Goal: Task Accomplishment & Management: Use online tool/utility

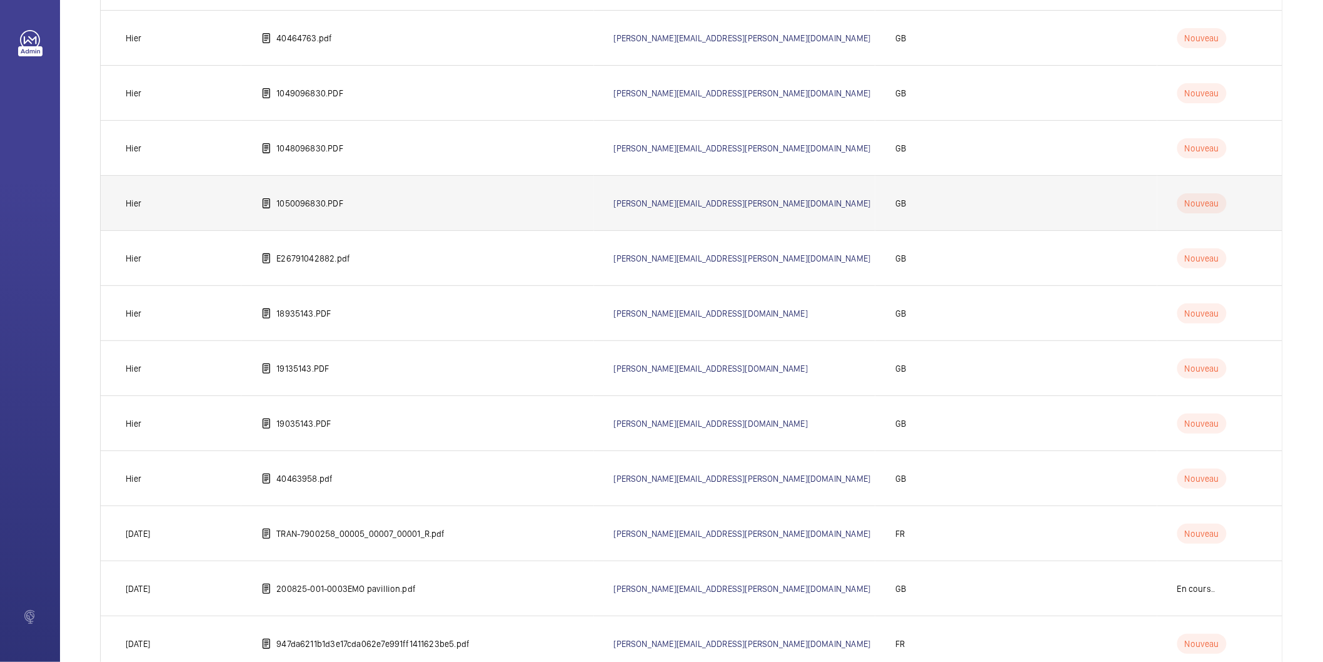
scroll to position [509, 0]
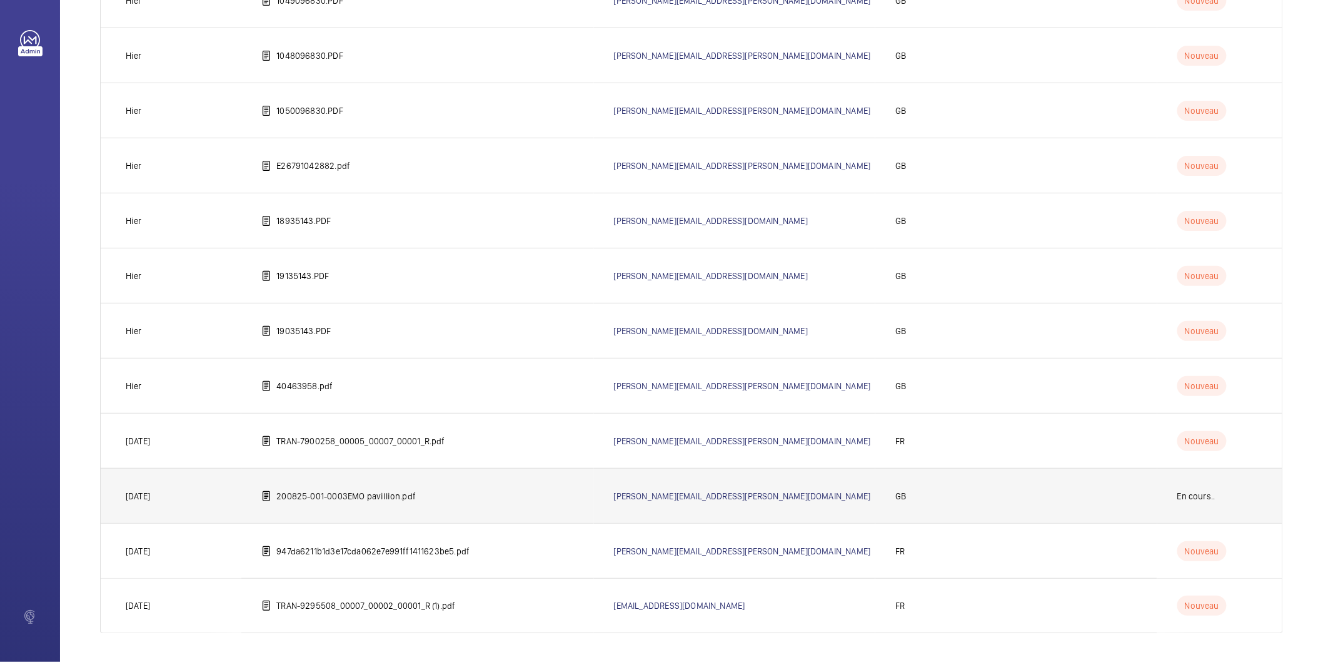
click at [385, 492] on p "200825-001-0003EMO pavillion.pdf" at bounding box center [345, 496] width 139 height 13
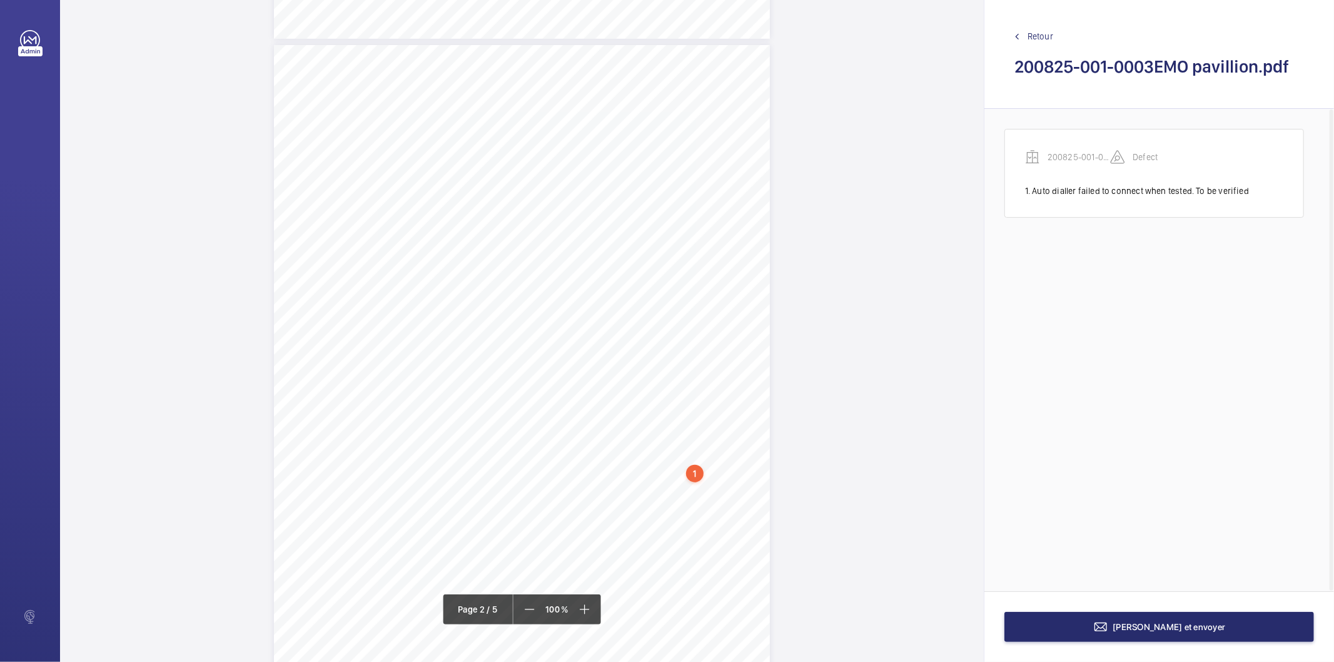
scroll to position [695, 0]
click at [696, 460] on div "1" at bounding box center [695, 462] width 18 height 18
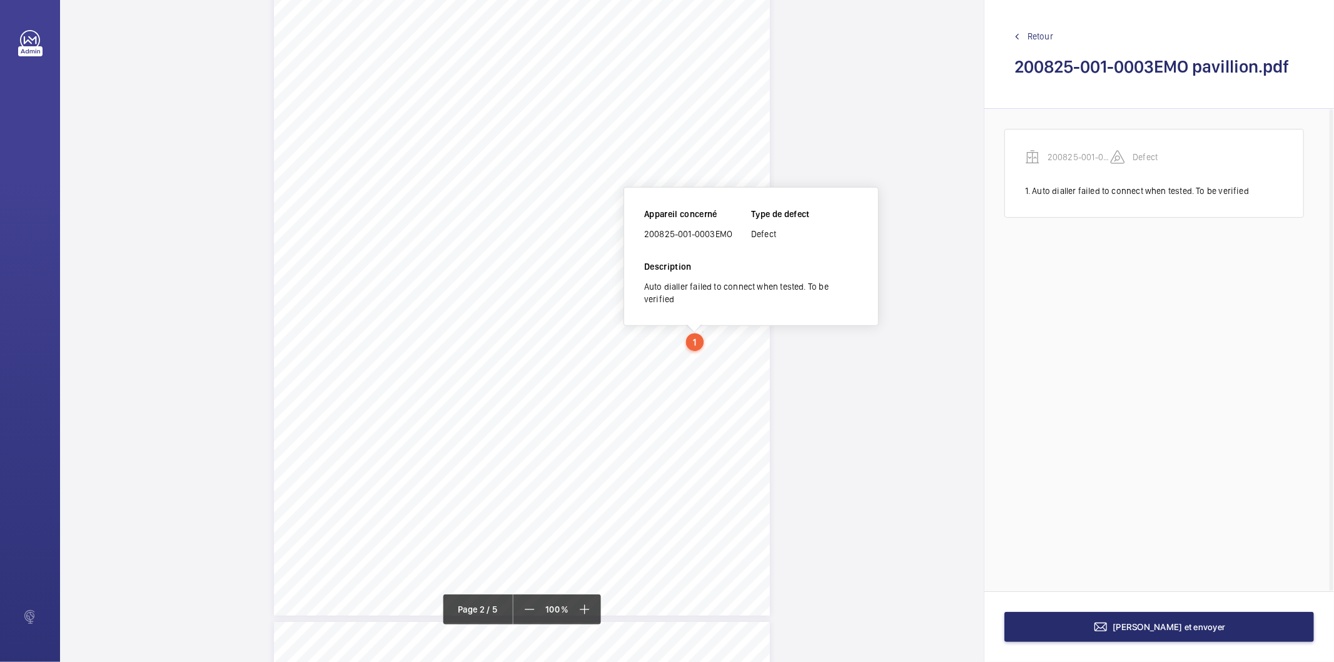
scroll to position [825, 0]
click at [667, 221] on div "200825-001-0003EMO" at bounding box center [697, 222] width 107 height 13
copy div "200825-001-0003EMO"
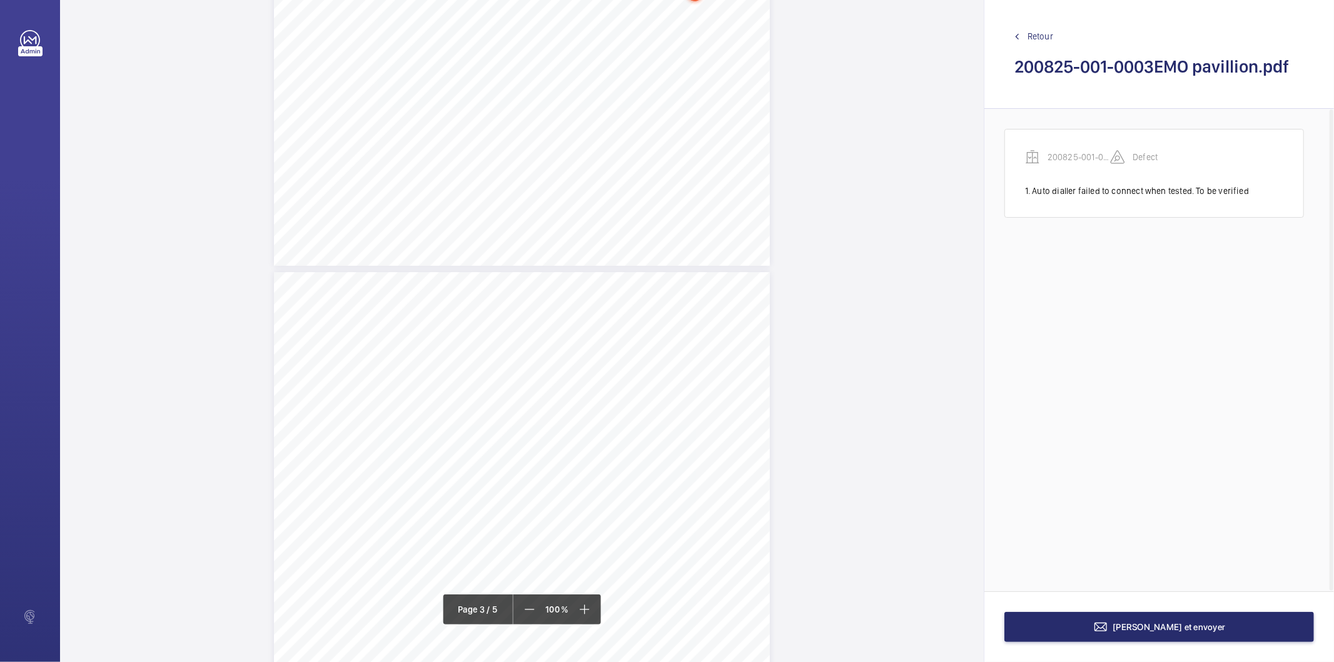
scroll to position [1242, 0]
drag, startPoint x: 327, startPoint y: 331, endPoint x: 479, endPoint y: 330, distance: 152.0
click at [479, 330] on div "HSB Engineering Insurance Services Limited Registered in England and Wales: 030…" at bounding box center [522, 545] width 496 height 702
click at [471, 329] on span "rectified." at bounding box center [465, 332] width 44 height 7
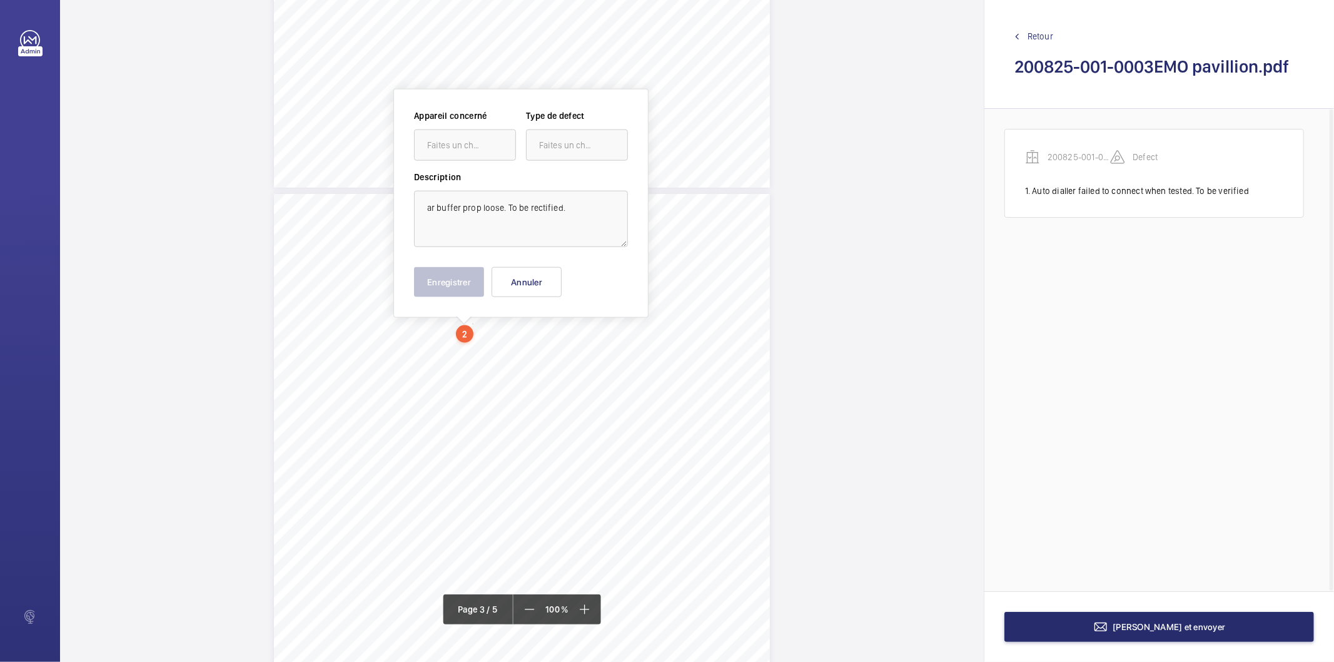
scroll to position [1254, 0]
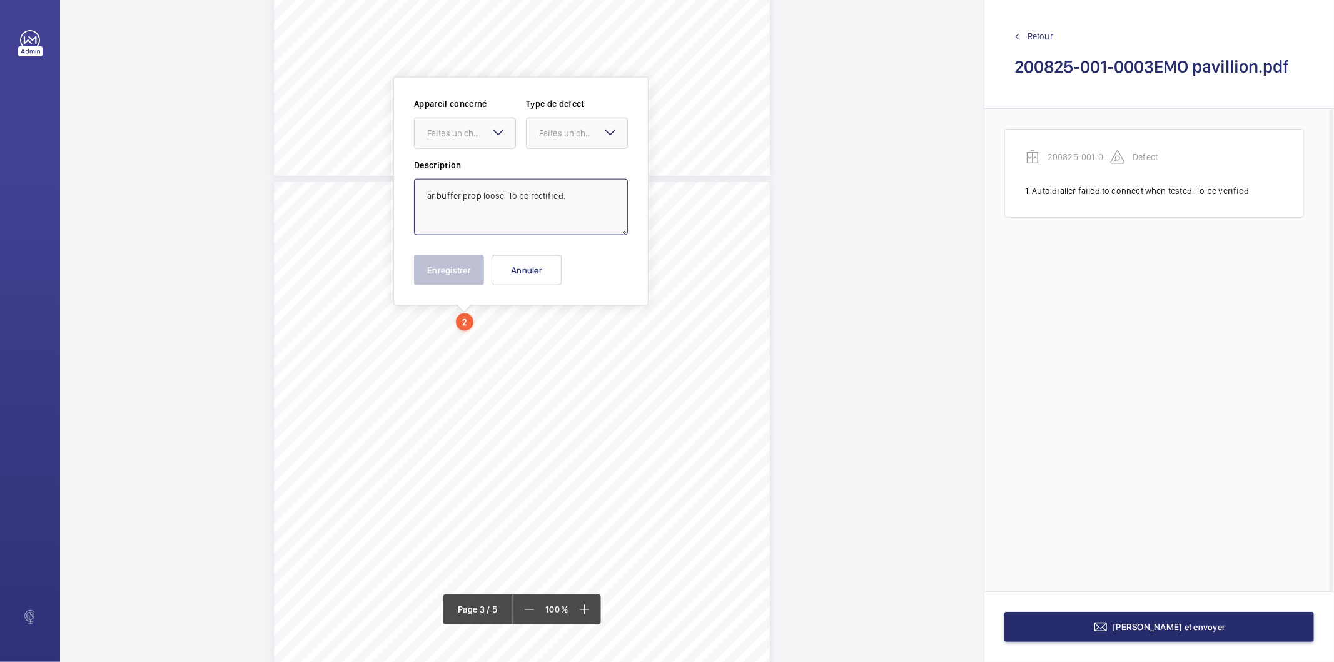
click at [485, 196] on textarea "ar buffer prop loose. To be rectified." at bounding box center [521, 207] width 214 height 56
click at [490, 139] on div "Faites un choix" at bounding box center [465, 133] width 101 height 13
click at [467, 169] on span "200825-001-0003EMO" at bounding box center [465, 171] width 76 height 13
click at [553, 132] on div "Faites un choix" at bounding box center [583, 133] width 88 height 13
click at [585, 174] on span "Standard" at bounding box center [577, 171] width 76 height 13
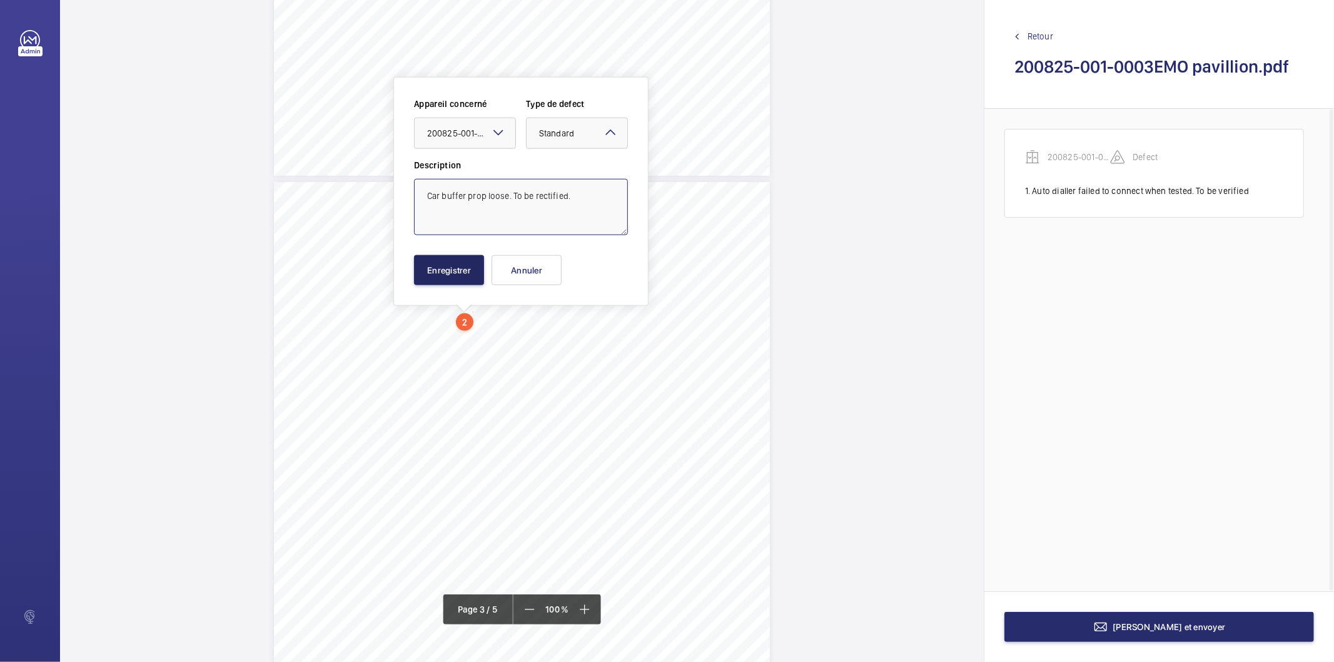
type textarea "Car buffer prop loose. To be rectified."
click at [479, 274] on button "Enregistrer" at bounding box center [449, 270] width 70 height 30
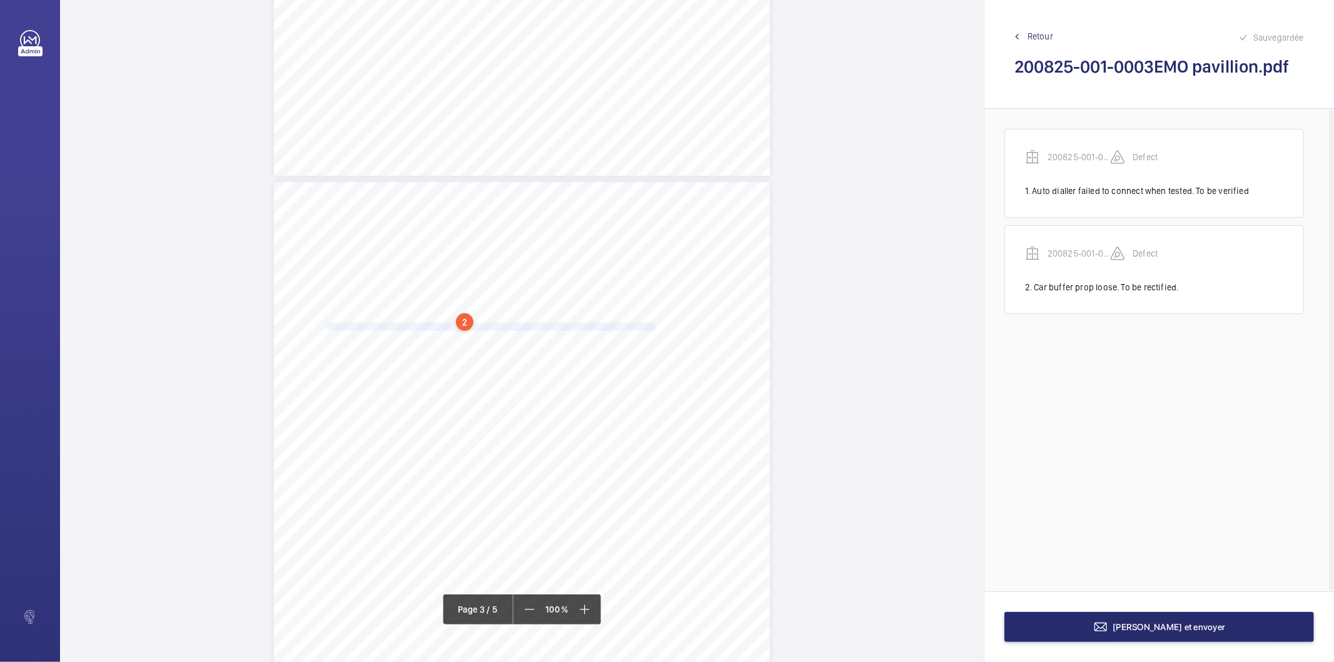
drag, startPoint x: 325, startPoint y: 328, endPoint x: 649, endPoint y: 325, distance: 323.3
click at [649, 325] on div "HSB Engineering Insurance Services Limited Registered in England and Wales: 030…" at bounding box center [522, 533] width 496 height 702
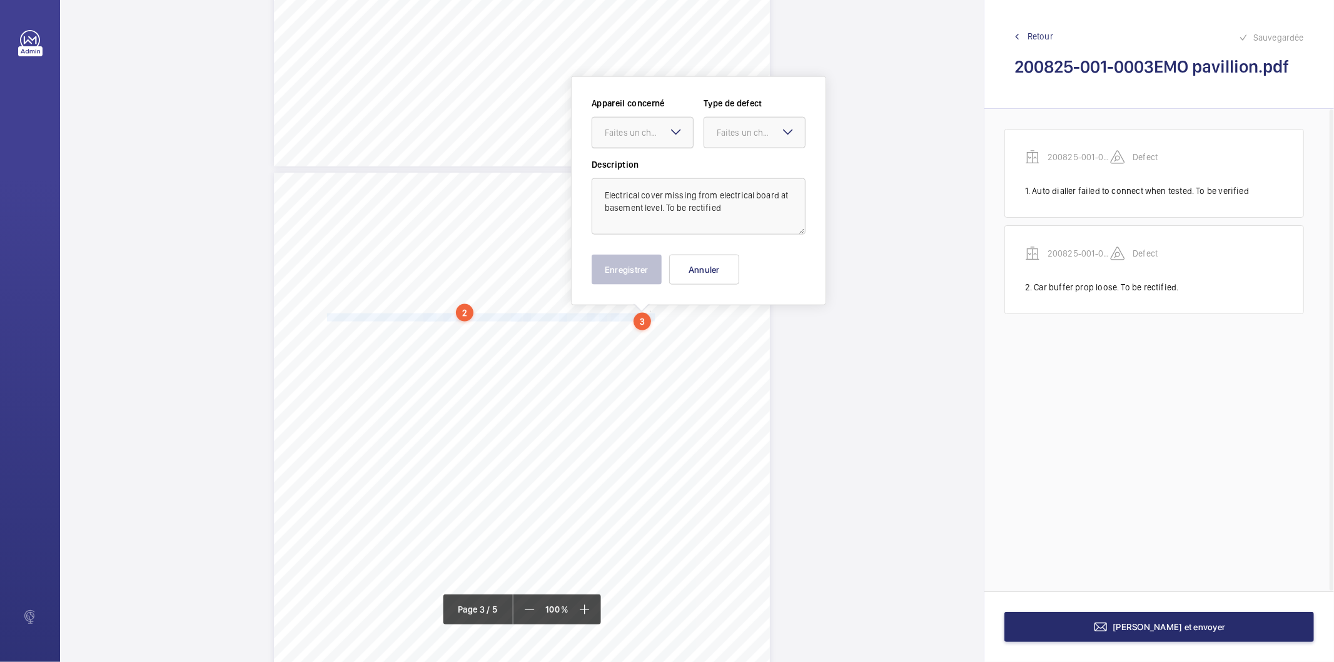
click at [653, 131] on div "Faites un choix" at bounding box center [649, 132] width 88 height 13
click at [634, 169] on span "200825-001-0003EMO" at bounding box center [643, 170] width 76 height 13
click at [729, 135] on div "Faites un choix" at bounding box center [761, 132] width 88 height 13
click at [730, 176] on span "Standard" at bounding box center [755, 170] width 76 height 13
click at [632, 269] on button "Enregistrer" at bounding box center [627, 270] width 70 height 30
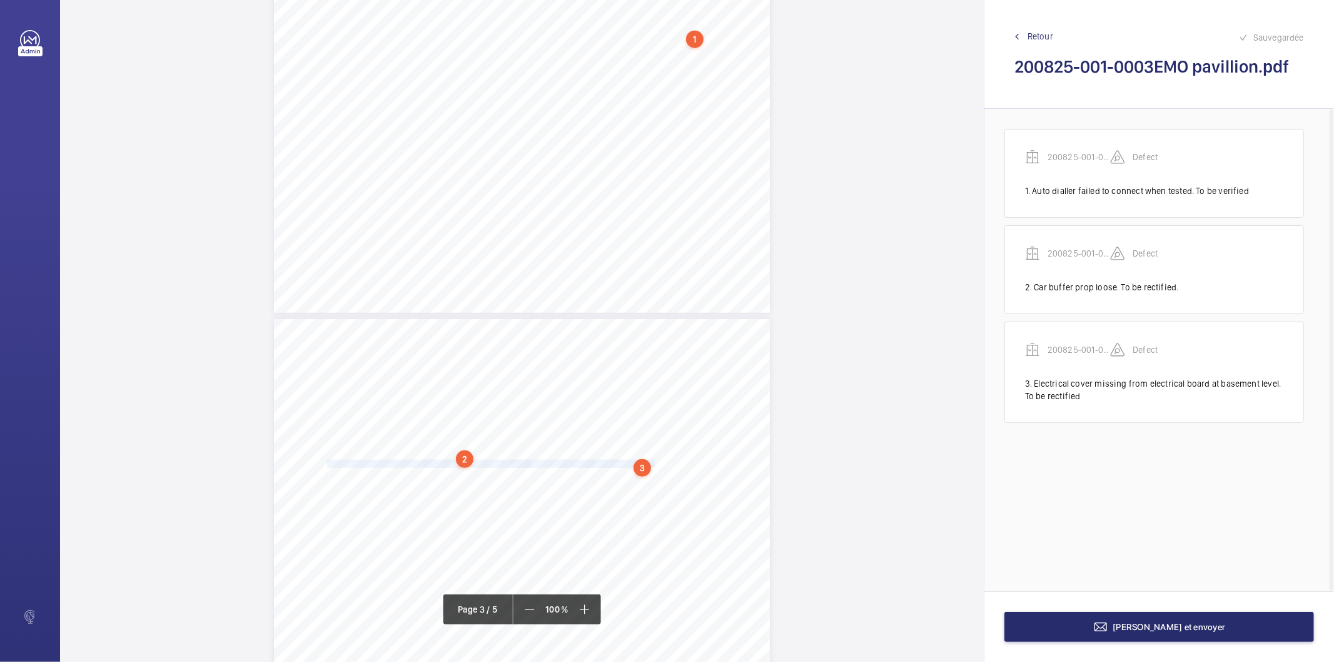
scroll to position [1333, 0]
drag, startPoint x: 327, startPoint y: 261, endPoint x: 498, endPoint y: 261, distance: 171.4
click at [498, 261] on div "HSB Engineering Insurance Services Limited Registered in England and Wales: 030…" at bounding box center [522, 454] width 496 height 702
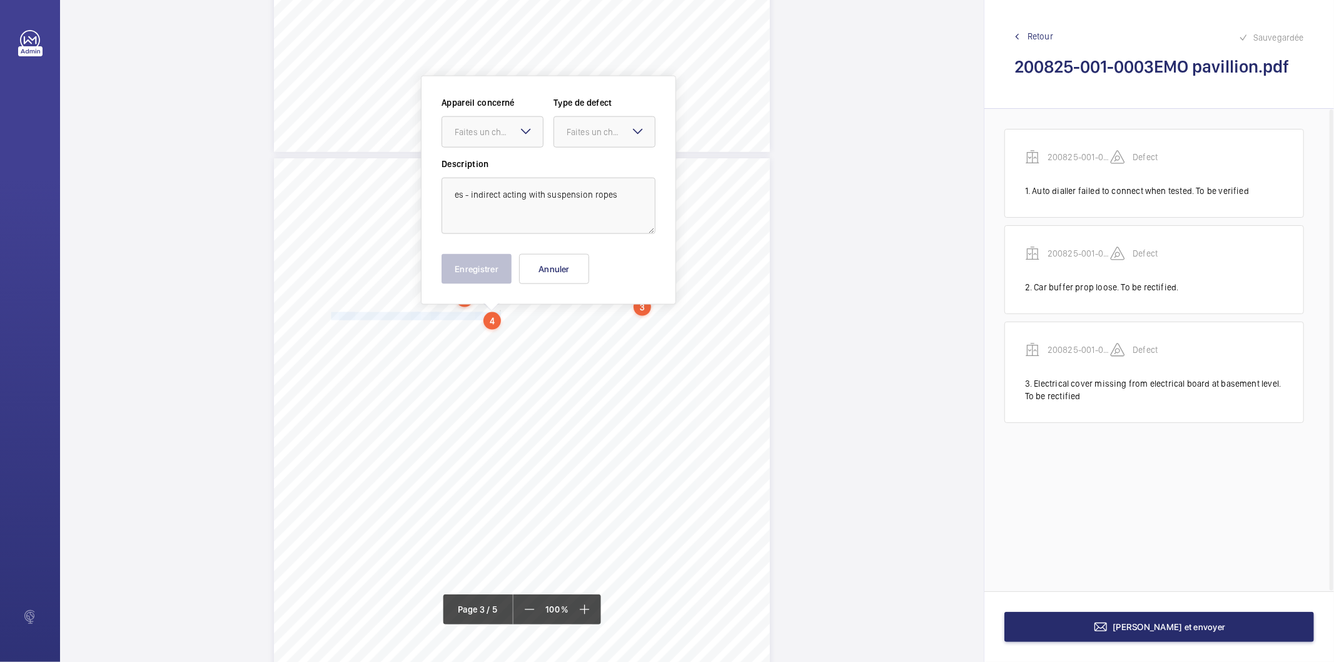
scroll to position [1277, 0]
click at [485, 198] on textarea "es - indirect acting with suspension ropes" at bounding box center [549, 206] width 214 height 56
click at [499, 134] on div "Faites un choix" at bounding box center [499, 132] width 88 height 13
drag, startPoint x: 515, startPoint y: 176, endPoint x: 552, endPoint y: 158, distance: 41.1
click at [520, 173] on span "200825-001-0003EMO" at bounding box center [493, 170] width 76 height 13
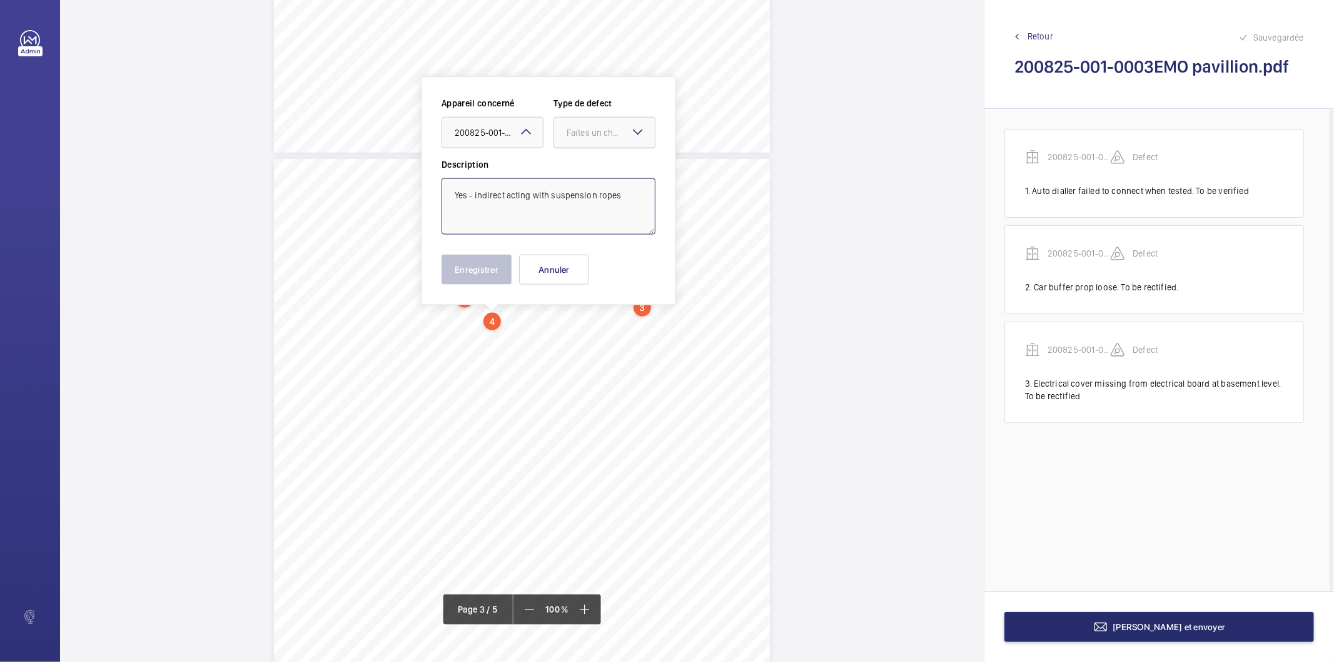
click at [580, 144] on div at bounding box center [604, 133] width 101 height 30
click at [593, 256] on span "Recommandation" at bounding box center [605, 262] width 76 height 13
type textarea "Yes - indirect acting with suspension ropes"
drag, startPoint x: 508, startPoint y: 266, endPoint x: 499, endPoint y: 269, distance: 9.3
click at [504, 266] on button "Enregistrer" at bounding box center [477, 270] width 70 height 30
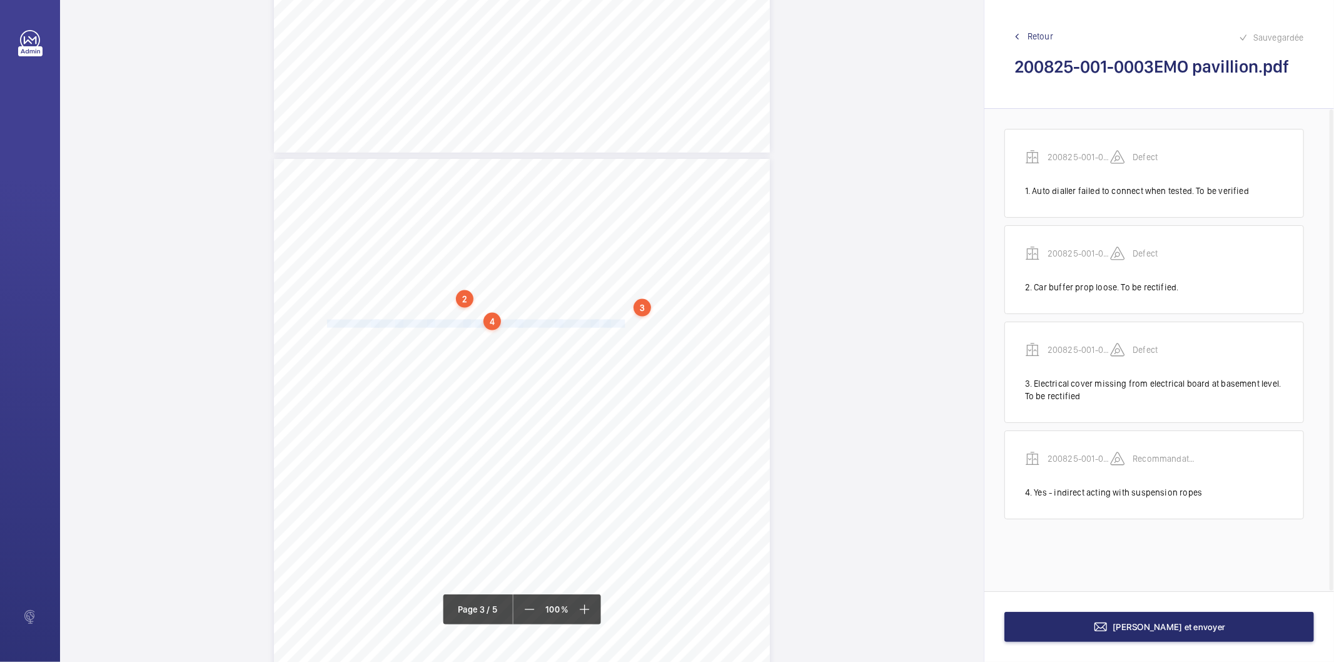
drag, startPoint x: 325, startPoint y: 325, endPoint x: 623, endPoint y: 322, distance: 297.7
click at [623, 322] on div "HSB Engineering Insurance Services Limited Registered in England and Wales: 030…" at bounding box center [522, 510] width 496 height 702
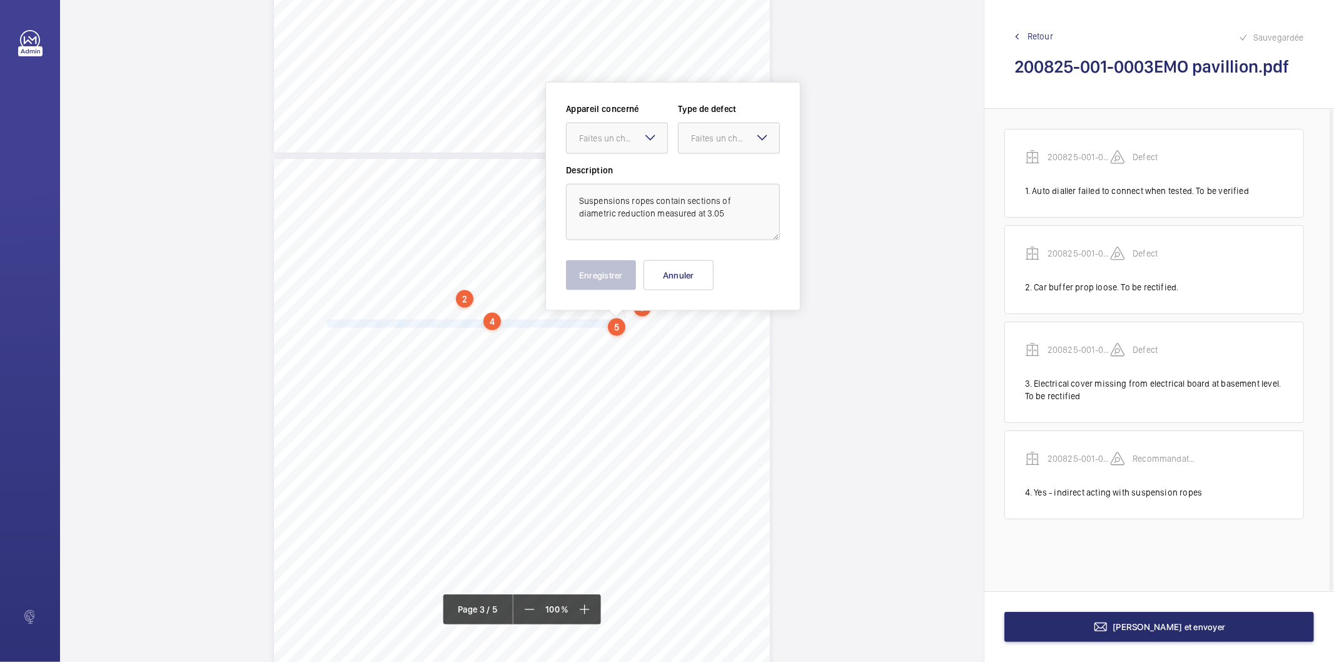
scroll to position [1283, 0]
click at [694, 209] on textarea "Suspensions ropes contain sections of diametric reduction measured at 3.05" at bounding box center [673, 206] width 214 height 56
click at [635, 134] on div "Faites un choix" at bounding box center [623, 132] width 88 height 13
click at [642, 172] on span "200825-001-0003EMO" at bounding box center [617, 170] width 76 height 13
click at [704, 141] on div at bounding box center [729, 133] width 101 height 30
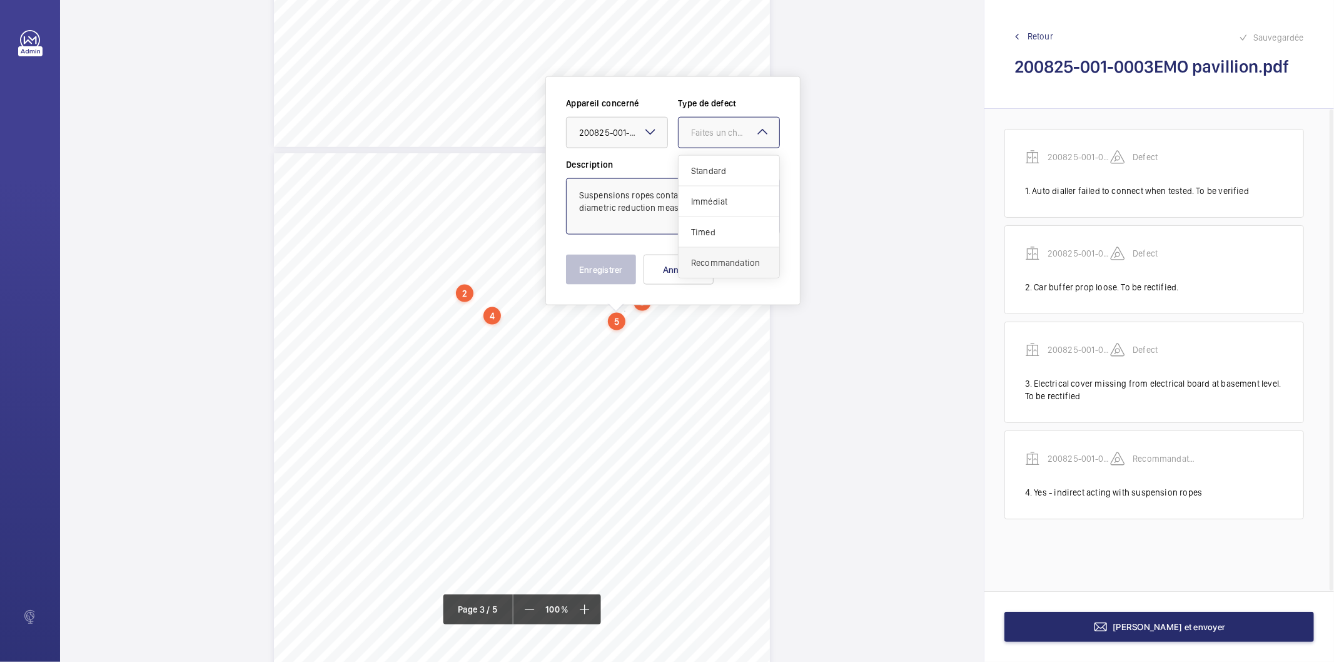
click at [722, 265] on span "Recommandation" at bounding box center [729, 262] width 76 height 13
type textarea "Suspensions ropes contain sections of diametric reduction measured at 3.05%"
click at [622, 263] on button "Enregistrer" at bounding box center [601, 270] width 70 height 30
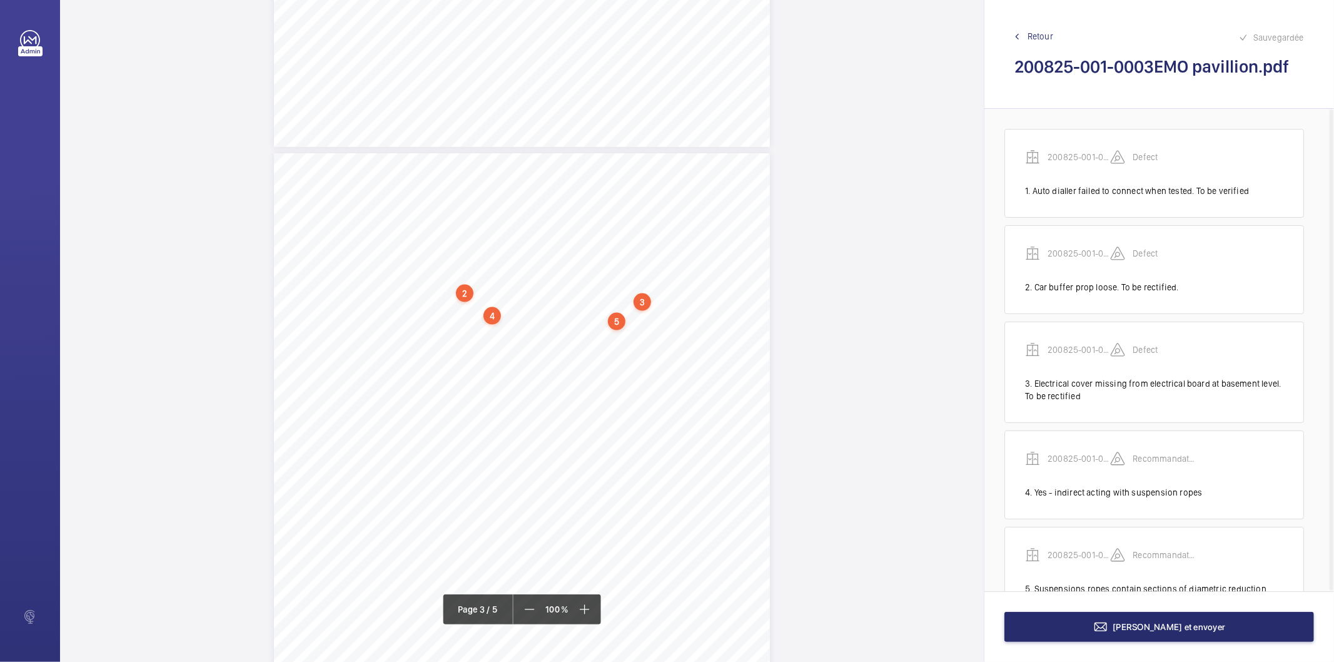
scroll to position [57, 0]
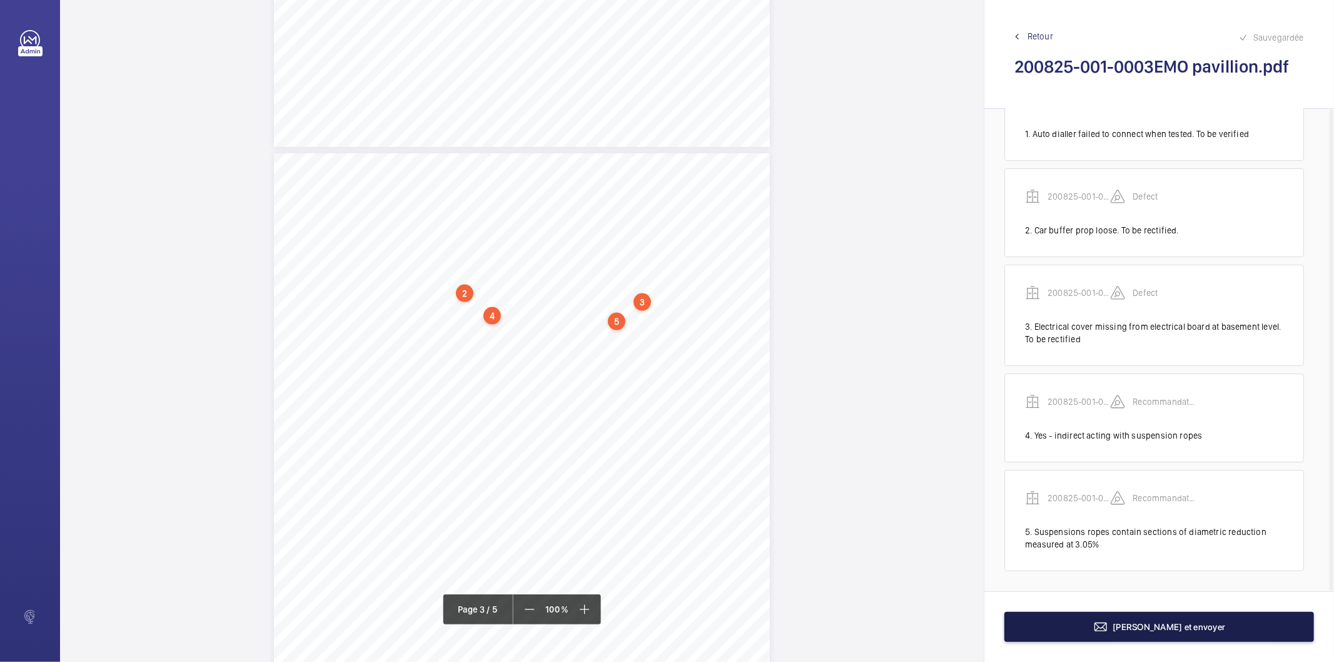
click at [1108, 623] on mat-icon at bounding box center [1100, 626] width 15 height 15
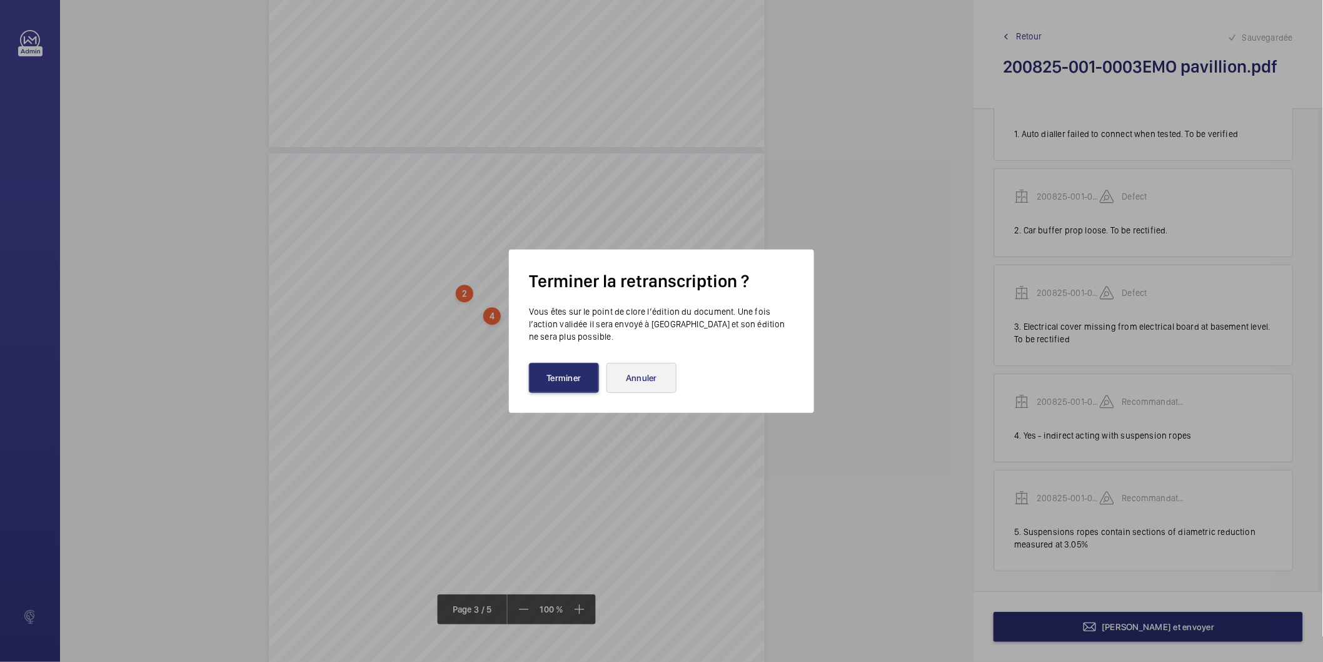
drag, startPoint x: 585, startPoint y: 384, endPoint x: 621, endPoint y: 382, distance: 36.3
click at [621, 382] on div "Terminer Annuler" at bounding box center [661, 378] width 265 height 30
click at [621, 382] on button "Annuler" at bounding box center [642, 378] width 70 height 30
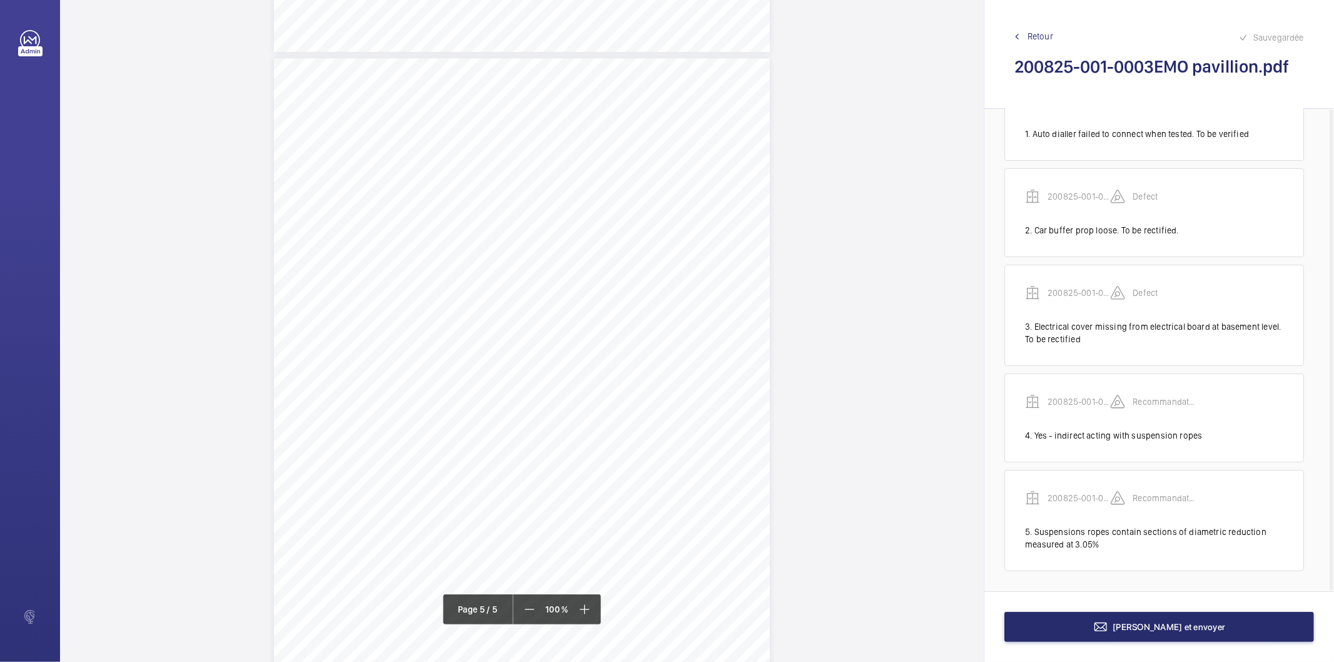
scroll to position [2779, 0]
drag, startPoint x: 510, startPoint y: 285, endPoint x: 655, endPoint y: 289, distance: 145.1
click at [655, 289] on div "HSB Engineering Insurance Services Limited Registered in England and Wales: 030…" at bounding box center [522, 424] width 496 height 702
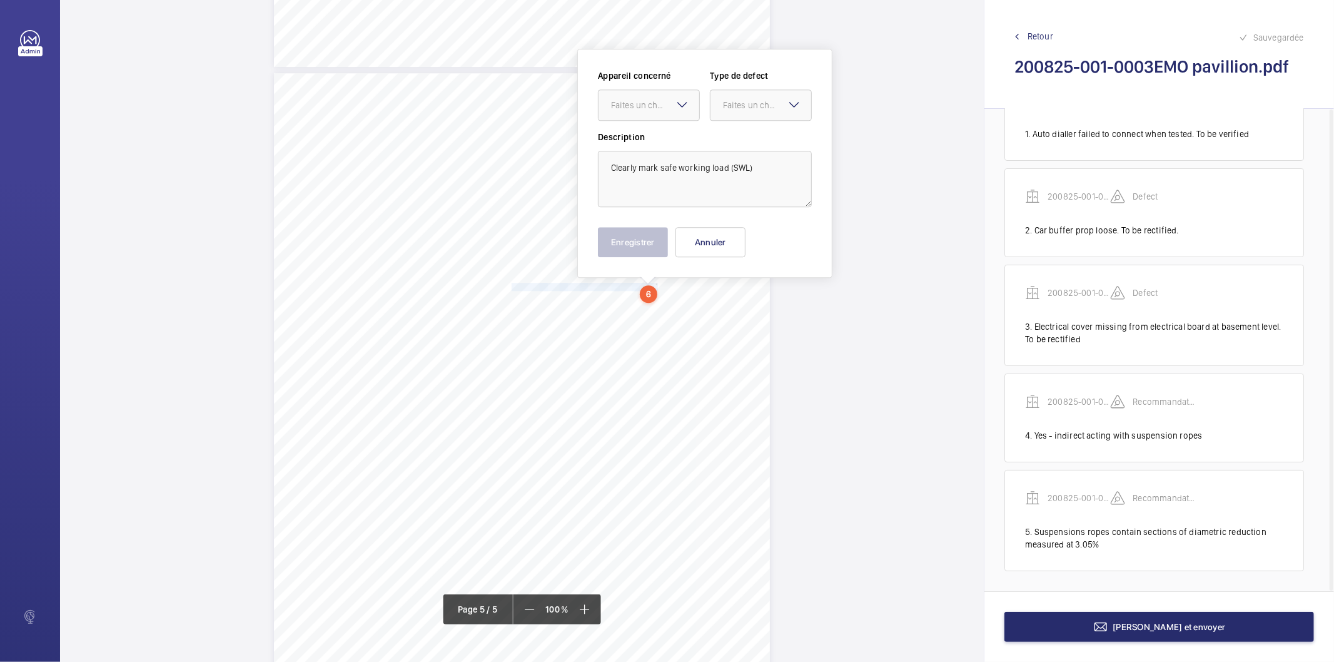
scroll to position [2750, 0]
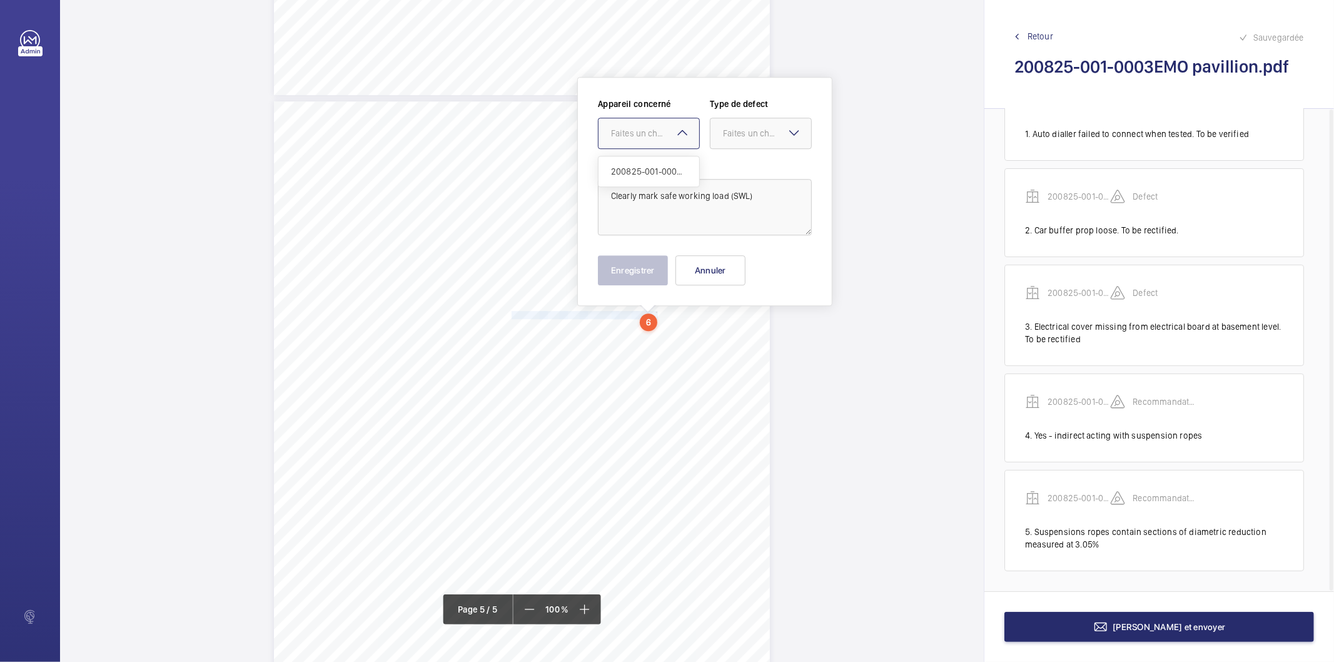
drag, startPoint x: 653, startPoint y: 134, endPoint x: 640, endPoint y: 169, distance: 37.8
click at [649, 139] on div "Faites un choix" at bounding box center [648, 133] width 101 height 13
click at [640, 171] on span "200825-001-0003EMO" at bounding box center [649, 171] width 76 height 13
click at [745, 131] on div "Faites un choix" at bounding box center [767, 133] width 88 height 13
drag, startPoint x: 742, startPoint y: 263, endPoint x: 697, endPoint y: 267, distance: 45.9
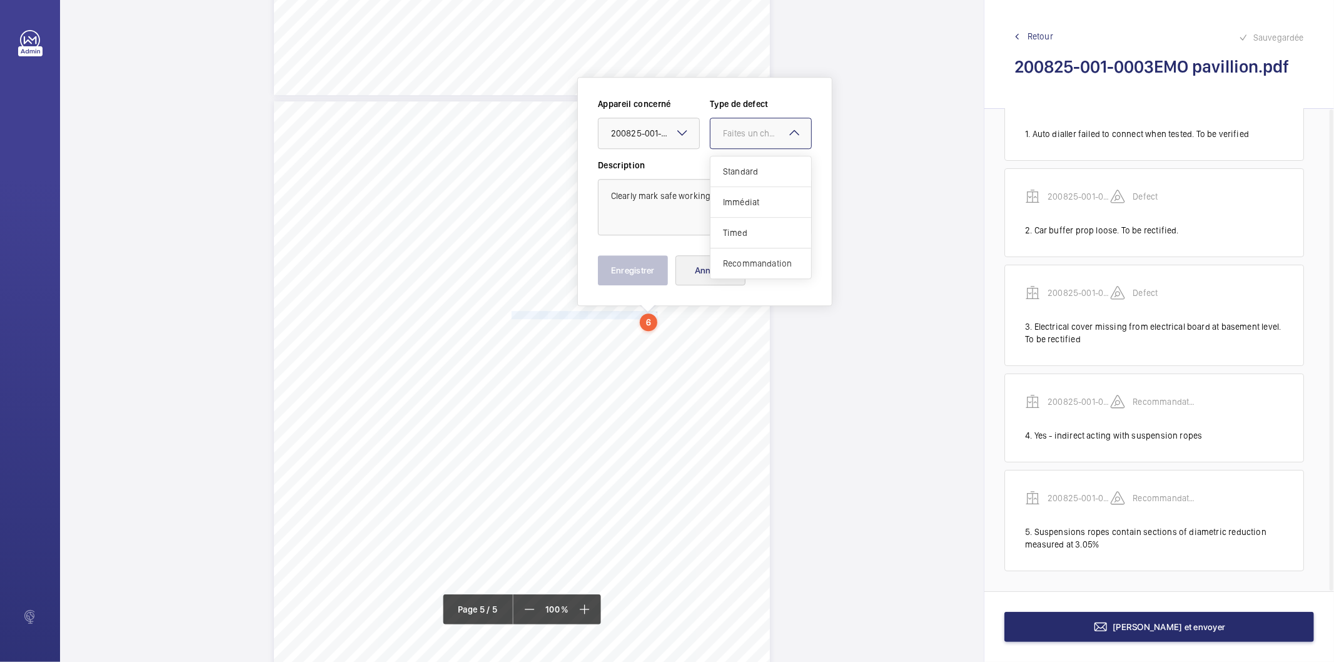
click at [737, 265] on span "Recommandation" at bounding box center [761, 263] width 76 height 13
click at [648, 267] on button "Enregistrer" at bounding box center [633, 270] width 70 height 30
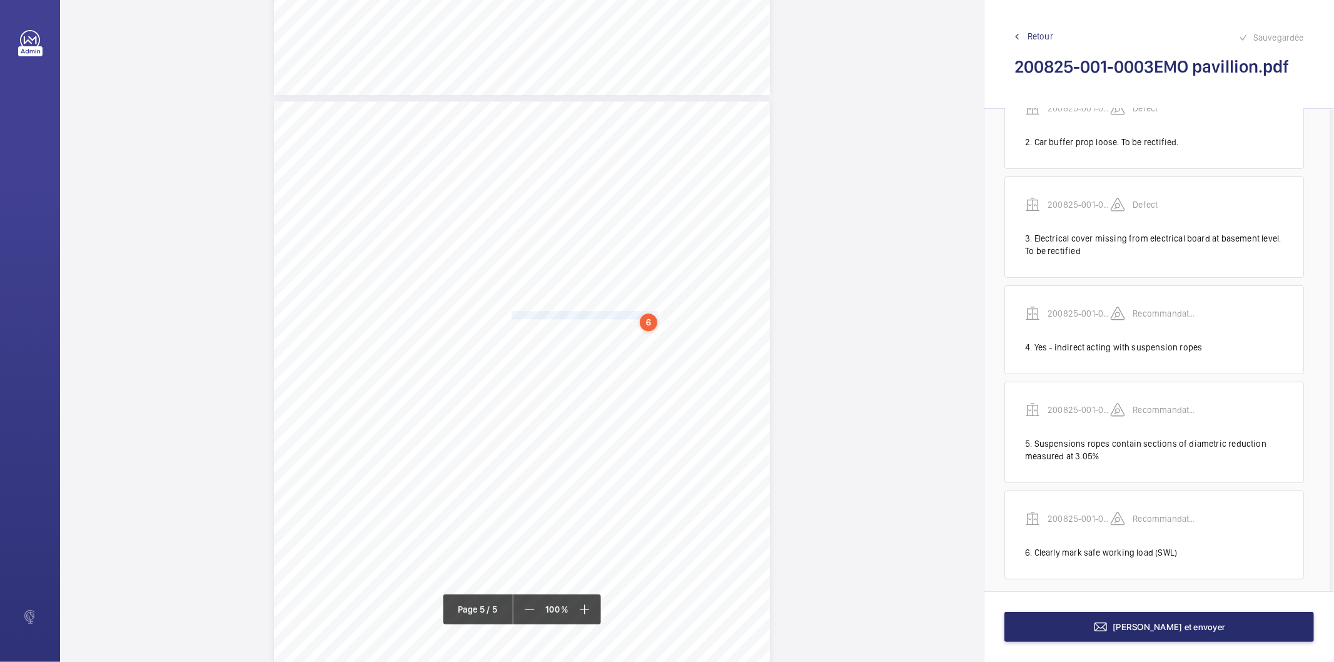
scroll to position [153, 0]
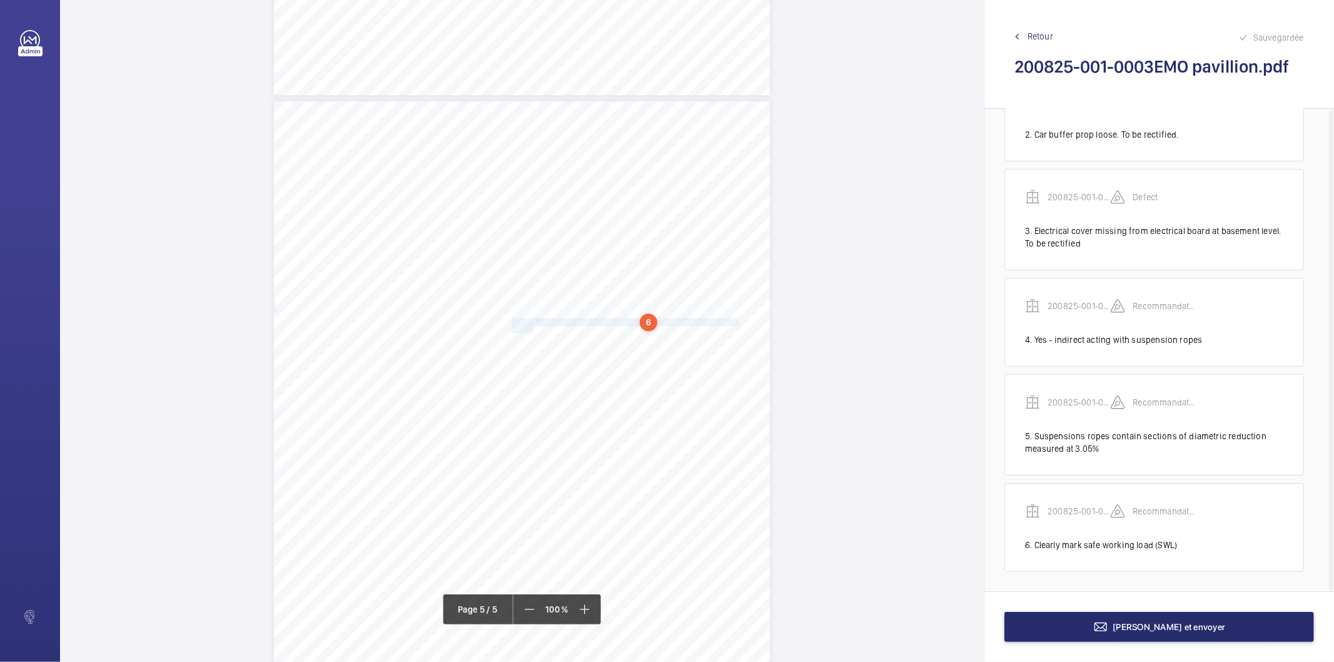
drag, startPoint x: 510, startPoint y: 321, endPoint x: 528, endPoint y: 326, distance: 18.0
click at [528, 326] on div "HSB Engineering Insurance Services Limited Registered in England and Wales: 030…" at bounding box center [522, 452] width 496 height 702
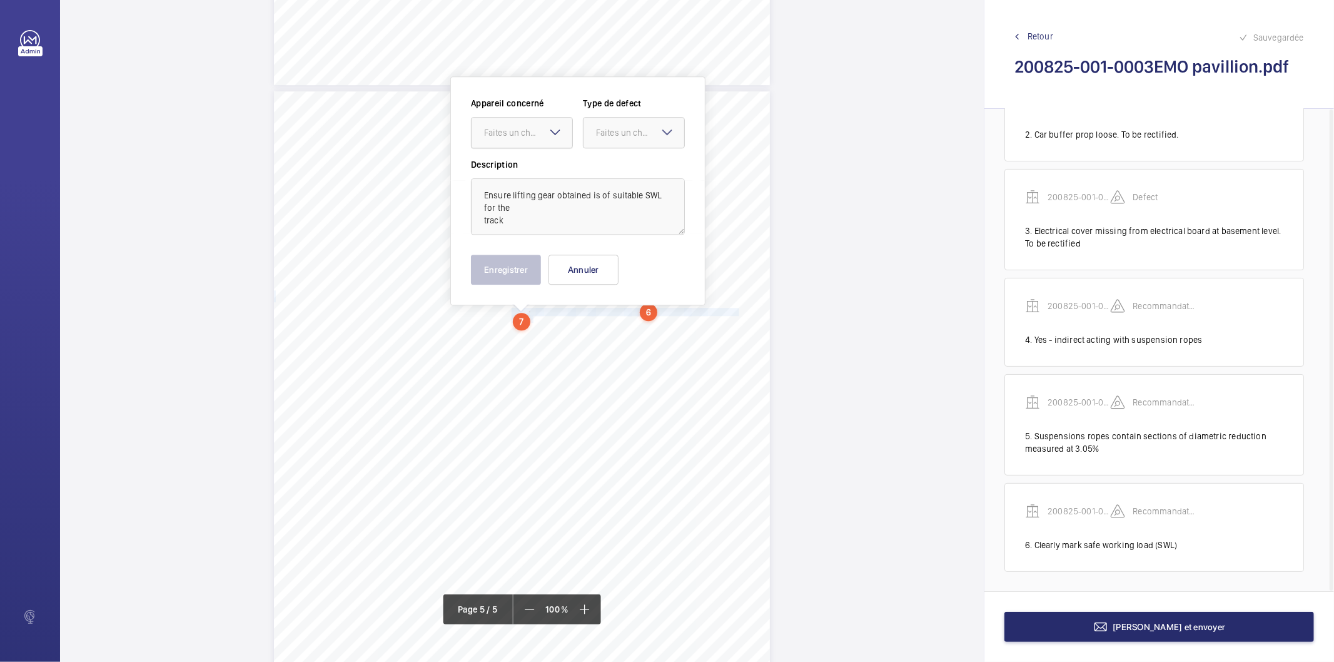
click at [520, 138] on div "Faites un choix" at bounding box center [528, 132] width 88 height 13
click at [525, 166] on span "200825-001-0003EMO" at bounding box center [522, 170] width 76 height 13
click at [615, 123] on div at bounding box center [633, 133] width 101 height 30
click at [629, 258] on span "Recommandation" at bounding box center [634, 262] width 76 height 13
click at [494, 278] on button "Enregistrer" at bounding box center [506, 270] width 70 height 30
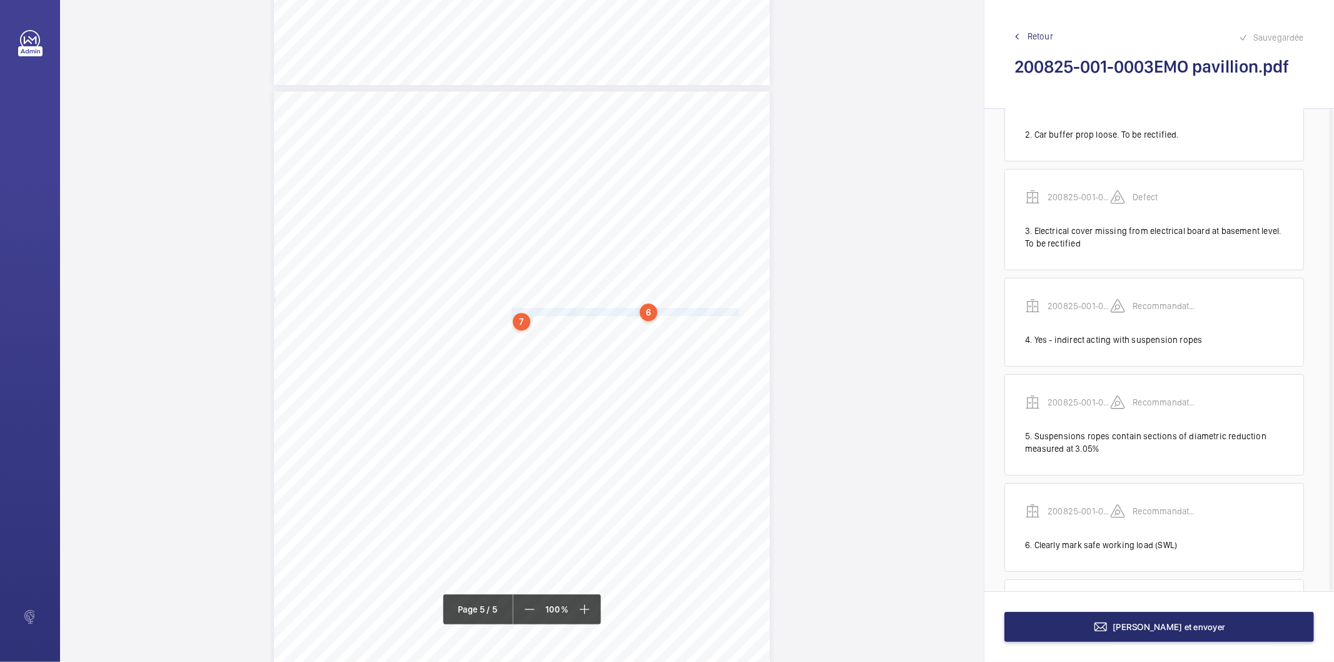
scroll to position [249, 0]
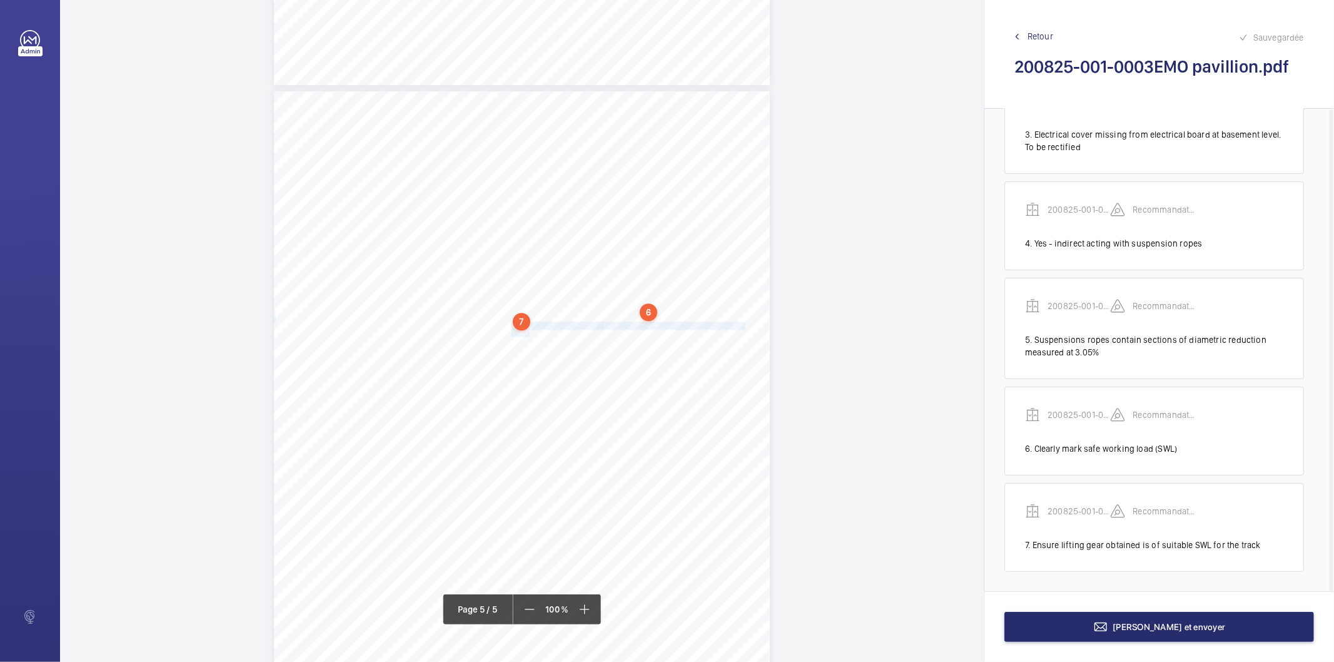
drag, startPoint x: 510, startPoint y: 326, endPoint x: 525, endPoint y: 331, distance: 16.4
click at [525, 331] on div "HSB Engineering Insurance Services Limited Registered in England and Wales: 030…" at bounding box center [522, 442] width 496 height 702
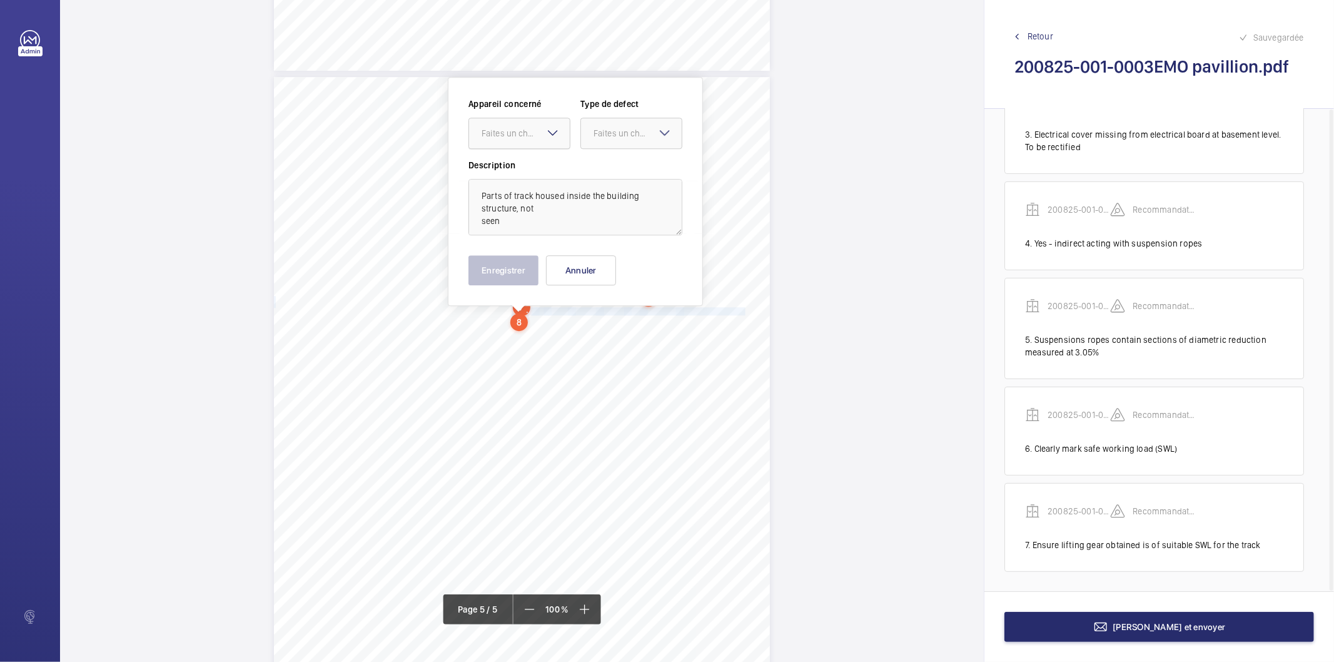
click at [530, 126] on div at bounding box center [519, 133] width 101 height 30
click at [515, 169] on span "200825-001-0003EMO" at bounding box center [520, 171] width 76 height 13
click at [615, 129] on div "Faites un choix" at bounding box center [637, 133] width 88 height 13
click at [619, 263] on span "Recommandation" at bounding box center [631, 263] width 76 height 13
click at [530, 273] on button "Enregistrer" at bounding box center [503, 270] width 70 height 30
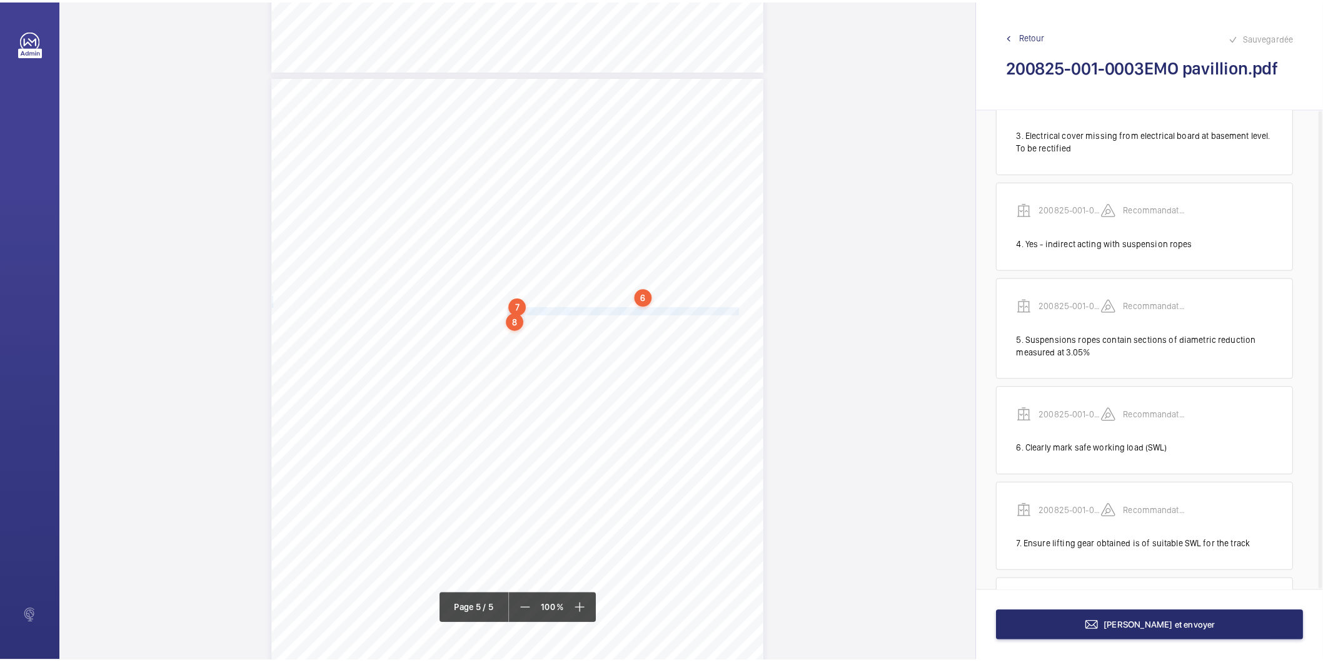
scroll to position [346, 0]
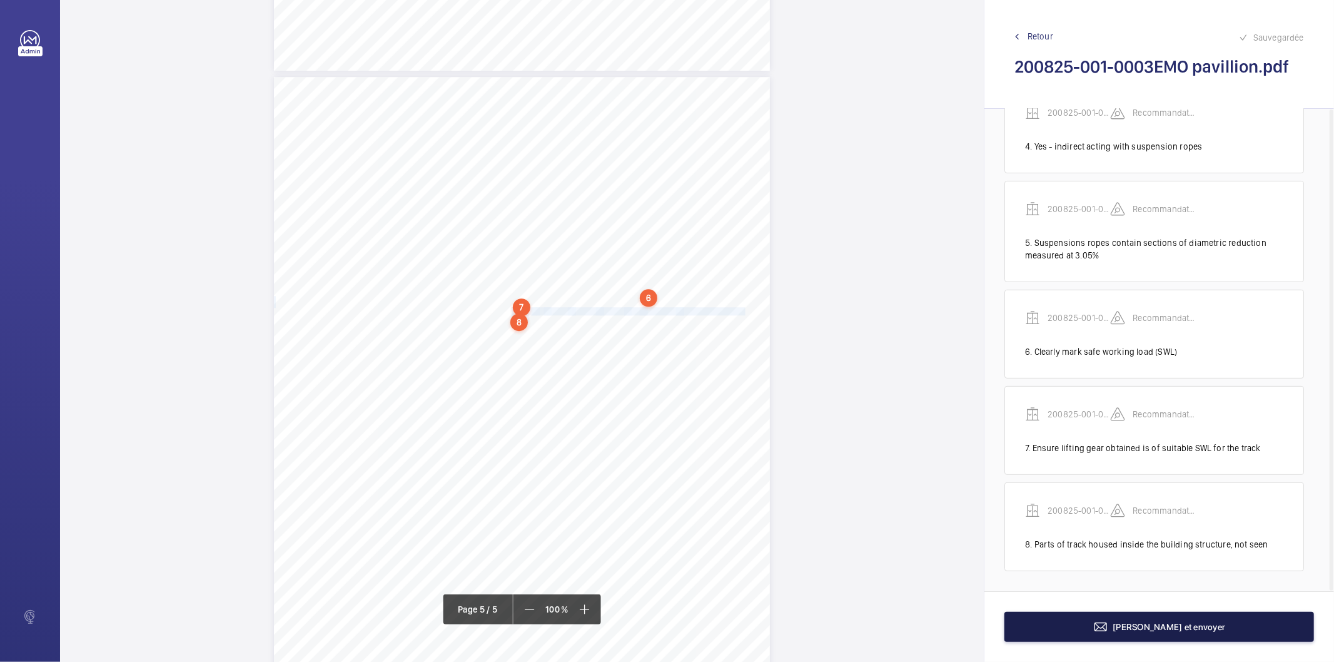
click at [1103, 626] on button "Terminer et envoyer" at bounding box center [1159, 627] width 310 height 30
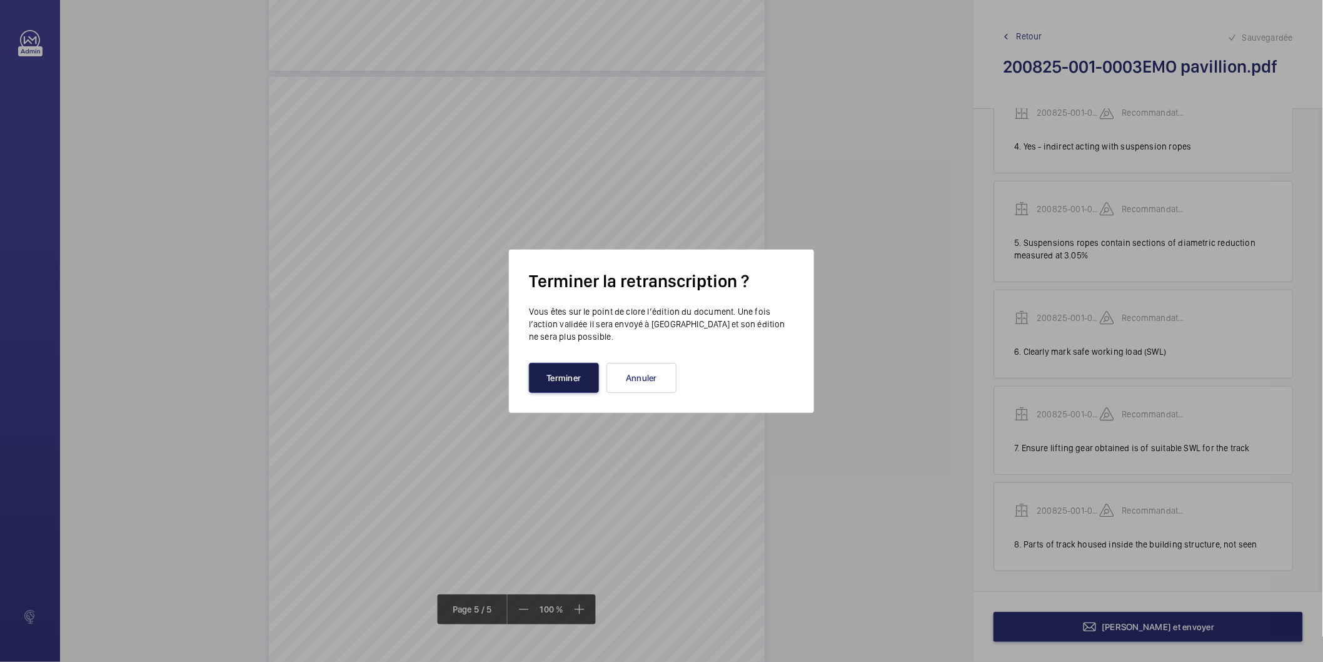
click at [593, 388] on button "Terminer" at bounding box center [564, 378] width 70 height 30
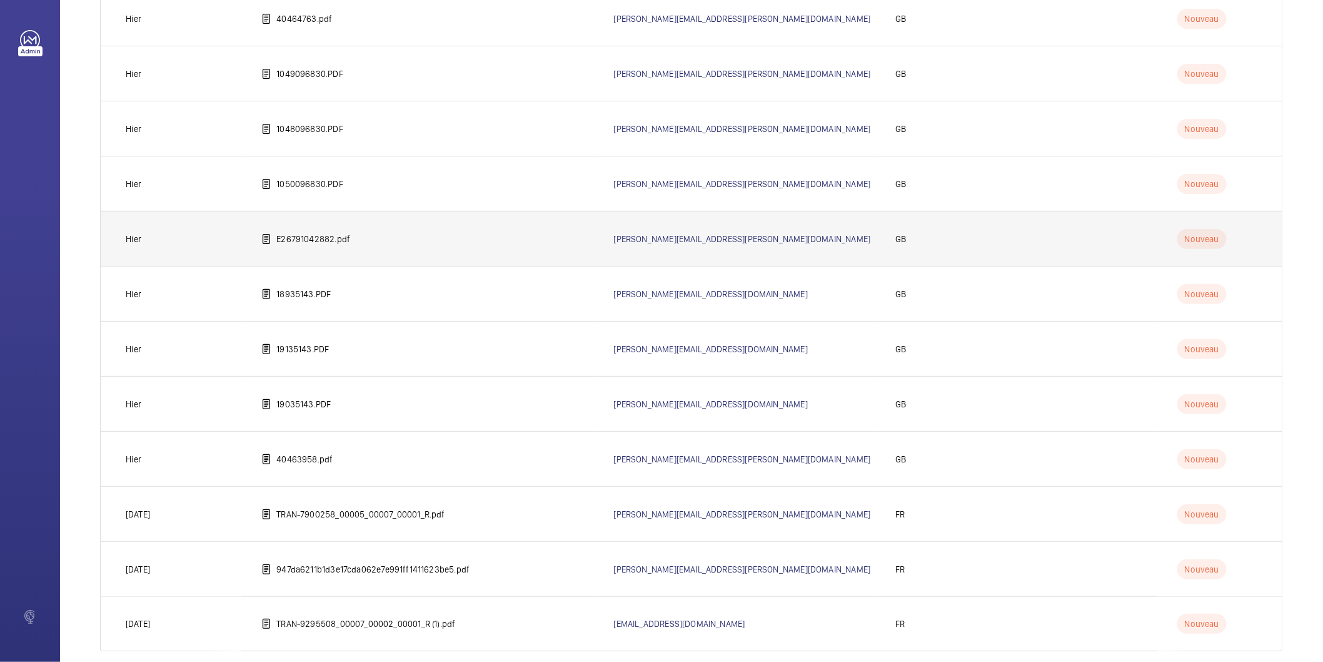
scroll to position [454, 0]
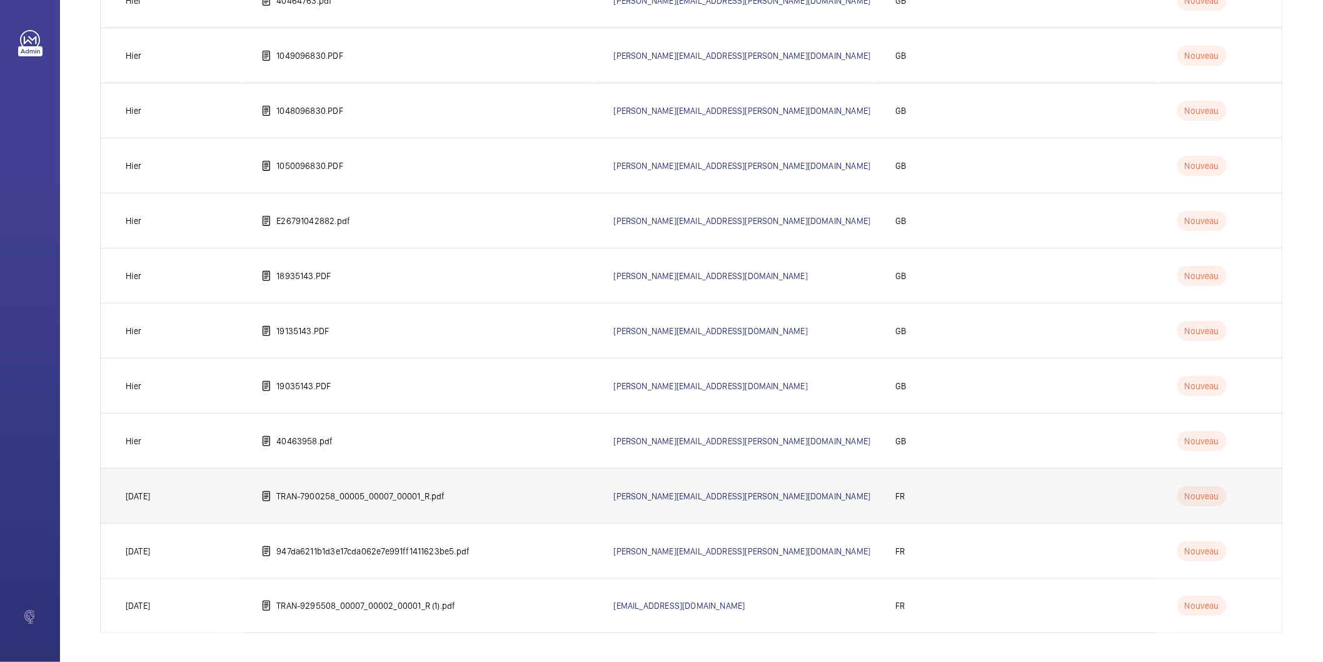
click at [342, 490] on p "TRAN-7900258_00005_00007_00001_R.pdf" at bounding box center [360, 496] width 169 height 13
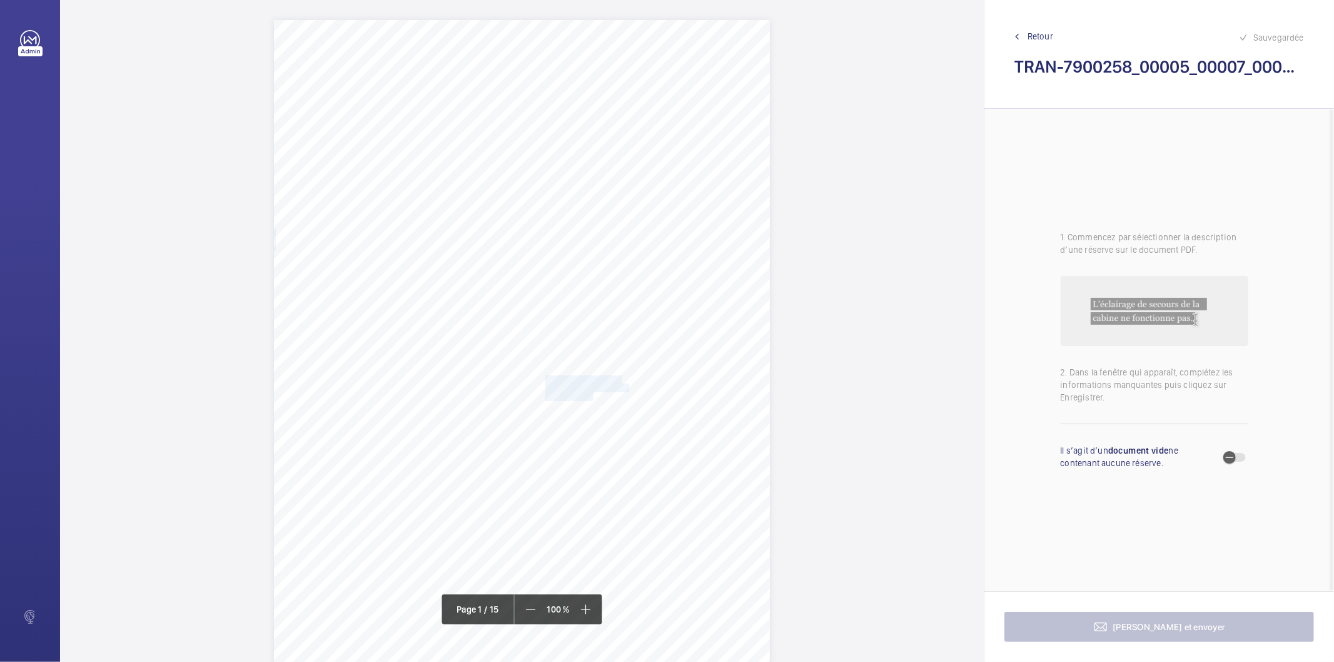
drag, startPoint x: 544, startPoint y: 380, endPoint x: 588, endPoint y: 393, distance: 45.7
click at [588, 393] on div "Bureau Veritas Exploitation SAS CHAMPS SUR MARNE 6 boulevard Archimède 77420 CH…" at bounding box center [522, 371] width 496 height 702
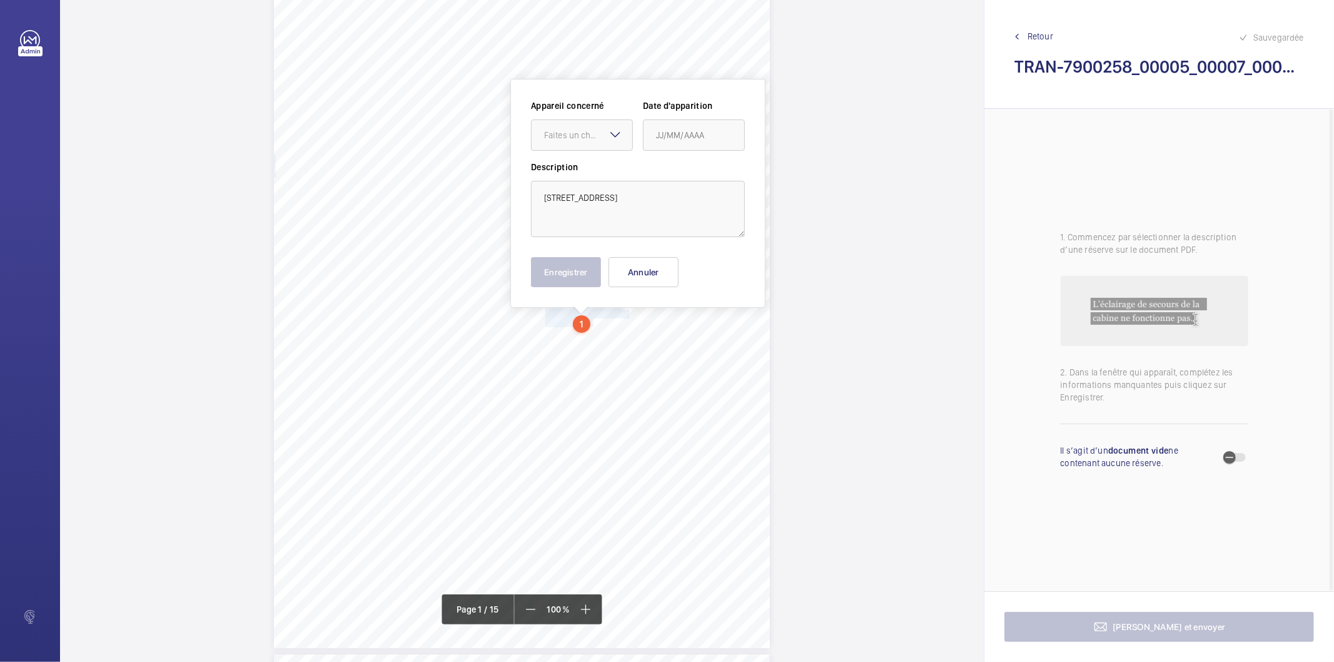
scroll to position [76, 0]
copy div "14 RUE DELAMBRE SERVICES GENERAUX 75014 PARIS"
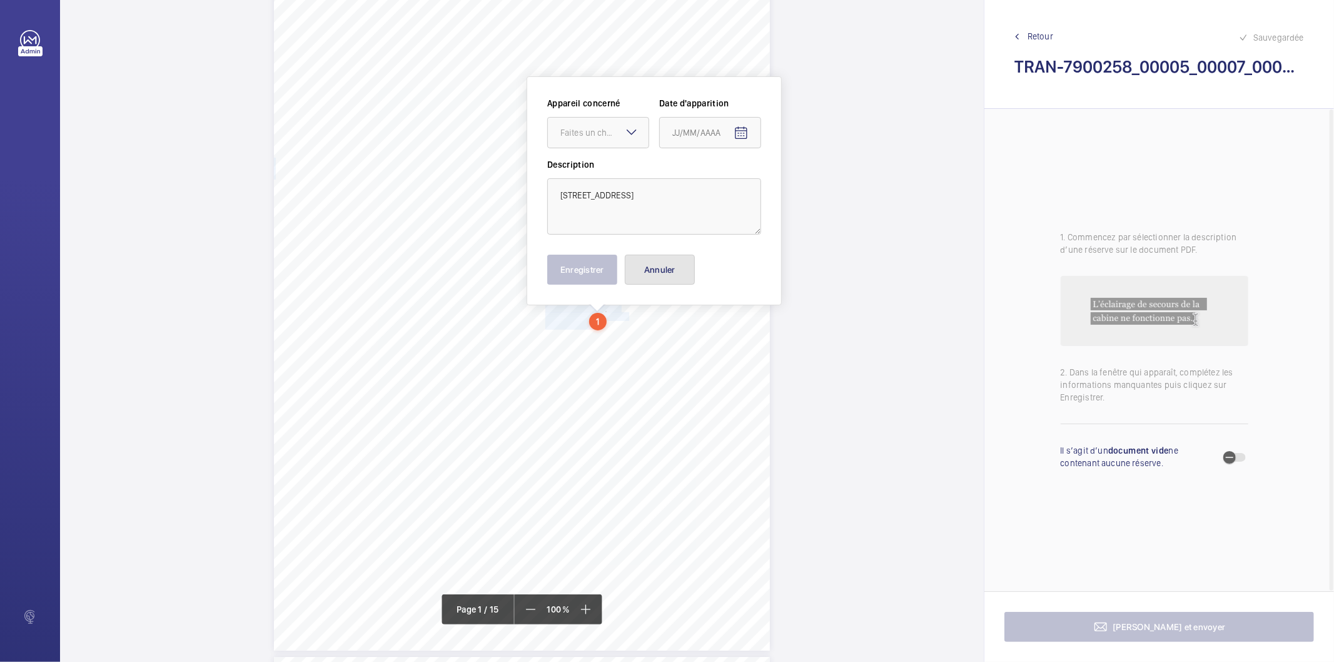
click at [654, 279] on button "Annuler" at bounding box center [660, 270] width 70 height 30
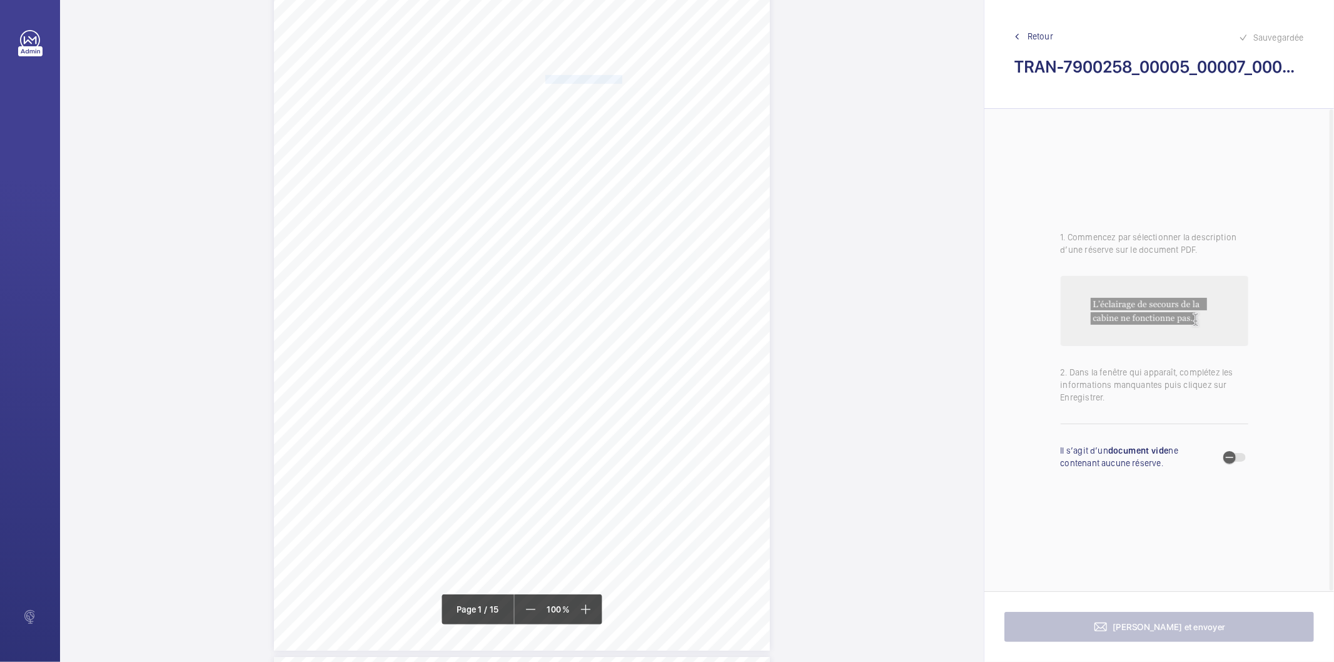
drag, startPoint x: 543, startPoint y: 78, endPoint x: 617, endPoint y: 79, distance: 74.4
click at [617, 79] on span "SACCEF IMMOBILIER" at bounding box center [583, 80] width 77 height 8
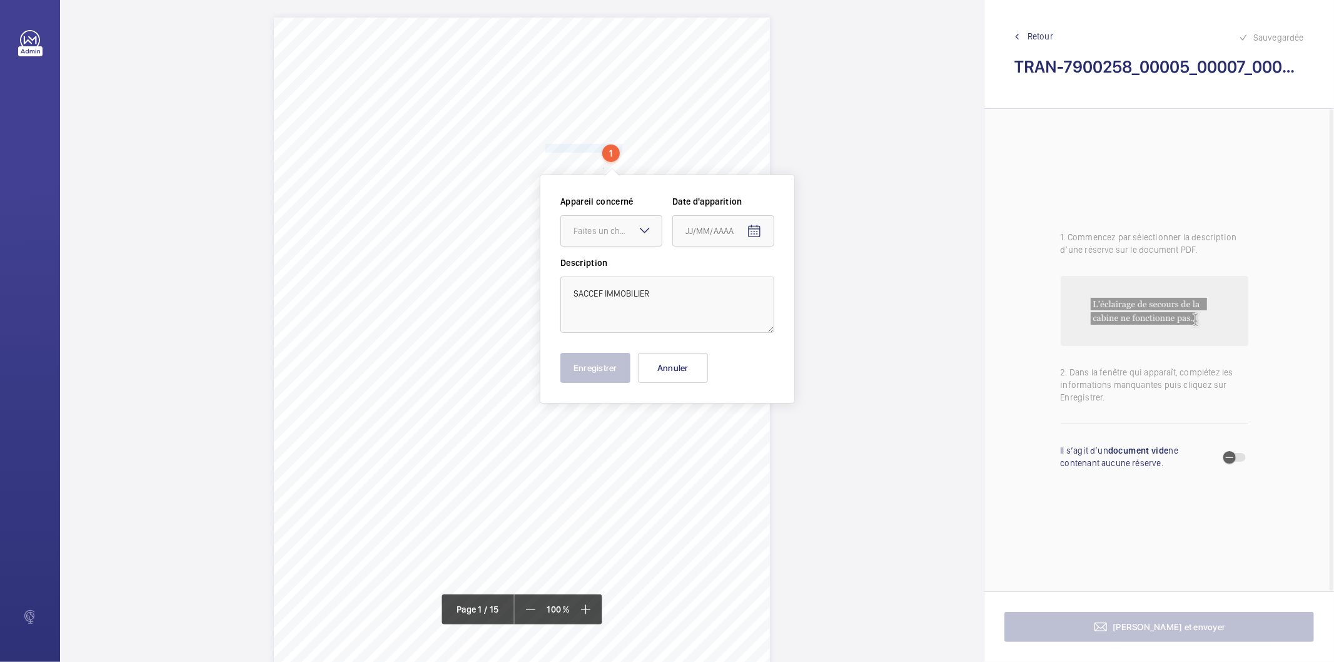
scroll to position [0, 0]
click at [648, 296] on textarea "SACCEF IMMOBILIER" at bounding box center [667, 307] width 214 height 56
click at [649, 295] on textarea "SACCEF IMMOBILIER" at bounding box center [667, 307] width 214 height 56
click at [651, 381] on button "Annuler" at bounding box center [673, 370] width 70 height 30
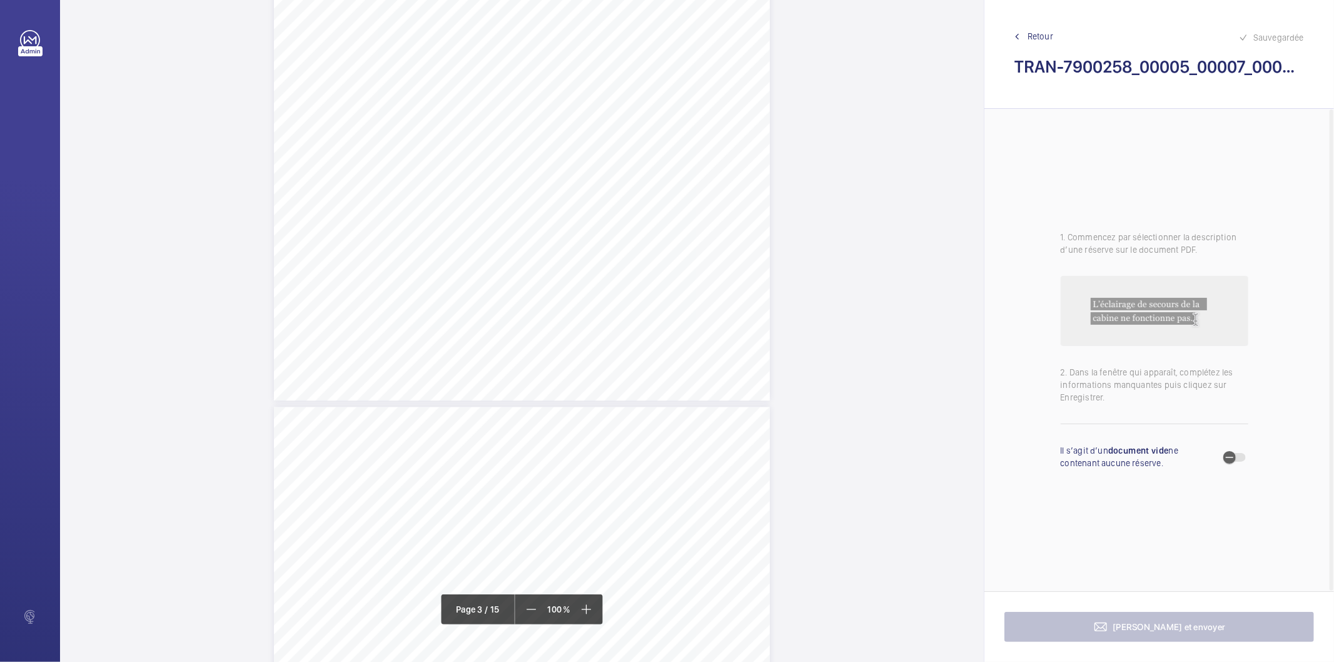
scroll to position [2154, 0]
drag, startPoint x: 408, startPoint y: 223, endPoint x: 523, endPoint y: 233, distance: 116.2
click at [523, 233] on div "Périmètre vérifié dans le rapport | 14 RUE DELAMBRE-AEW EUROPE ÉQUIPEMENT(S) VÉ…" at bounding box center [522, 341] width 496 height 702
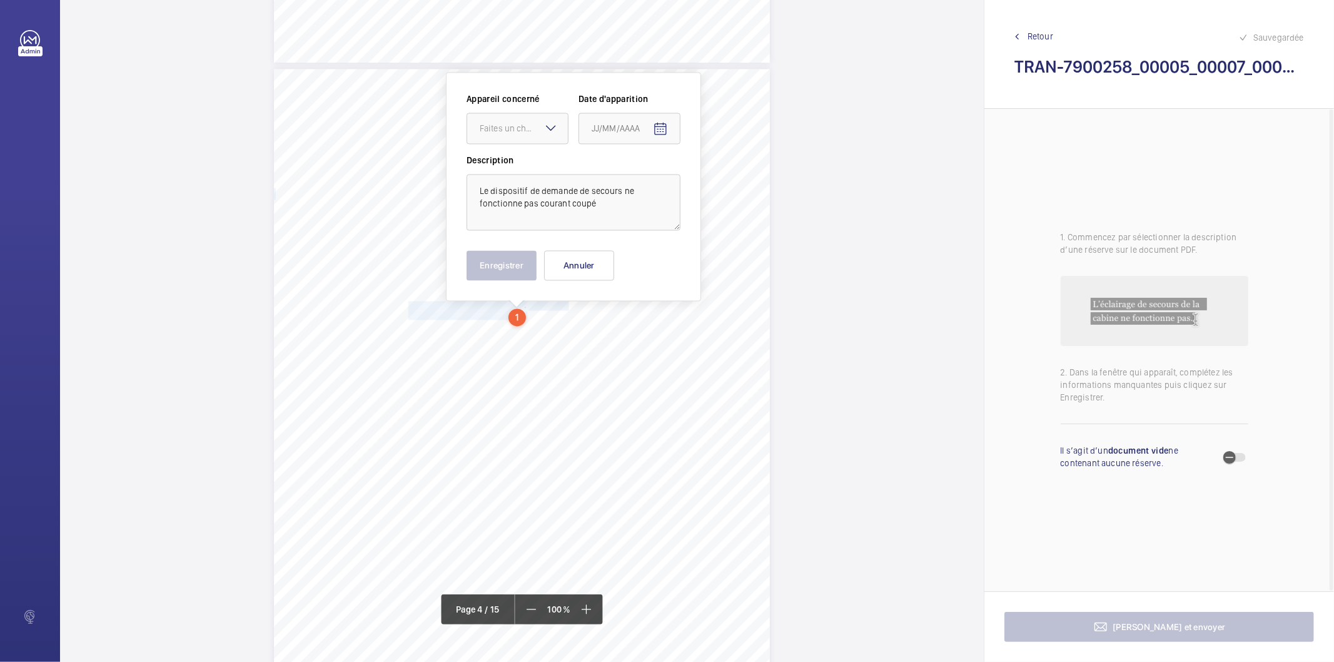
scroll to position [2071, 0]
click at [532, 139] on div at bounding box center [517, 133] width 101 height 30
click at [515, 170] on span "45008182" at bounding box center [518, 170] width 76 height 13
click at [661, 127] on mat-icon "Open calendar" at bounding box center [660, 133] width 15 height 15
click at [666, 238] on span "4" at bounding box center [671, 234] width 23 height 23
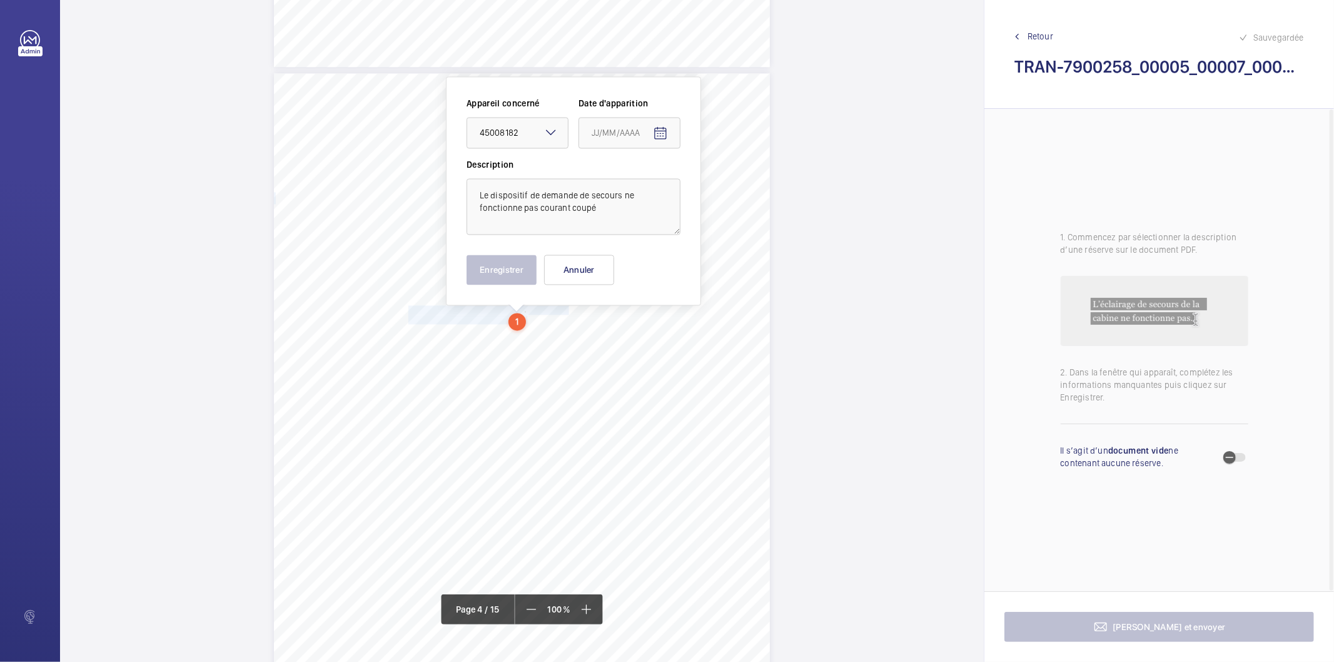
type input "[DATE]"
click at [509, 274] on button "Enregistrer" at bounding box center [502, 270] width 70 height 30
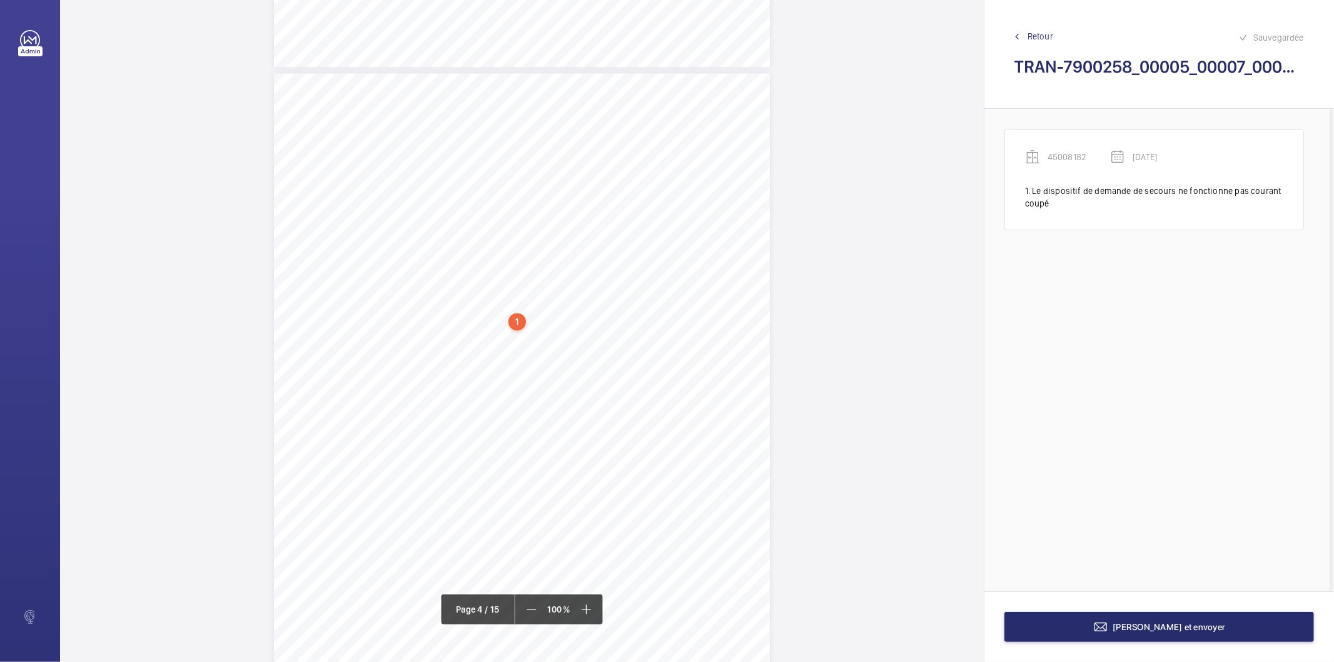
click at [521, 323] on div "1" at bounding box center [517, 322] width 18 height 18
click at [494, 225] on div "45008182" at bounding box center [520, 223] width 107 height 13
copy div "45008182"
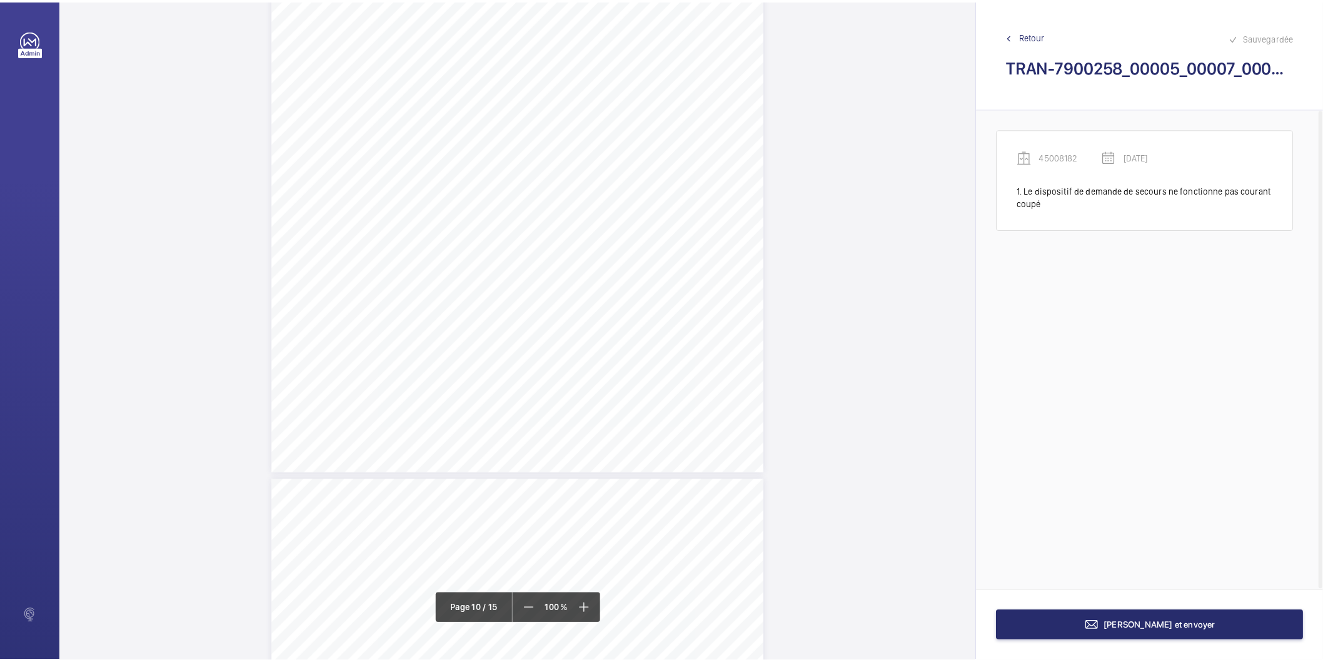
scroll to position [6786, 0]
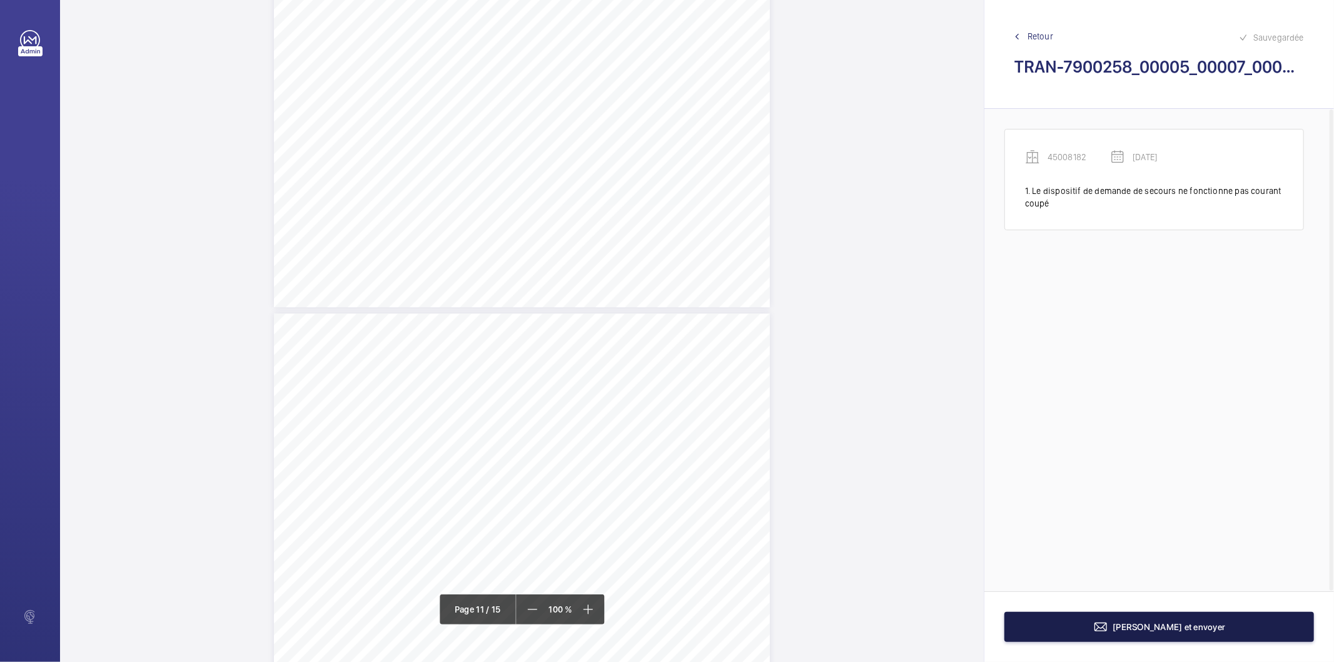
click at [1058, 627] on button "Terminer et envoyer" at bounding box center [1159, 627] width 310 height 30
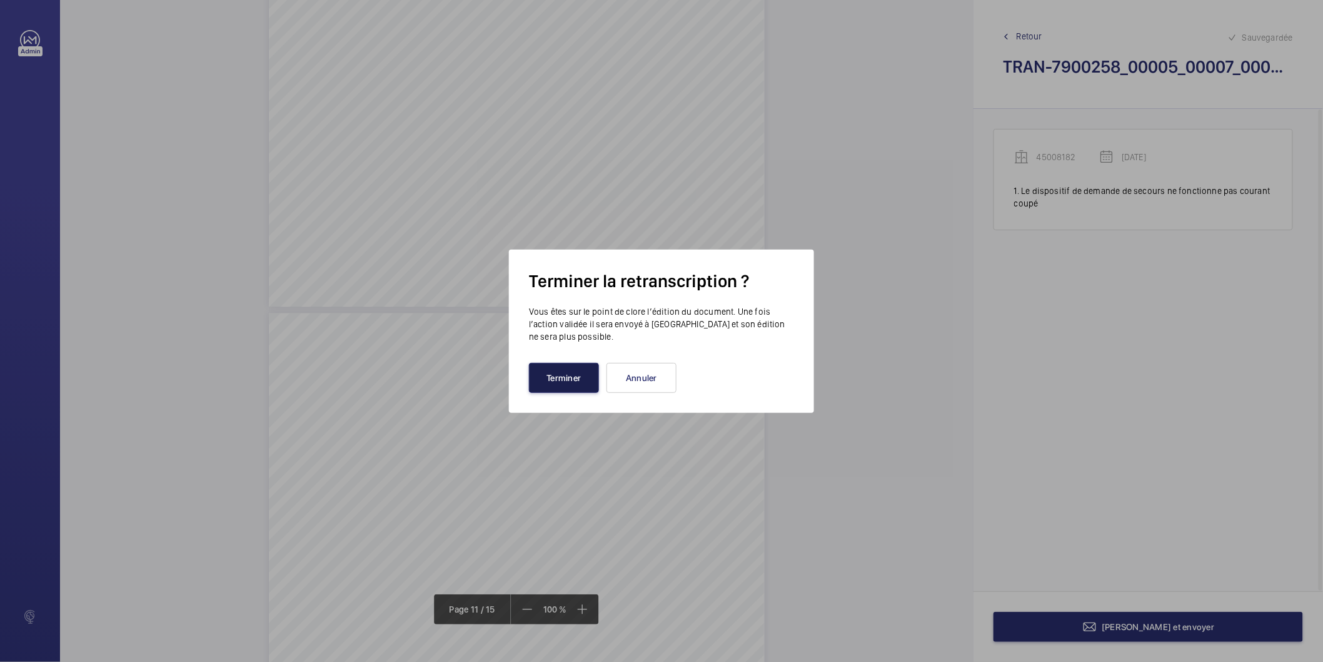
click at [553, 373] on button "Terminer" at bounding box center [564, 378] width 70 height 30
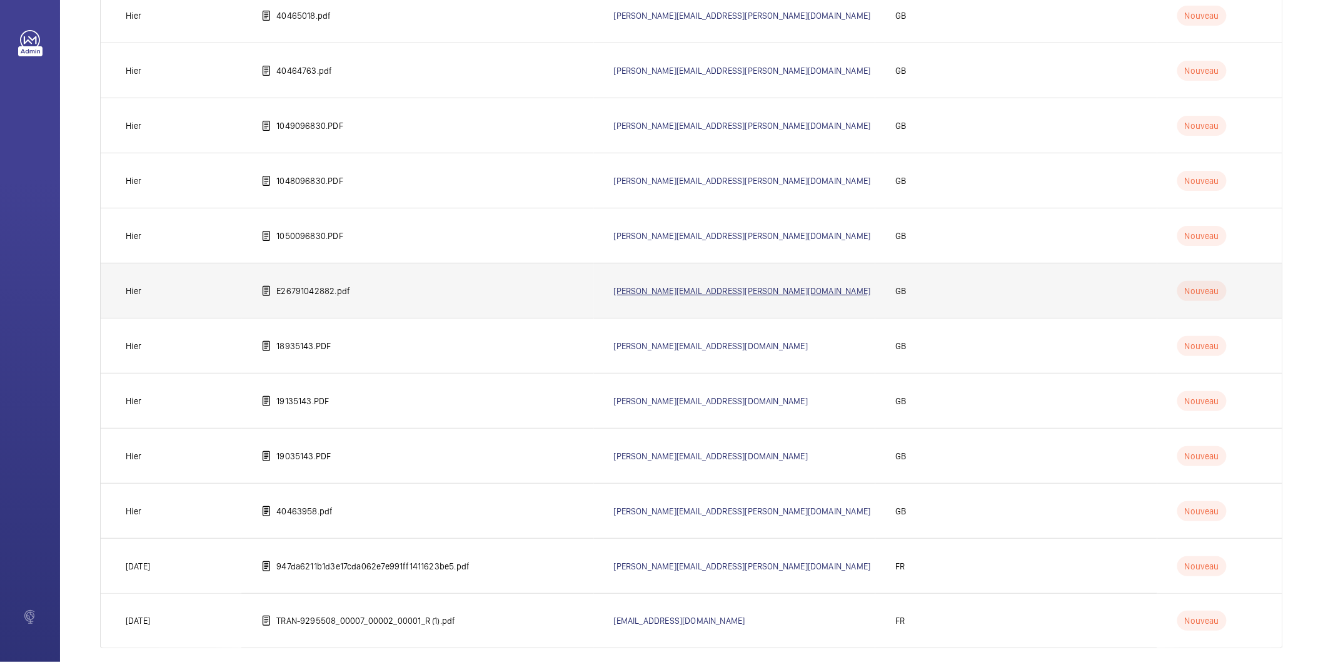
scroll to position [399, 0]
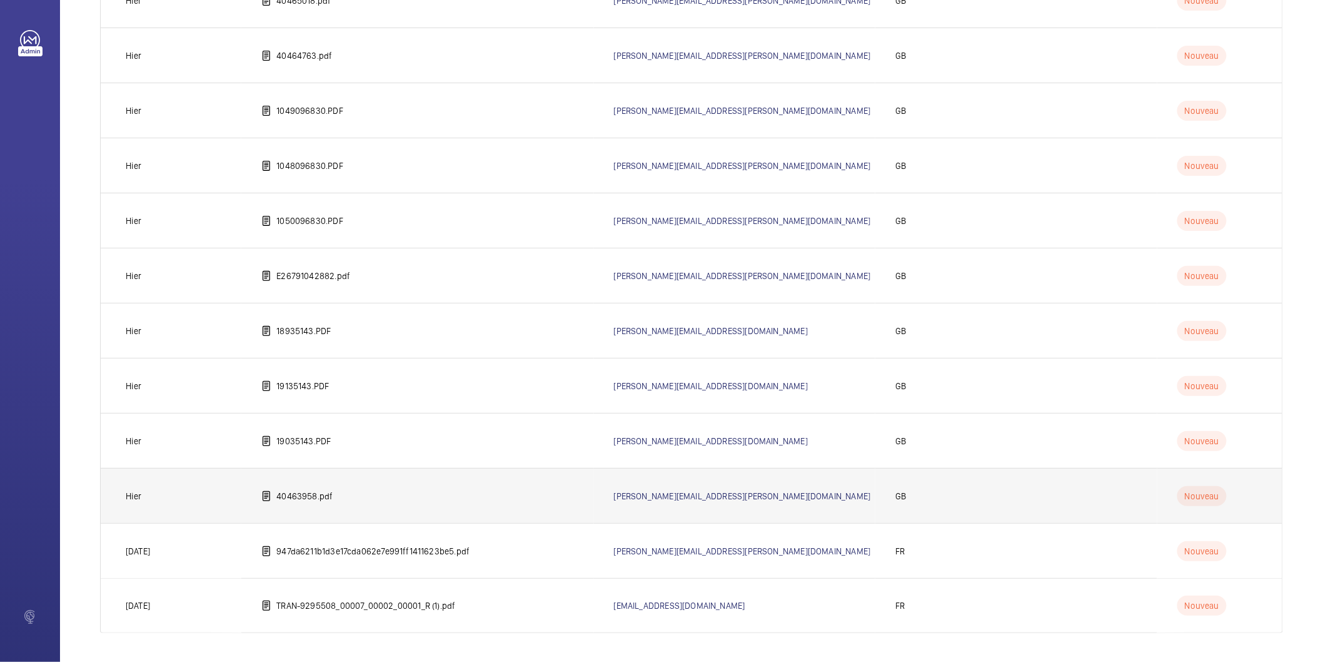
click at [296, 493] on p "40463958.pdf" at bounding box center [304, 496] width 56 height 13
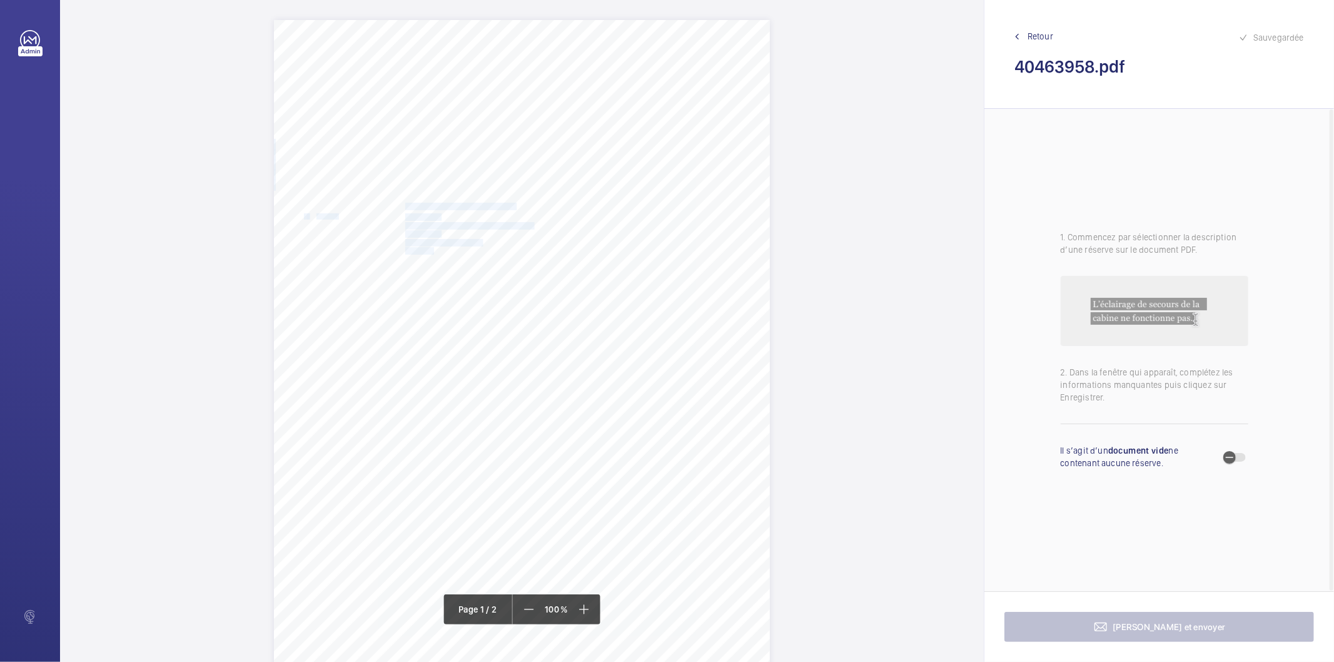
drag, startPoint x: 403, startPoint y: 206, endPoint x: 432, endPoint y: 248, distance: 50.0
click at [432, 248] on div "In any correspondence relating to this report please quote: District L574 REPOR…" at bounding box center [522, 371] width 496 height 702
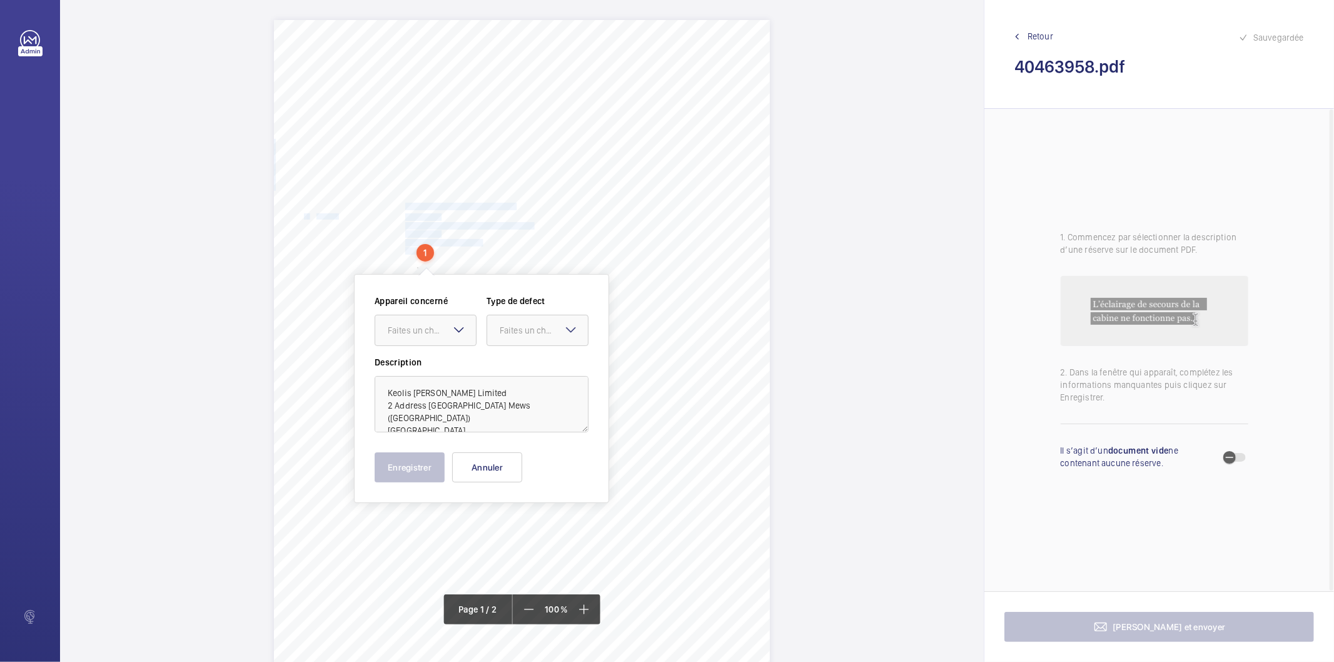
scroll to position [19, 0]
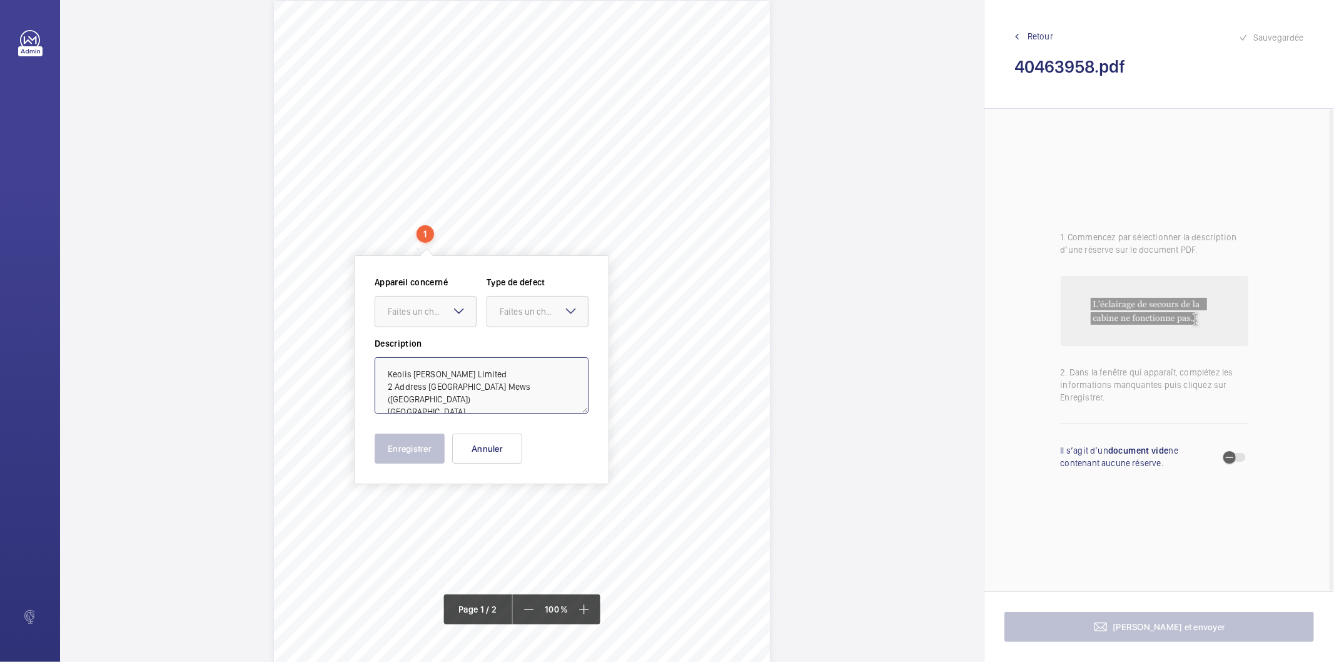
click at [520, 379] on textarea "Keolis Amey Metrolink Limited 2 Address Failsworth Station Mews (Failsworth Stn…" at bounding box center [482, 385] width 214 height 56
click at [510, 449] on button "Annuler" at bounding box center [487, 448] width 70 height 30
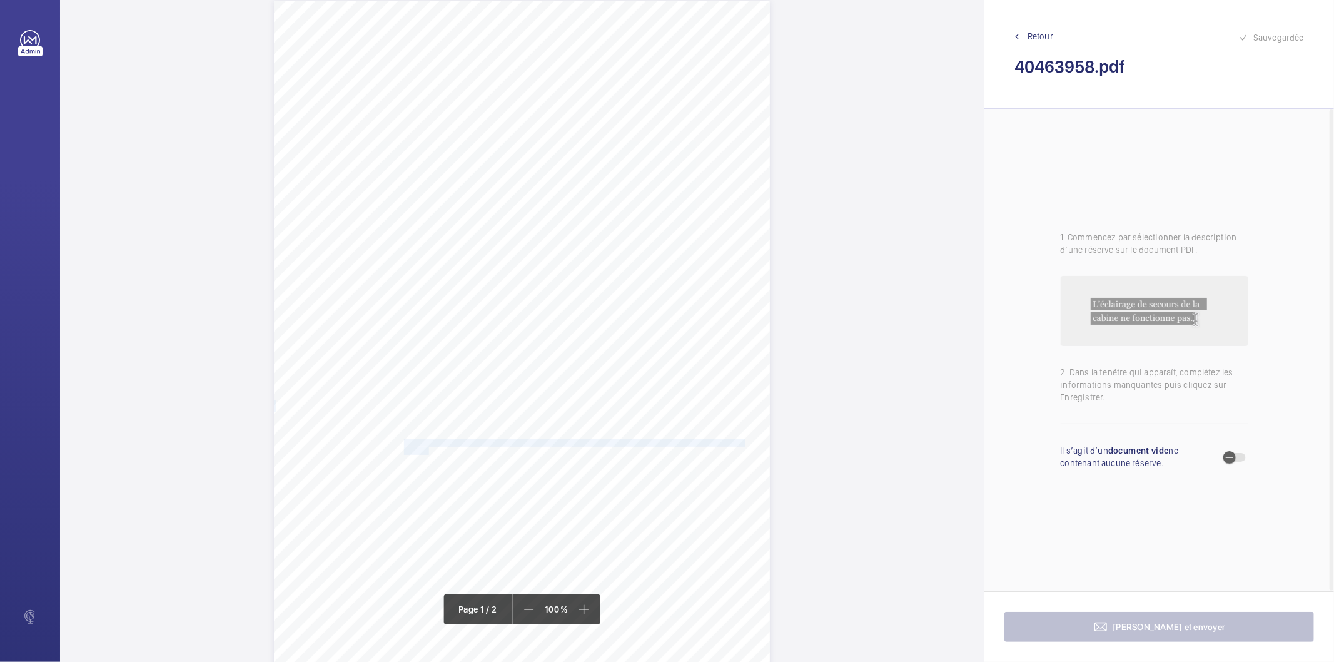
drag, startPoint x: 402, startPoint y: 442, endPoint x: 428, endPoint y: 449, distance: 26.5
click at [428, 449] on div "In any correspondence relating to this report please quote: District L574 REPOR…" at bounding box center [522, 352] width 496 height 702
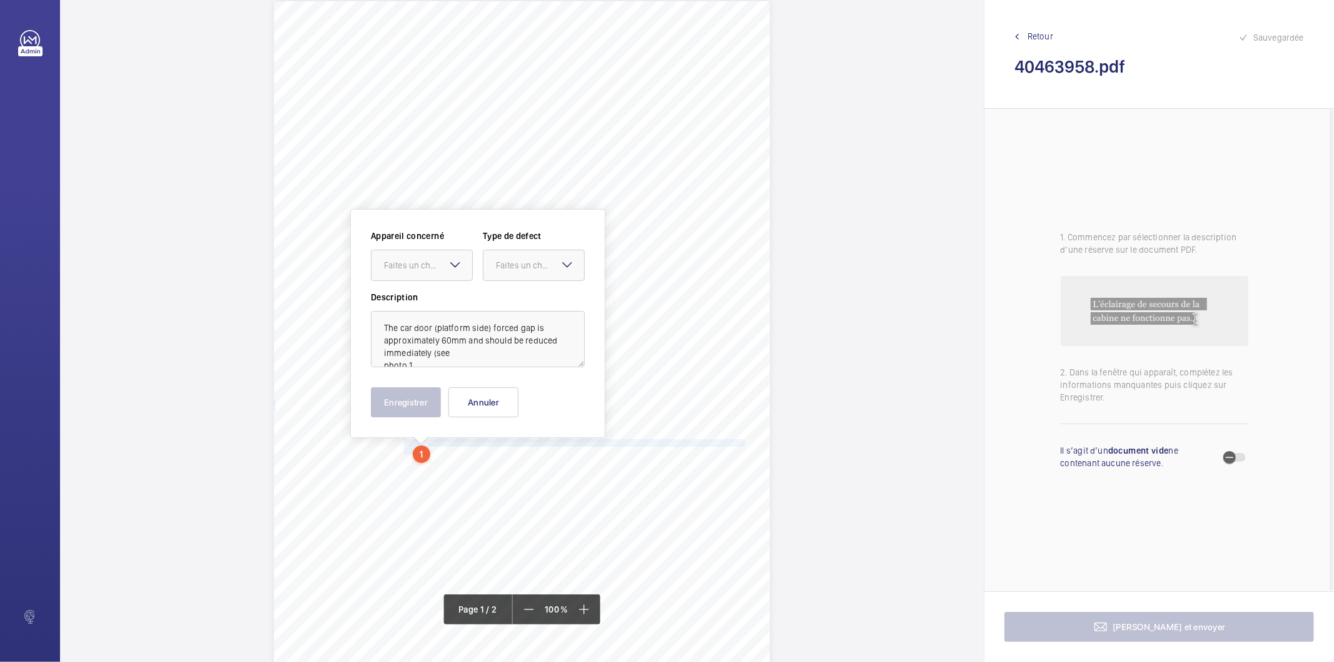
scroll to position [151, 0]
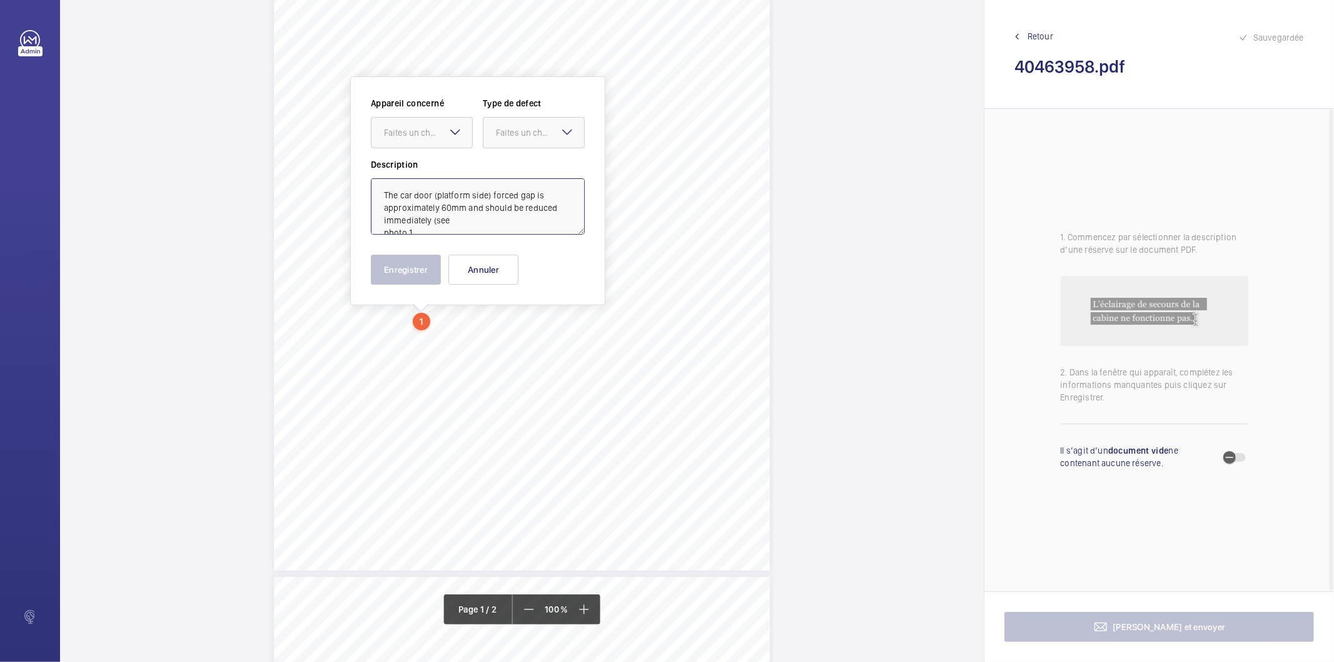
click at [422, 230] on textarea "The car door (platform side) forced gap is approximately 60mm and should be red…" at bounding box center [478, 206] width 214 height 56
click at [403, 131] on div "Faites un choix" at bounding box center [428, 132] width 88 height 13
drag, startPoint x: 405, startPoint y: 171, endPoint x: 485, endPoint y: 153, distance: 81.5
click at [408, 171] on span "40463958" at bounding box center [422, 170] width 76 height 13
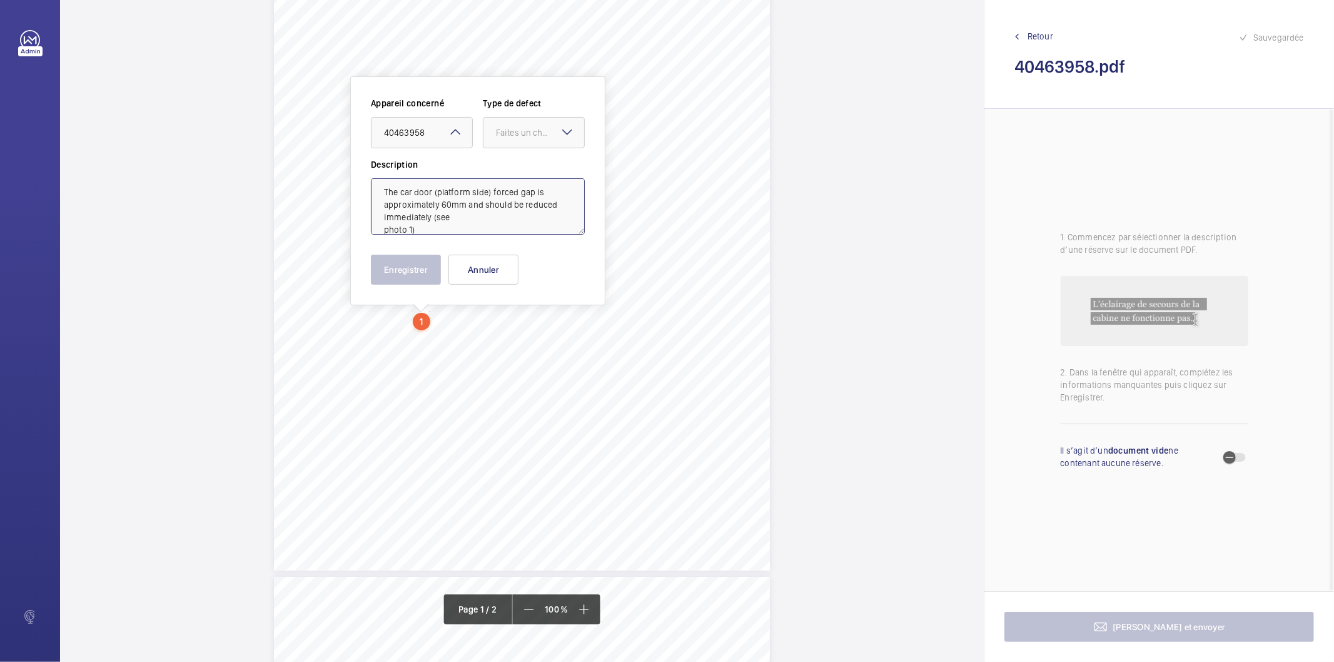
type textarea "The car door (platform side) forced gap is approximately 60mm and should be red…"
click at [555, 111] on wm-front-input-dropdown "Type de defect Faites un choix" at bounding box center [534, 122] width 102 height 51
click at [548, 134] on div "Faites un choix" at bounding box center [540, 132] width 88 height 13
click at [541, 169] on span "Standard" at bounding box center [534, 170] width 76 height 13
click at [407, 276] on button "Enregistrer" at bounding box center [406, 270] width 70 height 30
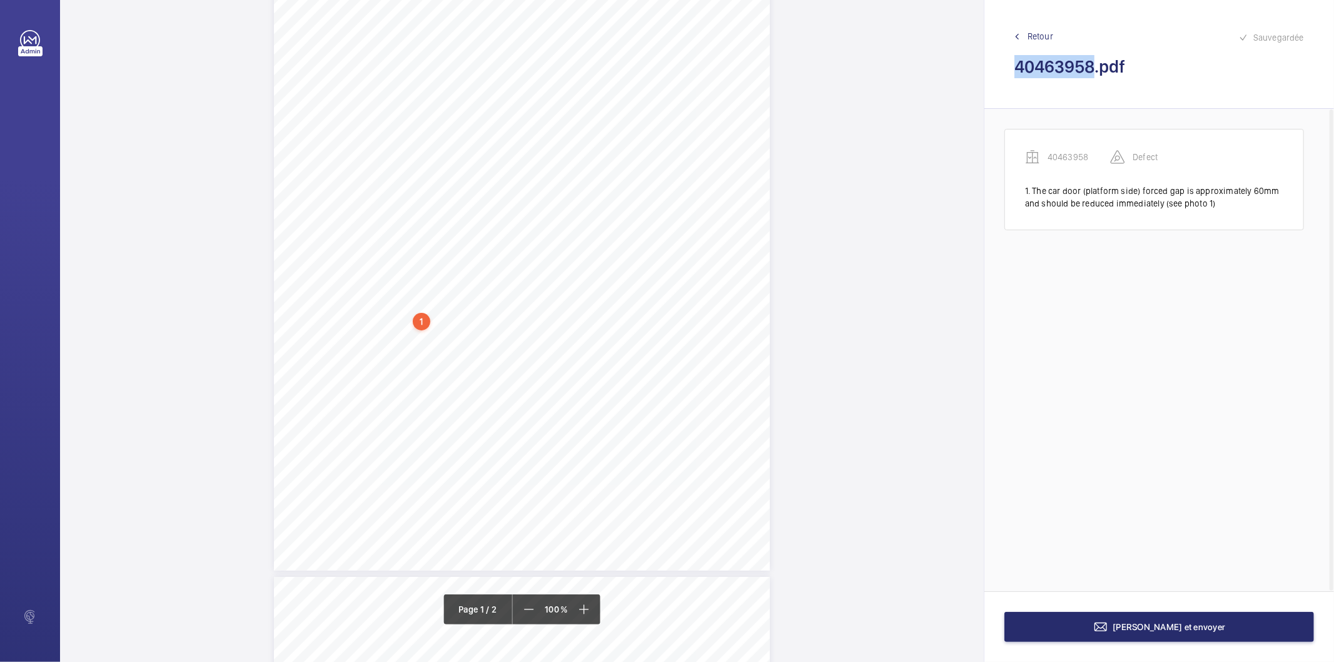
drag, startPoint x: 1095, startPoint y: 69, endPoint x: 1015, endPoint y: 76, distance: 80.3
click at [1015, 76] on h2 "40463958.pdf" at bounding box center [1159, 66] width 290 height 23
copy h2 "40463958"
drag, startPoint x: 402, startPoint y: 326, endPoint x: 716, endPoint y: 328, distance: 313.9
click at [716, 328] on span "The car door (street side) forced gap is approximately 50mm and should be reduc…" at bounding box center [562, 327] width 316 height 7
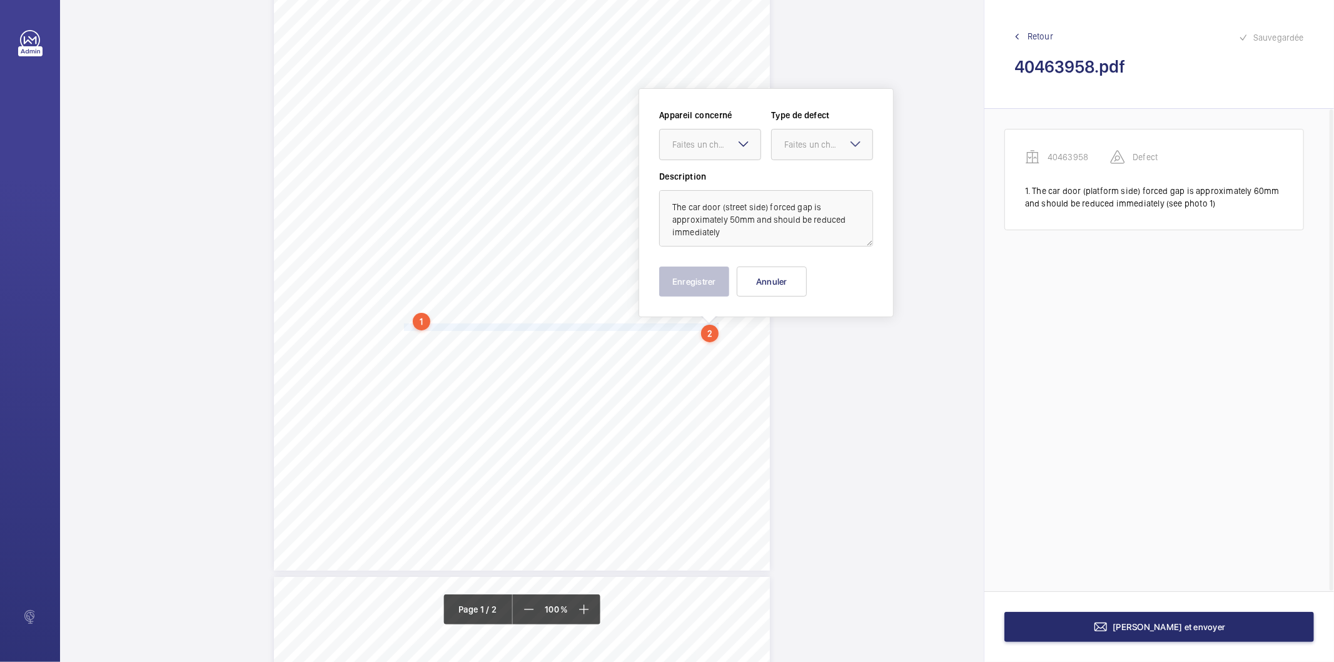
scroll to position [163, 0]
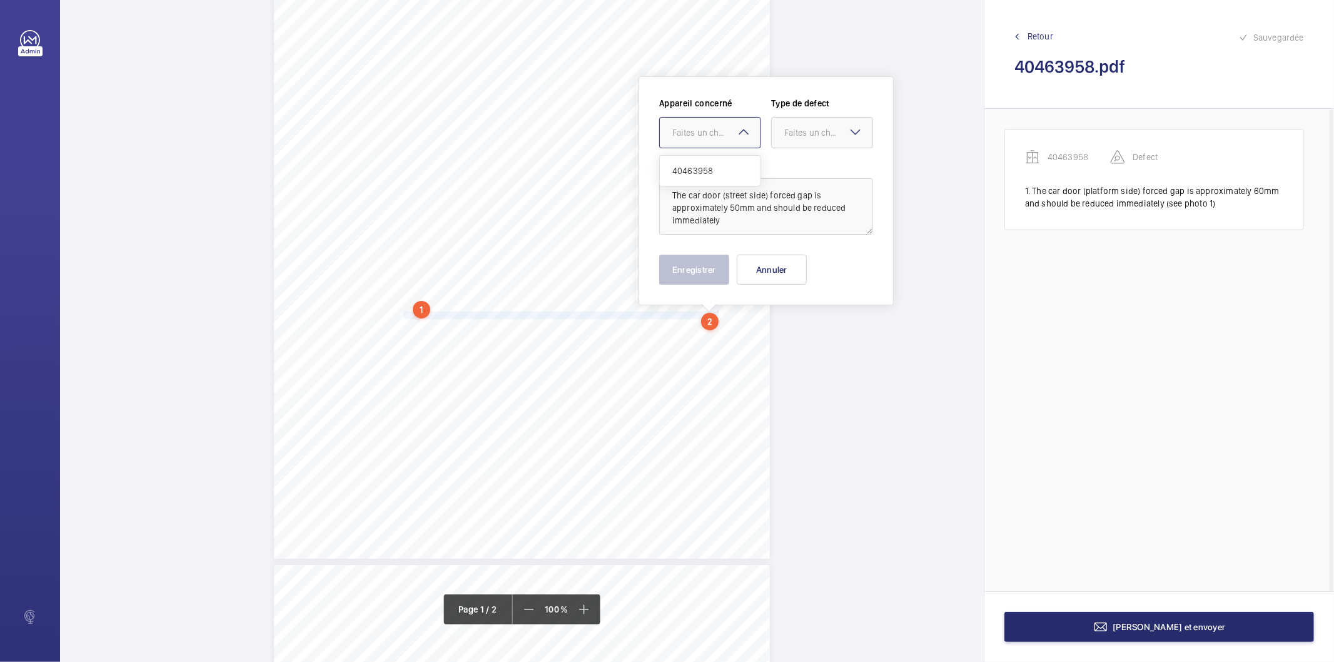
click at [733, 139] on div at bounding box center [710, 133] width 101 height 30
click at [716, 163] on div "40463958" at bounding box center [710, 171] width 101 height 30
click at [794, 141] on div at bounding box center [822, 133] width 101 height 30
click at [808, 173] on span "Standard" at bounding box center [822, 170] width 76 height 13
click at [715, 277] on button "Enregistrer" at bounding box center [694, 270] width 70 height 30
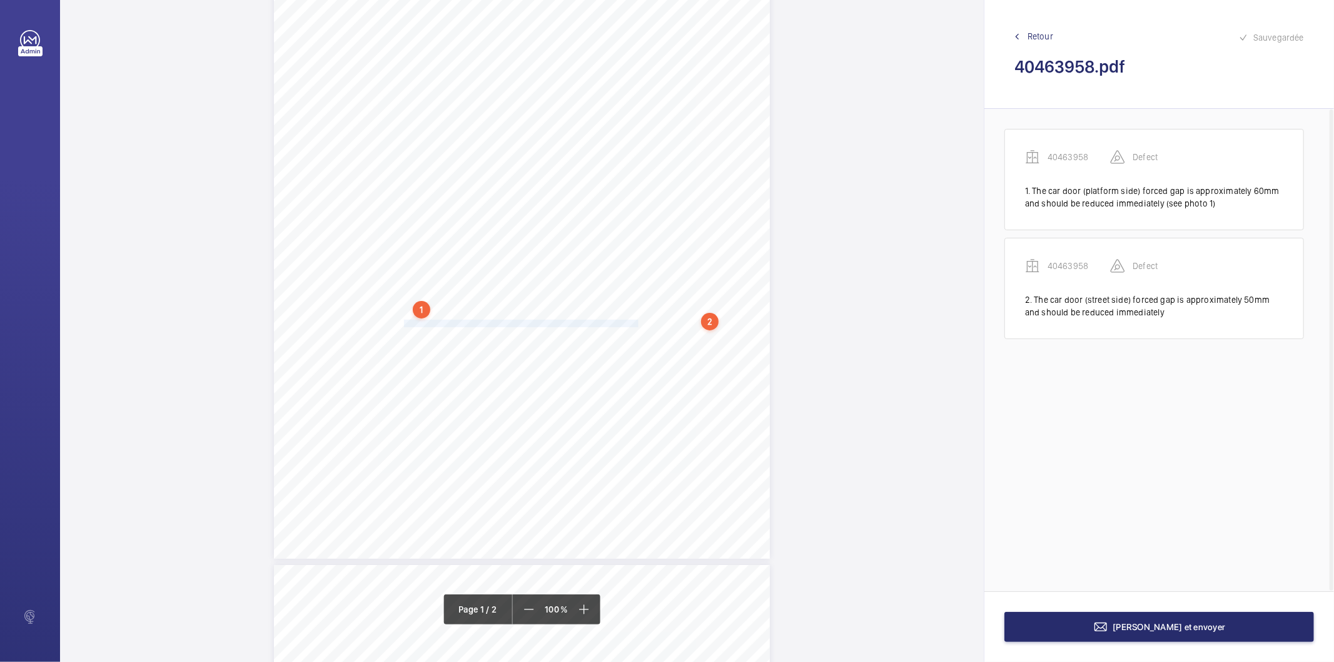
drag, startPoint x: 402, startPoint y: 323, endPoint x: 639, endPoint y: 326, distance: 236.4
click at [639, 326] on span "The street landing door safety edge is inoperative and should be repaired." at bounding box center [524, 323] width 241 height 7
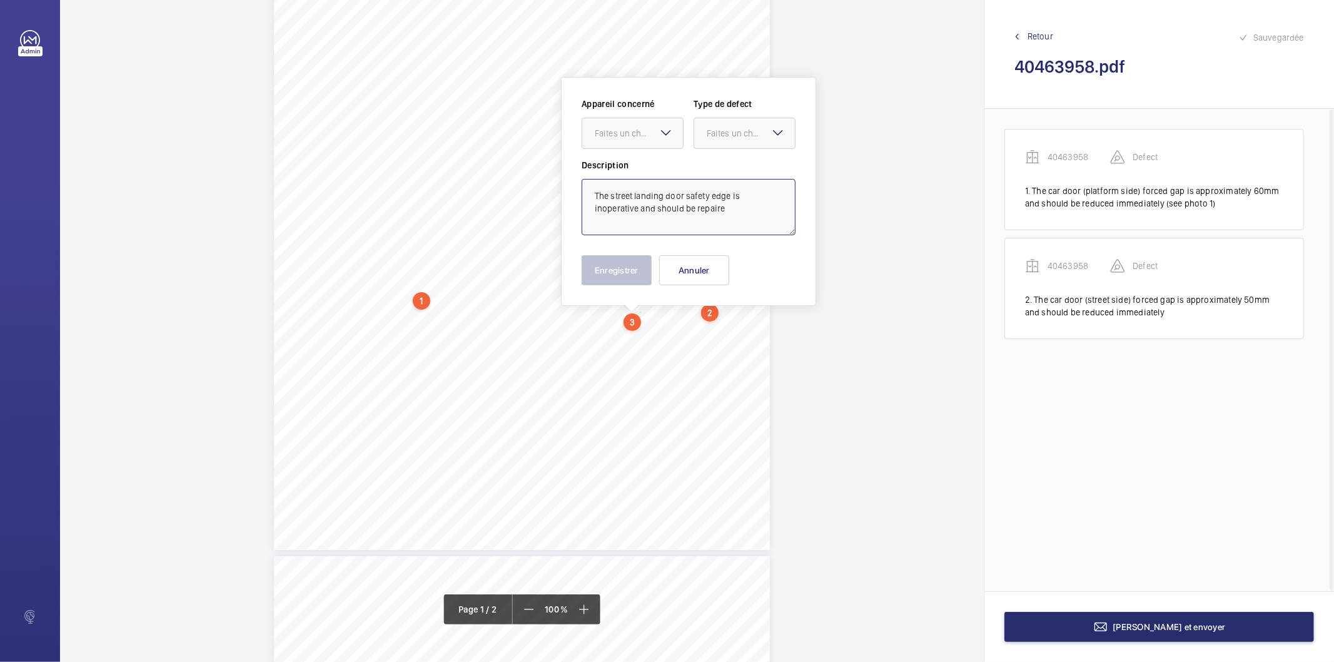
click at [745, 213] on textarea "The street landing door safety edge is inoperative and should be repaire" at bounding box center [689, 207] width 214 height 56
click at [617, 139] on div at bounding box center [632, 133] width 101 height 30
click at [627, 171] on span "40463958" at bounding box center [633, 171] width 76 height 13
click at [707, 135] on div "Faites un choix" at bounding box center [744, 133] width 101 height 13
click at [738, 172] on span "Standard" at bounding box center [745, 171] width 76 height 13
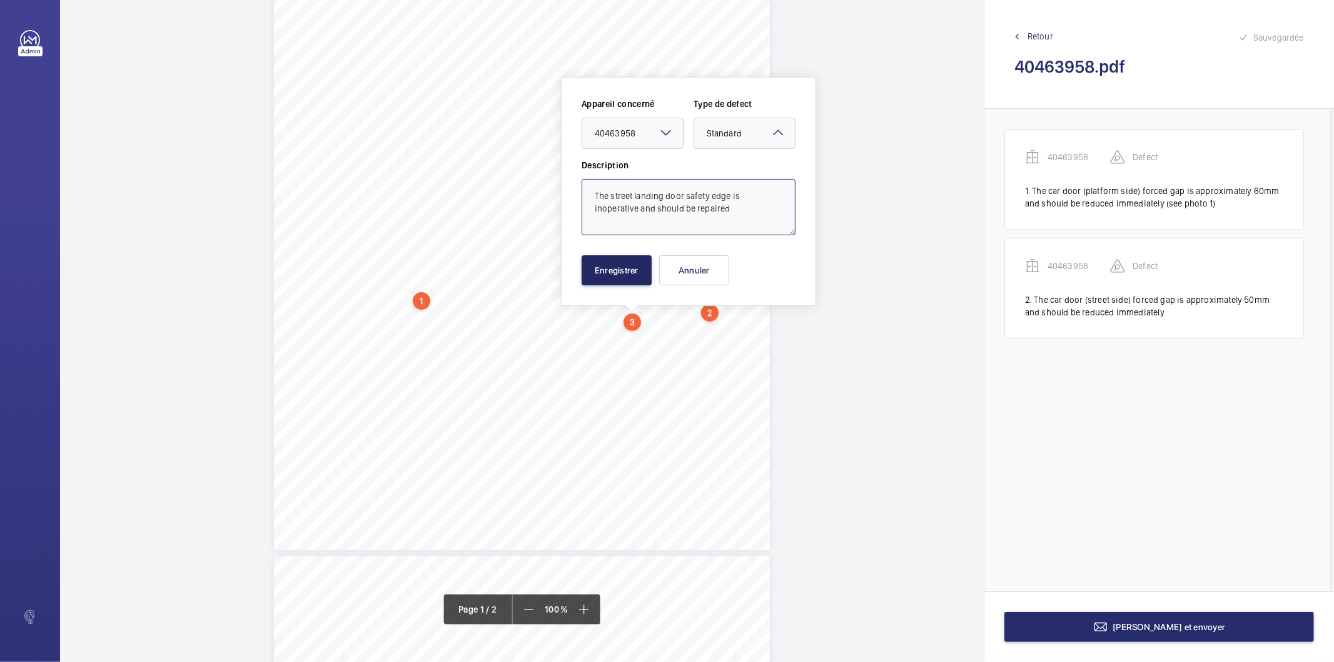
type textarea "The street landing door safety edge is inoperative and should be repaired"
click at [590, 264] on button "Enregistrer" at bounding box center [617, 270] width 70 height 30
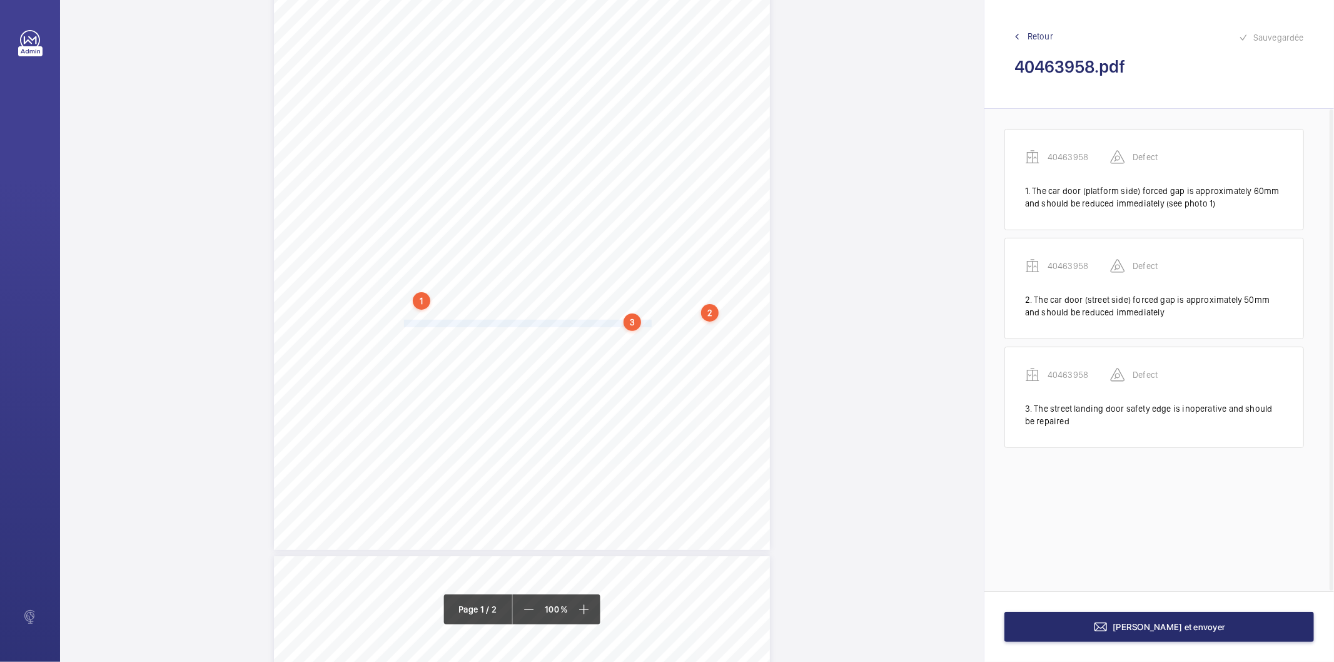
drag, startPoint x: 402, startPoint y: 324, endPoint x: 649, endPoint y: 321, distance: 247.0
click at [649, 321] on span "The platform landing door safety edge is inoperative and should be repaired." at bounding box center [529, 323] width 250 height 7
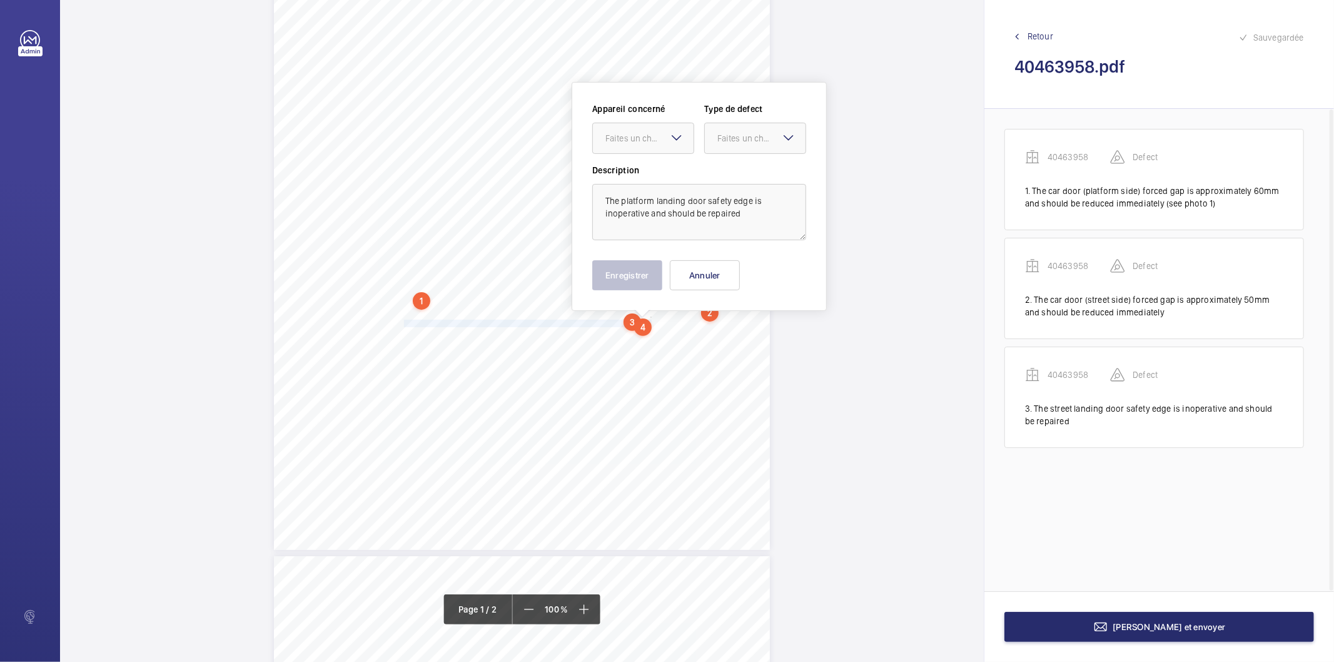
scroll to position [178, 0]
click at [655, 133] on div "Faites un choix" at bounding box center [649, 132] width 88 height 13
click at [637, 173] on span "40463958" at bounding box center [643, 170] width 76 height 13
click at [752, 138] on div "Faites un choix" at bounding box center [761, 132] width 88 height 13
click at [738, 167] on span "Standard" at bounding box center [755, 170] width 76 height 13
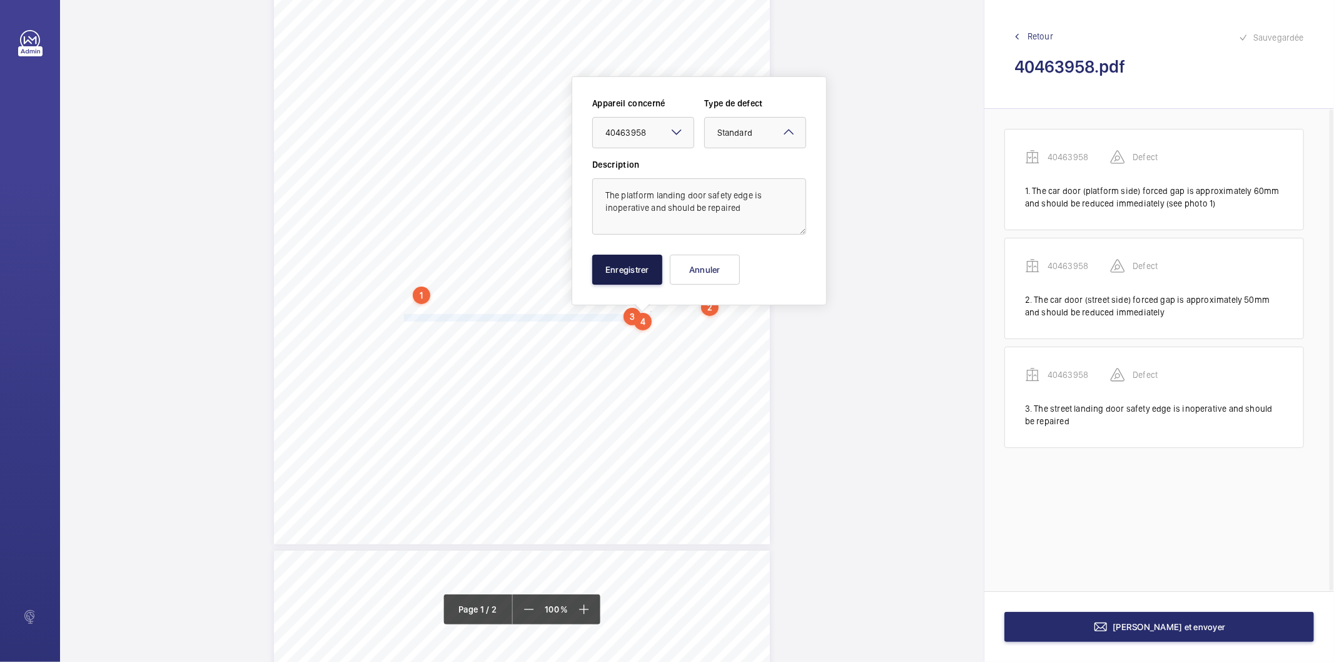
click at [649, 276] on button "Enregistrer" at bounding box center [627, 270] width 70 height 30
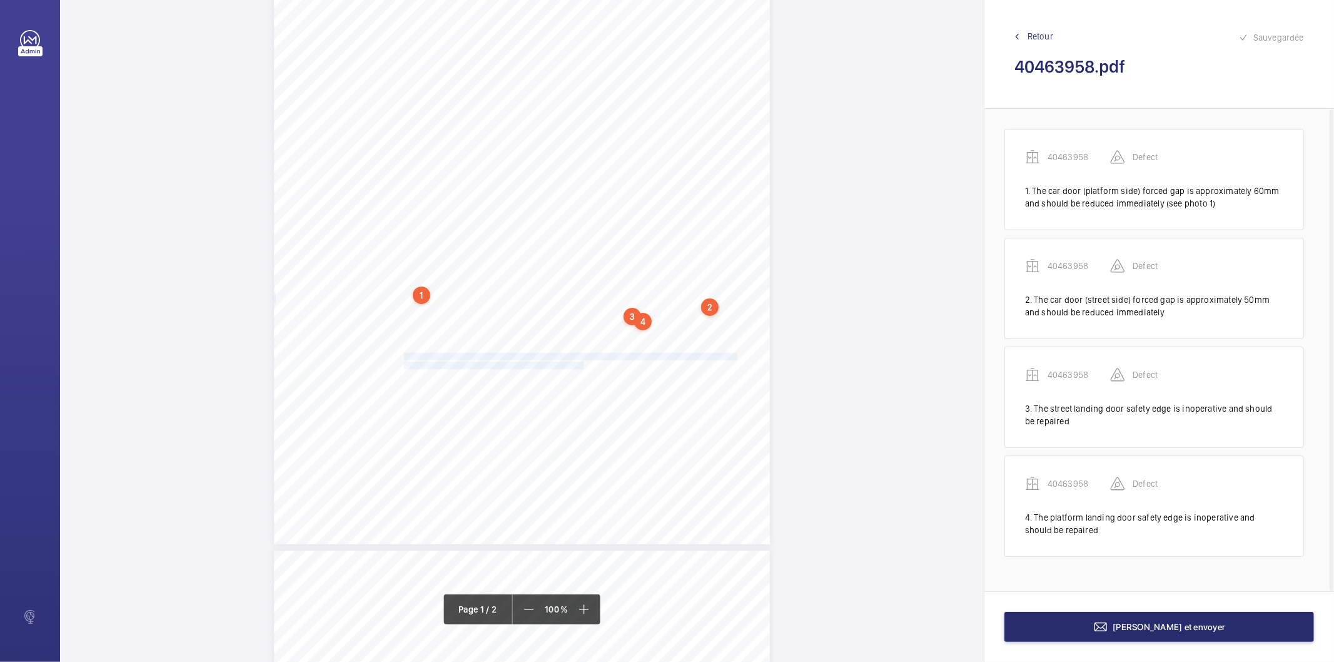
drag, startPoint x: 403, startPoint y: 355, endPoint x: 580, endPoint y: 361, distance: 176.4
click at [580, 361] on div "In any correspondence relating to this report please quote: District L574 REPOR…" at bounding box center [522, 193] width 496 height 702
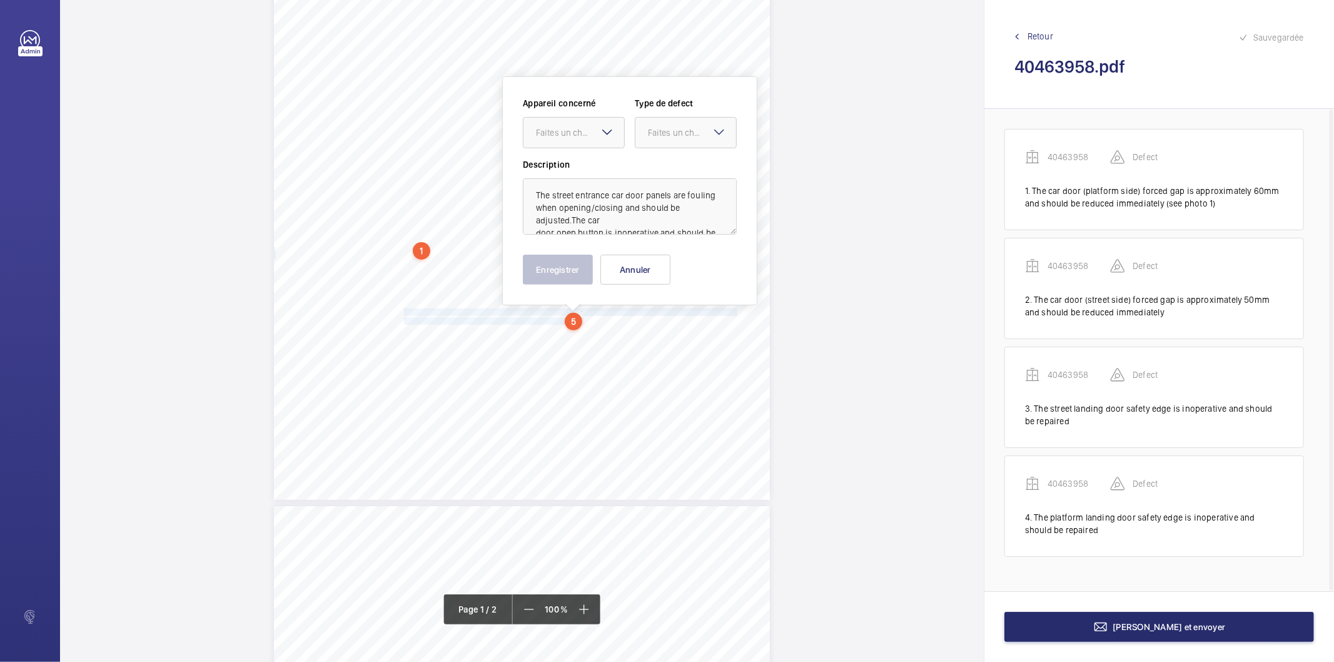
scroll to position [28, 0]
click at [588, 139] on div at bounding box center [573, 133] width 101 height 30
drag, startPoint x: 558, startPoint y: 172, endPoint x: 640, endPoint y: 143, distance: 87.0
click at [562, 172] on span "40463958" at bounding box center [574, 170] width 76 height 13
click at [650, 139] on div at bounding box center [685, 133] width 101 height 30
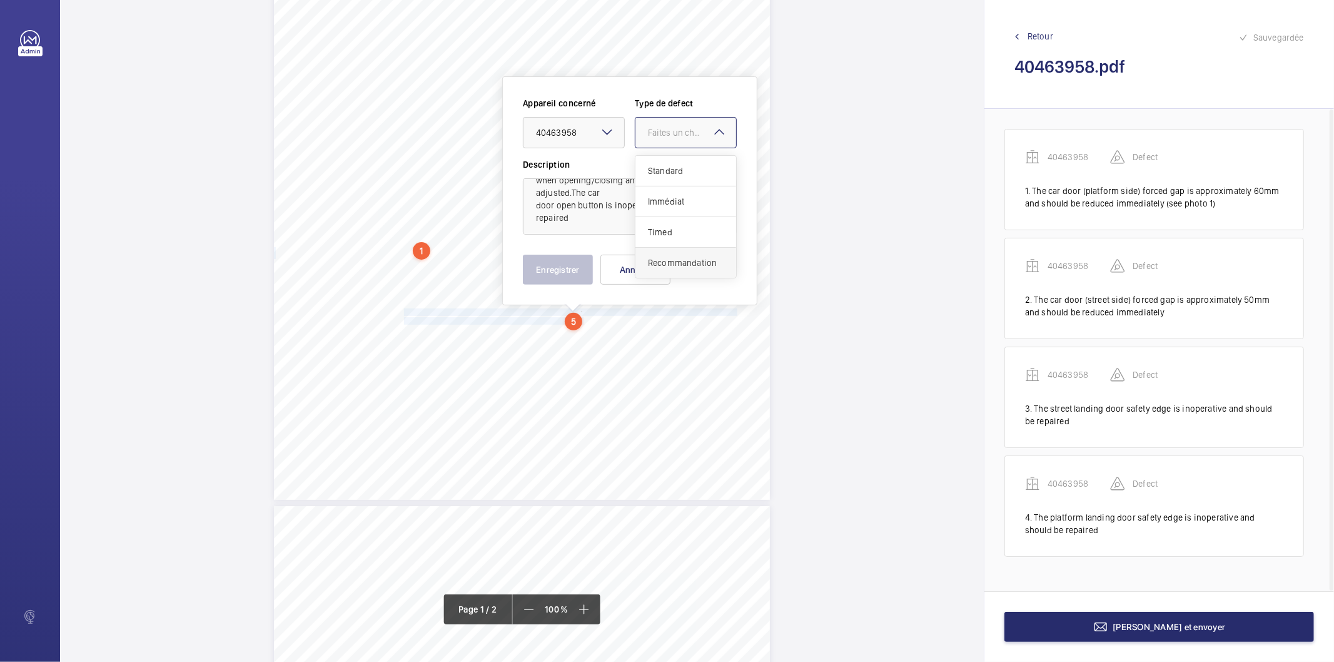
click at [671, 257] on span "Recommandation" at bounding box center [686, 262] width 76 height 13
click at [571, 267] on button "Enregistrer" at bounding box center [558, 270] width 70 height 30
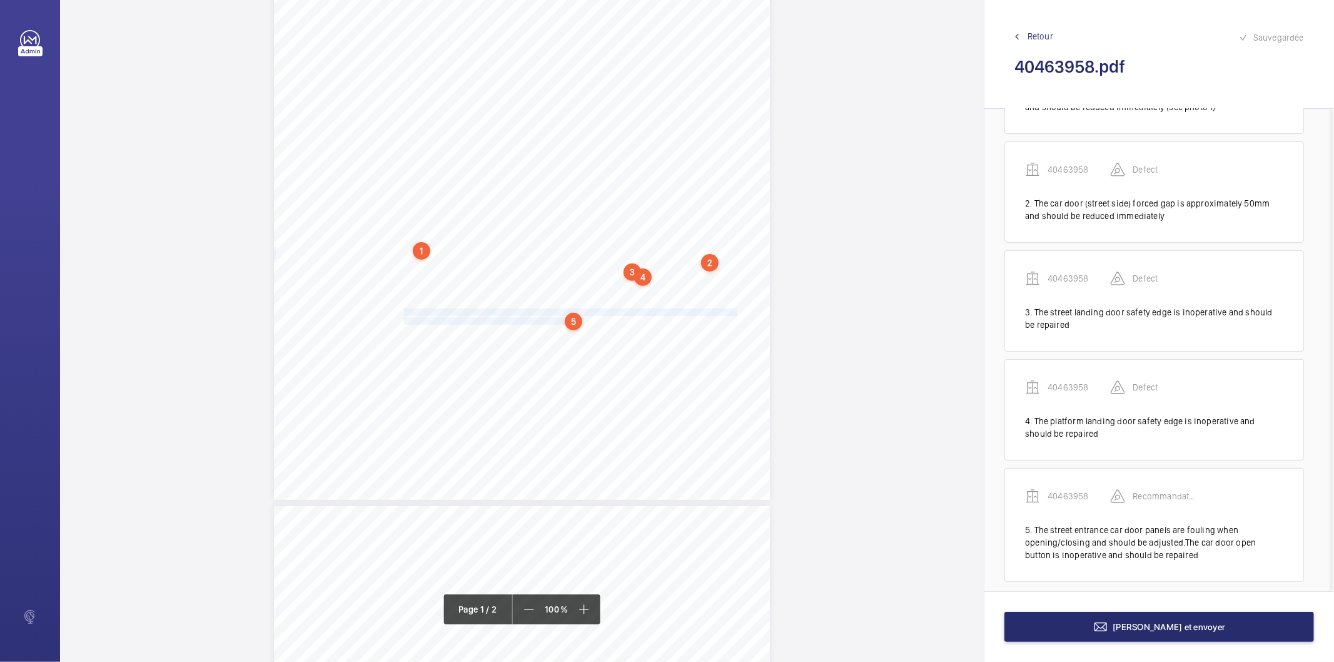
scroll to position [107, 0]
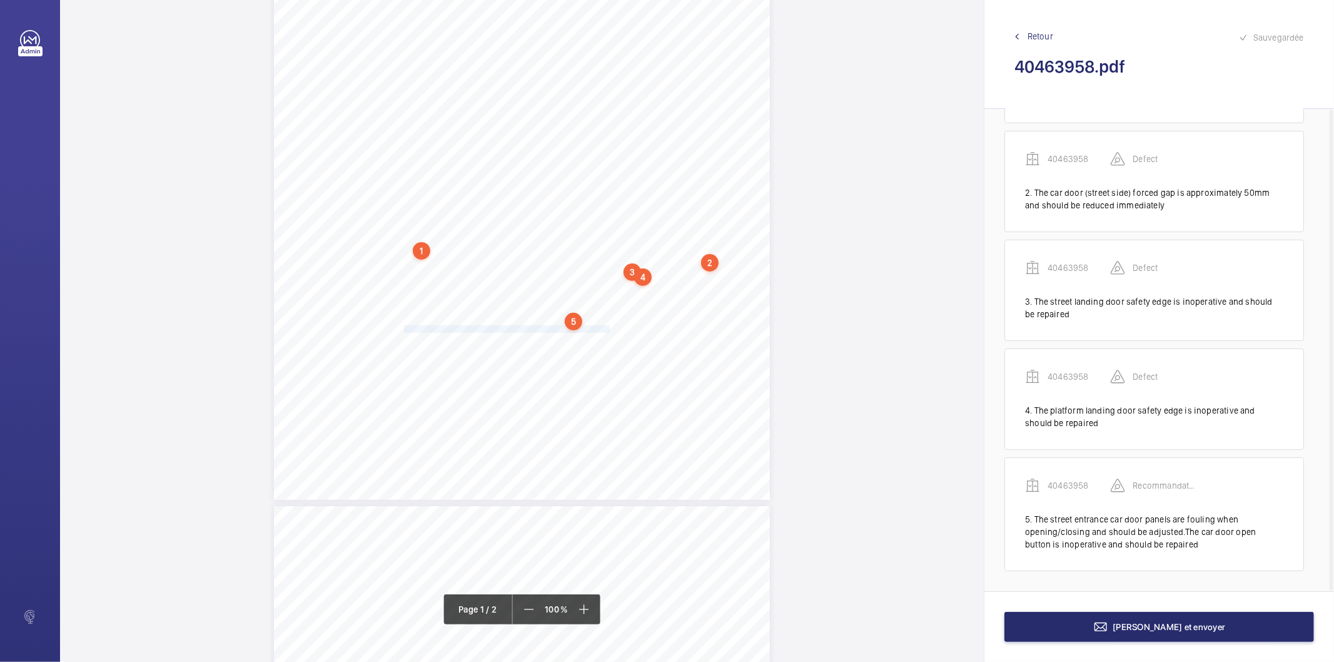
drag, startPoint x: 402, startPoint y: 330, endPoint x: 607, endPoint y: 329, distance: 205.1
click at [607, 329] on span "The car door open button is inoperative and should be repaired." at bounding box center [508, 329] width 208 height 7
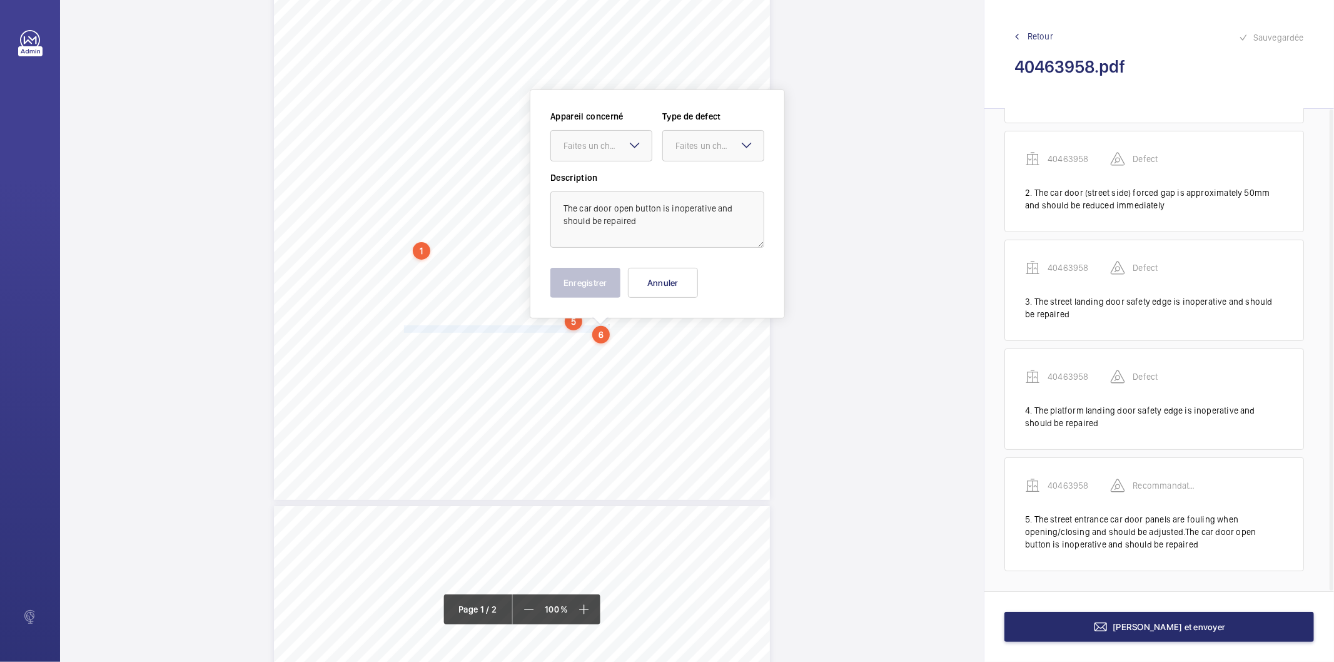
scroll to position [235, 0]
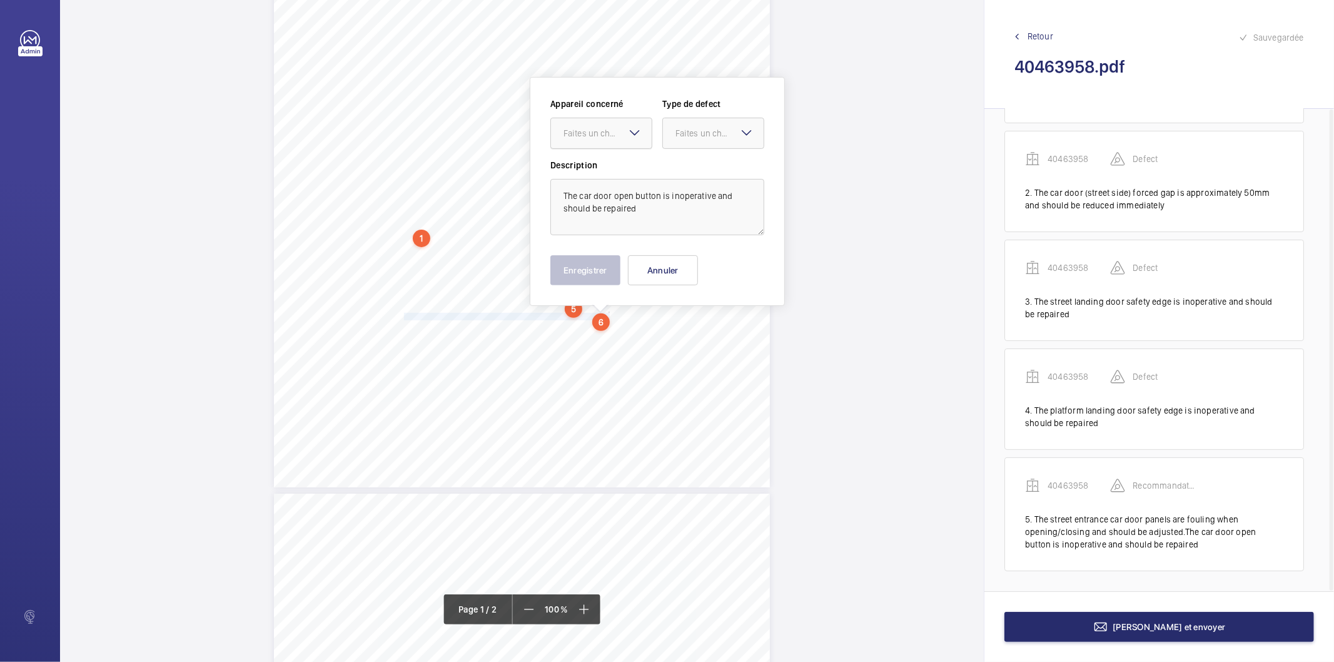
click at [561, 139] on div at bounding box center [601, 133] width 101 height 30
click at [575, 170] on span "40463958" at bounding box center [601, 171] width 76 height 13
drag, startPoint x: 682, startPoint y: 138, endPoint x: 685, endPoint y: 144, distance: 6.7
click at [682, 138] on div "Faites un choix" at bounding box center [719, 133] width 88 height 13
drag, startPoint x: 692, startPoint y: 258, endPoint x: 655, endPoint y: 260, distance: 36.3
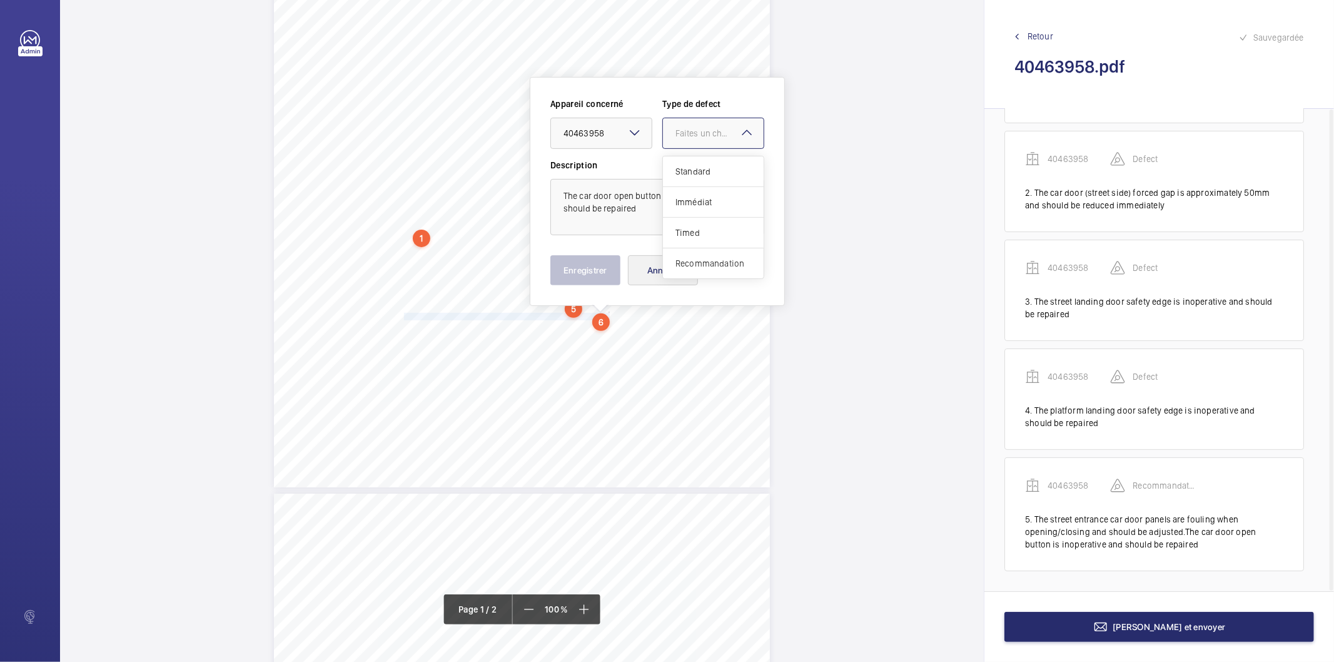
click at [689, 259] on span "Recommandation" at bounding box center [713, 263] width 76 height 13
click at [605, 258] on button "Enregistrer" at bounding box center [585, 270] width 70 height 30
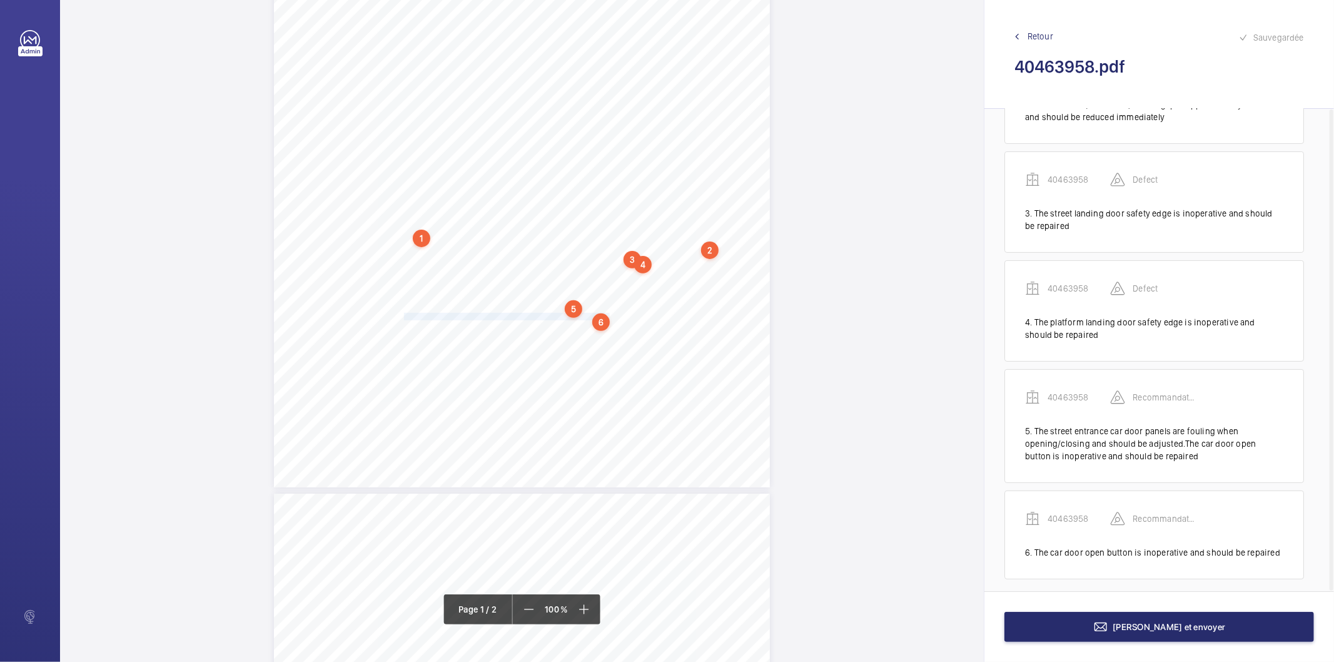
scroll to position [203, 0]
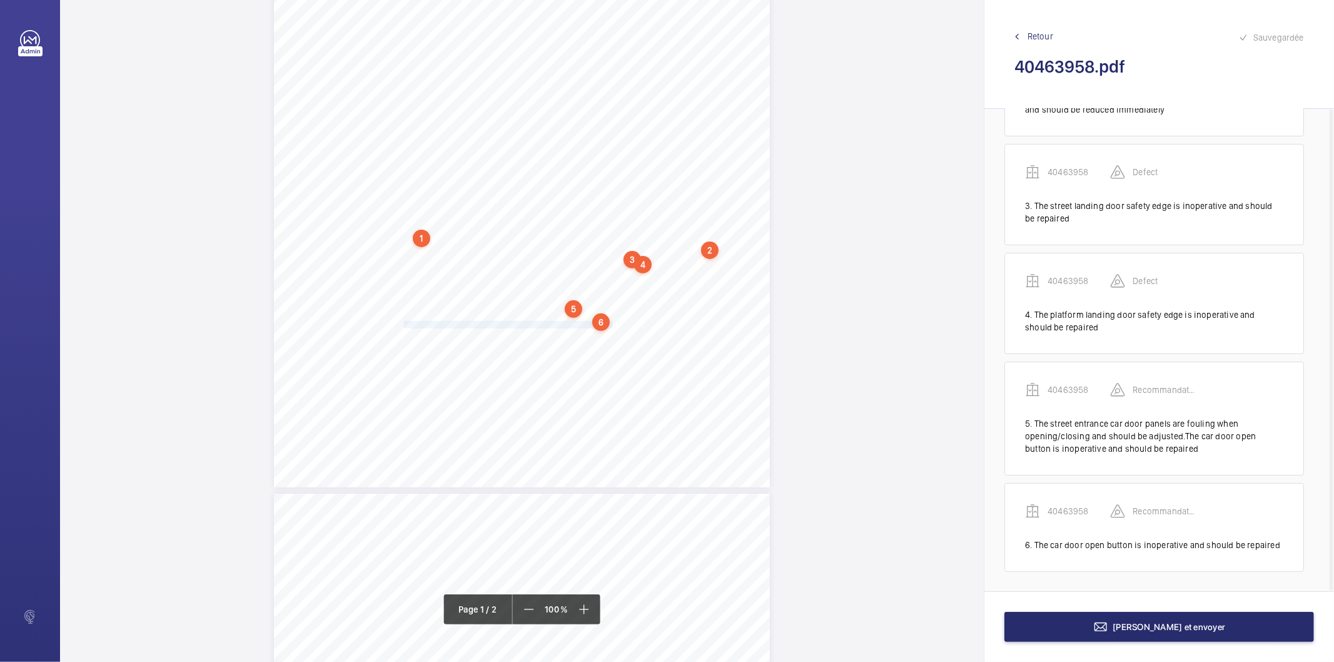
drag, startPoint x: 402, startPoint y: 326, endPoint x: 611, endPoint y: 322, distance: 208.9
click at [611, 322] on span "The car door close button is inoperative and should be repaired." at bounding box center [508, 324] width 209 height 7
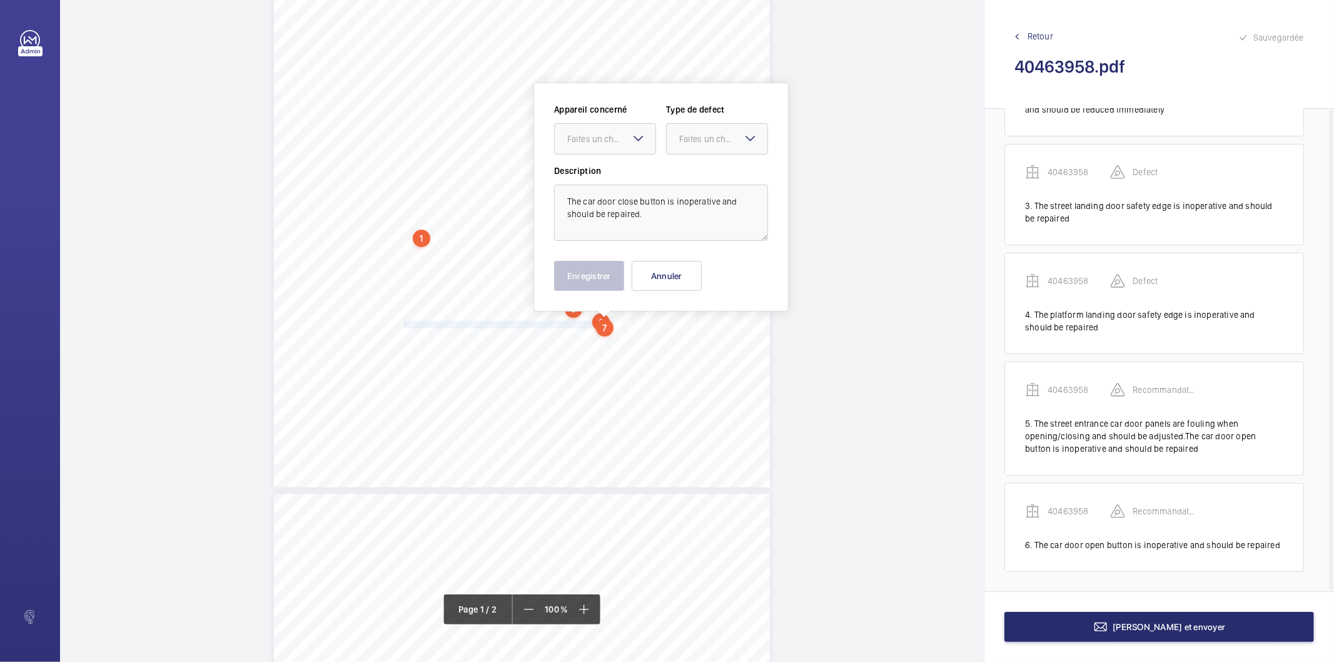
scroll to position [241, 0]
click at [632, 134] on mat-icon at bounding box center [638, 131] width 15 height 15
click at [623, 164] on span "40463958" at bounding box center [605, 170] width 76 height 13
click at [692, 136] on div "Faites un choix" at bounding box center [723, 132] width 88 height 13
click at [711, 260] on span "Recommandation" at bounding box center [717, 262] width 76 height 13
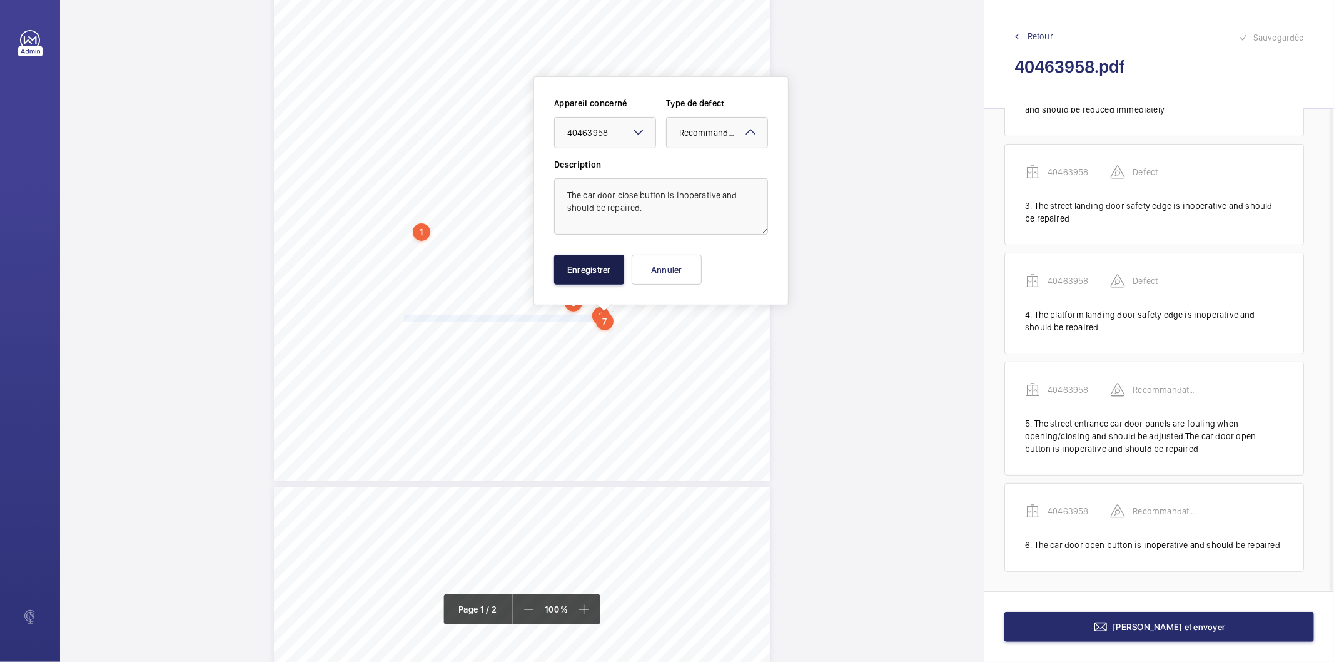
click at [605, 266] on button "Enregistrer" at bounding box center [589, 270] width 70 height 30
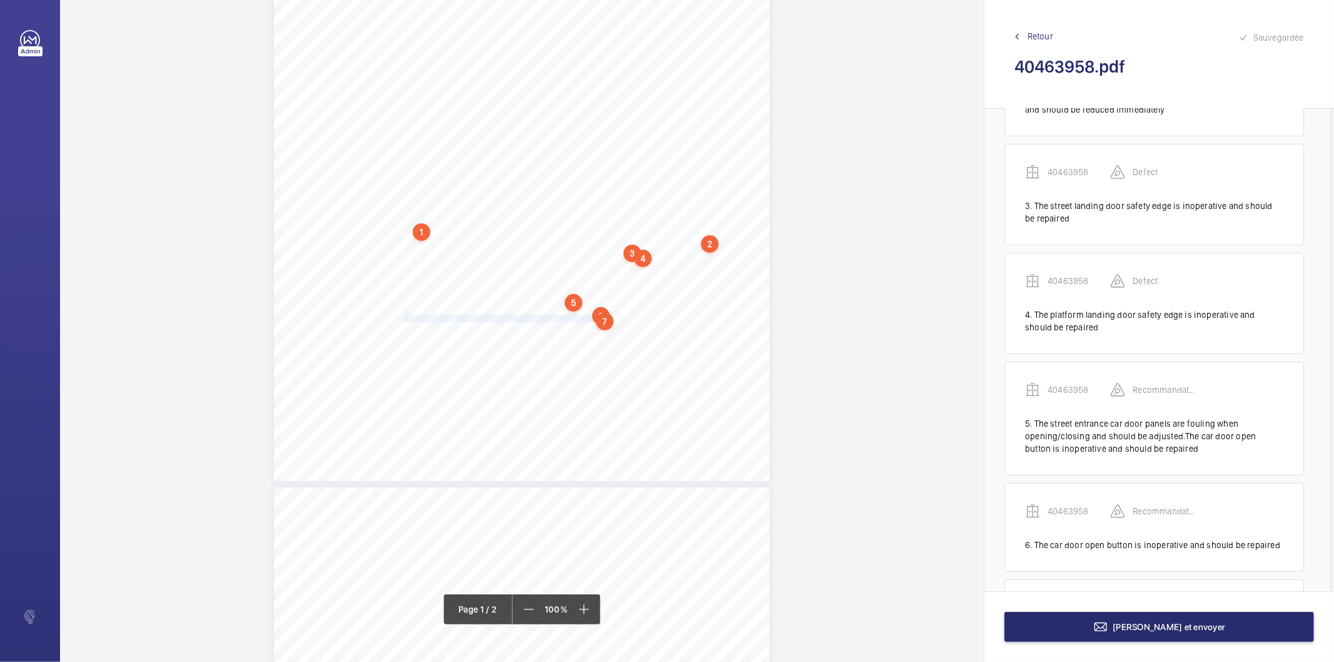
scroll to position [299, 0]
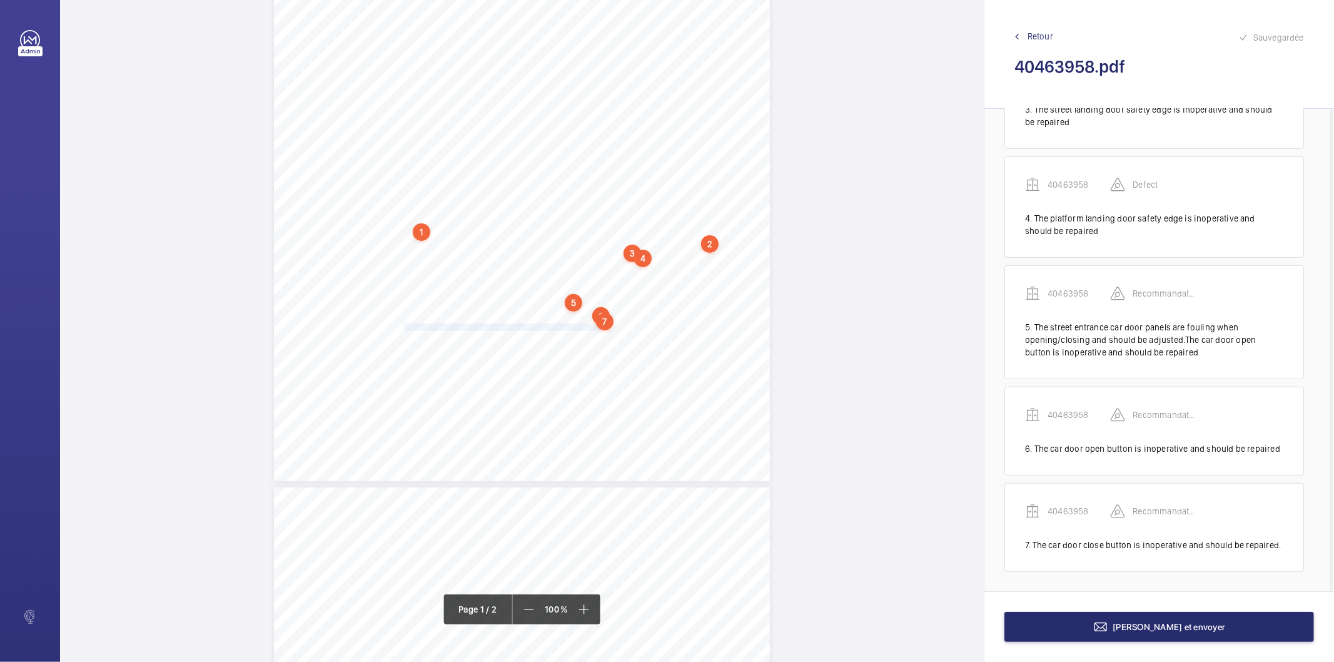
drag, startPoint x: 402, startPoint y: 328, endPoint x: 598, endPoint y: 329, distance: 196.4
click at [598, 329] on span "The missing car interior ventilation panels should be replaced." at bounding box center [505, 327] width 203 height 7
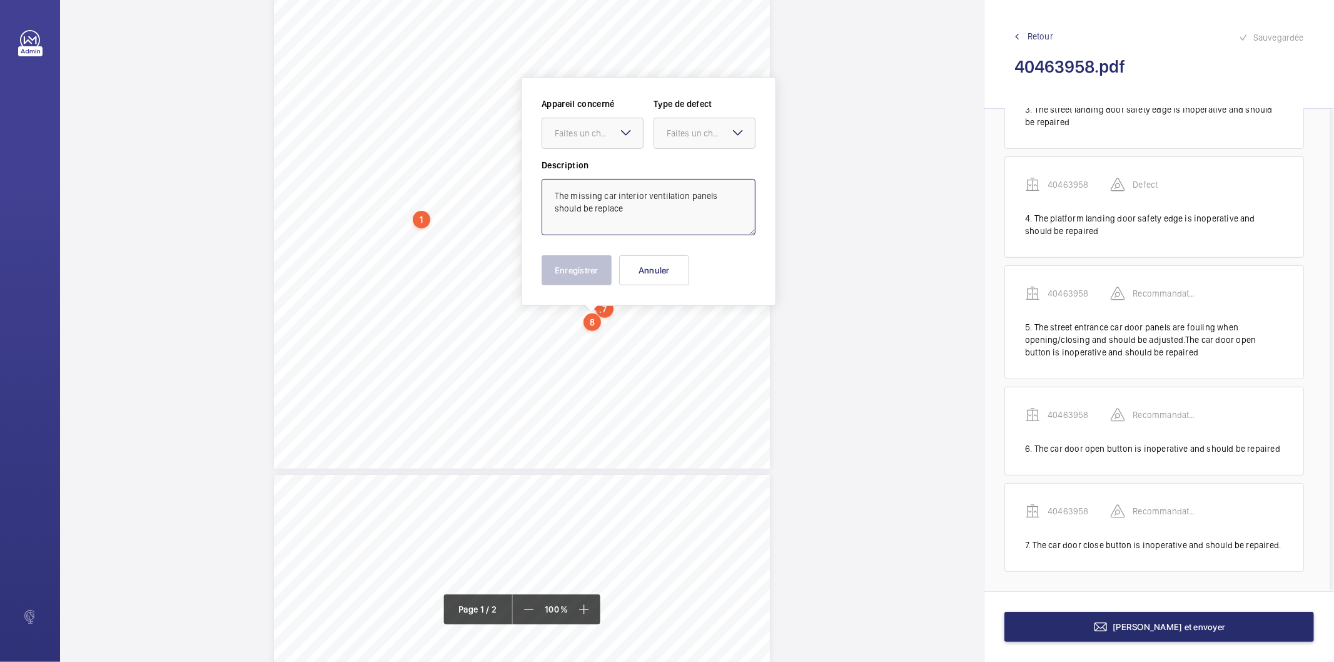
click at [615, 227] on textarea "The missing car interior ventilation panels should be replace" at bounding box center [649, 207] width 214 height 56
click at [589, 128] on div "Faites un choix" at bounding box center [599, 133] width 88 height 13
click at [580, 169] on span "40463958" at bounding box center [593, 171] width 76 height 13
click at [672, 142] on div at bounding box center [704, 133] width 101 height 30
click at [678, 258] on span "Recommandation" at bounding box center [705, 263] width 76 height 13
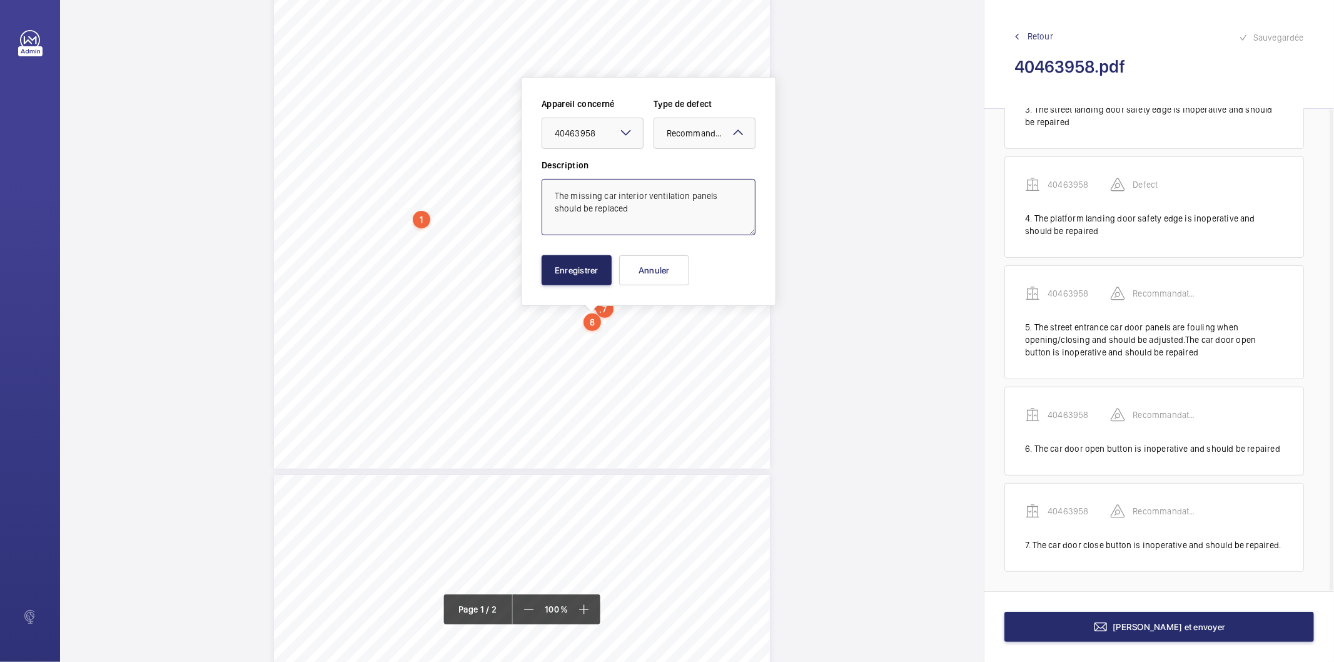
type textarea "The missing car interior ventilation panels should be replaced"
click at [592, 270] on button "Enregistrer" at bounding box center [577, 270] width 70 height 30
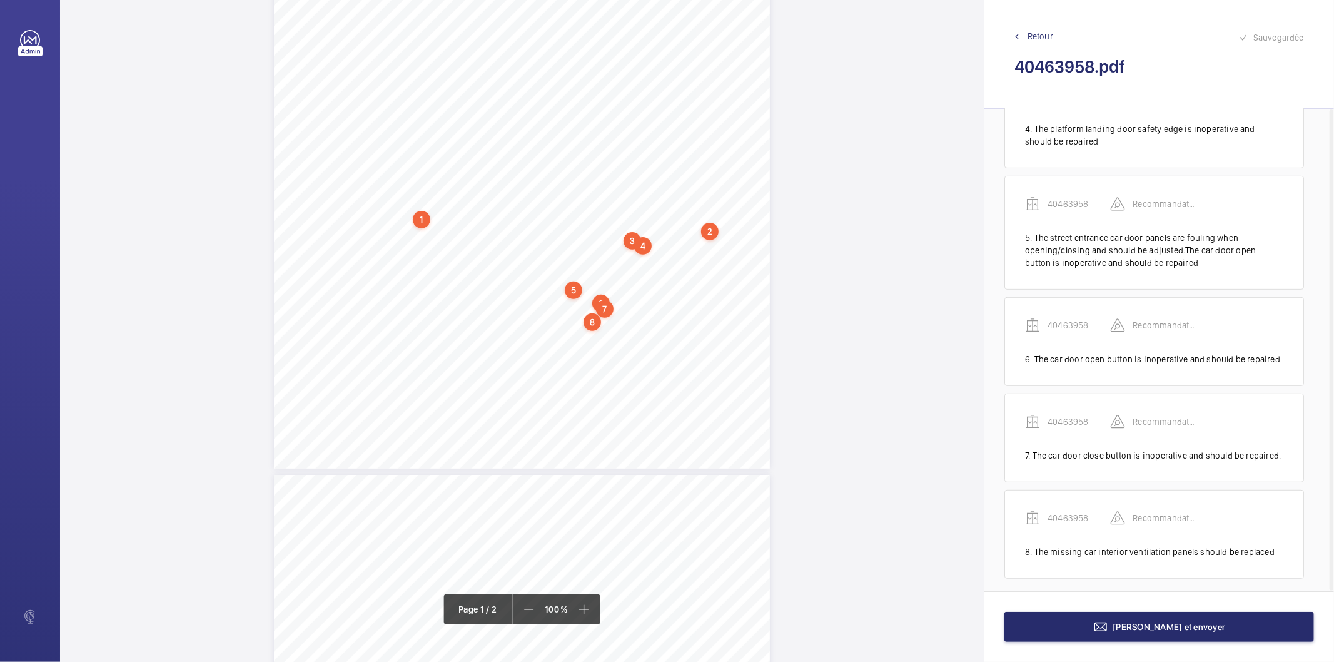
scroll to position [396, 0]
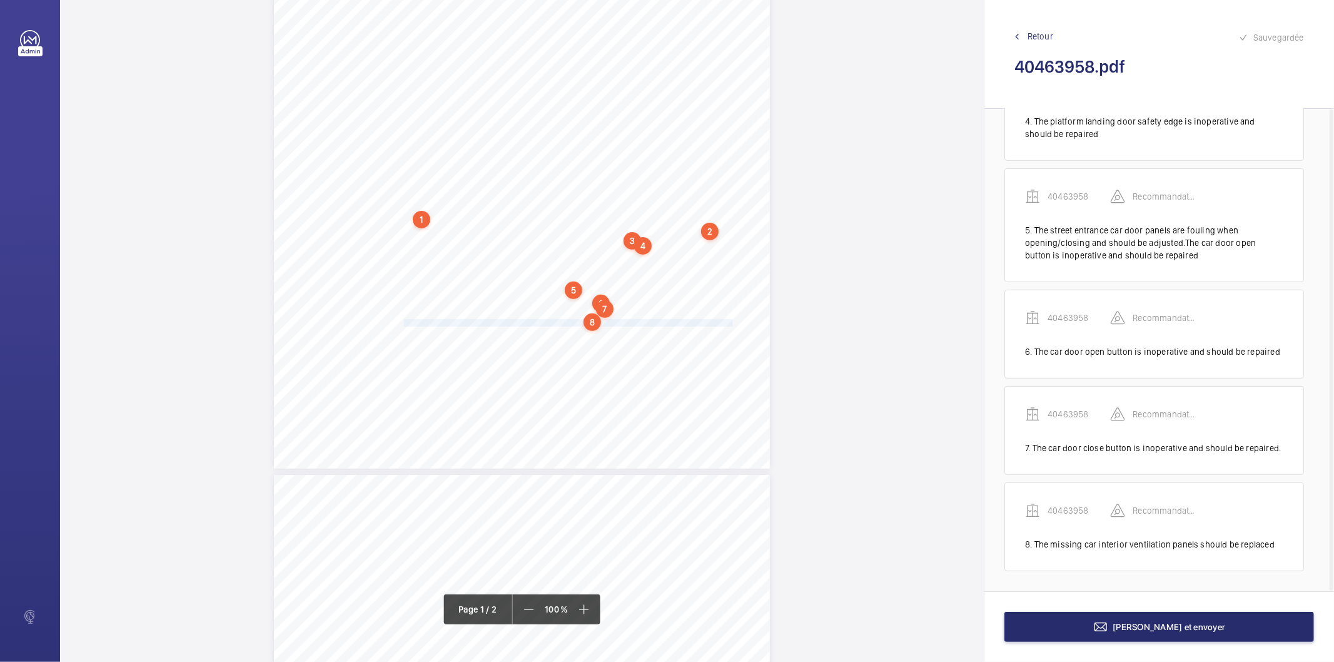
drag, startPoint x: 402, startPoint y: 323, endPoint x: 729, endPoint y: 323, distance: 327.1
click at [729, 323] on span "The header of the car door frame on the platform side is distorted and should b…" at bounding box center [569, 323] width 331 height 7
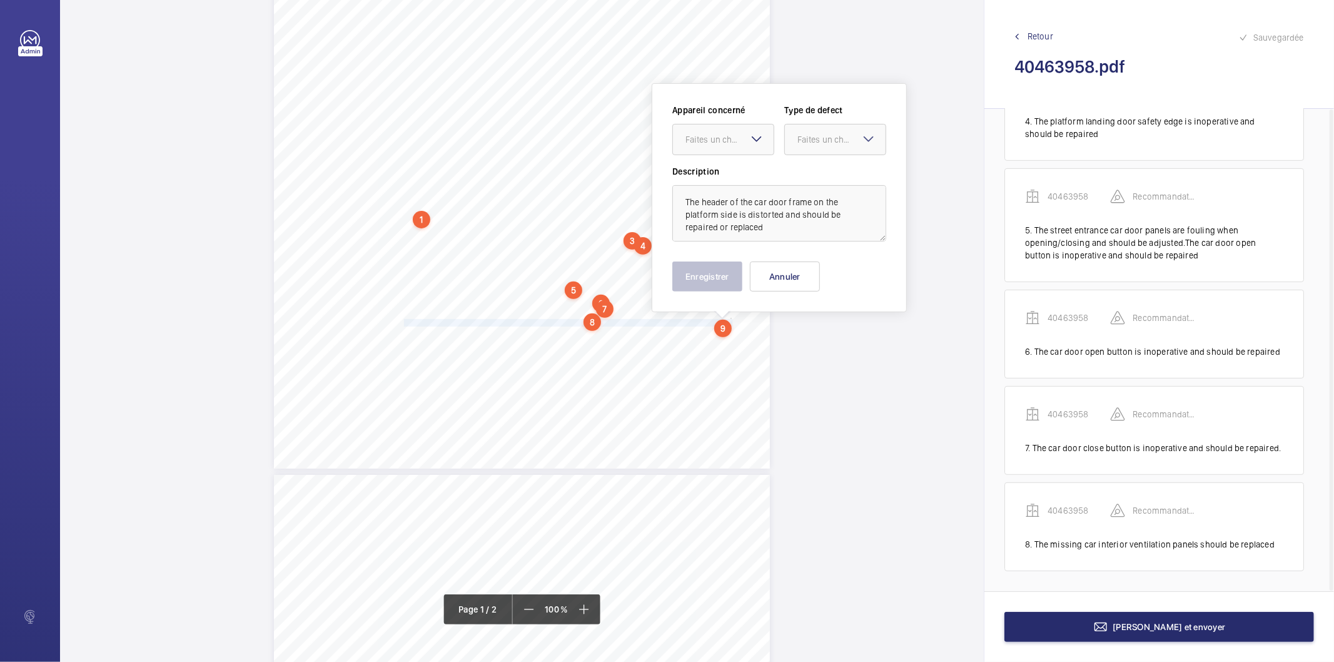
scroll to position [260, 0]
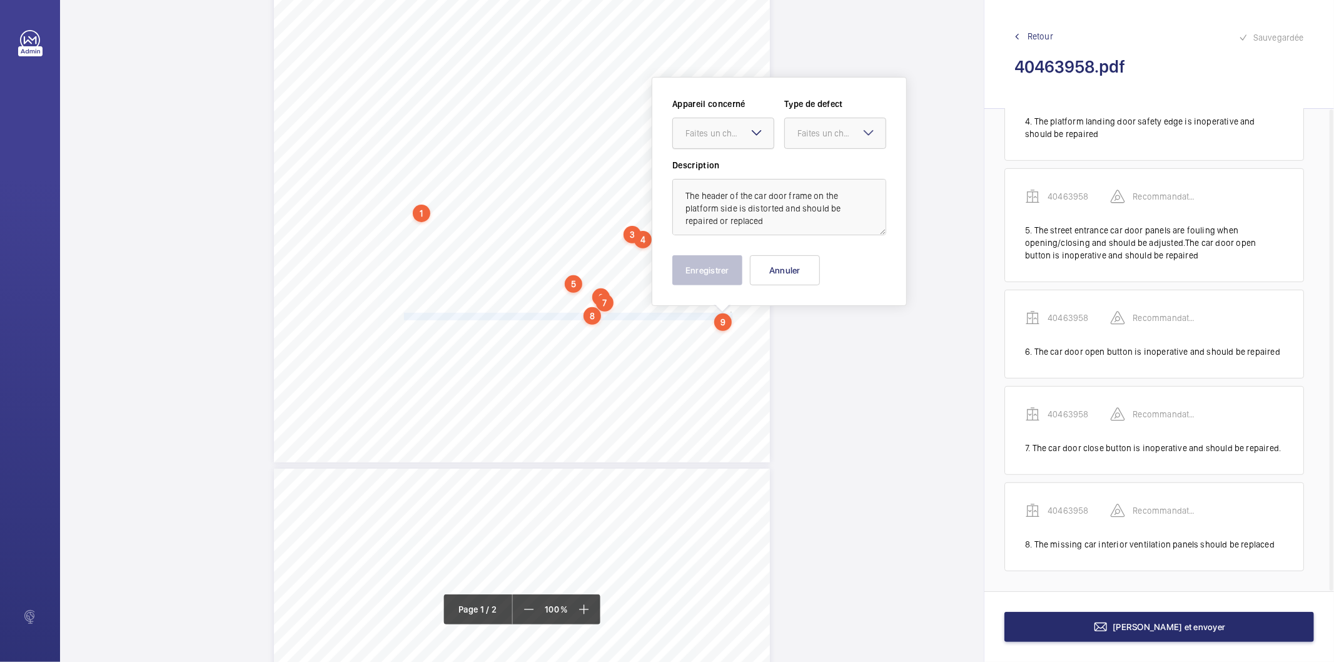
click at [742, 141] on div at bounding box center [723, 133] width 101 height 30
click at [730, 173] on span "40463958" at bounding box center [723, 171] width 76 height 13
click at [793, 138] on div at bounding box center [835, 133] width 101 height 30
click at [816, 270] on div "Recommandation" at bounding box center [835, 263] width 101 height 30
click at [715, 263] on button "Enregistrer" at bounding box center [707, 270] width 70 height 30
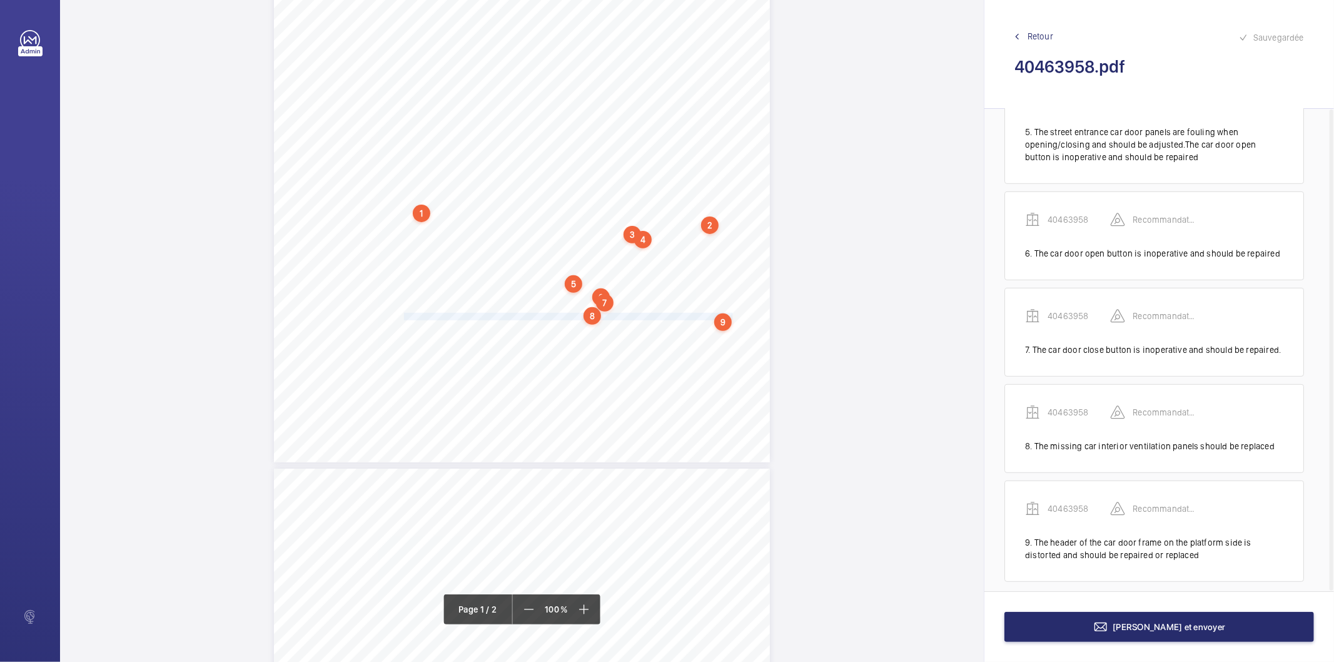
scroll to position [505, 0]
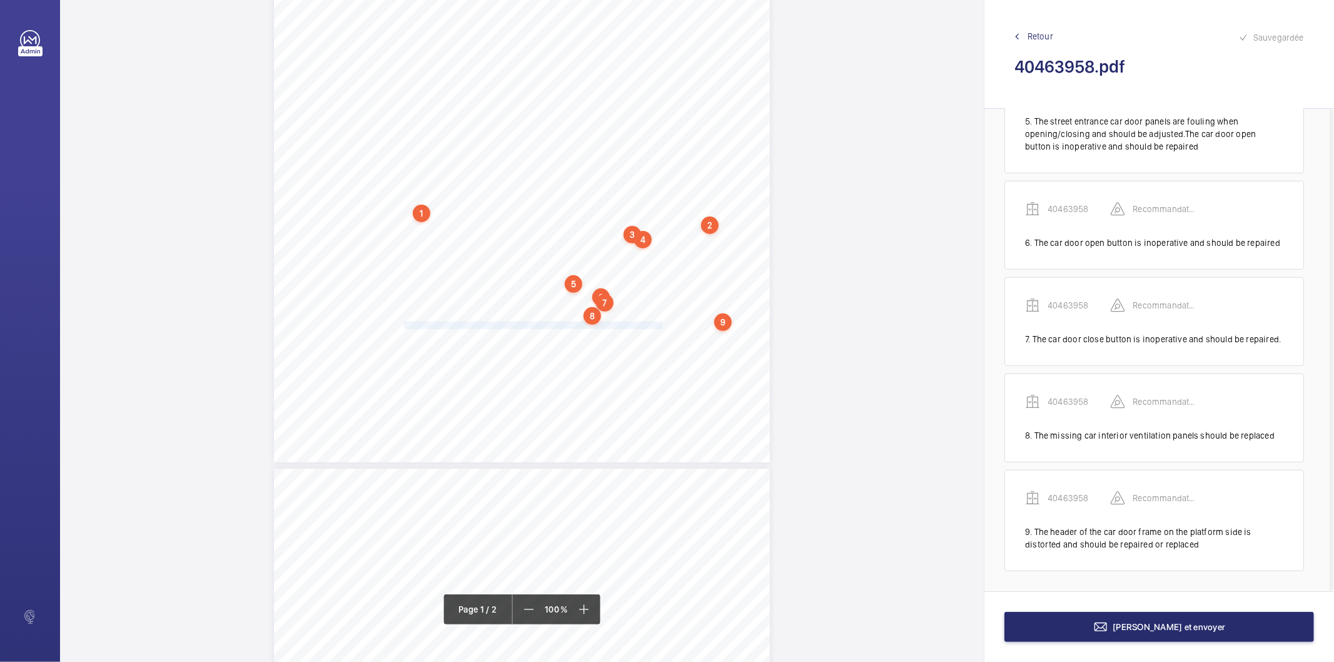
drag, startPoint x: 403, startPoint y: 326, endPoint x: 659, endPoint y: 326, distance: 256.4
click at [659, 326] on span "The car door controller cover (platform side) is missing and should be replaced." at bounding box center [534, 325] width 260 height 7
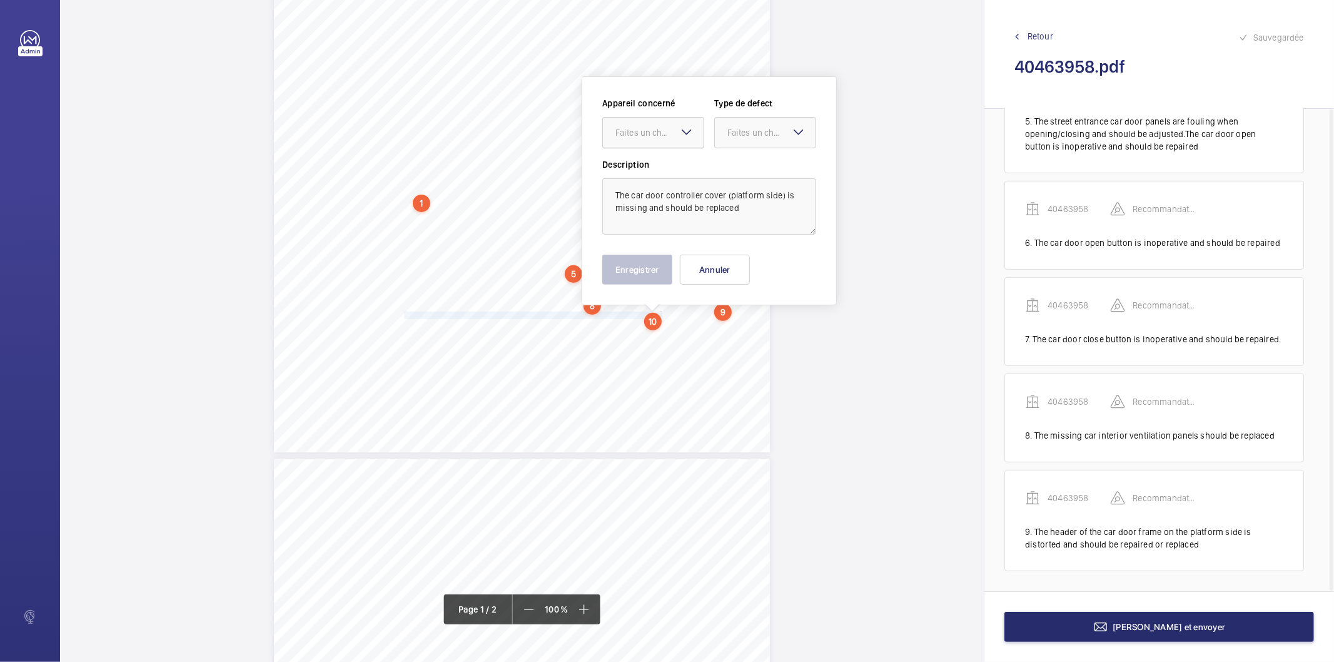
click at [649, 136] on div "Faites un choix" at bounding box center [659, 132] width 88 height 13
click at [644, 166] on span "40463958" at bounding box center [653, 170] width 76 height 13
click at [722, 125] on div at bounding box center [765, 133] width 101 height 30
drag, startPoint x: 739, startPoint y: 258, endPoint x: 685, endPoint y: 270, distance: 55.8
click at [739, 259] on span "Recommandation" at bounding box center [765, 262] width 76 height 13
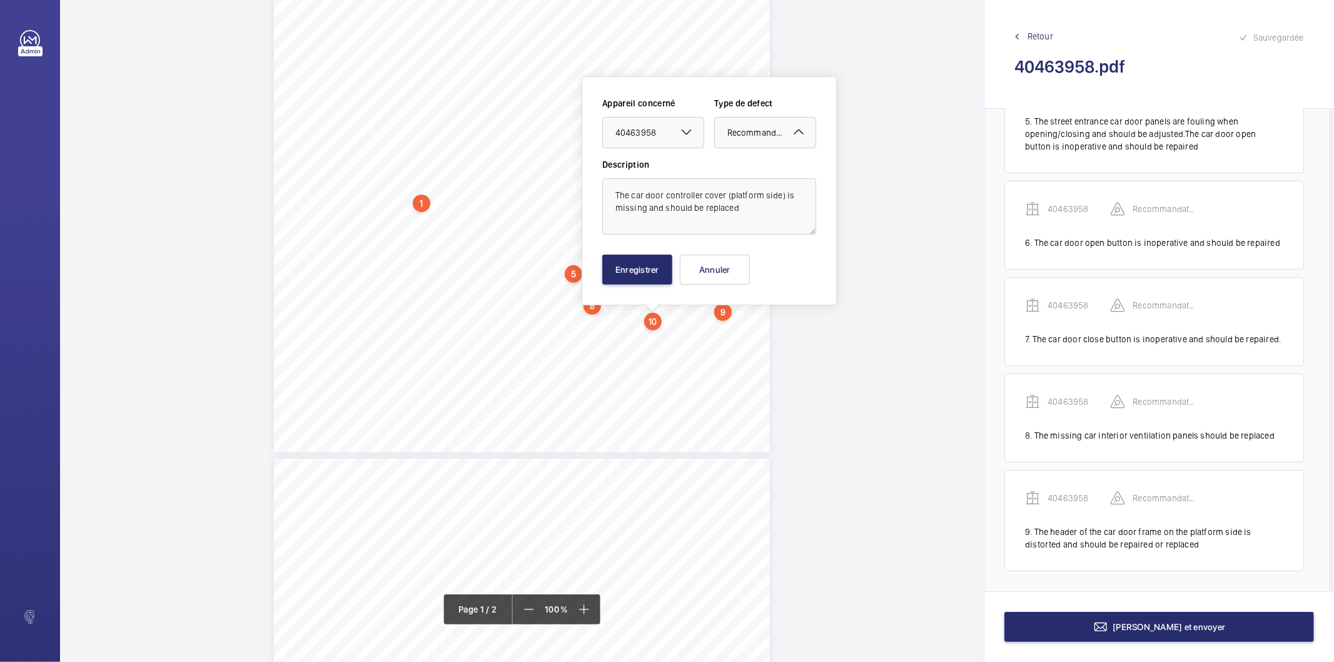
click at [674, 270] on div "Enregistrer Annuler" at bounding box center [709, 270] width 214 height 30
click at [664, 270] on button "Enregistrer" at bounding box center [637, 270] width 70 height 30
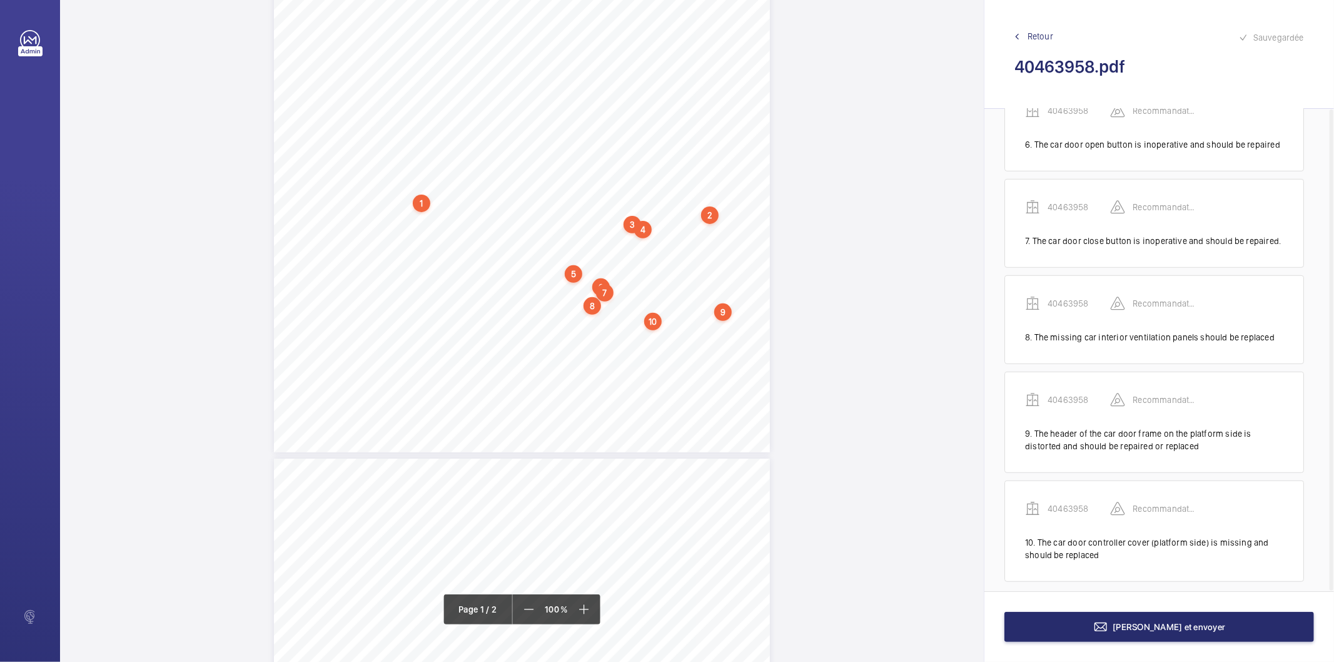
scroll to position [614, 0]
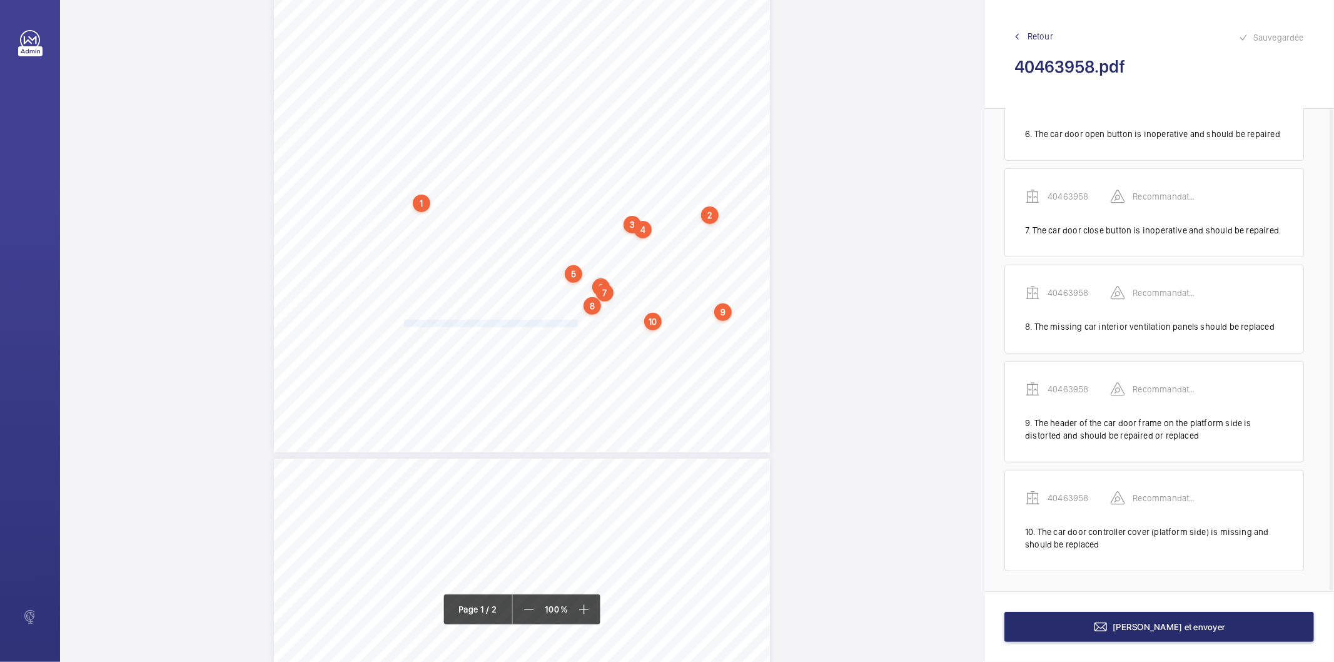
drag, startPoint x: 403, startPoint y: 322, endPoint x: 575, endPoint y: 321, distance: 172.6
click at [575, 321] on span "The MEMCO cover is missing and should be replaced." at bounding box center [492, 323] width 176 height 7
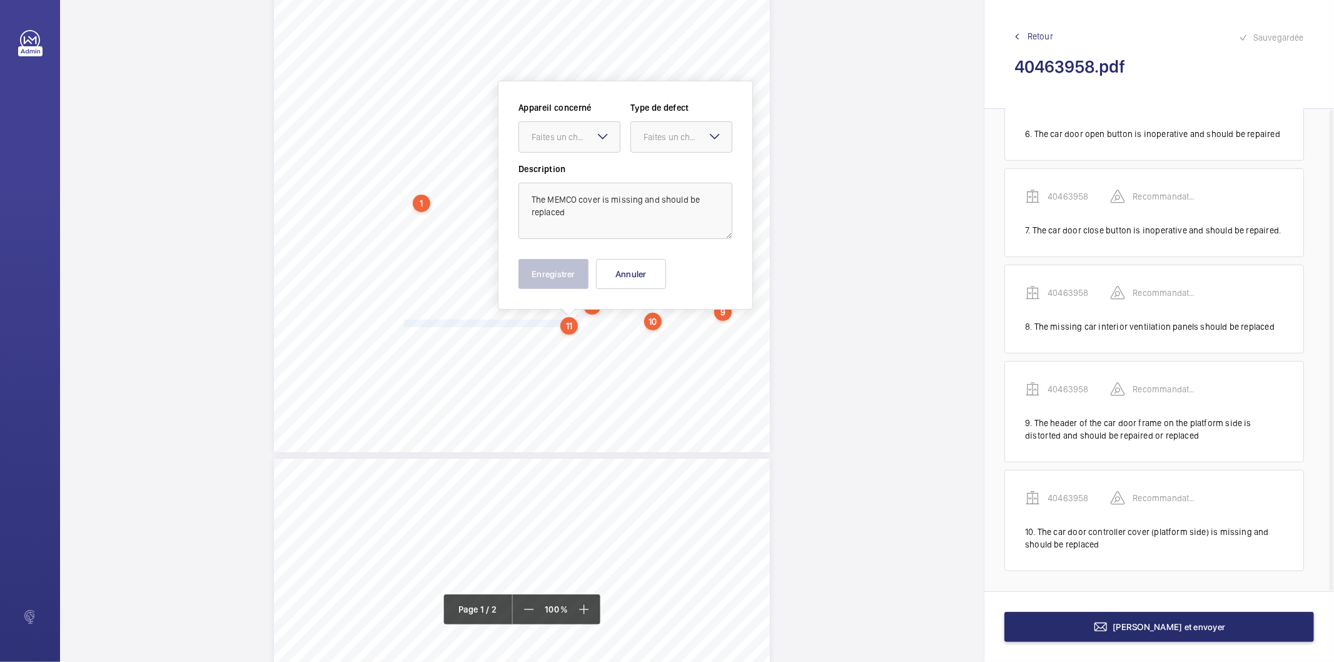
scroll to position [273, 0]
click at [559, 141] on div at bounding box center [569, 133] width 101 height 30
click at [553, 171] on span "40463958" at bounding box center [570, 171] width 76 height 13
click at [660, 128] on div "Faites un choix" at bounding box center [688, 133] width 88 height 13
drag, startPoint x: 665, startPoint y: 259, endPoint x: 598, endPoint y: 269, distance: 67.7
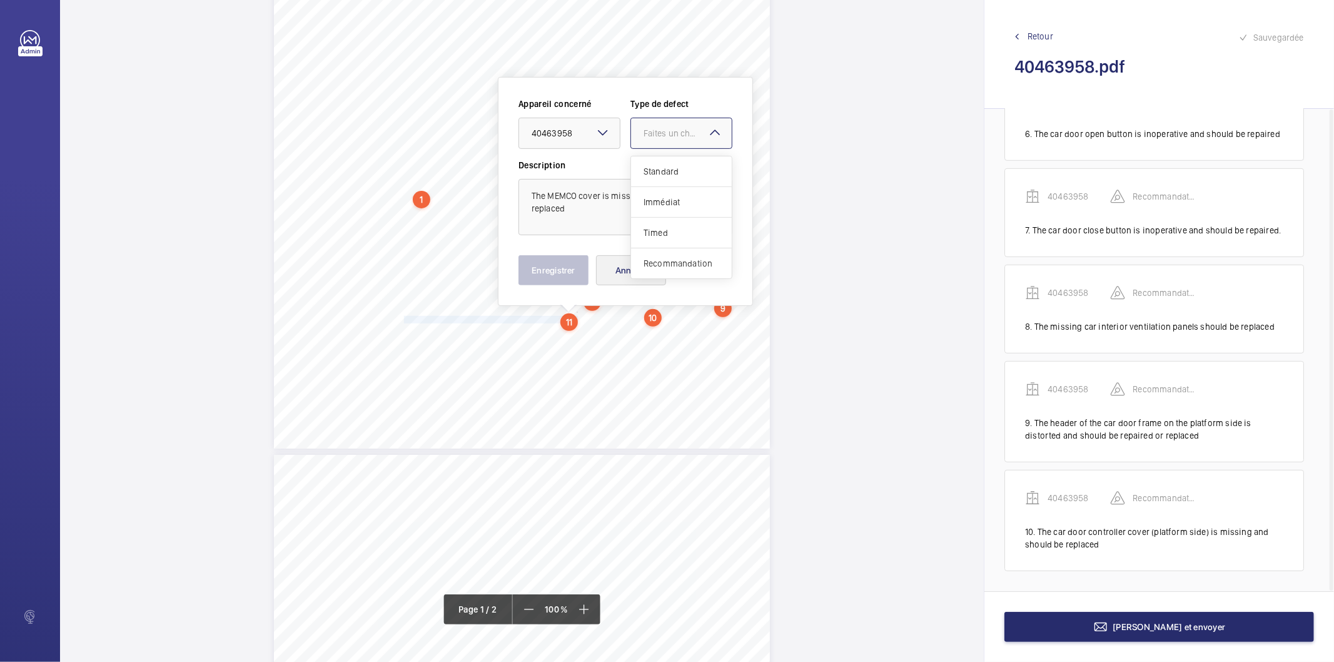
click at [663, 261] on span "Recommandation" at bounding box center [682, 263] width 76 height 13
click at [569, 270] on button "Enregistrer" at bounding box center [553, 270] width 70 height 30
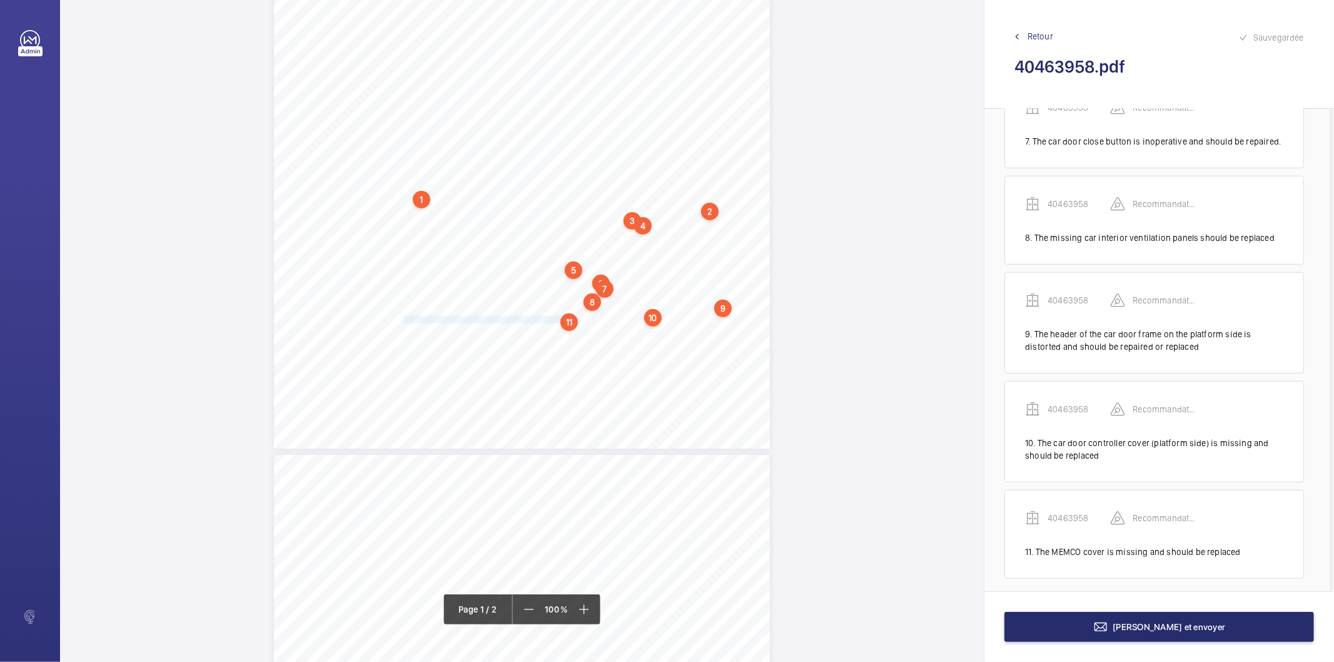
scroll to position [710, 0]
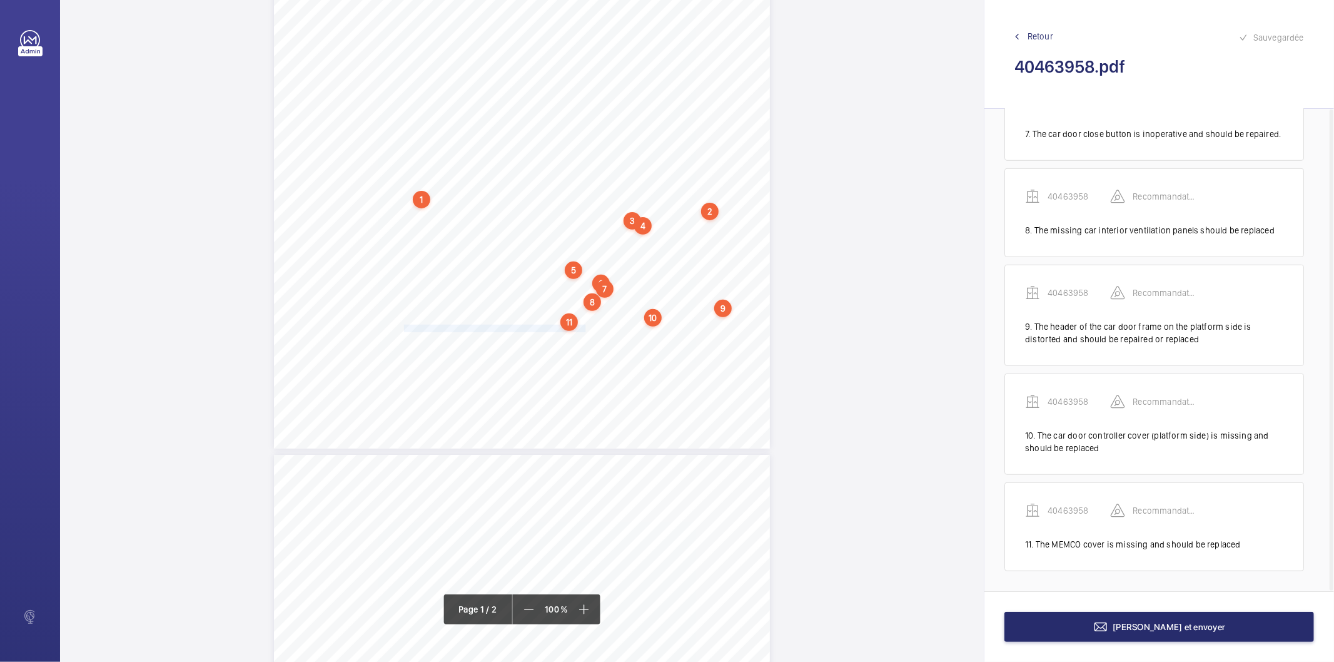
drag, startPoint x: 402, startPoint y: 330, endPoint x: 582, endPoint y: 331, distance: 180.1
click at [582, 331] on span "The governor roller is perishing and should be replaced." at bounding box center [495, 328] width 183 height 7
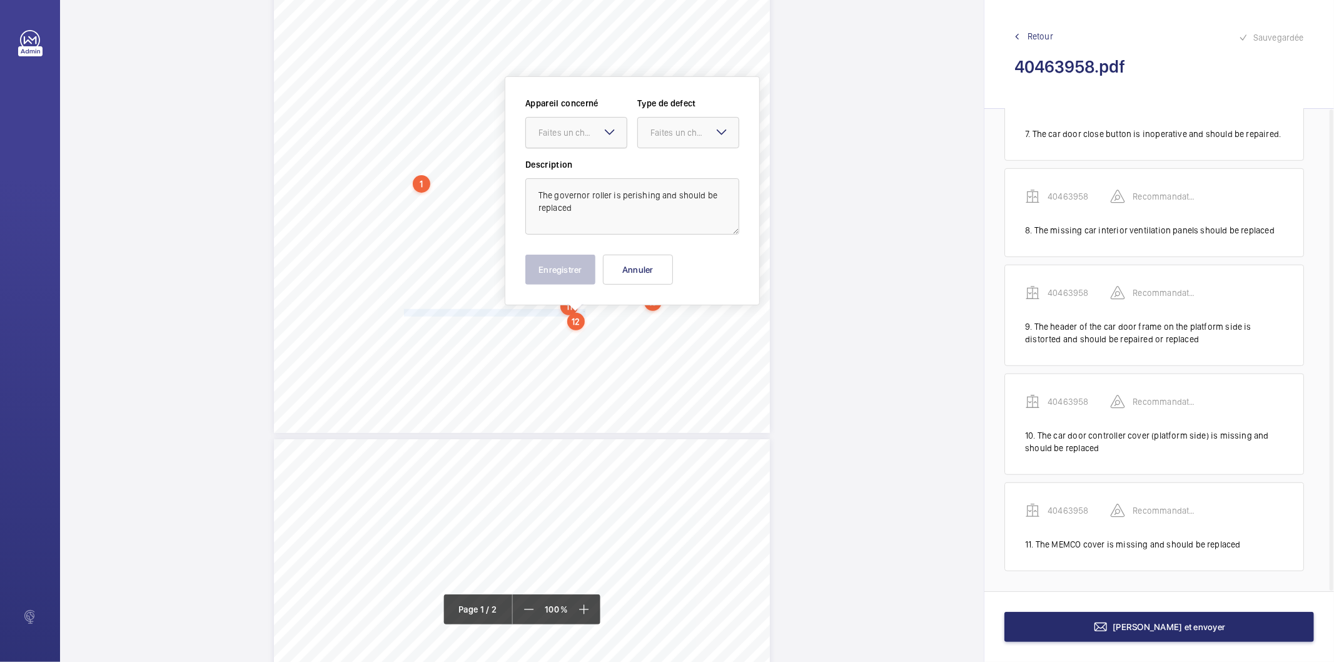
click at [573, 135] on div "Faites un choix" at bounding box center [582, 132] width 88 height 13
click at [565, 169] on span "40463958" at bounding box center [576, 170] width 76 height 13
click at [666, 139] on div at bounding box center [688, 133] width 101 height 30
click at [680, 258] on span "Recommandation" at bounding box center [688, 262] width 76 height 13
click at [565, 261] on button "Enregistrer" at bounding box center [560, 270] width 70 height 30
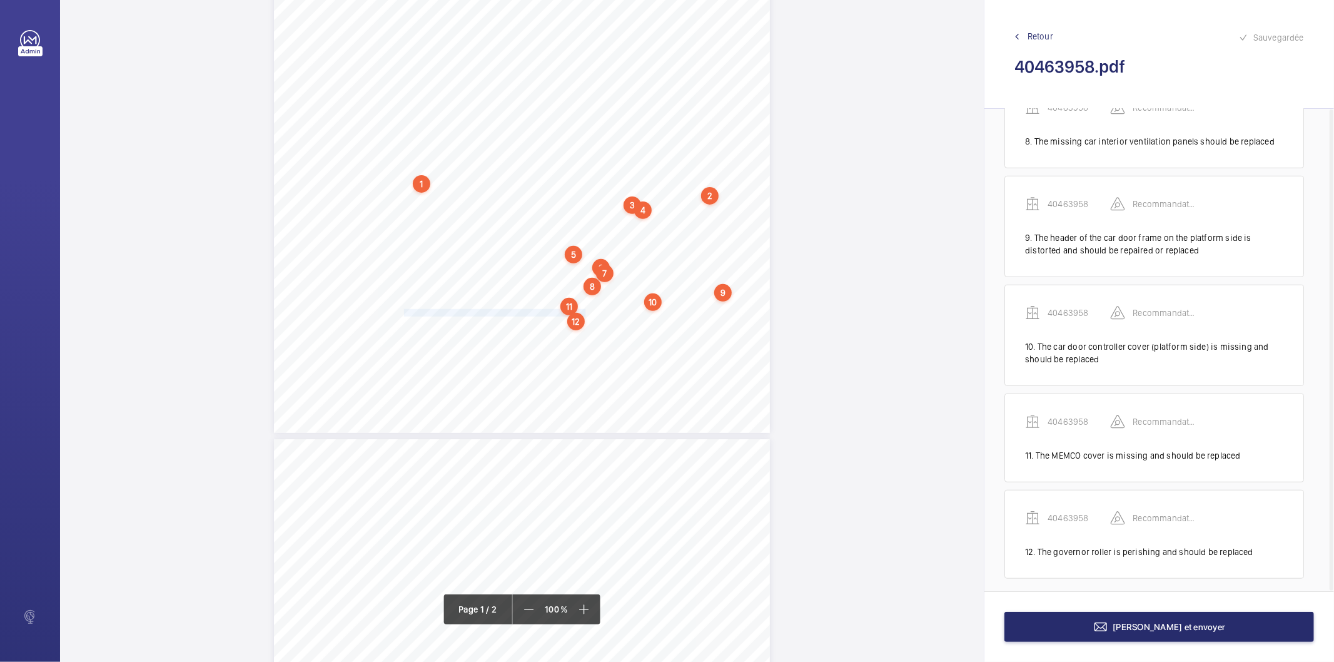
scroll to position [807, 0]
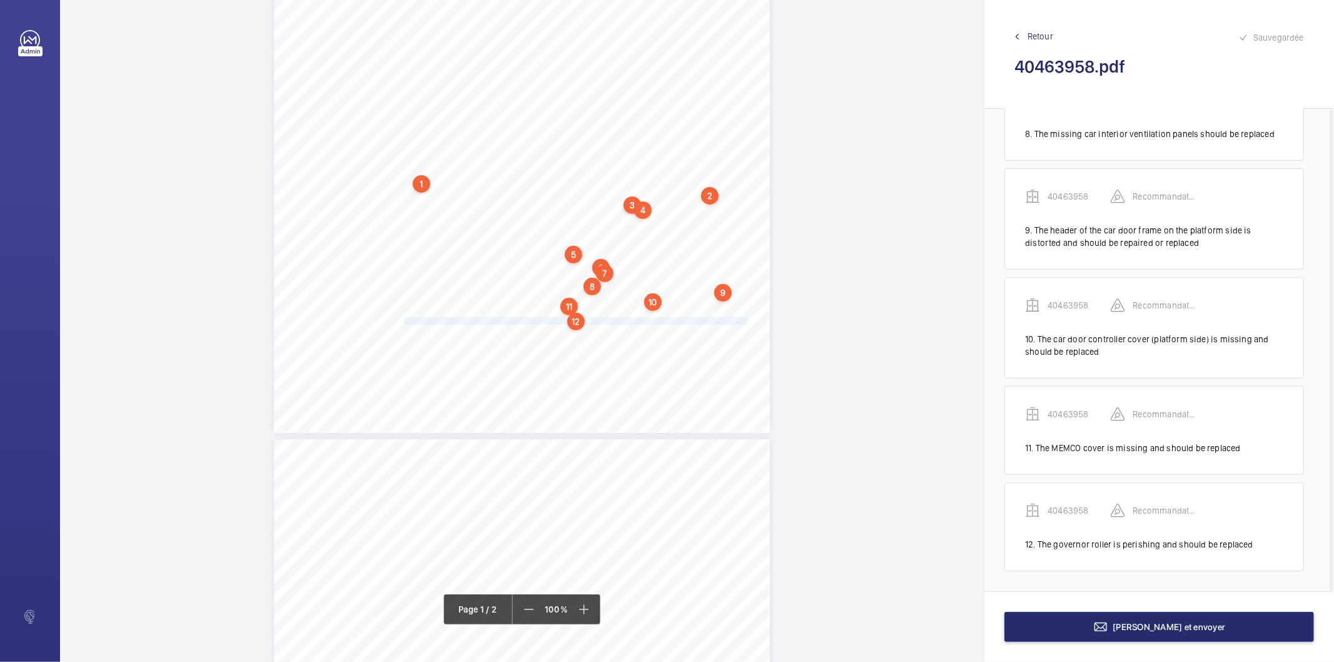
drag, startPoint x: 402, startPoint y: 322, endPoint x: 729, endPoint y: 319, distance: 326.5
click at [729, 319] on span "The governor is corroded and should be suitably cleaned and treated to prevent …" at bounding box center [584, 321] width 361 height 7
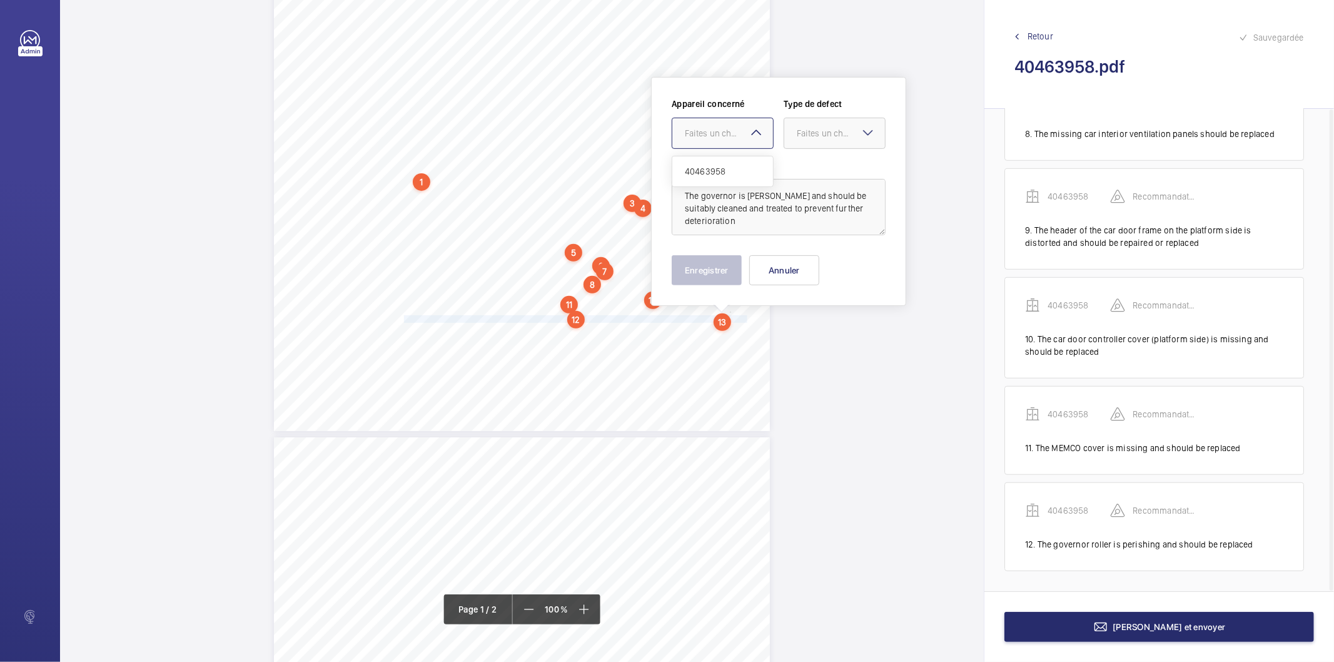
click at [712, 133] on div "Faites un choix" at bounding box center [729, 133] width 88 height 13
drag, startPoint x: 710, startPoint y: 171, endPoint x: 785, endPoint y: 149, distance: 78.9
click at [714, 171] on span "40463958" at bounding box center [723, 171] width 76 height 13
click at [810, 132] on div "Faites un choix" at bounding box center [841, 133] width 88 height 13
drag, startPoint x: 817, startPoint y: 258, endPoint x: 741, endPoint y: 277, distance: 78.1
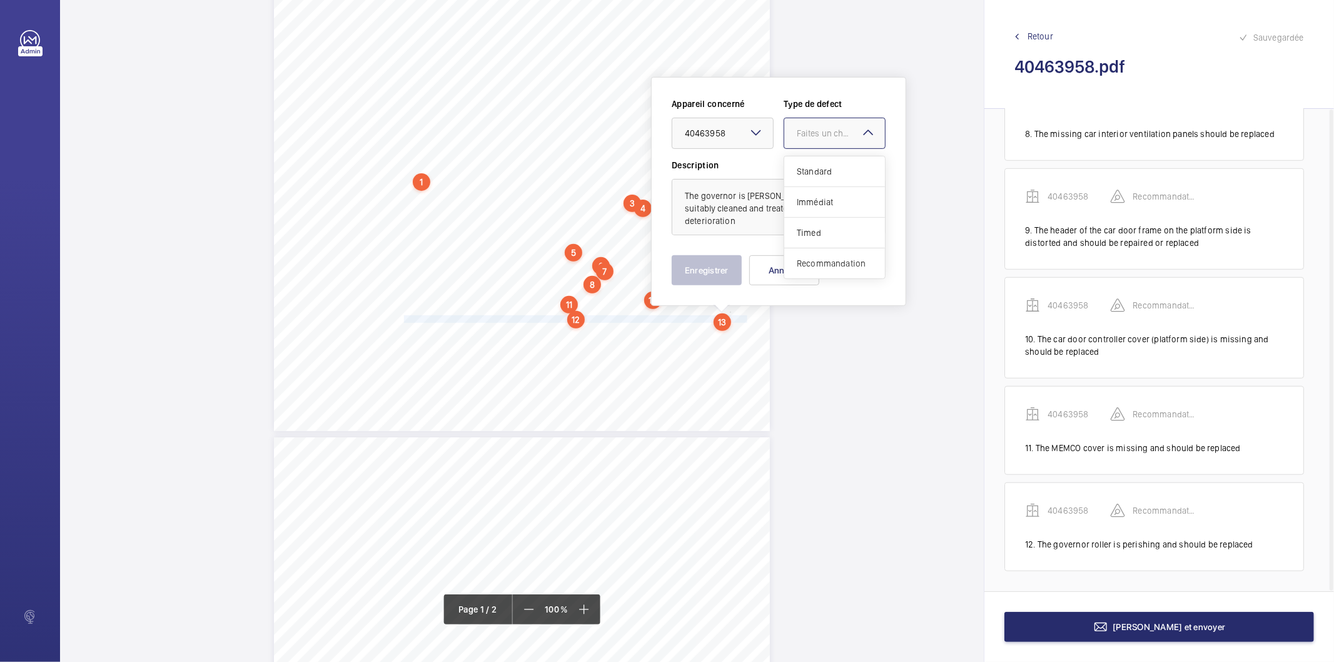
click at [814, 260] on span "Recommandation" at bounding box center [835, 263] width 76 height 13
click at [719, 276] on button "Enregistrer" at bounding box center [707, 270] width 70 height 30
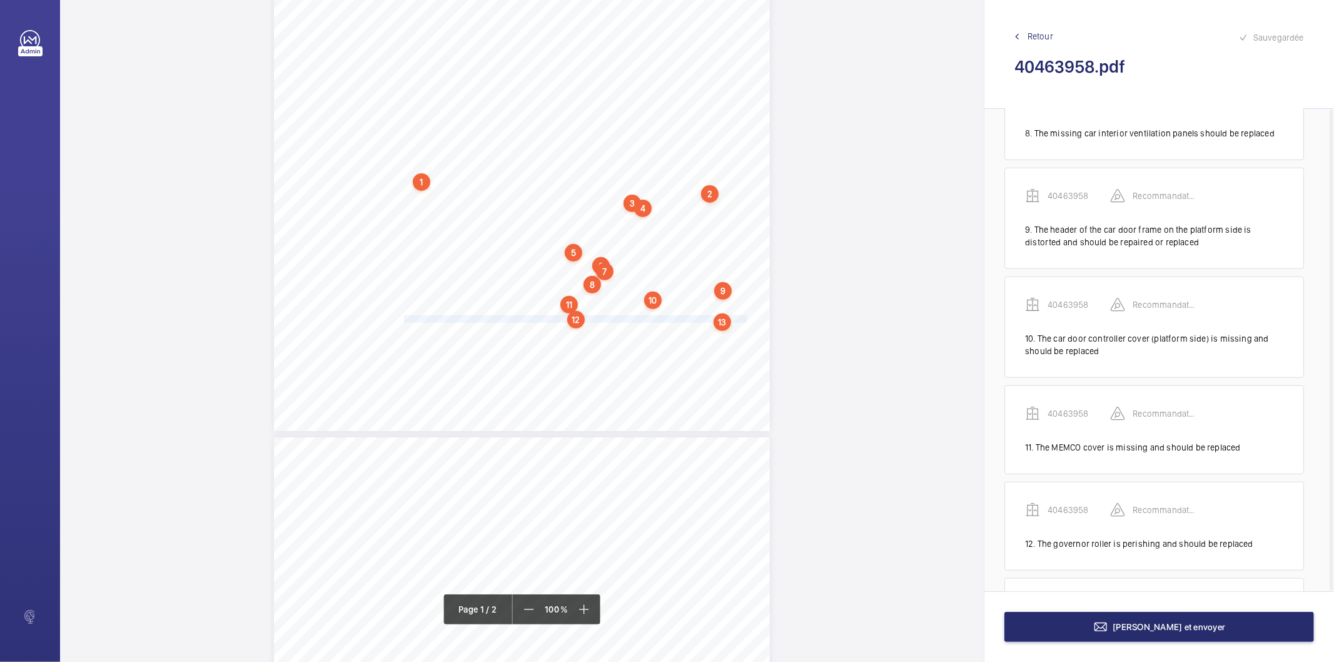
scroll to position [916, 0]
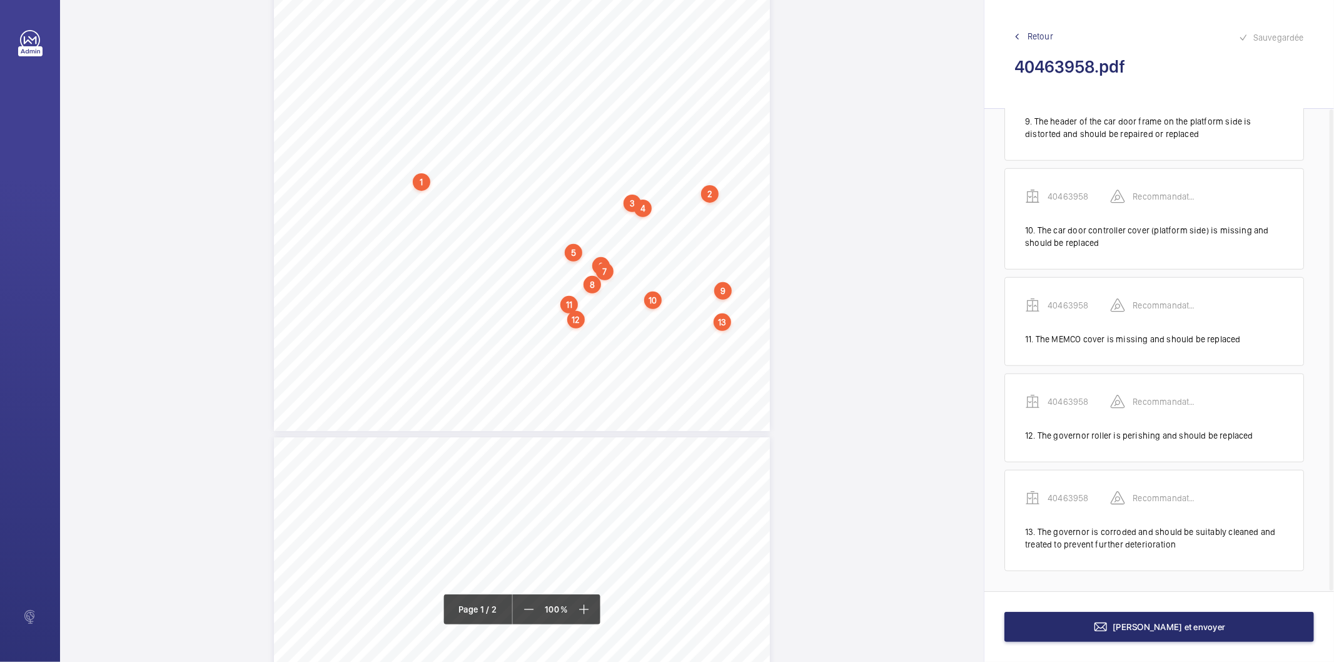
drag, startPoint x: 401, startPoint y: 328, endPoint x: 589, endPoint y: 330, distance: 187.6
click at [589, 330] on div "In any correspondence relating to this report please quote: District L574 REPOR…" at bounding box center [522, 80] width 496 height 702
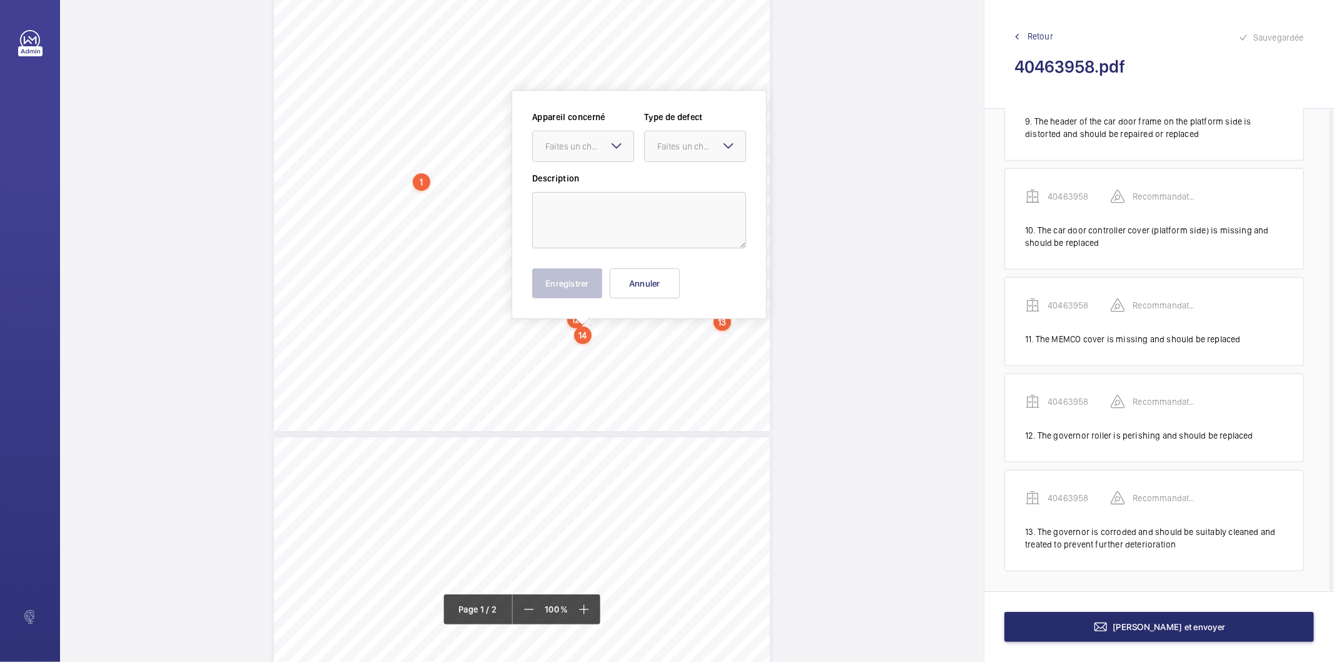
scroll to position [304, 0]
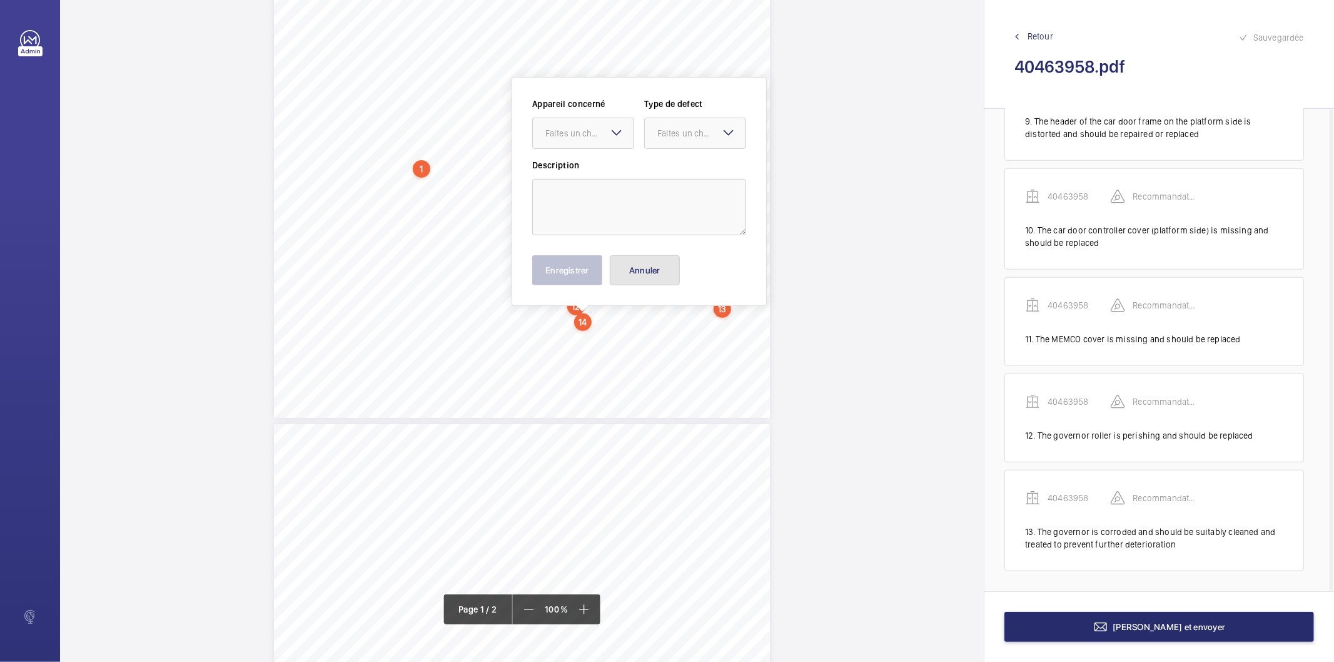
click at [629, 277] on button "Annuler" at bounding box center [645, 270] width 70 height 30
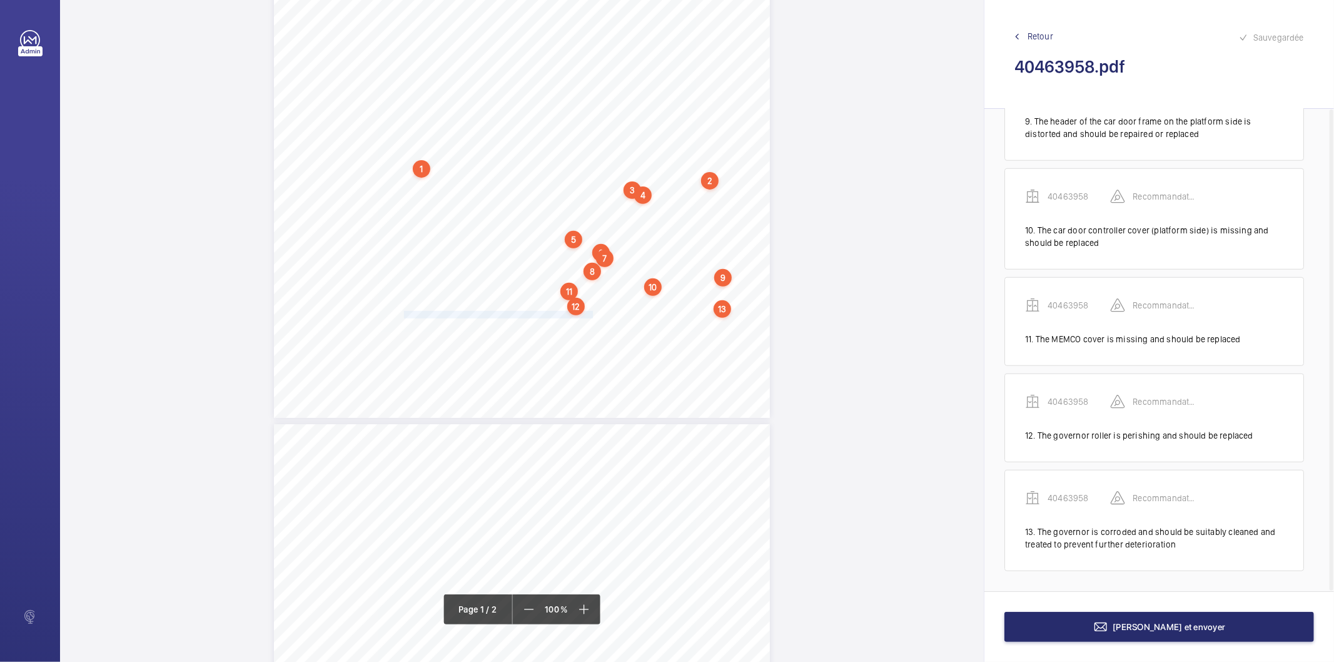
drag, startPoint x: 403, startPoint y: 314, endPoint x: 589, endPoint y: 311, distance: 186.4
click at [589, 311] on span "The landing door (platform) forced gap should be reduced." at bounding box center [499, 314] width 191 height 7
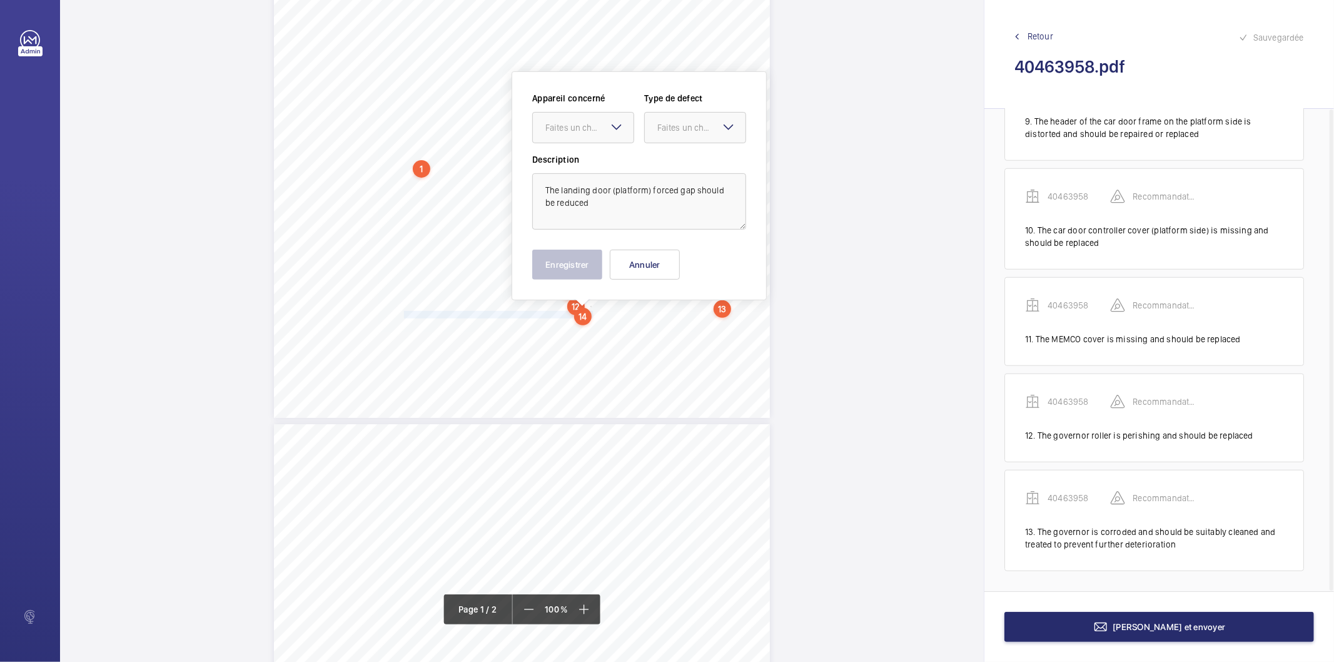
scroll to position [298, 0]
click at [570, 141] on div at bounding box center [583, 133] width 101 height 30
click at [568, 171] on span "40463958" at bounding box center [583, 171] width 76 height 13
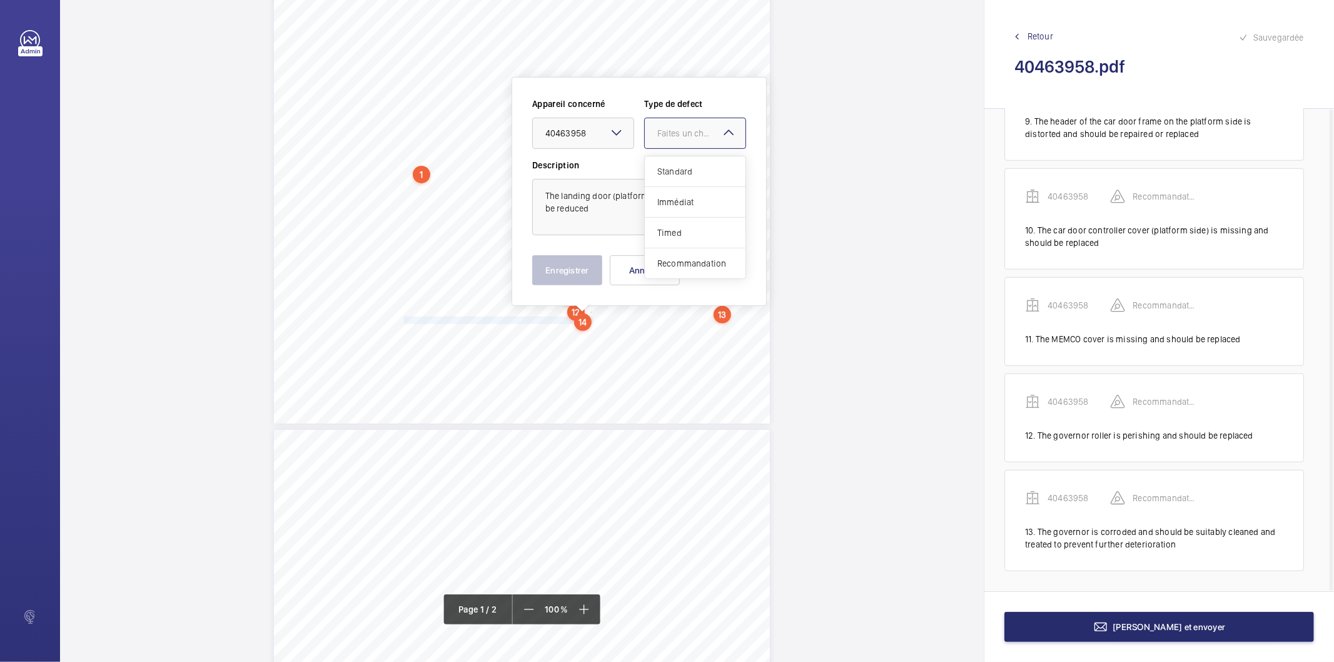
click at [693, 135] on div "Faites un choix" at bounding box center [701, 133] width 88 height 13
click at [684, 257] on span "Recommandation" at bounding box center [695, 263] width 76 height 13
click at [577, 268] on button "Enregistrer" at bounding box center [567, 270] width 70 height 30
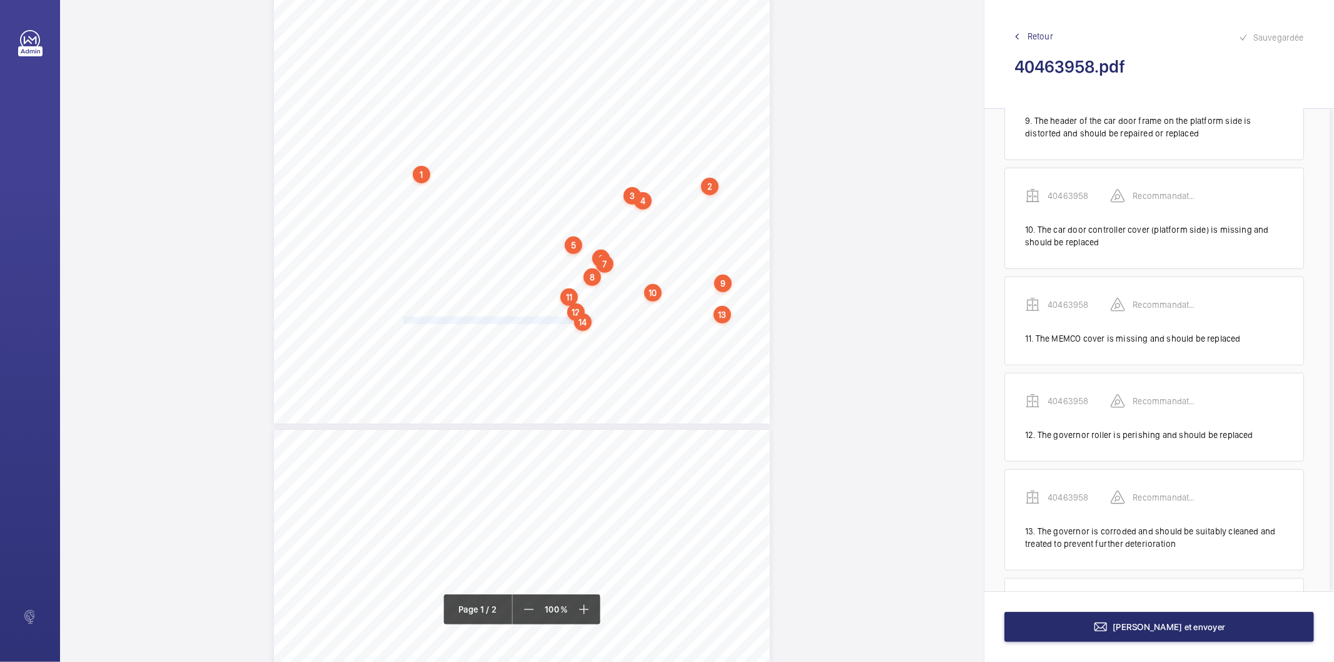
scroll to position [1012, 0]
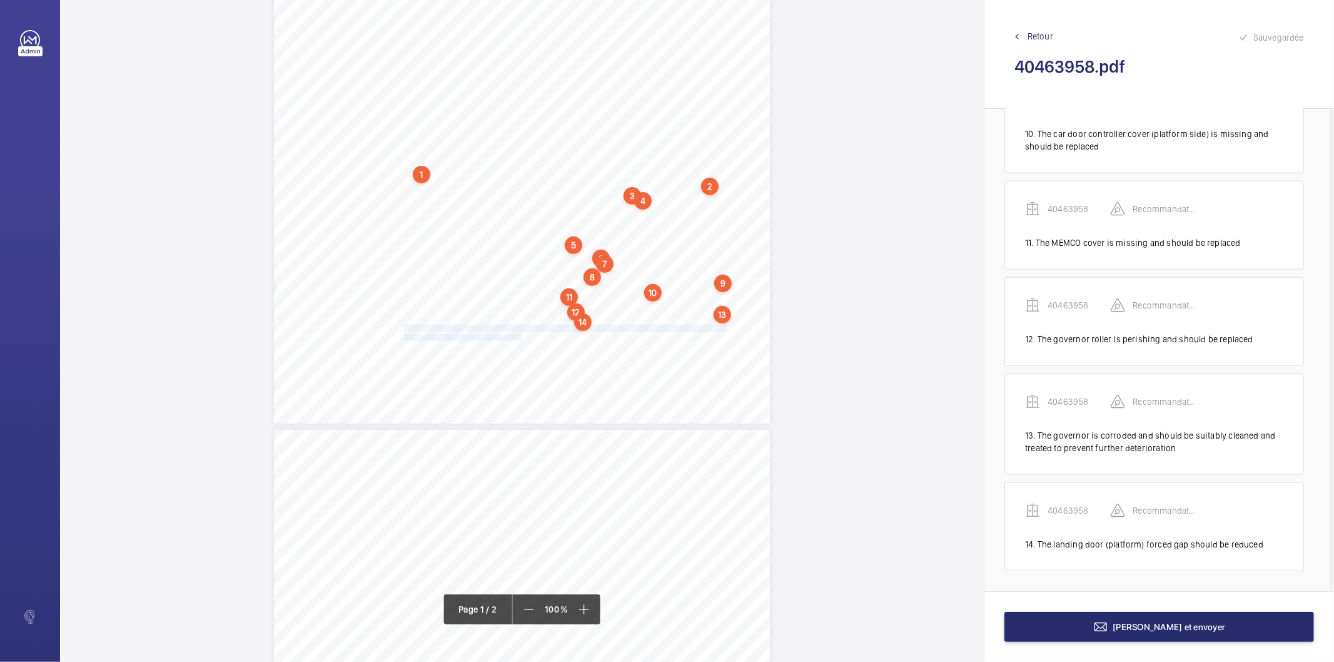
drag, startPoint x: 403, startPoint y: 326, endPoint x: 520, endPoint y: 336, distance: 118.0
click at [520, 336] on div "In any correspondence relating to this report please quote: District L574 REPOR…" at bounding box center [522, 73] width 496 height 702
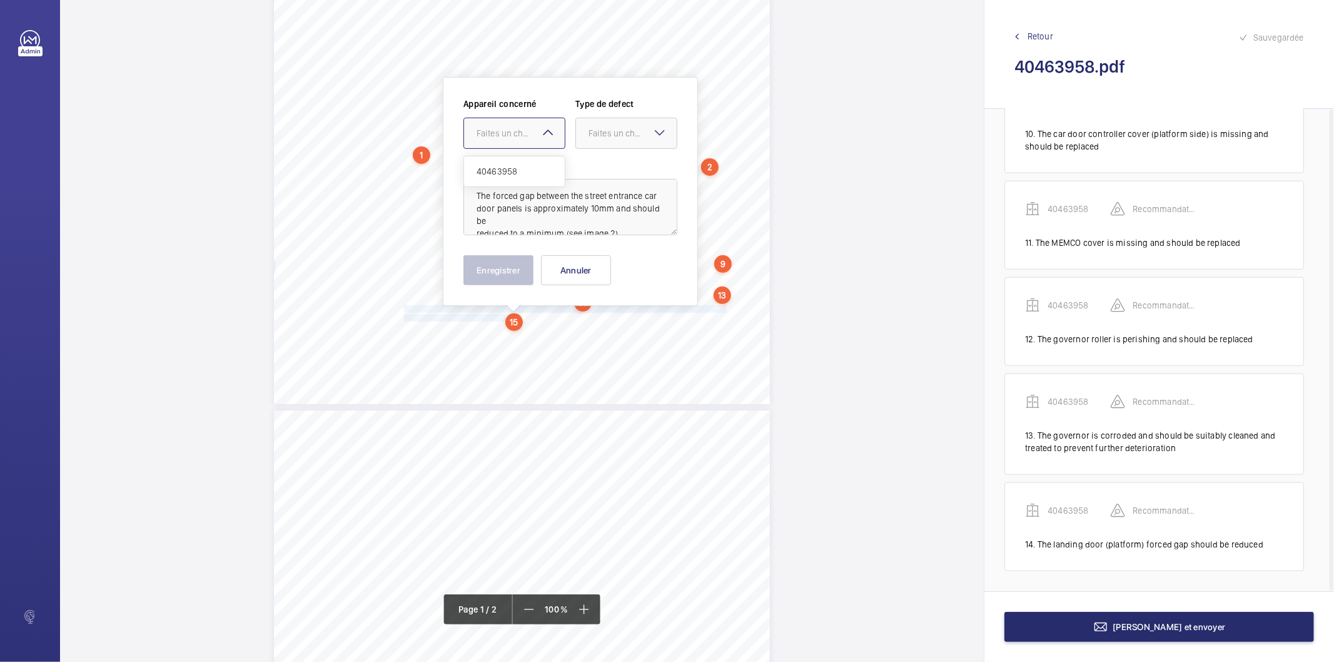
click at [522, 131] on div "Faites un choix" at bounding box center [521, 133] width 88 height 13
click at [513, 173] on span "40463958" at bounding box center [515, 171] width 76 height 13
click at [632, 127] on div "Faites un choix" at bounding box center [632, 133] width 88 height 13
drag, startPoint x: 619, startPoint y: 257, endPoint x: 507, endPoint y: 268, distance: 112.4
click at [612, 260] on span "Recommandation" at bounding box center [626, 263] width 76 height 13
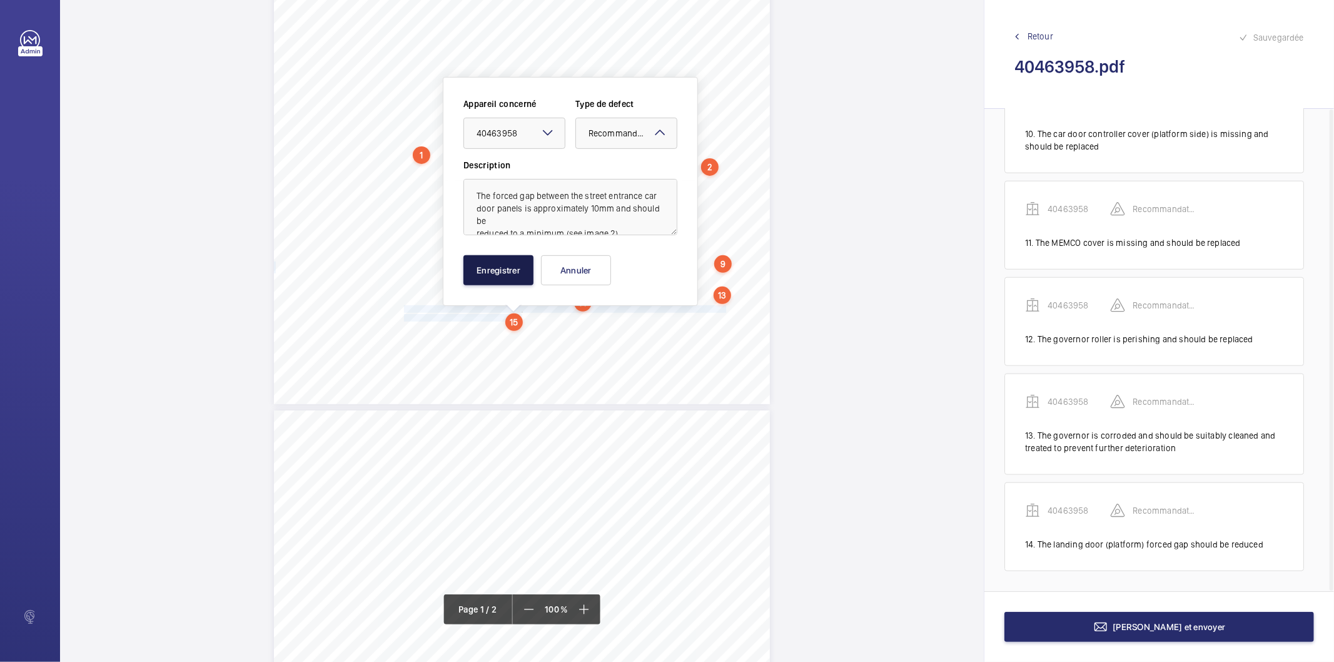
click at [503, 266] on button "Enregistrer" at bounding box center [498, 270] width 70 height 30
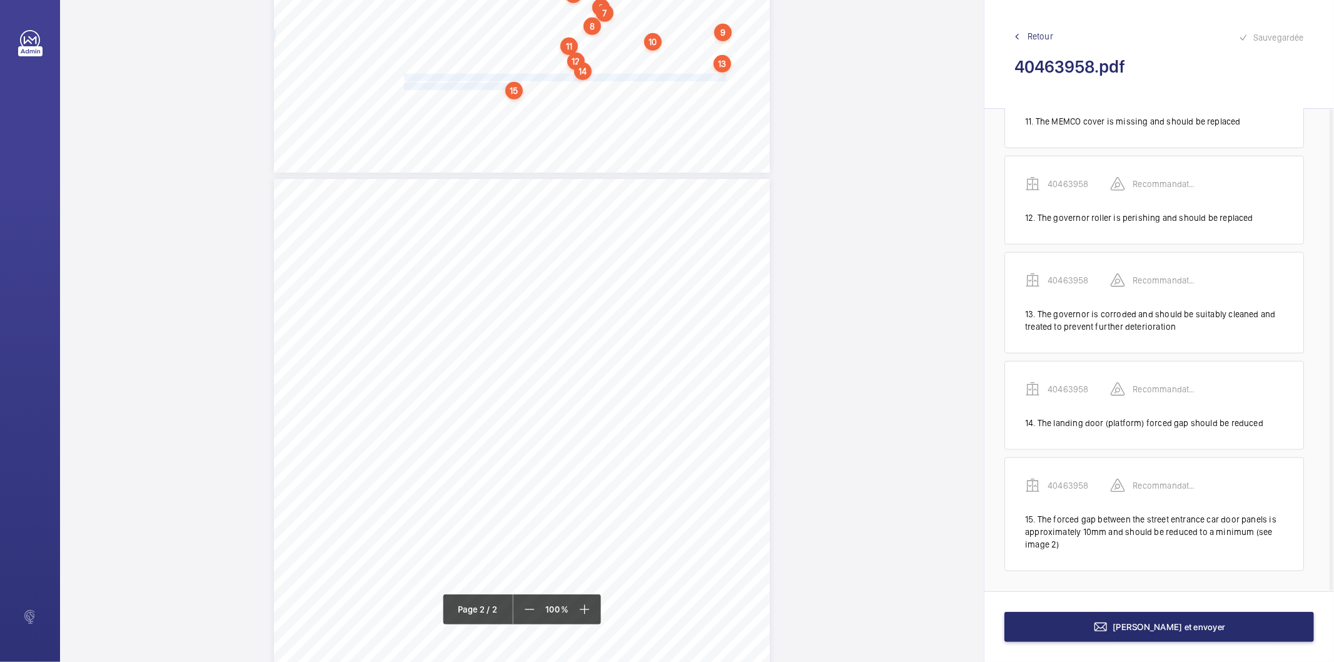
scroll to position [596, 0]
drag, startPoint x: 403, startPoint y: 234, endPoint x: 655, endPoint y: 235, distance: 251.4
click at [655, 235] on span "The suspension ropes are subject to surface corrosion but remain serviceable." at bounding box center [532, 236] width 256 height 7
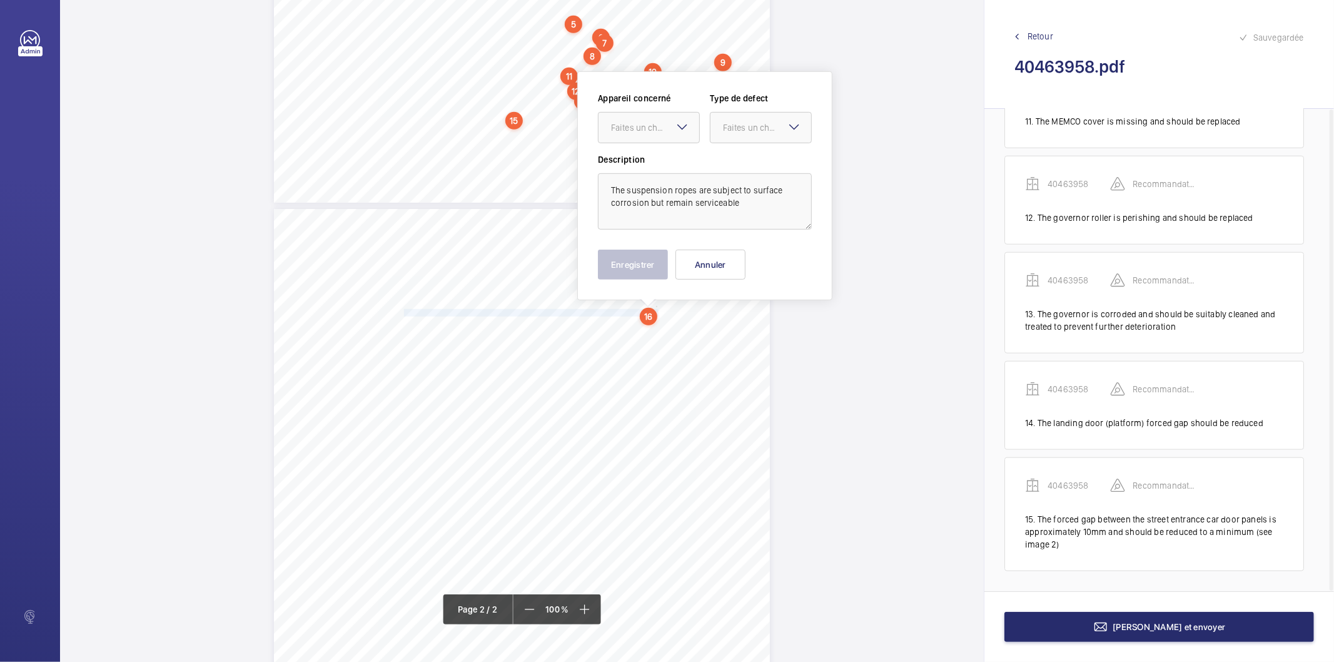
scroll to position [514, 0]
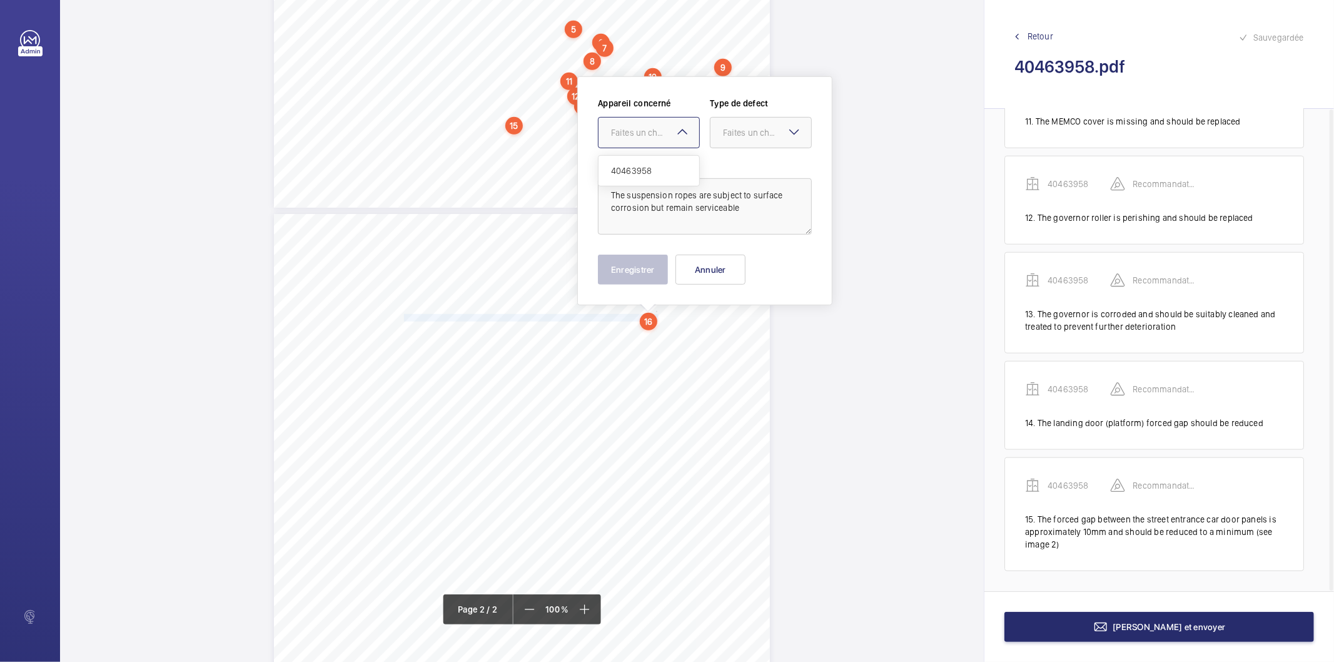
click at [653, 134] on div "Faites un choix" at bounding box center [655, 132] width 88 height 13
drag, startPoint x: 647, startPoint y: 171, endPoint x: 720, endPoint y: 138, distance: 80.1
click at [650, 171] on span "40463958" at bounding box center [649, 170] width 76 height 13
click at [723, 134] on div "Faites un choix" at bounding box center [767, 132] width 88 height 13
click at [760, 258] on span "Recommandation" at bounding box center [761, 262] width 76 height 13
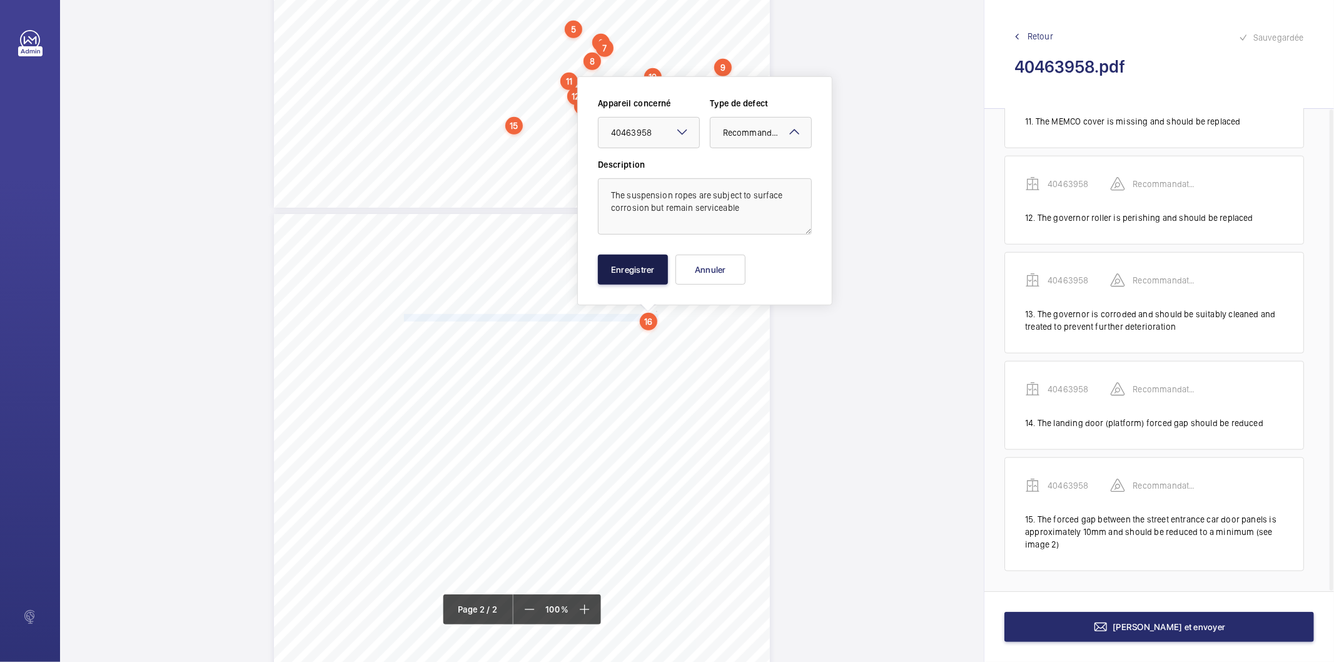
click at [648, 272] on button "Enregistrer" at bounding box center [633, 270] width 70 height 30
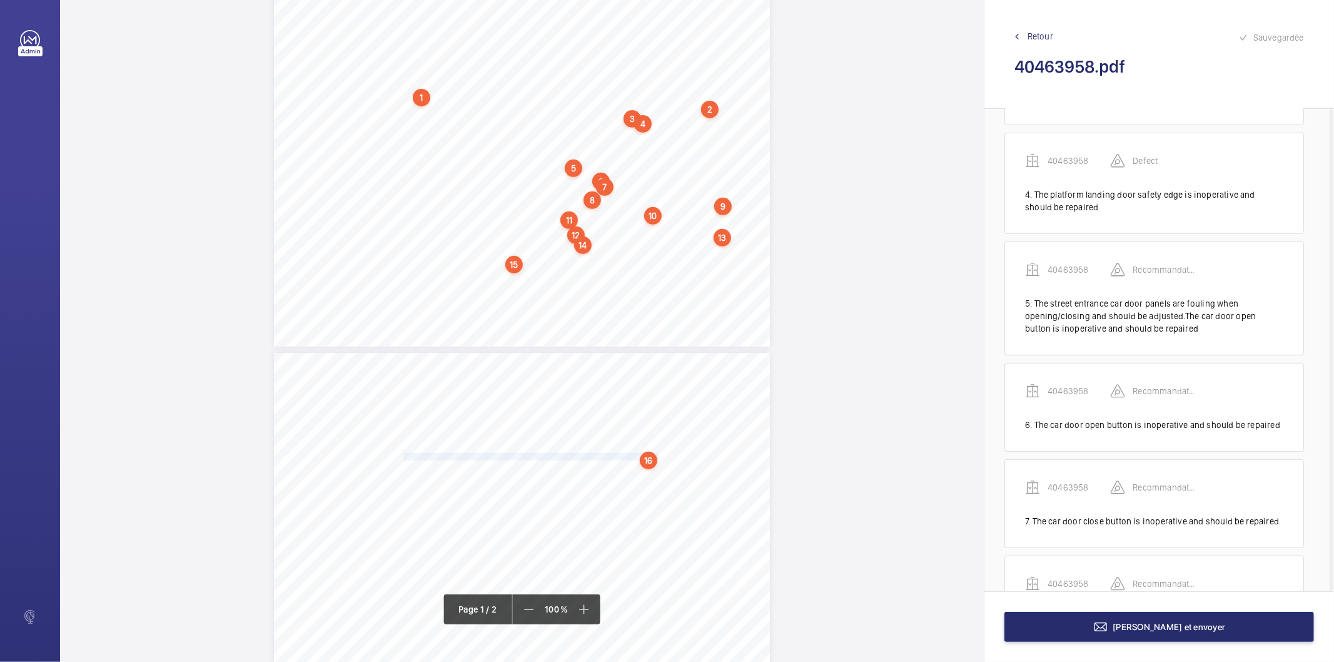
scroll to position [347, 0]
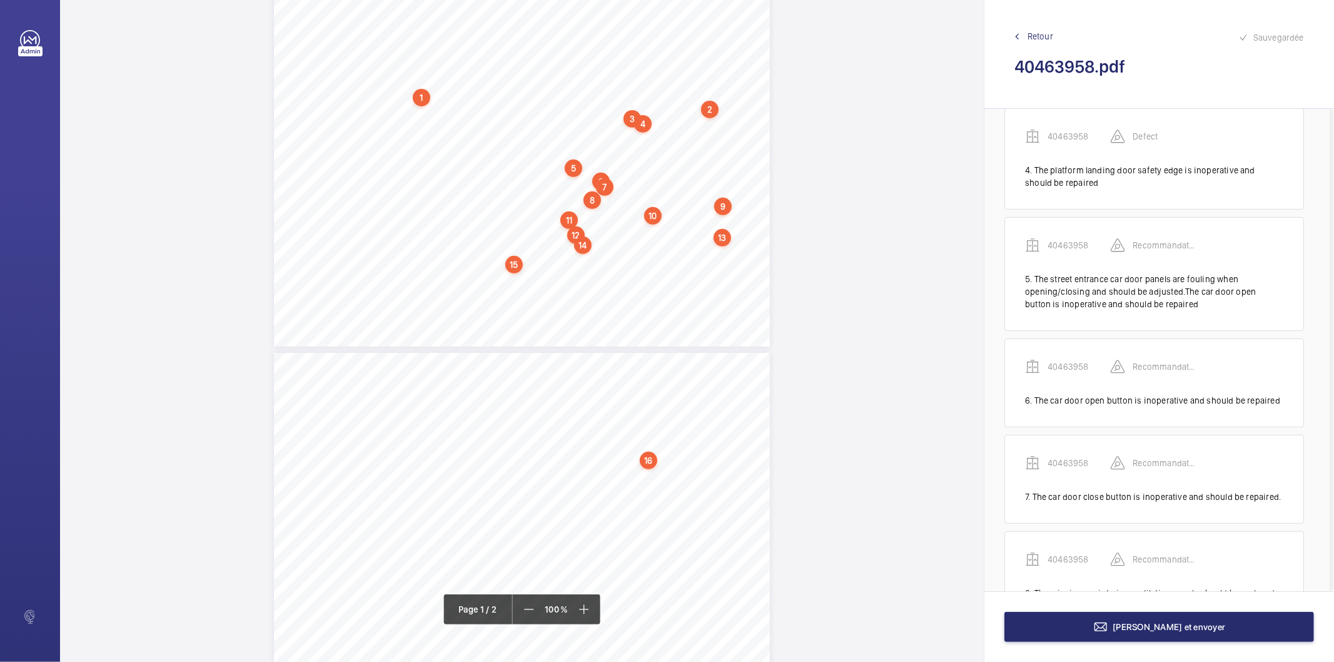
click at [573, 171] on div "5" at bounding box center [574, 168] width 18 height 18
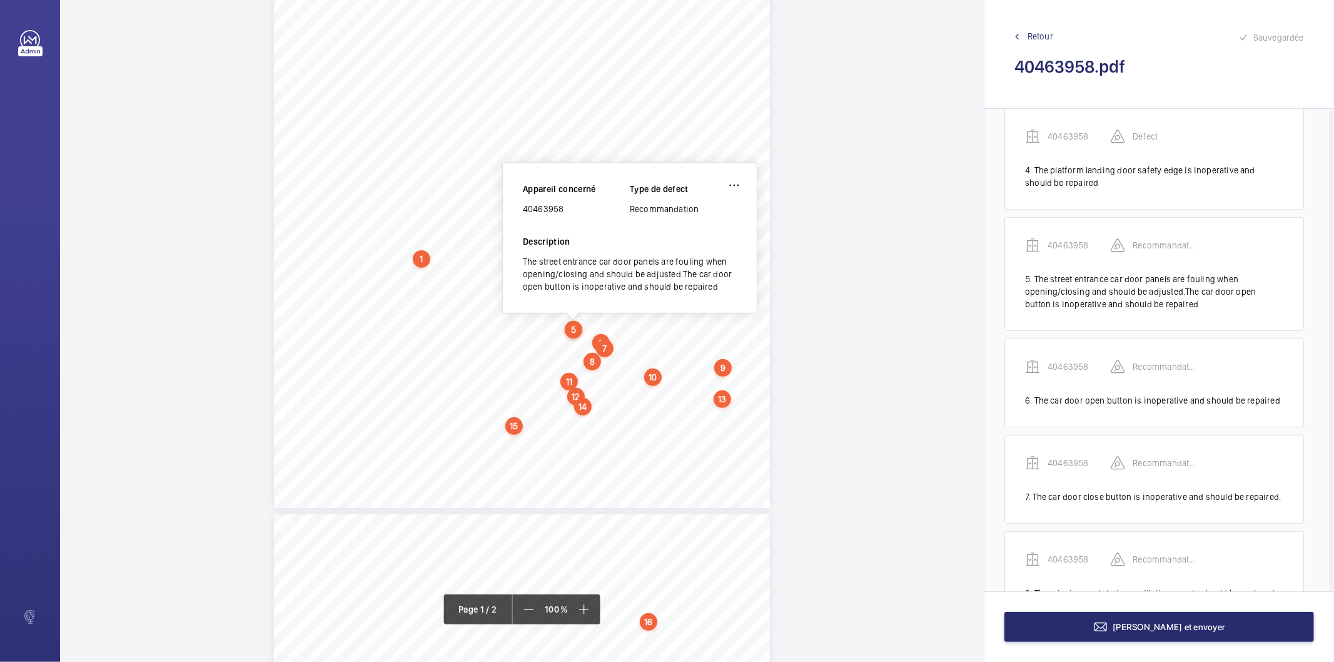
scroll to position [213, 0]
click at [735, 182] on wm-front-icon-button at bounding box center [734, 186] width 30 height 30
click at [709, 216] on div "Modifier" at bounding box center [699, 223] width 99 height 23
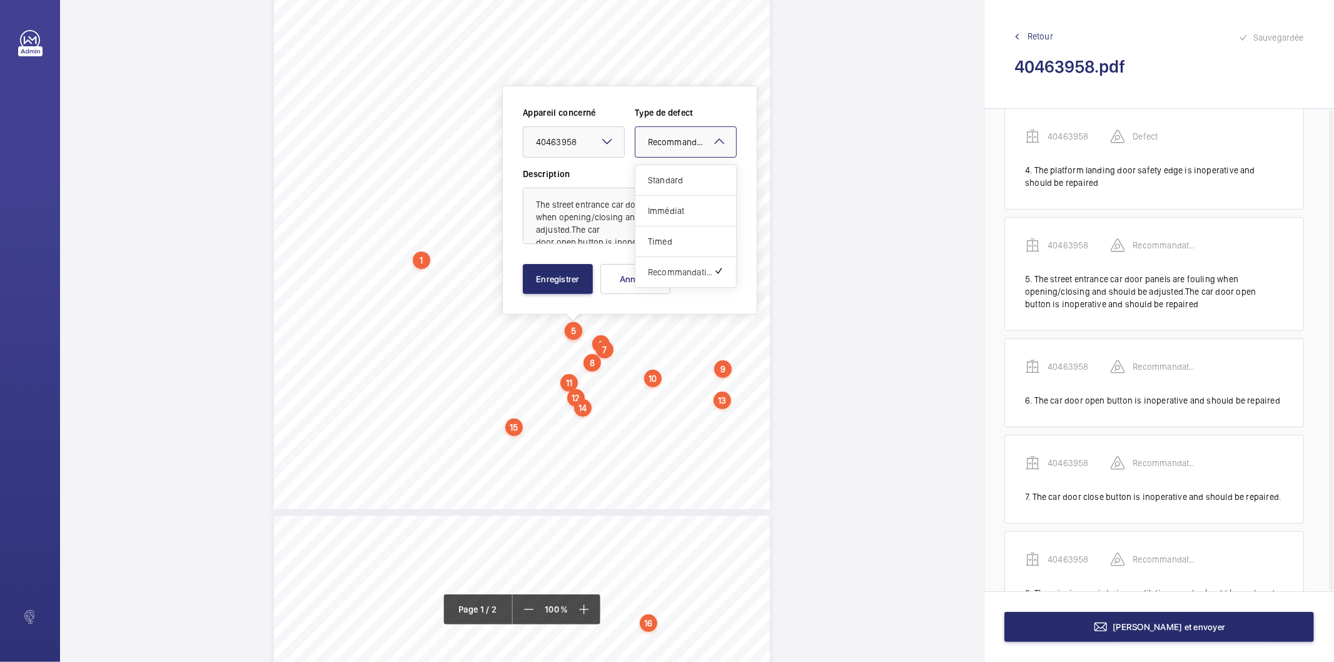
click at [677, 144] on span "Recommandation" at bounding box center [682, 142] width 69 height 12
drag, startPoint x: 666, startPoint y: 176, endPoint x: 608, endPoint y: 270, distance: 110.0
click at [665, 178] on span "Standard" at bounding box center [686, 180] width 76 height 13
click at [578, 273] on button "Enregistrer" at bounding box center [558, 279] width 70 height 30
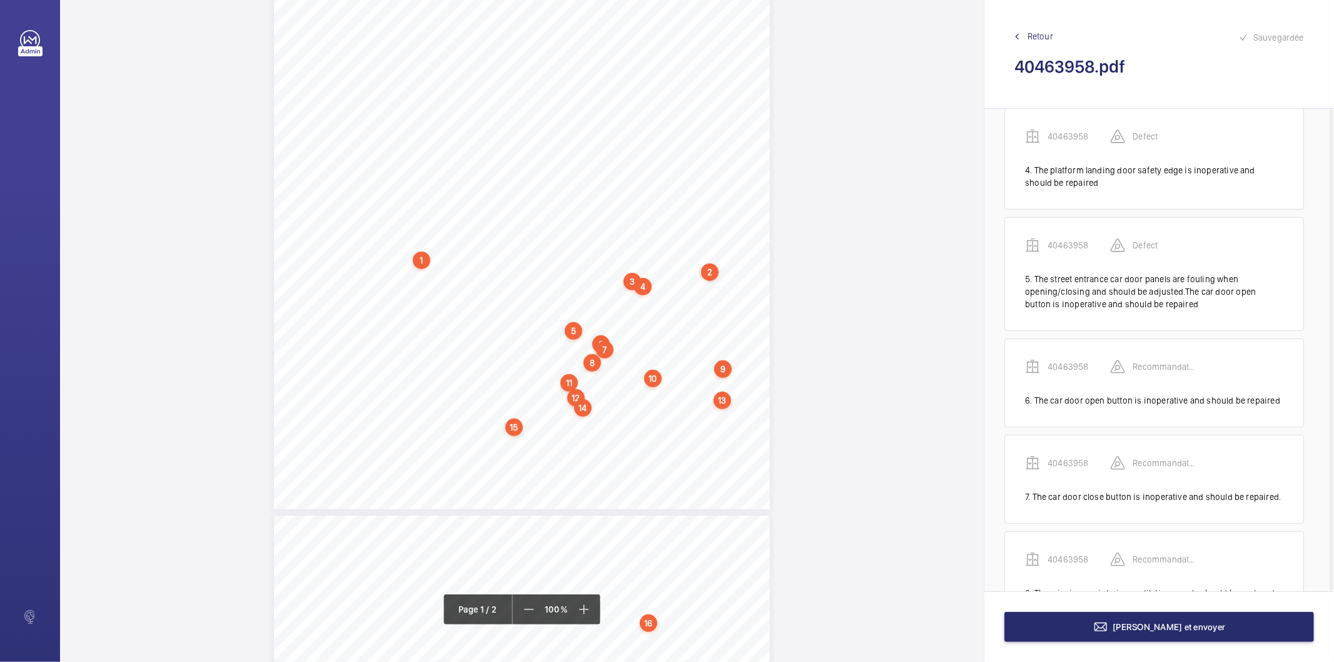
click at [598, 340] on div "6" at bounding box center [601, 344] width 18 height 18
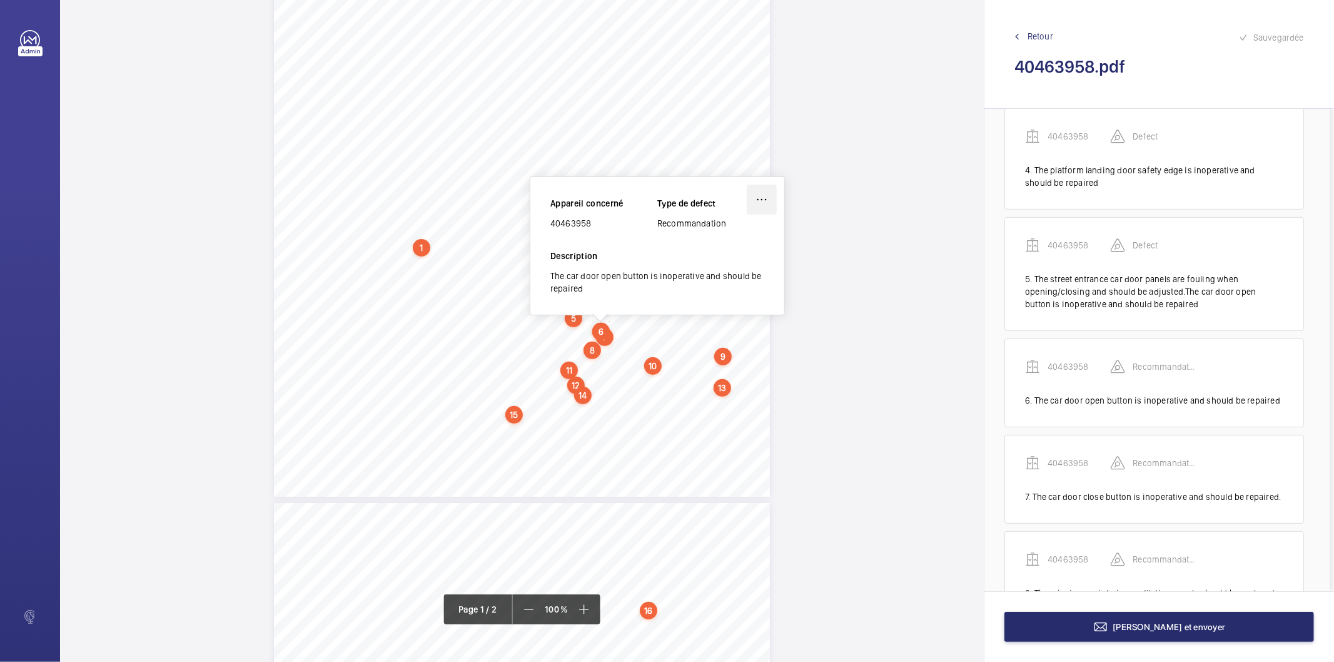
click at [752, 198] on wm-front-icon-button at bounding box center [762, 199] width 30 height 30
click at [730, 239] on div "Modifier" at bounding box center [726, 236] width 99 height 23
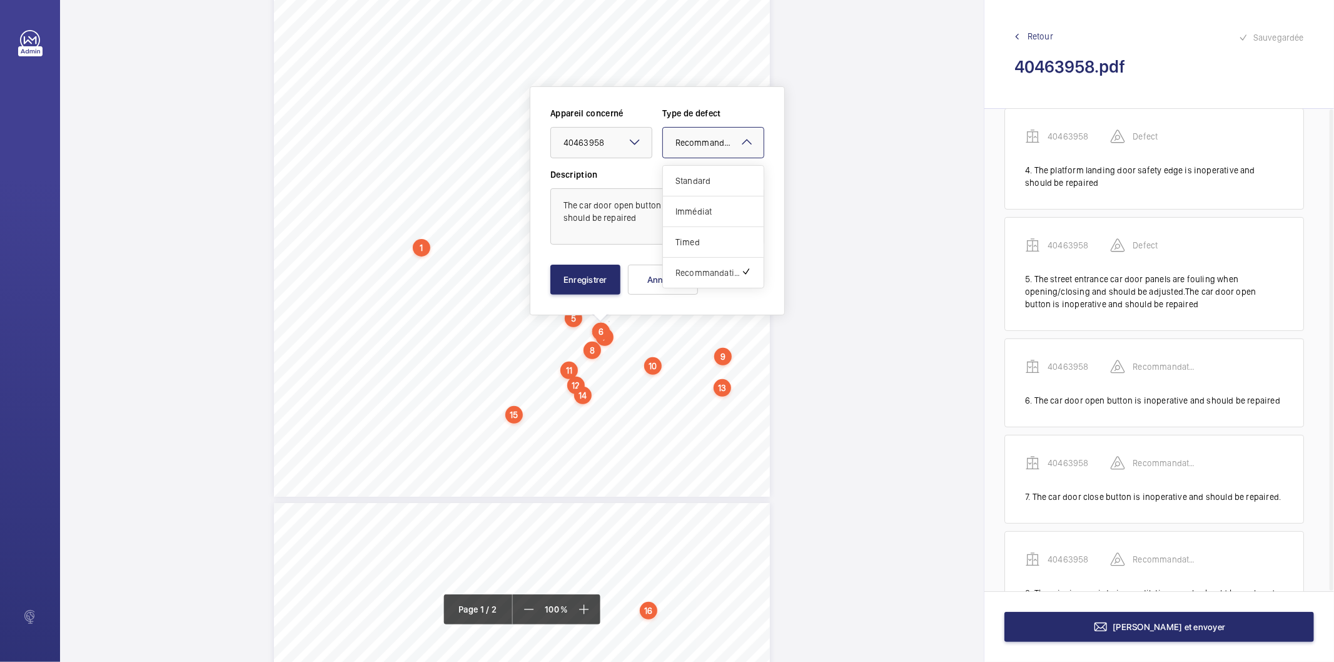
click at [696, 150] on div at bounding box center [713, 143] width 101 height 30
click at [700, 176] on span "Standard" at bounding box center [713, 180] width 76 height 13
click at [597, 279] on button "Enregistrer" at bounding box center [585, 280] width 70 height 30
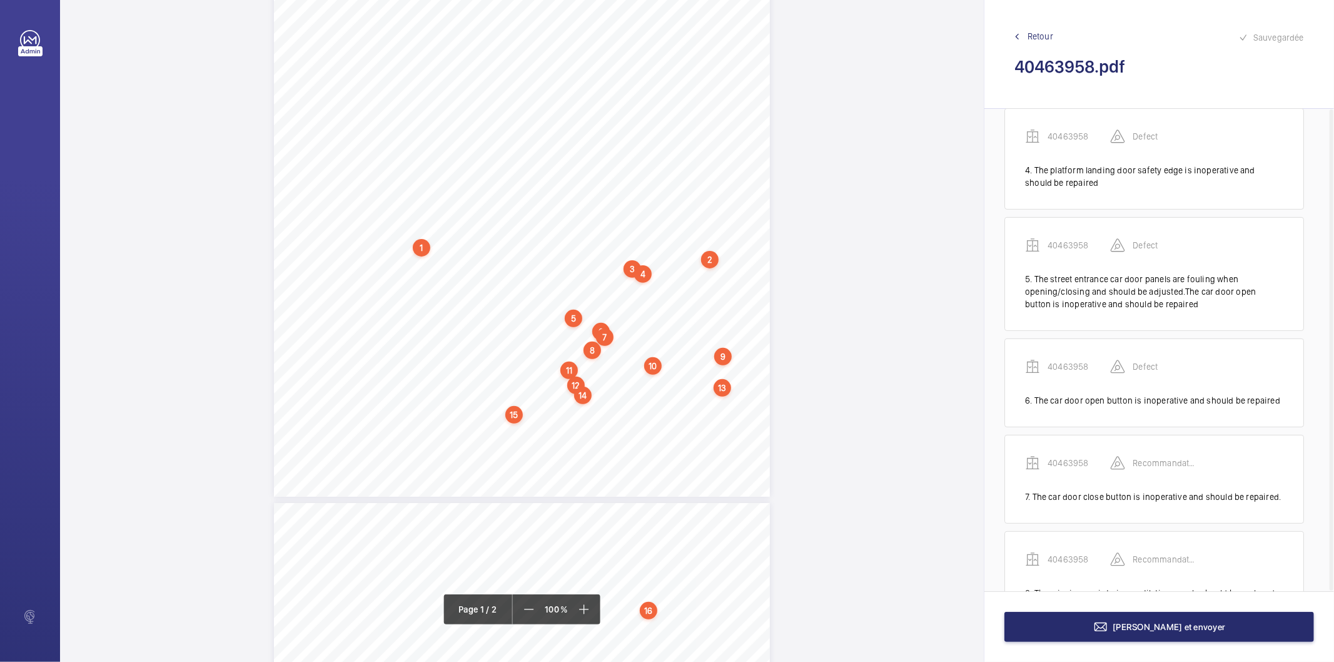
click at [605, 339] on div "7" at bounding box center [605, 337] width 18 height 18
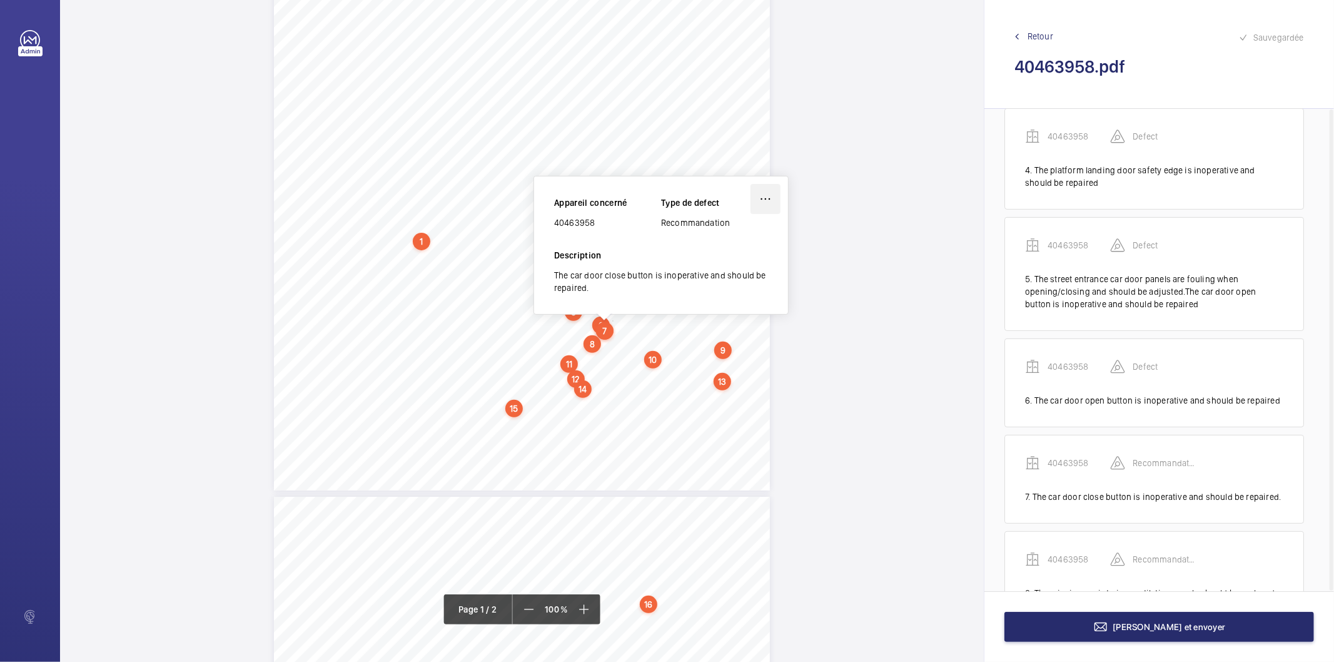
click at [770, 198] on wm-front-icon-button at bounding box center [765, 199] width 30 height 30
click at [740, 228] on div "Modifier" at bounding box center [730, 236] width 99 height 23
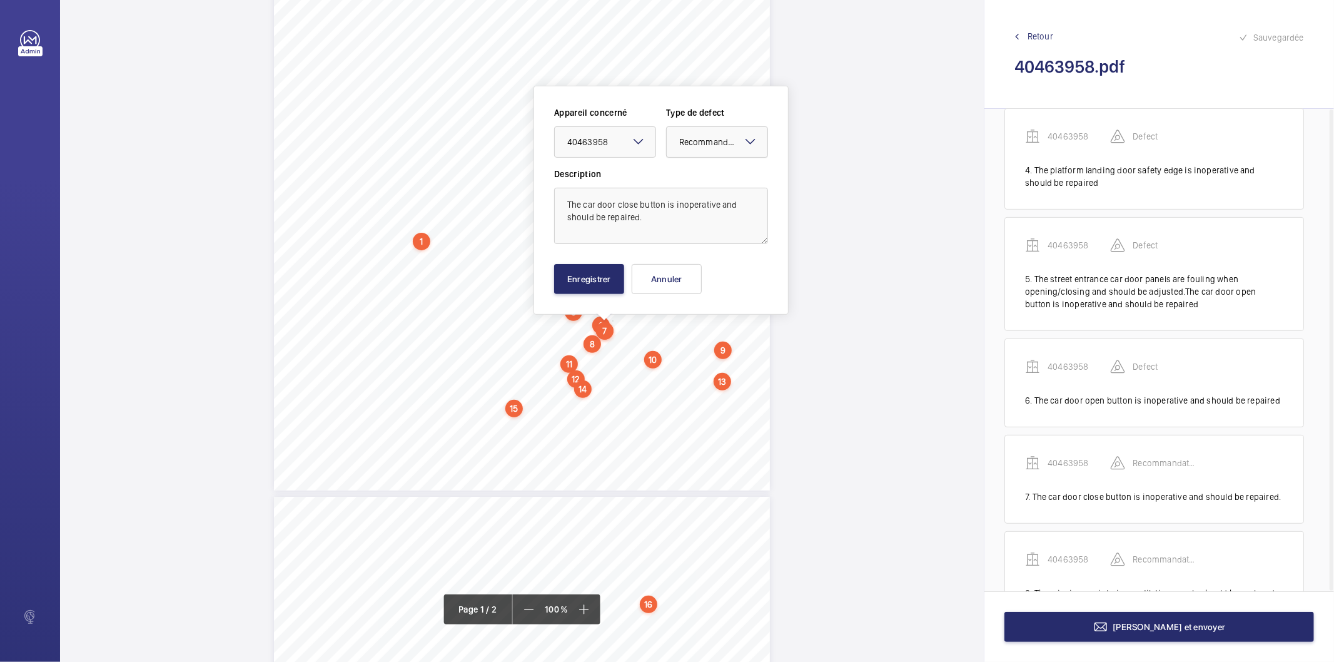
click at [734, 141] on span "Recommandation" at bounding box center [713, 142] width 69 height 12
click at [723, 182] on span "Standard" at bounding box center [717, 180] width 76 height 13
click at [622, 273] on button "Enregistrer" at bounding box center [589, 279] width 70 height 30
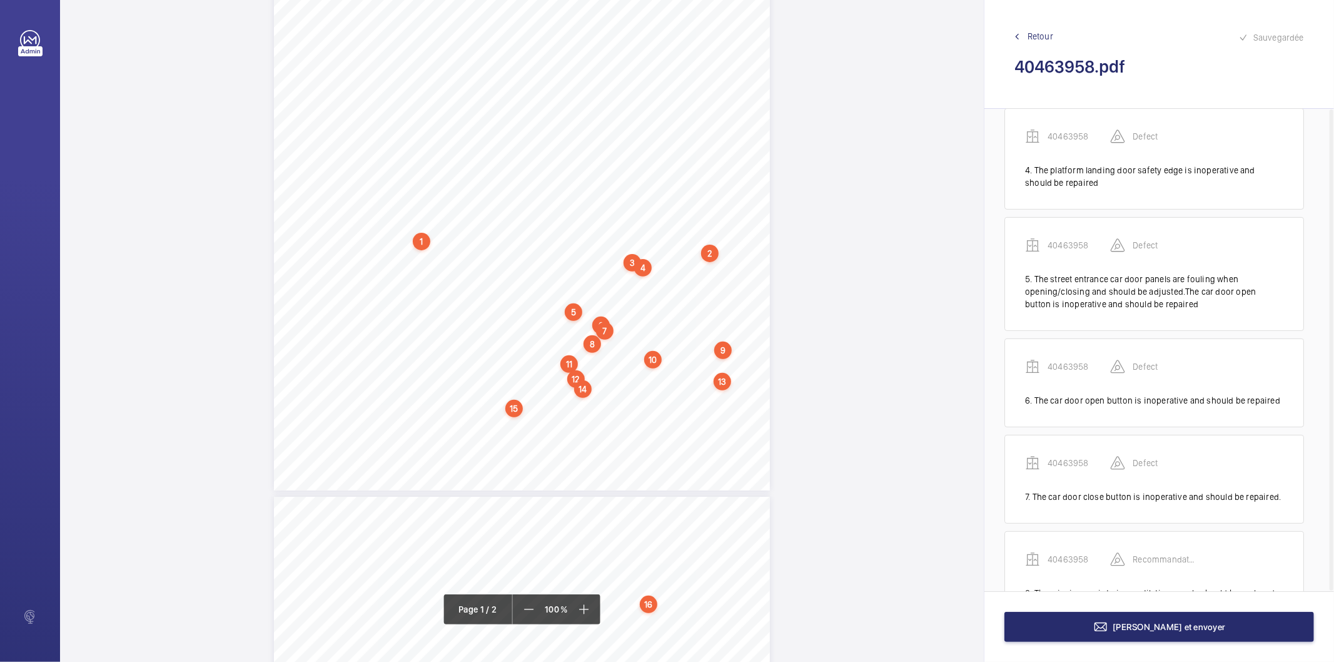
click at [602, 330] on div "7" at bounding box center [605, 331] width 18 height 18
click at [595, 346] on div "8" at bounding box center [592, 344] width 18 height 18
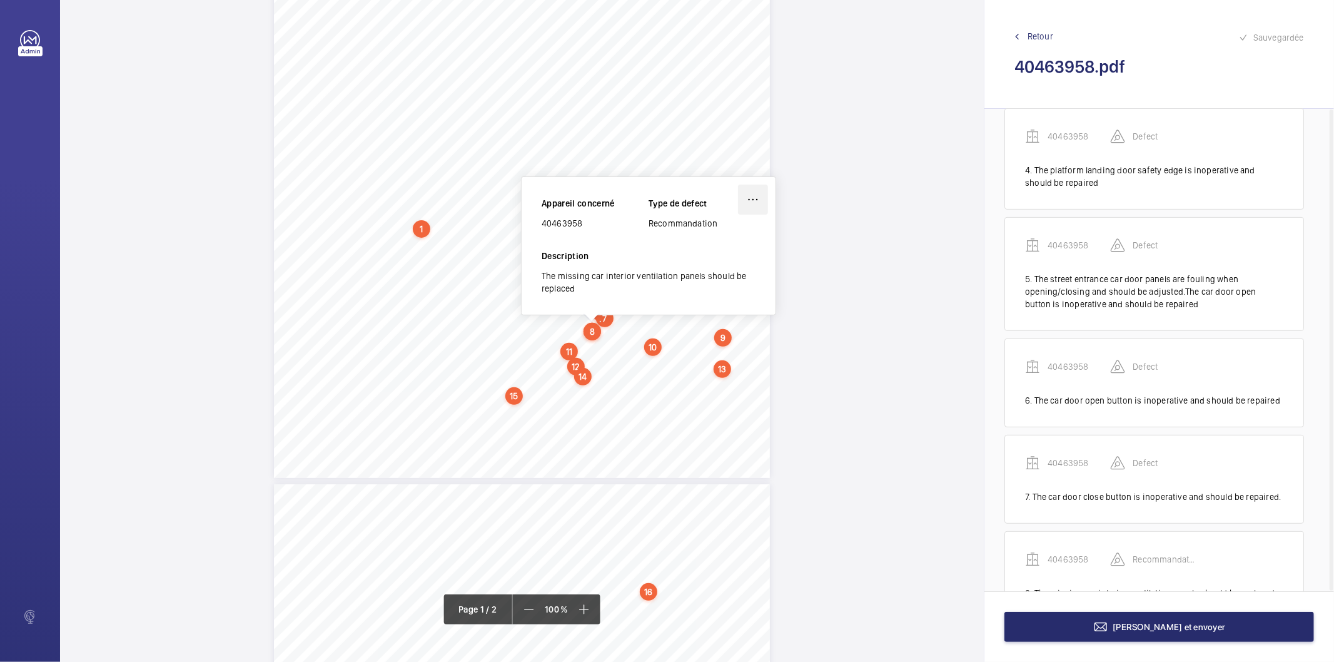
click at [750, 200] on wm-front-icon-button at bounding box center [753, 199] width 30 height 30
click at [715, 226] on div "Modifier" at bounding box center [718, 236] width 99 height 23
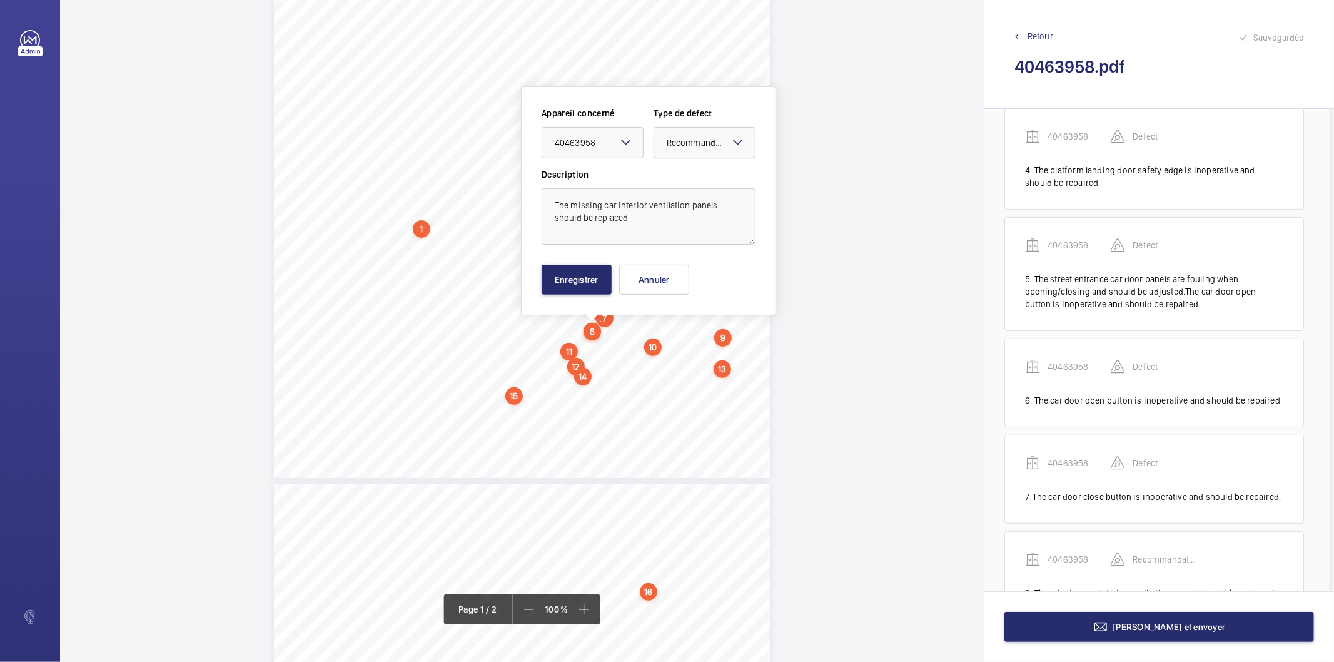
click at [705, 131] on div at bounding box center [704, 143] width 101 height 30
click at [687, 179] on span "Standard" at bounding box center [705, 180] width 76 height 13
click at [604, 281] on button "Enregistrer" at bounding box center [577, 280] width 70 height 30
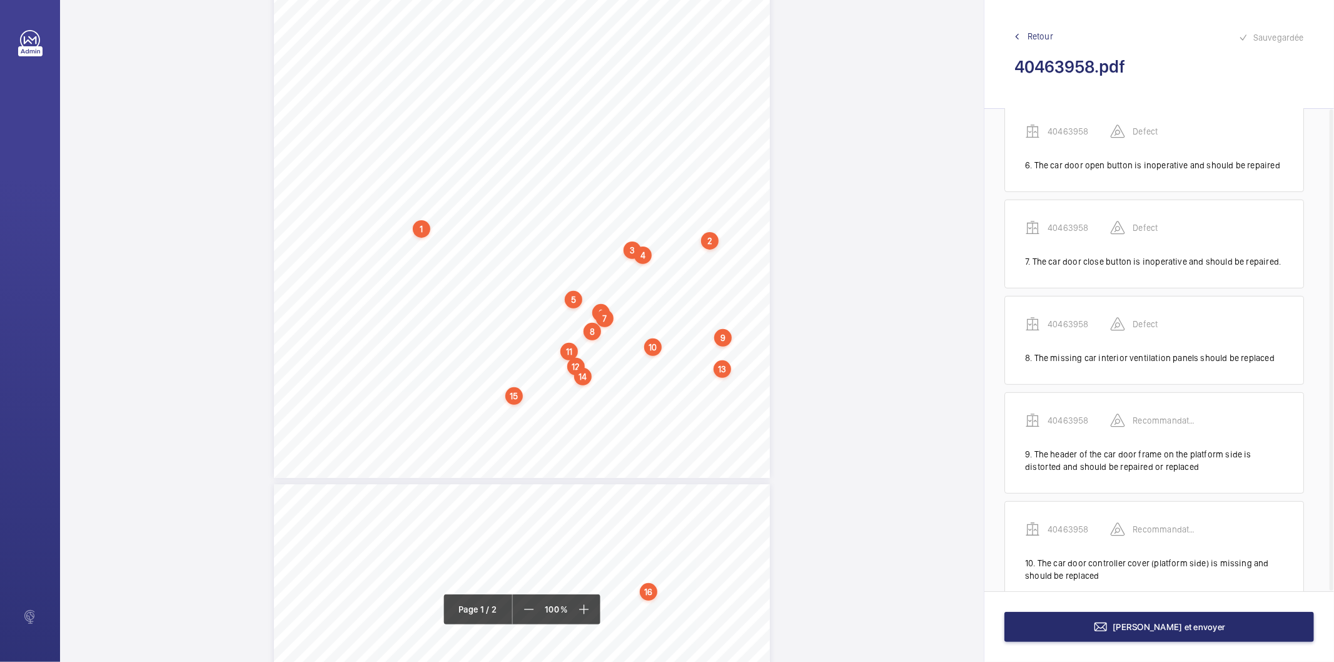
scroll to position [625, 0]
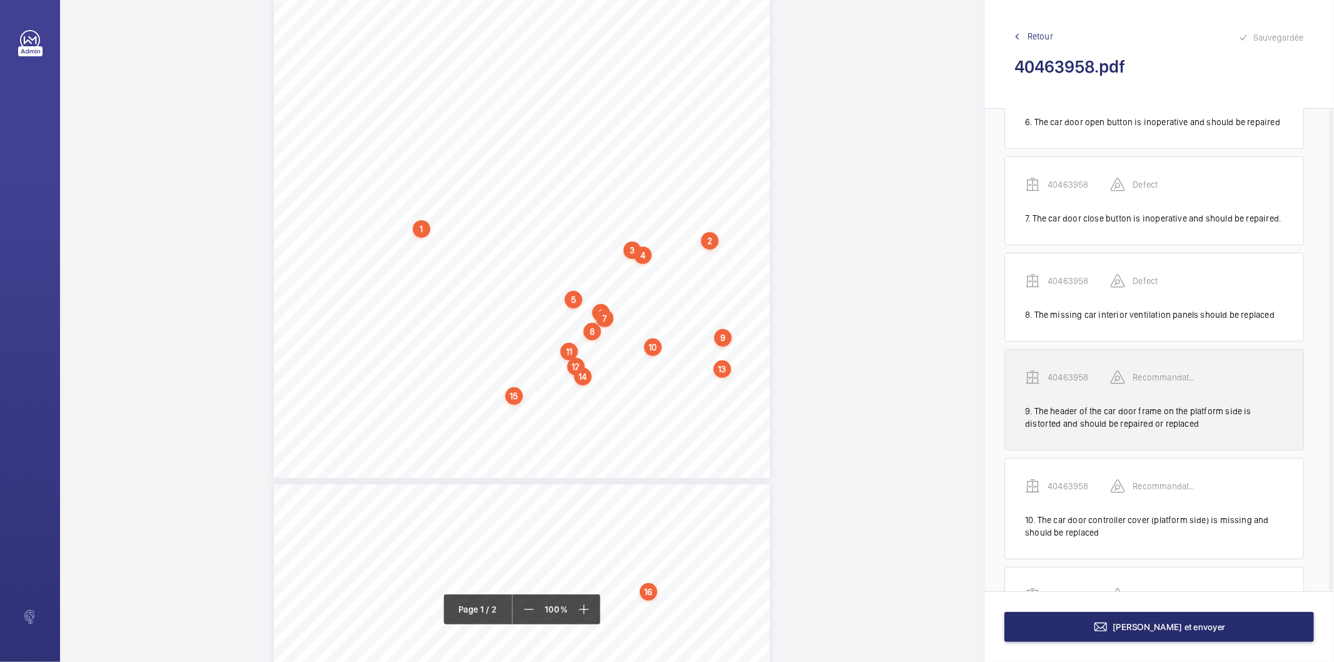
click at [1041, 371] on div "40463958" at bounding box center [1067, 377] width 85 height 15
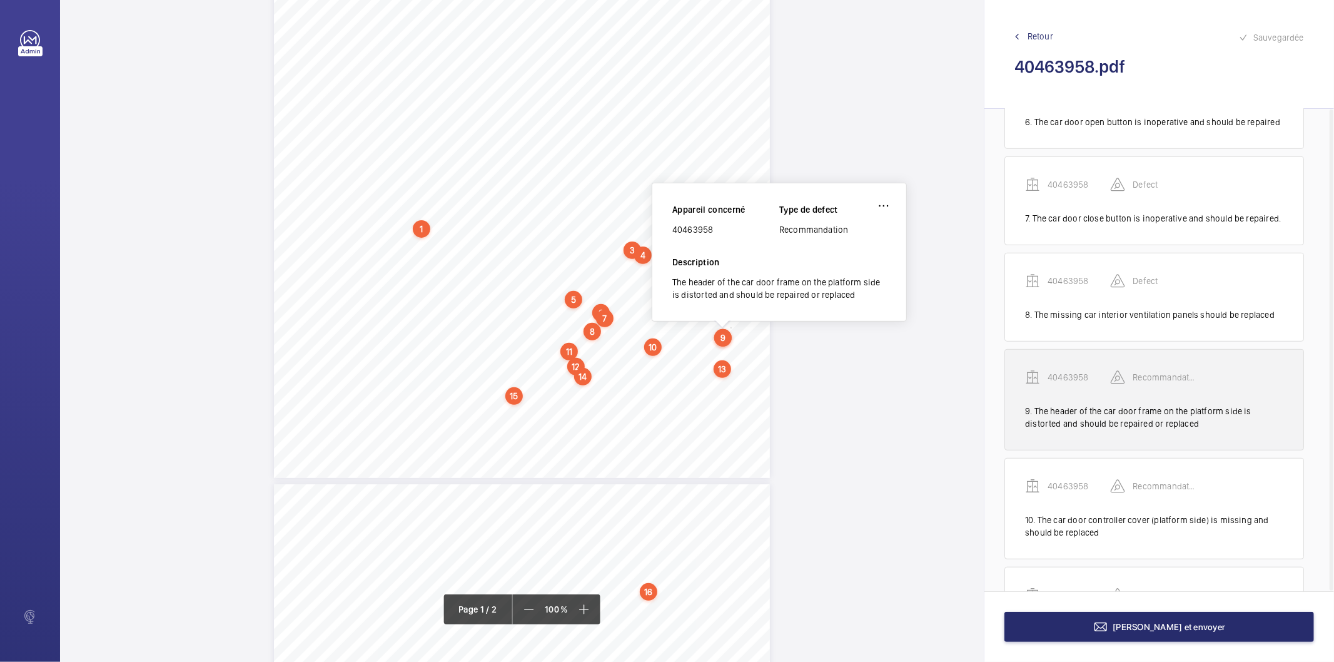
scroll to position [250, 0]
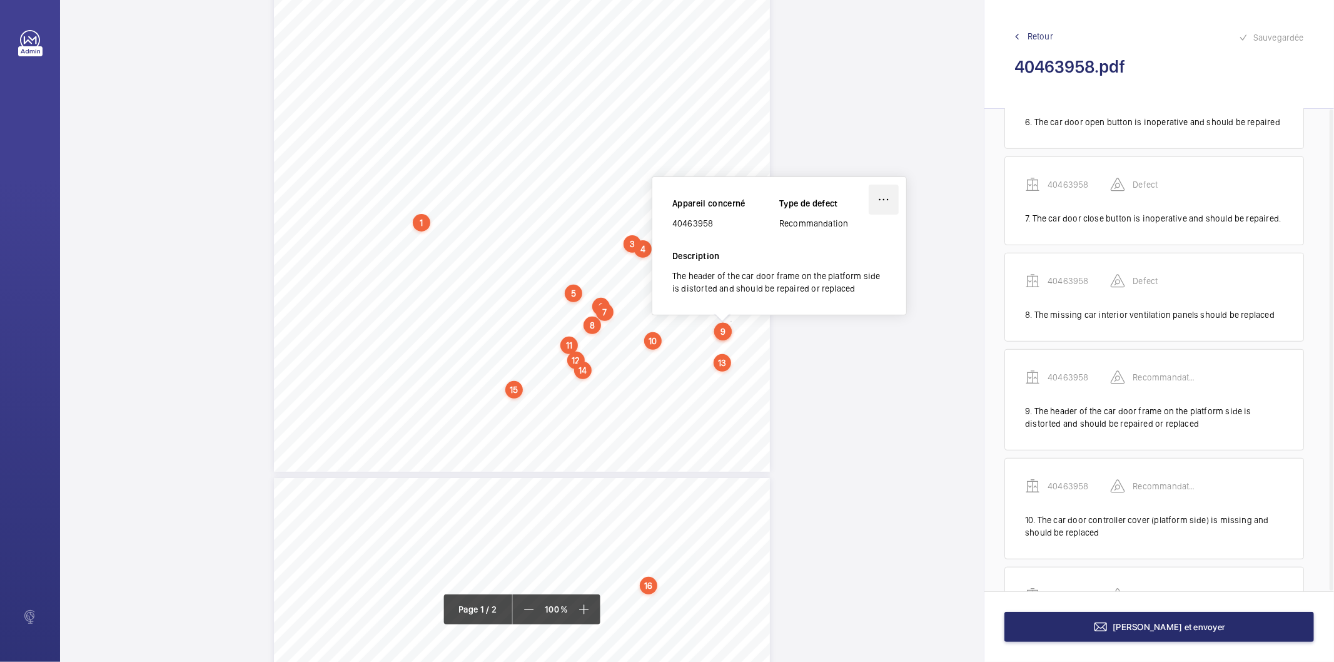
click at [877, 204] on wm-front-icon-button at bounding box center [884, 199] width 30 height 30
click at [854, 231] on div "Modifier" at bounding box center [848, 236] width 99 height 23
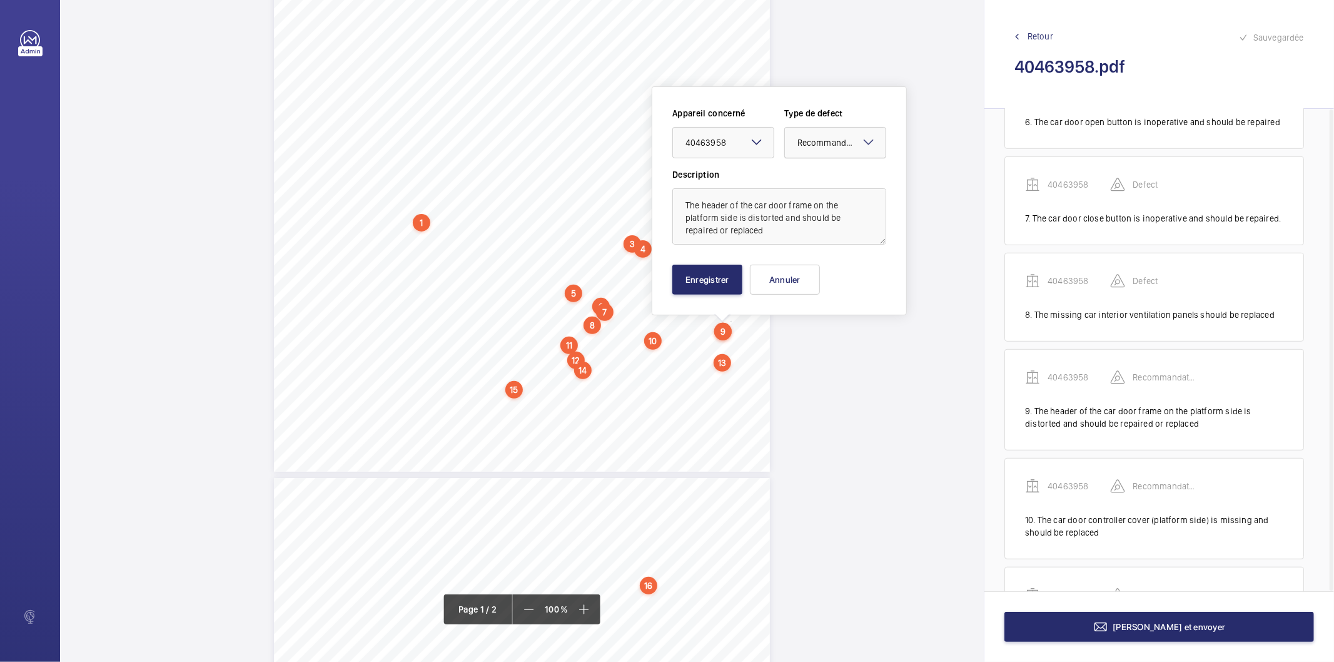
click at [827, 148] on div "× Recommandation" at bounding box center [841, 142] width 88 height 13
click at [823, 181] on span "Standard" at bounding box center [835, 180] width 76 height 13
click at [730, 280] on button "Enregistrer" at bounding box center [707, 280] width 70 height 30
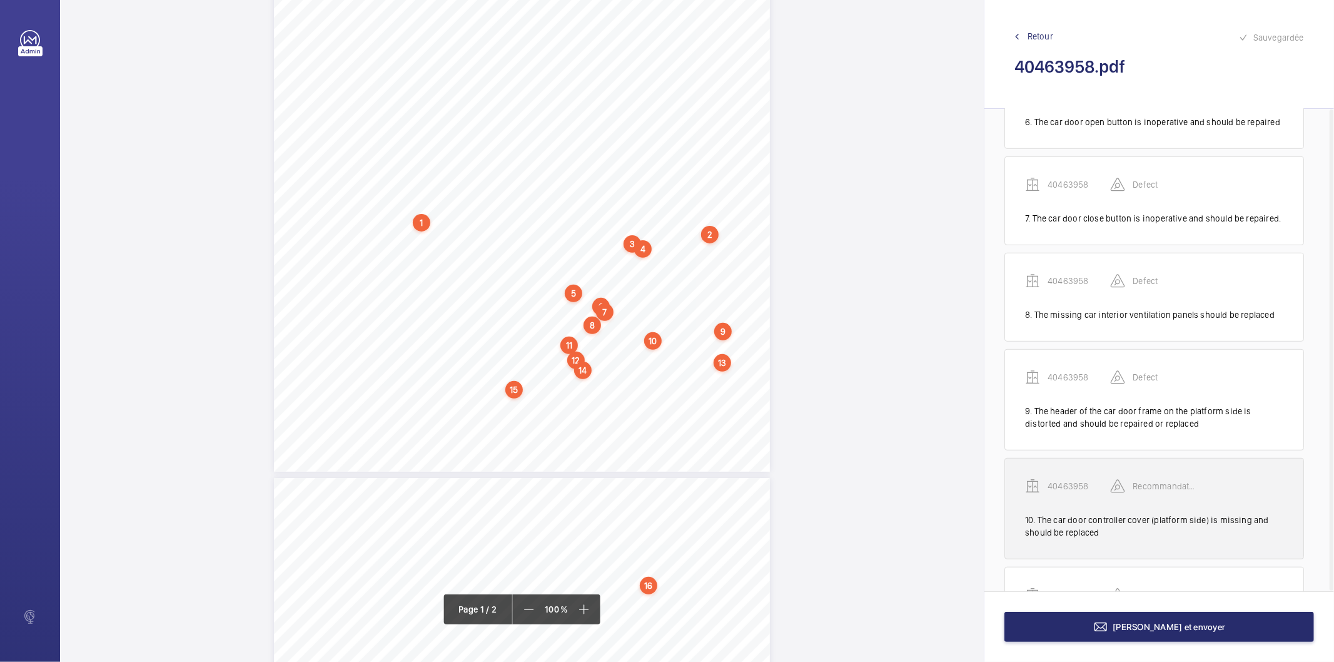
click at [1095, 492] on p "40463958" at bounding box center [1079, 486] width 63 height 13
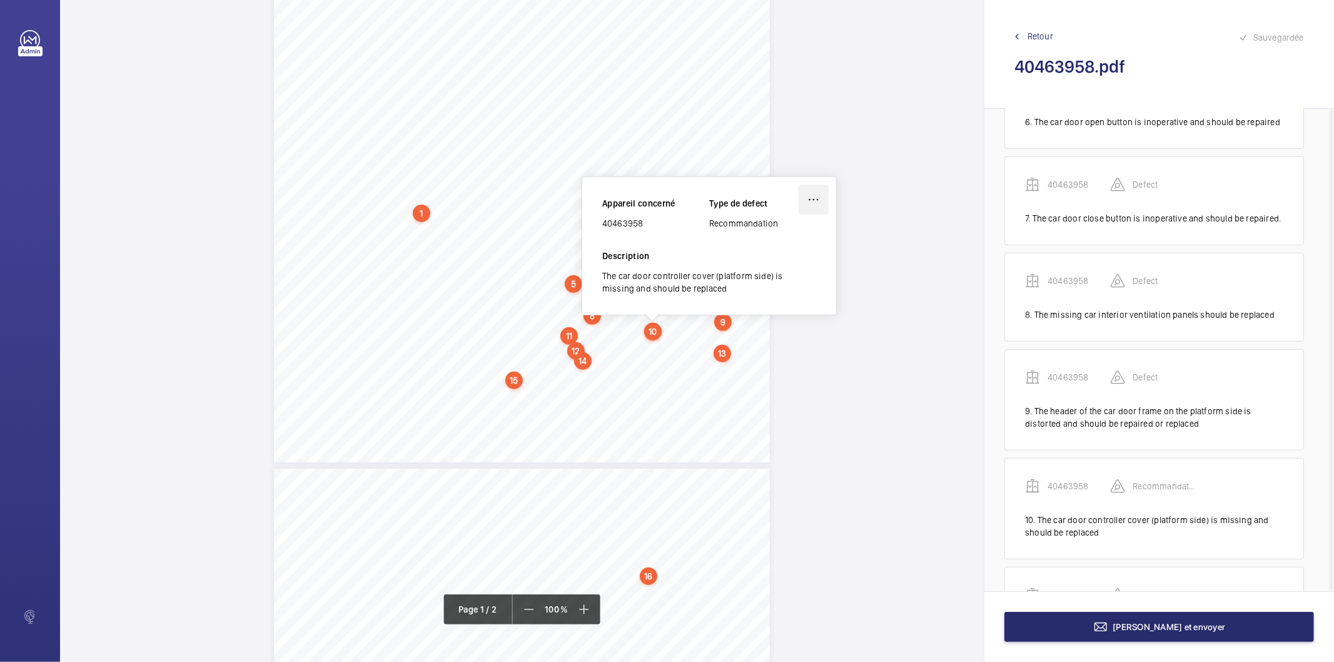
click at [815, 197] on wm-front-icon-button at bounding box center [814, 199] width 30 height 30
click at [772, 236] on div "Modifier" at bounding box center [778, 236] width 99 height 23
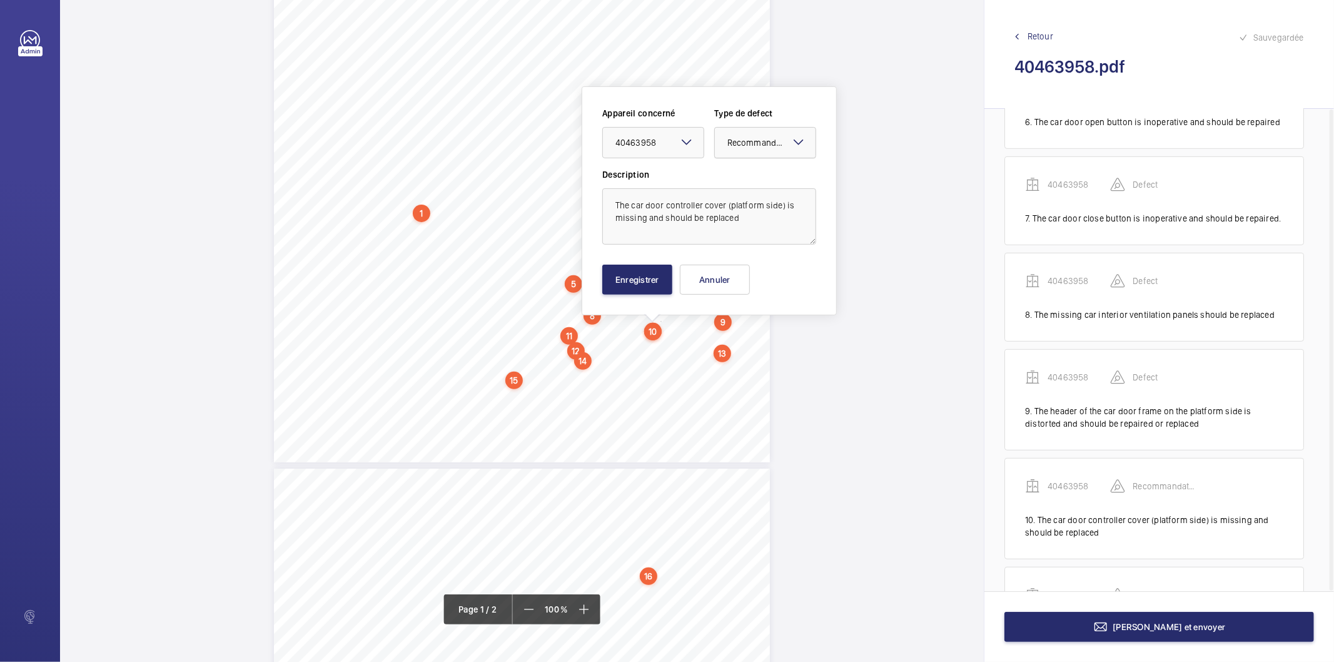
click at [772, 153] on div at bounding box center [765, 143] width 101 height 30
click at [767, 184] on span "Standard" at bounding box center [765, 180] width 76 height 13
click at [660, 273] on button "Enregistrer" at bounding box center [637, 280] width 70 height 30
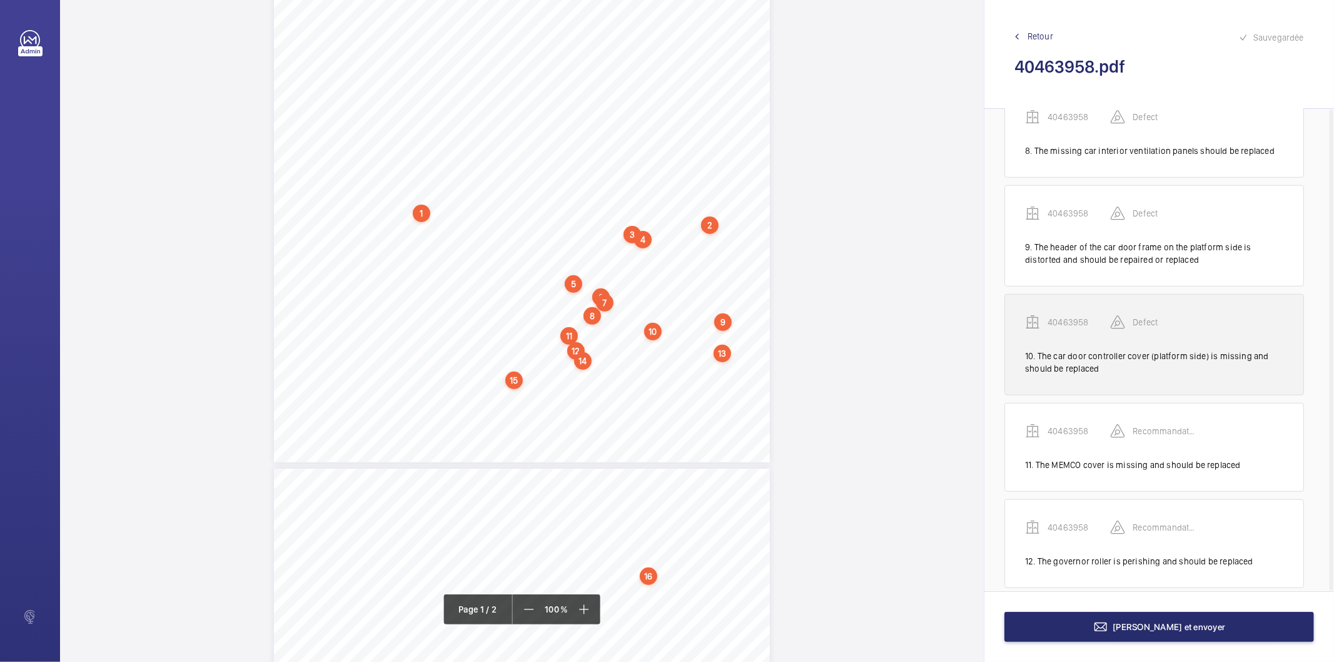
scroll to position [834, 0]
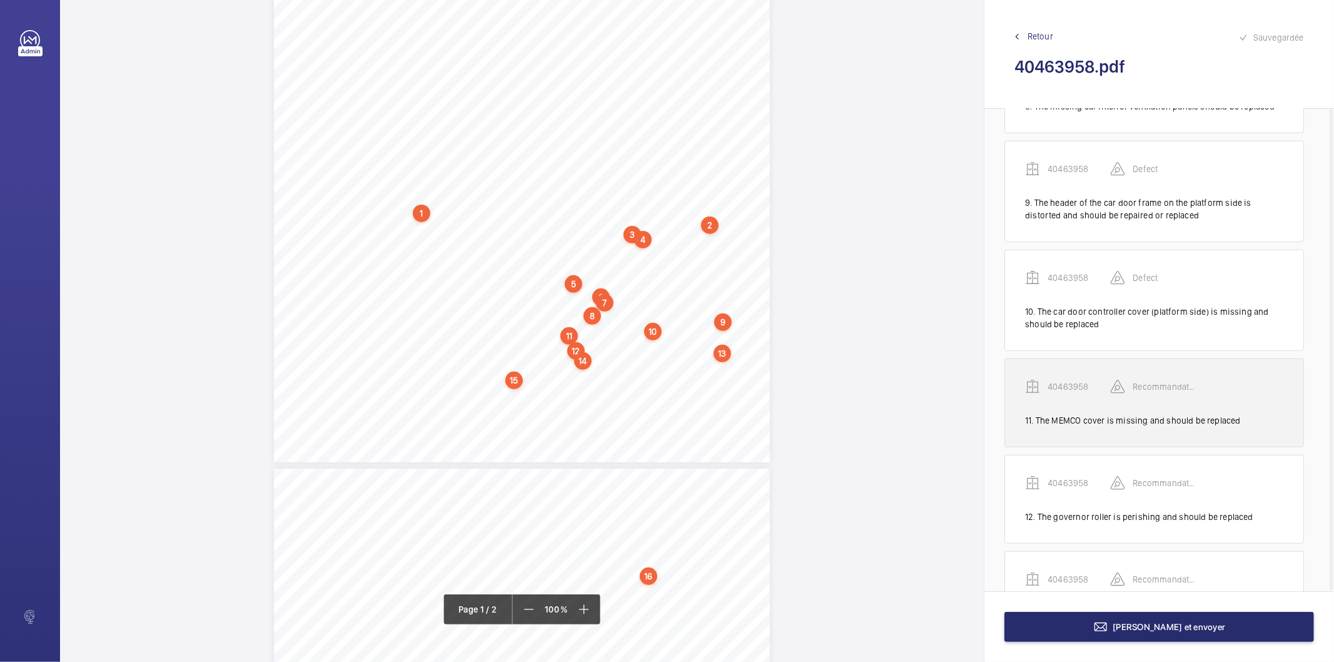
click at [1089, 406] on div "40463958 Recommandation" at bounding box center [1154, 396] width 258 height 35
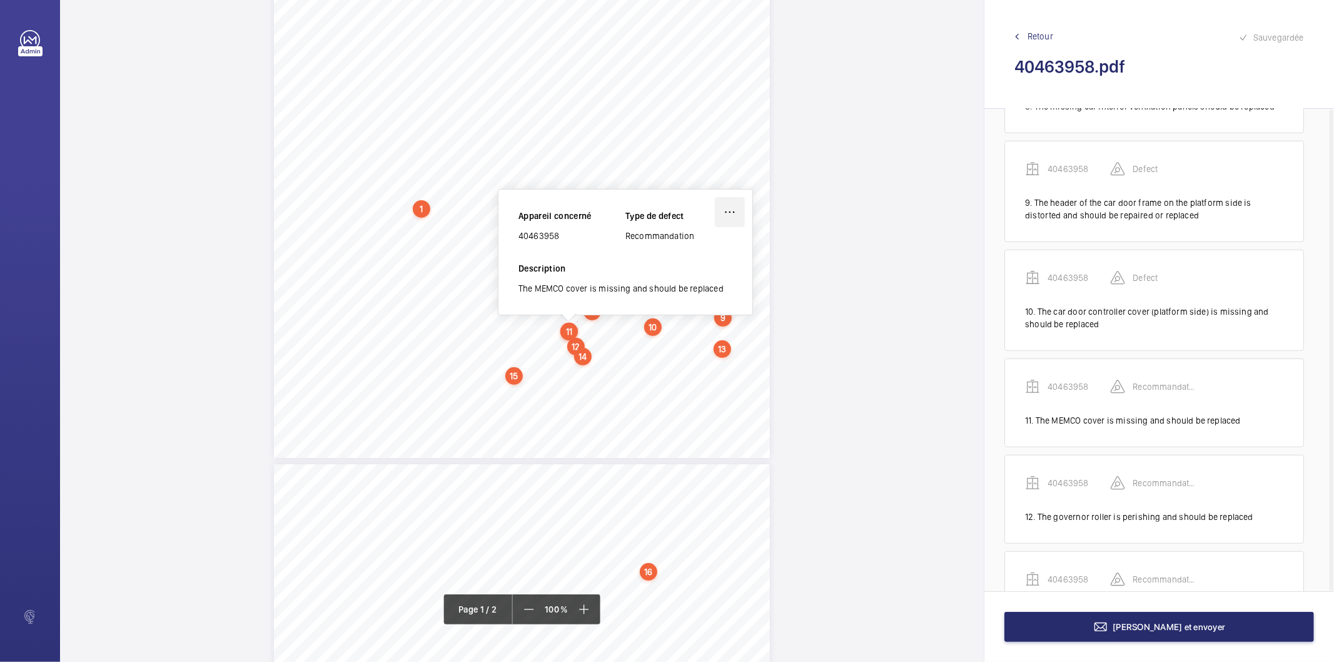
click at [721, 214] on wm-front-icon-button at bounding box center [730, 212] width 30 height 30
click at [701, 253] on div "Modifier" at bounding box center [694, 249] width 99 height 23
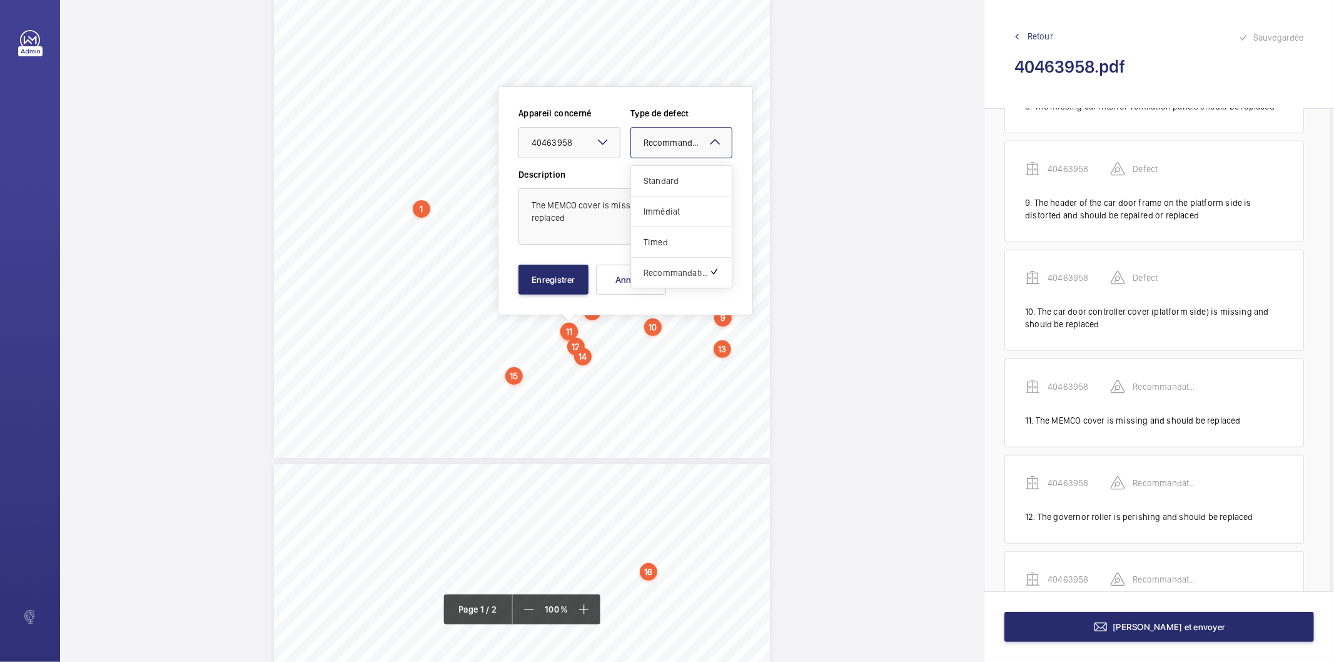
click at [697, 145] on span "Recommandation" at bounding box center [678, 142] width 69 height 12
click at [675, 179] on span "Standard" at bounding box center [682, 180] width 76 height 13
click at [571, 282] on button "Enregistrer" at bounding box center [553, 280] width 70 height 30
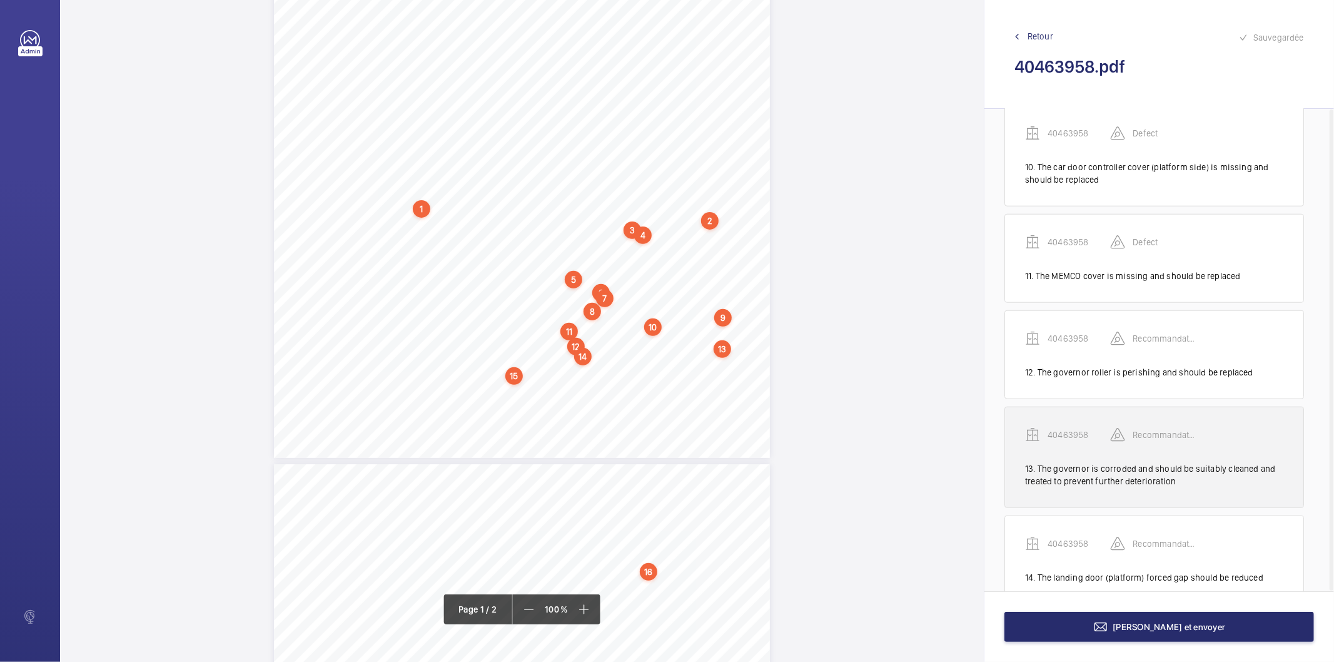
scroll to position [1042, 0]
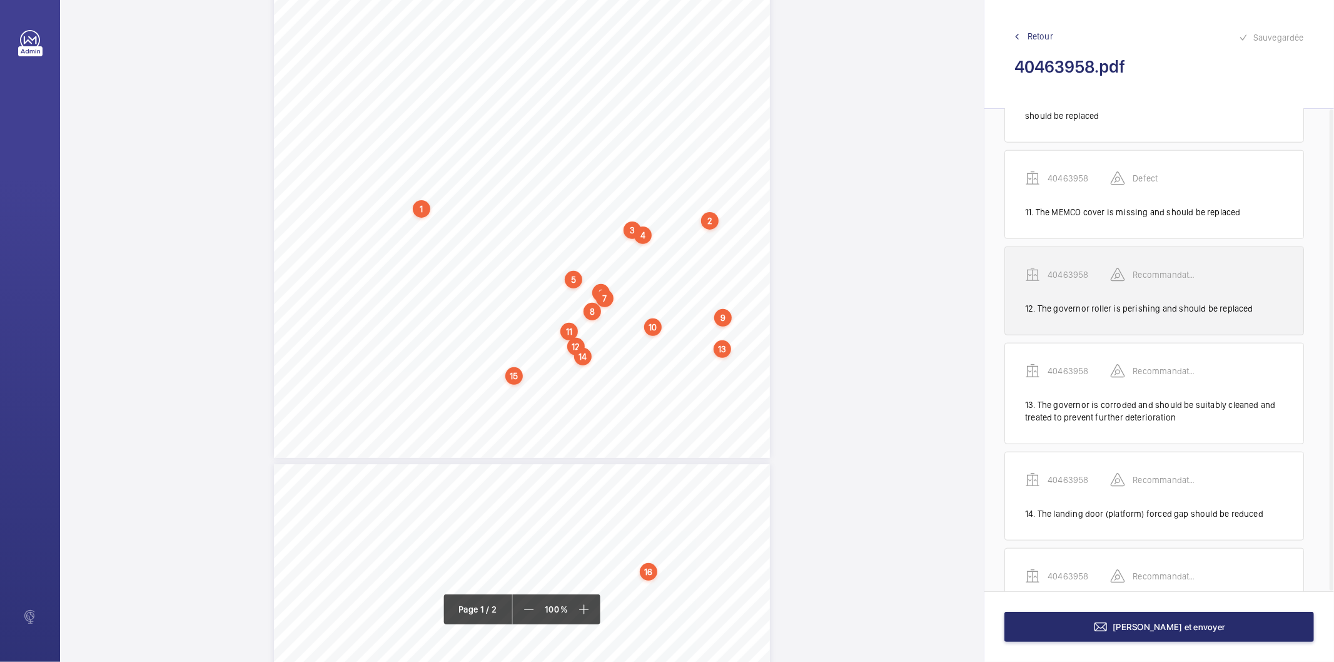
click at [1052, 284] on div "40463958 Recommandation" at bounding box center [1154, 284] width 258 height 35
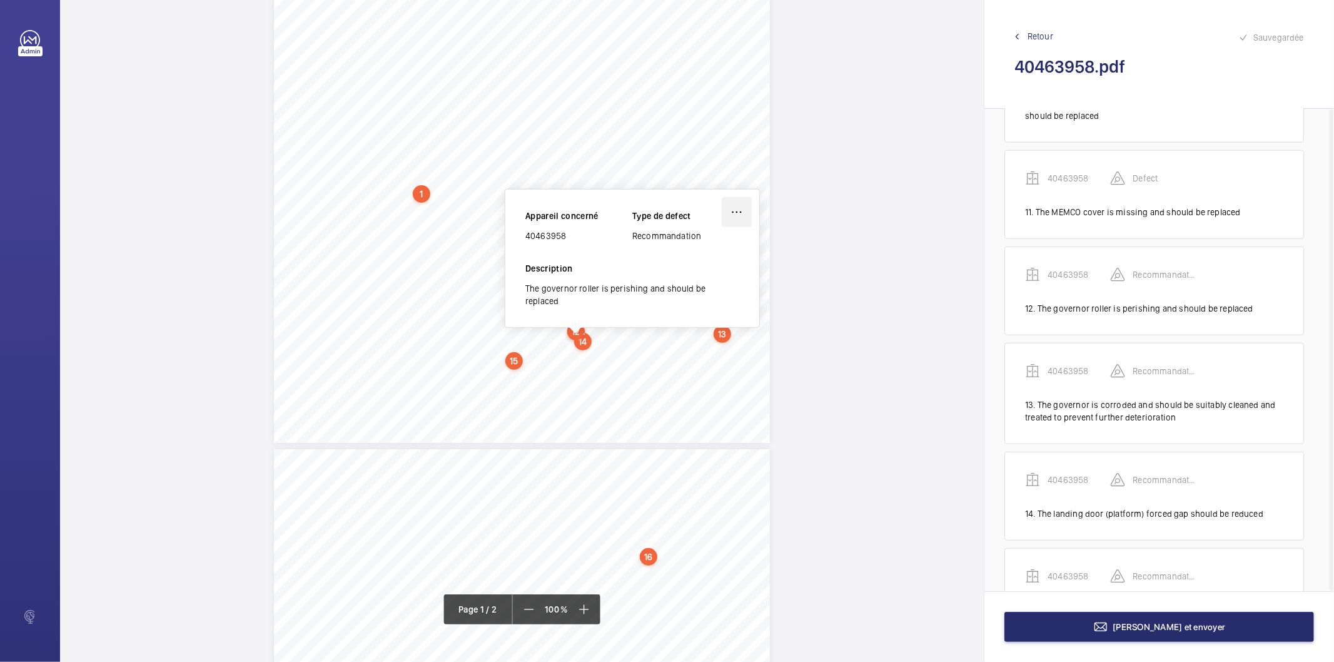
click at [735, 207] on wm-front-icon-button at bounding box center [737, 212] width 30 height 30
click at [714, 246] on div "Modifier" at bounding box center [701, 249] width 99 height 23
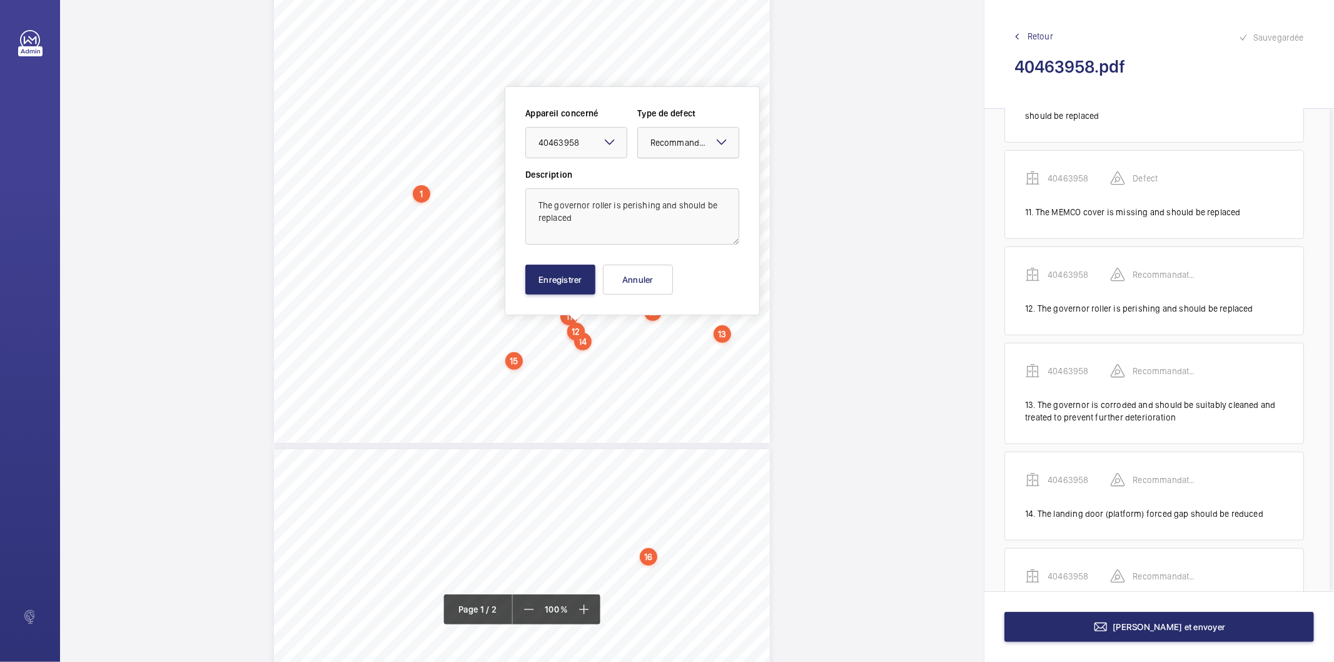
click at [685, 142] on span "Recommandation" at bounding box center [684, 142] width 69 height 12
click at [661, 181] on span "Standard" at bounding box center [688, 180] width 76 height 13
click at [578, 281] on button "Enregistrer" at bounding box center [560, 280] width 70 height 30
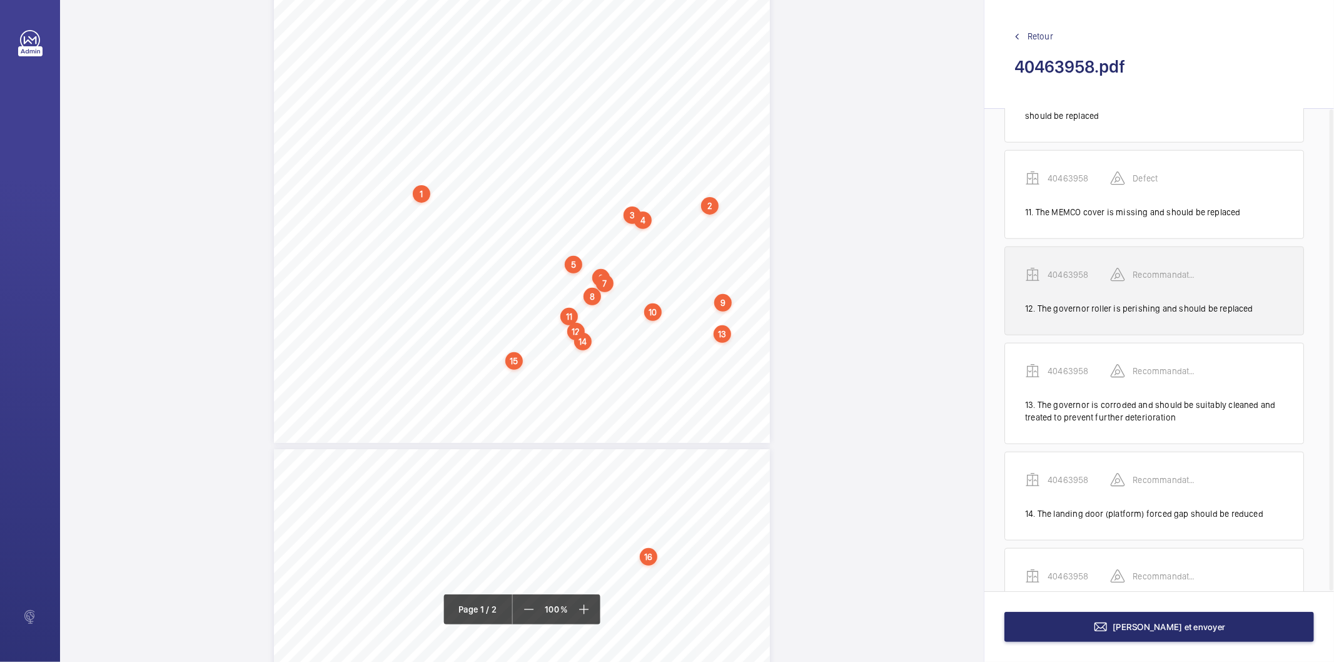
click at [1061, 277] on p "40463958" at bounding box center [1079, 274] width 63 height 13
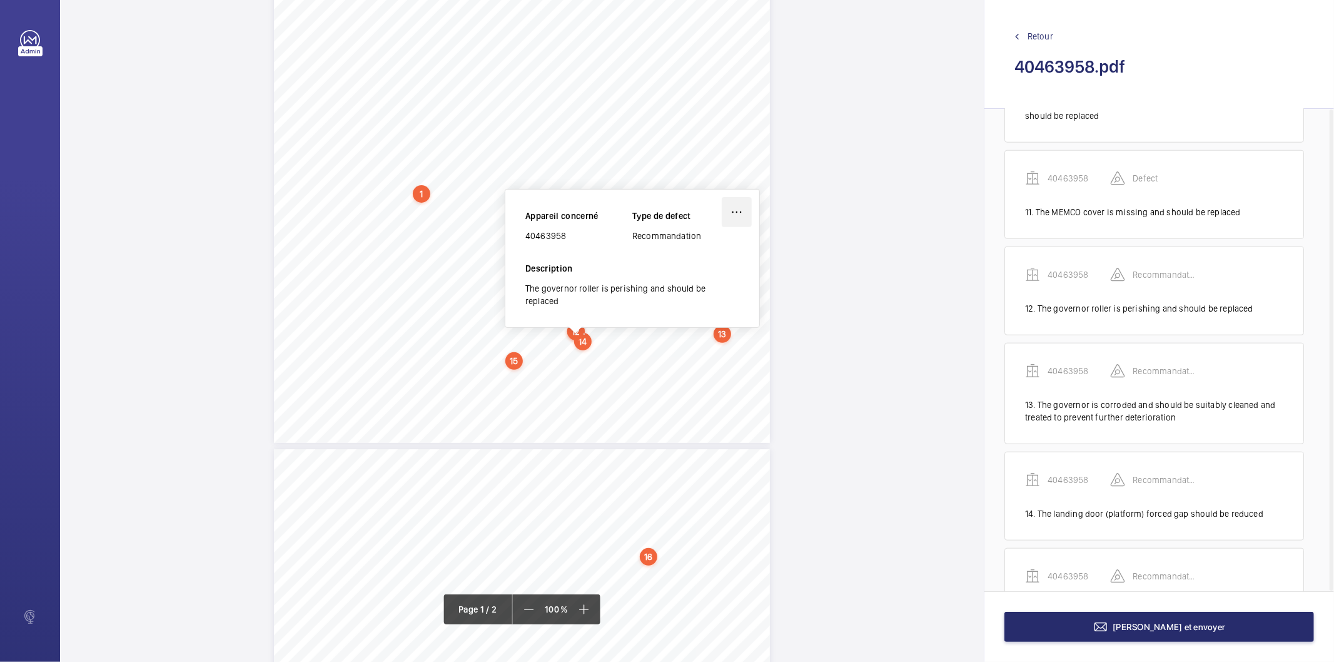
click at [735, 204] on wm-front-icon-button at bounding box center [737, 212] width 30 height 30
click at [697, 245] on div "Modifier" at bounding box center [701, 249] width 99 height 23
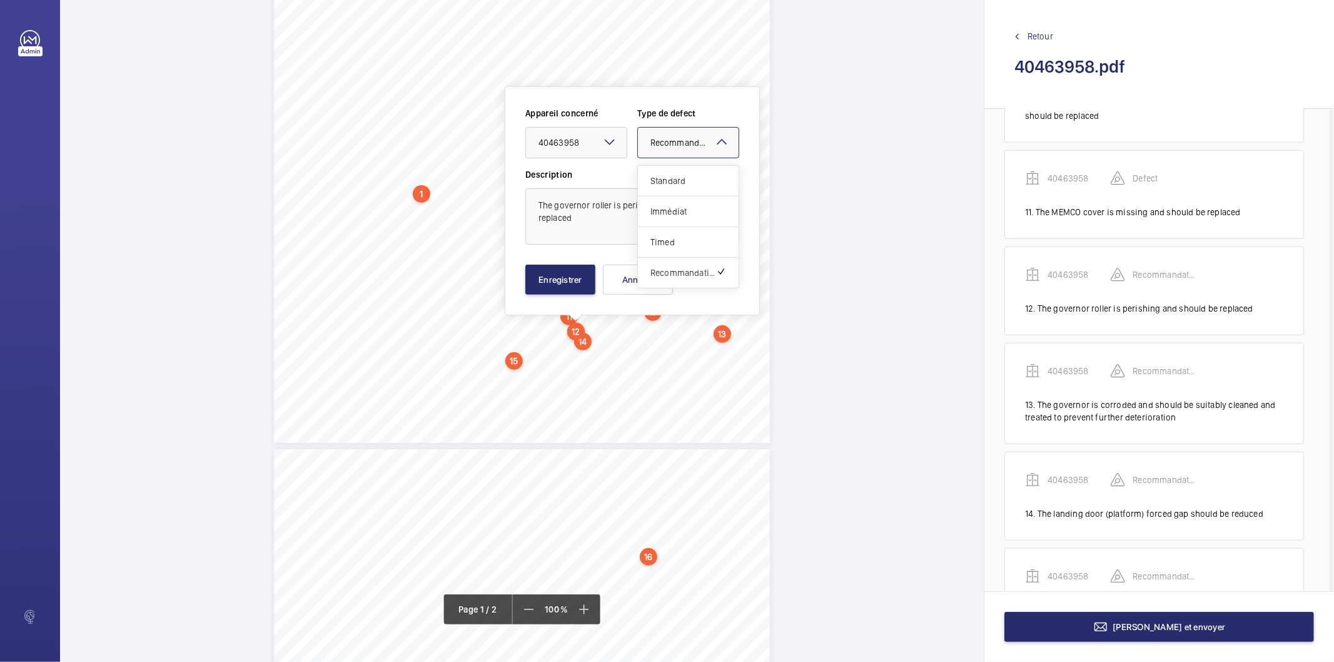
click at [660, 151] on div at bounding box center [688, 143] width 101 height 30
drag, startPoint x: 654, startPoint y: 183, endPoint x: 561, endPoint y: 271, distance: 128.3
click at [654, 184] on span "Standard" at bounding box center [688, 180] width 76 height 13
click at [560, 276] on button "Enregistrer" at bounding box center [560, 280] width 70 height 30
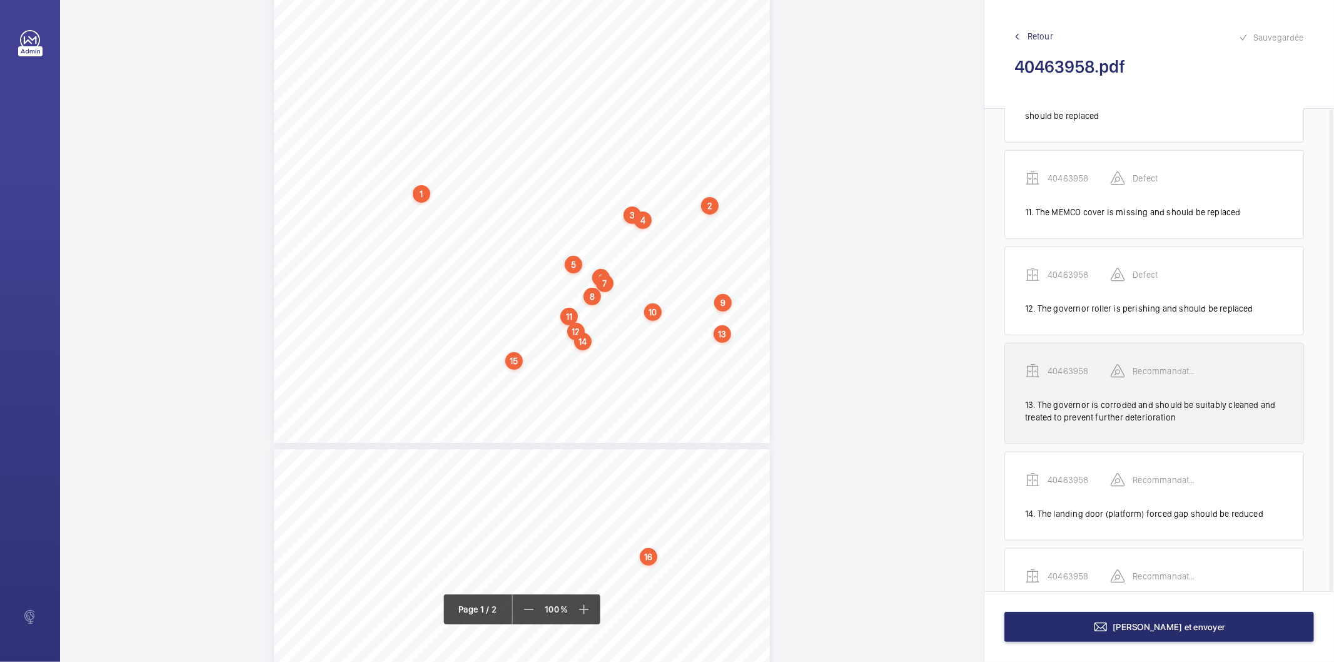
click at [1081, 365] on div "40463958" at bounding box center [1067, 370] width 85 height 15
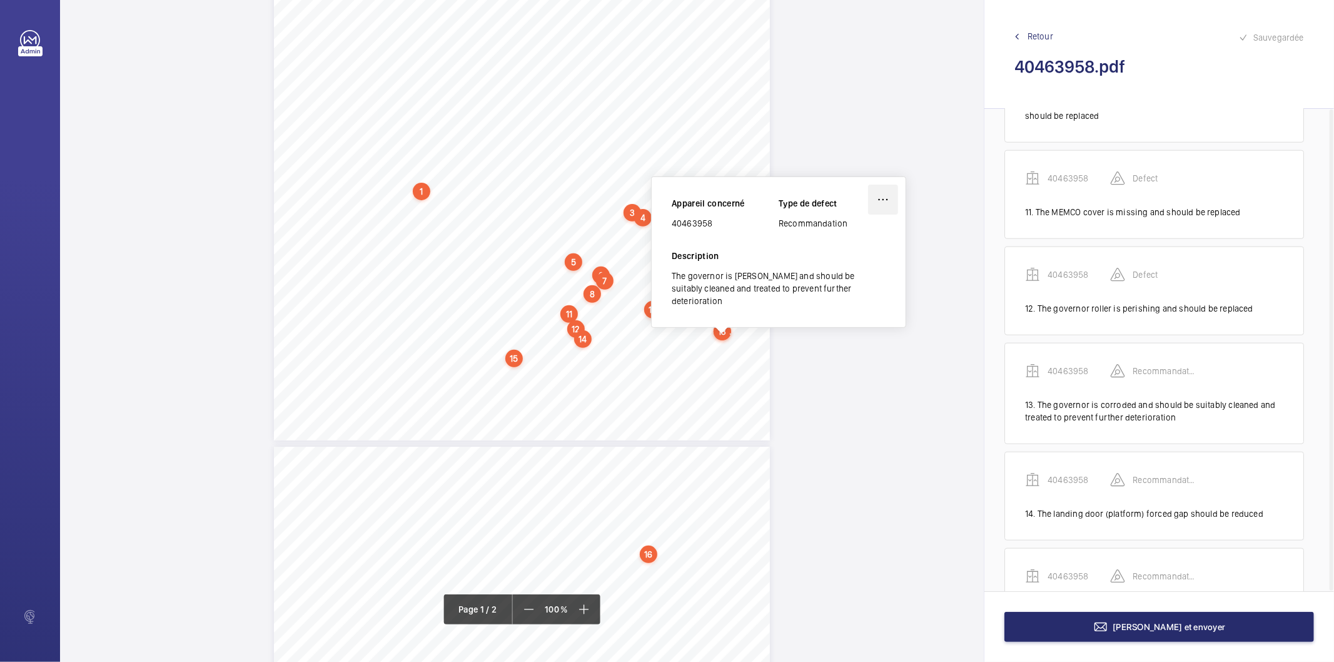
click at [878, 198] on wm-front-icon-button at bounding box center [883, 199] width 30 height 30
click at [837, 235] on div "Modifier" at bounding box center [848, 236] width 99 height 23
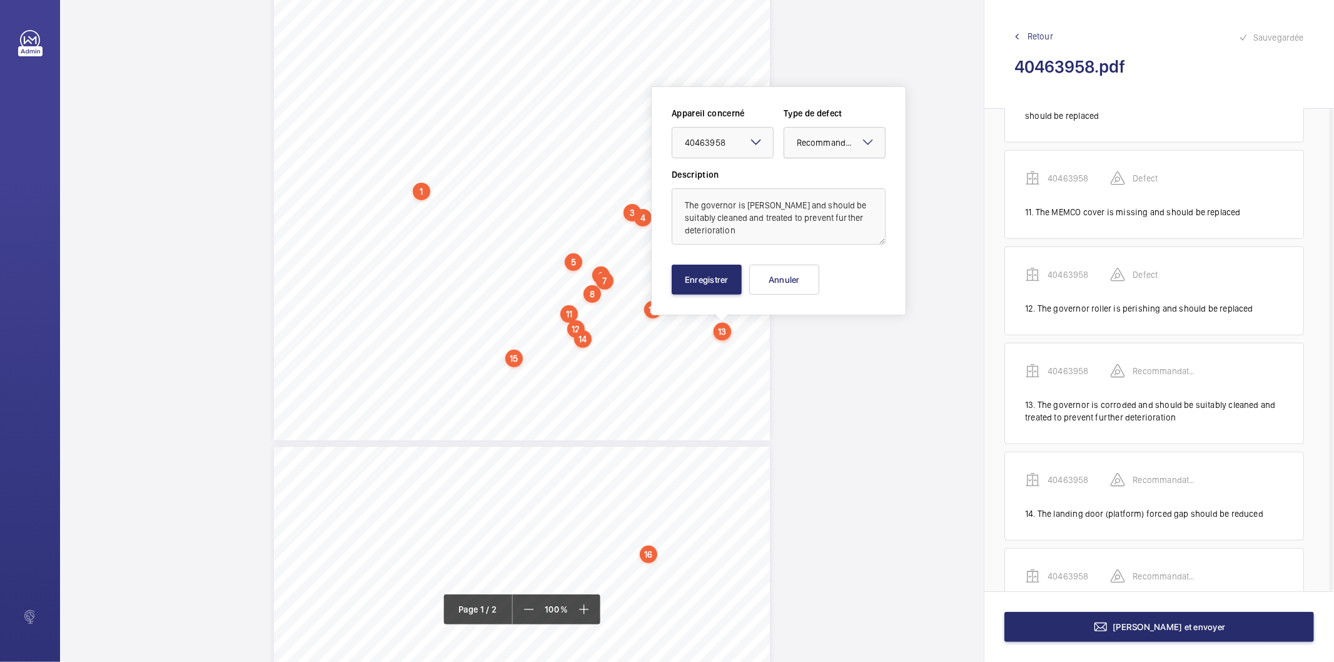
click at [814, 152] on div at bounding box center [834, 143] width 101 height 30
click at [807, 179] on span "Standard" at bounding box center [835, 180] width 76 height 13
click at [698, 282] on button "Enregistrer" at bounding box center [707, 280] width 70 height 30
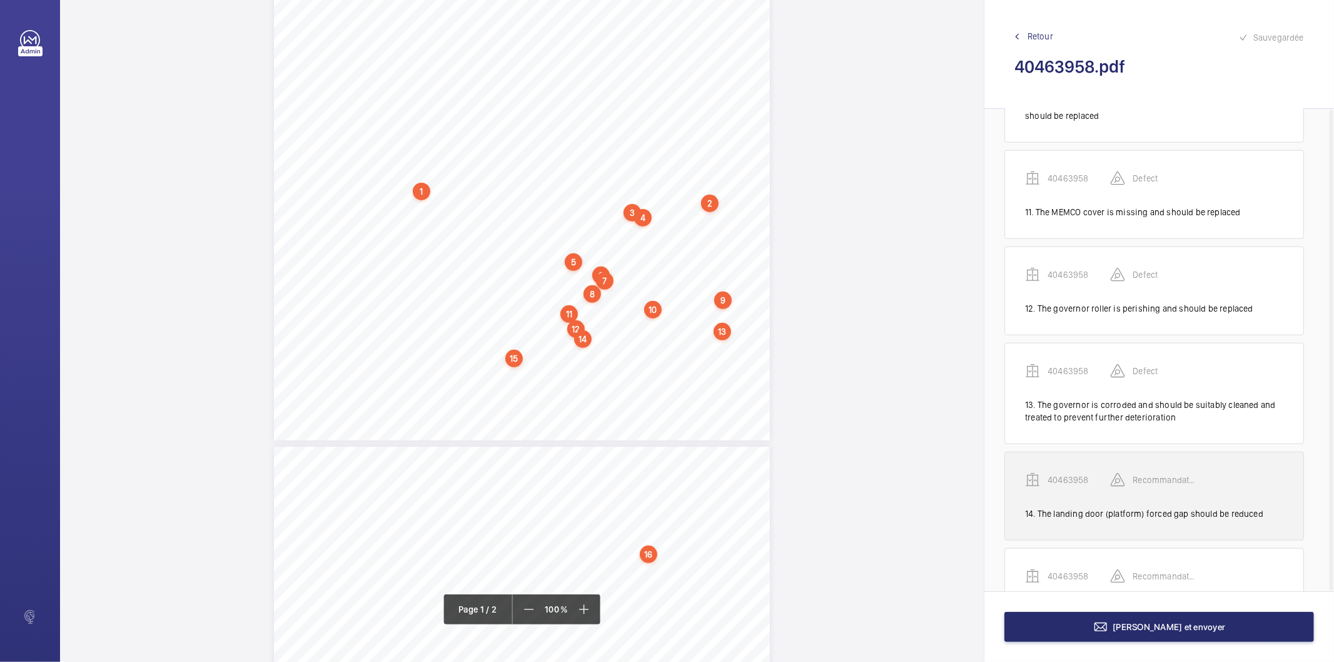
click at [1062, 483] on p "40463958" at bounding box center [1079, 479] width 63 height 13
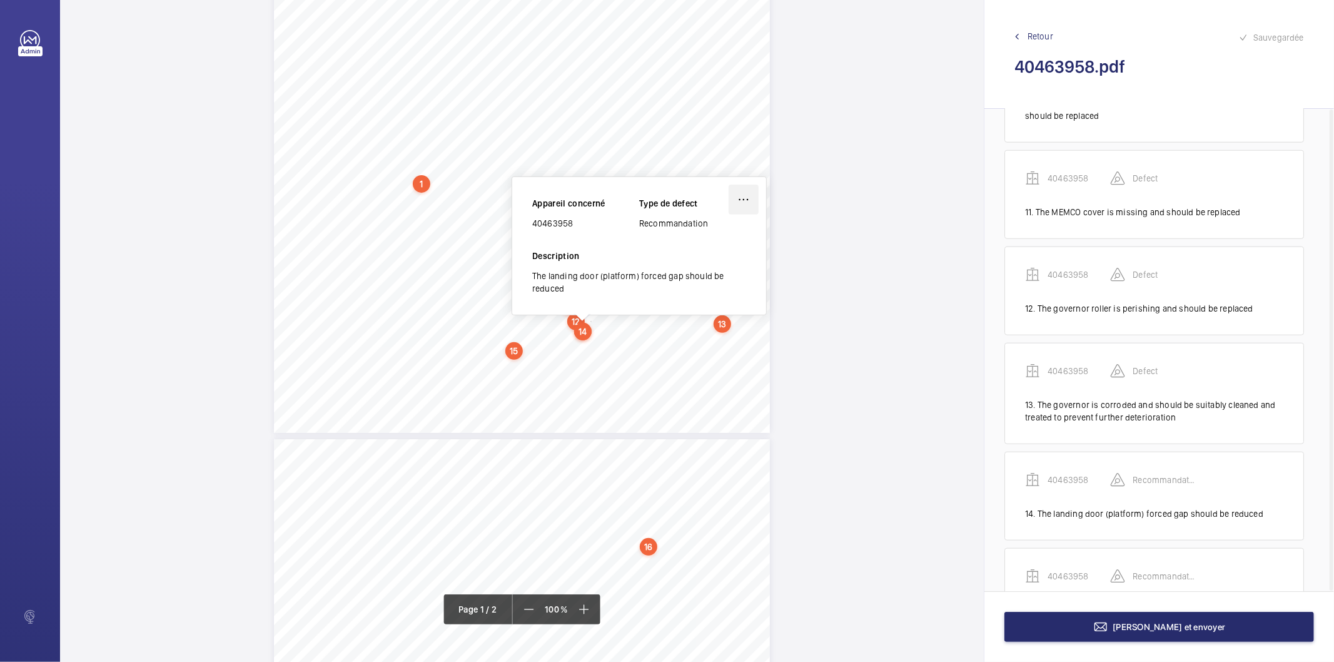
click at [739, 194] on wm-front-icon-button at bounding box center [744, 199] width 30 height 30
click at [709, 233] on div "Modifier" at bounding box center [708, 236] width 99 height 23
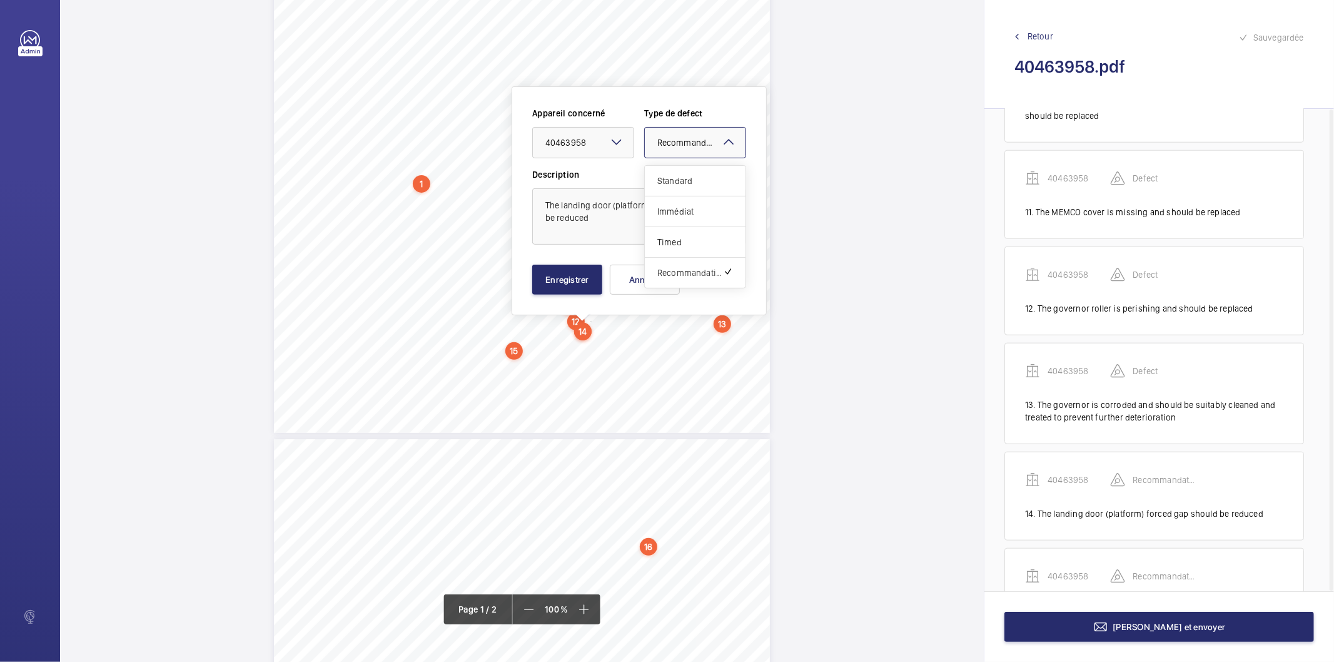
click at [695, 141] on span "Recommandation" at bounding box center [691, 142] width 69 height 12
click at [683, 175] on span "Standard" at bounding box center [695, 180] width 76 height 13
click at [568, 289] on button "Enregistrer" at bounding box center [567, 280] width 70 height 30
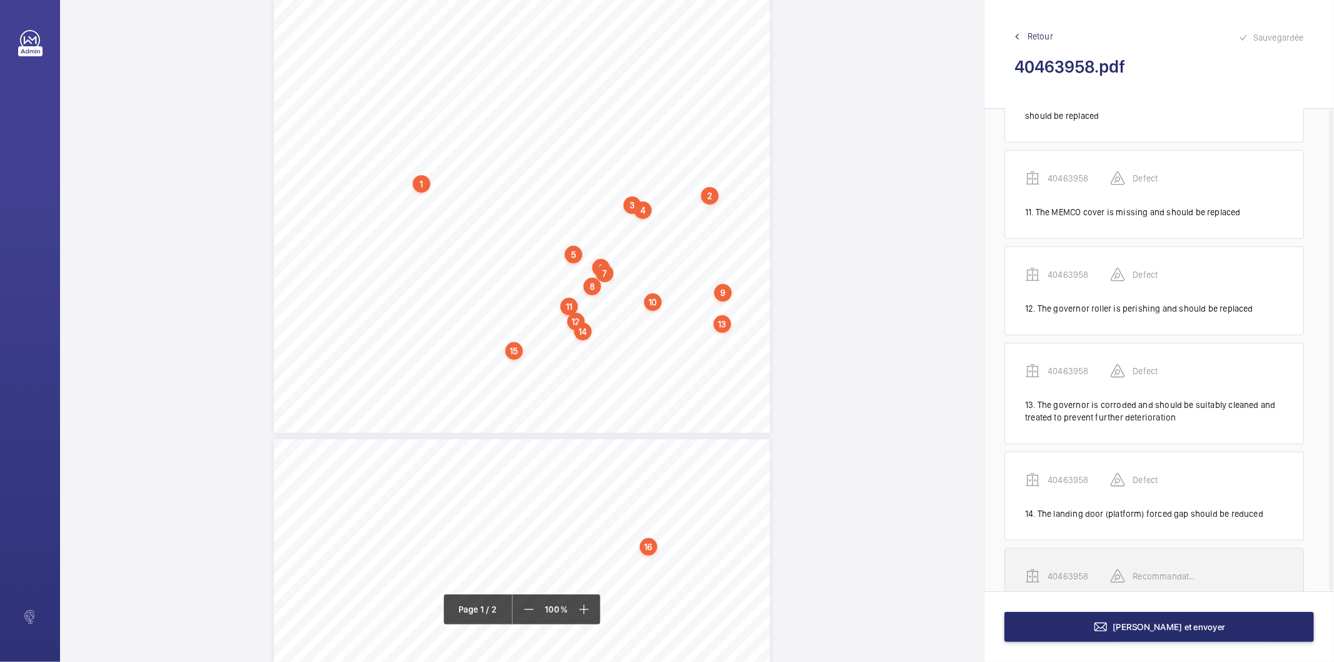
click at [1079, 587] on div "40463958 Recommandation" at bounding box center [1154, 585] width 258 height 35
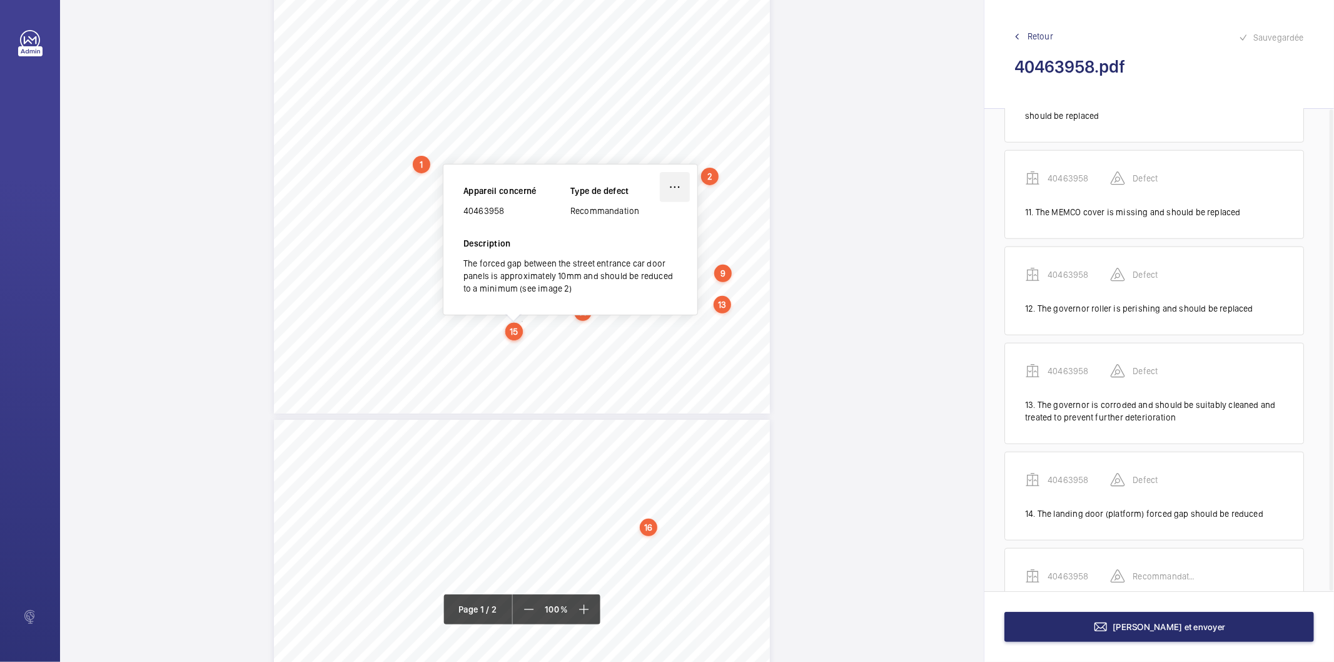
click at [665, 178] on wm-front-icon-button at bounding box center [675, 187] width 30 height 30
click at [638, 223] on div "Modifier" at bounding box center [639, 224] width 99 height 23
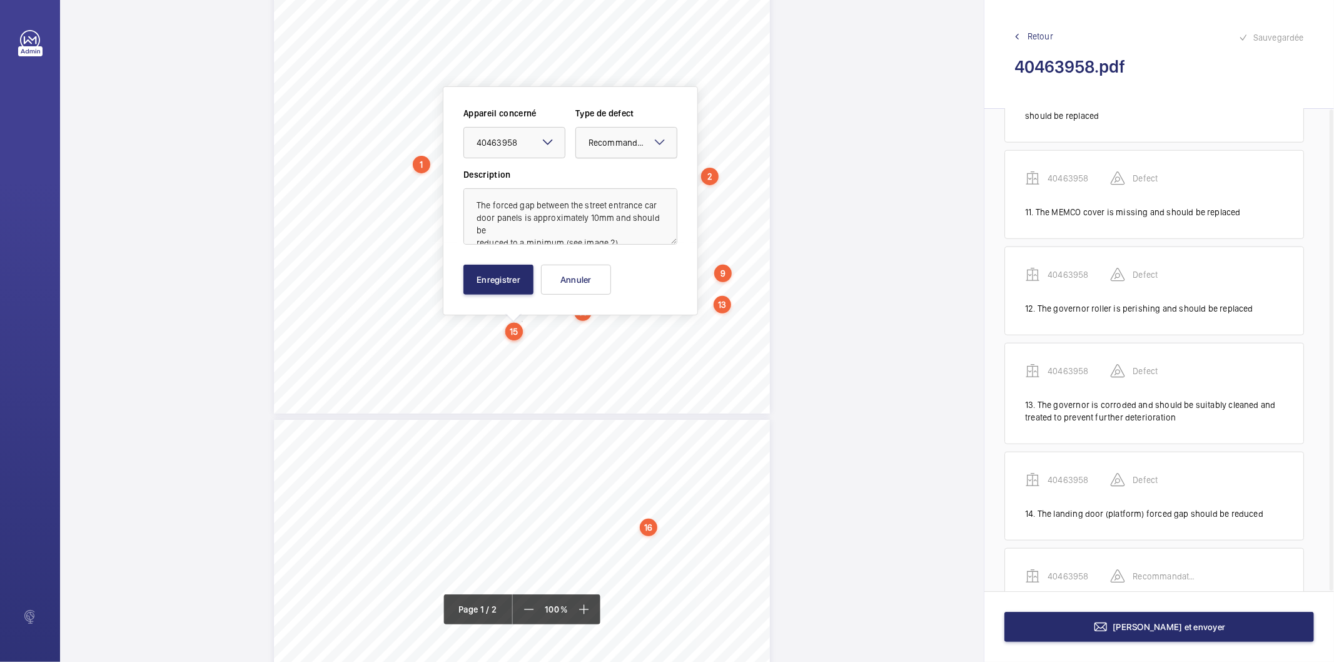
click at [640, 145] on span "Recommandation" at bounding box center [622, 142] width 69 height 12
click at [617, 182] on span "Standard" at bounding box center [626, 180] width 76 height 13
click at [522, 285] on button "Enregistrer" at bounding box center [498, 280] width 70 height 30
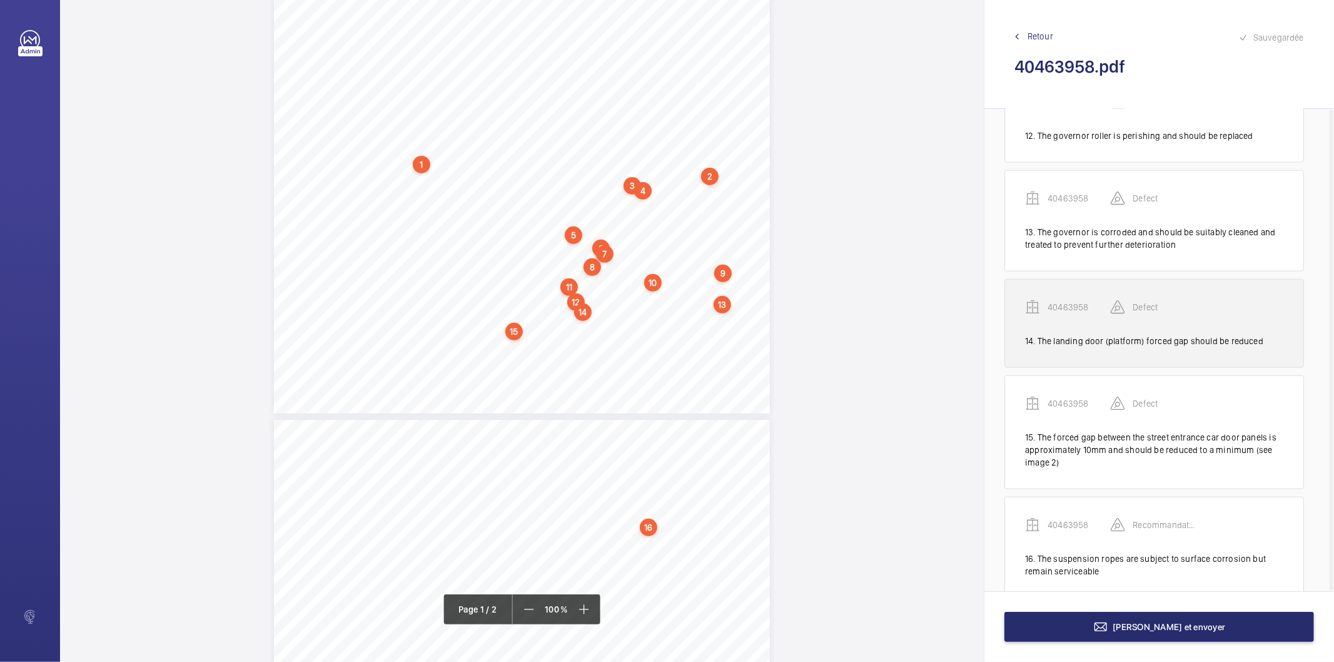
scroll to position [1242, 0]
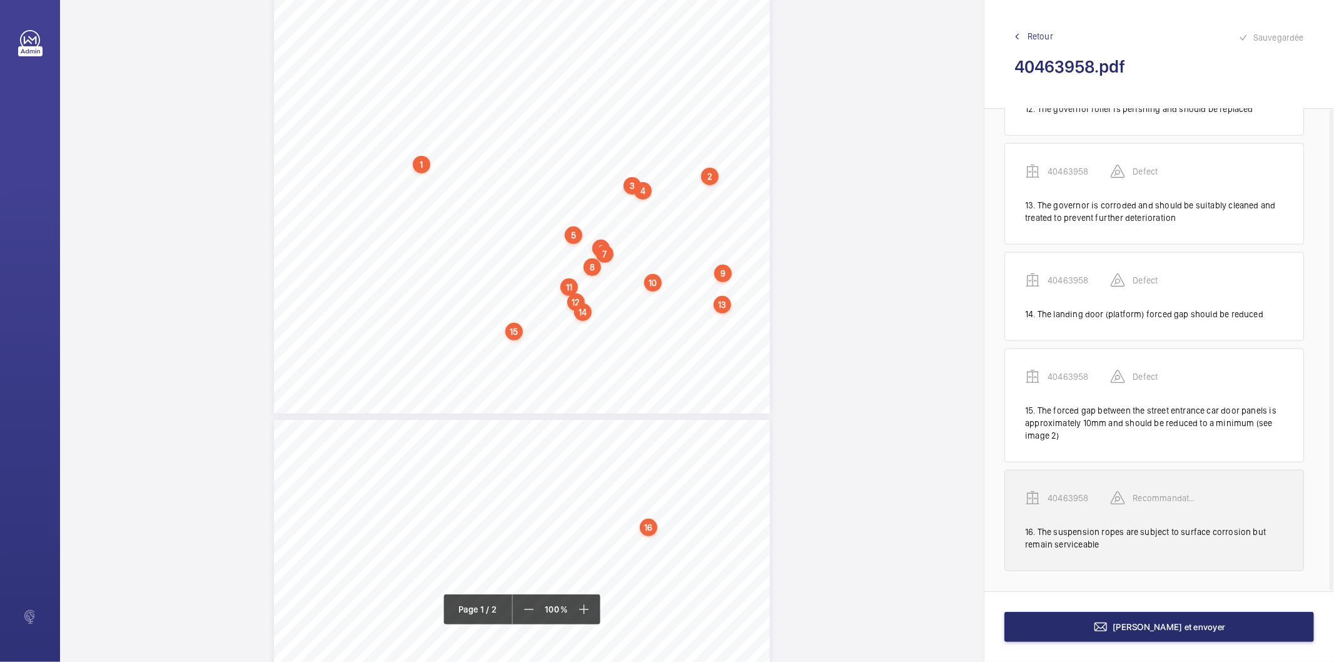
click at [1069, 508] on div "40463958 Recommandation" at bounding box center [1154, 507] width 258 height 35
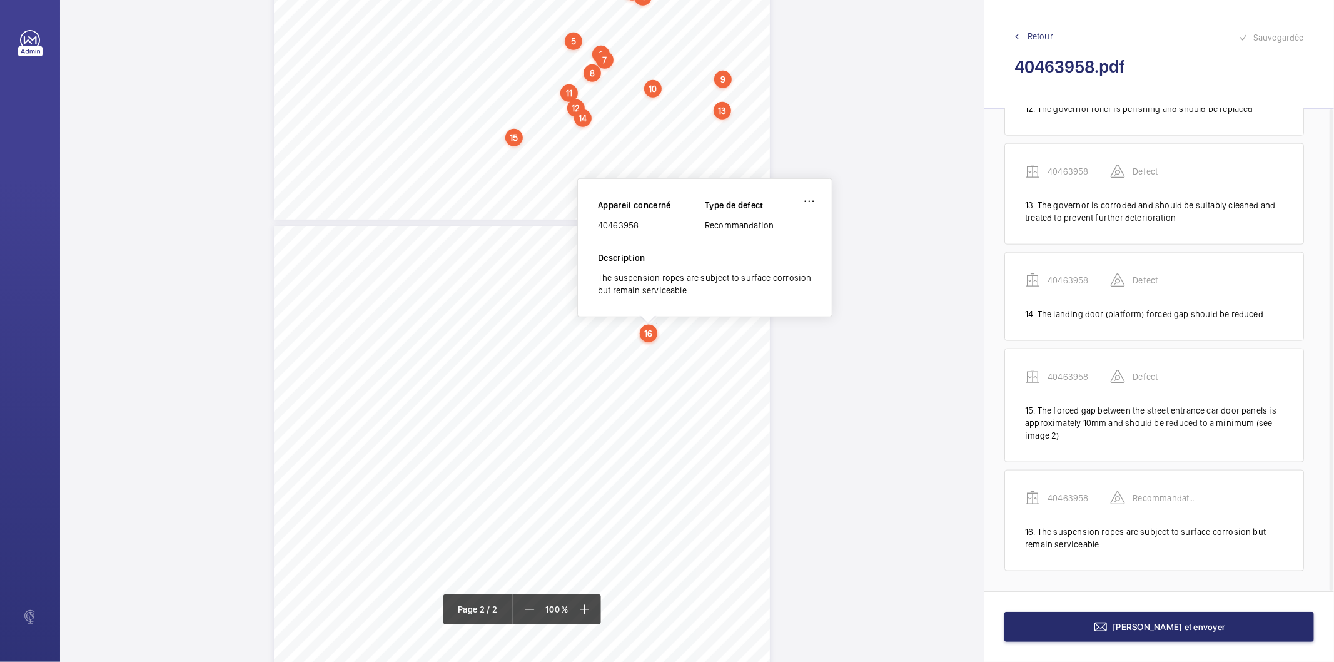
scroll to position [504, 0]
click at [811, 196] on wm-front-icon-button at bounding box center [809, 199] width 30 height 30
click at [760, 241] on div "Modifier" at bounding box center [774, 236] width 99 height 23
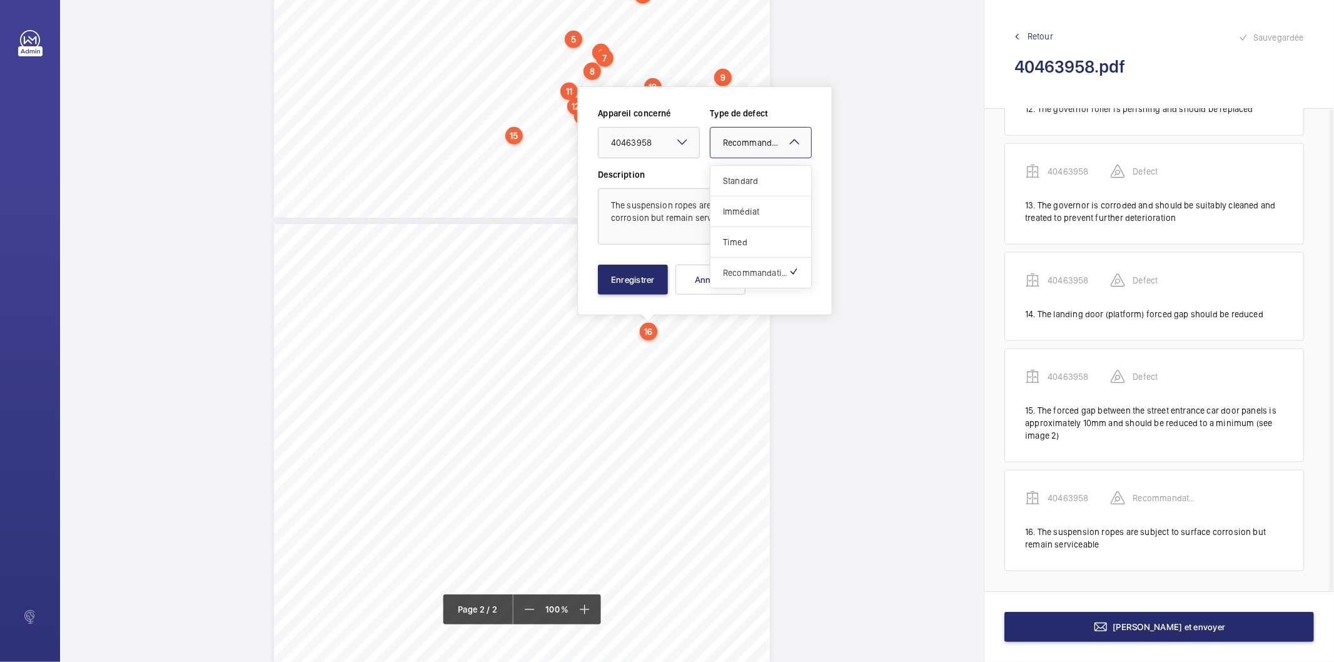
click at [746, 152] on div at bounding box center [760, 143] width 101 height 30
drag, startPoint x: 736, startPoint y: 173, endPoint x: 692, endPoint y: 256, distance: 94.0
click at [735, 177] on span "Standard" at bounding box center [761, 180] width 76 height 13
click at [643, 278] on button "Enregistrer" at bounding box center [633, 280] width 70 height 30
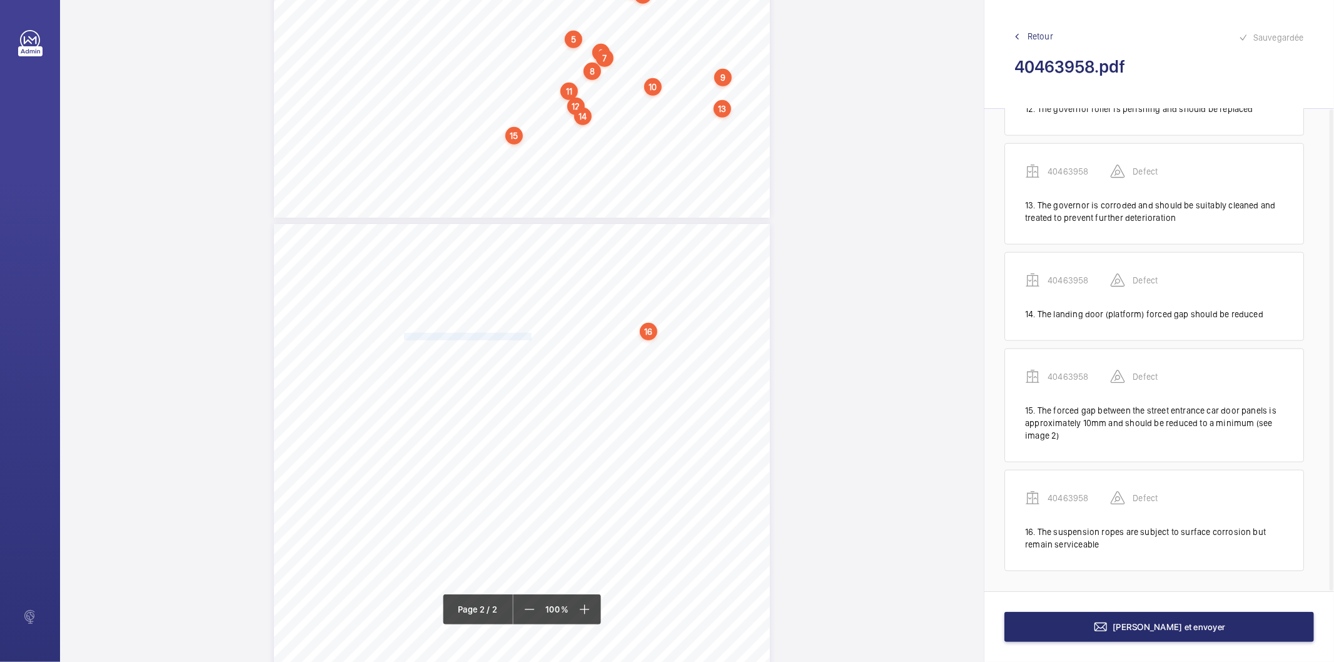
drag, startPoint x: 403, startPoint y: 336, endPoint x: 530, endPoint y: 338, distance: 127.0
click at [530, 338] on span "The governor rope remains serviceable." at bounding box center [468, 336] width 129 height 7
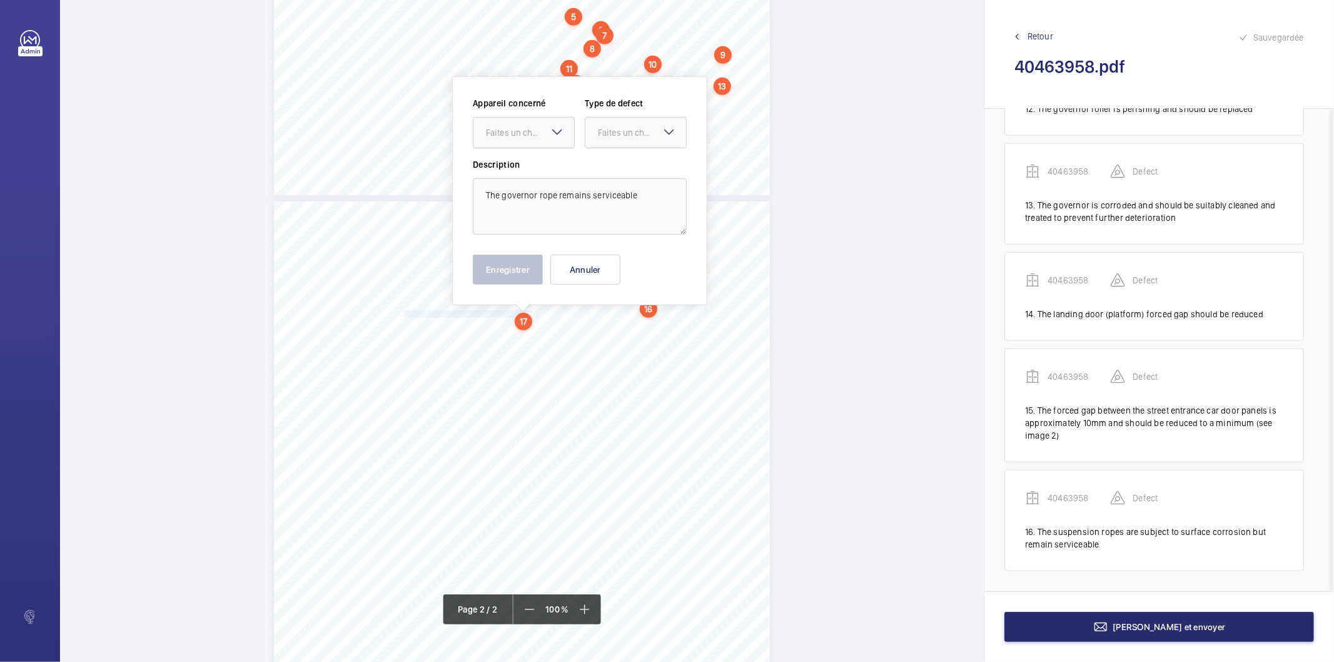
click at [528, 135] on div "Faites un choix" at bounding box center [530, 132] width 88 height 13
drag, startPoint x: 522, startPoint y: 170, endPoint x: 605, endPoint y: 136, distance: 90.3
click at [522, 170] on span "40463958" at bounding box center [524, 170] width 76 height 13
drag, startPoint x: 615, startPoint y: 132, endPoint x: 615, endPoint y: 153, distance: 21.3
click at [615, 135] on div "Faites un choix" at bounding box center [642, 132] width 88 height 13
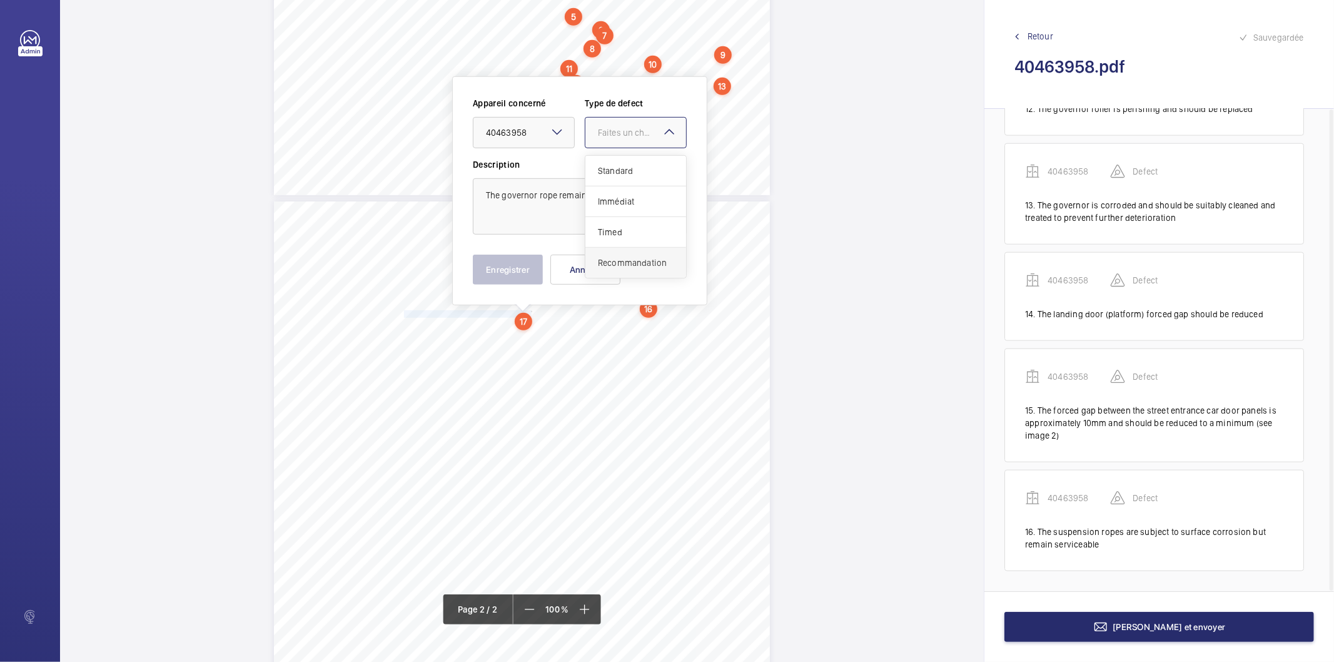
click at [615, 267] on span "Recommandation" at bounding box center [636, 262] width 76 height 13
click at [497, 266] on button "Enregistrer" at bounding box center [508, 270] width 70 height 30
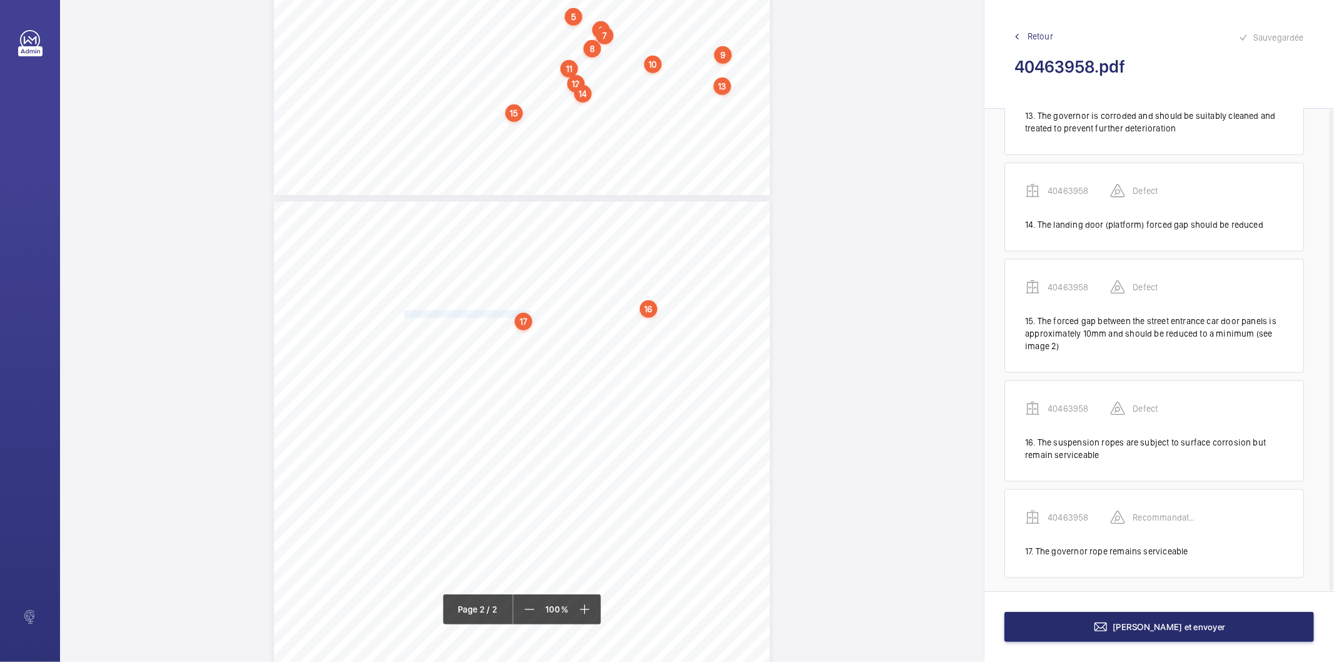
scroll to position [1339, 0]
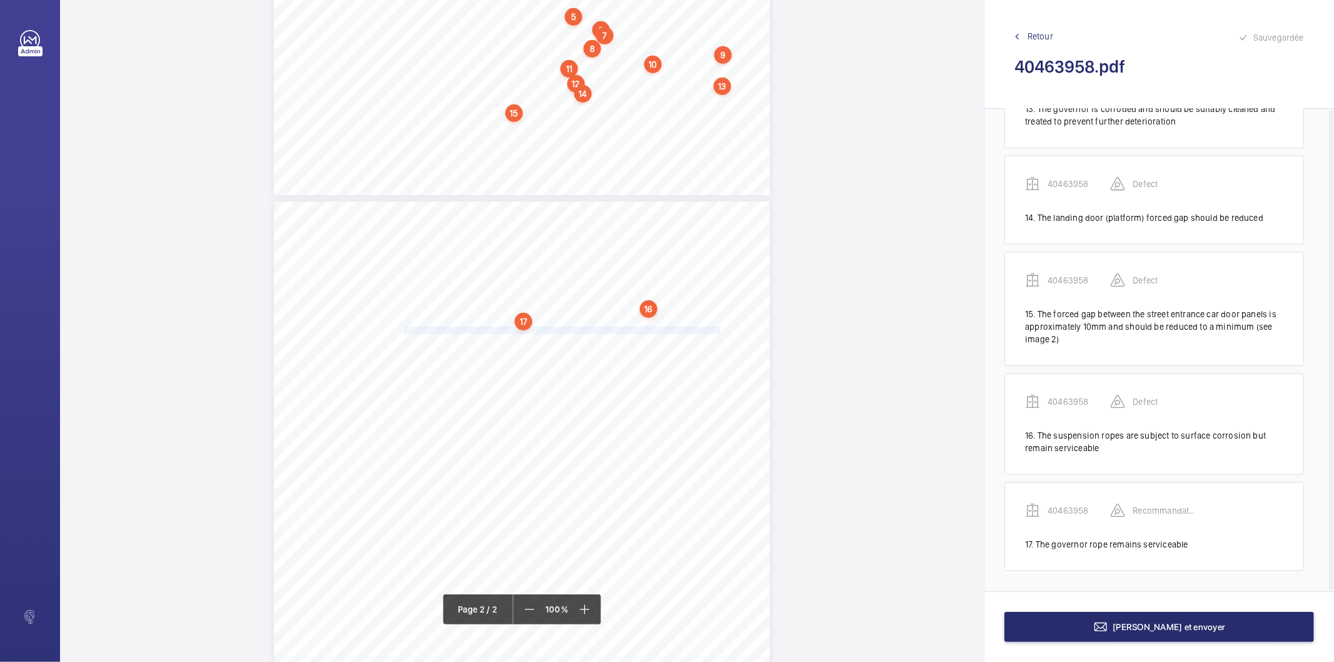
drag, startPoint x: 402, startPoint y: 330, endPoint x: 718, endPoint y: 326, distance: 315.8
click at [718, 327] on span "The car door (platform side) contains randomly distributed broken wires but rem…" at bounding box center [562, 330] width 316 height 7
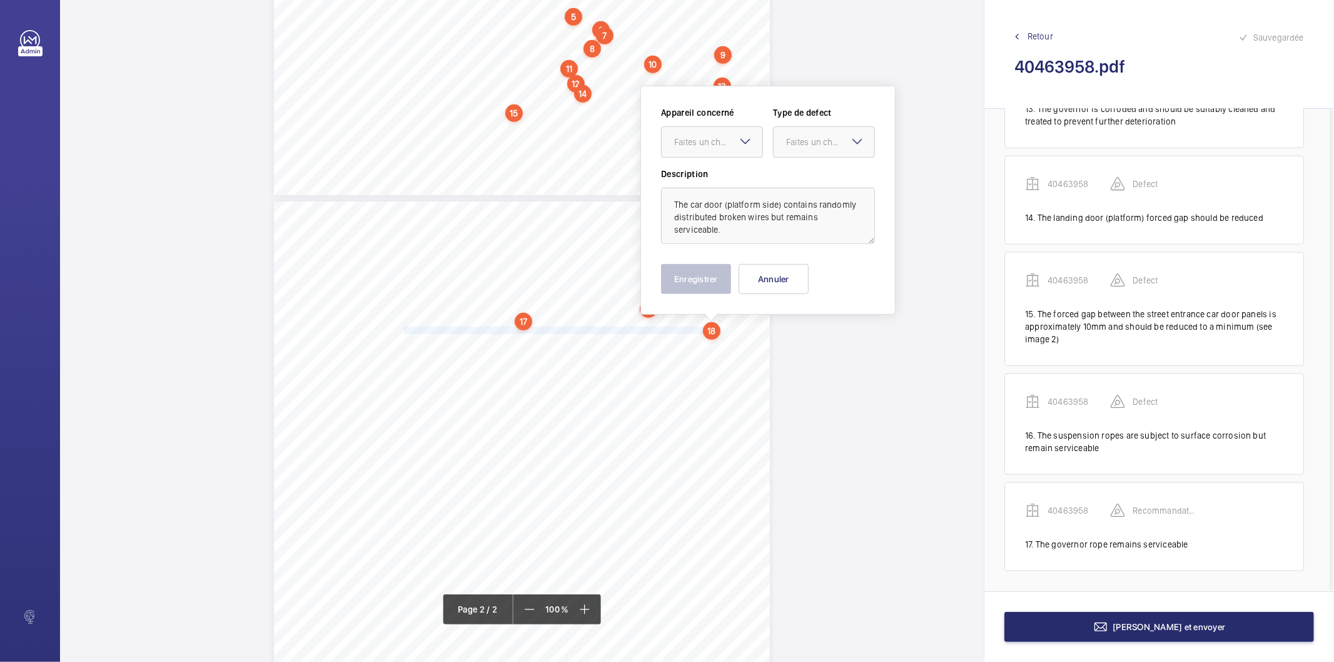
scroll to position [535, 0]
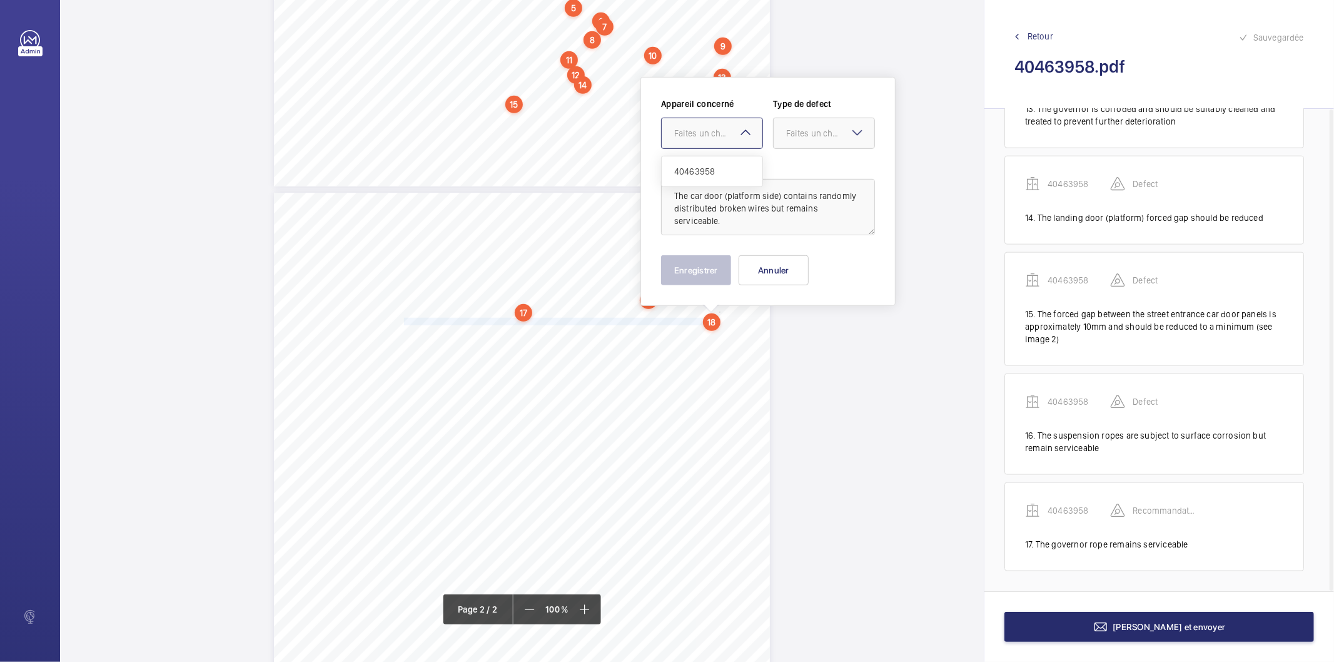
click at [711, 134] on div "Faites un choix" at bounding box center [718, 133] width 88 height 13
click at [697, 168] on span "40463958" at bounding box center [712, 171] width 76 height 13
click at [788, 130] on div "Faites un choix" at bounding box center [830, 133] width 88 height 13
click at [809, 266] on span "Recommandation" at bounding box center [824, 263] width 76 height 13
click at [689, 261] on button "Enregistrer" at bounding box center [696, 270] width 70 height 30
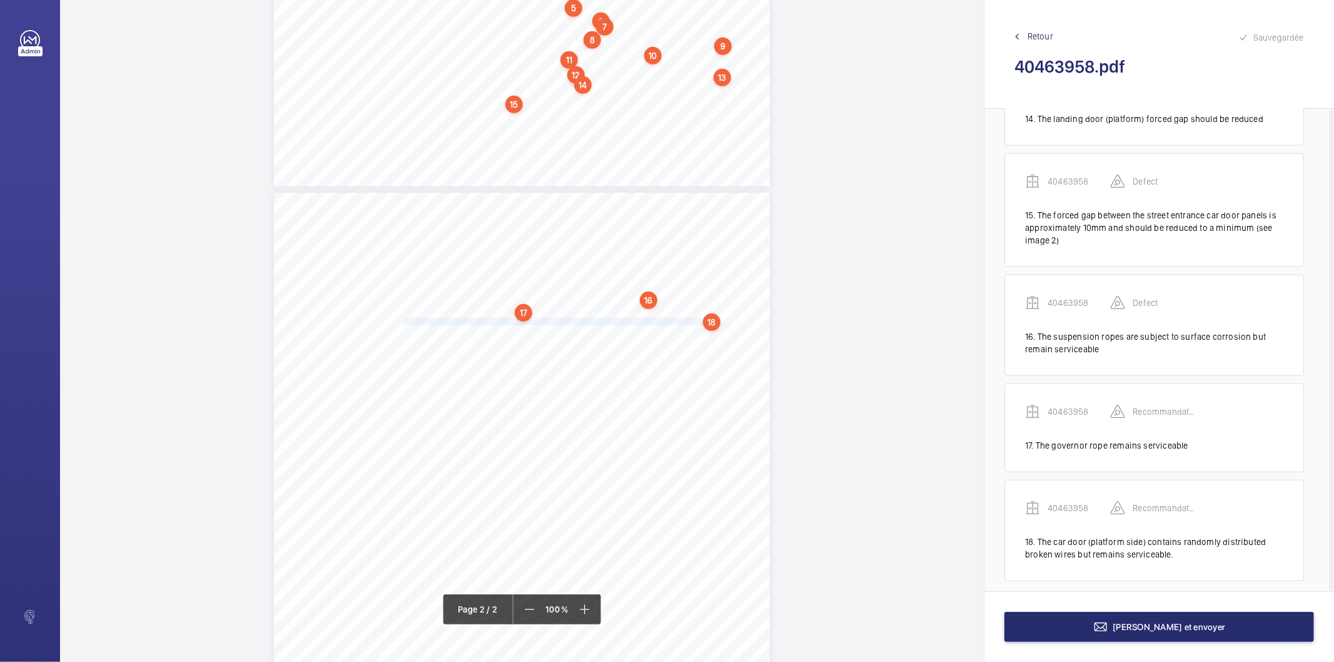
scroll to position [1448, 0]
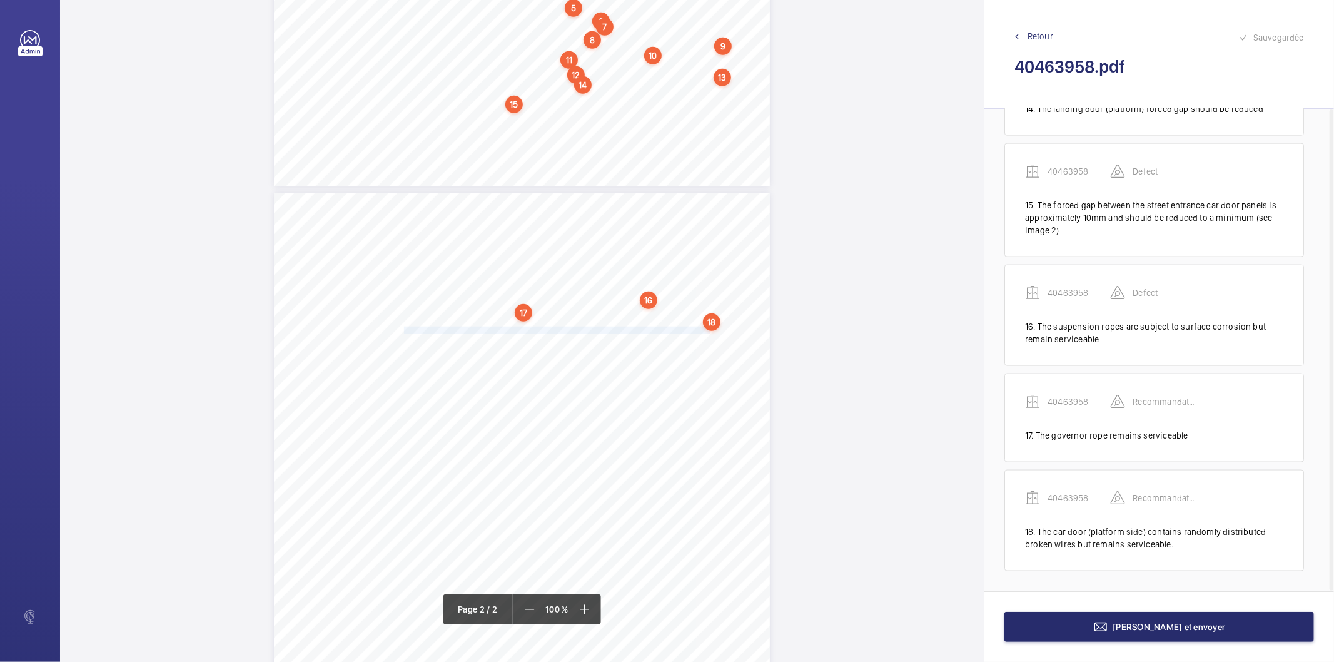
drag, startPoint x: 402, startPoint y: 330, endPoint x: 708, endPoint y: 330, distance: 305.8
click at [708, 330] on span "The car door (street side) contains randomly distributed broken wires but remai…" at bounding box center [558, 330] width 308 height 7
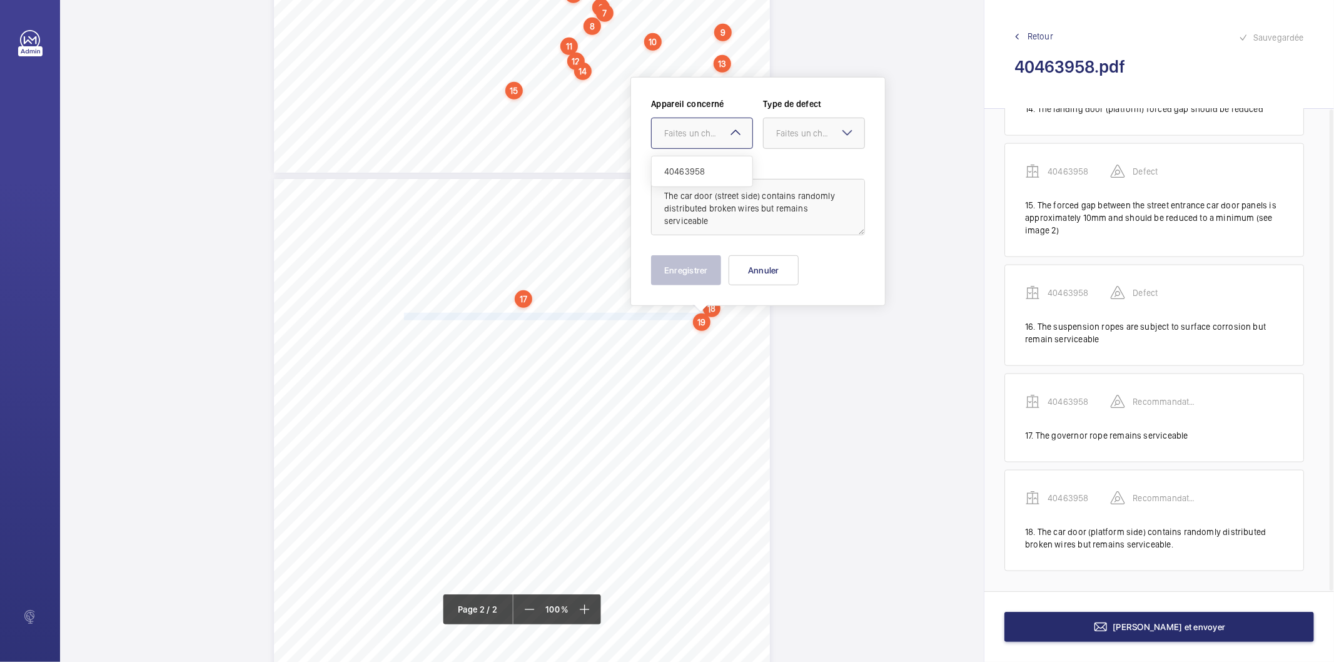
click at [725, 139] on div at bounding box center [702, 133] width 101 height 30
drag, startPoint x: 718, startPoint y: 175, endPoint x: 758, endPoint y: 148, distance: 48.6
click at [722, 173] on span "40463958" at bounding box center [702, 171] width 76 height 13
click at [786, 124] on div at bounding box center [814, 133] width 101 height 30
drag, startPoint x: 788, startPoint y: 256, endPoint x: 722, endPoint y: 257, distance: 66.3
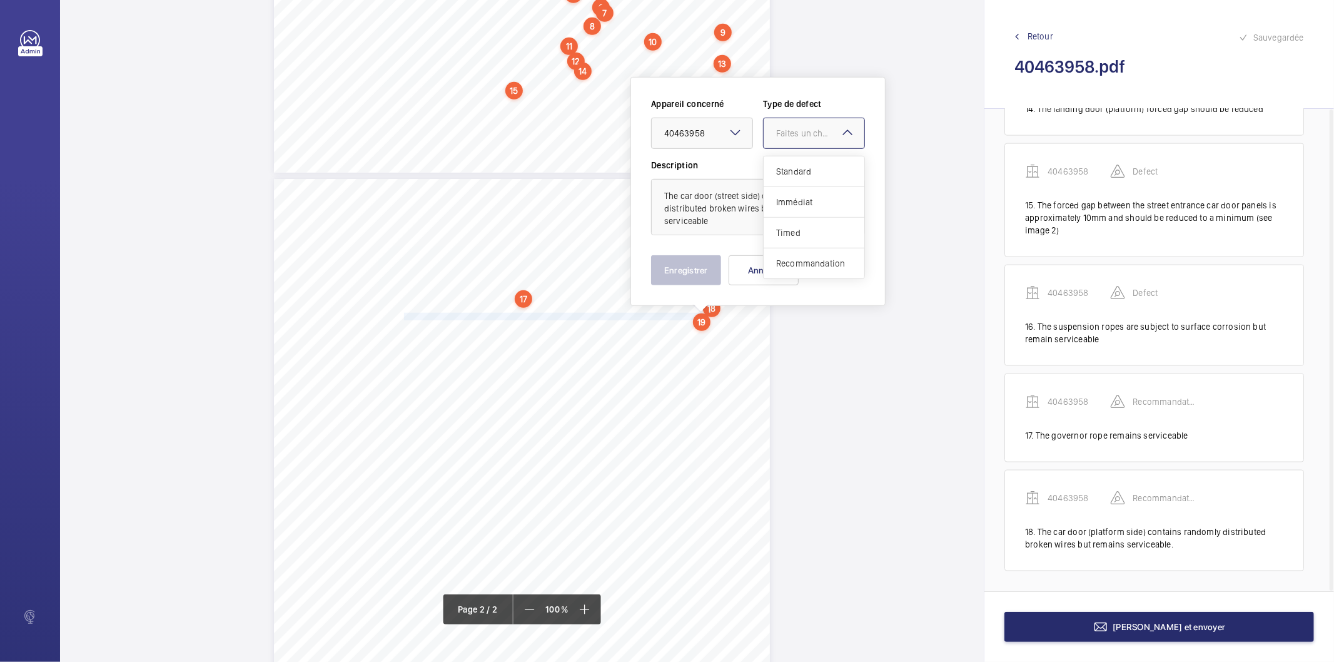
click at [787, 257] on span "Recommandation" at bounding box center [814, 263] width 76 height 13
click at [704, 264] on button "Enregistrer" at bounding box center [686, 270] width 70 height 30
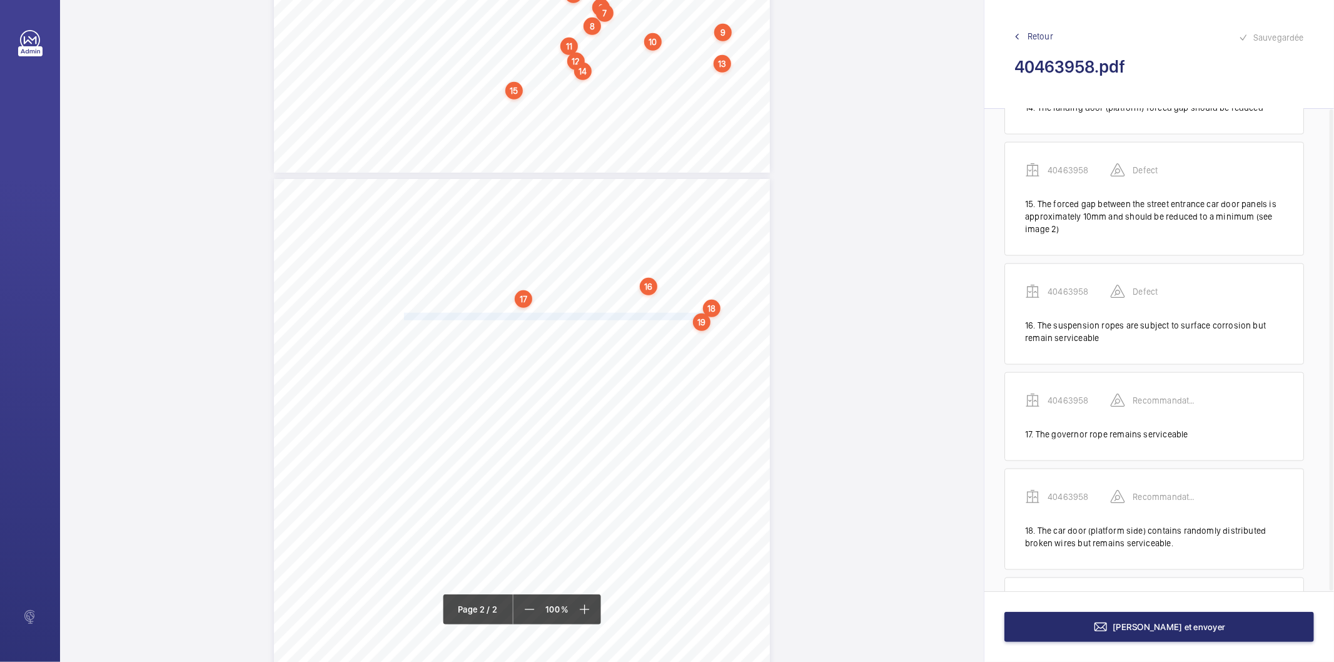
scroll to position [1557, 0]
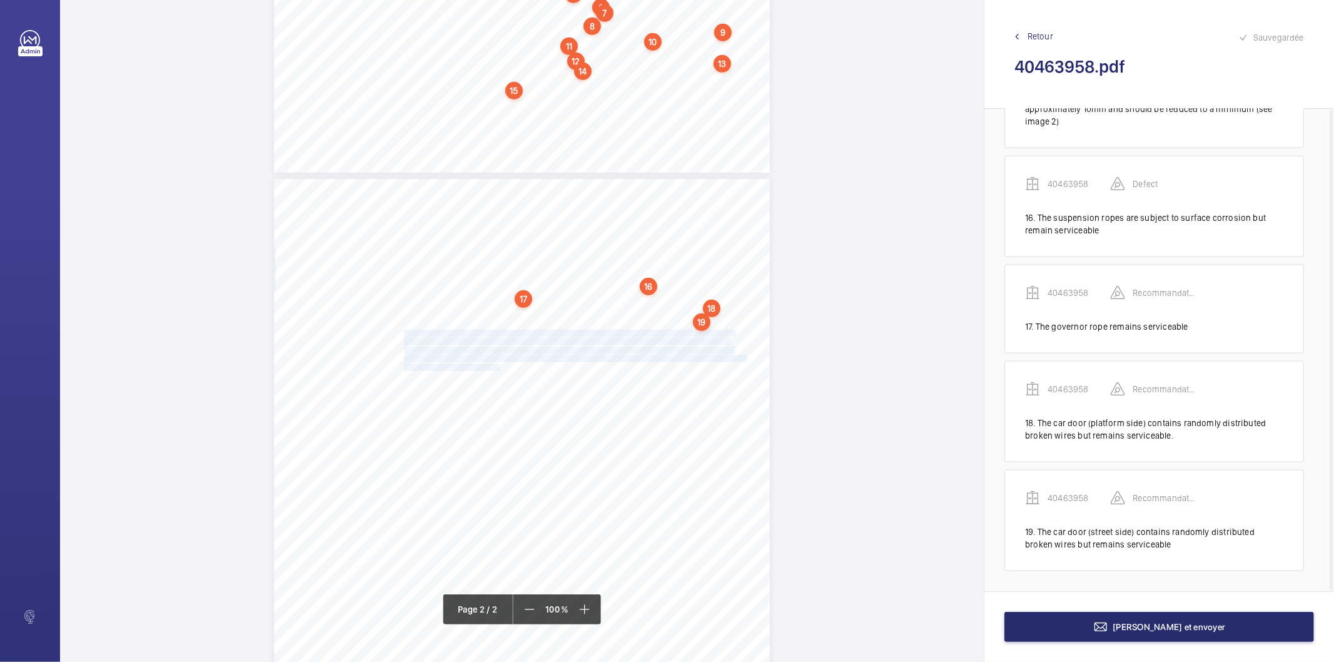
drag, startPoint x: 402, startPoint y: 333, endPoint x: 497, endPoint y: 364, distance: 99.9
click at [497, 364] on div "7 (ii) Details of any tests required to supplement the examination None. 8 Obse…" at bounding box center [522, 530] width 496 height 702
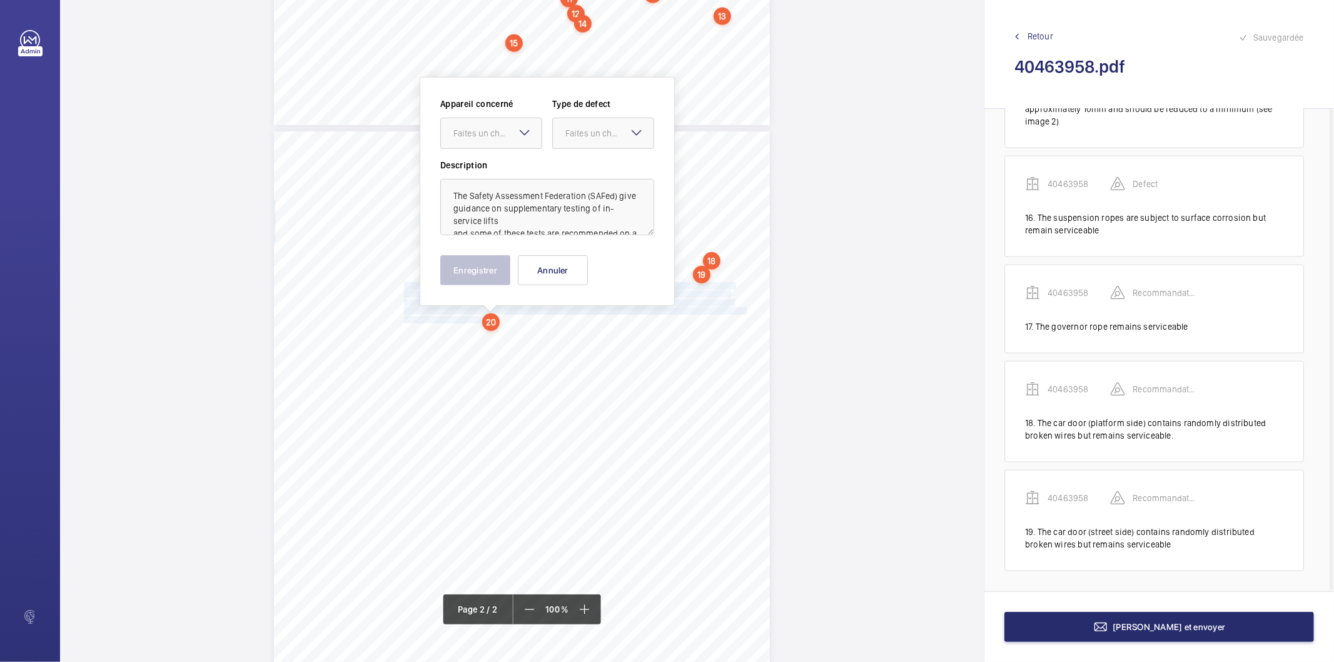
scroll to position [597, 0]
click at [495, 124] on div at bounding box center [491, 133] width 101 height 30
click at [474, 167] on span "40463958" at bounding box center [491, 170] width 76 height 13
click at [563, 139] on div at bounding box center [603, 133] width 101 height 30
click at [577, 266] on span "Recommandation" at bounding box center [603, 262] width 76 height 13
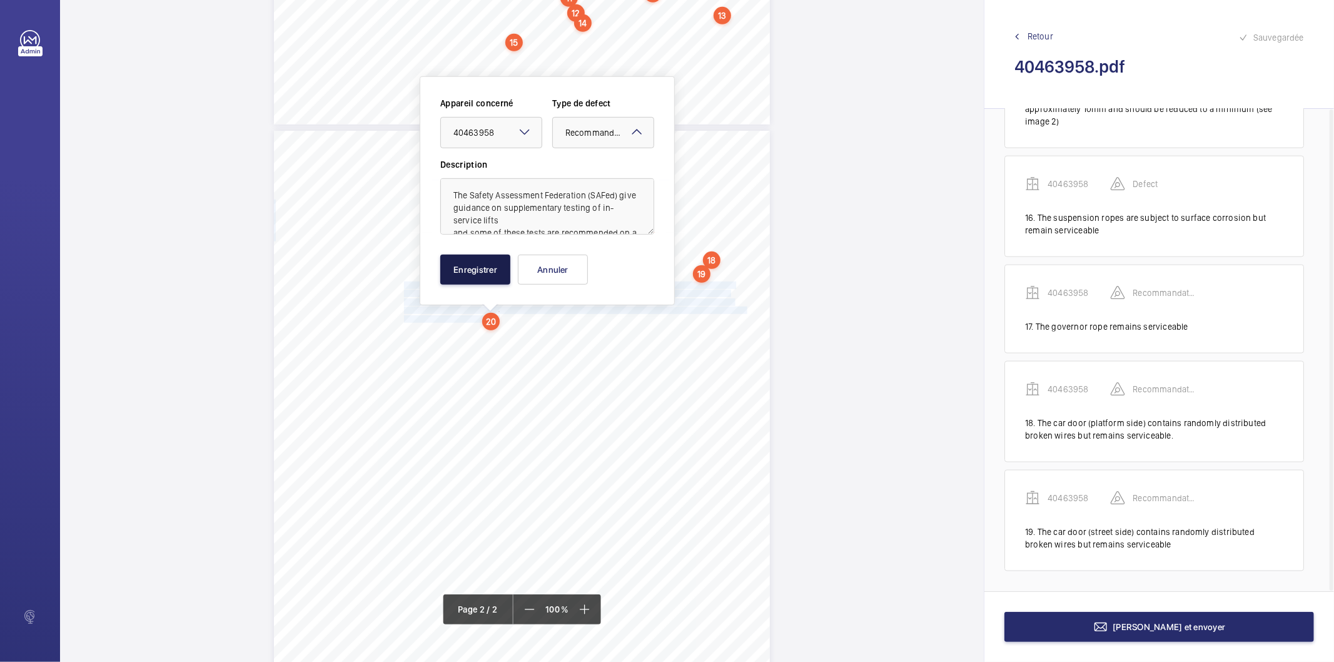
click at [490, 265] on button "Enregistrer" at bounding box center [475, 270] width 70 height 30
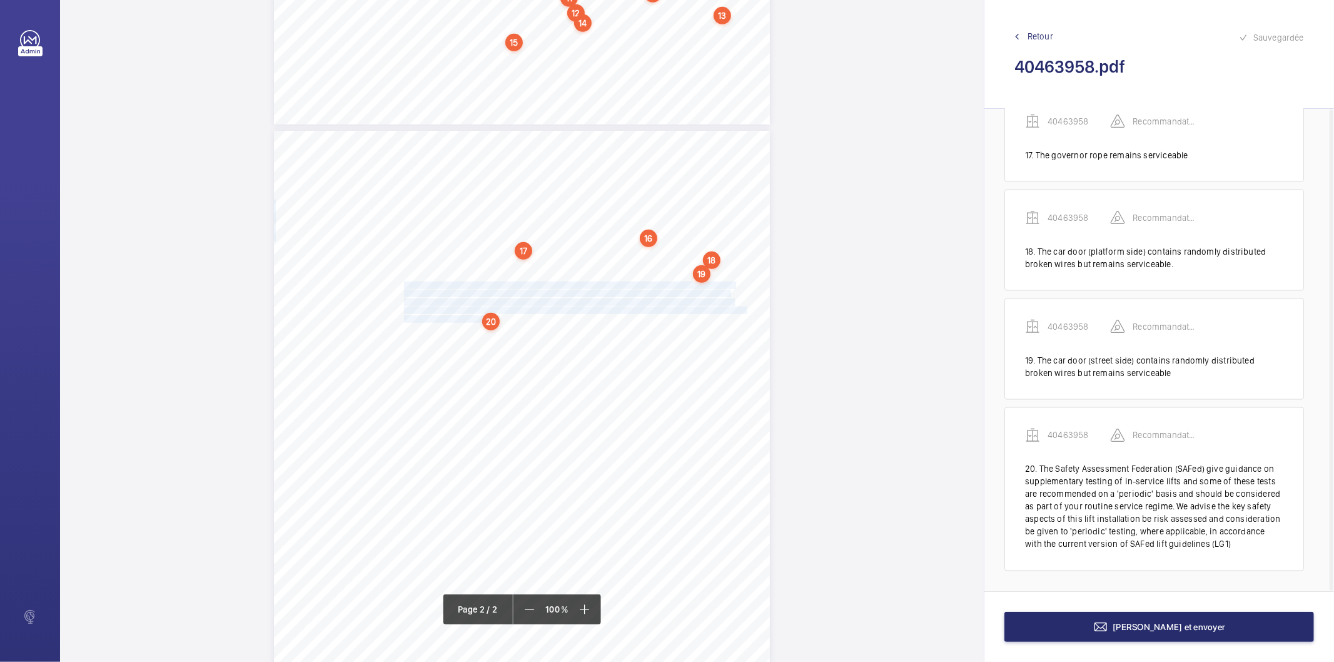
scroll to position [1728, 0]
drag, startPoint x: 402, startPoint y: 326, endPoint x: 473, endPoint y: 335, distance: 71.9
click at [473, 335] on div "7 (ii) Details of any tests required to supplement the examination None. 8 Obse…" at bounding box center [522, 482] width 496 height 702
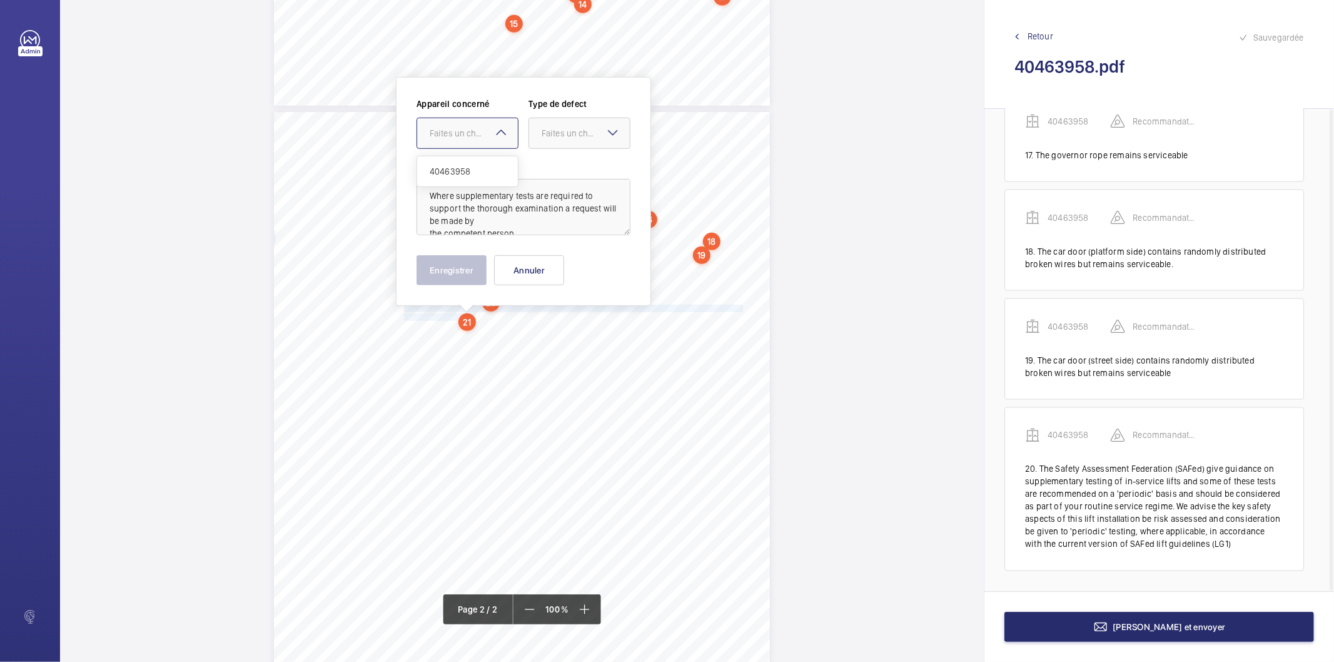
drag, startPoint x: 459, startPoint y: 126, endPoint x: 455, endPoint y: 173, distance: 47.1
click at [459, 127] on div "Faites un choix" at bounding box center [467, 133] width 101 height 13
drag, startPoint x: 455, startPoint y: 173, endPoint x: 480, endPoint y: 164, distance: 27.1
click at [465, 172] on span "40463958" at bounding box center [468, 171] width 76 height 13
click at [539, 136] on div at bounding box center [579, 133] width 101 height 30
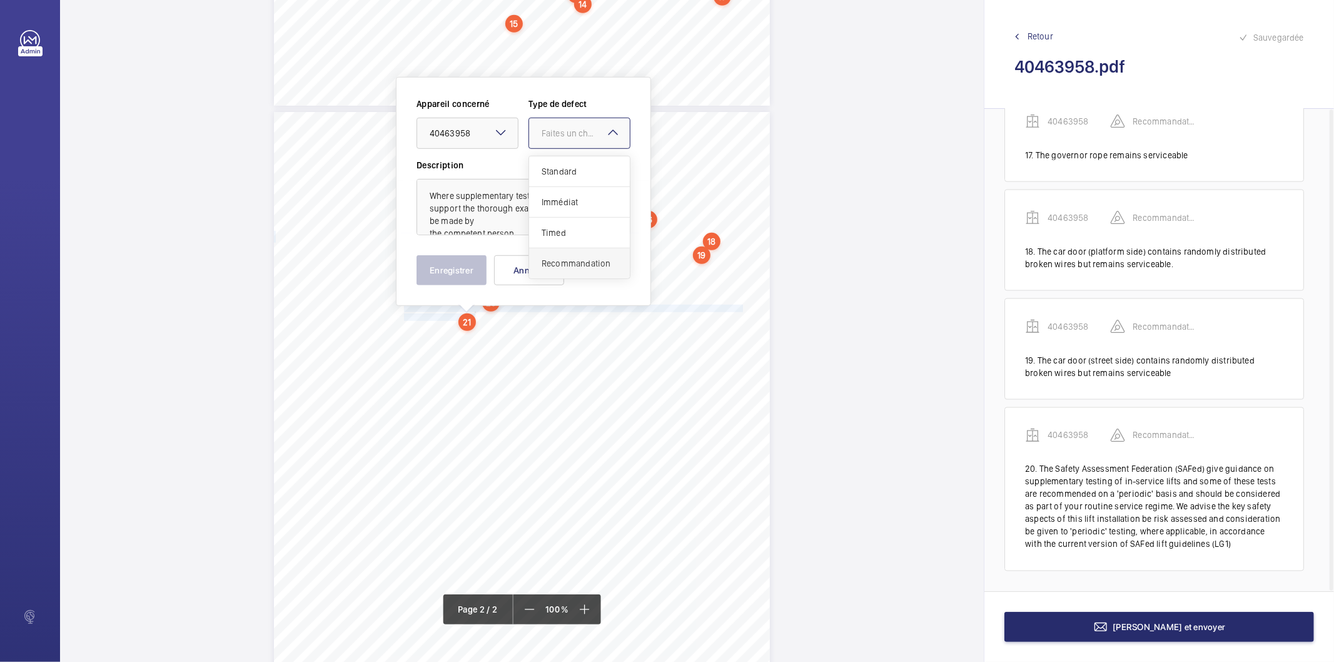
click at [566, 259] on span "Recommandation" at bounding box center [580, 263] width 76 height 13
click at [478, 271] on button "Enregistrer" at bounding box center [452, 270] width 70 height 30
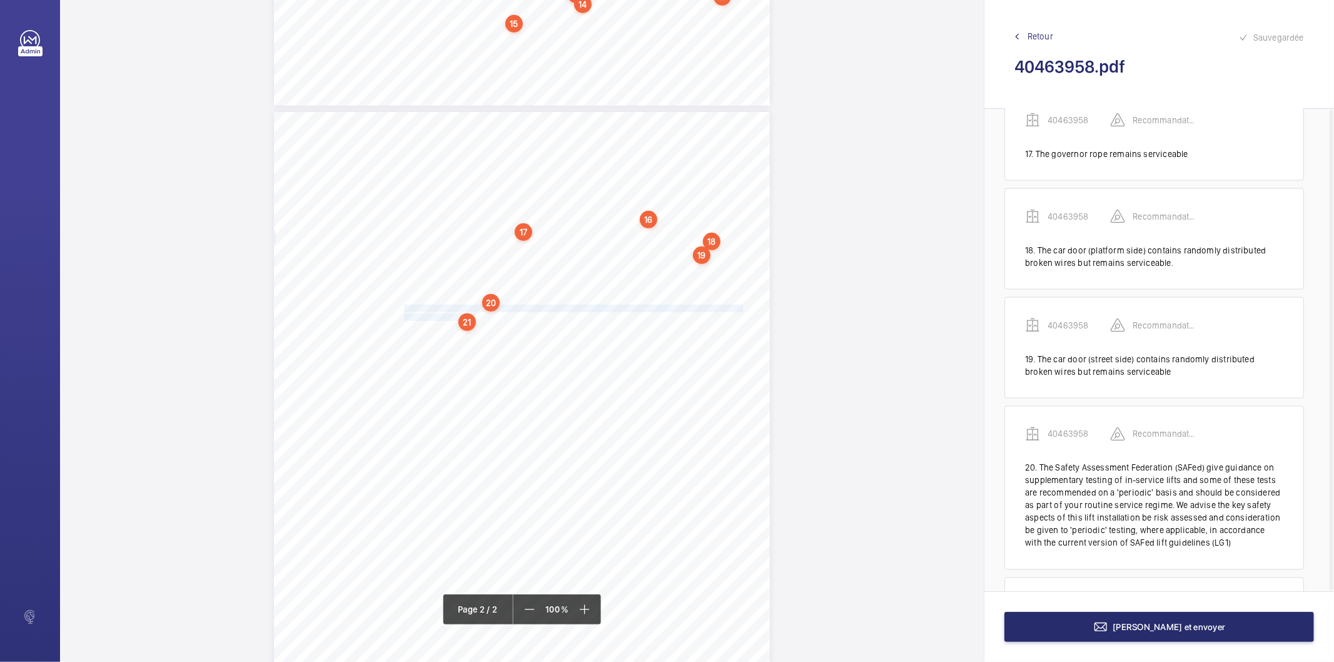
scroll to position [1849, 0]
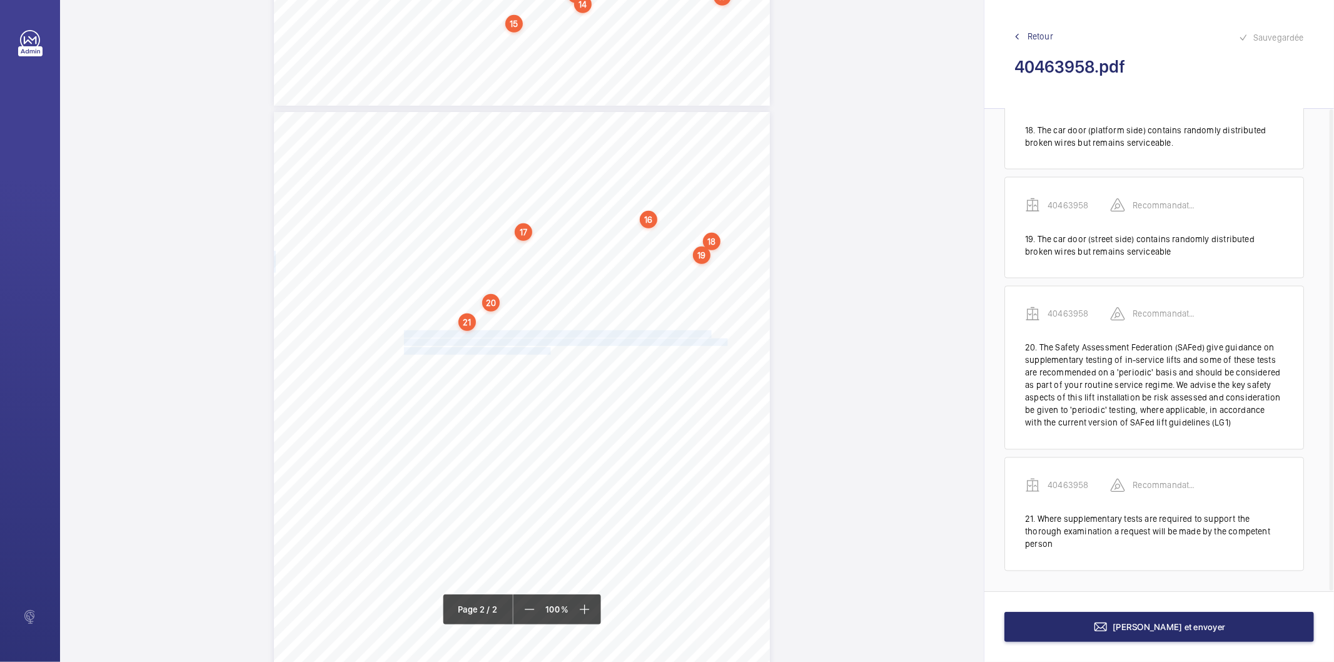
drag, startPoint x: 402, startPoint y: 331, endPoint x: 548, endPoint y: 349, distance: 146.8
click at [548, 349] on div "7 (ii) Details of any tests required to supplement the examination None. 8 Obse…" at bounding box center [522, 463] width 496 height 702
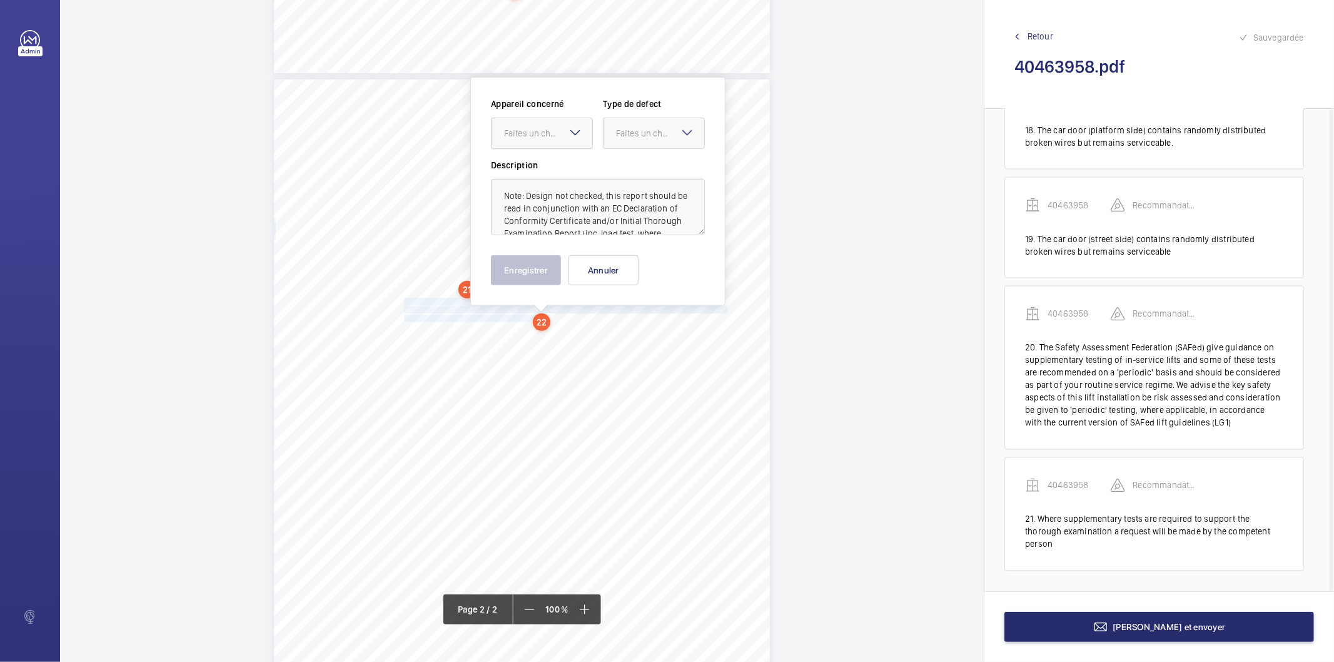
click at [553, 135] on div "Faites un choix" at bounding box center [548, 133] width 88 height 13
click at [548, 169] on span "40463958" at bounding box center [542, 171] width 76 height 13
drag, startPoint x: 643, startPoint y: 134, endPoint x: 642, endPoint y: 223, distance: 88.8
click at [644, 136] on div "Faites un choix" at bounding box center [660, 133] width 88 height 13
drag, startPoint x: 638, startPoint y: 258, endPoint x: 630, endPoint y: 259, distance: 8.2
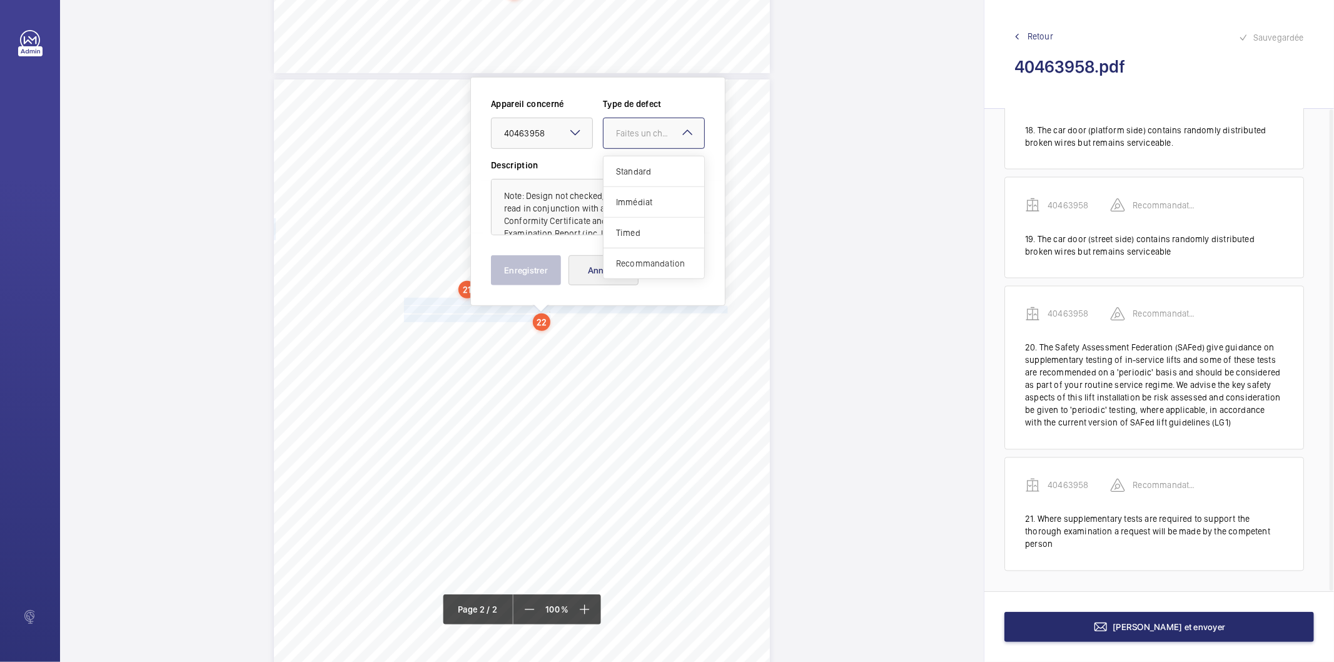
click at [630, 259] on span "Recommandation" at bounding box center [654, 263] width 76 height 13
click at [536, 273] on button "Enregistrer" at bounding box center [526, 270] width 70 height 30
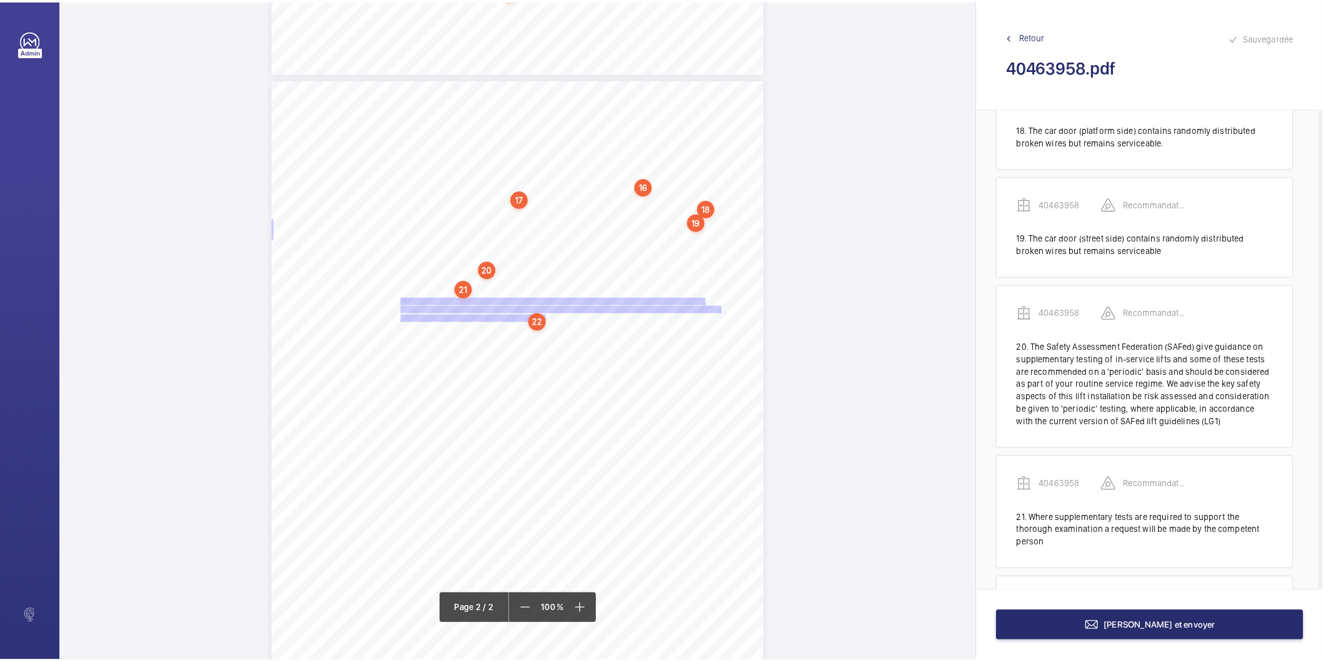
scroll to position [1984, 0]
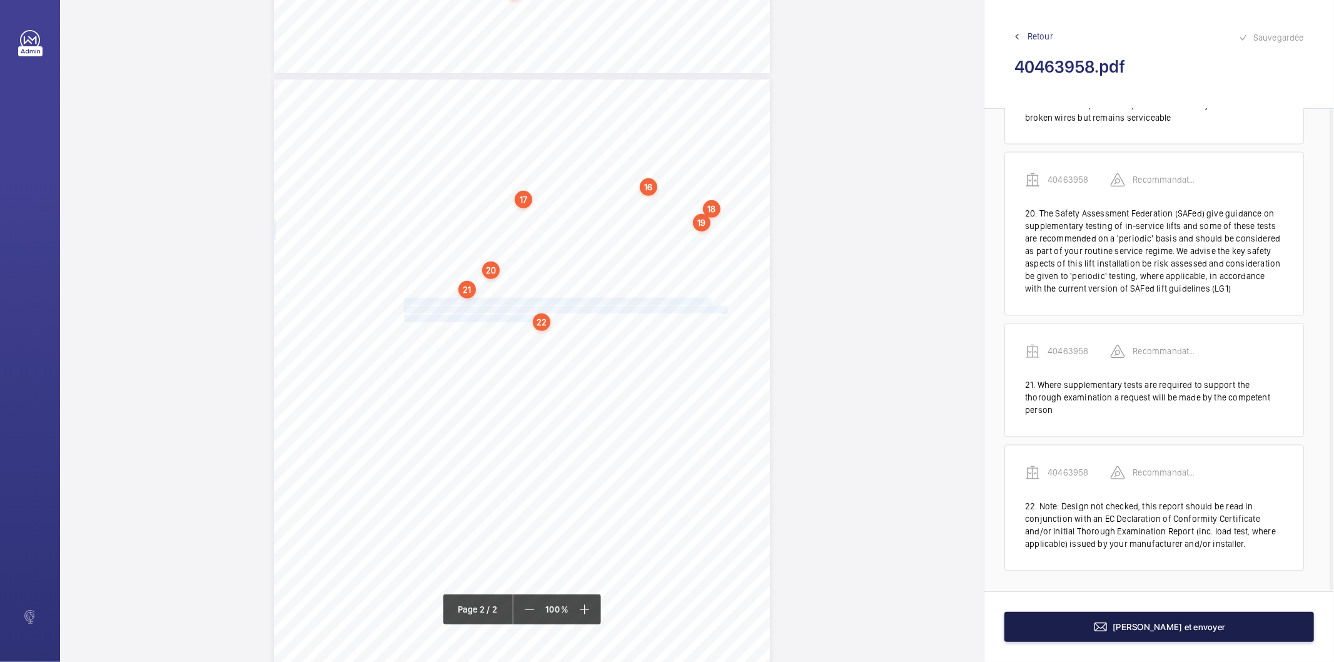
click at [1094, 620] on button "Terminer et envoyer" at bounding box center [1159, 627] width 310 height 30
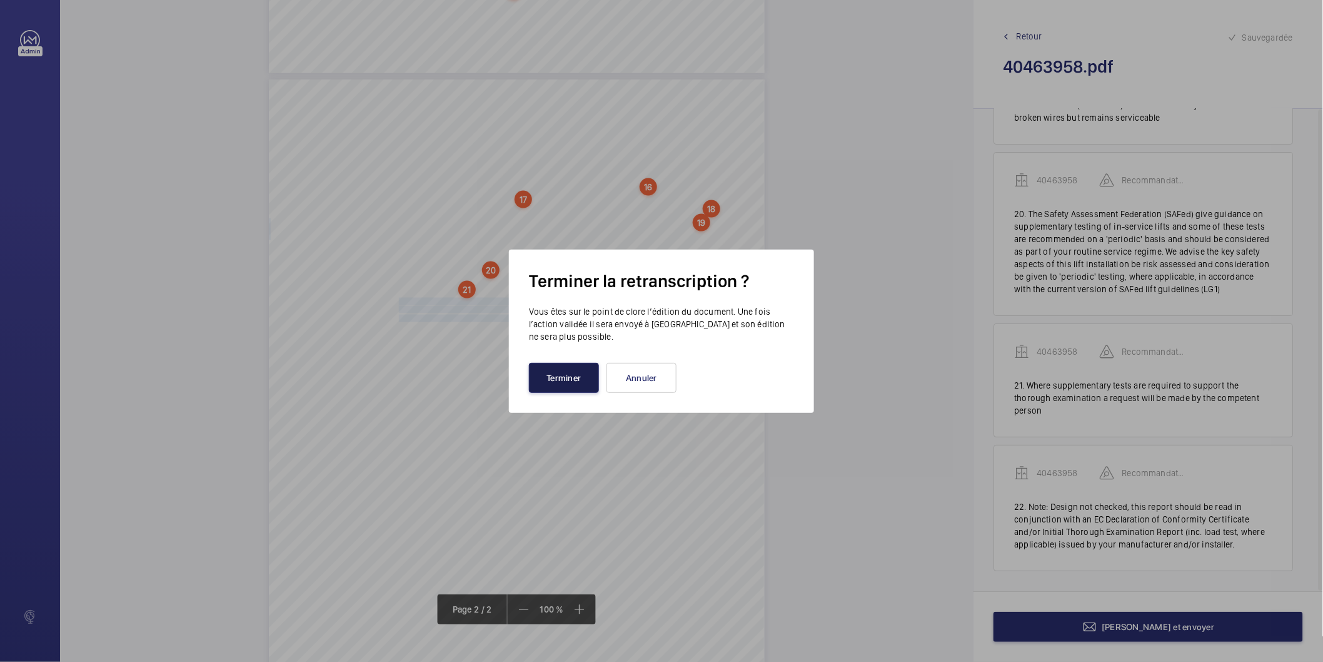
click at [543, 370] on button "Terminer" at bounding box center [564, 378] width 70 height 30
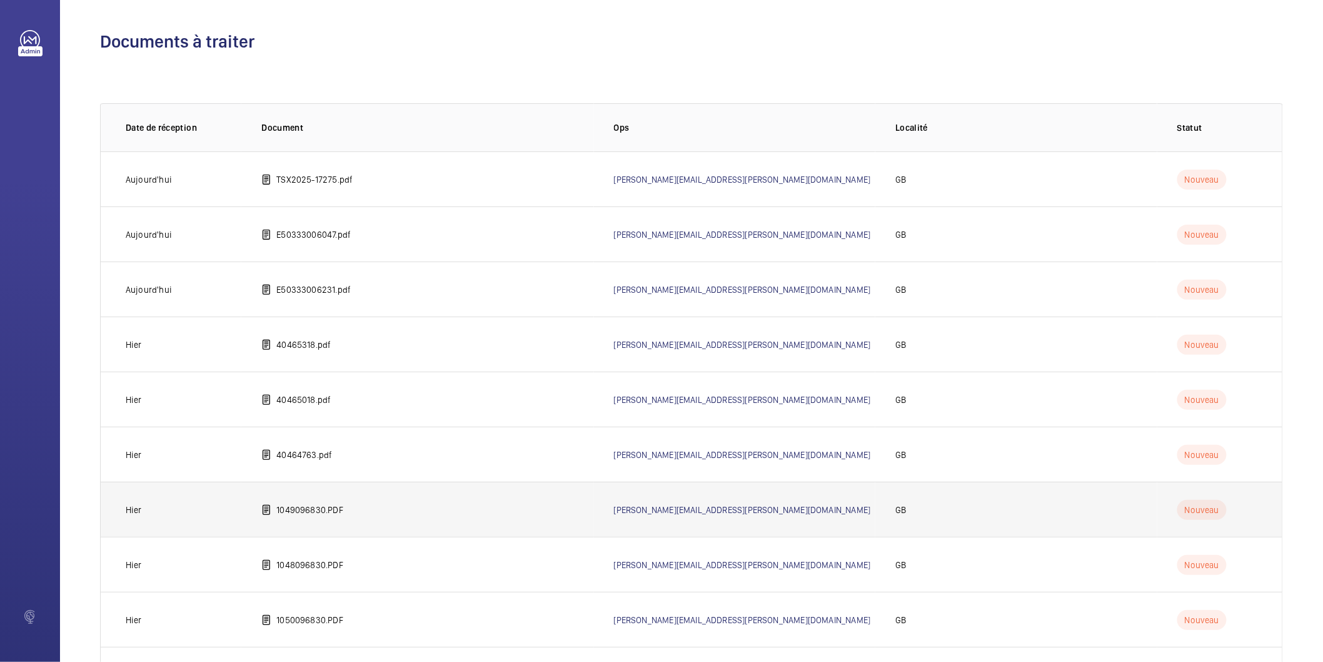
scroll to position [345, 0]
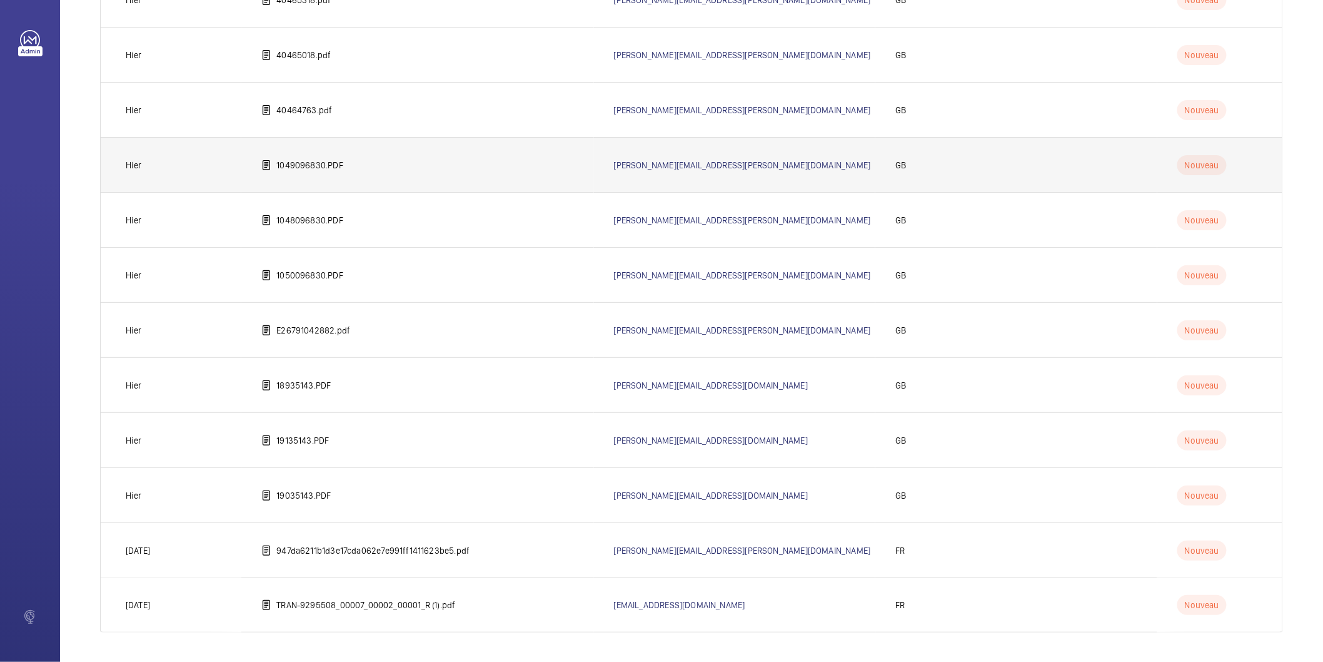
click at [505, 498] on td "19035143.PDF" at bounding box center [417, 494] width 352 height 55
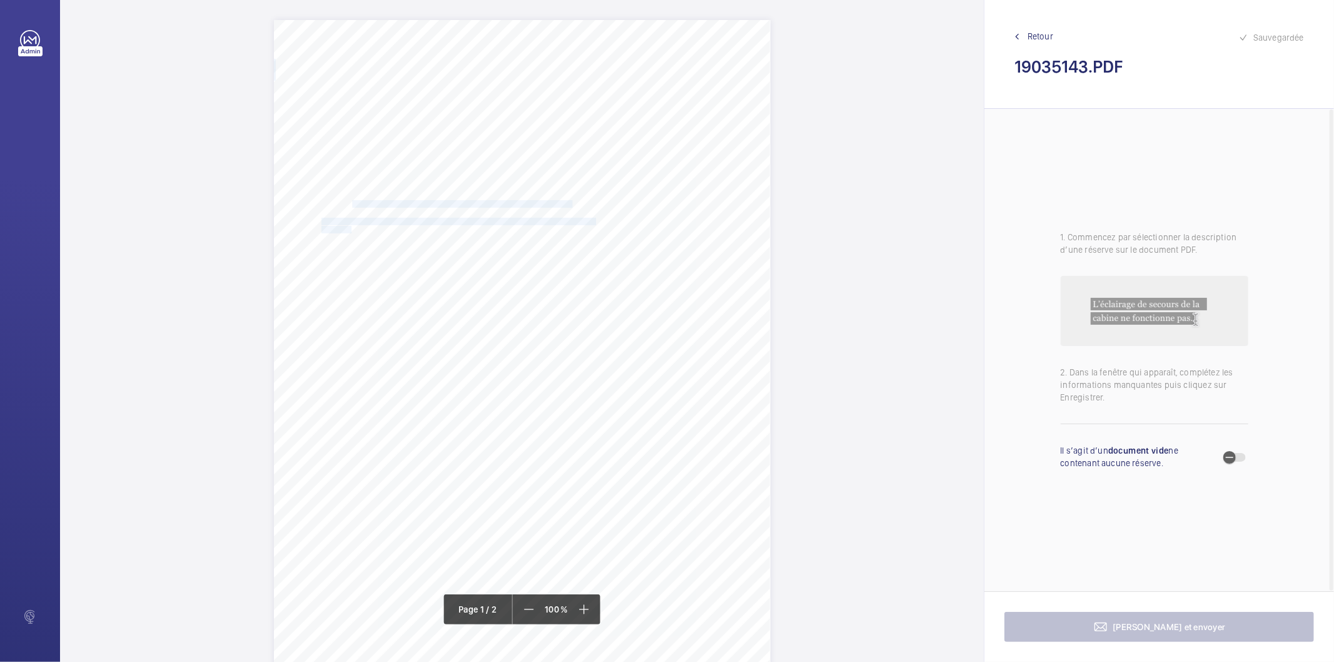
drag, startPoint x: 350, startPoint y: 203, endPoint x: 348, endPoint y: 226, distance: 23.9
click at [348, 226] on div "Lifting Operations and Lifting Equipment Regulations Report of Thorough Examina…" at bounding box center [522, 371] width 497 height 702
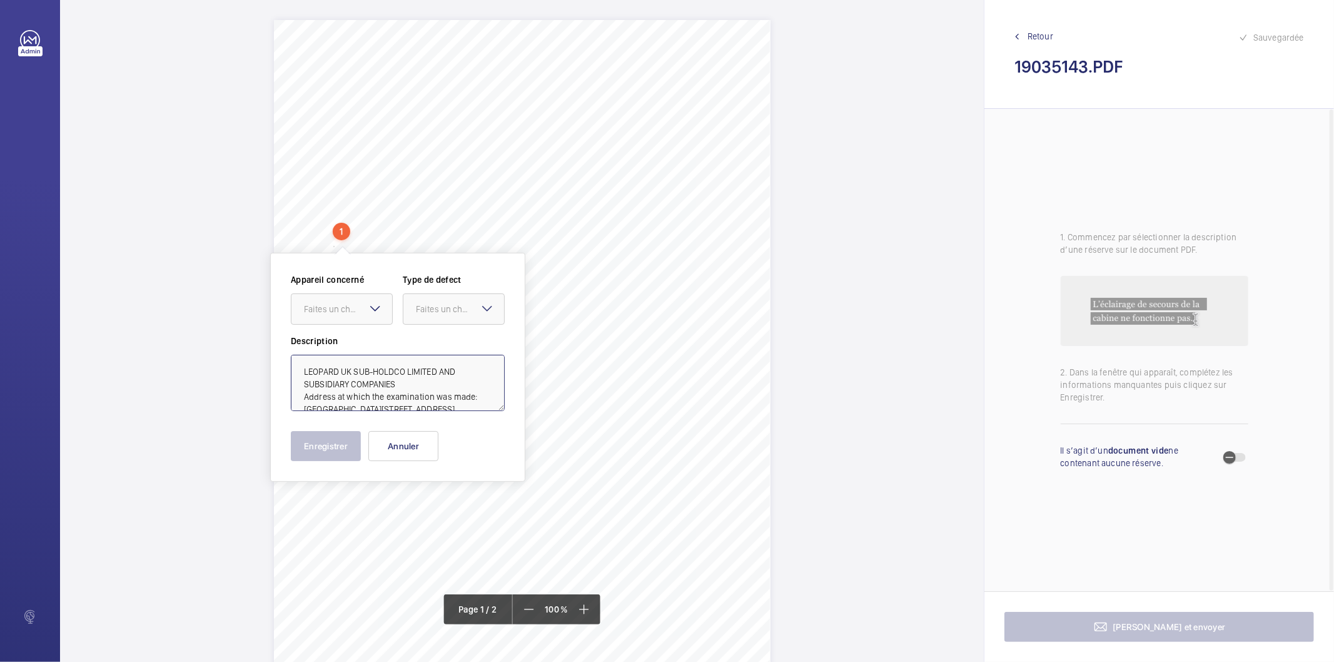
click at [447, 405] on textarea "LEOPARD UK SUB-HOLDCO LIMITED AND SUBSIDIARY COMPANIES Address at which the exa…" at bounding box center [398, 383] width 214 height 56
click at [405, 446] on button "Annuler" at bounding box center [403, 446] width 70 height 30
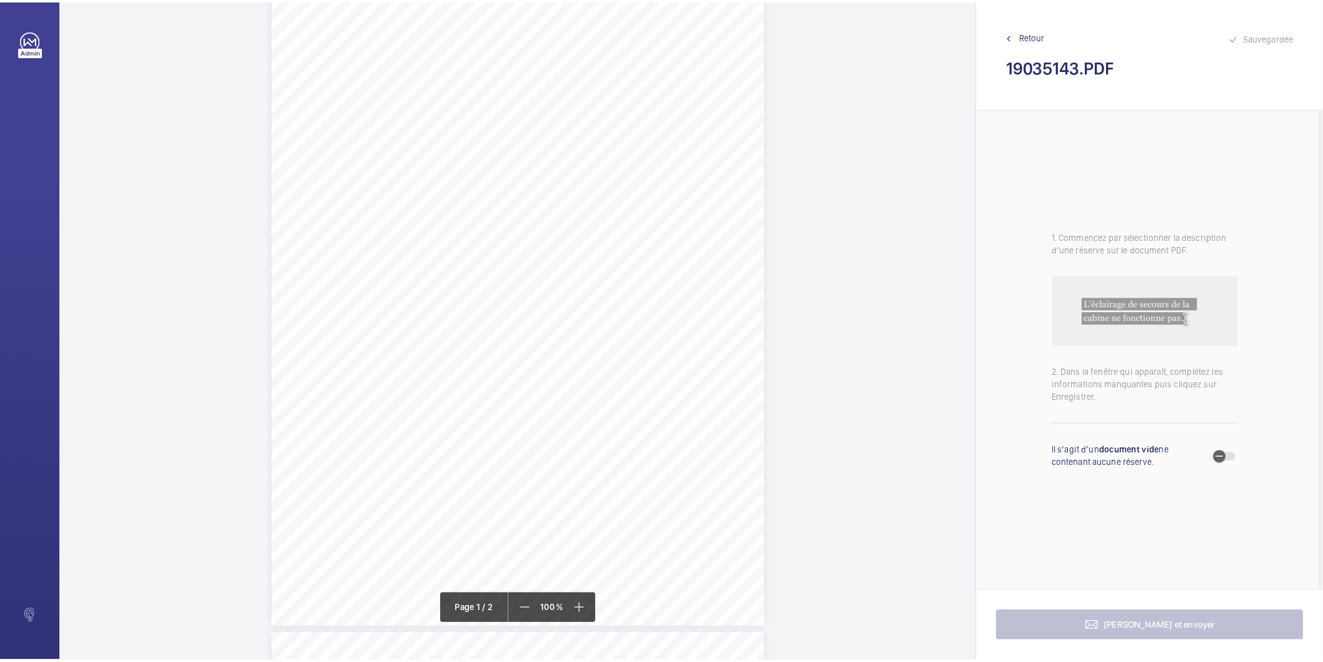
scroll to position [69, 0]
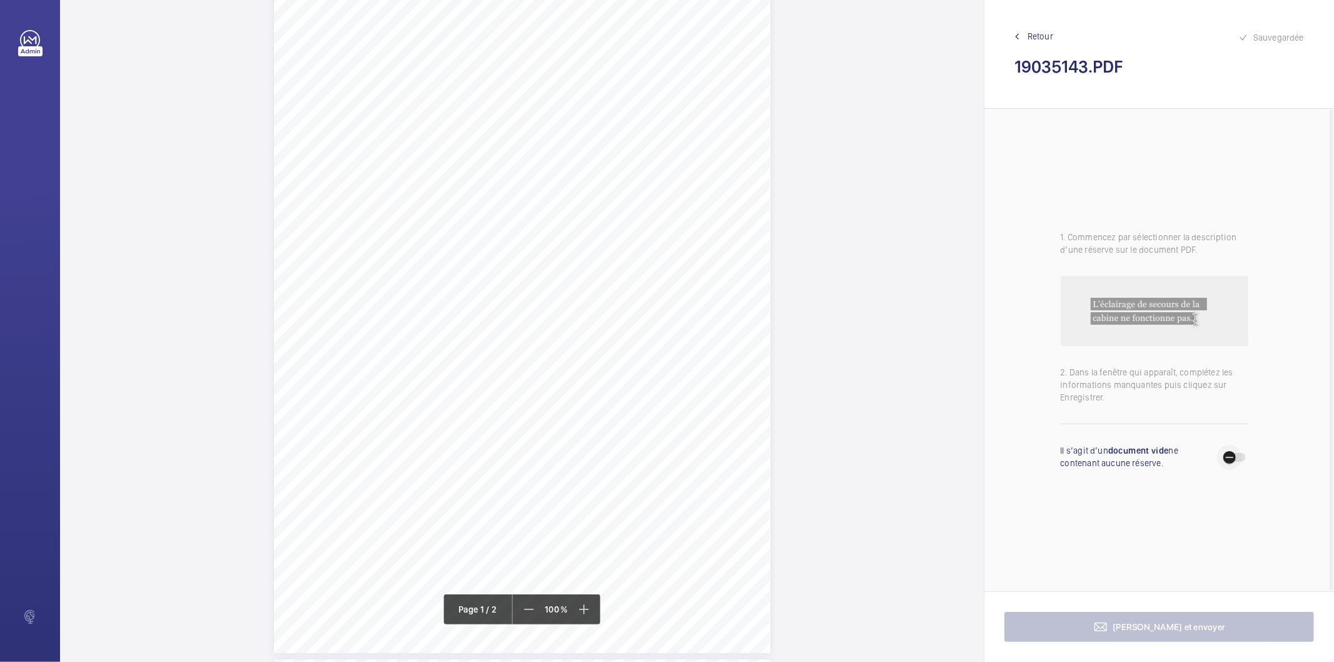
click at [1241, 464] on span "button" at bounding box center [1229, 457] width 25 height 25
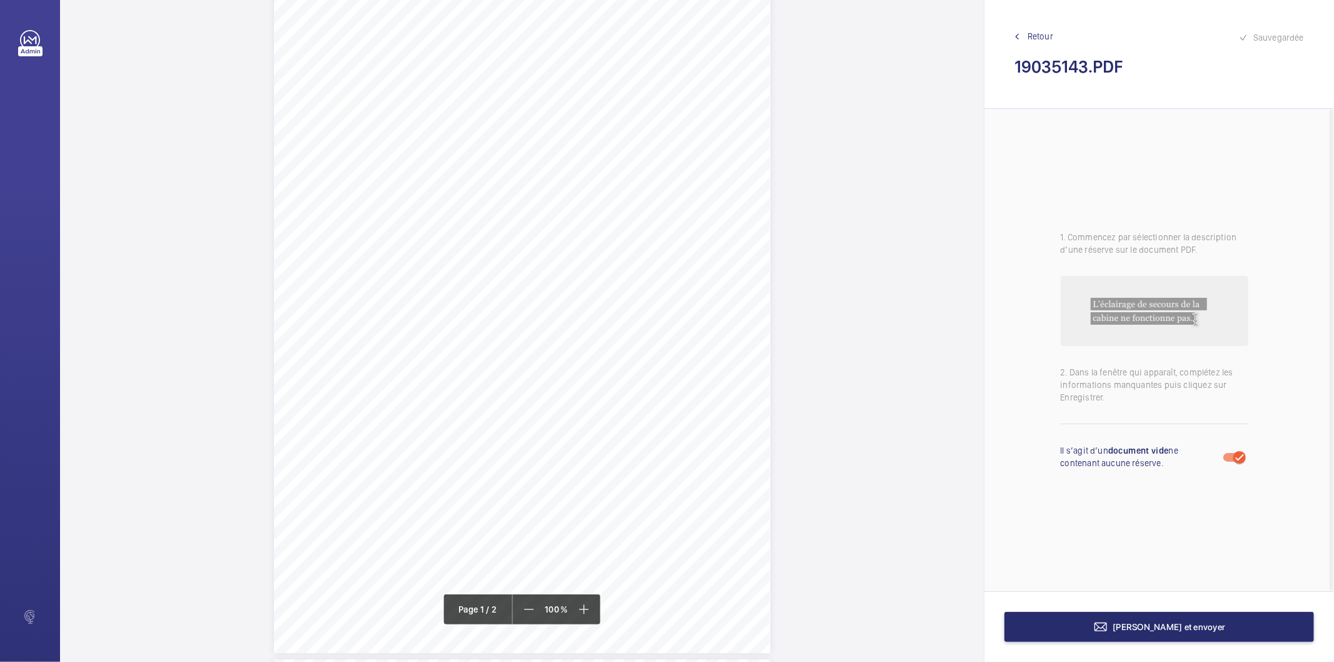
click at [1134, 651] on div "Terminer et envoyer" at bounding box center [1159, 626] width 350 height 71
click at [1139, 619] on button "Terminer et envoyer" at bounding box center [1159, 627] width 310 height 30
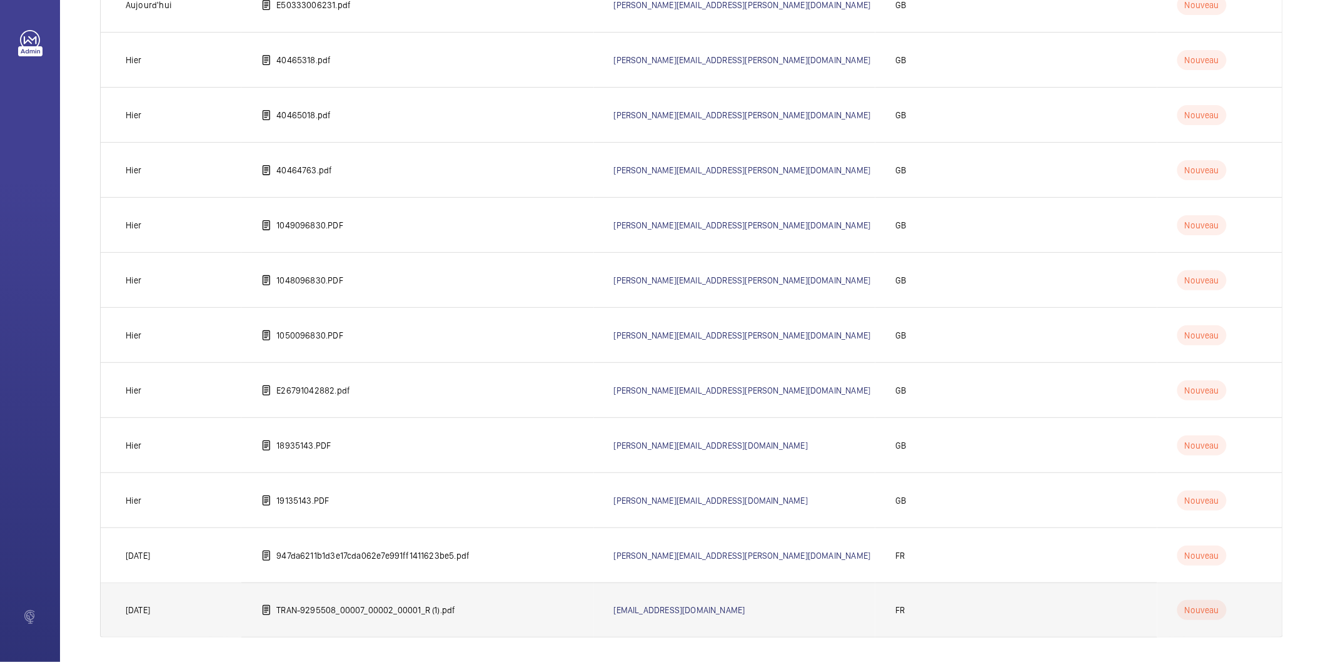
scroll to position [290, 0]
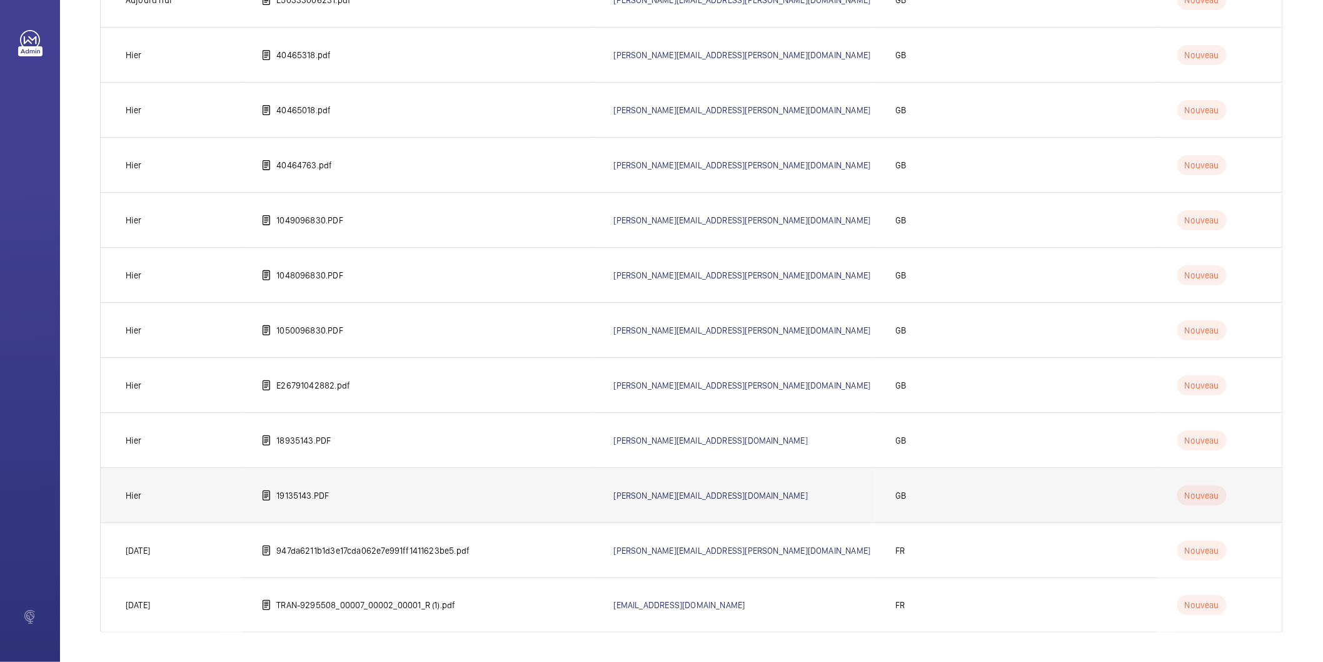
click at [350, 495] on td "19135143.PDF" at bounding box center [417, 494] width 352 height 55
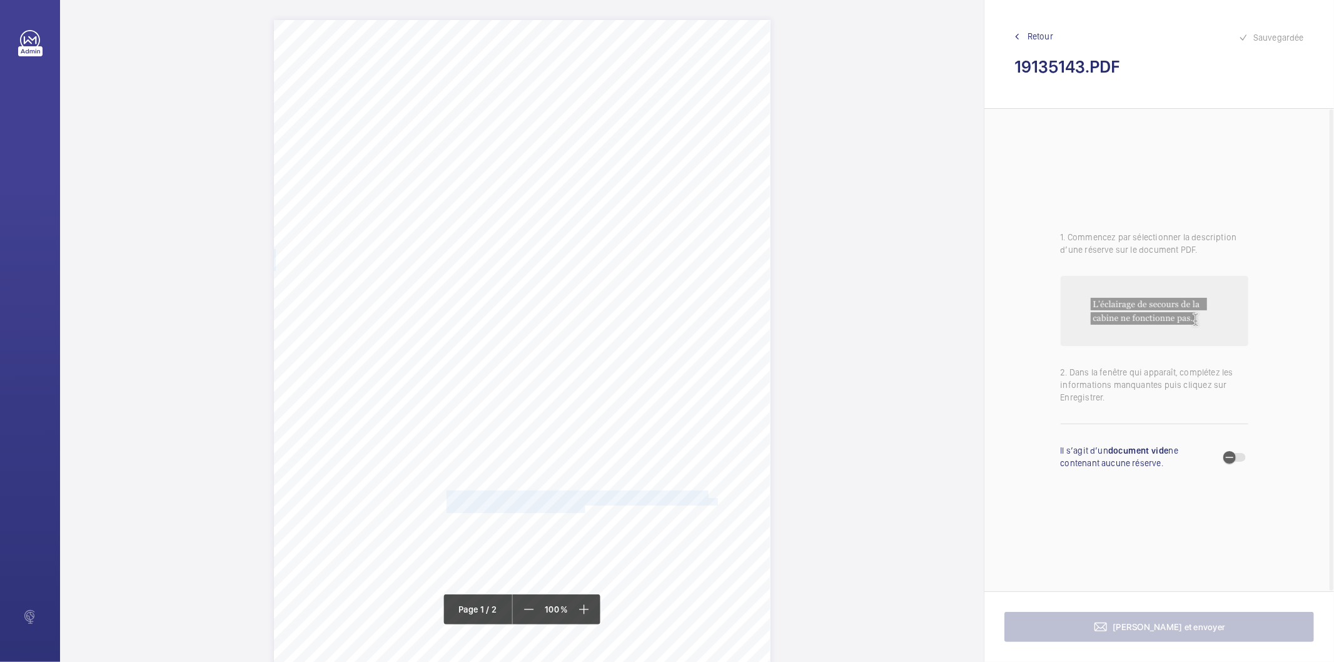
drag, startPoint x: 445, startPoint y: 496, endPoint x: 583, endPoint y: 508, distance: 138.7
click at [583, 508] on div "Lifting Operations and Lifting Equipment Regulations Report of Thorough Examina…" at bounding box center [522, 371] width 497 height 702
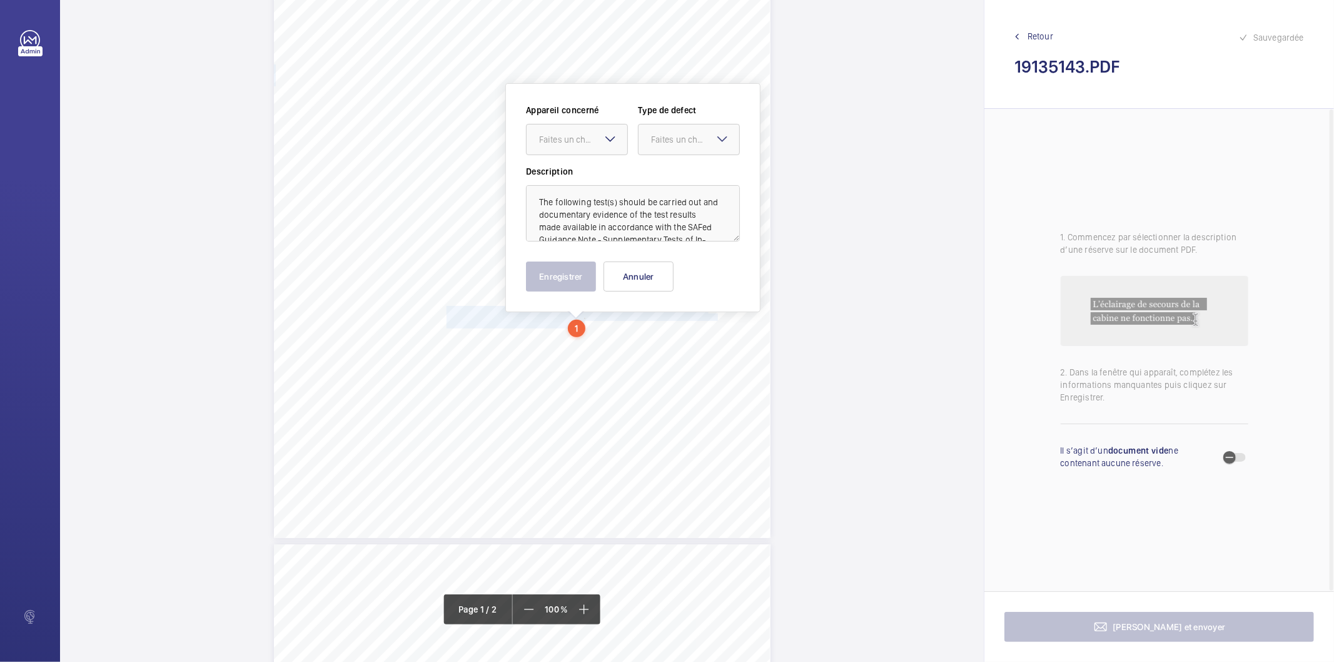
scroll to position [191, 0]
drag, startPoint x: 587, startPoint y: 136, endPoint x: 572, endPoint y: 174, distance: 40.2
click at [587, 136] on div "Faites un choix" at bounding box center [583, 133] width 88 height 13
click at [572, 175] on span "1913514/1" at bounding box center [577, 171] width 76 height 13
click at [665, 128] on div "Faites un choix" at bounding box center [695, 133] width 88 height 13
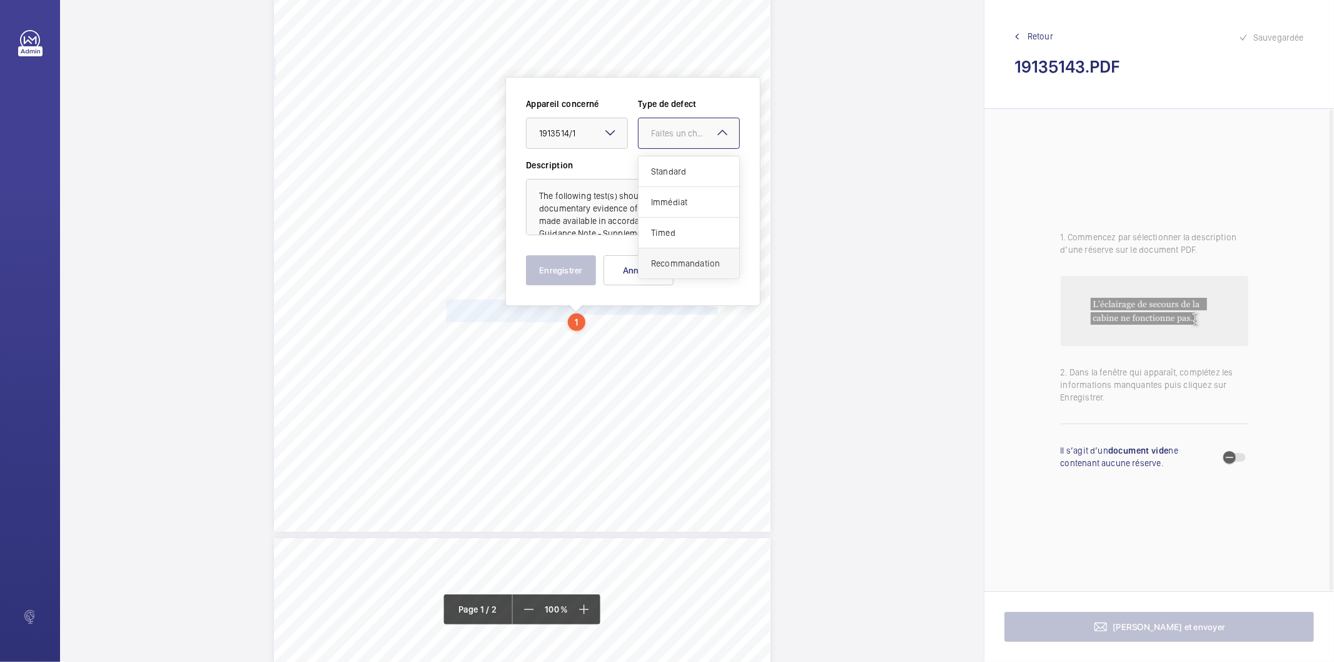
click at [672, 255] on div "Recommandation" at bounding box center [689, 263] width 101 height 30
click at [553, 270] on button "Enregistrer" at bounding box center [561, 270] width 70 height 30
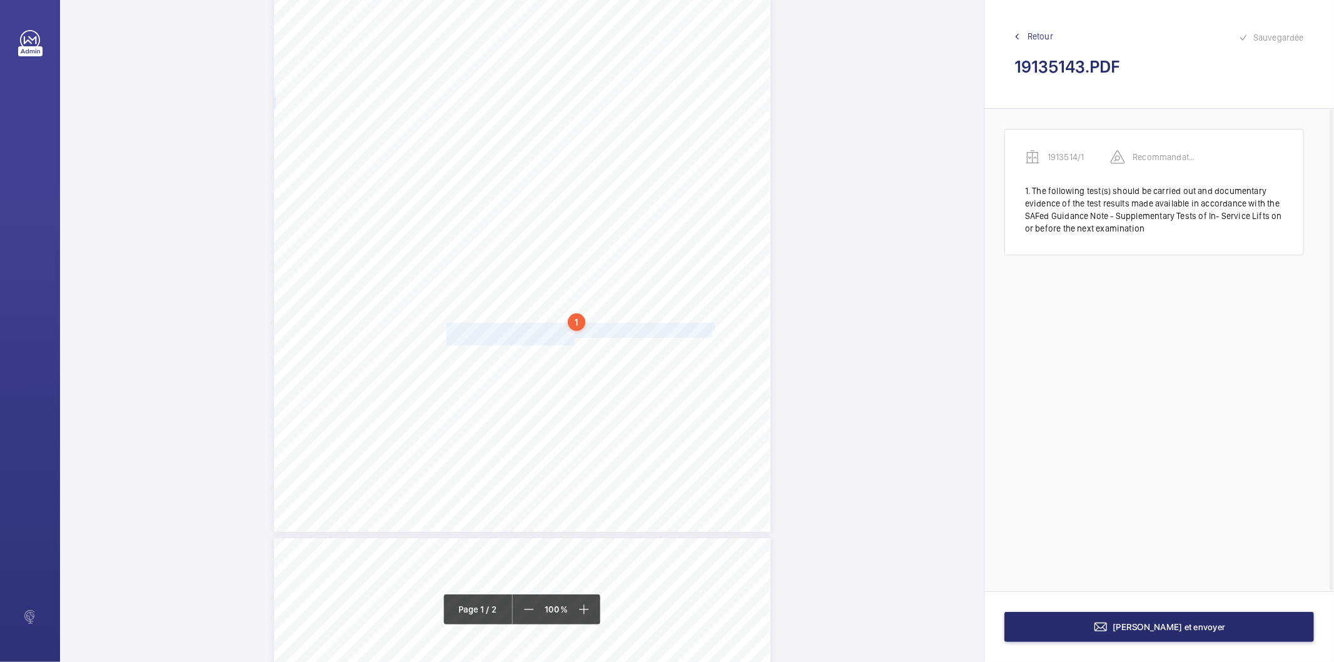
drag, startPoint x: 445, startPoint y: 325, endPoint x: 572, endPoint y: 338, distance: 128.3
click at [572, 338] on div "Lifting Operations and Lifting Equipment Regulations Report of Thorough Examina…" at bounding box center [522, 180] width 497 height 702
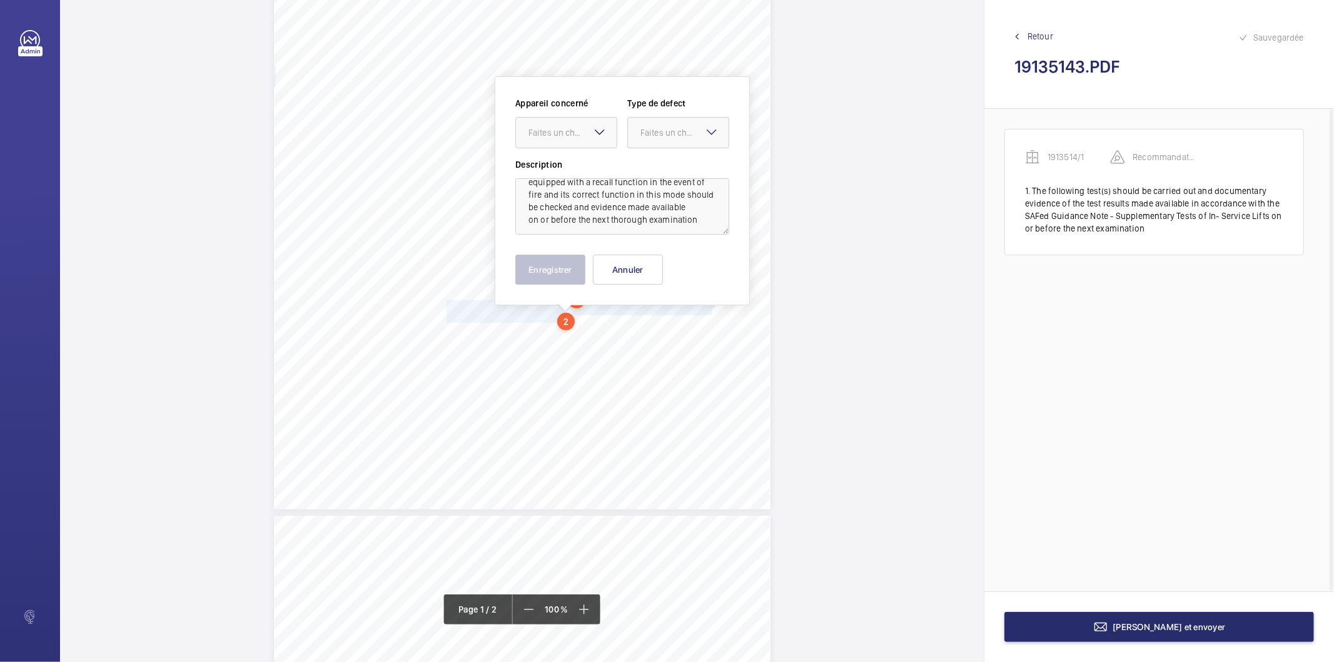
scroll to position [39, 0]
click at [583, 134] on div "Faites un choix" at bounding box center [572, 132] width 88 height 13
drag, startPoint x: 562, startPoint y: 168, endPoint x: 576, endPoint y: 164, distance: 14.9
click at [564, 167] on span "1913514/1" at bounding box center [566, 170] width 76 height 13
click at [642, 134] on div "Faites un choix" at bounding box center [684, 132] width 88 height 13
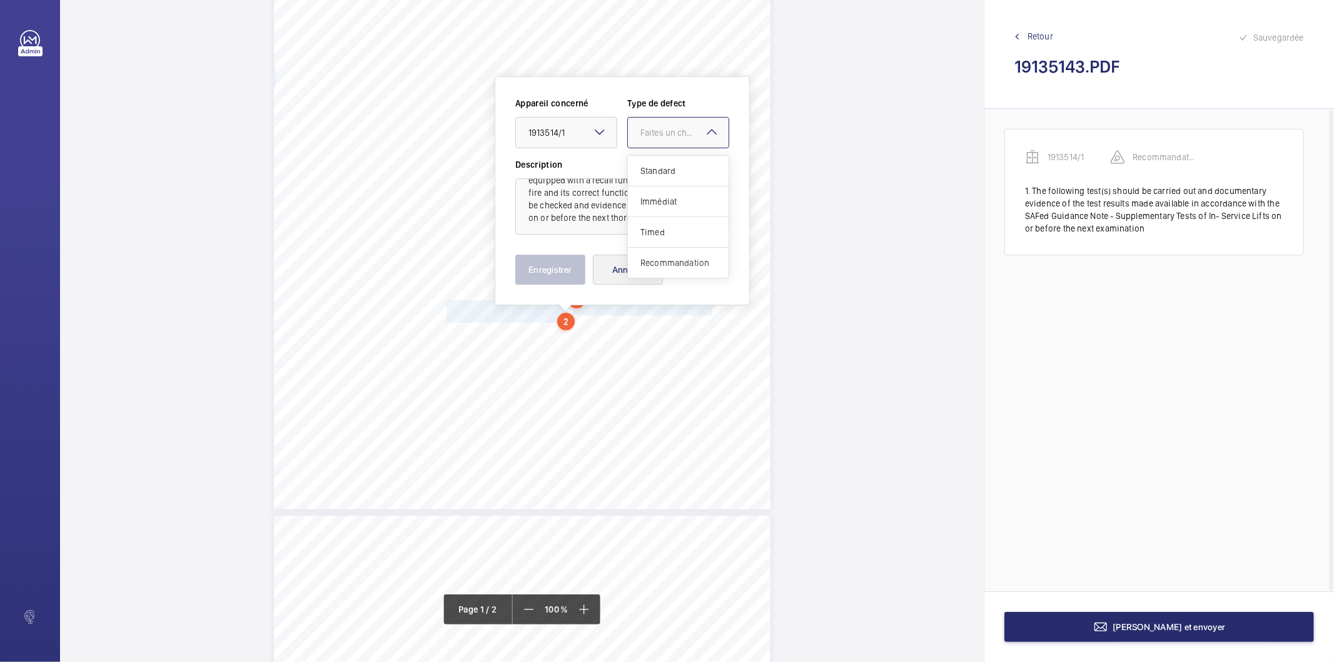
drag, startPoint x: 670, startPoint y: 260, endPoint x: 654, endPoint y: 261, distance: 16.3
click at [665, 260] on span "Recommandation" at bounding box center [678, 262] width 76 height 13
click at [537, 266] on button "Enregistrer" at bounding box center [550, 270] width 70 height 30
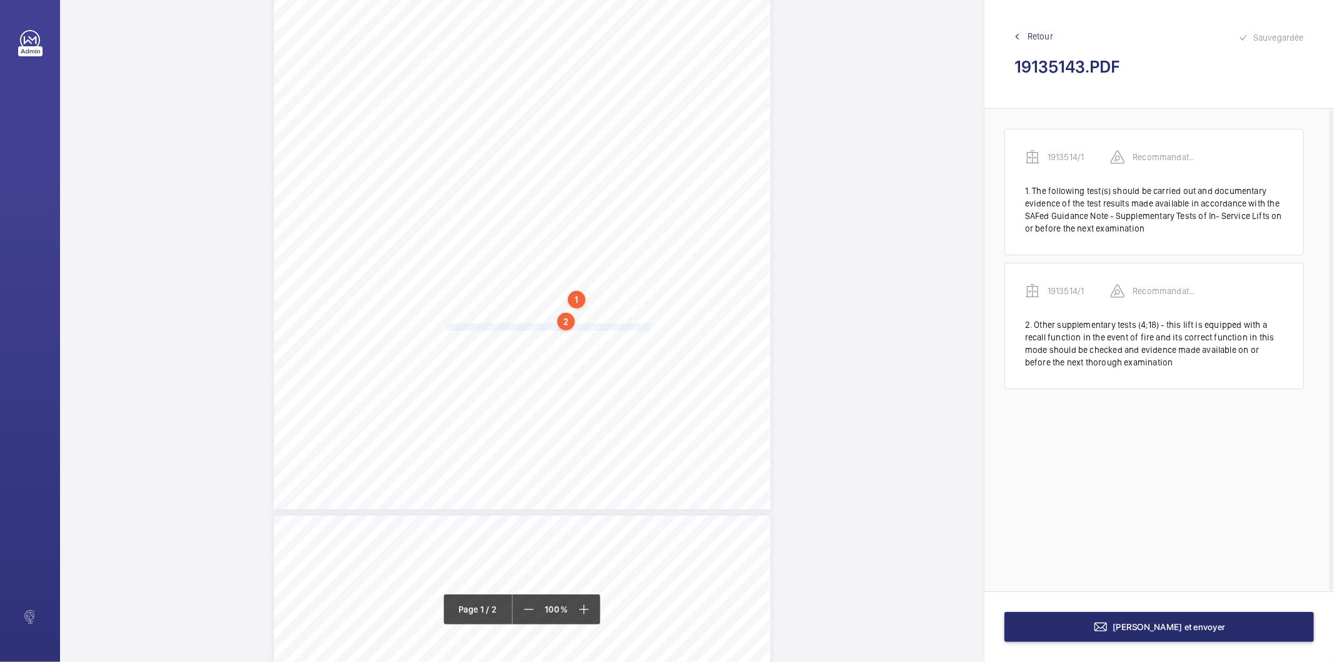
drag, startPoint x: 446, startPoint y: 328, endPoint x: 647, endPoint y: 329, distance: 201.4
click at [647, 329] on span "The missing lift car handrail endcaps should be reftitted and secured." at bounding box center [549, 327] width 205 height 7
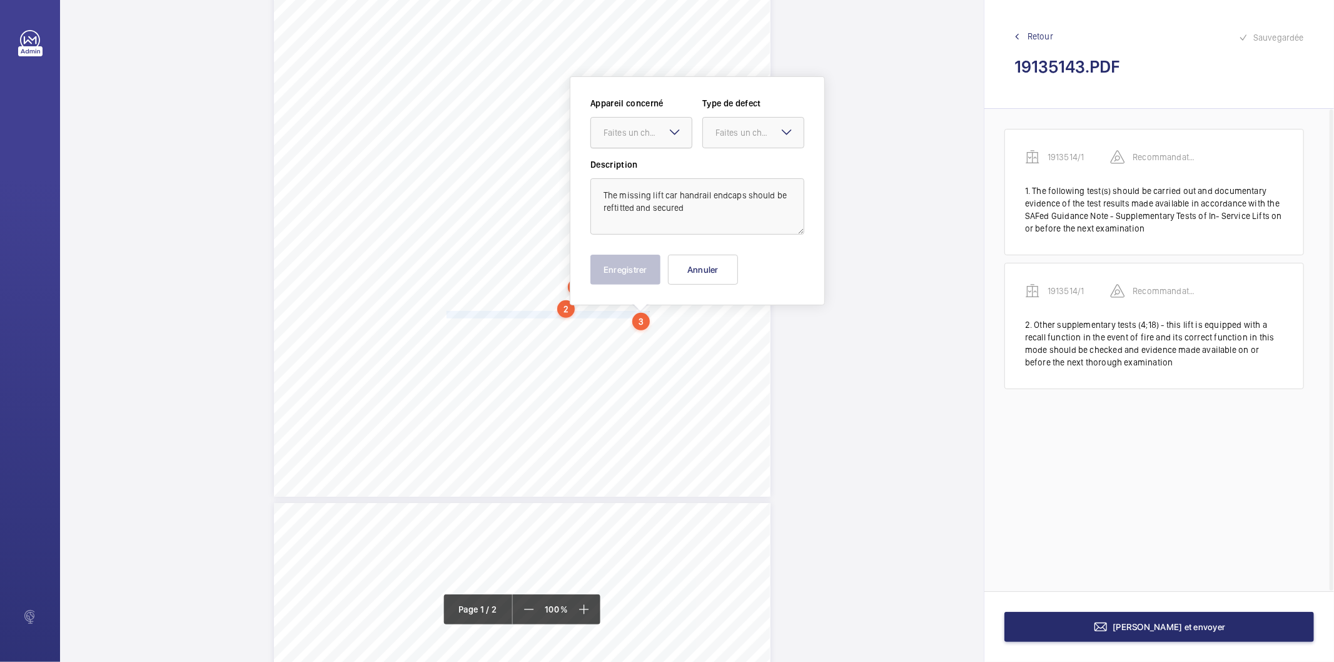
click at [652, 128] on div "Faites un choix" at bounding box center [647, 132] width 88 height 13
drag, startPoint x: 639, startPoint y: 171, endPoint x: 709, endPoint y: 138, distance: 78.1
click at [654, 167] on span "1913514/1" at bounding box center [641, 170] width 76 height 13
click at [717, 130] on div "Faites un choix" at bounding box center [759, 132] width 88 height 13
click at [743, 166] on span "Standard" at bounding box center [753, 170] width 76 height 13
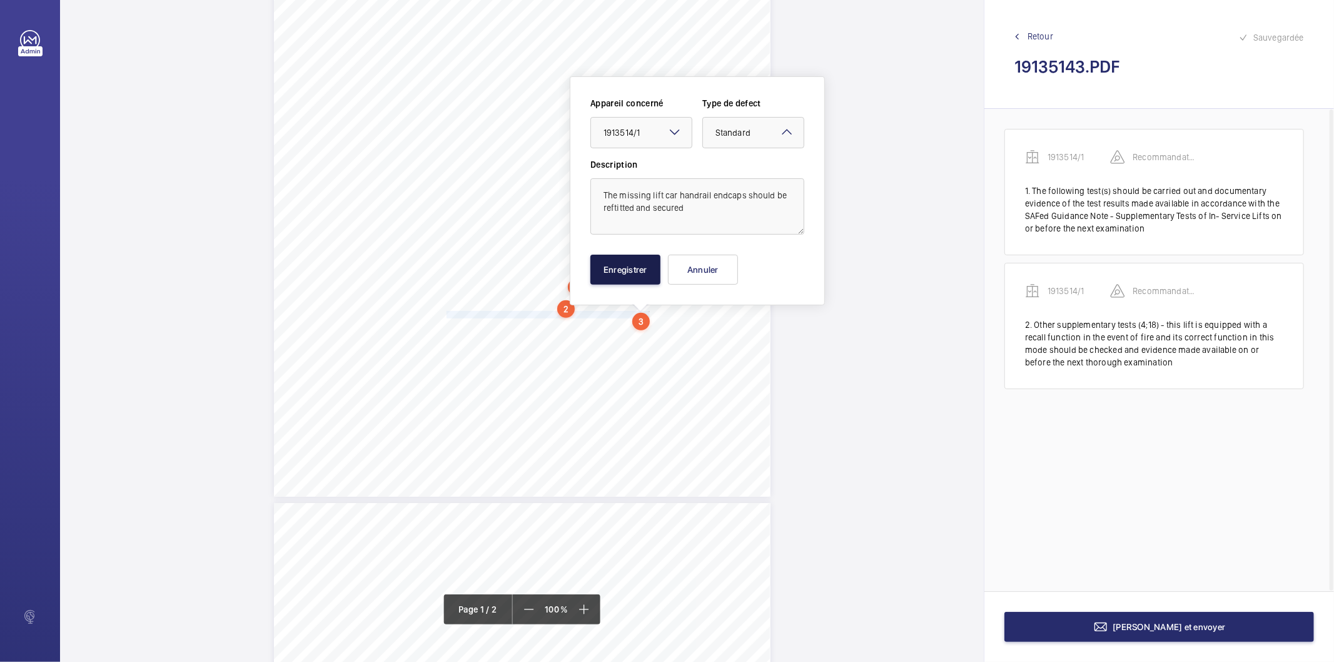
click at [635, 269] on button "Enregistrer" at bounding box center [625, 270] width 70 height 30
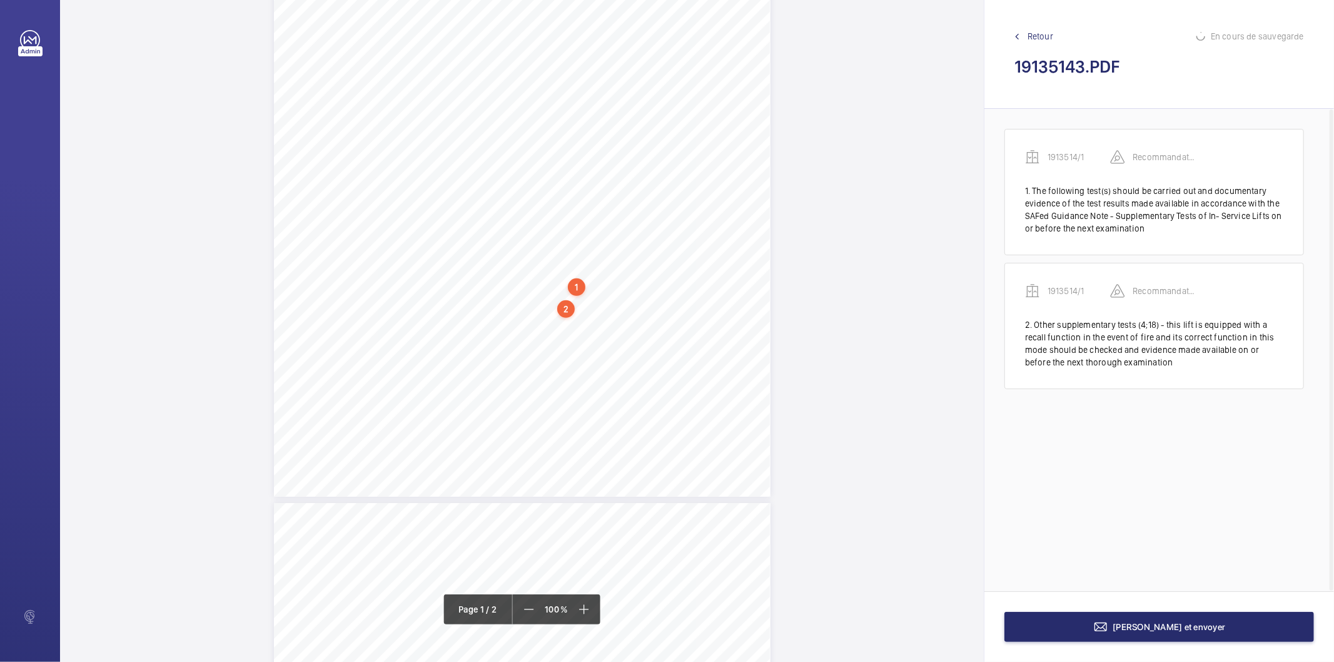
click at [576, 283] on div "1" at bounding box center [577, 287] width 18 height 18
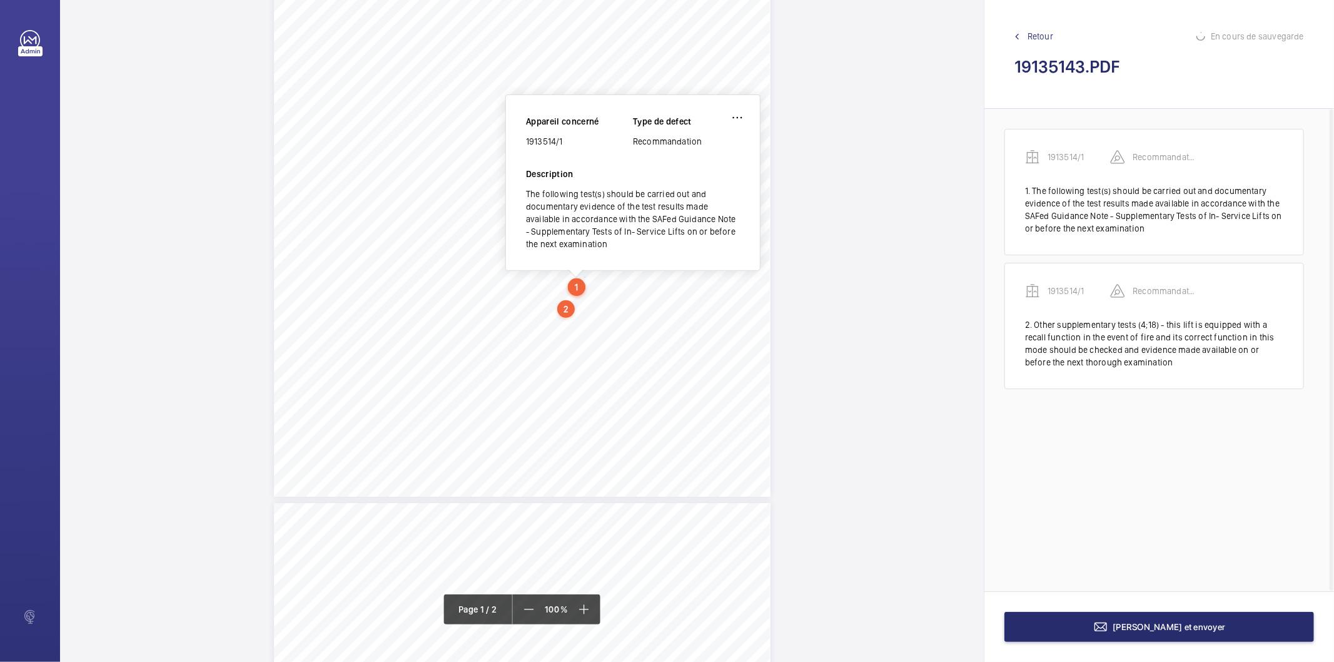
scroll to position [181, 0]
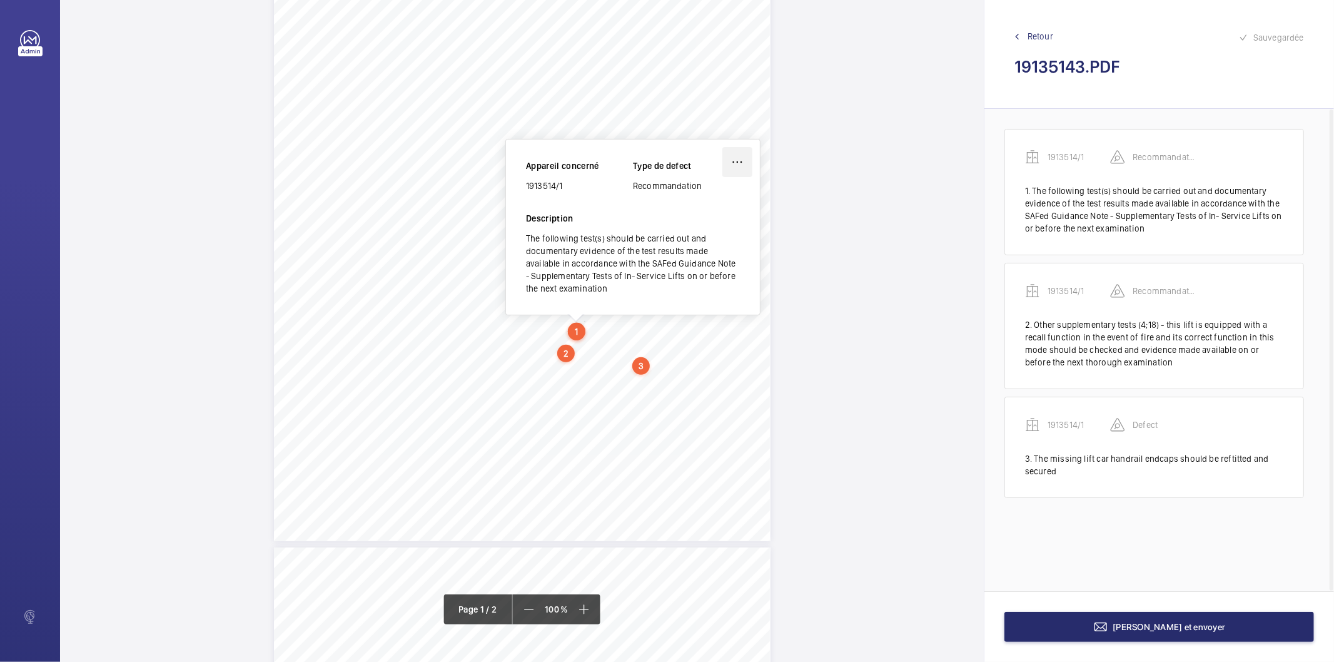
click at [735, 159] on wm-front-icon-button at bounding box center [737, 162] width 30 height 30
click at [709, 198] on div "Modifier" at bounding box center [702, 199] width 99 height 23
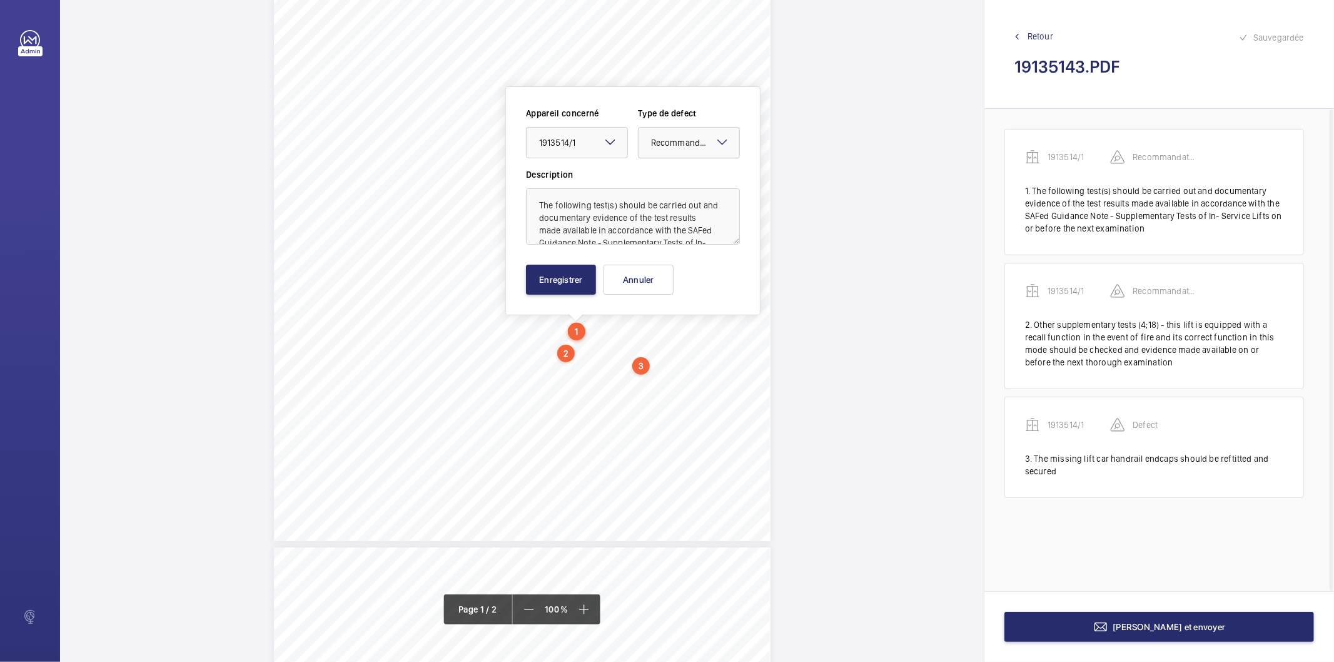
drag, startPoint x: 707, startPoint y: 145, endPoint x: 697, endPoint y: 152, distance: 12.7
click at [707, 144] on span "Recommandation" at bounding box center [685, 142] width 69 height 12
click at [680, 178] on span "Standard" at bounding box center [689, 180] width 76 height 13
click at [582, 290] on button "Enregistrer" at bounding box center [561, 280] width 70 height 30
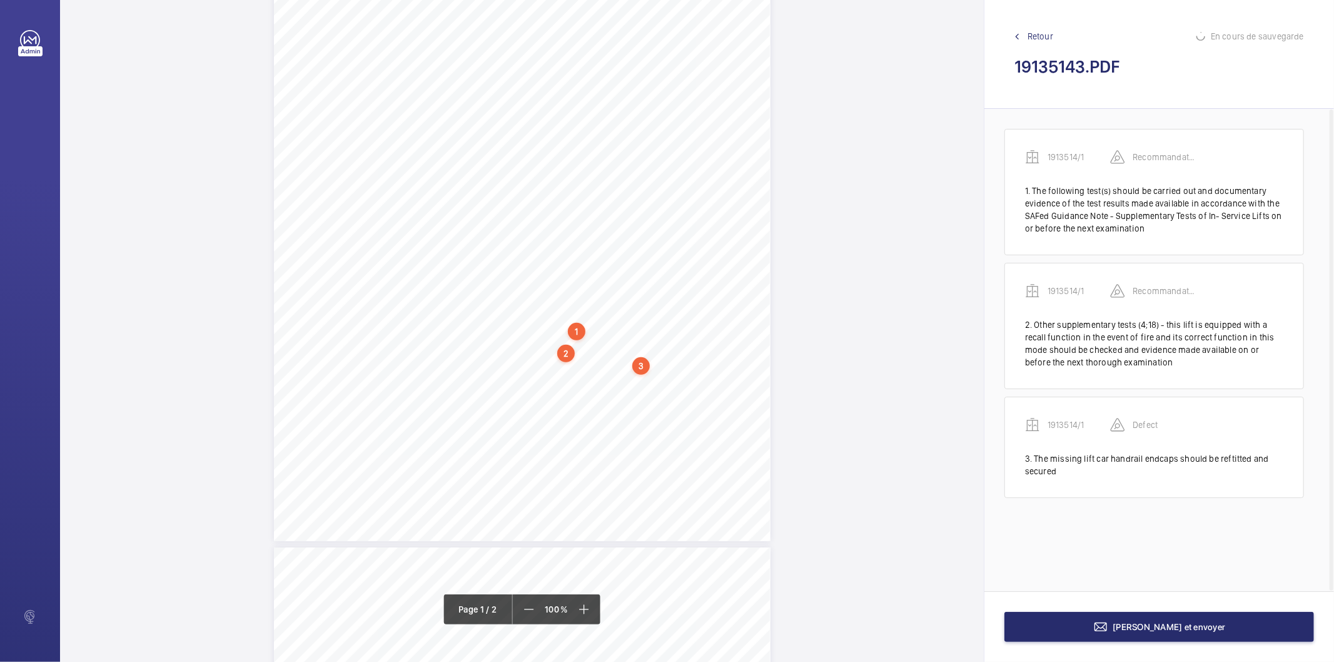
click at [568, 355] on div "2" at bounding box center [566, 354] width 18 height 18
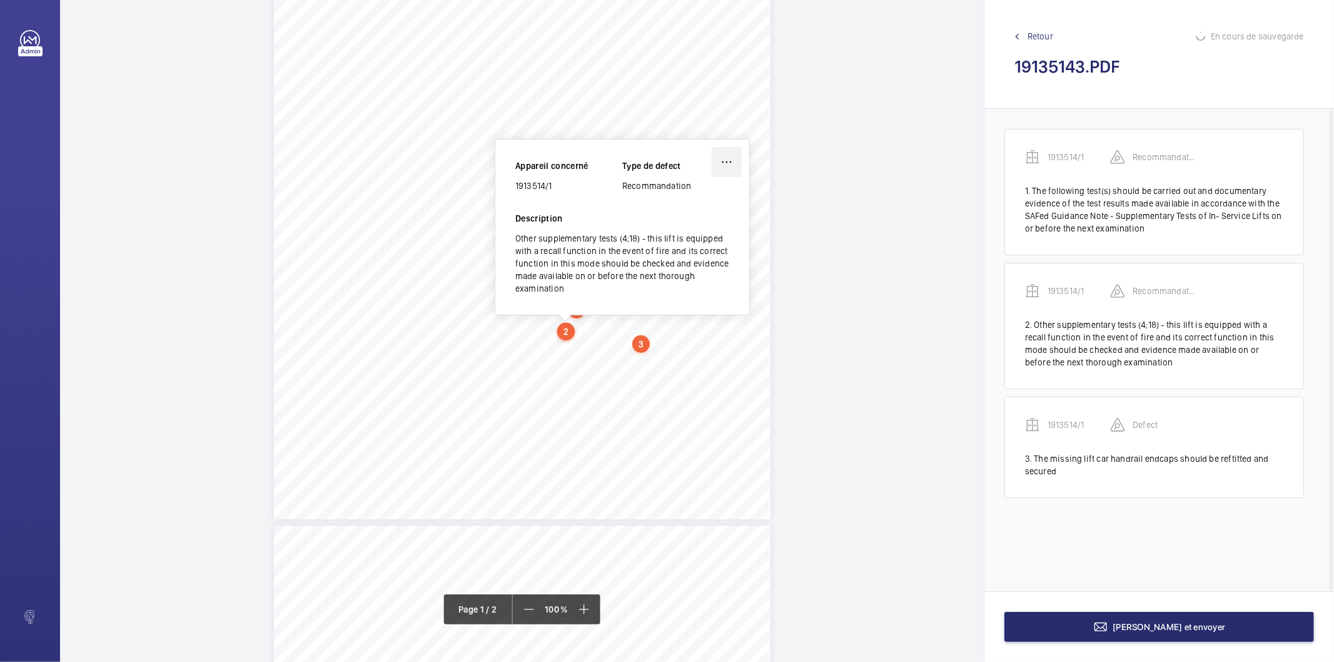
click at [720, 158] on wm-front-icon-button at bounding box center [727, 162] width 30 height 30
click at [695, 191] on div "Modifier" at bounding box center [691, 199] width 99 height 23
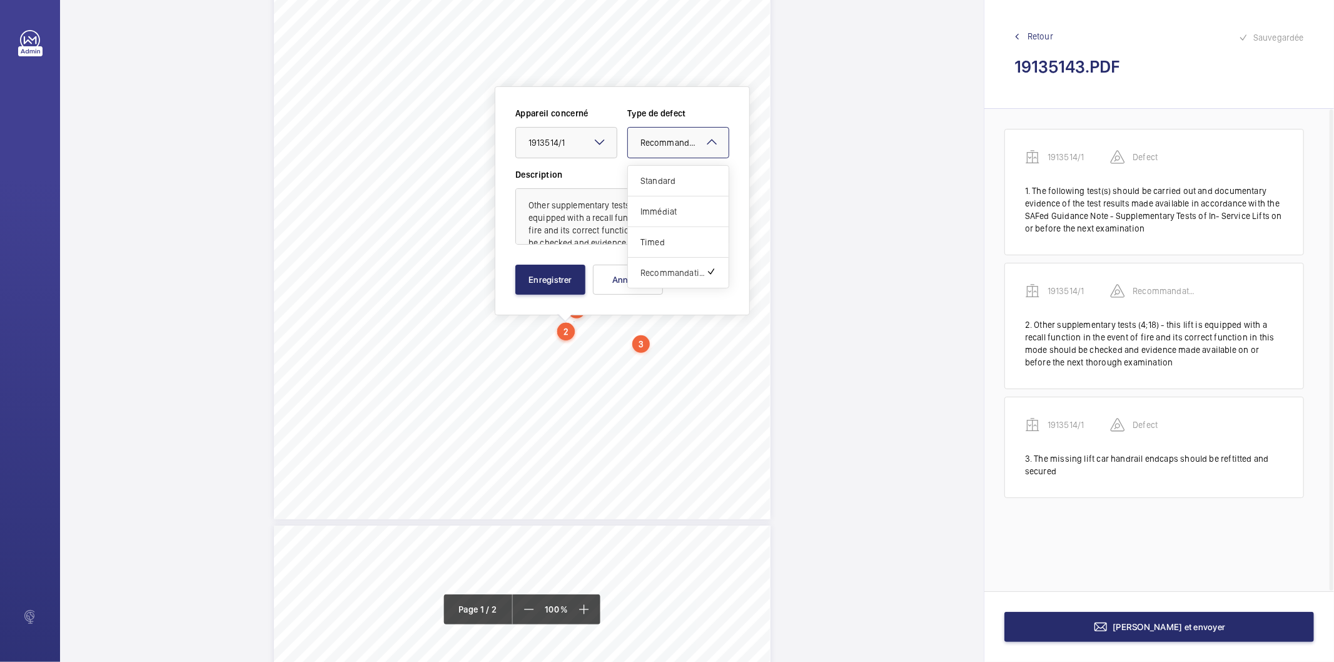
click at [685, 146] on span "Recommandation" at bounding box center [674, 142] width 69 height 12
click at [676, 181] on span "Standard" at bounding box center [678, 180] width 76 height 13
click at [560, 285] on button "Enregistrer" at bounding box center [550, 280] width 70 height 30
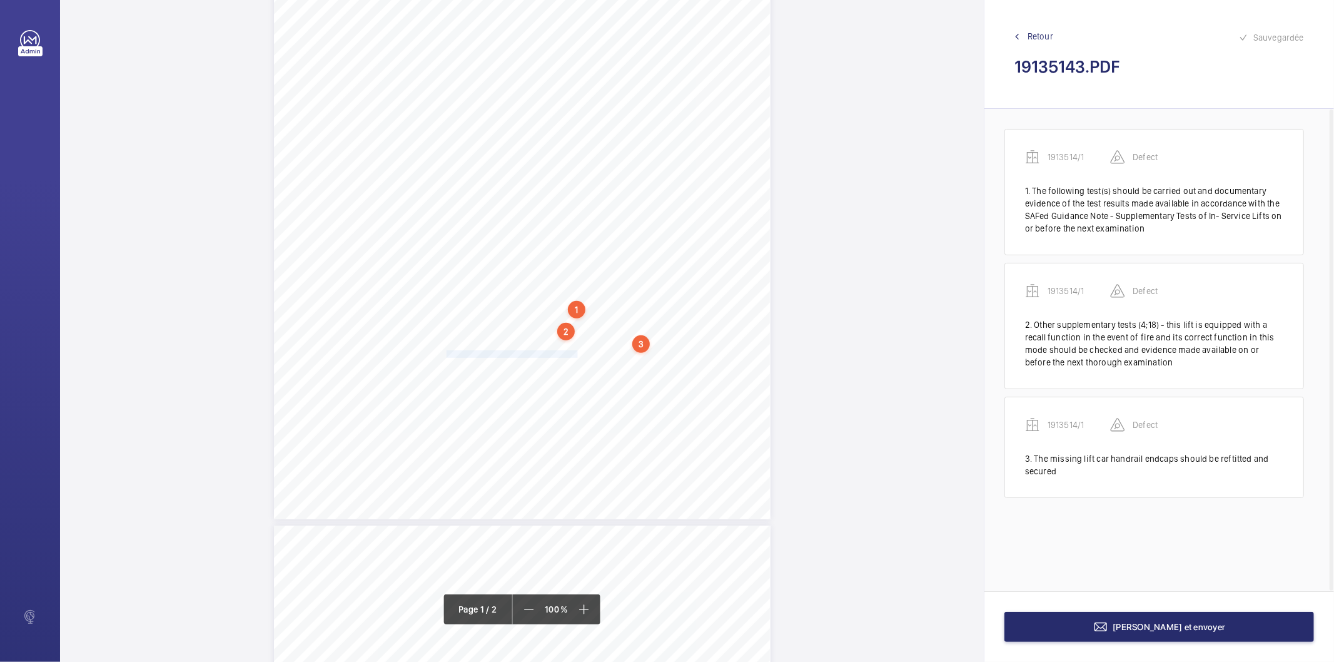
drag, startPoint x: 445, startPoint y: 352, endPoint x: 575, endPoint y: 355, distance: 130.7
click at [575, 355] on span "We recommend the car top is cleaned down." at bounding box center [513, 354] width 133 height 7
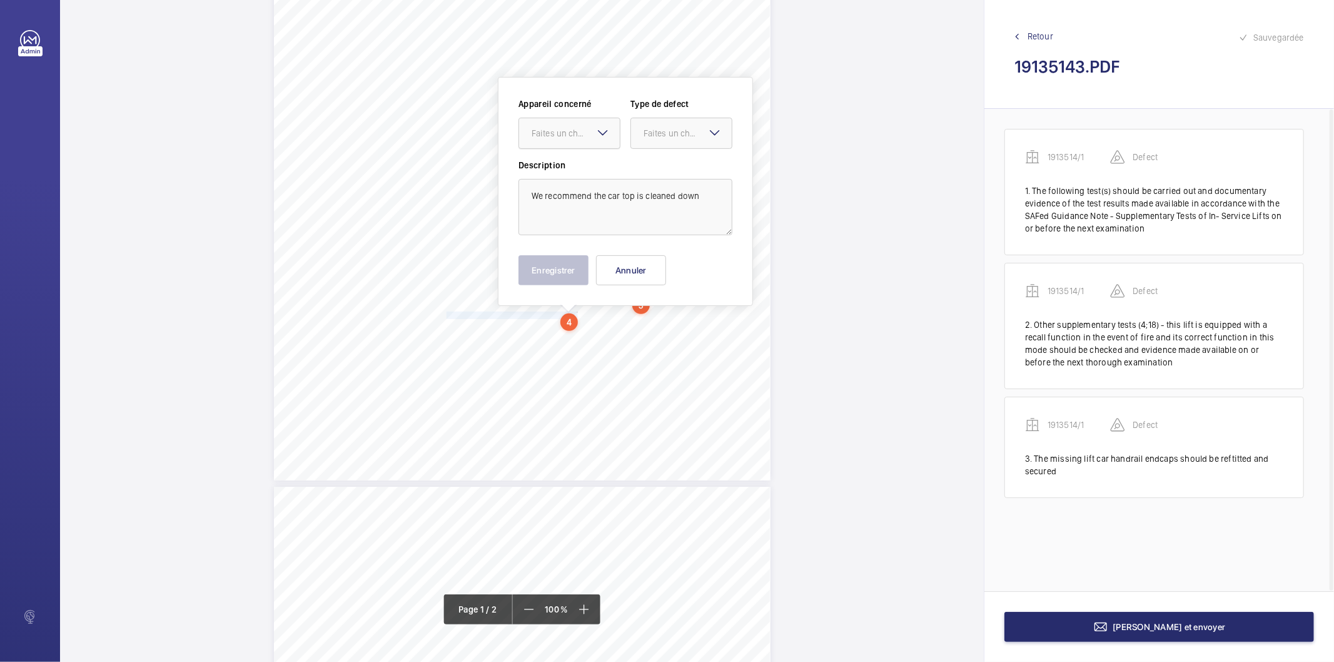
click at [566, 140] on div at bounding box center [569, 133] width 101 height 30
click at [560, 170] on span "1913514/1" at bounding box center [570, 171] width 76 height 13
click at [669, 119] on div at bounding box center [681, 133] width 101 height 30
click at [667, 264] on span "Recommandation" at bounding box center [682, 263] width 76 height 13
click at [577, 263] on button "Enregistrer" at bounding box center [553, 270] width 70 height 30
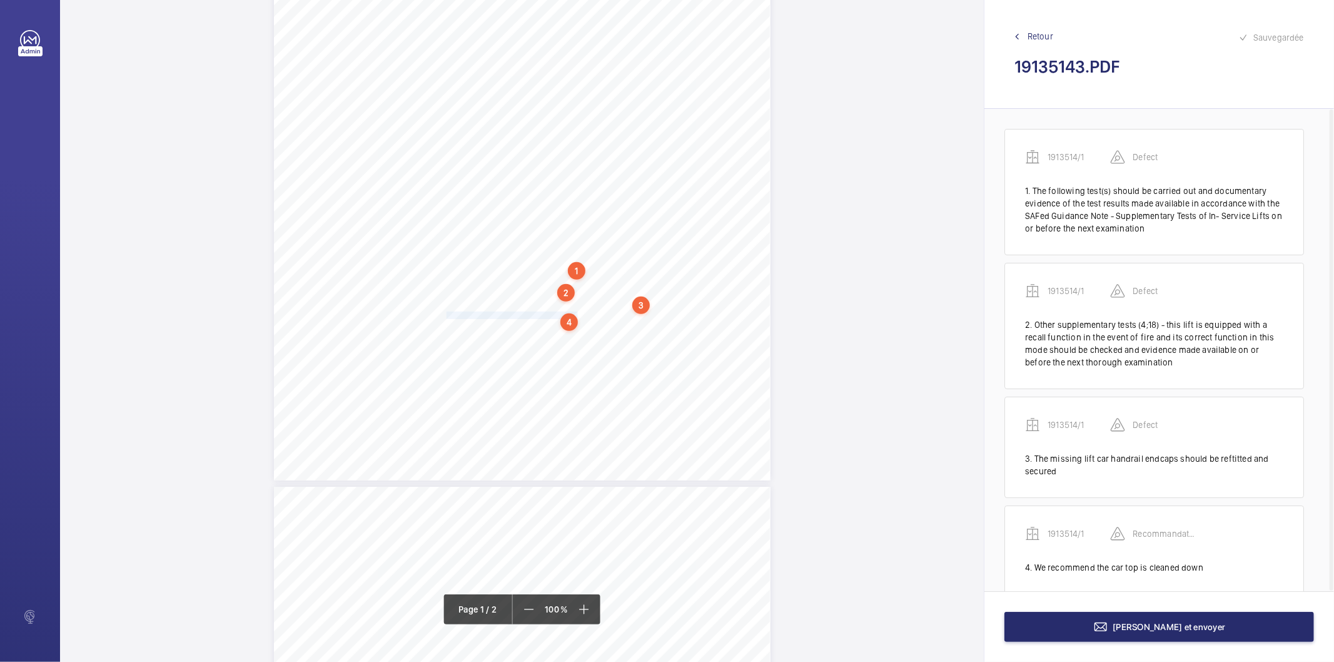
scroll to position [23, 0]
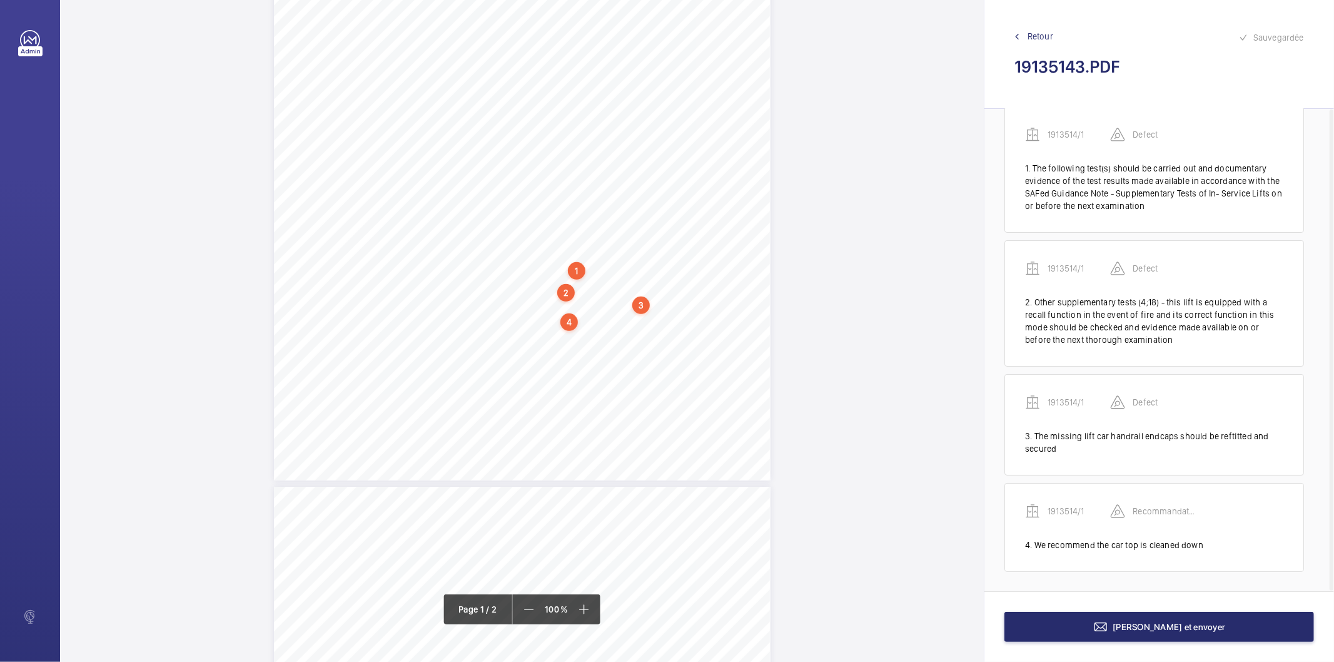
click at [637, 306] on div "3" at bounding box center [641, 305] width 18 height 18
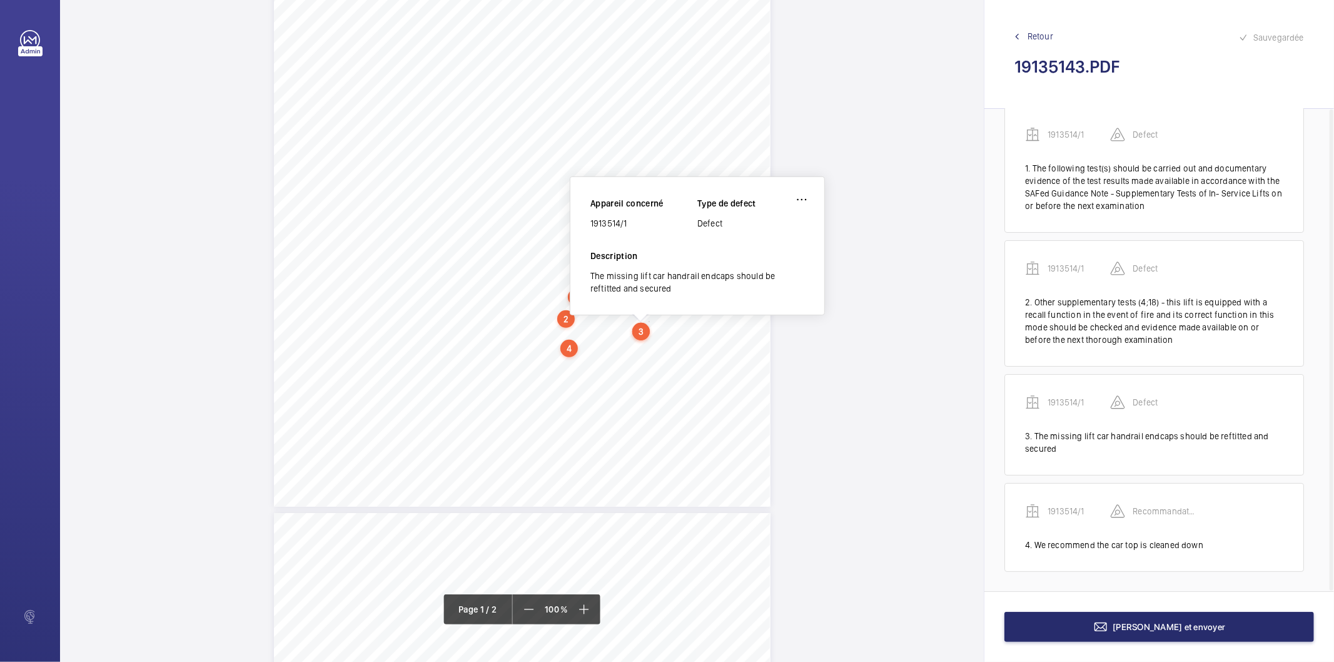
click at [620, 220] on div "1913514/1" at bounding box center [643, 223] width 107 height 13
copy div "1913514/1"
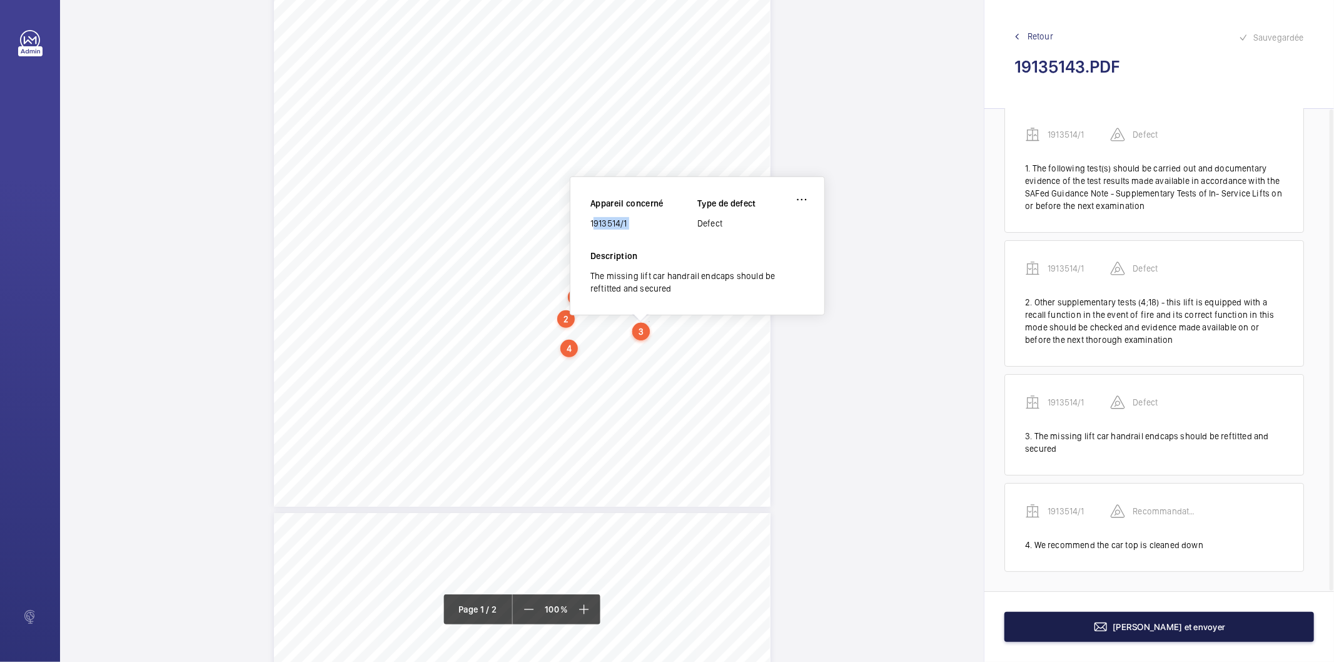
click at [1104, 640] on button "Terminer et envoyer" at bounding box center [1159, 627] width 310 height 30
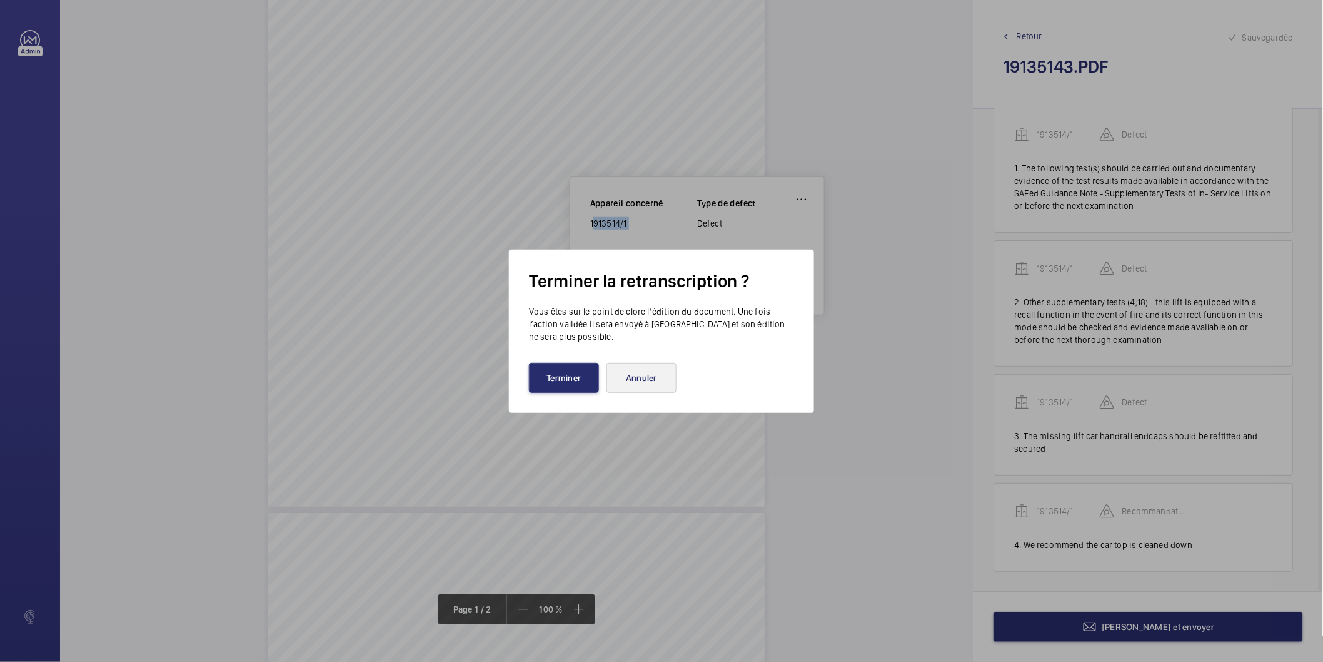
drag, startPoint x: 588, startPoint y: 380, endPoint x: 634, endPoint y: 377, distance: 45.8
click at [634, 377] on div "Terminer Annuler" at bounding box center [661, 378] width 265 height 30
click at [634, 377] on button "Annuler" at bounding box center [642, 378] width 70 height 30
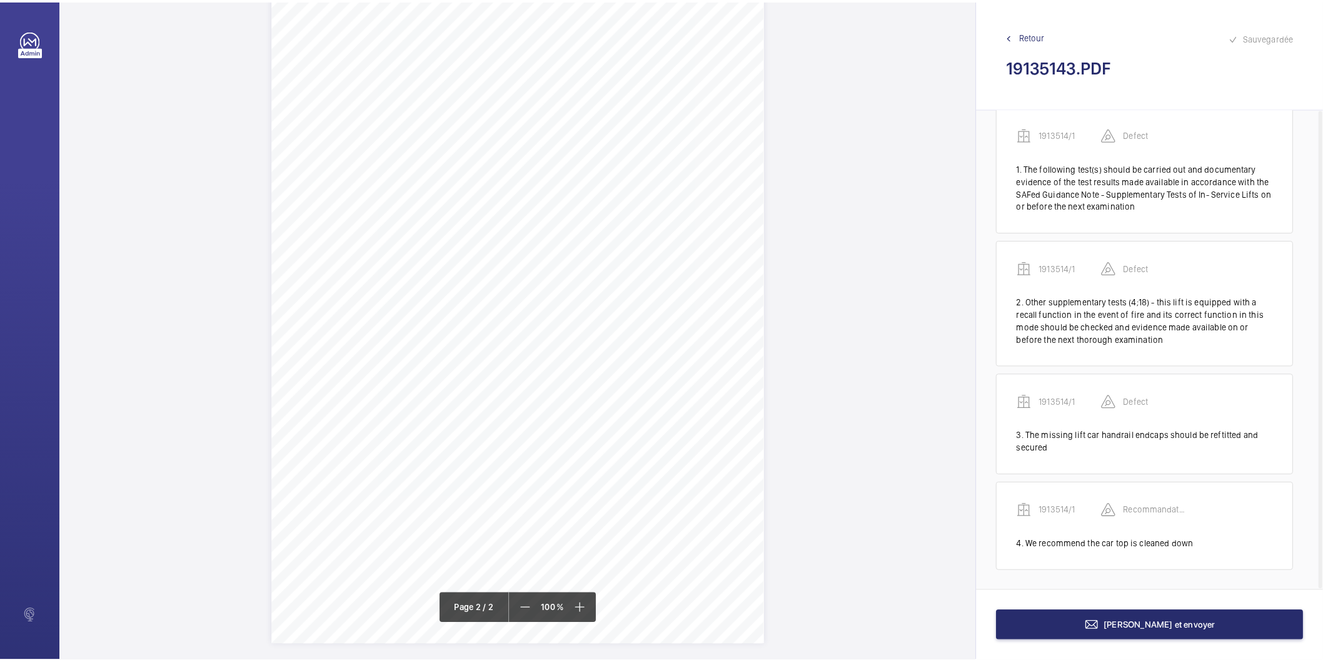
scroll to position [795, 0]
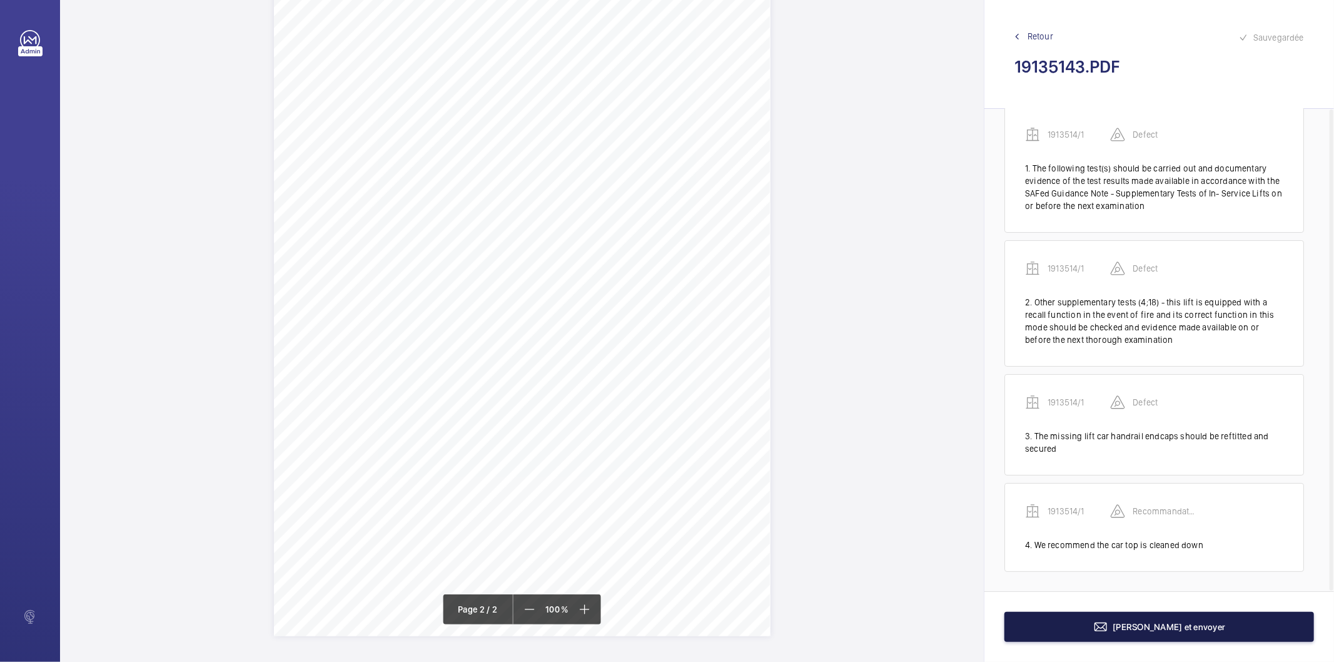
click at [1074, 634] on button "Terminer et envoyer" at bounding box center [1159, 627] width 310 height 30
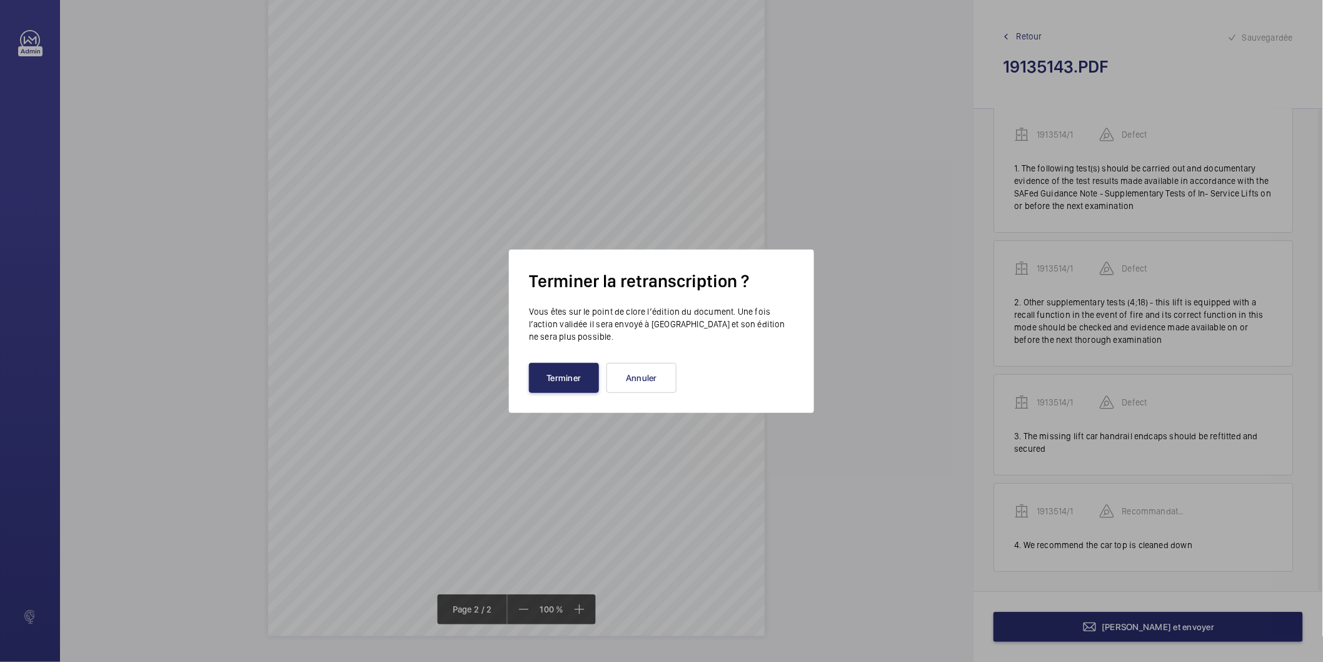
click at [564, 385] on button "Terminer" at bounding box center [564, 378] width 70 height 30
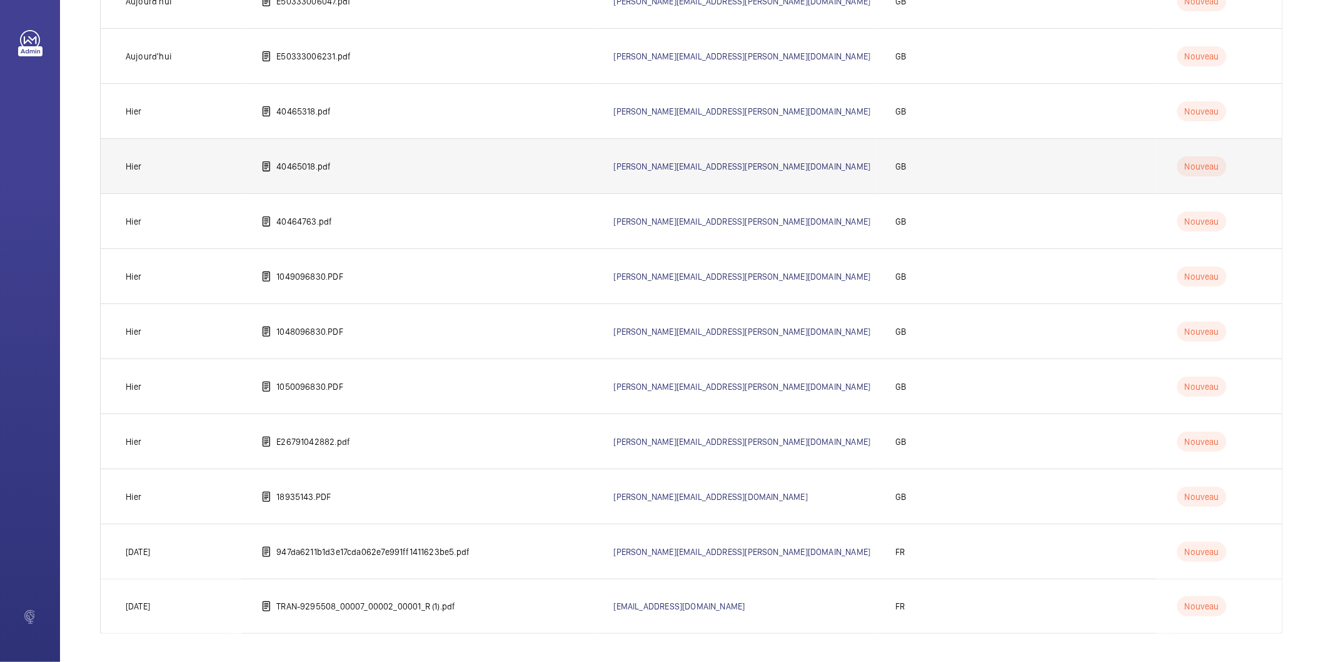
scroll to position [234, 0]
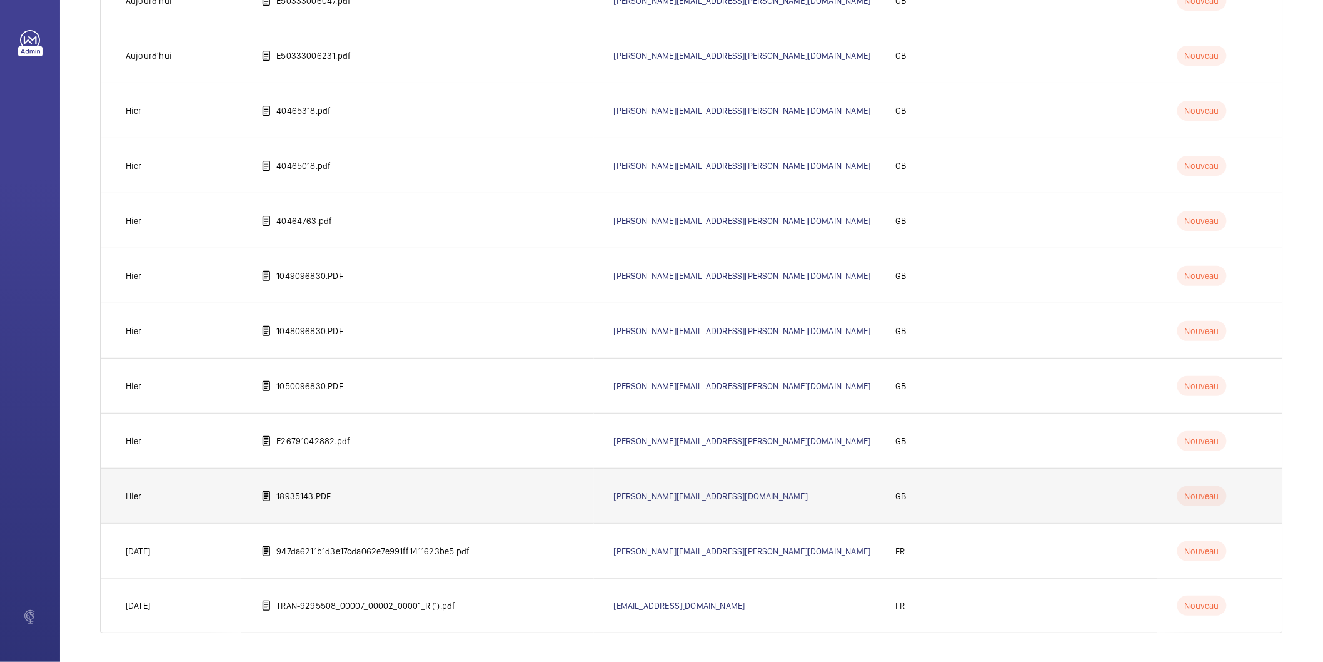
click at [477, 495] on td "18935143.PDF" at bounding box center [417, 495] width 352 height 55
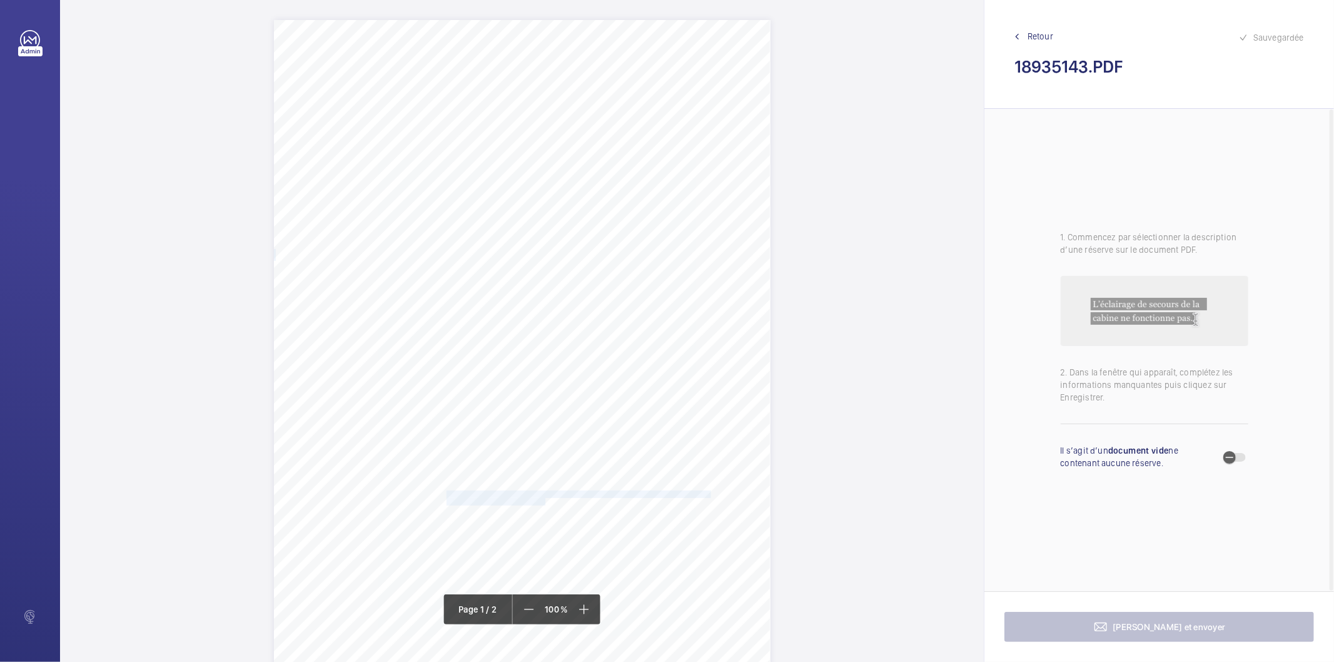
drag, startPoint x: 445, startPoint y: 495, endPoint x: 542, endPoint y: 501, distance: 97.1
click at [542, 501] on div "Lifting Operations and Lifting Equipment Regulations Report of Thorough Examina…" at bounding box center [522, 371] width 497 height 702
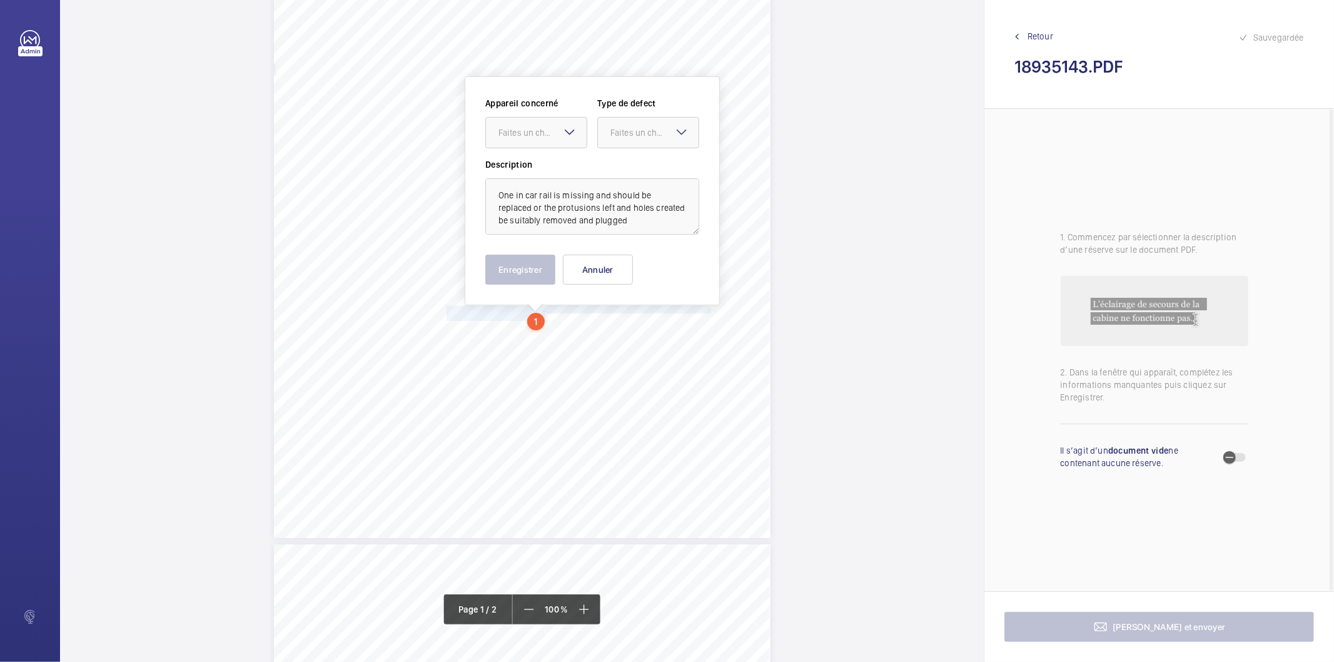
scroll to position [15, 0]
click at [543, 135] on div "Faites un choix" at bounding box center [542, 132] width 88 height 13
click at [542, 165] on span "1893514/3" at bounding box center [536, 170] width 76 height 13
click at [634, 138] on div "Faites un choix" at bounding box center [654, 132] width 88 height 13
click at [619, 169] on span "Standard" at bounding box center [648, 170] width 76 height 13
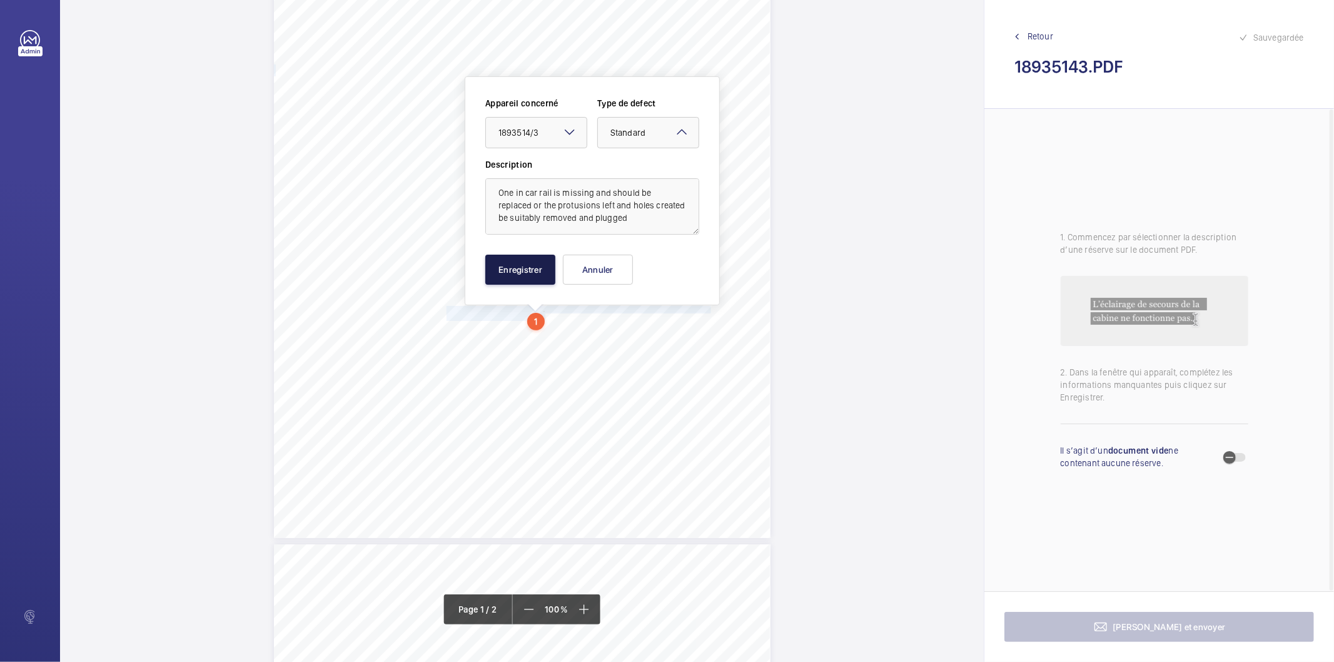
click at [538, 273] on button "Enregistrer" at bounding box center [520, 270] width 70 height 30
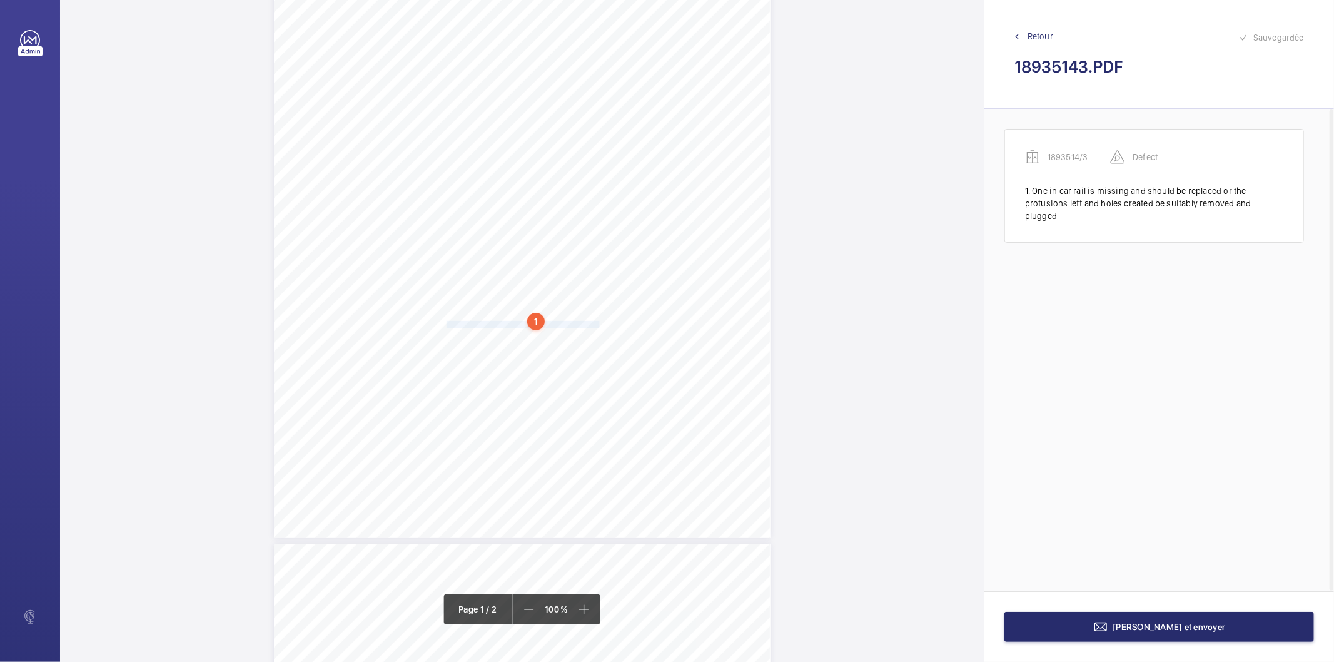
drag, startPoint x: 445, startPoint y: 323, endPoint x: 598, endPoint y: 322, distance: 153.2
click at [598, 322] on span "The damaged in car light diffuser should be replaced." at bounding box center [526, 324] width 158 height 7
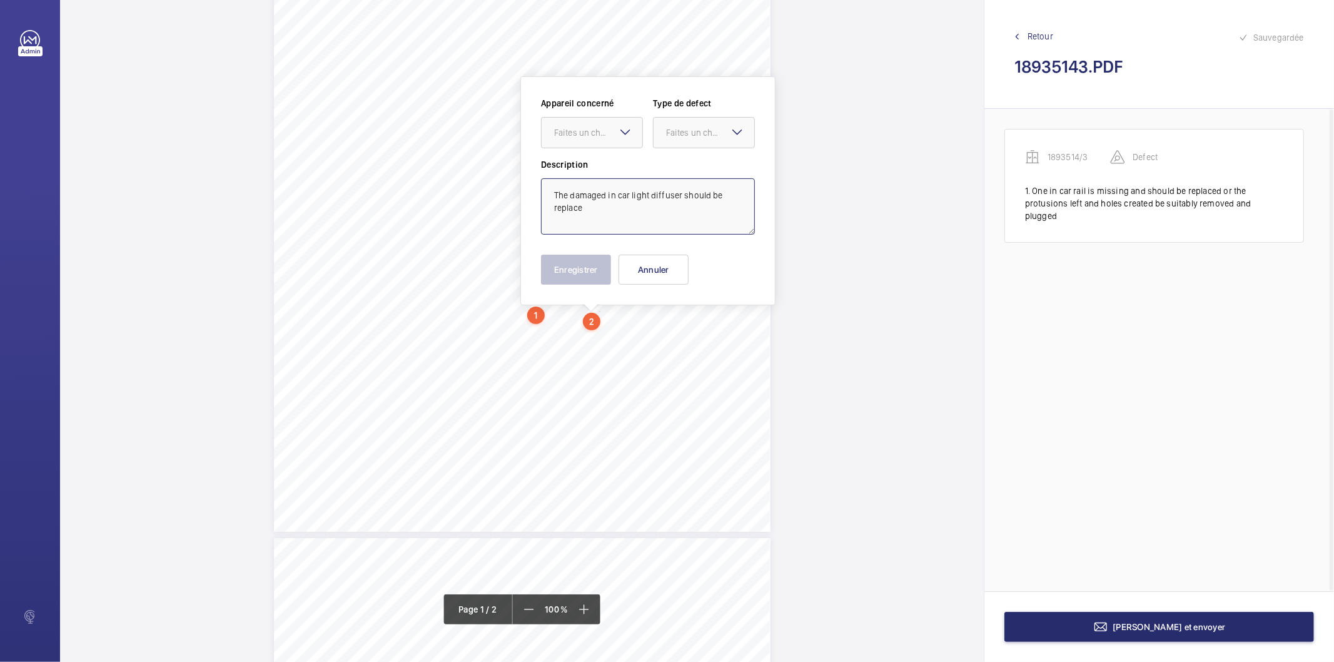
click at [593, 204] on textarea "The damaged in car light diffuser should be replace" at bounding box center [648, 206] width 214 height 56
click at [588, 133] on div "Faites un choix" at bounding box center [598, 132] width 88 height 13
click at [609, 171] on span "1893514/3" at bounding box center [592, 170] width 76 height 13
click at [690, 119] on div at bounding box center [704, 133] width 101 height 30
click at [697, 167] on span "Standard" at bounding box center [704, 170] width 76 height 13
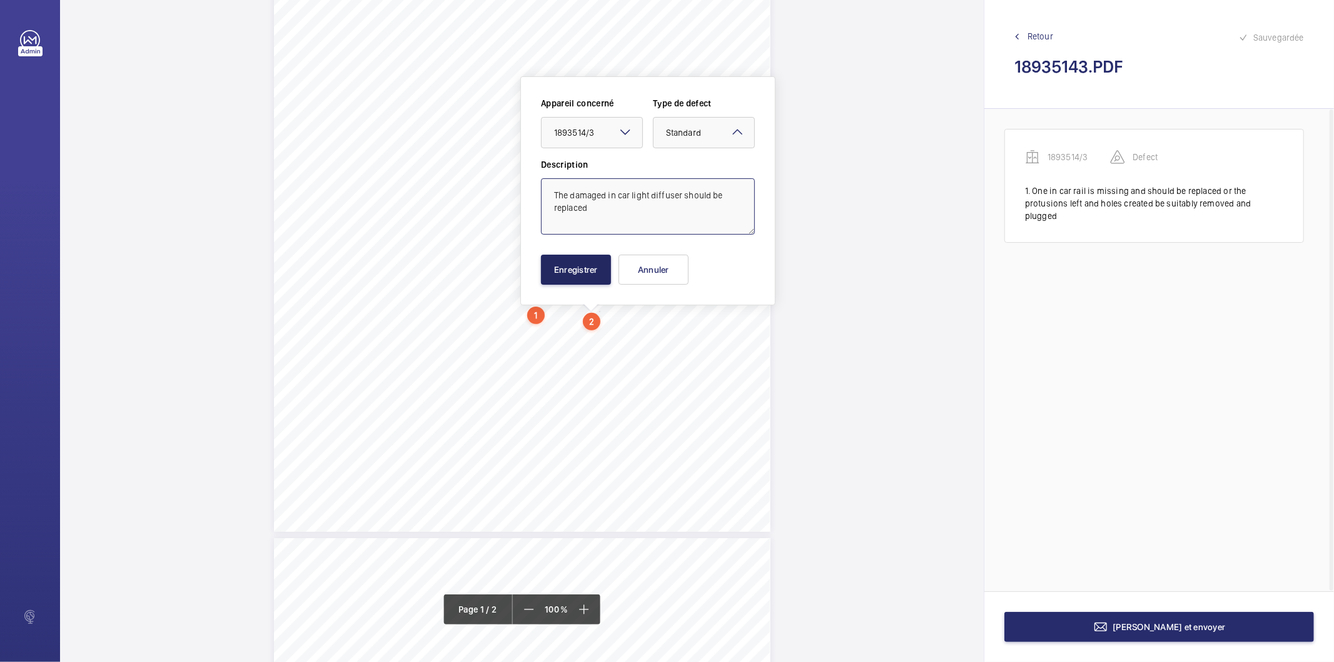
type textarea "The damaged in car light diffuser should be replaced"
drag, startPoint x: 605, startPoint y: 270, endPoint x: 558, endPoint y: 298, distance: 55.2
click at [605, 270] on button "Enregistrer" at bounding box center [576, 270] width 70 height 30
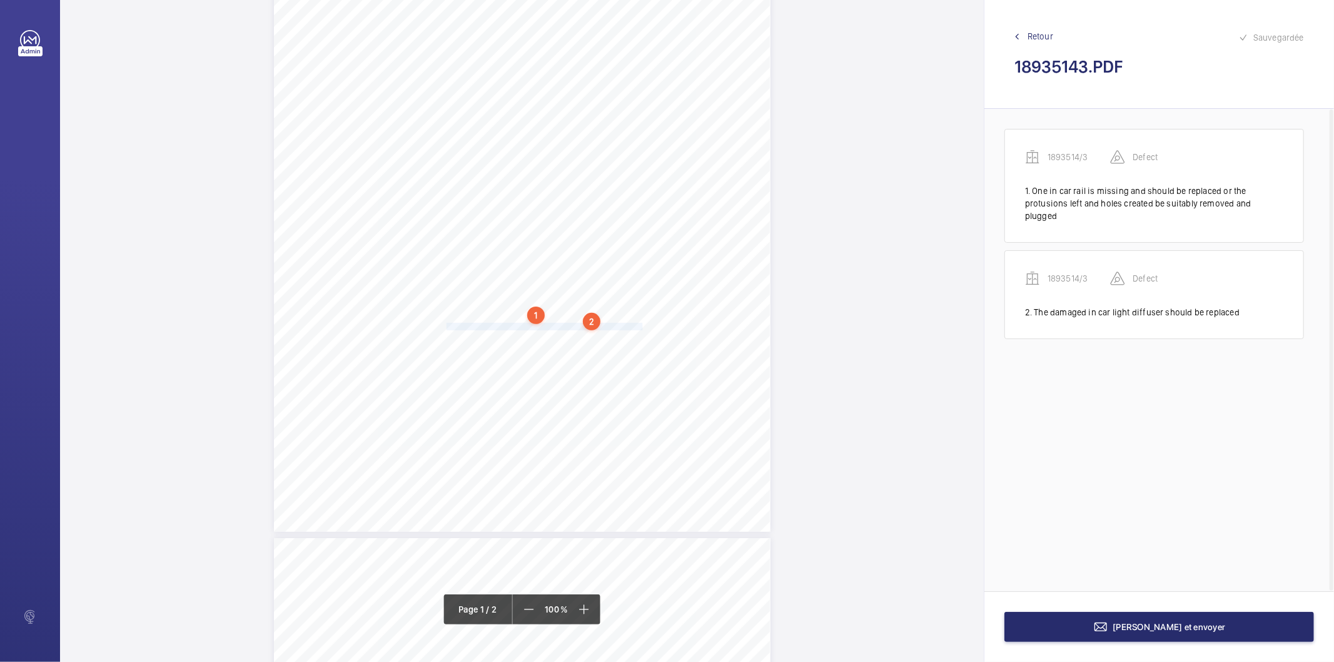
drag, startPoint x: 445, startPoint y: 328, endPoint x: 640, endPoint y: 326, distance: 195.1
click at [640, 326] on span "The fourth floor landing call button is loose and should be secured." at bounding box center [546, 326] width 198 height 7
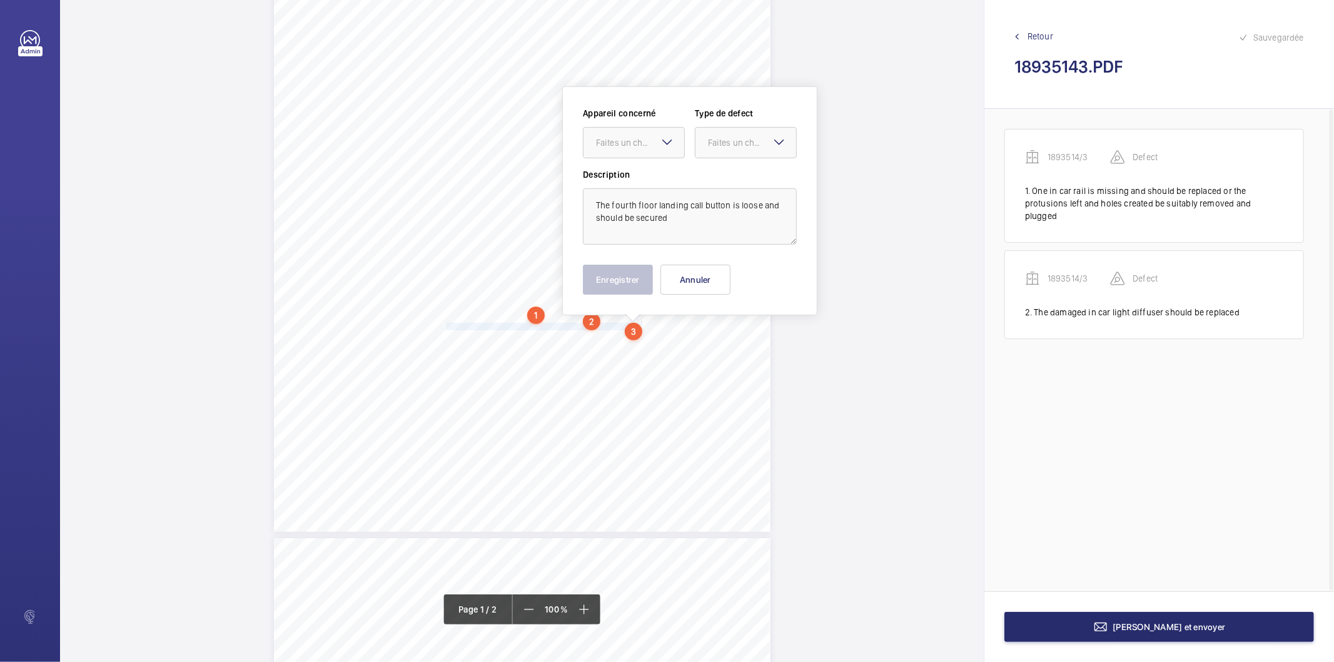
scroll to position [201, 0]
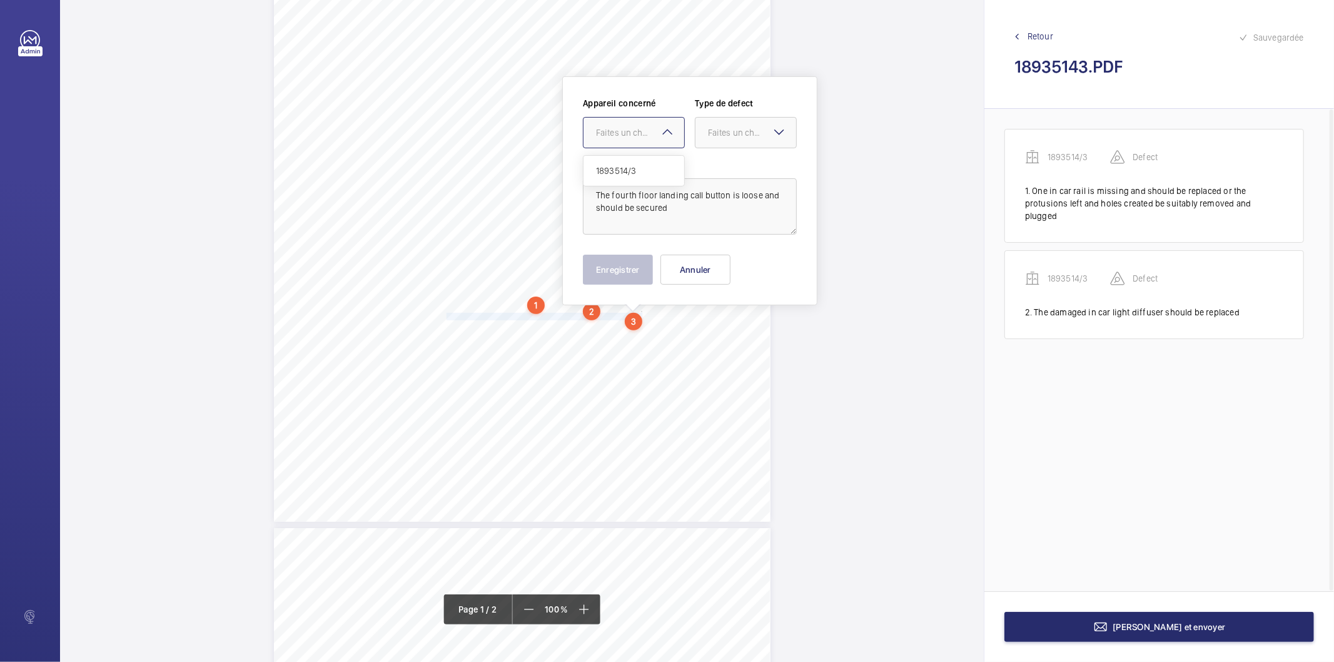
click at [627, 129] on div "Faites un choix" at bounding box center [640, 132] width 88 height 13
click at [613, 178] on div "1893514/3" at bounding box center [633, 171] width 101 height 30
drag, startPoint x: 717, startPoint y: 132, endPoint x: 713, endPoint y: 181, distance: 49.6
click at [717, 132] on div "Faites un choix" at bounding box center [752, 132] width 88 height 13
click at [710, 163] on div "Standard" at bounding box center [745, 171] width 101 height 31
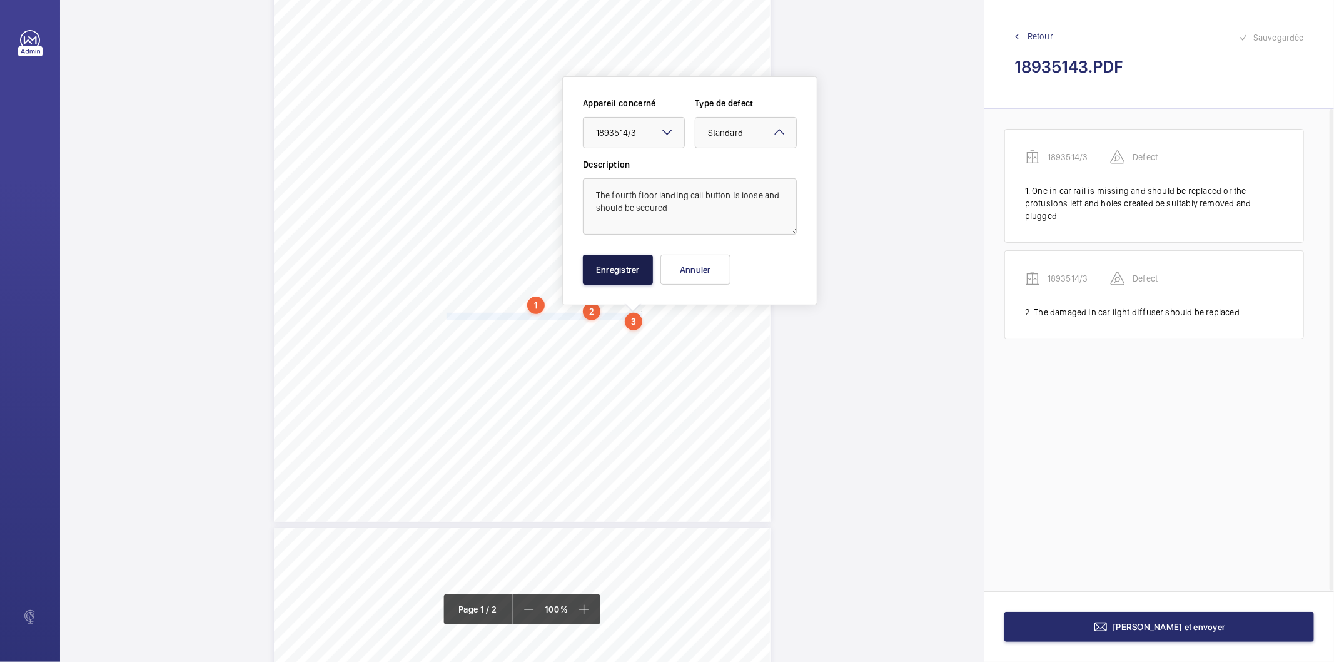
drag, startPoint x: 621, startPoint y: 263, endPoint x: 560, endPoint y: 305, distance: 73.7
click at [620, 263] on button "Enregistrer" at bounding box center [618, 270] width 70 height 30
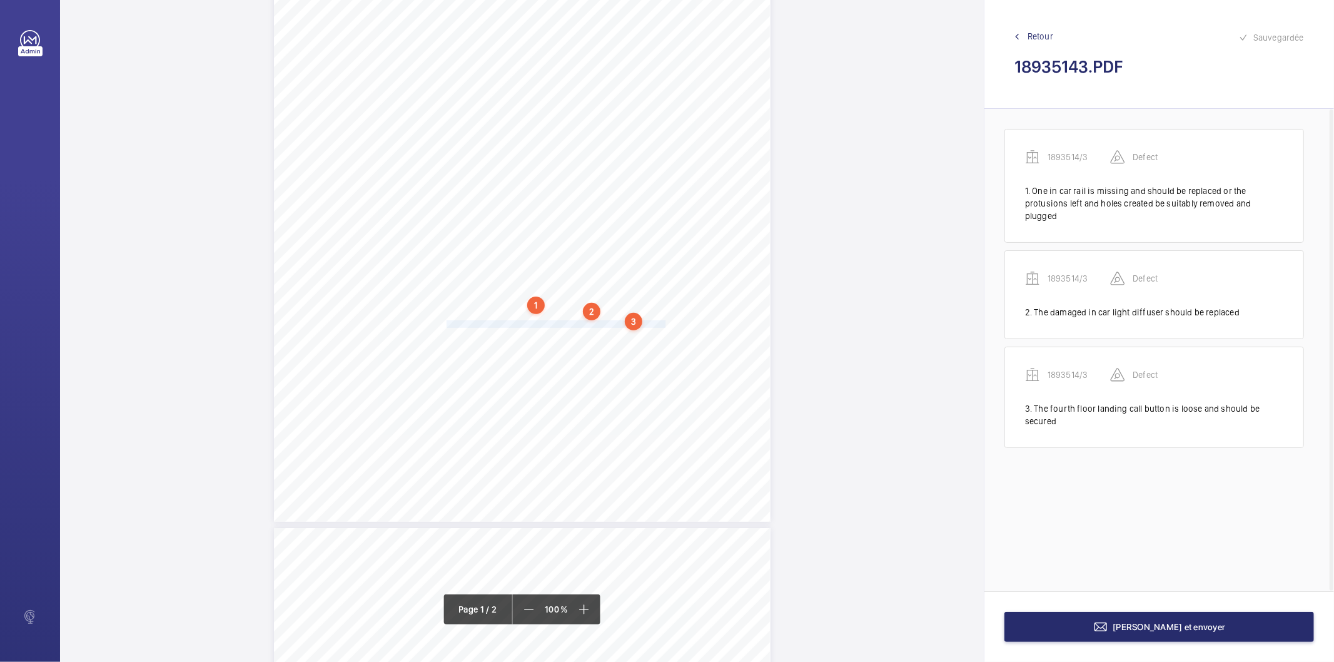
drag, startPoint x: 446, startPoint y: 326, endPoint x: 663, endPoint y: 323, distance: 217.0
click at [663, 323] on span "One lift car buffer frame bolt is loose in the pit and this should be rectified." at bounding box center [556, 324] width 219 height 7
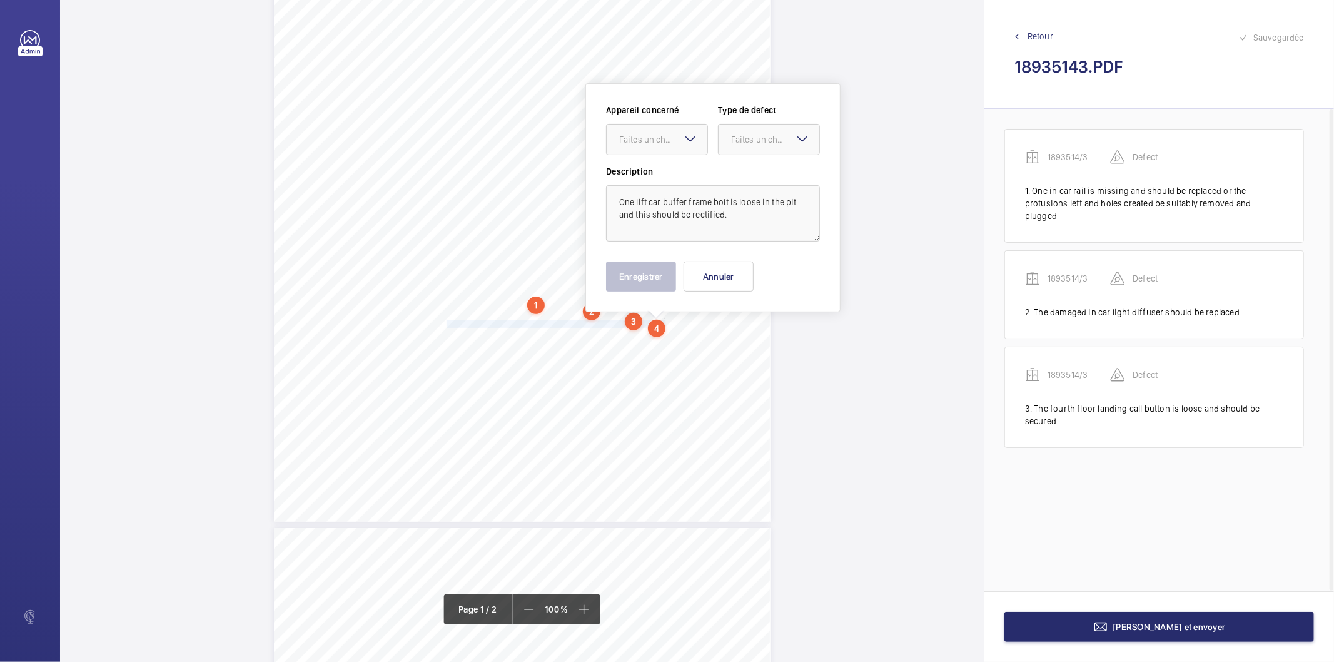
scroll to position [208, 0]
click at [664, 126] on div "Faites un choix" at bounding box center [663, 132] width 88 height 13
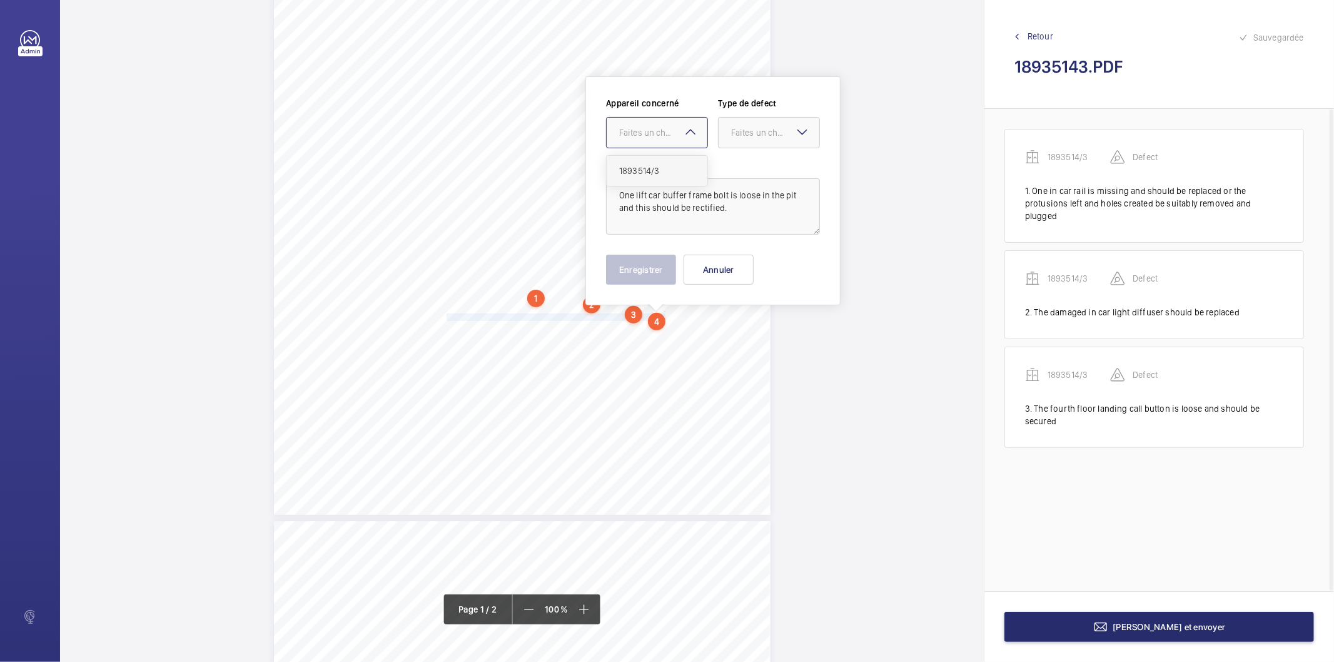
click at [644, 170] on span "1893514/3" at bounding box center [657, 170] width 76 height 13
click at [744, 133] on div "Faites un choix" at bounding box center [775, 132] width 88 height 13
drag, startPoint x: 729, startPoint y: 261, endPoint x: 758, endPoint y: 171, distance: 94.7
click at [758, 171] on div "Standard Immédiat Timed Recommandation" at bounding box center [769, 217] width 101 height 122
click at [758, 171] on span "Standard" at bounding box center [769, 170] width 76 height 13
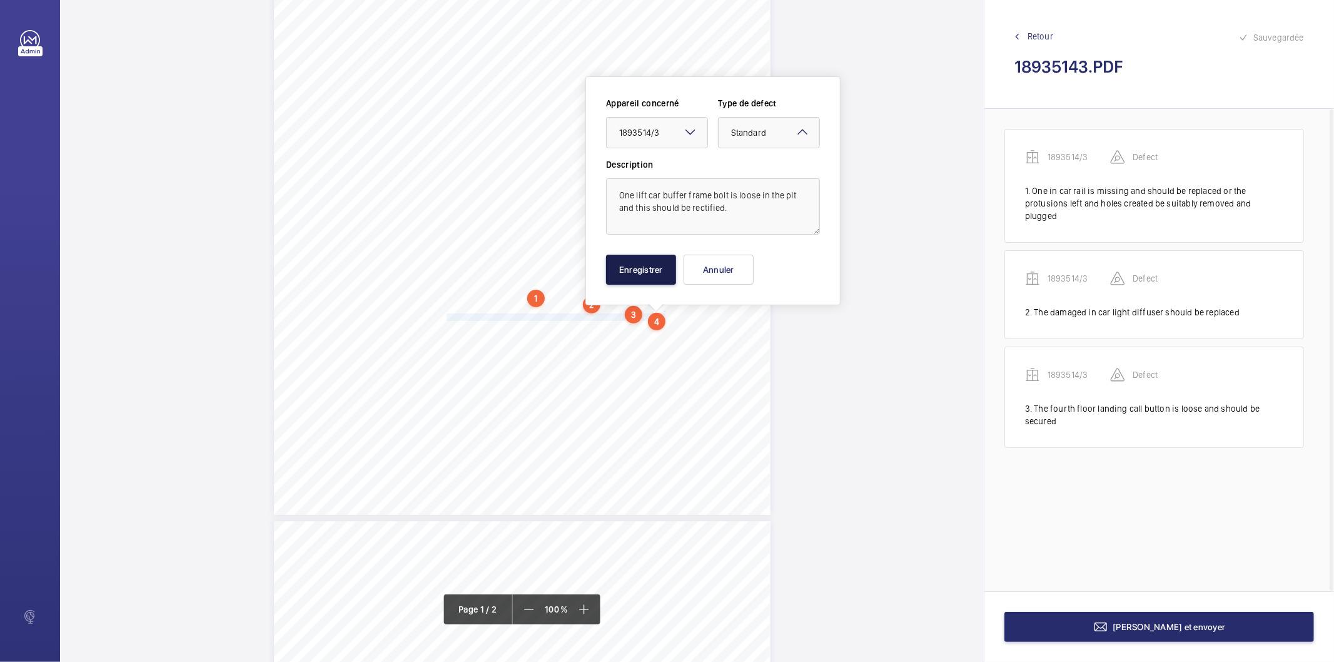
click at [619, 273] on button "Enregistrer" at bounding box center [641, 270] width 70 height 30
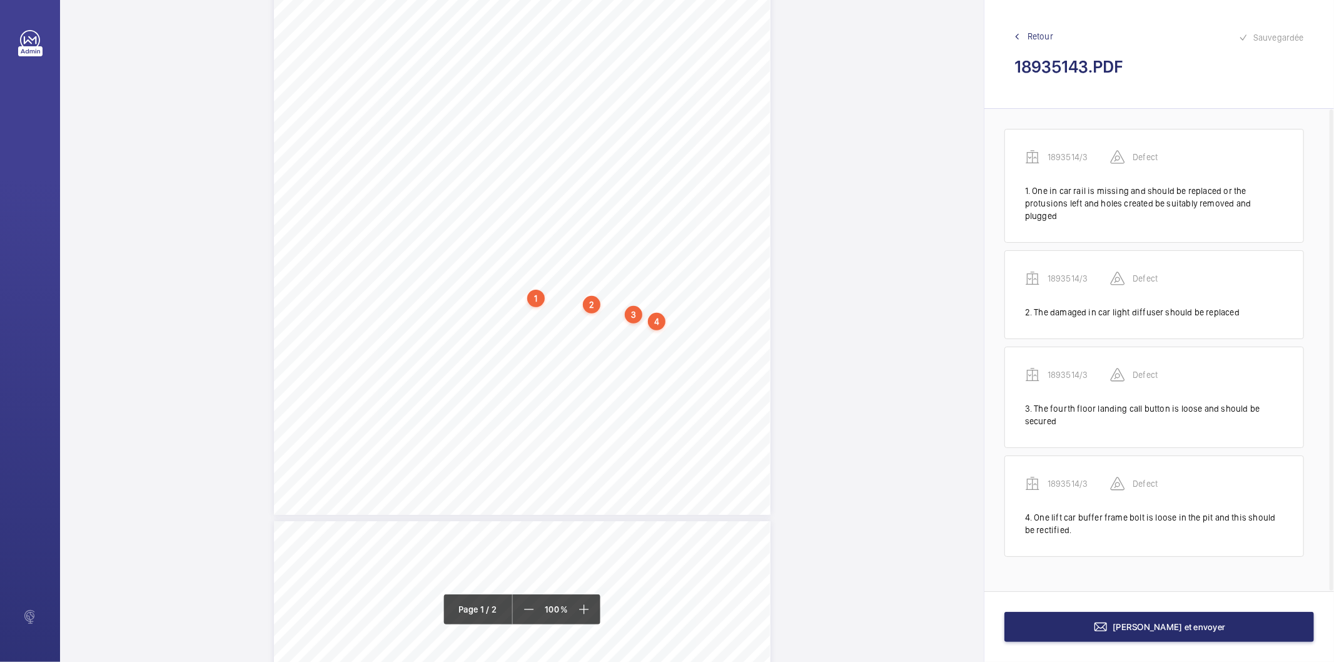
click at [659, 322] on div "4" at bounding box center [657, 322] width 18 height 18
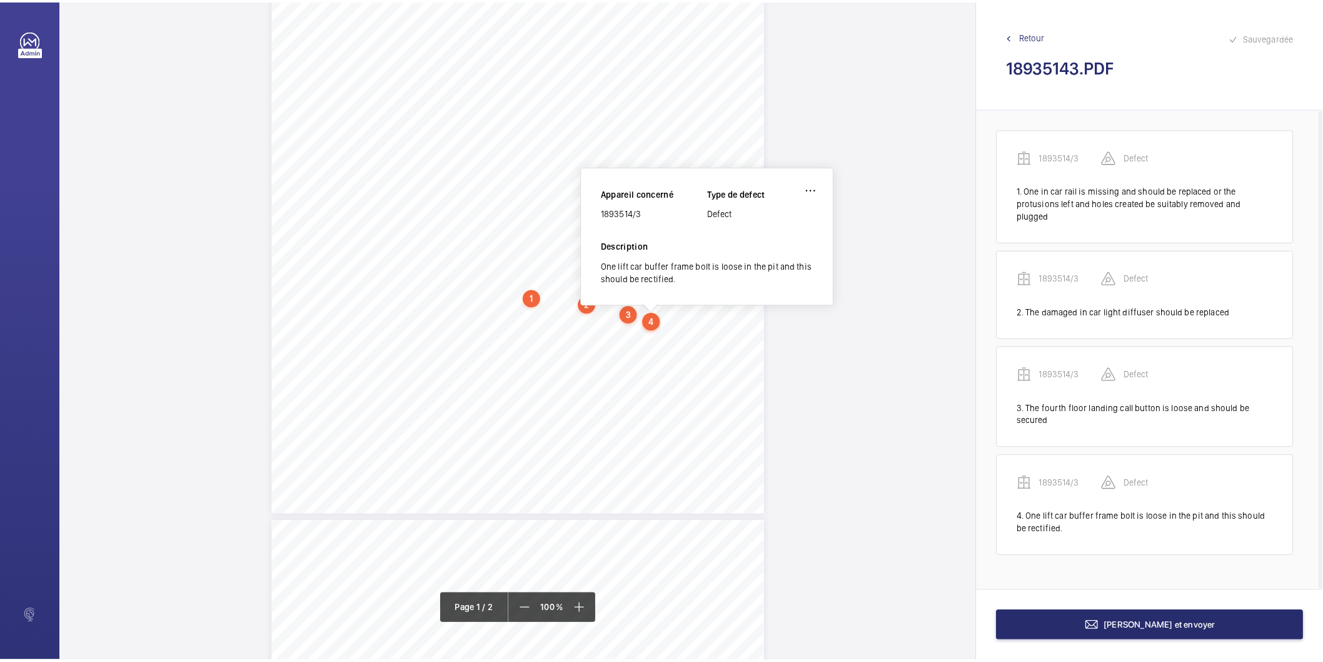
scroll to position [198, 0]
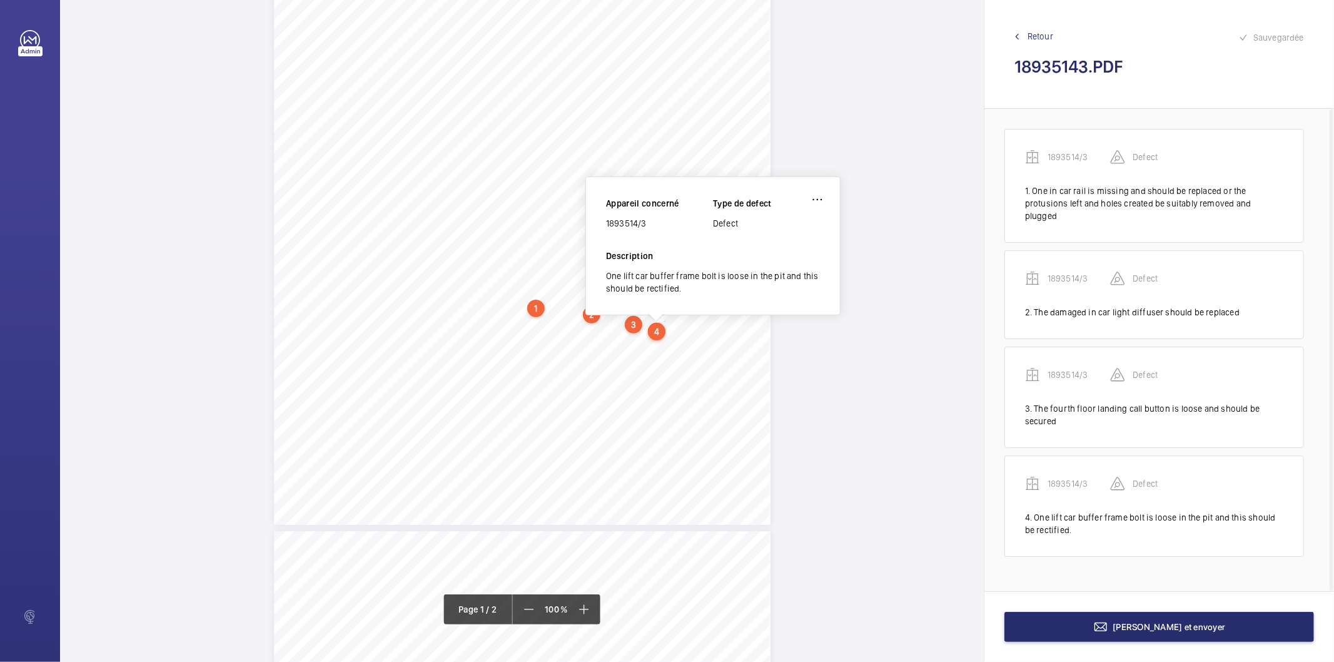
click at [630, 226] on div "1893514/3" at bounding box center [659, 223] width 107 height 13
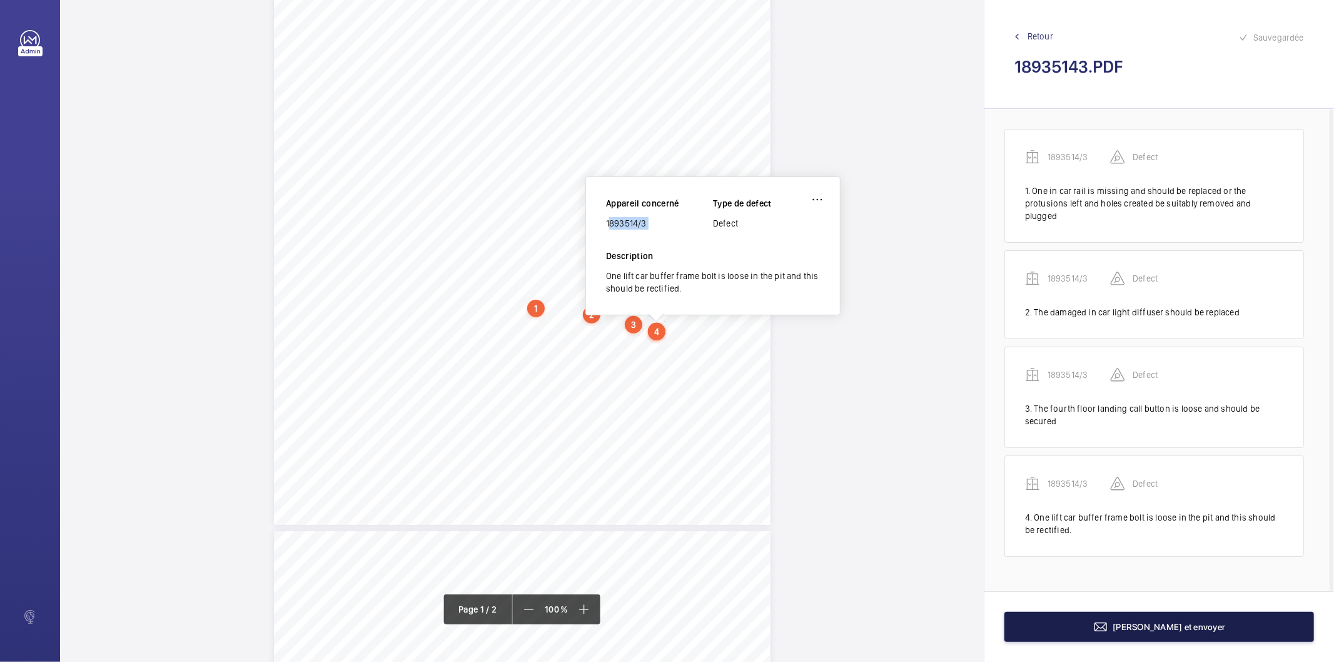
click at [1139, 633] on button "Terminer et envoyer" at bounding box center [1159, 627] width 310 height 30
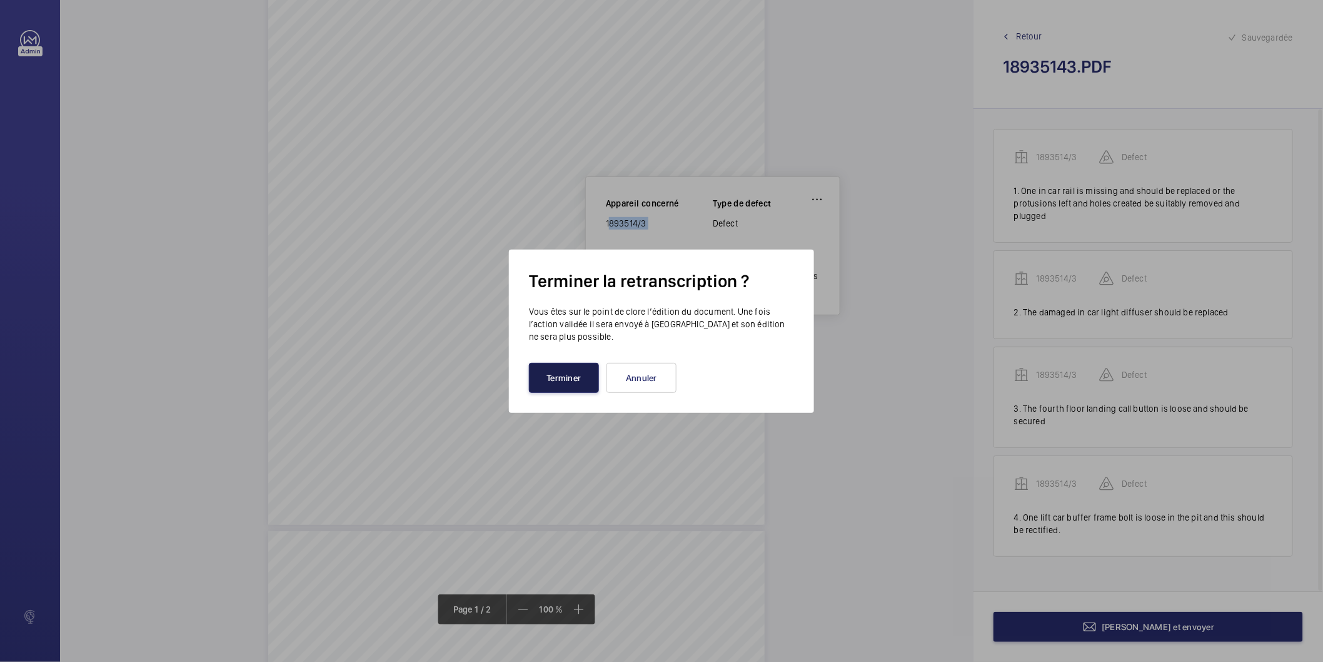
click at [567, 367] on button "Terminer" at bounding box center [564, 378] width 70 height 30
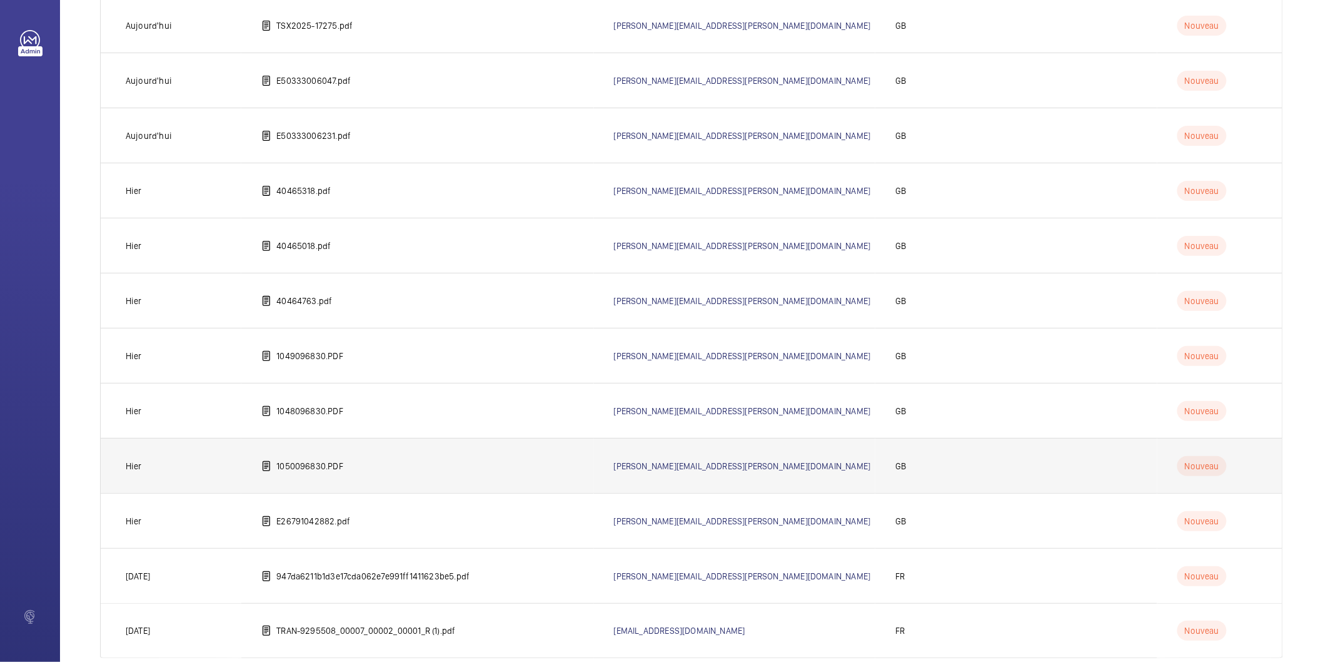
scroll to position [179, 0]
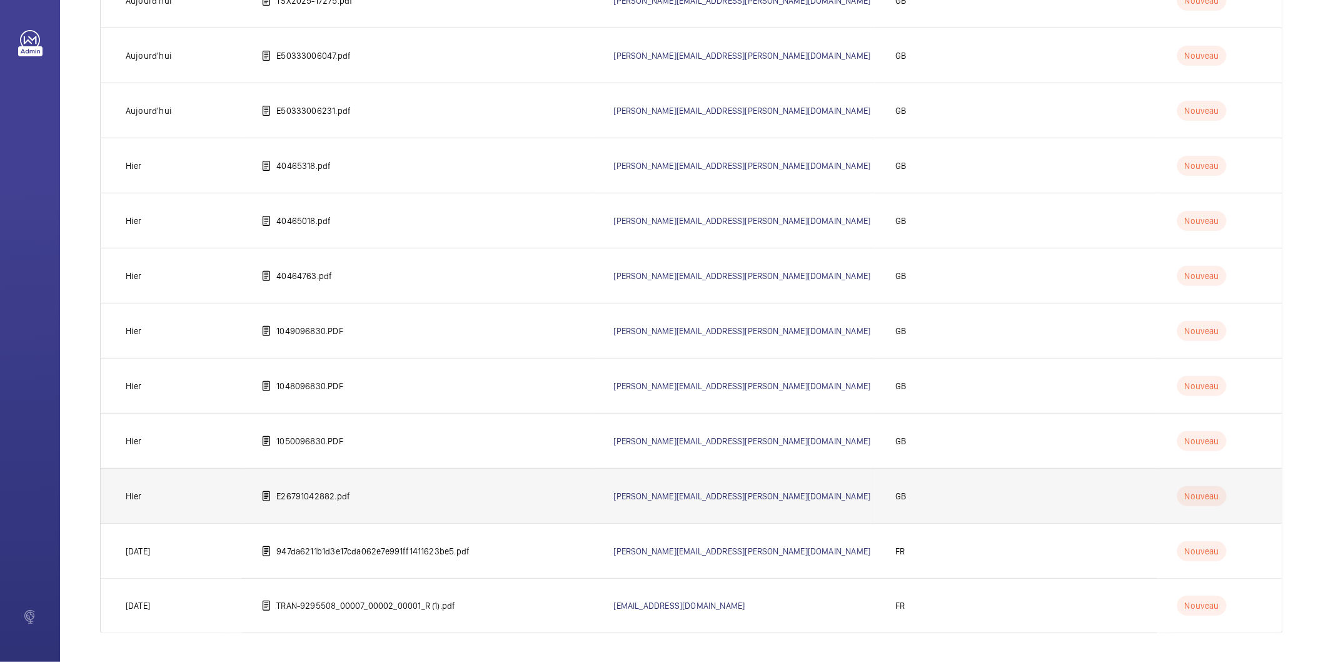
click at [316, 502] on td "E26791042882.pdf" at bounding box center [417, 495] width 352 height 55
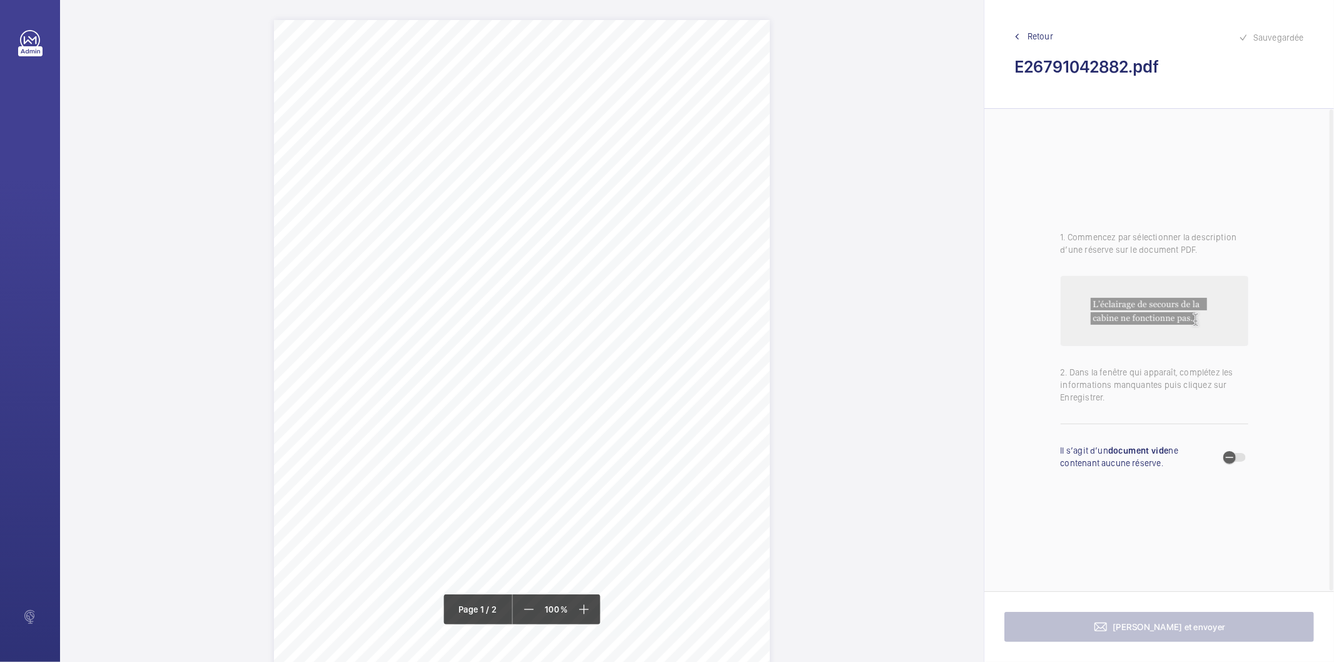
drag, startPoint x: 383, startPoint y: 118, endPoint x: 626, endPoint y: 127, distance: 243.5
click at [626, 127] on div "Lift Report Lifting Operations & Lifting Equipment Regulation 1998 Provision & …" at bounding box center [522, 371] width 496 height 702
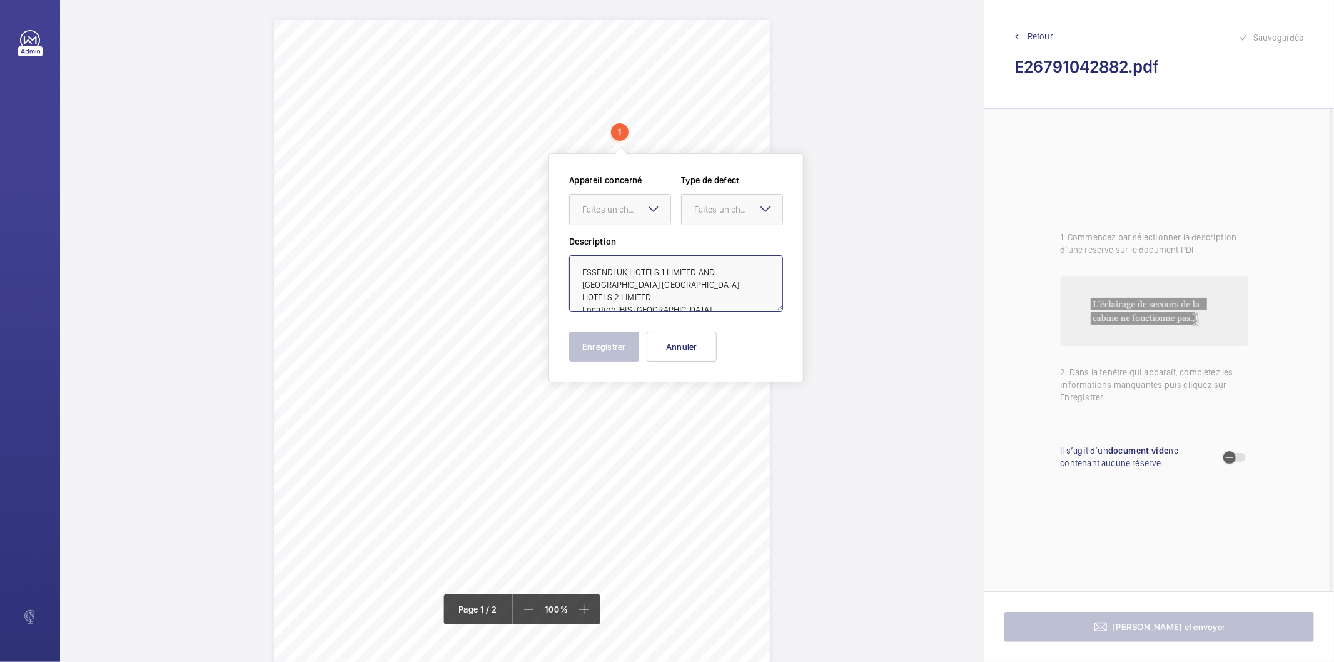
drag, startPoint x: 616, startPoint y: 296, endPoint x: 674, endPoint y: 285, distance: 59.4
click at [674, 285] on textarea "ESSENDI UK HOTELS 1 LIMITED AND ESSENDI UK HOTELS 2 LIMITED Location IBIS CAMBR…" at bounding box center [676, 283] width 214 height 56
type textarea "ESSENDI UK HOTELS 1 LIMITED AND ESSENDI UK HOTELS 2 LIMITED IBIS CAMBRIDGE CENT…"
click at [669, 347] on button "Annuler" at bounding box center [682, 346] width 70 height 30
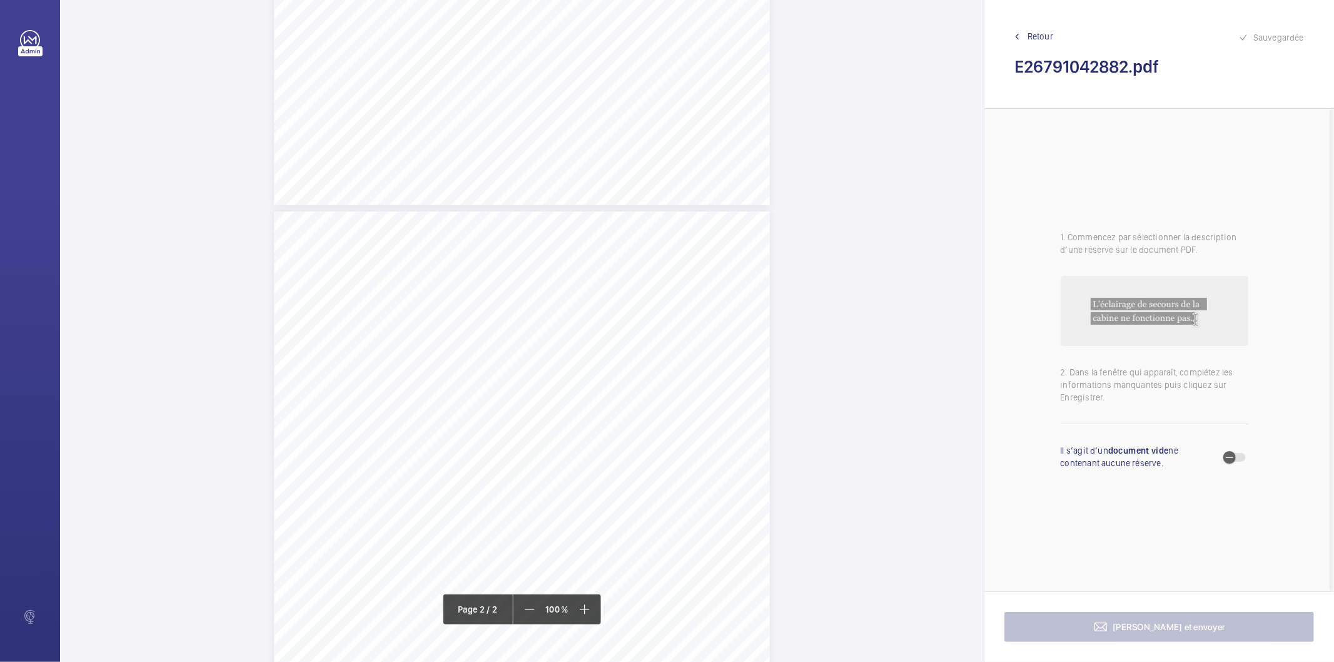
scroll to position [555, 0]
drag, startPoint x: 508, startPoint y: 269, endPoint x: 532, endPoint y: 291, distance: 32.8
click at [532, 291] on div "Lift Report Lifting Operations & Lifting Equipment Regulation 1998 Provision & …" at bounding box center [522, 524] width 496 height 702
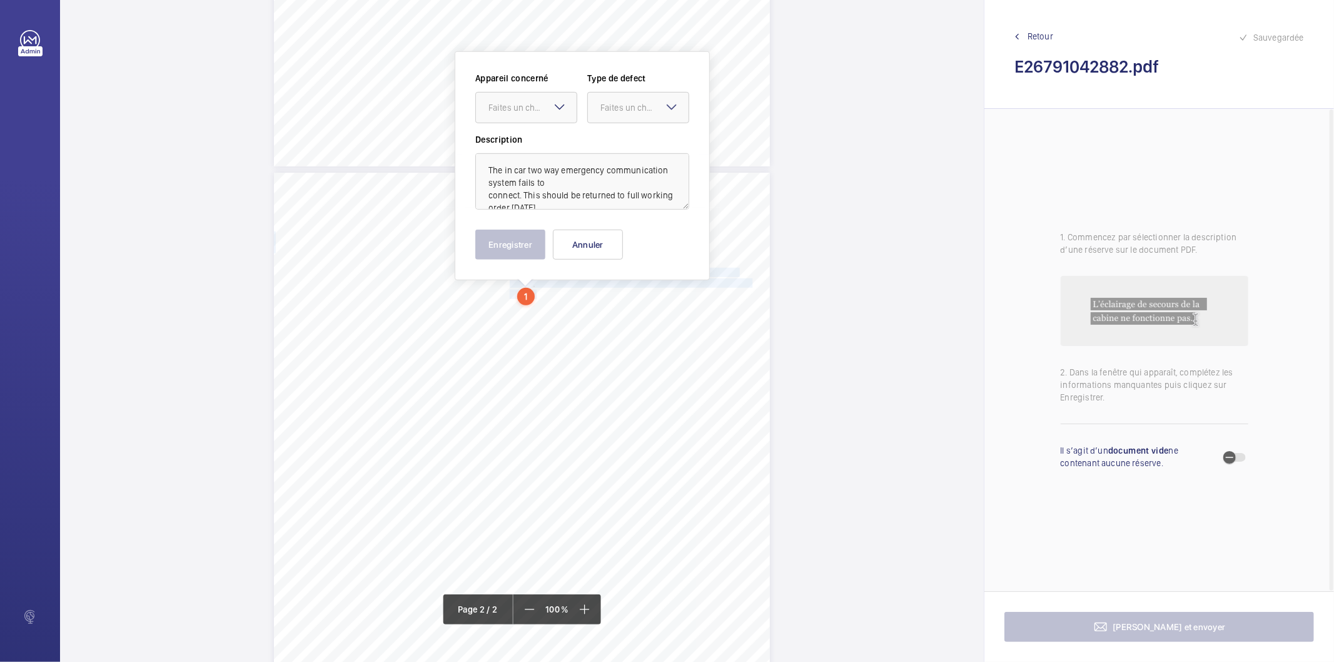
scroll to position [530, 0]
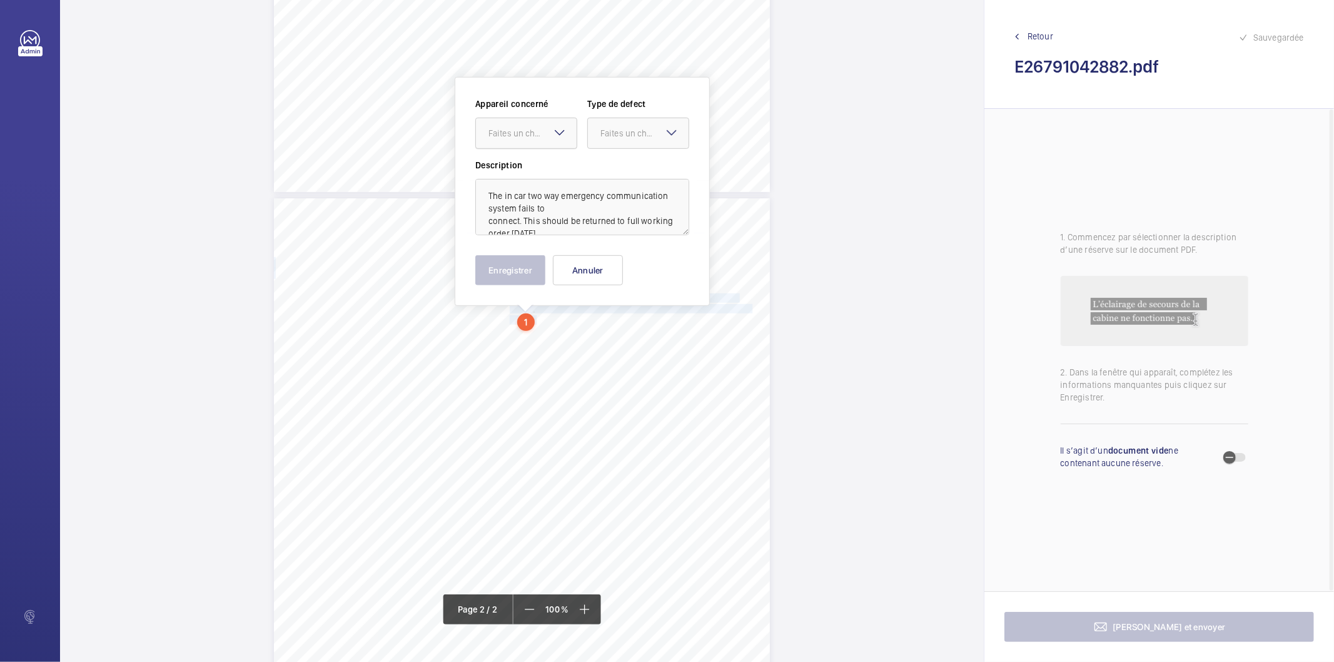
click at [549, 132] on div "Faites un choix" at bounding box center [532, 133] width 88 height 13
click at [526, 168] on span "E26791042882" at bounding box center [526, 171] width 76 height 13
click at [615, 129] on div "Faites un choix" at bounding box center [644, 133] width 88 height 13
click at [627, 236] on span "Timed" at bounding box center [638, 232] width 76 height 13
click at [668, 133] on mat-icon "Open calendar" at bounding box center [669, 133] width 15 height 15
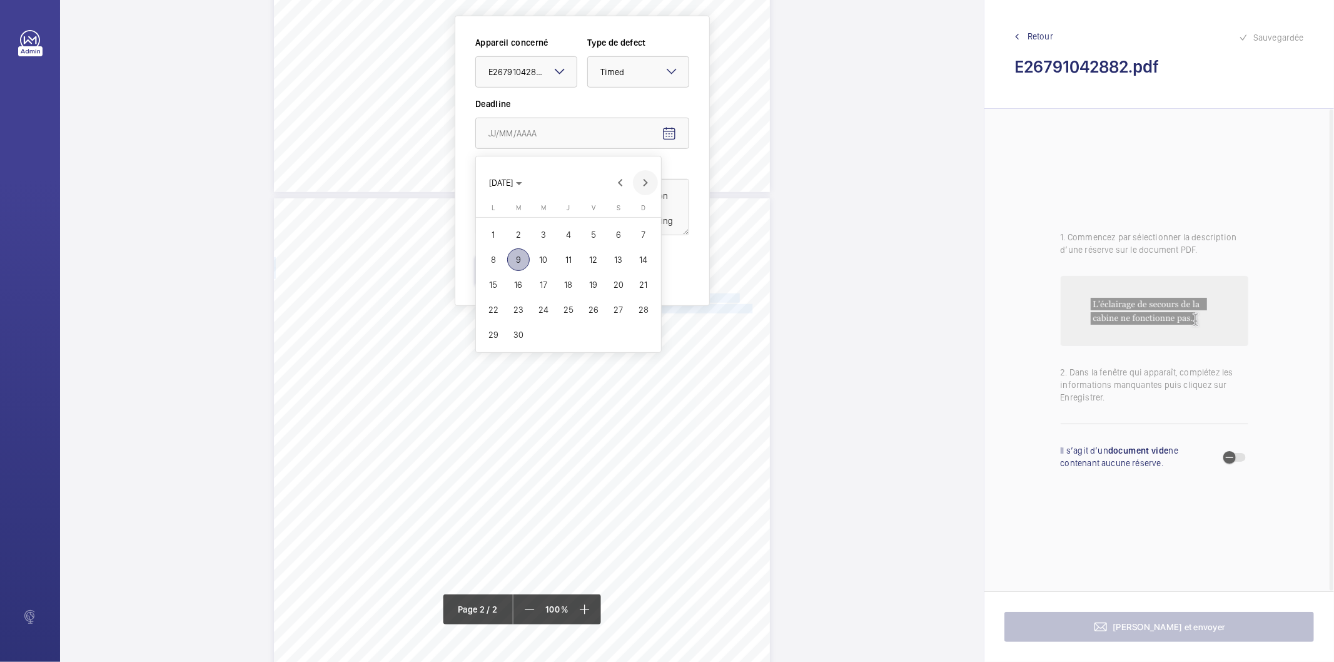
click at [648, 184] on span "Next month" at bounding box center [645, 182] width 25 height 25
click at [573, 233] on span "2" at bounding box center [568, 234] width 23 height 23
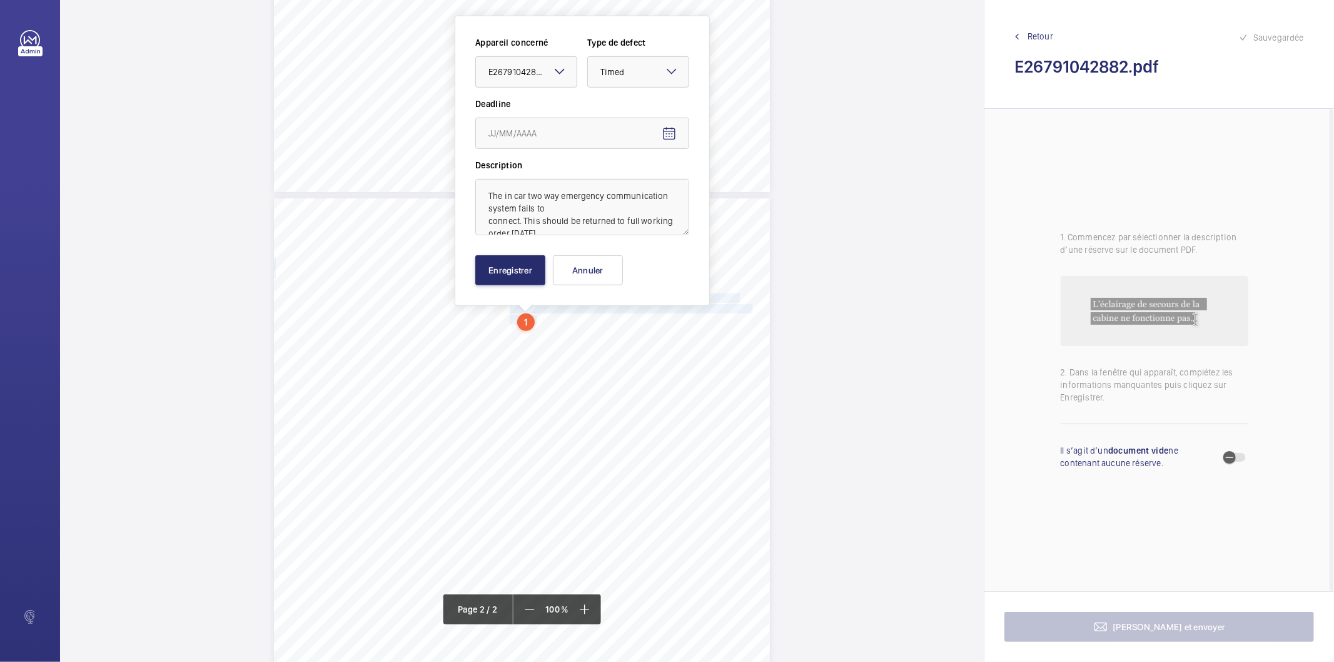
type input "02/10/2025"
click at [498, 265] on button "Enregistrer" at bounding box center [510, 270] width 70 height 30
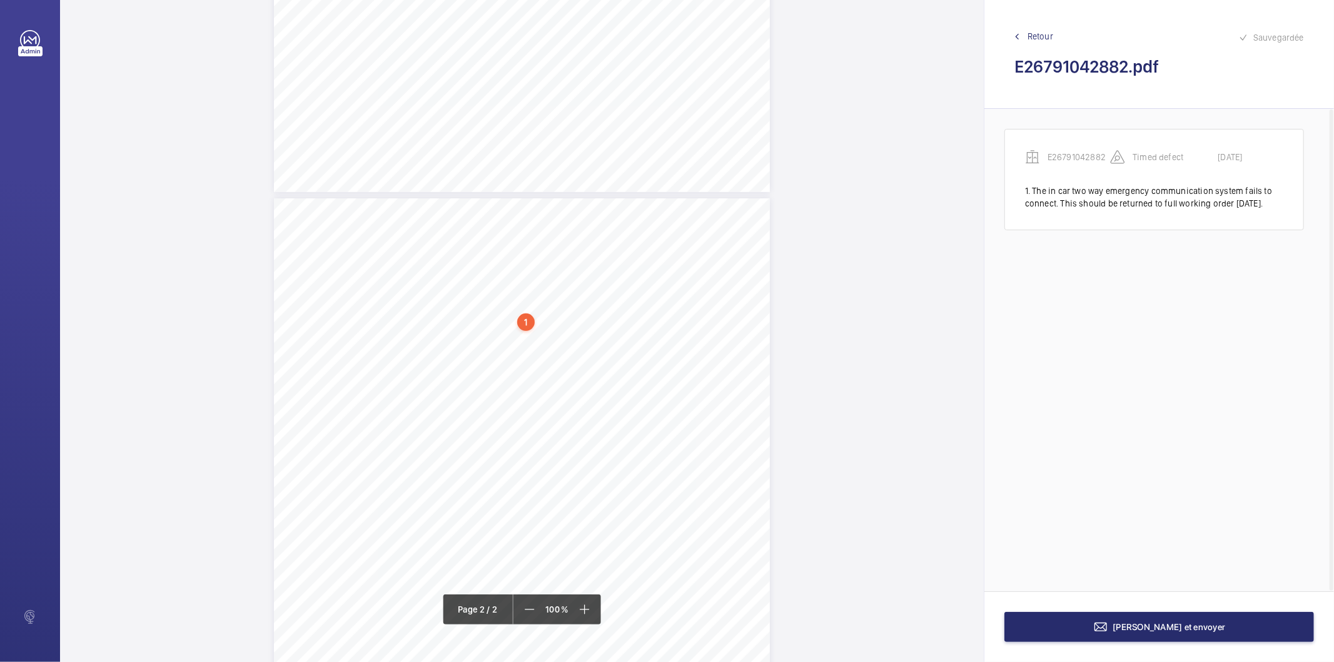
click at [530, 322] on div "1" at bounding box center [526, 322] width 18 height 18
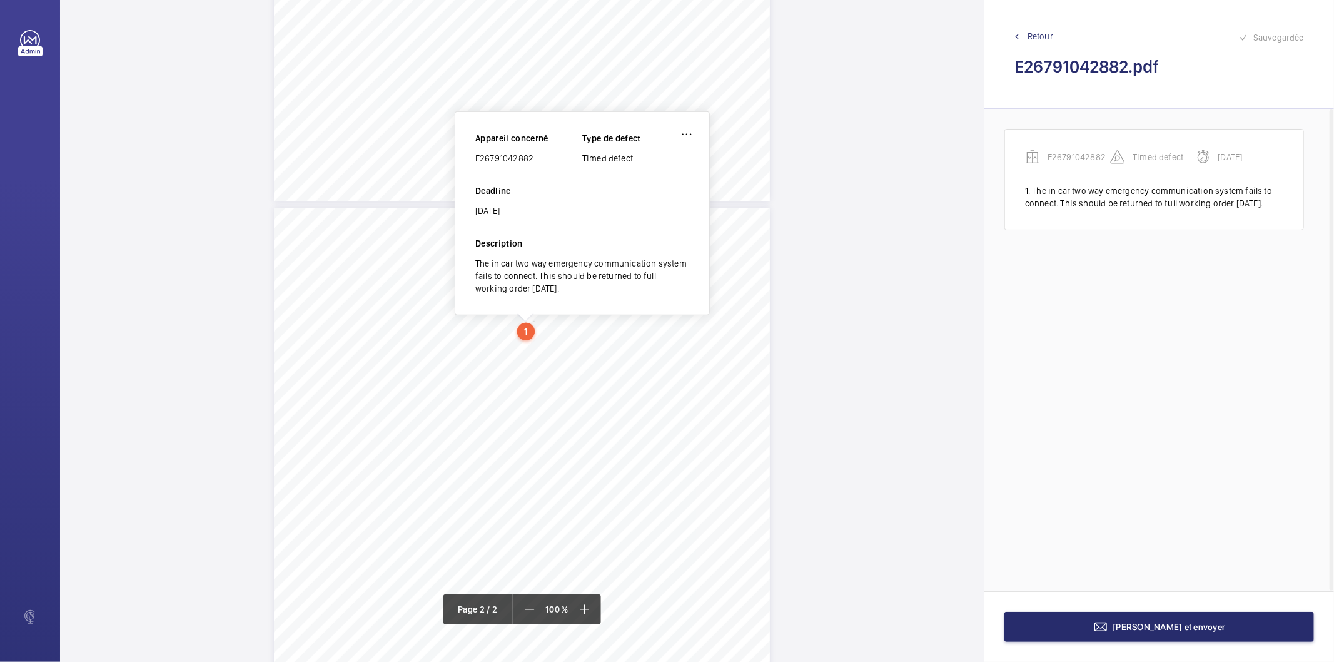
click at [514, 154] on div "E26791042882" at bounding box center [528, 158] width 107 height 13
copy div "E26791042882"
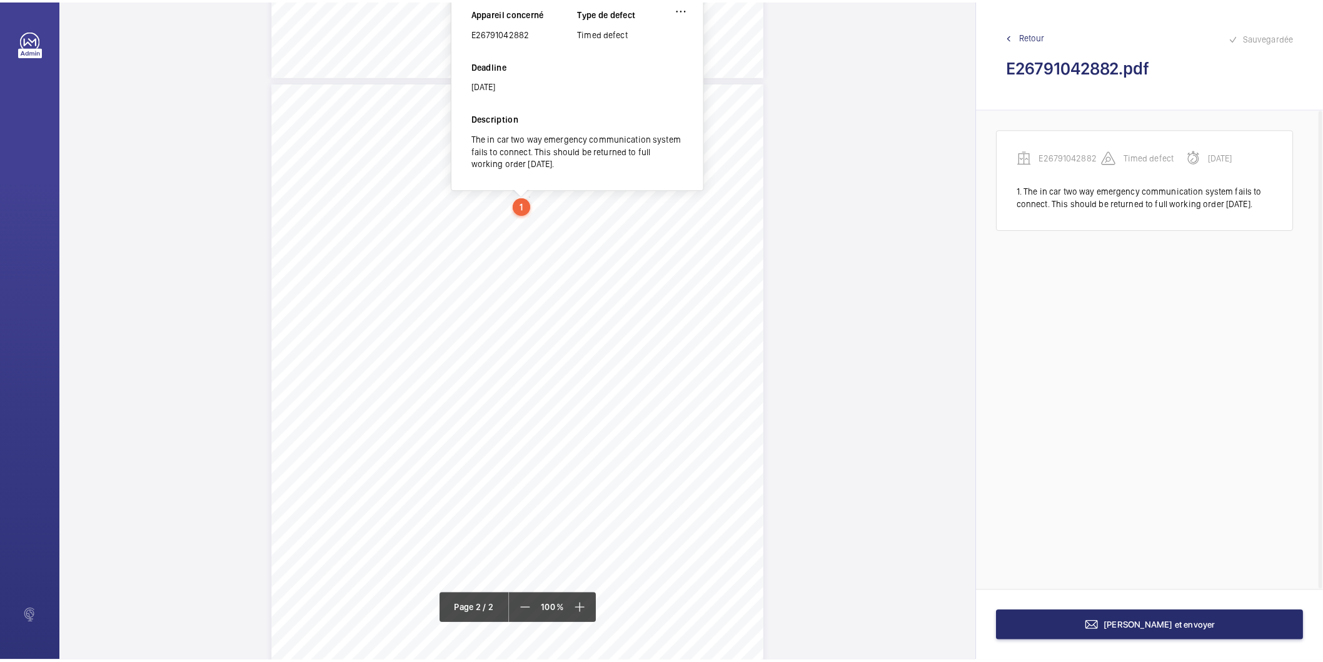
scroll to position [793, 0]
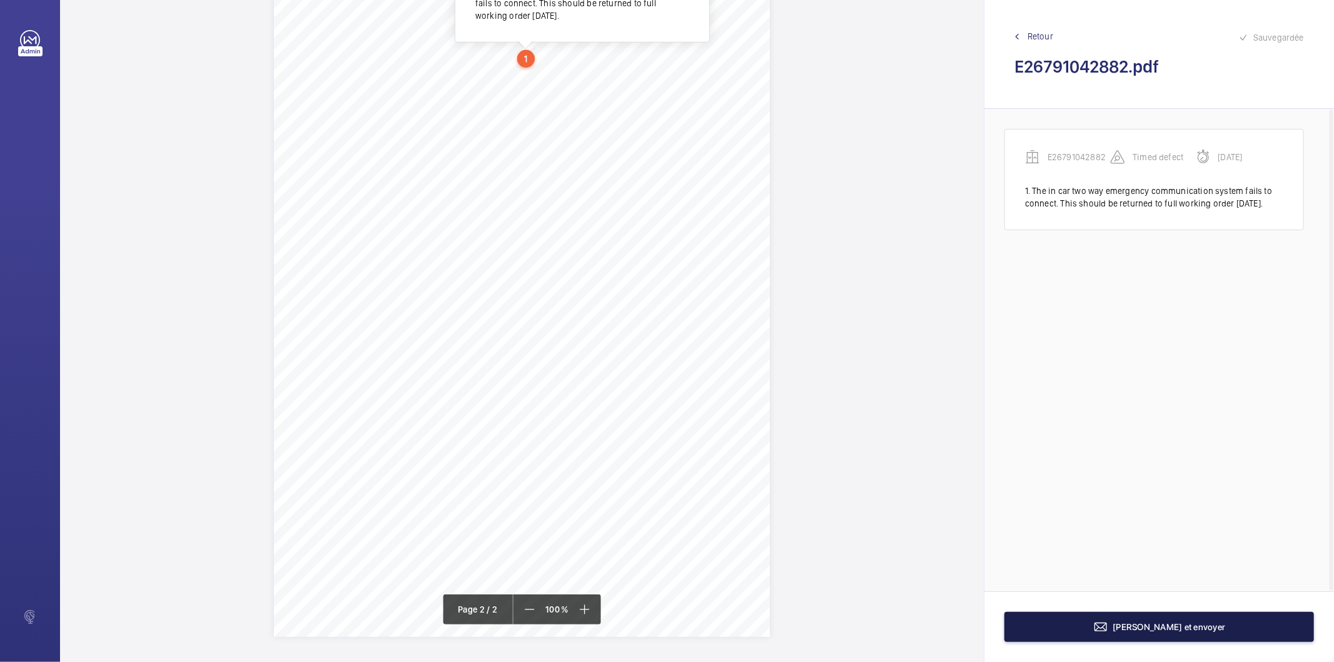
click at [1140, 627] on span "Terminer et envoyer" at bounding box center [1169, 627] width 113 height 10
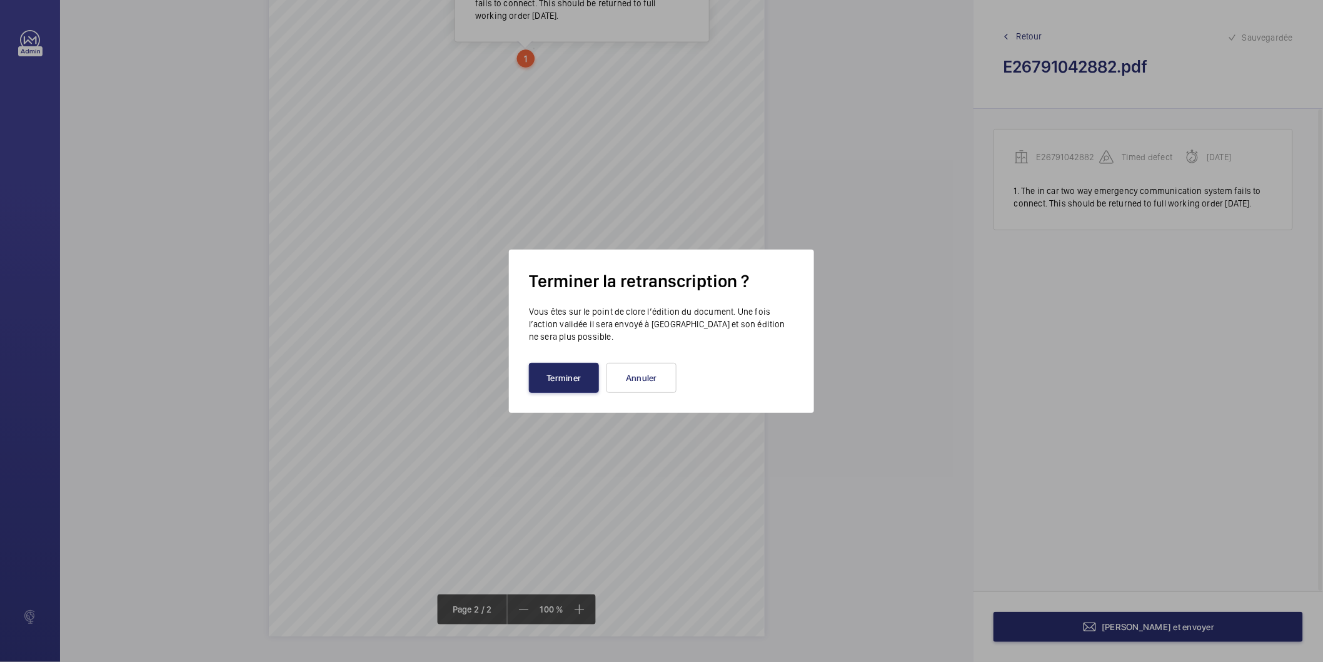
click at [572, 377] on button "Terminer" at bounding box center [564, 378] width 70 height 30
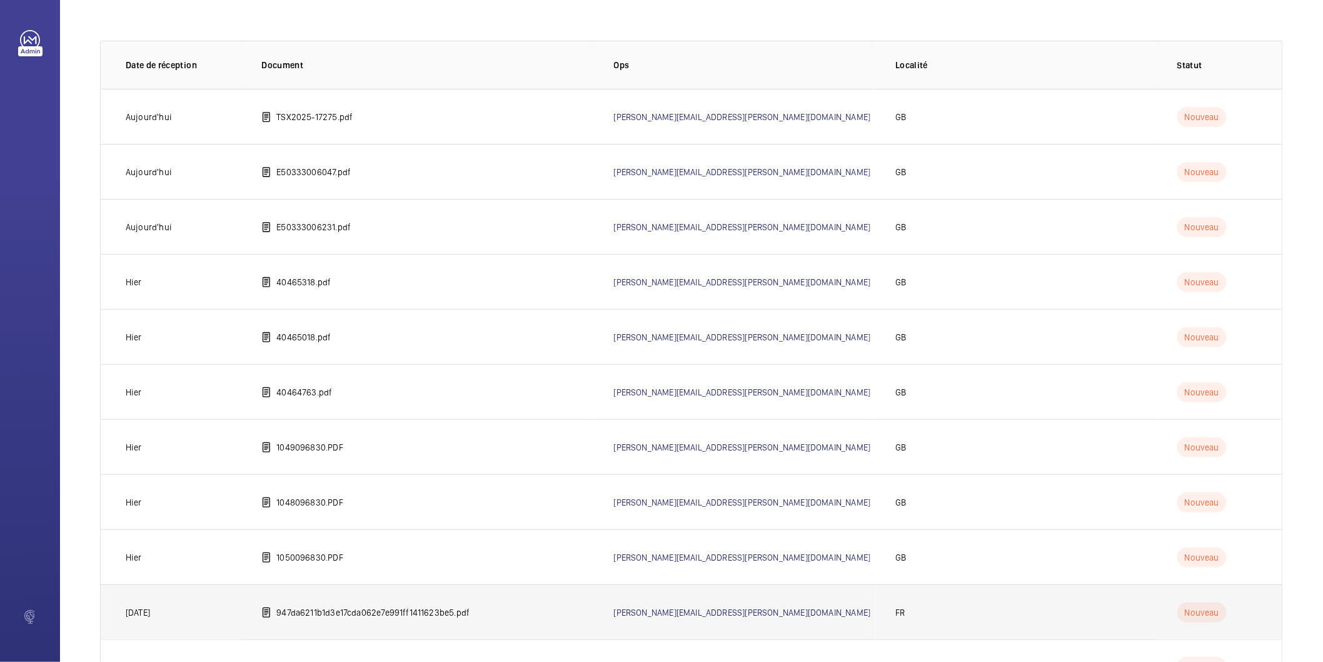
scroll to position [124, 0]
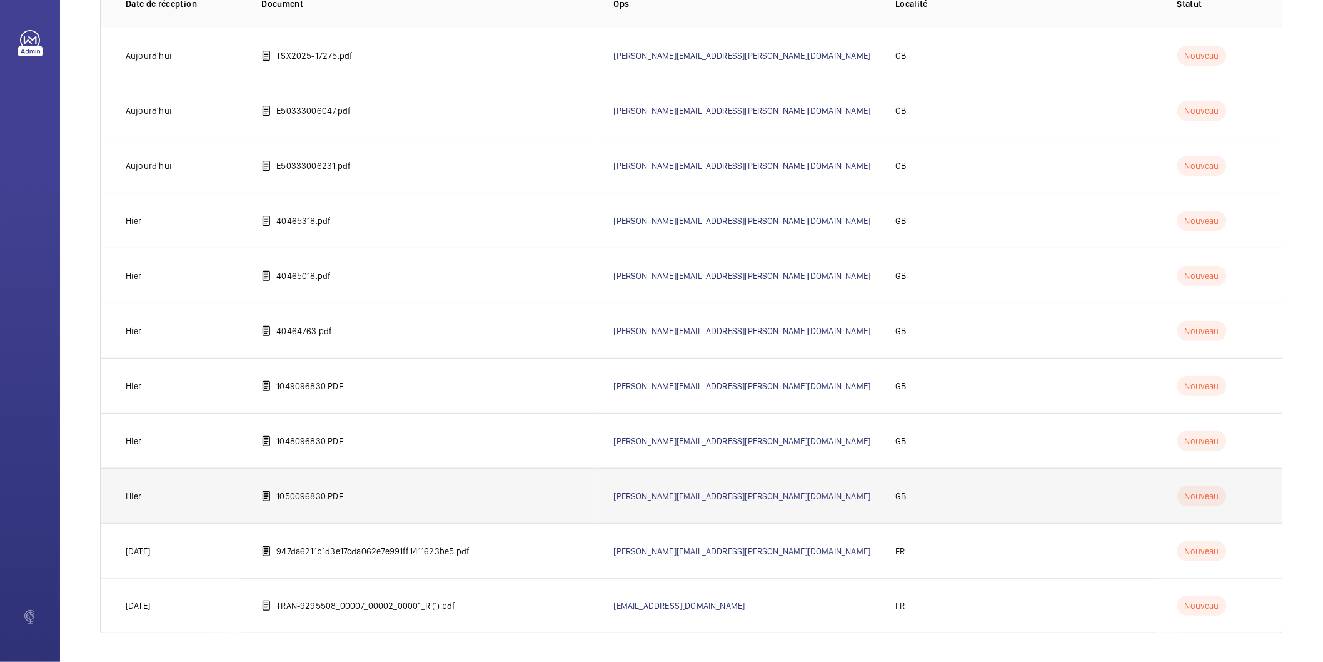
click at [315, 495] on p "1050096830.PDF" at bounding box center [309, 496] width 67 height 13
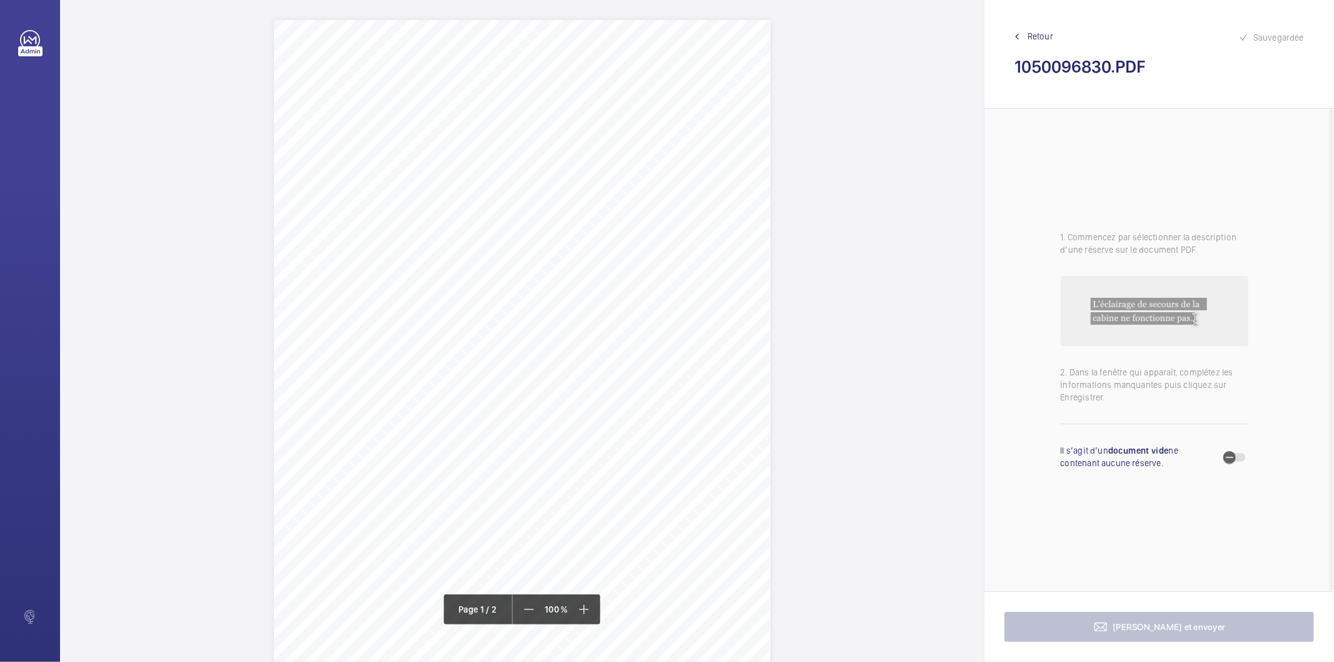
drag, startPoint x: 349, startPoint y: 203, endPoint x: 642, endPoint y: 221, distance: 293.2
click at [642, 221] on div "Lifting Operations and Lifting Equipment Regulations Report of Thorough Examina…" at bounding box center [522, 371] width 497 height 702
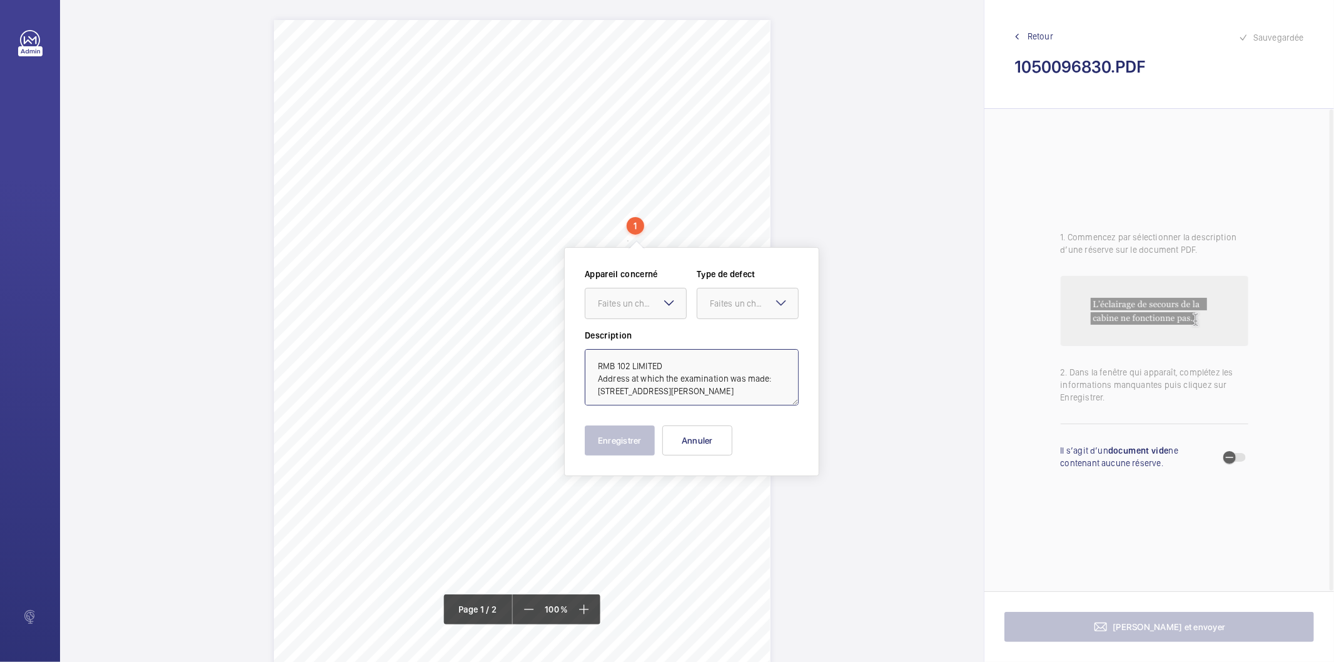
drag, startPoint x: 778, startPoint y: 379, endPoint x: 758, endPoint y: 366, distance: 23.6
click at [758, 366] on textarea "RMB 102 LIMITED Address at which the examination was made: BUDENBERG WOODFIELD …" at bounding box center [692, 377] width 214 height 56
click at [785, 360] on textarea "RMB 102 LIMITED BUDENBERG WOODFIELD ROAD ALTRINCHAM WA14 1A" at bounding box center [692, 377] width 214 height 56
type textarea "RMB 102 LIMITED BUDENBERG WOODFIELD ROAD ALTRINCHAM WA14 1A"
click at [689, 451] on button "Annuler" at bounding box center [697, 440] width 70 height 30
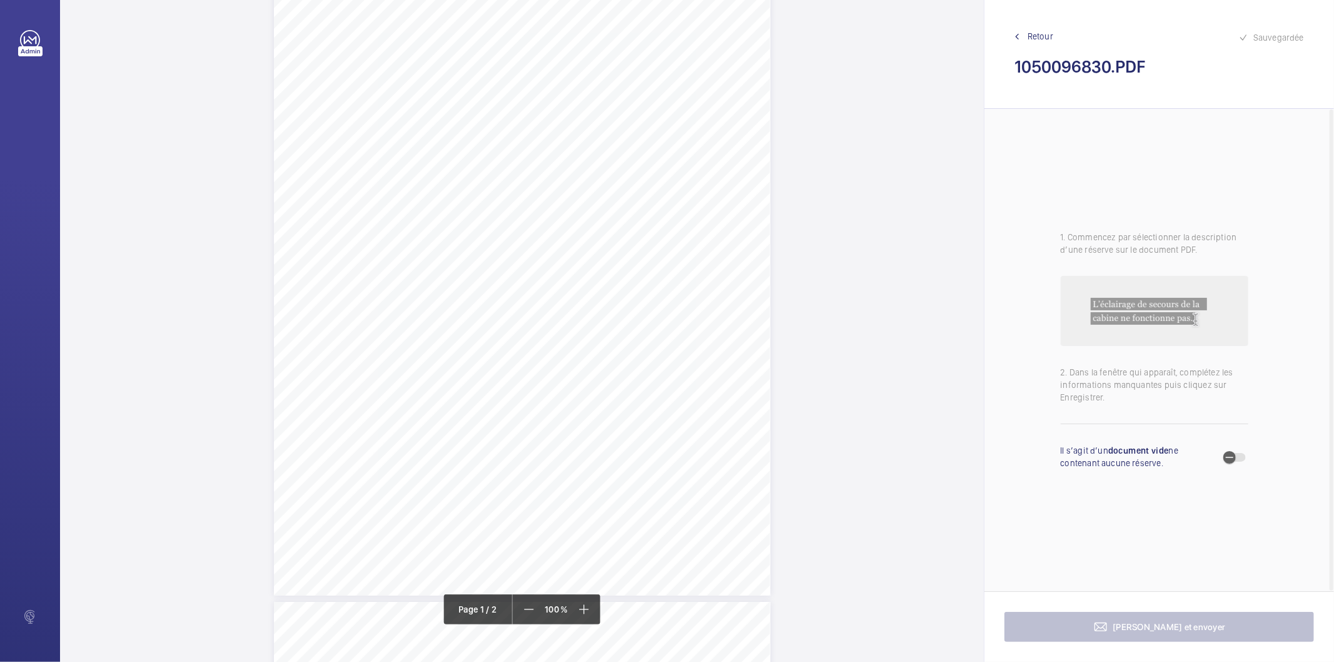
scroll to position [139, 0]
drag, startPoint x: 445, startPoint y: 346, endPoint x: 582, endPoint y: 360, distance: 138.3
click at [582, 360] on div "Lifting Operations and Lifting Equipment Regulations Report of Thorough Examina…" at bounding box center [522, 232] width 497 height 702
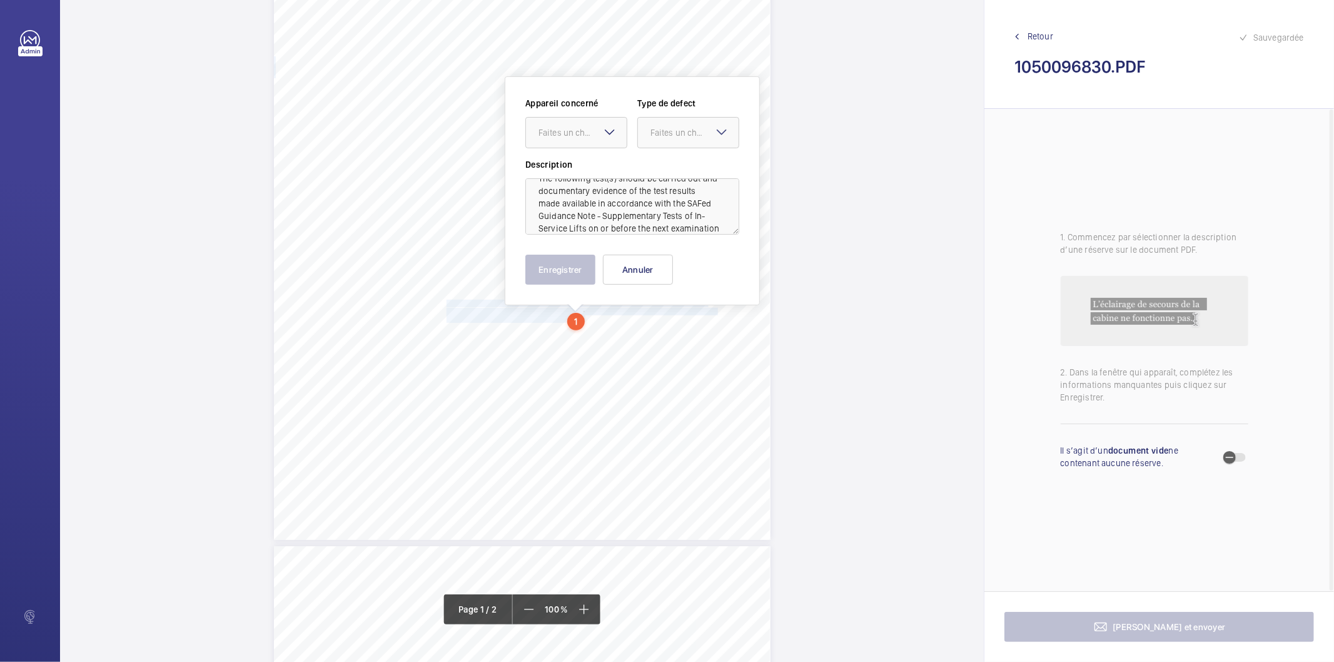
scroll to position [27, 0]
click at [577, 136] on div "Faites un choix" at bounding box center [582, 132] width 88 height 13
click at [566, 164] on span "10490968/2" at bounding box center [576, 170] width 76 height 13
click at [672, 134] on div "Faites un choix" at bounding box center [694, 132] width 88 height 13
drag, startPoint x: 678, startPoint y: 170, endPoint x: 674, endPoint y: 176, distance: 7.1
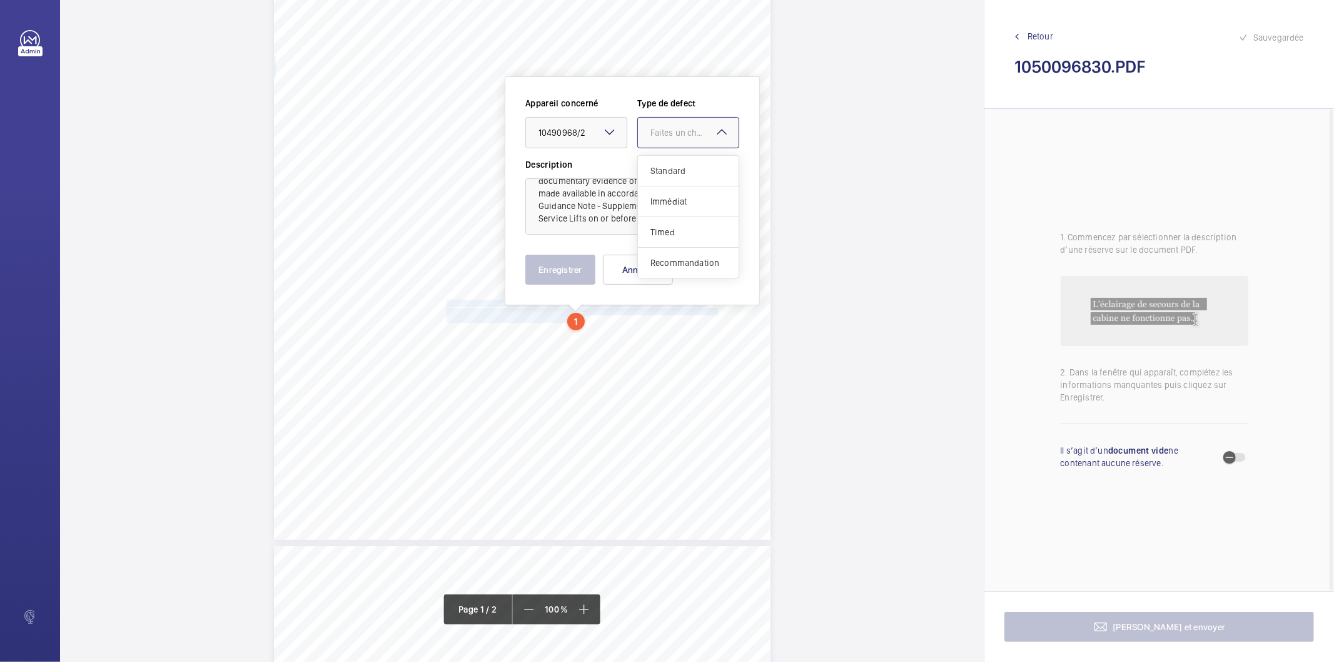
click at [676, 173] on span "Standard" at bounding box center [688, 170] width 76 height 13
click at [573, 266] on button "Enregistrer" at bounding box center [560, 270] width 70 height 30
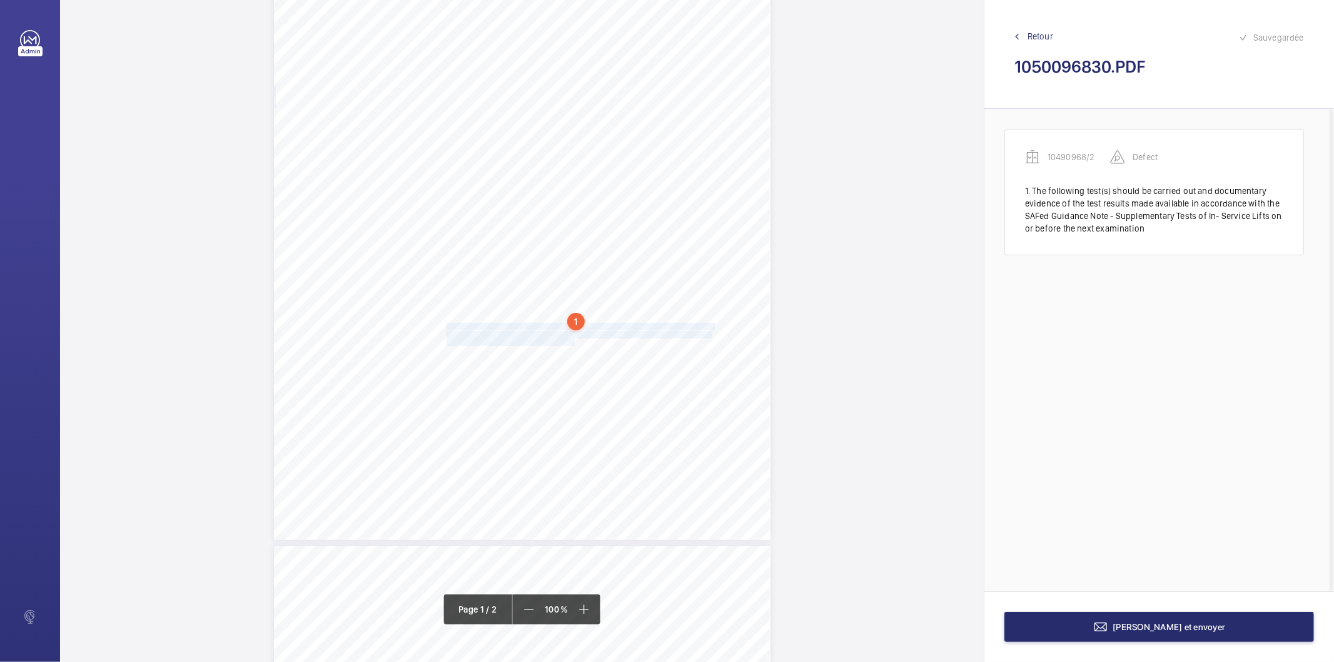
drag, startPoint x: 446, startPoint y: 326, endPoint x: 572, endPoint y: 341, distance: 126.6
click at [572, 341] on div "Lifting Operations and Lifting Equipment Regulations Report of Thorough Examina…" at bounding box center [522, 188] width 497 height 702
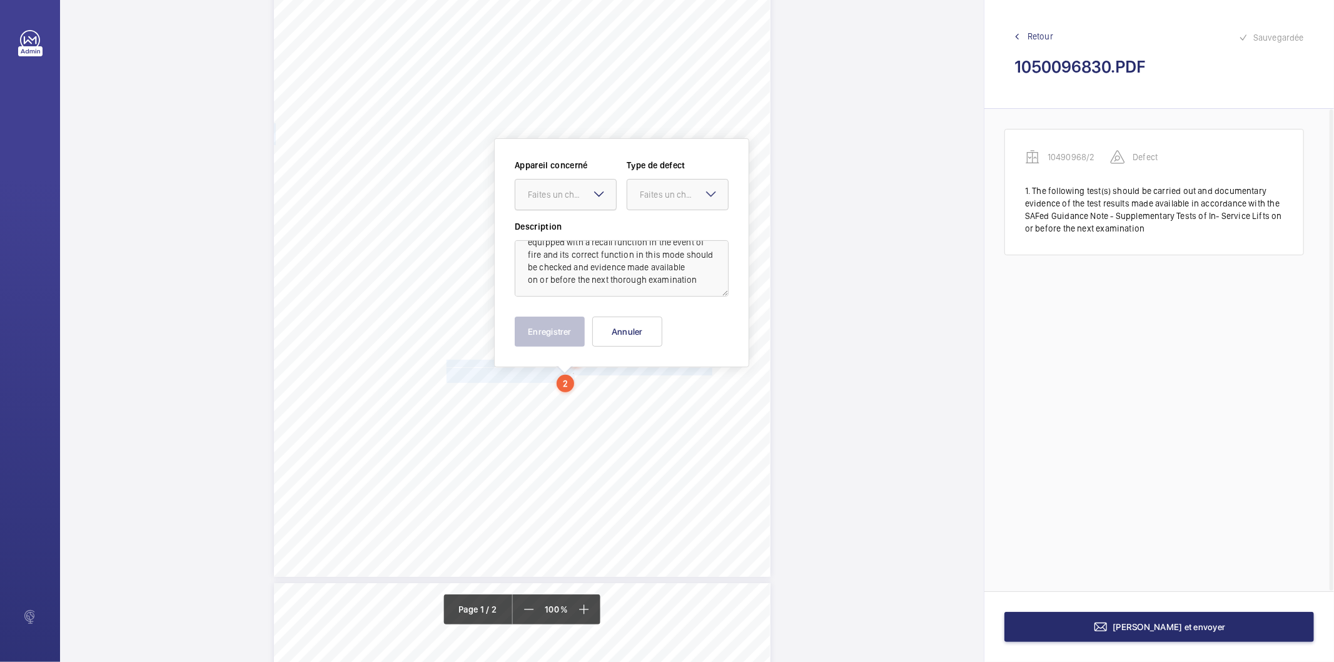
scroll to position [138, 0]
click at [564, 198] on div "Faites un choix" at bounding box center [572, 202] width 88 height 13
click at [565, 238] on span "10490968/2" at bounding box center [566, 240] width 76 height 13
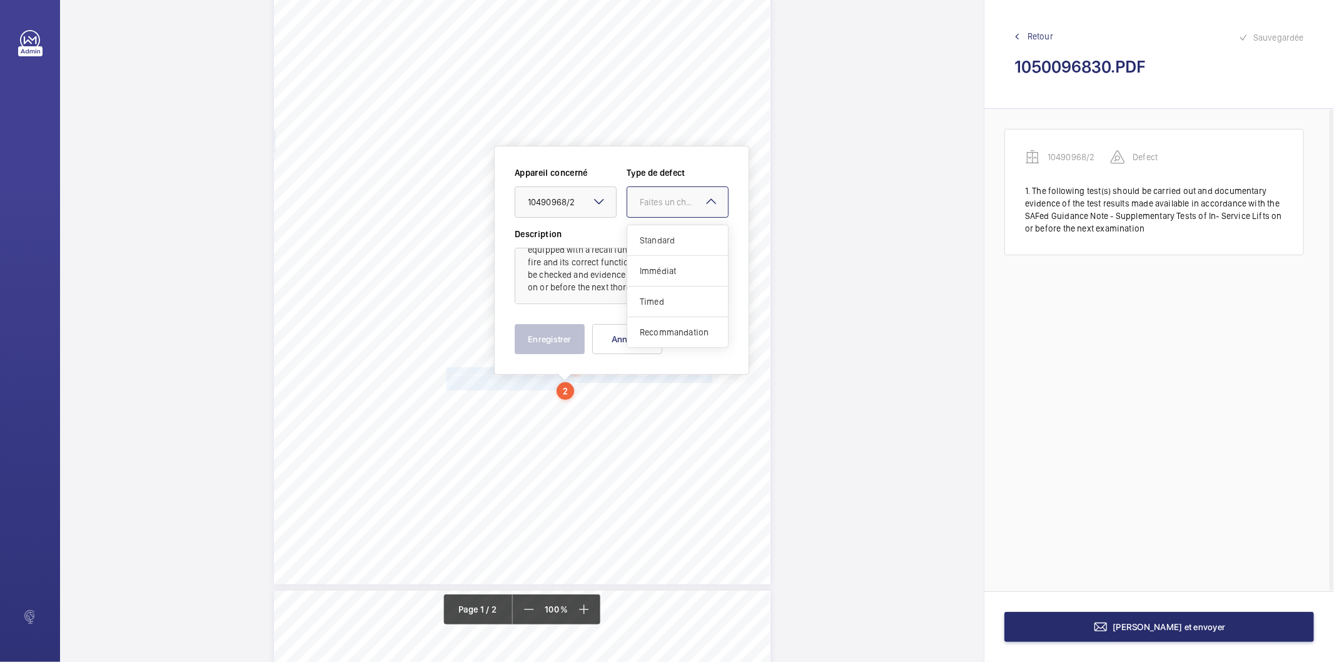
click at [664, 201] on div "Faites un choix" at bounding box center [684, 202] width 88 height 13
drag, startPoint x: 653, startPoint y: 239, endPoint x: 597, endPoint y: 340, distance: 115.3
click at [652, 240] on span "Standard" at bounding box center [678, 240] width 76 height 13
click at [576, 345] on button "Enregistrer" at bounding box center [550, 339] width 70 height 30
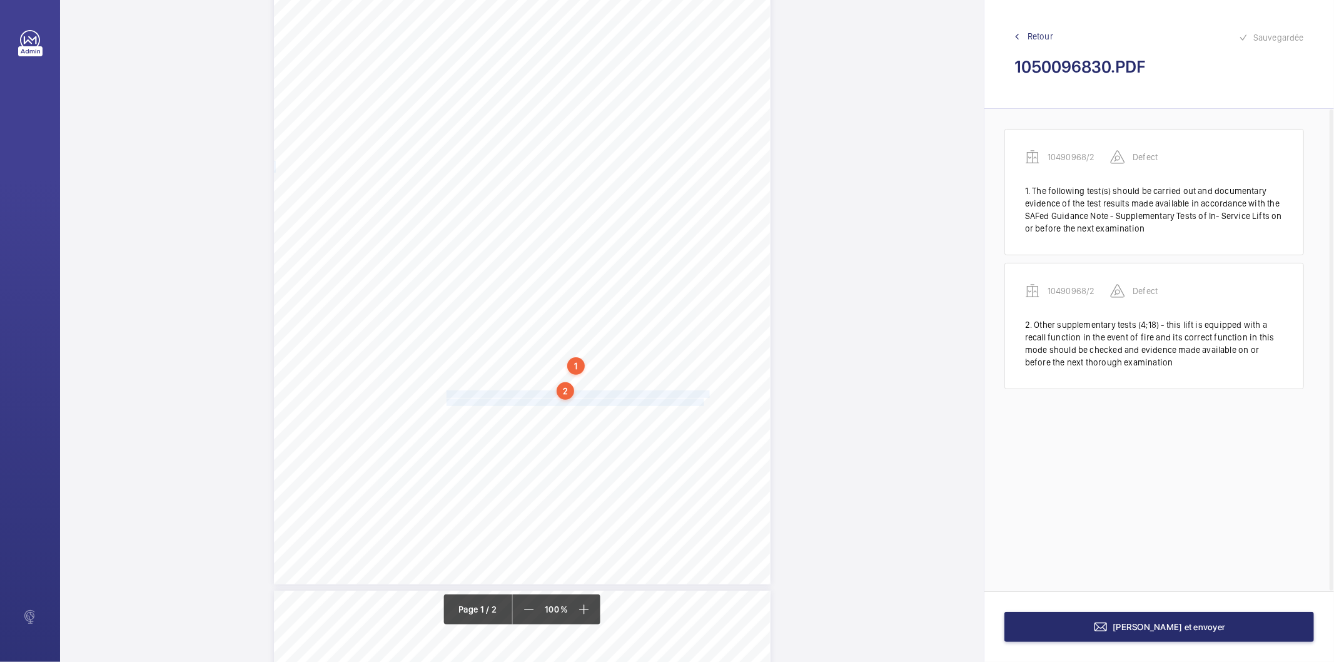
drag, startPoint x: 445, startPoint y: 394, endPoint x: 703, endPoint y: 401, distance: 257.7
click at [703, 401] on div "Lifting Operations and Lifting Equipment Regulations Report of Thorough Examina…" at bounding box center [522, 233] width 497 height 702
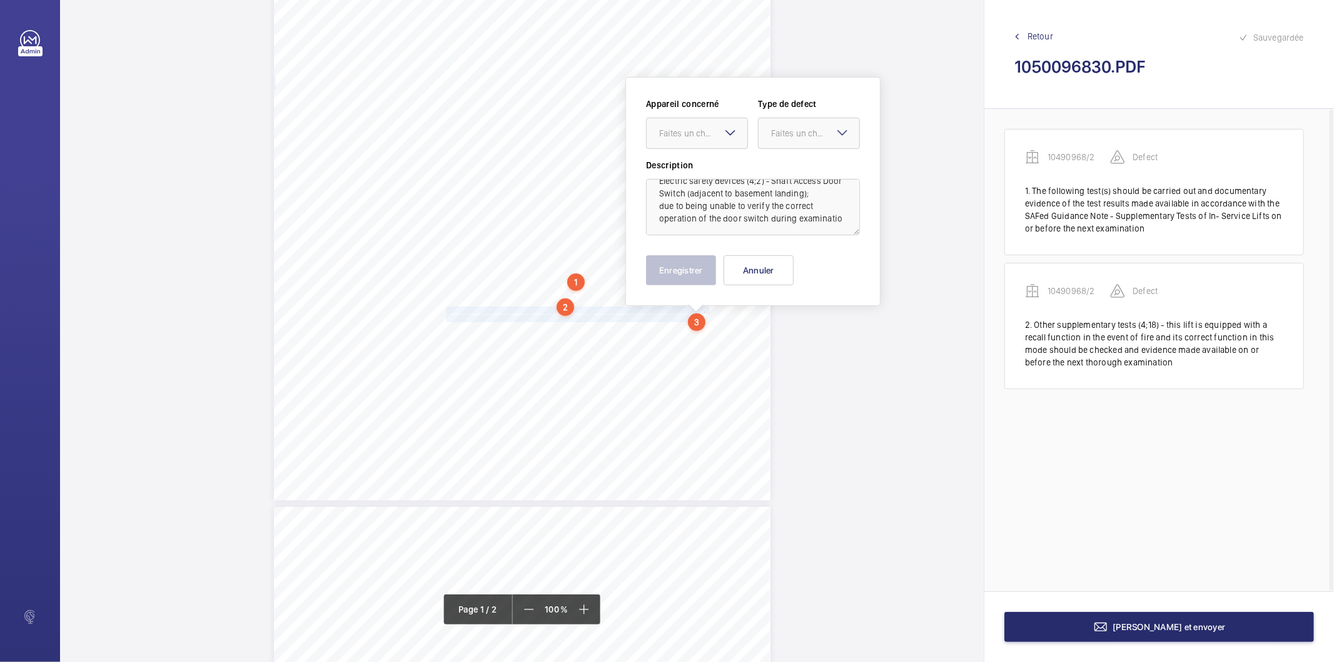
scroll to position [28, 0]
click at [739, 222] on textarea "Electric safety devices (4;2) - Shaft Access Door Switch (adjacent to basement …" at bounding box center [753, 207] width 214 height 56
click at [685, 129] on div "Faites un choix" at bounding box center [703, 133] width 88 height 13
click at [685, 172] on span "10490968/2" at bounding box center [697, 171] width 76 height 13
click at [816, 129] on div "Faites un choix" at bounding box center [815, 133] width 88 height 13
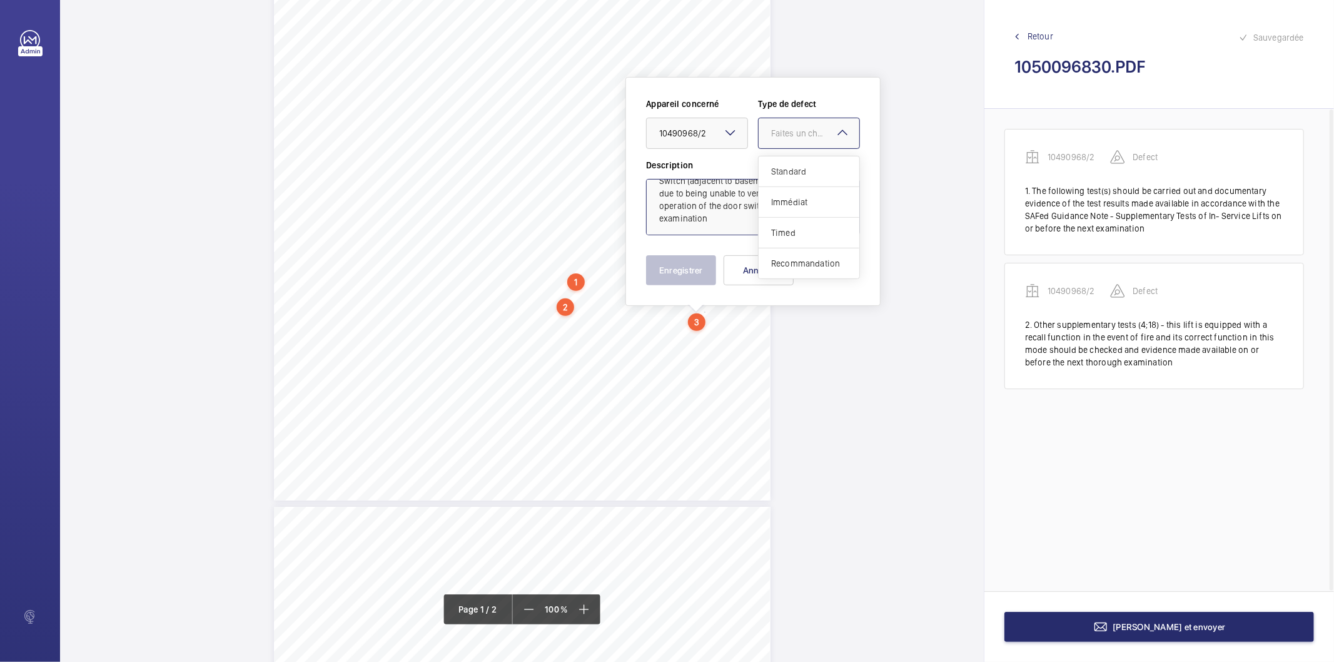
drag, startPoint x: 793, startPoint y: 167, endPoint x: 730, endPoint y: 227, distance: 86.7
click at [791, 169] on span "Standard" at bounding box center [809, 171] width 76 height 13
type textarea "Electric safety devices (4;2) - Shaft Access Door Switch (adjacent to basement …"
click at [675, 270] on button "Enregistrer" at bounding box center [681, 270] width 70 height 30
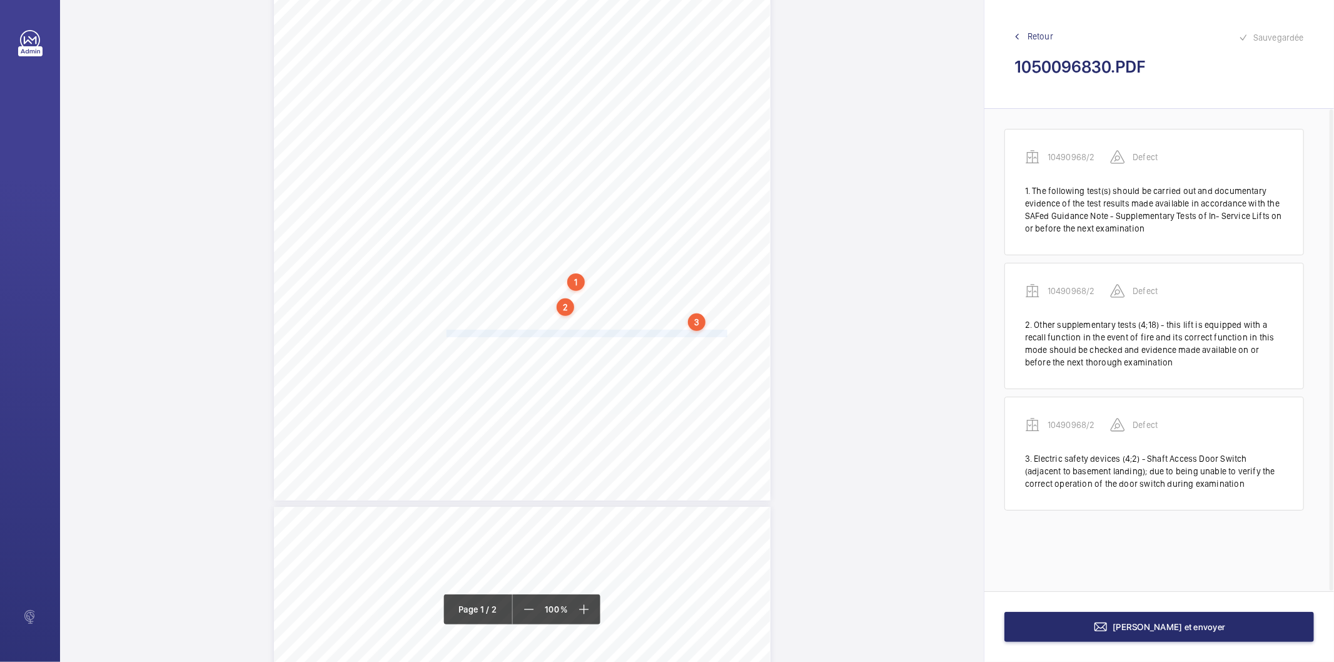
drag, startPoint x: 446, startPoint y: 332, endPoint x: 700, endPoint y: 335, distance: 254.5
click at [700, 335] on span "The lift door sill fouls the fifth floor landing door sill during travel and sh…" at bounding box center [600, 333] width 306 height 7
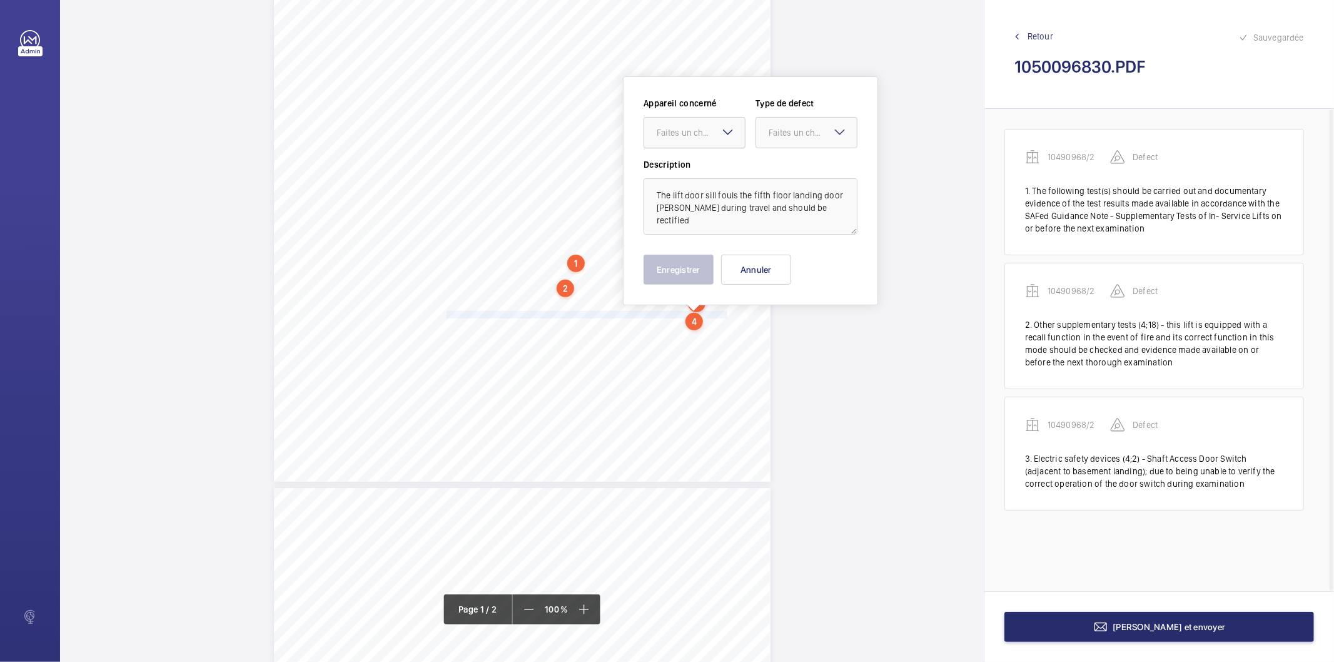
click at [704, 133] on div "Faites un choix" at bounding box center [701, 132] width 88 height 13
click at [692, 168] on span "10490968/2" at bounding box center [695, 170] width 76 height 13
click at [804, 124] on div at bounding box center [806, 133] width 101 height 30
click at [792, 170] on span "Standard" at bounding box center [807, 170] width 76 height 13
click at [678, 273] on button "Enregistrer" at bounding box center [679, 270] width 70 height 30
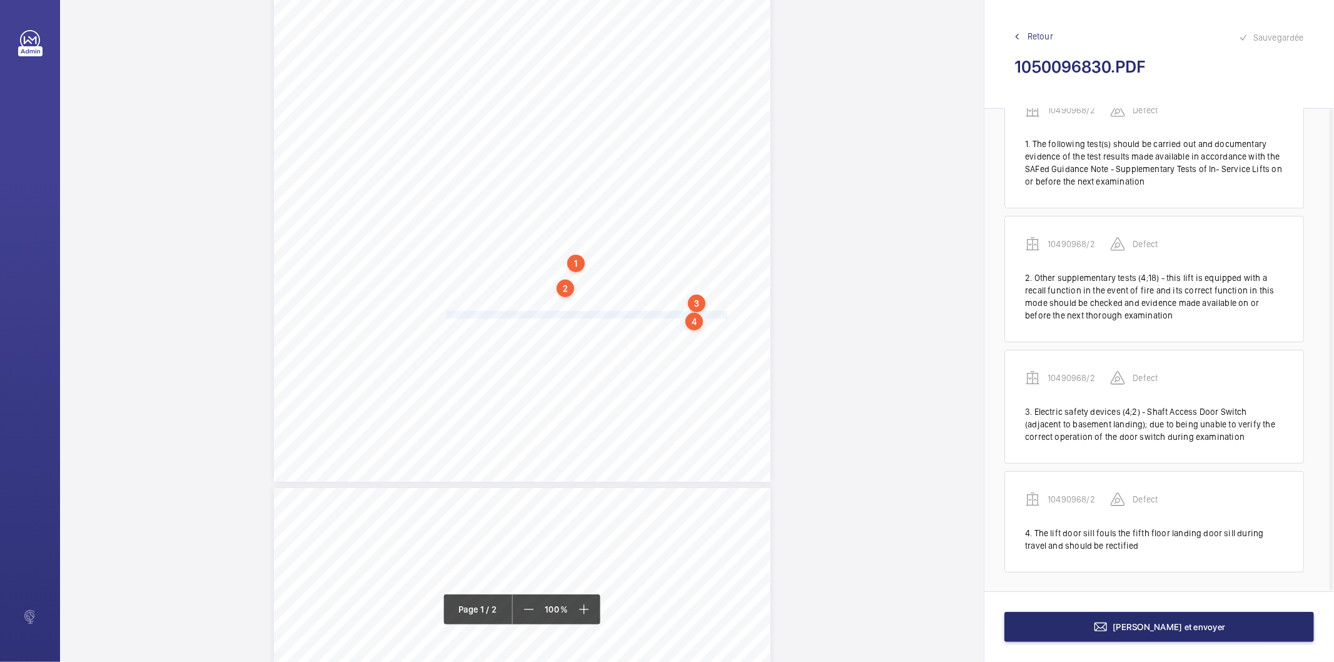
scroll to position [48, 0]
drag, startPoint x: 446, startPoint y: 321, endPoint x: 669, endPoint y: 321, distance: 223.3
click at [669, 321] on span "The sill location bracket for the pit ladder is displaced and should be refitte…" at bounding box center [560, 323] width 226 height 7
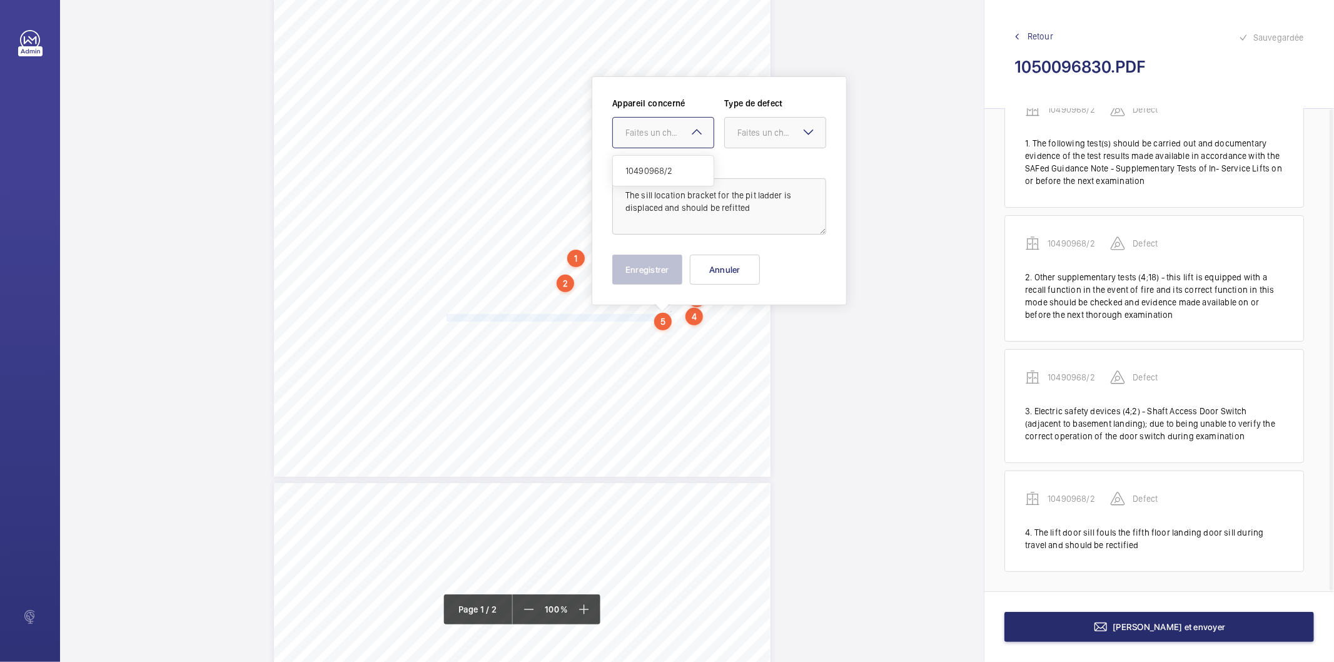
click at [684, 145] on div at bounding box center [663, 133] width 101 height 30
click at [675, 171] on span "10490968/2" at bounding box center [663, 170] width 76 height 13
click at [740, 132] on div "Faites un choix" at bounding box center [781, 132] width 88 height 13
click at [746, 169] on span "Standard" at bounding box center [775, 170] width 76 height 13
click at [660, 263] on button "Enregistrer" at bounding box center [647, 270] width 70 height 30
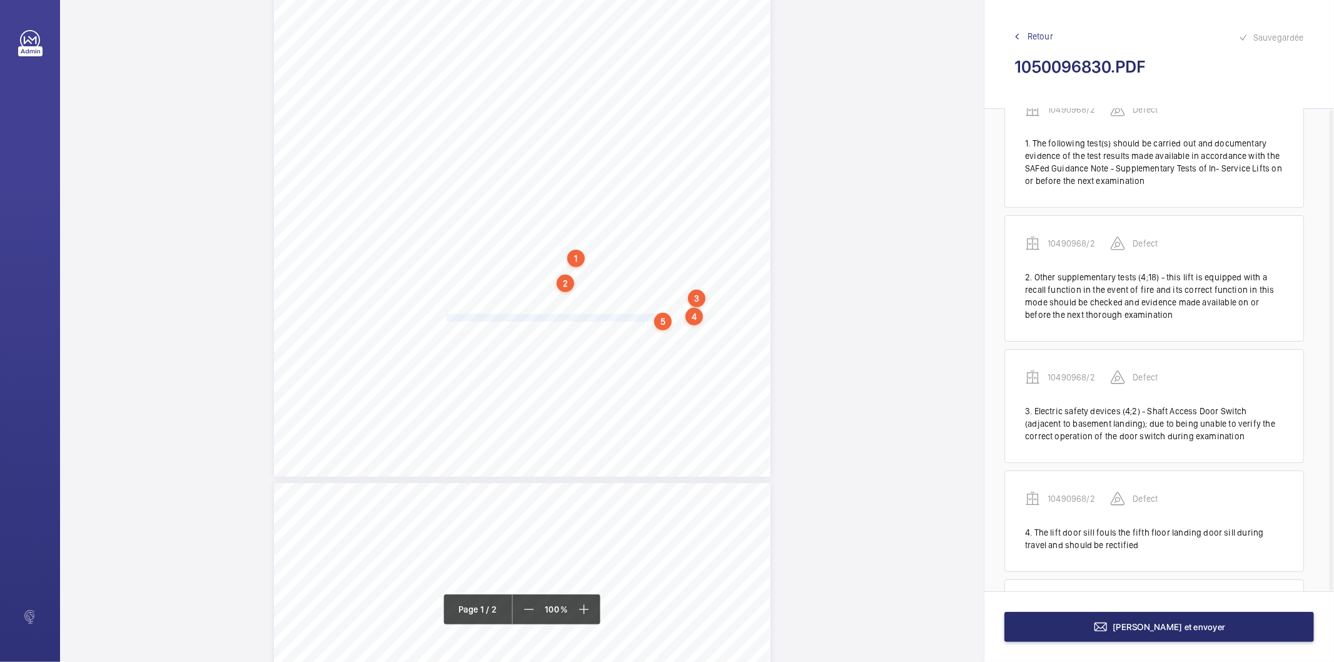
scroll to position [157, 0]
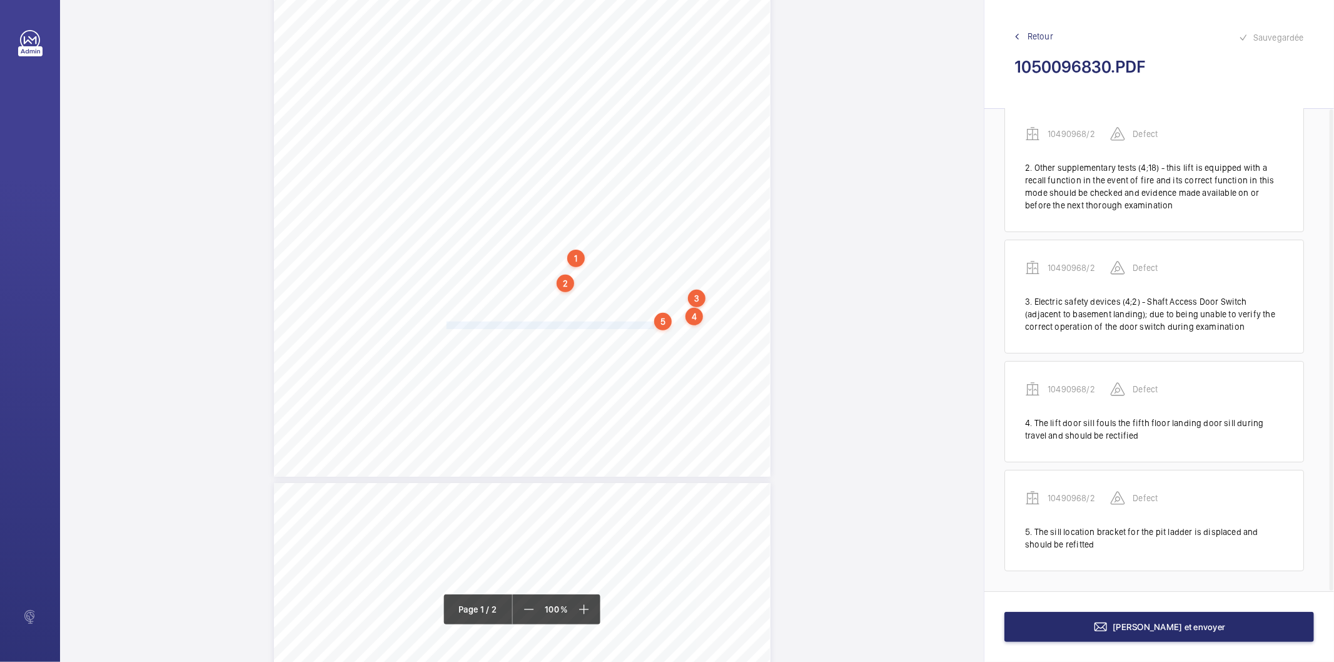
drag, startPoint x: 445, startPoint y: 326, endPoint x: 652, endPoint y: 323, distance: 207.0
click at [652, 323] on span "One of the oil catcher trays in the pit is displaced and should be refitted." at bounding box center [553, 325] width 213 height 7
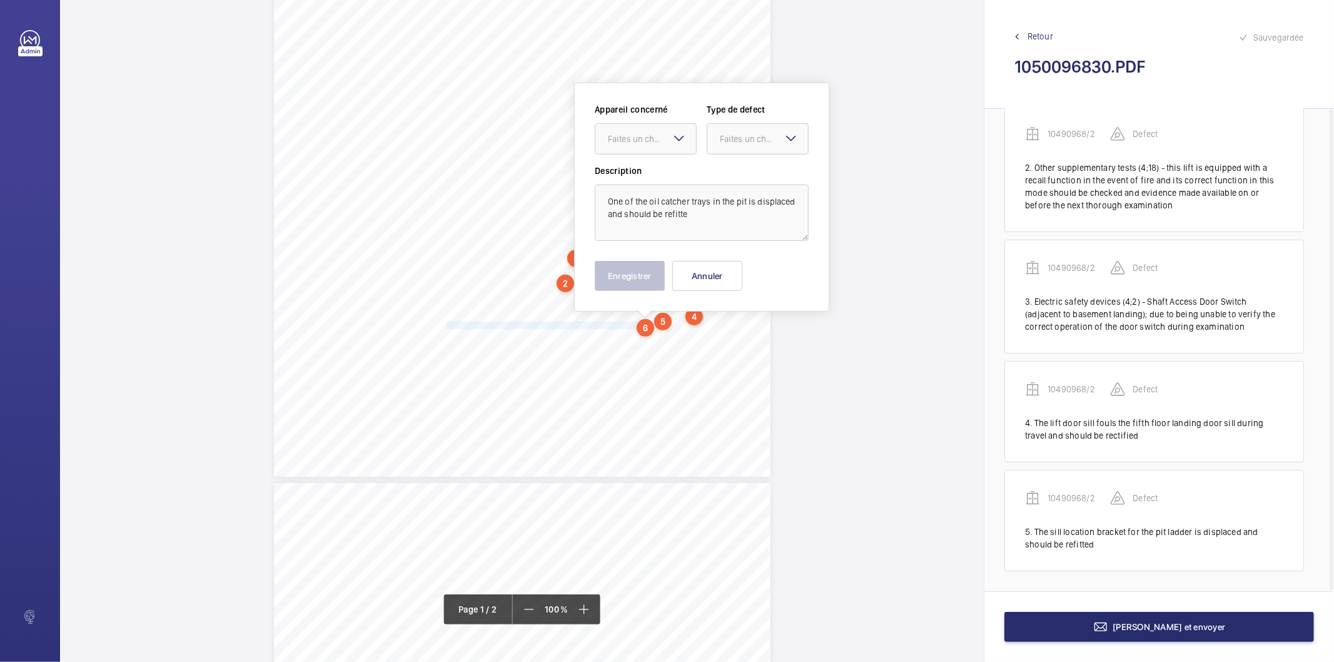
scroll to position [252, 0]
click at [719, 215] on textarea "One of the oil catcher trays in the pit is displaced and should be refitte" at bounding box center [702, 206] width 214 height 56
click at [665, 139] on div at bounding box center [645, 133] width 101 height 30
drag, startPoint x: 647, startPoint y: 170, endPoint x: 692, endPoint y: 159, distance: 46.9
click at [648, 171] on span "10490968/2" at bounding box center [646, 170] width 76 height 13
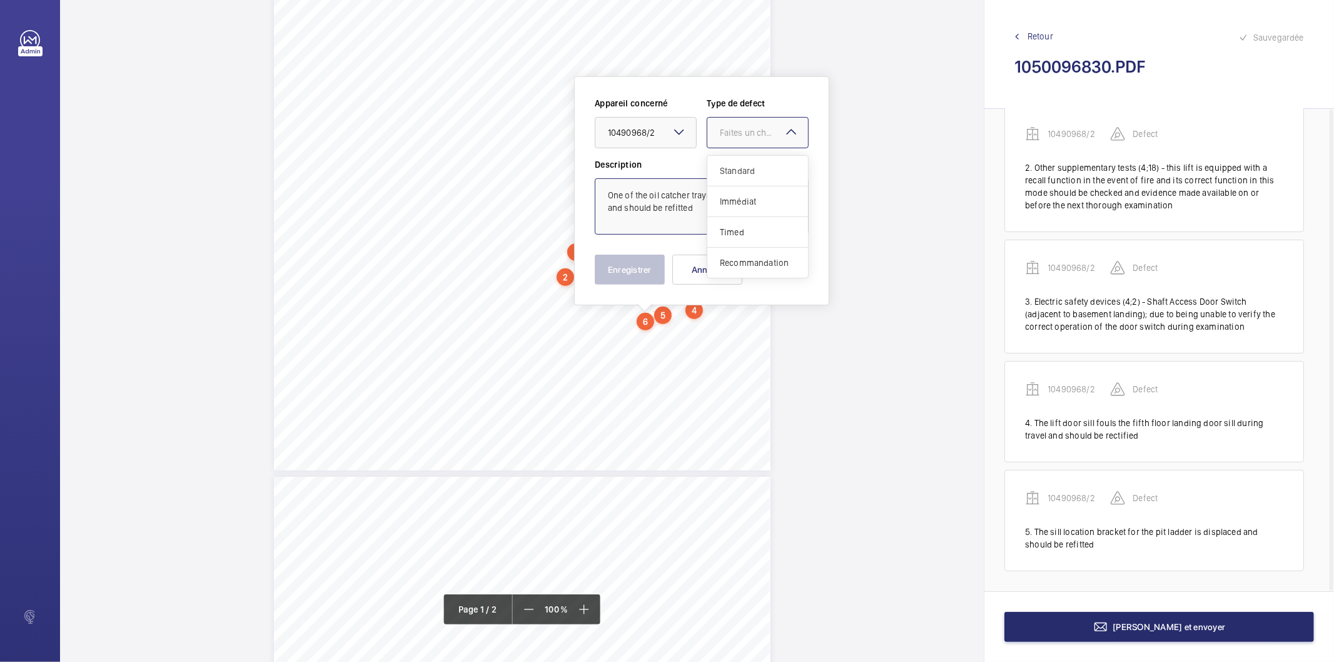
click at [760, 133] on div "Faites un choix" at bounding box center [764, 132] width 88 height 13
click at [749, 168] on span "Standard" at bounding box center [758, 170] width 76 height 13
type textarea "One of the oil catcher trays in the pit is displaced and should be refitted"
click at [646, 266] on button "Enregistrer" at bounding box center [630, 270] width 70 height 30
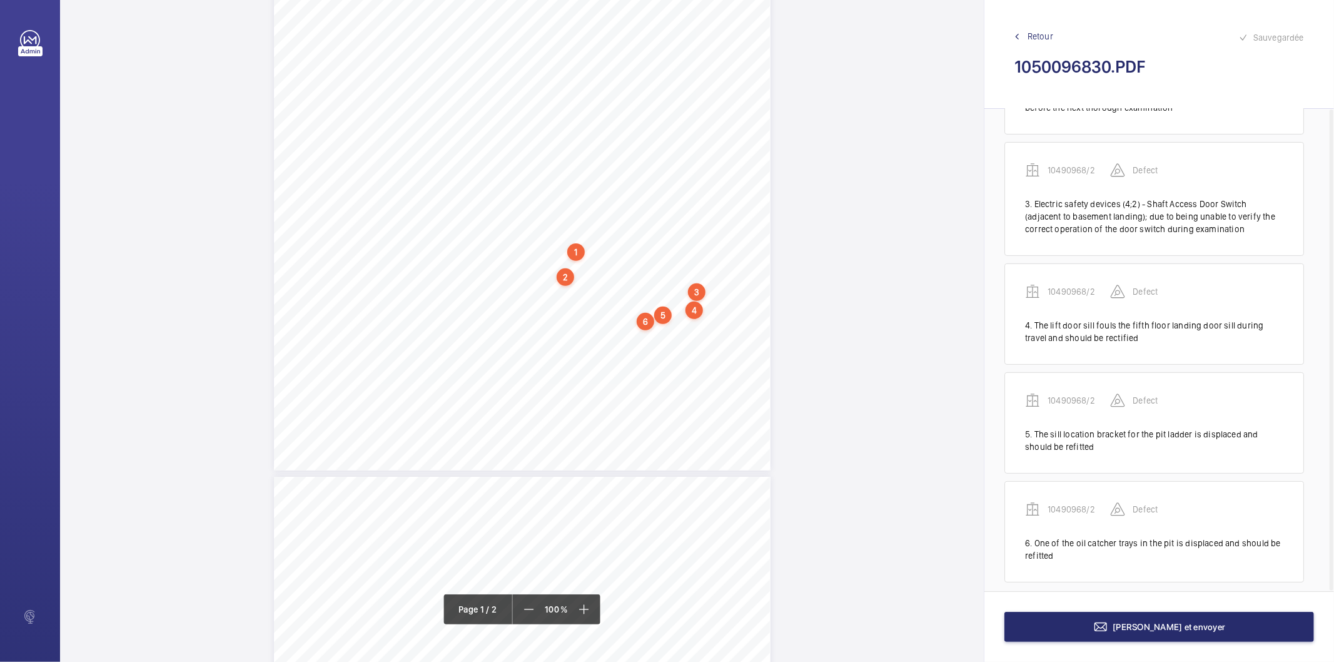
scroll to position [265, 0]
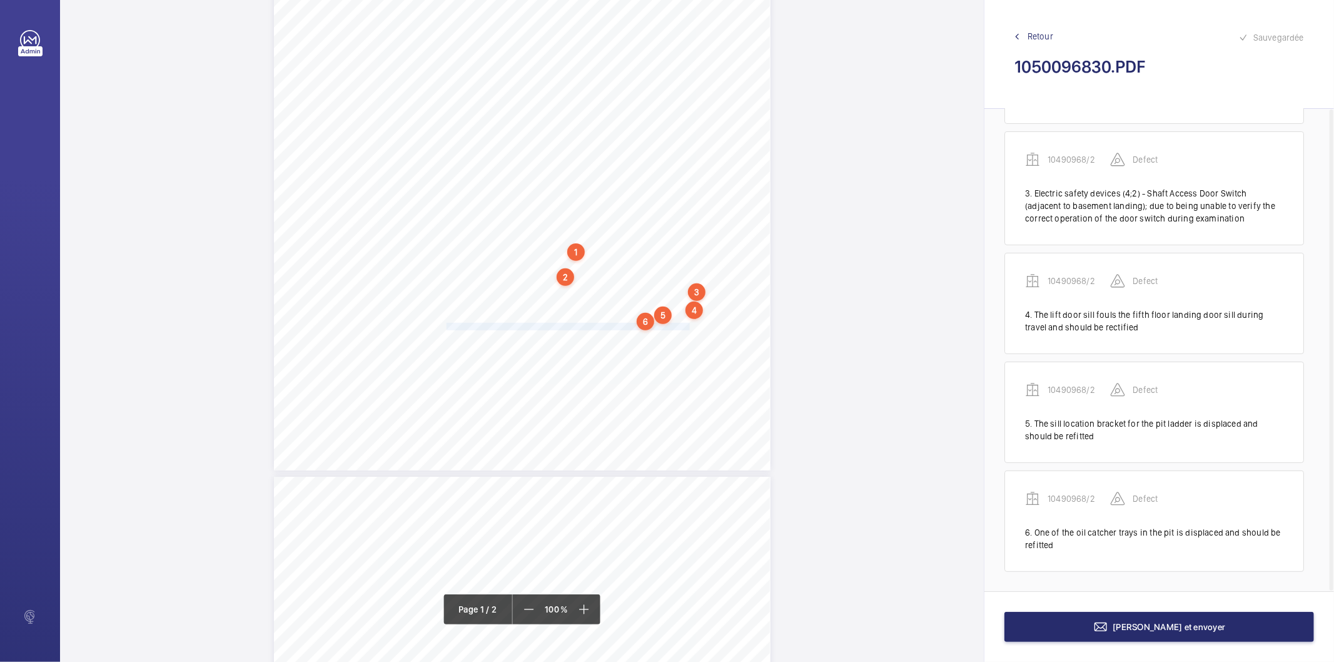
drag, startPoint x: 445, startPoint y: 325, endPoint x: 685, endPoint y: 323, distance: 240.8
click at [685, 323] on span "There is water leaking into the shaft and this should be investigated and remed…" at bounding box center [569, 326] width 245 height 7
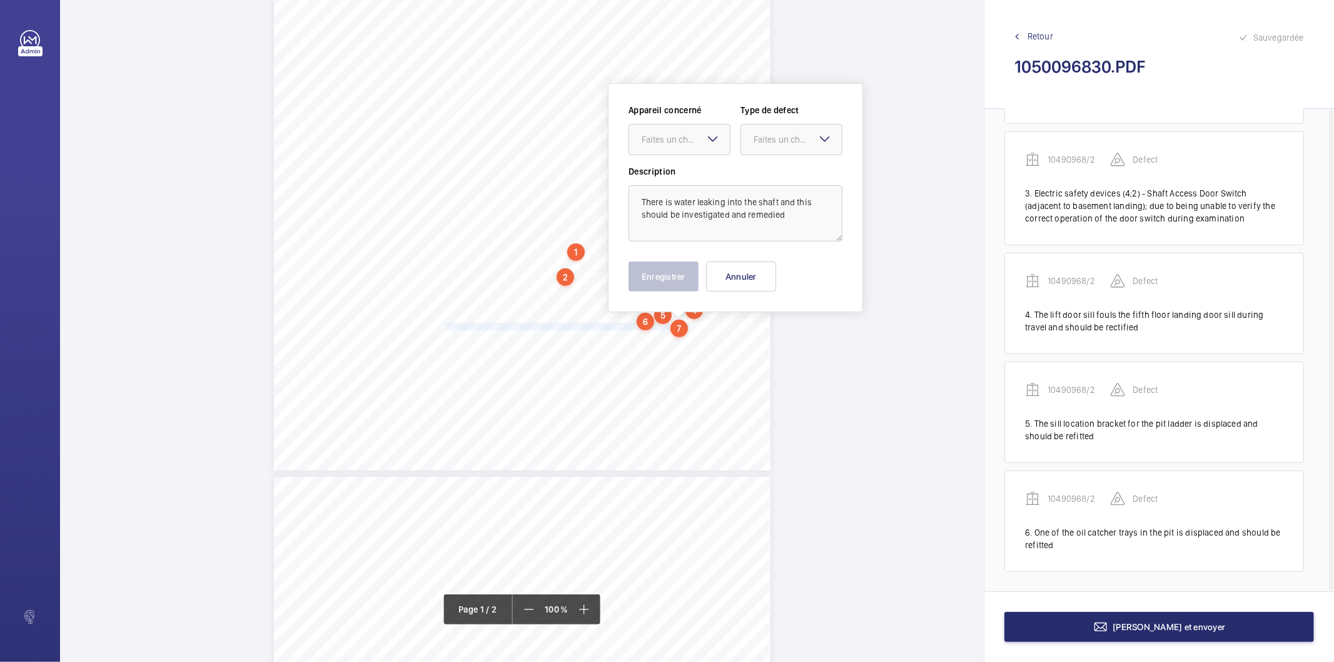
scroll to position [259, 0]
click at [692, 134] on div "Faites un choix" at bounding box center [686, 132] width 88 height 13
click at [679, 168] on span "10490968/2" at bounding box center [680, 170] width 76 height 13
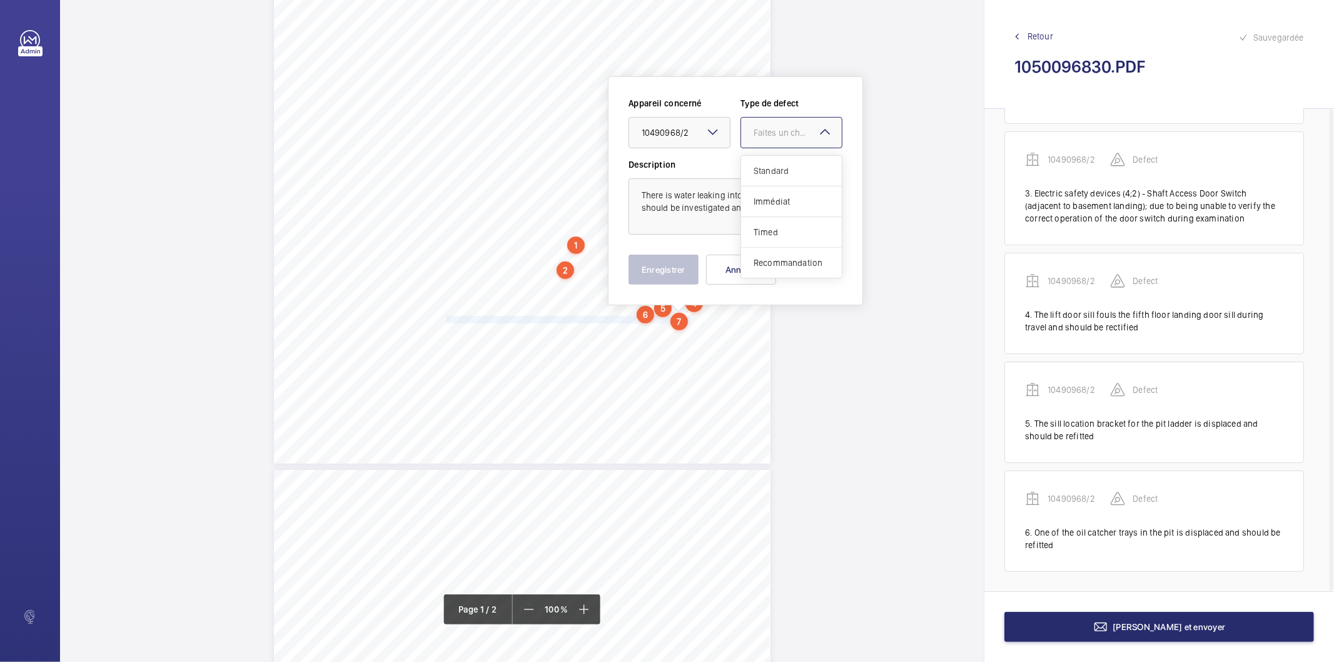
click at [754, 132] on div "Faites un choix" at bounding box center [798, 132] width 88 height 13
drag, startPoint x: 760, startPoint y: 164, endPoint x: 702, endPoint y: 235, distance: 91.1
click at [759, 165] on span "Standard" at bounding box center [792, 170] width 76 height 13
click at [679, 268] on button "Enregistrer" at bounding box center [664, 270] width 70 height 30
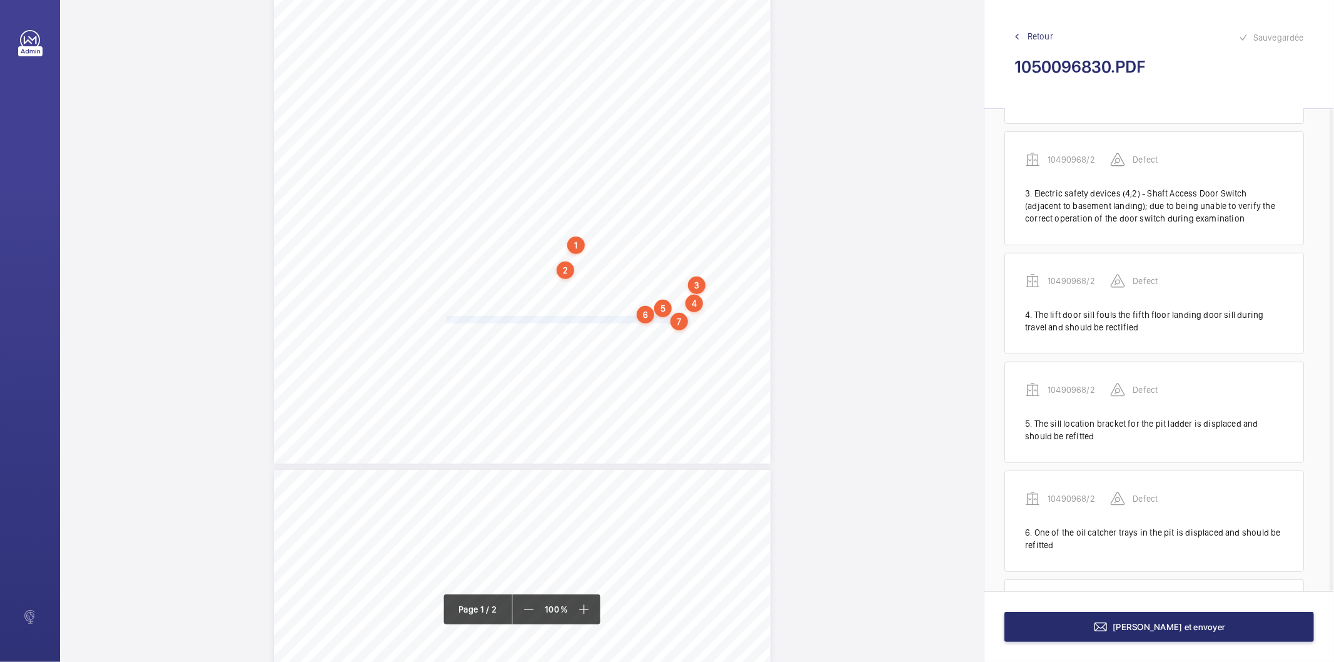
scroll to position [374, 0]
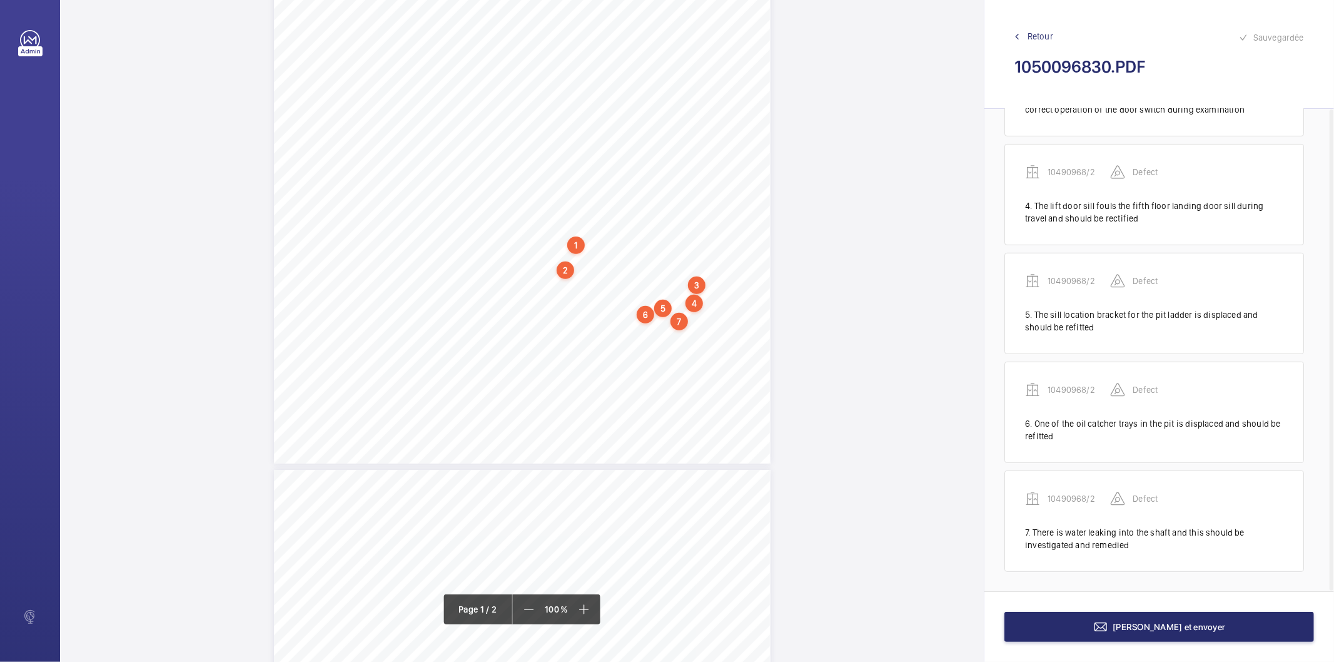
click at [677, 314] on div "7" at bounding box center [679, 322] width 18 height 18
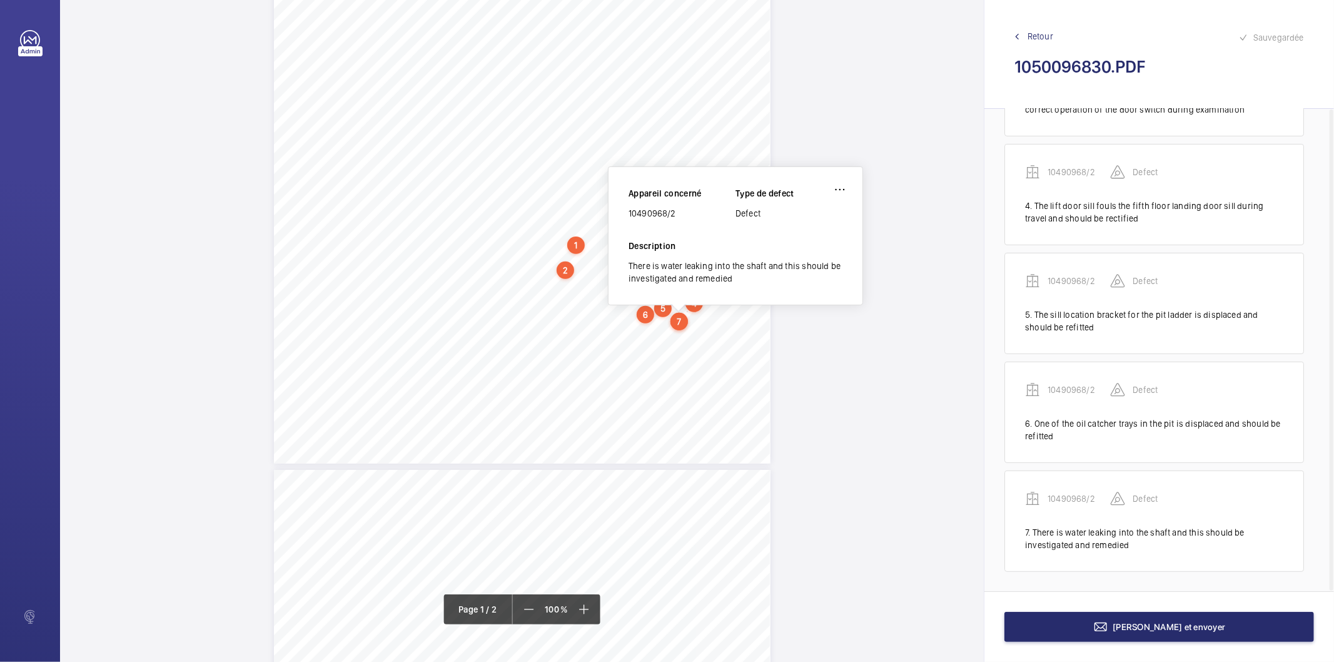
scroll to position [249, 0]
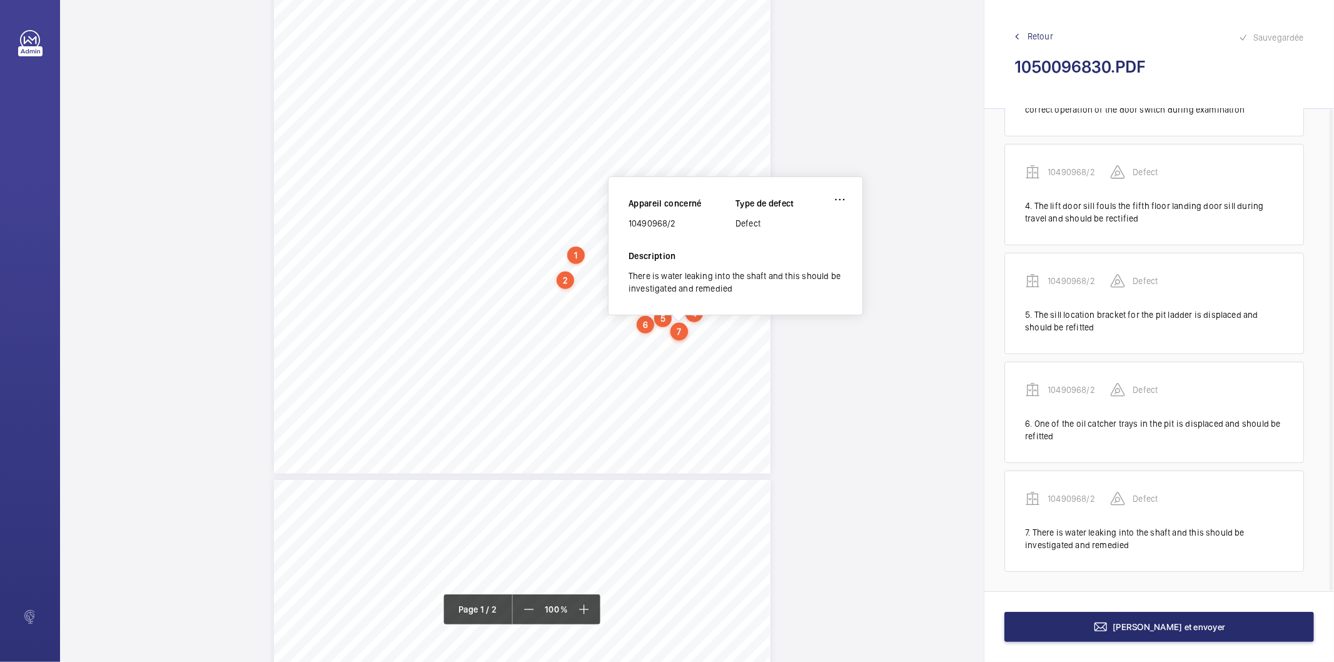
click at [665, 221] on div "10490968/2" at bounding box center [682, 223] width 107 height 13
copy div "10490968/2"
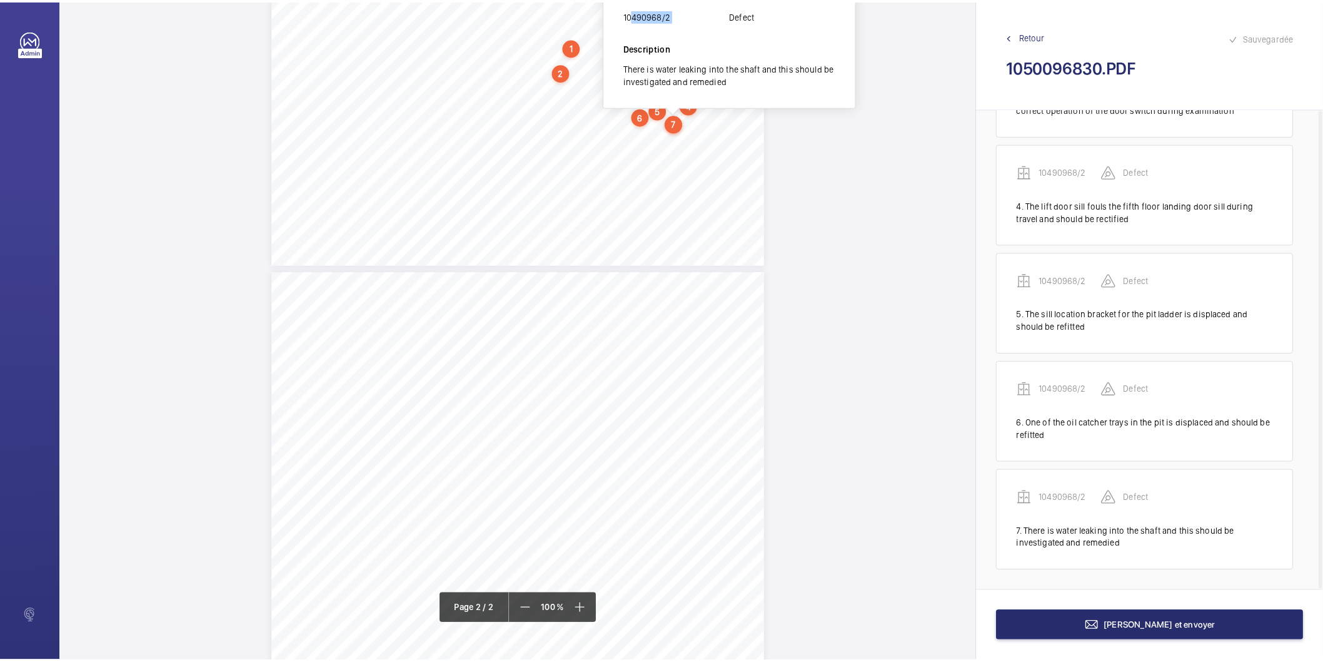
scroll to position [458, 0]
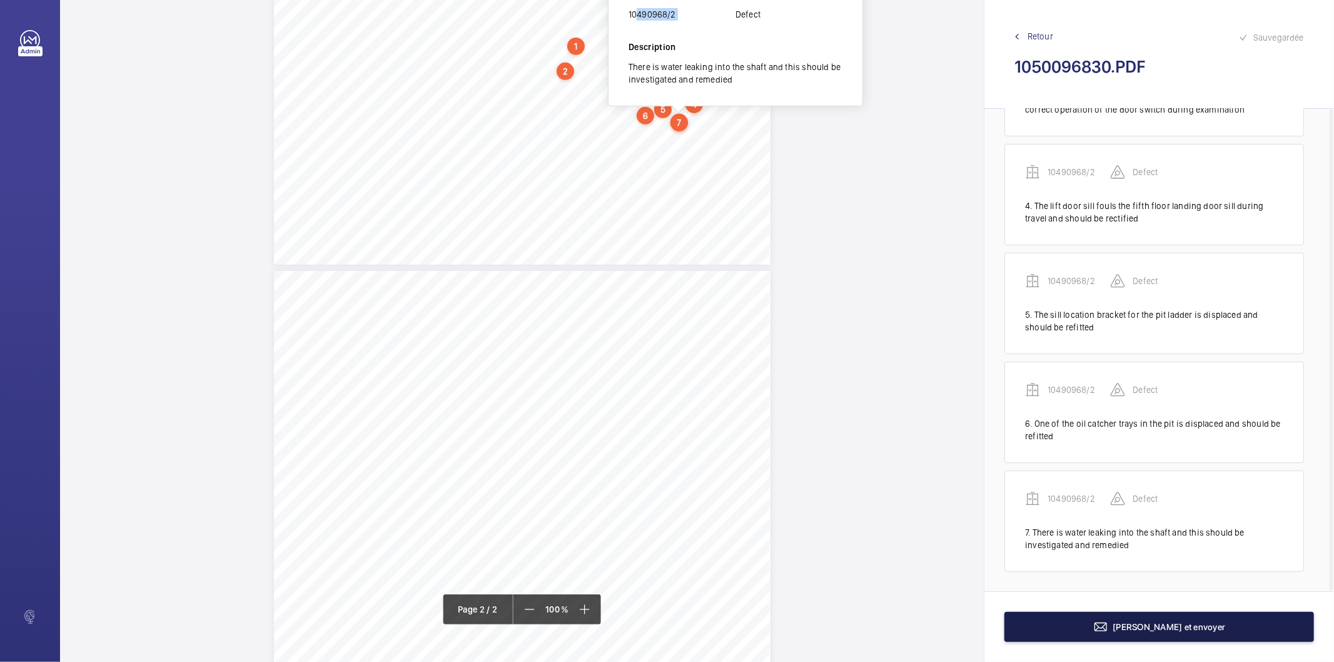
click at [1037, 615] on button "Terminer et envoyer" at bounding box center [1159, 627] width 310 height 30
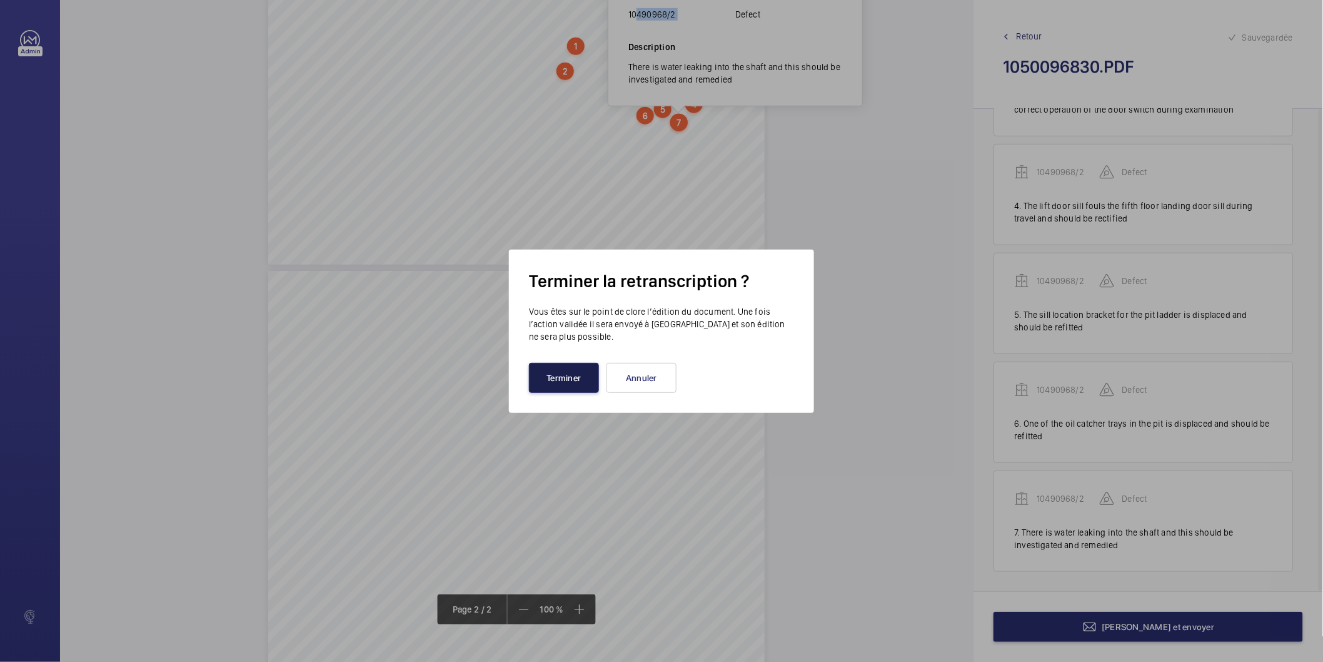
click at [577, 379] on button "Terminer" at bounding box center [564, 378] width 70 height 30
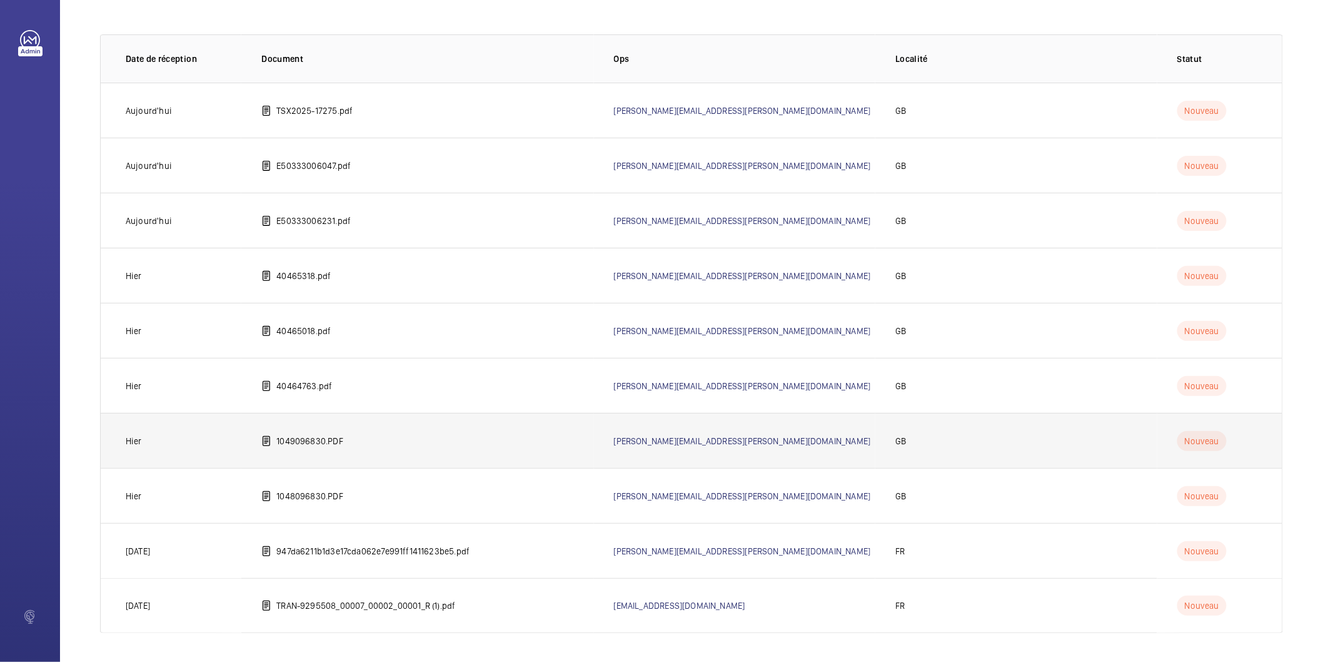
scroll to position [69, 0]
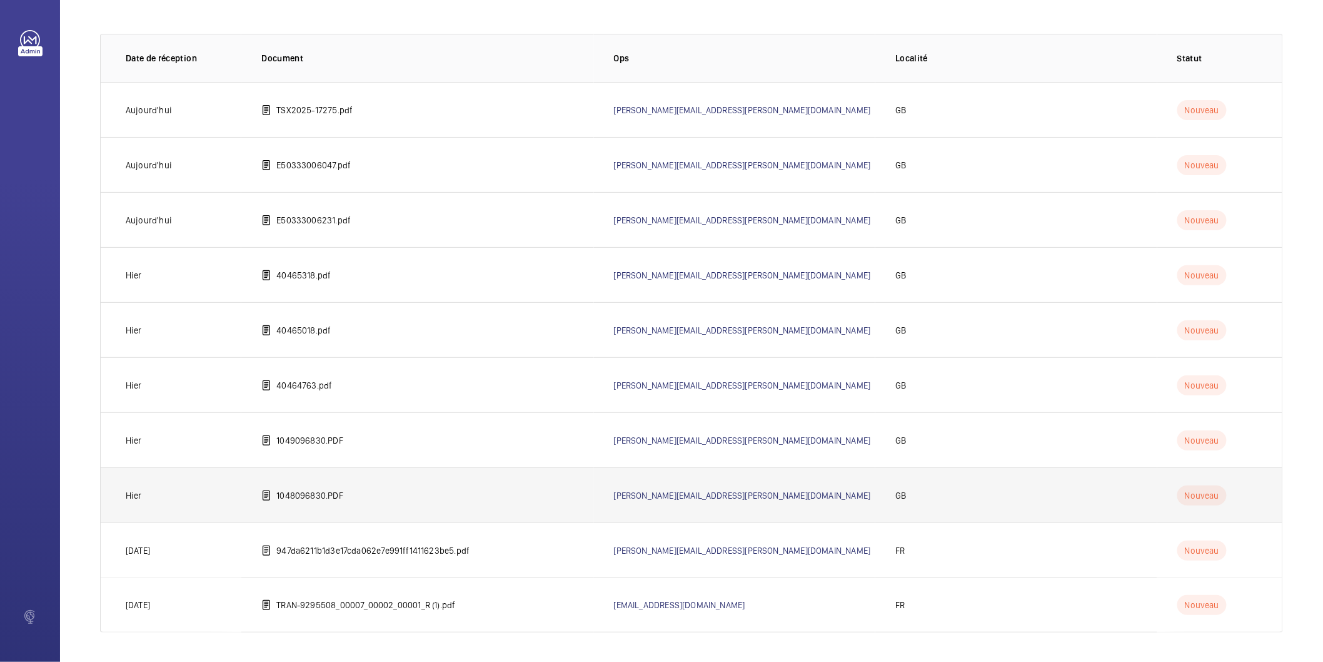
click at [378, 494] on td "1048096830.PDF" at bounding box center [417, 494] width 352 height 55
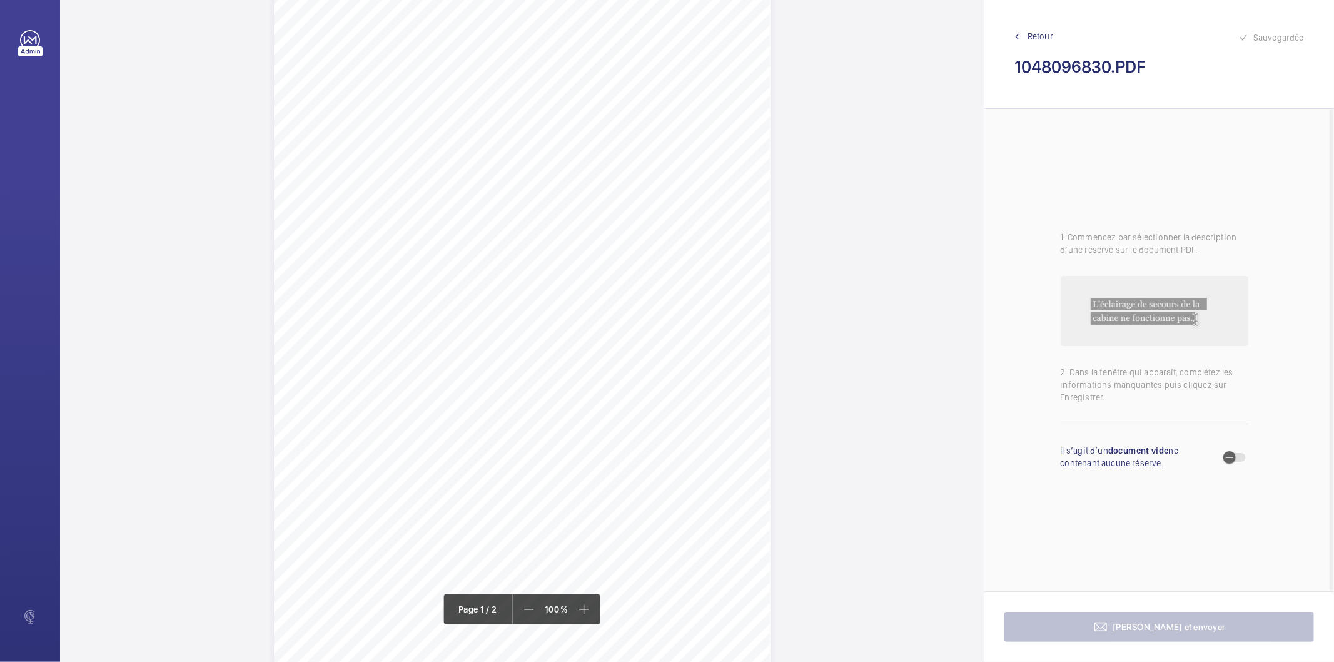
scroll to position [139, 0]
drag, startPoint x: 444, startPoint y: 344, endPoint x: 507, endPoint y: 346, distance: 63.2
click at [507, 346] on div "Lifting Operations and Lifting Equipment Regulations Report of Thorough Examina…" at bounding box center [522, 232] width 497 height 702
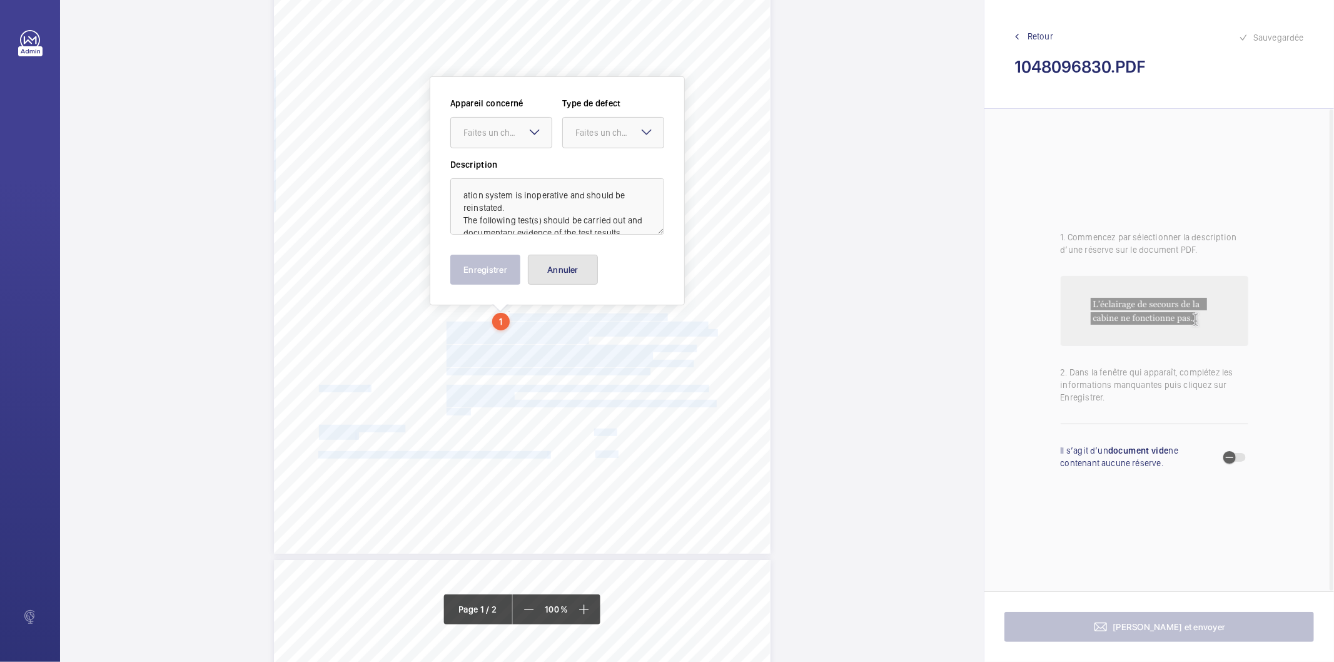
click at [587, 271] on button "Annuler" at bounding box center [563, 270] width 70 height 30
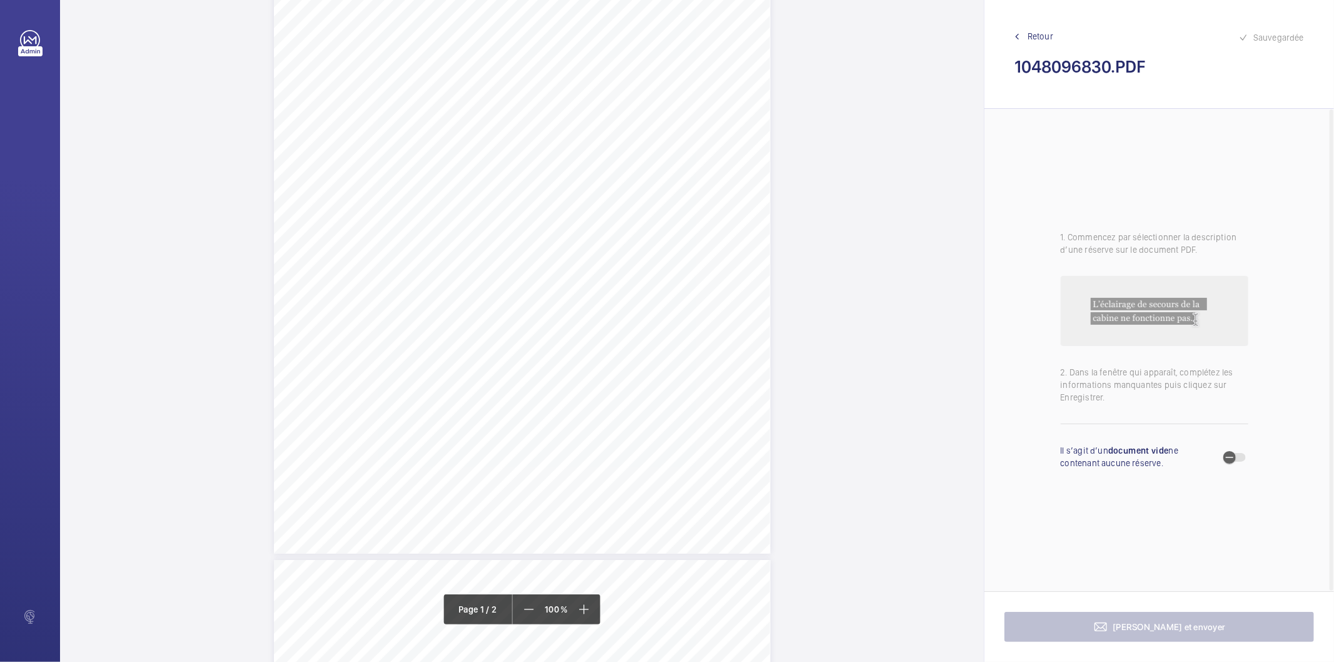
click at [817, 297] on div "Lifting Operations and Lifting Equipment Regulations Report of Thorough Examina…" at bounding box center [522, 556] width 924 height 1411
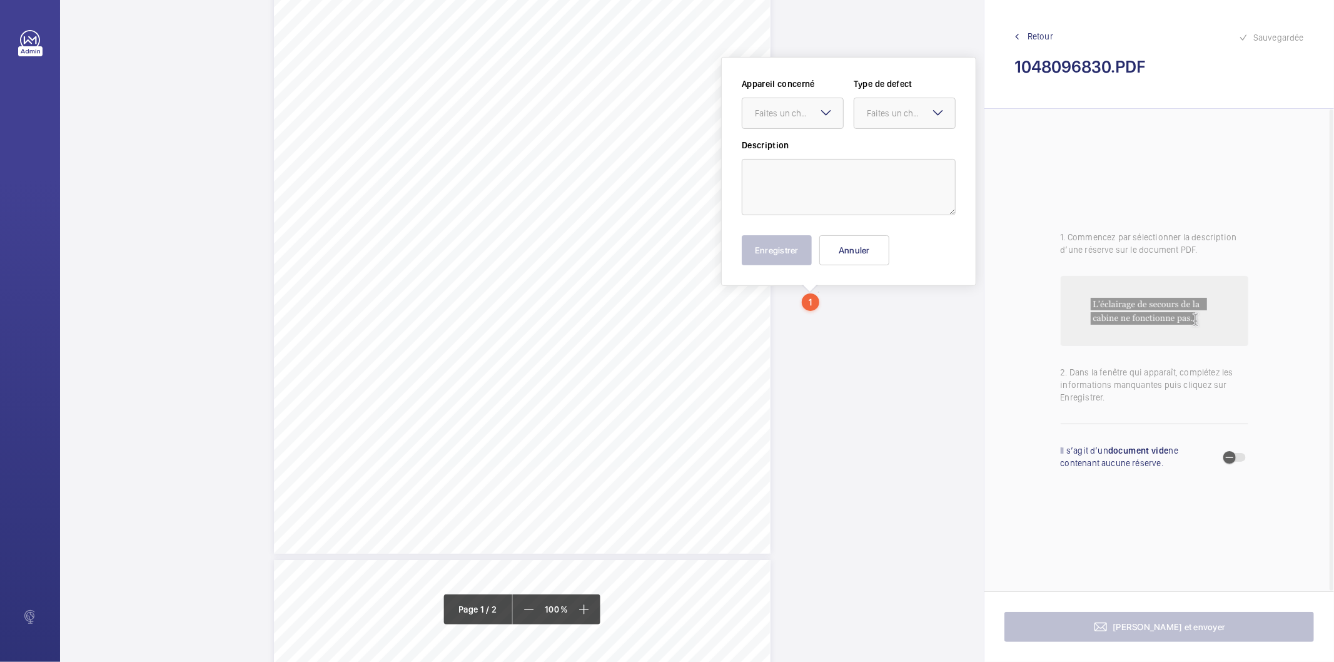
scroll to position [149, 0]
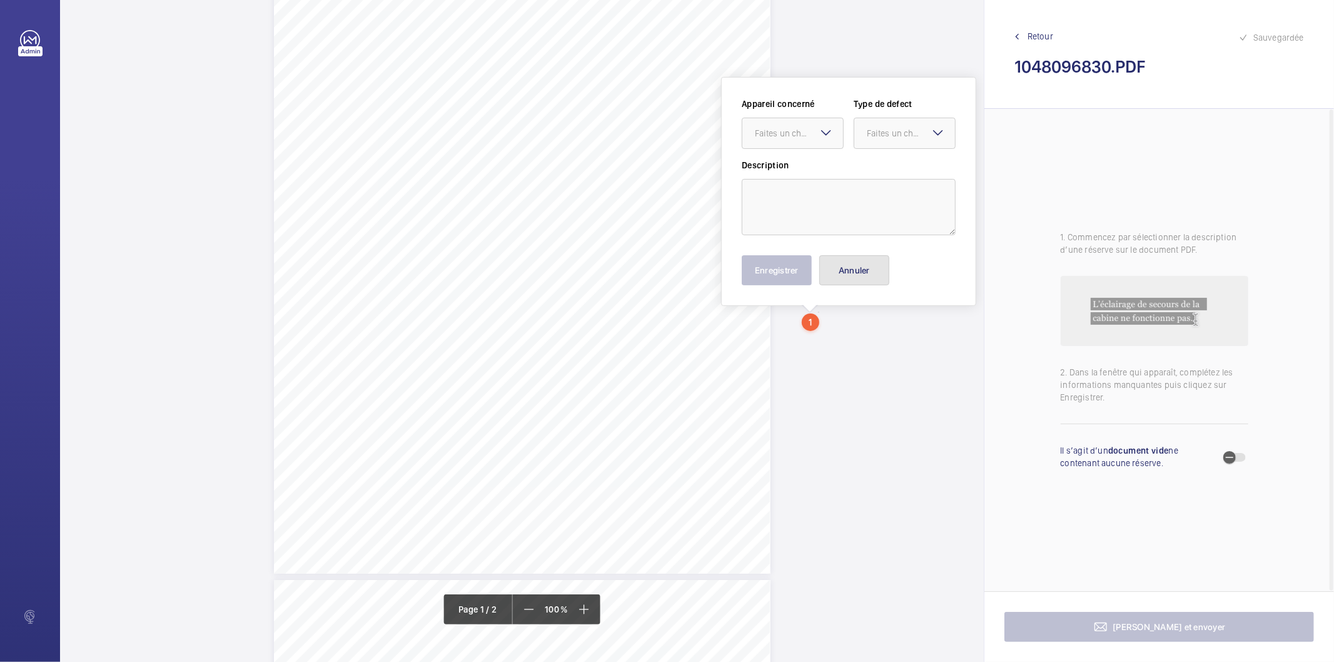
click at [852, 270] on button "Annuler" at bounding box center [854, 270] width 70 height 30
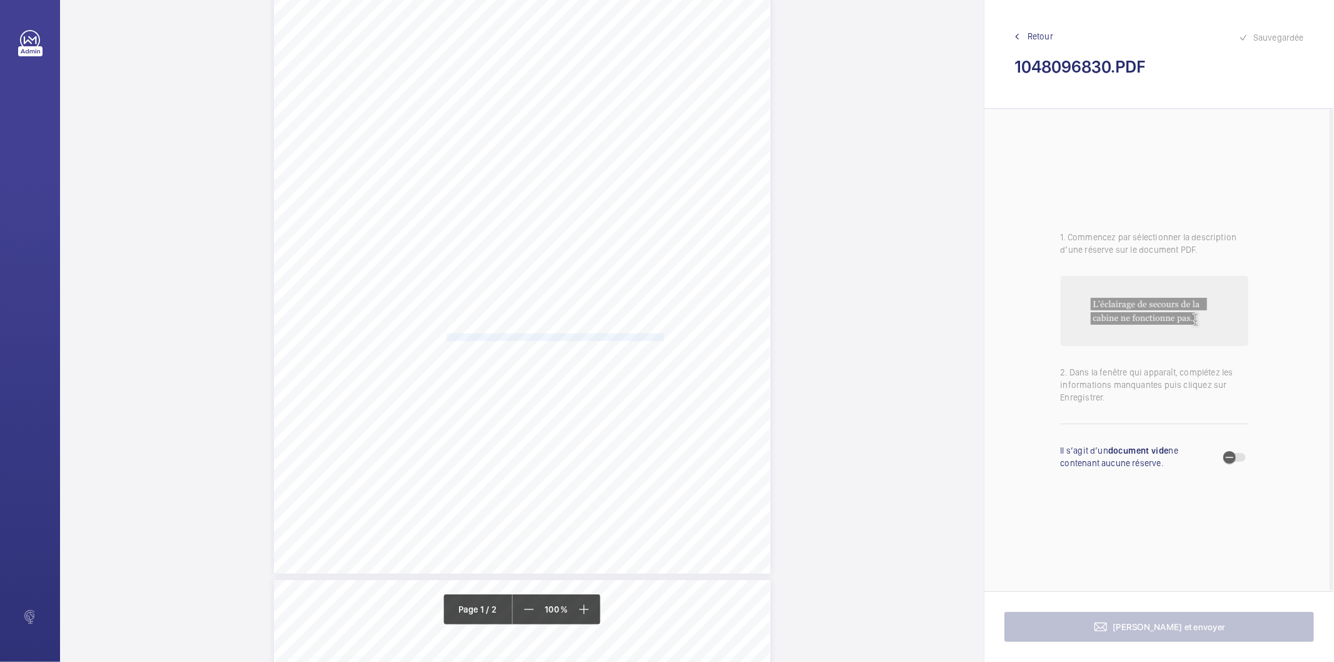
drag, startPoint x: 445, startPoint y: 335, endPoint x: 661, endPoint y: 334, distance: 216.4
click at [661, 334] on span "The in-car communication system is inoperative and should be reinstated." at bounding box center [556, 337] width 219 height 7
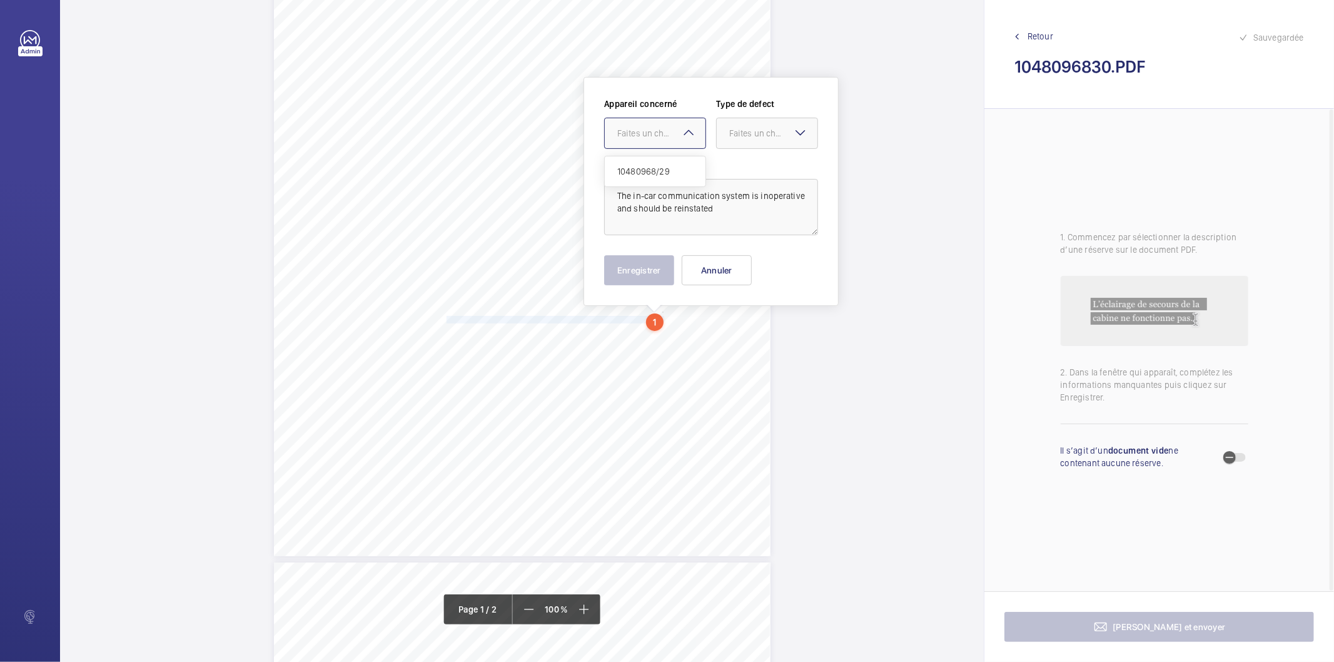
click at [674, 146] on div at bounding box center [655, 133] width 101 height 30
click at [657, 170] on span "10480968/29" at bounding box center [655, 171] width 76 height 13
click at [734, 127] on div "Faites un choix" at bounding box center [773, 133] width 88 height 13
click at [734, 180] on div "Standard" at bounding box center [767, 171] width 101 height 31
click at [624, 283] on button "Enregistrer" at bounding box center [639, 270] width 70 height 30
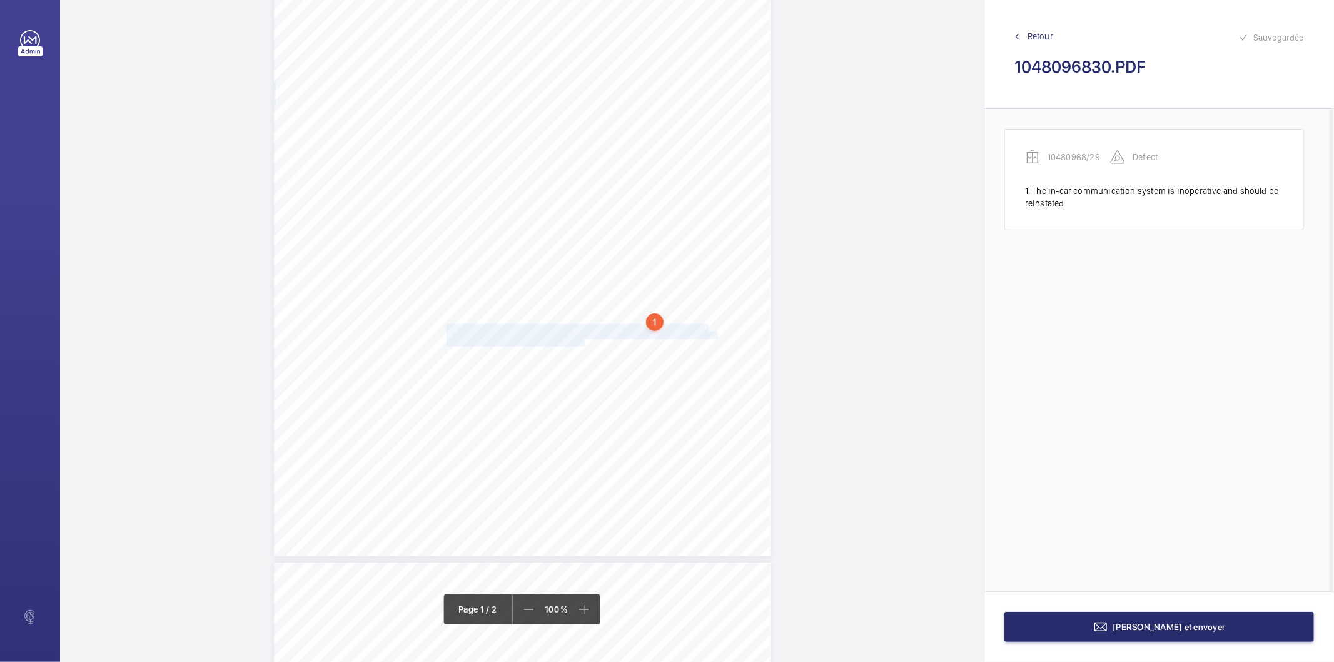
drag, startPoint x: 446, startPoint y: 326, endPoint x: 582, endPoint y: 342, distance: 136.6
click at [582, 342] on div "Lifting Operations and Lifting Equipment Regulations Report of Thorough Examina…" at bounding box center [522, 205] width 497 height 702
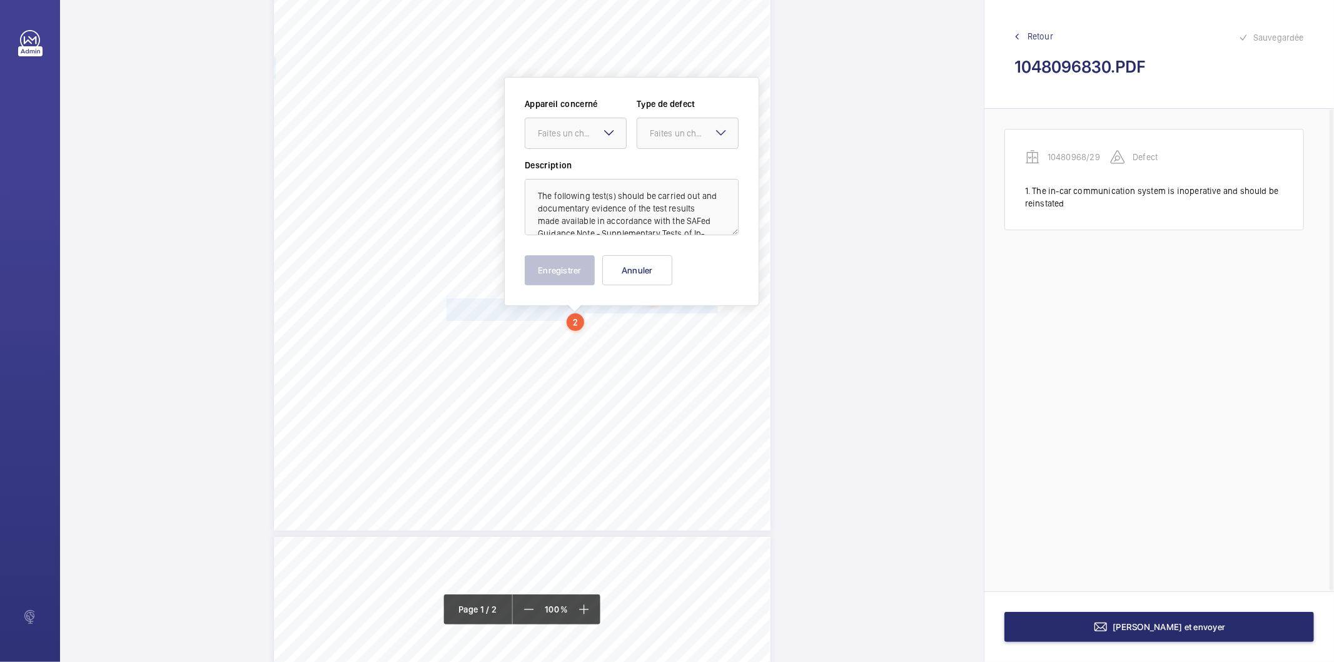
scroll to position [28, 0]
click at [590, 140] on div at bounding box center [575, 133] width 101 height 30
click at [571, 168] on span "10480968/29" at bounding box center [576, 171] width 76 height 13
click at [680, 134] on div "Faites un choix" at bounding box center [694, 133] width 88 height 13
click at [667, 166] on span "Standard" at bounding box center [688, 171] width 76 height 13
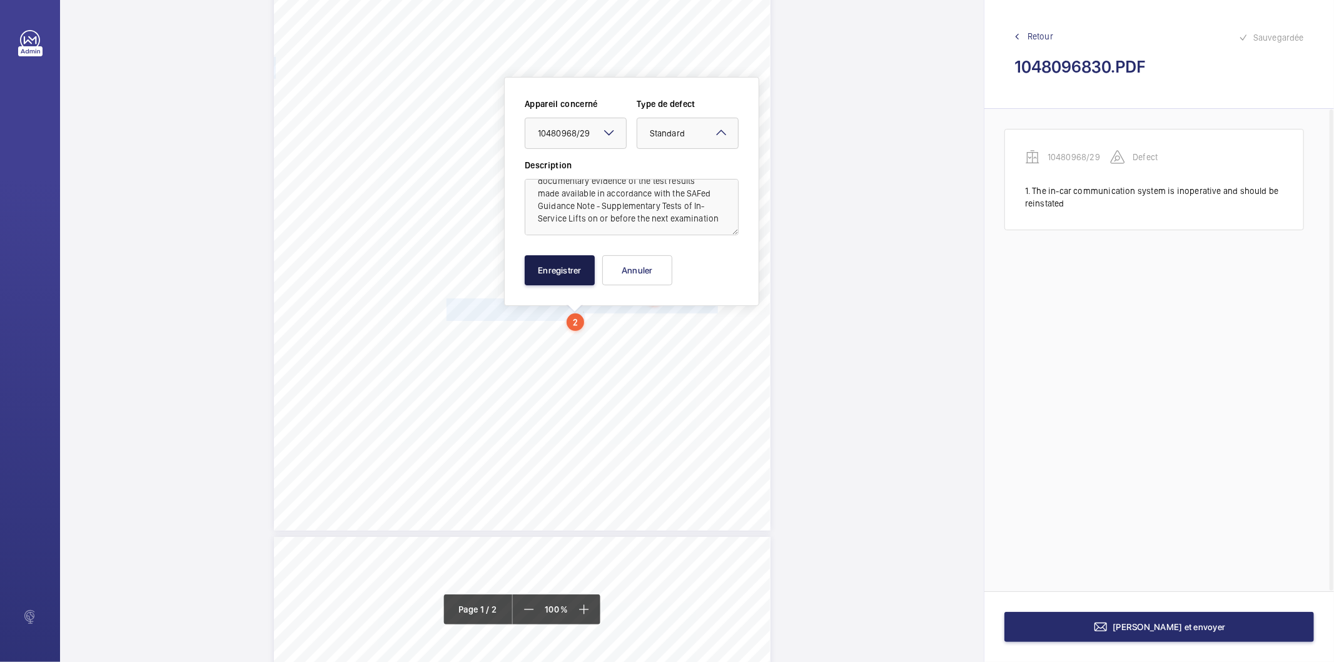
click at [576, 265] on button "Enregistrer" at bounding box center [560, 270] width 70 height 30
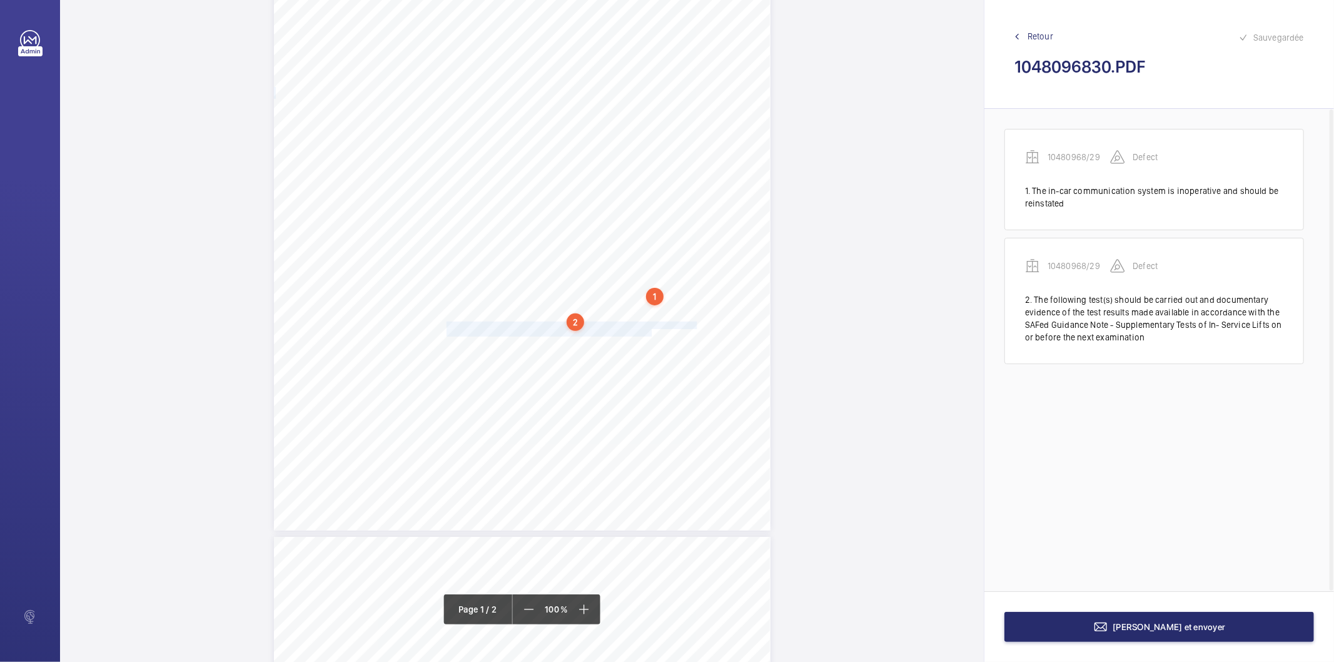
drag, startPoint x: 445, startPoint y: 325, endPoint x: 649, endPoint y: 331, distance: 204.6
click at [649, 331] on div "Lifting Operations and Lifting Equipment Regulations Report of Thorough Examina…" at bounding box center [522, 179] width 497 height 702
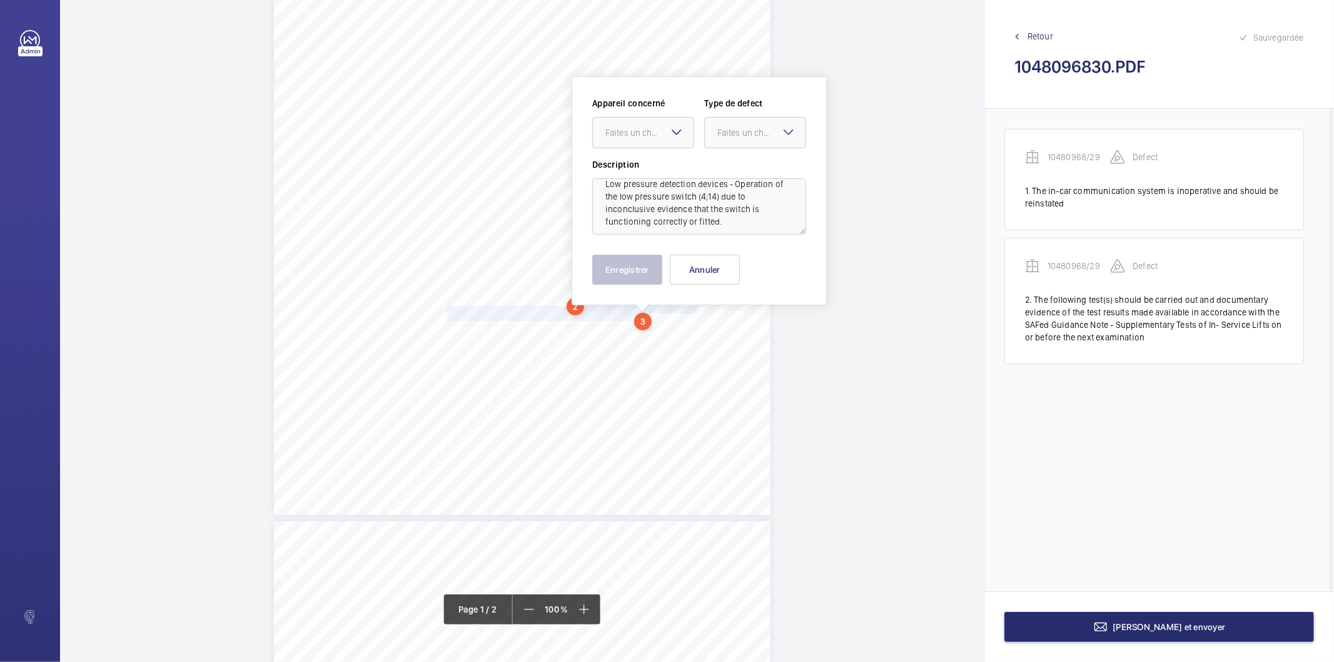
scroll to position [14, 0]
click at [657, 136] on div "Faites un choix" at bounding box center [649, 132] width 88 height 13
click at [642, 168] on span "10480968/29" at bounding box center [643, 170] width 76 height 13
click at [733, 133] on div "Faites un choix" at bounding box center [761, 132] width 88 height 13
drag, startPoint x: 735, startPoint y: 171, endPoint x: 722, endPoint y: 189, distance: 21.9
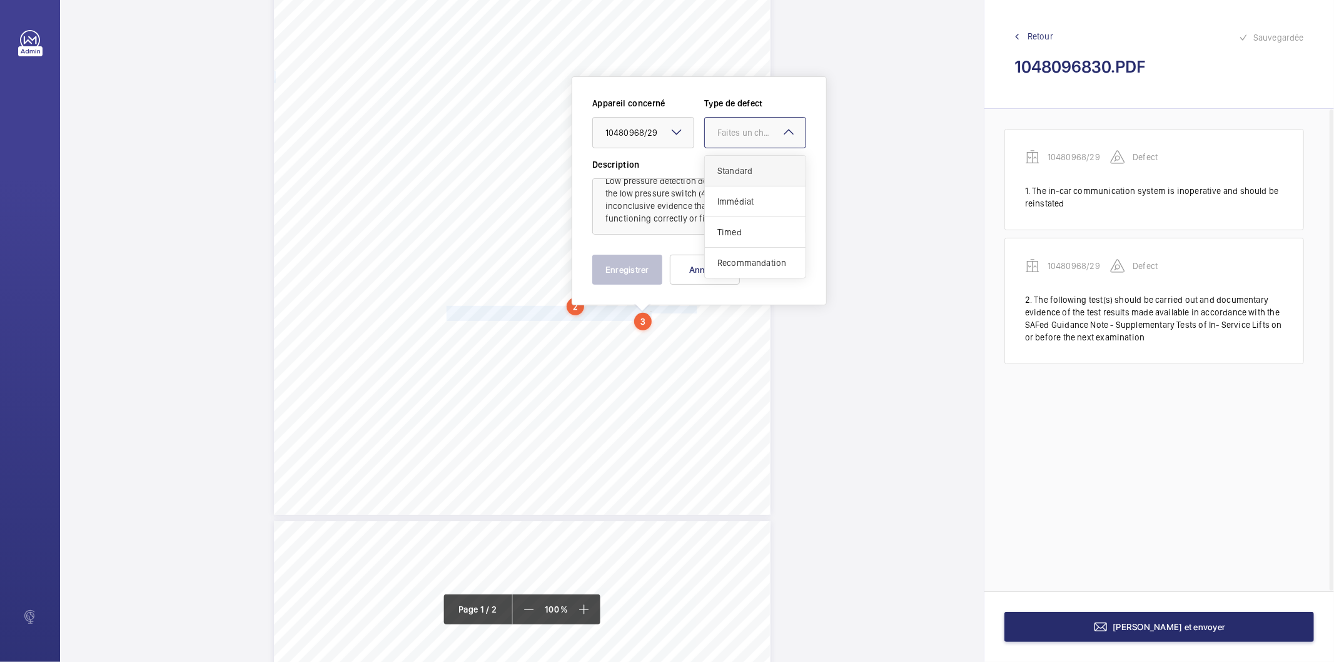
click at [735, 172] on span "Standard" at bounding box center [755, 170] width 76 height 13
click at [646, 267] on button "Enregistrer" at bounding box center [627, 270] width 70 height 30
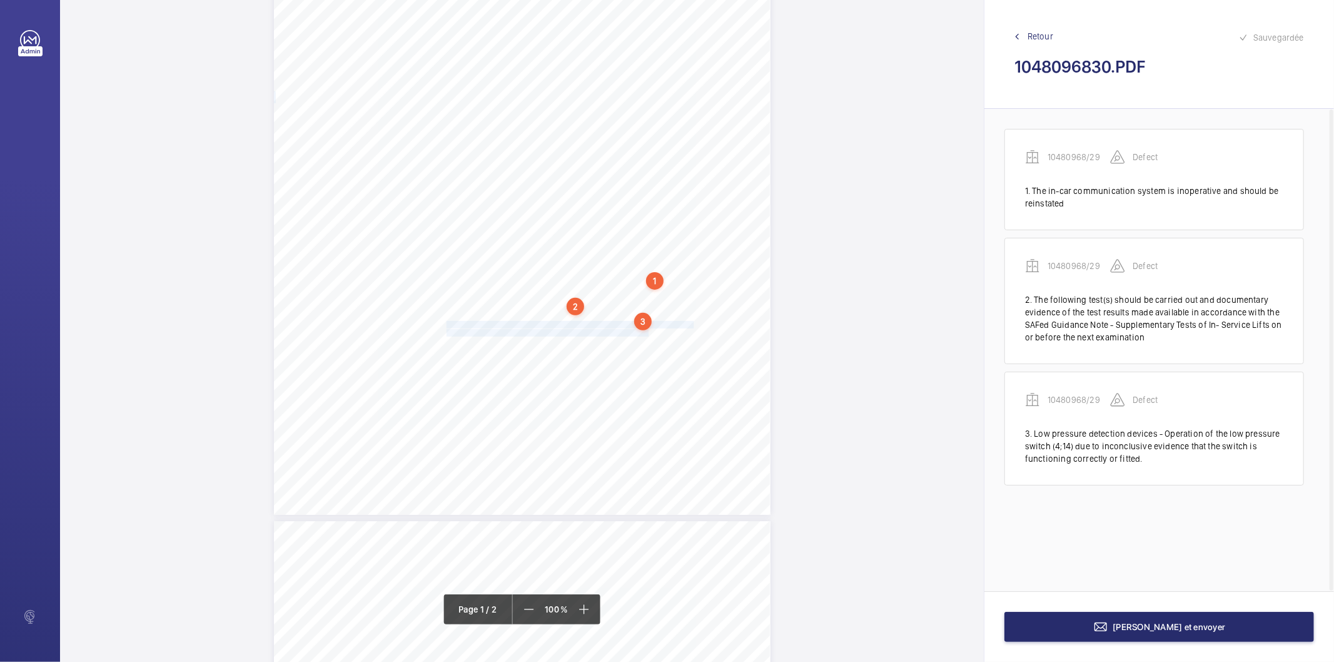
drag, startPoint x: 445, startPoint y: 325, endPoint x: 647, endPoint y: 331, distance: 202.1
click at [646, 331] on div "Lifting Operations and Lifting Equipment Regulations Report of Thorough Examina…" at bounding box center [522, 163] width 497 height 702
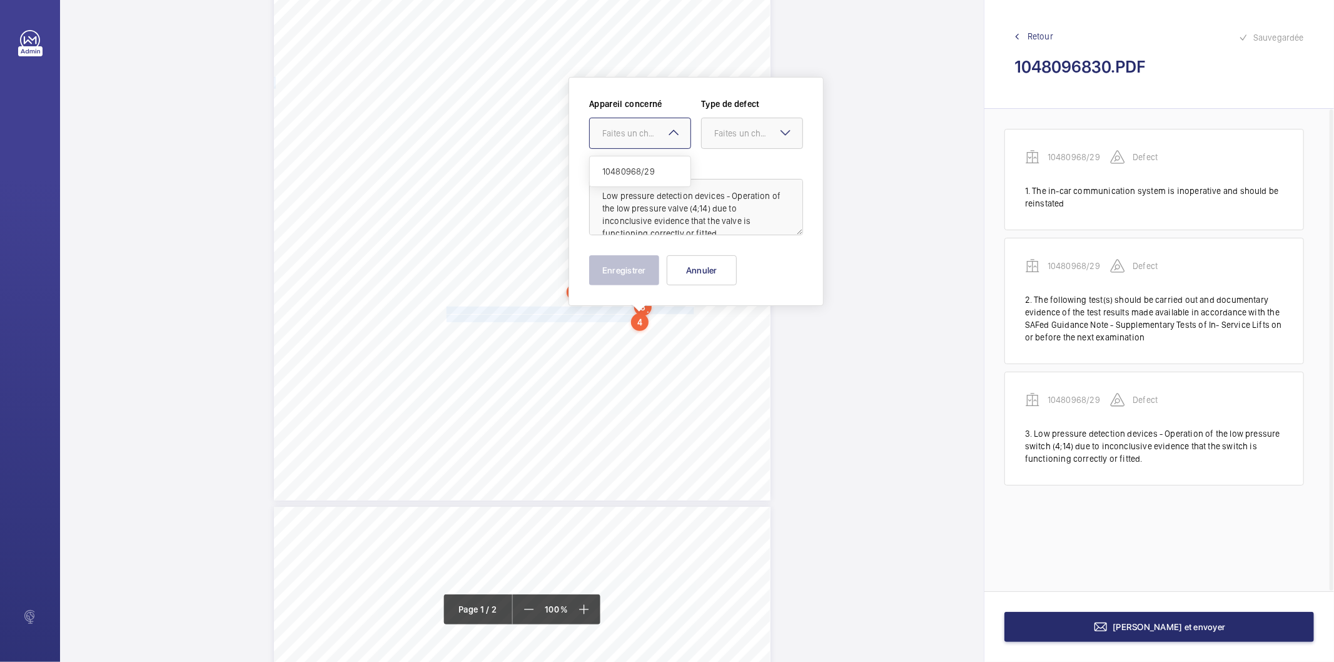
click at [655, 118] on div at bounding box center [640, 133] width 101 height 30
drag, startPoint x: 632, startPoint y: 174, endPoint x: 704, endPoint y: 145, distance: 76.9
click at [634, 174] on span "10480968/29" at bounding box center [640, 171] width 76 height 13
click at [713, 141] on div at bounding box center [752, 133] width 101 height 30
drag, startPoint x: 726, startPoint y: 171, endPoint x: 699, endPoint y: 206, distance: 44.7
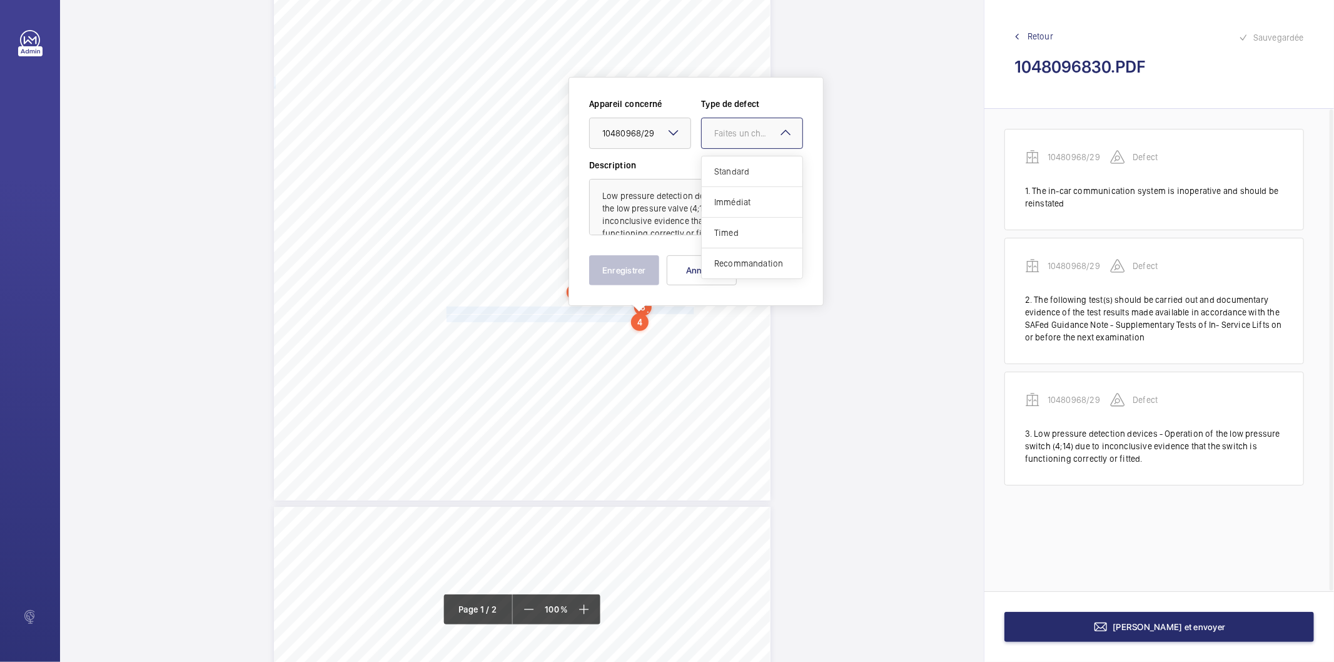
click at [727, 171] on span "Standard" at bounding box center [752, 171] width 76 height 13
click at [645, 268] on button "Enregistrer" at bounding box center [624, 270] width 70 height 30
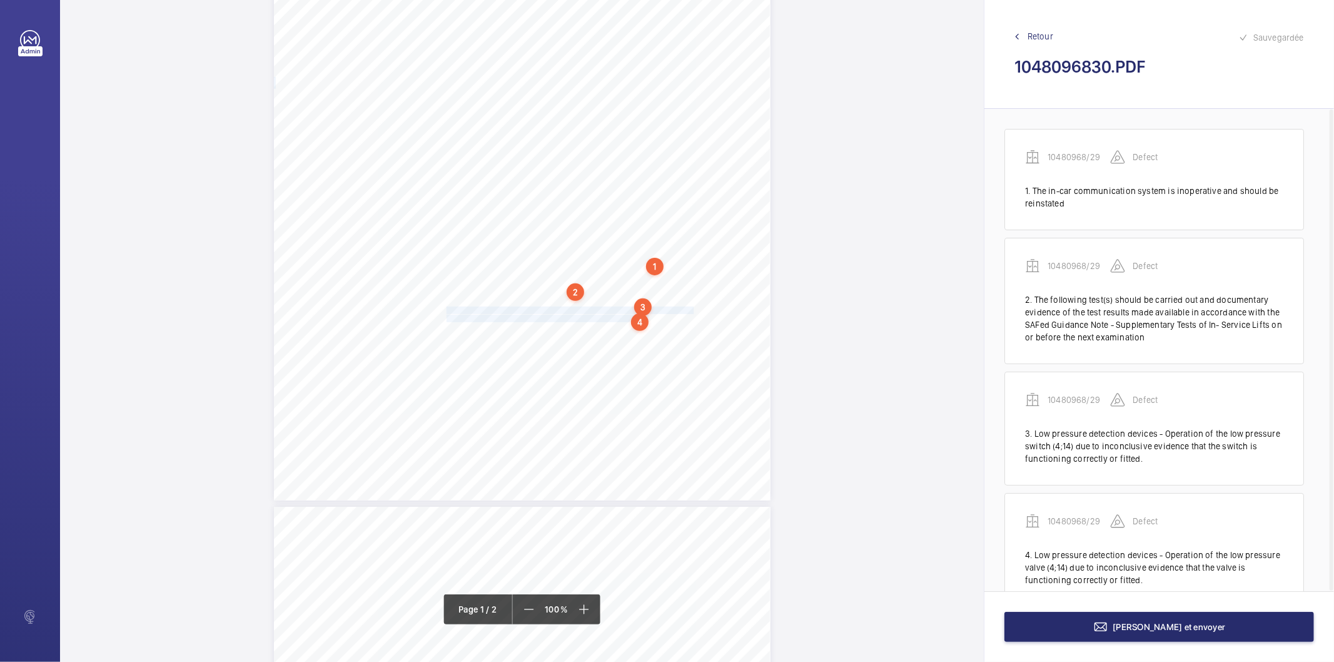
scroll to position [35, 0]
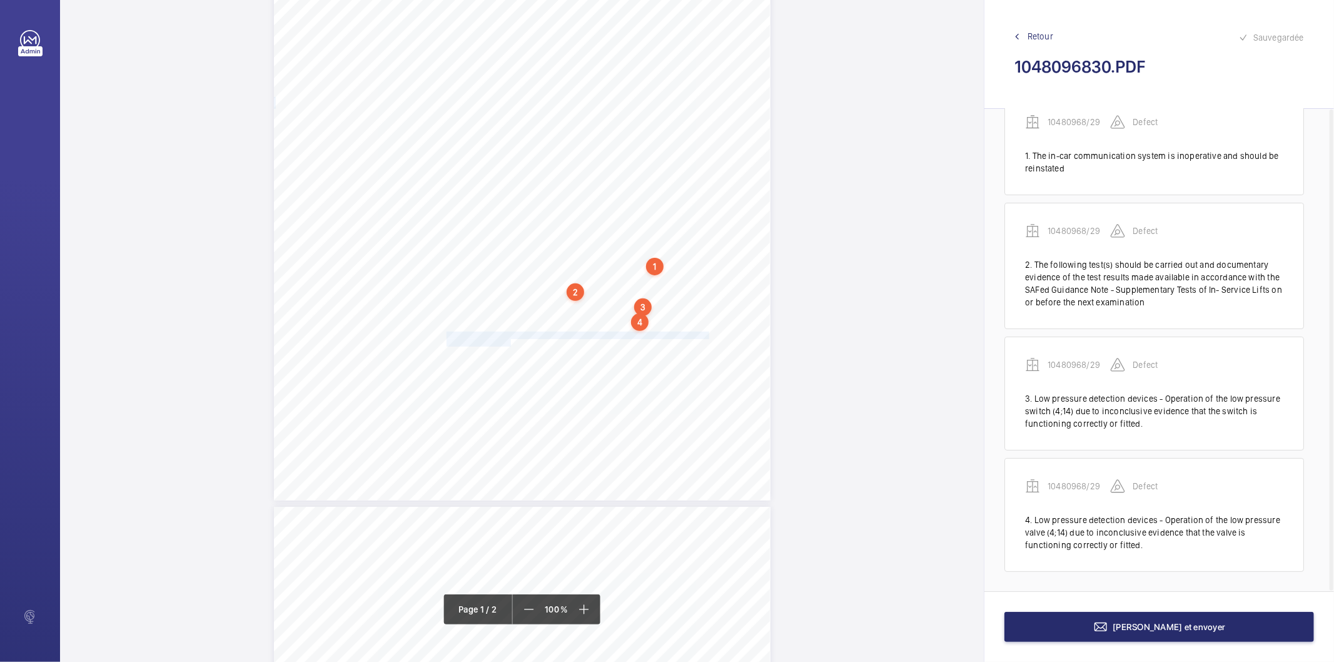
drag, startPoint x: 445, startPoint y: 335, endPoint x: 509, endPoint y: 340, distance: 64.0
click at [509, 340] on div "Lifting Operations and Lifting Equipment Regulations Report of Thorough Examina…" at bounding box center [522, 149] width 497 height 702
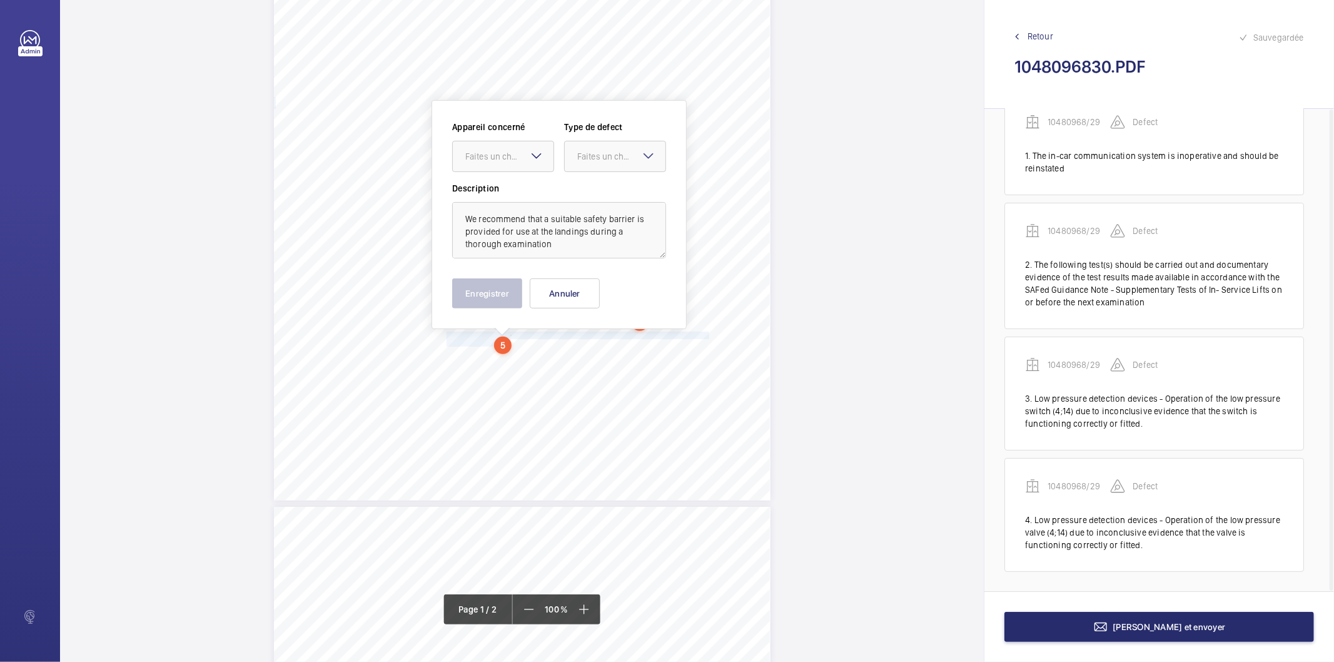
scroll to position [246, 0]
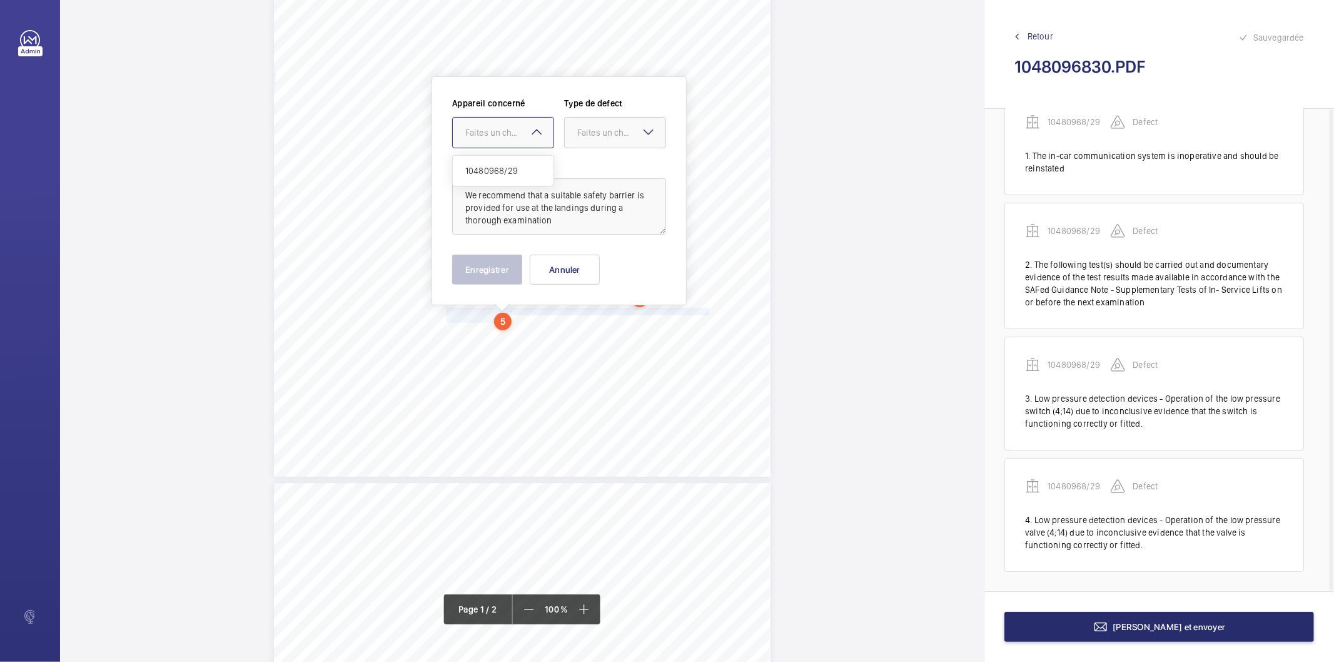
click at [525, 138] on div "Faites un choix" at bounding box center [509, 132] width 88 height 13
click at [514, 168] on span "10480968/29" at bounding box center [503, 170] width 76 height 13
click at [598, 127] on div "Faites un choix" at bounding box center [621, 132] width 88 height 13
drag, startPoint x: 603, startPoint y: 260, endPoint x: 533, endPoint y: 269, distance: 71.2
click at [601, 261] on span "Recommandation" at bounding box center [615, 262] width 76 height 13
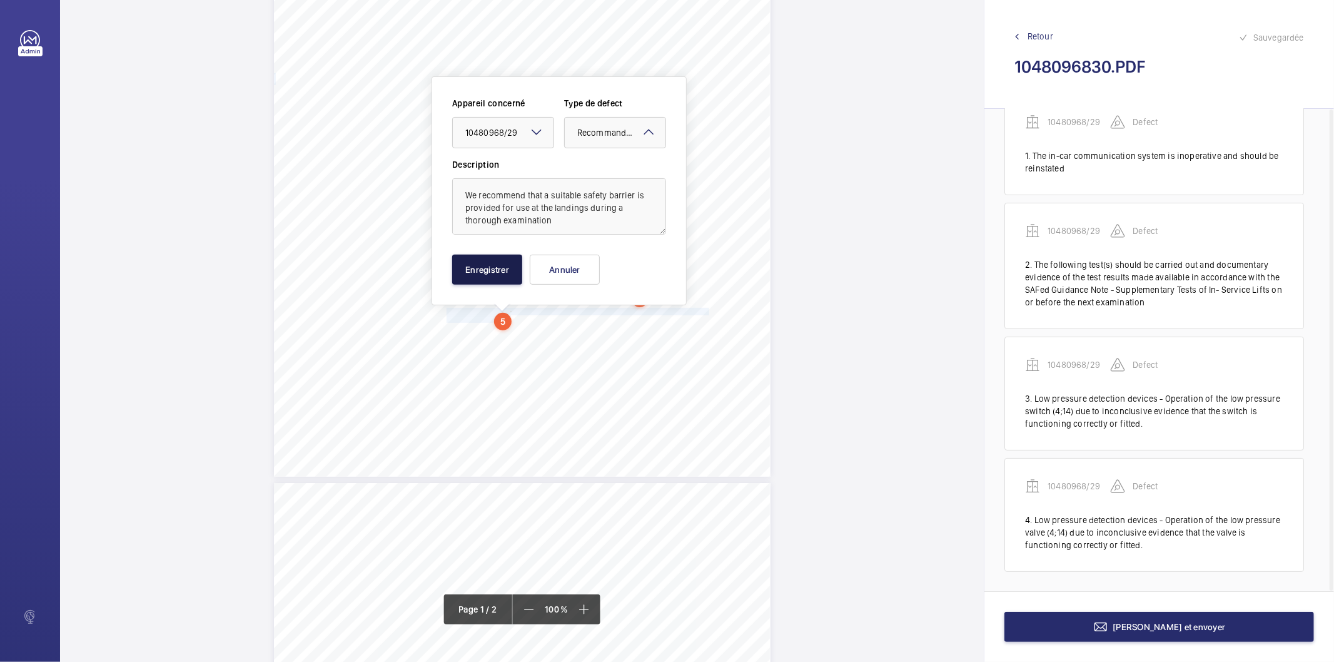
click at [500, 268] on button "Enregistrer" at bounding box center [487, 270] width 70 height 30
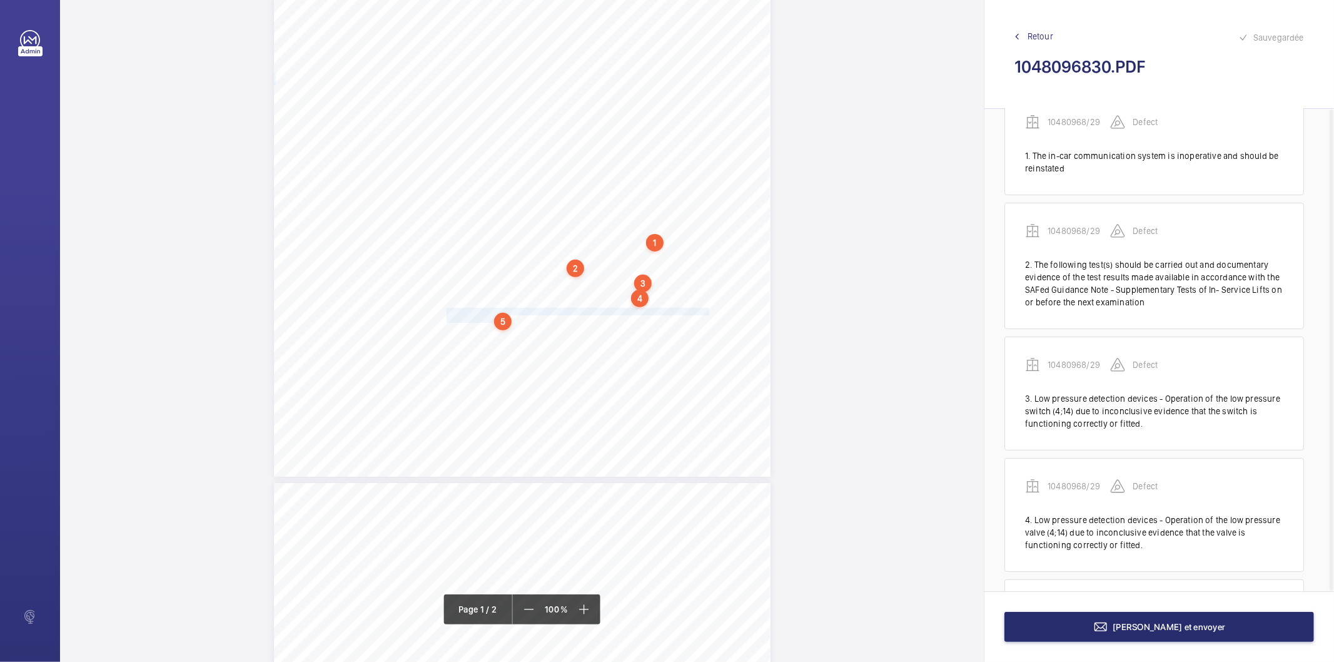
scroll to position [144, 0]
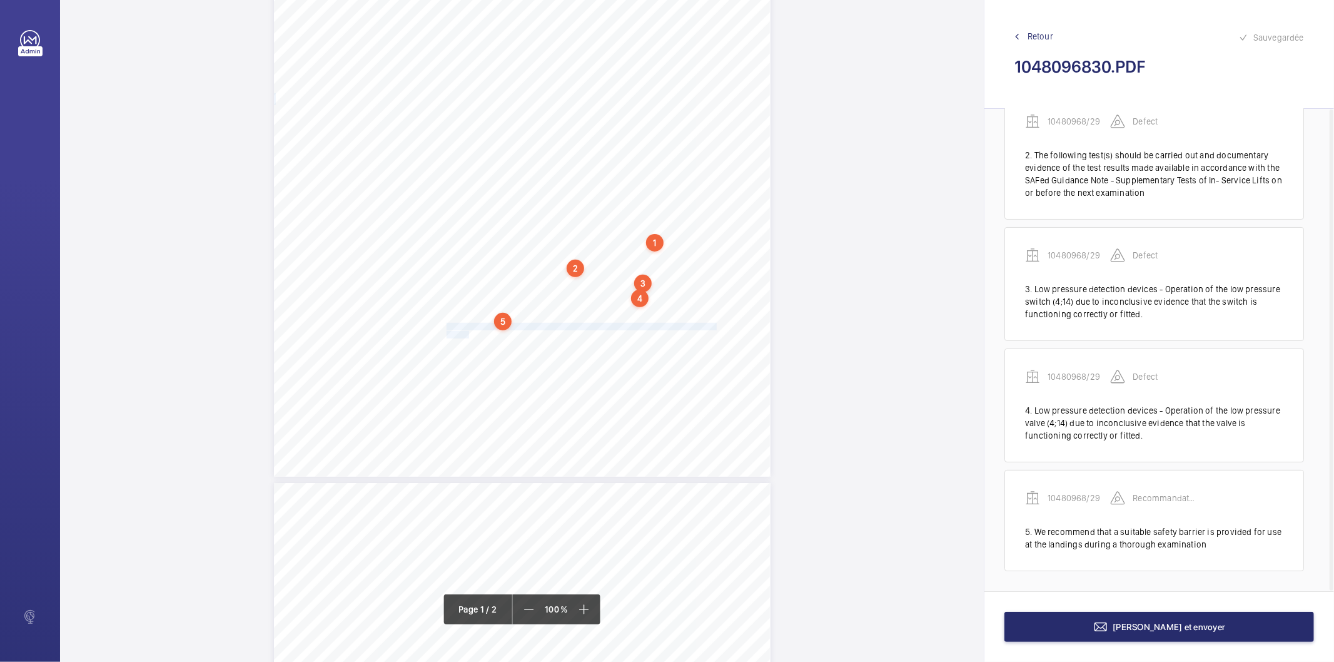
drag, startPoint x: 445, startPoint y: 329, endPoint x: 466, endPoint y: 333, distance: 21.1
click at [466, 333] on div "Lifting Operations and Lifting Equipment Regulations Report of Thorough Examina…" at bounding box center [522, 125] width 497 height 702
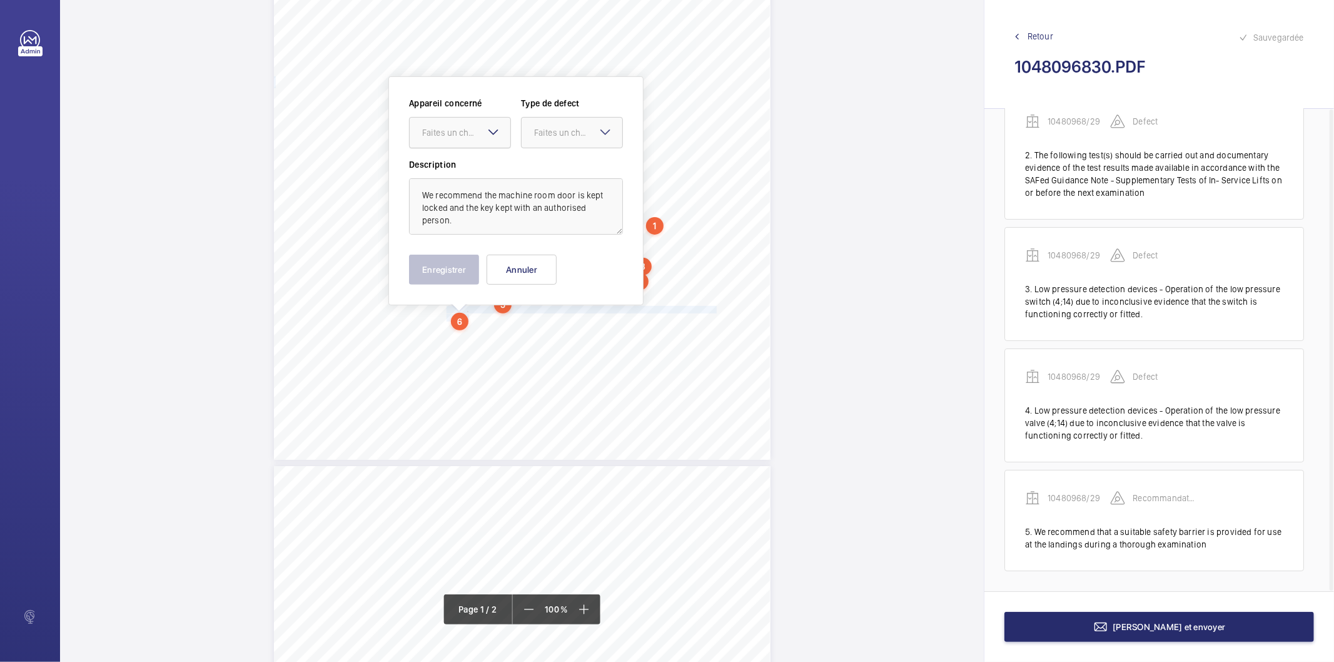
click at [453, 139] on div at bounding box center [460, 133] width 101 height 30
click at [455, 167] on span "10480968/29" at bounding box center [460, 170] width 76 height 13
click at [530, 136] on div at bounding box center [572, 133] width 101 height 30
click at [551, 263] on span "Recommandation" at bounding box center [572, 262] width 76 height 13
click at [457, 274] on button "Enregistrer" at bounding box center [444, 270] width 70 height 30
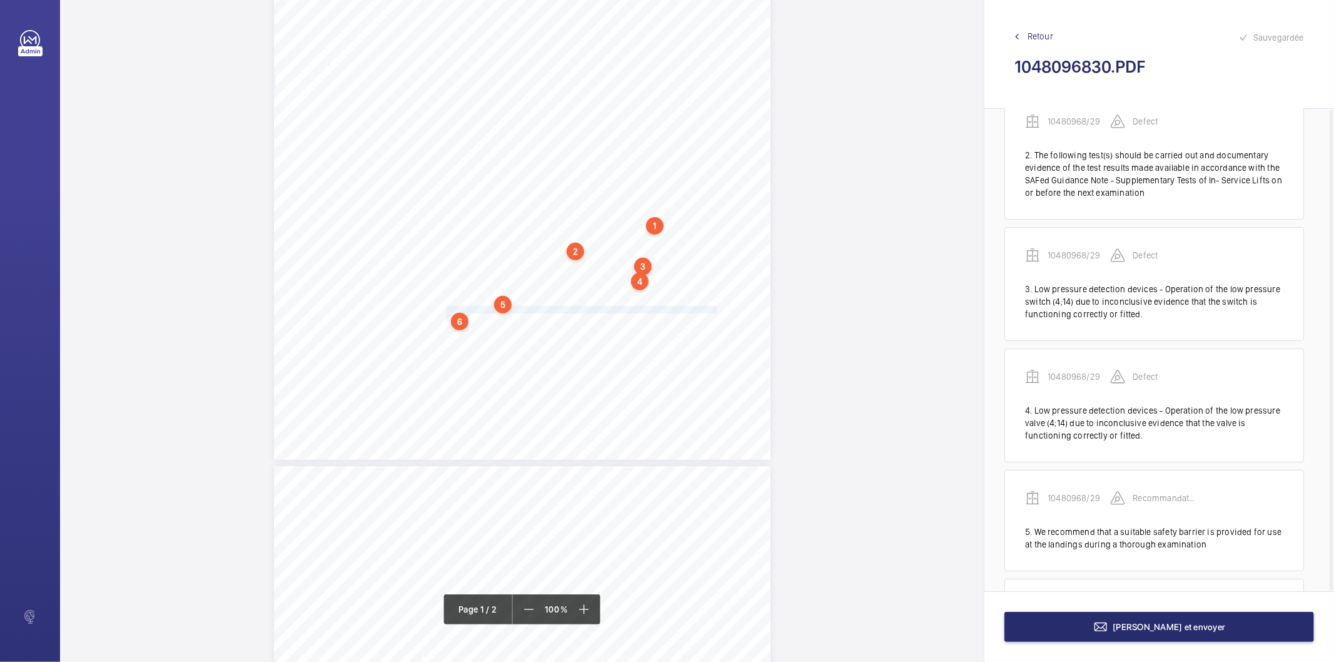
scroll to position [253, 0]
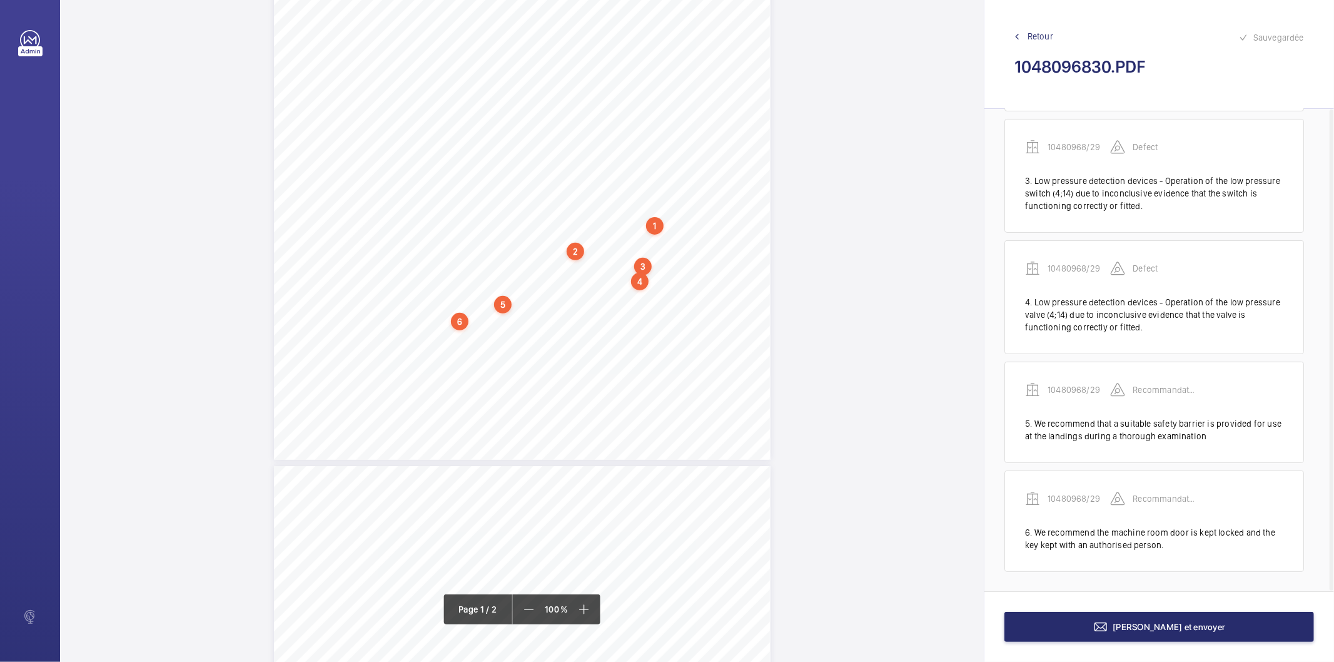
click at [465, 316] on div "6" at bounding box center [460, 322] width 18 height 18
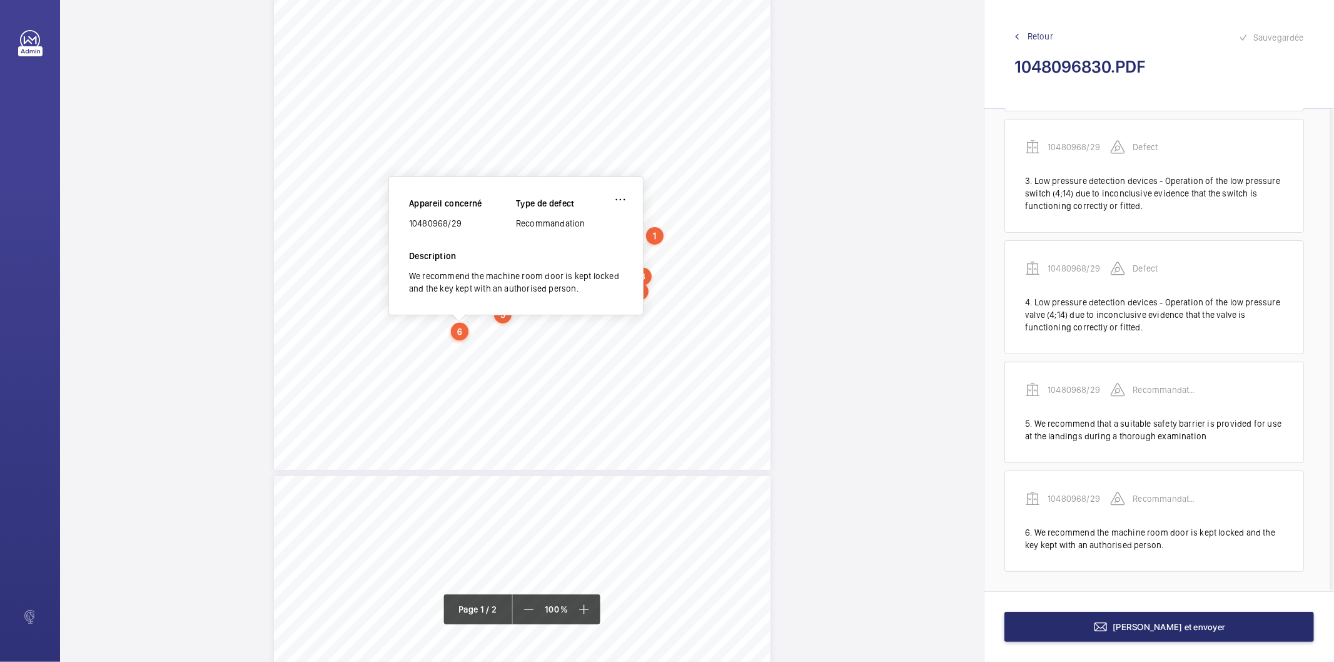
click at [455, 221] on div "10480968/29" at bounding box center [462, 223] width 107 height 13
click at [452, 222] on div "10480968/29" at bounding box center [462, 223] width 107 height 13
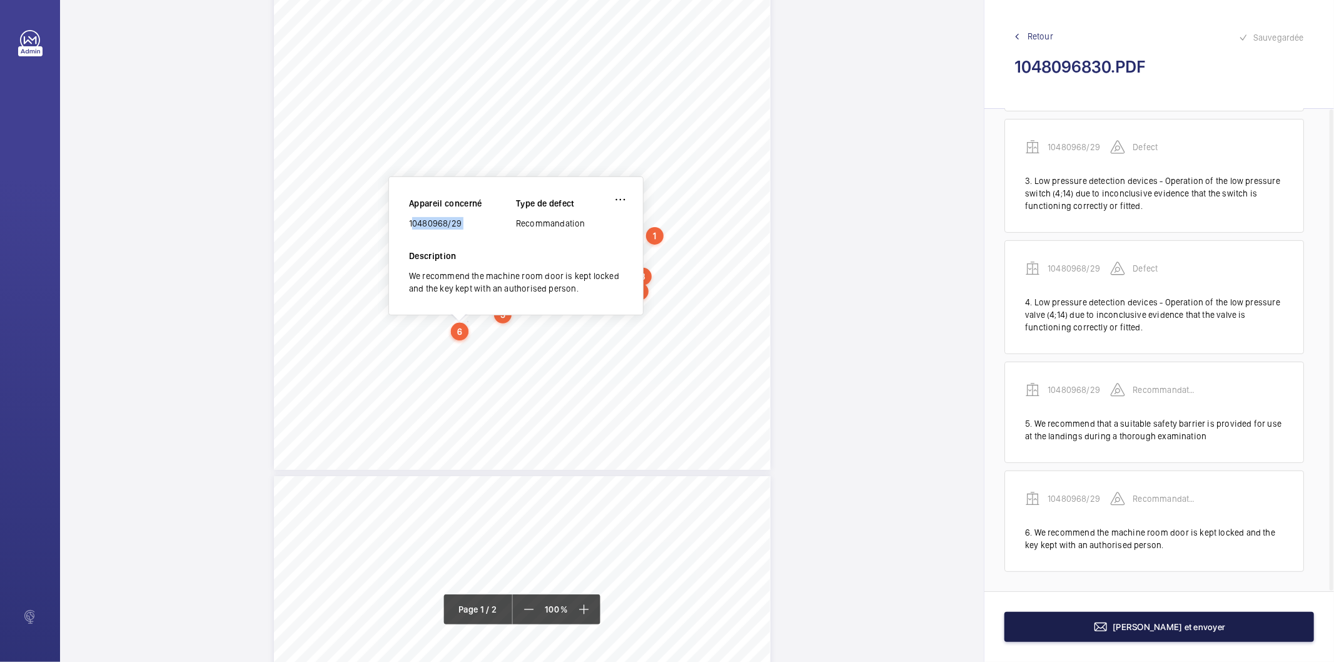
click at [1026, 627] on button "Terminer et envoyer" at bounding box center [1159, 627] width 310 height 30
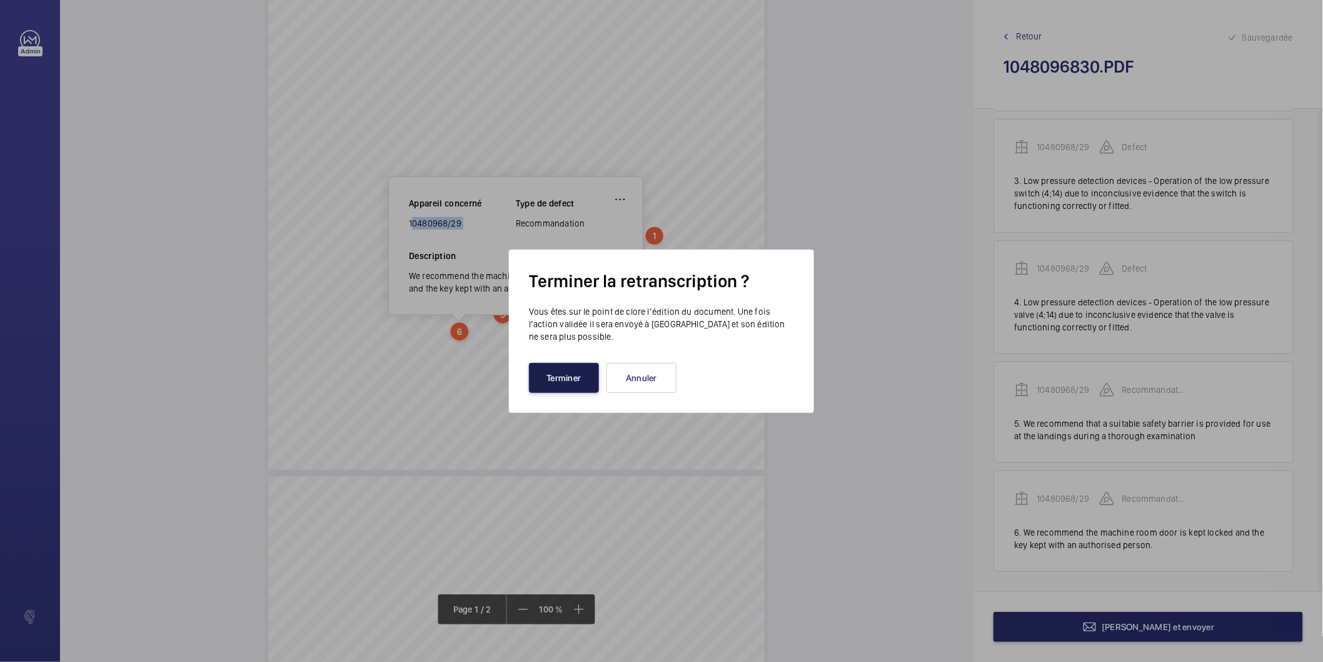
click at [546, 386] on button "Terminer" at bounding box center [564, 378] width 70 height 30
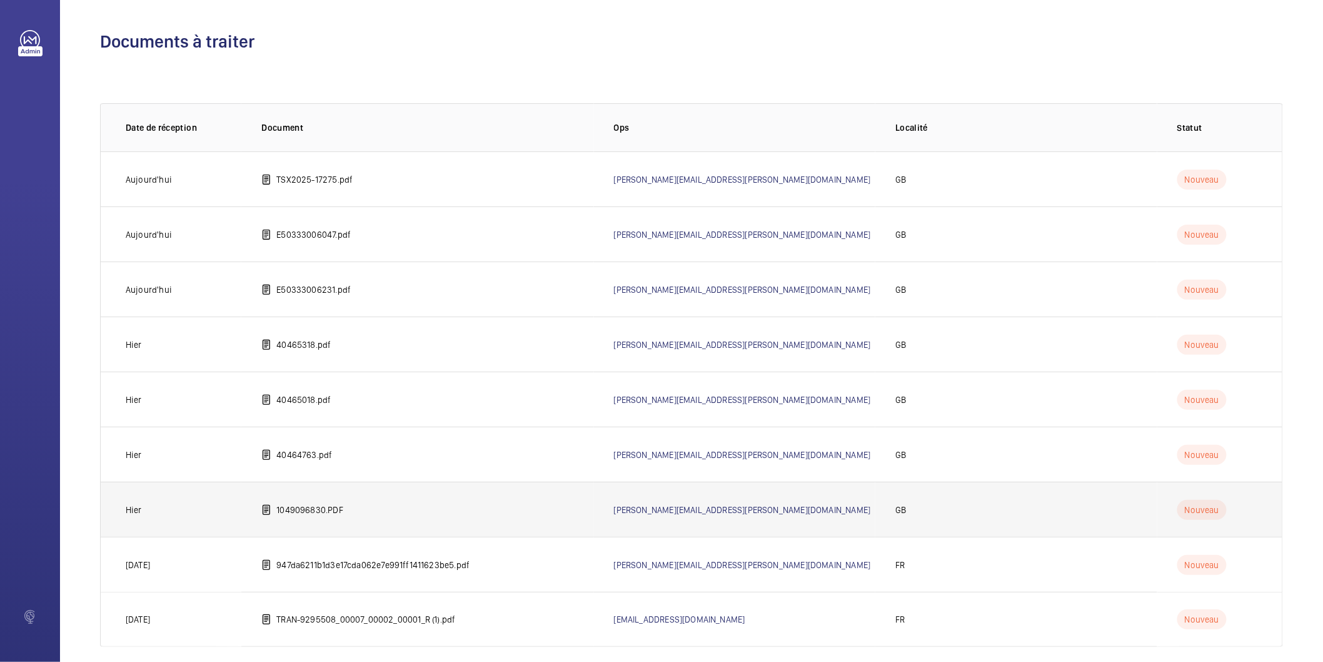
click at [353, 509] on td "1049096830.PDF" at bounding box center [417, 509] width 352 height 55
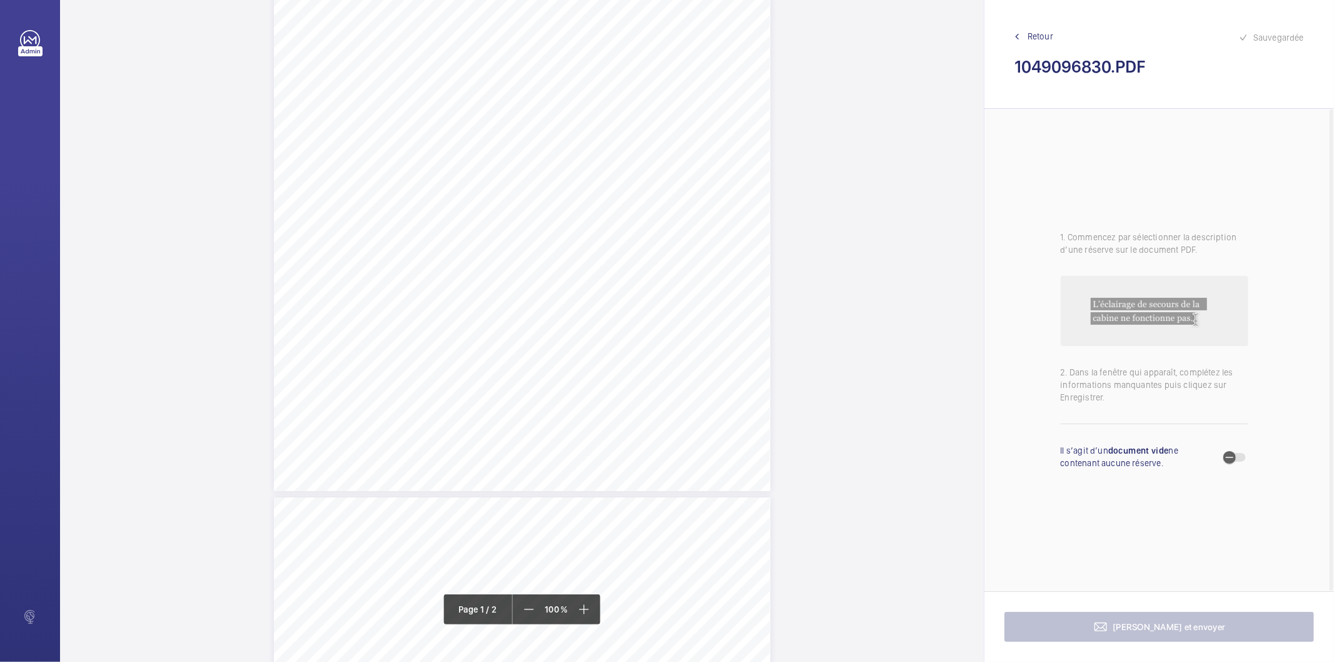
scroll to position [278, 0]
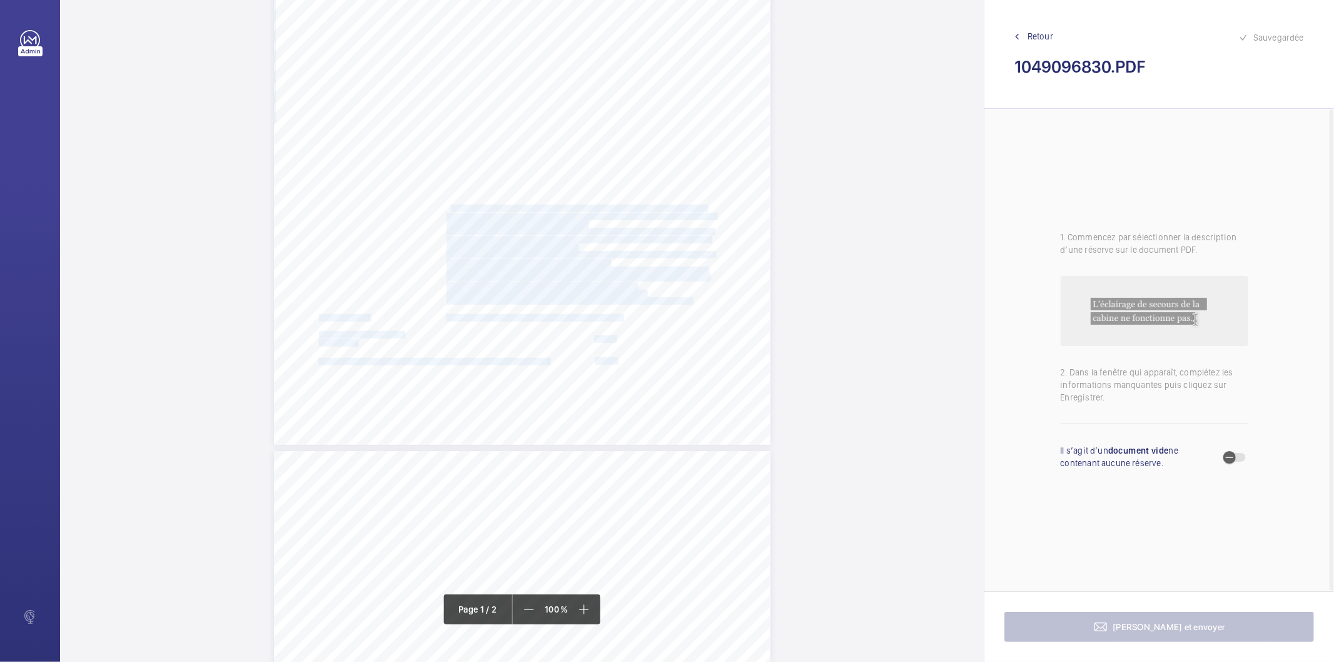
click at [448, 205] on div "Lifting Operations and Lifting Equipment Regulations Report of Thorough Examina…" at bounding box center [522, 93] width 497 height 702
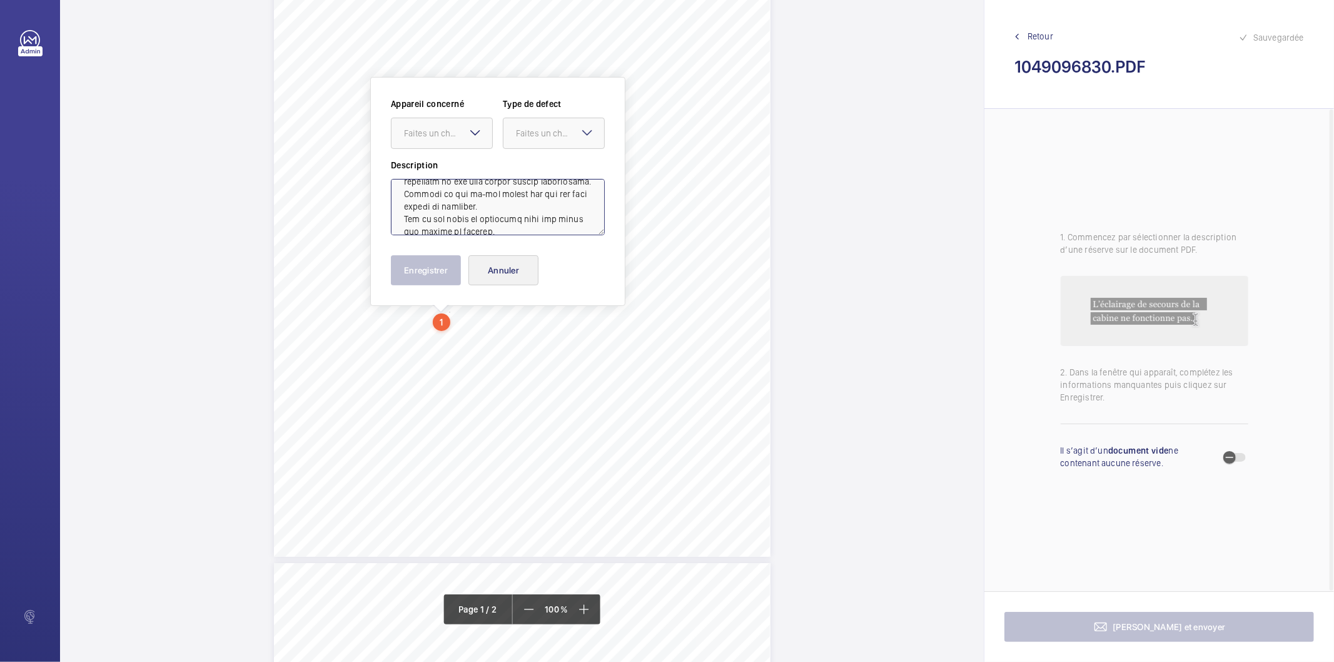
scroll to position [403, 0]
drag, startPoint x: 483, startPoint y: 182, endPoint x: 483, endPoint y: 256, distance: 74.4
click at [483, 256] on div "Appareil concerné Faites un choix Type de defect Faites un choix Description En…" at bounding box center [498, 192] width 214 height 188
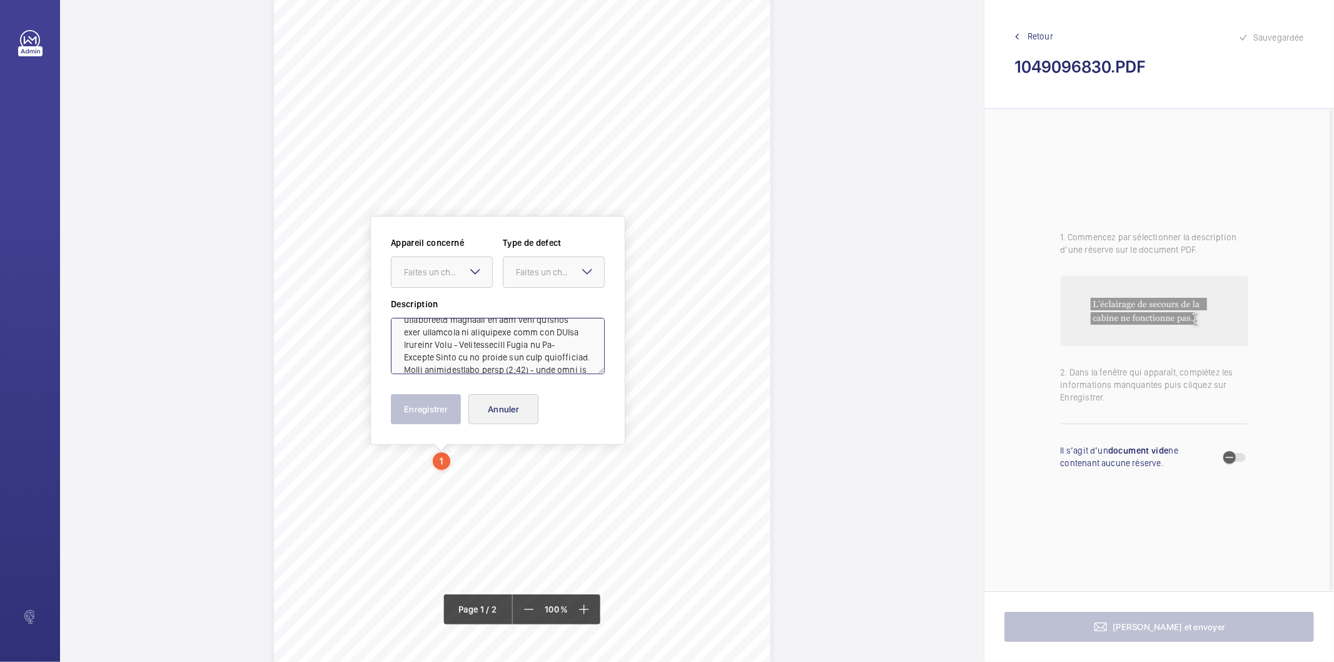
scroll to position [390, 0]
click at [561, 353] on textarea at bounding box center [498, 346] width 214 height 56
click at [404, 356] on textarea at bounding box center [498, 346] width 214 height 56
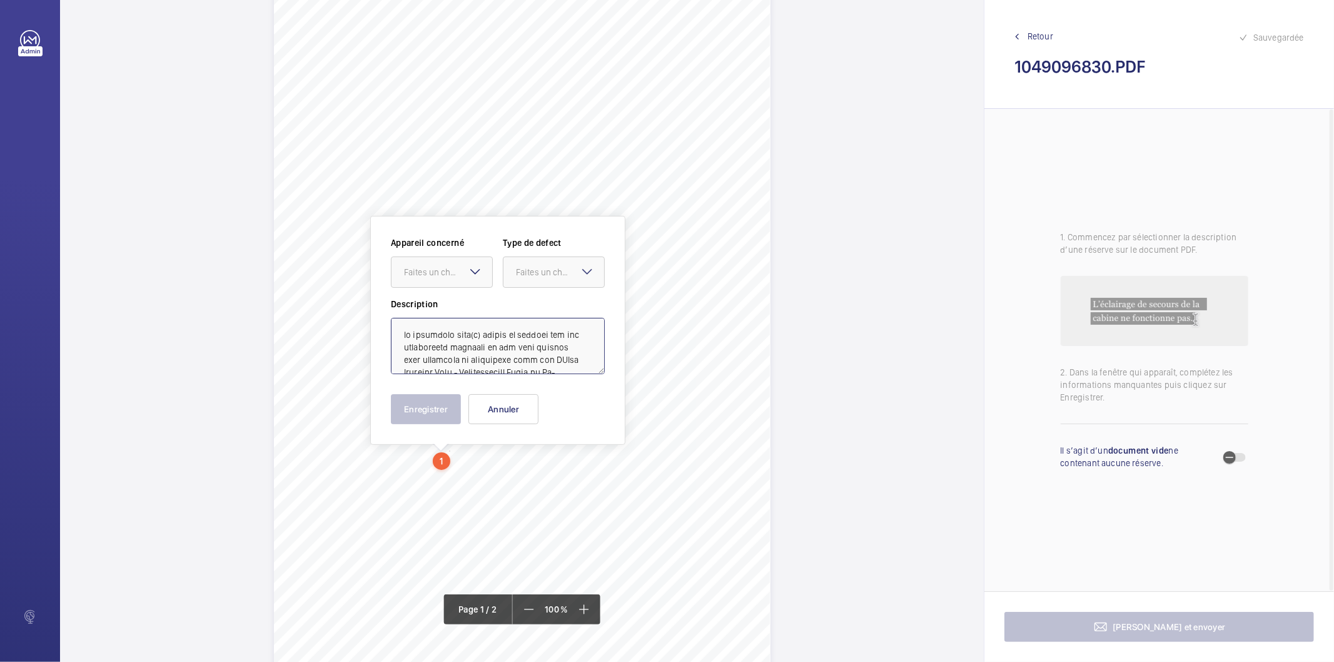
click at [401, 333] on textarea at bounding box center [498, 346] width 214 height 56
click at [450, 267] on div "Faites un choix" at bounding box center [448, 272] width 88 height 13
click at [411, 315] on span "10490968/30" at bounding box center [442, 310] width 76 height 13
click at [573, 270] on div "Faites un choix" at bounding box center [560, 272] width 88 height 13
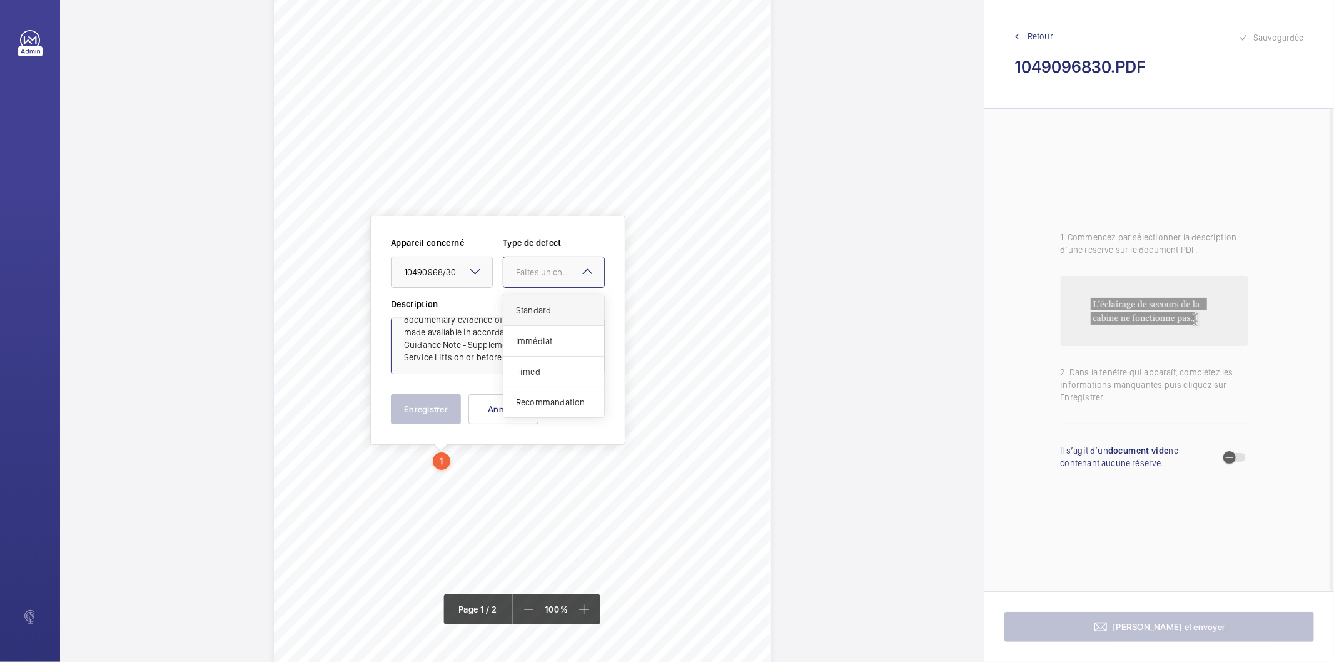
click at [564, 313] on span "Standard" at bounding box center [554, 310] width 76 height 13
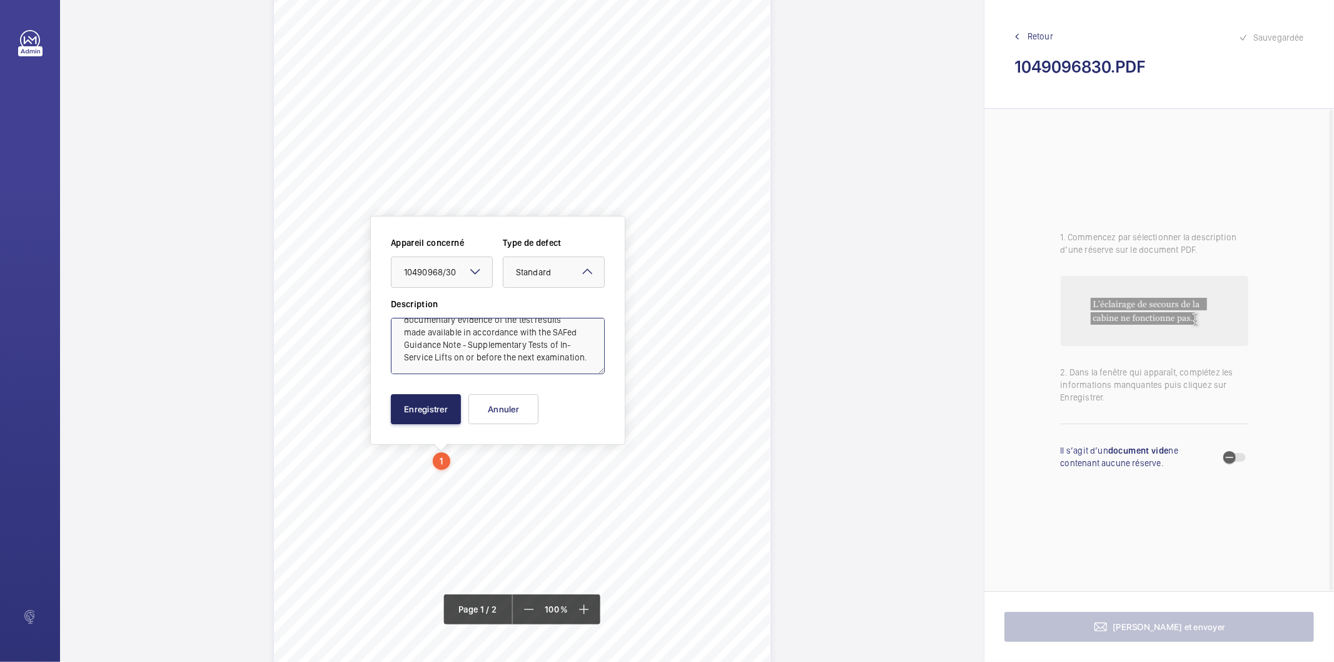
type textarea "The following test(s) should be carried out and documentary evidence of the tes…"
click at [458, 408] on button "Enregistrer" at bounding box center [426, 409] width 70 height 30
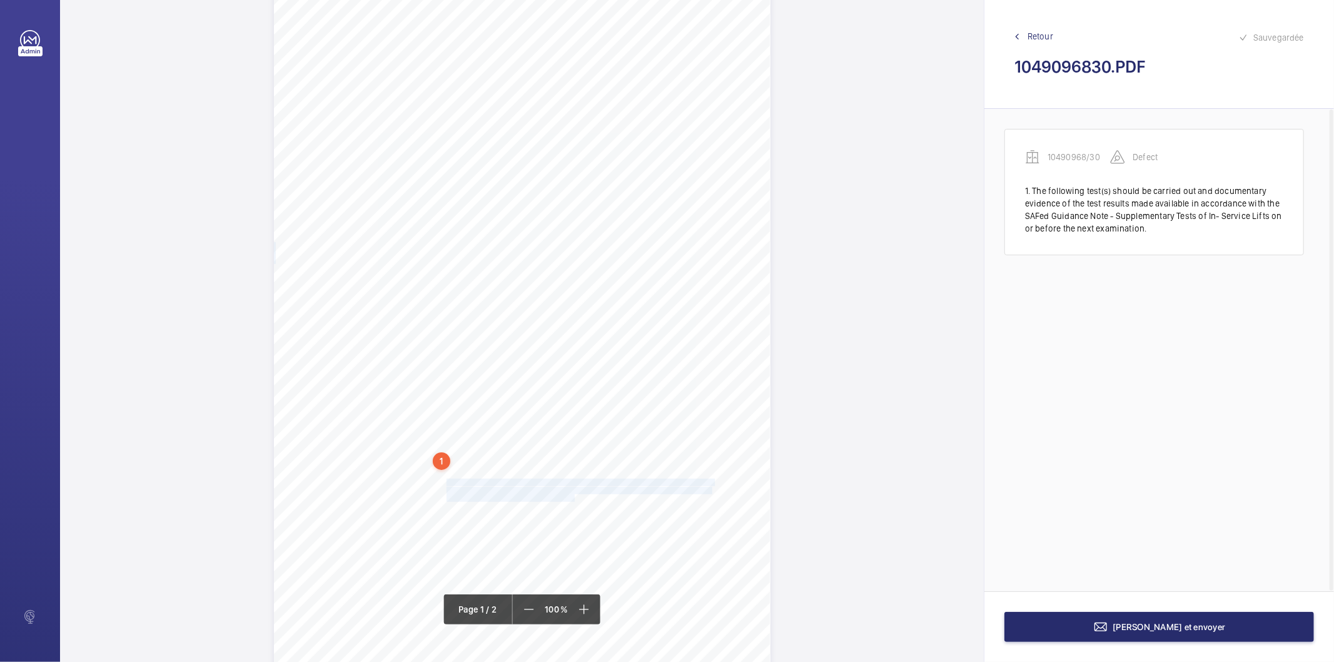
drag, startPoint x: 445, startPoint y: 482, endPoint x: 573, endPoint y: 496, distance: 128.4
click at [573, 496] on div "Lifting Operations and Lifting Equipment Regulations Report of Thorough Examina…" at bounding box center [522, 344] width 497 height 702
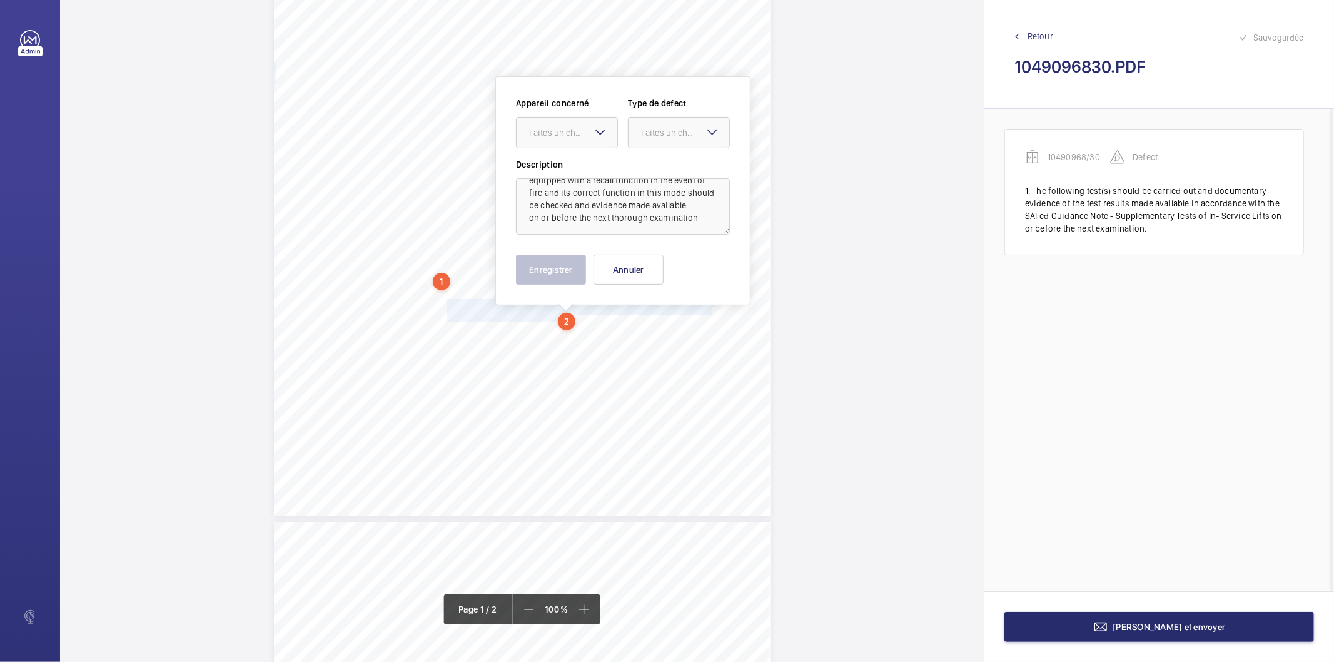
scroll to position [39, 0]
click at [547, 119] on div at bounding box center [567, 133] width 101 height 30
click at [546, 171] on span "10490968/30" at bounding box center [567, 170] width 76 height 13
click at [665, 136] on div "Faites un choix" at bounding box center [685, 132] width 88 height 13
click at [659, 171] on span "Standard" at bounding box center [679, 170] width 76 height 13
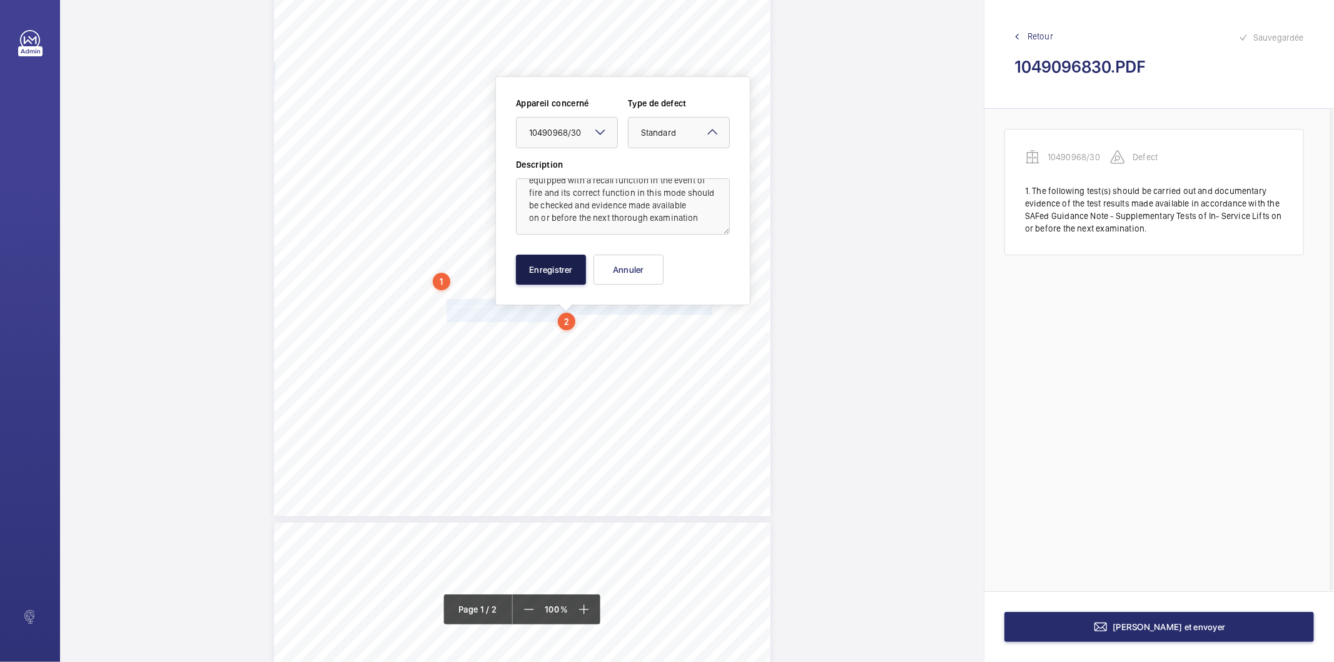
click at [553, 263] on button "Enregistrer" at bounding box center [551, 270] width 70 height 30
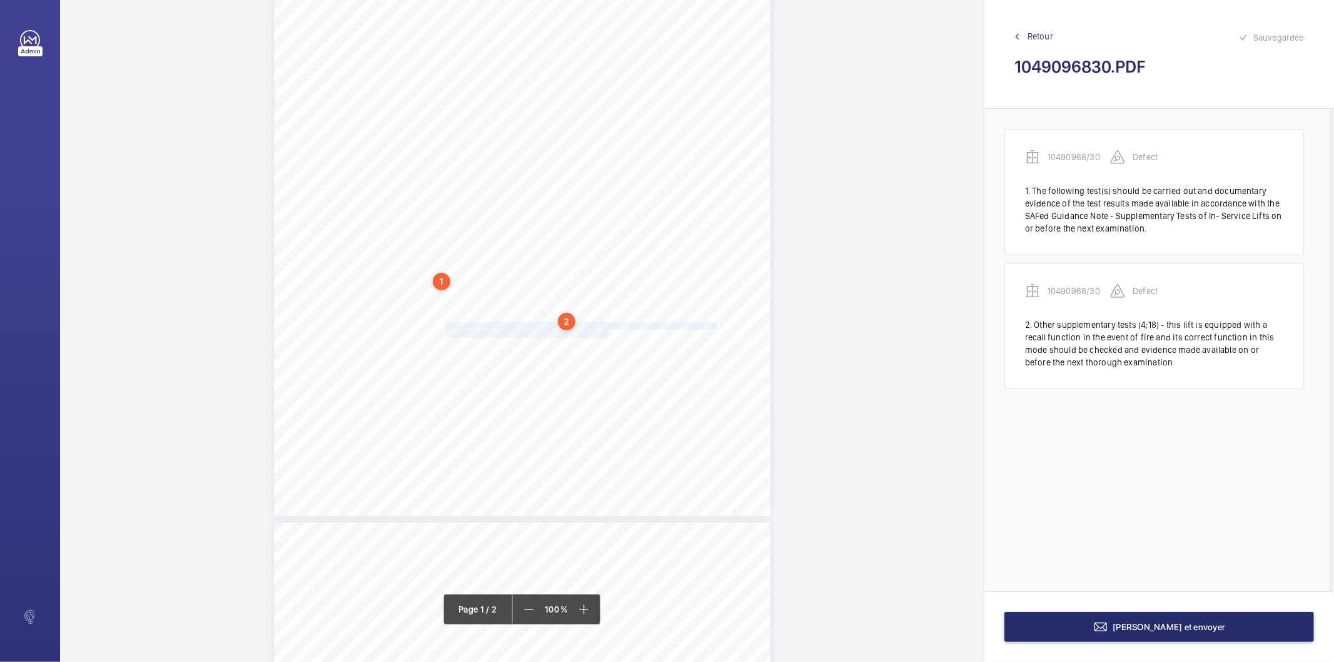
drag, startPoint x: 445, startPoint y: 326, endPoint x: 605, endPoint y: 333, distance: 160.9
click at [605, 333] on div "Lifting Operations and Lifting Equipment Regulations Report of Thorough Examina…" at bounding box center [522, 165] width 497 height 702
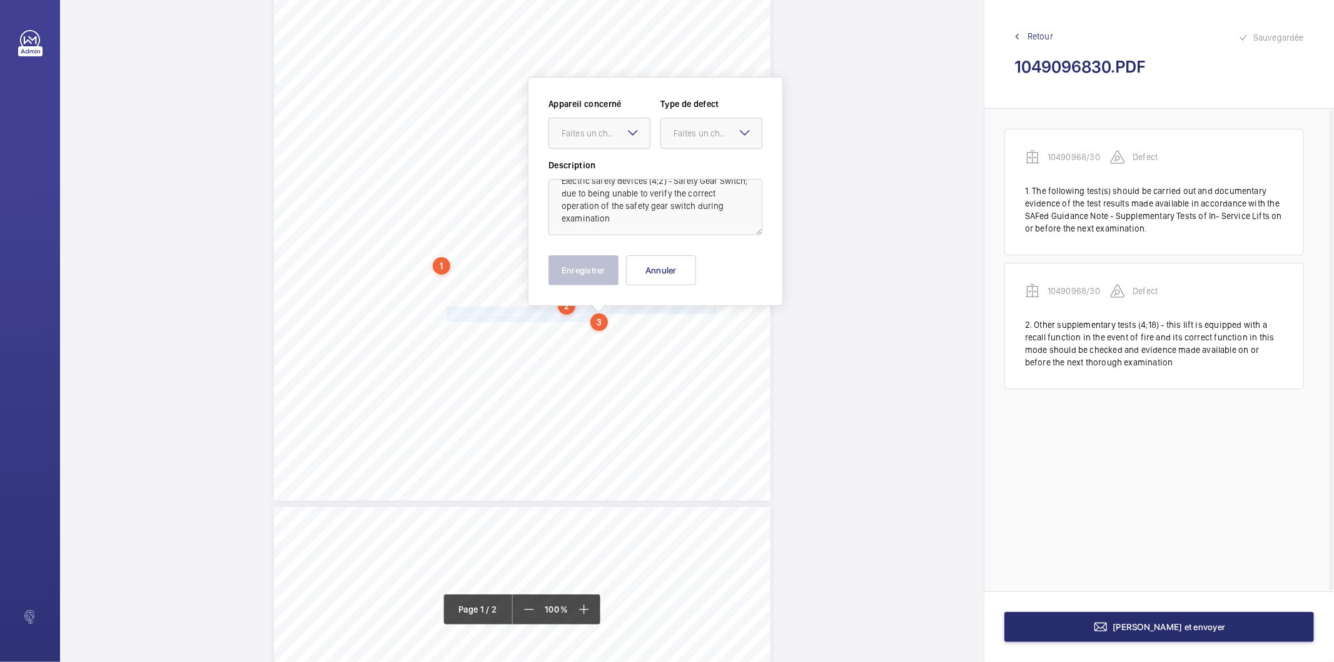
scroll to position [28, 0]
click at [624, 138] on div "Faites un choix" at bounding box center [606, 133] width 88 height 13
click at [607, 166] on span "10490968/30" at bounding box center [600, 171] width 76 height 13
click at [705, 136] on div "Faites un choix" at bounding box center [718, 133] width 88 height 13
click at [693, 176] on span "Standard" at bounding box center [712, 171] width 76 height 13
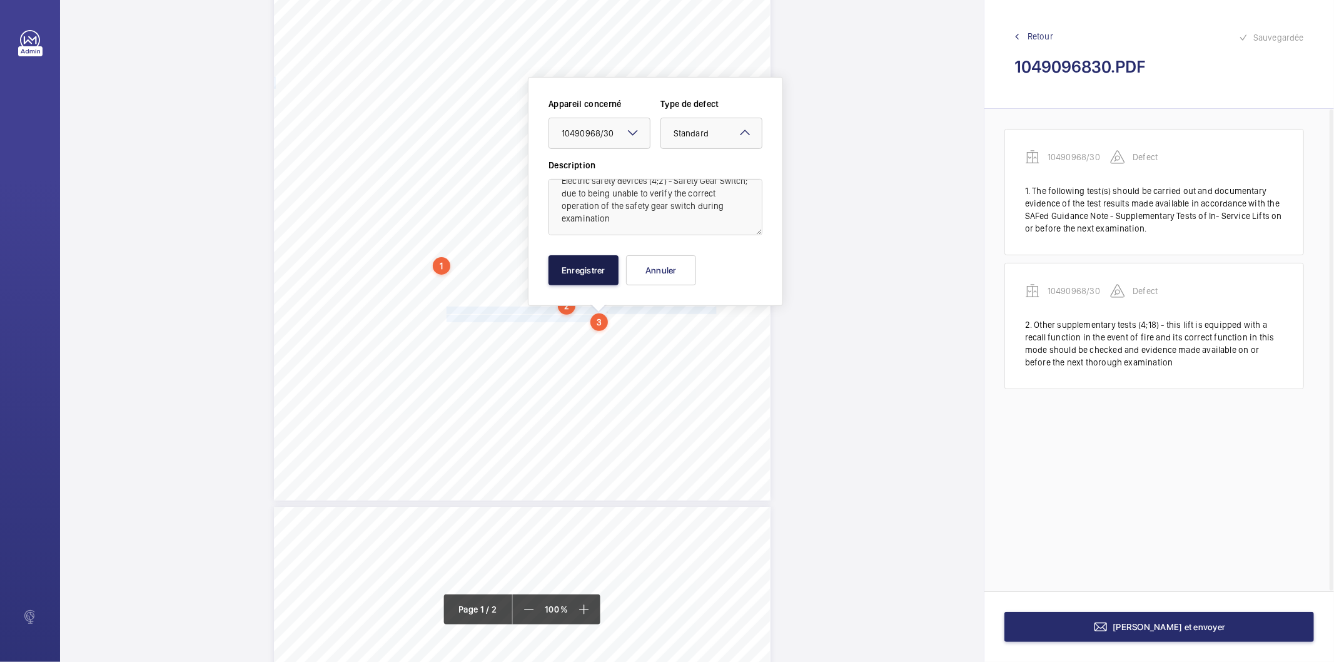
click at [610, 271] on button "Enregistrer" at bounding box center [583, 270] width 70 height 30
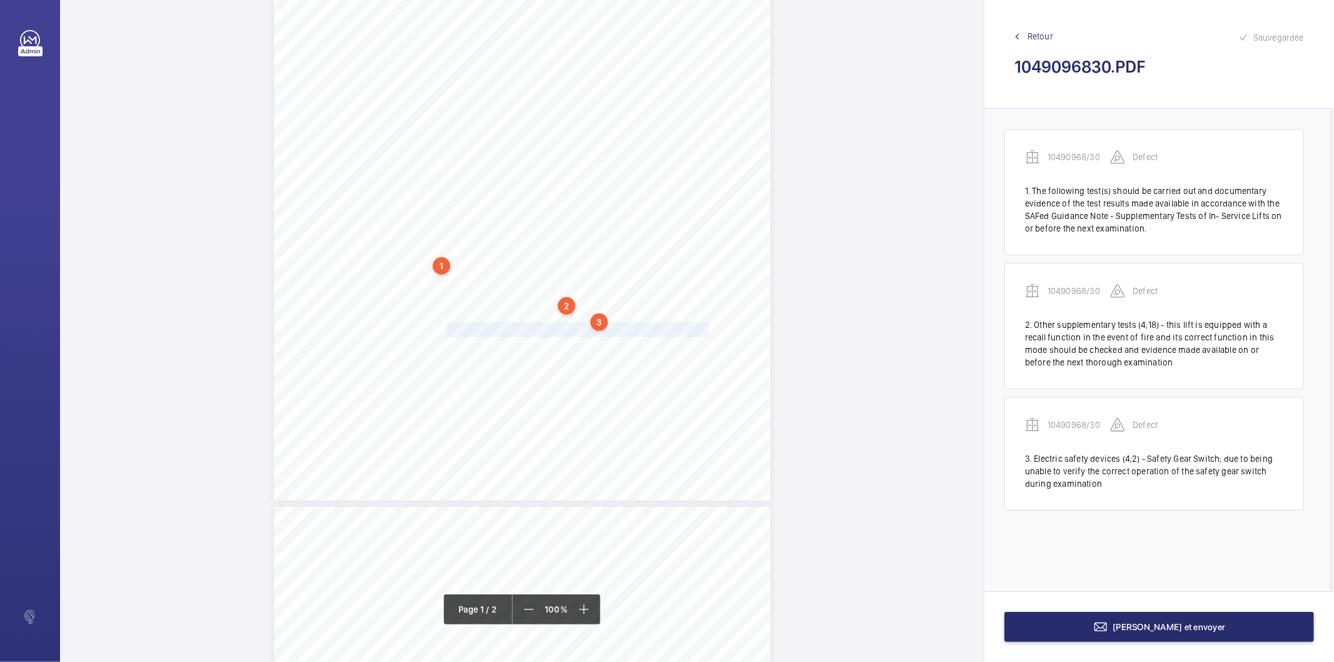
drag, startPoint x: 446, startPoint y: 323, endPoint x: 704, endPoint y: 331, distance: 258.4
click at [704, 331] on div "Lifting Operations and Lifting Equipment Regulations Report of Thorough Examina…" at bounding box center [522, 149] width 497 height 702
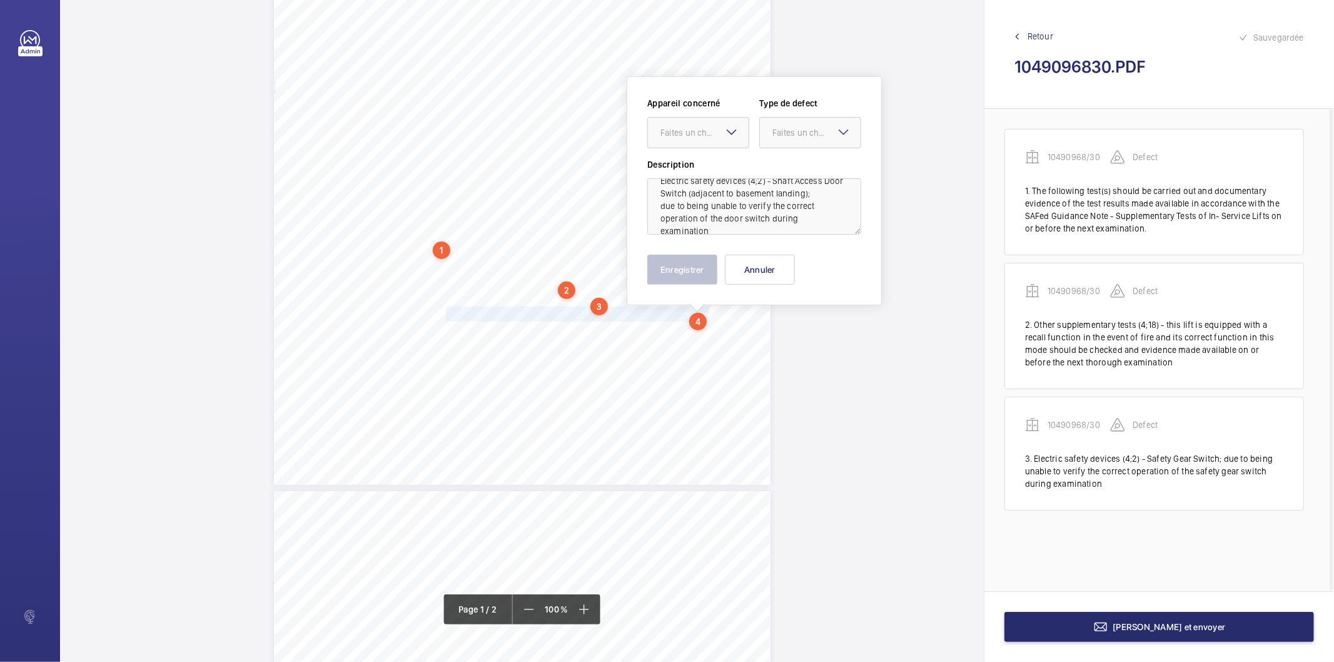
scroll to position [27, 0]
click at [698, 126] on div "Faites un choix" at bounding box center [704, 132] width 88 height 13
click at [680, 168] on span "10490968/30" at bounding box center [698, 170] width 76 height 13
click at [780, 127] on div "Faites un choix" at bounding box center [816, 132] width 88 height 13
click at [790, 171] on span "Standard" at bounding box center [810, 170] width 76 height 13
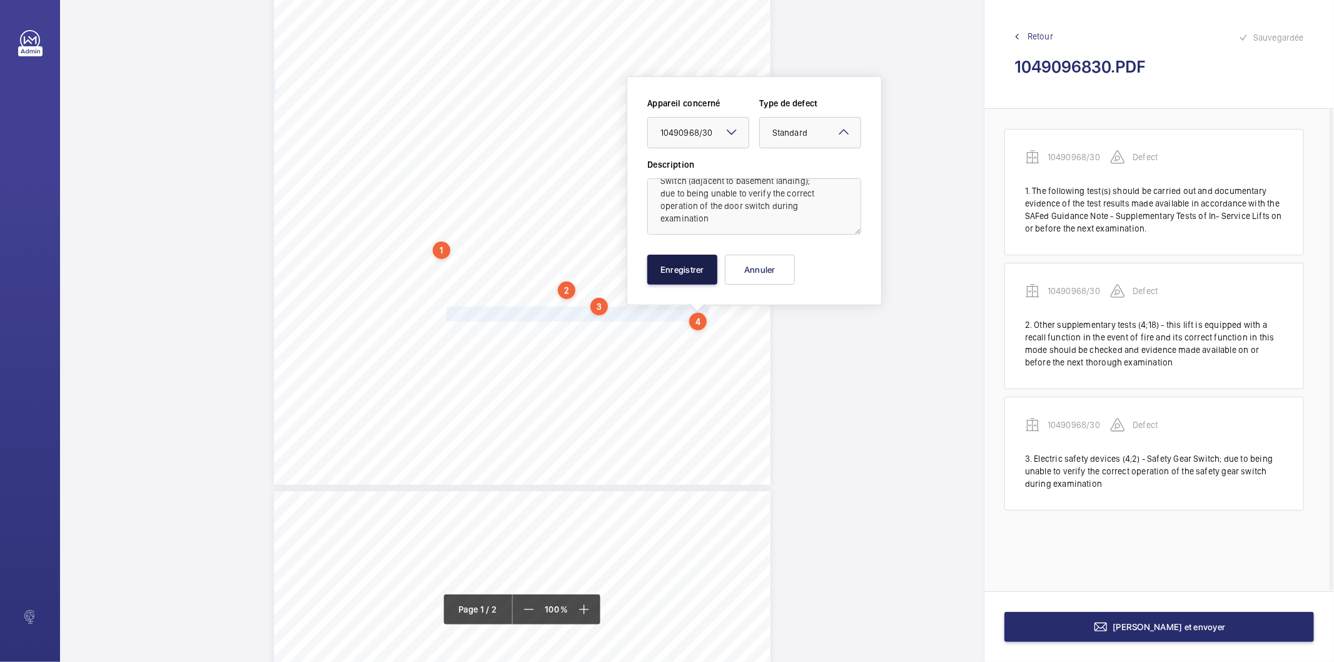
click at [701, 256] on button "Enregistrer" at bounding box center [682, 270] width 70 height 30
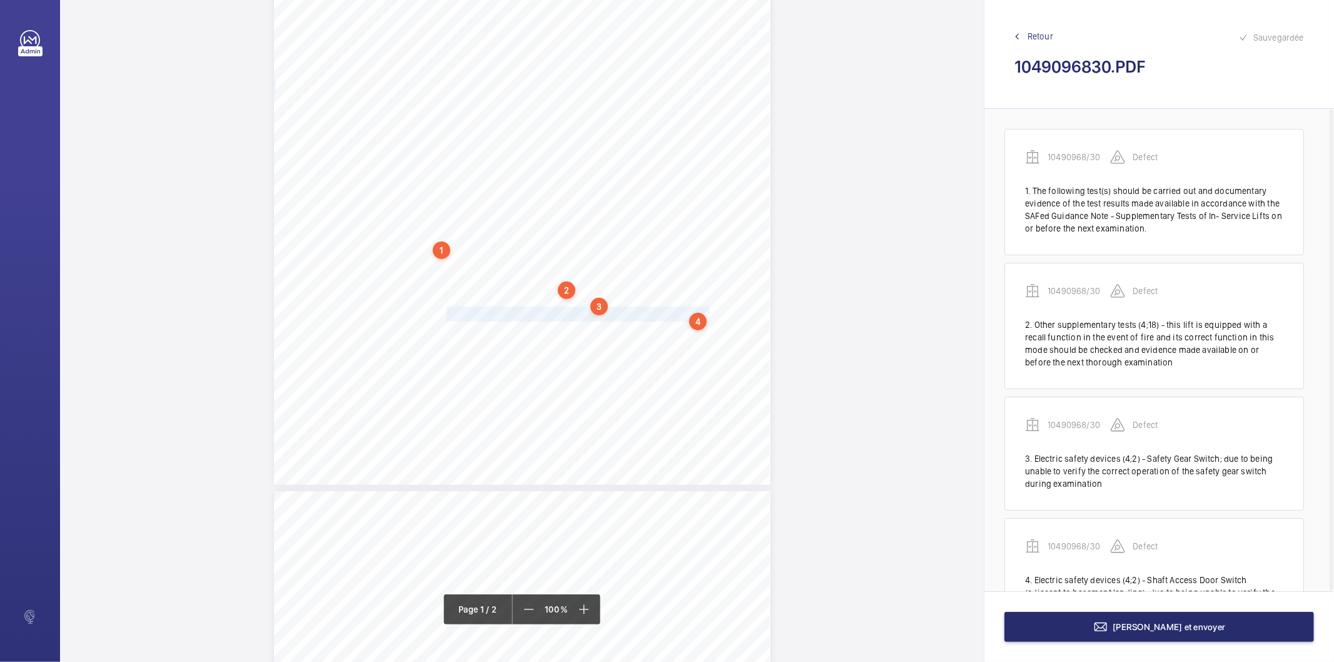
scroll to position [60, 0]
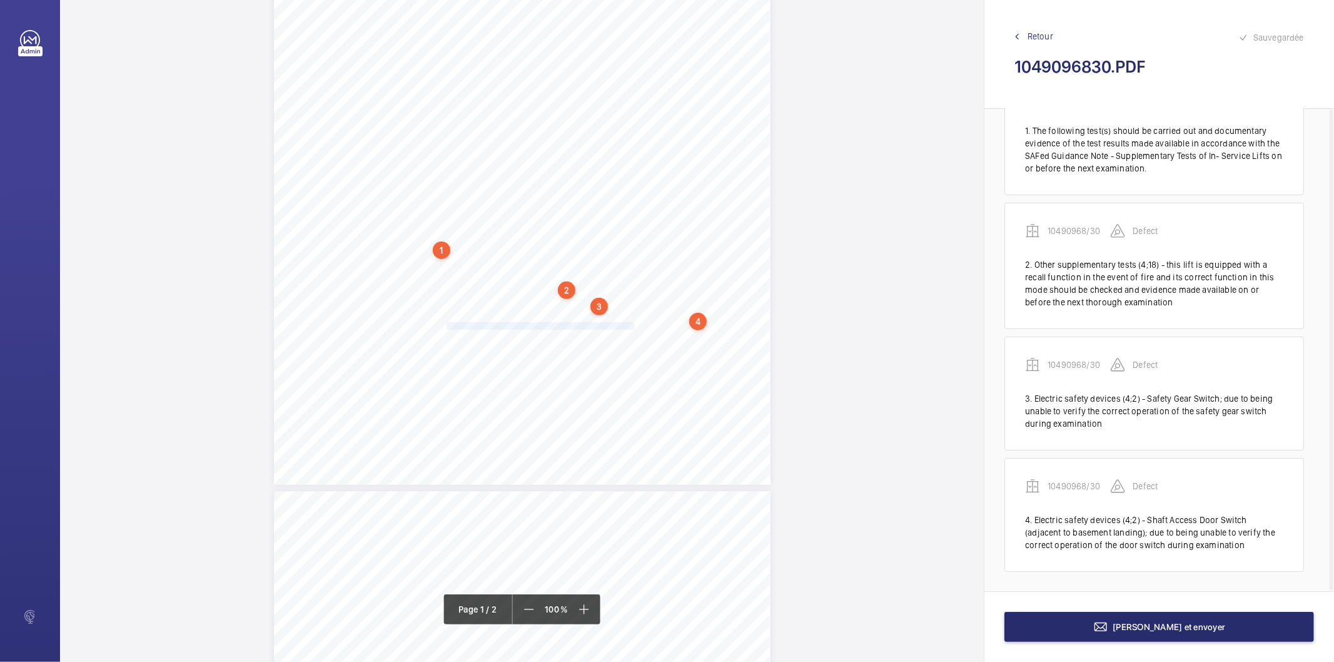
drag, startPoint x: 445, startPoint y: 327, endPoint x: 630, endPoint y: 326, distance: 185.1
click at [630, 326] on span "Several of the in-car lights are dim and this should be remedied." at bounding box center [542, 326] width 190 height 7
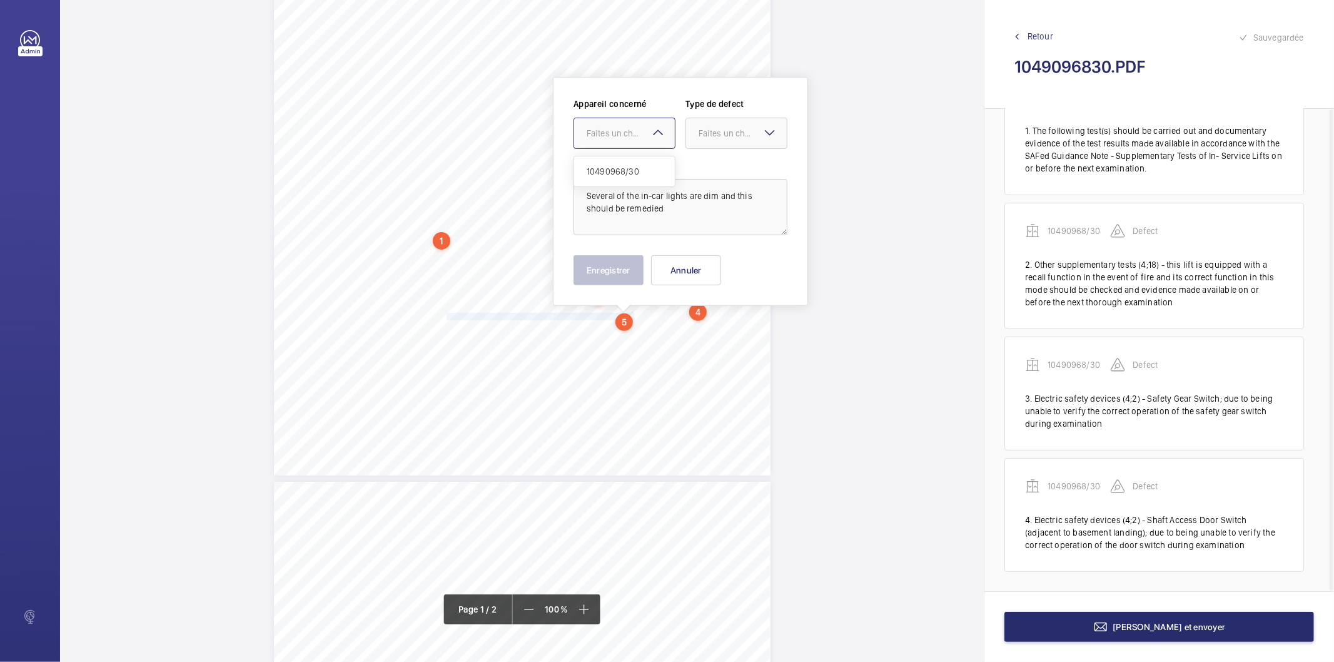
click at [620, 132] on div "Faites un choix" at bounding box center [631, 133] width 88 height 13
click at [602, 174] on span "10490968/30" at bounding box center [625, 171] width 76 height 13
click at [728, 141] on div at bounding box center [736, 133] width 101 height 30
click at [709, 173] on span "Standard" at bounding box center [737, 171] width 76 height 13
click at [632, 261] on button "Enregistrer" at bounding box center [608, 270] width 70 height 30
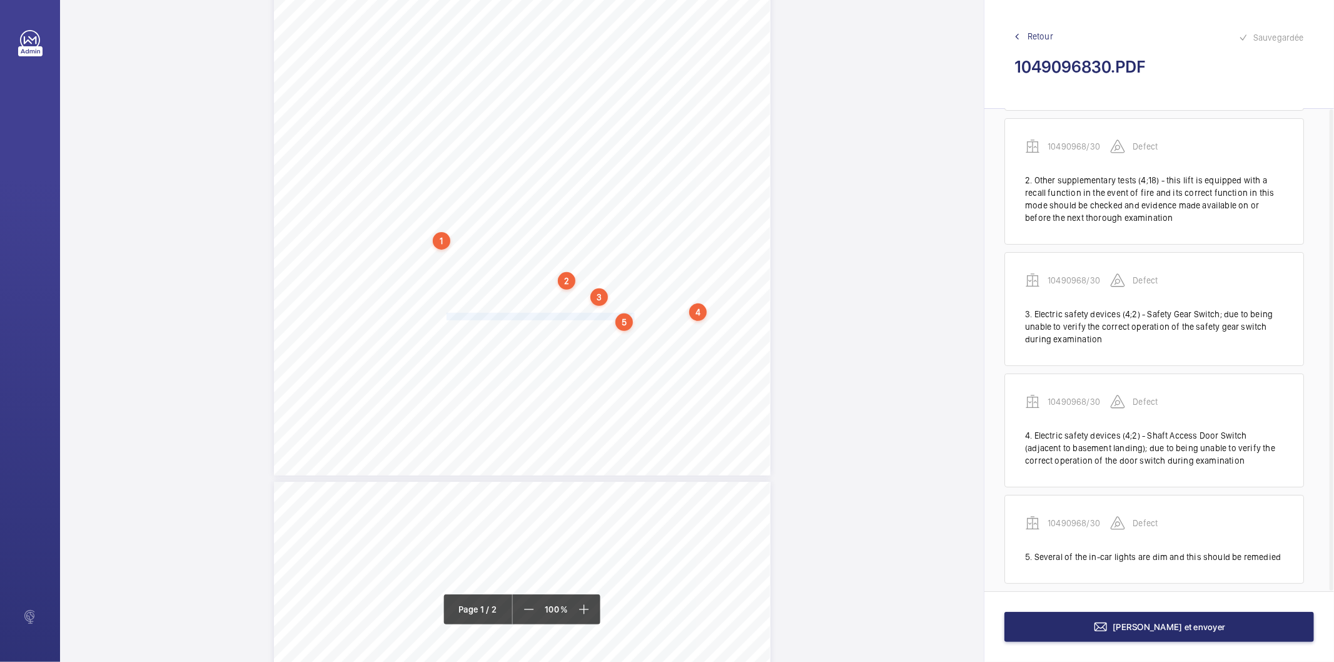
scroll to position [157, 0]
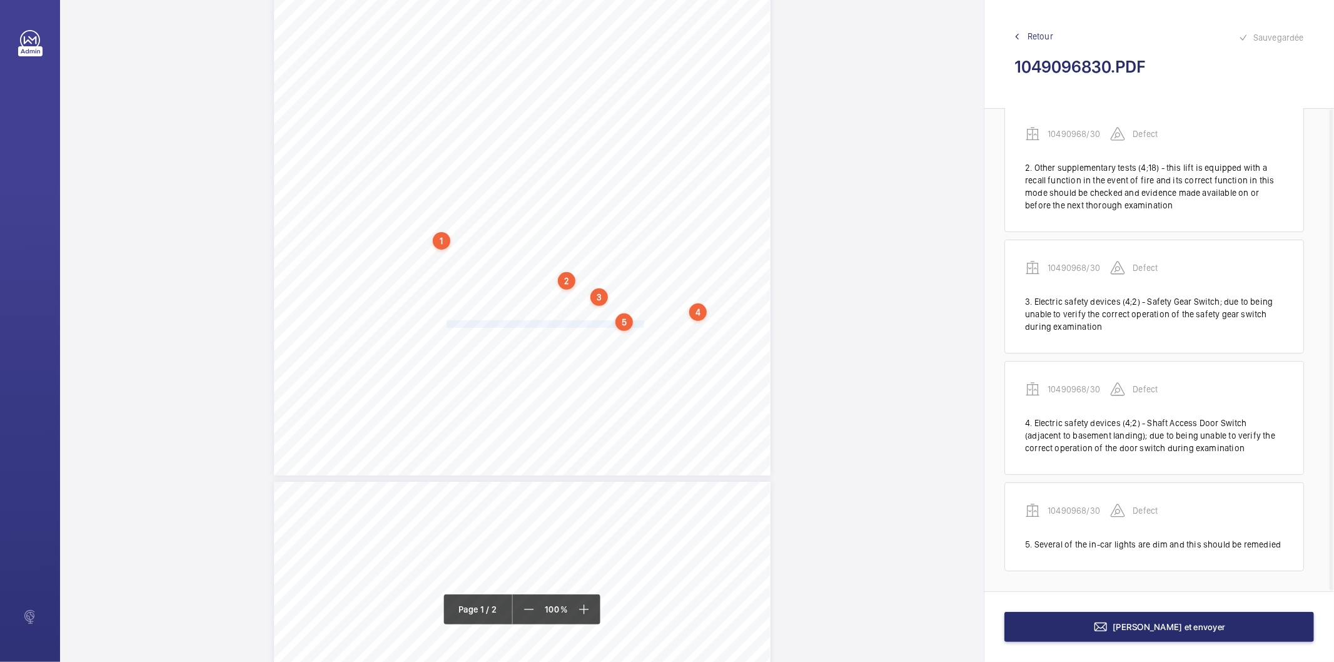
drag, startPoint x: 445, startPoint y: 323, endPoint x: 642, endPoint y: 321, distance: 197.0
click at [642, 321] on span "One in car light is detatched from its mount and should be secured." at bounding box center [546, 324] width 199 height 7
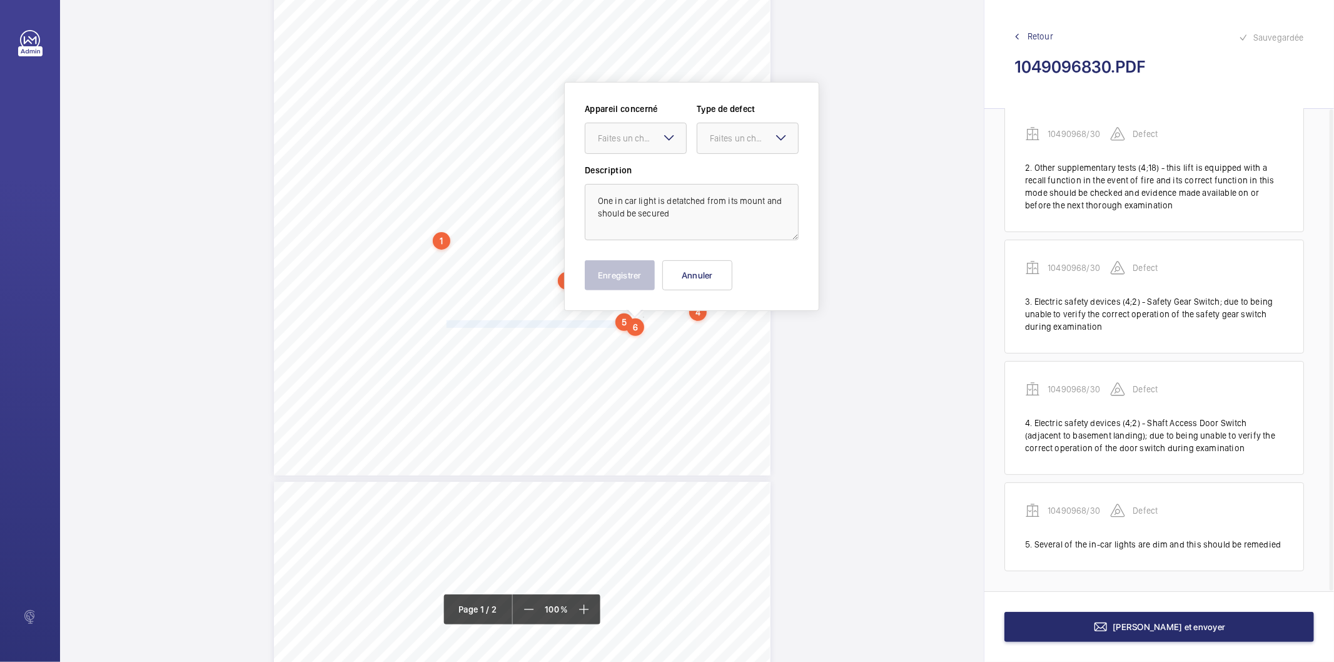
scroll to position [253, 0]
click at [649, 131] on div "Faites un choix" at bounding box center [642, 132] width 88 height 13
click at [639, 169] on span "10490968/30" at bounding box center [636, 170] width 76 height 13
click at [717, 139] on div at bounding box center [747, 133] width 101 height 30
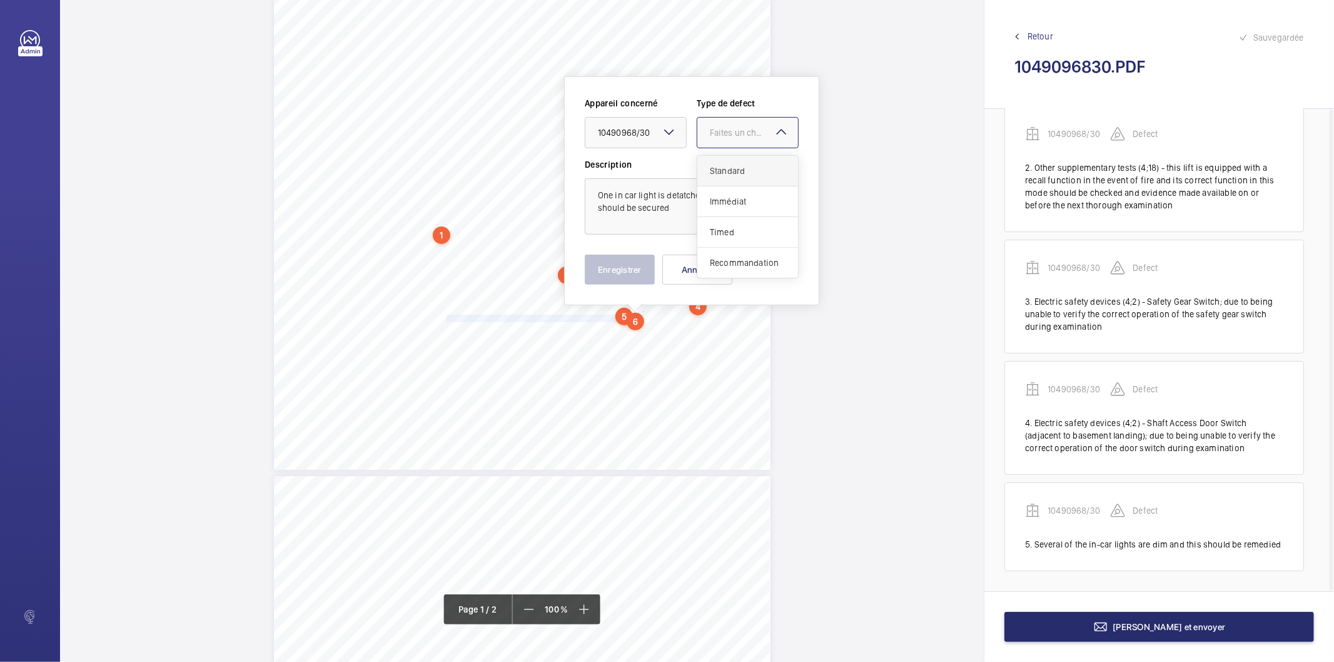
click at [710, 170] on span "Standard" at bounding box center [748, 170] width 76 height 13
click at [649, 268] on button "Enregistrer" at bounding box center [620, 270] width 70 height 30
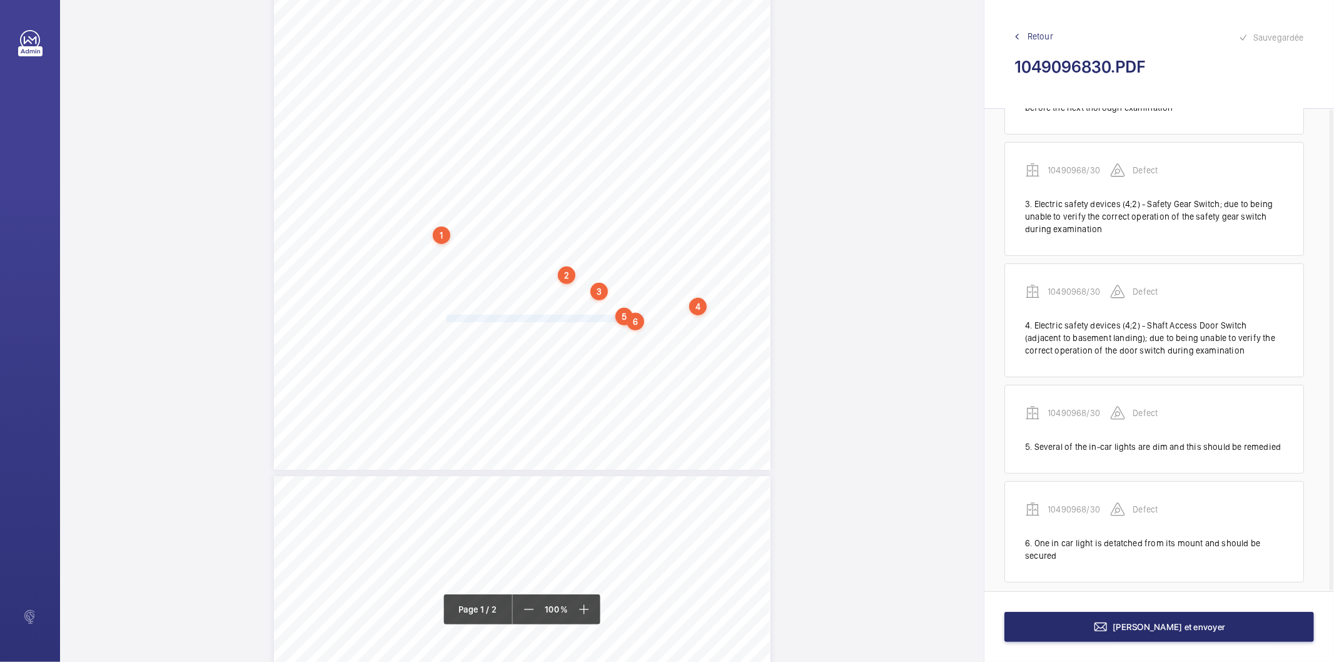
scroll to position [265, 0]
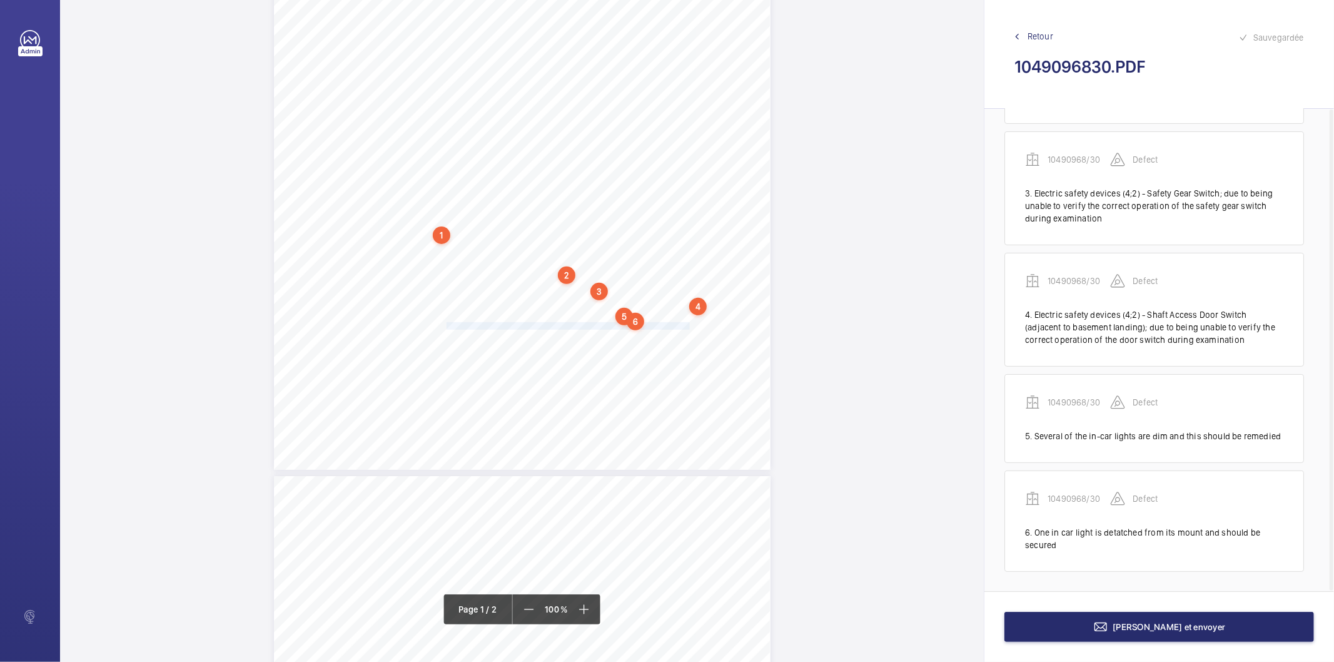
drag, startPoint x: 446, startPoint y: 326, endPoint x: 687, endPoint y: 323, distance: 240.8
click at [687, 323] on span "There is water leaking into the shaft and this should be investigated and remed…" at bounding box center [569, 326] width 245 height 7
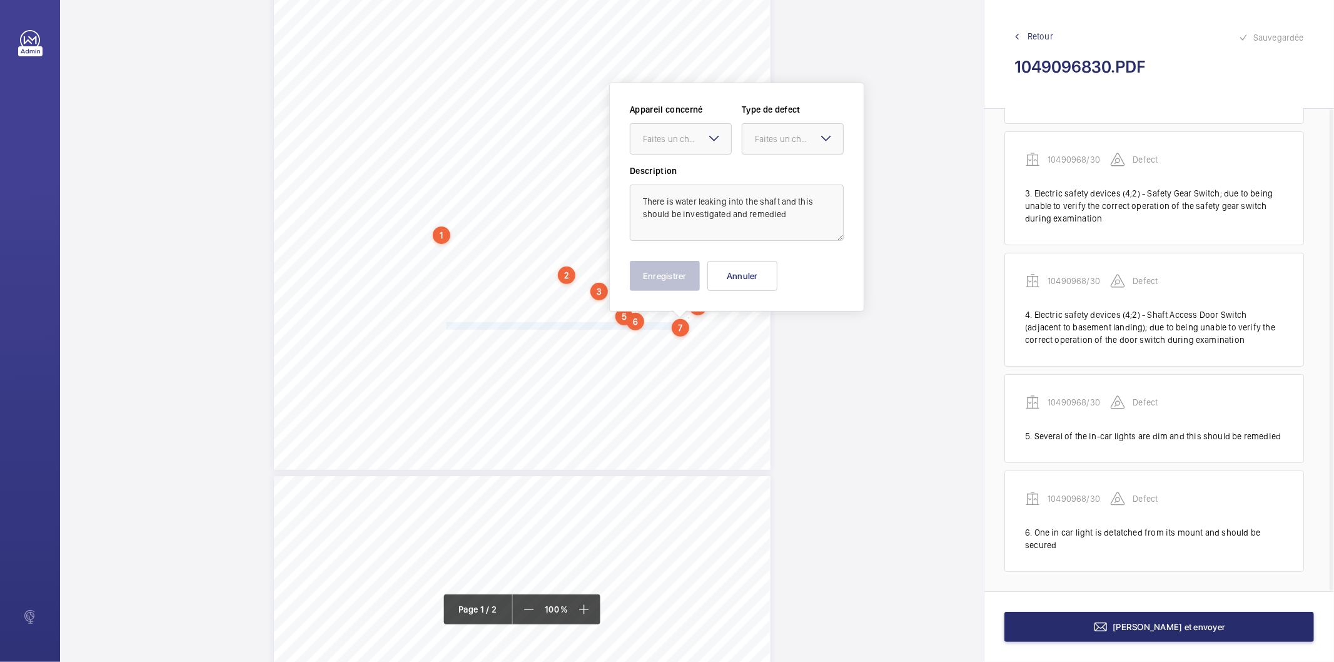
scroll to position [259, 0]
click at [677, 136] on div "Faites un choix" at bounding box center [687, 132] width 88 height 13
drag, startPoint x: 672, startPoint y: 175, endPoint x: 709, endPoint y: 153, distance: 43.2
click at [675, 174] on span "10490968/30" at bounding box center [681, 170] width 76 height 13
click at [750, 133] on div at bounding box center [792, 133] width 101 height 30
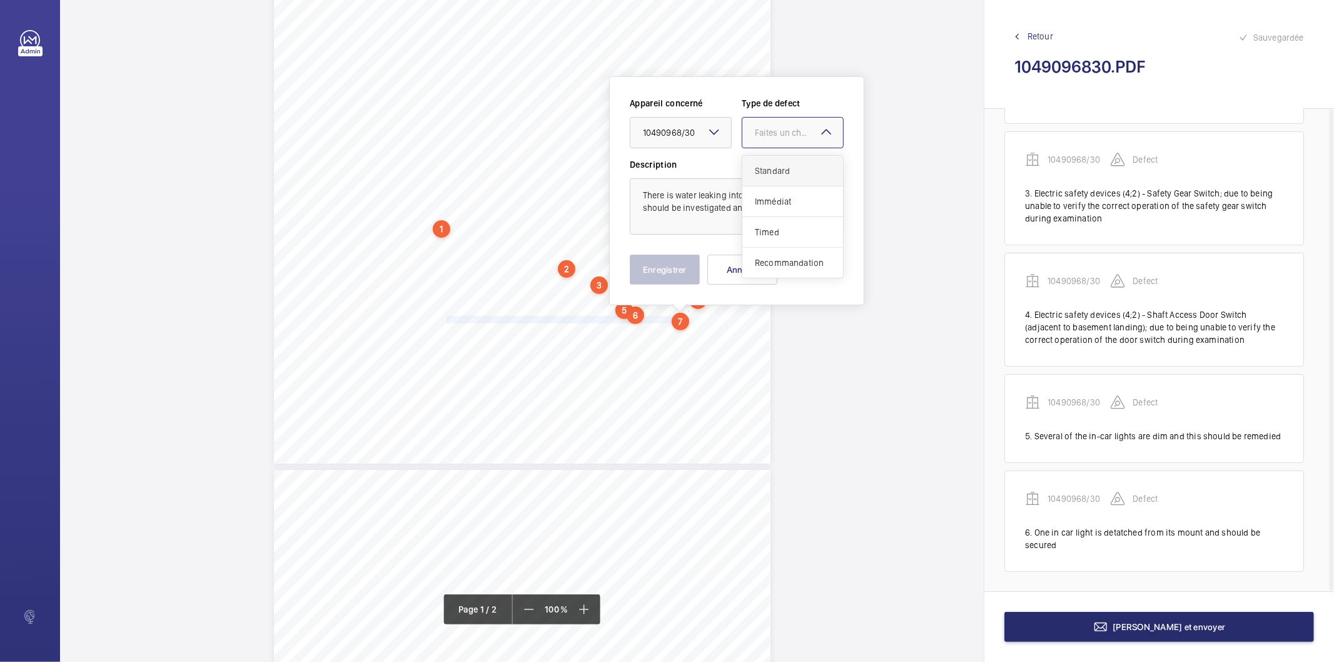
click at [755, 170] on span "Standard" at bounding box center [793, 170] width 76 height 13
click at [672, 272] on button "Enregistrer" at bounding box center [665, 270] width 70 height 30
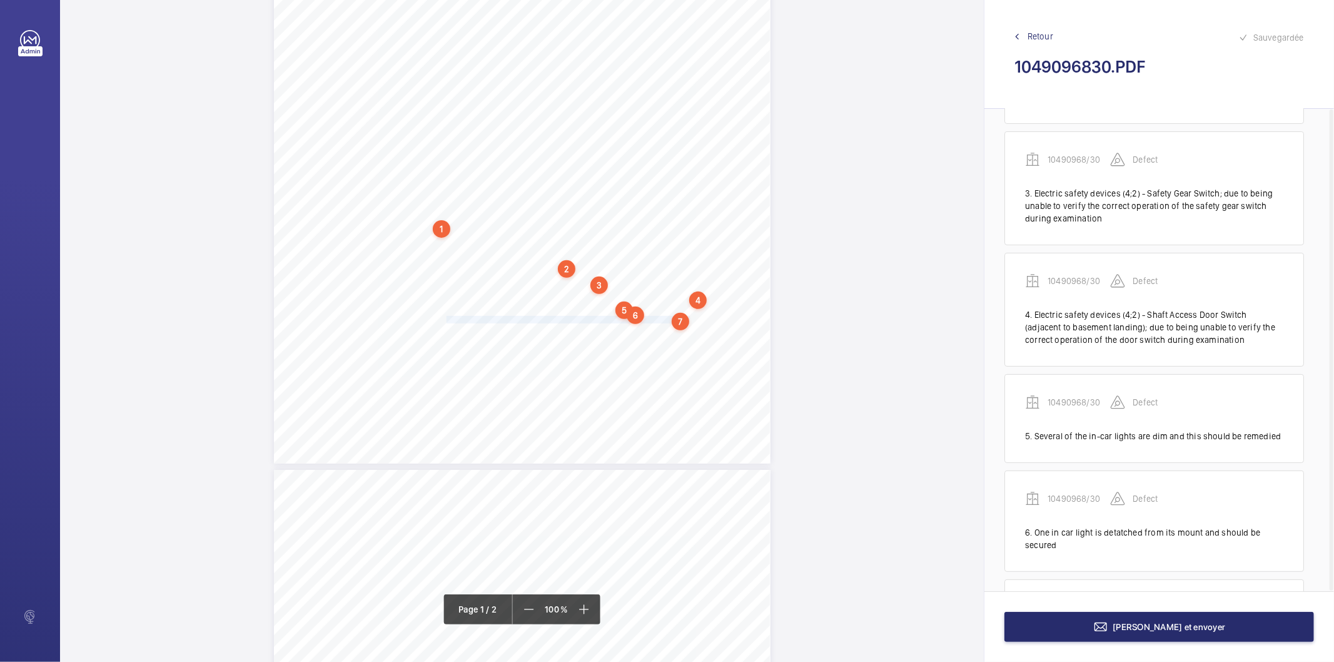
scroll to position [374, 0]
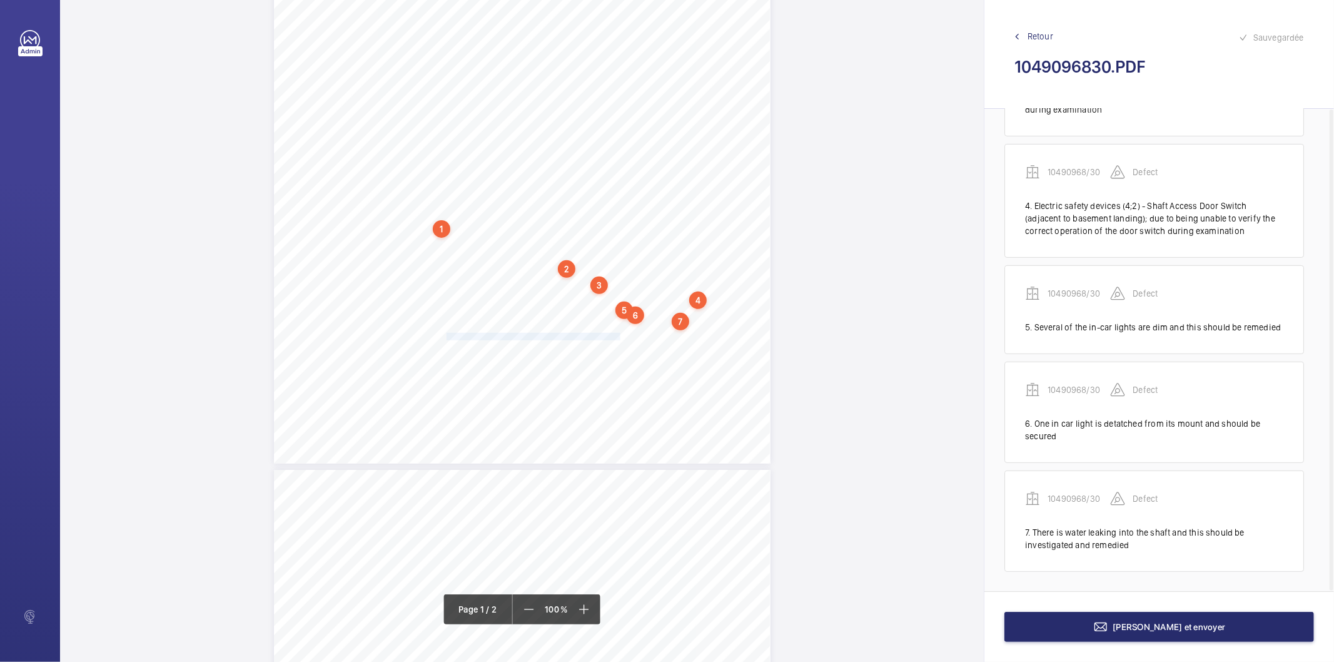
drag, startPoint x: 445, startPoint y: 335, endPoint x: 618, endPoint y: 336, distance: 172.6
click at [618, 336] on span "We recommend the debris in the lift pit should be removed." at bounding box center [535, 336] width 176 height 7
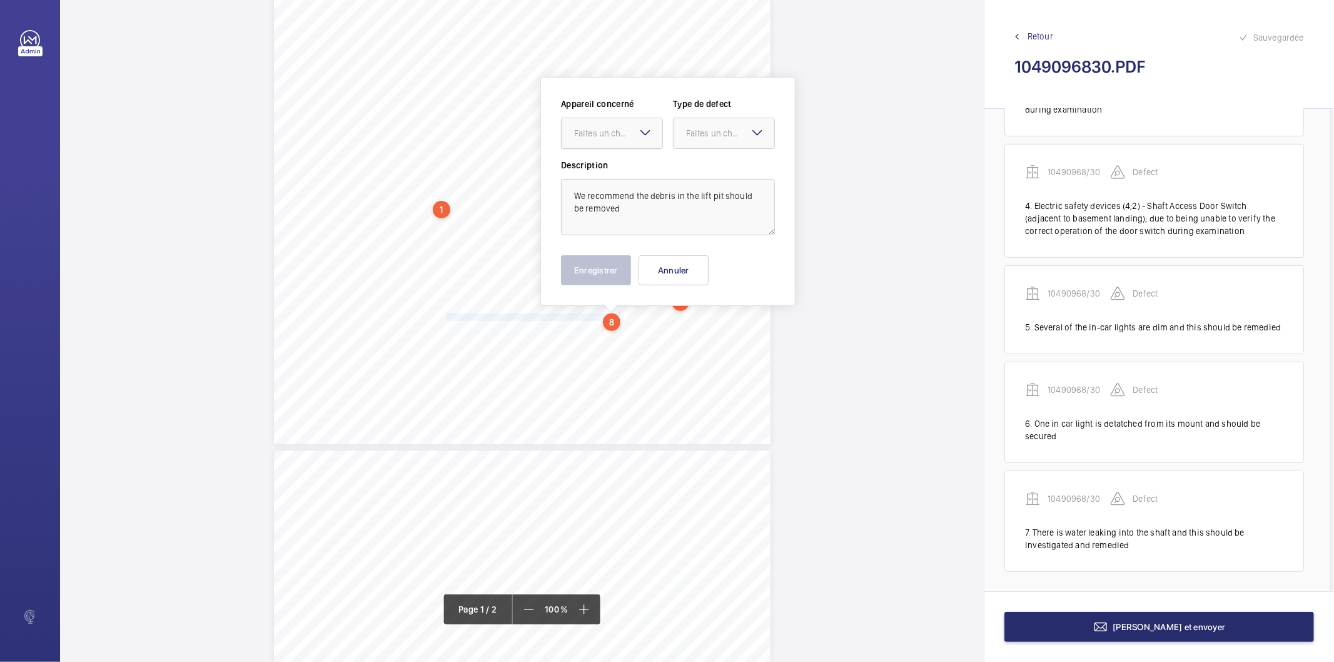
click at [608, 128] on div "Faites un choix" at bounding box center [618, 133] width 88 height 13
click at [597, 170] on span "10490968/30" at bounding box center [612, 171] width 76 height 13
click at [703, 138] on div "Faites un choix" at bounding box center [730, 133] width 88 height 13
click at [710, 272] on div "Recommandation" at bounding box center [724, 263] width 101 height 30
click at [602, 277] on button "Enregistrer" at bounding box center [596, 270] width 70 height 30
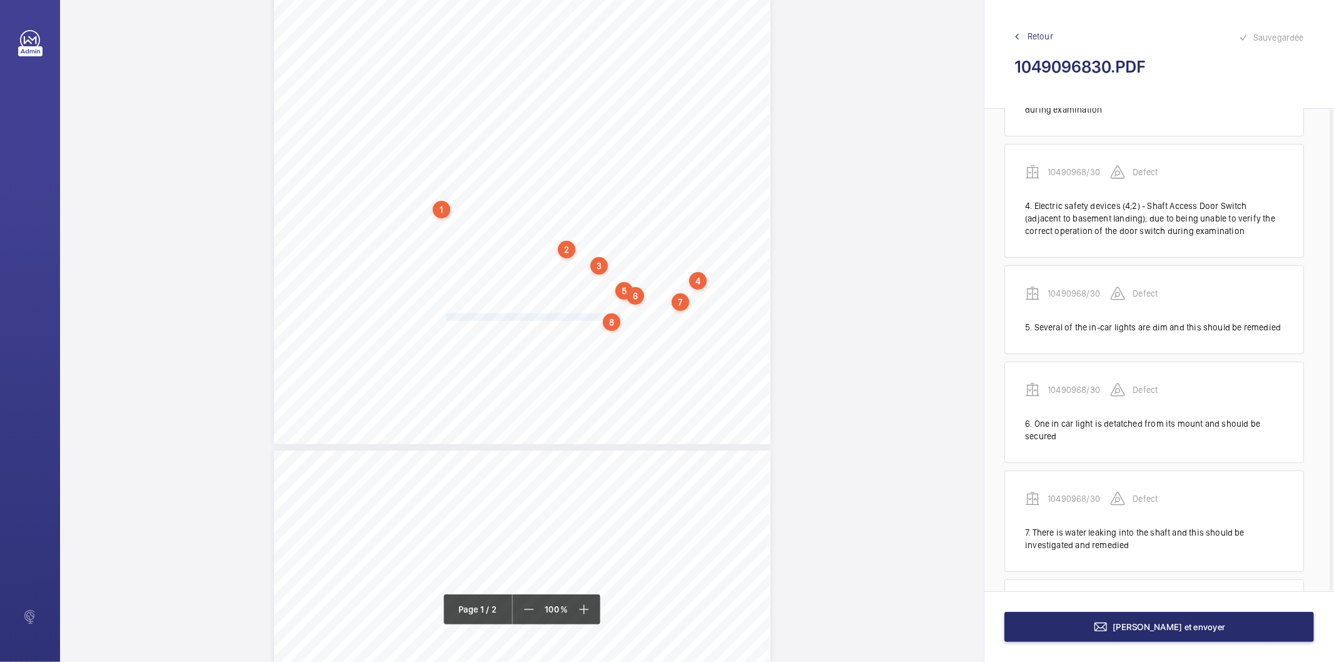
scroll to position [471, 0]
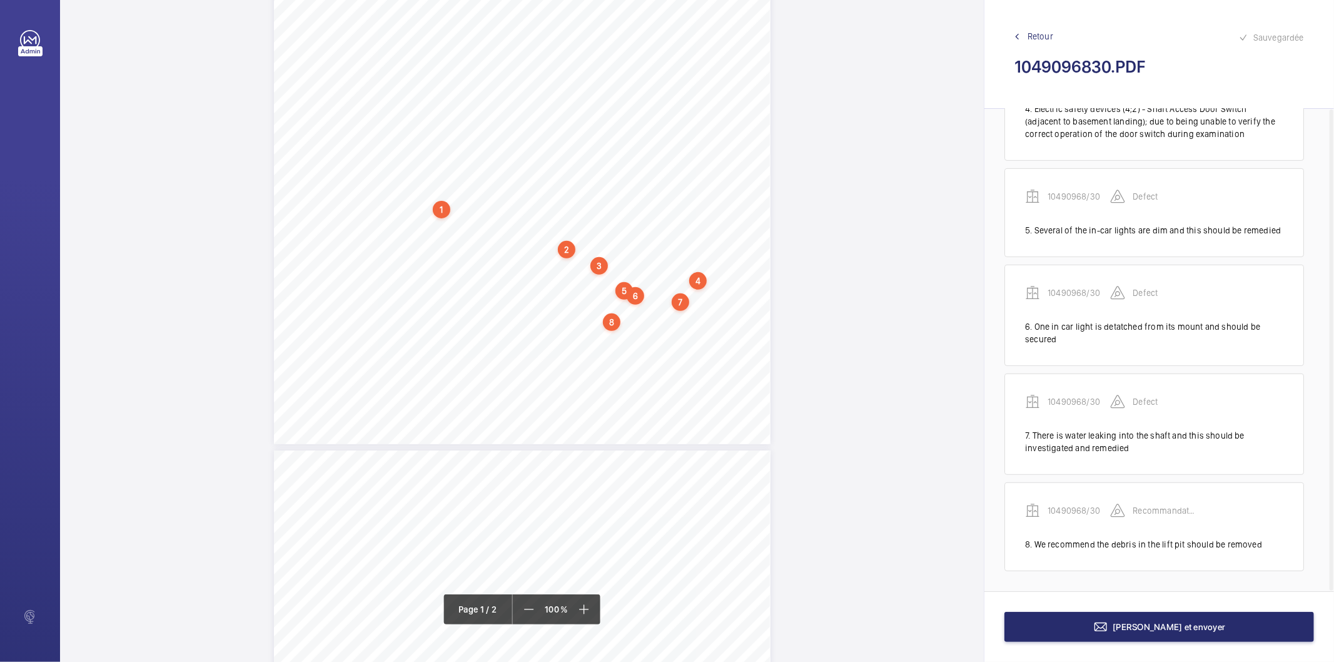
click at [610, 321] on div "8" at bounding box center [612, 322] width 18 height 18
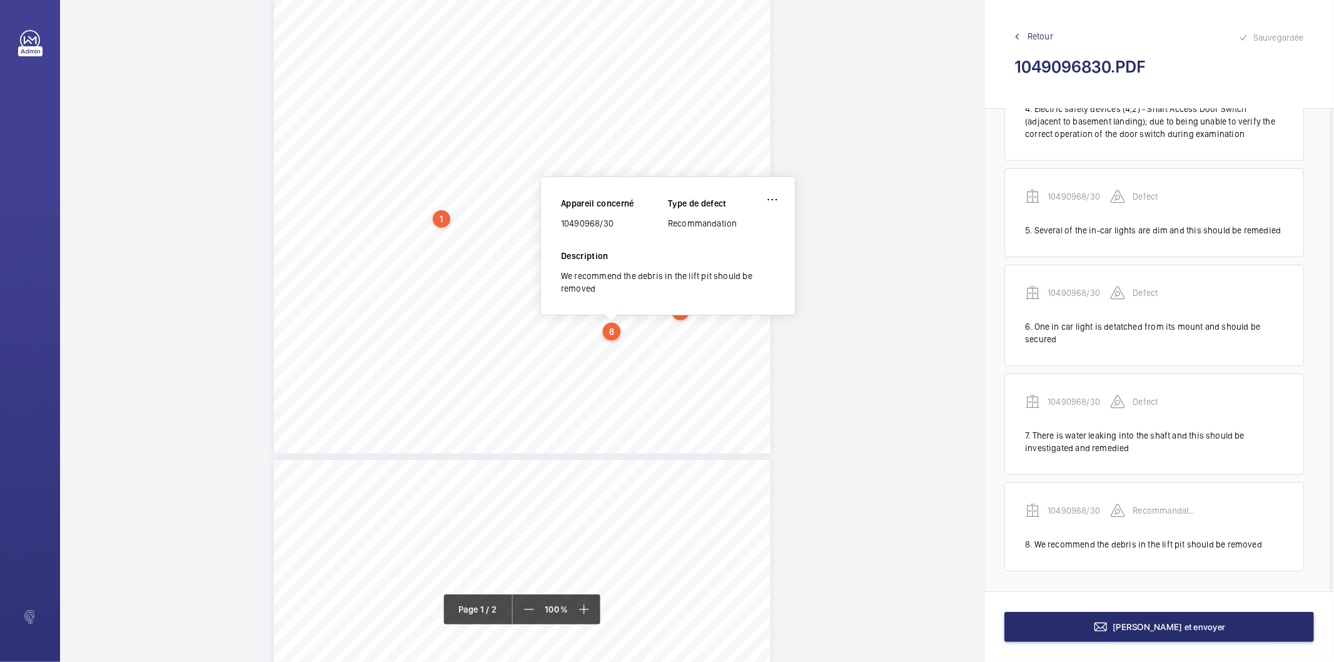
click at [601, 222] on div "10490968/30" at bounding box center [614, 223] width 107 height 13
copy div "10490968/30"
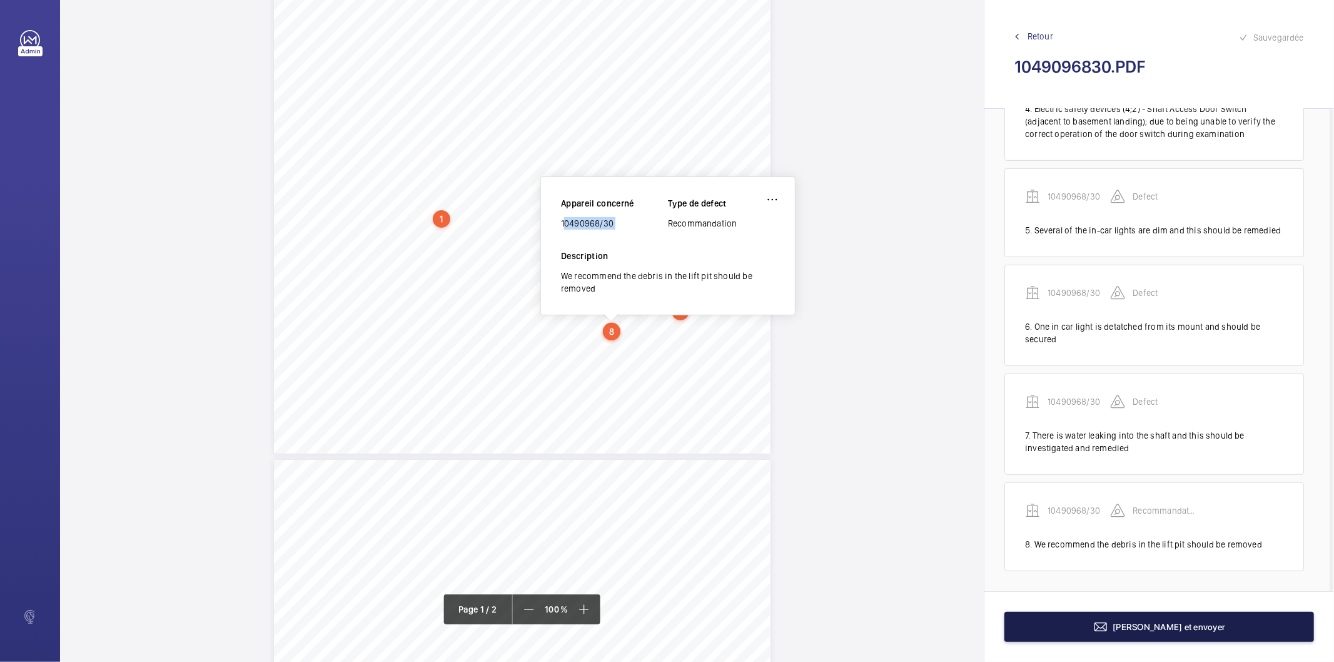
click at [1055, 628] on button "Terminer et envoyer" at bounding box center [1159, 627] width 310 height 30
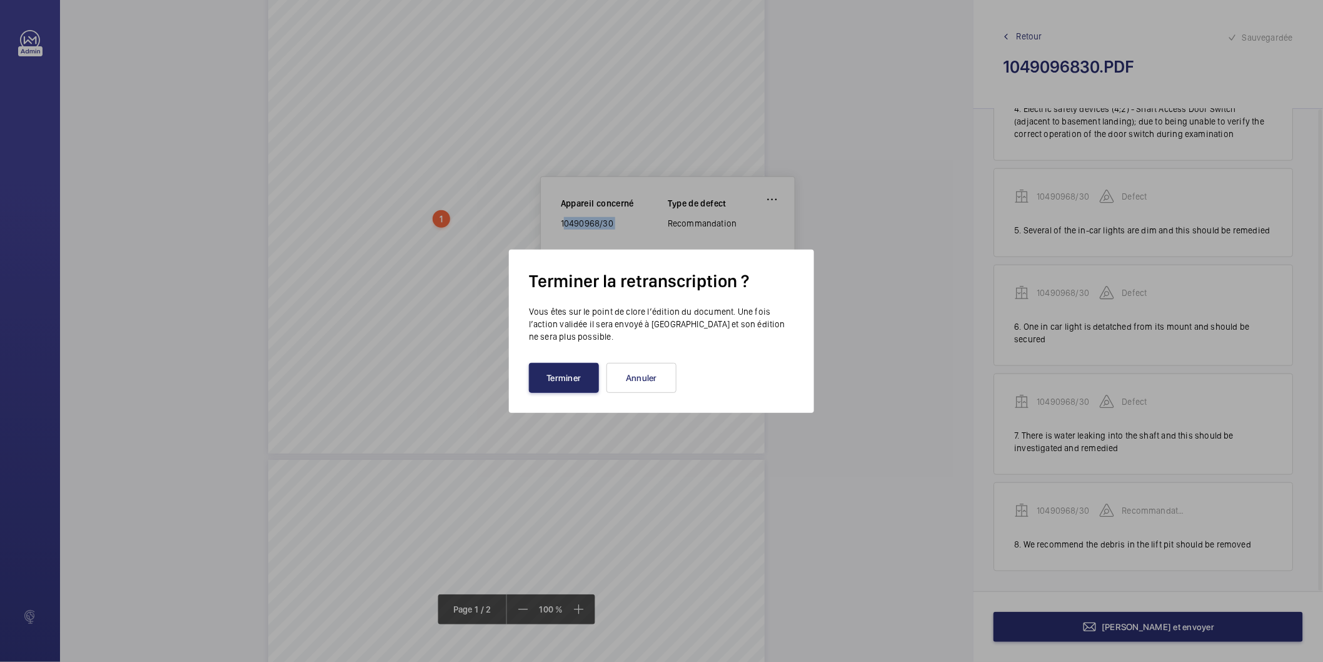
click at [565, 384] on button "Terminer" at bounding box center [564, 378] width 70 height 30
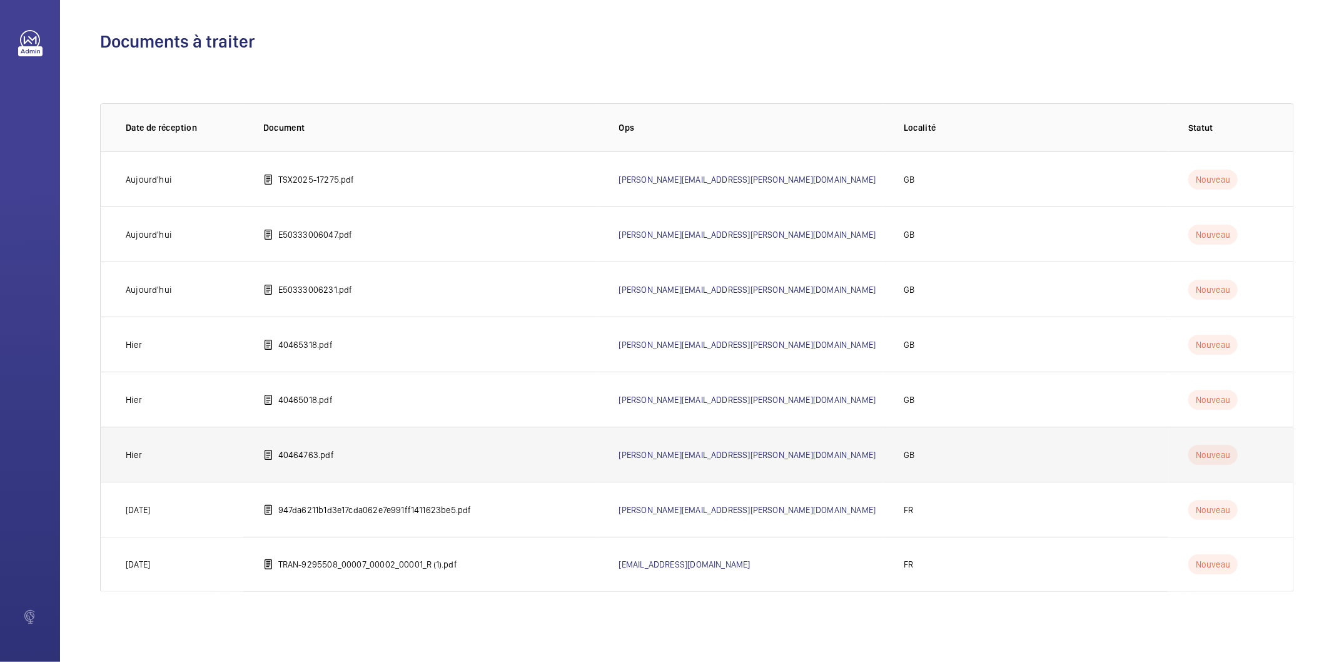
click at [331, 458] on p "40464763.pdf" at bounding box center [306, 454] width 56 height 13
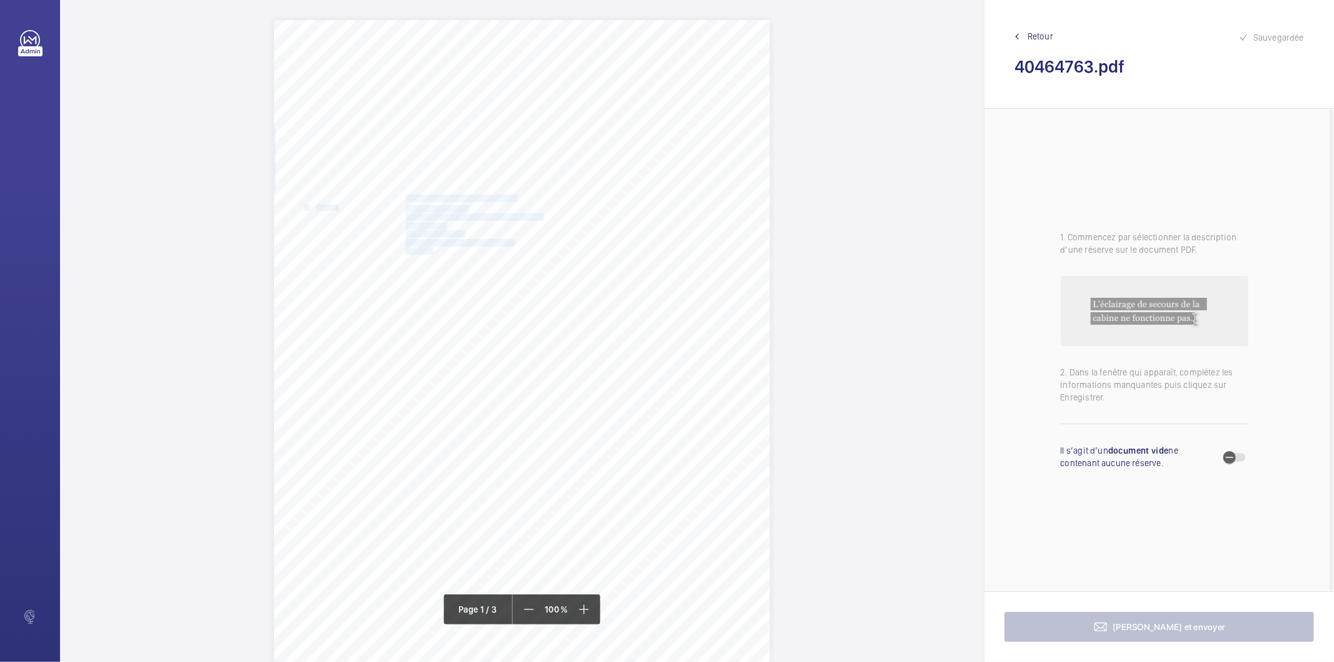
drag, startPoint x: 403, startPoint y: 196, endPoint x: 432, endPoint y: 251, distance: 62.4
click at [432, 251] on div "In any correspondence relating to this report please quote: District L574 REPOR…" at bounding box center [522, 371] width 496 height 702
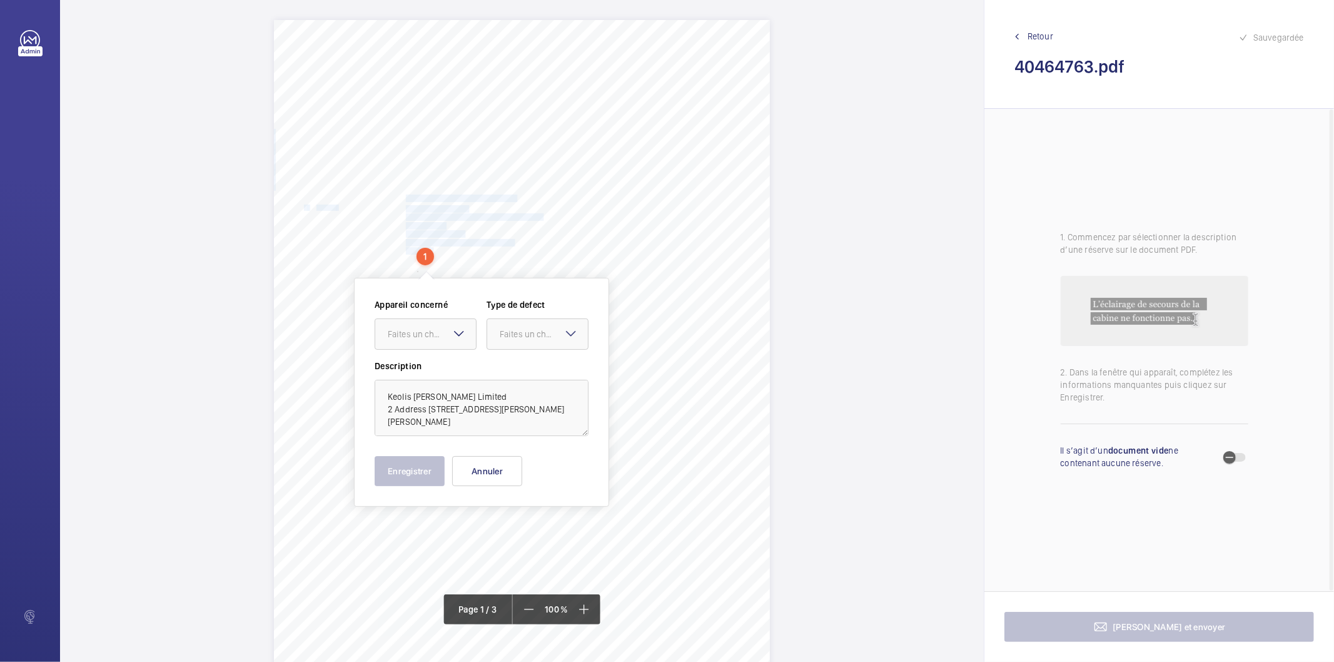
scroll to position [22, 0]
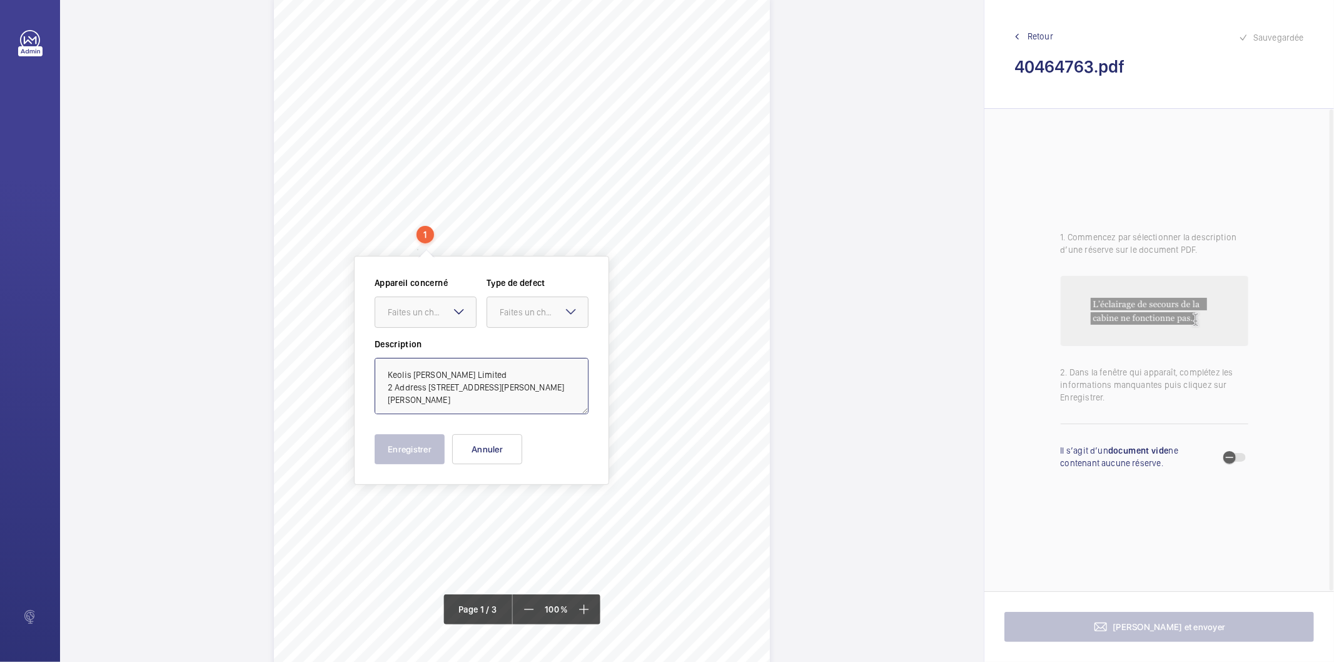
click at [535, 376] on textarea "Keolis Amey Metrolink Limited 2 Address Derker - Tram Stop Yates Street Higgins…" at bounding box center [482, 386] width 214 height 56
click at [510, 367] on textarea "Keolis Amey Metrolink Limited 2 Address Derker - Tram Stop Yates Street Higgins…" at bounding box center [482, 386] width 214 height 56
drag, startPoint x: 503, startPoint y: 372, endPoint x: 549, endPoint y: 367, distance: 45.9
click at [549, 367] on textarea "Keolis Amey Metrolink Limited 2 Address Derker - Tram Stop Yates Street Higgins…" at bounding box center [482, 386] width 214 height 56
click at [427, 384] on textarea "Keolis Amey Metrolink Limited Derker - Tram Stop Yates Street Higginshaw OLDHAM…" at bounding box center [482, 386] width 214 height 56
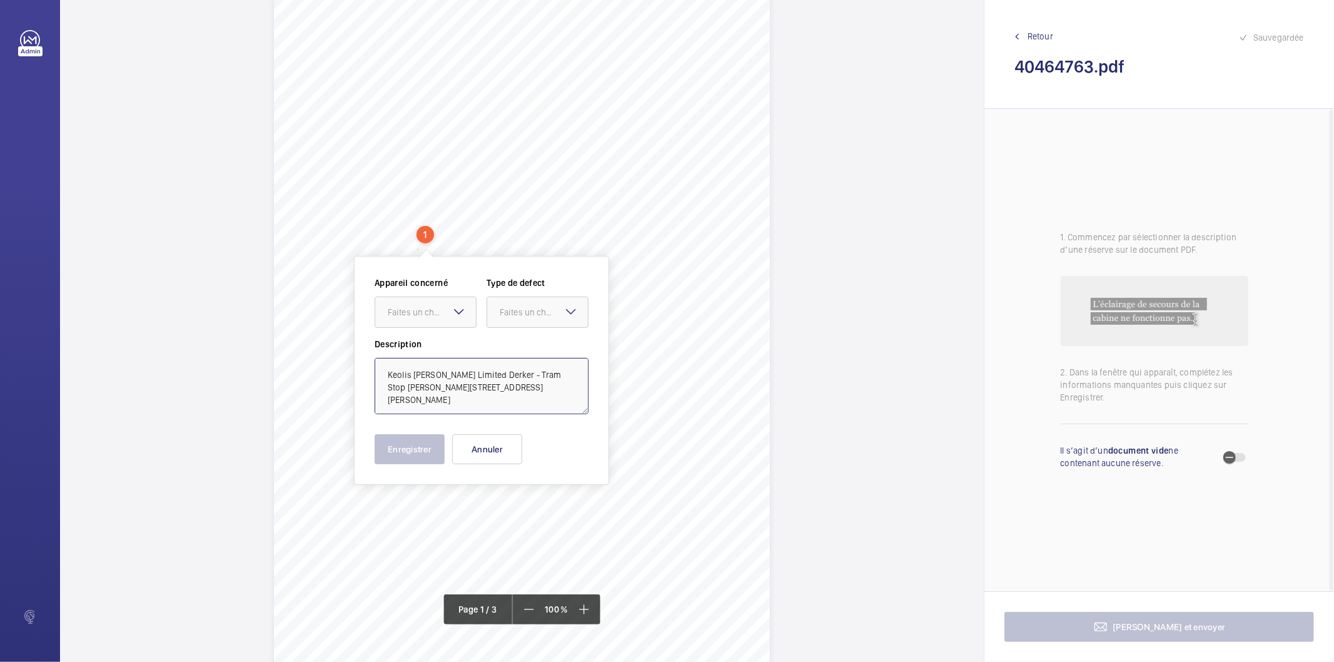
click at [470, 386] on textarea "Keolis Amey Metrolink Limited Derker - Tram Stop Yates Street Higginshaw OLDHAM…" at bounding box center [482, 386] width 214 height 56
click at [503, 388] on textarea "Keolis Amey Metrolink Limited Derker - Tram Stop Yates Street Higginshaw OLDHAM…" at bounding box center [482, 386] width 214 height 56
click at [532, 385] on textarea "Keolis Amey Metrolink Limited Derker - Tram Stop Yates Street Higginshaw OLDHAM…" at bounding box center [482, 386] width 214 height 56
click at [483, 401] on textarea "Keolis Amey Metrolink Limited Derker - Tram Stop Yates Street Higginshaw OLDHAM…" at bounding box center [482, 386] width 214 height 56
type textarea "Keolis Amey Metrolink Limited Derker - Tram Stop Yates Street Higginshaw OLDHAM…"
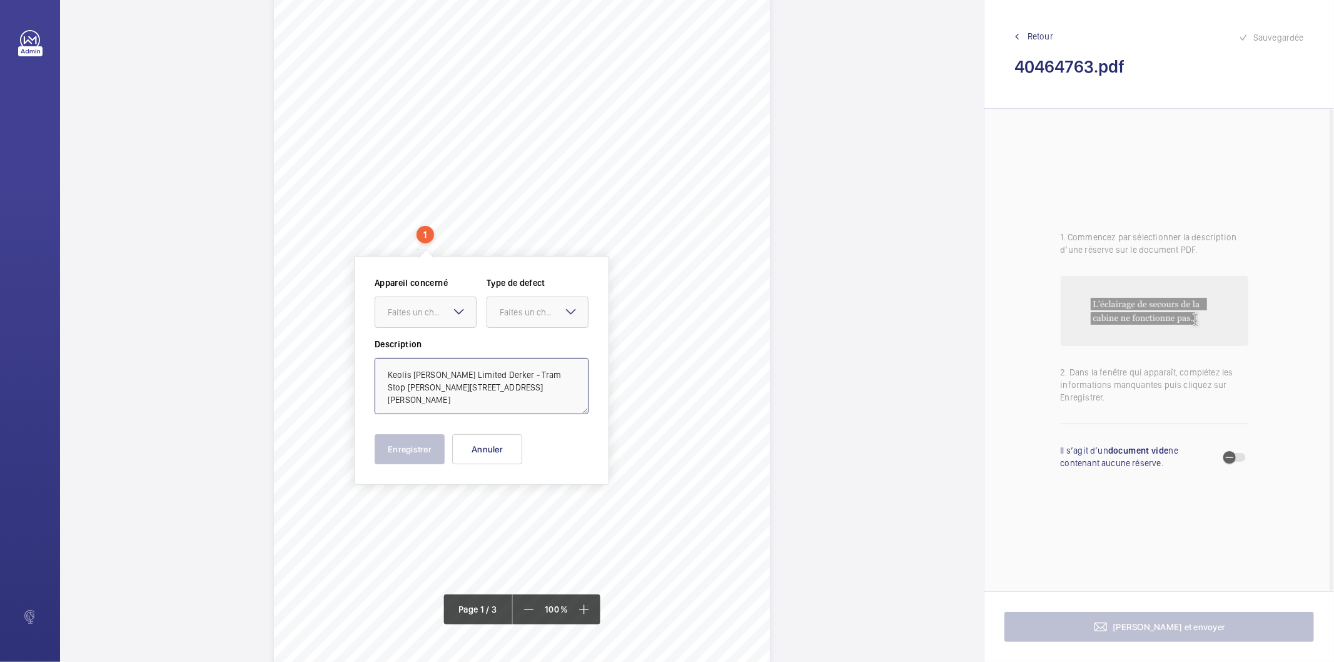
scroll to position [3, 0]
drag, startPoint x: 519, startPoint y: 403, endPoint x: 349, endPoint y: 373, distance: 172.7
click at [349, 373] on div "In any correspondence relating to this report please quote: District L574 REPOR…" at bounding box center [522, 331] width 924 height 662
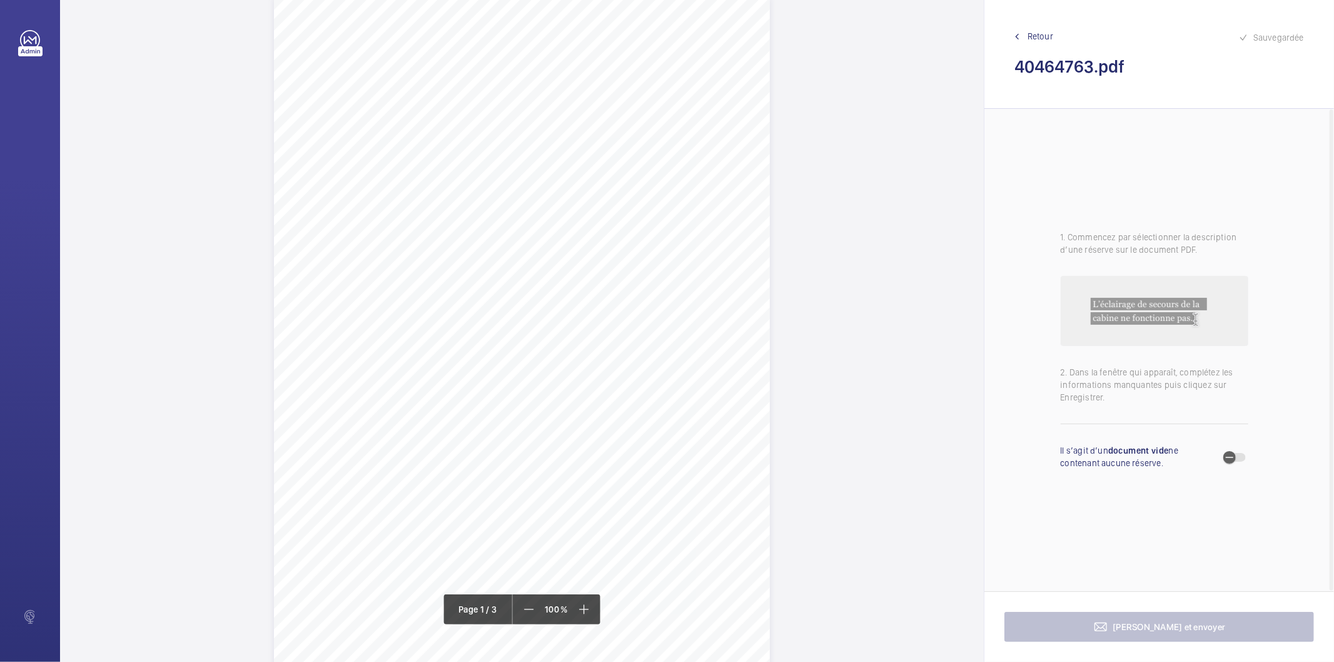
click at [552, 371] on div "In any correspondence relating to this report please quote: District L574 REPOR…" at bounding box center [522, 349] width 496 height 702
click at [610, 285] on div "Appareil concerné Faites un choix Type de defect Faites un choix Description En…" at bounding box center [602, 190] width 255 height 229
click at [611, 273] on button "Annuler" at bounding box center [608, 270] width 70 height 30
drag, startPoint x: 403, startPoint y: 122, endPoint x: 432, endPoint y: 171, distance: 56.9
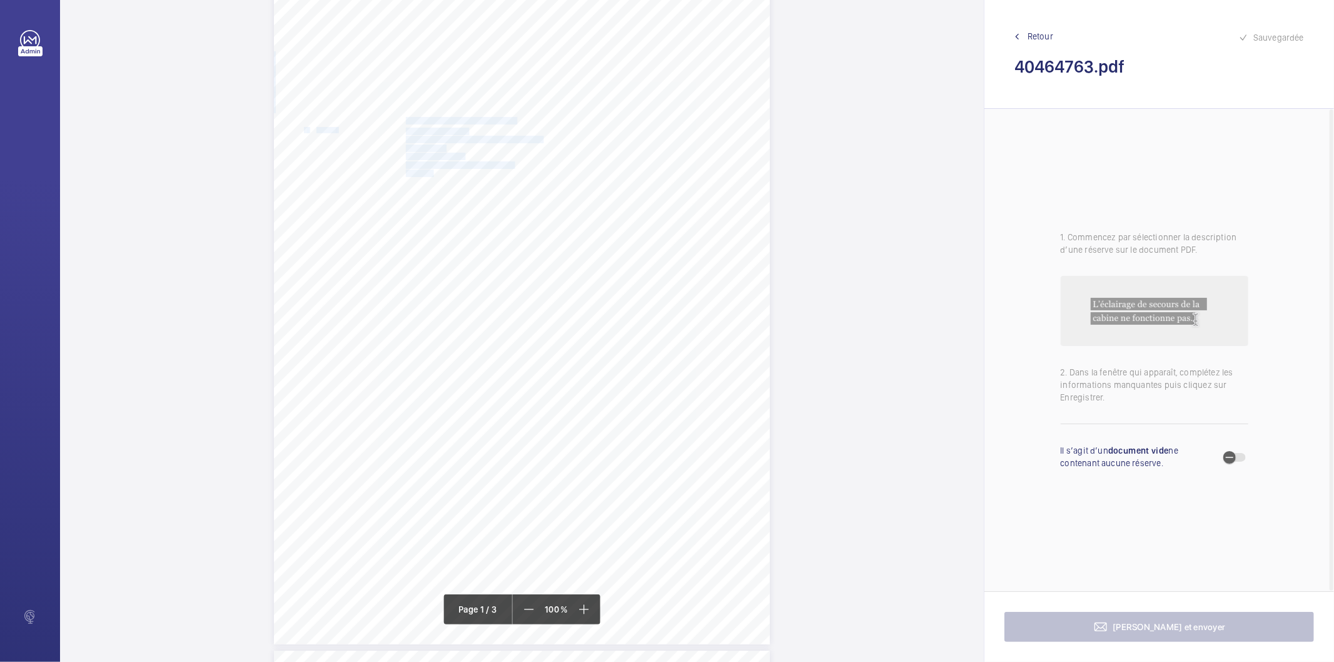
click at [432, 171] on div "In any correspondence relating to this report please quote: District L574 REPOR…" at bounding box center [522, 293] width 496 height 702
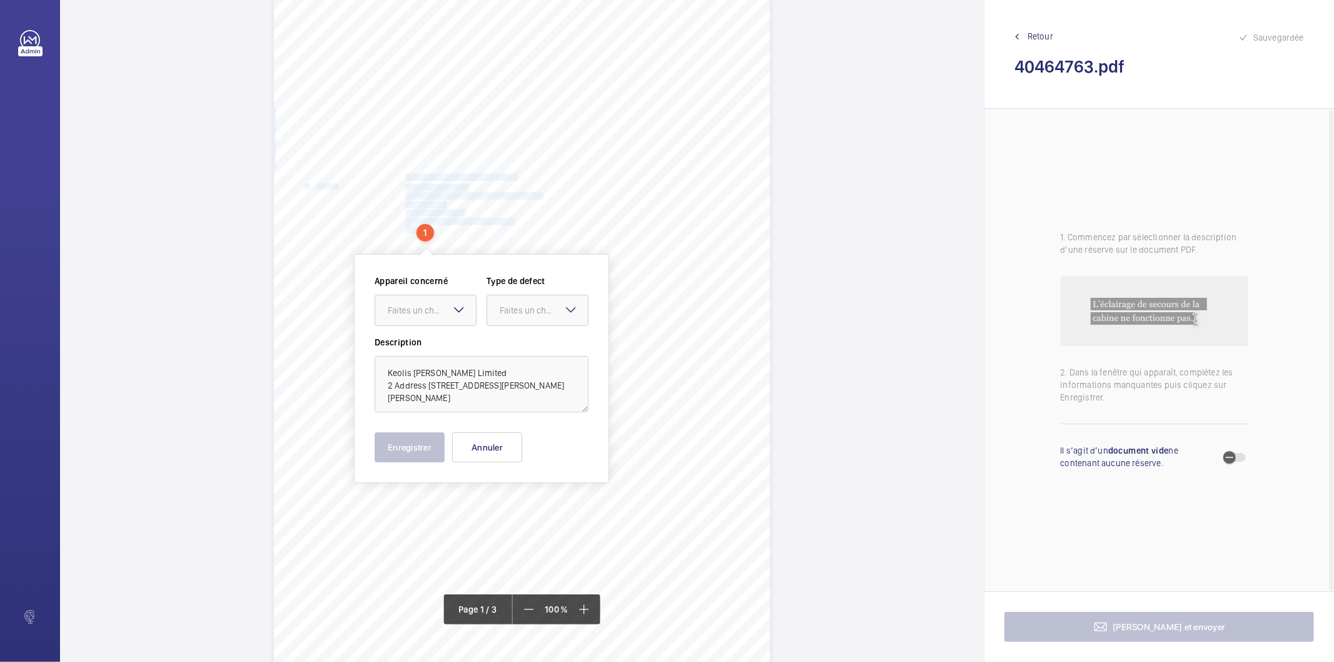
scroll to position [20, 0]
drag, startPoint x: 428, startPoint y: 385, endPoint x: 523, endPoint y: 378, distance: 95.4
click at [523, 378] on textarea "Keolis Amey Metrolink Limited 2 Address Derker - Tram Stop Yates Street Higgins…" at bounding box center [482, 385] width 214 height 56
click at [505, 383] on textarea "Keolis Amey Metrolink Limited Derker - Tram Stop Yates Street Higginshaw OLDHAM…" at bounding box center [482, 385] width 214 height 56
click at [500, 390] on textarea "Keolis Amey Metrolink Limited Derker - Tram Stop Yates Street Higginshaw OLDHAM…" at bounding box center [482, 385] width 214 height 56
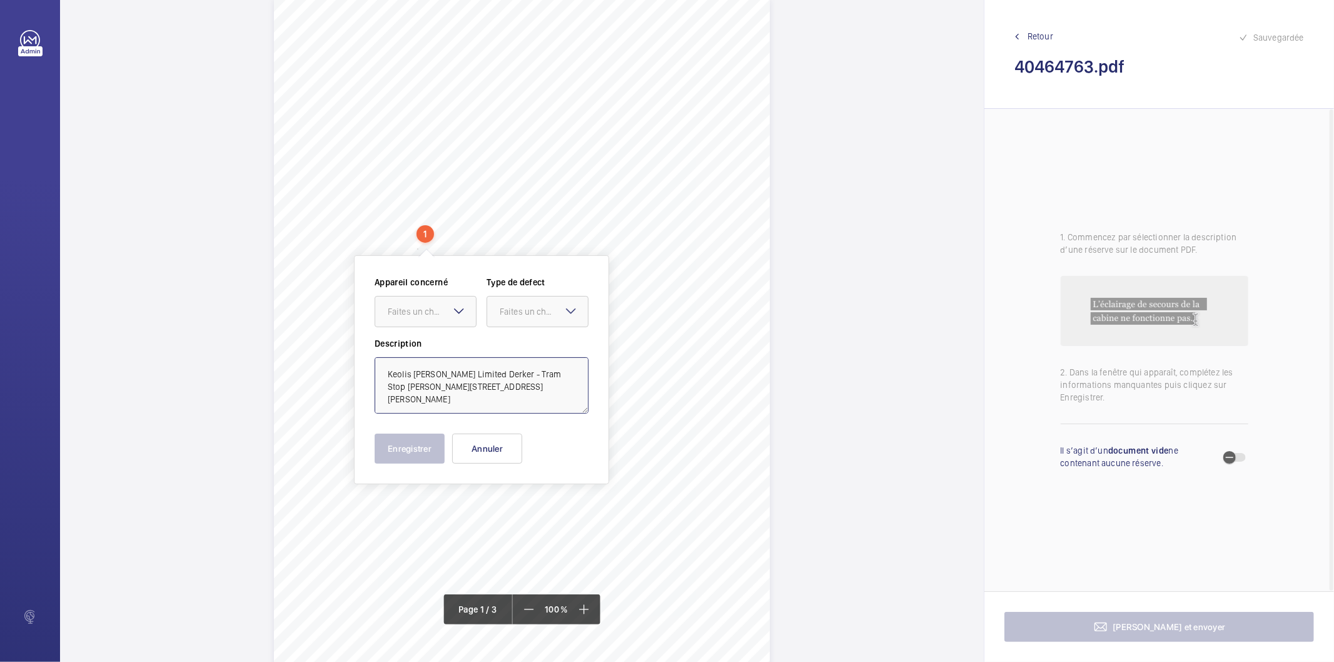
click at [503, 389] on textarea "Keolis Amey Metrolink Limited Derker - Tram Stop Yates Street Higginshaw OLDHAM…" at bounding box center [482, 385] width 214 height 56
click at [542, 384] on textarea "Keolis Amey Metrolink Limited Derker - Tram Stop Yates Street Higginshaw OLDHAM…" at bounding box center [482, 385] width 214 height 56
click at [501, 398] on textarea "Keolis Amey Metrolink Limited Derker - Tram Stop Yates Street Higginshaw OLDHAM…" at bounding box center [482, 385] width 214 height 56
type textarea "Keolis Amey Metrolink Limited Derker - Tram Stop Yates Street Higginshaw OLDHAM…"
click at [483, 451] on button "Annuler" at bounding box center [487, 448] width 70 height 30
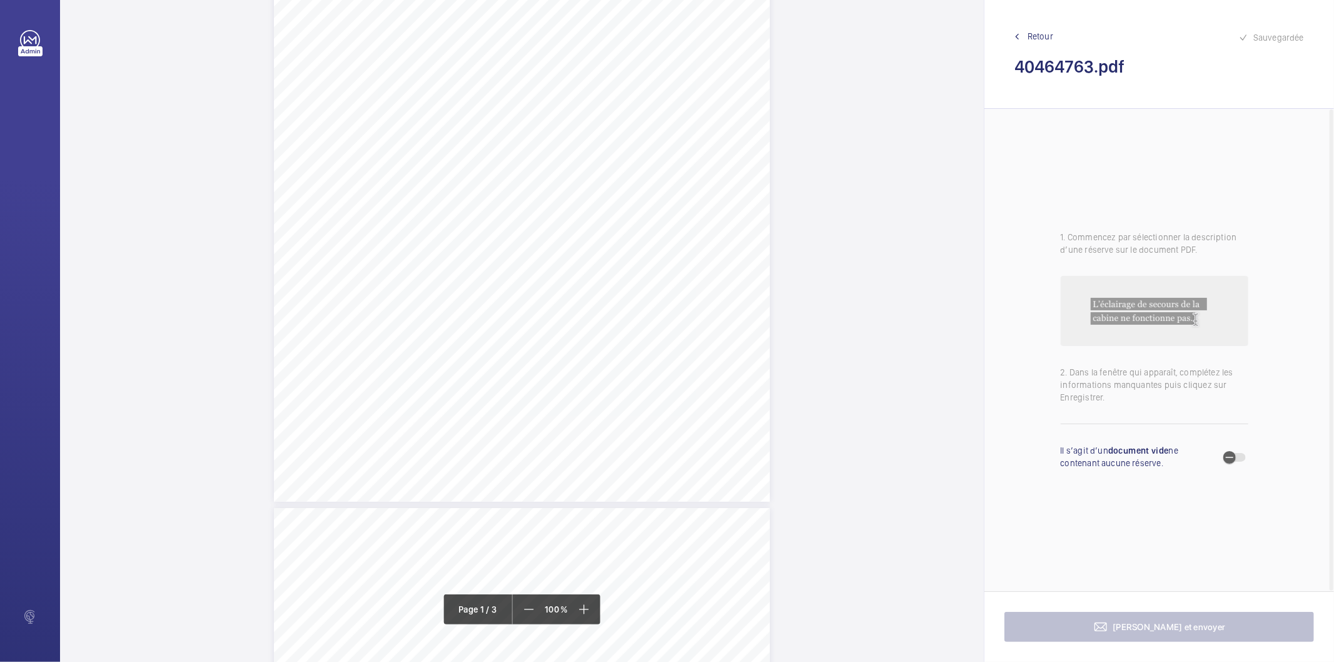
scroll to position [228, 0]
drag, startPoint x: 402, startPoint y: 303, endPoint x: 647, endPoint y: 304, distance: 244.5
click at [647, 304] on span "The control panel electrical warning sign is missing and should be replaced." at bounding box center [528, 306] width 248 height 7
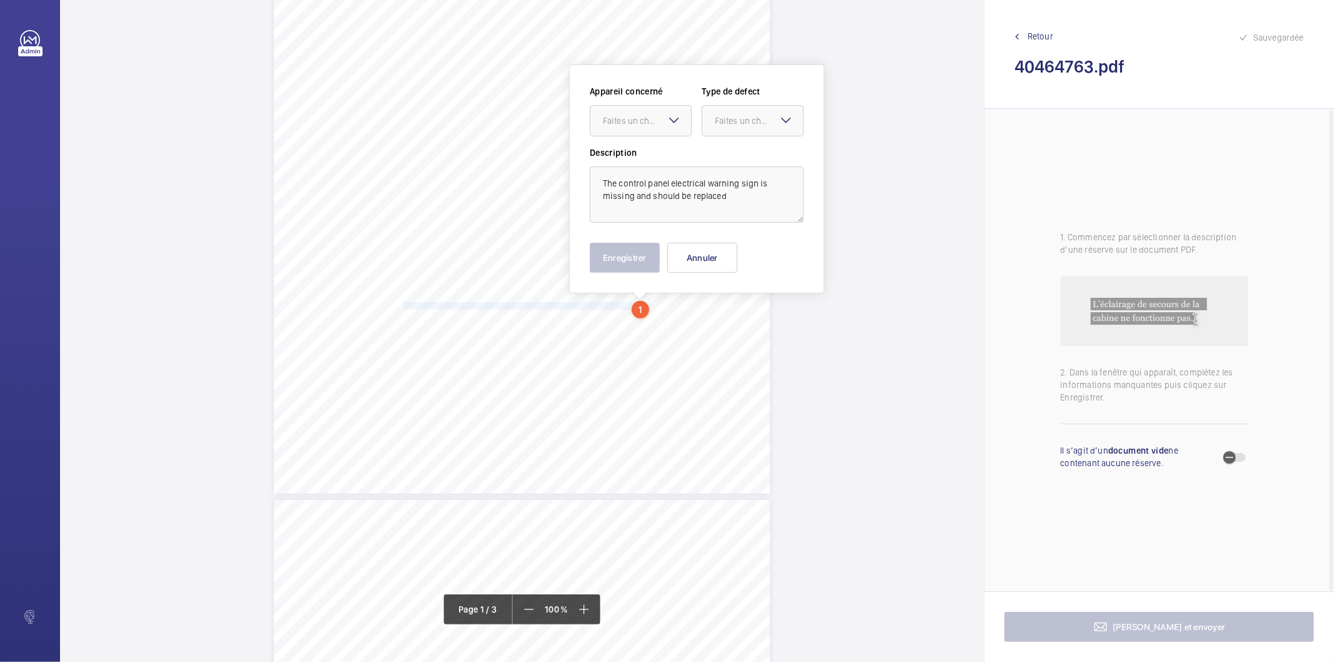
scroll to position [216, 0]
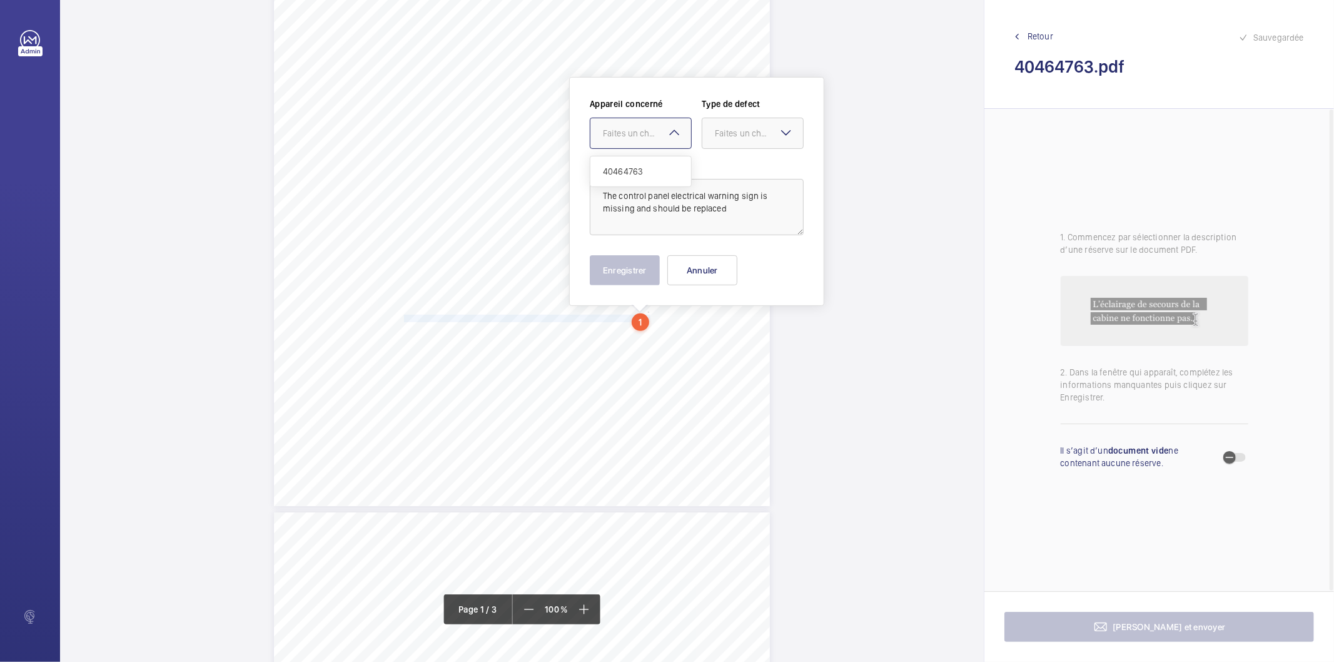
click at [641, 141] on div at bounding box center [640, 133] width 101 height 30
click at [634, 176] on span "40464763" at bounding box center [641, 171] width 76 height 13
click at [721, 134] on div "Faites un choix" at bounding box center [759, 133] width 88 height 13
click at [724, 178] on div "Standard" at bounding box center [752, 171] width 101 height 31
click at [640, 257] on button "Enregistrer" at bounding box center [625, 270] width 70 height 30
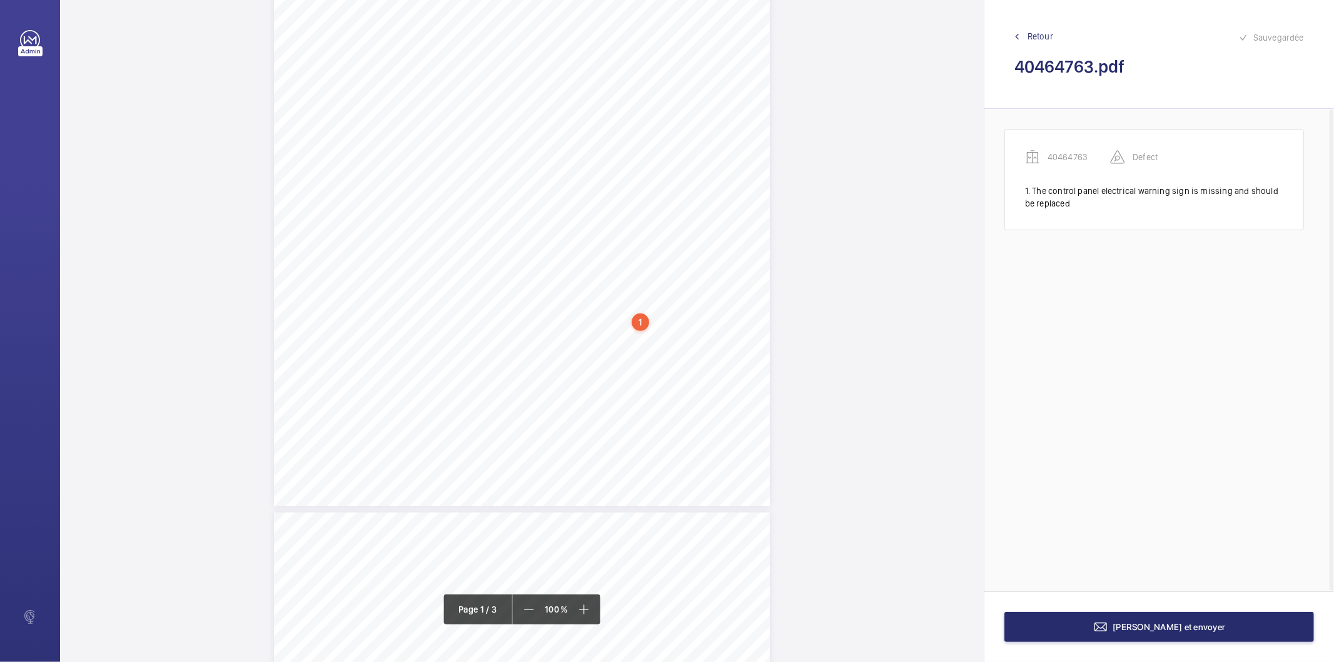
click at [641, 320] on div "1" at bounding box center [641, 322] width 18 height 18
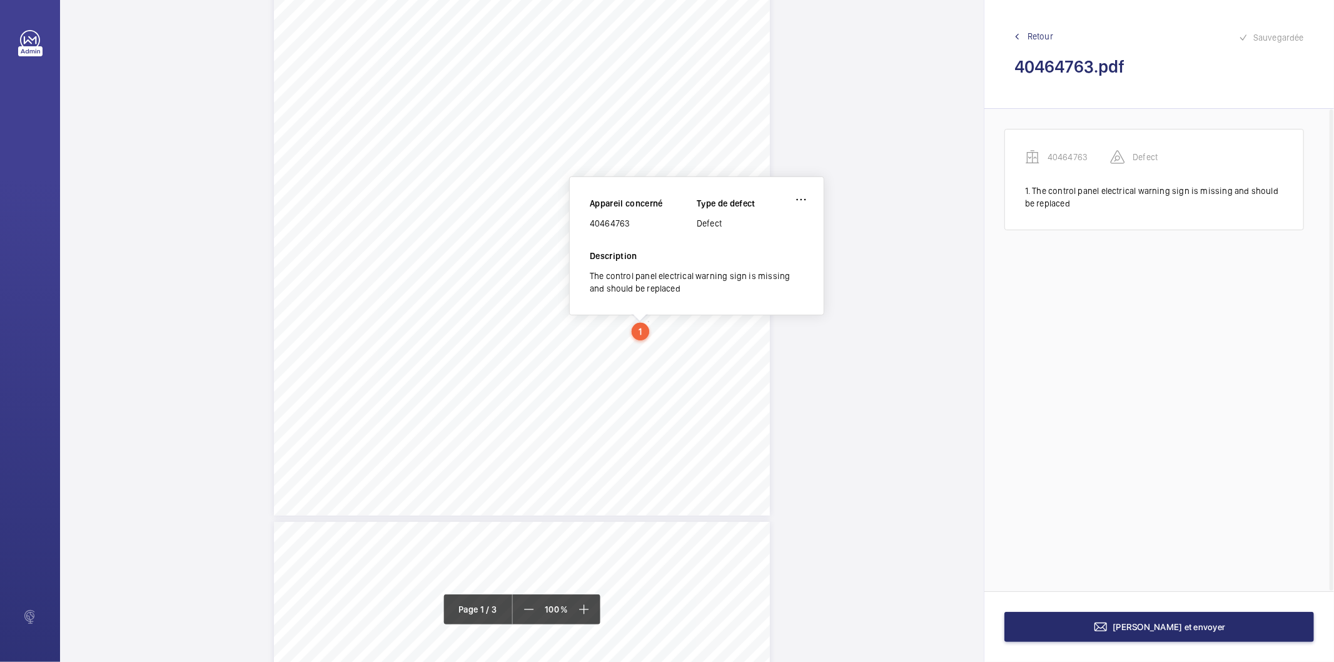
click at [620, 218] on div "40464763" at bounding box center [643, 223] width 107 height 13
copy div "40464763"
drag, startPoint x: 402, startPoint y: 338, endPoint x: 632, endPoint y: 336, distance: 230.1
click at [632, 336] on span "The ground floor landing call button is damaged and should be repaired." at bounding box center [522, 336] width 236 height 7
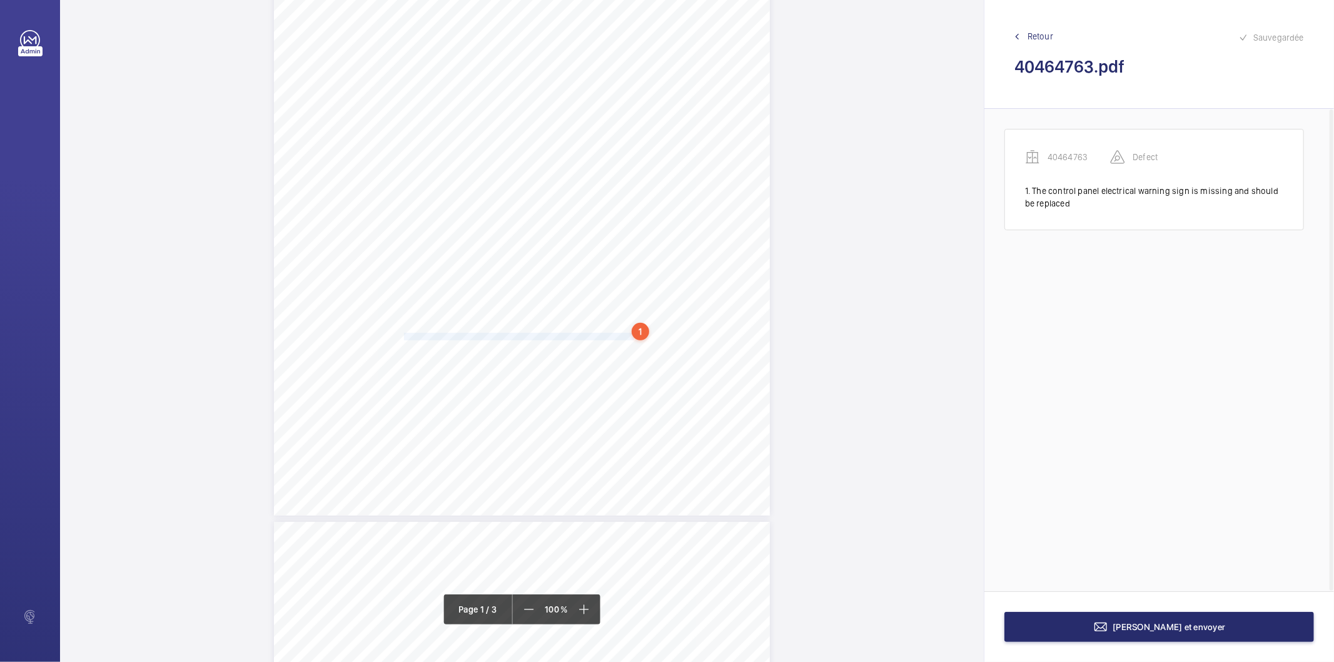
click at [629, 338] on span "The ground floor landing call button is damaged and should be repaired." at bounding box center [522, 336] width 236 height 7
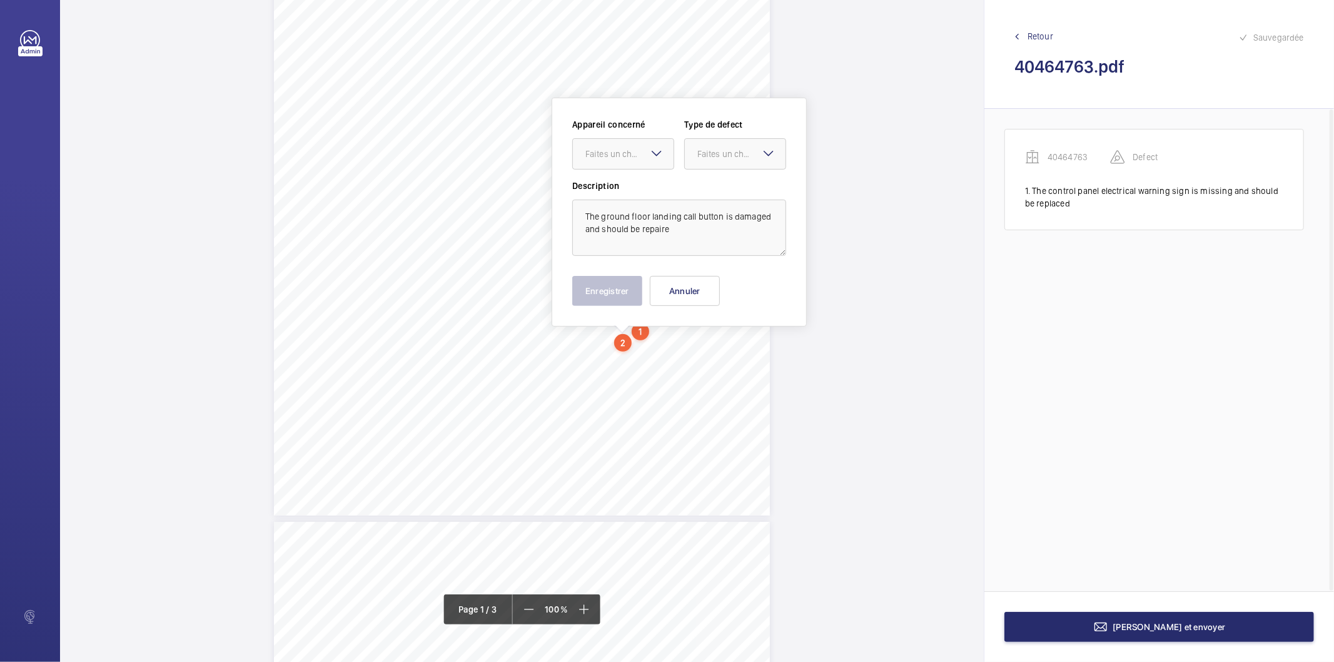
scroll to position [228, 0]
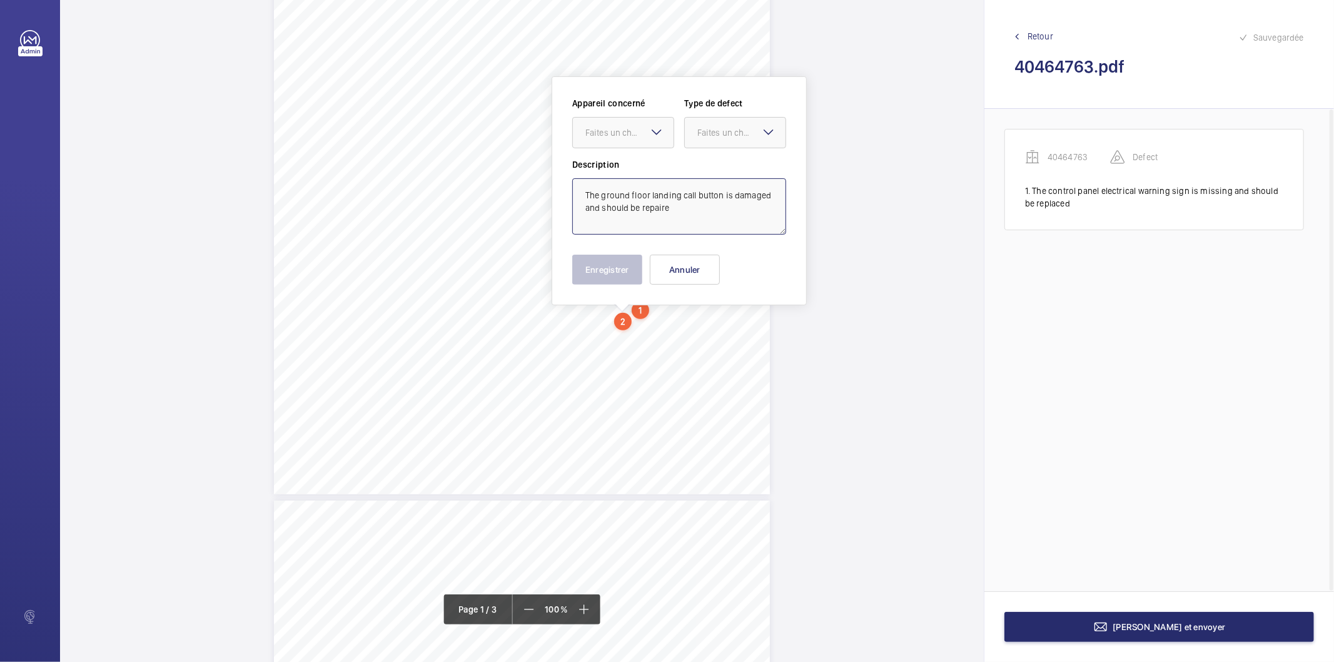
click at [682, 204] on textarea "The ground floor landing call button is damaged and should be repaire" at bounding box center [679, 206] width 214 height 56
click at [639, 127] on div "Faites un choix" at bounding box center [629, 132] width 88 height 13
click at [635, 171] on span "40464763" at bounding box center [623, 170] width 76 height 13
click at [736, 123] on div at bounding box center [735, 133] width 101 height 30
click at [720, 181] on div "Standard" at bounding box center [735, 171] width 101 height 31
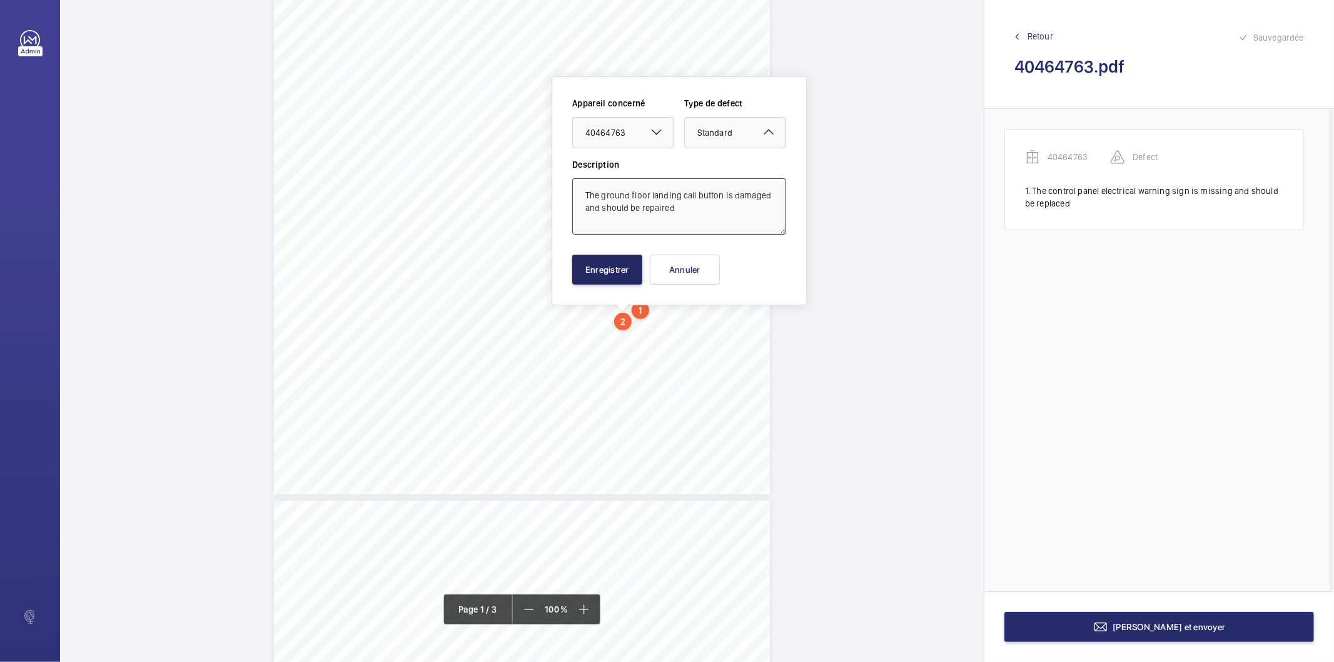
type textarea "The ground floor landing call button is damaged and should be repaired"
click at [634, 258] on button "Enregistrer" at bounding box center [607, 270] width 70 height 30
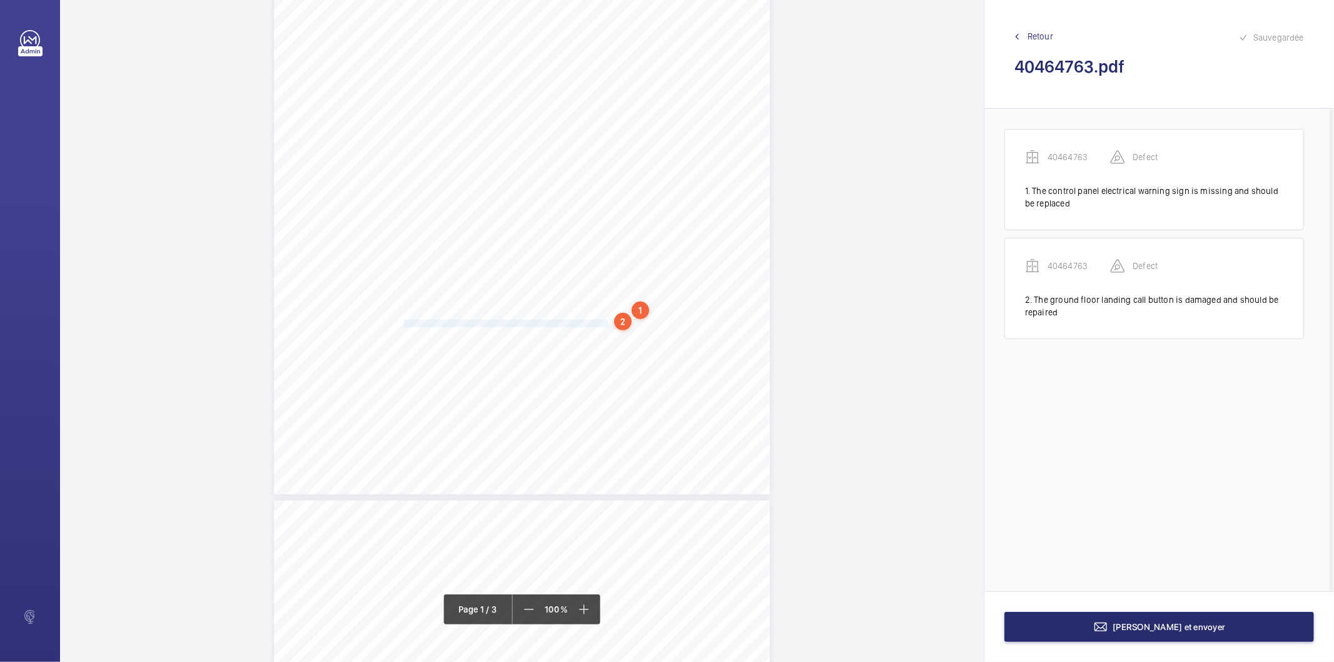
drag, startPoint x: 403, startPoint y: 323, endPoint x: 605, endPoint y: 321, distance: 202.0
click at [605, 321] on span "The debris in the landing and car door sills should be removed." at bounding box center [507, 323] width 206 height 7
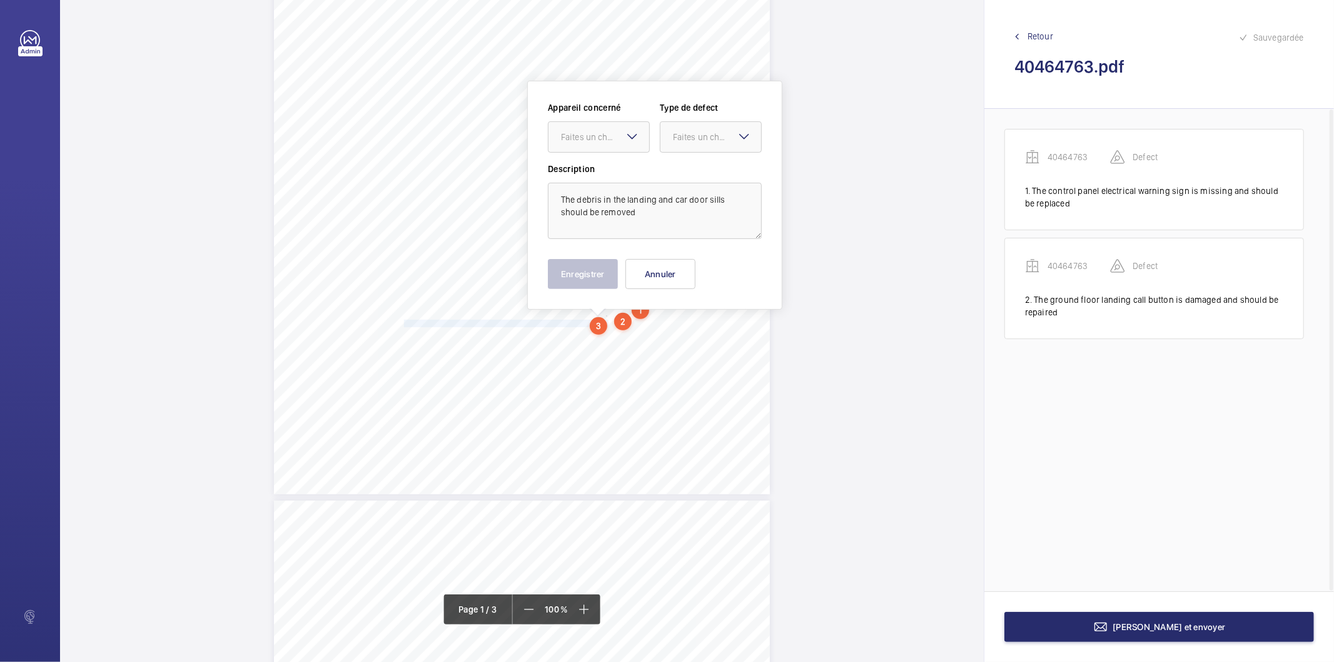
scroll to position [232, 0]
click at [611, 133] on div "Faites un choix" at bounding box center [605, 132] width 88 height 13
click at [607, 164] on span "40464763" at bounding box center [599, 170] width 76 height 13
click at [699, 134] on div "Faites un choix" at bounding box center [717, 132] width 88 height 13
click at [693, 172] on span "Standard" at bounding box center [711, 170] width 76 height 13
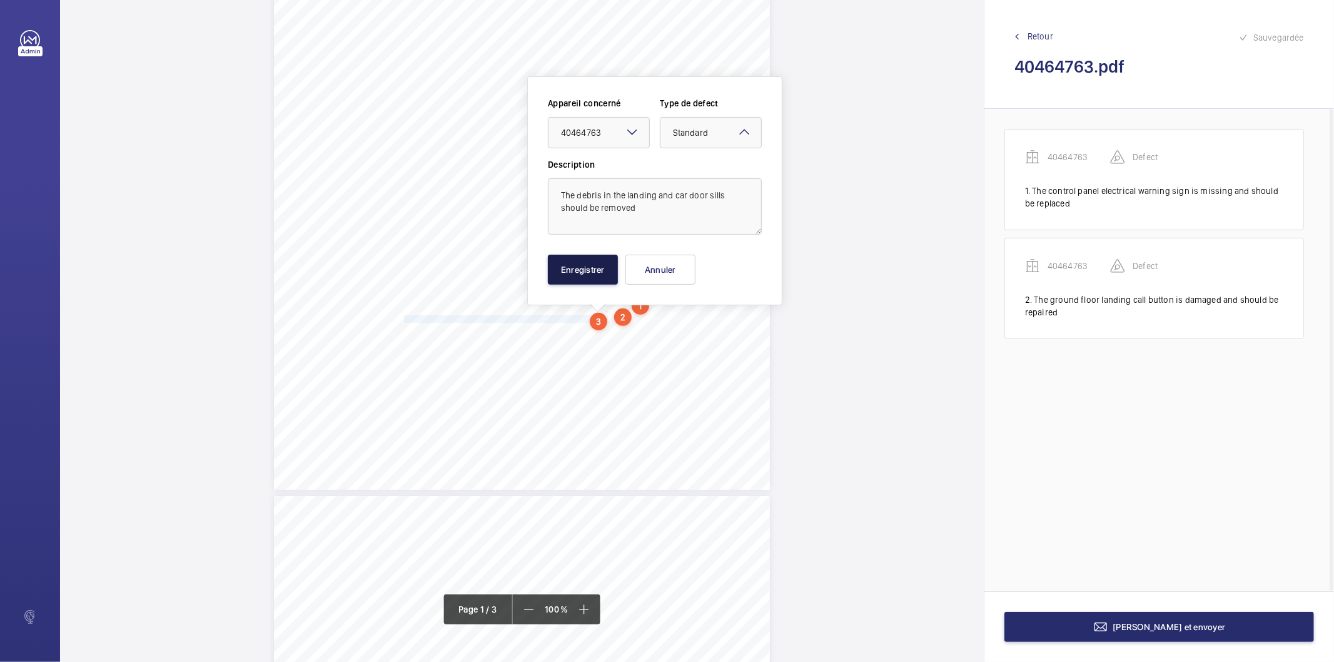
click at [592, 260] on button "Enregistrer" at bounding box center [583, 270] width 70 height 30
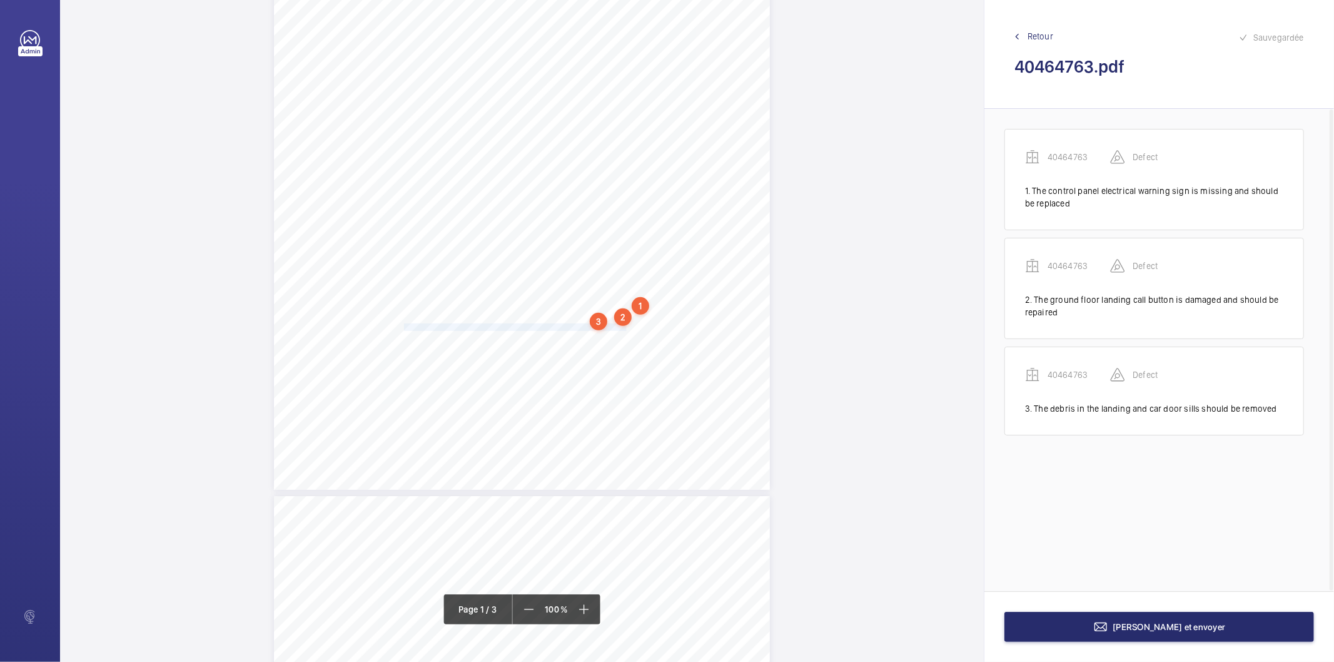
drag, startPoint x: 403, startPoint y: 328, endPoint x: 624, endPoint y: 330, distance: 220.8
click at [624, 330] on span "The car door hold open button is inoperative and should be repaired." at bounding box center [516, 327] width 225 height 7
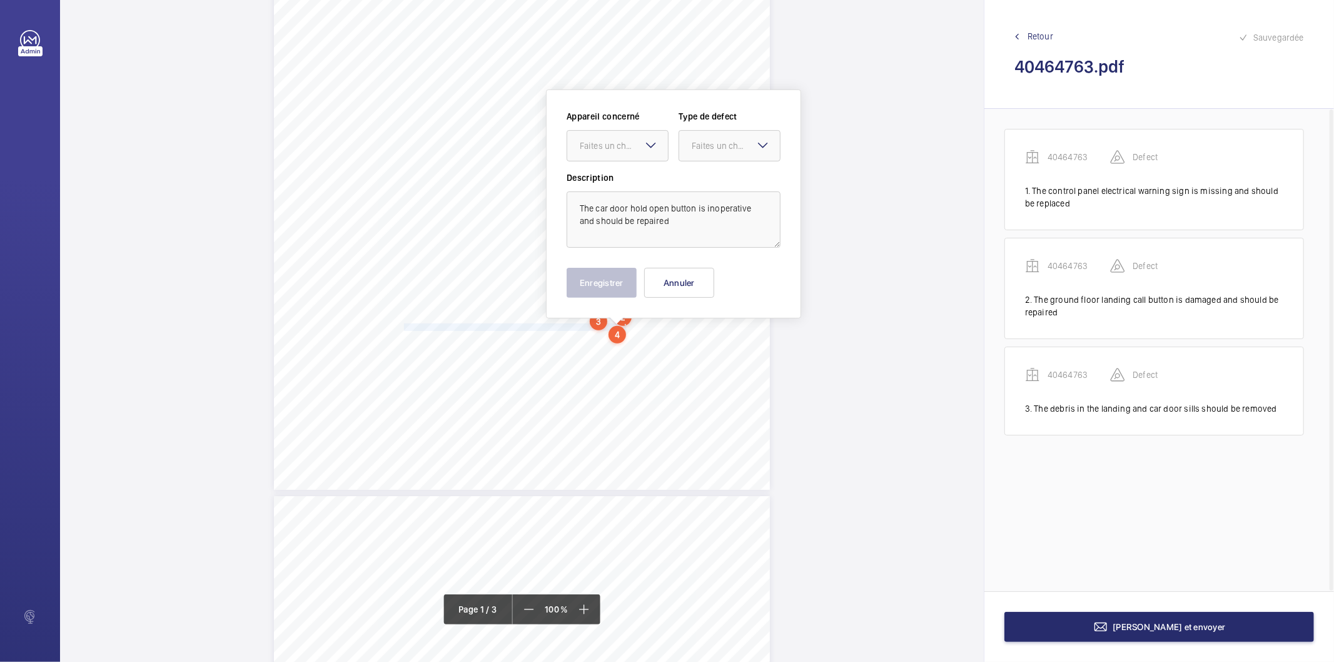
scroll to position [245, 0]
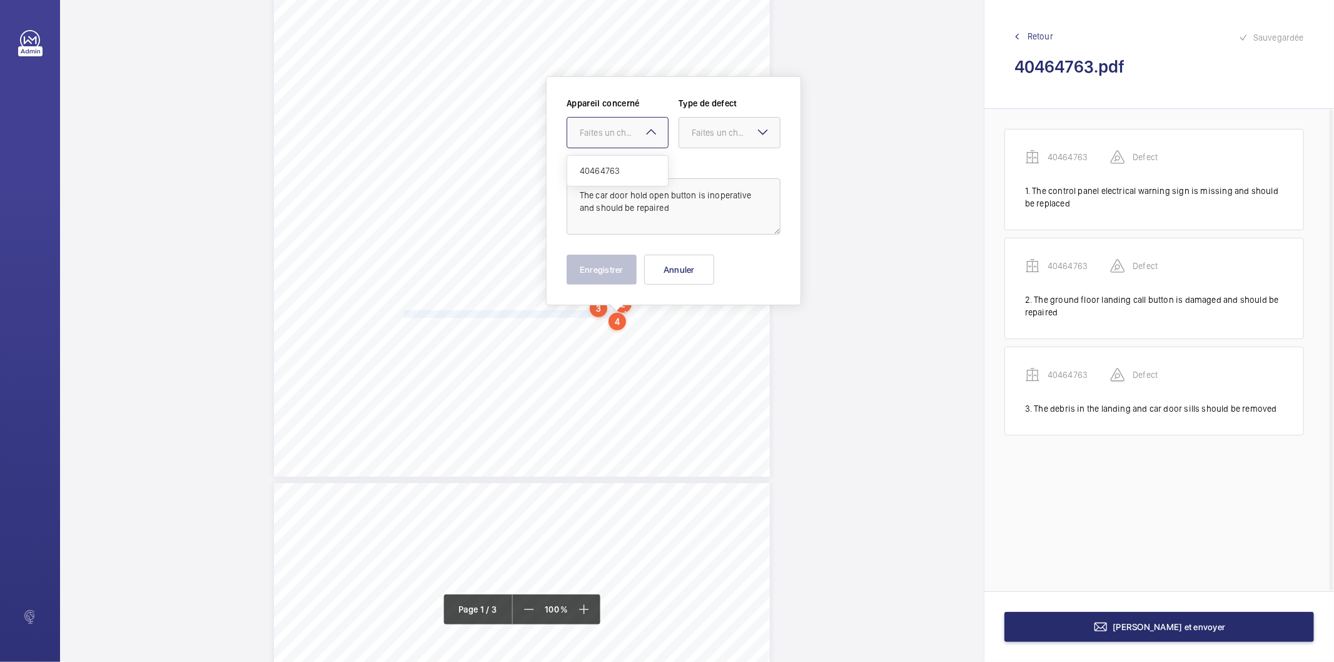
click at [650, 127] on mat-icon at bounding box center [651, 131] width 15 height 15
click at [629, 166] on span "40464763" at bounding box center [618, 170] width 76 height 13
click at [696, 141] on div at bounding box center [729, 133] width 101 height 30
click at [695, 171] on span "Standard" at bounding box center [730, 170] width 76 height 13
click at [574, 265] on button "Enregistrer" at bounding box center [602, 270] width 70 height 30
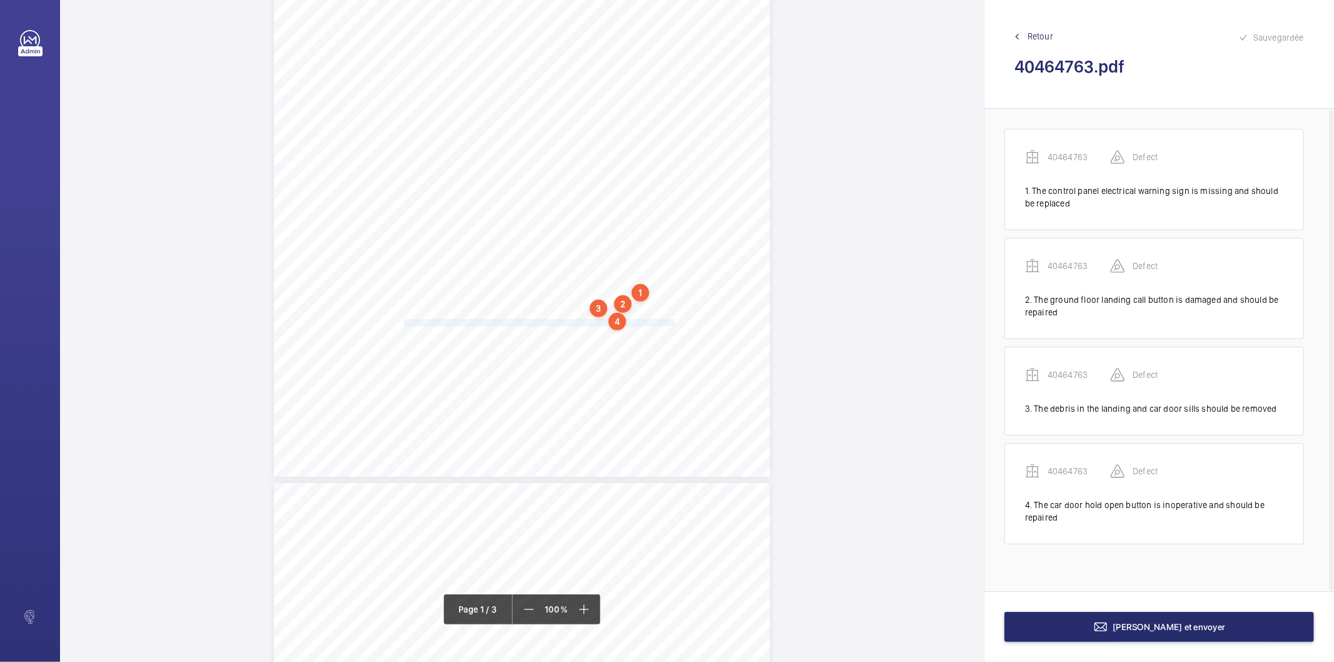
drag, startPoint x: 403, startPoint y: 323, endPoint x: 672, endPoint y: 320, distance: 269.5
click at [672, 320] on span "The car ground floor landing button backlight is inoperative and should be repa…" at bounding box center [540, 323] width 273 height 7
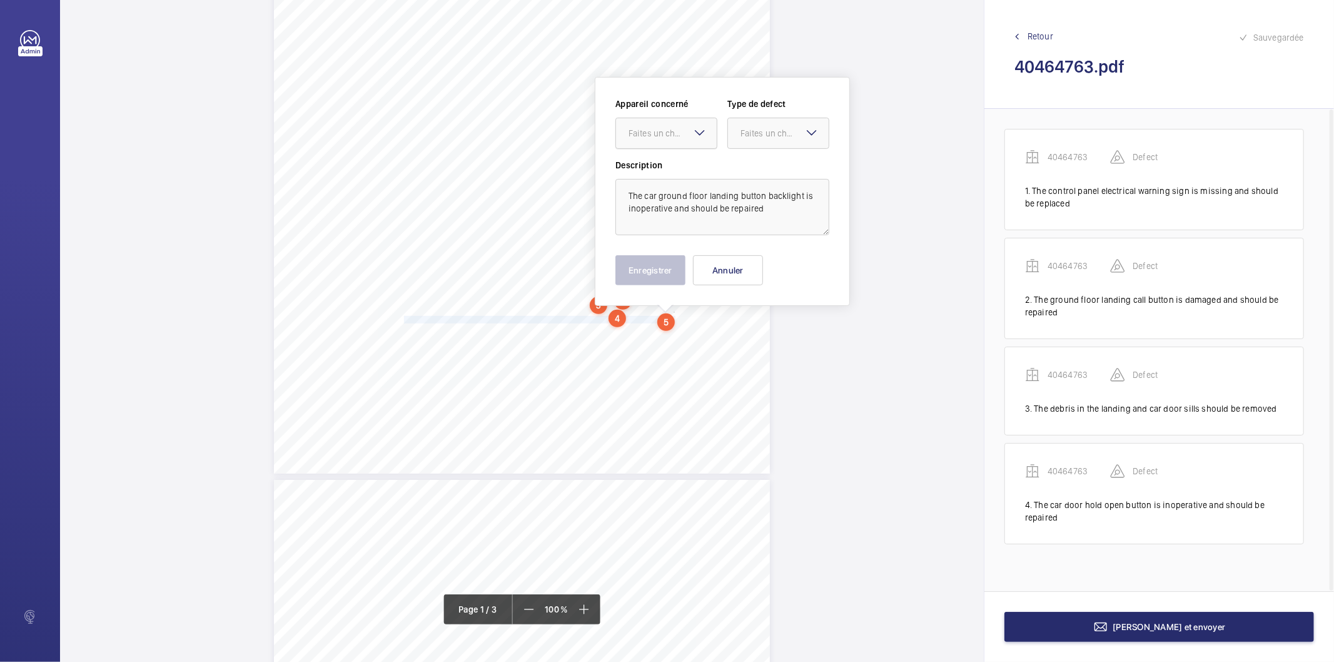
click at [669, 135] on div "Faites un choix" at bounding box center [673, 133] width 88 height 13
click at [670, 166] on span "40464763" at bounding box center [667, 171] width 76 height 13
click at [759, 136] on div "Faites un choix" at bounding box center [784, 133] width 88 height 13
drag, startPoint x: 754, startPoint y: 167, endPoint x: 713, endPoint y: 213, distance: 61.1
click at [752, 168] on span "Standard" at bounding box center [778, 171] width 76 height 13
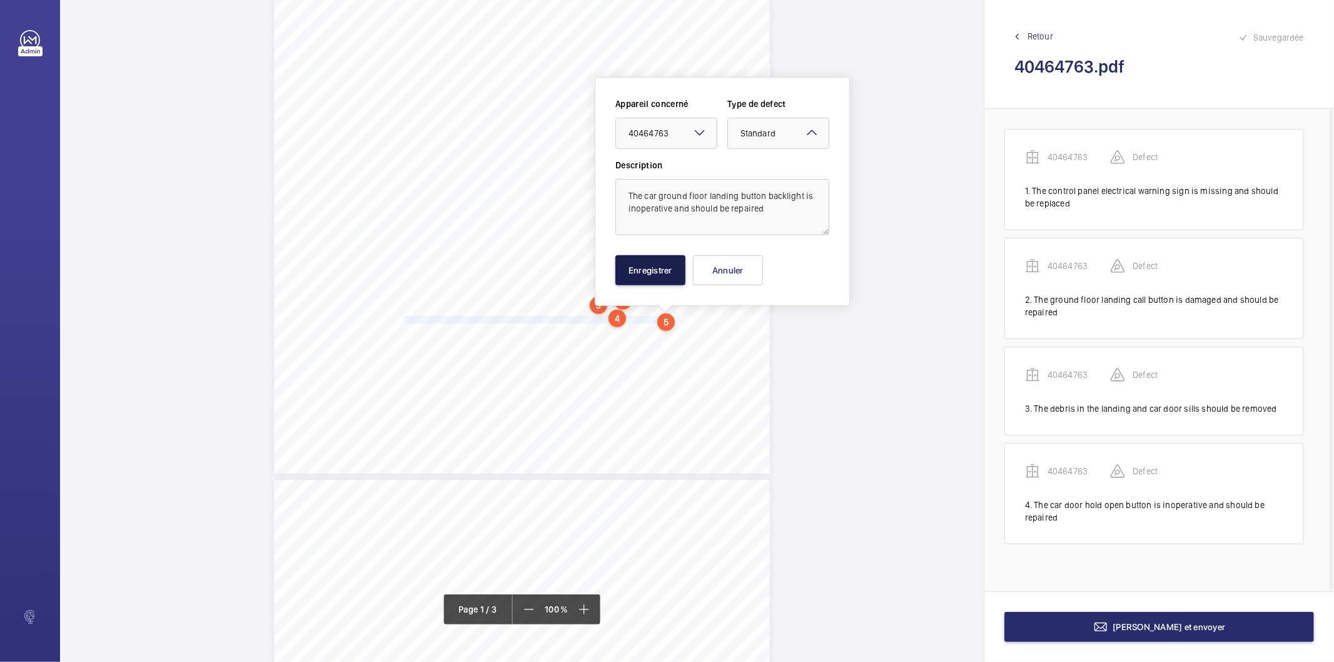
click at [670, 263] on button "Enregistrer" at bounding box center [650, 270] width 70 height 30
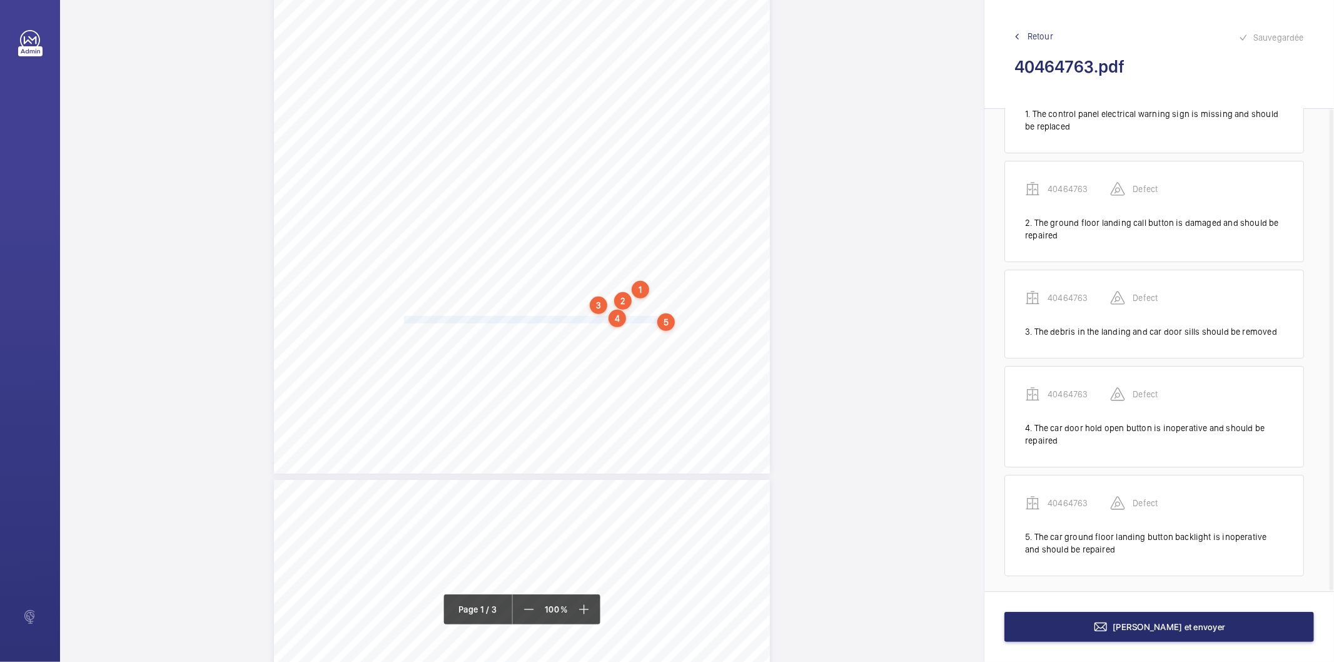
scroll to position [82, 0]
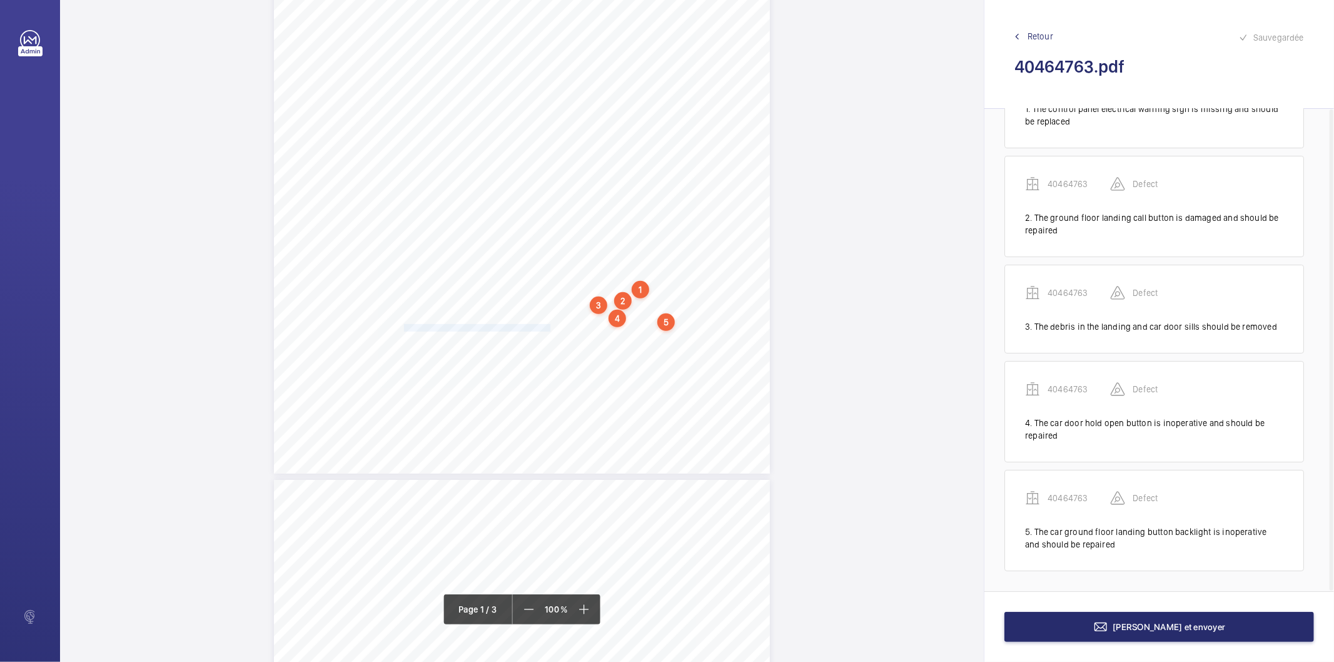
drag, startPoint x: 402, startPoint y: 327, endPoint x: 547, endPoint y: 326, distance: 144.5
click at [547, 326] on span "The debris on the car top should be removed." at bounding box center [478, 328] width 148 height 7
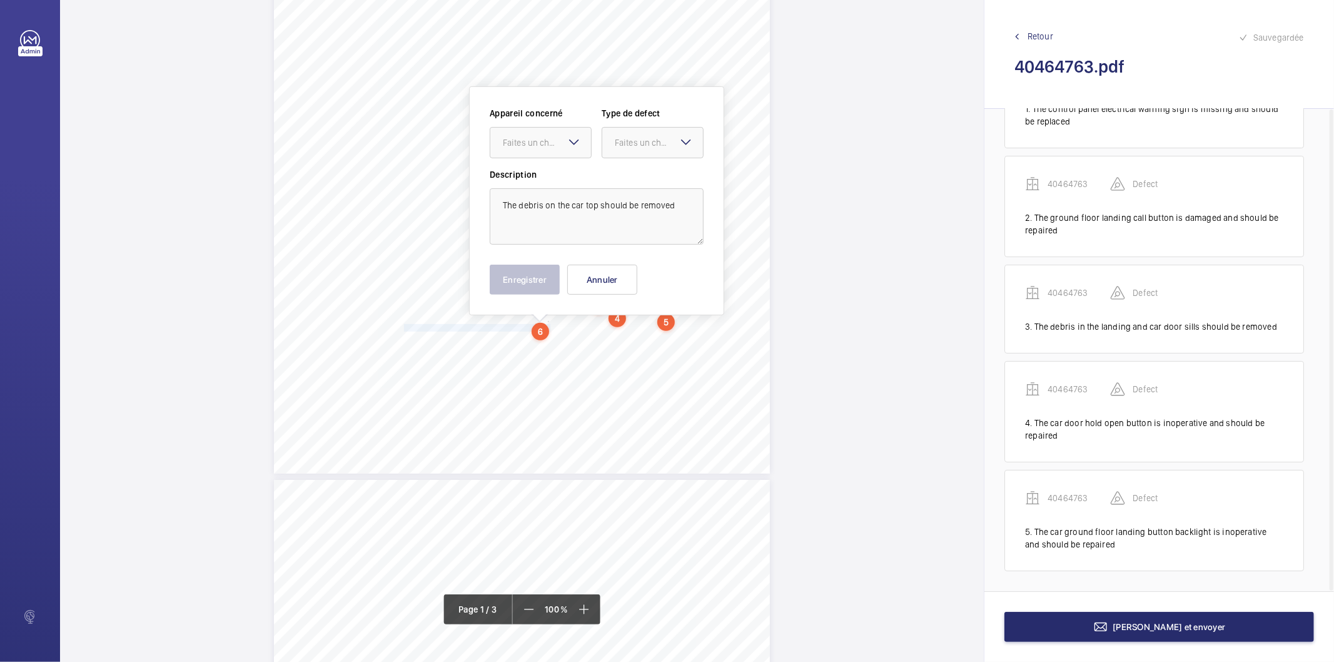
scroll to position [258, 0]
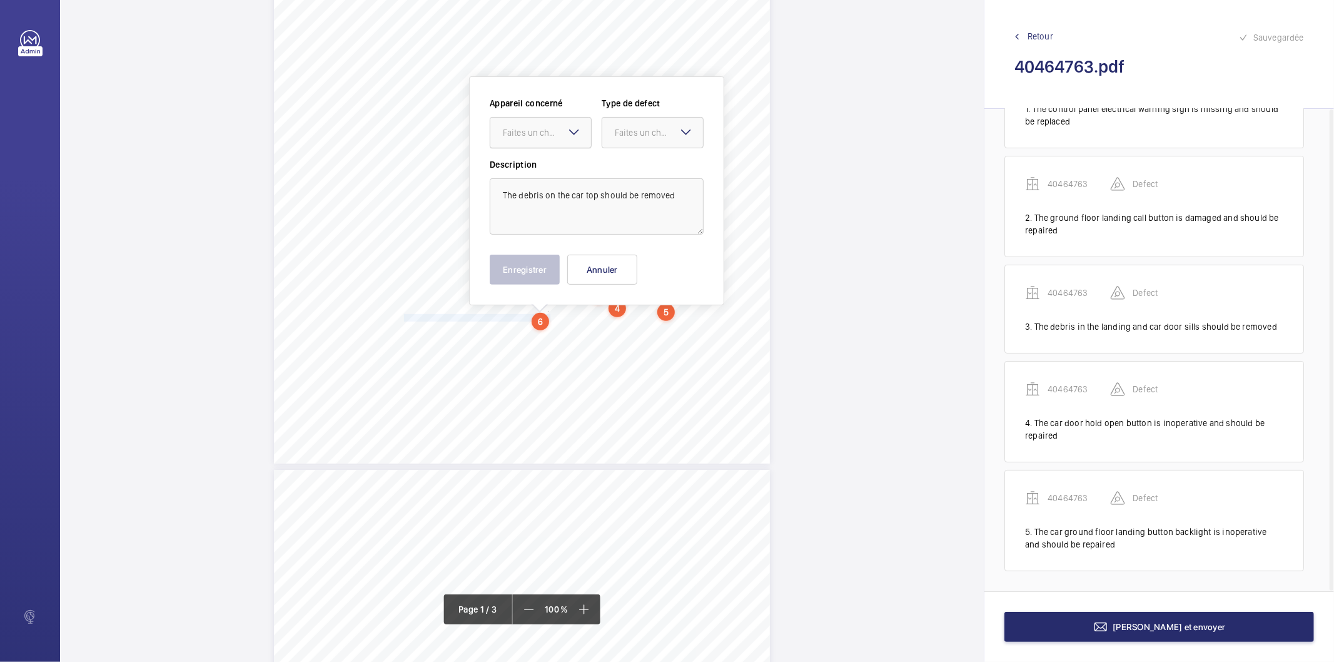
click at [555, 132] on div "Faites un choix" at bounding box center [547, 132] width 88 height 13
click at [542, 172] on span "40464763" at bounding box center [541, 170] width 76 height 13
click at [634, 132] on div "Faites un choix" at bounding box center [659, 132] width 88 height 13
drag, startPoint x: 628, startPoint y: 167, endPoint x: 602, endPoint y: 183, distance: 30.4
click at [627, 169] on span "Standard" at bounding box center [653, 170] width 76 height 13
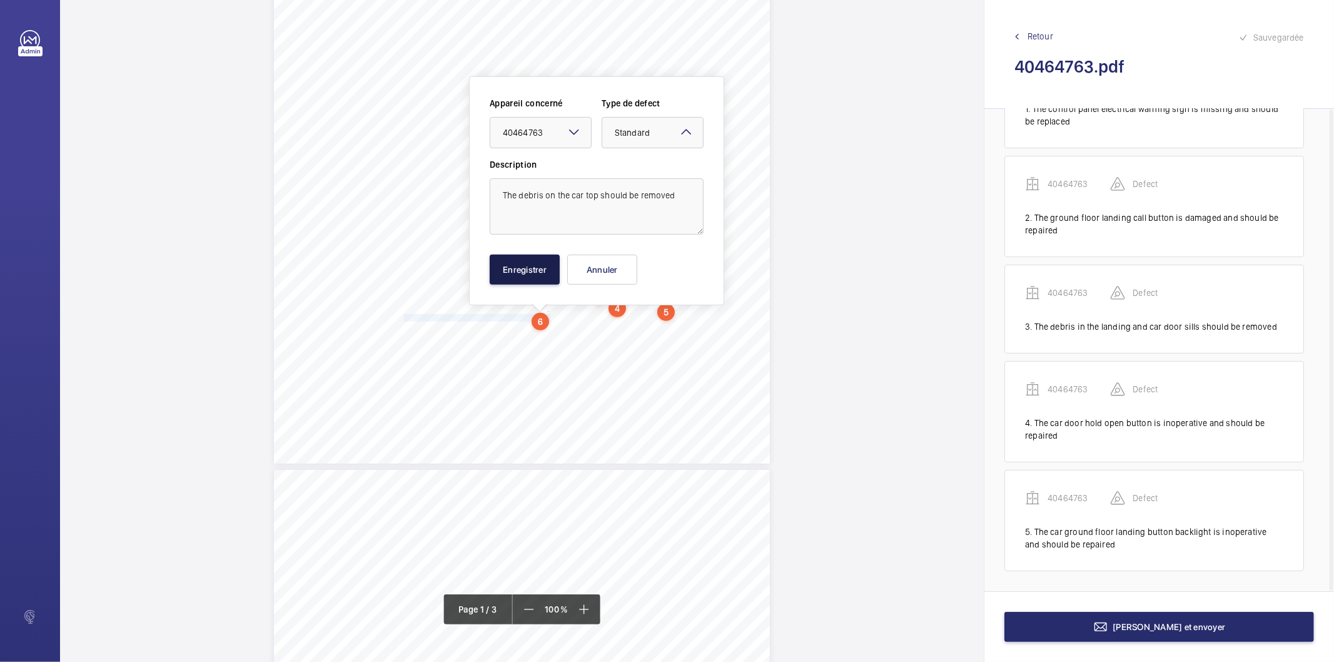
click at [507, 270] on button "Enregistrer" at bounding box center [525, 270] width 70 height 30
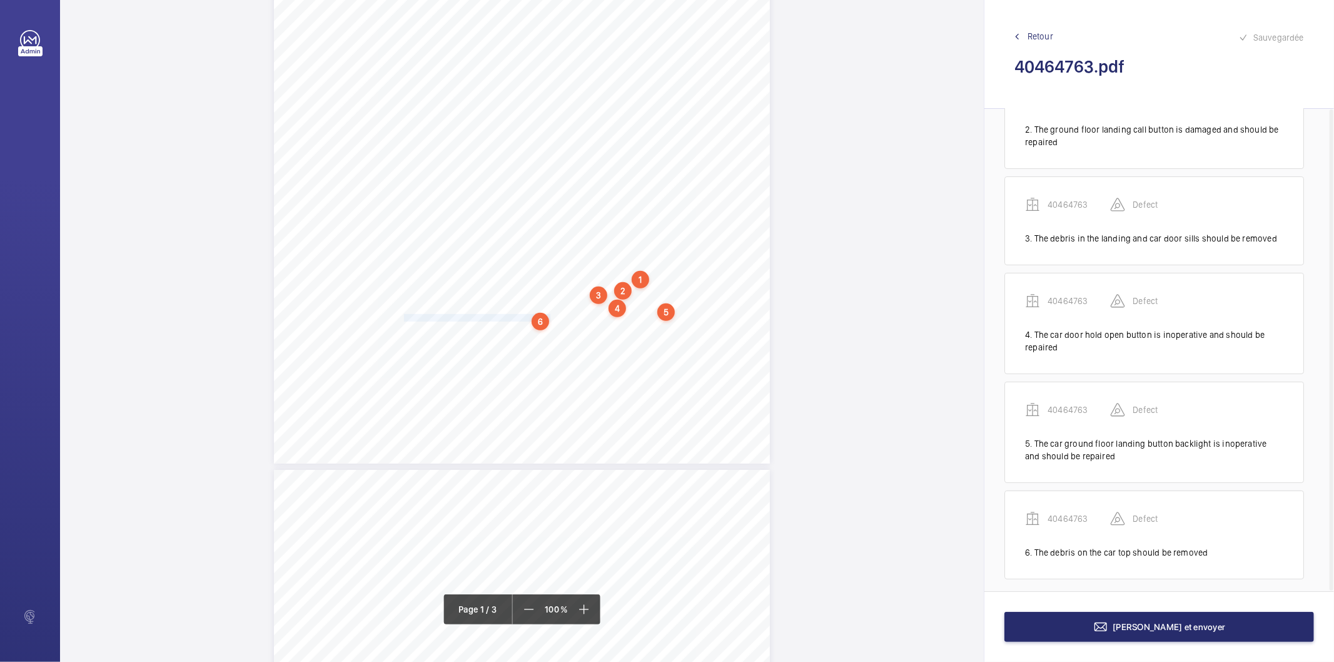
scroll to position [178, 0]
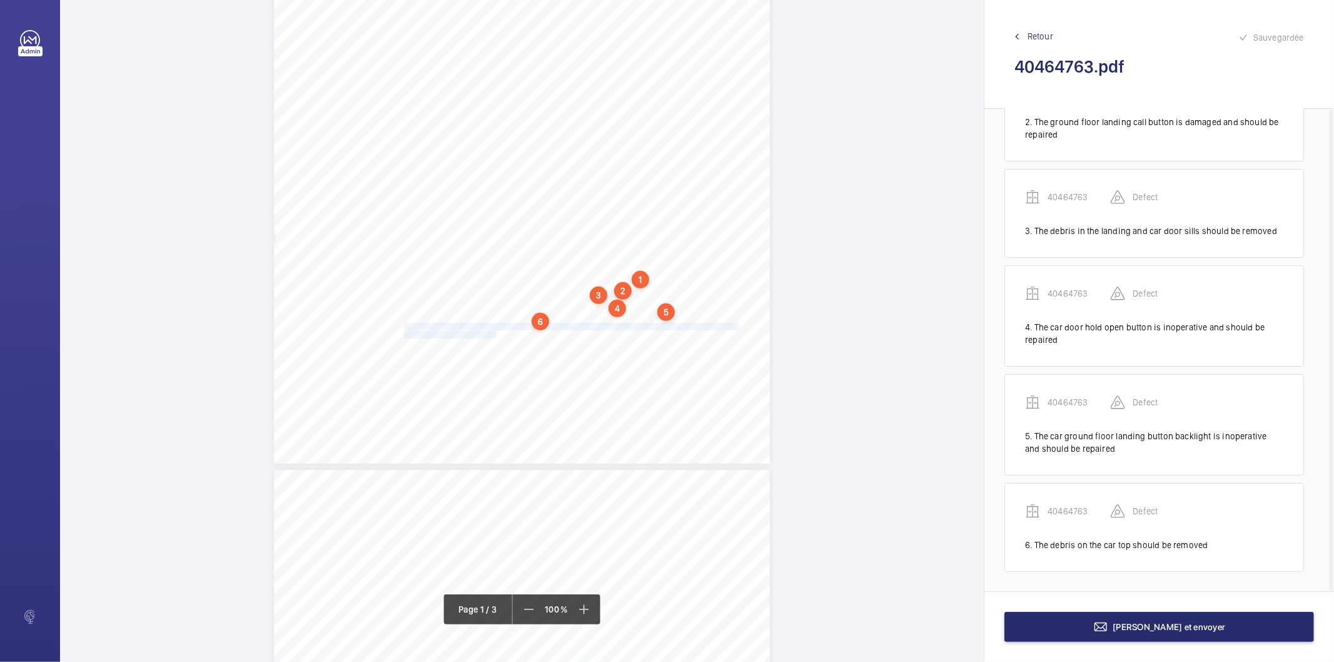
drag, startPoint x: 403, startPoint y: 326, endPoint x: 495, endPoint y: 331, distance: 92.1
click at [495, 331] on div "In any correspondence relating to this report please quote: District L574 REPOR…" at bounding box center [522, 113] width 496 height 702
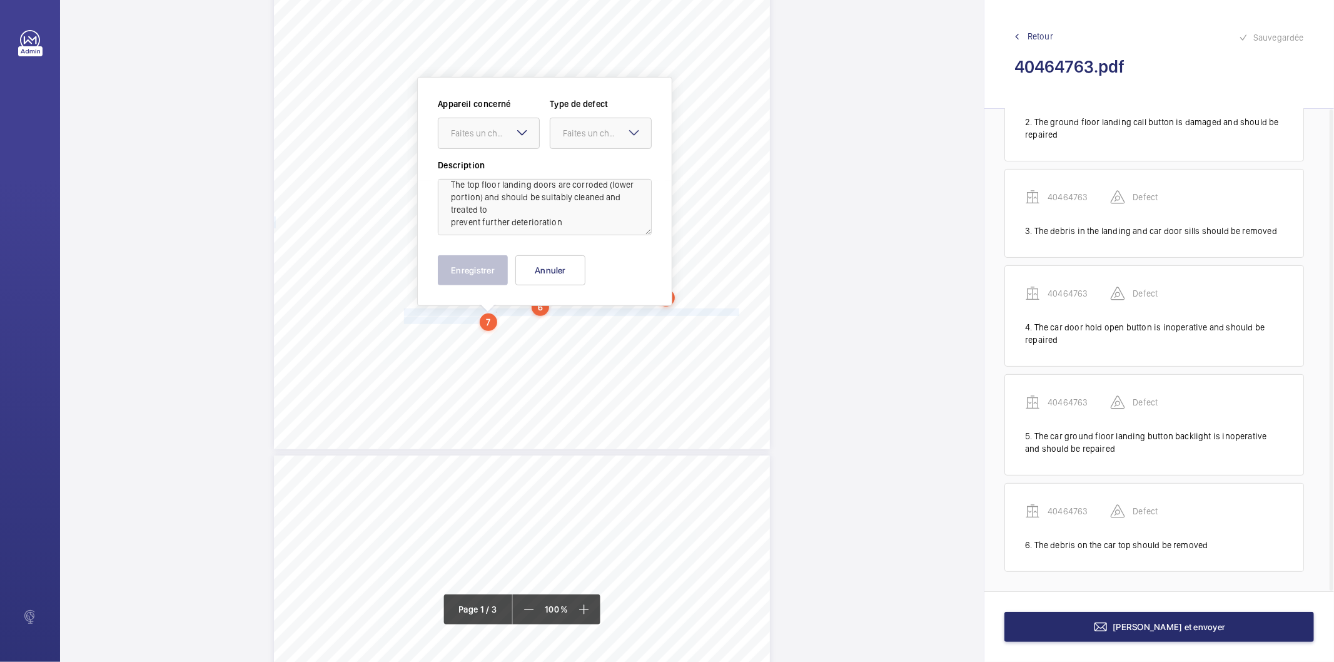
scroll to position [15, 0]
click at [503, 134] on div "Faites un choix" at bounding box center [495, 133] width 88 height 13
click at [505, 164] on div "40464763" at bounding box center [488, 171] width 101 height 30
click at [570, 134] on div "Faites un choix" at bounding box center [607, 133] width 88 height 13
click at [562, 171] on div "Standard" at bounding box center [600, 171] width 101 height 31
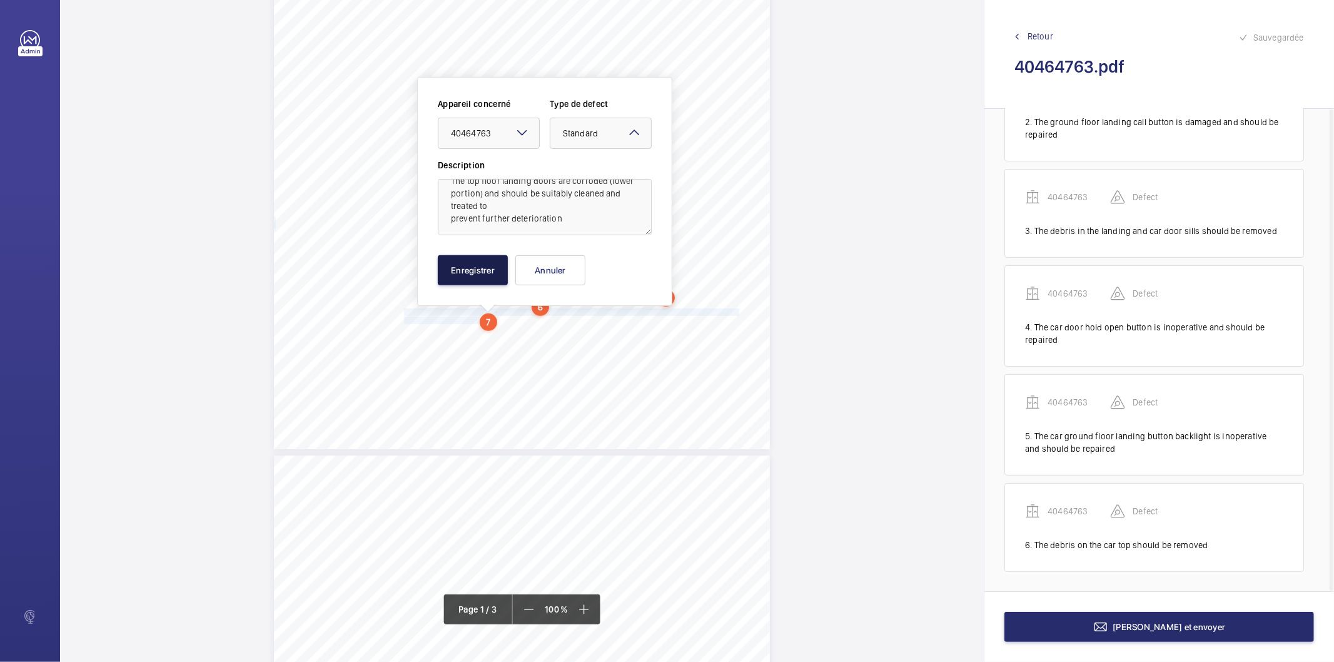
click at [477, 265] on button "Enregistrer" at bounding box center [473, 270] width 70 height 30
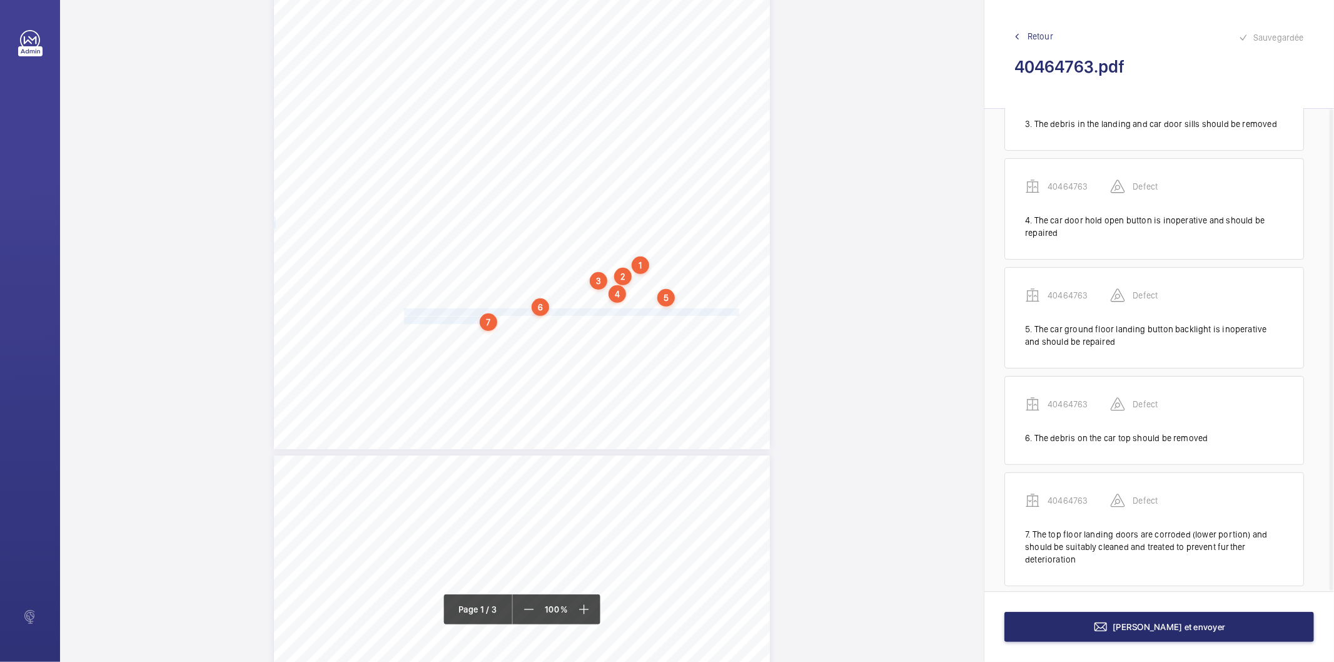
scroll to position [299, 0]
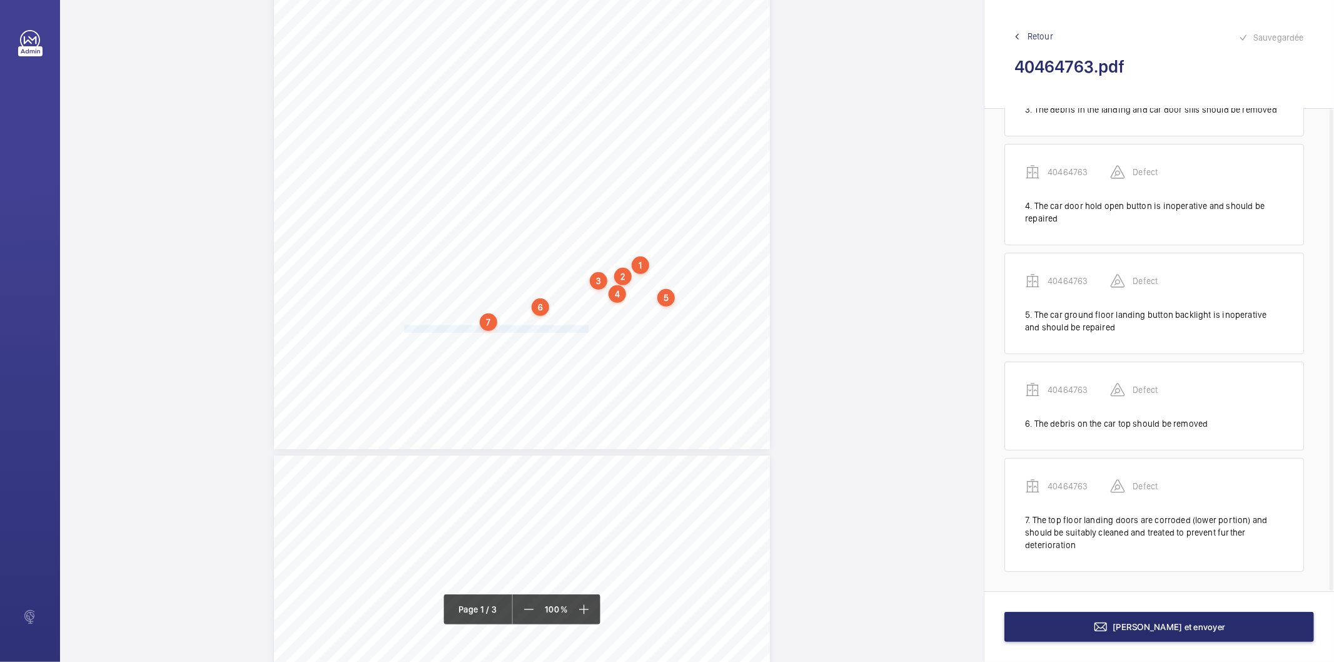
drag, startPoint x: 403, startPoint y: 328, endPoint x: 587, endPoint y: 328, distance: 183.2
click at [587, 328] on span "The top floor landing door forced gap should be reduced." at bounding box center [497, 329] width 186 height 7
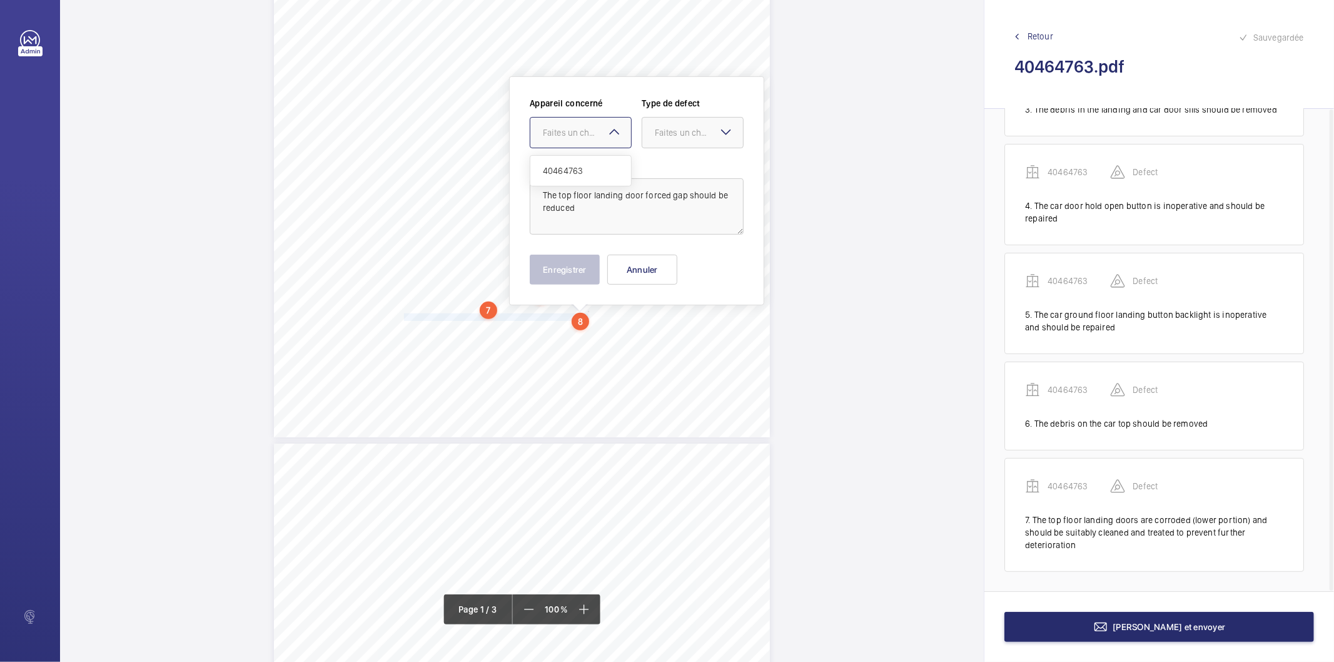
click at [585, 130] on div "Faites un choix" at bounding box center [587, 132] width 88 height 13
click at [573, 173] on span "40464763" at bounding box center [581, 170] width 76 height 13
click at [657, 141] on div at bounding box center [692, 133] width 101 height 30
drag, startPoint x: 651, startPoint y: 166, endPoint x: 592, endPoint y: 230, distance: 86.7
click at [649, 166] on div "Standard" at bounding box center [692, 171] width 101 height 31
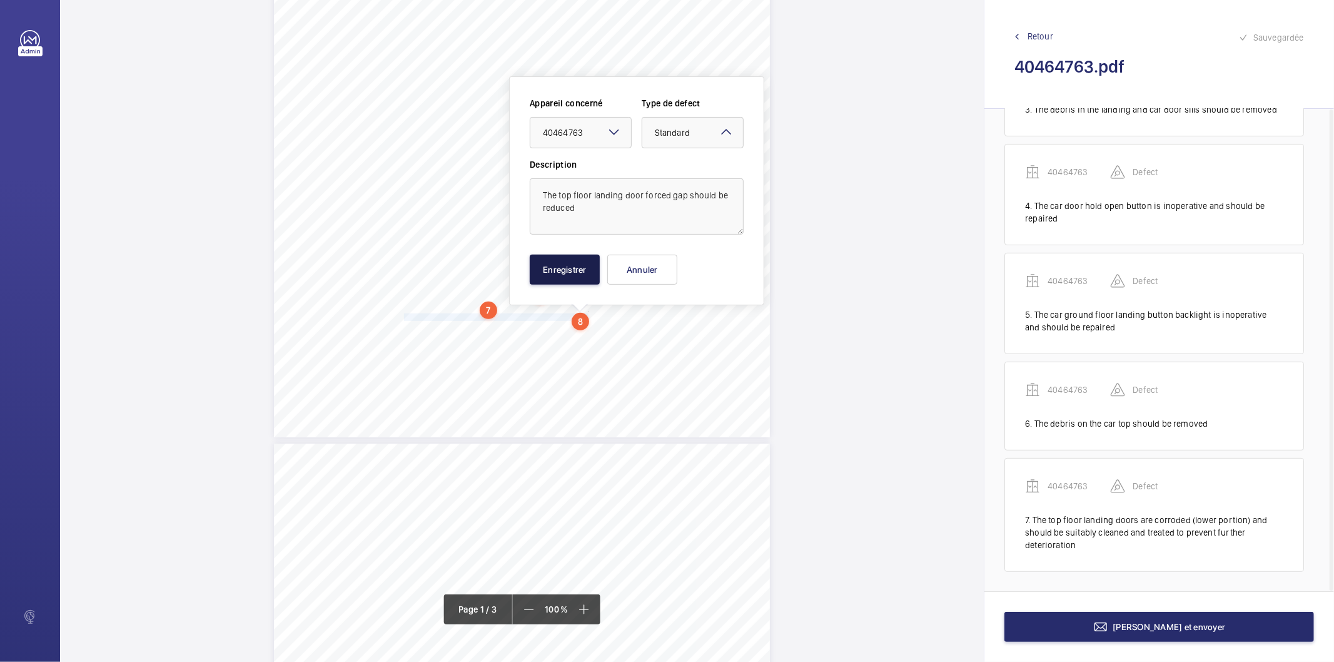
click at [568, 271] on button "Enregistrer" at bounding box center [565, 270] width 70 height 30
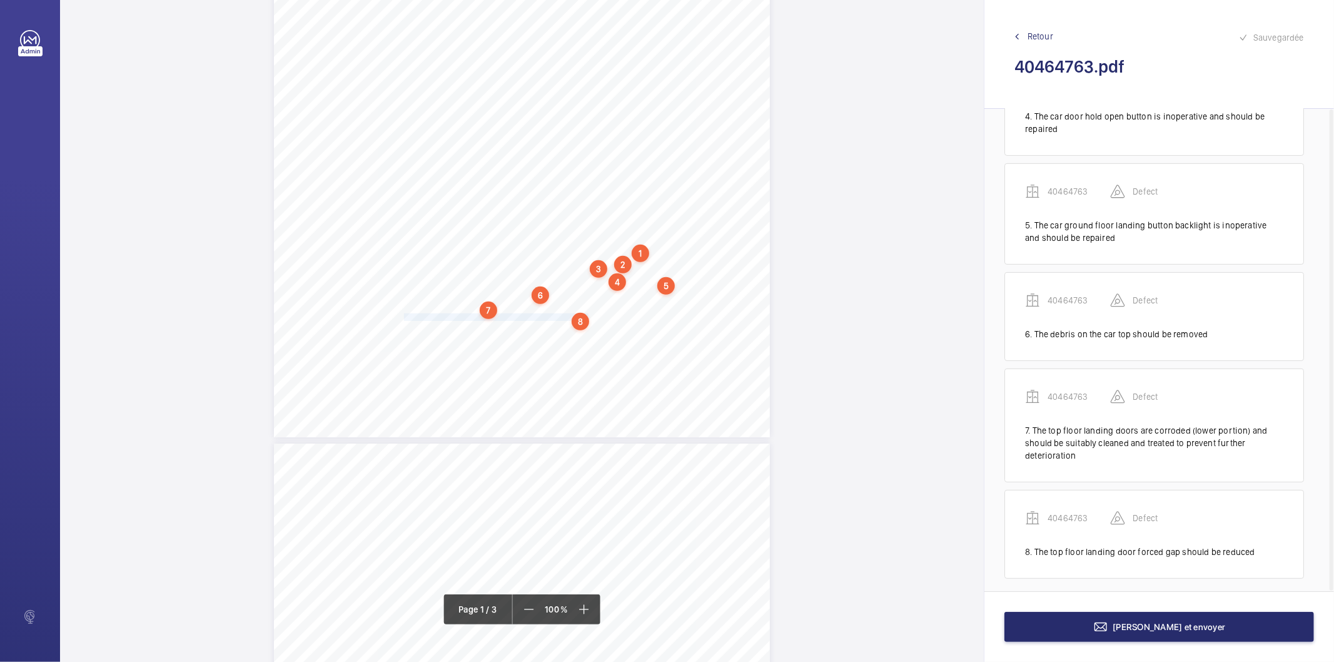
scroll to position [396, 0]
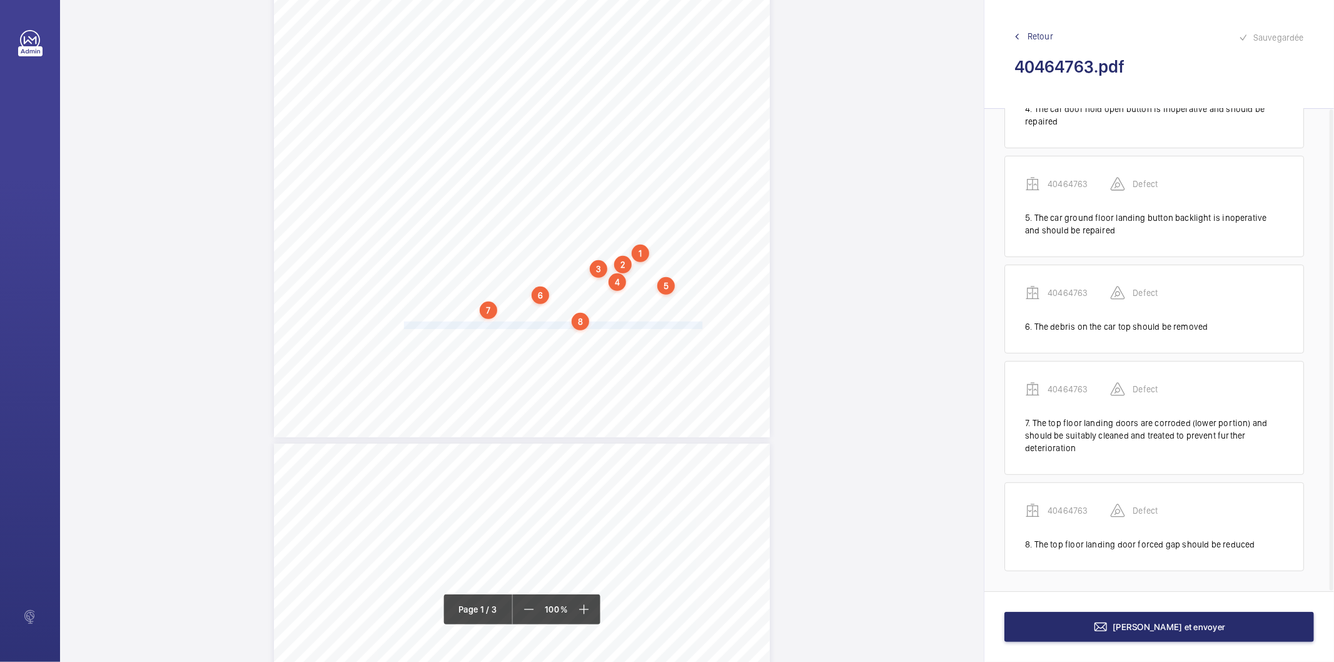
drag, startPoint x: 403, startPoint y: 325, endPoint x: 703, endPoint y: 323, distance: 300.2
click at [703, 323] on span "The clearance between the top floor landing door and the car door skate should …" at bounding box center [556, 325] width 305 height 7
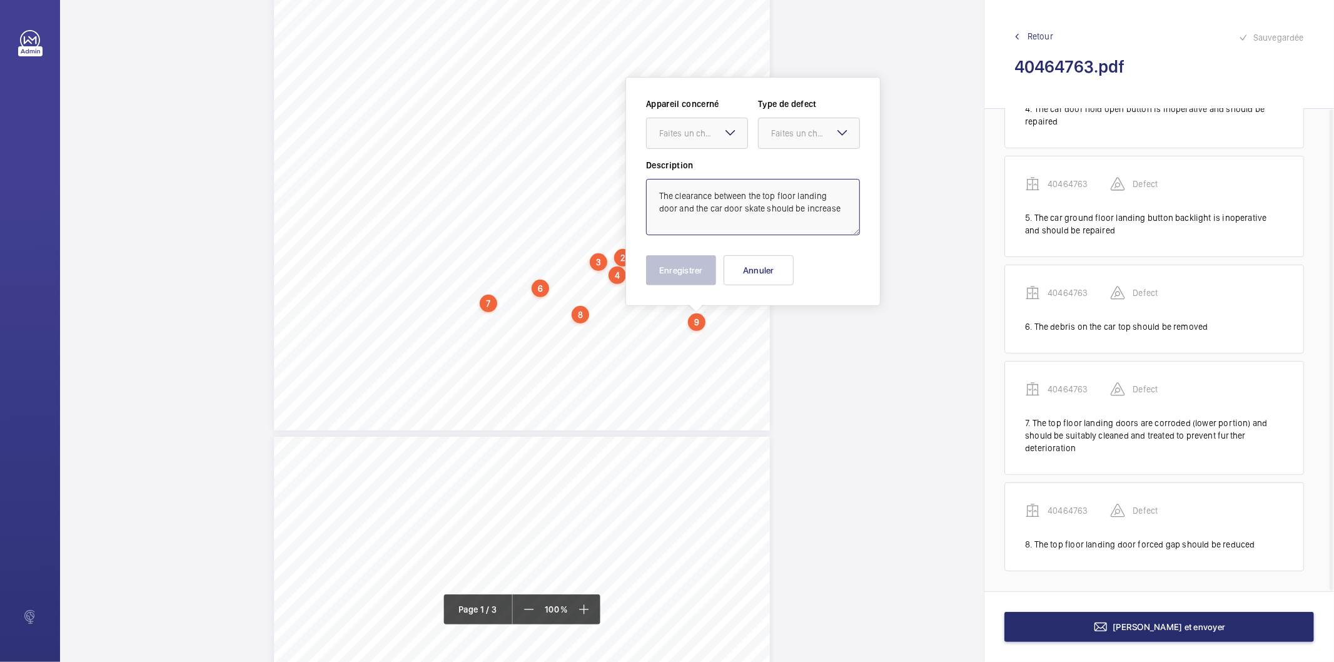
click at [817, 206] on textarea "The clearance between the top floor landing door and the car door skate should …" at bounding box center [753, 207] width 214 height 56
click at [715, 139] on div "Faites un choix" at bounding box center [703, 133] width 88 height 13
click at [707, 166] on span "40464763" at bounding box center [697, 171] width 76 height 13
click at [771, 136] on div "Faites un choix" at bounding box center [815, 133] width 88 height 13
click at [801, 172] on span "Standard" at bounding box center [809, 171] width 76 height 13
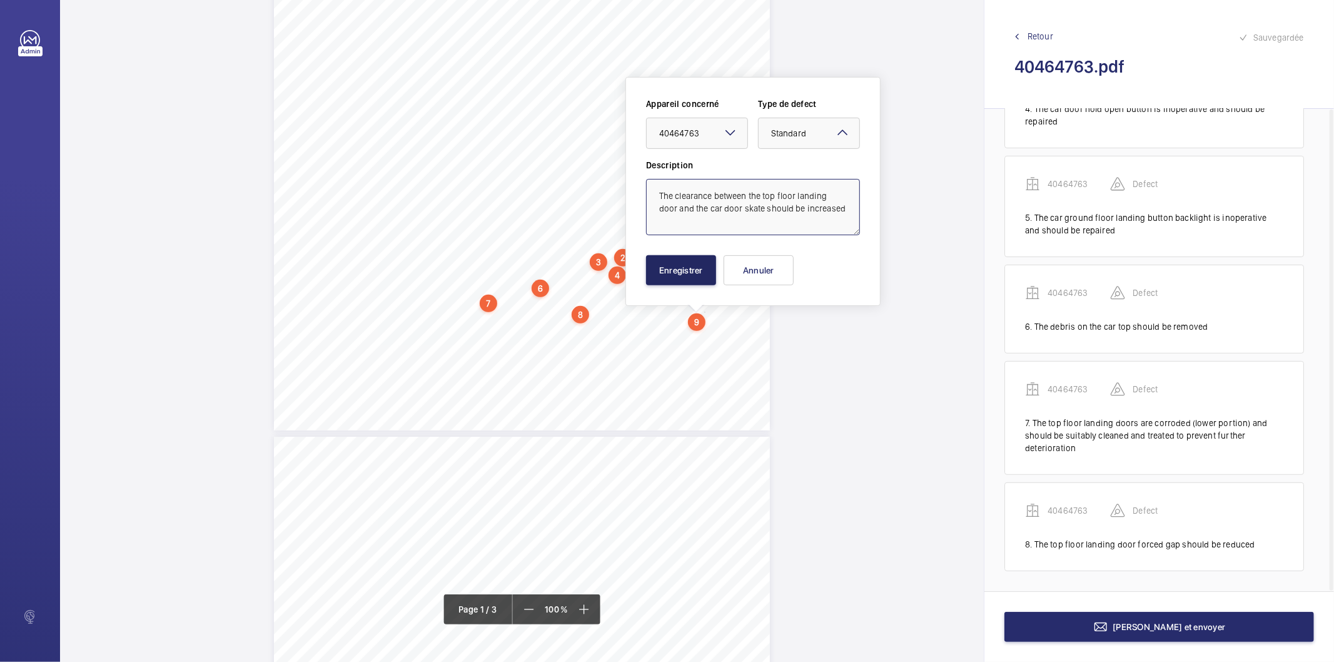
type textarea "The clearance between the top floor landing door and the car door skate should …"
click at [695, 267] on button "Enregistrer" at bounding box center [681, 270] width 70 height 30
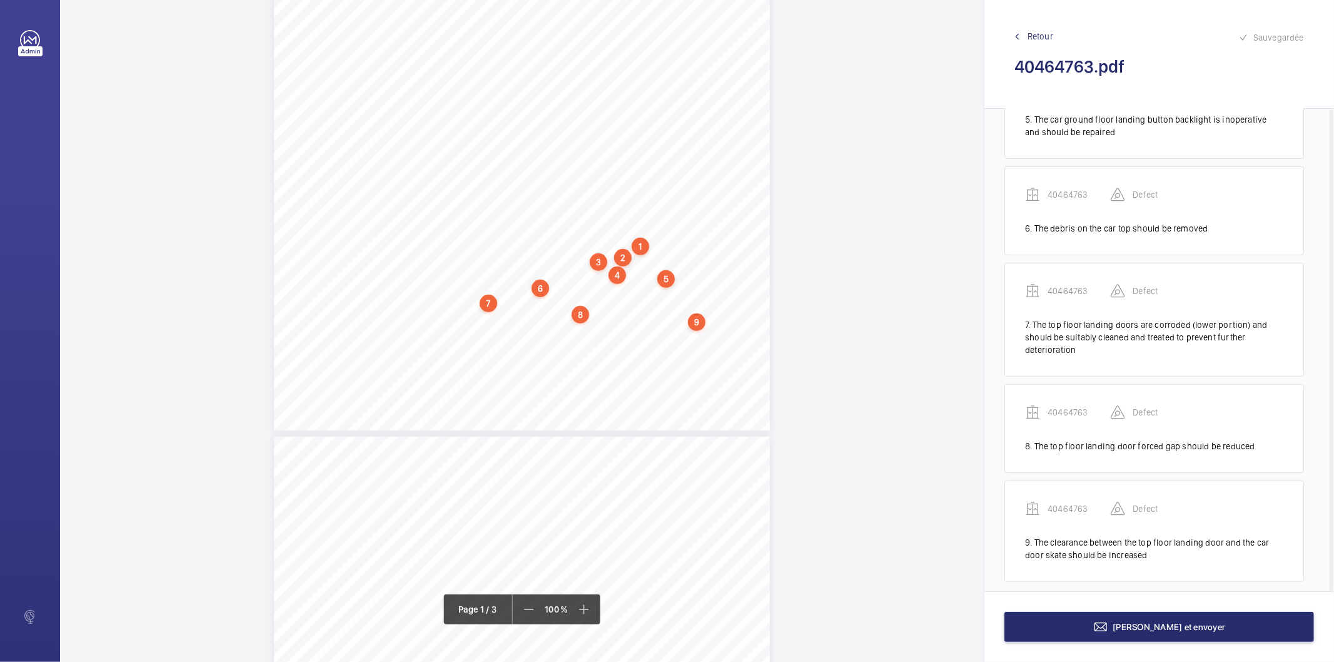
scroll to position [505, 0]
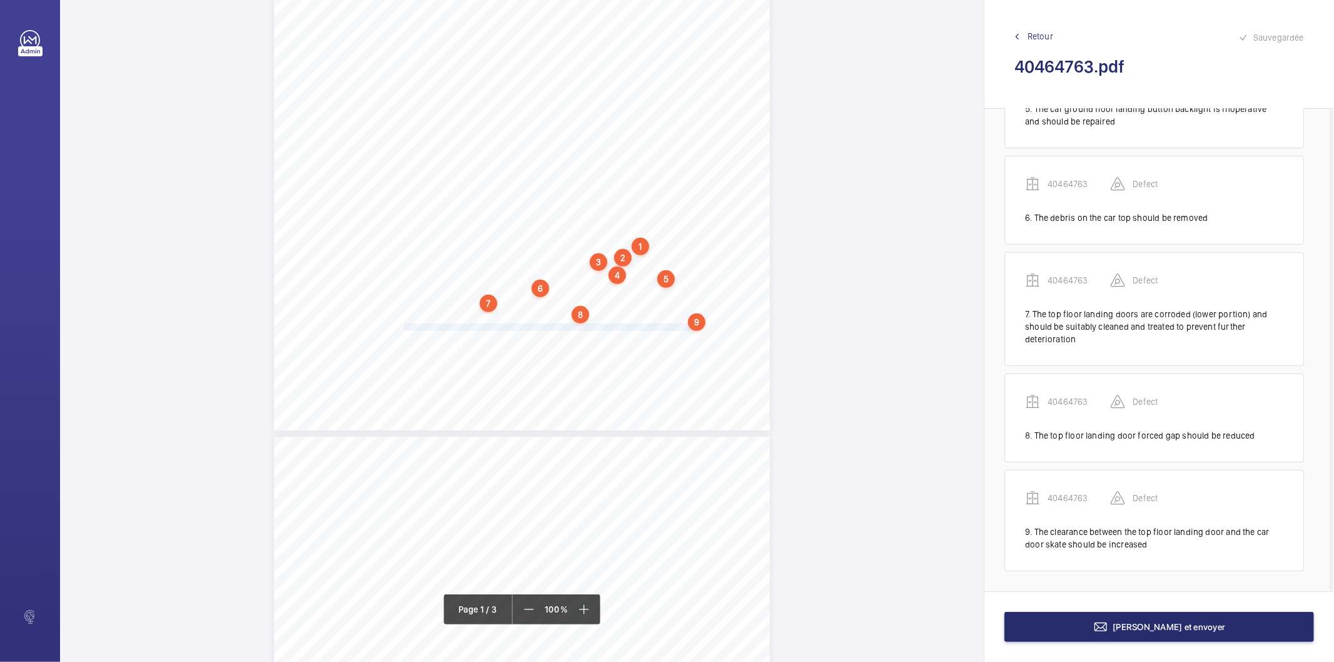
drag, startPoint x: 403, startPoint y: 327, endPoint x: 687, endPoint y: 325, distance: 283.9
click at [687, 325] on span "The car door skate hinge (Street side) has sheared and should be repaired. (see…" at bounding box center [548, 327] width 288 height 7
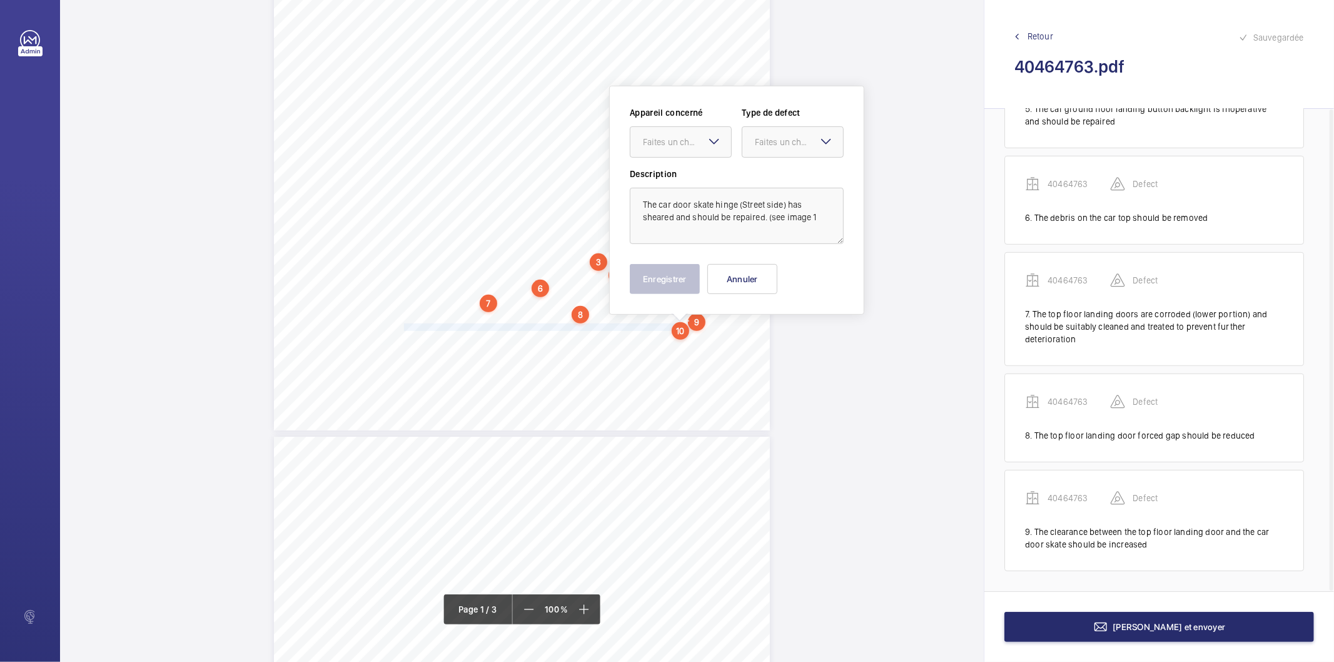
scroll to position [301, 0]
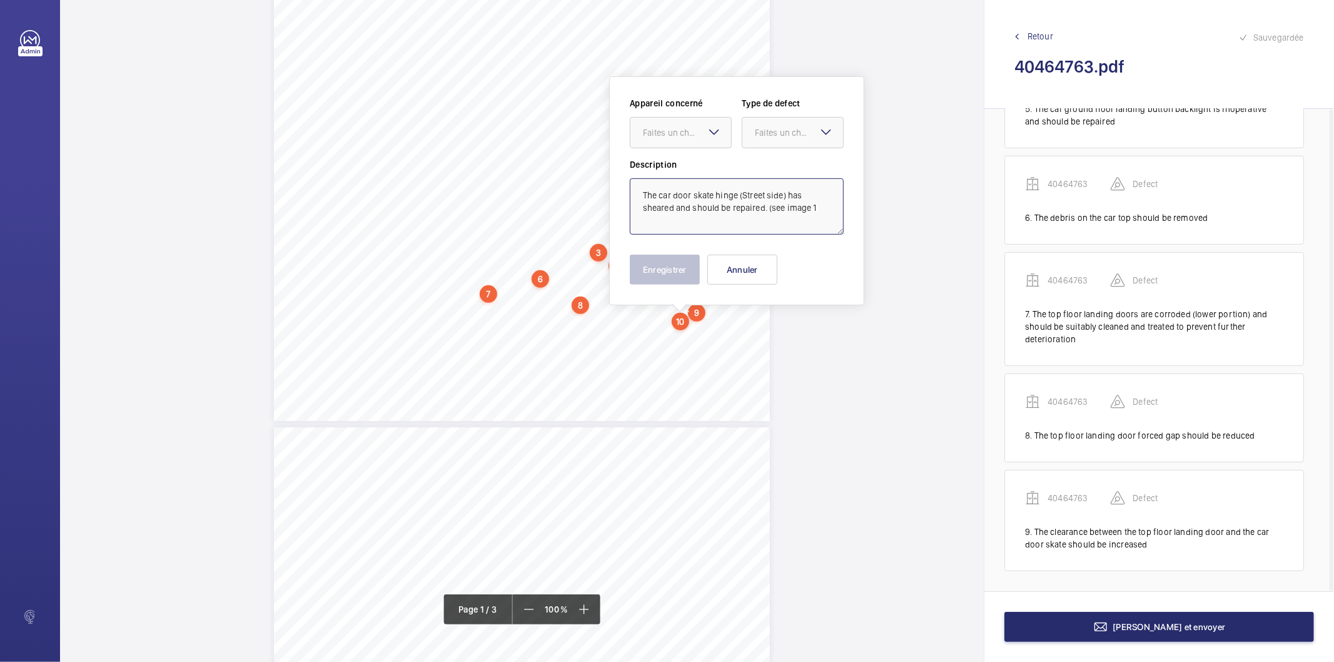
click at [836, 202] on textarea "The car door skate hinge (Street side) has sheared and should be repaired. (see…" at bounding box center [737, 206] width 214 height 56
click at [695, 129] on div "Faites un choix" at bounding box center [687, 132] width 88 height 13
click at [689, 173] on span "40464763" at bounding box center [681, 170] width 76 height 13
click at [752, 141] on div at bounding box center [792, 133] width 101 height 30
click at [758, 173] on span "Standard" at bounding box center [793, 170] width 76 height 13
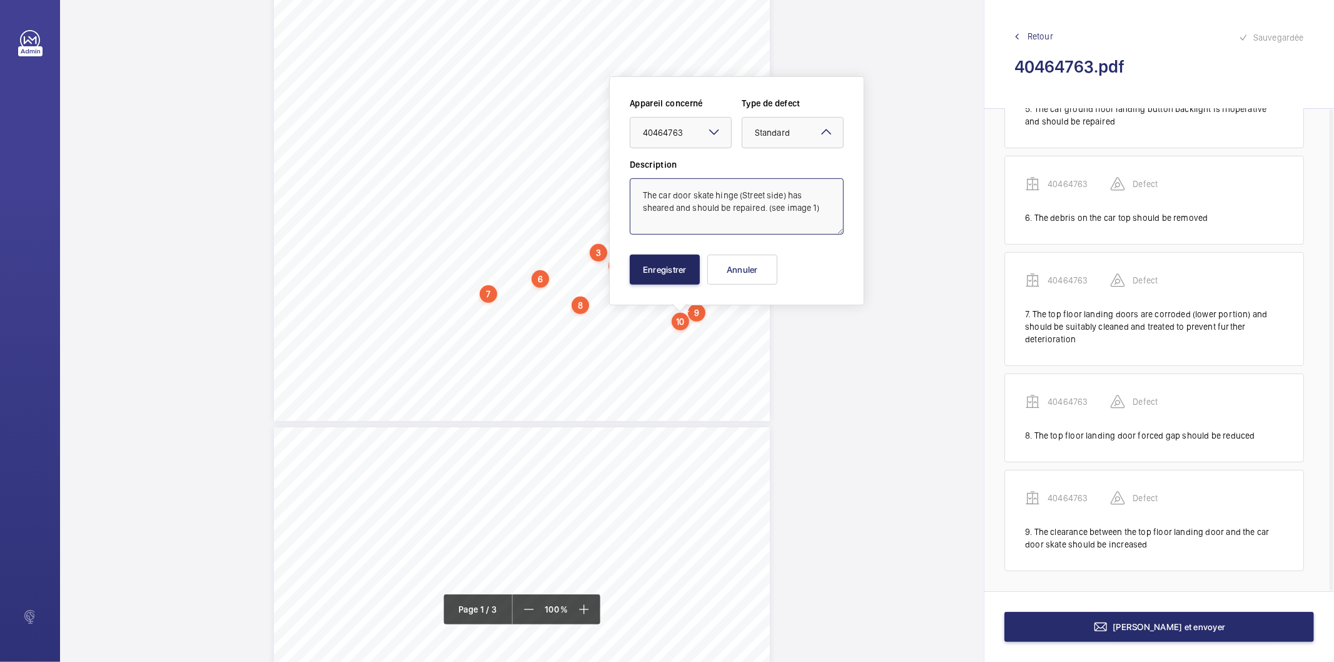
type textarea "The car door skate hinge (Street side) has sheared and should be repaired. (see…"
click at [686, 276] on button "Enregistrer" at bounding box center [665, 270] width 70 height 30
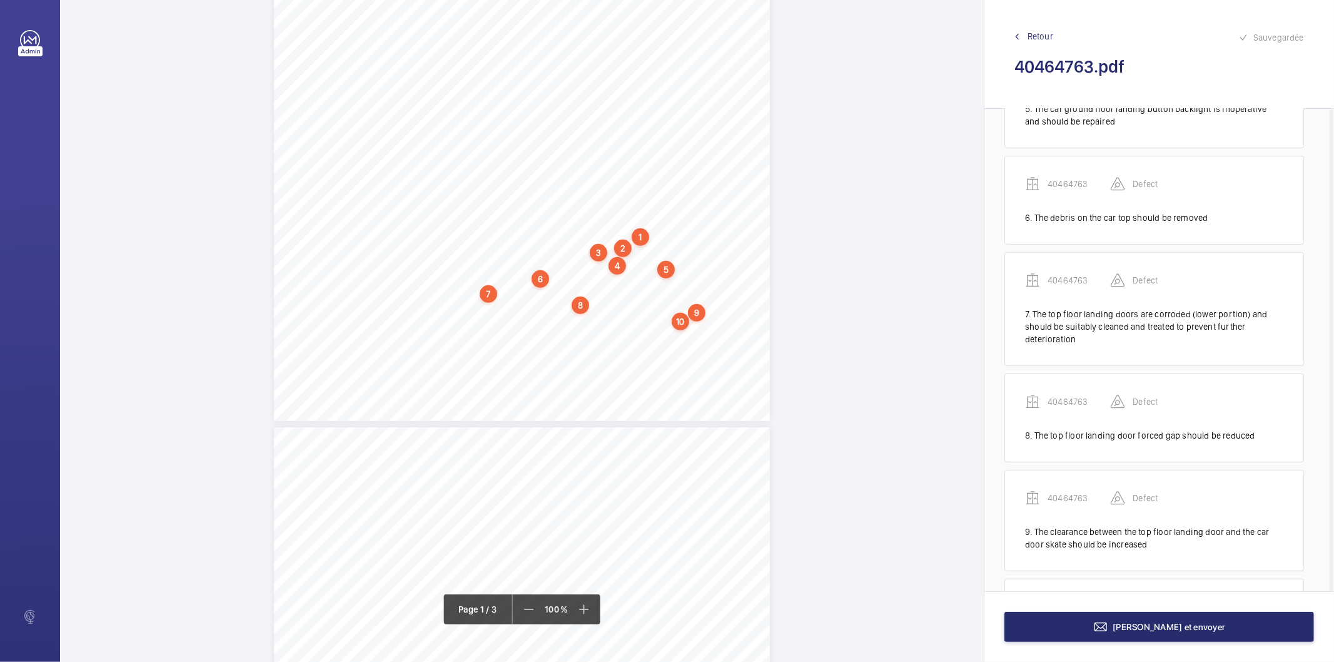
scroll to position [614, 0]
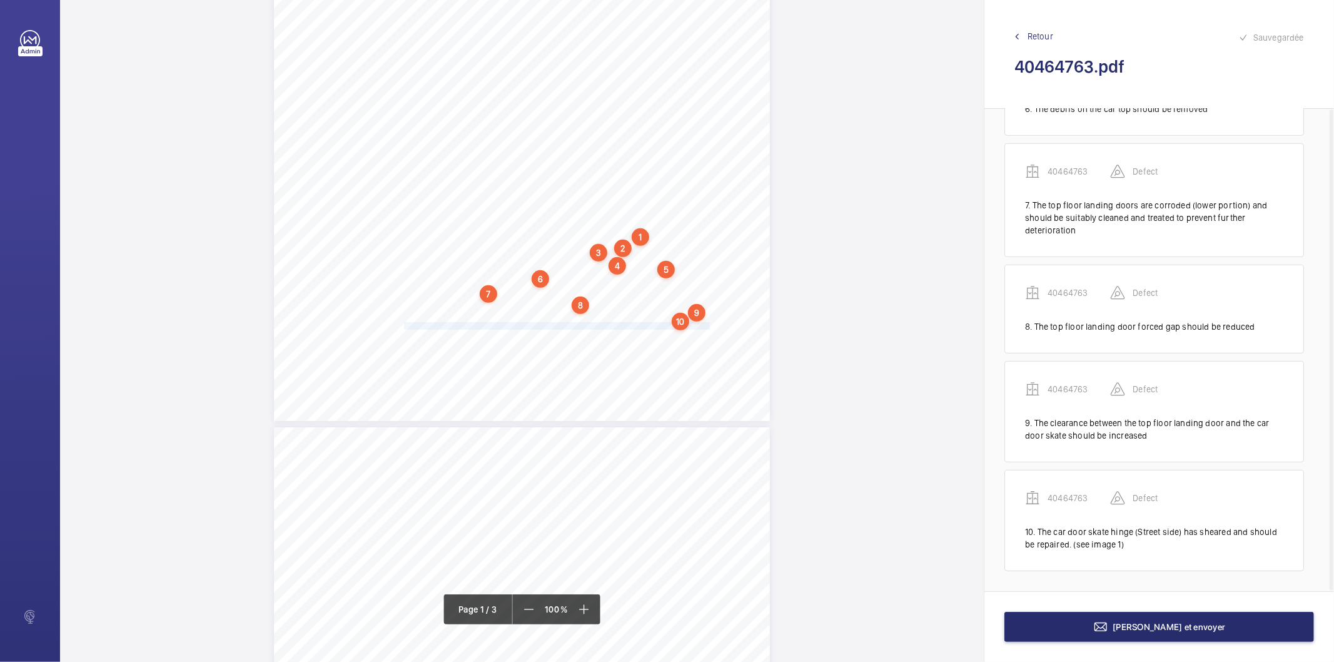
drag, startPoint x: 403, startPoint y: 328, endPoint x: 707, endPoint y: 322, distance: 304.0
click at [707, 323] on span "The car door skate (Street side) is colliding with the landing door skirt and s…" at bounding box center [558, 326] width 308 height 7
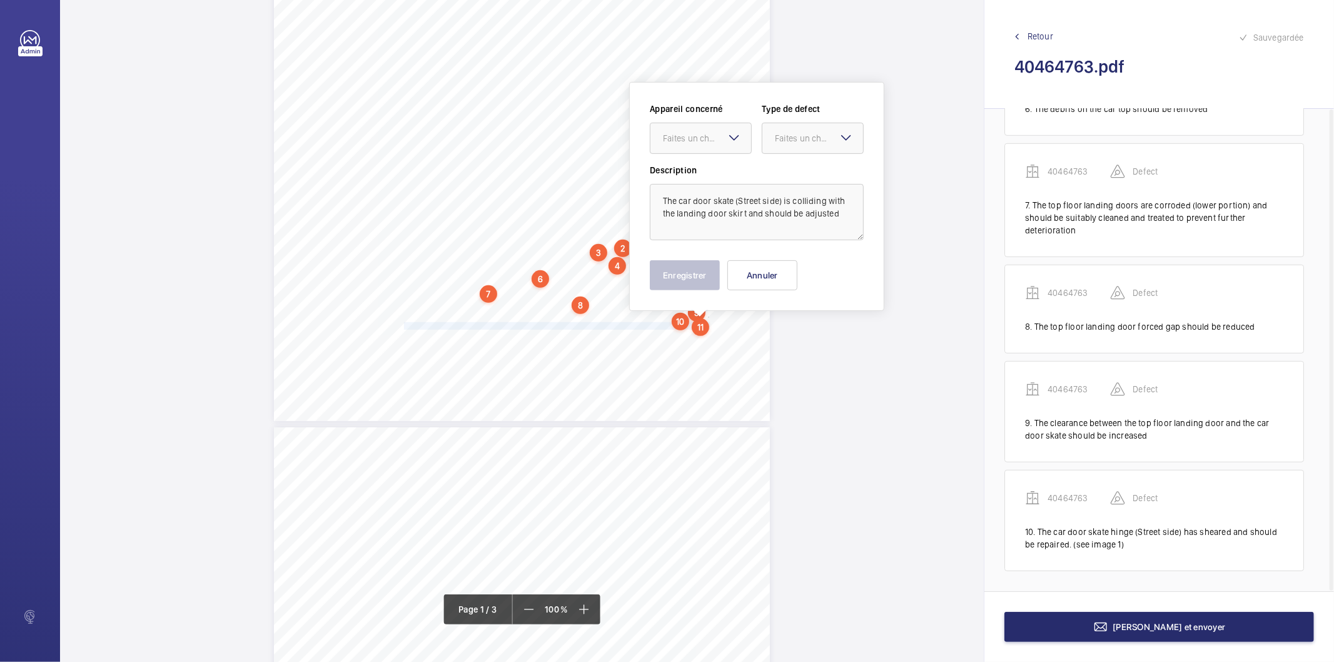
scroll to position [306, 0]
click at [689, 123] on div at bounding box center [700, 133] width 101 height 30
click at [688, 166] on span "40464763" at bounding box center [701, 170] width 76 height 13
click at [770, 136] on div at bounding box center [812, 133] width 101 height 30
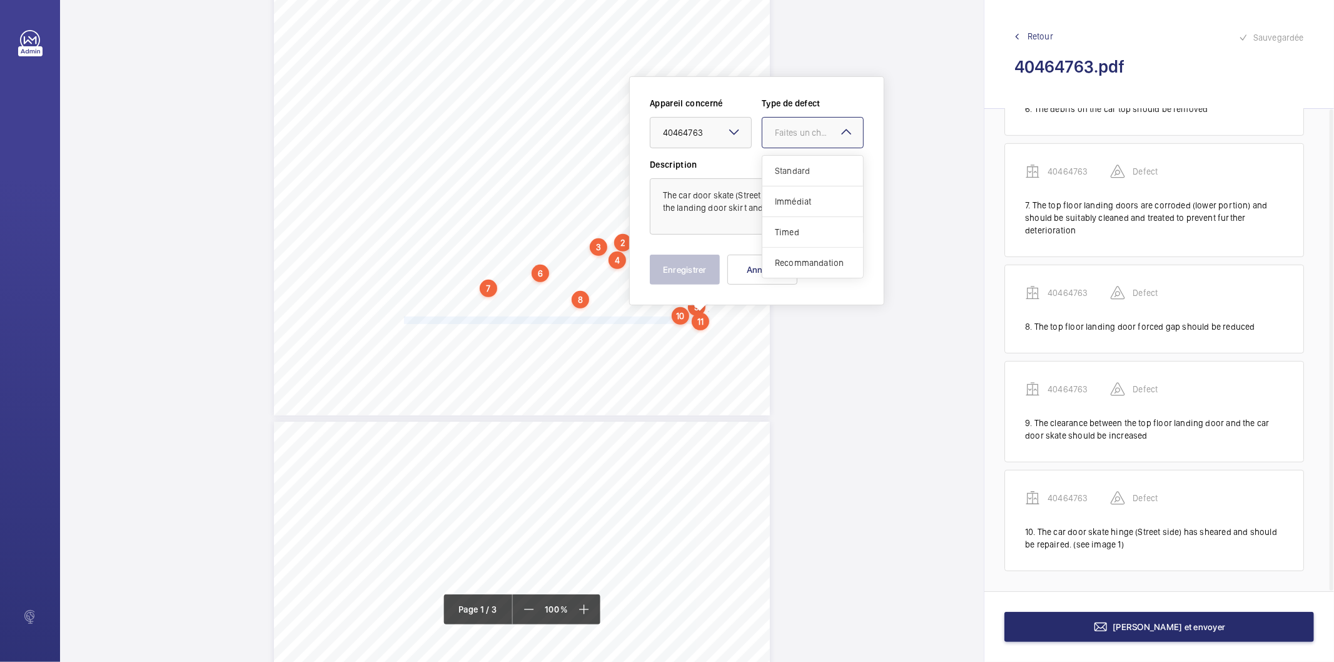
drag, startPoint x: 782, startPoint y: 173, endPoint x: 774, endPoint y: 193, distance: 21.4
click at [782, 173] on span "Standard" at bounding box center [813, 170] width 76 height 13
click at [703, 270] on button "Enregistrer" at bounding box center [685, 270] width 70 height 30
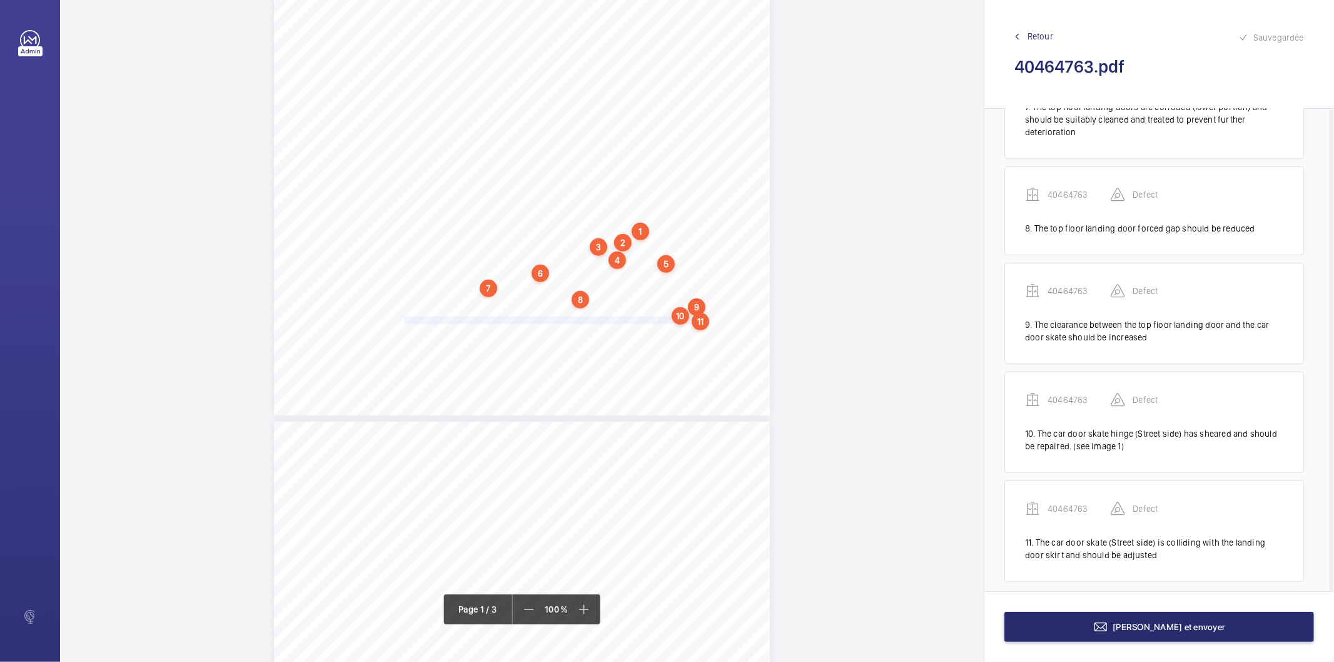
scroll to position [722, 0]
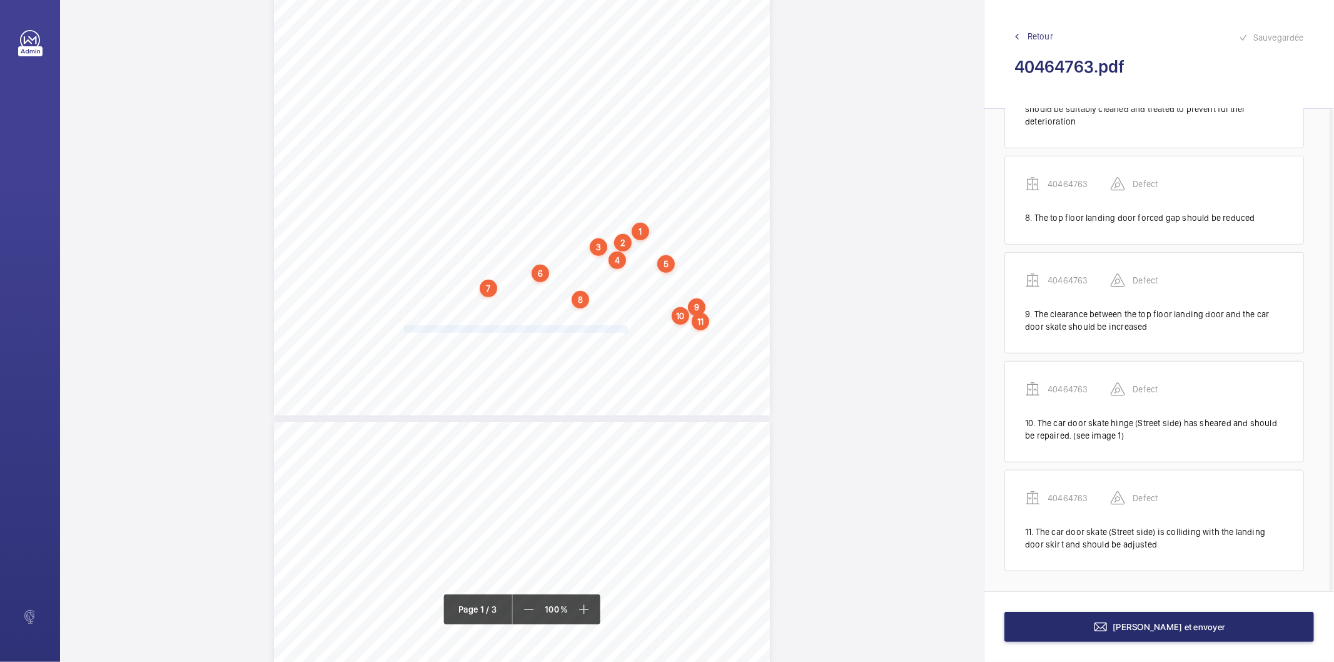
drag, startPoint x: 402, startPoint y: 329, endPoint x: 626, endPoint y: 330, distance: 223.9
click at [626, 330] on span "The car door mechanism covers are loose and should be re-secured." at bounding box center [516, 329] width 224 height 7
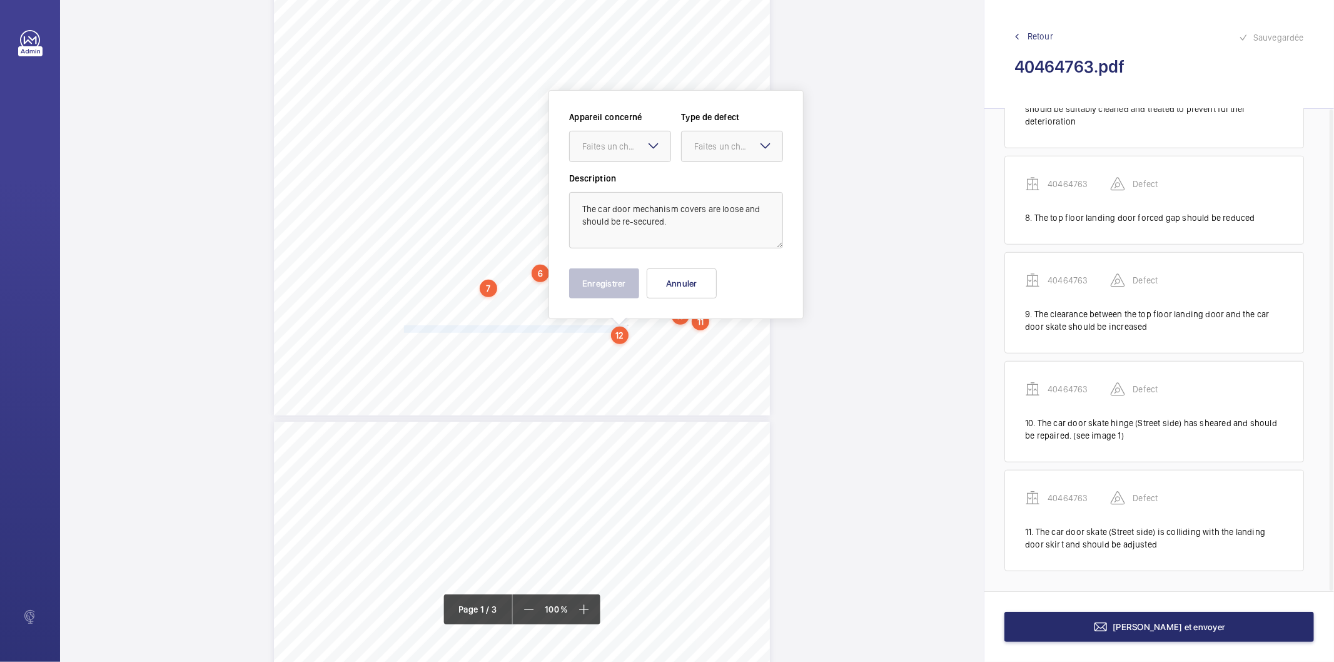
scroll to position [320, 0]
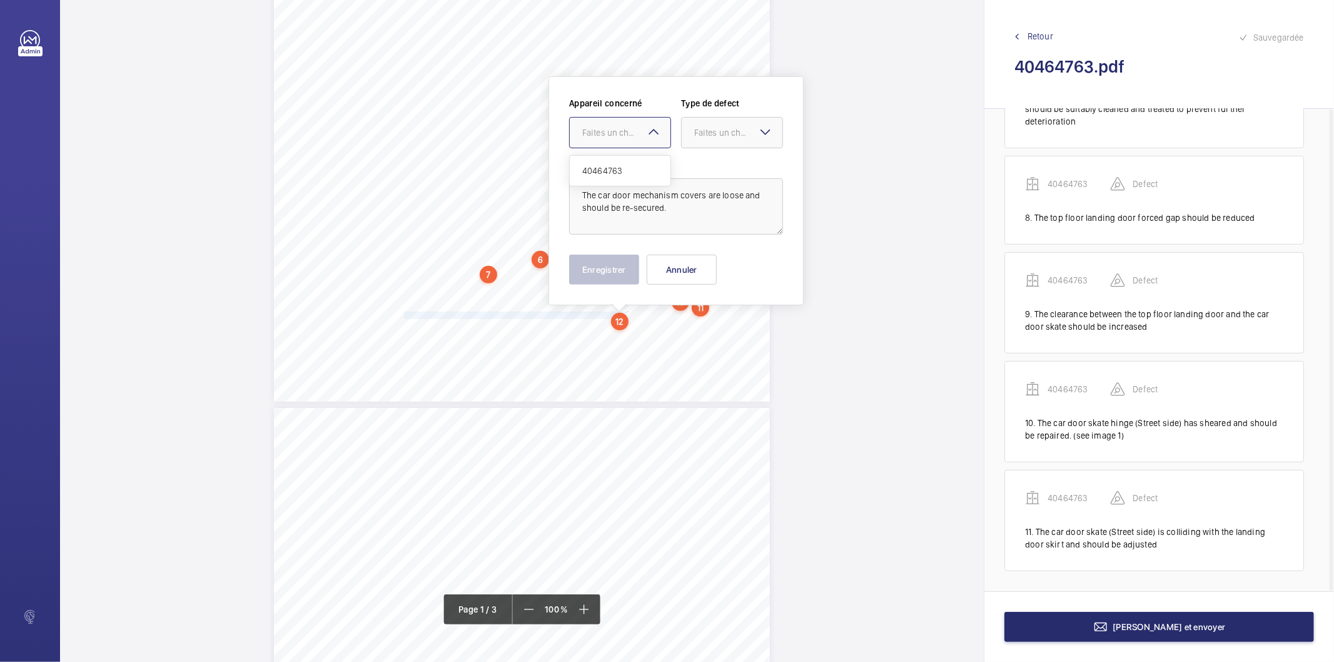
click at [625, 138] on div "Faites un choix" at bounding box center [626, 132] width 88 height 13
click at [618, 172] on span "40464763" at bounding box center [620, 170] width 76 height 13
click at [699, 135] on div "Faites un choix" at bounding box center [738, 132] width 88 height 13
drag, startPoint x: 699, startPoint y: 166, endPoint x: 703, endPoint y: 175, distance: 9.8
click at [703, 175] on span "Standard" at bounding box center [732, 170] width 76 height 13
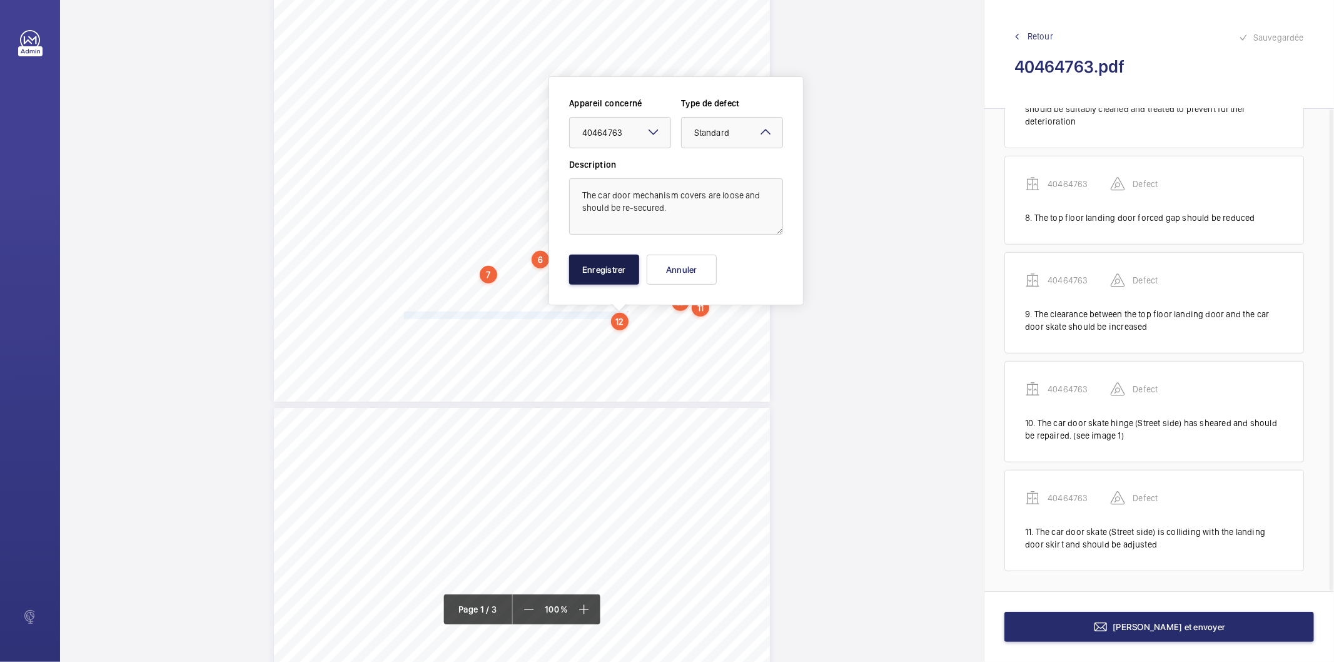
click at [598, 268] on button "Enregistrer" at bounding box center [604, 270] width 70 height 30
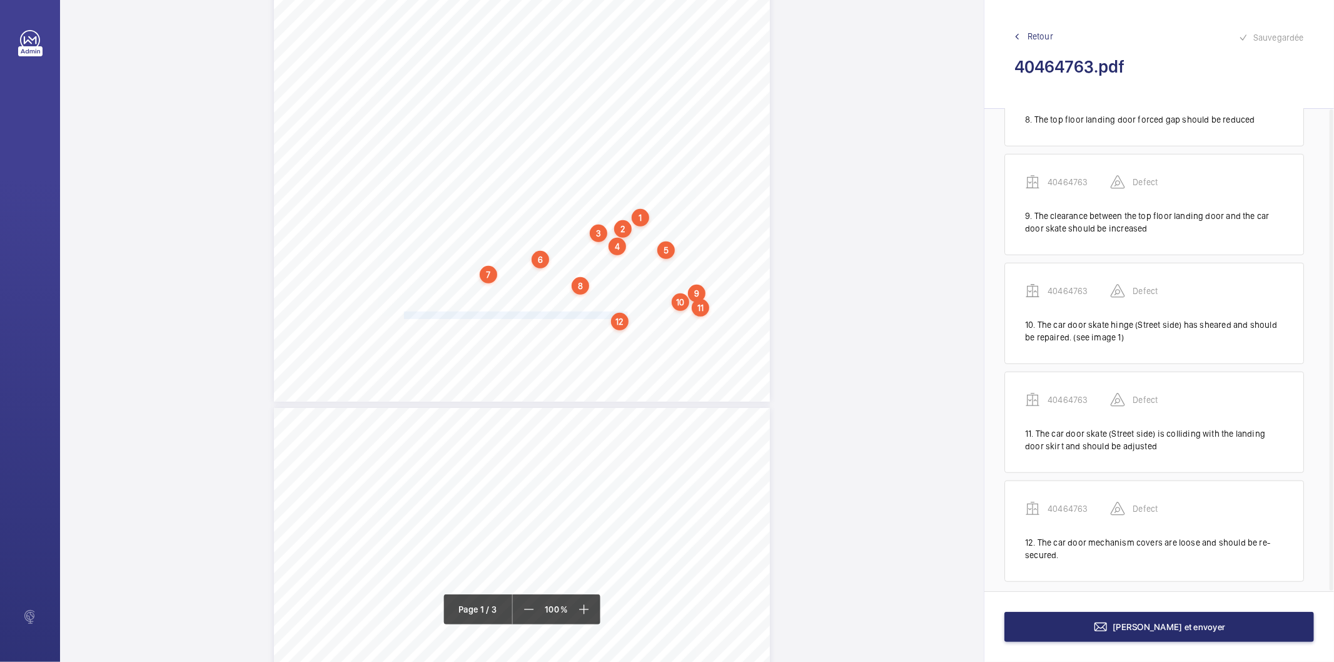
scroll to position [832, 0]
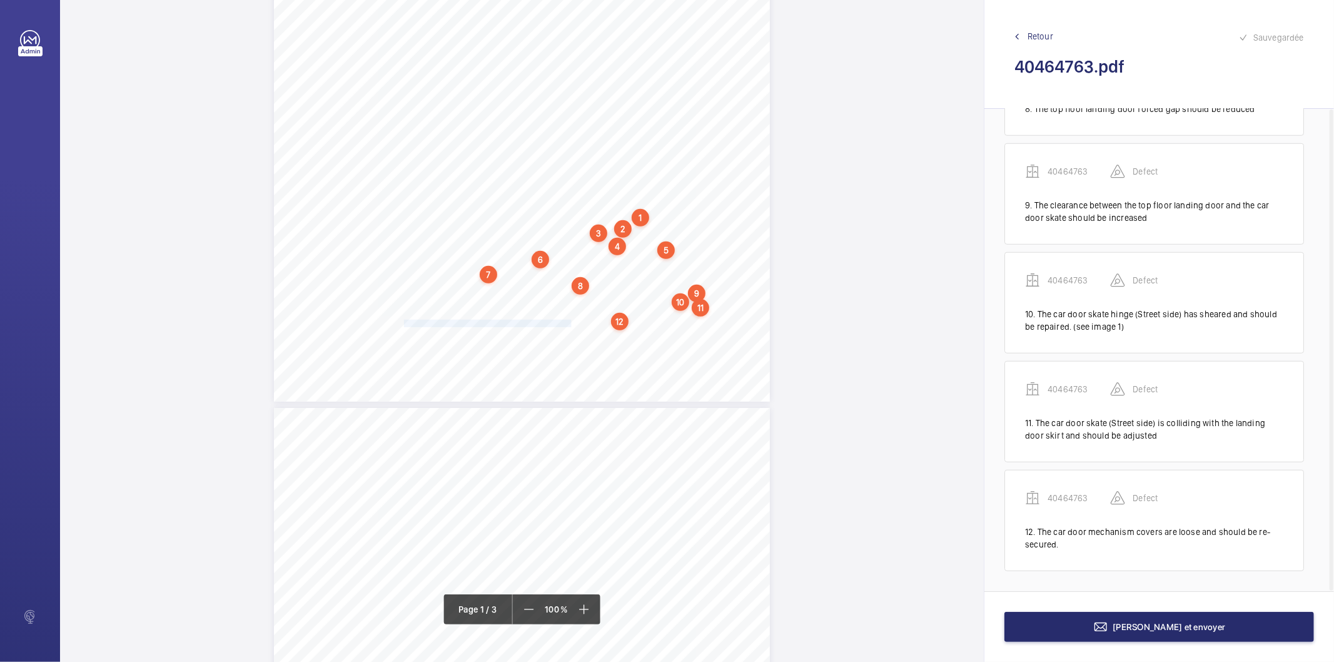
drag, startPoint x: 403, startPoint y: 321, endPoint x: 571, endPoint y: 320, distance: 167.6
click at [571, 320] on span "The various missing door guides should be replaced." at bounding box center [490, 323] width 173 height 7
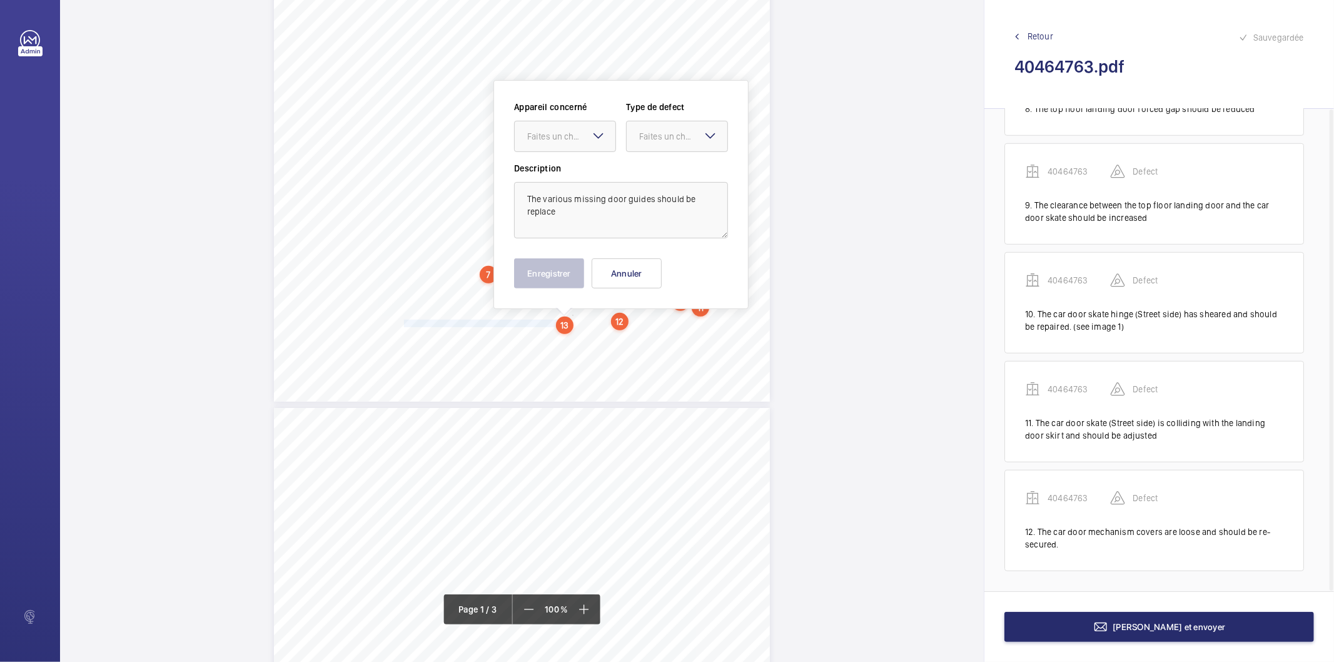
scroll to position [323, 0]
click at [593, 213] on textarea "The various missing door guides should be replace" at bounding box center [621, 207] width 214 height 56
click at [550, 124] on div at bounding box center [565, 133] width 101 height 30
click at [544, 173] on span "40464763" at bounding box center [565, 171] width 76 height 13
click at [657, 141] on div at bounding box center [677, 133] width 101 height 30
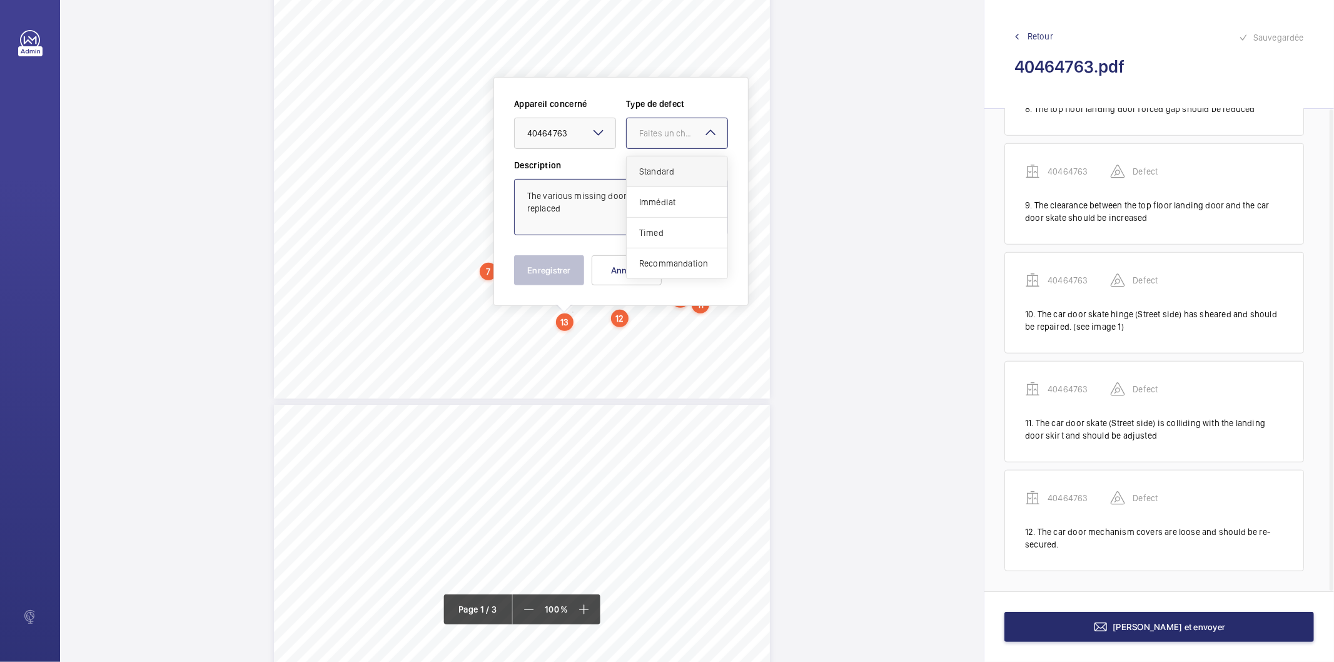
click at [650, 172] on span "Standard" at bounding box center [677, 171] width 76 height 13
type textarea "The various missing door guides should be replaced"
click at [569, 269] on button "Enregistrer" at bounding box center [549, 270] width 70 height 30
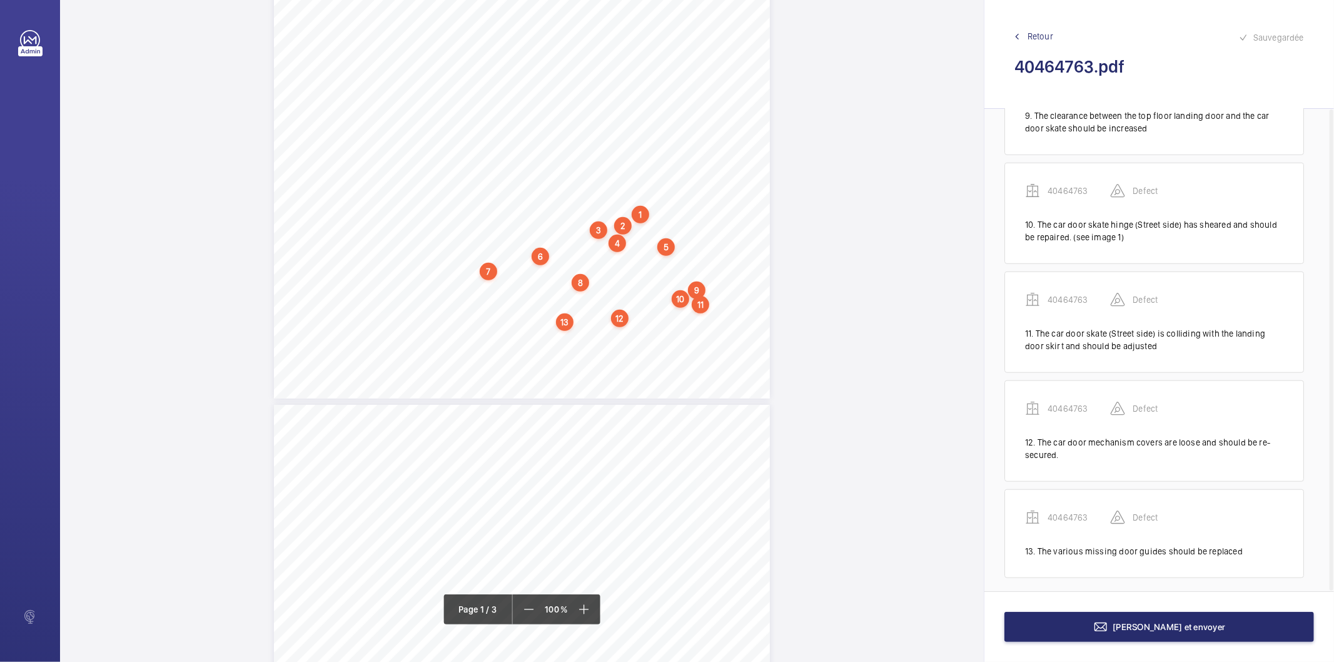
scroll to position [928, 0]
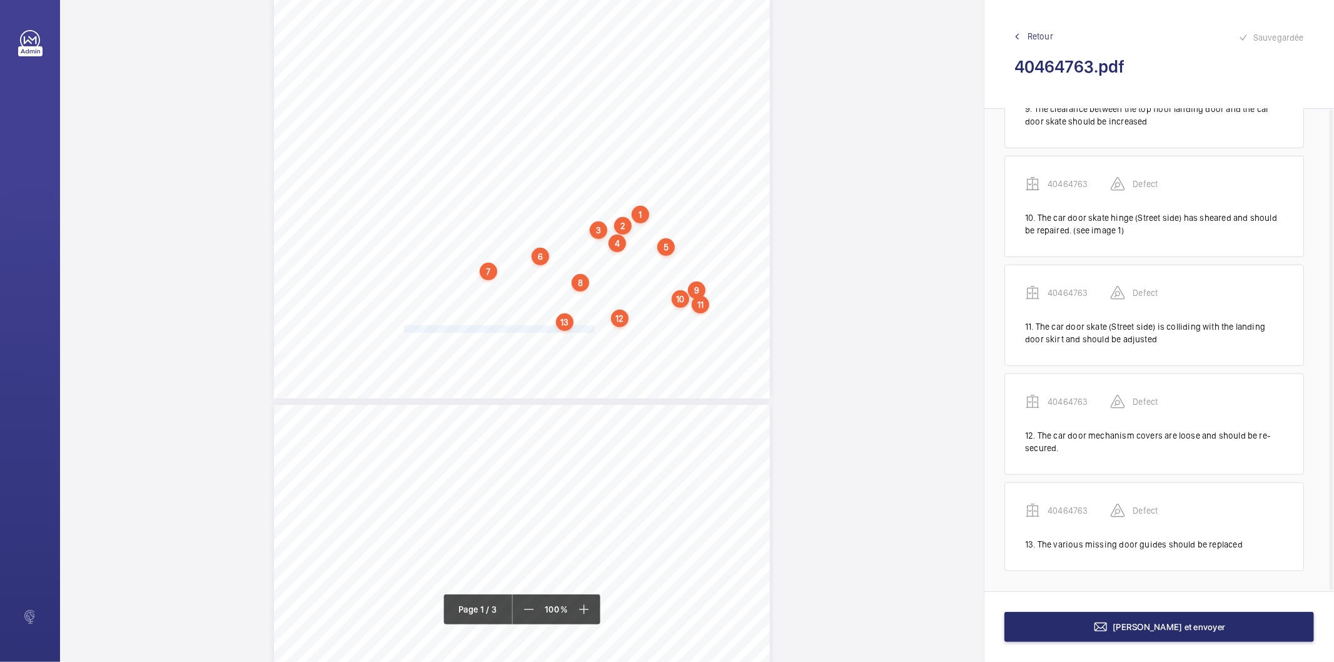
drag, startPoint x: 403, startPoint y: 326, endPoint x: 592, endPoint y: 326, distance: 188.2
click at [592, 326] on span "The car door (platform side) forced gap should be reduced." at bounding box center [500, 329] width 193 height 7
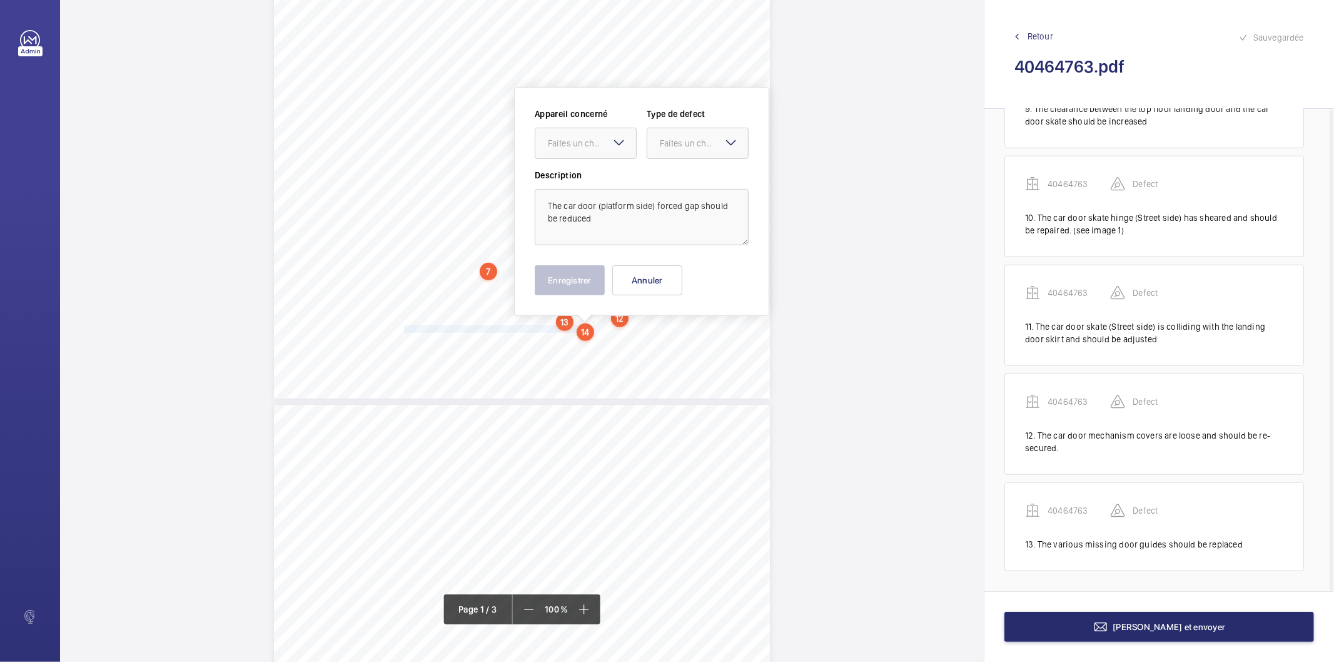
scroll to position [334, 0]
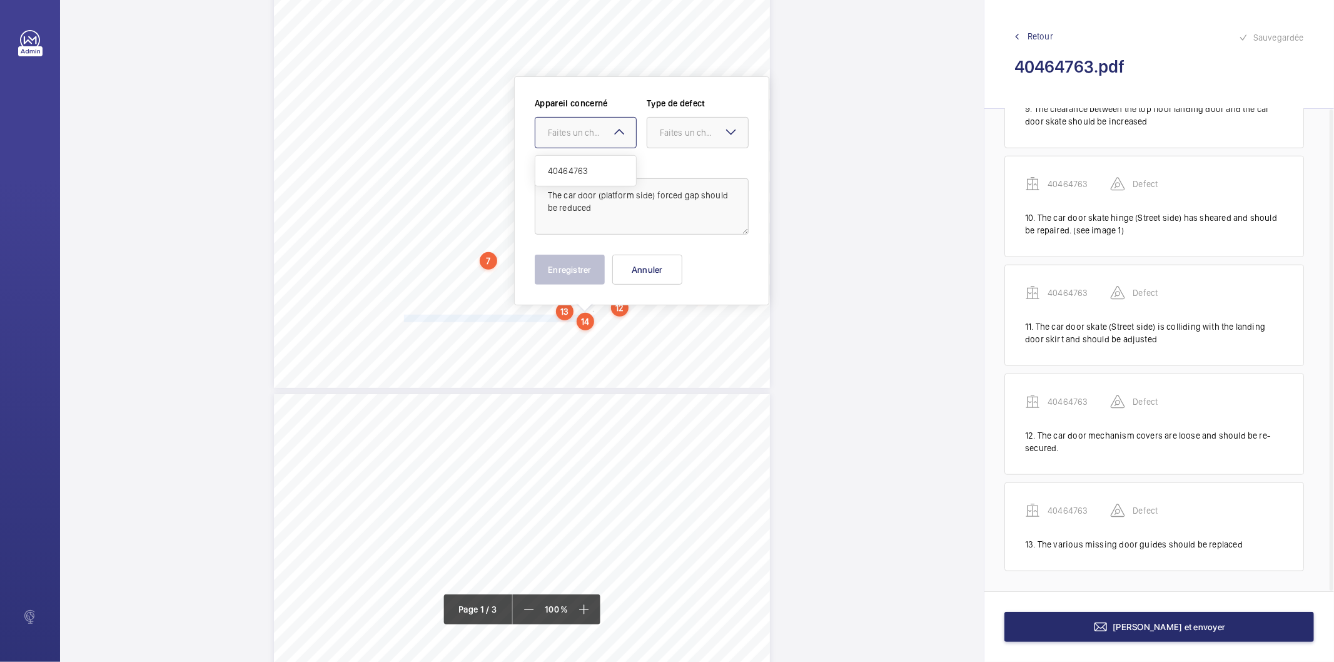
click at [589, 135] on div "Faites un choix" at bounding box center [592, 132] width 88 height 13
drag, startPoint x: 575, startPoint y: 169, endPoint x: 669, endPoint y: 147, distance: 96.3
click at [575, 169] on span "40464763" at bounding box center [586, 170] width 76 height 13
click at [674, 139] on div at bounding box center [697, 133] width 101 height 30
click at [670, 171] on span "Standard" at bounding box center [698, 170] width 76 height 13
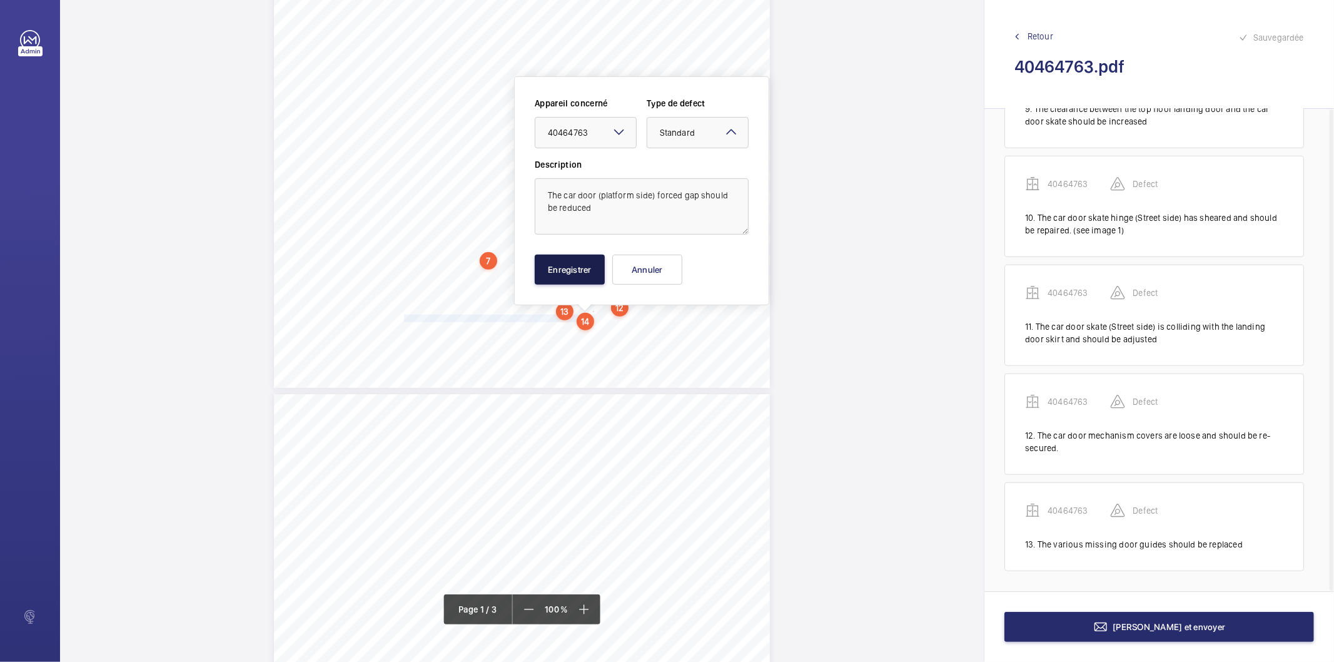
click at [559, 261] on button "Enregistrer" at bounding box center [570, 270] width 70 height 30
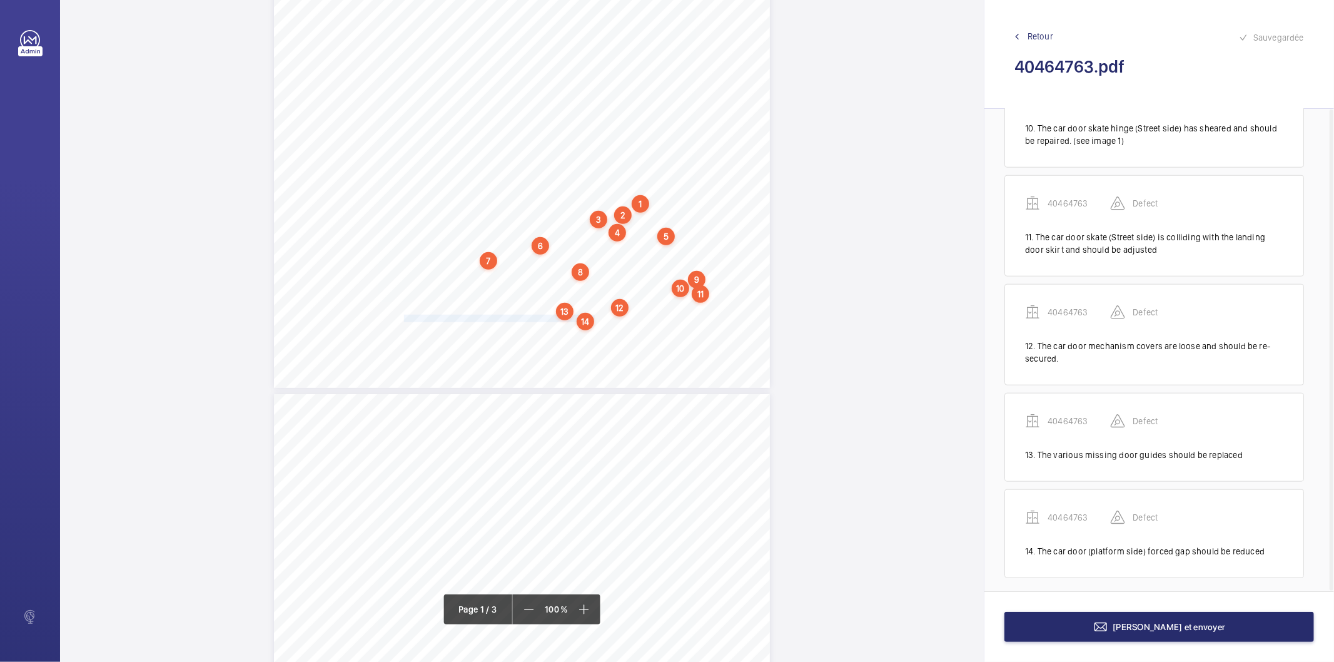
scroll to position [1024, 0]
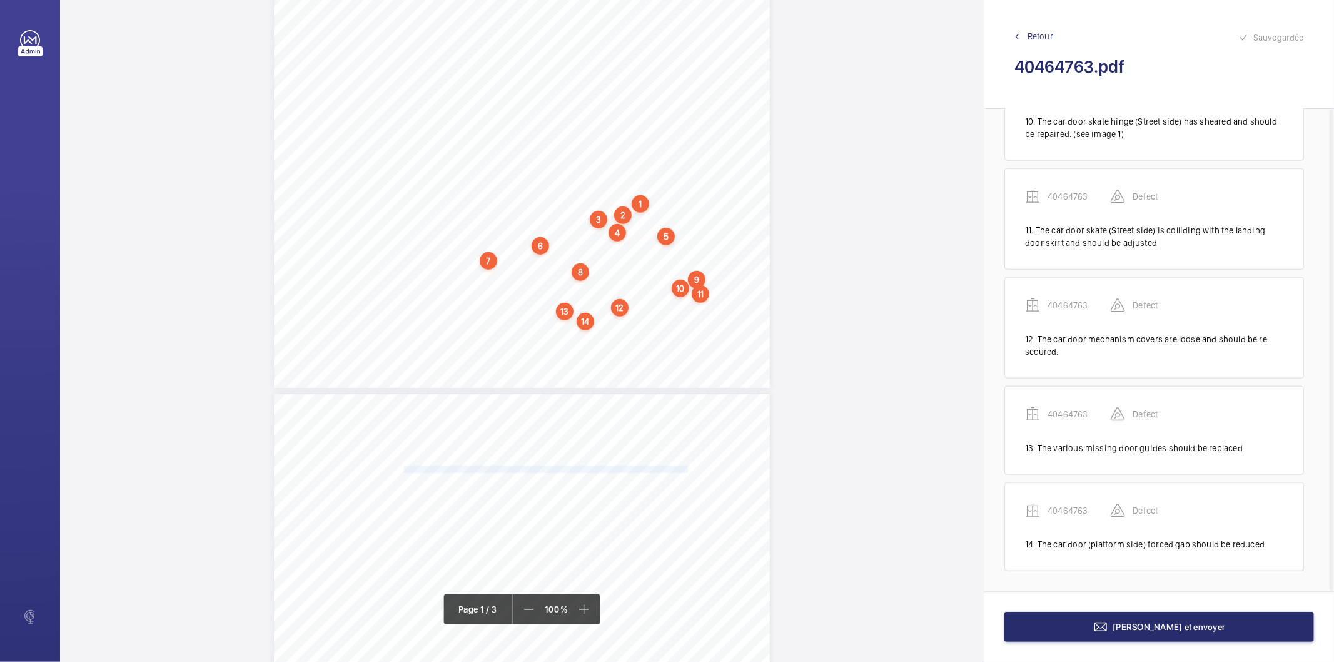
drag, startPoint x: 403, startPoint y: 465, endPoint x: 685, endPoint y: 468, distance: 282.1
click at [685, 468] on span "The counterweight guide oil lubrication applicators are missing and should be r…" at bounding box center [547, 469] width 286 height 7
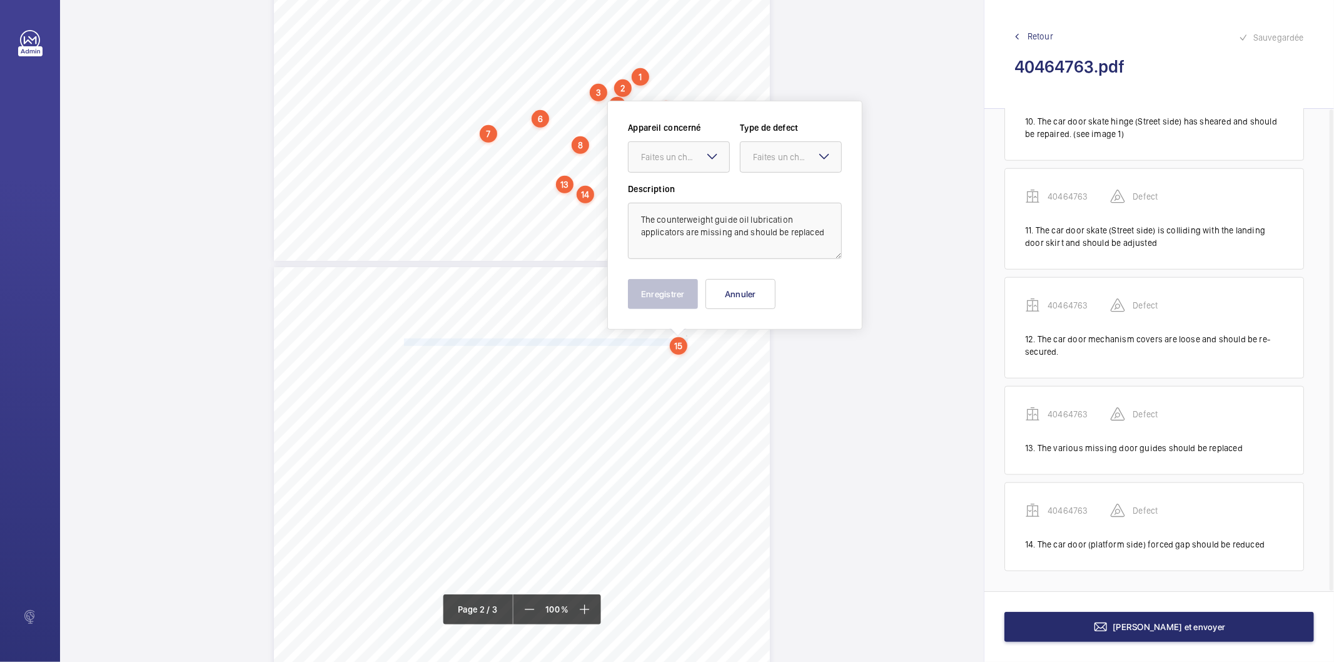
scroll to position [485, 0]
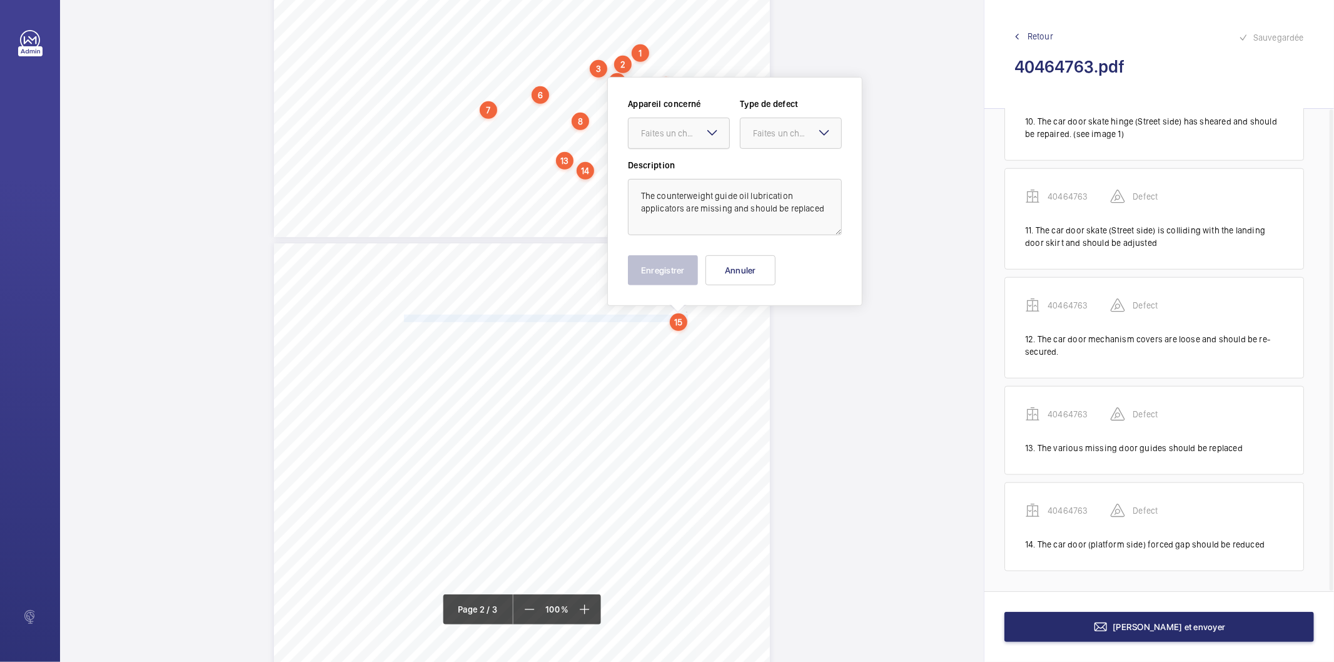
click at [694, 125] on div at bounding box center [679, 133] width 101 height 30
click at [673, 166] on span "40464763" at bounding box center [679, 171] width 76 height 13
click at [759, 144] on div at bounding box center [790, 133] width 101 height 30
drag, startPoint x: 759, startPoint y: 166, endPoint x: 743, endPoint y: 183, distance: 23.9
click at [759, 167] on span "Standard" at bounding box center [791, 171] width 76 height 13
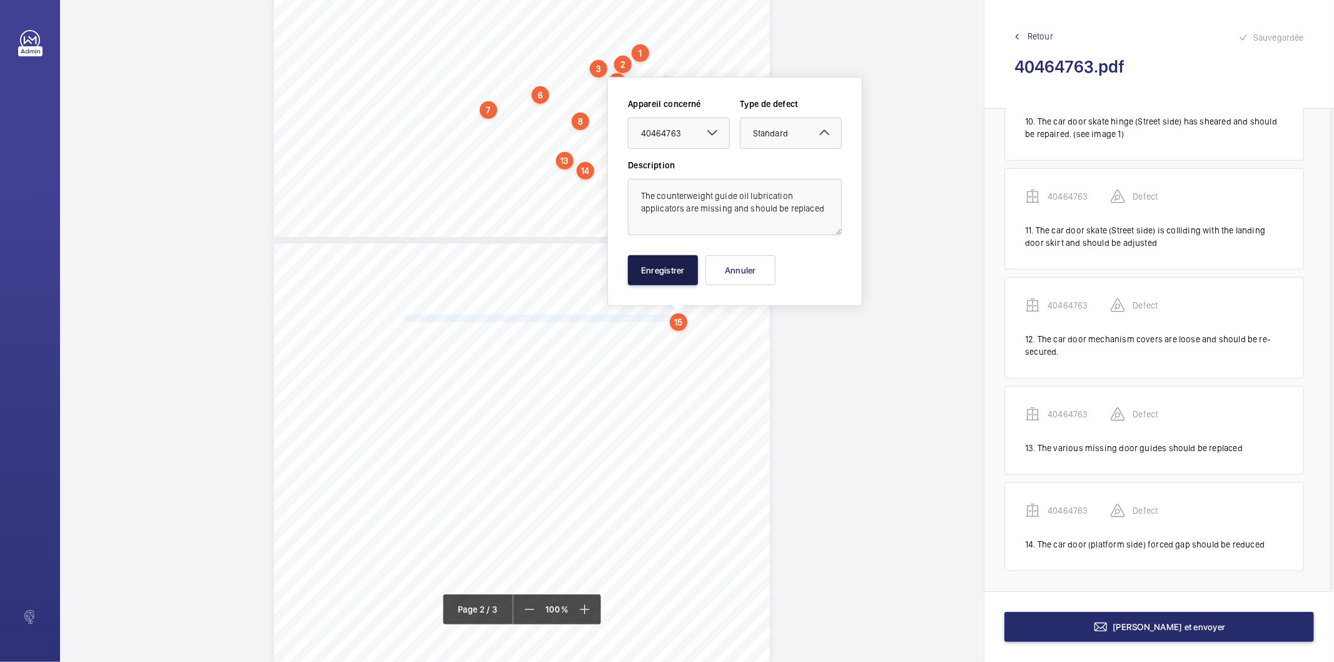
click at [657, 264] on button "Enregistrer" at bounding box center [663, 270] width 70 height 30
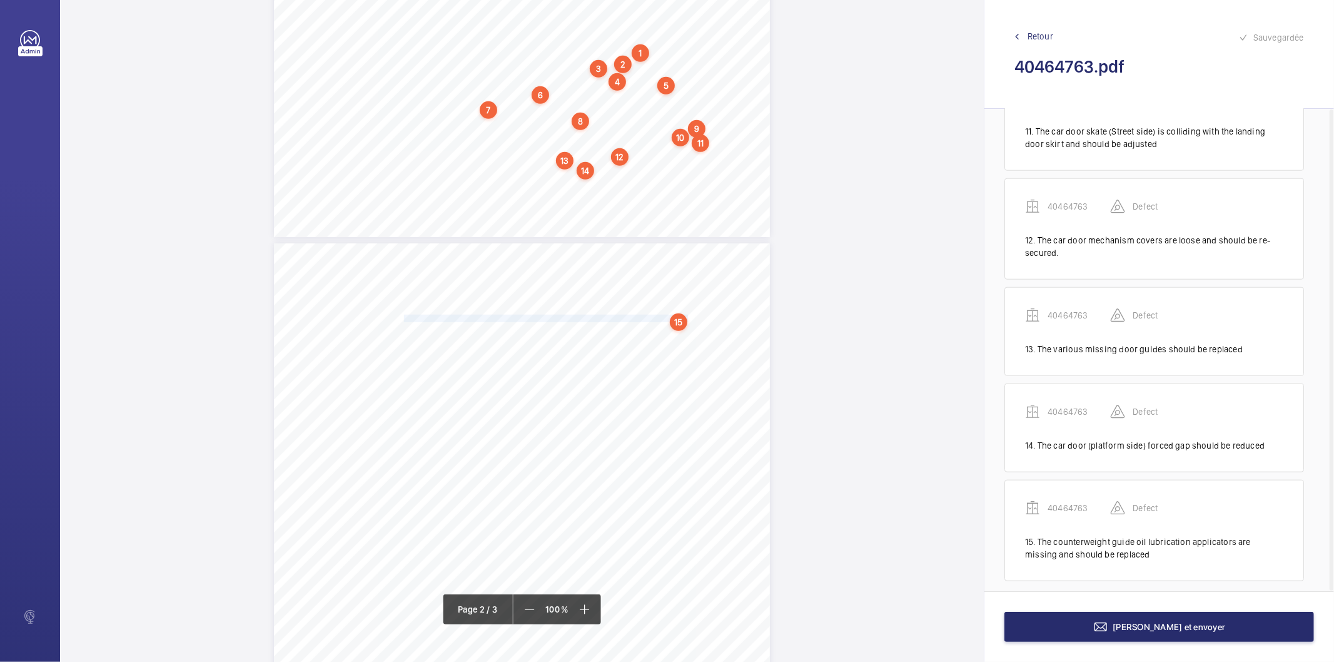
scroll to position [1134, 0]
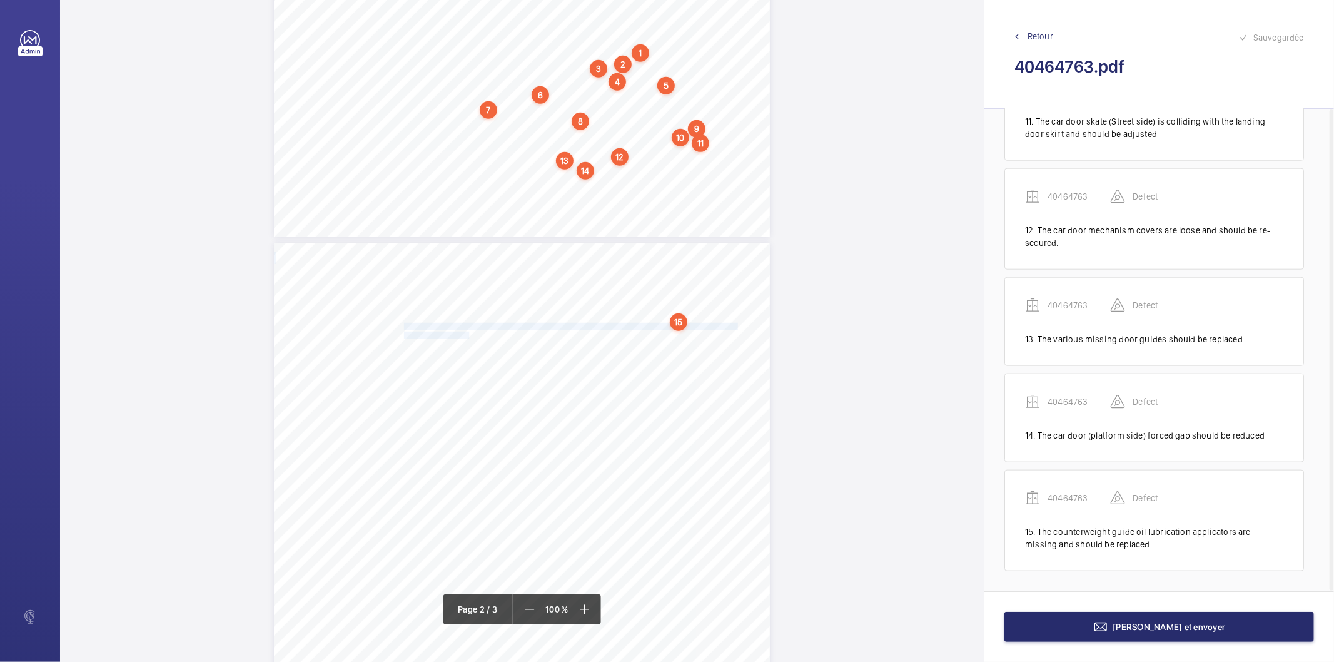
drag, startPoint x: 403, startPoint y: 326, endPoint x: 468, endPoint y: 335, distance: 65.5
click at [468, 335] on div "The counterweight guide oil lubrication applicators are missing and should be r…" at bounding box center [522, 594] width 496 height 702
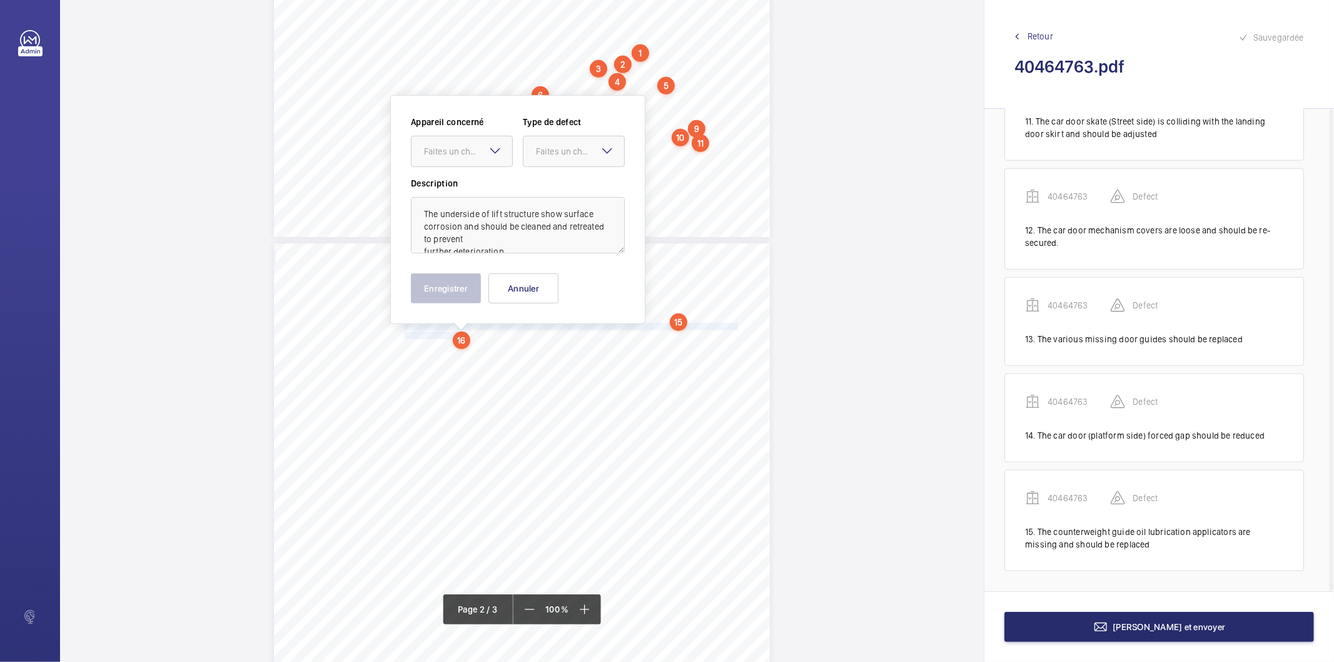
scroll to position [503, 0]
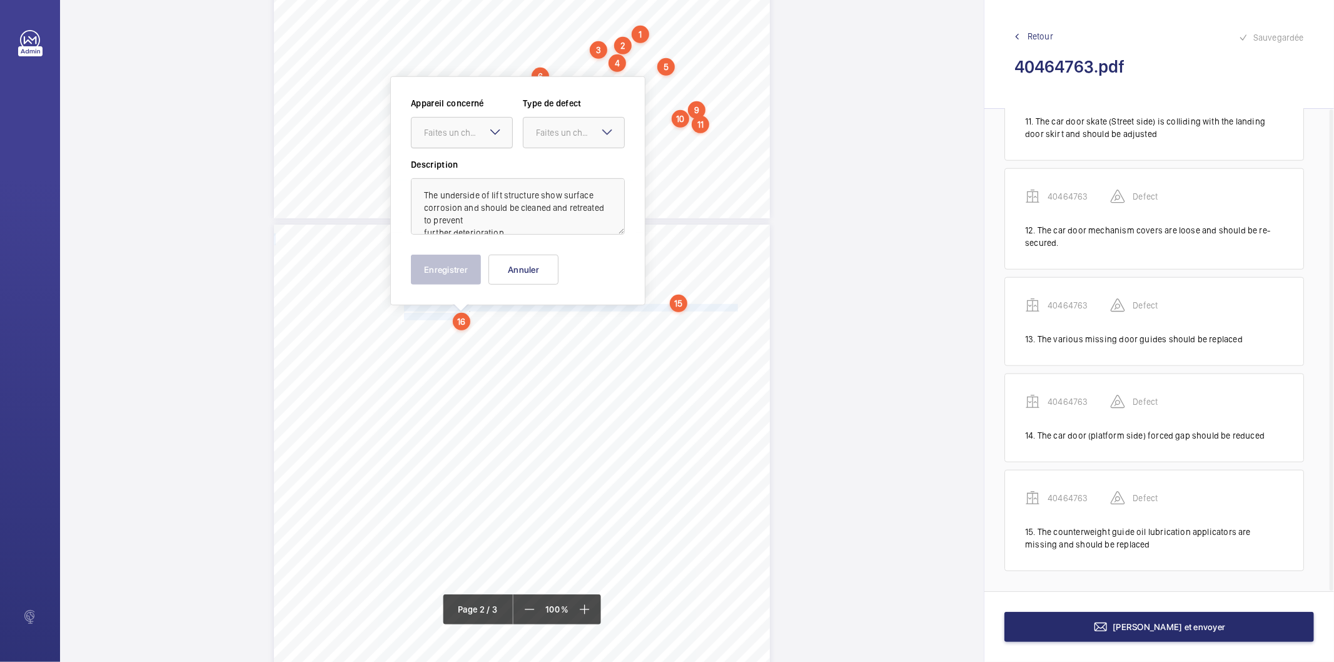
click at [467, 133] on div "Faites un choix" at bounding box center [468, 132] width 88 height 13
click at [469, 168] on span "40464763" at bounding box center [462, 170] width 76 height 13
click at [580, 135] on div "Faites un choix" at bounding box center [580, 132] width 88 height 13
drag, startPoint x: 567, startPoint y: 173, endPoint x: 490, endPoint y: 230, distance: 96.1
click at [567, 173] on span "Standard" at bounding box center [574, 170] width 76 height 13
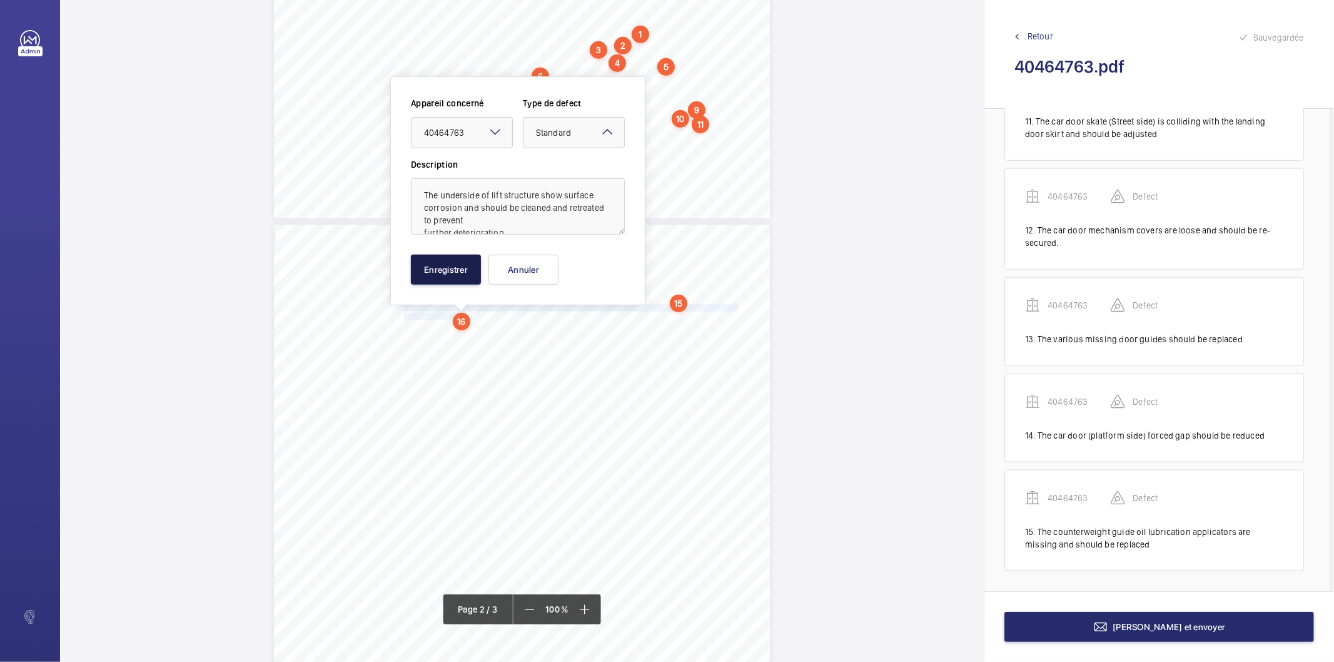
click at [454, 263] on button "Enregistrer" at bounding box center [446, 270] width 70 height 30
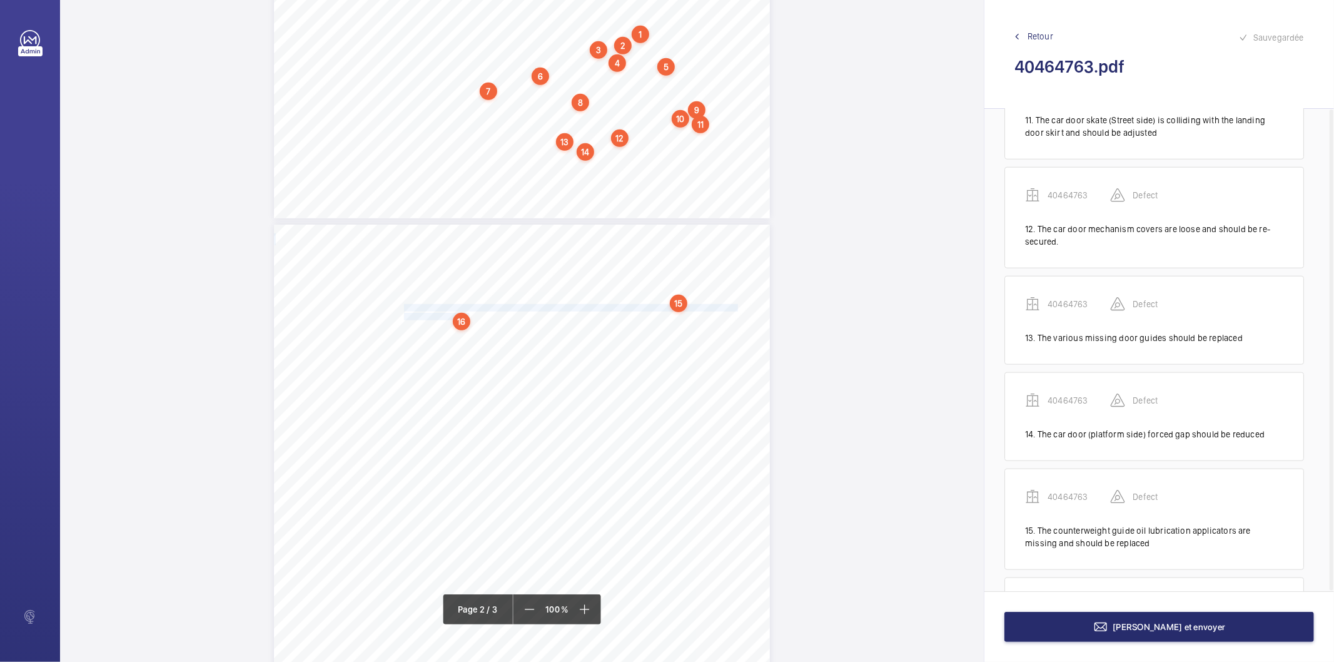
scroll to position [1242, 0]
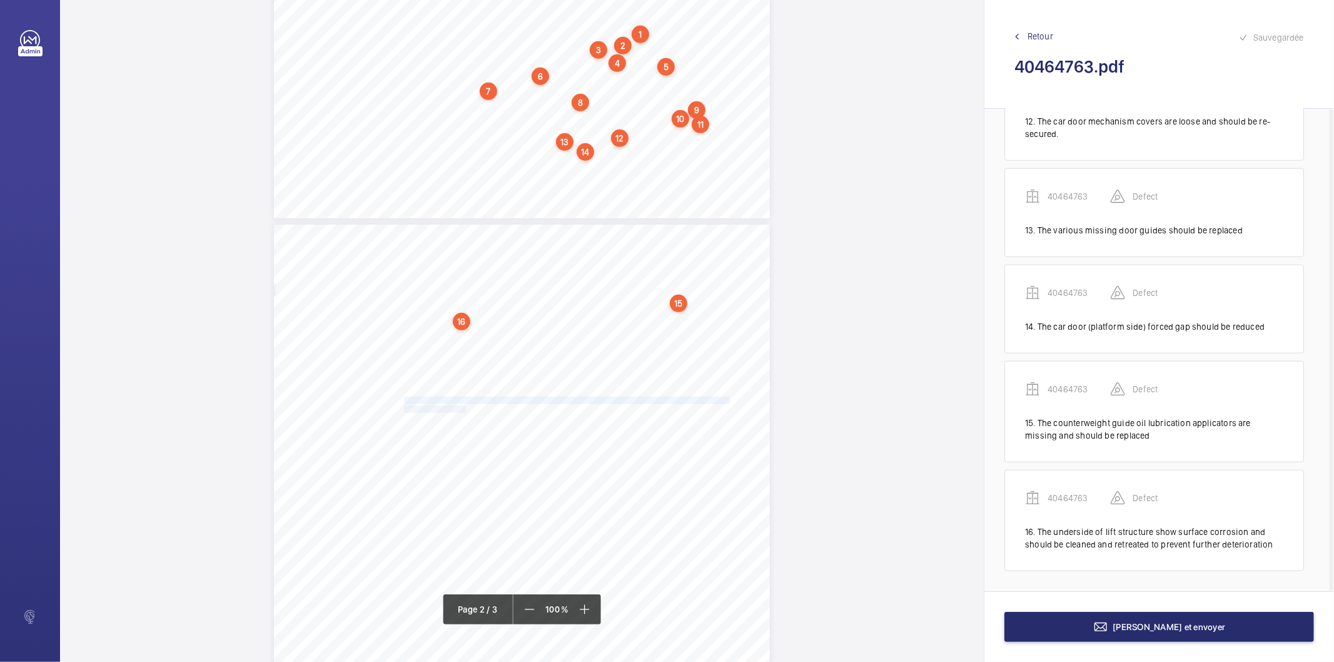
drag, startPoint x: 403, startPoint y: 401, endPoint x: 465, endPoint y: 407, distance: 62.2
click at [465, 407] on div "The counterweight guide oil lubrication applicators are missing and should be r…" at bounding box center [522, 576] width 496 height 702
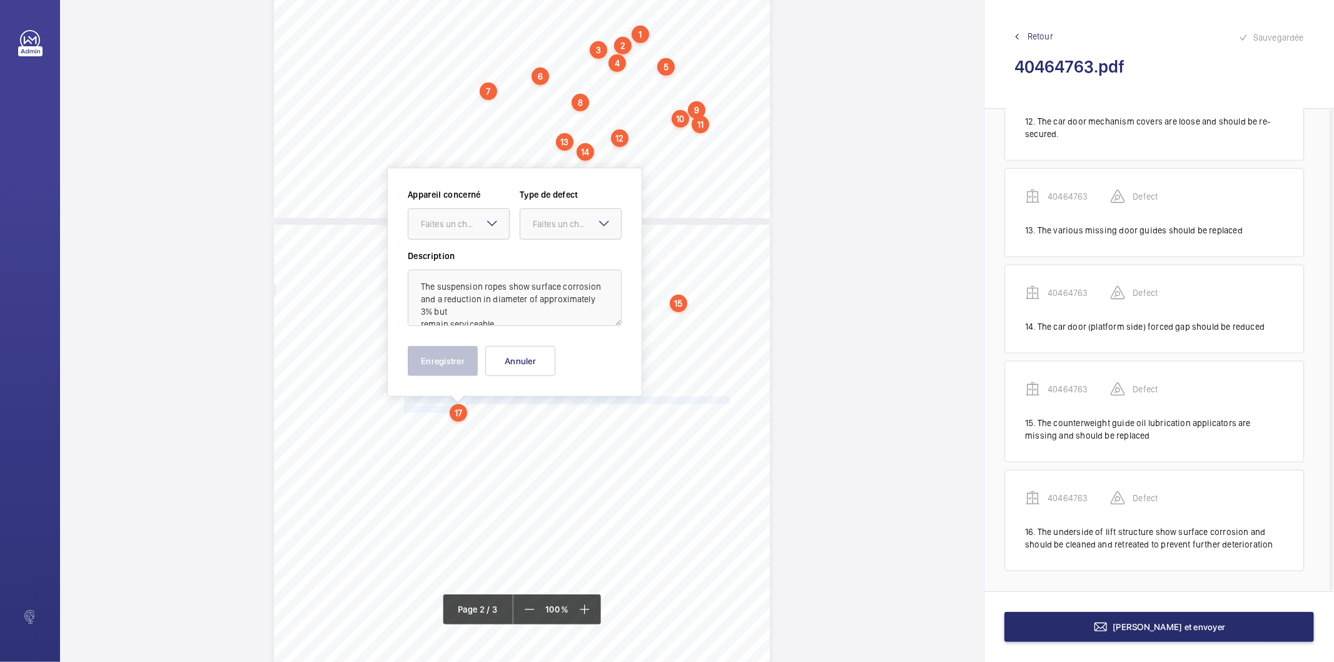
scroll to position [595, 0]
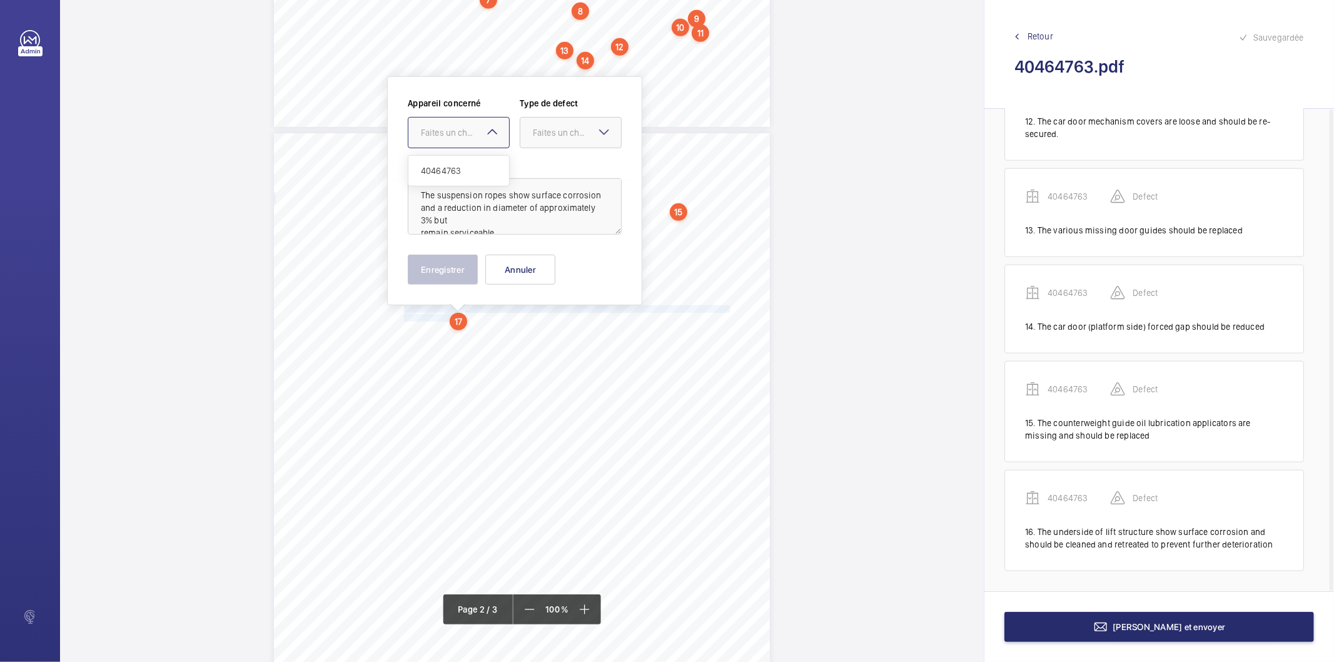
click at [465, 121] on div at bounding box center [458, 133] width 101 height 30
click at [460, 171] on span "40464763" at bounding box center [459, 170] width 76 height 13
click at [533, 136] on div "Faites un choix" at bounding box center [577, 132] width 88 height 13
click at [553, 264] on span "Recommandation" at bounding box center [571, 262] width 76 height 13
click at [446, 265] on button "Enregistrer" at bounding box center [443, 270] width 70 height 30
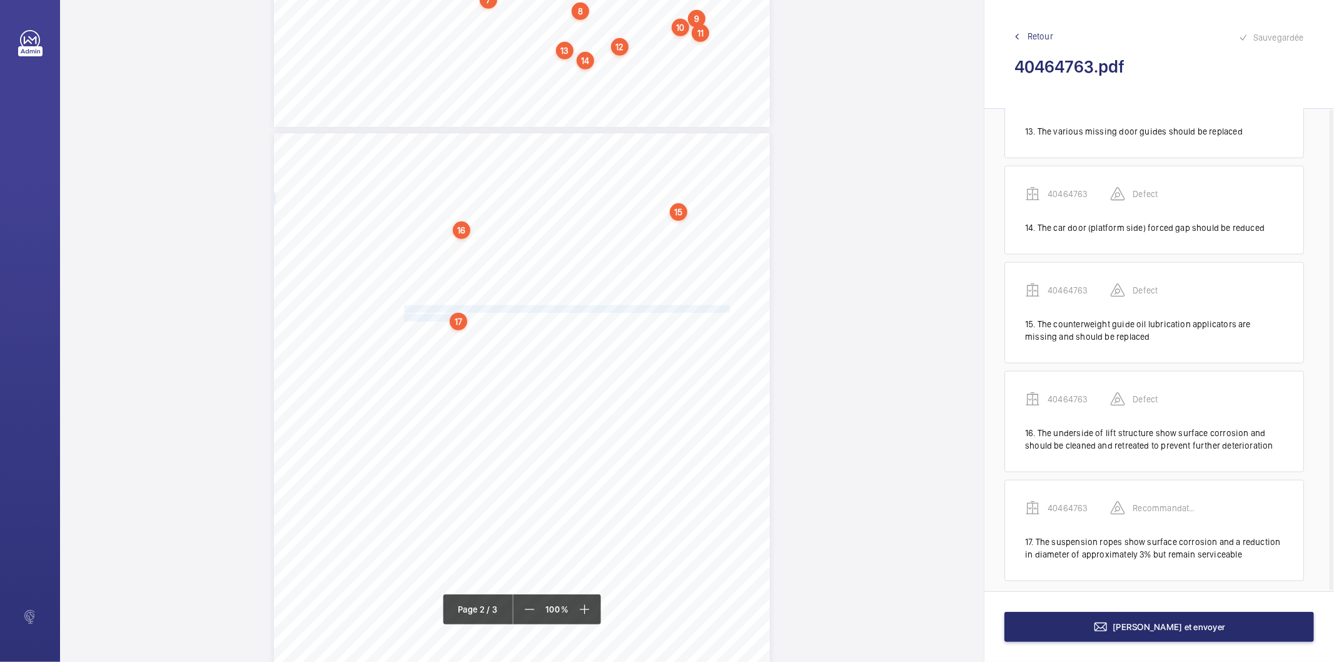
scroll to position [1351, 0]
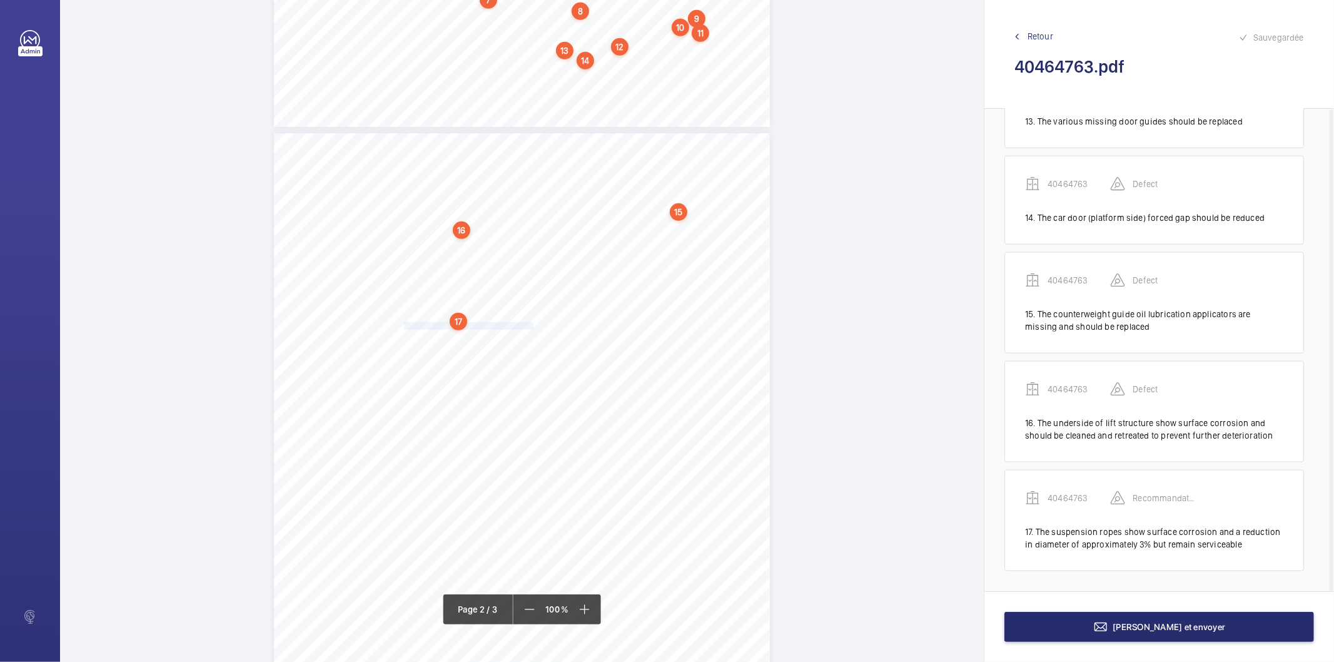
drag, startPoint x: 403, startPoint y: 326, endPoint x: 532, endPoint y: 326, distance: 128.8
click at [532, 326] on span "The governor rope remains serviceable." at bounding box center [468, 326] width 129 height 7
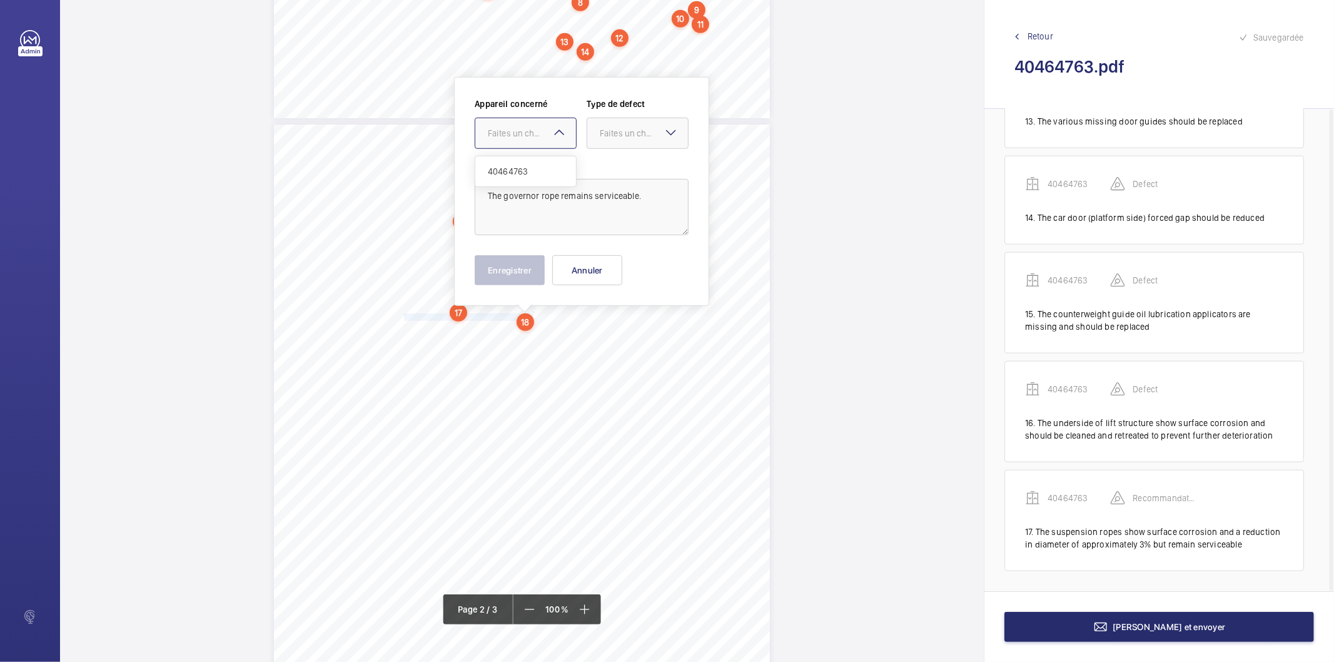
click at [553, 135] on mat-icon at bounding box center [559, 132] width 15 height 15
click at [520, 165] on span "40464763" at bounding box center [526, 171] width 76 height 13
drag, startPoint x: 628, startPoint y: 132, endPoint x: 613, endPoint y: 141, distance: 17.2
click at [629, 132] on div "Faites un choix" at bounding box center [644, 133] width 88 height 13
click at [641, 265] on span "Recommandation" at bounding box center [638, 263] width 76 height 13
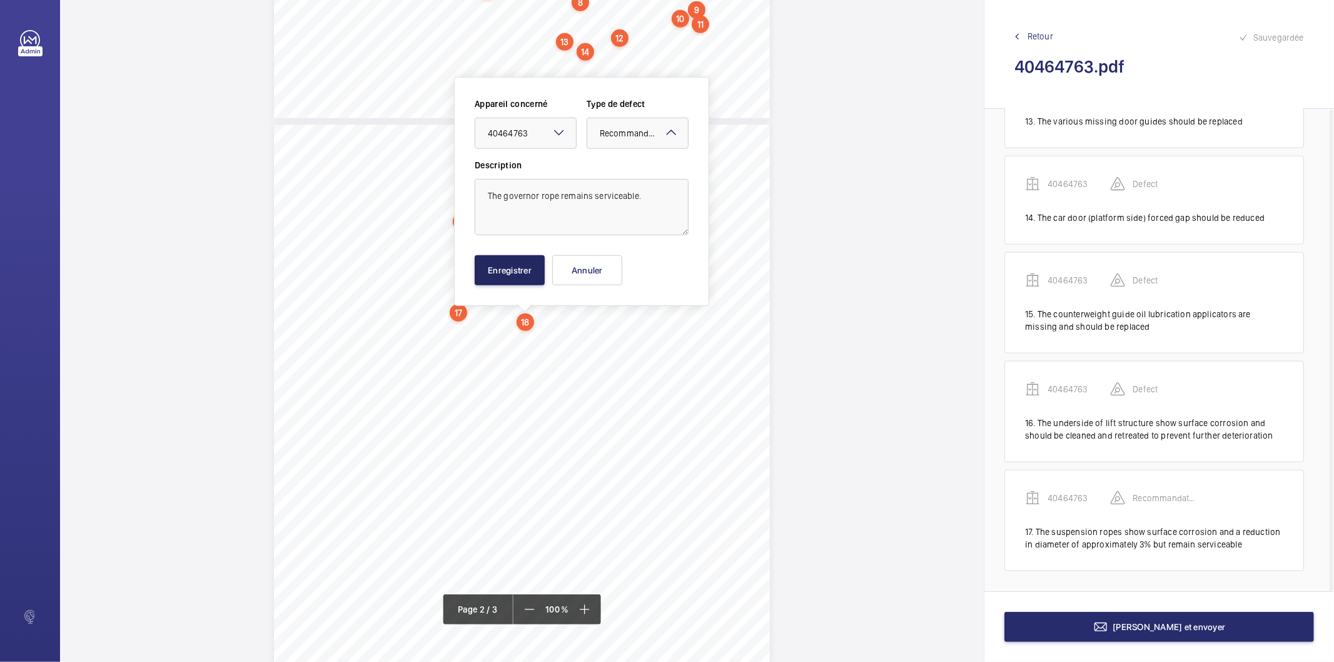
click at [544, 266] on div "Enregistrer Annuler" at bounding box center [582, 270] width 214 height 30
click at [542, 266] on button "Enregistrer" at bounding box center [510, 270] width 70 height 30
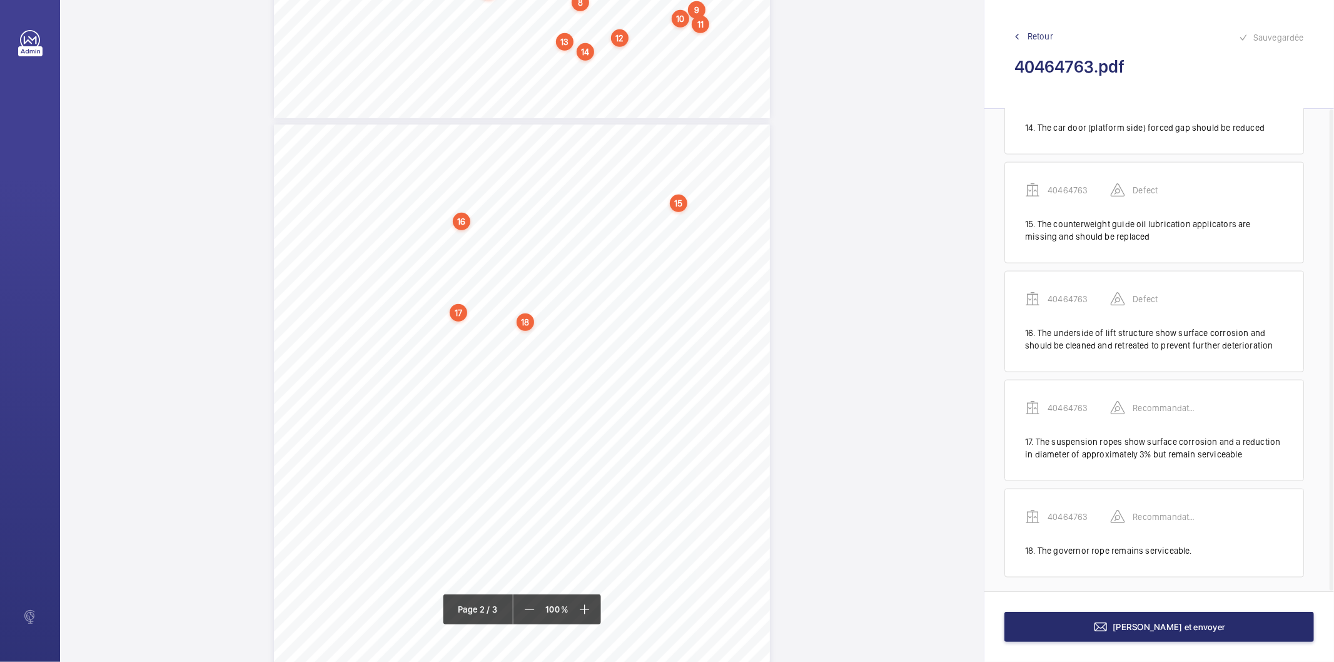
scroll to position [1448, 0]
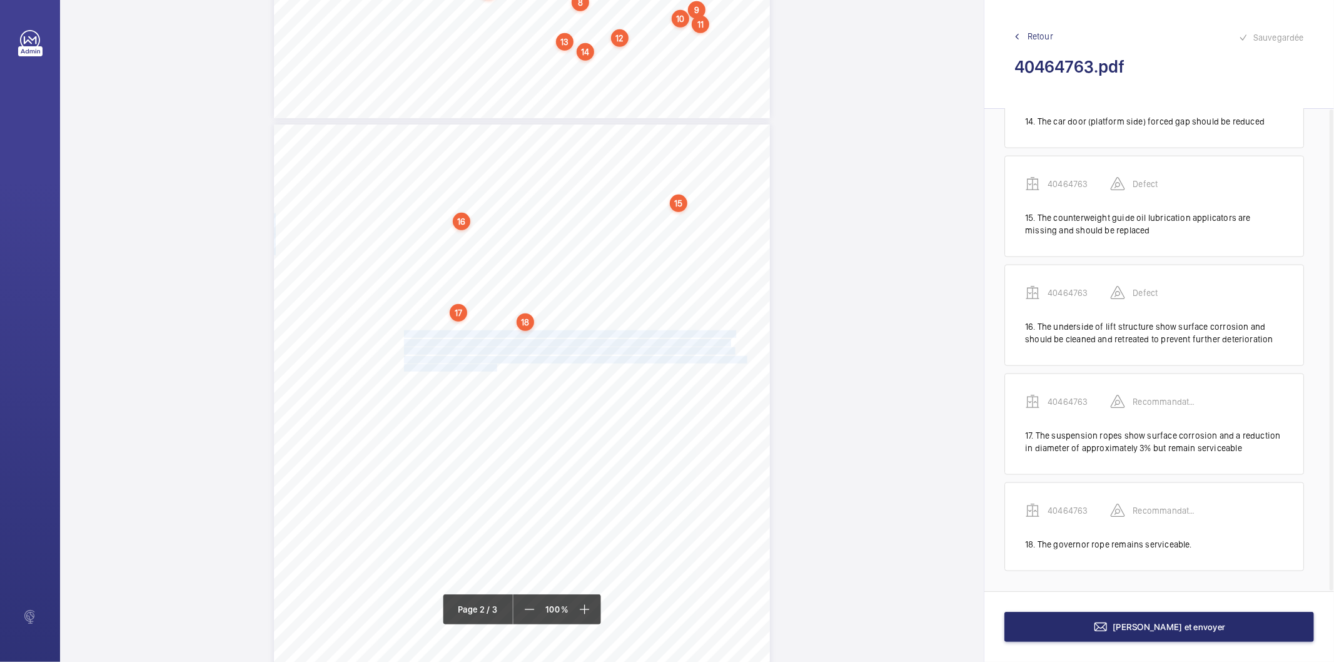
drag, startPoint x: 403, startPoint y: 336, endPoint x: 497, endPoint y: 370, distance: 99.7
click at [497, 370] on div "The counterweight guide oil lubrication applicators are missing and should be r…" at bounding box center [522, 475] width 496 height 702
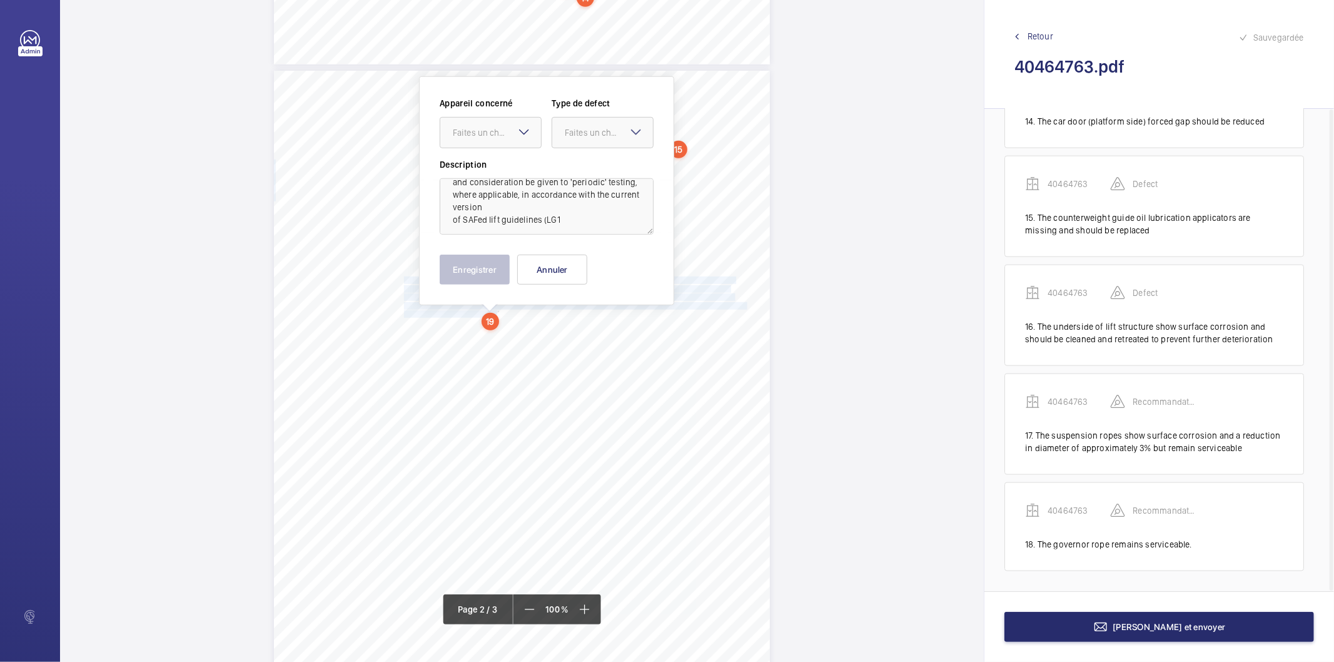
scroll to position [127, 0]
click at [580, 223] on textarea "The Safety Assessment Federation (SAFed) give guidance on supplementary testing…" at bounding box center [547, 206] width 214 height 56
click at [507, 133] on div "Faites un choix" at bounding box center [497, 132] width 88 height 13
click at [497, 172] on span "40464763" at bounding box center [491, 170] width 76 height 13
click at [602, 141] on div at bounding box center [602, 133] width 101 height 30
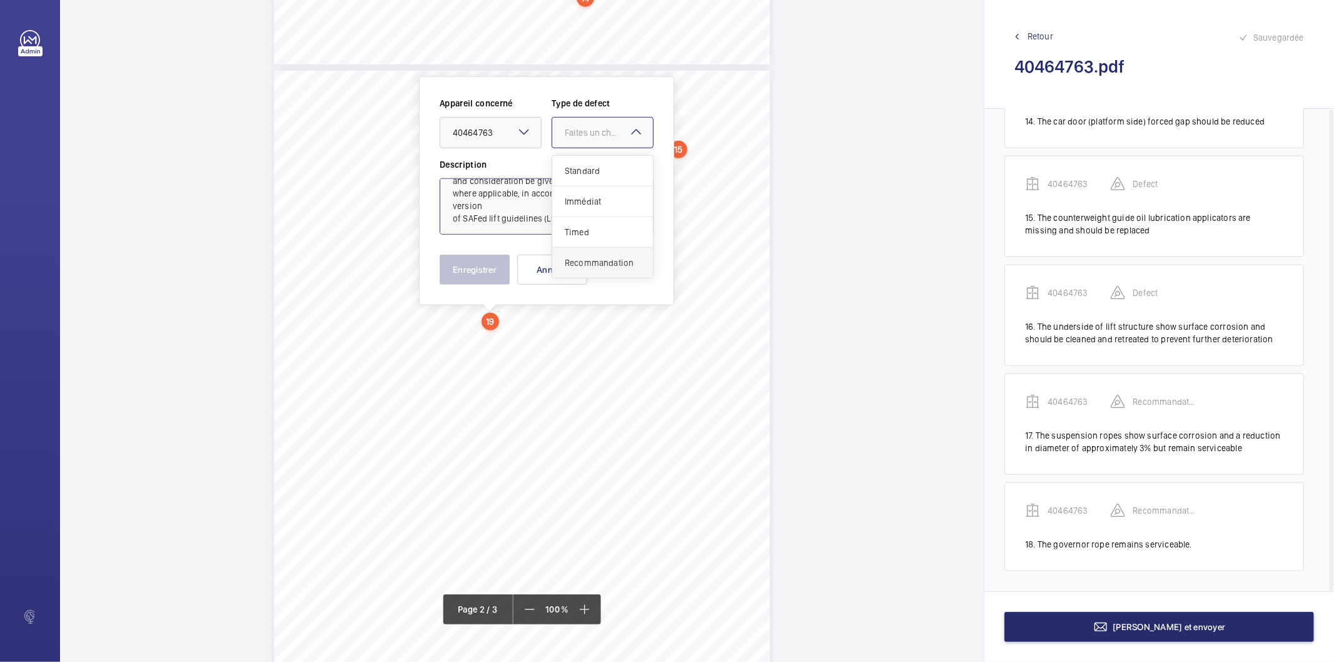
click at [593, 265] on span "Recommandation" at bounding box center [603, 262] width 76 height 13
type textarea "The Safety Assessment Federation (SAFed) give guidance on supplementary testing…"
click at [455, 251] on div "Appareil concerné Faites un choix × 40464763 × Type de defect Faites un choix ×…" at bounding box center [547, 191] width 214 height 188
click at [478, 259] on button "Enregistrer" at bounding box center [475, 270] width 70 height 30
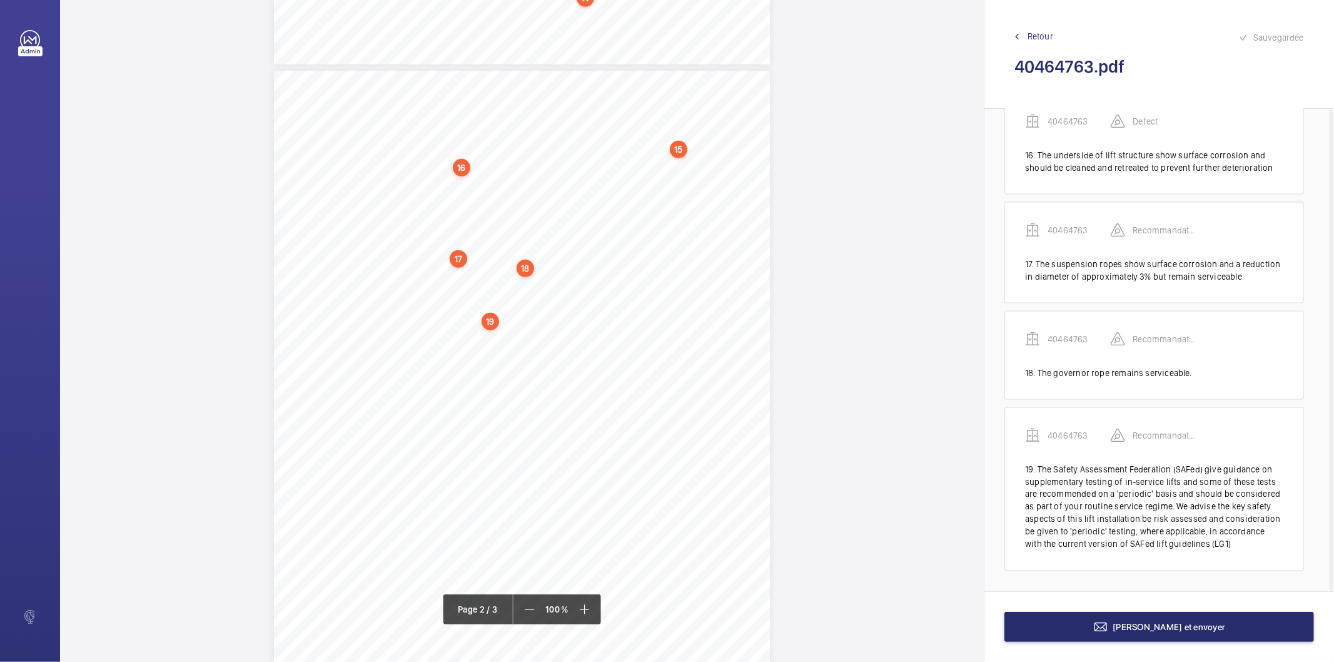
scroll to position [1620, 0]
drag, startPoint x: 403, startPoint y: 322, endPoint x: 473, endPoint y: 328, distance: 70.9
click at [473, 328] on div "The counterweight guide oil lubrication applicators are missing and should be r…" at bounding box center [522, 422] width 496 height 702
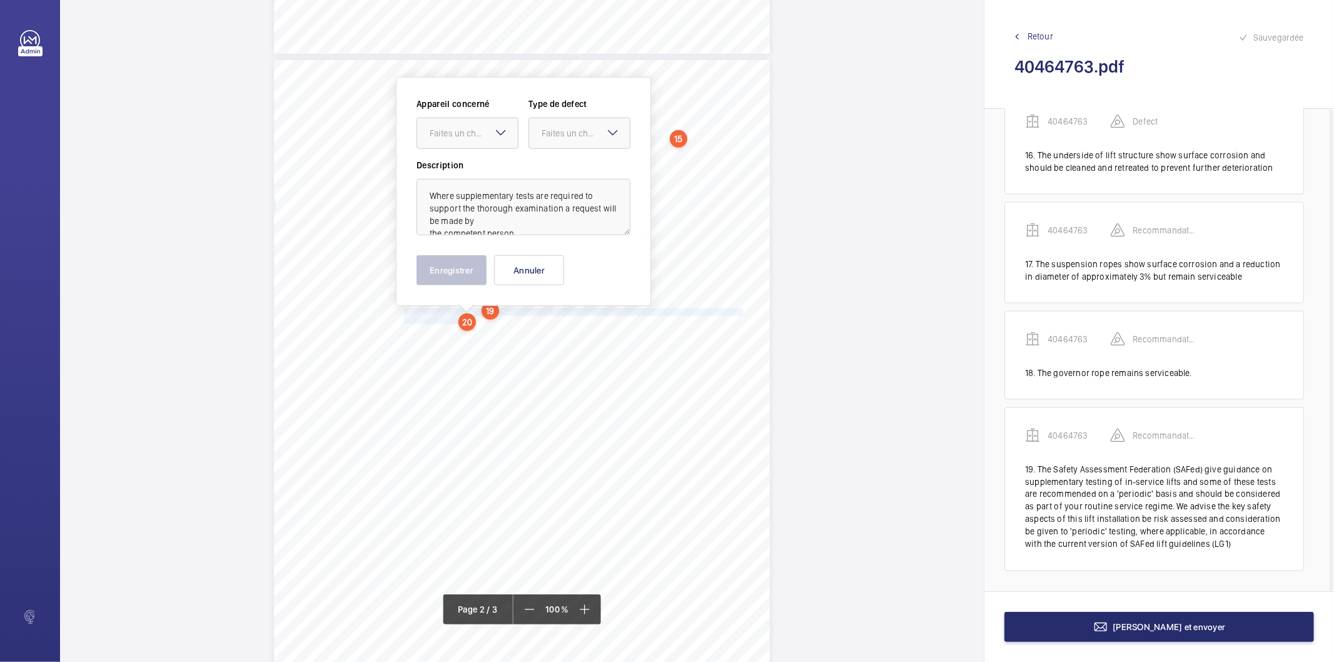
scroll to position [14, 0]
click at [479, 131] on div "Faites un choix" at bounding box center [474, 133] width 88 height 13
click at [470, 168] on span "40464763" at bounding box center [468, 171] width 76 height 13
click at [589, 133] on div "Faites un choix" at bounding box center [586, 133] width 88 height 13
click at [592, 265] on span "Recommandation" at bounding box center [580, 263] width 76 height 13
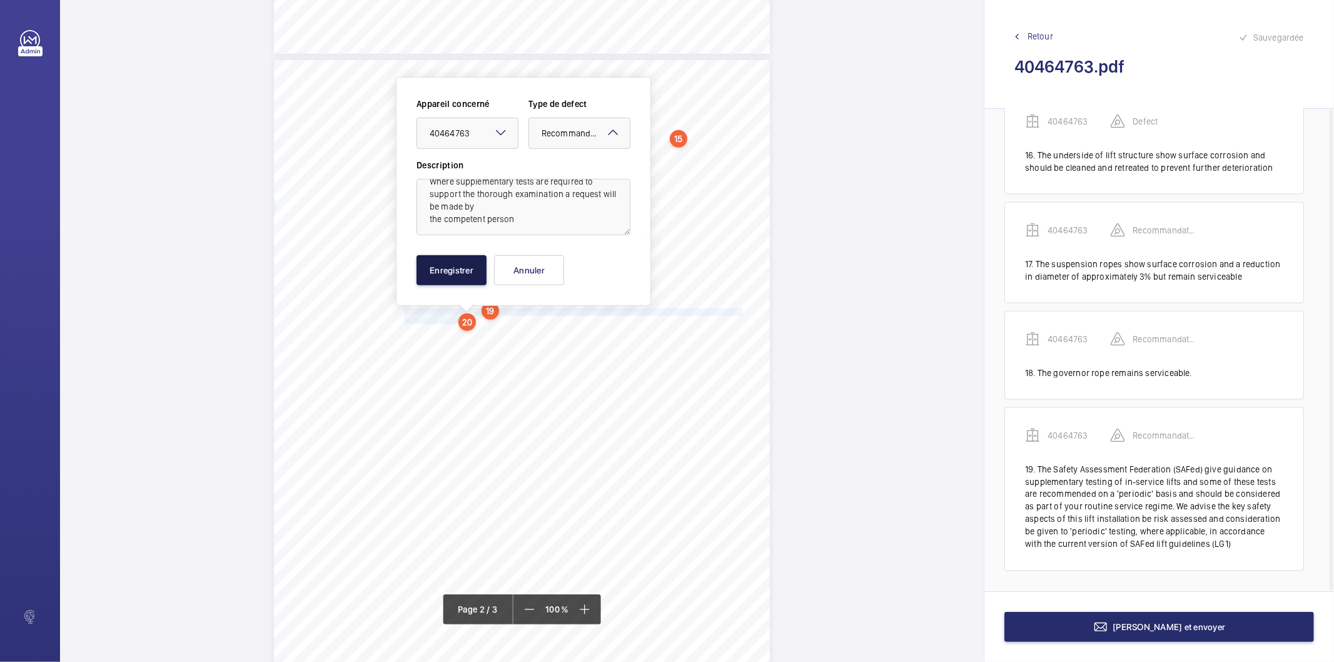
click at [483, 266] on button "Enregistrer" at bounding box center [452, 270] width 70 height 30
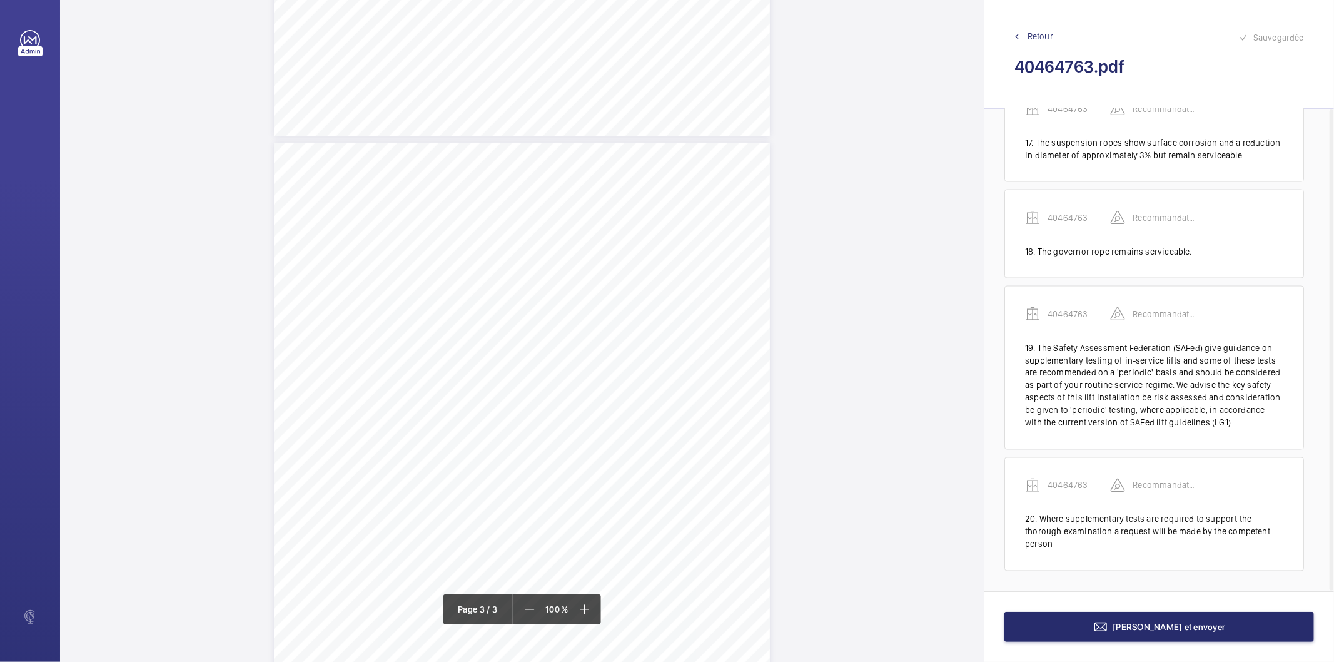
scroll to position [1502, 0]
click at [1031, 629] on button "Terminer et envoyer" at bounding box center [1159, 627] width 310 height 30
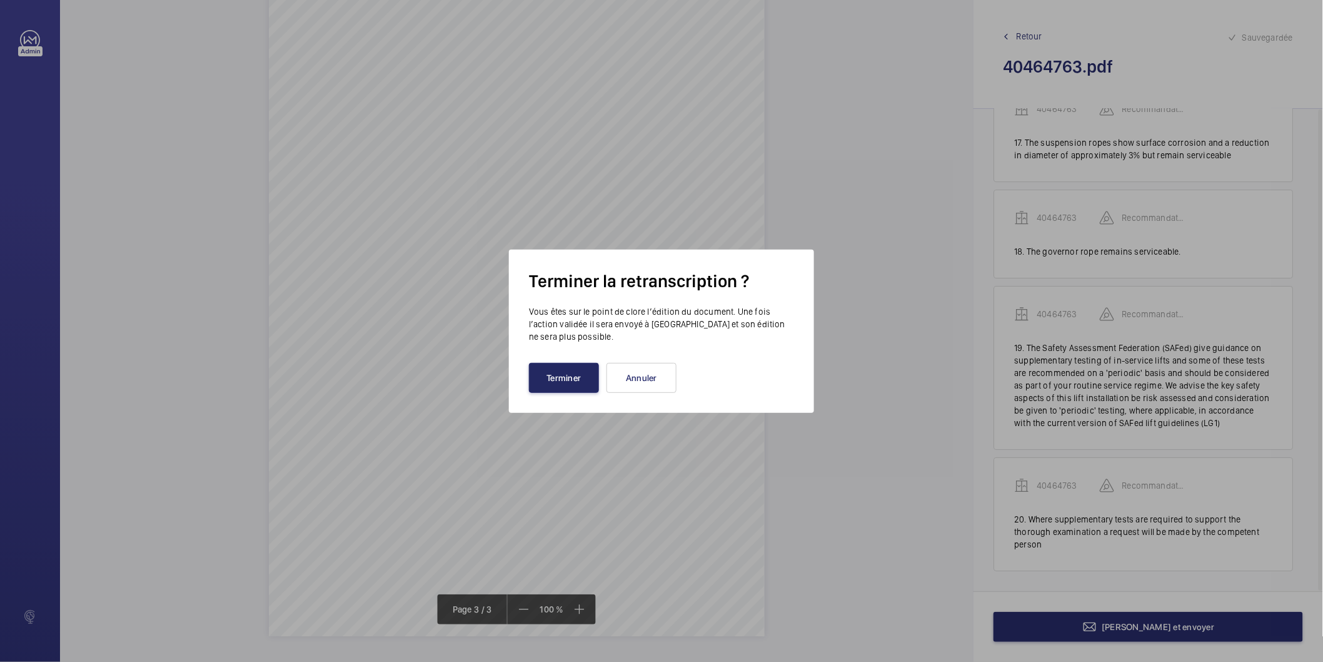
click at [583, 389] on button "Terminer" at bounding box center [564, 378] width 70 height 30
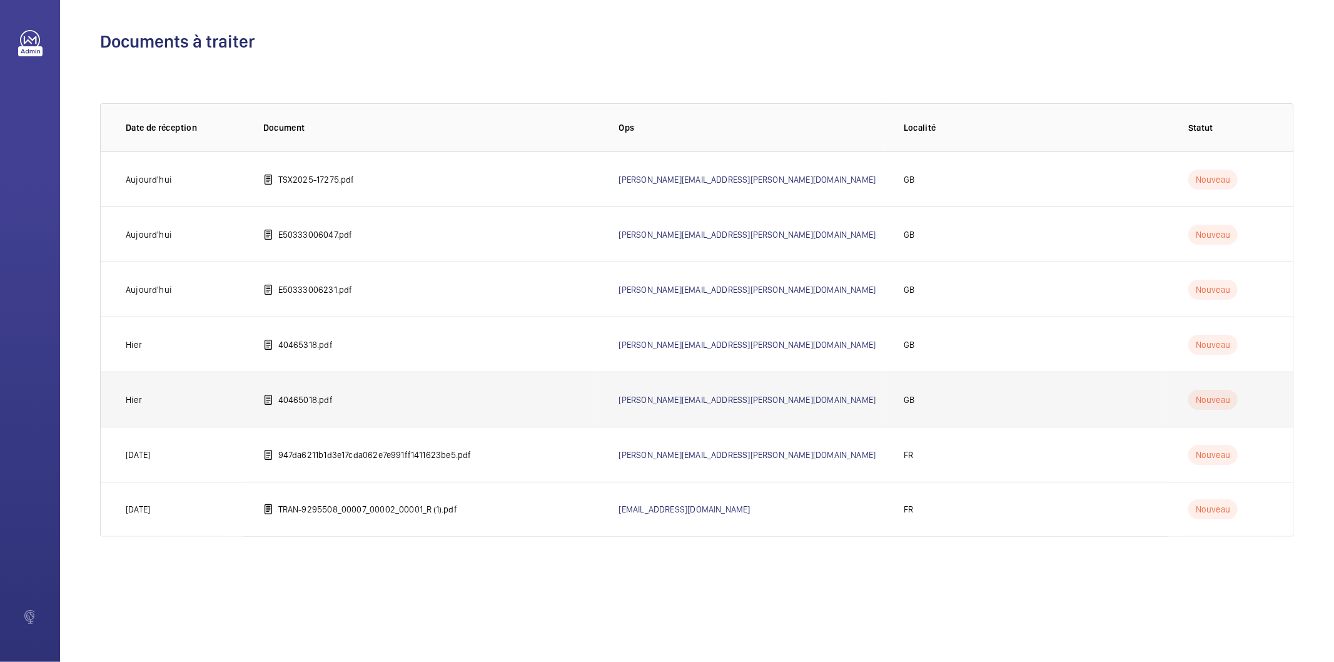
click at [298, 399] on p "40465018.pdf" at bounding box center [305, 399] width 54 height 13
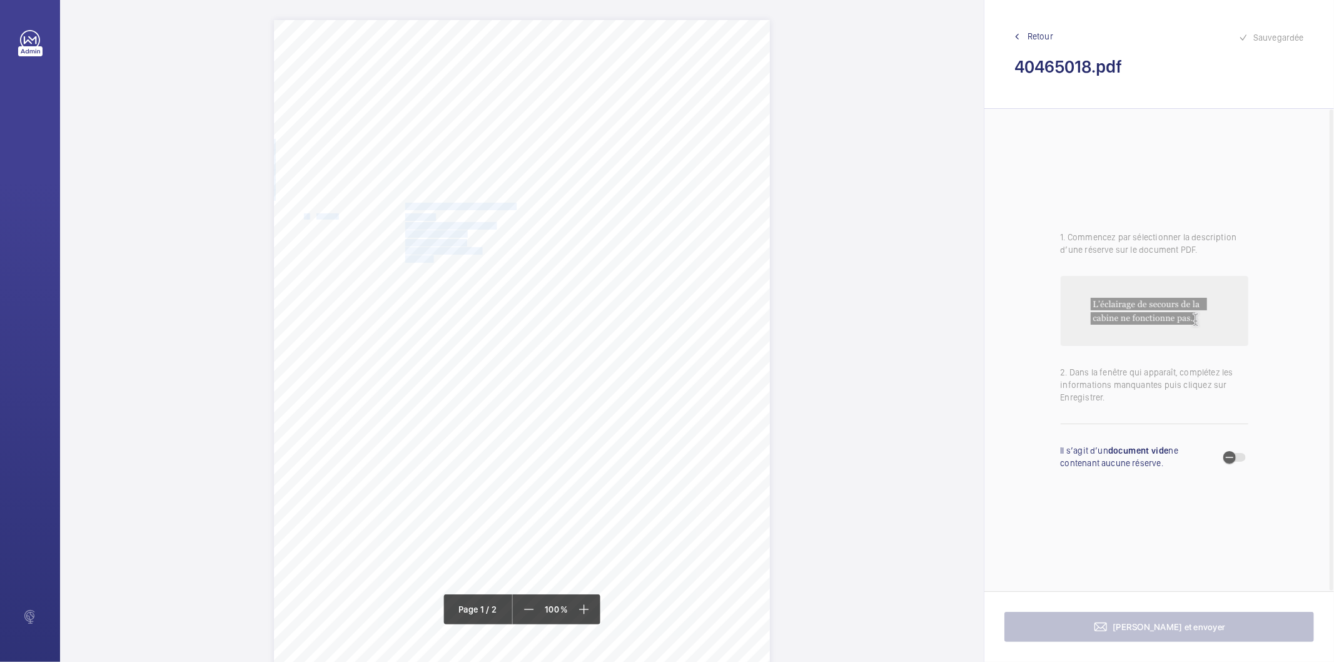
drag, startPoint x: 403, startPoint y: 204, endPoint x: 432, endPoint y: 257, distance: 59.9
click at [432, 257] on div "In any correspondence relating to this report please quote: District L574 REPOR…" at bounding box center [522, 371] width 496 height 702
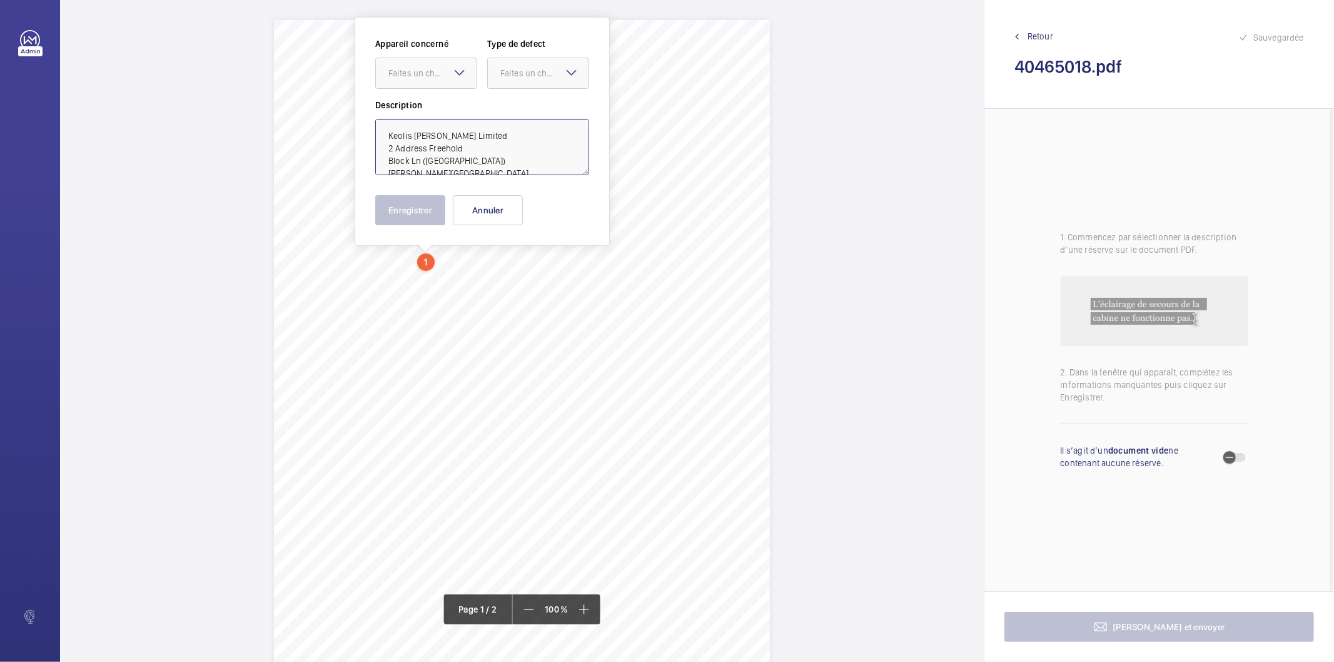
drag, startPoint x: 425, startPoint y: 148, endPoint x: 380, endPoint y: 146, distance: 45.1
click at [380, 146] on textarea "Keolis Amey Metrolink Limited 2 Address Freehold Block Ln (Freehold Station) Ch…" at bounding box center [482, 147] width 214 height 56
click at [542, 141] on textarea "Keolis Amey Metrolink Limited Freehold Block Ln (Freehold Station) Chadderton O…" at bounding box center [482, 147] width 214 height 56
type textarea "Keolis Amey Metrolink Limited Freehold Block Ln (Freehold Station) Chadderton O…"
click at [499, 207] on button "Annuler" at bounding box center [488, 210] width 70 height 30
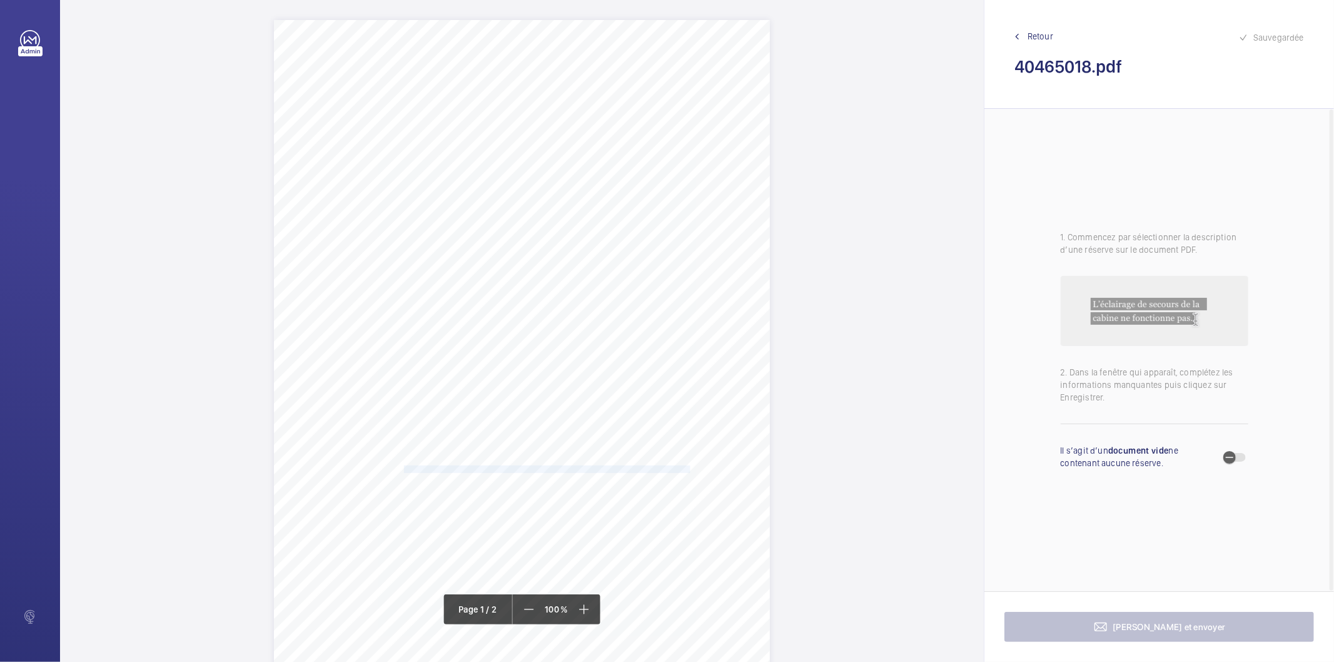
drag, startPoint x: 403, startPoint y: 469, endPoint x: 690, endPoint y: 467, distance: 287.1
click at [690, 467] on span "The street side car door centre forced gap should be reduced immediately. (See …" at bounding box center [549, 469] width 291 height 7
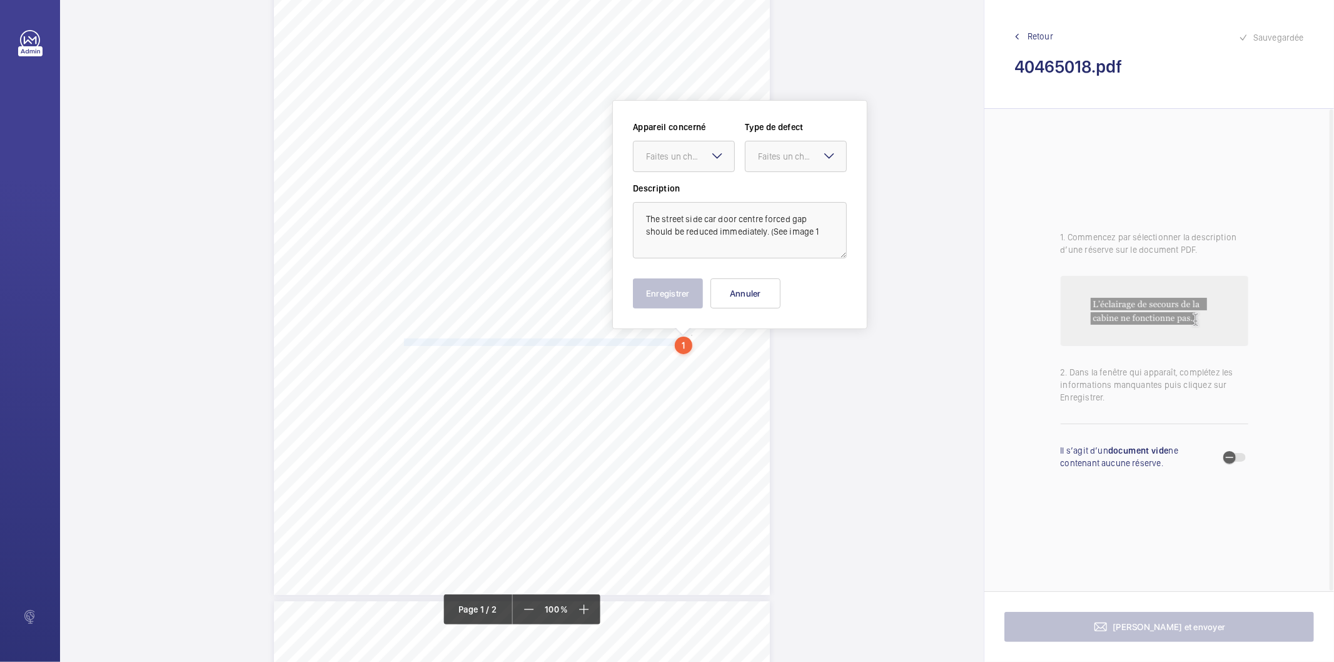
scroll to position [151, 0]
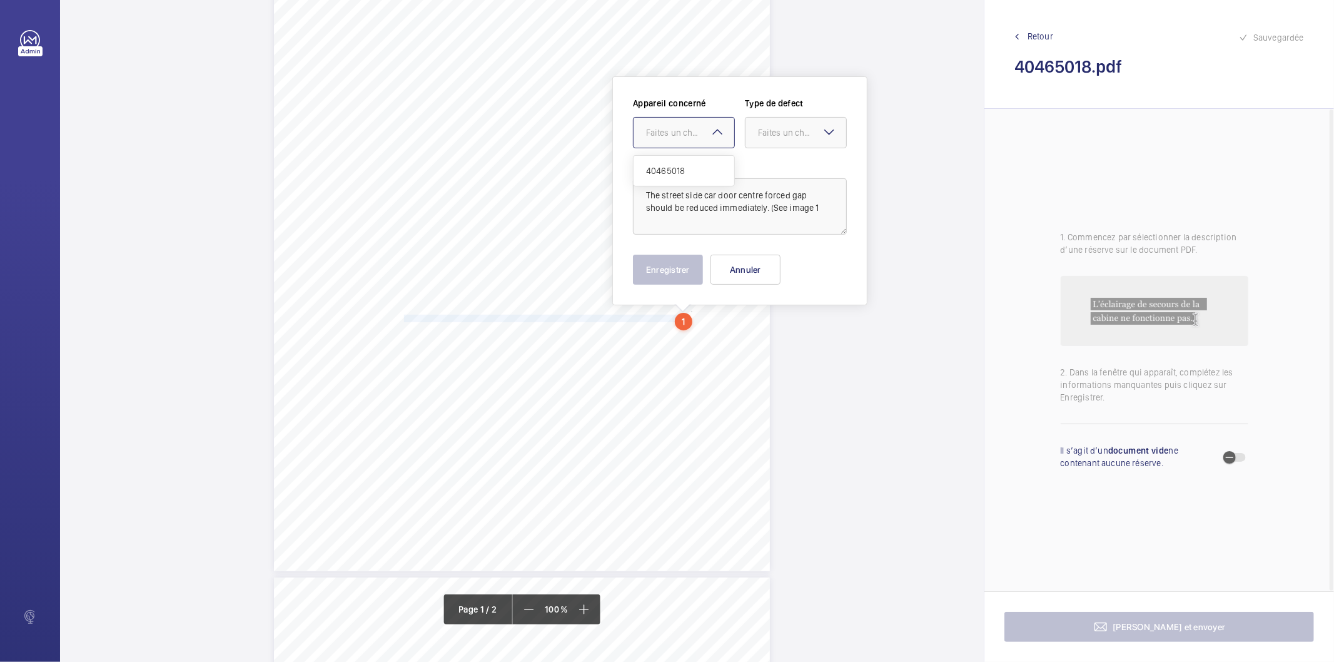
click at [698, 136] on div "Faites un choix" at bounding box center [690, 132] width 88 height 13
drag, startPoint x: 697, startPoint y: 172, endPoint x: 717, endPoint y: 158, distance: 24.6
click at [699, 170] on span "40465018" at bounding box center [684, 170] width 76 height 13
click at [767, 122] on div at bounding box center [795, 133] width 101 height 30
click at [773, 169] on span "Standard" at bounding box center [796, 170] width 76 height 13
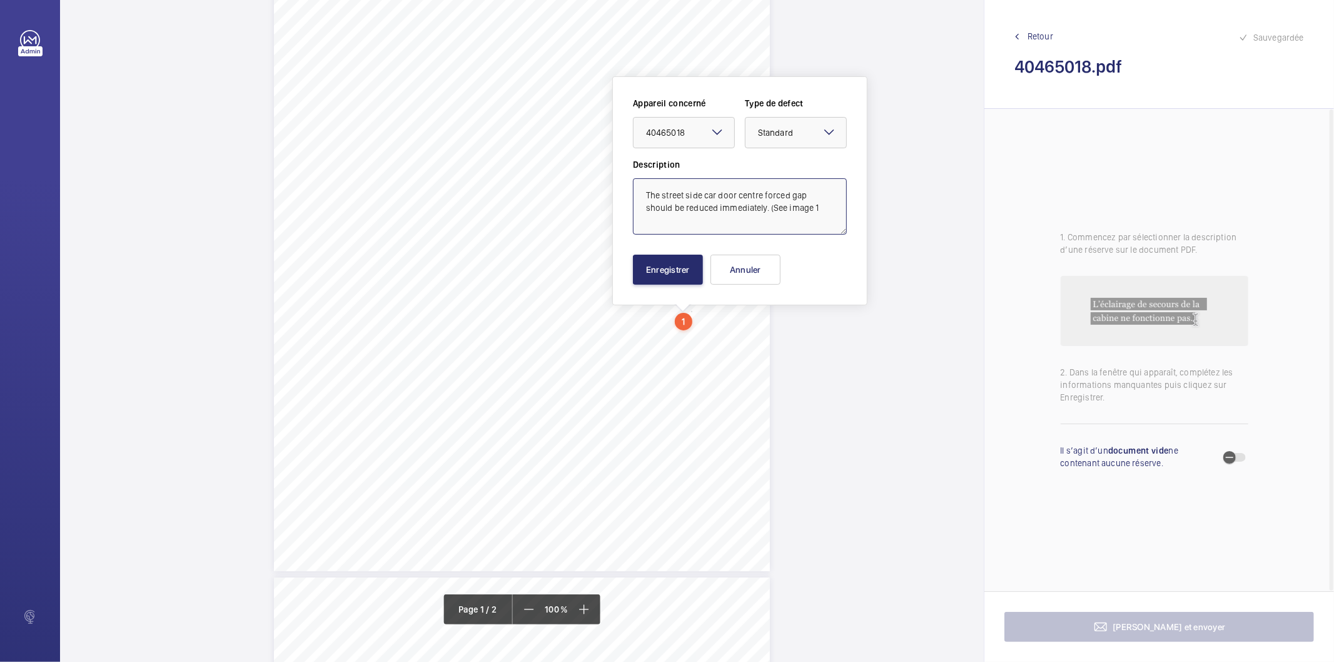
click at [807, 208] on textarea "The street side car door centre forced gap should be reduced immediately. (See …" at bounding box center [740, 206] width 214 height 56
type textarea "The street side car door centre forced gap should be reduced immediately. (See …"
click at [651, 269] on button "Enregistrer" at bounding box center [668, 270] width 70 height 30
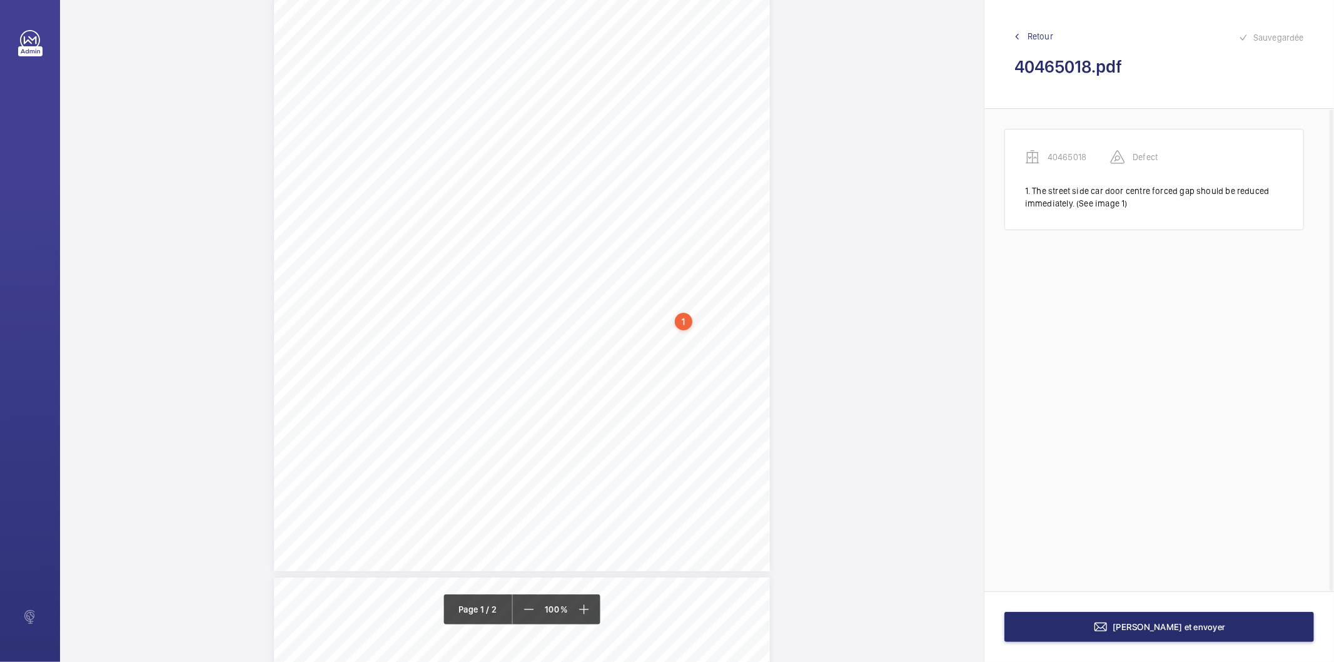
drag, startPoint x: 402, startPoint y: 326, endPoint x: 533, endPoint y: 333, distance: 130.9
click at [533, 333] on div "In any correspondence relating to this report please quote: District L574 REPOR…" at bounding box center [522, 220] width 496 height 702
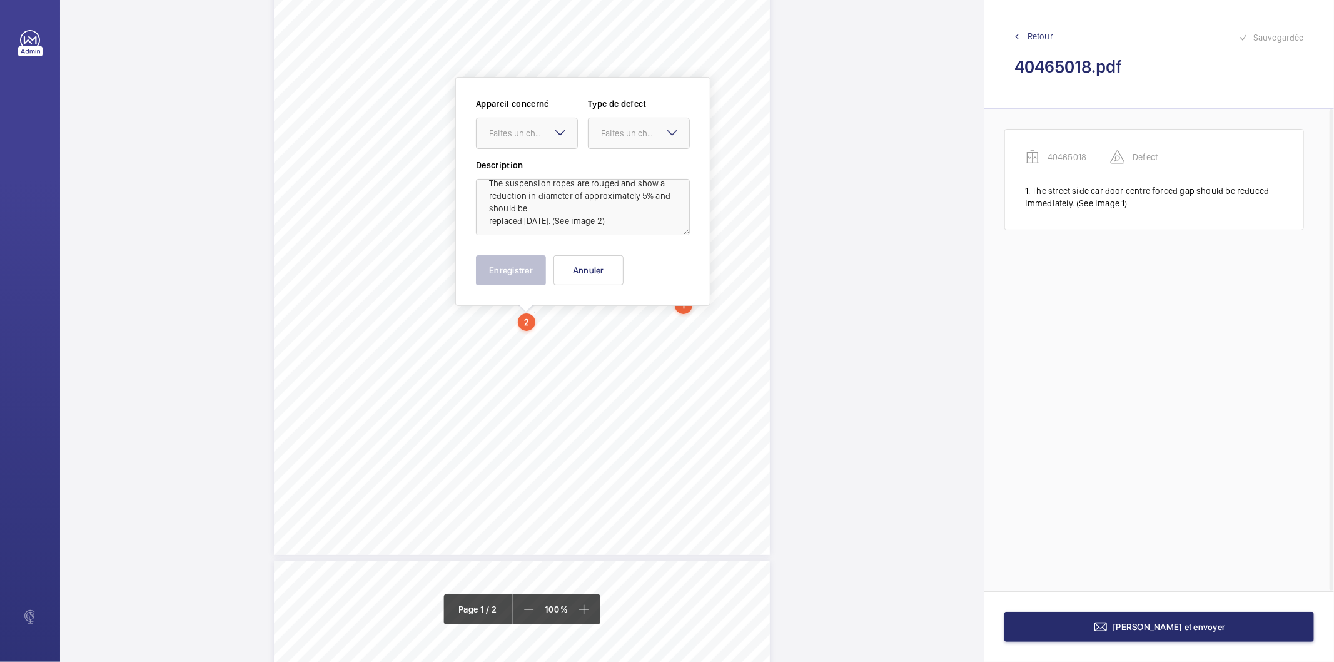
scroll to position [15, 0]
click at [561, 130] on mat-icon at bounding box center [560, 132] width 15 height 15
click at [523, 171] on span "40465018" at bounding box center [527, 171] width 76 height 13
click at [644, 121] on div at bounding box center [638, 133] width 101 height 30
click at [628, 171] on span "Standard" at bounding box center [639, 171] width 76 height 13
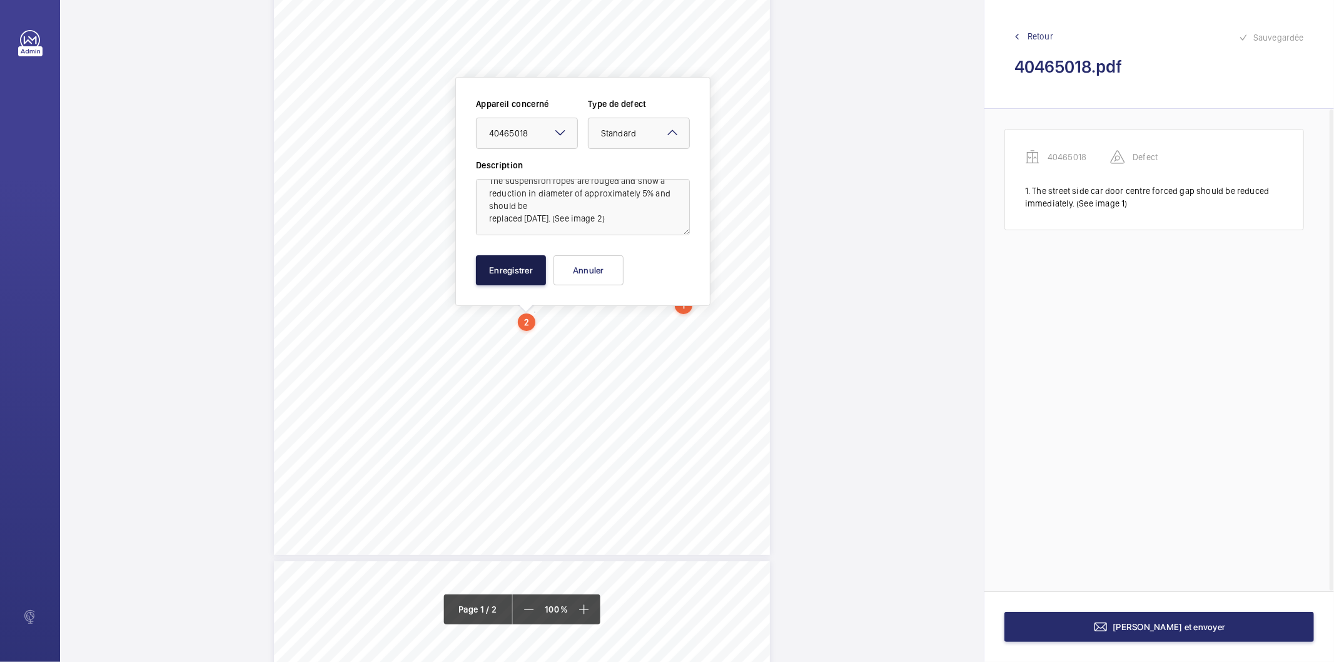
click at [523, 265] on button "Enregistrer" at bounding box center [511, 270] width 70 height 30
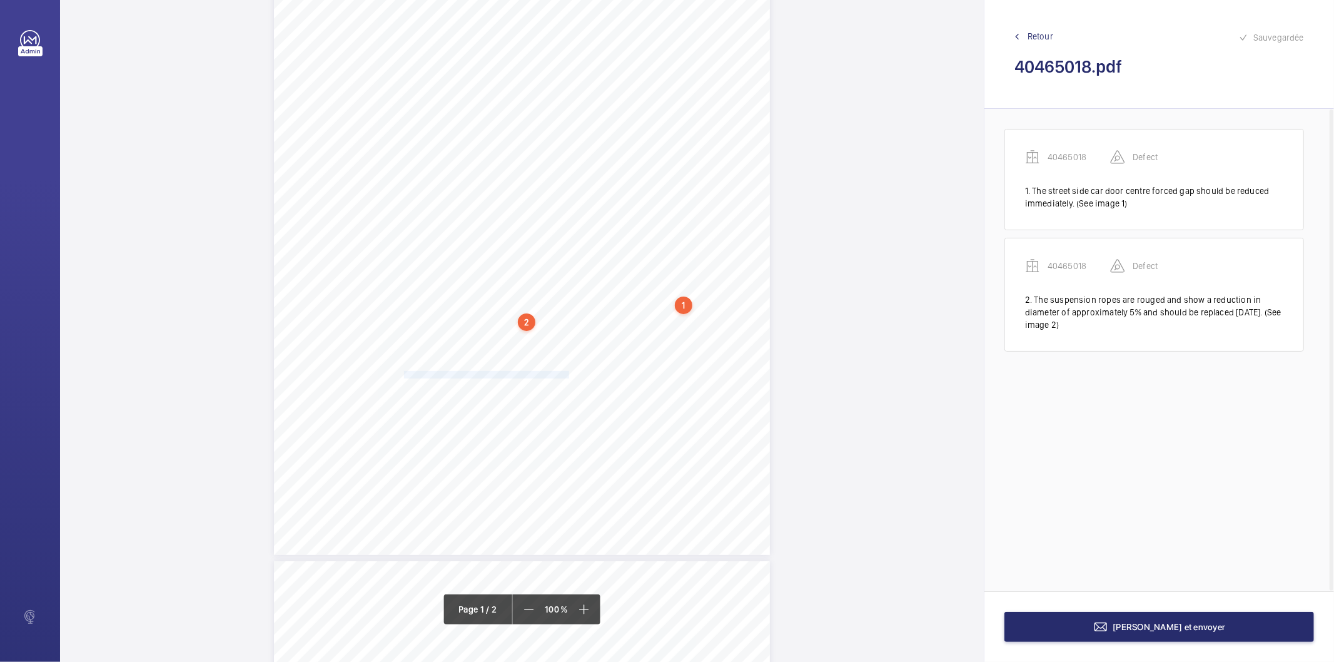
drag, startPoint x: 402, startPoint y: 373, endPoint x: 566, endPoint y: 373, distance: 163.8
click at [566, 373] on span "The car handrail is loose and should be re-secured." at bounding box center [488, 374] width 168 height 7
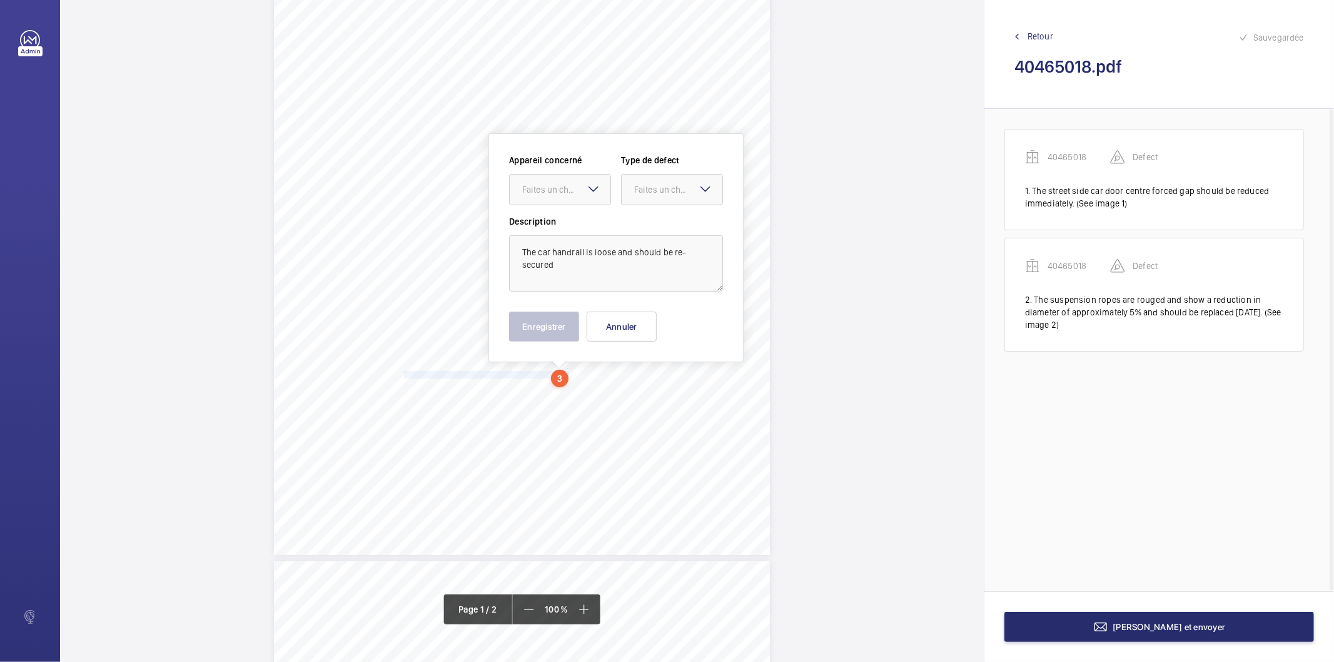
scroll to position [223, 0]
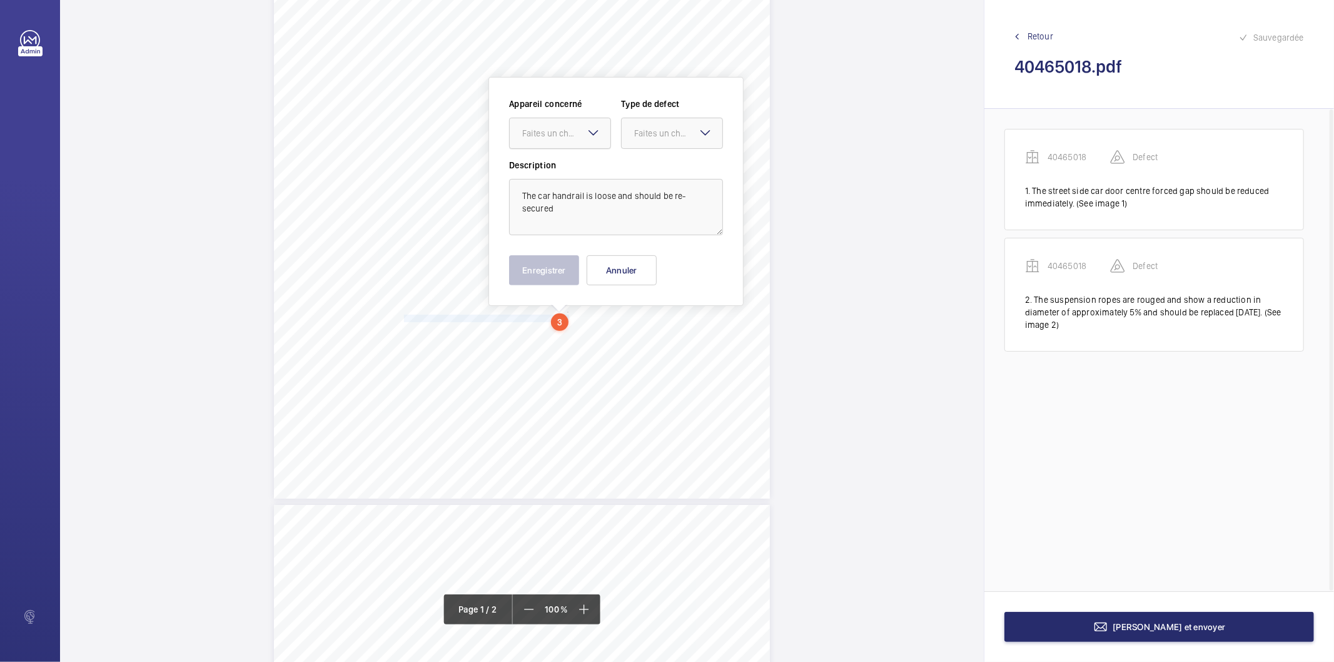
click at [569, 136] on div "Faites un choix" at bounding box center [566, 133] width 88 height 13
click at [567, 169] on span "40465018" at bounding box center [560, 171] width 76 height 13
click at [645, 135] on div "Faites un choix" at bounding box center [678, 133] width 88 height 13
click at [654, 166] on span "Standard" at bounding box center [672, 171] width 76 height 13
click at [552, 273] on button "Enregistrer" at bounding box center [544, 270] width 70 height 30
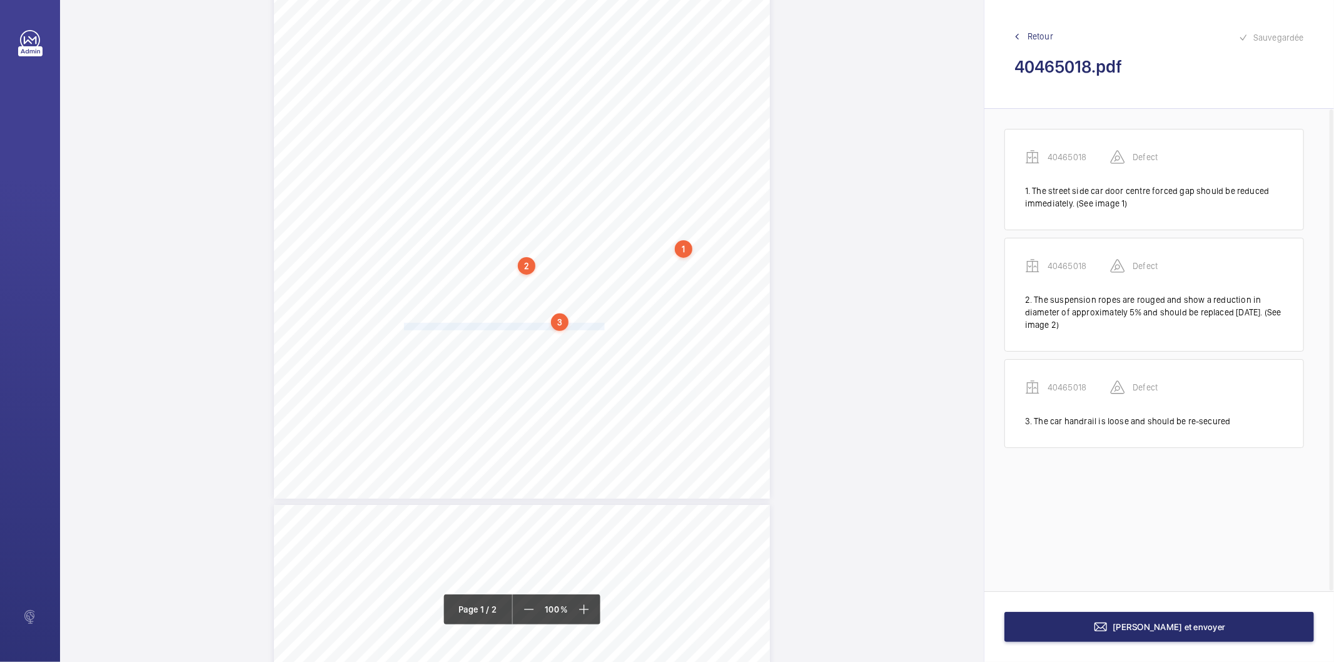
drag, startPoint x: 403, startPoint y: 327, endPoint x: 602, endPoint y: 323, distance: 199.5
click at [602, 323] on span "The debris in the car/landing door guides should be removed." at bounding box center [504, 326] width 201 height 7
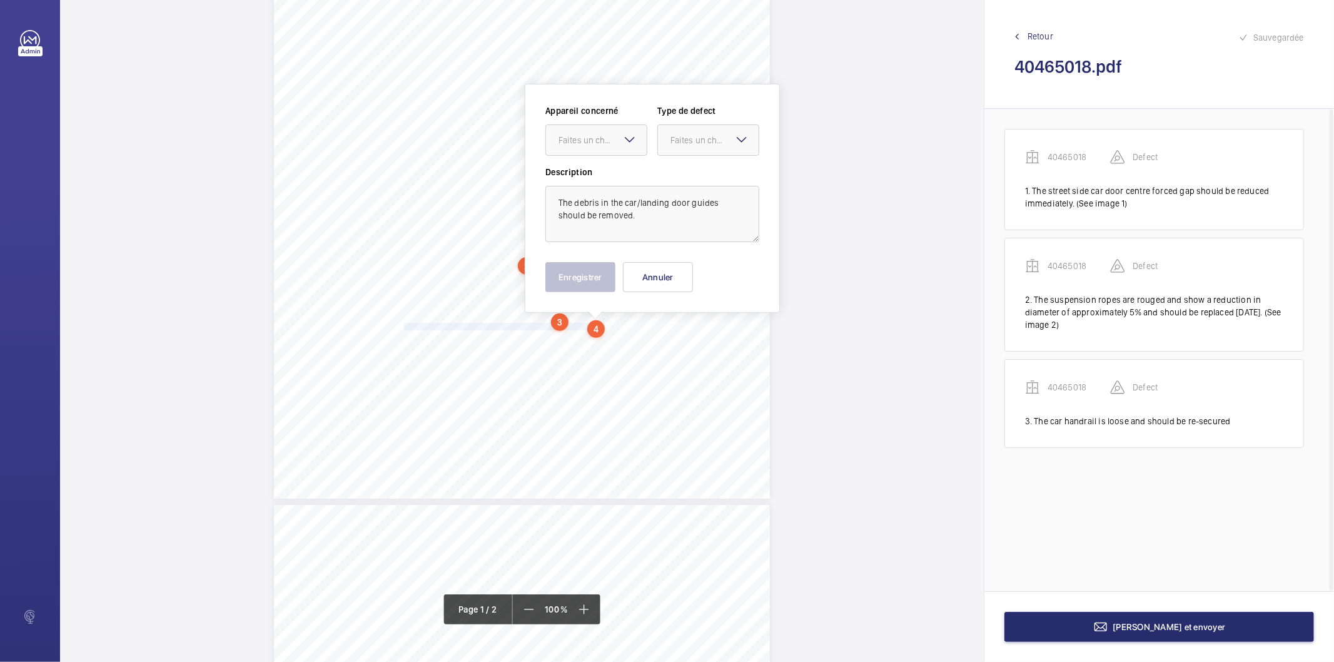
scroll to position [230, 0]
click at [566, 136] on div "Faites un choix" at bounding box center [602, 133] width 88 height 13
click at [563, 166] on span "40465018" at bounding box center [596, 171] width 76 height 13
click at [703, 139] on div at bounding box center [708, 133] width 101 height 30
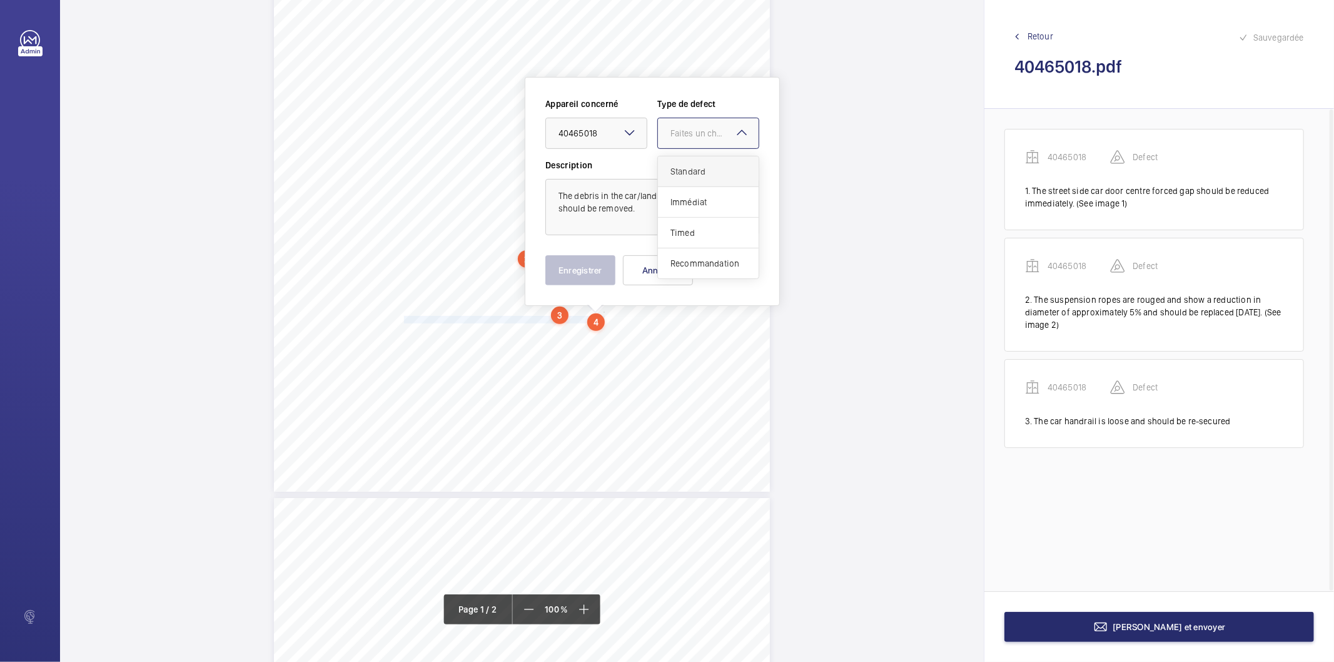
click at [686, 166] on span "Standard" at bounding box center [708, 171] width 76 height 13
click at [597, 273] on button "Enregistrer" at bounding box center [580, 270] width 70 height 30
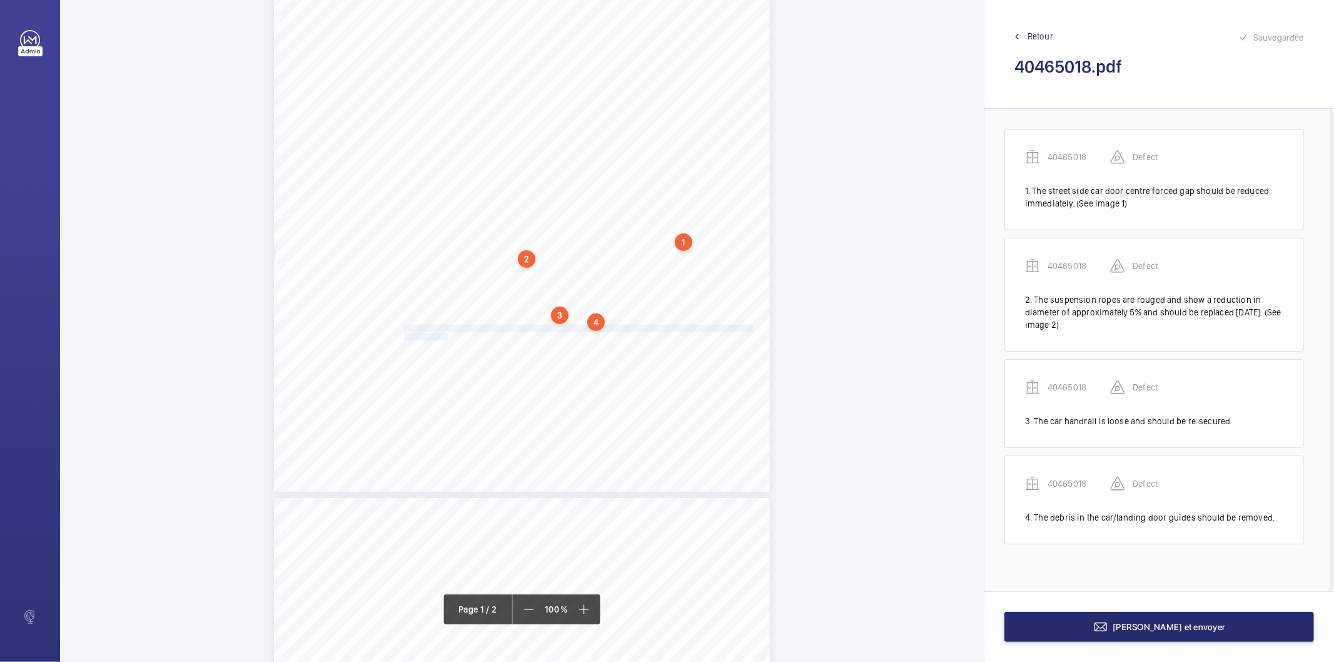
drag, startPoint x: 403, startPoint y: 327, endPoint x: 445, endPoint y: 333, distance: 43.0
click at [445, 333] on div "In any correspondence relating to this report please quote: District L574 REPOR…" at bounding box center [522, 141] width 496 height 702
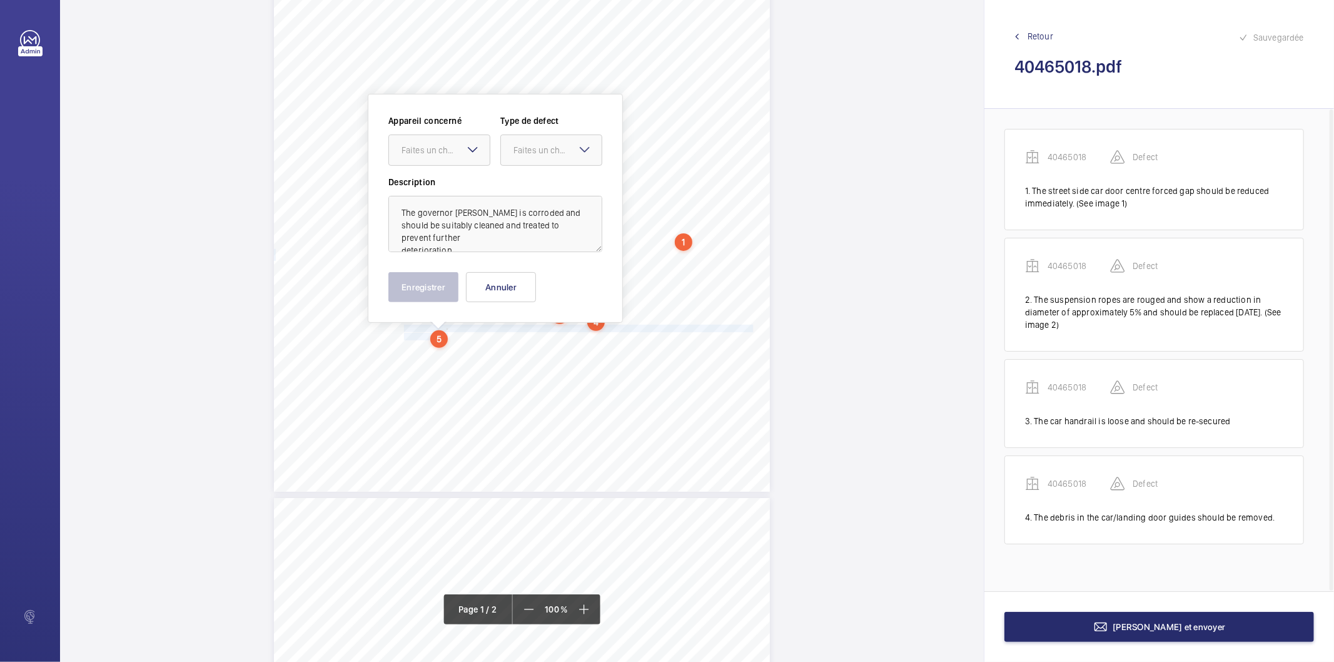
scroll to position [247, 0]
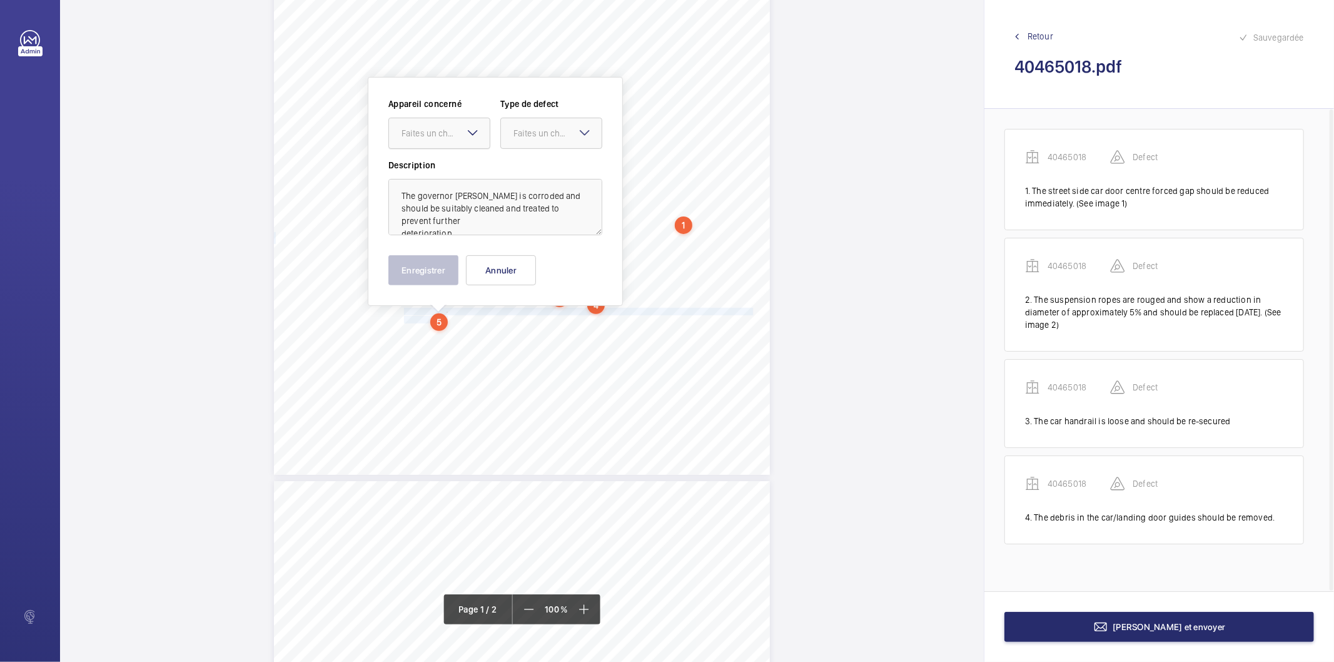
click at [448, 136] on div "Faites un choix" at bounding box center [445, 133] width 88 height 13
click at [440, 165] on span "40465018" at bounding box center [439, 171] width 76 height 13
click at [529, 131] on div "Faites un choix" at bounding box center [557, 133] width 88 height 13
click at [522, 173] on span "Standard" at bounding box center [551, 171] width 76 height 13
click at [433, 272] on button "Enregistrer" at bounding box center [423, 270] width 70 height 30
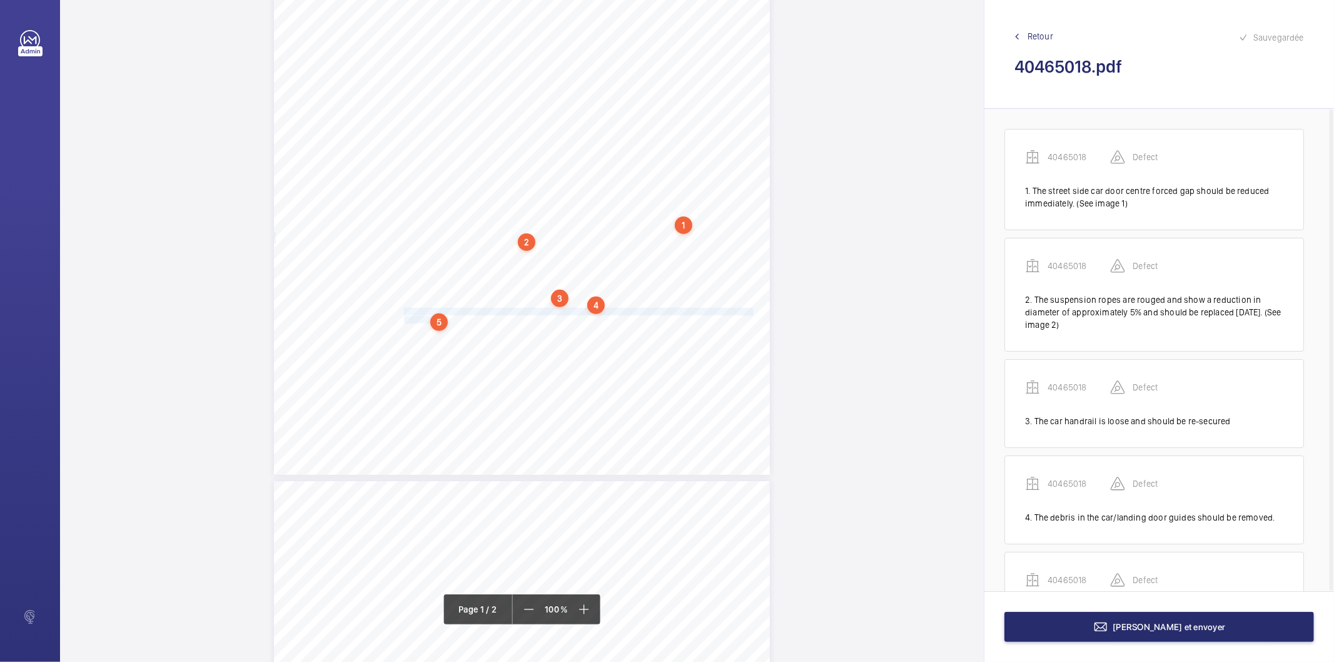
scroll to position [82, 0]
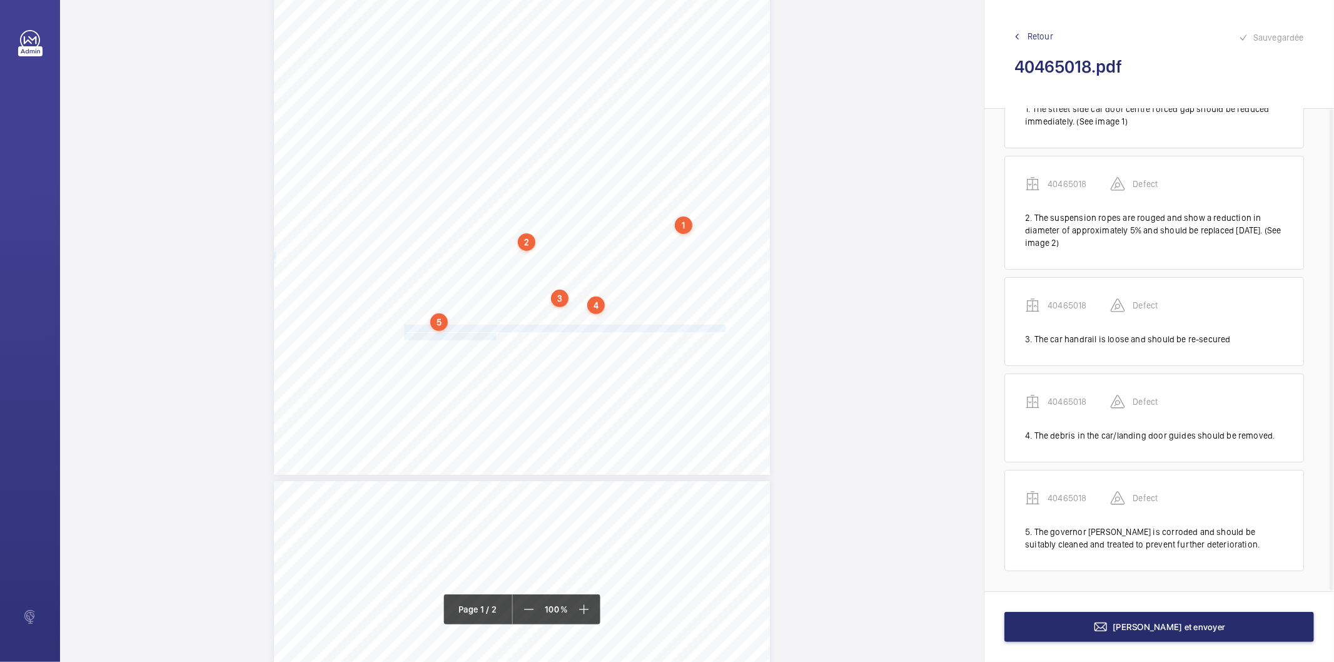
drag, startPoint x: 402, startPoint y: 329, endPoint x: 493, endPoint y: 333, distance: 90.8
click at [493, 333] on div "In any correspondence relating to this report please quote: District L574 REPOR…" at bounding box center [522, 124] width 496 height 702
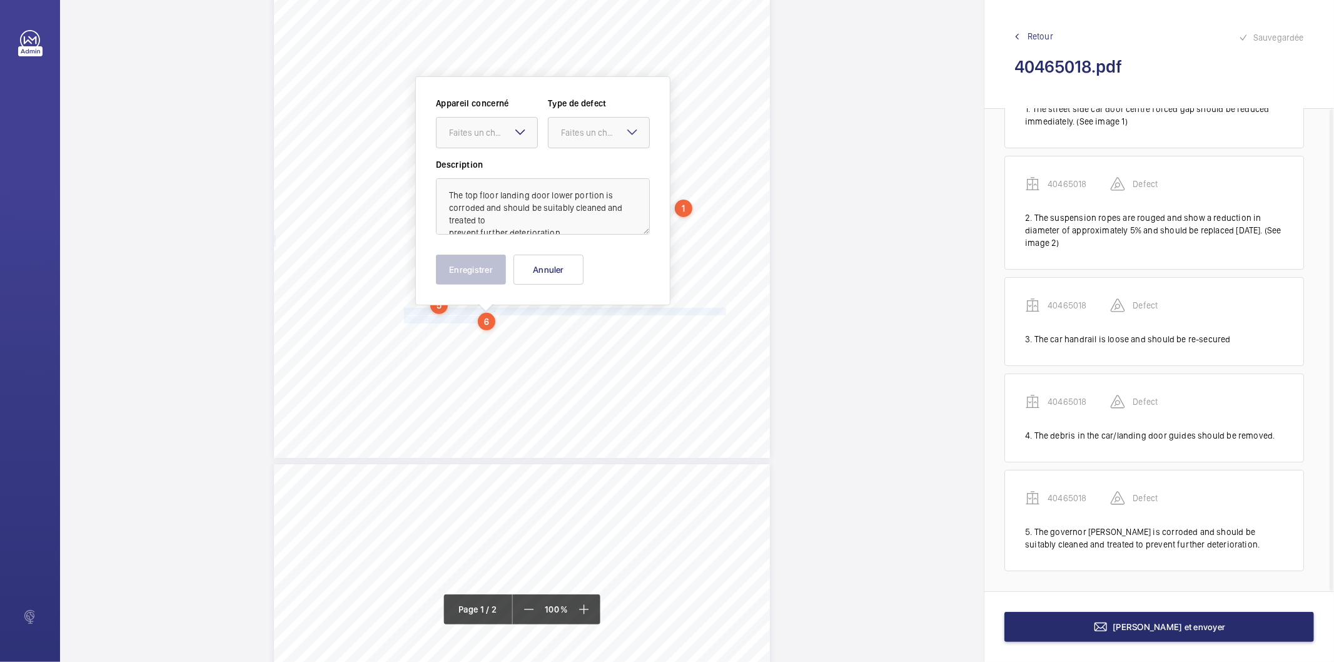
scroll to position [14, 0]
click at [483, 133] on div "Faites un choix" at bounding box center [493, 132] width 88 height 13
click at [464, 160] on div "40465018" at bounding box center [487, 171] width 101 height 30
click at [577, 138] on div "Faites un choix" at bounding box center [605, 132] width 88 height 13
click at [579, 171] on span "Standard" at bounding box center [599, 170] width 76 height 13
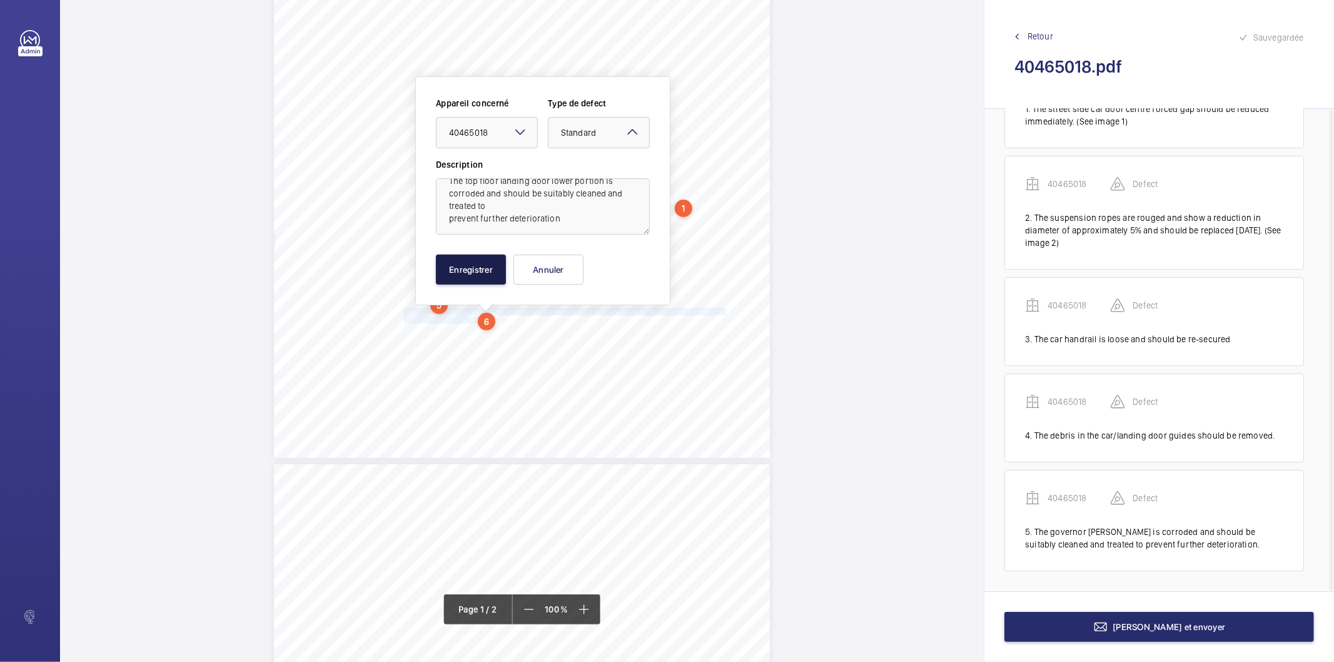
click at [479, 260] on button "Enregistrer" at bounding box center [471, 270] width 70 height 30
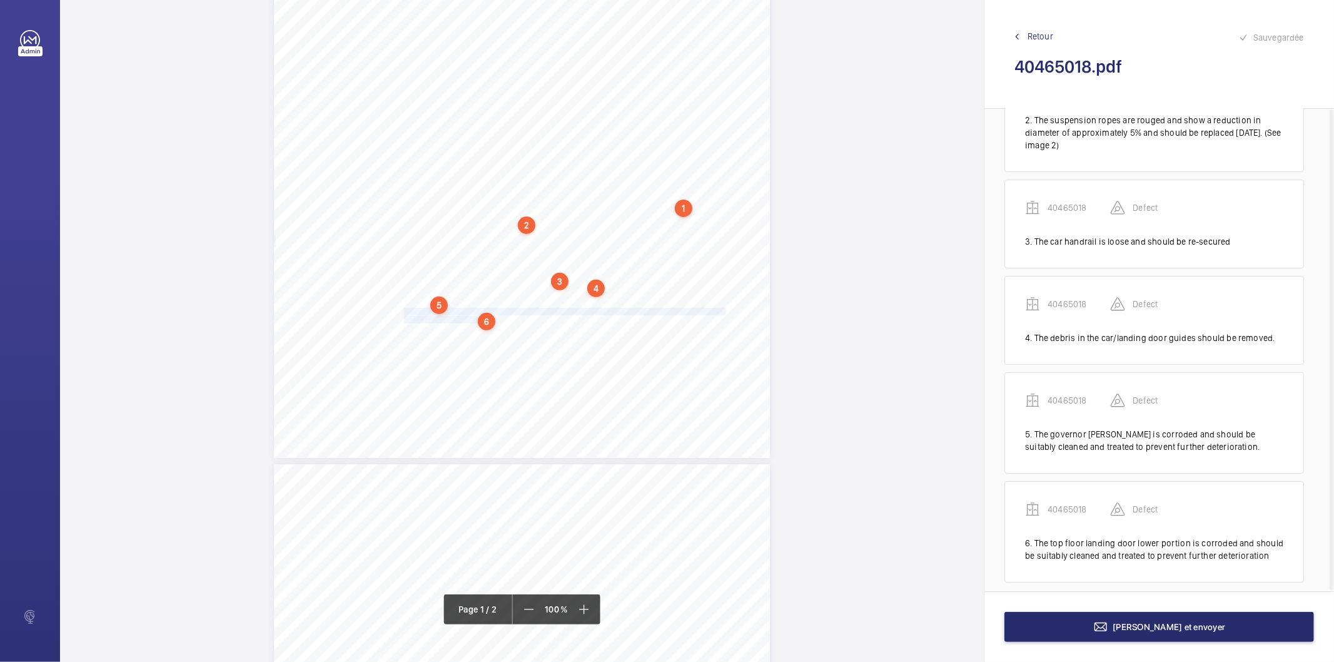
scroll to position [190, 0]
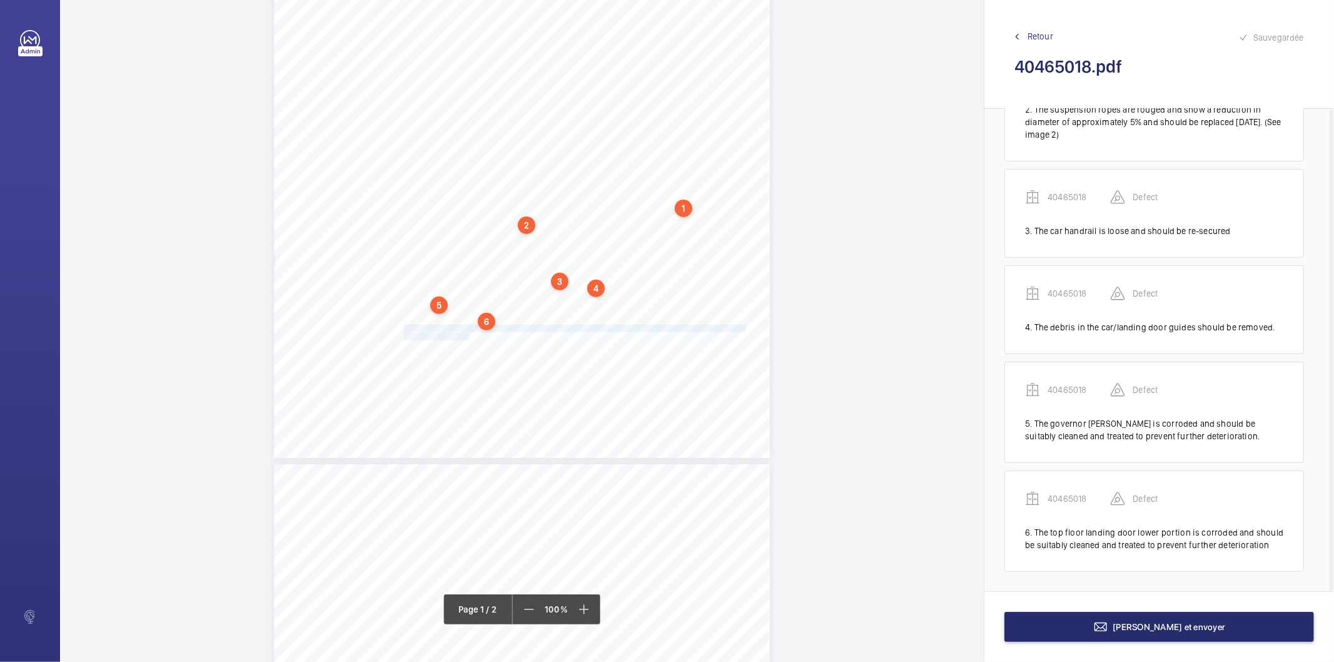
drag, startPoint x: 402, startPoint y: 326, endPoint x: 466, endPoint y: 338, distance: 64.9
click at [466, 338] on div "In any correspondence relating to this report please quote: District L574 REPOR…" at bounding box center [522, 107] width 496 height 702
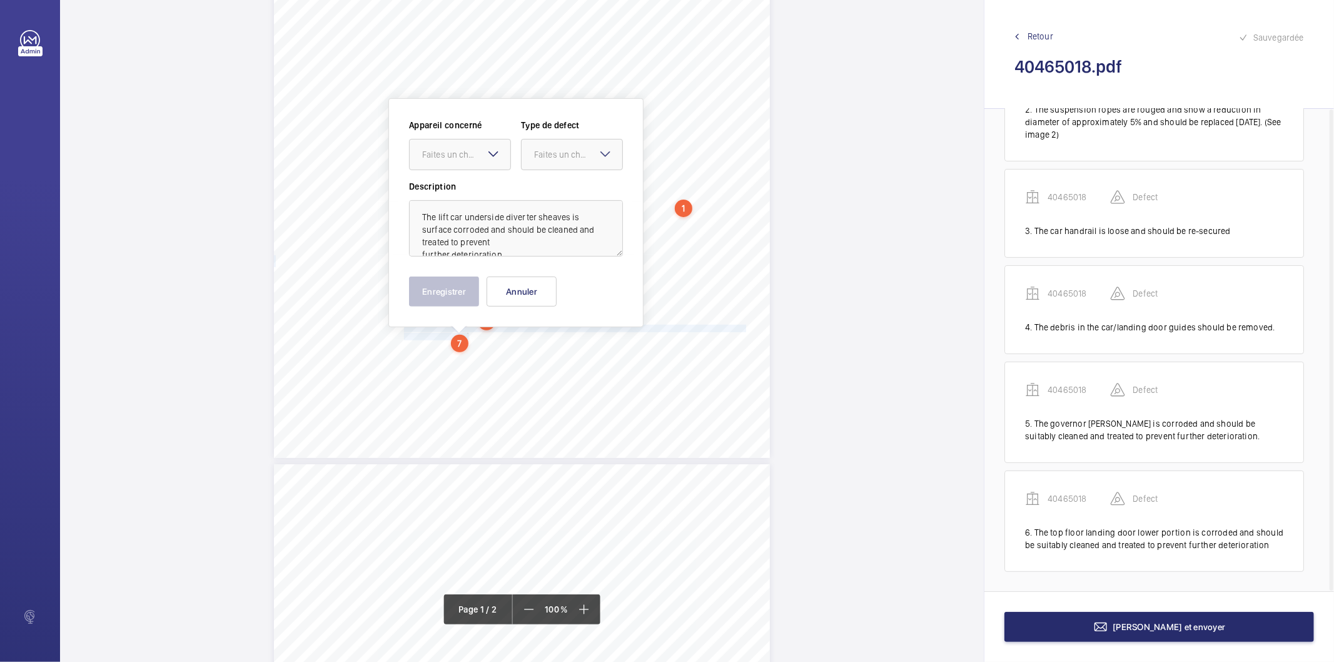
scroll to position [285, 0]
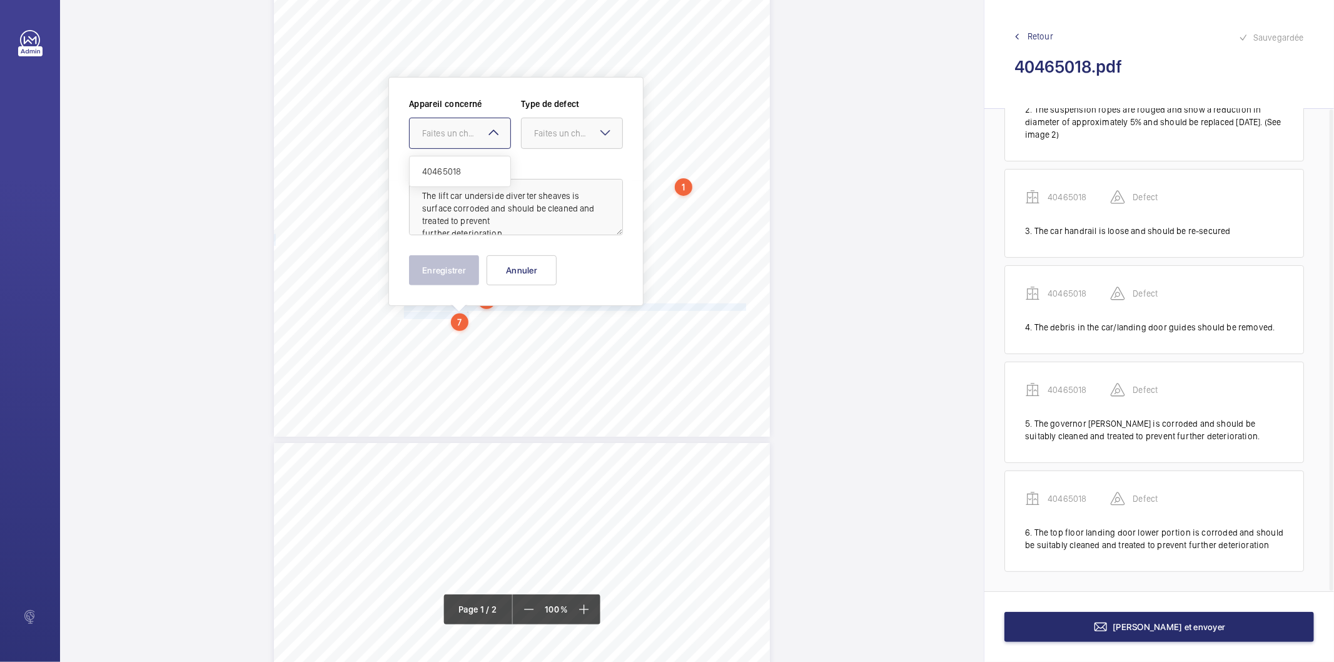
click at [450, 138] on div "Faites un choix" at bounding box center [466, 133] width 88 height 13
click at [442, 171] on span "40465018" at bounding box center [460, 171] width 76 height 13
click at [552, 130] on div "Faites un choix" at bounding box center [578, 133] width 88 height 13
drag, startPoint x: 555, startPoint y: 165, endPoint x: 526, endPoint y: 224, distance: 65.7
click at [555, 166] on span "Standard" at bounding box center [572, 171] width 76 height 13
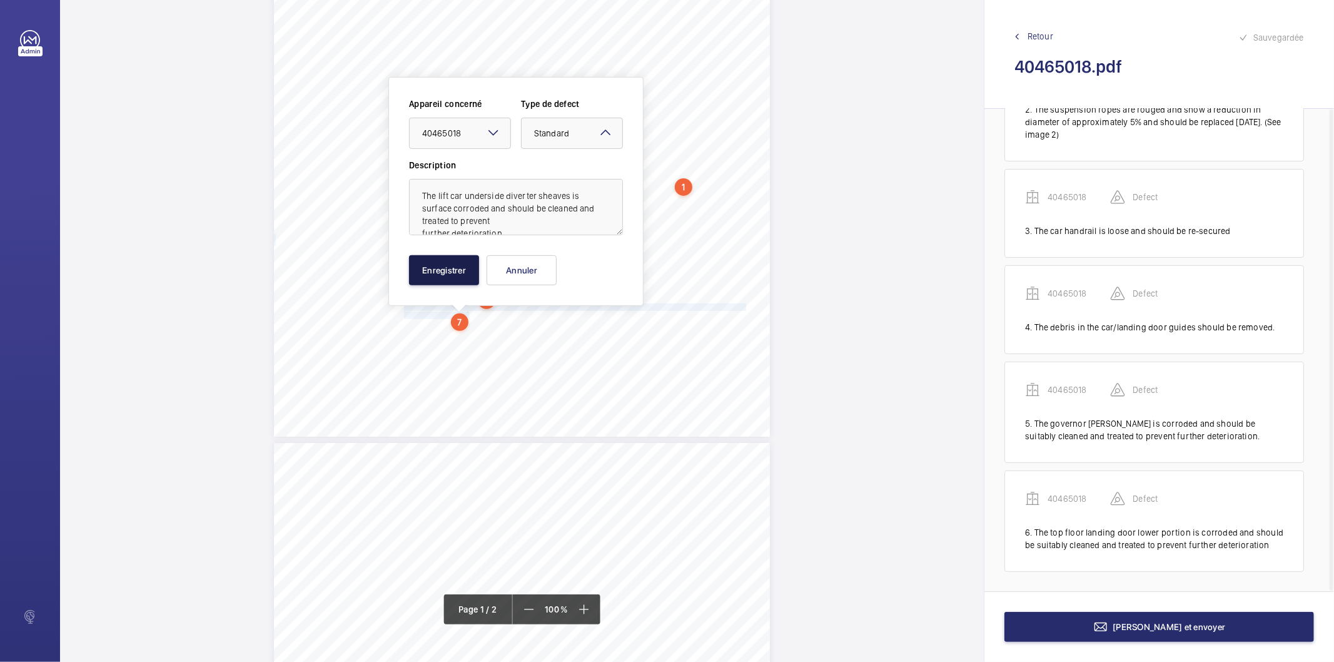
click at [444, 273] on button "Enregistrer" at bounding box center [444, 270] width 70 height 30
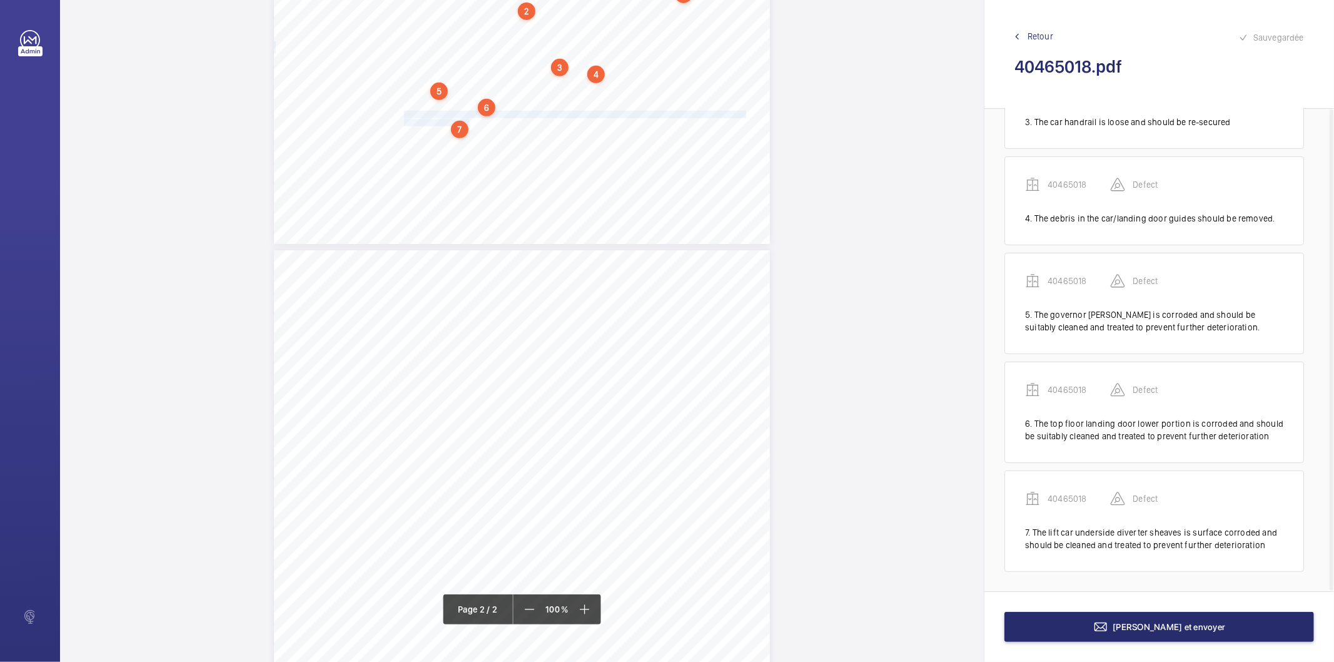
scroll to position [494, 0]
drag, startPoint x: 403, startPoint y: 321, endPoint x: 542, endPoint y: 318, distance: 138.3
click at [542, 319] on span "The suspension ropes, see section 6 above." at bounding box center [475, 322] width 143 height 7
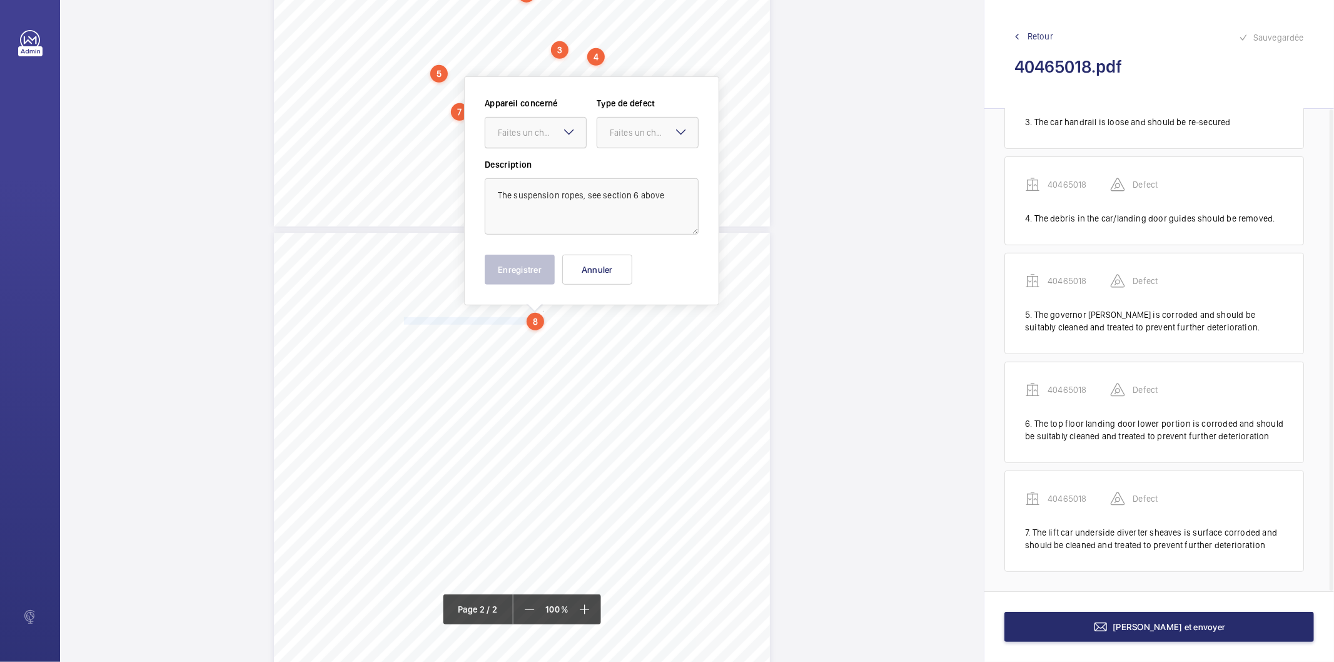
click at [530, 135] on div "Faites un choix" at bounding box center [542, 132] width 88 height 13
click at [521, 169] on span "40465018" at bounding box center [536, 170] width 76 height 13
click at [615, 132] on div "Faites un choix" at bounding box center [654, 132] width 88 height 13
drag, startPoint x: 659, startPoint y: 261, endPoint x: 637, endPoint y: 264, distance: 22.1
click at [658, 261] on span "Recommandation" at bounding box center [648, 262] width 76 height 13
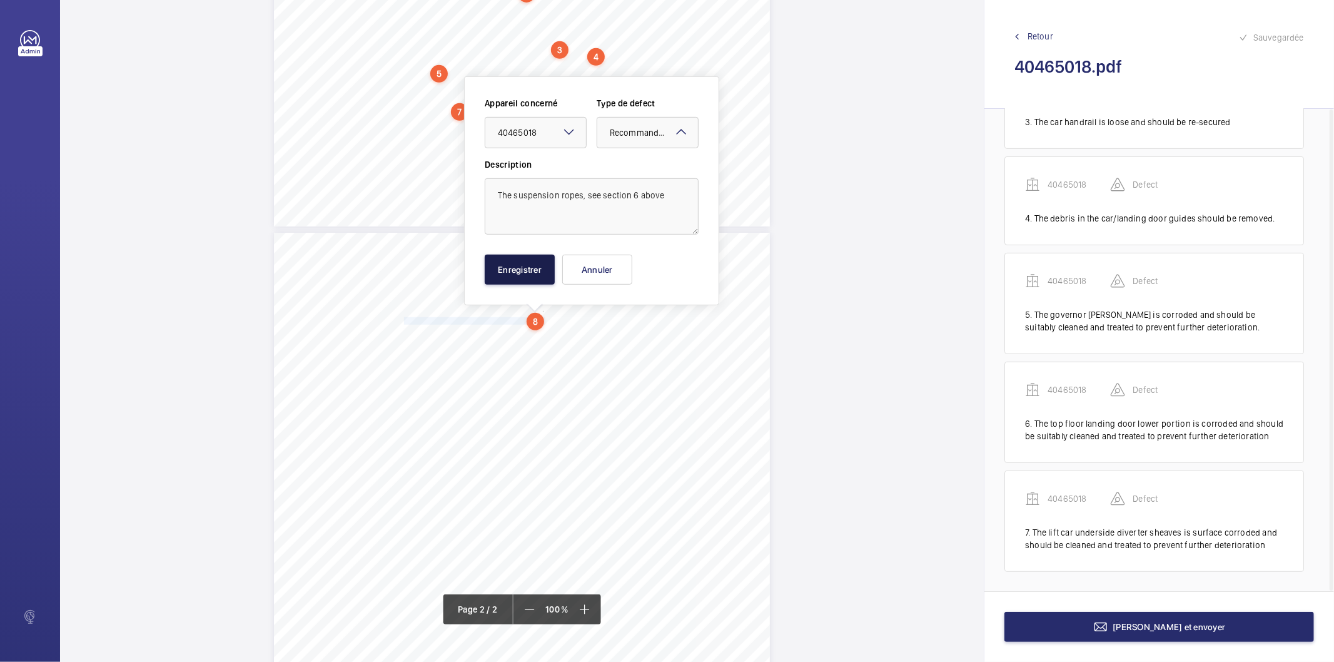
click at [542, 272] on button "Enregistrer" at bounding box center [520, 270] width 70 height 30
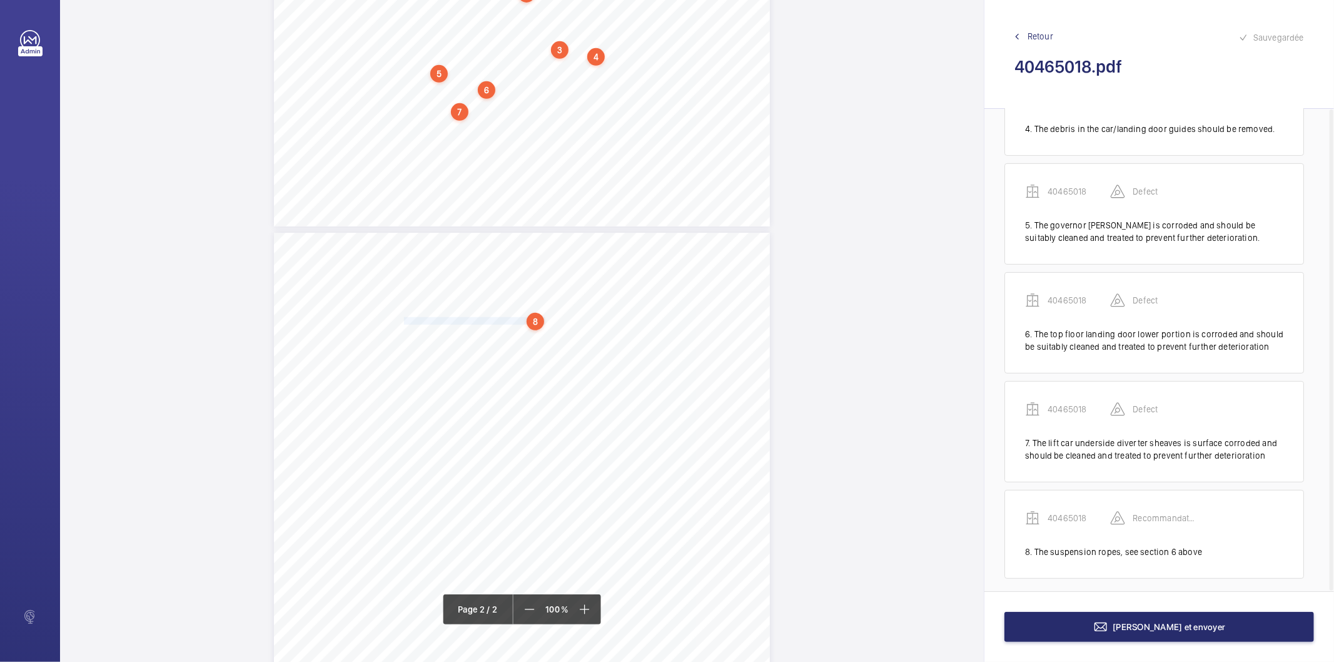
scroll to position [396, 0]
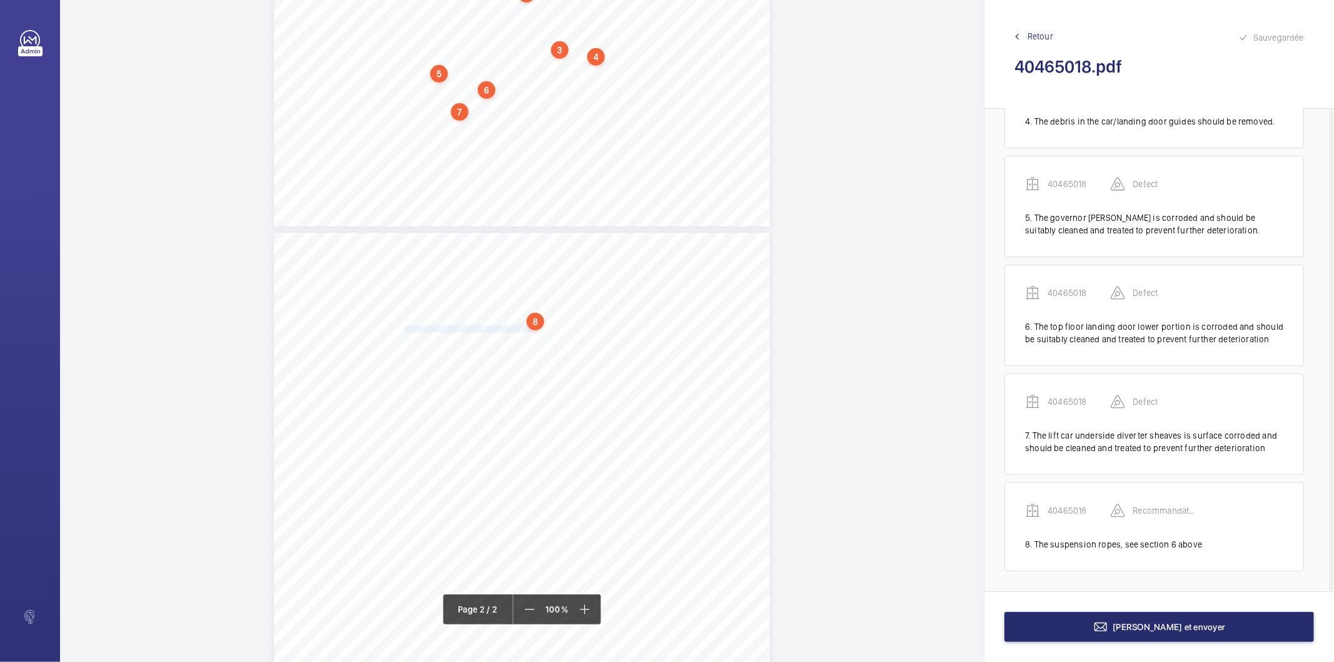
drag, startPoint x: 403, startPoint y: 326, endPoint x: 528, endPoint y: 331, distance: 125.2
click at [528, 331] on span "The governor rope remains serviceable." at bounding box center [468, 329] width 129 height 7
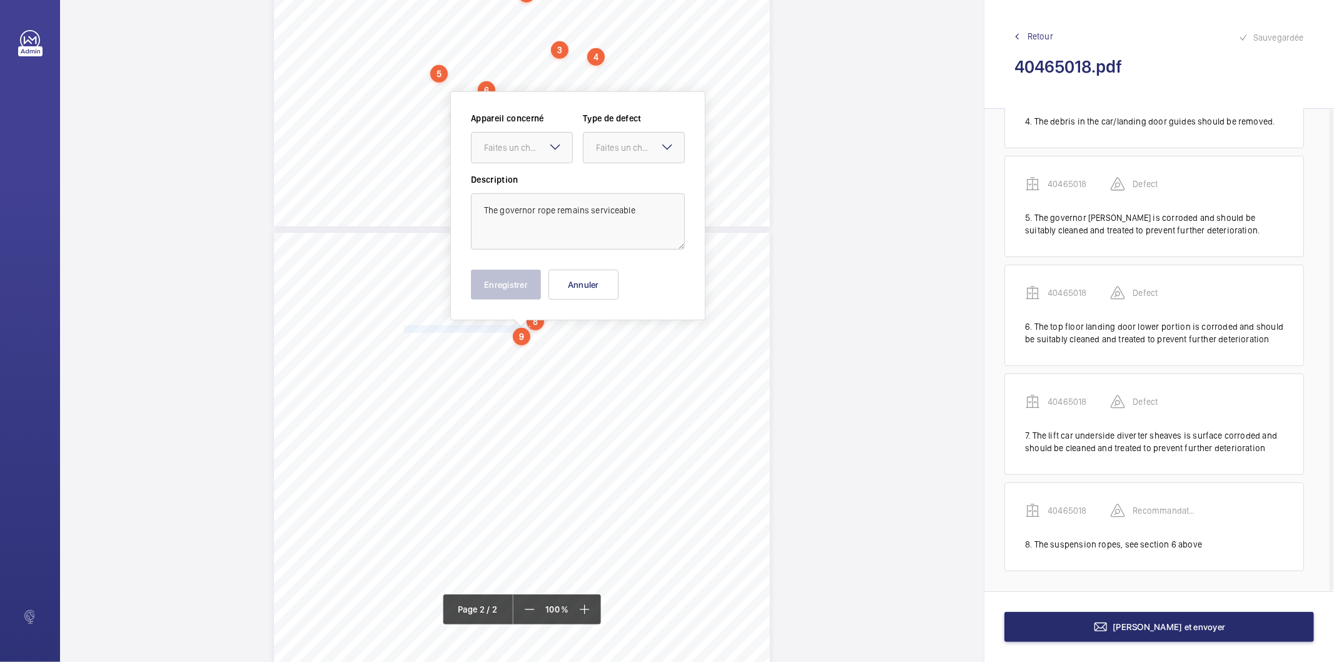
scroll to position [510, 0]
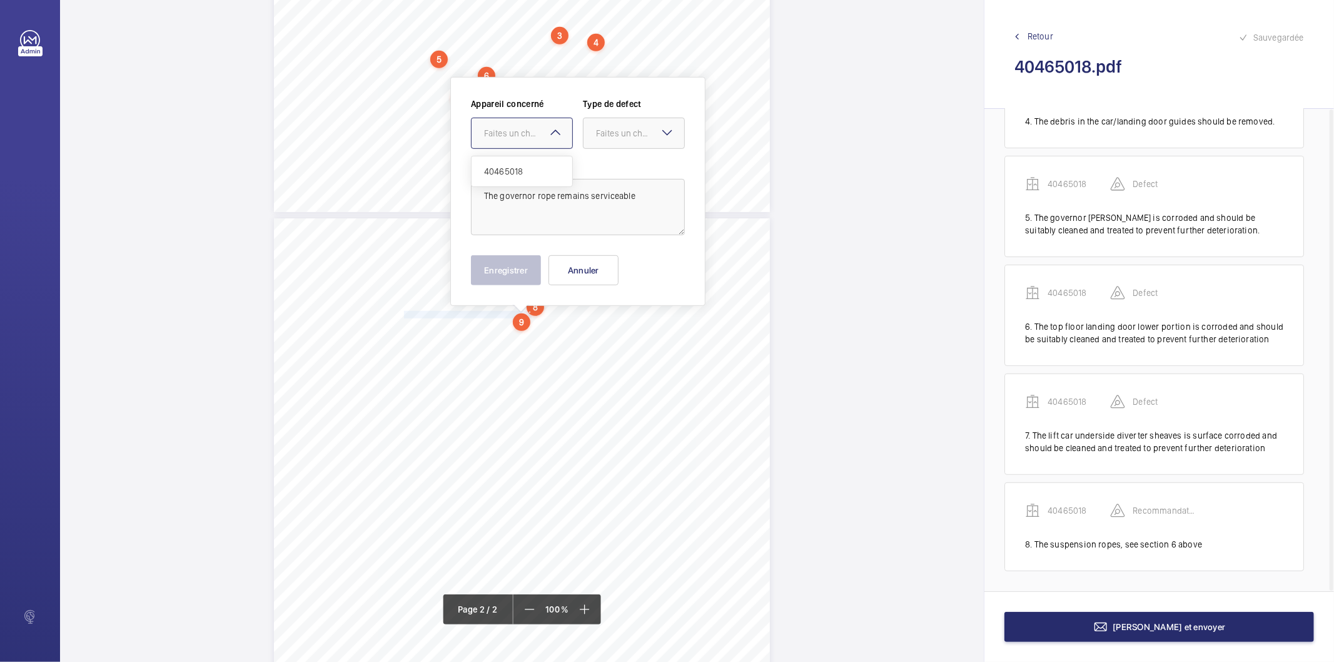
click at [524, 136] on div "Faites un choix" at bounding box center [528, 133] width 88 height 13
click at [526, 173] on span "40465018" at bounding box center [522, 171] width 76 height 13
click at [588, 133] on div at bounding box center [633, 133] width 101 height 30
drag, startPoint x: 610, startPoint y: 265, endPoint x: 597, endPoint y: 266, distance: 12.5
click at [608, 266] on span "Recommandation" at bounding box center [634, 263] width 76 height 13
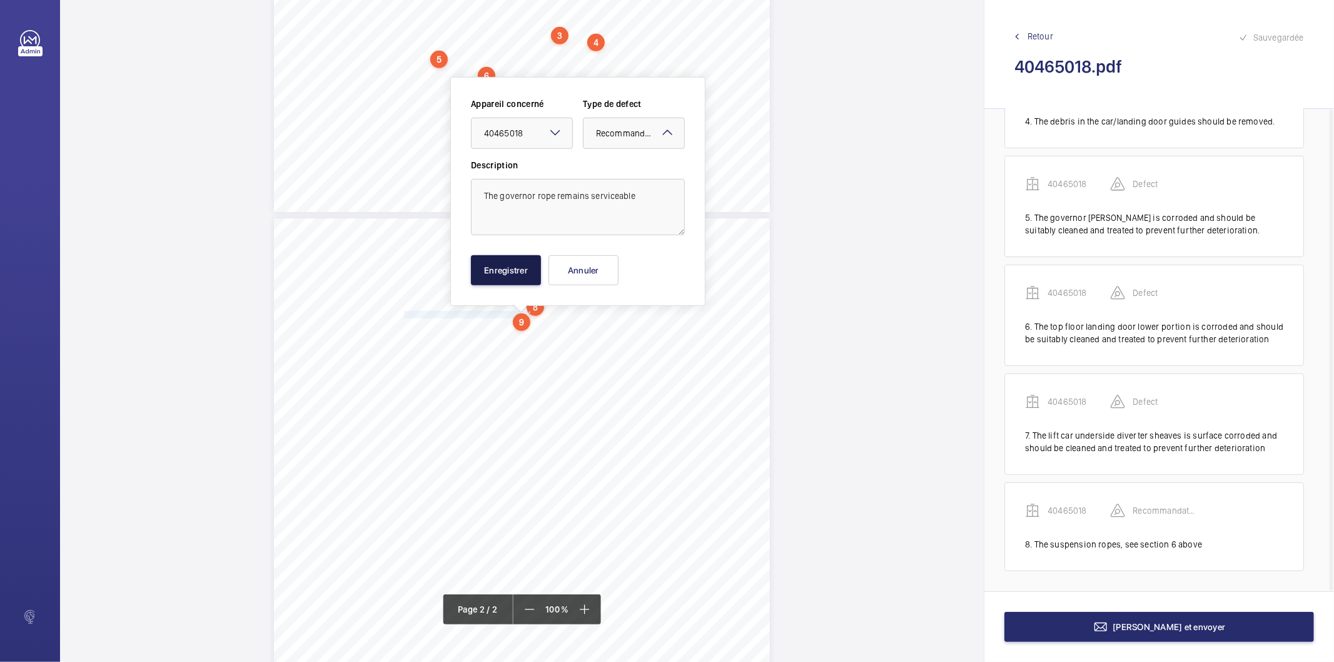
click at [522, 266] on button "Enregistrer" at bounding box center [506, 270] width 70 height 30
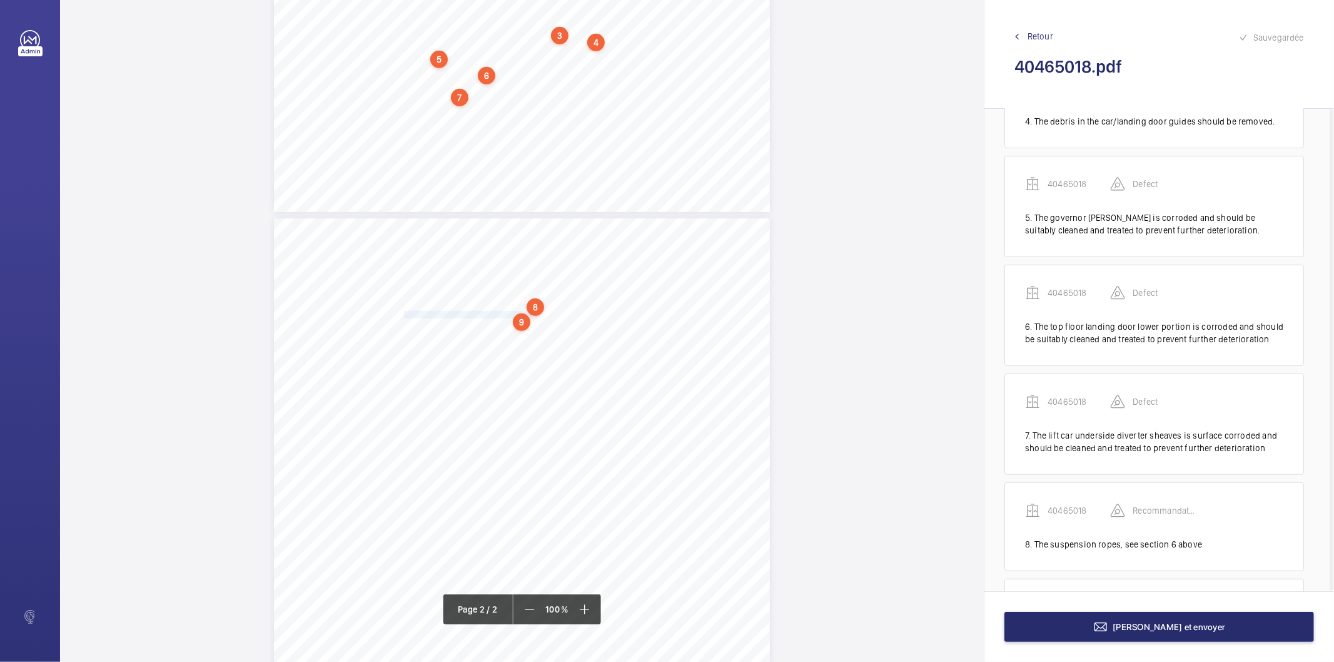
scroll to position [492, 0]
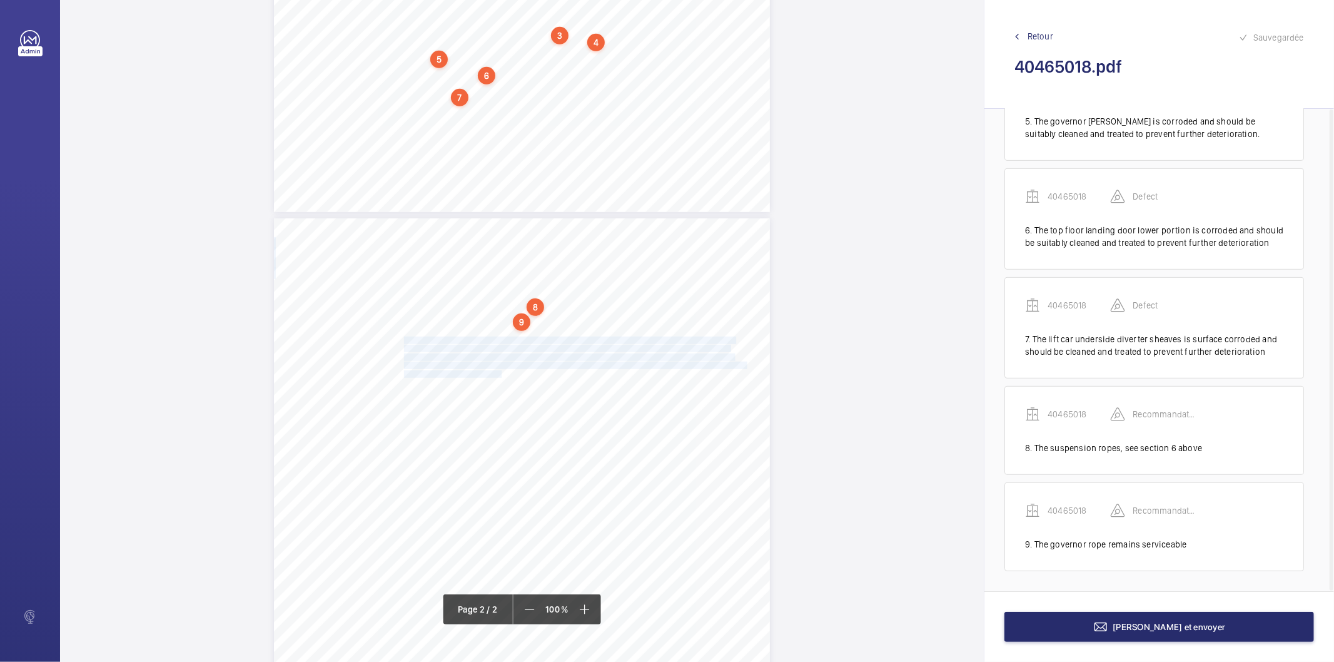
drag, startPoint x: 402, startPoint y: 338, endPoint x: 499, endPoint y: 371, distance: 102.2
click at [499, 371] on div "8 Observations The suspension ropes, see section 6 above. The governor rope rem…" at bounding box center [522, 569] width 496 height 702
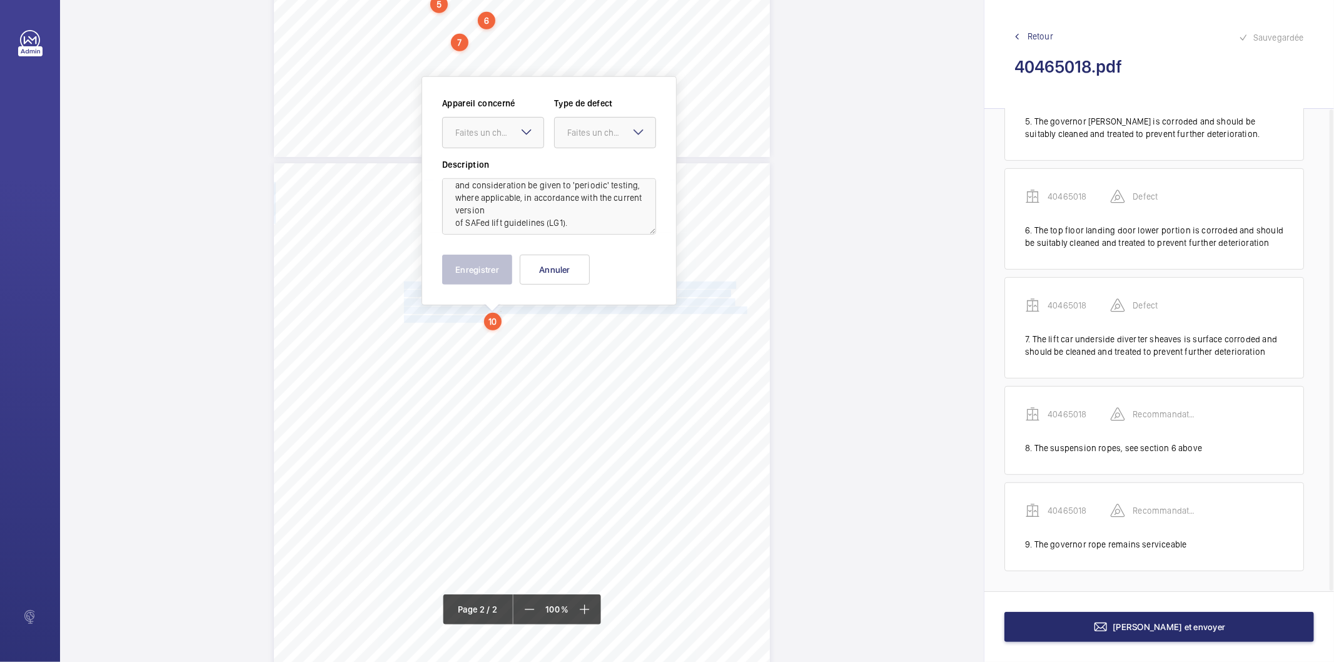
scroll to position [128, 0]
click at [517, 126] on div "Faites un choix" at bounding box center [499, 132] width 88 height 13
click at [492, 173] on span "40465018" at bounding box center [493, 170] width 76 height 13
click at [597, 140] on div at bounding box center [605, 133] width 101 height 30
drag, startPoint x: 595, startPoint y: 263, endPoint x: 572, endPoint y: 265, distance: 23.2
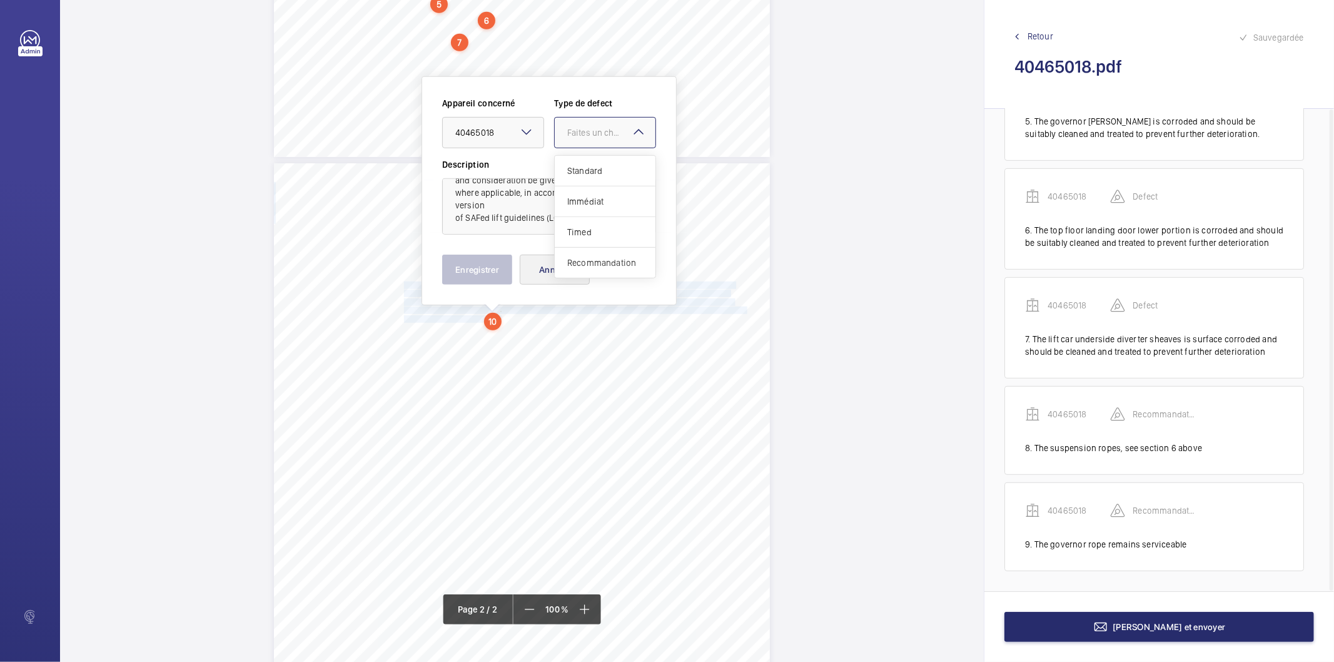
click at [592, 265] on span "Recommandation" at bounding box center [605, 262] width 76 height 13
click at [499, 271] on button "Enregistrer" at bounding box center [477, 270] width 70 height 30
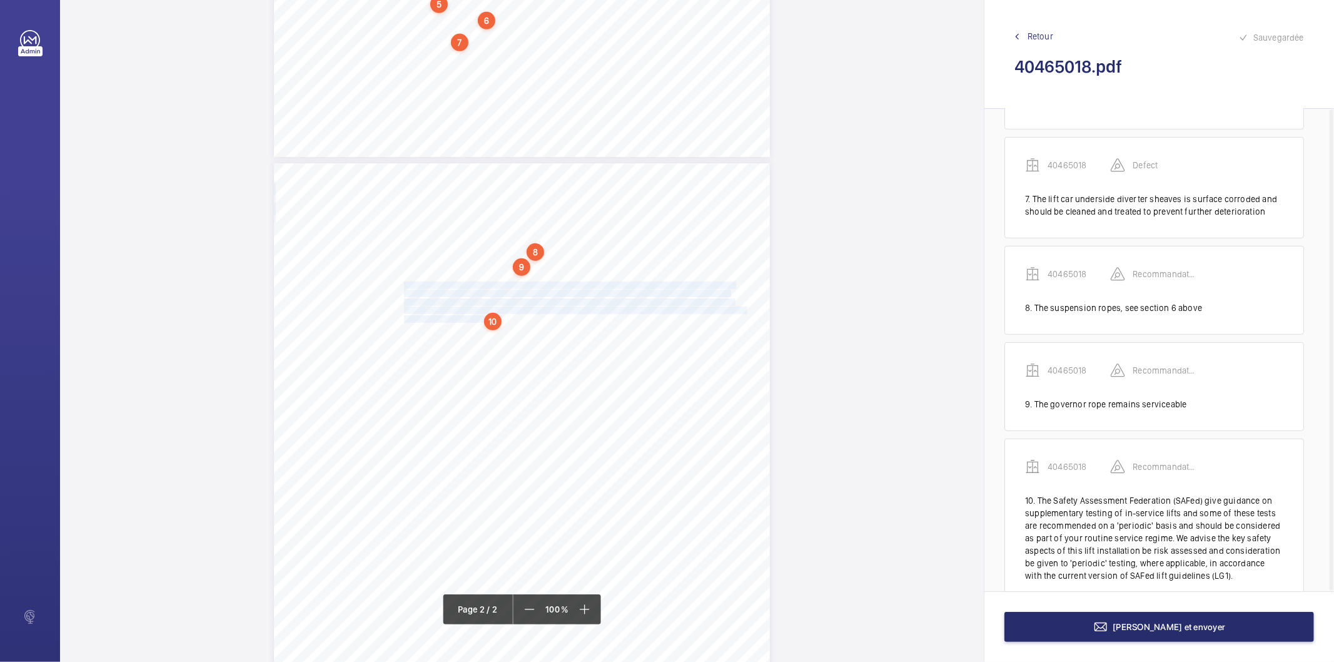
scroll to position [664, 0]
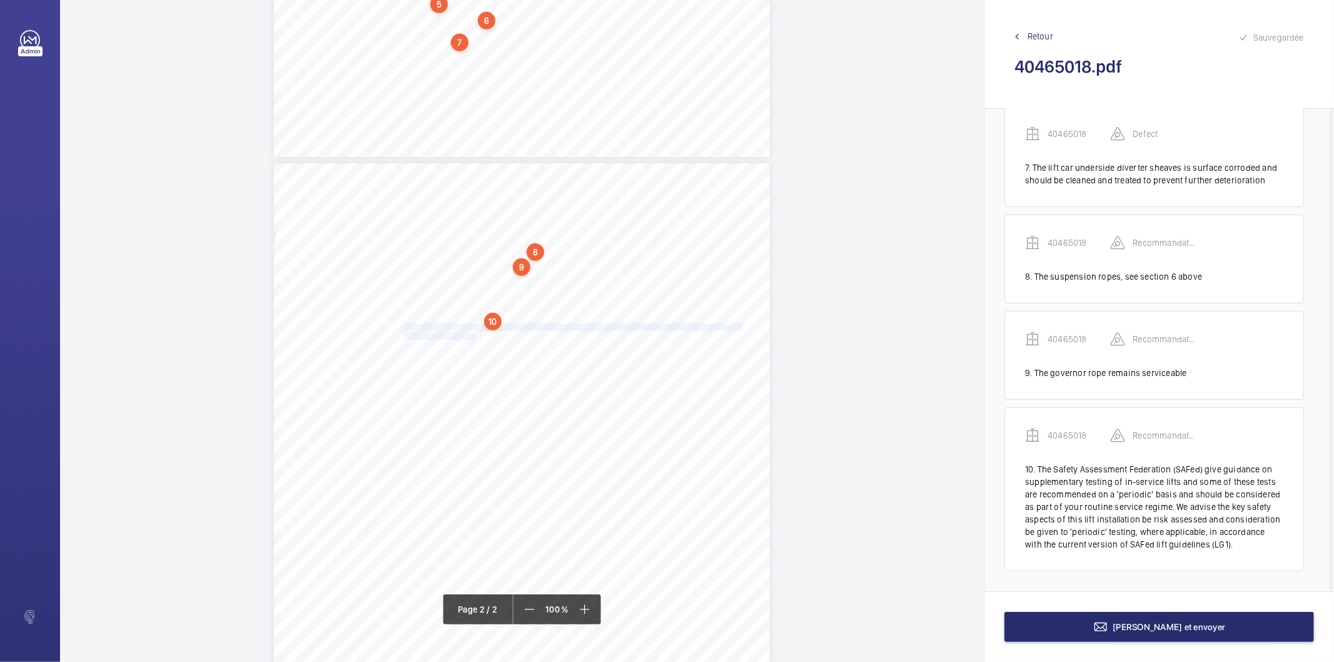
drag, startPoint x: 403, startPoint y: 328, endPoint x: 474, endPoint y: 338, distance: 71.5
click at [474, 338] on div "8 Observations The suspension ropes, see section 6 above. The governor rope rem…" at bounding box center [522, 514] width 496 height 702
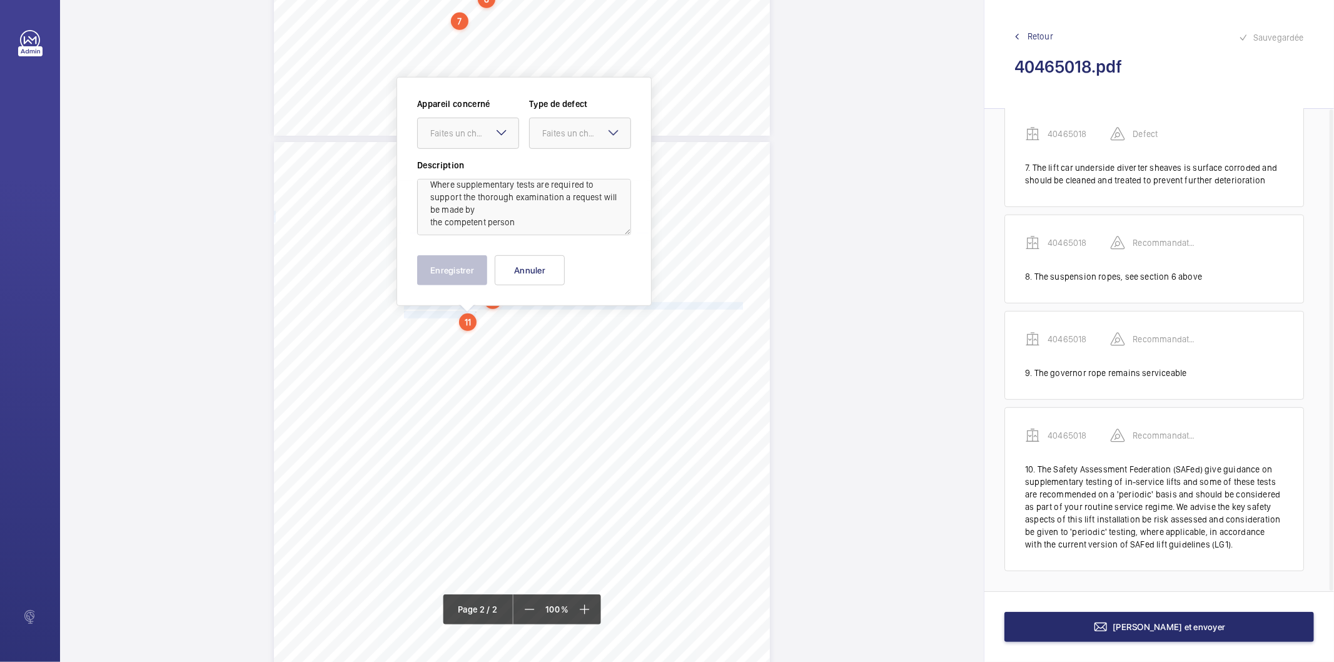
scroll to position [15, 0]
click at [480, 129] on div "Faites un choix" at bounding box center [474, 133] width 88 height 13
click at [468, 169] on span "40465018" at bounding box center [468, 171] width 76 height 13
click at [555, 138] on div "Faites un choix" at bounding box center [586, 133] width 88 height 13
click at [579, 266] on span "Recommandation" at bounding box center [580, 263] width 76 height 13
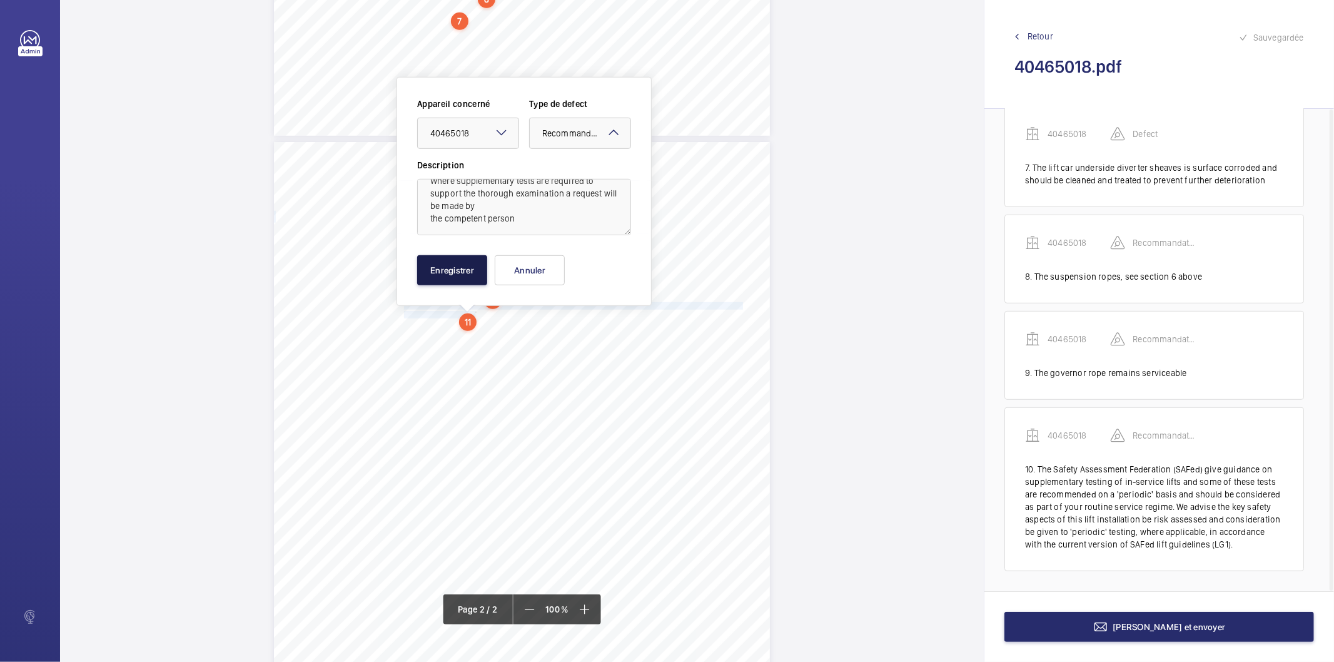
click at [470, 273] on button "Enregistrer" at bounding box center [452, 270] width 70 height 30
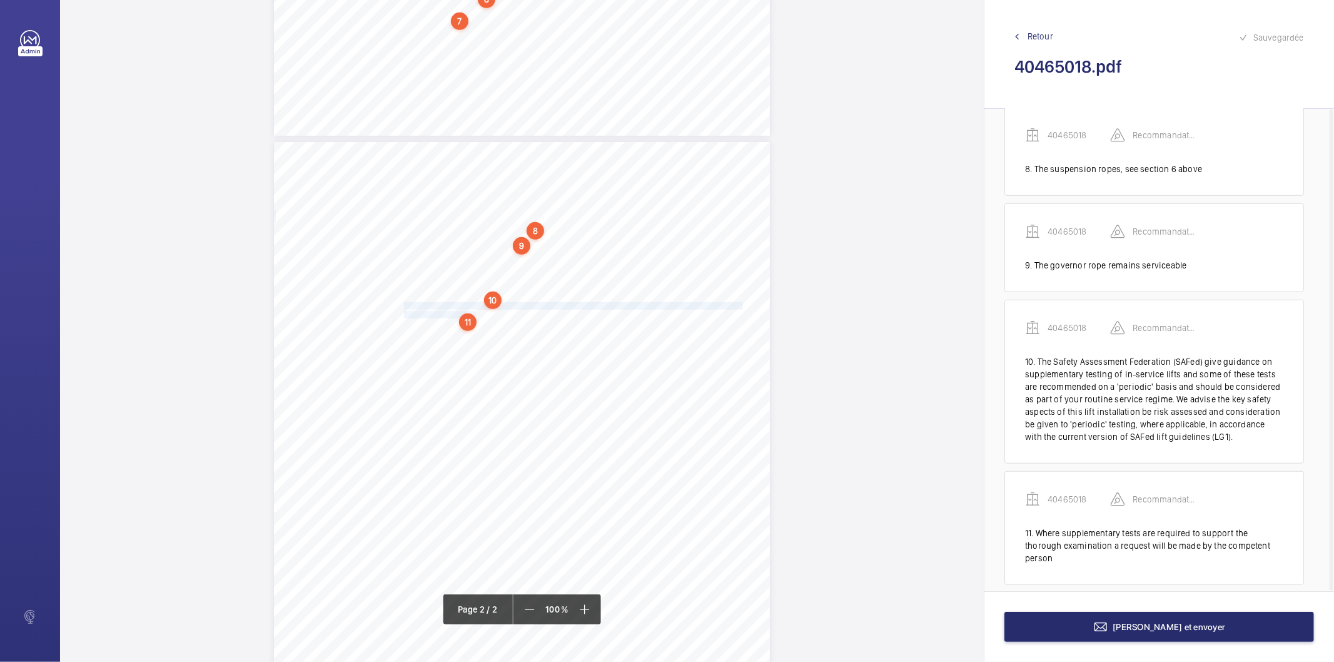
scroll to position [785, 0]
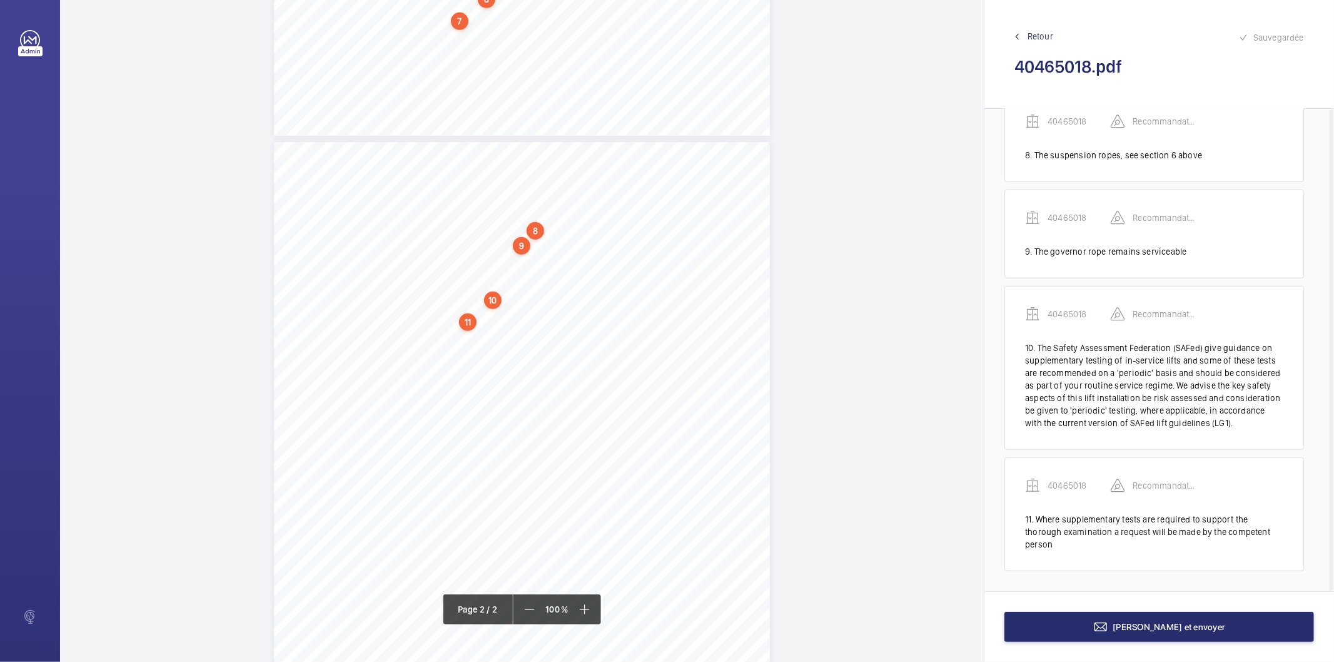
click at [468, 323] on div "11" at bounding box center [468, 322] width 18 height 18
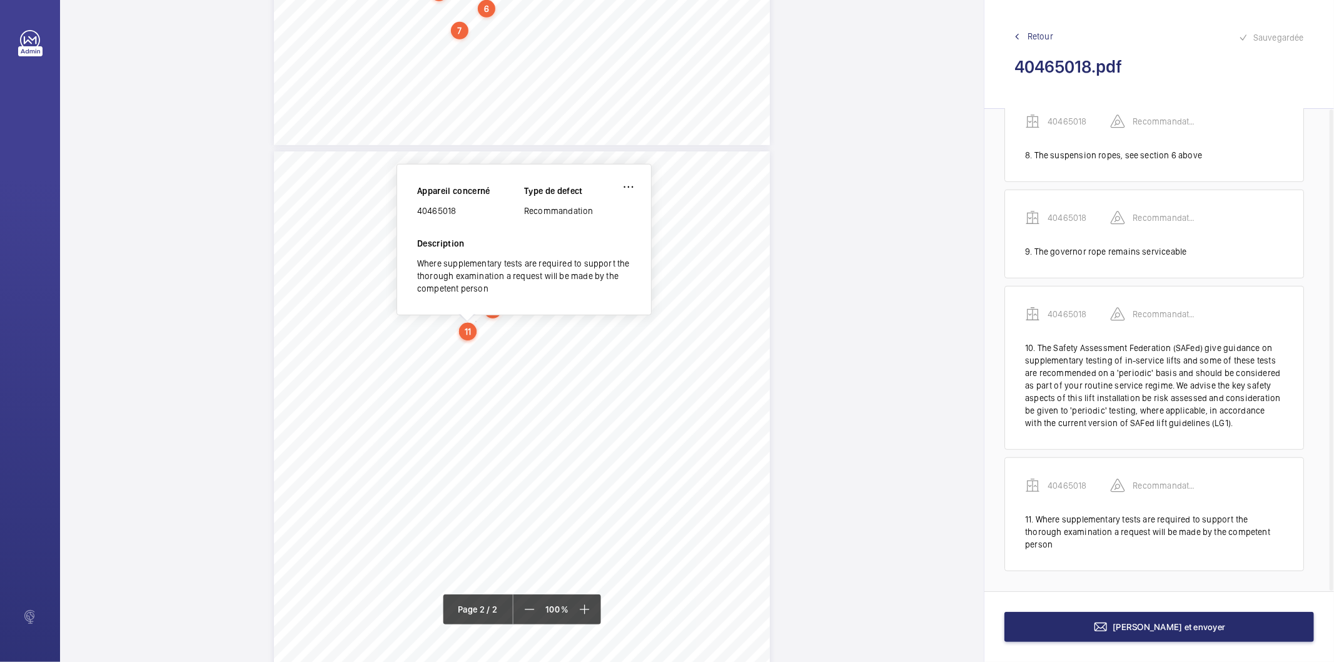
click at [447, 209] on div "40465018" at bounding box center [470, 210] width 107 height 13
click at [1040, 625] on button "Terminer et envoyer" at bounding box center [1159, 627] width 310 height 30
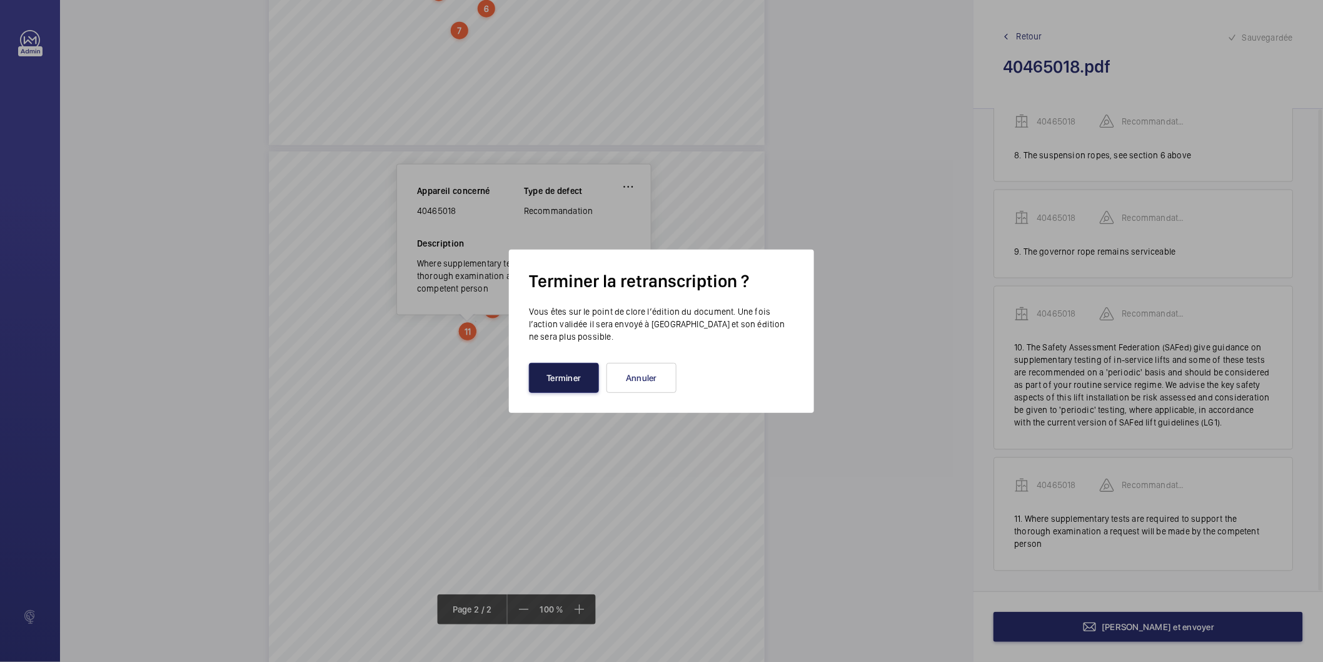
click at [564, 372] on button "Terminer" at bounding box center [564, 378] width 70 height 30
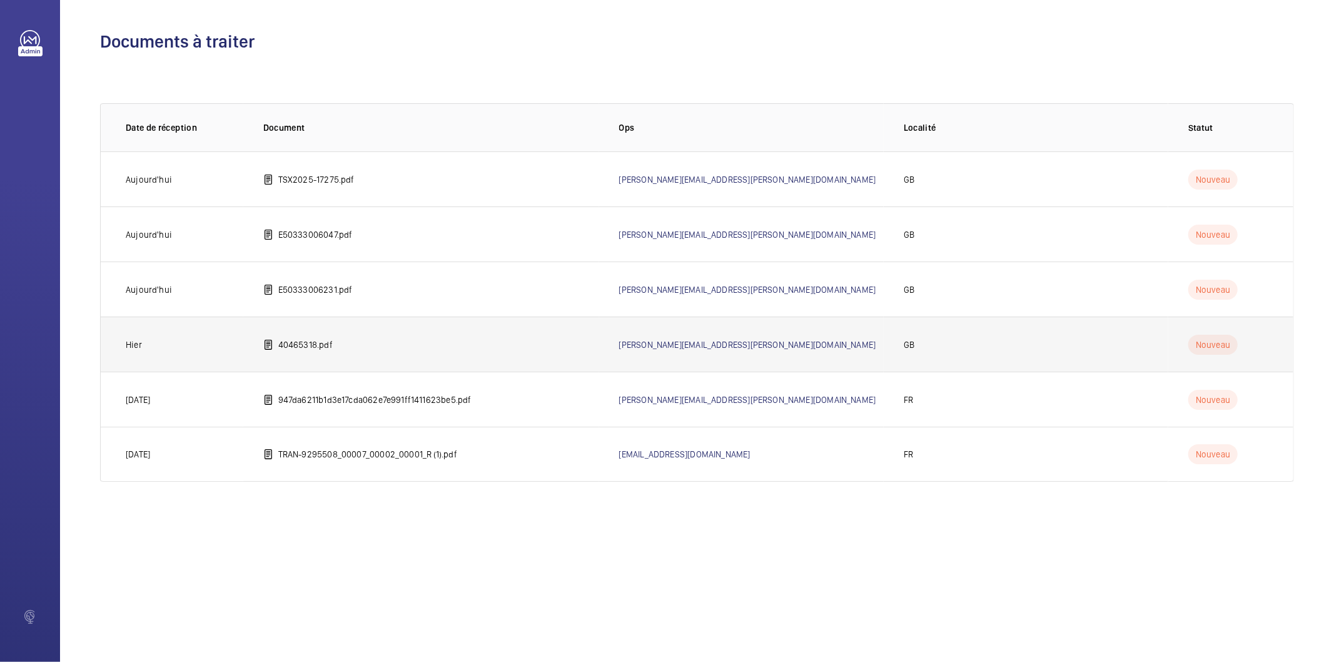
click at [349, 342] on td "40465318.pdf" at bounding box center [421, 343] width 356 height 55
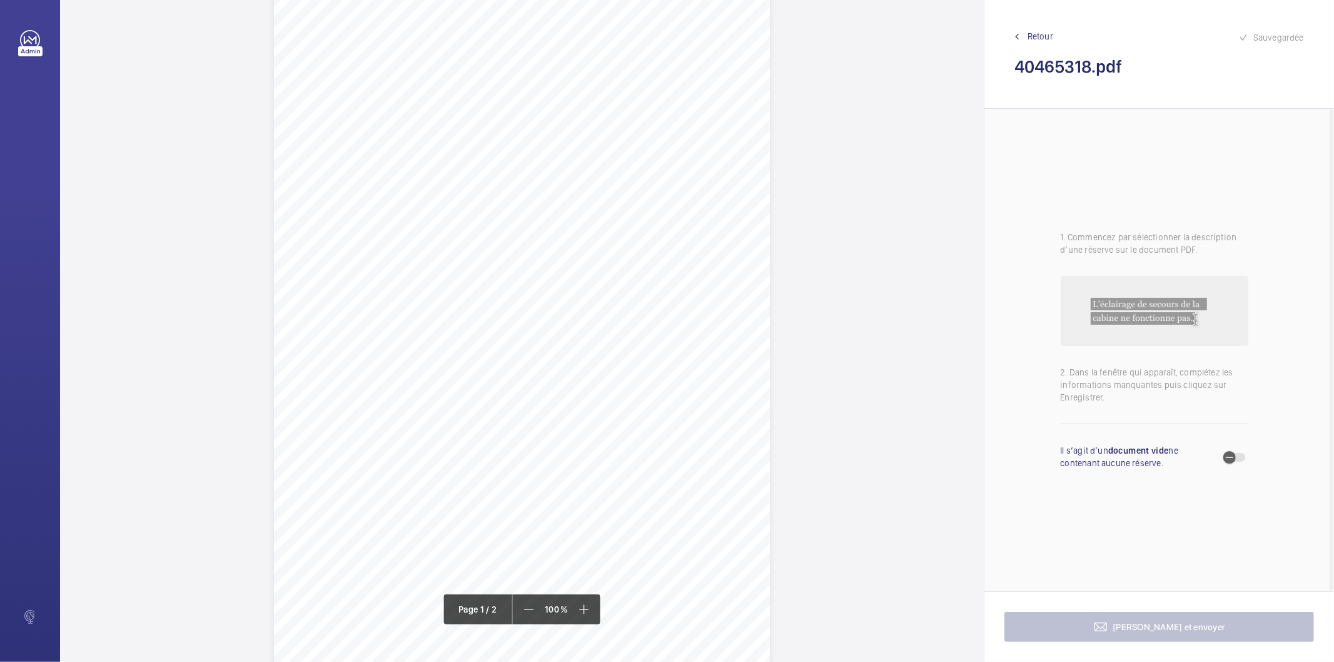
scroll to position [69, 0]
drag, startPoint x: 402, startPoint y: 398, endPoint x: 698, endPoint y: 397, distance: 295.8
click at [698, 397] on span "The car door safety edge (platform side) is inoperative and should be repaired …" at bounding box center [552, 399] width 297 height 7
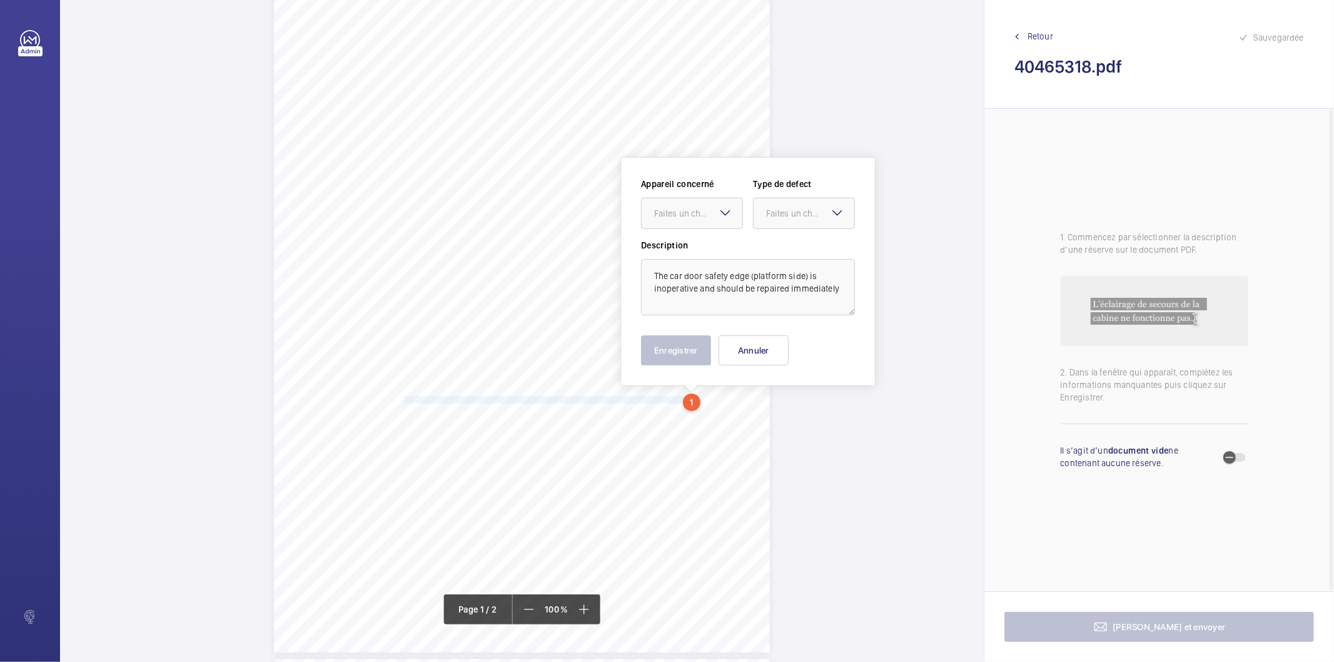
scroll to position [150, 0]
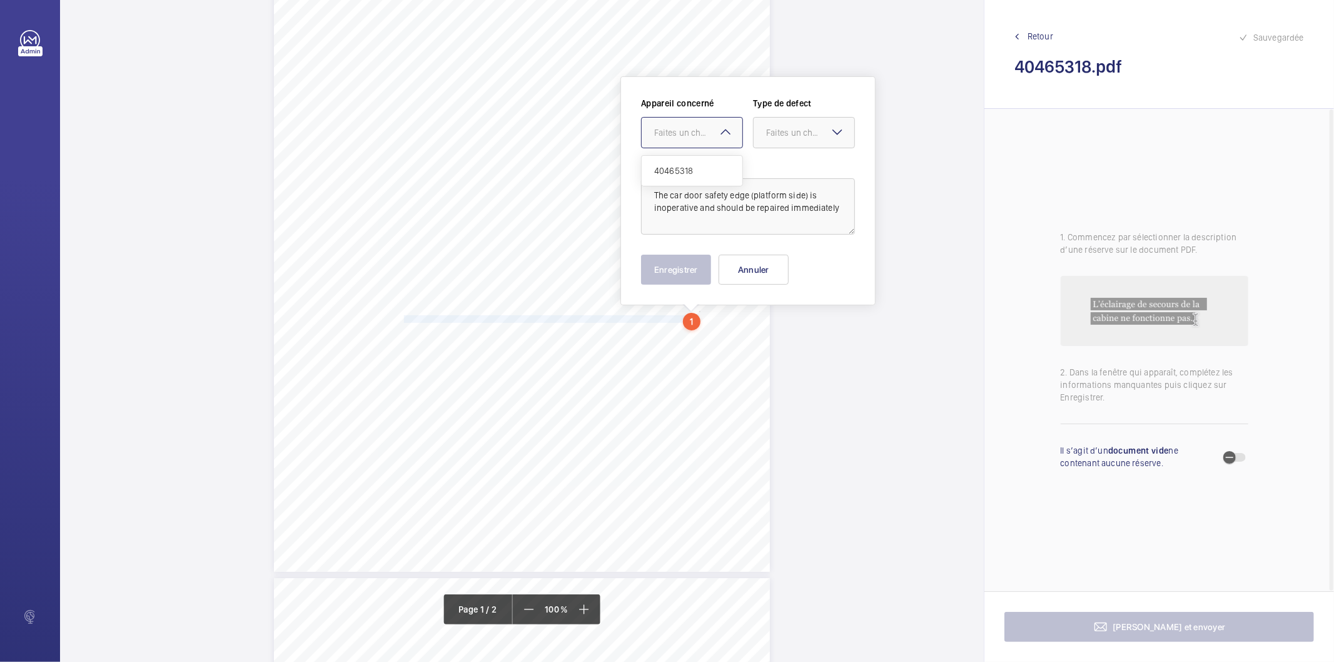
click at [688, 141] on div at bounding box center [692, 133] width 101 height 30
click at [678, 169] on span "40465318" at bounding box center [692, 170] width 76 height 13
click at [785, 133] on div "Faites un choix" at bounding box center [810, 132] width 88 height 13
drag, startPoint x: 773, startPoint y: 230, endPoint x: 811, endPoint y: 203, distance: 47.0
click at [811, 203] on div "Standard Immédiat Timed Recommandation" at bounding box center [804, 217] width 101 height 122
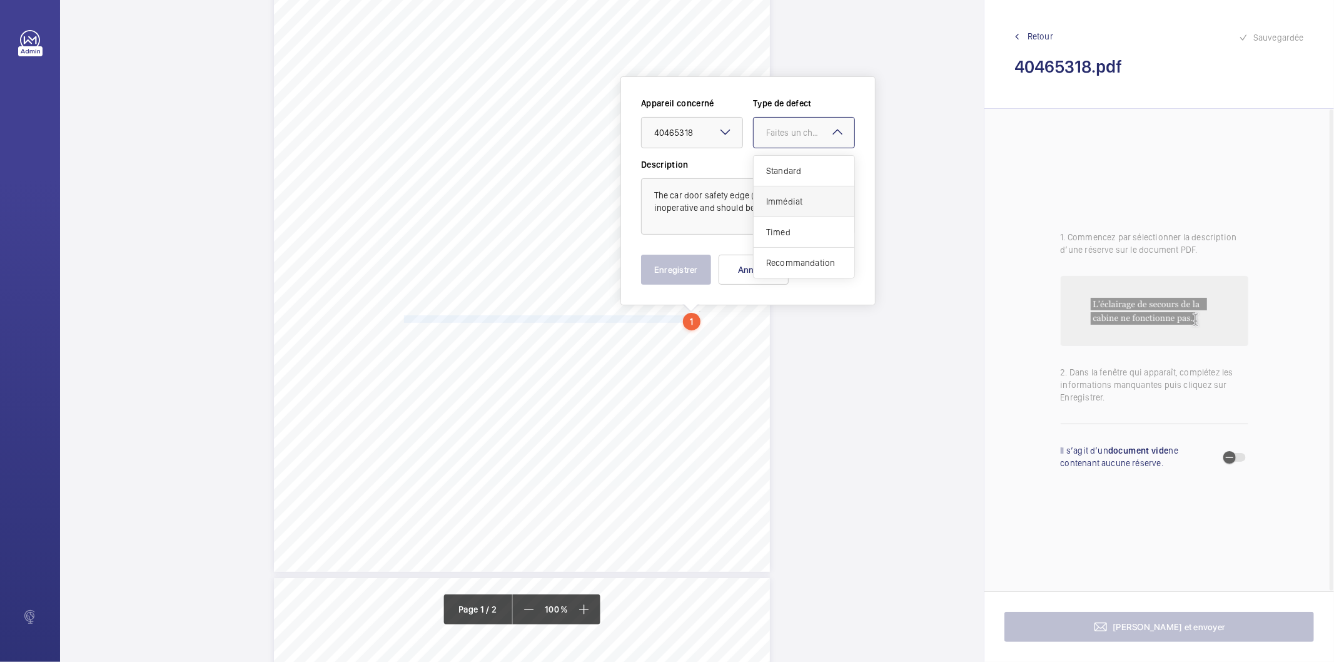
click at [782, 204] on span "Immédiat" at bounding box center [804, 201] width 76 height 13
click at [680, 268] on button "Enregistrer" at bounding box center [676, 270] width 70 height 30
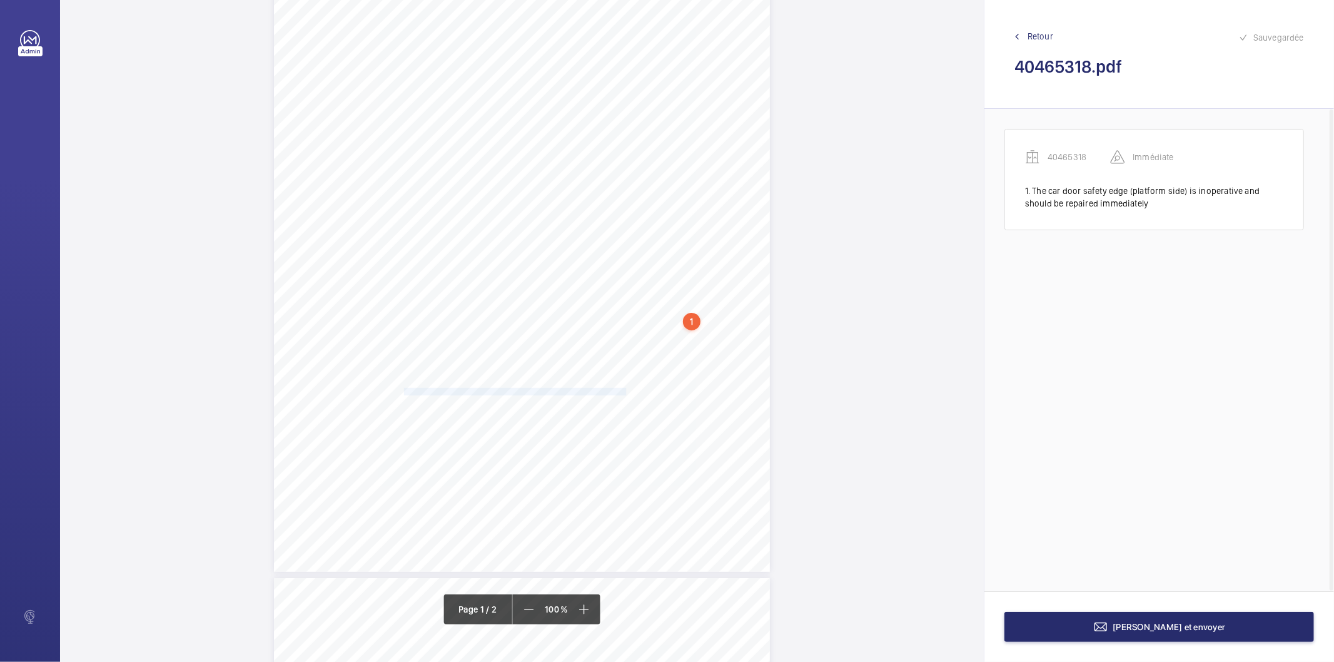
drag, startPoint x: 404, startPoint y: 390, endPoint x: 624, endPoint y: 390, distance: 219.5
click at [624, 390] on span "The ground floor landing call button is loose and should be repaired." at bounding box center [516, 391] width 224 height 7
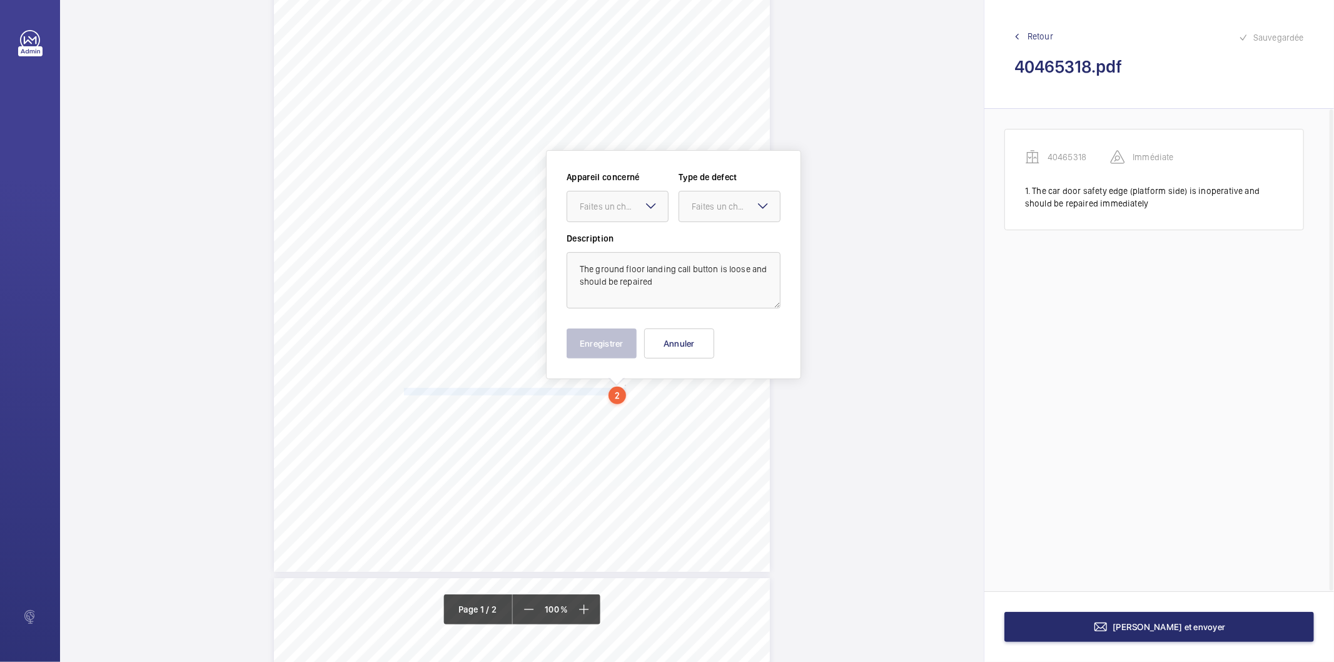
scroll to position [223, 0]
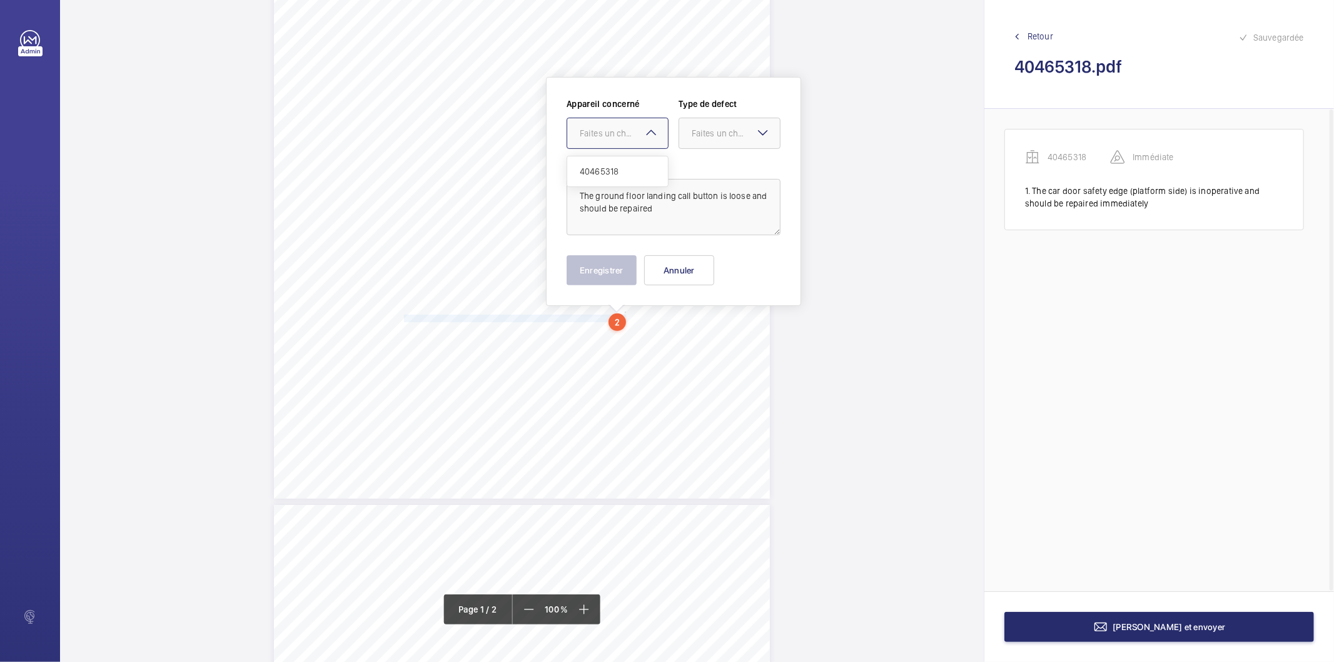
click at [622, 128] on div "Faites un choix" at bounding box center [624, 133] width 88 height 13
click at [623, 169] on span "40465318" at bounding box center [618, 171] width 76 height 13
click at [709, 140] on div at bounding box center [729, 133] width 101 height 30
click at [702, 166] on span "Standard" at bounding box center [730, 171] width 76 height 13
click at [602, 288] on div "Appareil concerné Faites un choix × 40465318 × Type de defect Faites un choix ×…" at bounding box center [673, 191] width 255 height 229
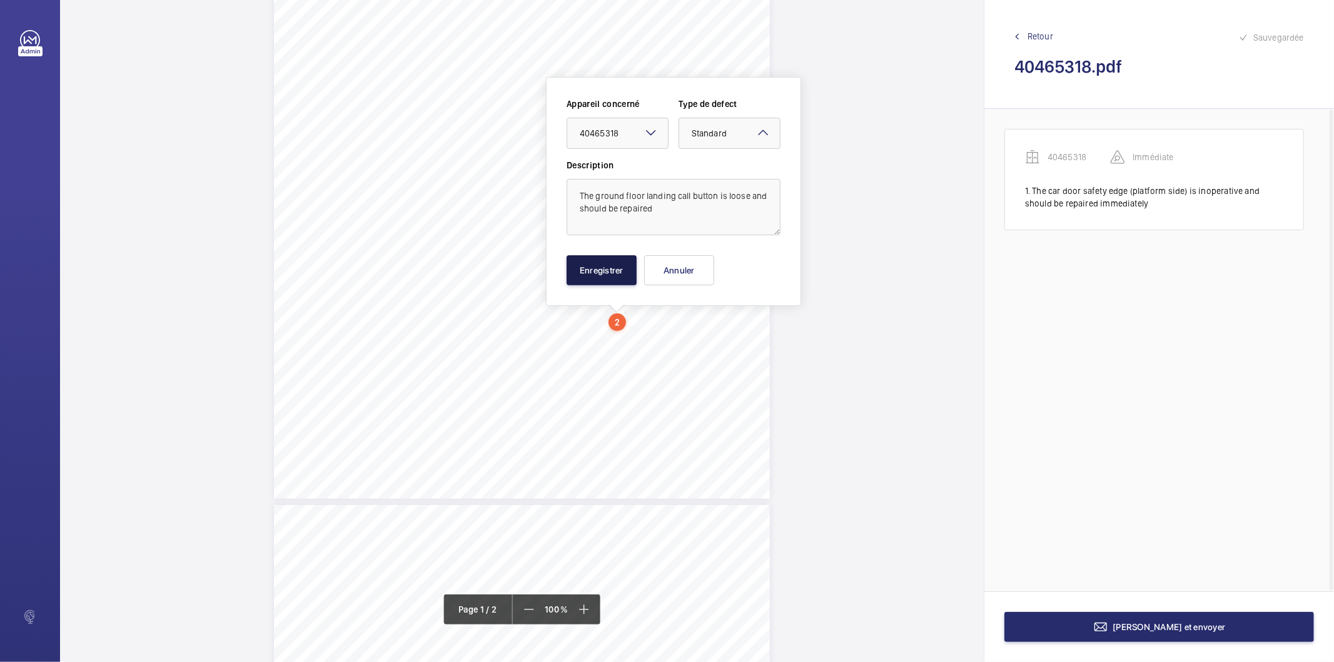
click at [612, 280] on button "Enregistrer" at bounding box center [602, 270] width 70 height 30
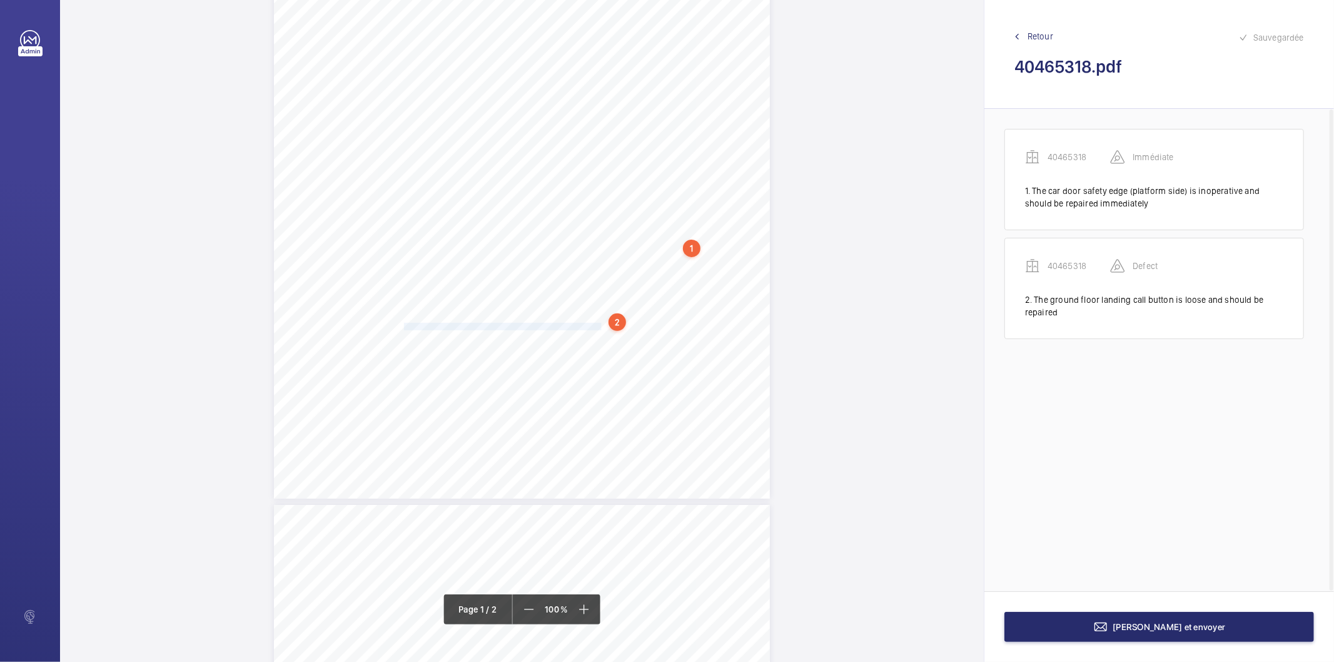
drag, startPoint x: 404, startPoint y: 326, endPoint x: 600, endPoint y: 328, distance: 196.4
click at [600, 328] on span "The ground floor landing door forced gap should be reduced." at bounding box center [503, 326] width 199 height 7
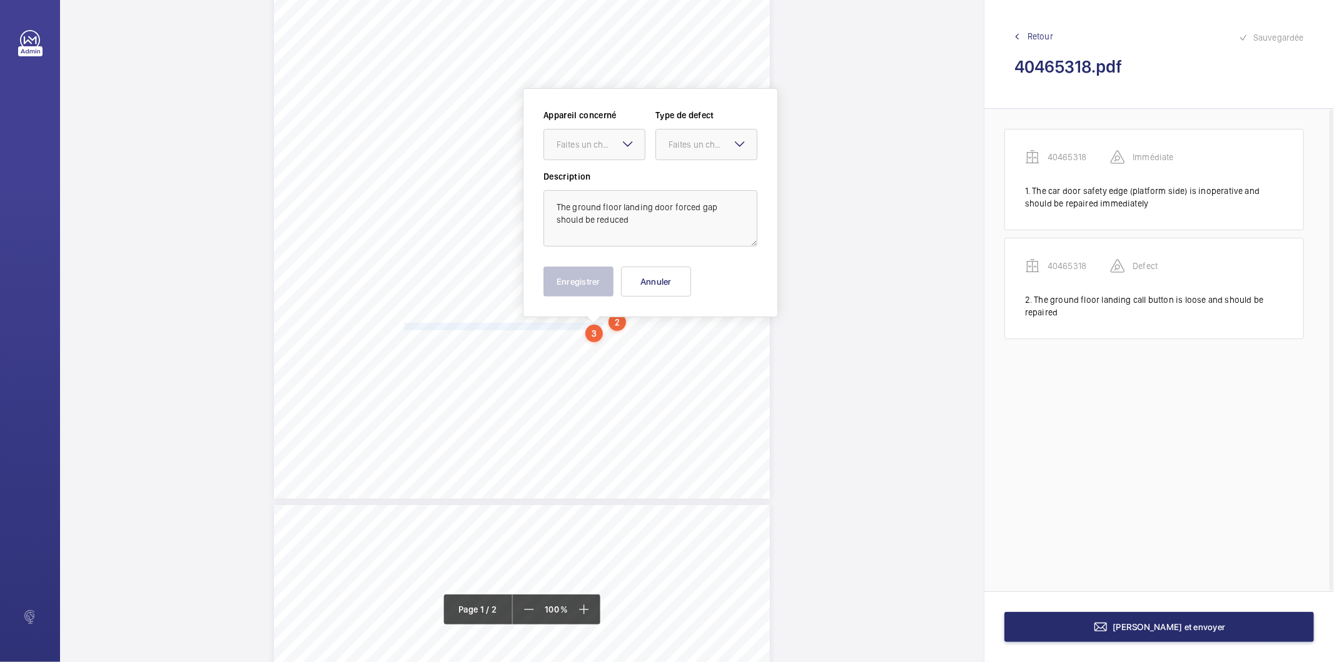
scroll to position [235, 0]
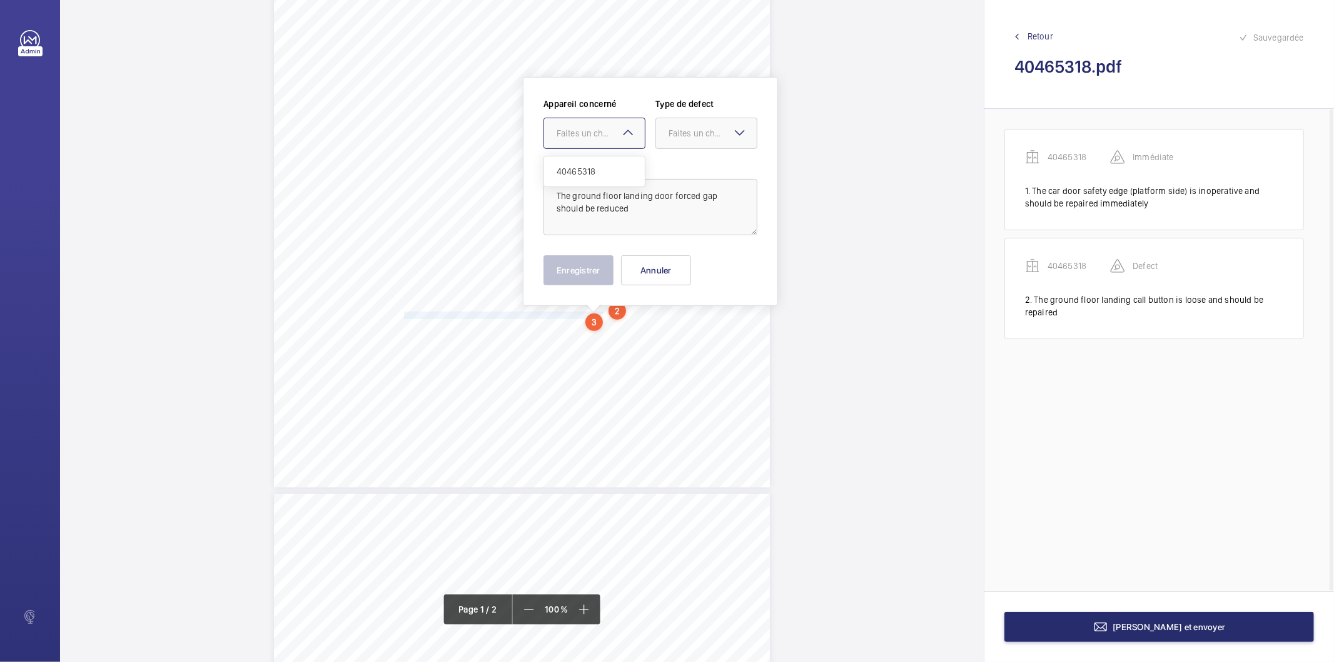
click at [596, 144] on div at bounding box center [594, 133] width 101 height 30
drag, startPoint x: 593, startPoint y: 173, endPoint x: 613, endPoint y: 163, distance: 22.7
click at [597, 171] on span "40465318" at bounding box center [595, 171] width 76 height 13
click at [705, 133] on div "Faites un choix" at bounding box center [713, 133] width 88 height 13
click at [675, 264] on span "Recommandation" at bounding box center [707, 263] width 76 height 13
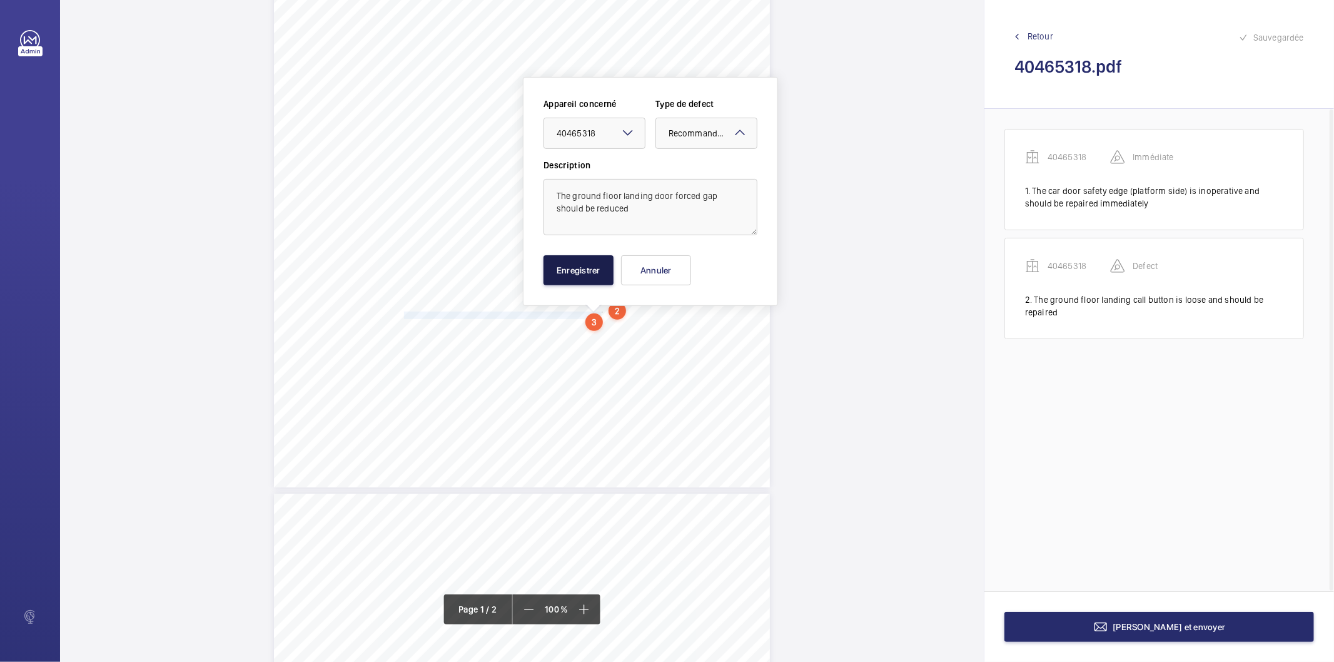
click at [585, 268] on button "Enregistrer" at bounding box center [578, 270] width 70 height 30
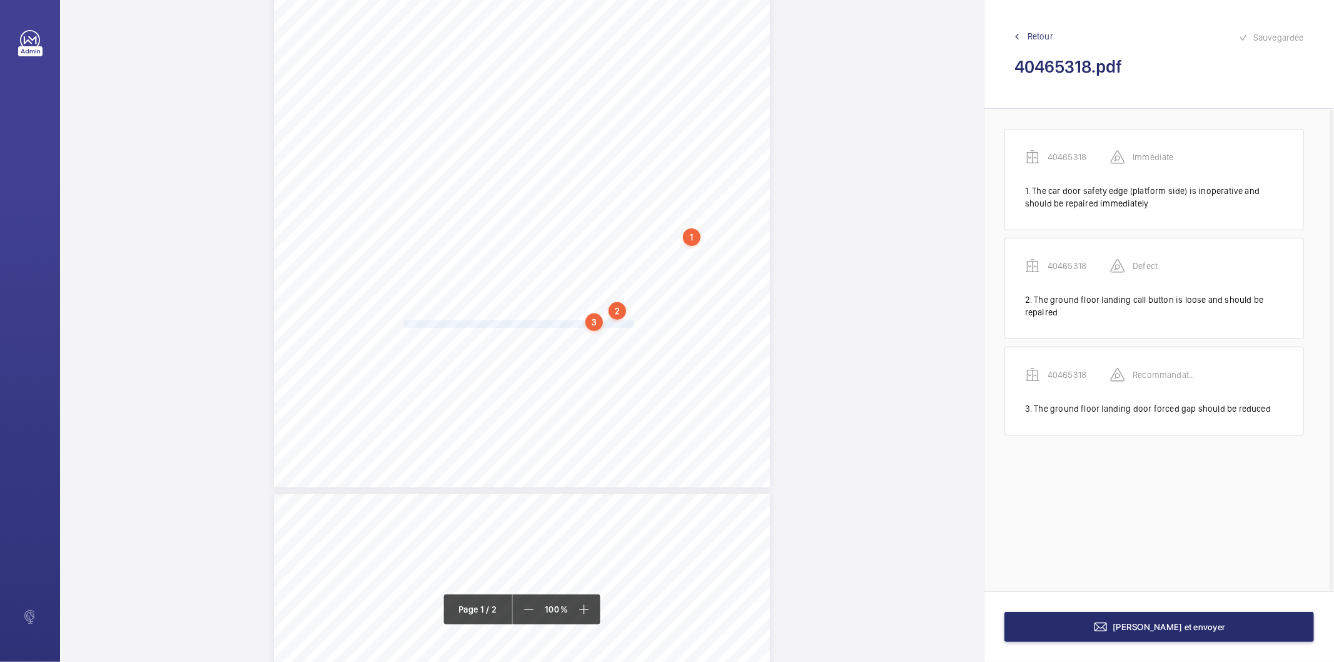
drag, startPoint x: 402, startPoint y: 323, endPoint x: 627, endPoint y: 323, distance: 225.1
click at [627, 323] on span "The ground floor landing door shoe is missing and should be replaced." at bounding box center [519, 324] width 231 height 7
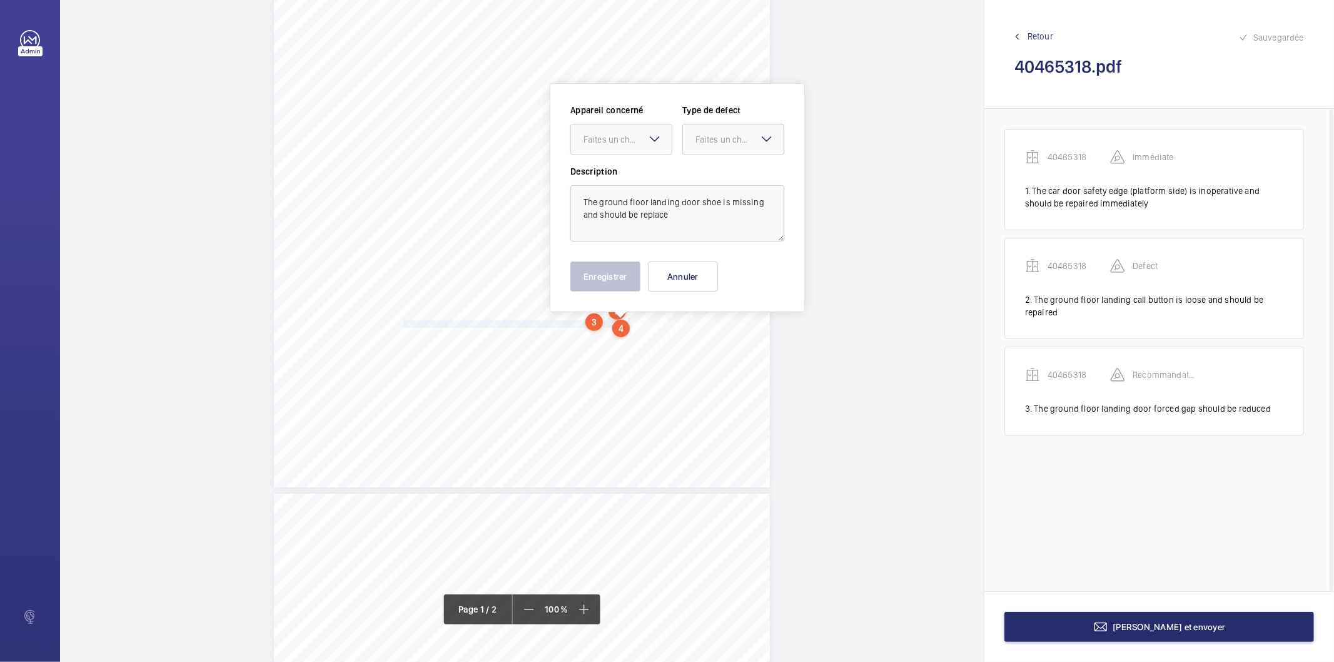
scroll to position [241, 0]
click at [684, 214] on textarea "The ground floor landing door shoe is missing and should be replace" at bounding box center [677, 207] width 214 height 56
click at [605, 129] on div "Faites un choix" at bounding box center [627, 133] width 88 height 13
click at [607, 166] on span "40465318" at bounding box center [621, 171] width 76 height 13
click at [705, 133] on div "Faites un choix" at bounding box center [739, 133] width 88 height 13
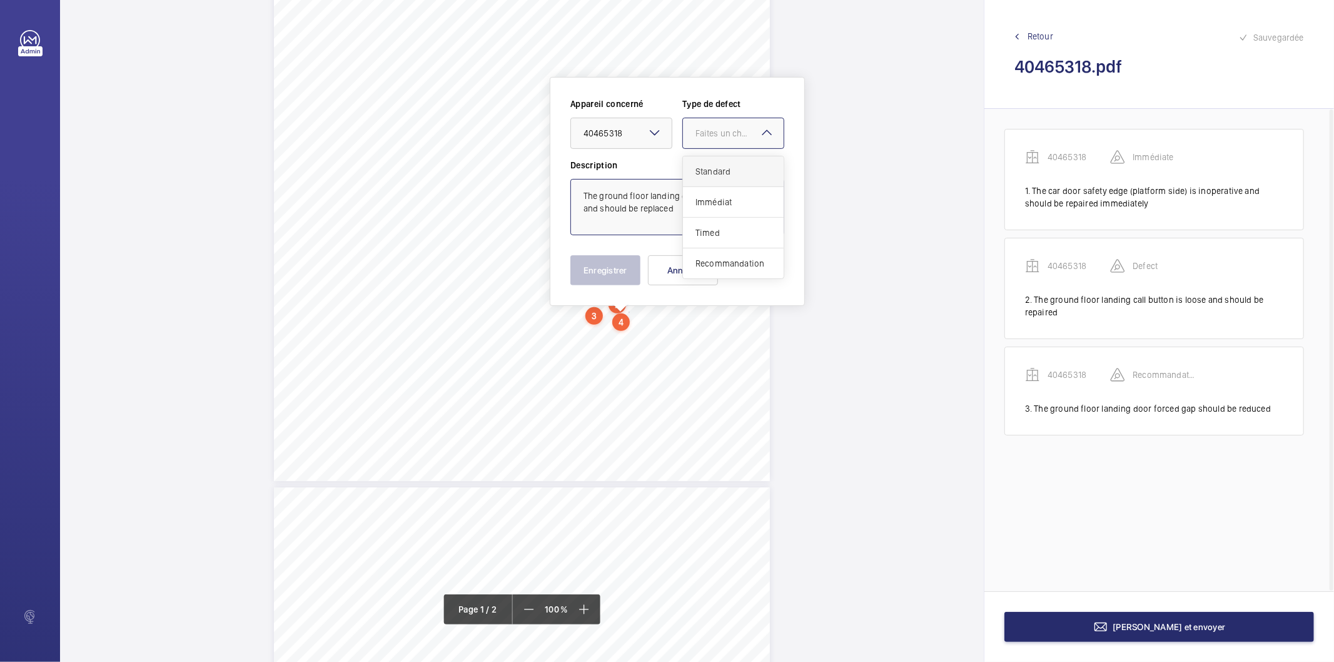
click at [720, 163] on div "Standard" at bounding box center [733, 171] width 101 height 31
type textarea "The ground floor landing door shoe is missing and should be replaced"
click at [610, 267] on button "Enregistrer" at bounding box center [605, 270] width 70 height 30
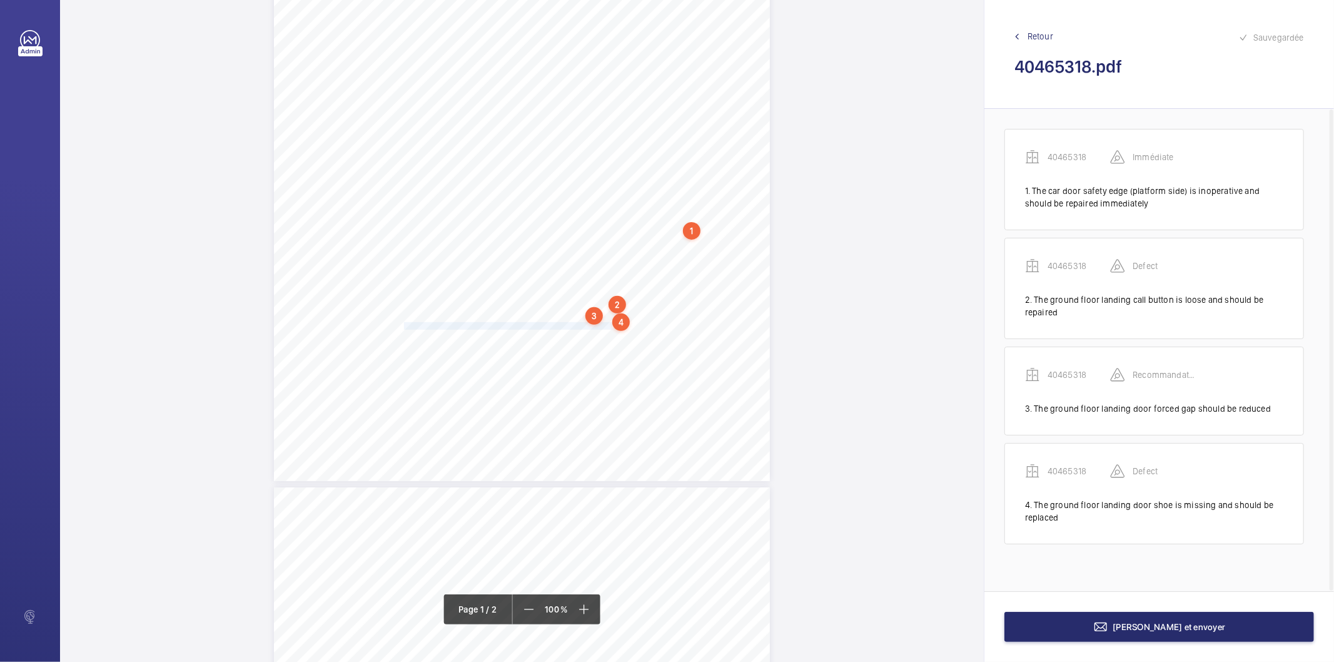
drag, startPoint x: 402, startPoint y: 326, endPoint x: 610, endPoint y: 326, distance: 207.6
click at [610, 326] on span "The top floor landing door shoe is missing and should be replaced." at bounding box center [513, 326] width 219 height 7
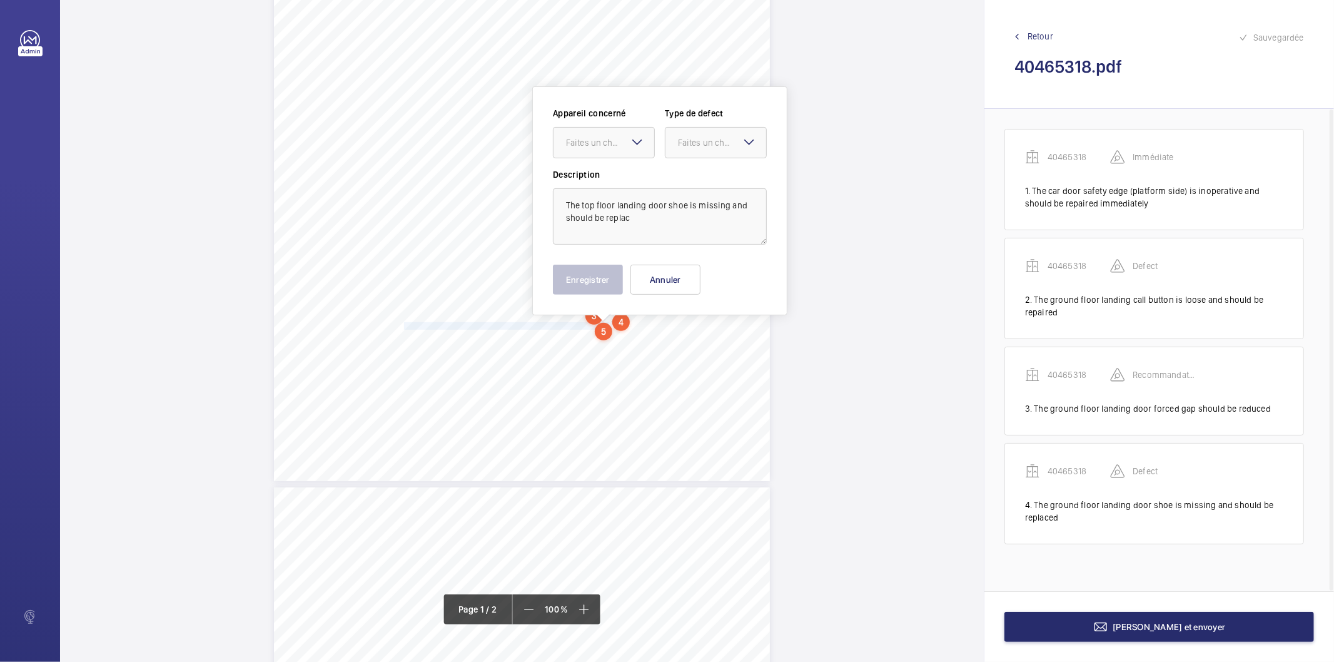
scroll to position [251, 0]
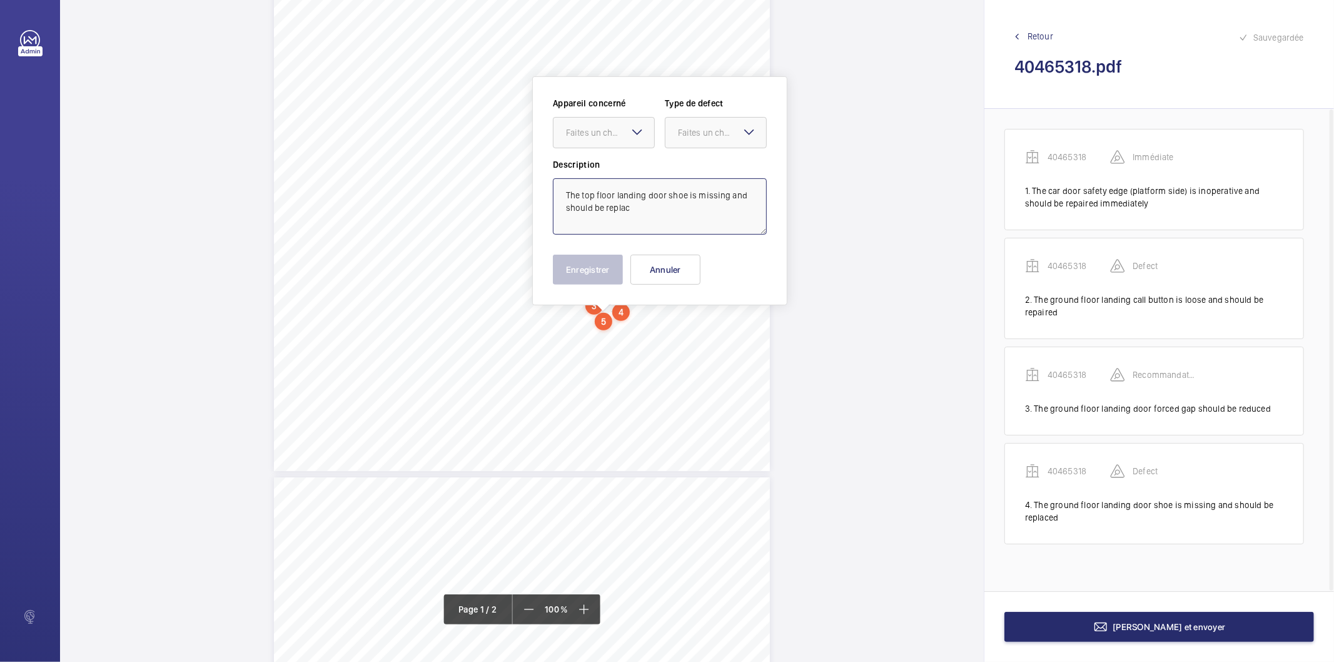
click at [659, 214] on textarea "The top floor landing door shoe is missing and should be replac" at bounding box center [660, 206] width 214 height 56
click at [590, 131] on div "Faites un choix" at bounding box center [610, 132] width 88 height 13
click at [595, 169] on span "40465318" at bounding box center [604, 170] width 76 height 13
click at [679, 139] on div at bounding box center [715, 133] width 101 height 30
click at [684, 171] on span "Standard" at bounding box center [716, 170] width 76 height 13
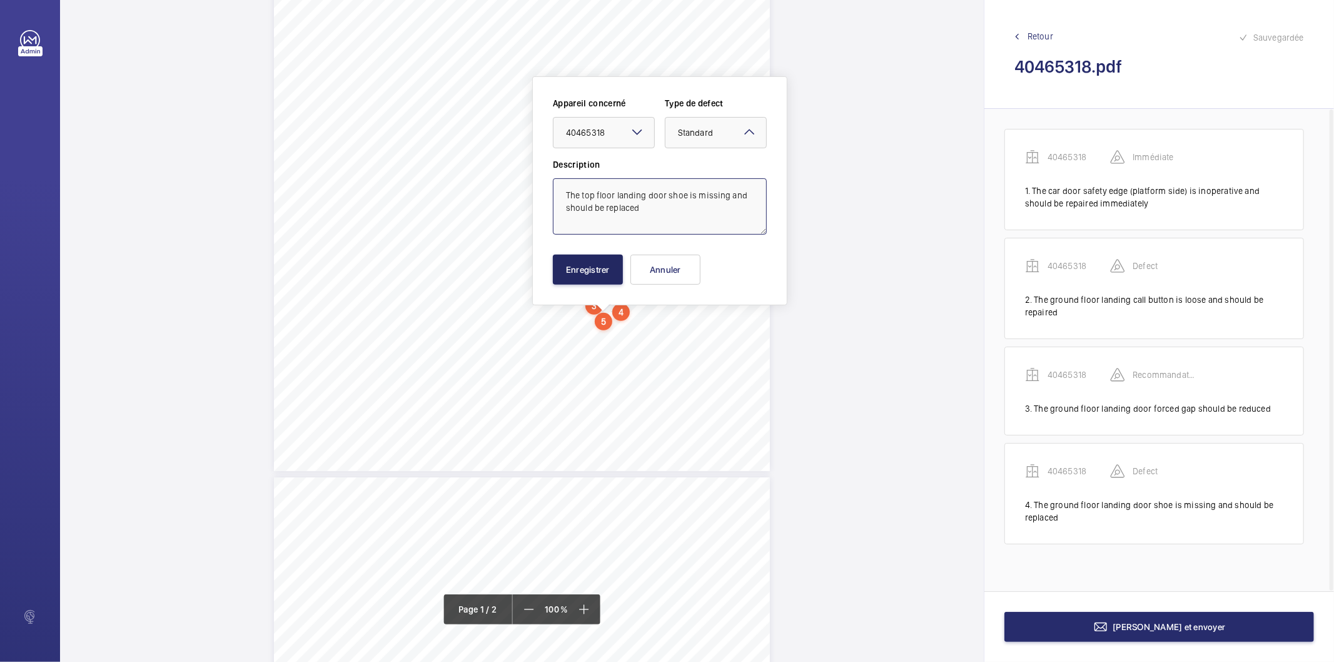
type textarea "The top floor landing door shoe is missing and should be replaced"
click at [604, 260] on button "Enregistrer" at bounding box center [588, 270] width 70 height 30
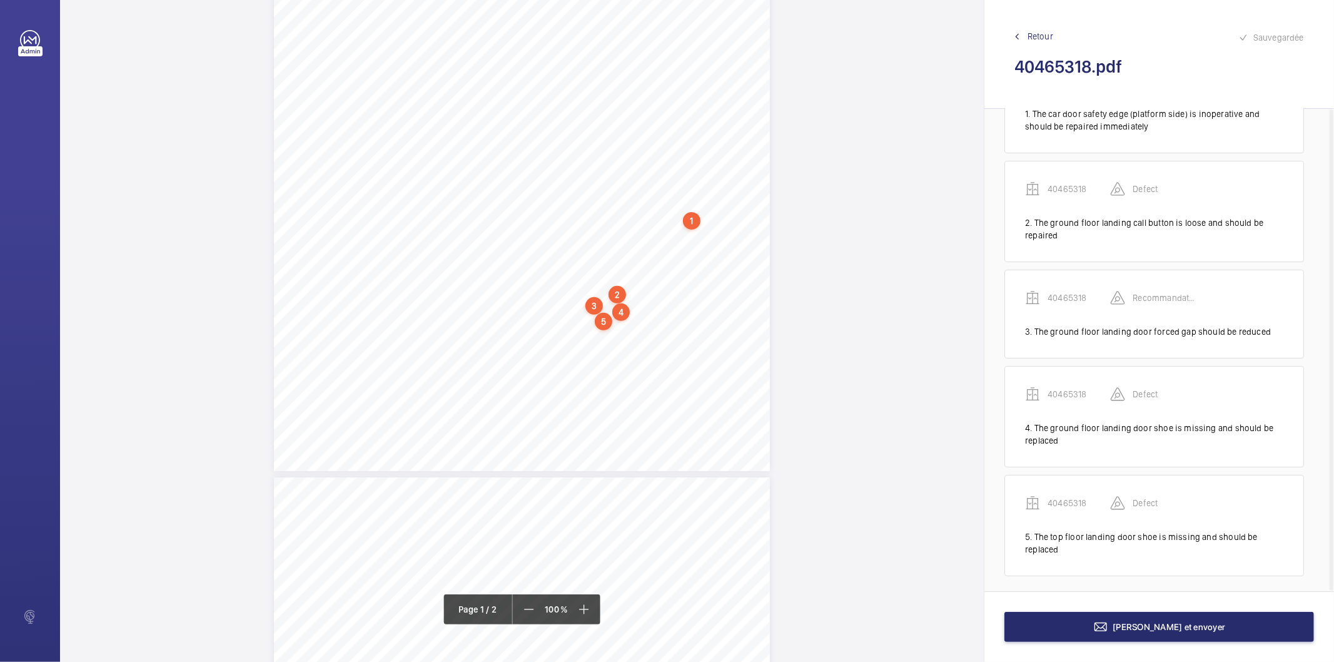
scroll to position [82, 0]
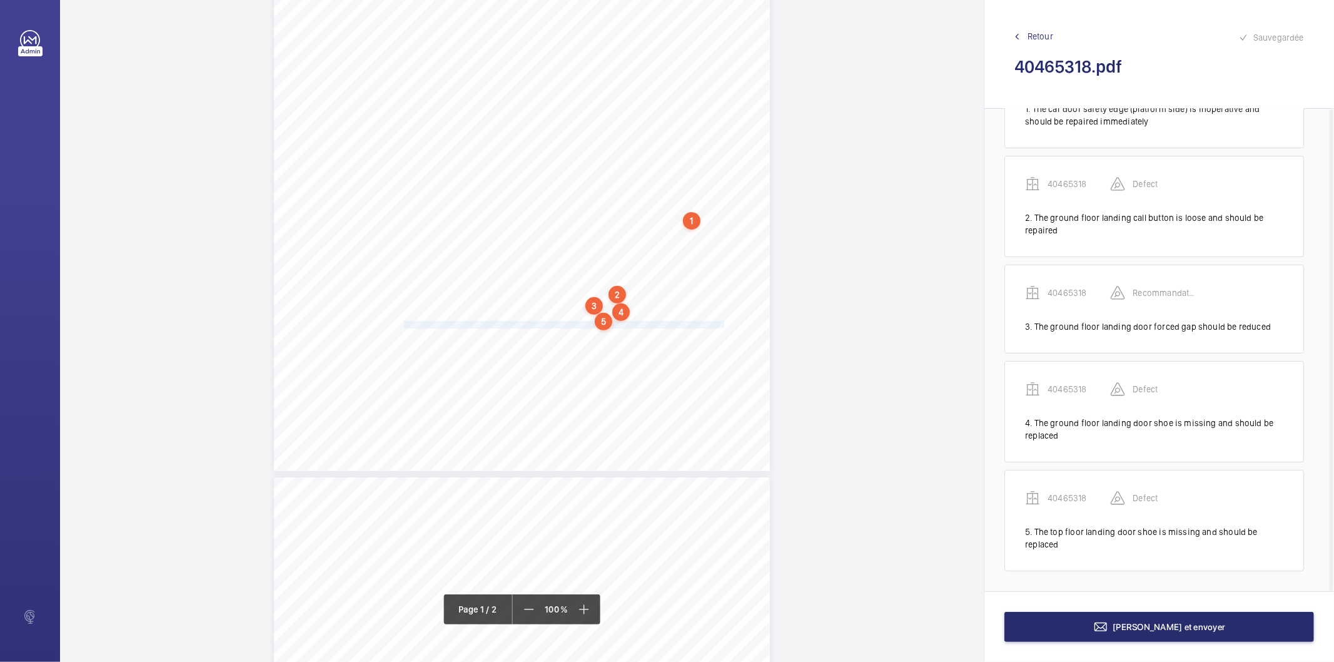
drag, startPoint x: 403, startPoint y: 321, endPoint x: 724, endPoint y: 326, distance: 320.9
click at [724, 326] on span "The car door (street side) mechanical locking tang (see image 1) is distorted a…" at bounding box center [567, 324] width 326 height 7
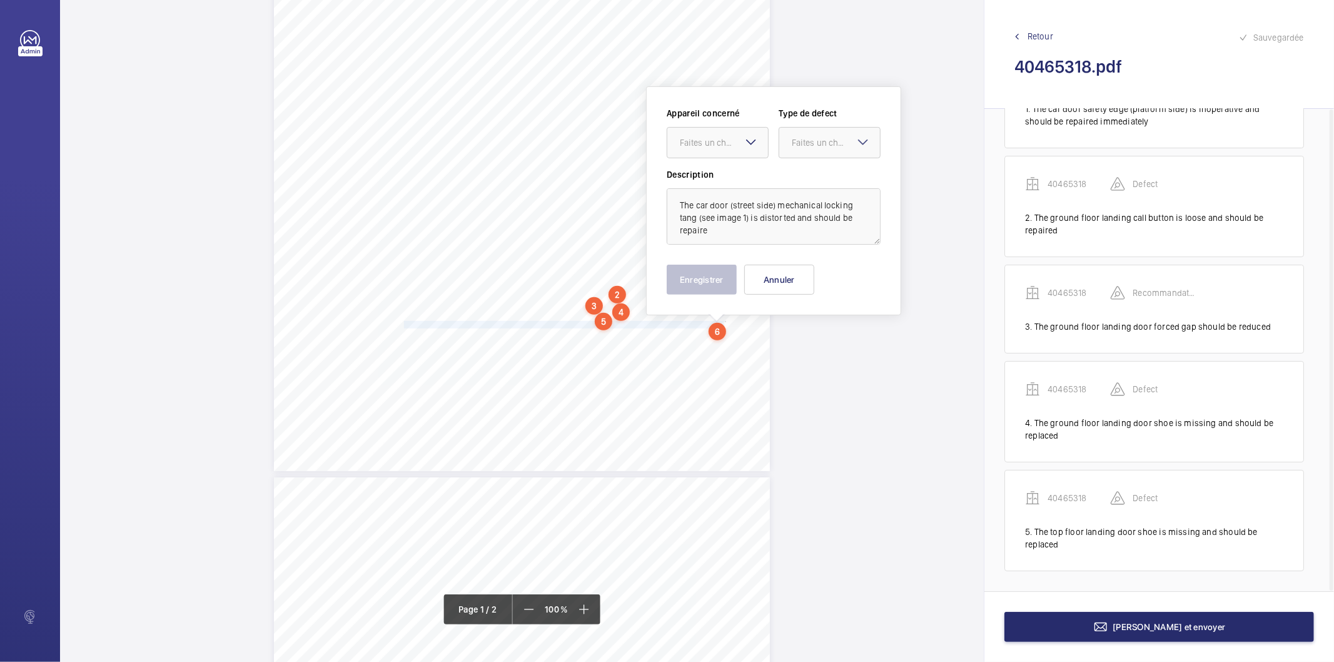
scroll to position [260, 0]
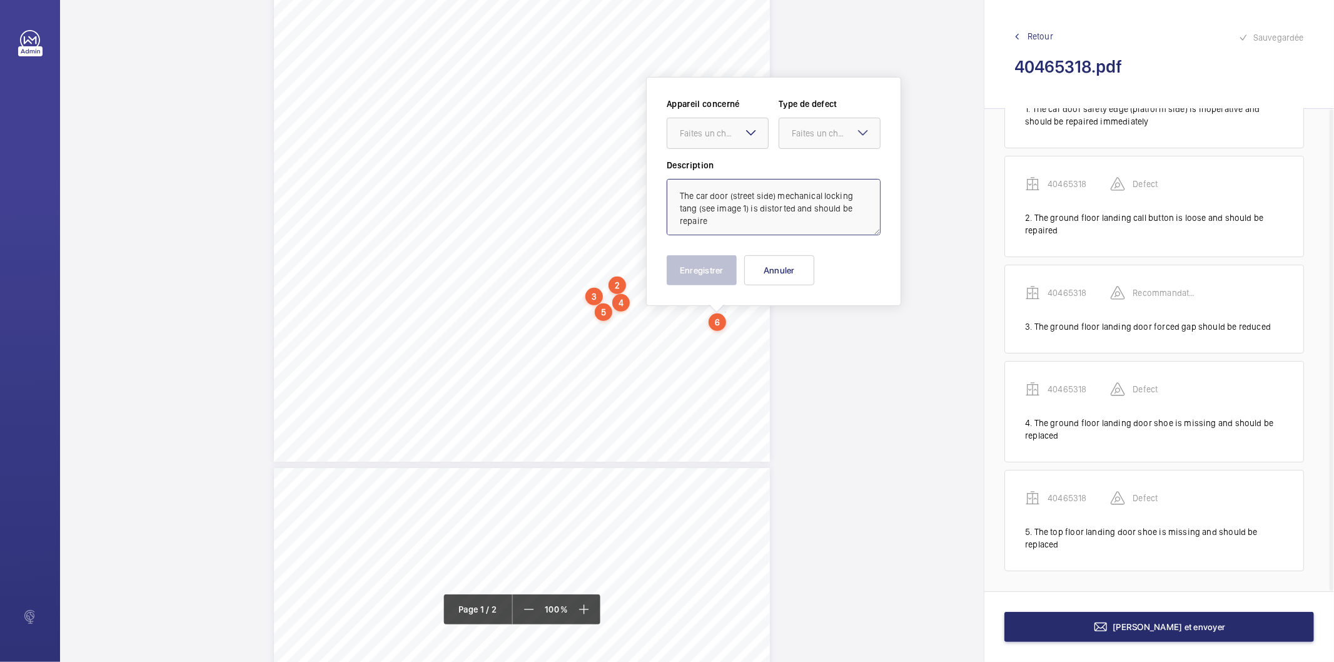
click at [721, 204] on textarea "The car door (street side) mechanical locking tang (see image 1) is distorted a…" at bounding box center [774, 207] width 214 height 56
click at [717, 222] on textarea "The car door (street side) mechanical locking tang (see image 1) is distorted a…" at bounding box center [774, 207] width 214 height 56
click at [710, 139] on div at bounding box center [717, 133] width 101 height 30
click at [709, 172] on span "40465318" at bounding box center [718, 171] width 76 height 13
click at [788, 144] on div at bounding box center [829, 133] width 101 height 30
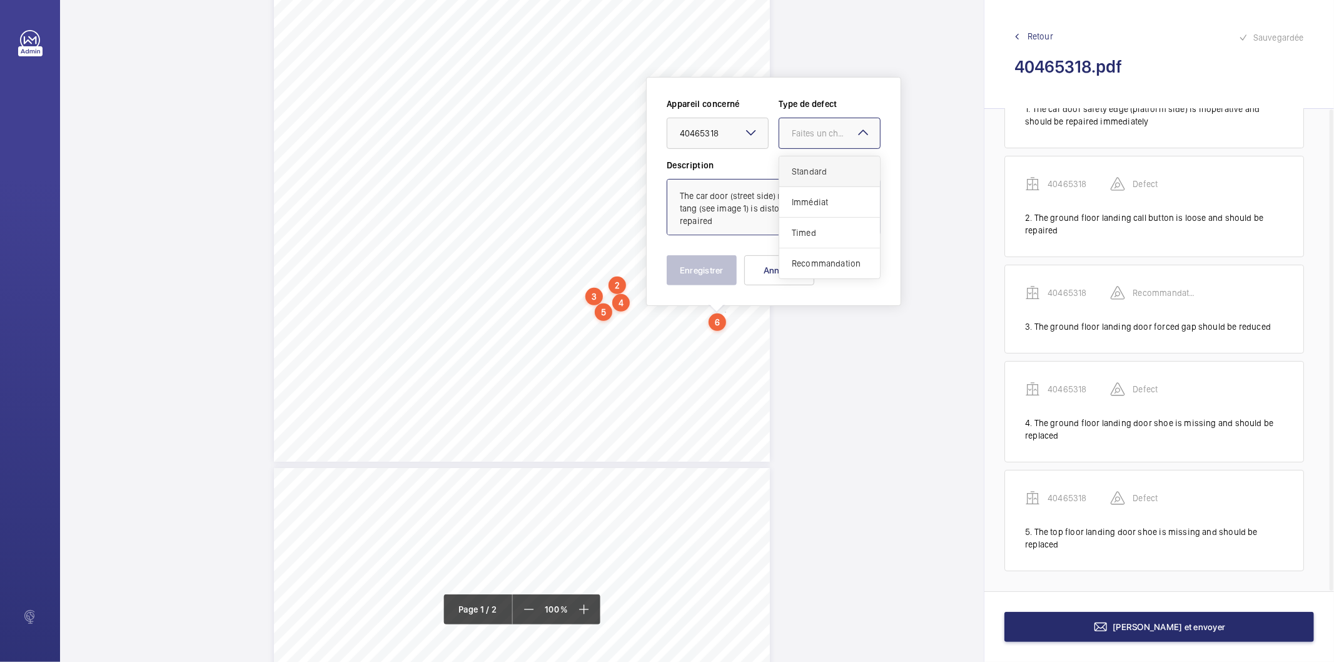
click at [792, 170] on span "Standard" at bounding box center [830, 171] width 76 height 13
type textarea "The car door (street side) mechanical locking tang (see image 1) is distorted a…"
click at [717, 270] on button "Enregistrer" at bounding box center [702, 270] width 70 height 30
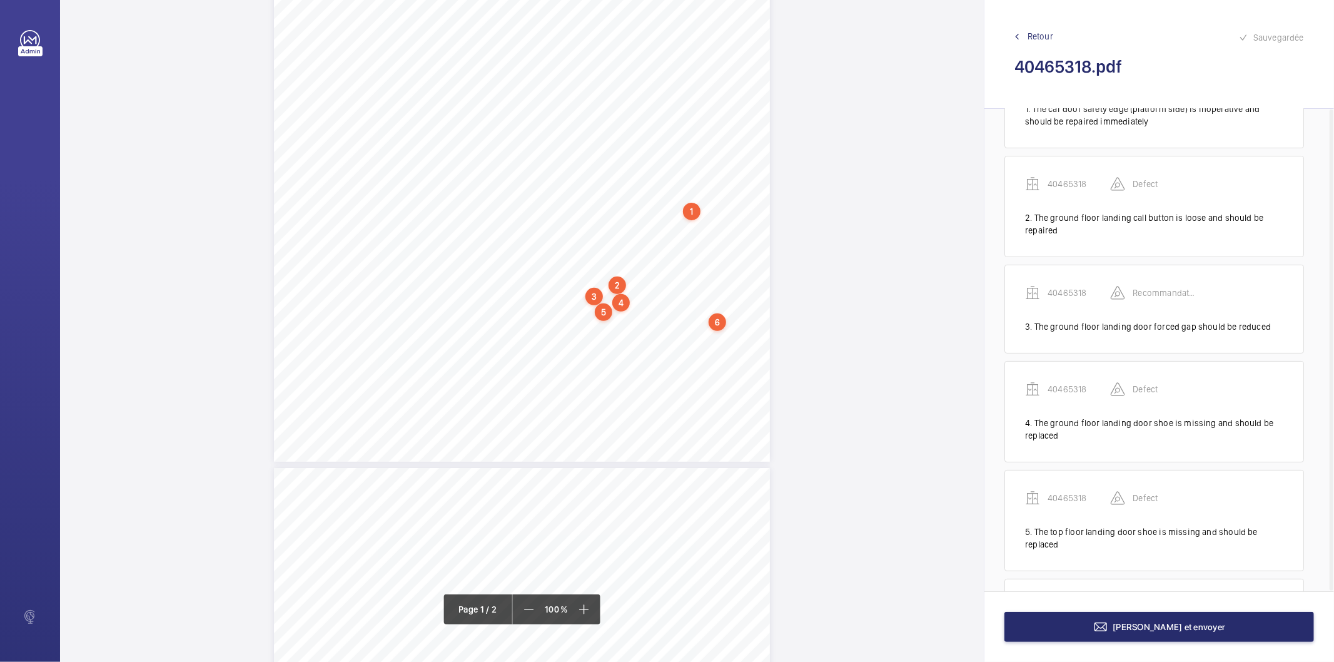
scroll to position [190, 0]
drag, startPoint x: 403, startPoint y: 322, endPoint x: 639, endPoint y: 320, distance: 235.8
click at [639, 320] on span "The ground floor landing door header is distorted and should be repaired." at bounding box center [524, 323] width 240 height 7
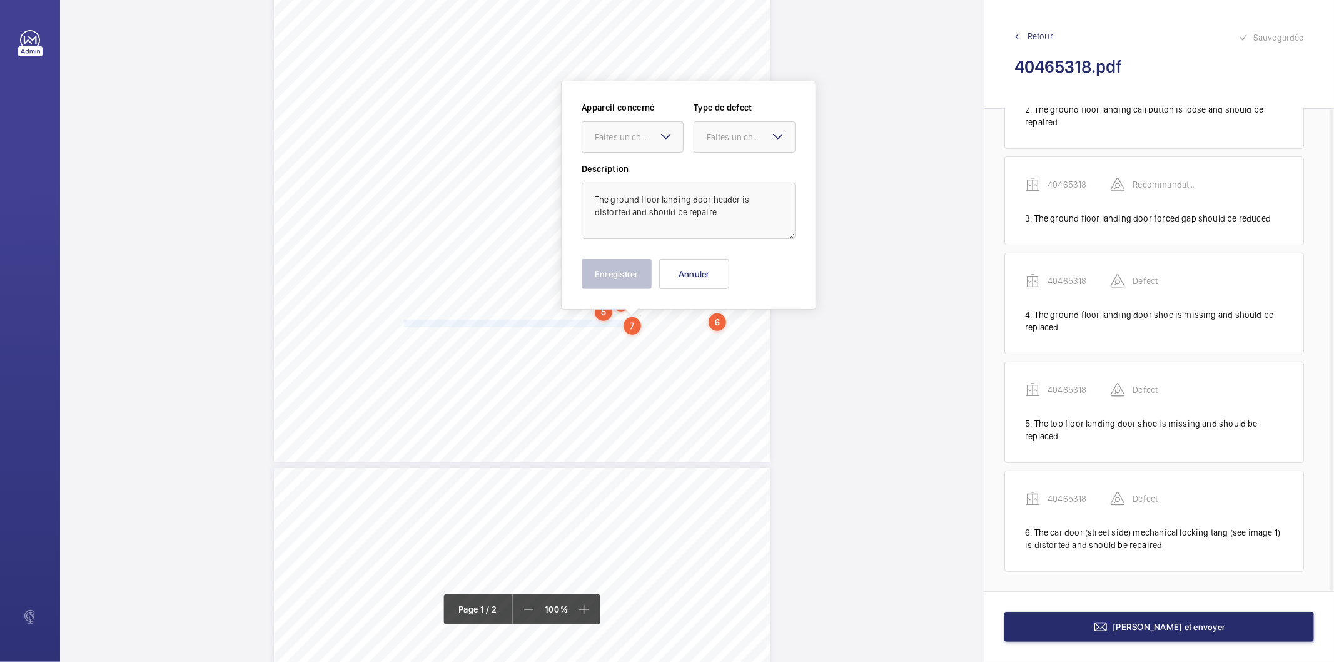
scroll to position [265, 0]
click at [686, 211] on textarea "The ground floor landing door header is distorted and should be repaire" at bounding box center [689, 206] width 214 height 56
click at [630, 132] on div "Faites un choix" at bounding box center [639, 132] width 88 height 13
click at [623, 169] on span "40465318" at bounding box center [633, 170] width 76 height 13
drag, startPoint x: 748, startPoint y: 131, endPoint x: 742, endPoint y: 132, distance: 6.3
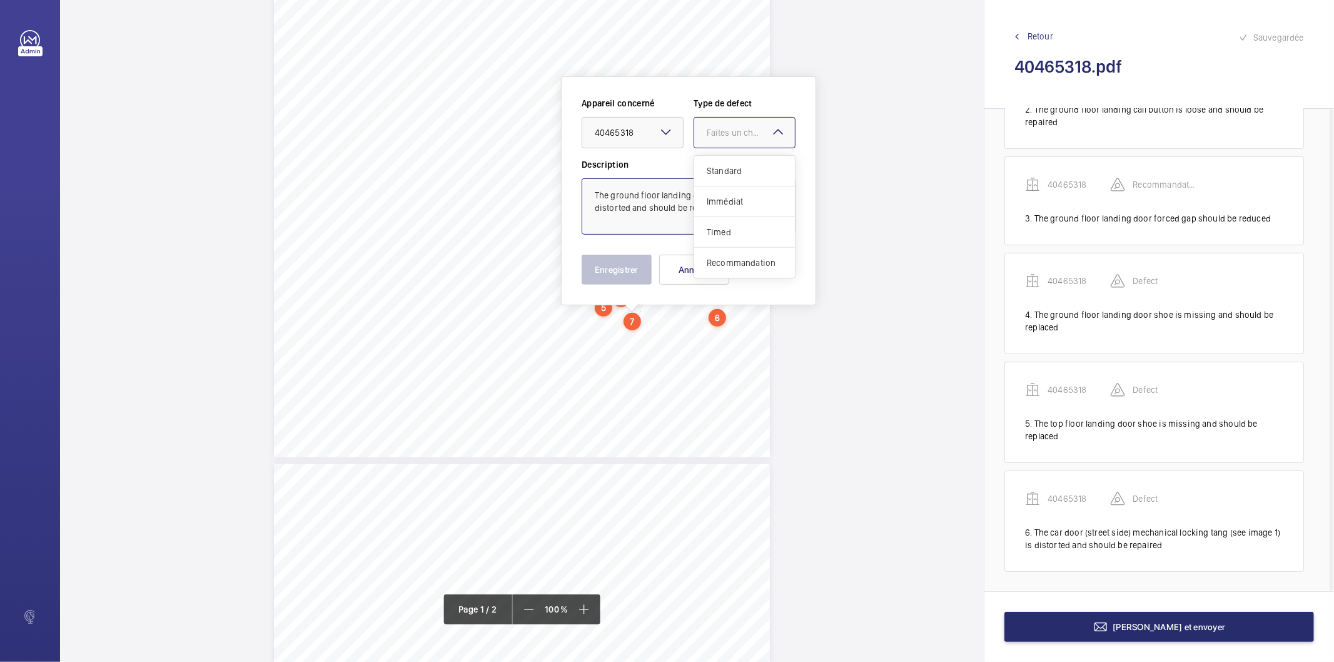
click at [746, 130] on div "Faites un choix" at bounding box center [751, 132] width 88 height 13
click at [728, 171] on span "Standard" at bounding box center [745, 170] width 76 height 13
type textarea "The ground floor landing door header is distorted and should be repaired"
click at [626, 275] on button "Enregistrer" at bounding box center [617, 270] width 70 height 30
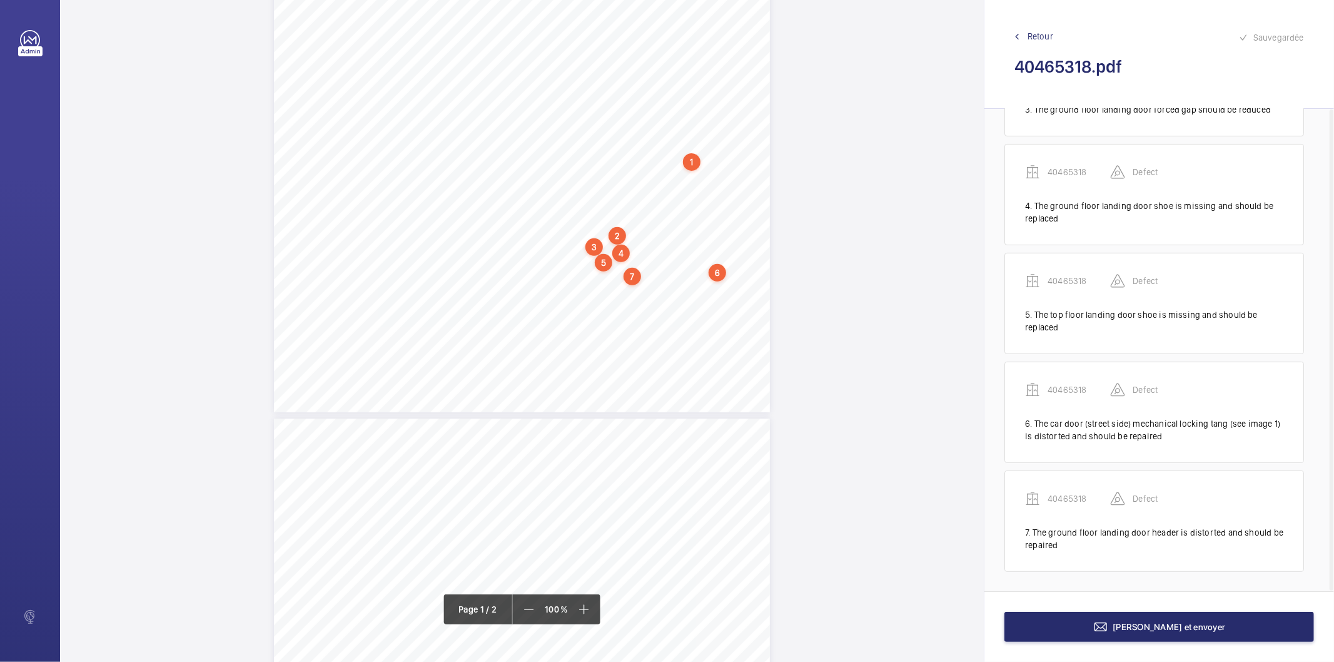
scroll to position [334, 0]
drag, startPoint x: 402, startPoint y: 308, endPoint x: 592, endPoint y: 309, distance: 190.1
click at [589, 309] on span "The suspension ropes are serviceable. (Installed 12/5/2023)." at bounding box center [496, 309] width 185 height 7
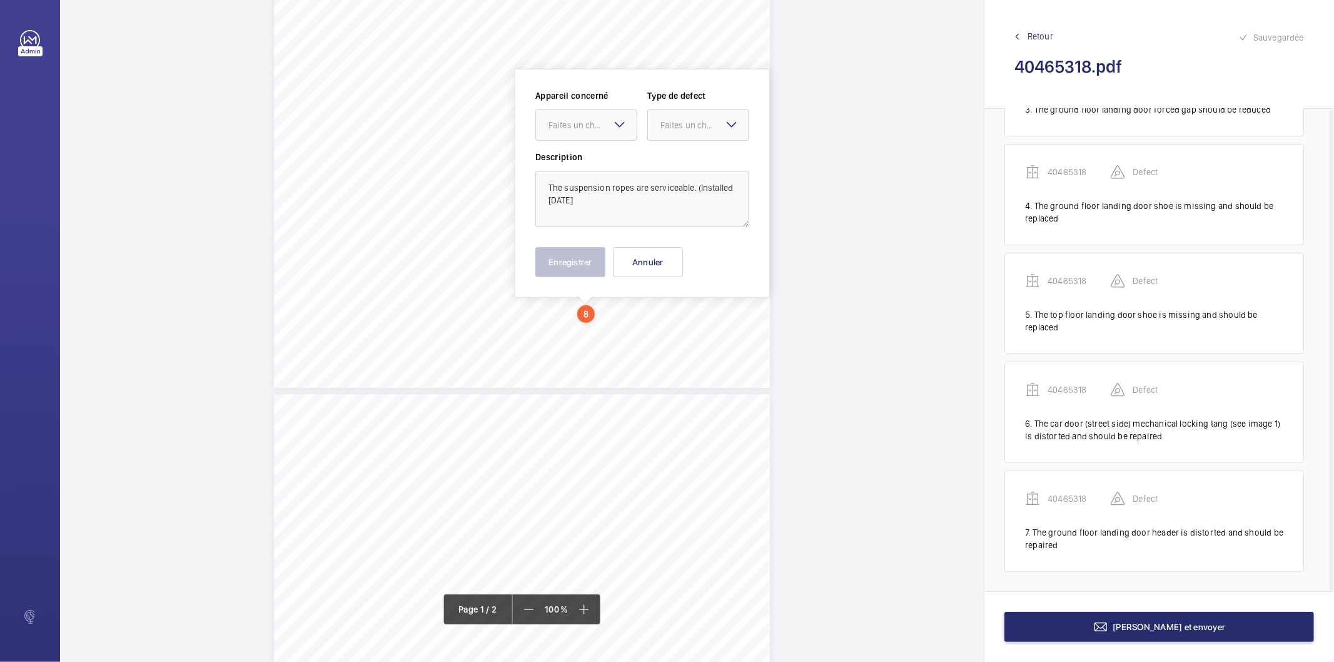
scroll to position [326, 0]
click at [596, 139] on div at bounding box center [586, 133] width 101 height 30
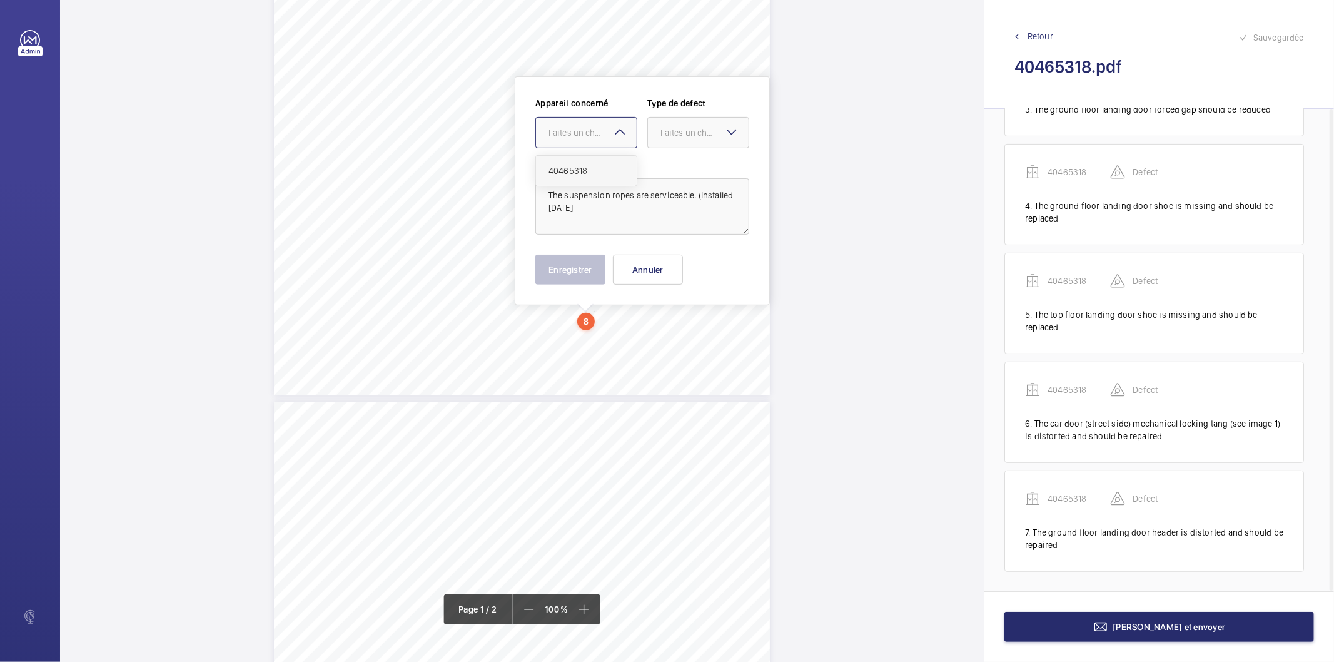
click at [586, 169] on span "40465318" at bounding box center [586, 170] width 76 height 13
click at [670, 136] on div "Faites un choix" at bounding box center [704, 132] width 88 height 13
click at [675, 258] on div "Recommandation" at bounding box center [698, 263] width 101 height 30
click at [578, 273] on button "Enregistrer" at bounding box center [570, 270] width 70 height 30
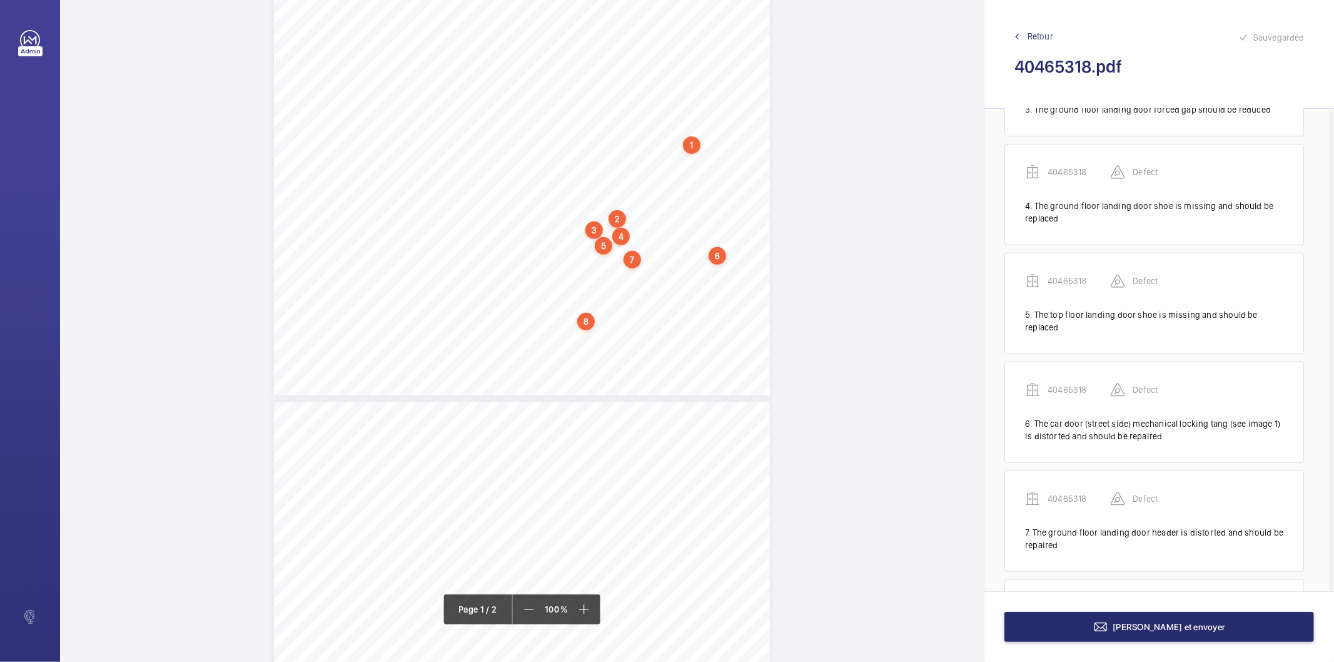
scroll to position [396, 0]
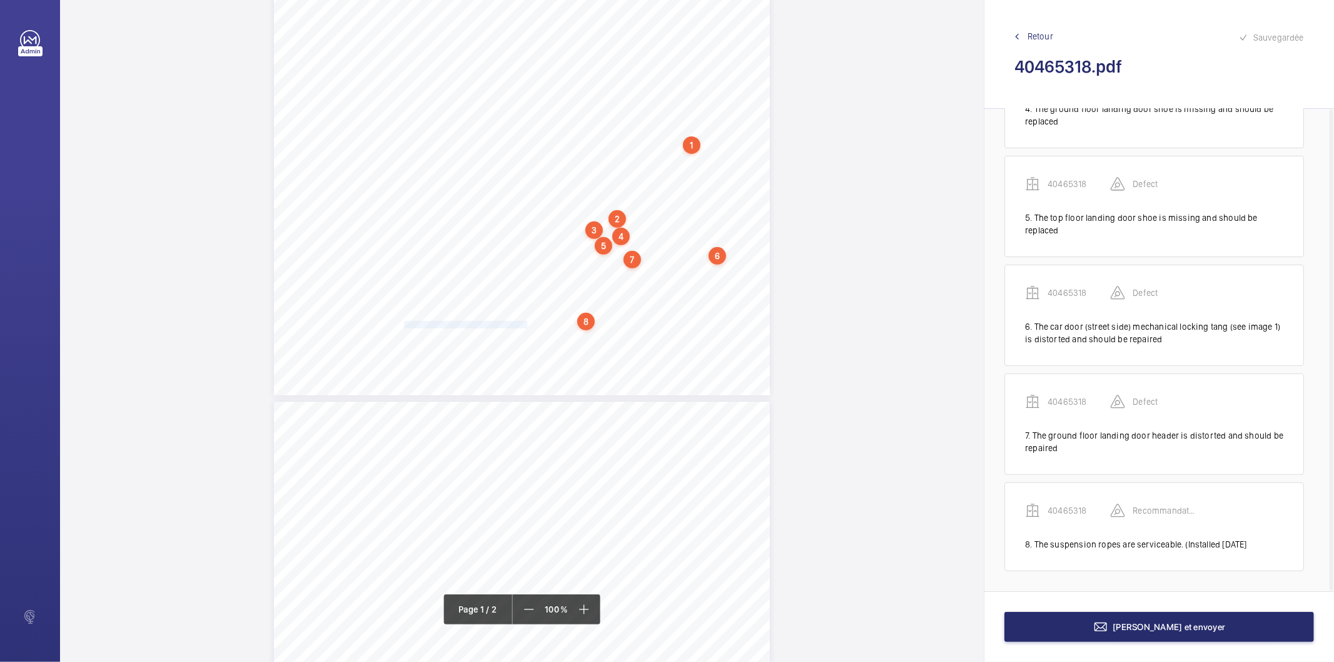
drag, startPoint x: 403, startPoint y: 326, endPoint x: 524, endPoint y: 324, distance: 121.3
click at [525, 324] on span "The governor rope remains serviceable." at bounding box center [468, 324] width 129 height 7
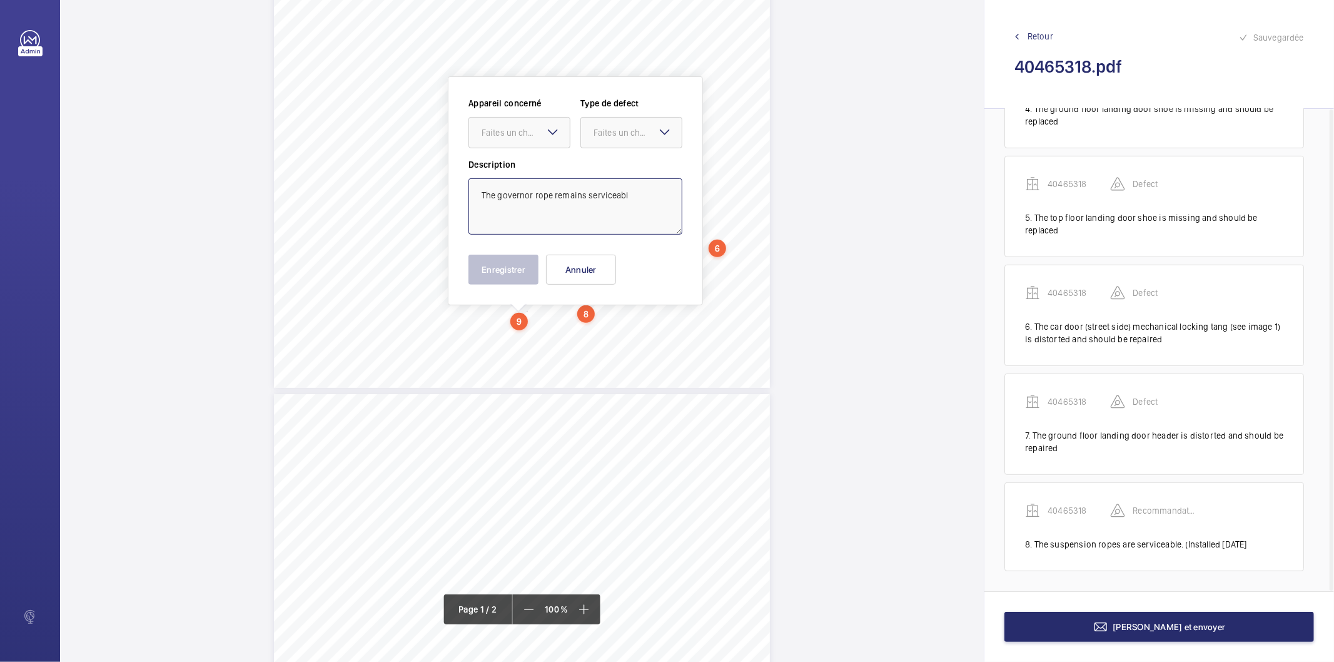
click at [633, 191] on textarea "The governor rope remains serviceabl" at bounding box center [575, 206] width 214 height 56
click at [530, 126] on div "Faites un choix" at bounding box center [526, 132] width 88 height 13
drag, startPoint x: 526, startPoint y: 170, endPoint x: 571, endPoint y: 156, distance: 47.1
click at [527, 170] on span "40465318" at bounding box center [520, 170] width 76 height 13
click at [592, 139] on div at bounding box center [631, 133] width 101 height 30
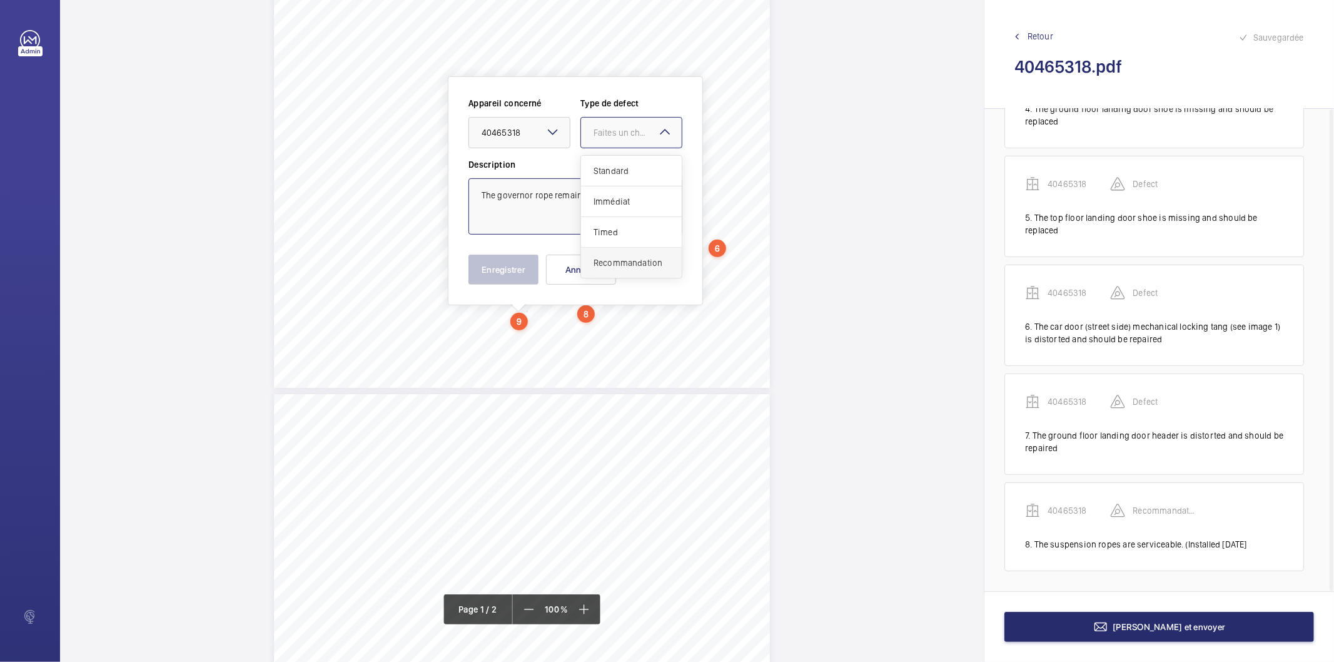
click at [617, 266] on span "Recommandation" at bounding box center [631, 262] width 76 height 13
type textarea "The governor rope remains serviceable"
click at [517, 273] on button "Enregistrer" at bounding box center [503, 270] width 70 height 30
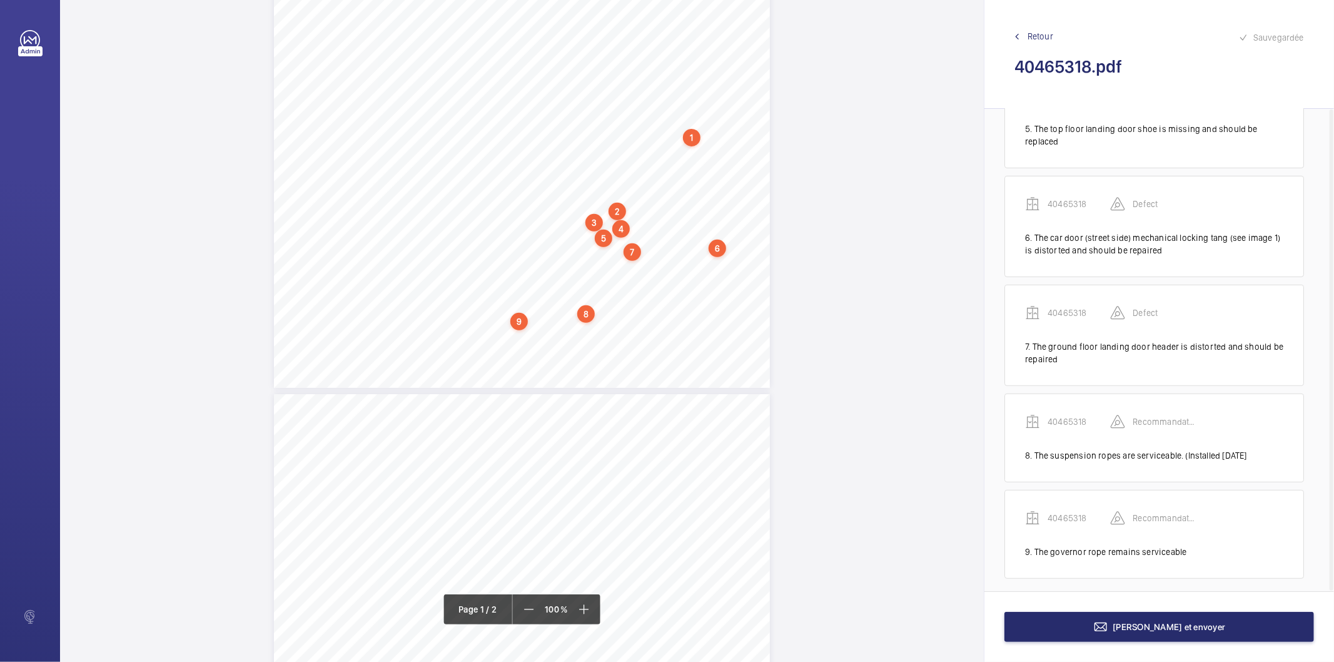
scroll to position [492, 0]
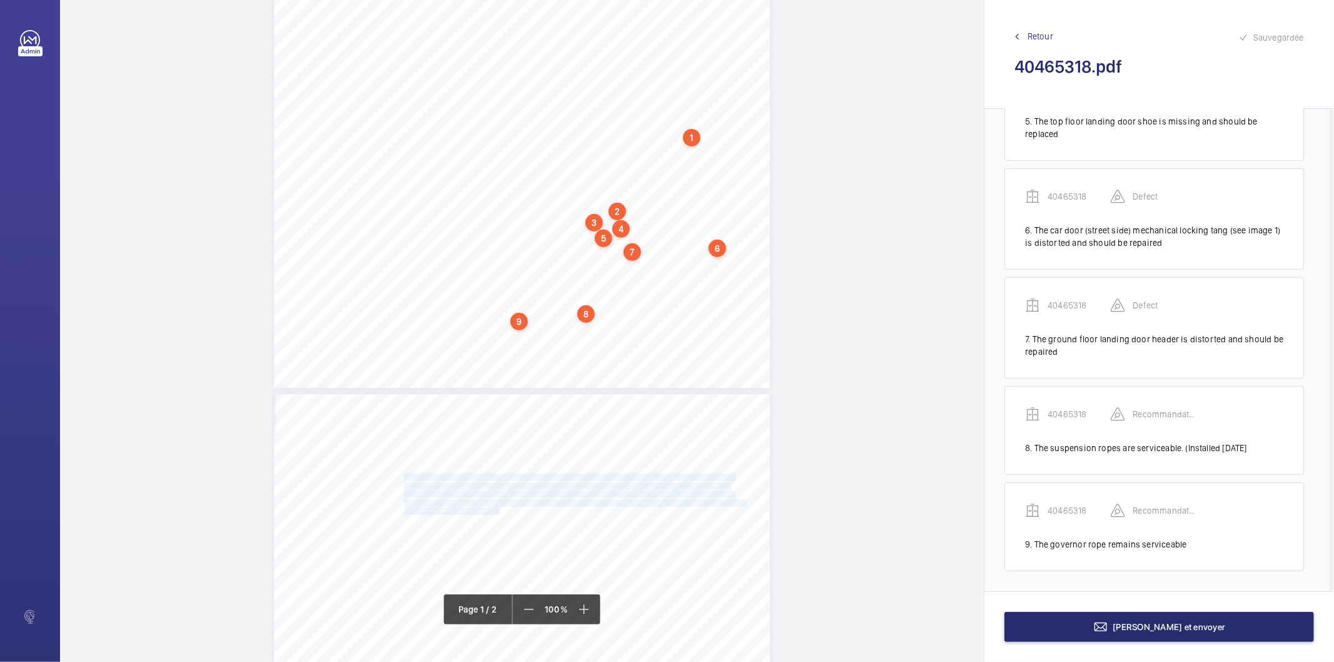
drag, startPoint x: 403, startPoint y: 477, endPoint x: 497, endPoint y: 509, distance: 99.3
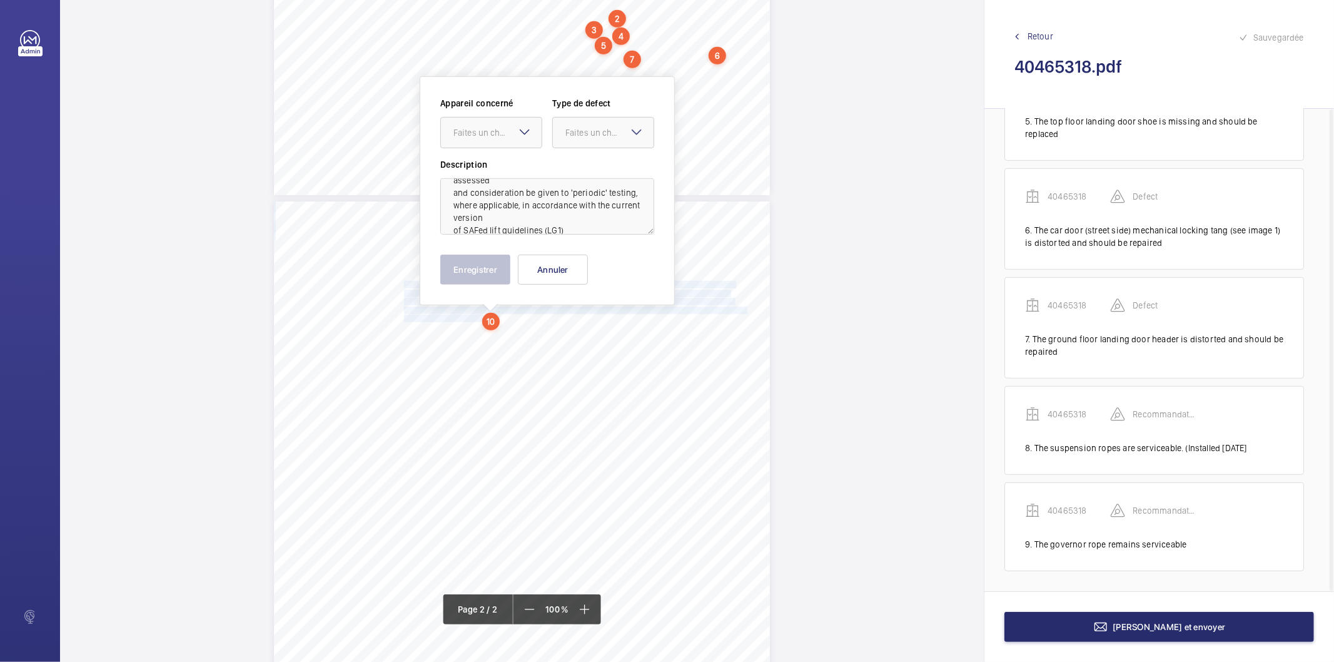
scroll to position [127, 0]
click at [503, 125] on div at bounding box center [491, 133] width 101 height 30
click at [489, 169] on span "40465318" at bounding box center [491, 170] width 76 height 13
click at [575, 136] on div "Faites un choix" at bounding box center [609, 132] width 88 height 13
click at [602, 259] on span "Recommandation" at bounding box center [603, 262] width 76 height 13
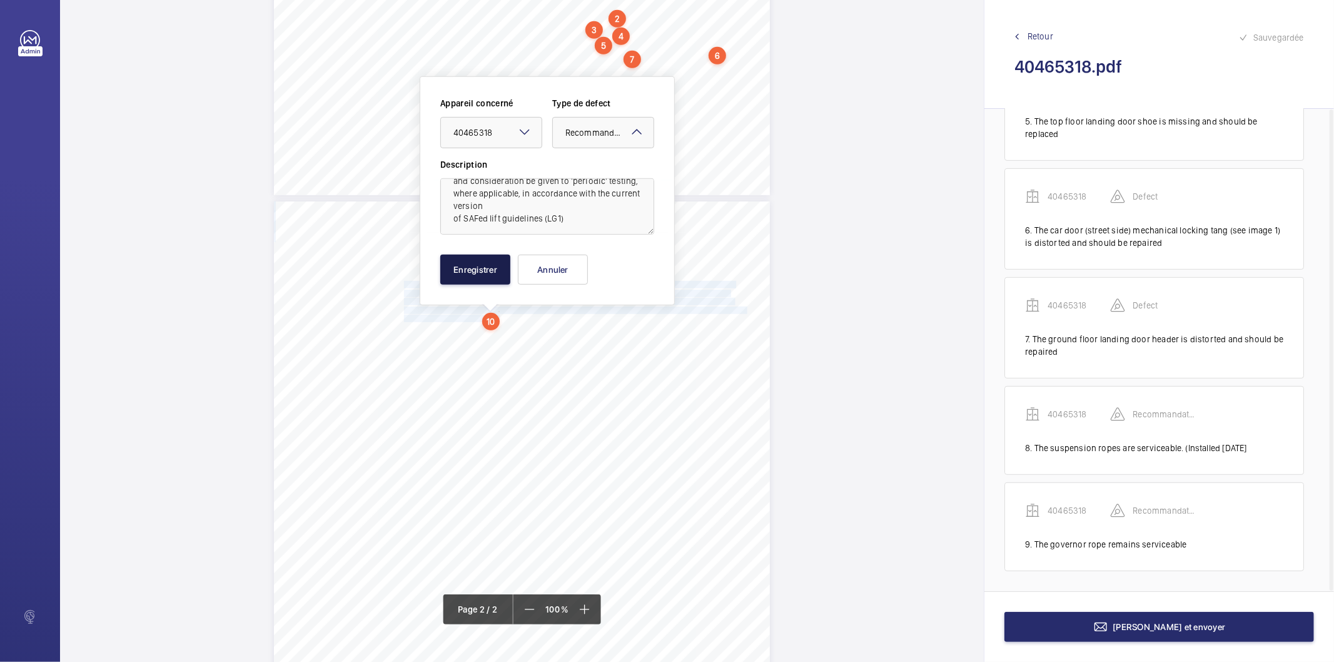
click at [490, 275] on button "Enregistrer" at bounding box center [475, 270] width 70 height 30
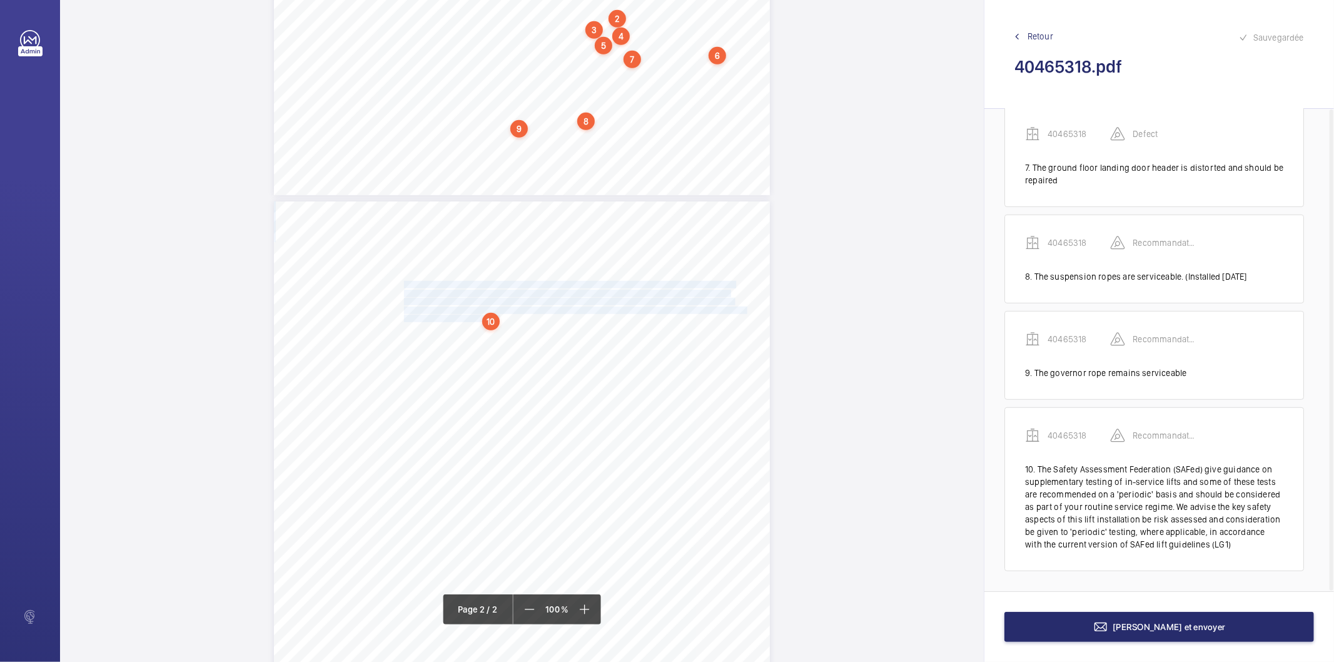
scroll to position [664, 0]
drag, startPoint x: 404, startPoint y: 326, endPoint x: 474, endPoint y: 331, distance: 70.3
click at [474, 331] on div "The Safety Assessment Federation (SAFed) give guidance on supplementary testing…" at bounding box center [522, 552] width 496 height 702
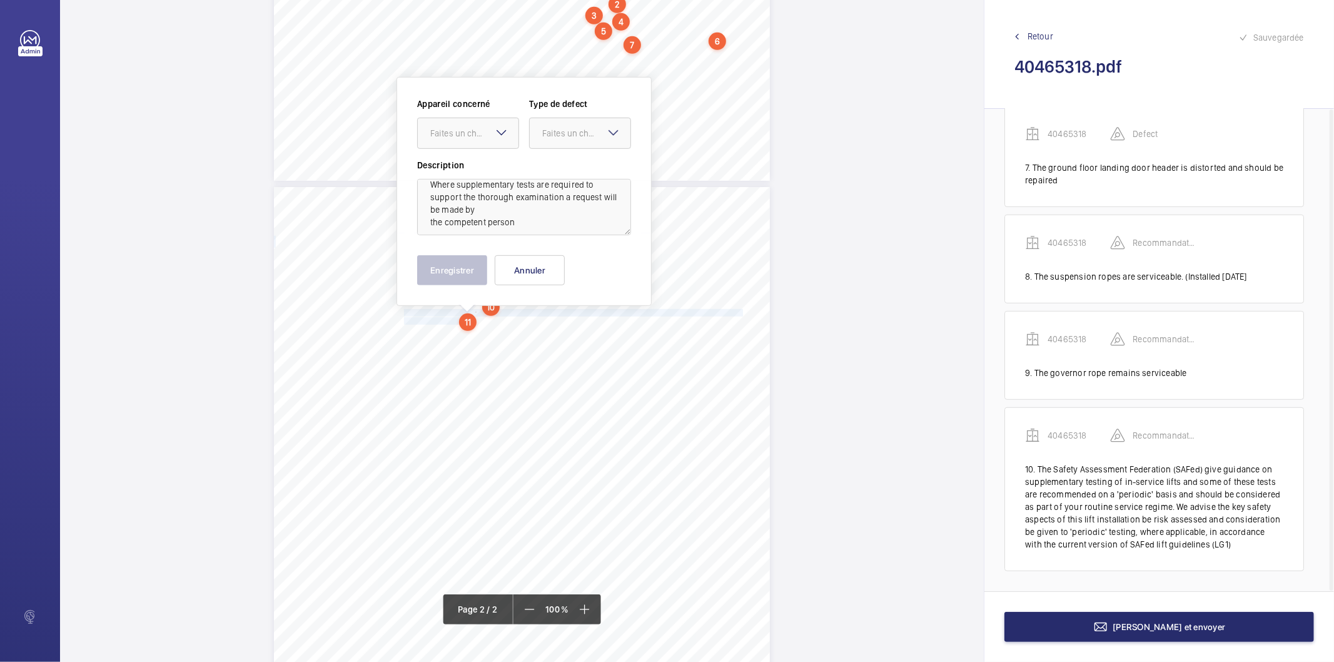
scroll to position [15, 0]
click at [448, 130] on div "Faites un choix" at bounding box center [474, 133] width 88 height 13
click at [442, 178] on div "40465318" at bounding box center [468, 171] width 101 height 30
click at [571, 135] on div "Faites un choix" at bounding box center [586, 133] width 88 height 13
click at [598, 261] on span "Recommandation" at bounding box center [580, 263] width 76 height 13
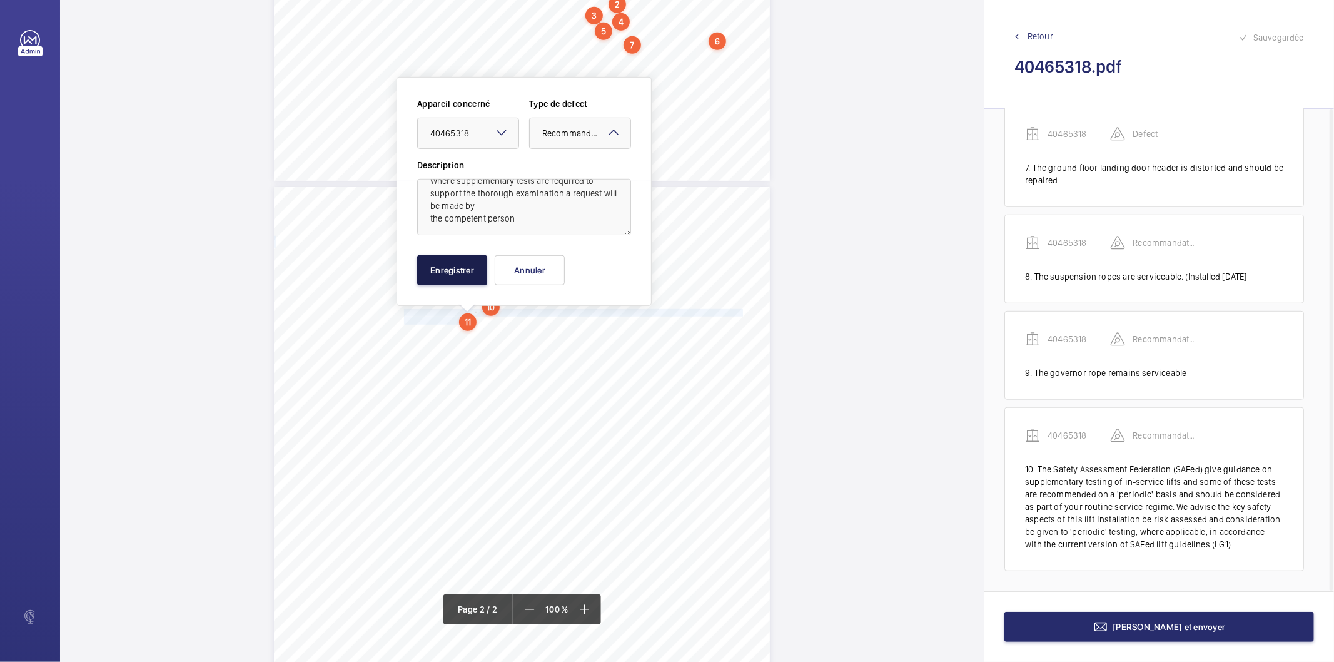
click at [476, 275] on button "Enregistrer" at bounding box center [452, 270] width 70 height 30
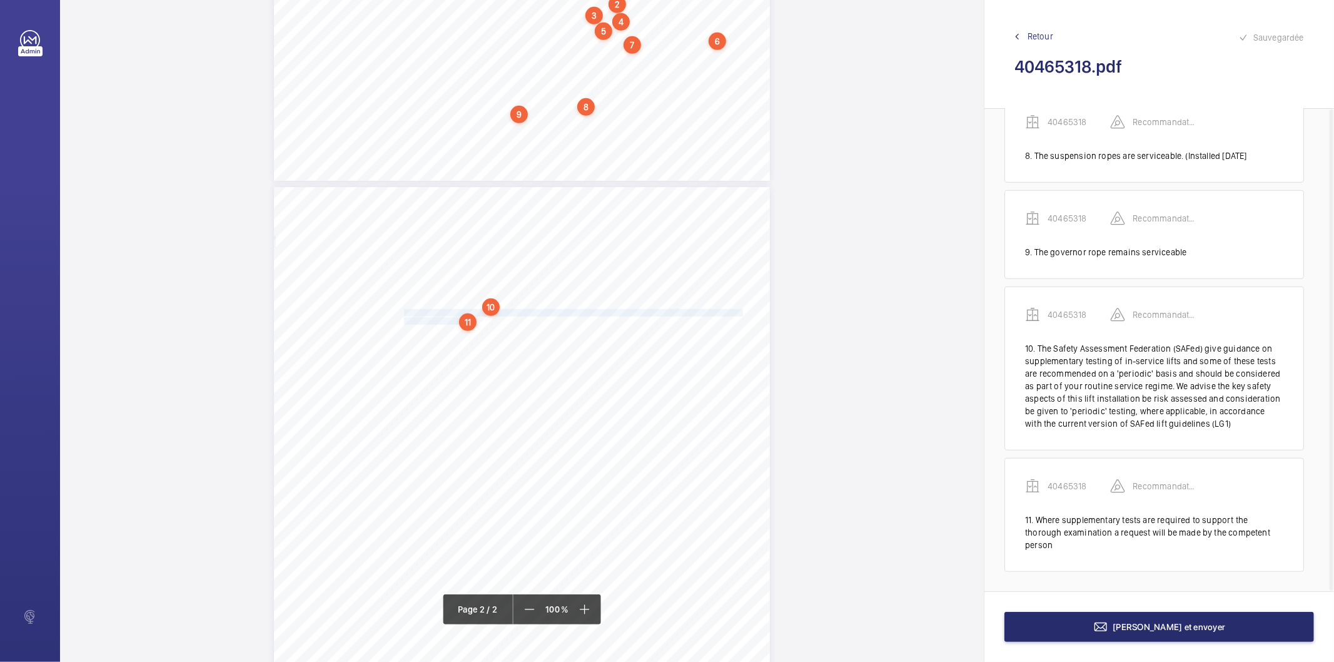
scroll to position [785, 0]
drag, startPoint x: 1091, startPoint y: 61, endPoint x: 1017, endPoint y: 78, distance: 75.1
click at [1017, 78] on h2 "40465318.pdf" at bounding box center [1159, 66] width 290 height 23
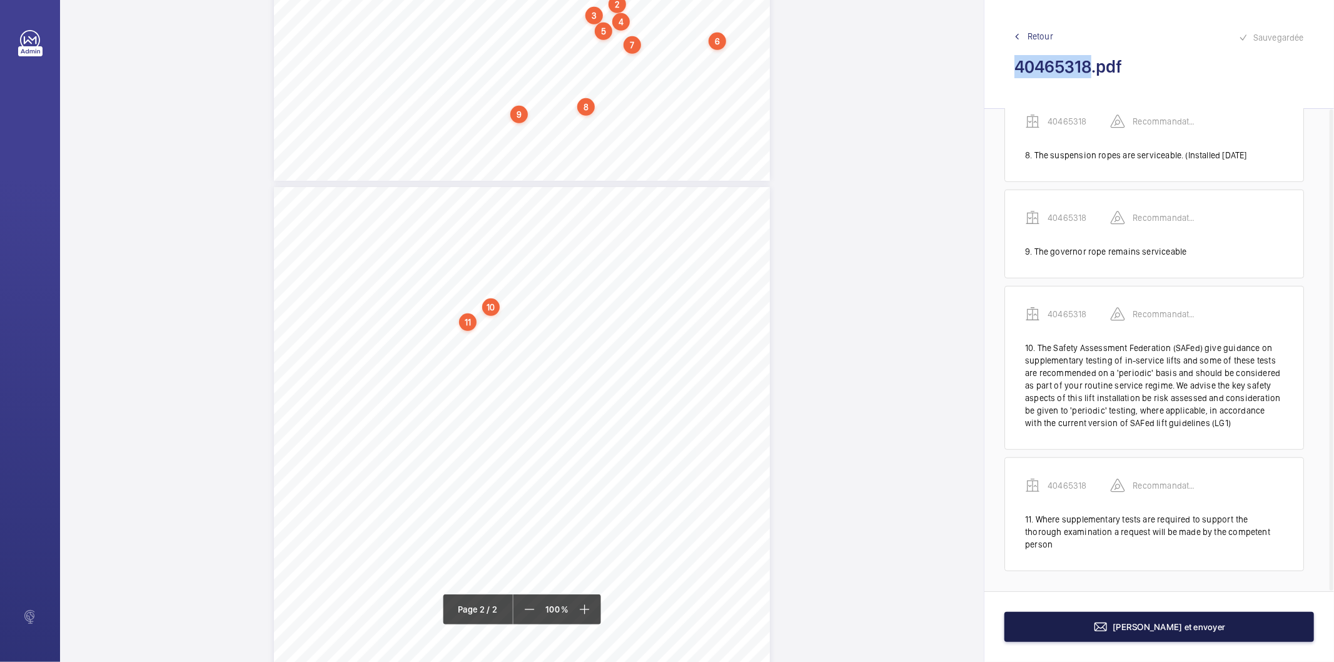
click at [1068, 638] on button "Terminer et envoyer" at bounding box center [1159, 627] width 310 height 30
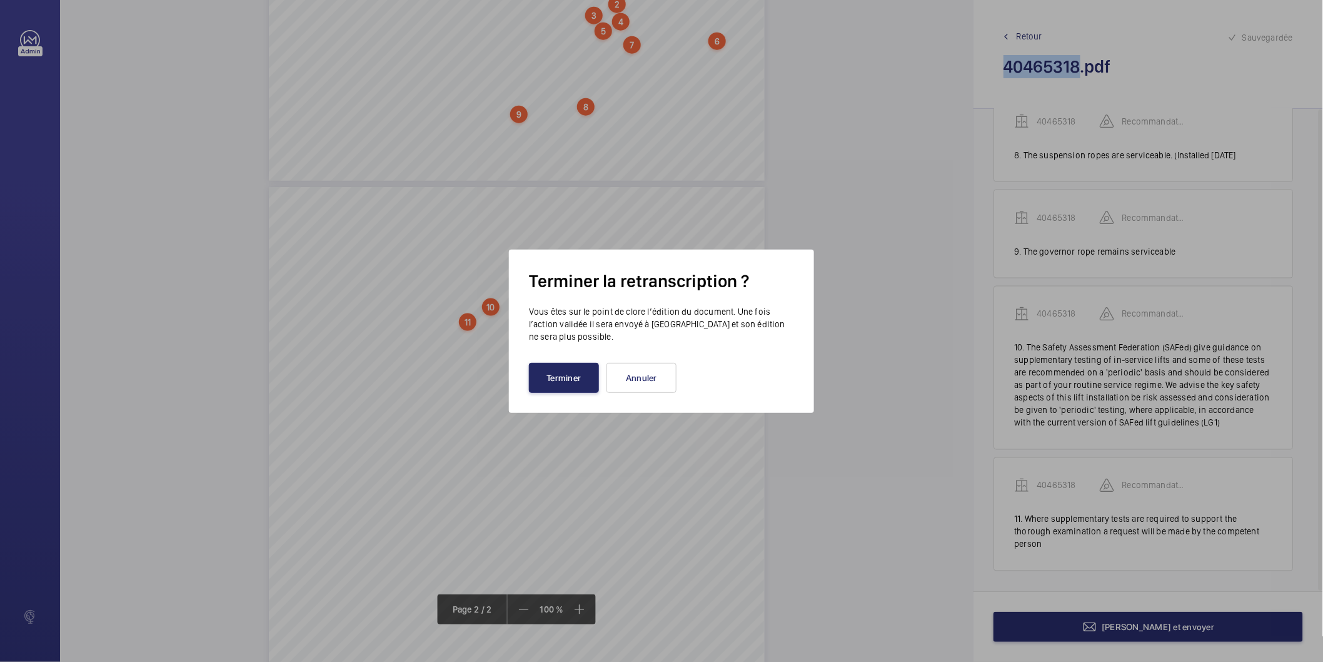
click at [587, 378] on button "Terminer" at bounding box center [564, 378] width 70 height 30
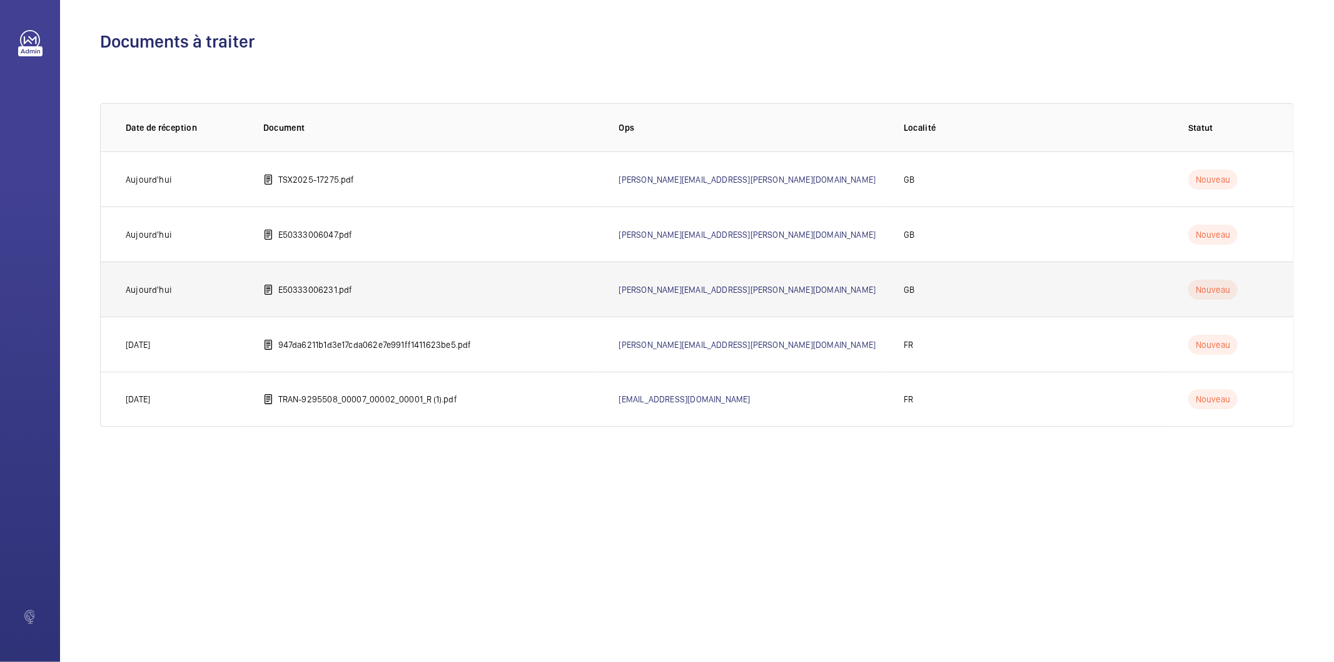
click at [341, 283] on p "E50333006231.pdf" at bounding box center [315, 289] width 74 height 13
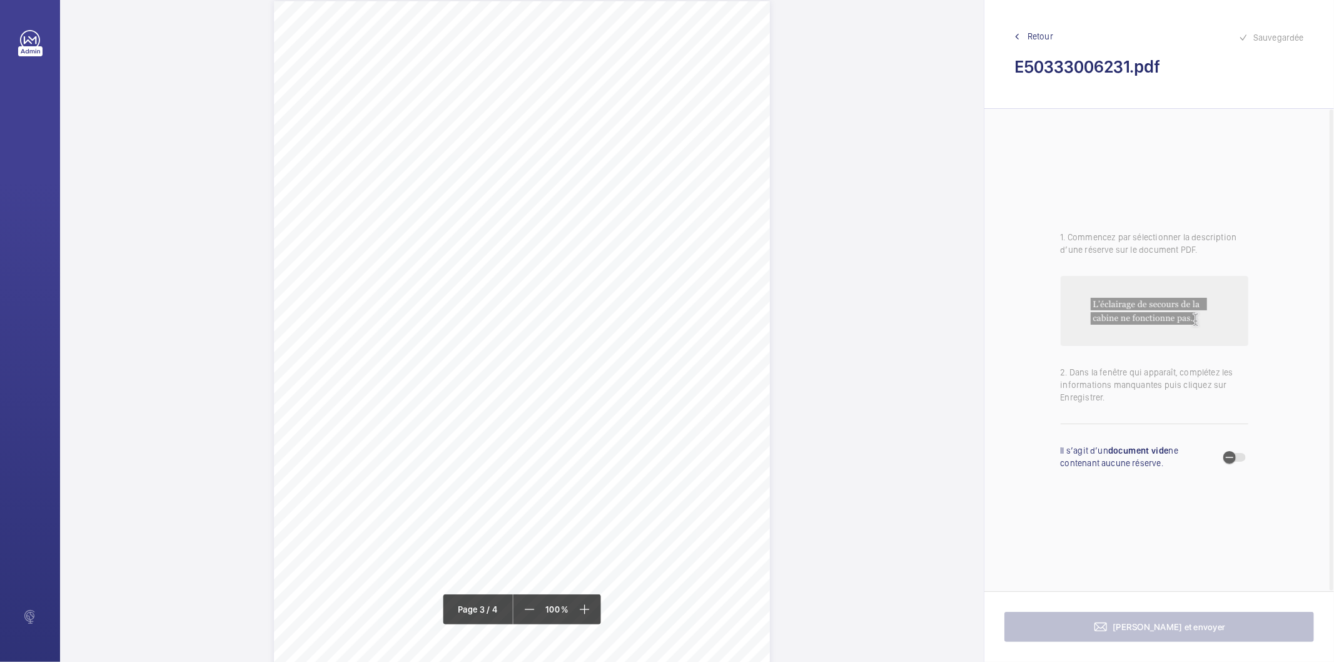
scroll to position [1390, 0]
drag, startPoint x: 394, startPoint y: 172, endPoint x: 713, endPoint y: 183, distance: 319.1
click at [713, 183] on div "Lift Report Lifting Operations & Lifting Equipment Regulation 1998 Provision & …" at bounding box center [522, 397] width 496 height 702
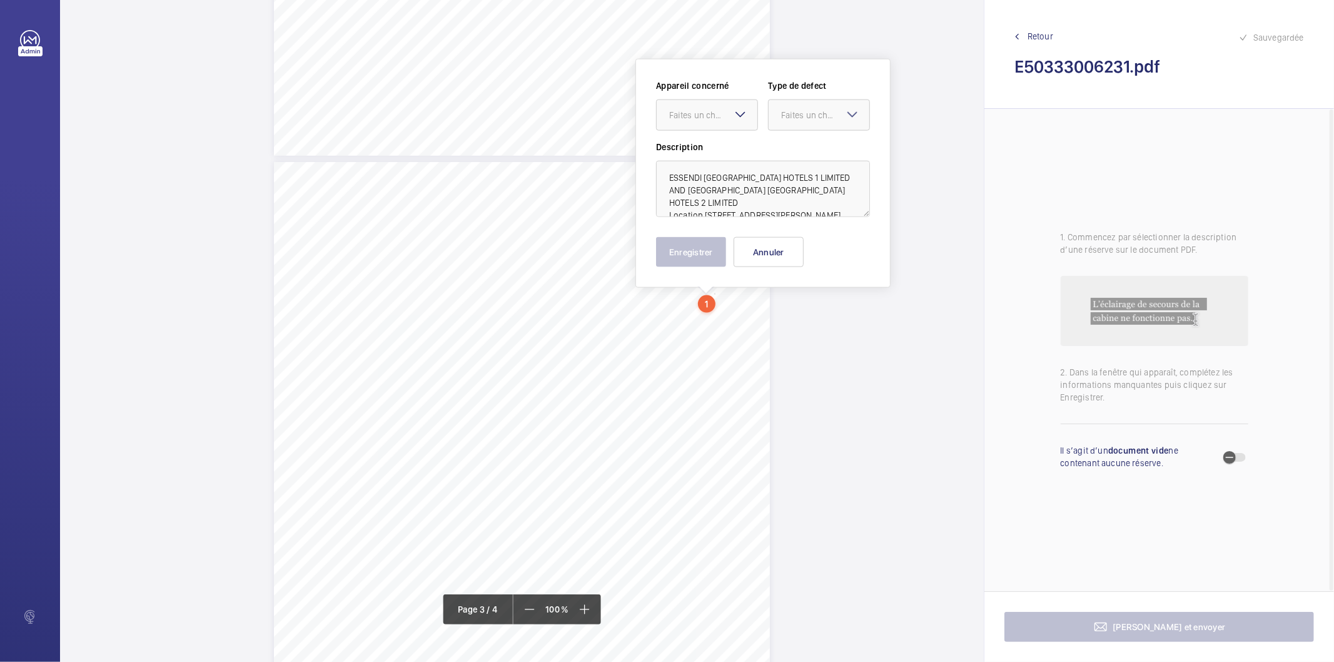
scroll to position [1256, 0]
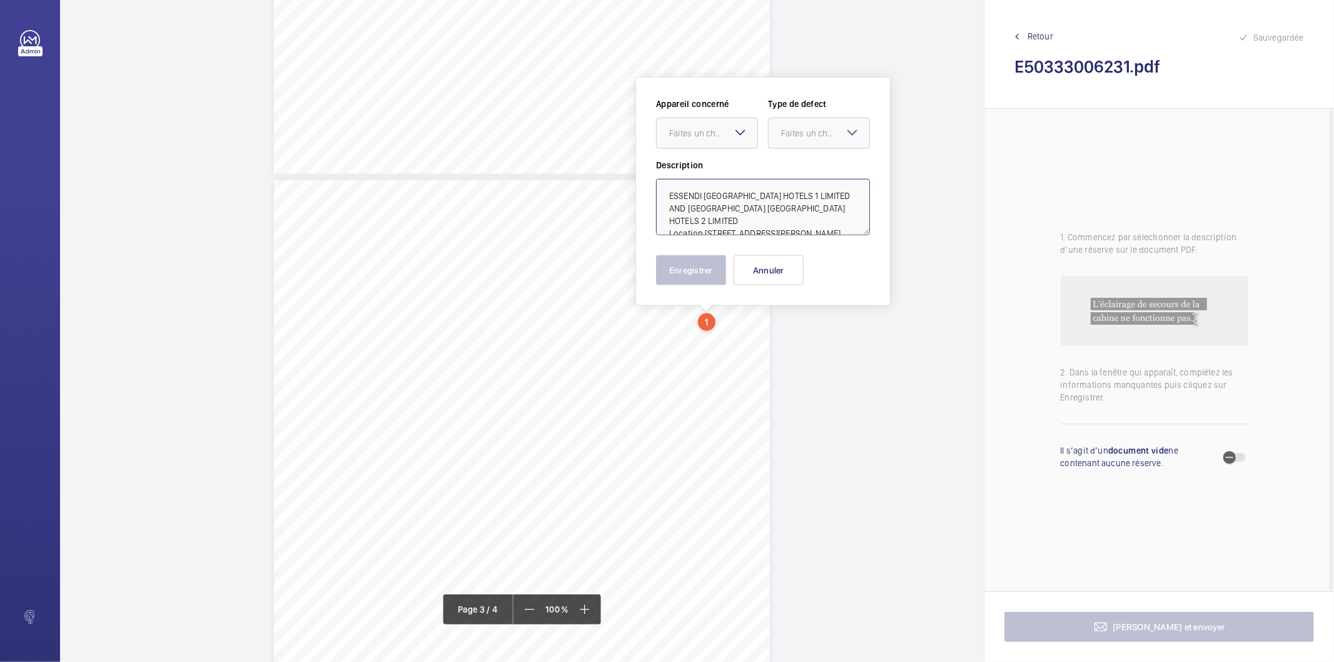
drag, startPoint x: 702, startPoint y: 218, endPoint x: 754, endPoint y: 203, distance: 53.9
click at [754, 203] on textarea "ESSENDI UK HOTELS 1 LIMITED AND ESSENDI UK HOTELS 2 LIMITED Location H1461 IBIS…" at bounding box center [763, 207] width 214 height 56
type textarea "ESSENDI UK HOTELS 1 LIMITED AND ESSENDI UK HOTELS 2 LIMITED H1461 IBIS PORTSMOU…"
click at [785, 269] on button "Annuler" at bounding box center [769, 270] width 70 height 30
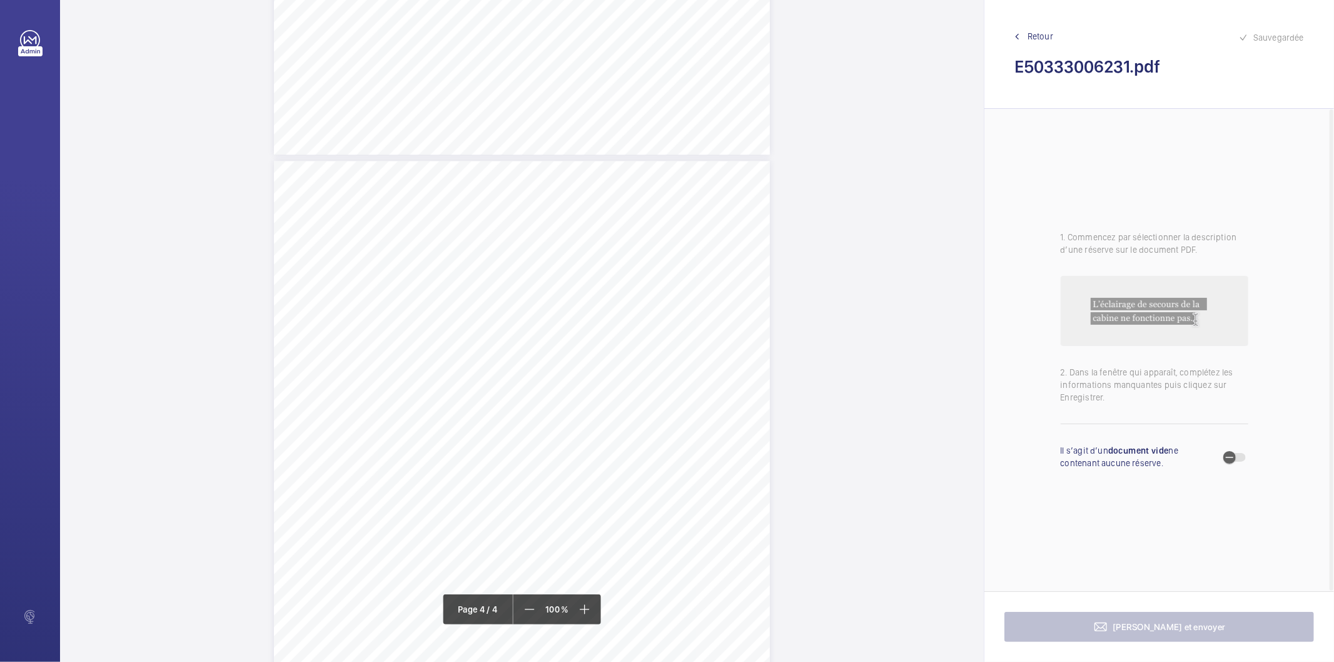
scroll to position [2021, 0]
drag, startPoint x: 520, startPoint y: 324, endPoint x: 679, endPoint y: 325, distance: 158.2
click at [679, 325] on span "In car landing call button back lights inoperative." at bounding box center [611, 325] width 178 height 8
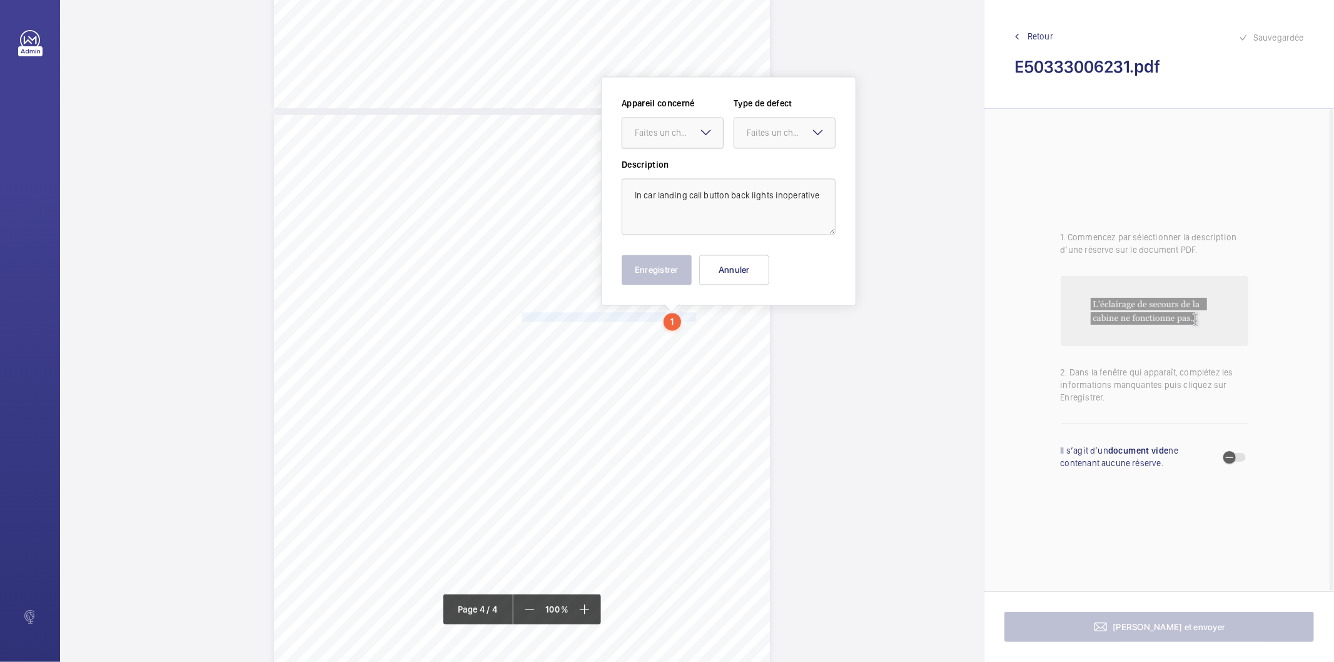
click at [673, 135] on div "Faites un choix" at bounding box center [679, 132] width 88 height 13
click at [669, 165] on span "E50333006231" at bounding box center [673, 170] width 76 height 13
click at [766, 130] on div "Faites un choix" at bounding box center [791, 132] width 88 height 13
click at [769, 173] on span "Standard" at bounding box center [785, 170] width 76 height 13
click at [667, 274] on button "Enregistrer" at bounding box center [657, 270] width 70 height 30
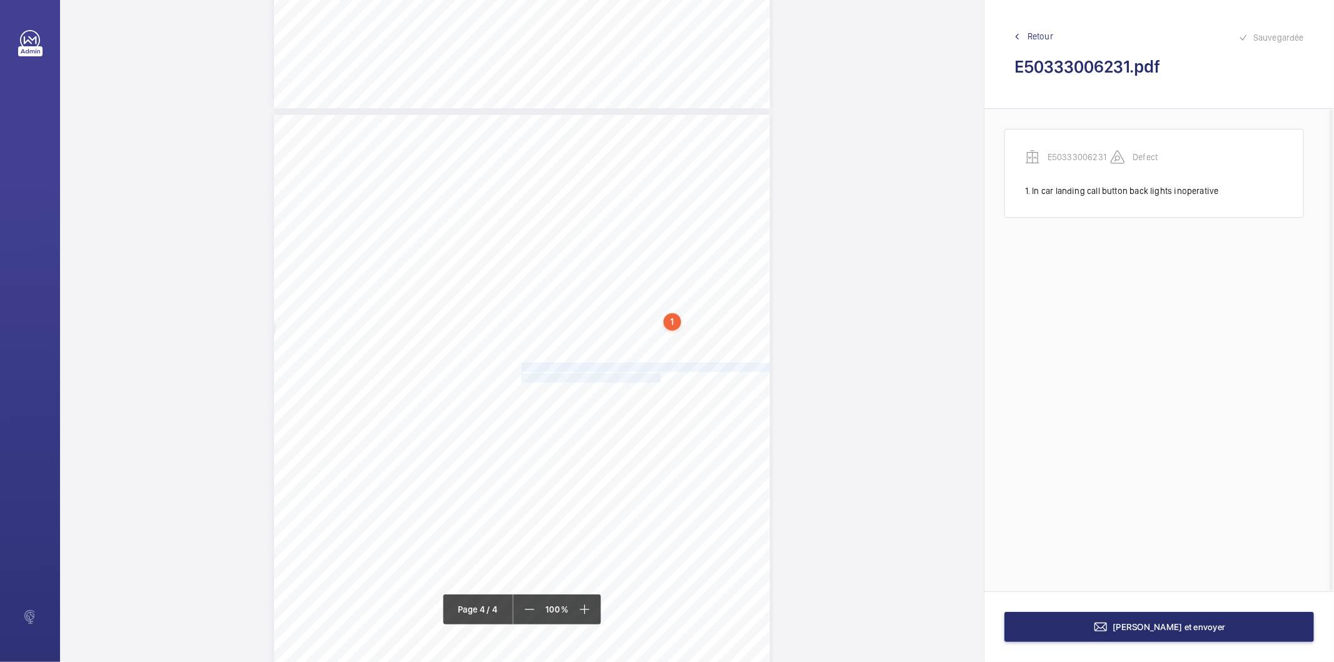
drag, startPoint x: 520, startPoint y: 363, endPoint x: 645, endPoint y: 374, distance: 126.1
click at [645, 374] on div "Lift Report Lifting Operations & Lifting Equipment Regulation 1998 Provision & …" at bounding box center [522, 465] width 496 height 702
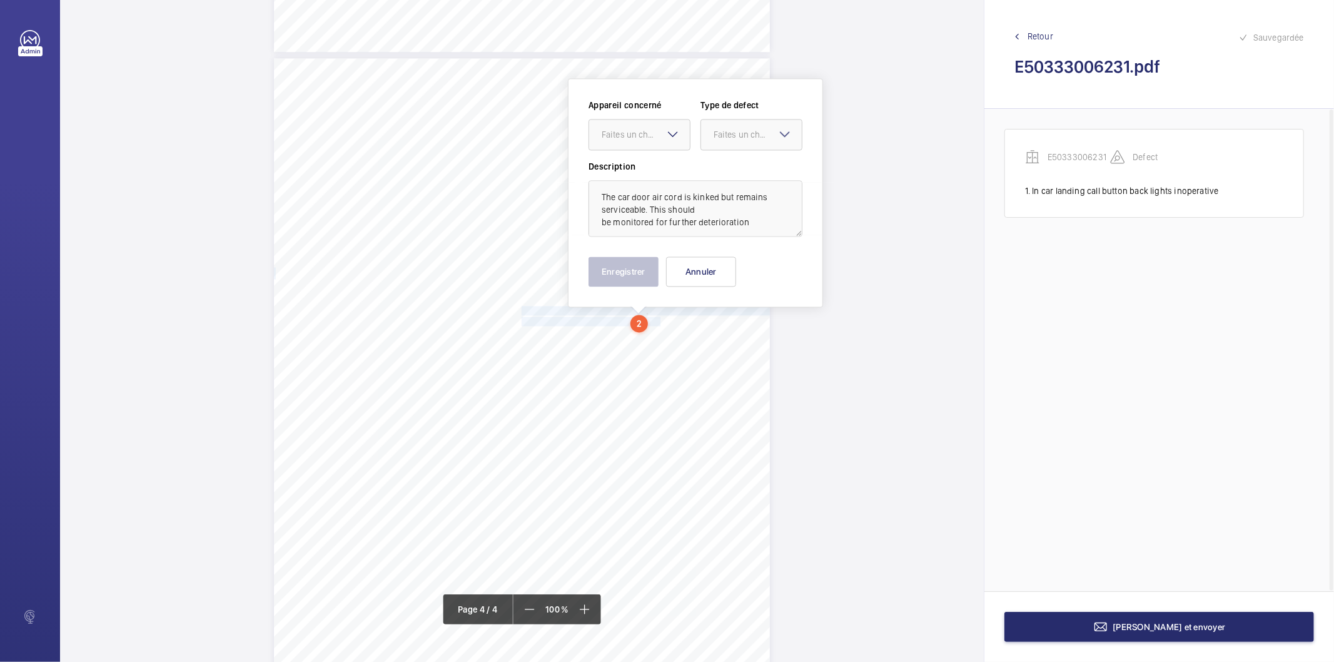
scroll to position [2087, 0]
drag, startPoint x: 615, startPoint y: 131, endPoint x: 613, endPoint y: 152, distance: 20.7
click at [613, 134] on div "Faites un choix" at bounding box center [646, 133] width 88 height 13
click at [612, 165] on span "E50333006231" at bounding box center [640, 171] width 76 height 13
click at [744, 133] on div "Faites un choix" at bounding box center [758, 133] width 88 height 13
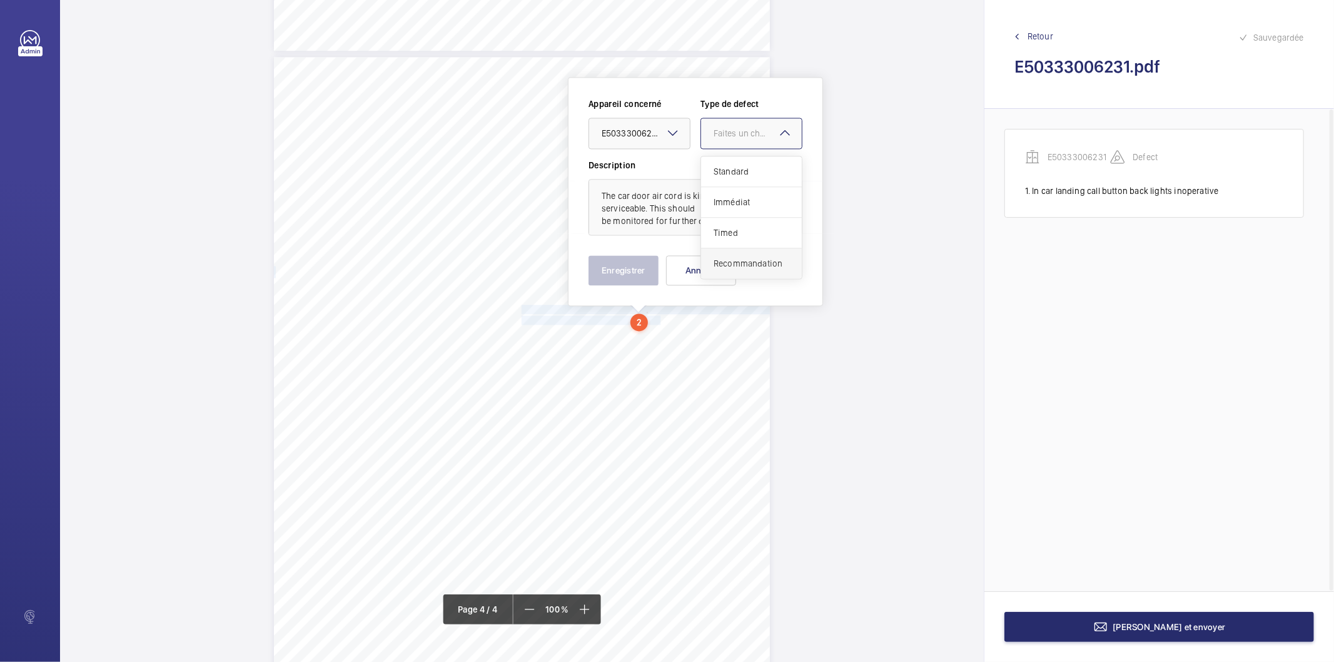
click at [738, 258] on span "Recommandation" at bounding box center [752, 263] width 76 height 13
click at [627, 271] on button "Enregistrer" at bounding box center [623, 270] width 70 height 30
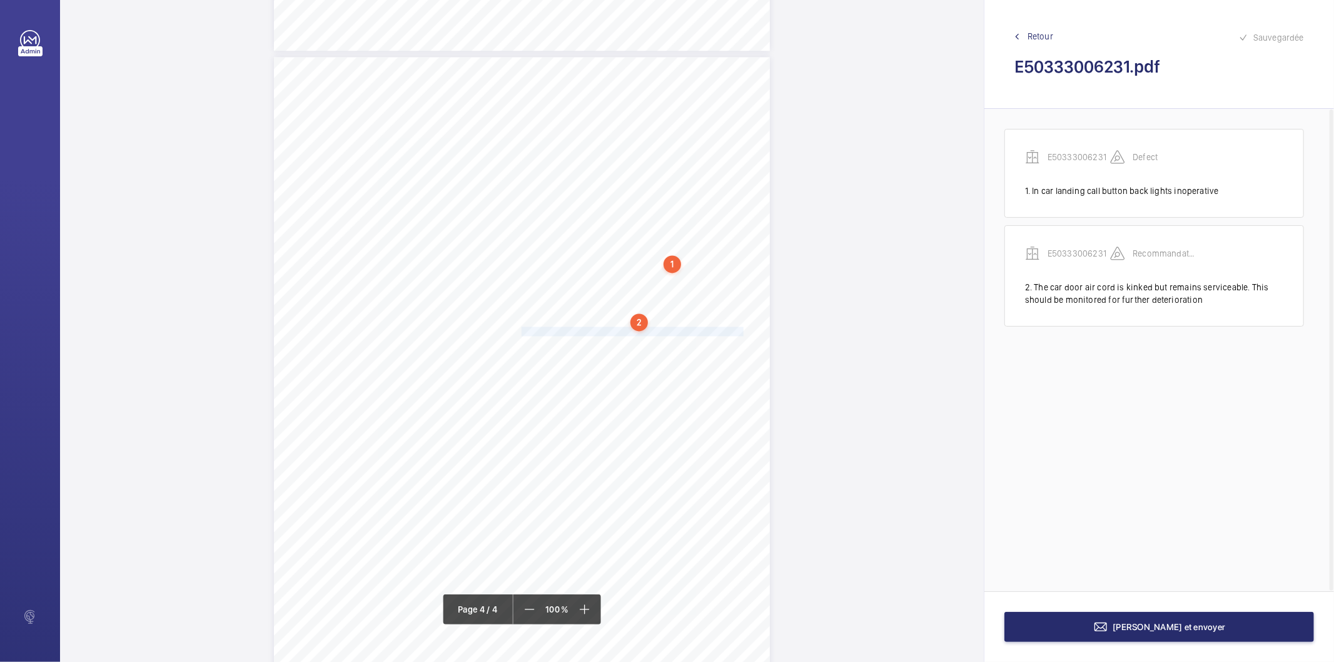
drag, startPoint x: 520, startPoint y: 329, endPoint x: 722, endPoint y: 330, distance: 201.4
click at [722, 330] on span "The floor levelling alignment is inaccurate at all landing levels" at bounding box center [634, 331] width 225 height 8
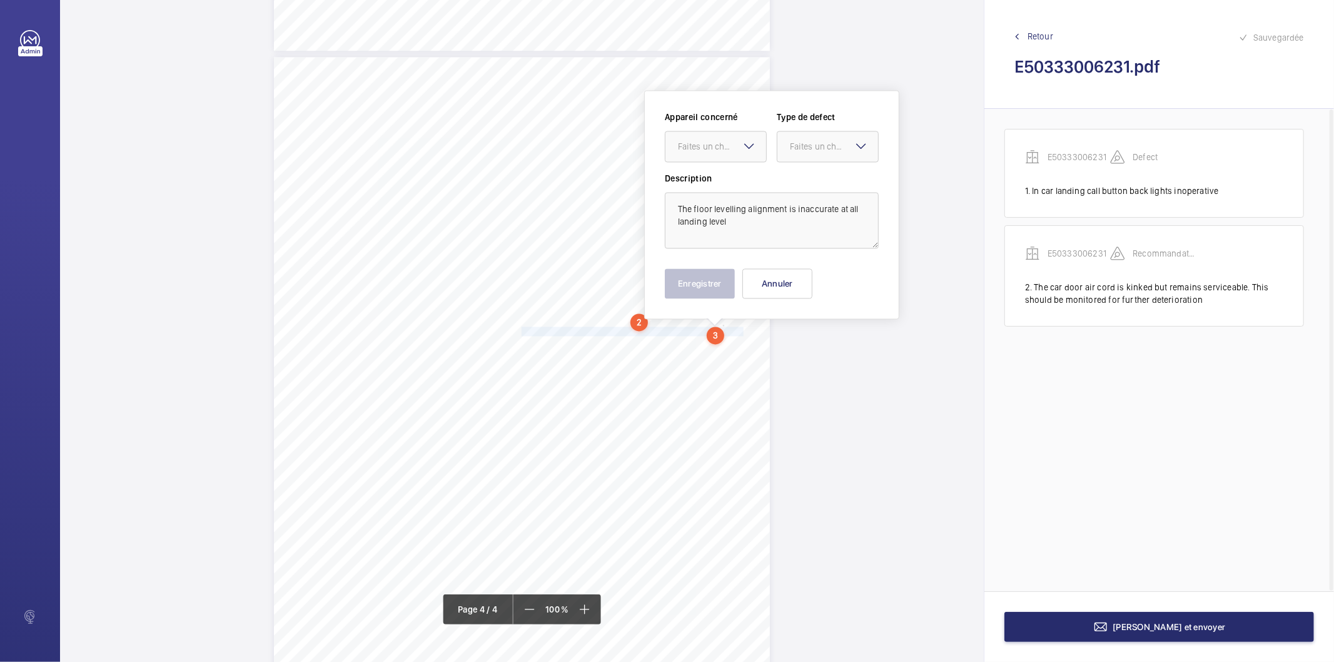
scroll to position [2100, 0]
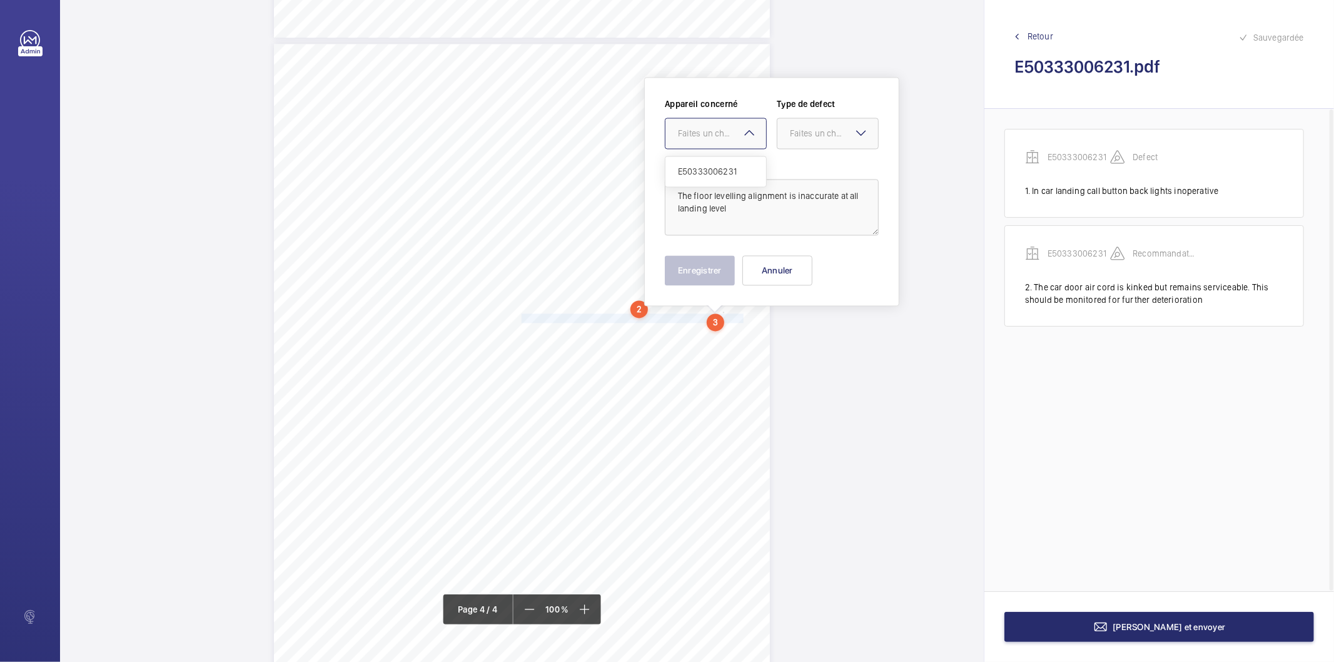
click at [722, 133] on div "Faites un choix" at bounding box center [722, 133] width 88 height 13
click at [704, 169] on span "E50333006231" at bounding box center [716, 171] width 76 height 13
click at [810, 123] on div at bounding box center [827, 133] width 101 height 30
click at [822, 261] on span "Recommandation" at bounding box center [828, 263] width 76 height 13
click at [715, 258] on button "Enregistrer" at bounding box center [700, 270] width 70 height 30
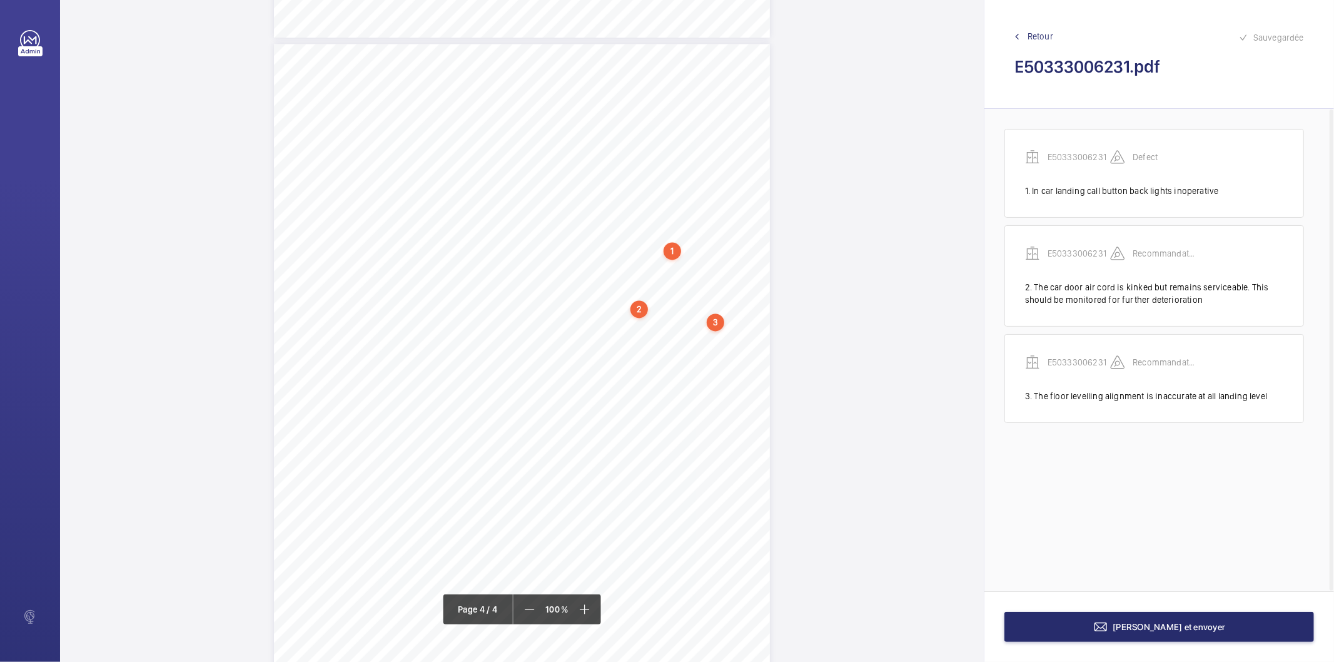
click at [719, 323] on div "3" at bounding box center [716, 322] width 18 height 18
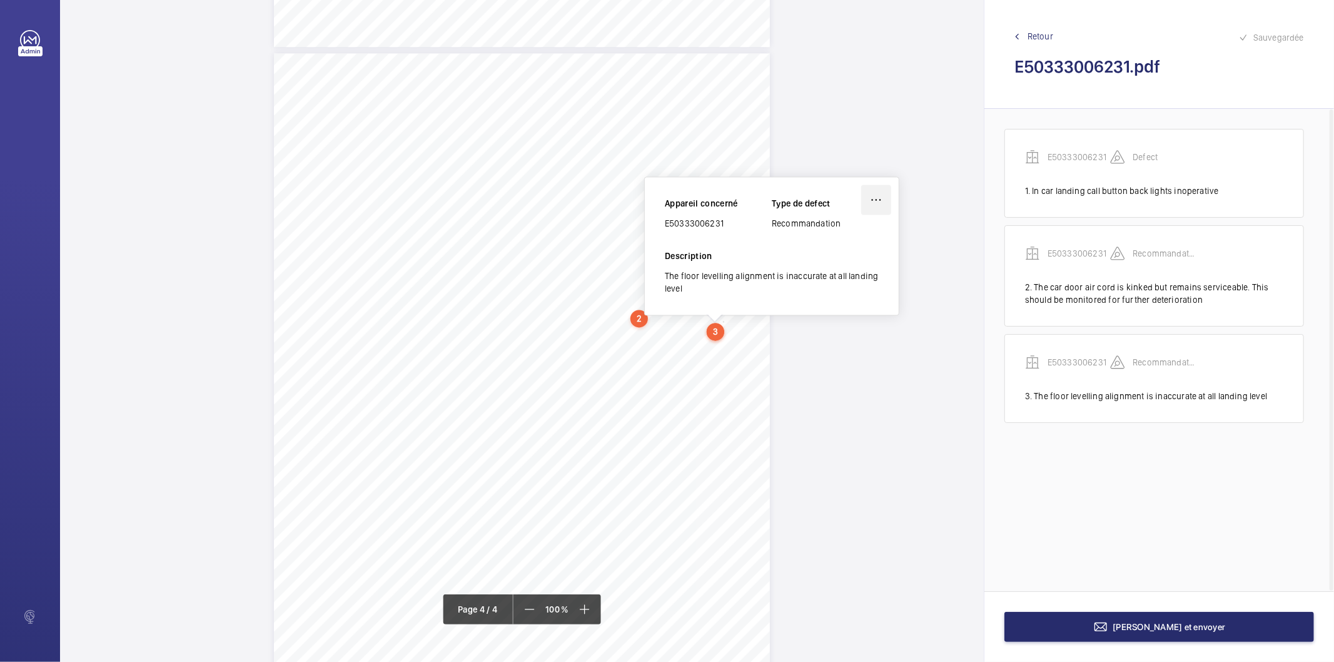
click at [874, 203] on wm-front-icon-button at bounding box center [876, 199] width 30 height 30
click at [849, 235] on div "Modifier" at bounding box center [841, 236] width 99 height 23
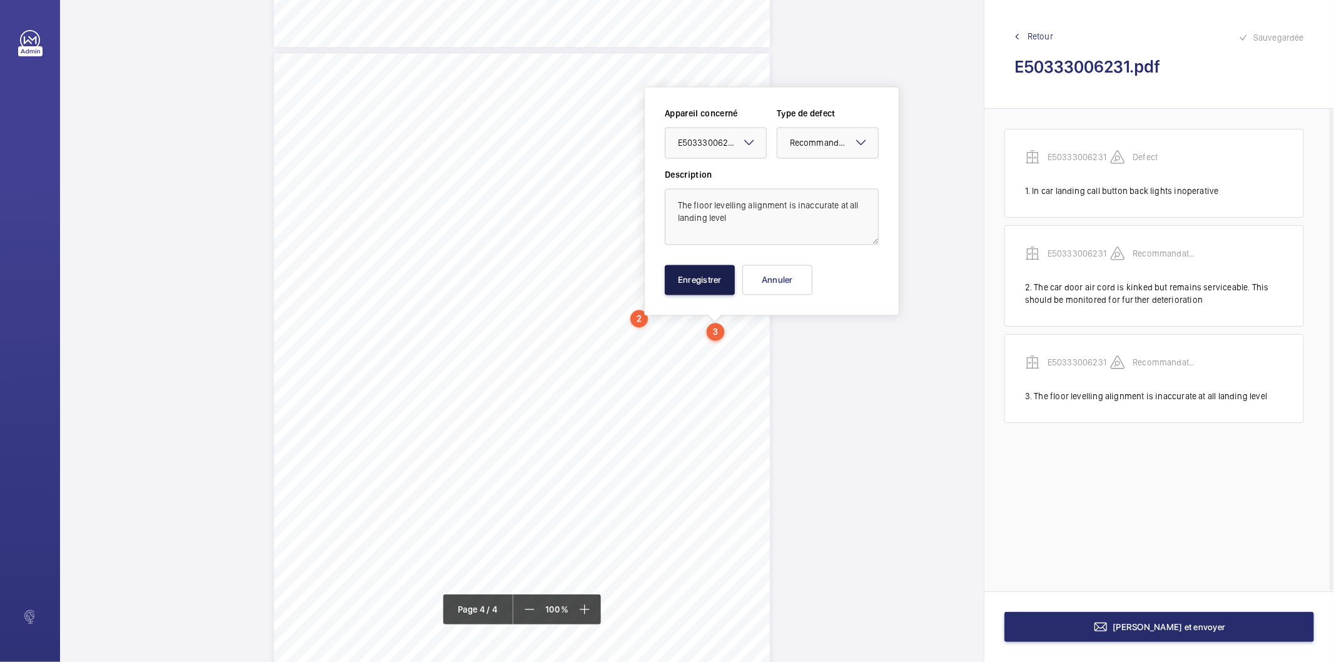
click at [724, 283] on button "Enregistrer" at bounding box center [700, 280] width 70 height 30
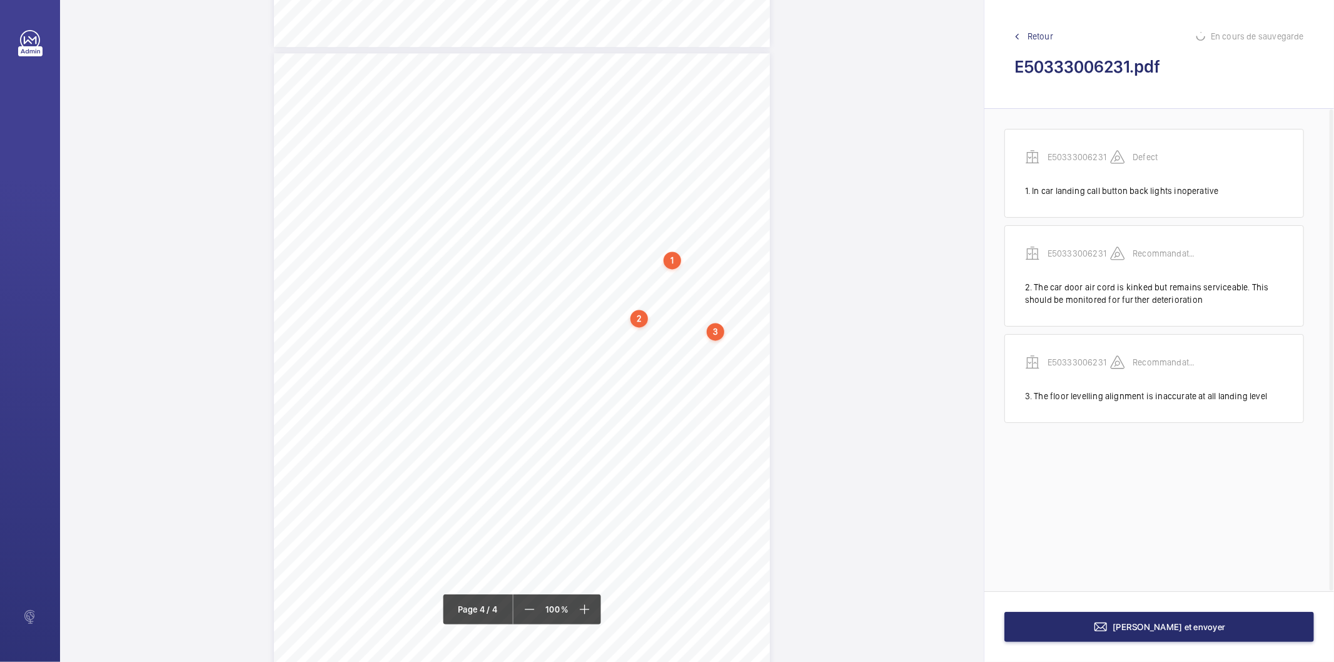
click at [719, 326] on div "3" at bounding box center [716, 332] width 18 height 18
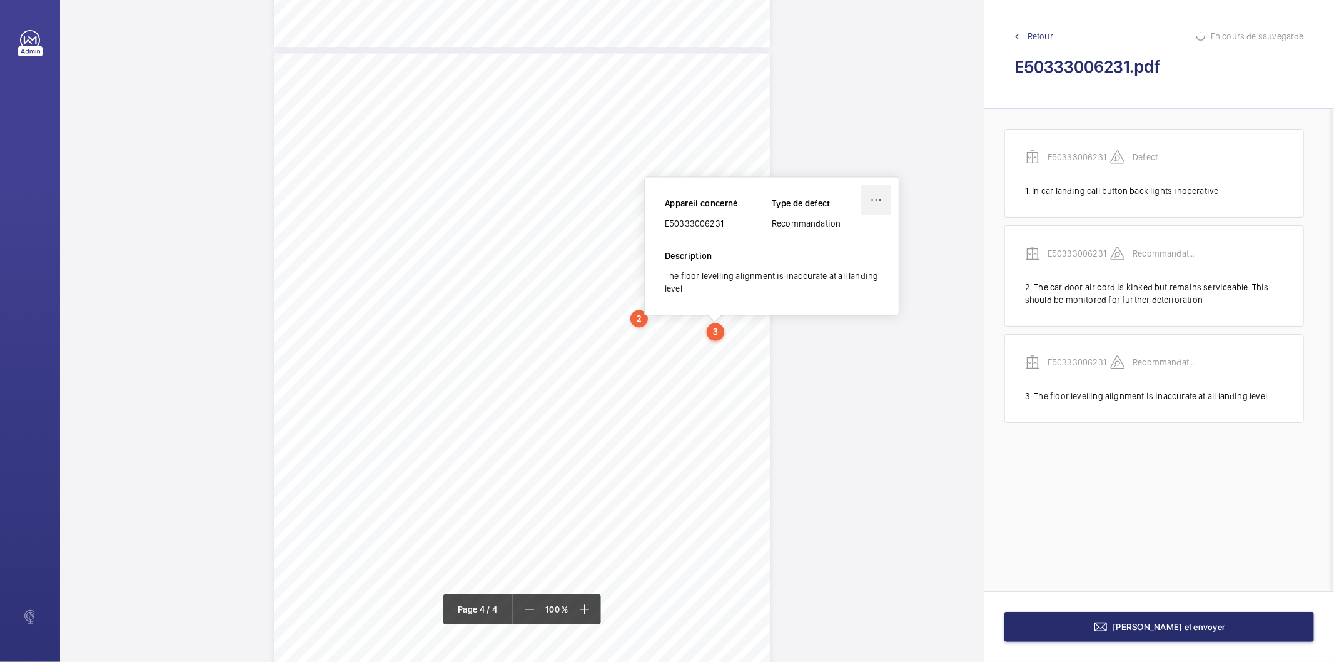
click at [874, 200] on wm-front-icon-button at bounding box center [876, 199] width 30 height 30
click at [855, 257] on div "Supprimer" at bounding box center [841, 259] width 99 height 23
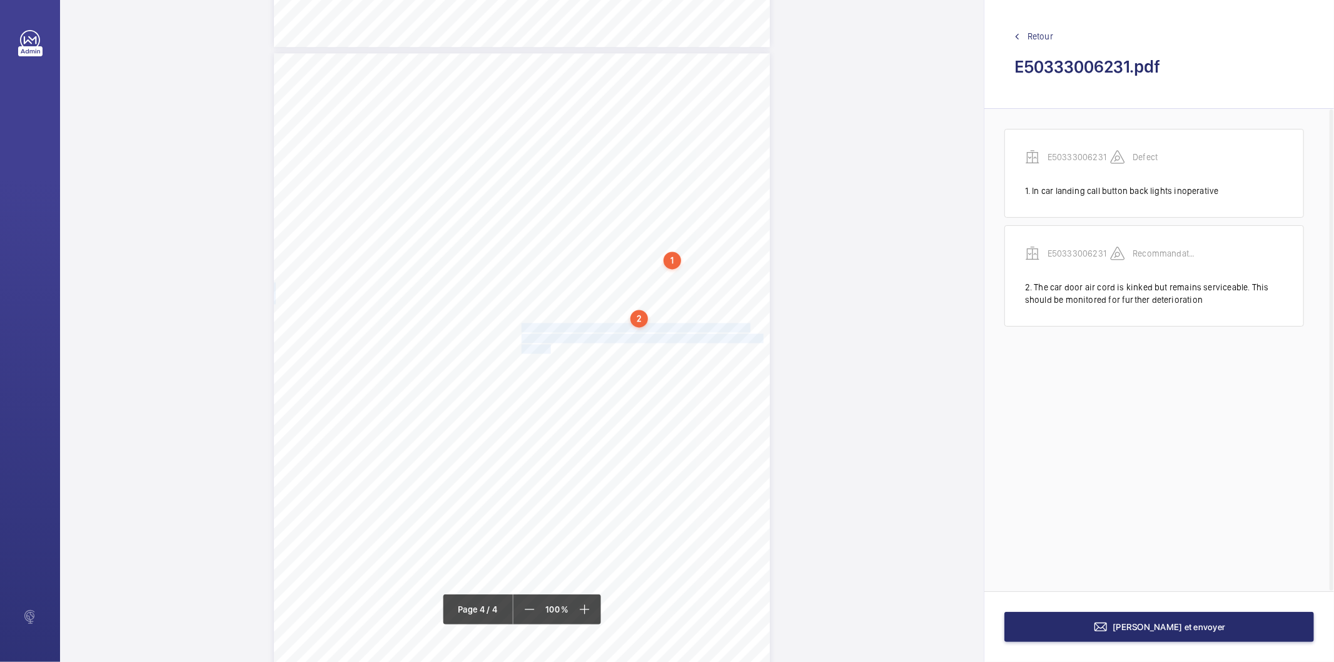
drag, startPoint x: 520, startPoint y: 326, endPoint x: 547, endPoint y: 346, distance: 33.0
click at [547, 346] on div "Lift Report Lifting Operations & Lifting Equipment Regulation 1998 Provision & …" at bounding box center [522, 404] width 496 height 702
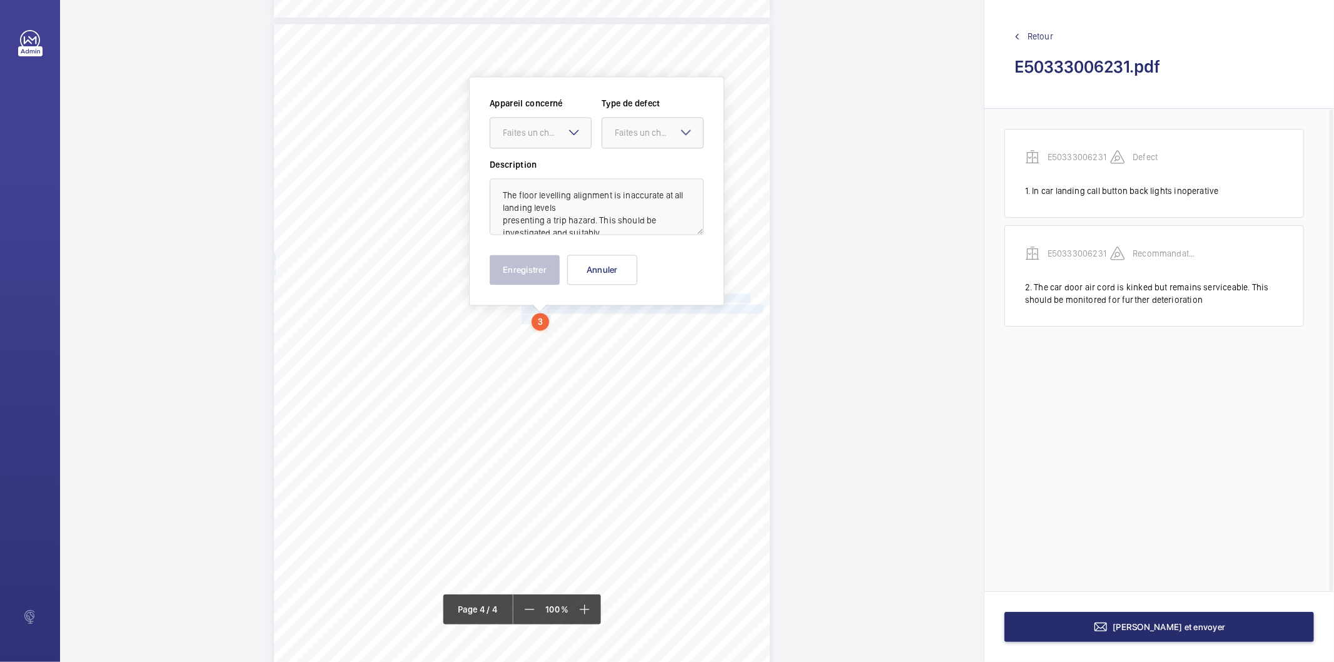
scroll to position [27, 0]
click at [561, 143] on div at bounding box center [540, 133] width 101 height 30
click at [544, 168] on span "E50333006231" at bounding box center [541, 170] width 76 height 13
click at [652, 128] on div "Faites un choix" at bounding box center [659, 132] width 88 height 13
click at [633, 257] on span "Recommandation" at bounding box center [653, 262] width 76 height 13
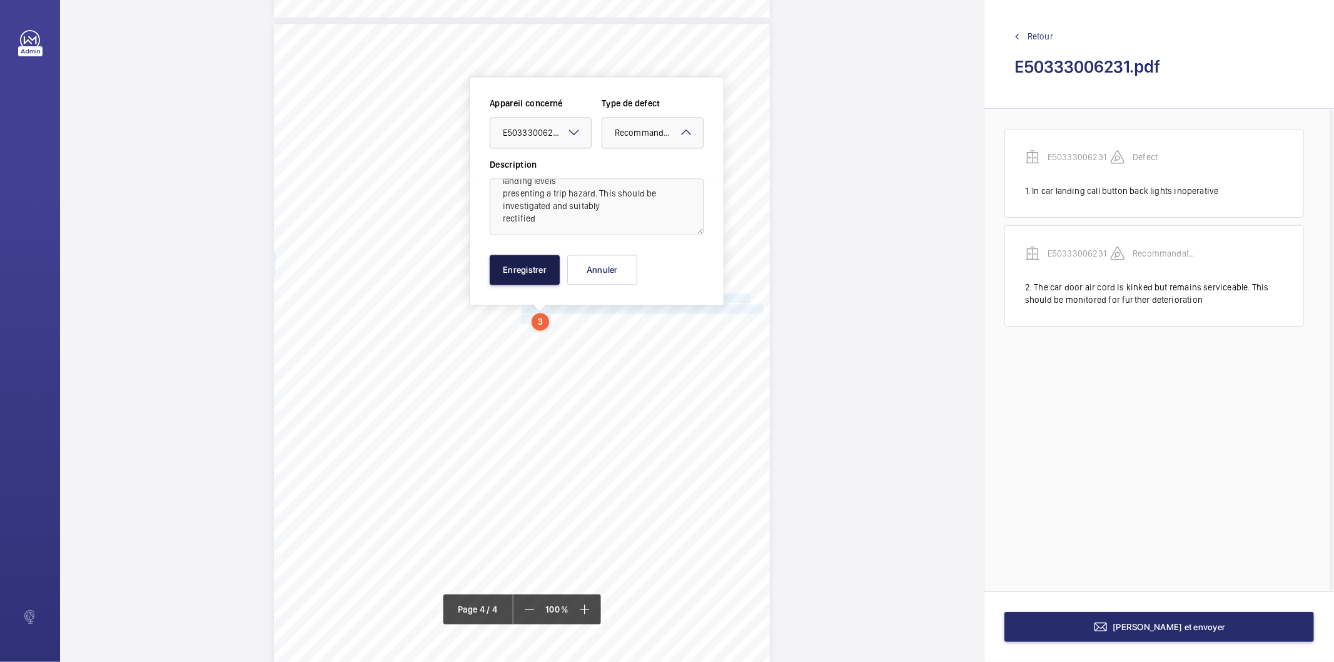
click at [523, 268] on button "Enregistrer" at bounding box center [525, 270] width 70 height 30
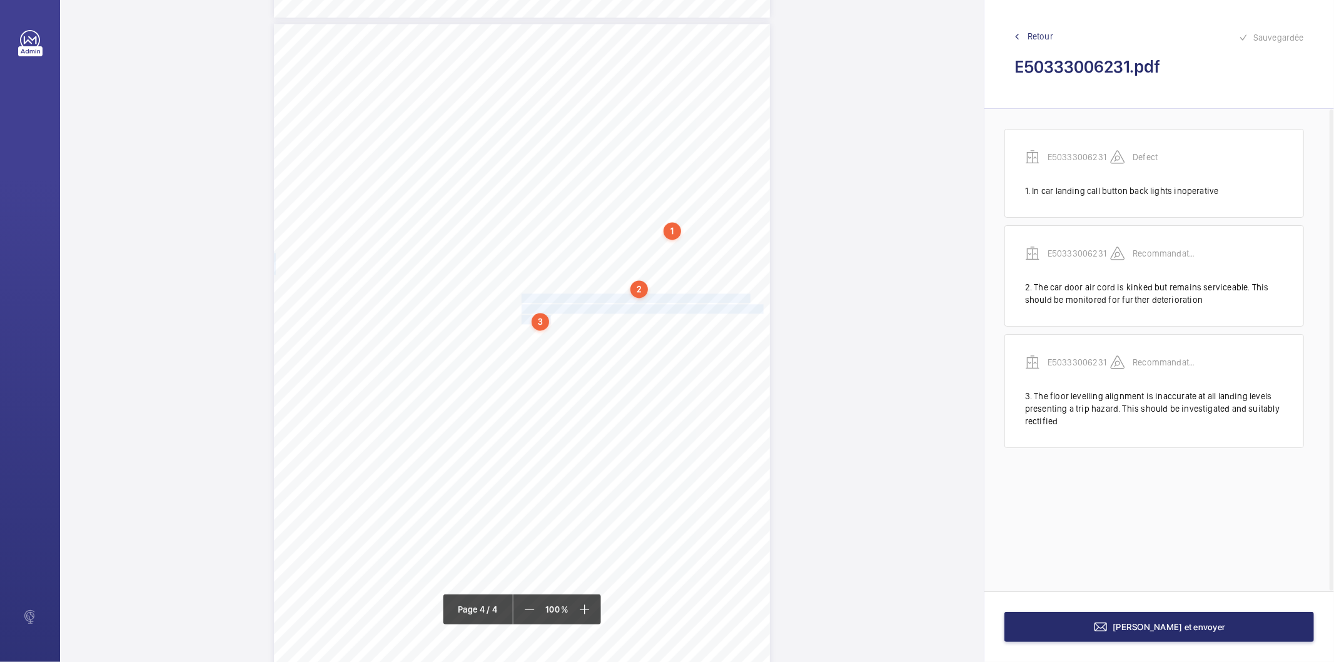
drag, startPoint x: 538, startPoint y: 326, endPoint x: 541, endPoint y: 320, distance: 6.7
click at [541, 320] on div "3" at bounding box center [541, 322] width 18 height 18
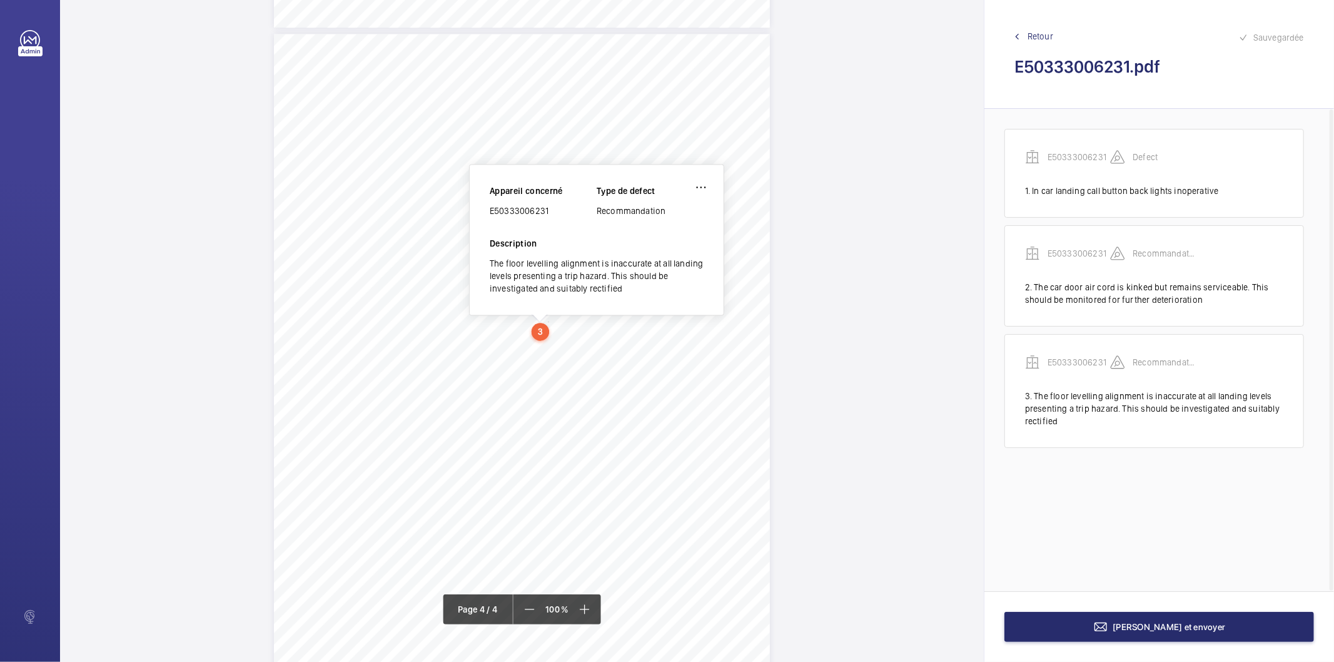
click at [530, 210] on div "E50333006231" at bounding box center [543, 210] width 107 height 13
drag, startPoint x: 520, startPoint y: 336, endPoint x: 674, endPoint y: 360, distance: 155.0
click at [674, 360] on div "Lift Report Lifting Operations & Lifting Equipment Regulation 1998 Provision & …" at bounding box center [522, 385] width 496 height 702
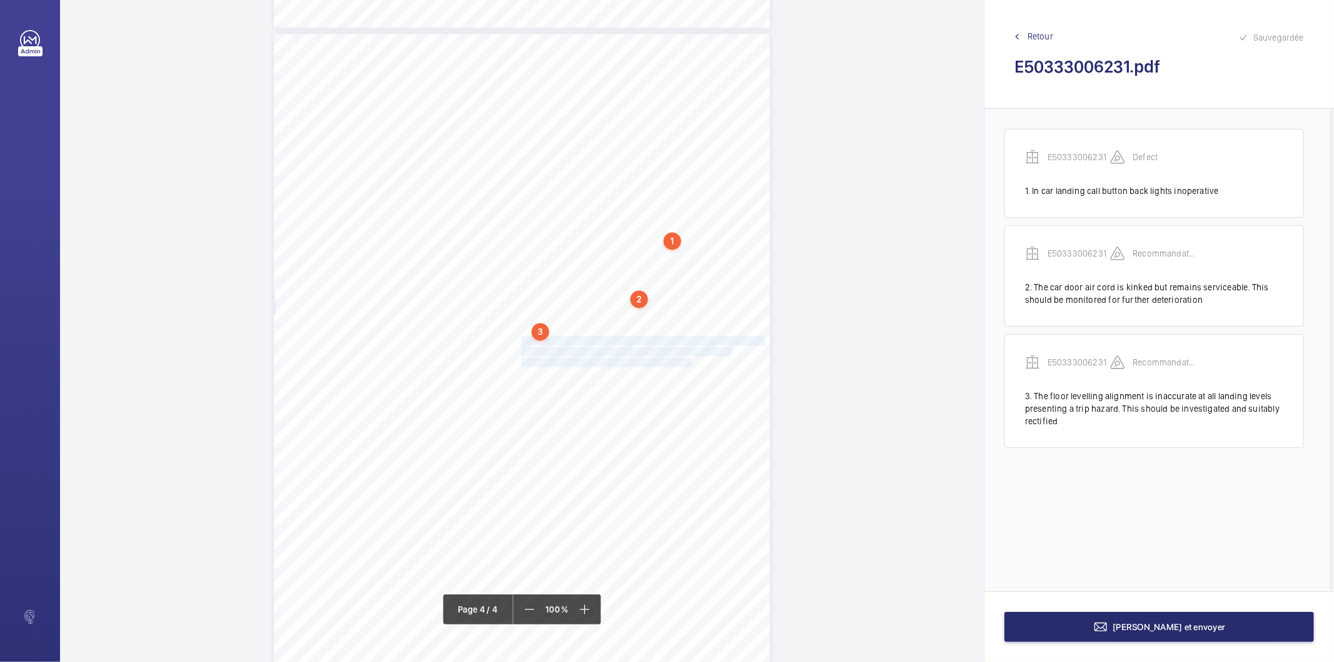
click at [667, 358] on span "investigated and suitably rectified as necessary." at bounding box center [608, 362] width 173 height 8
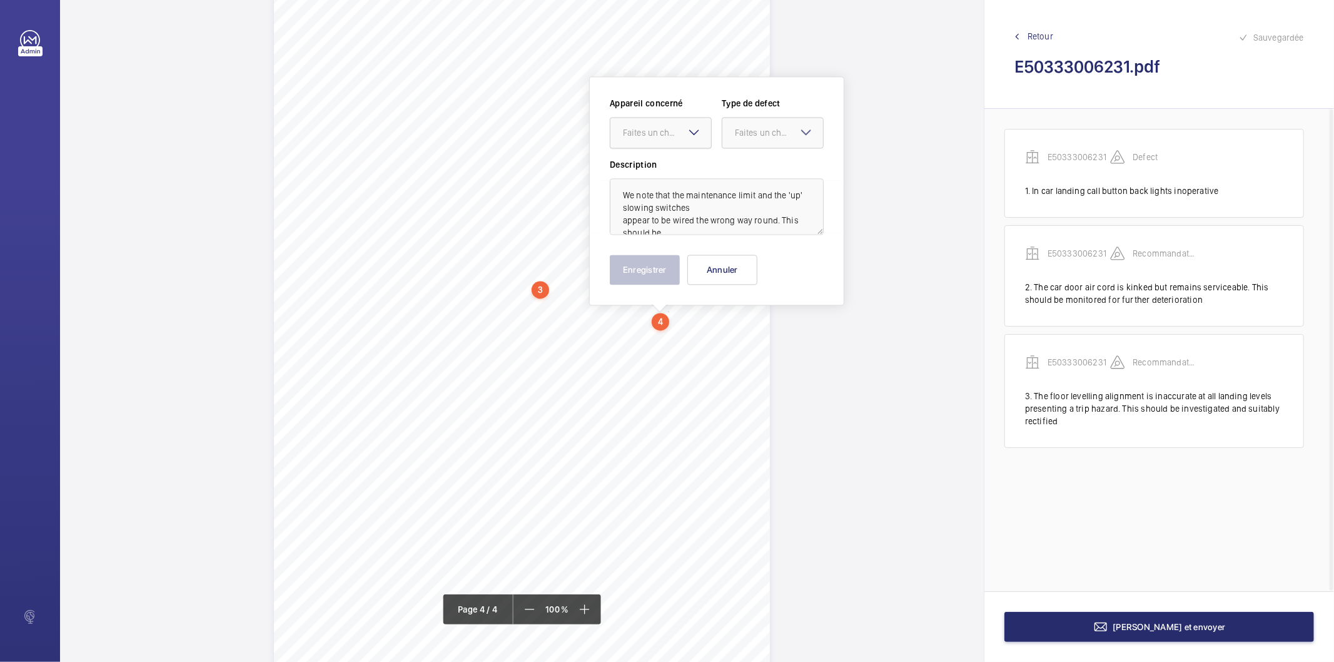
click at [671, 136] on div "Faites un choix" at bounding box center [667, 132] width 88 height 13
click at [664, 172] on span "E50333006231" at bounding box center [661, 170] width 76 height 13
click at [745, 138] on div "Faites un choix" at bounding box center [779, 132] width 88 height 13
click at [764, 258] on span "Recommandation" at bounding box center [773, 262] width 76 height 13
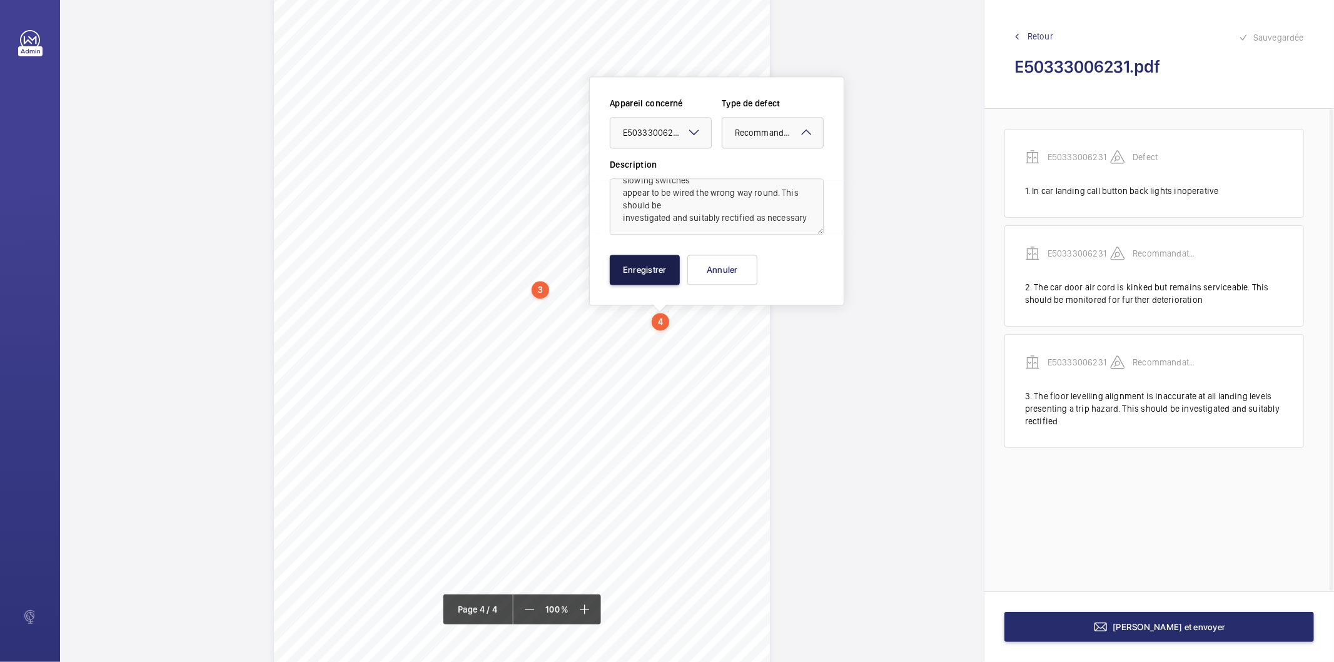
click at [660, 272] on button "Enregistrer" at bounding box center [645, 270] width 70 height 30
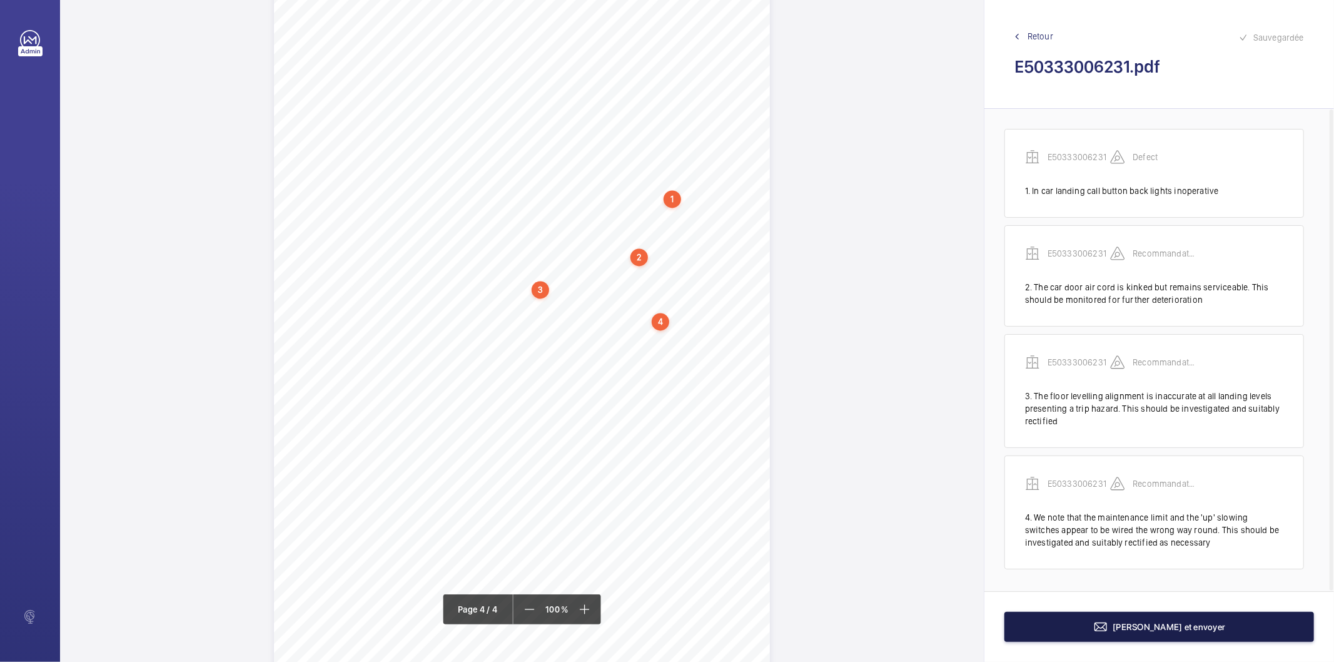
click at [1045, 624] on button "Terminer et envoyer" at bounding box center [1159, 627] width 310 height 30
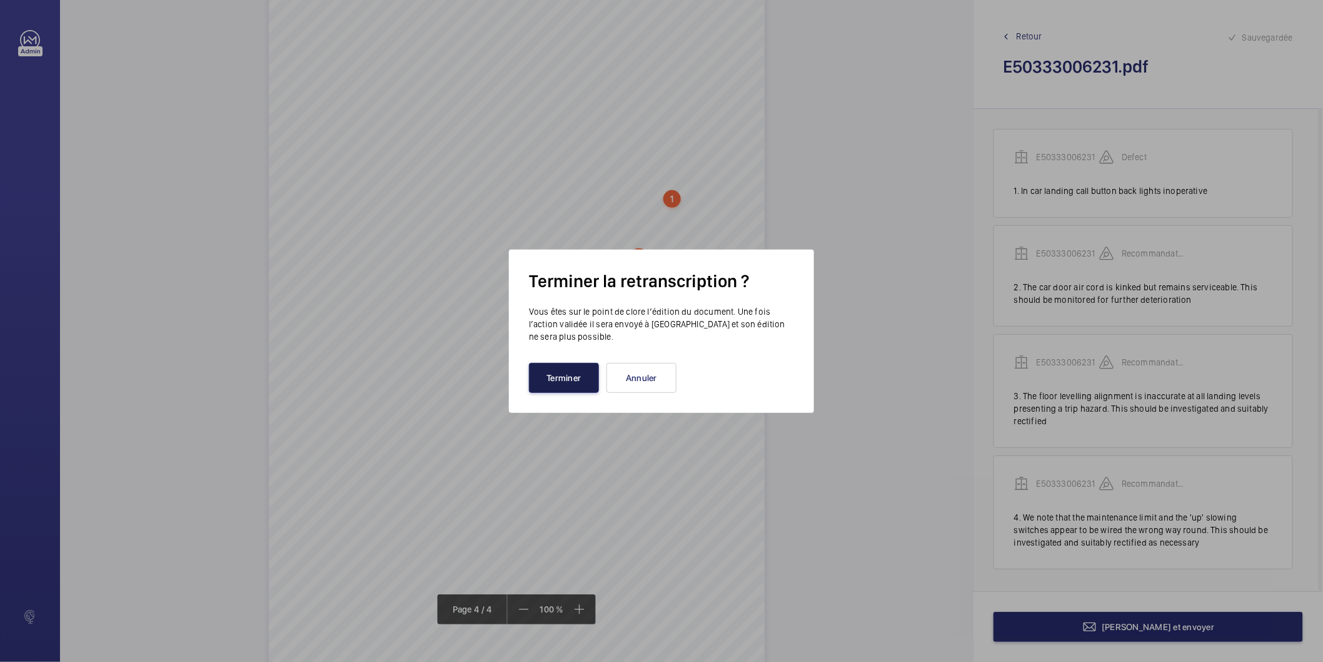
click at [579, 373] on button "Terminer" at bounding box center [564, 378] width 70 height 30
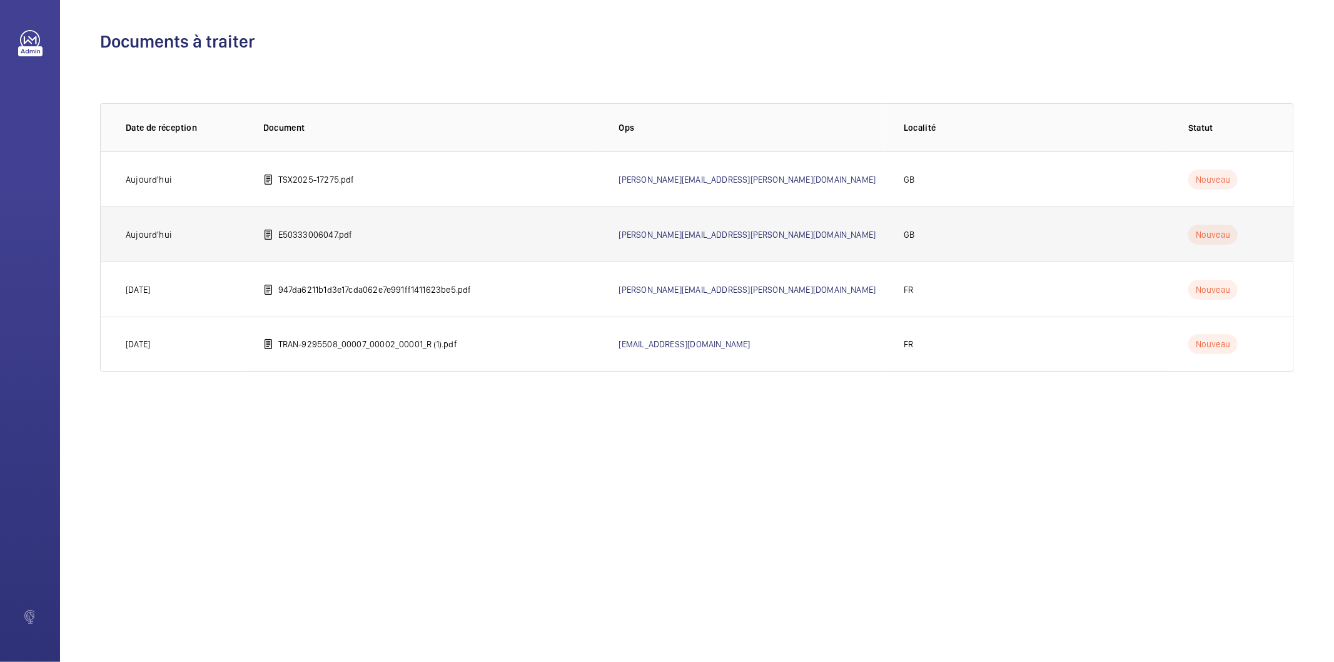
click at [341, 240] on p "E50333006047.pdf" at bounding box center [315, 234] width 74 height 13
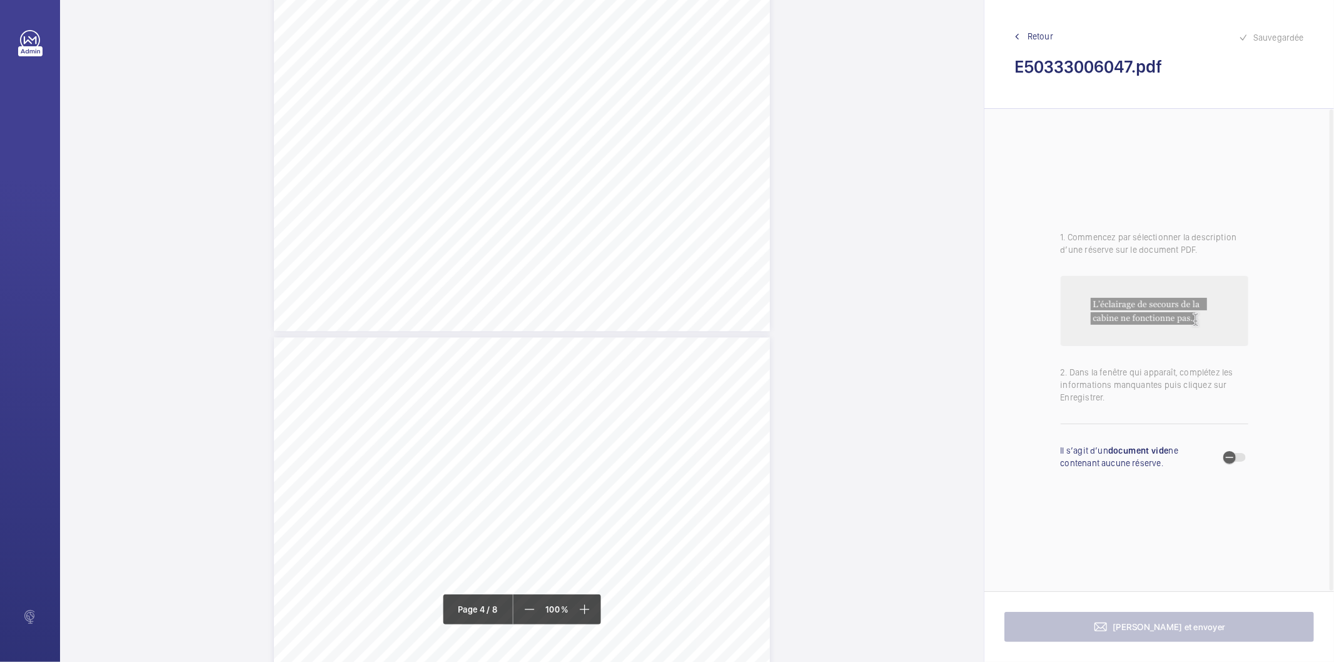
scroll to position [2154, 0]
drag, startPoint x: 520, startPoint y: 243, endPoint x: 563, endPoint y: 271, distance: 52.4
click at [563, 271] on div "Lift Report Lifting Operations & Lifting Equipment Regulation 1998 Provision & …" at bounding box center [522, 341] width 496 height 702
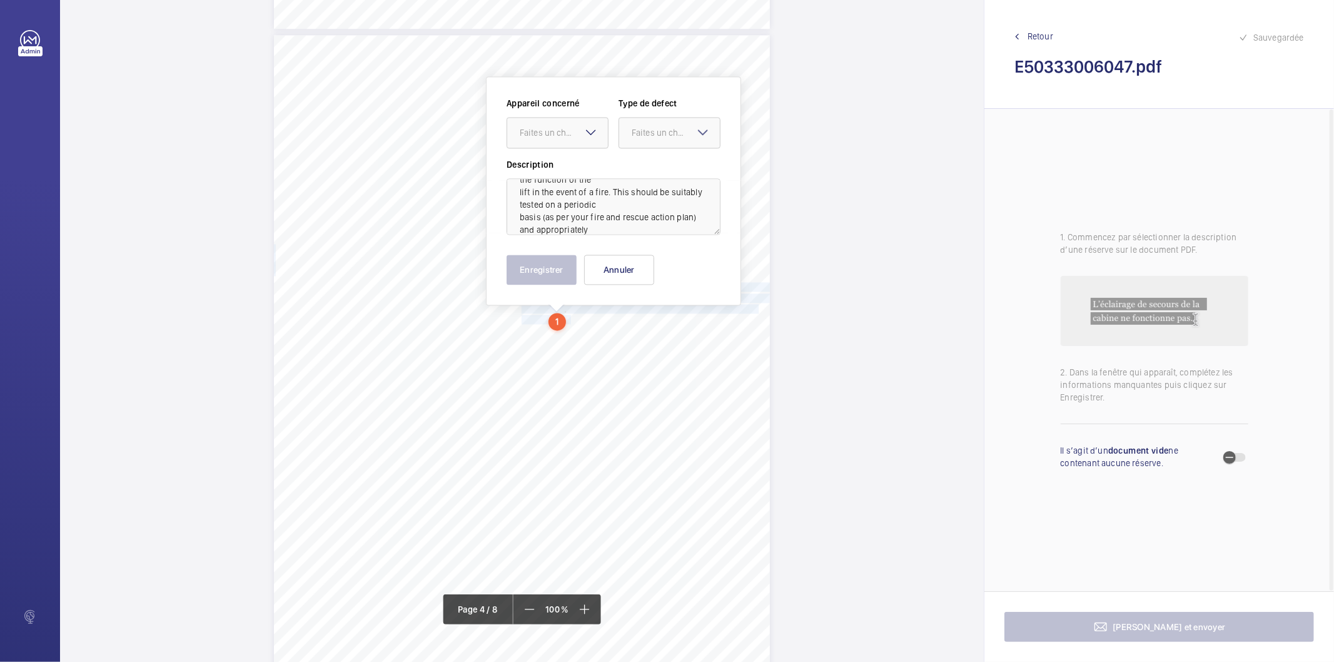
scroll to position [52, 0]
click at [565, 136] on div "Faites un choix" at bounding box center [564, 132] width 88 height 13
click at [552, 171] on span "E50333006047" at bounding box center [558, 170] width 76 height 13
click at [642, 128] on div "Faites un choix" at bounding box center [676, 132] width 88 height 13
drag, startPoint x: 651, startPoint y: 261, endPoint x: 605, endPoint y: 270, distance: 46.5
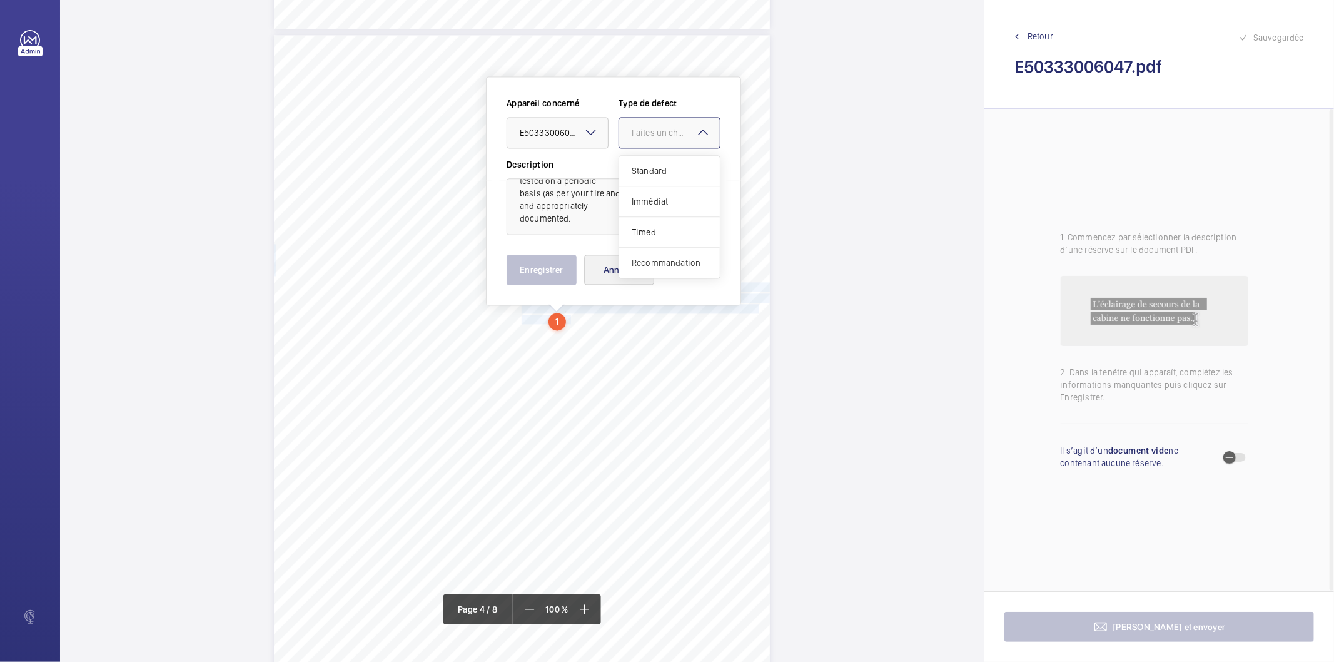
click at [649, 263] on span "Recommandation" at bounding box center [670, 262] width 76 height 13
click at [553, 277] on button "Enregistrer" at bounding box center [542, 270] width 70 height 30
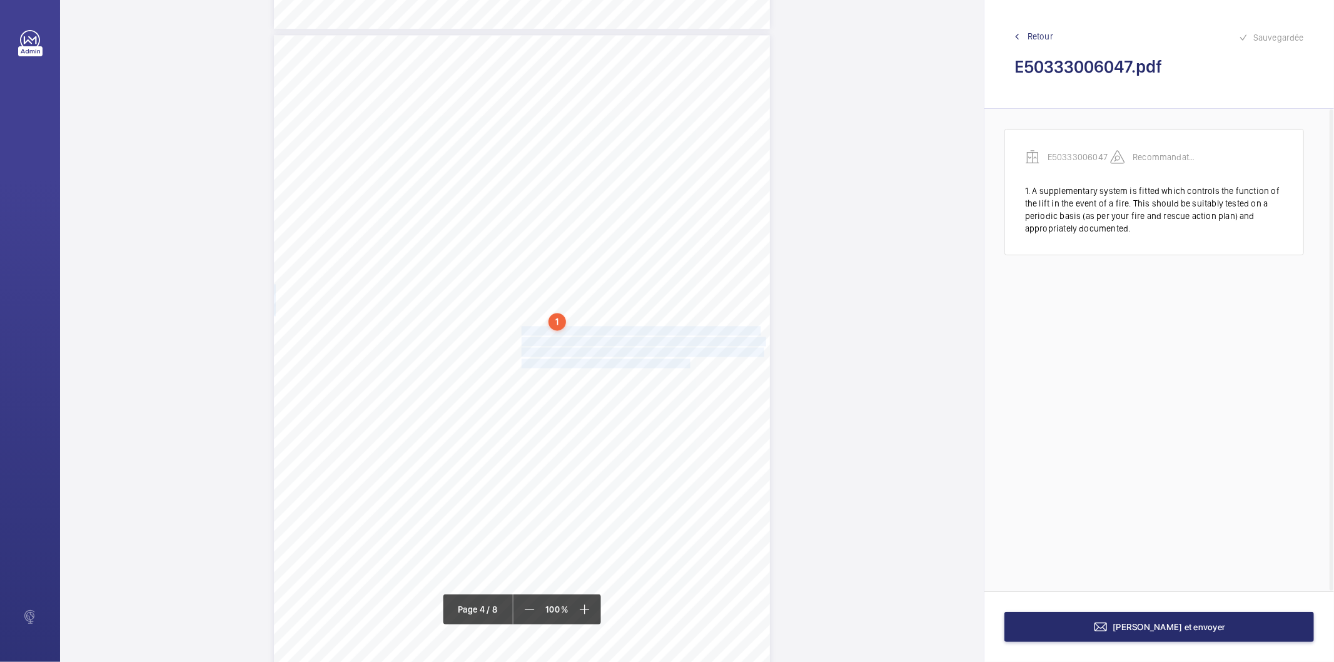
drag, startPoint x: 520, startPoint y: 329, endPoint x: 673, endPoint y: 365, distance: 156.8
click at [673, 365] on div "Lift Report Lifting Operations & Lifting Equipment Regulation 1998 Provision & …" at bounding box center [522, 386] width 496 height 702
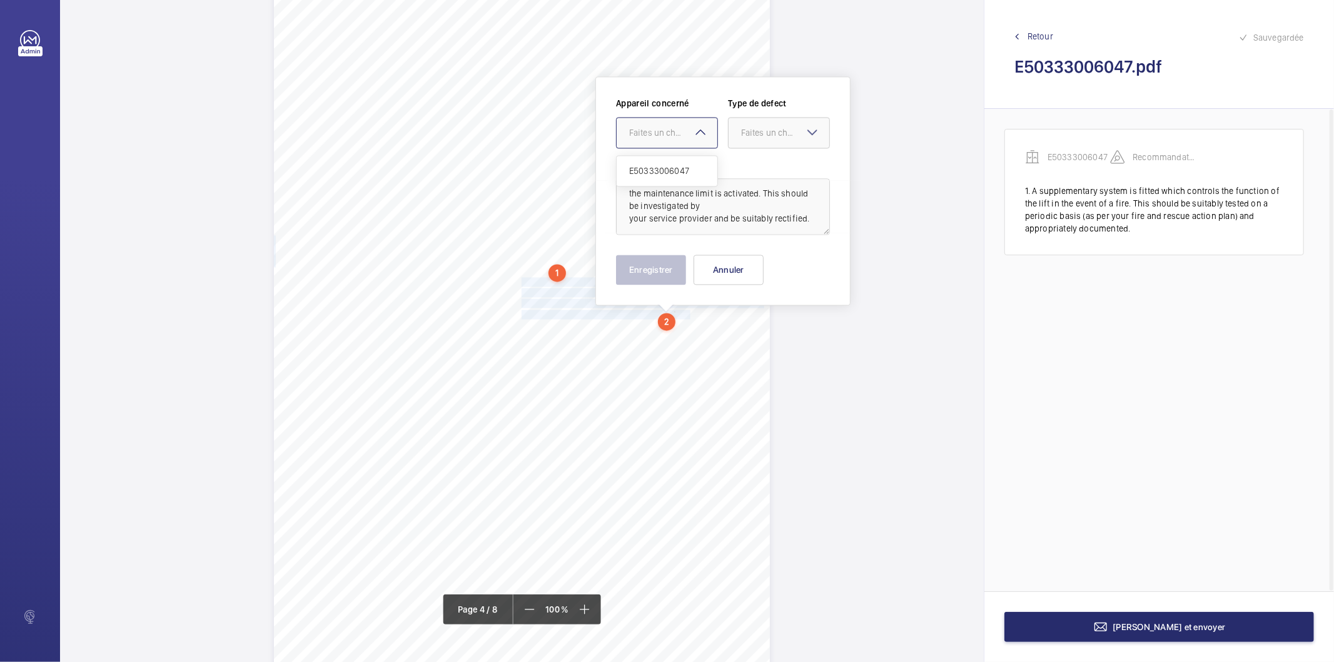
click at [686, 126] on div "Faites un choix" at bounding box center [673, 132] width 88 height 13
click at [669, 170] on span "E50333006047" at bounding box center [667, 170] width 76 height 13
click at [755, 134] on div "Faites un choix" at bounding box center [785, 132] width 88 height 13
click at [762, 266] on span "Recommandation" at bounding box center [779, 262] width 76 height 13
click at [654, 270] on button "Enregistrer" at bounding box center [651, 270] width 70 height 30
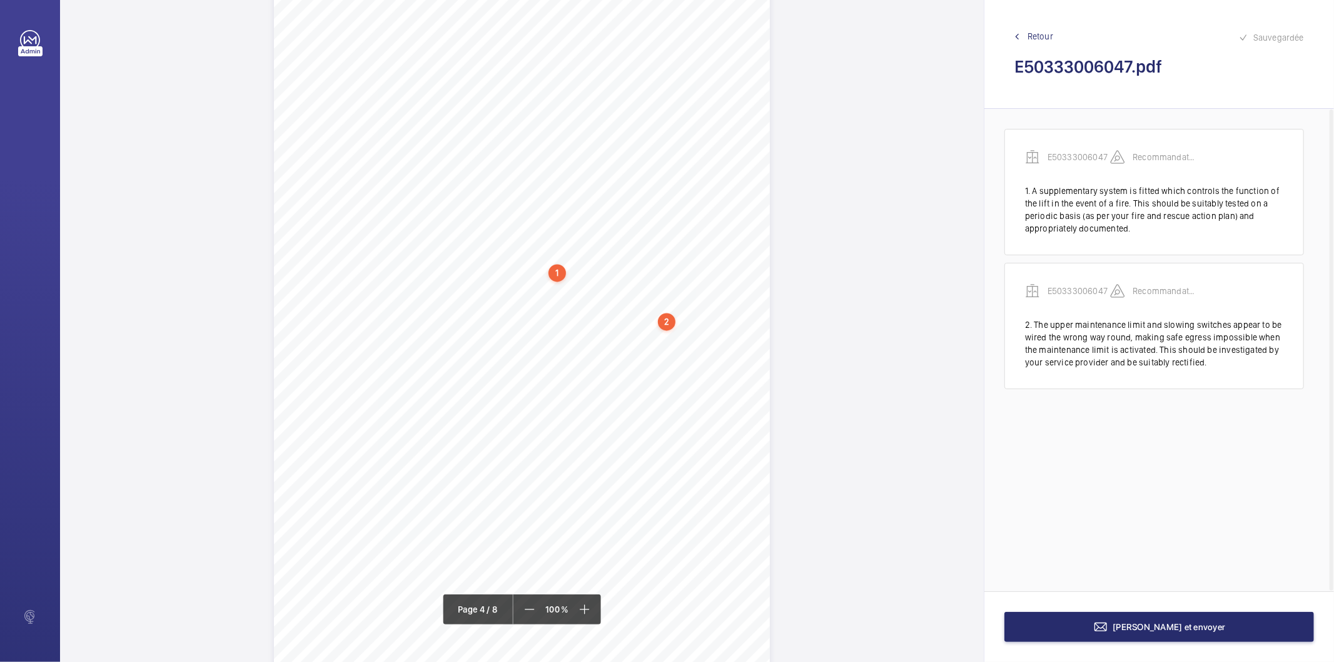
click at [667, 323] on div "2" at bounding box center [667, 322] width 18 height 18
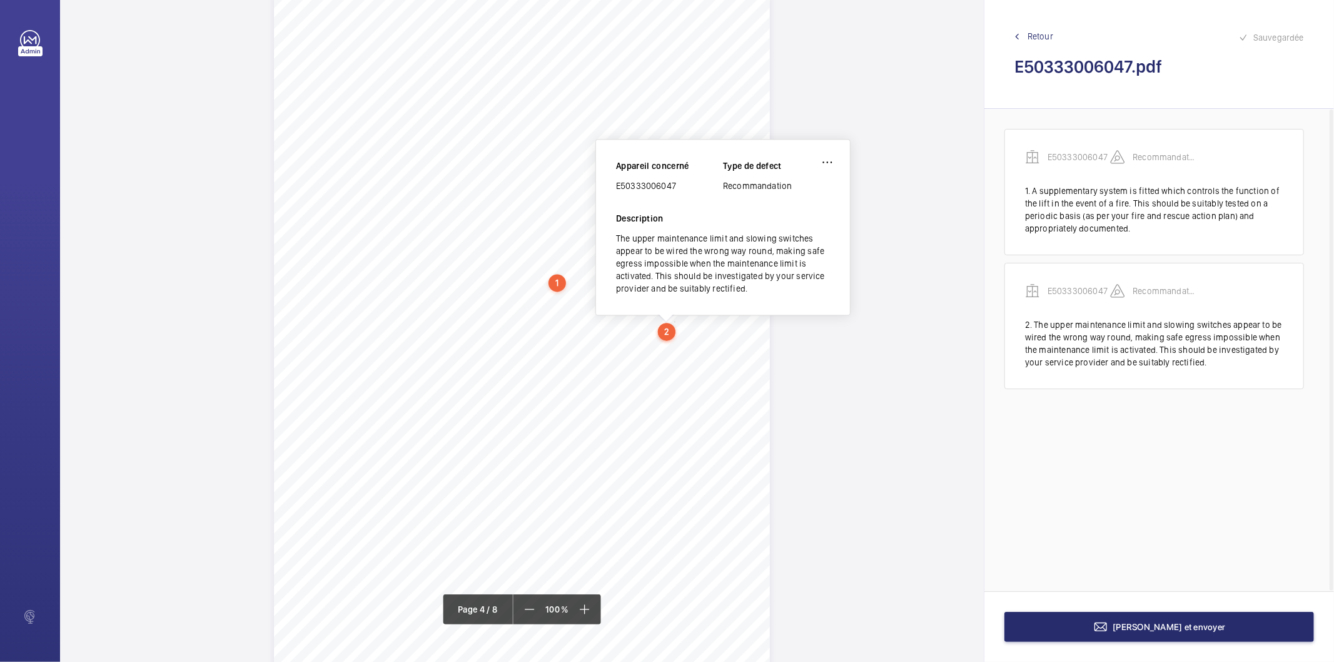
click at [630, 183] on div "E50333006047" at bounding box center [669, 185] width 107 height 13
click at [1133, 628] on span "Terminer et envoyer" at bounding box center [1169, 627] width 113 height 10
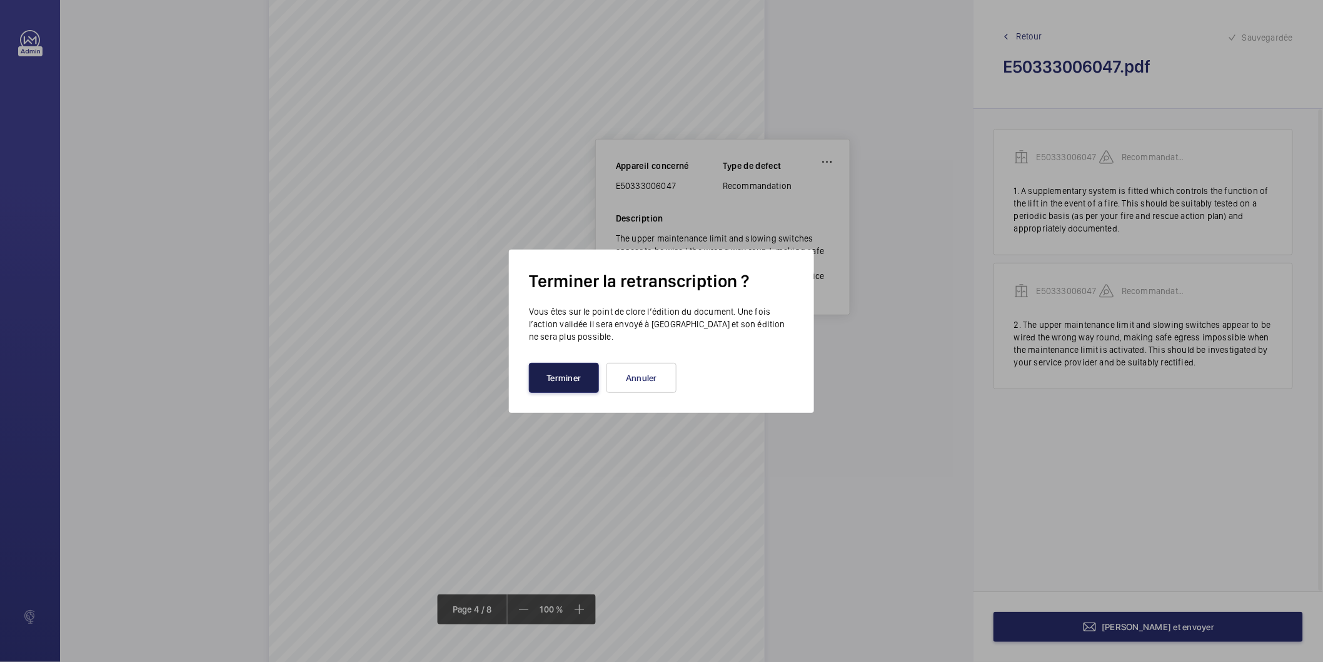
click at [579, 383] on button "Terminer" at bounding box center [564, 378] width 70 height 30
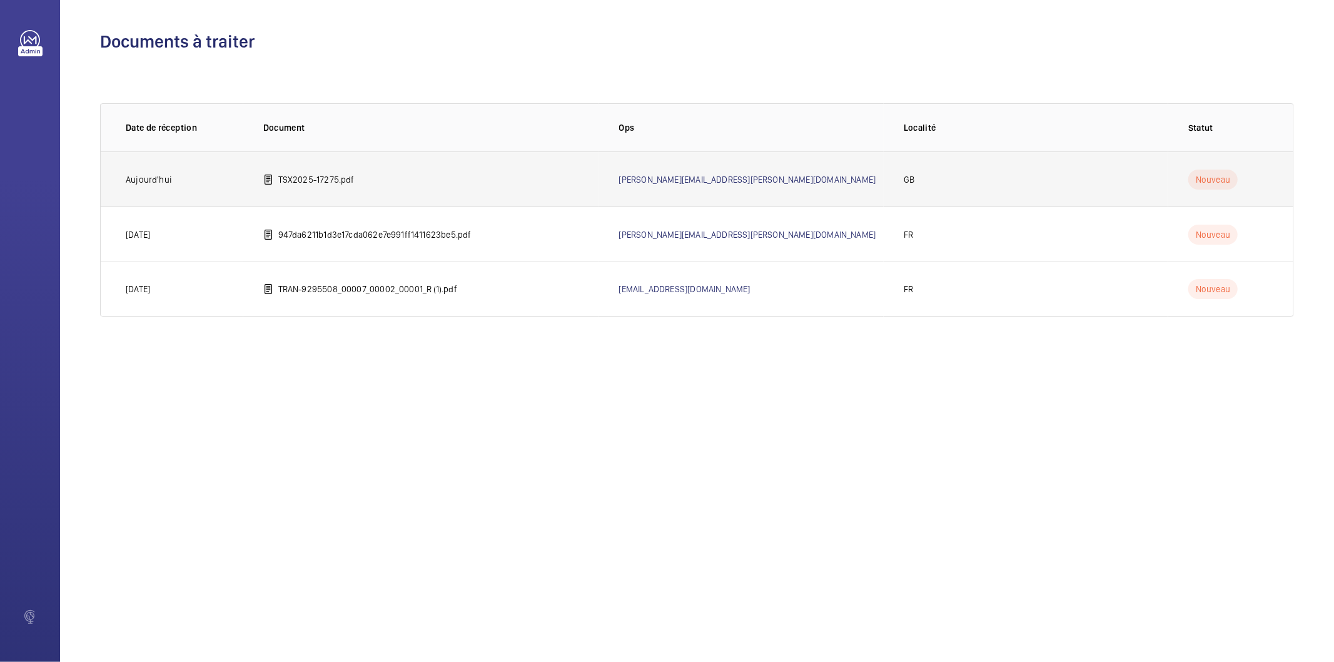
click at [353, 186] on td "TSX2025-17275.pdf" at bounding box center [421, 178] width 356 height 55
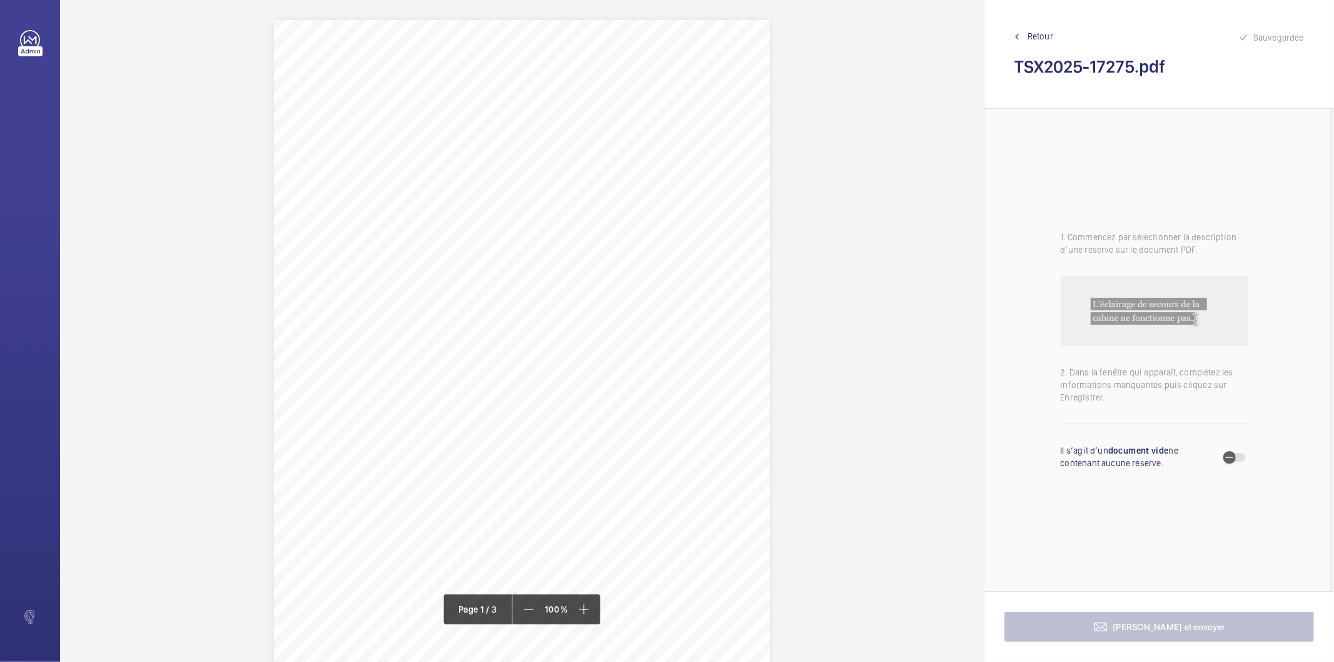
drag, startPoint x: 390, startPoint y: 163, endPoint x: 423, endPoint y: 206, distance: 54.0
click at [423, 206] on div "TSDB CONTROLLED DOCUMENT L07/ Issue 201708 Report of Thorough In Service Examin…" at bounding box center [522, 371] width 496 height 702
click at [682, 218] on div "TSDB CONTROLLED DOCUMENT L07/ Issue 201708 Report of Thorough In Service Examin…" at bounding box center [522, 371] width 496 height 702
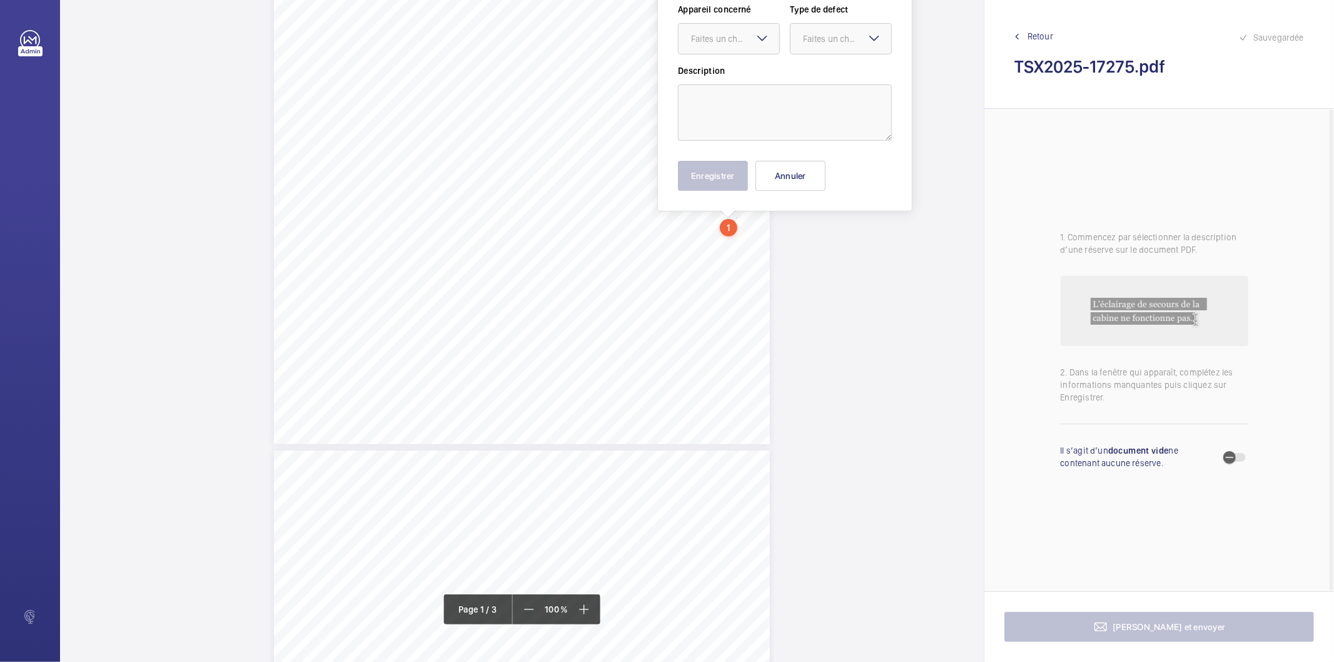
scroll to position [184, 0]
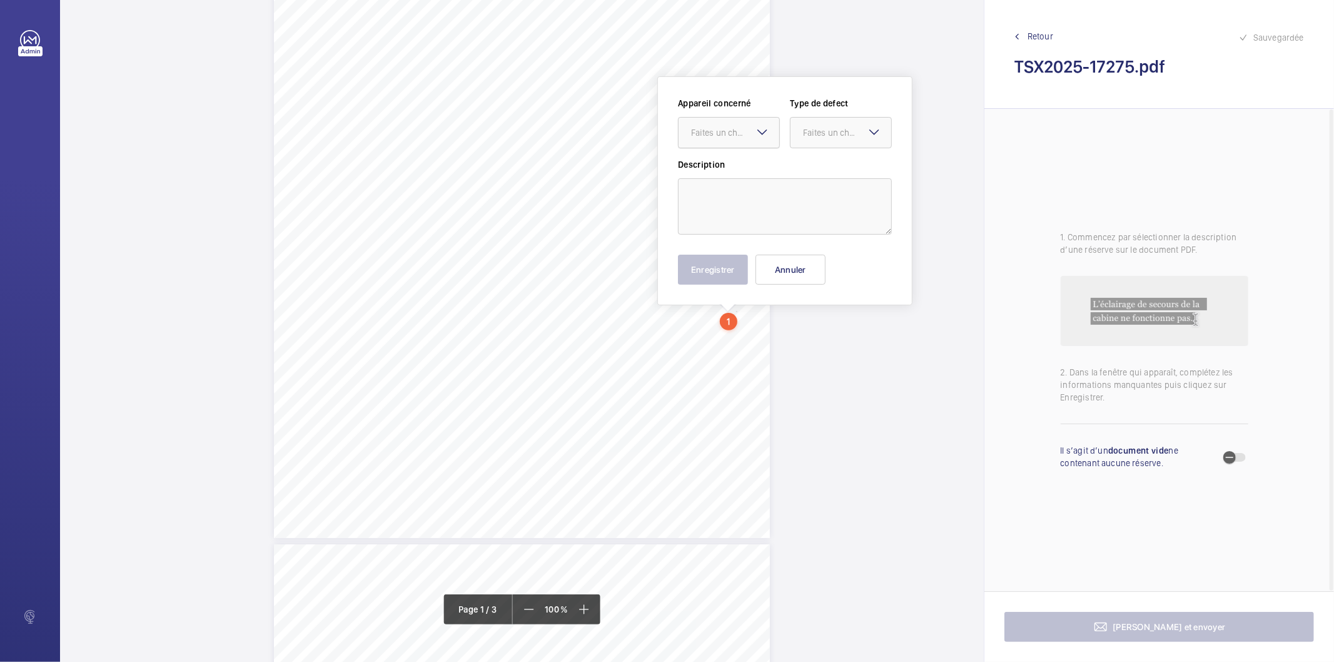
drag, startPoint x: 735, startPoint y: 223, endPoint x: 748, endPoint y: 136, distance: 87.3
click at [749, 136] on div "Faites un choix" at bounding box center [735, 132] width 88 height 13
click at [727, 169] on span "TSX2025-17275" at bounding box center [729, 170] width 76 height 13
click at [802, 135] on div at bounding box center [840, 133] width 101 height 30
click at [807, 168] on span "Standard" at bounding box center [841, 170] width 76 height 13
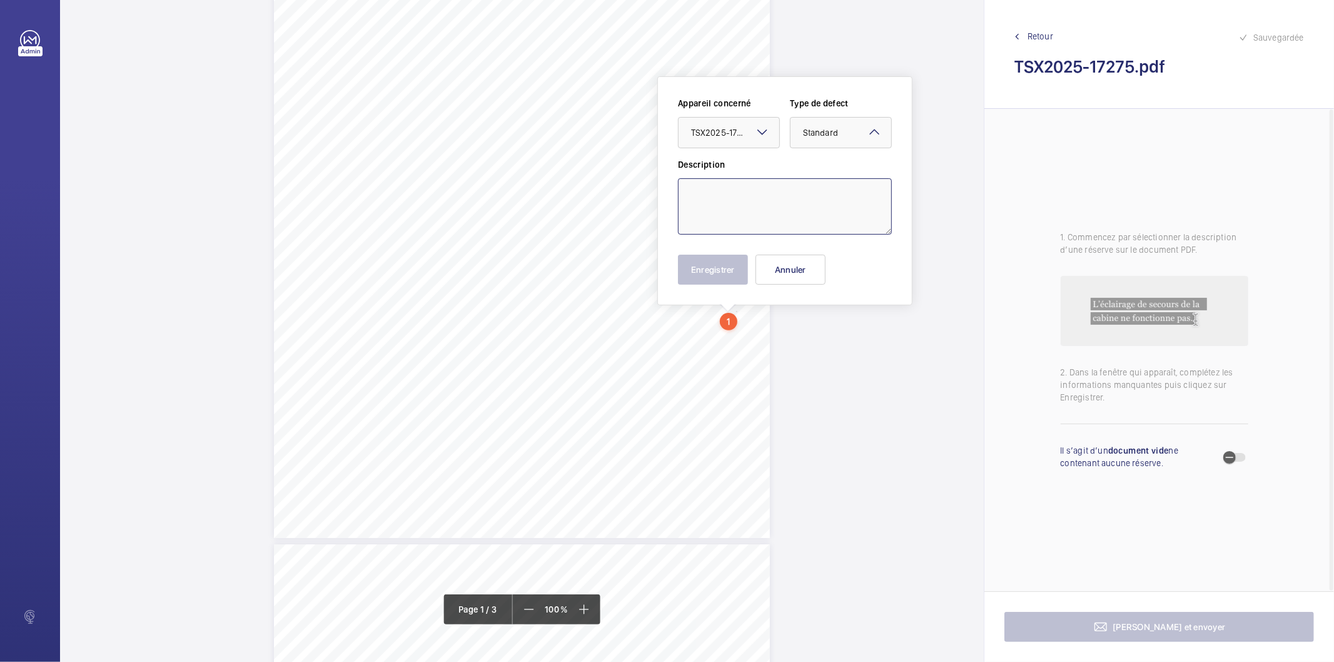
click at [790, 194] on textarea at bounding box center [785, 206] width 214 height 56
type textarea "E"
type textarea "The pull gap at the landing doors should be suitably reduced."
click at [721, 263] on button "Enregistrer" at bounding box center [713, 270] width 70 height 30
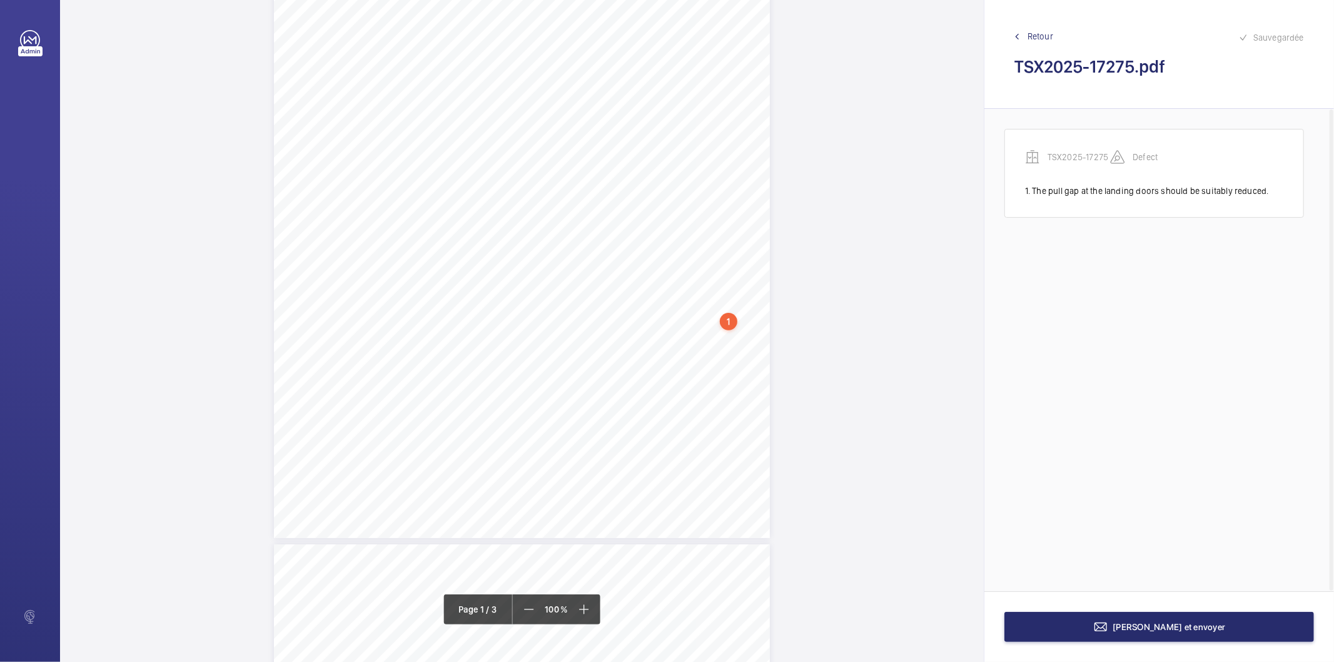
click at [737, 316] on div "TSDB CONTROLLED DOCUMENT L07/ Issue 201708 Report of Thorough In Service Examin…" at bounding box center [522, 187] width 496 height 702
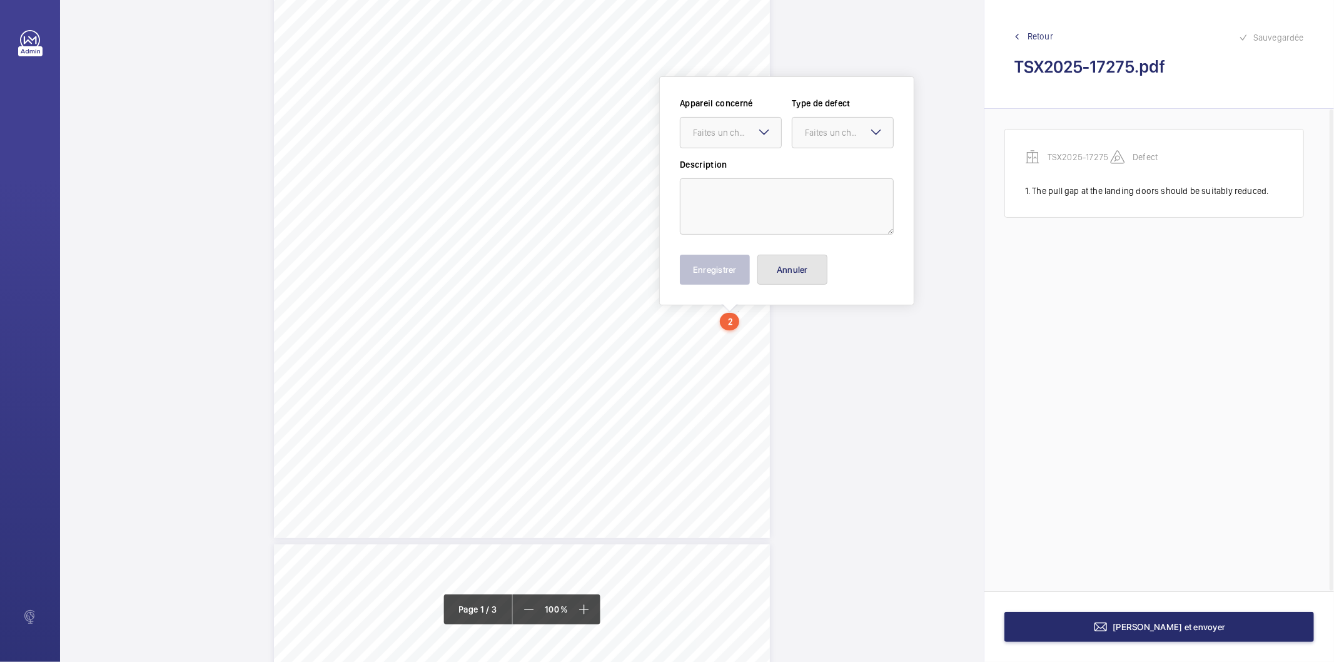
click at [792, 266] on button "Annuler" at bounding box center [792, 270] width 70 height 30
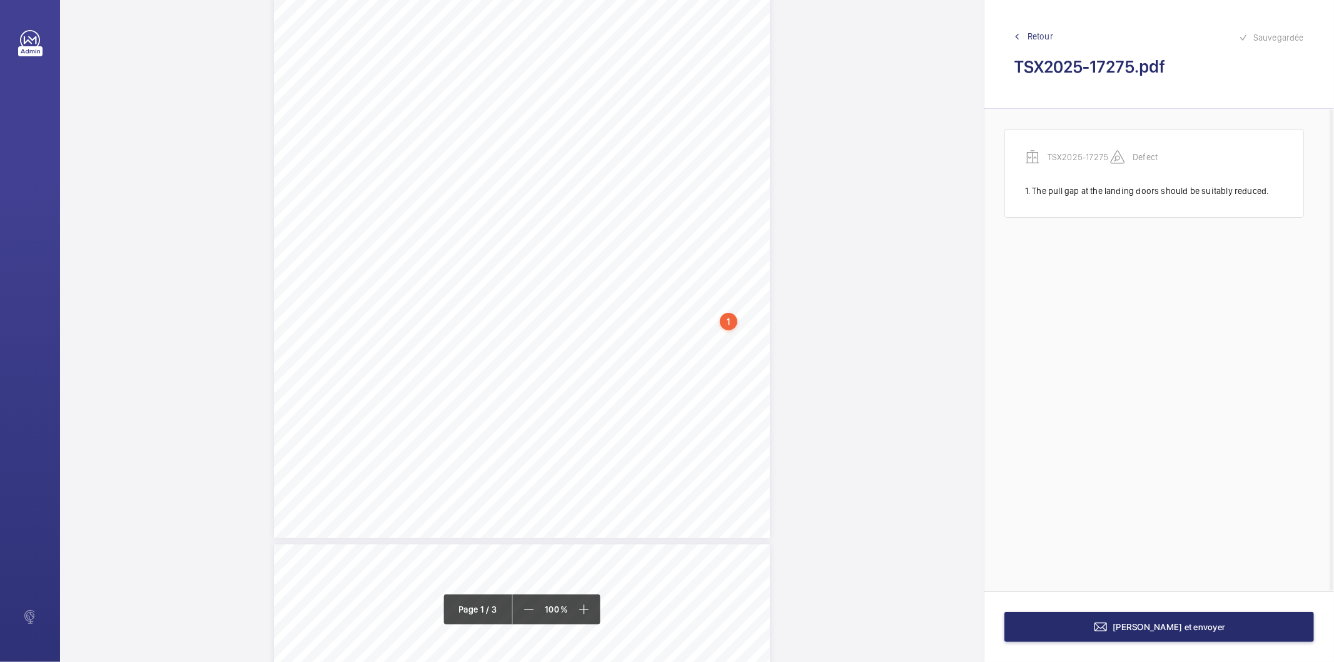
click at [726, 321] on div "1" at bounding box center [729, 322] width 18 height 18
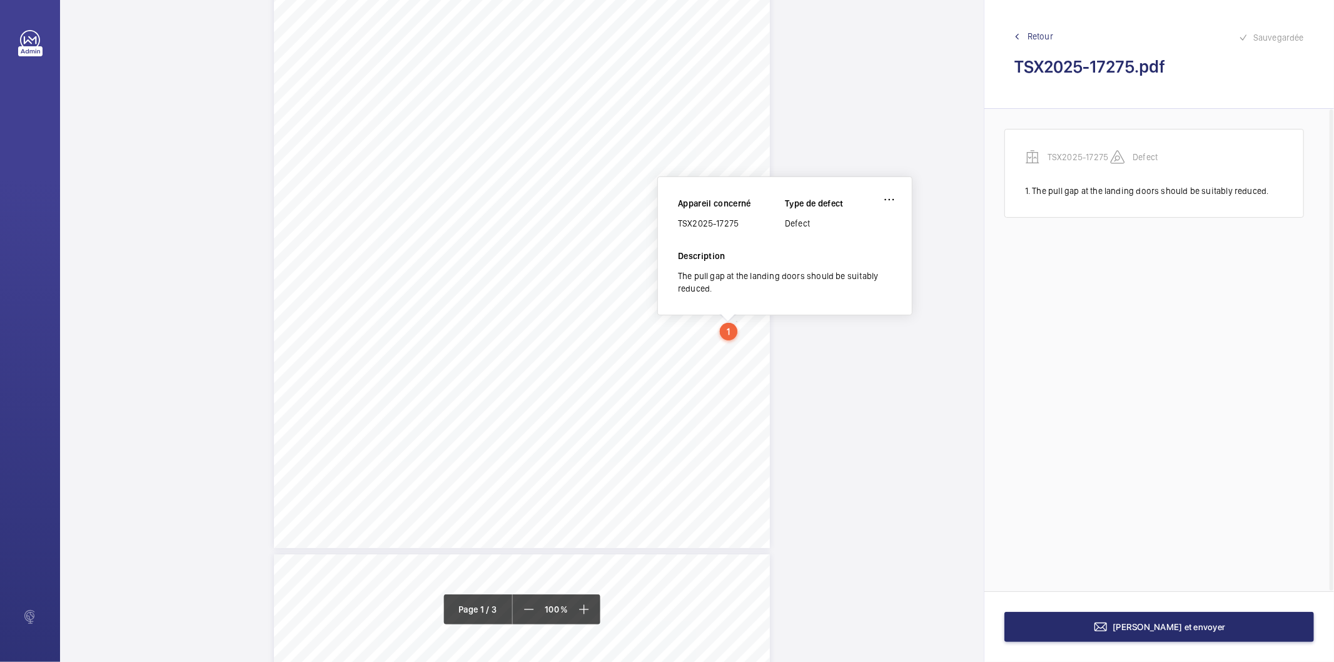
click at [720, 222] on div "TSX2025-17275" at bounding box center [731, 223] width 107 height 13
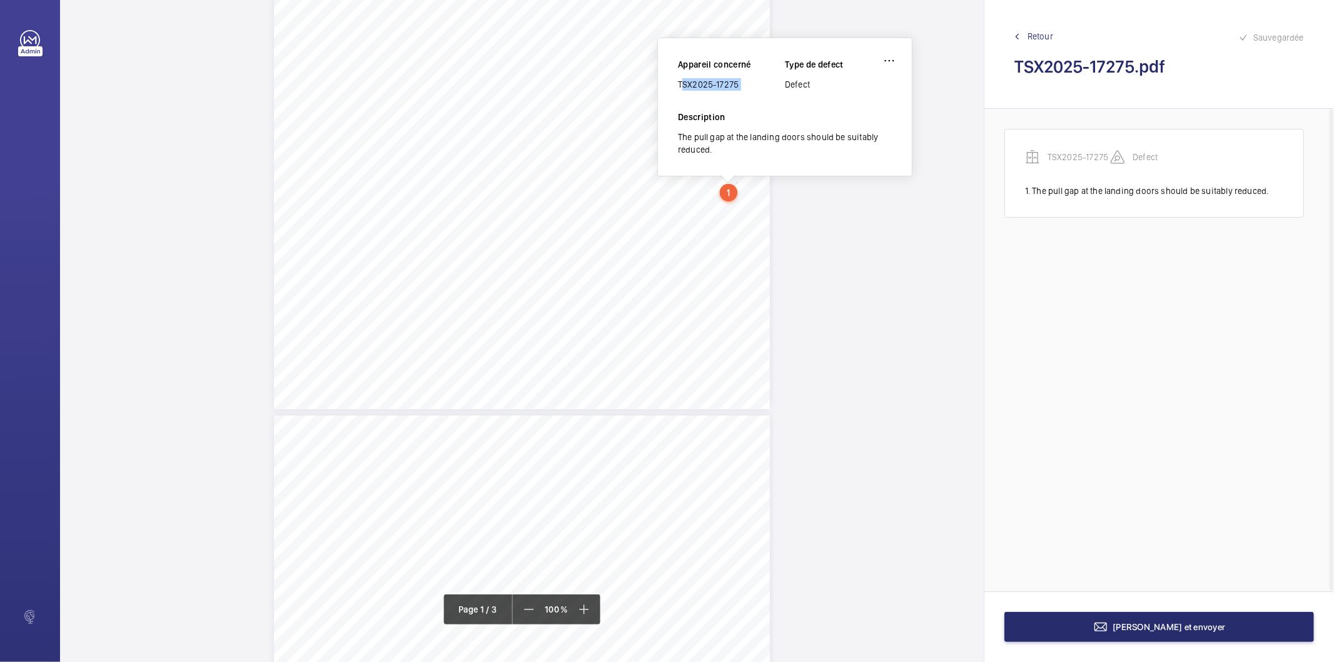
scroll to position [313, 0]
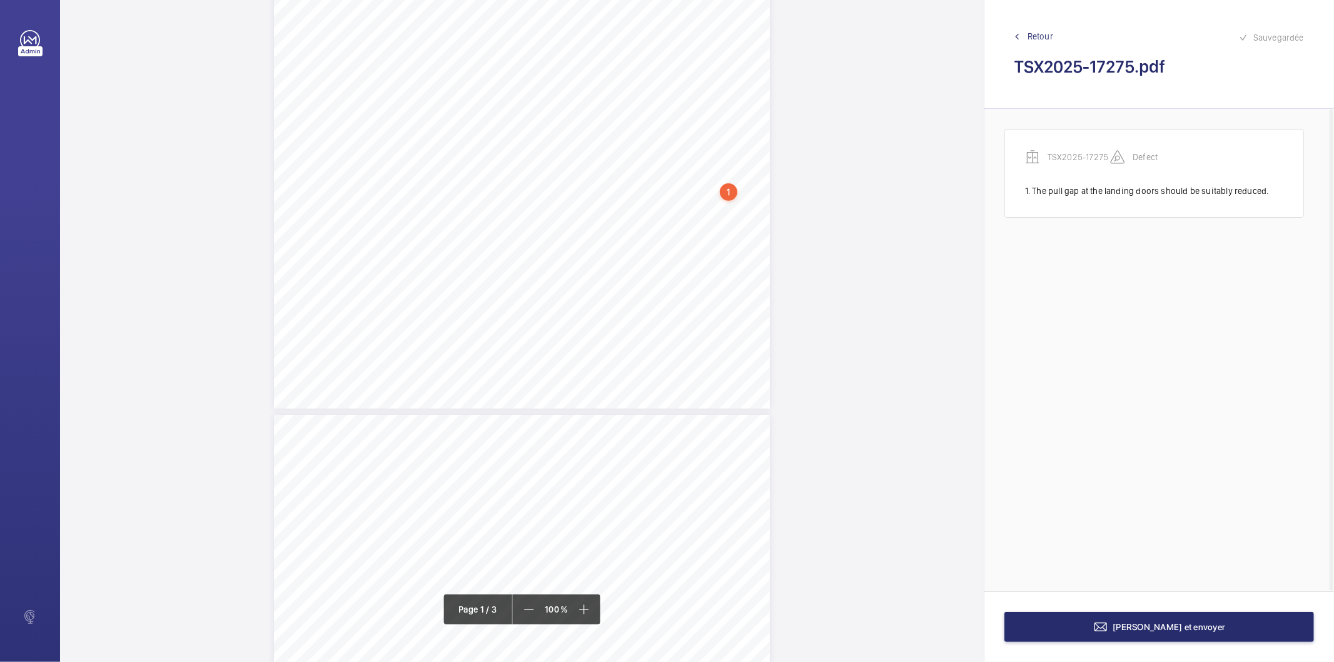
click at [765, 271] on div "TSDB CONTROLLED DOCUMENT L07/ Issue 201708 Report of Thorough In Service Examin…" at bounding box center [522, 58] width 496 height 702
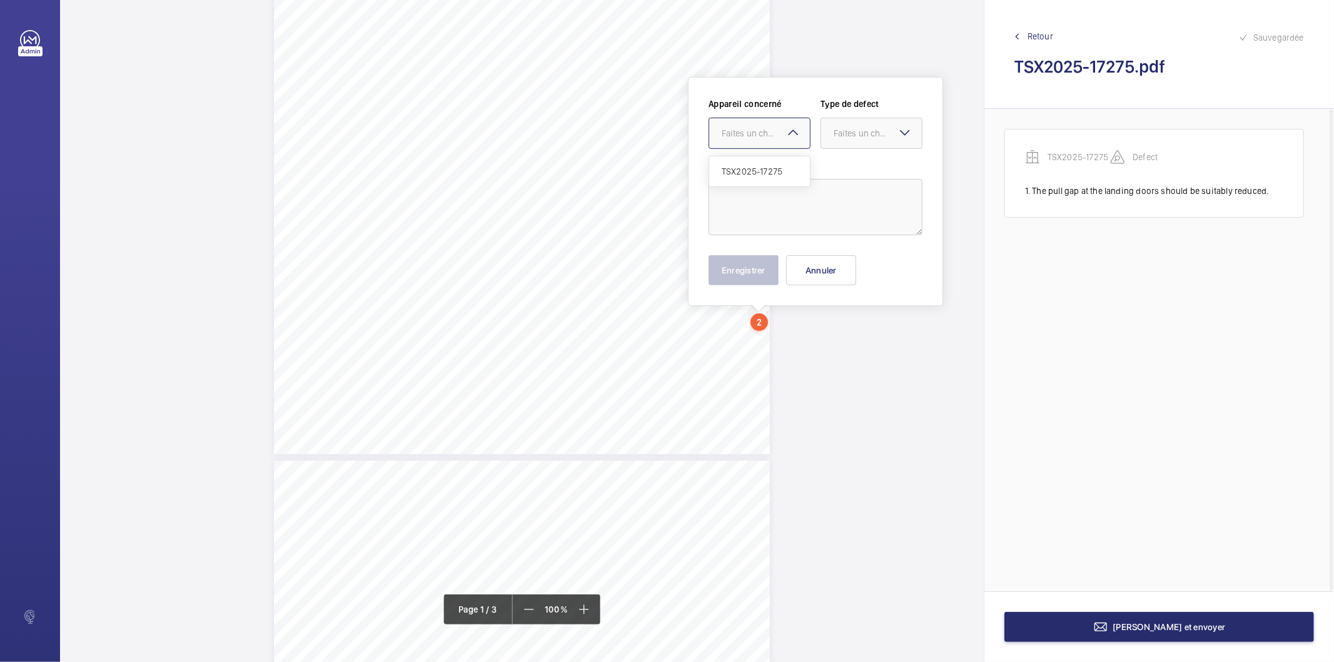
click at [754, 139] on div at bounding box center [759, 133] width 101 height 30
click at [742, 171] on span "TSX2025-17275" at bounding box center [760, 171] width 76 height 13
click at [848, 127] on div "Faites un choix" at bounding box center [878, 133] width 88 height 13
click at [866, 268] on span "Recommandation" at bounding box center [872, 263] width 76 height 13
click at [822, 213] on textarea at bounding box center [816, 207] width 214 height 56
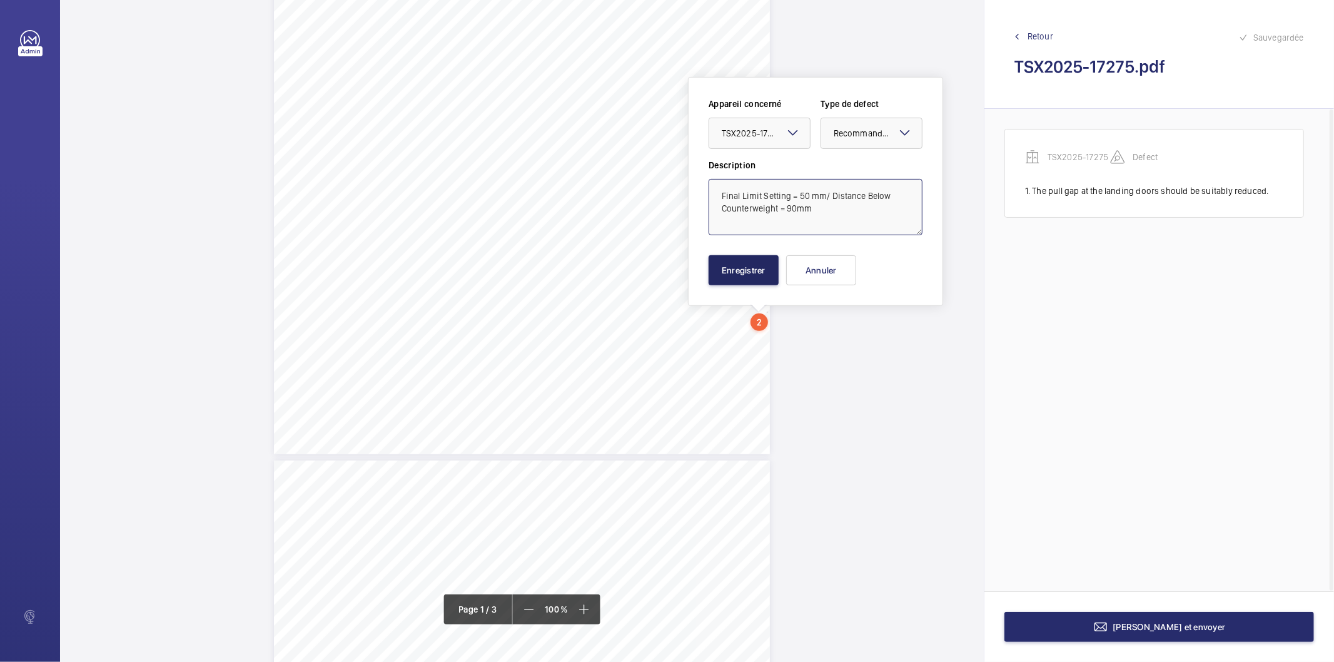
type textarea "Final Limit Setting = 50 mm/ Distance Below Counterweight = 90mm"
click at [764, 278] on button "Enregistrer" at bounding box center [744, 270] width 70 height 30
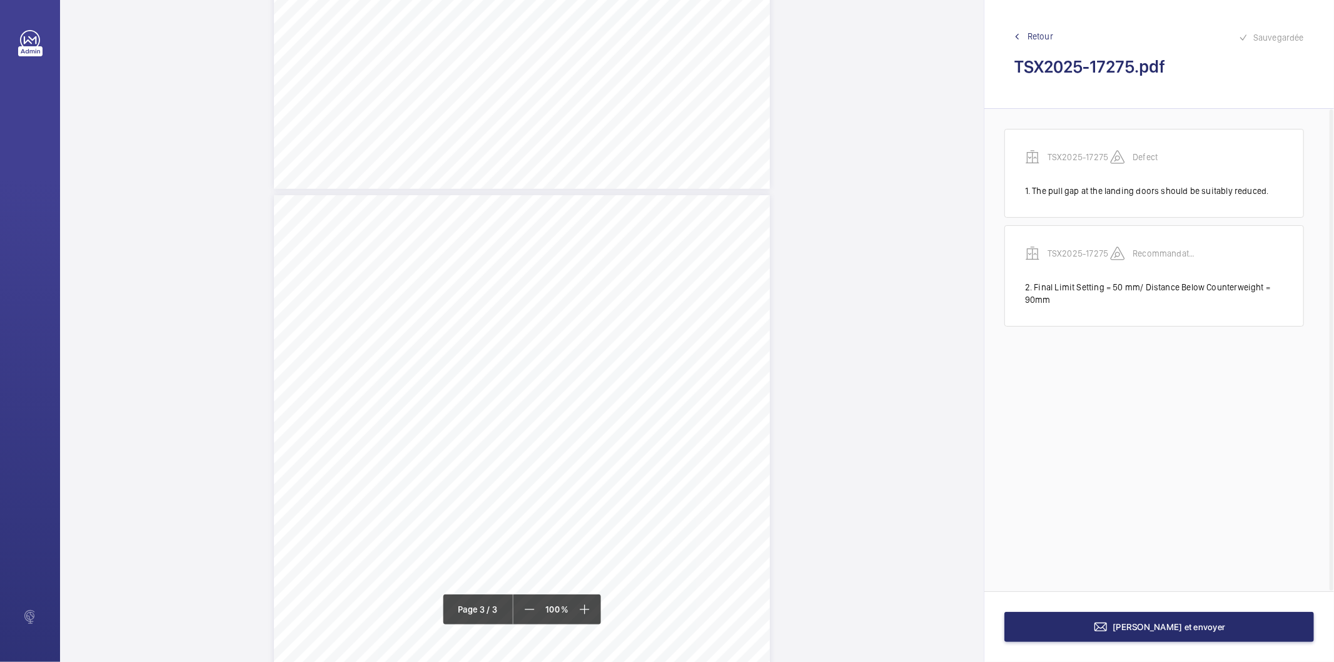
scroll to position [1502, 0]
click at [1055, 642] on div "Terminer et envoyer" at bounding box center [1159, 626] width 350 height 71
click at [1048, 629] on button "Terminer et envoyer" at bounding box center [1159, 627] width 310 height 30
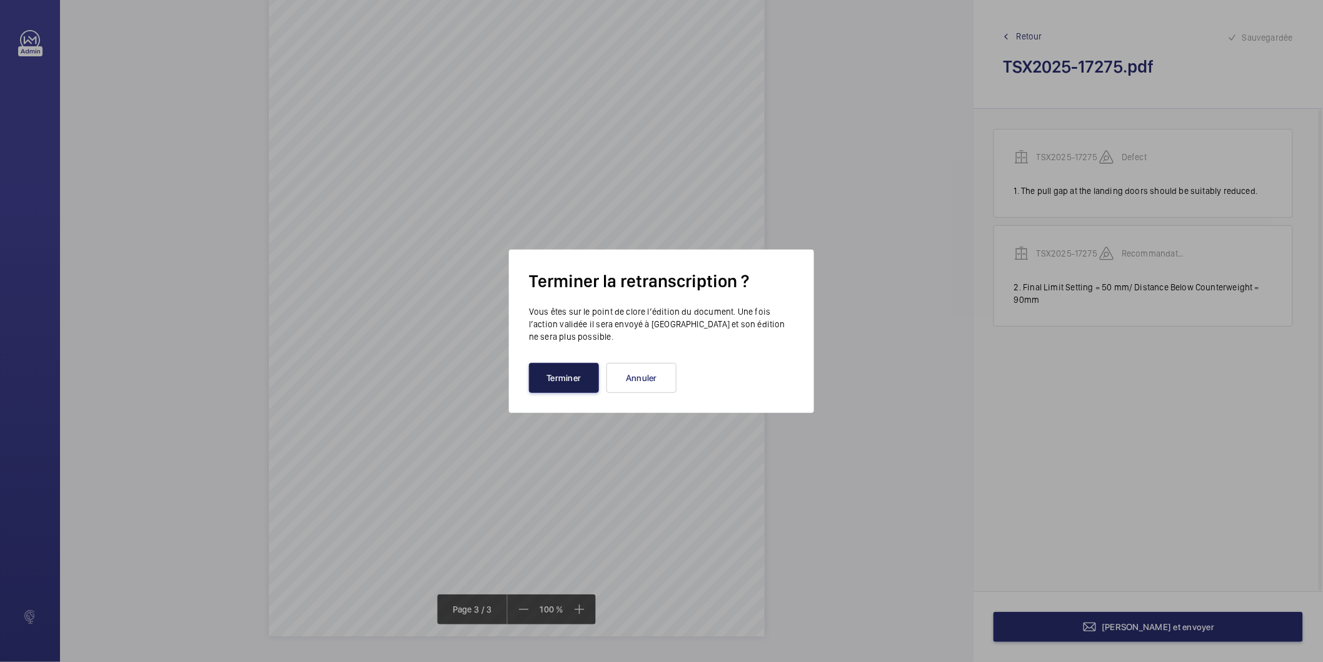
click at [582, 377] on button "Terminer" at bounding box center [564, 378] width 70 height 30
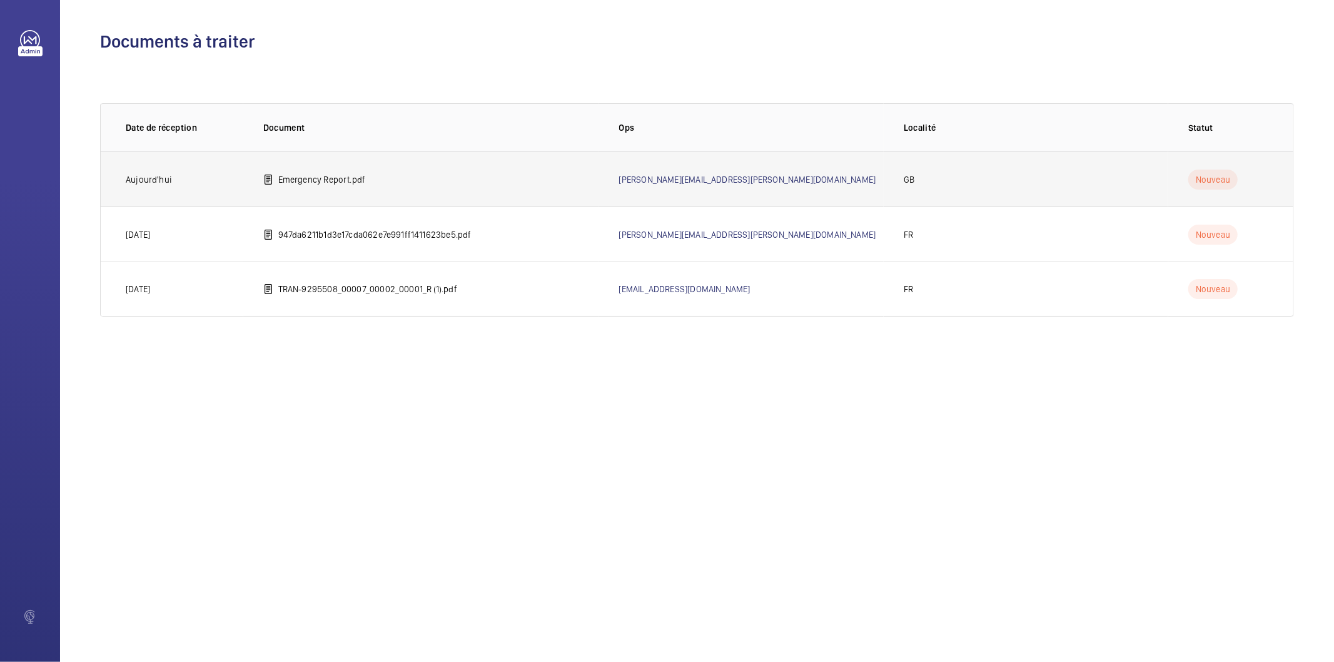
click at [340, 177] on p "Emergency Report.pdf" at bounding box center [322, 179] width 88 height 13
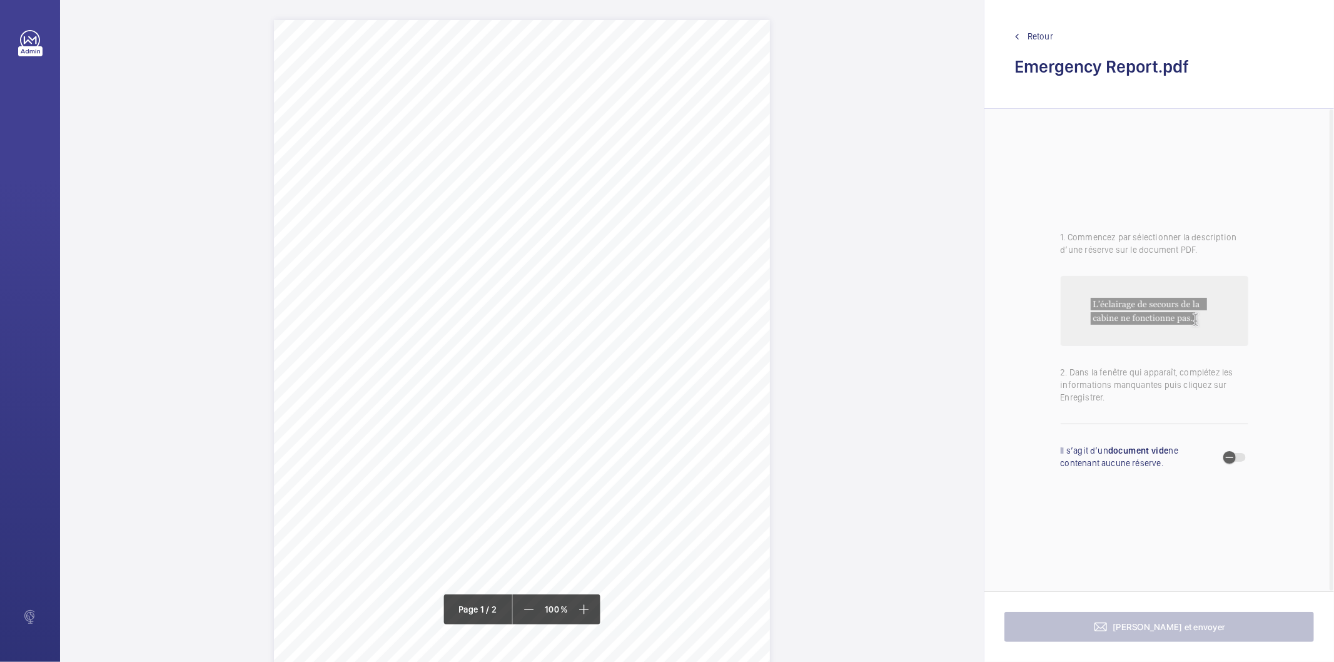
drag, startPoint x: 448, startPoint y: 358, endPoint x: 655, endPoint y: 365, distance: 207.8
click at [655, 365] on div "NW1 2PG 250 EUSTON ROAD, LONDON, , , Location Address: Client Name: Postcode: C…" at bounding box center [522, 371] width 496 height 702
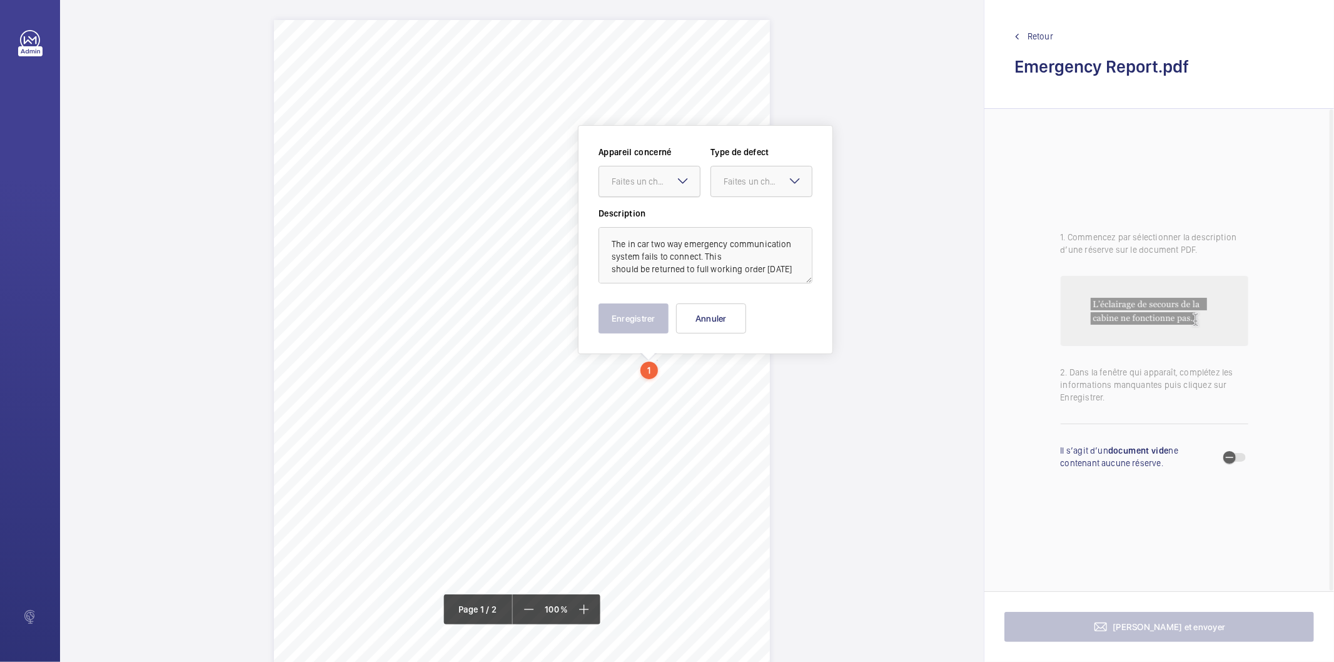
click at [673, 185] on div "Faites un choix" at bounding box center [656, 181] width 88 height 13
click at [655, 216] on span "Emergency Report" at bounding box center [650, 219] width 76 height 13
click at [725, 173] on div at bounding box center [761, 181] width 101 height 30
click at [750, 275] on span "Timed" at bounding box center [762, 281] width 76 height 13
click at [790, 174] on mat-icon "Open calendar" at bounding box center [792, 181] width 15 height 15
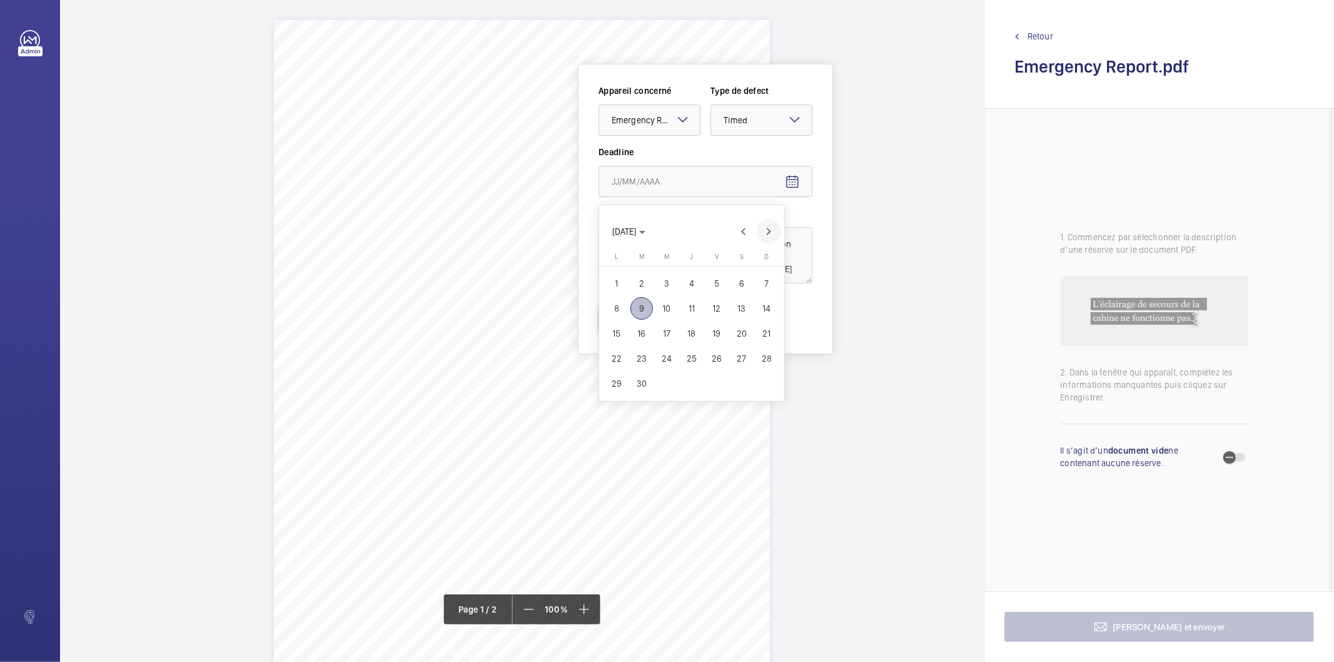
click at [767, 235] on span "Next month" at bounding box center [768, 231] width 25 height 25
click at [664, 301] on span "8" at bounding box center [666, 308] width 23 height 23
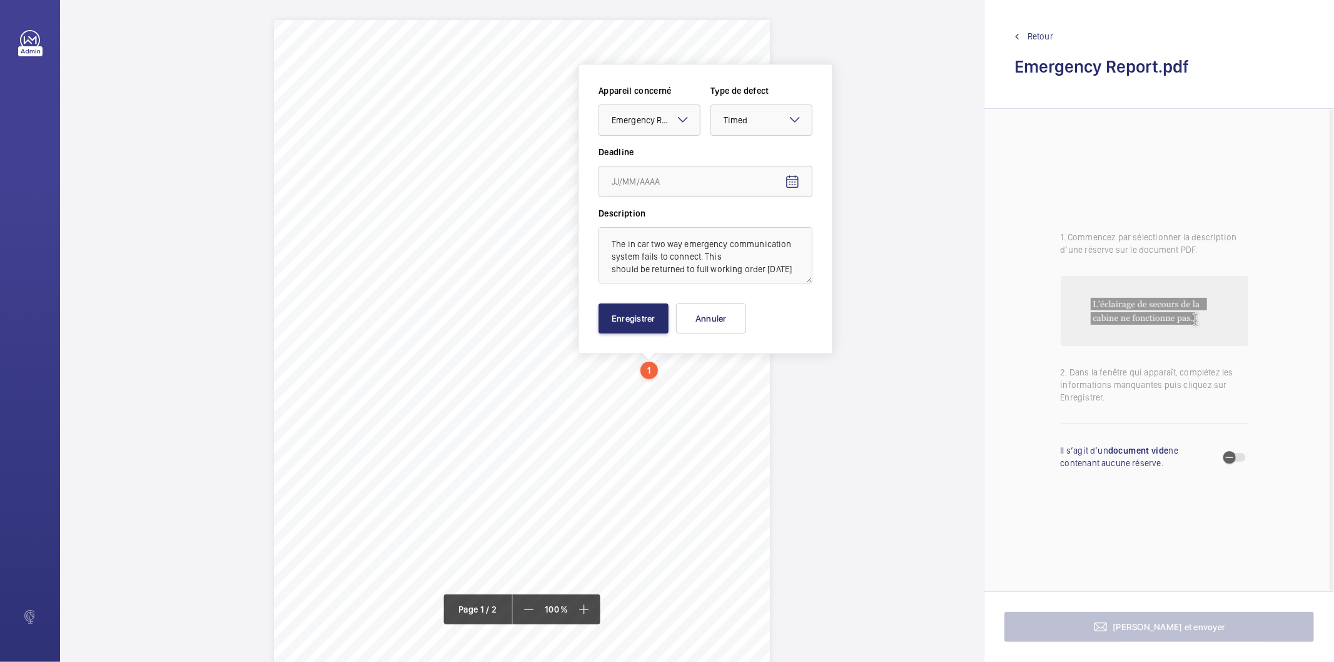
type input "08/10/2025"
click at [641, 317] on button "Enregistrer" at bounding box center [633, 318] width 70 height 30
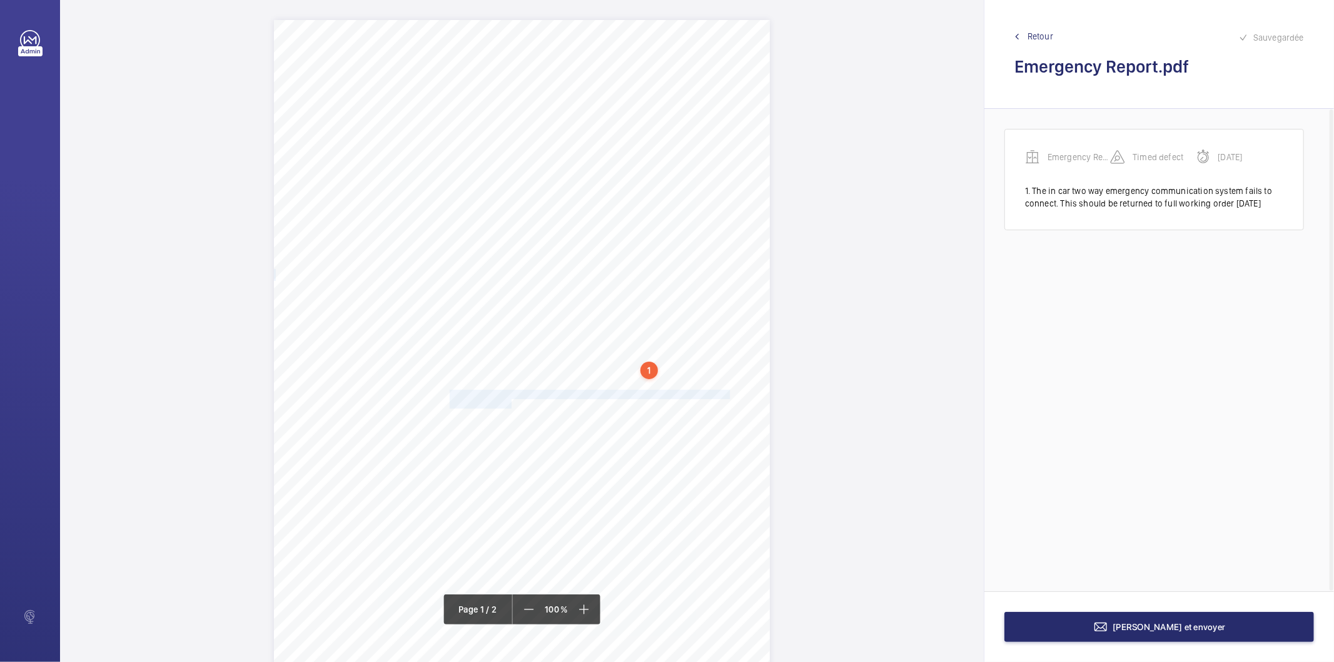
drag, startPoint x: 448, startPoint y: 395, endPoint x: 510, endPoint y: 402, distance: 62.4
click at [510, 402] on div "NW1 2PG 250 EUSTON ROAD, LONDON, , , Location Address: Client Name: Postcode: C…" at bounding box center [522, 371] width 496 height 702
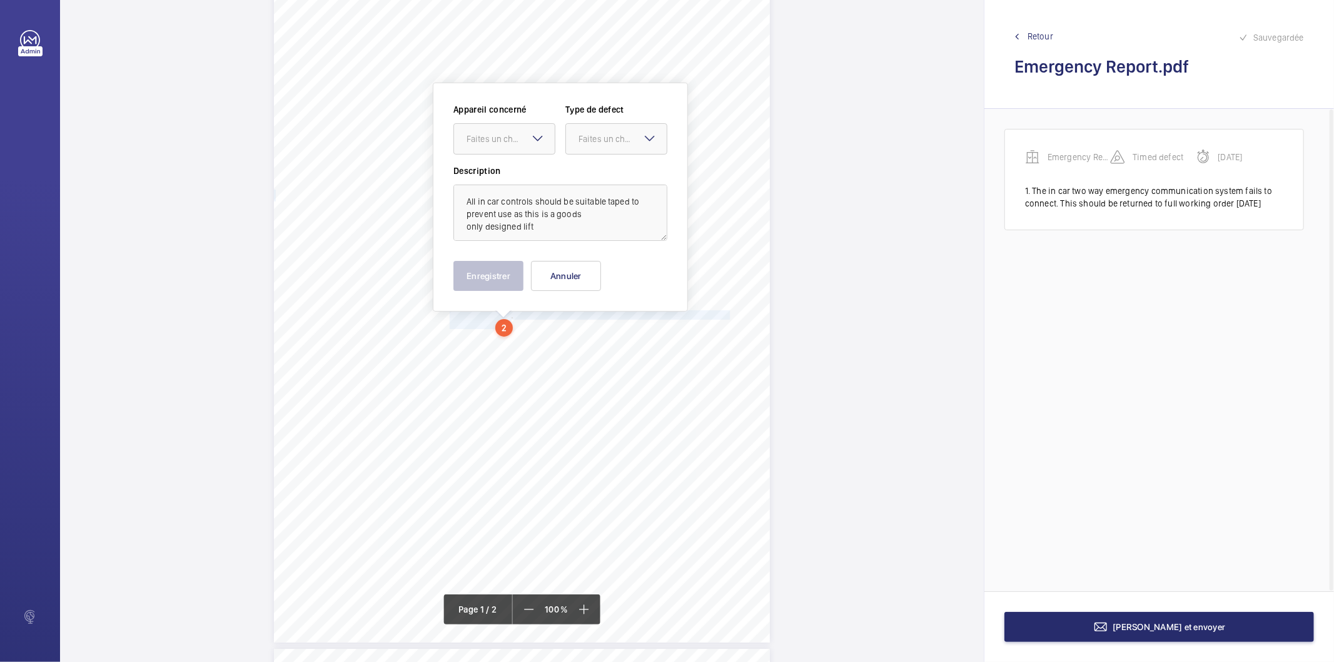
scroll to position [85, 0]
click at [530, 132] on mat-icon at bounding box center [537, 132] width 15 height 15
click at [502, 163] on div "Emergency Report" at bounding box center [504, 171] width 101 height 30
click at [622, 123] on div at bounding box center [616, 133] width 101 height 30
click at [597, 257] on span "Recommandation" at bounding box center [616, 263] width 76 height 13
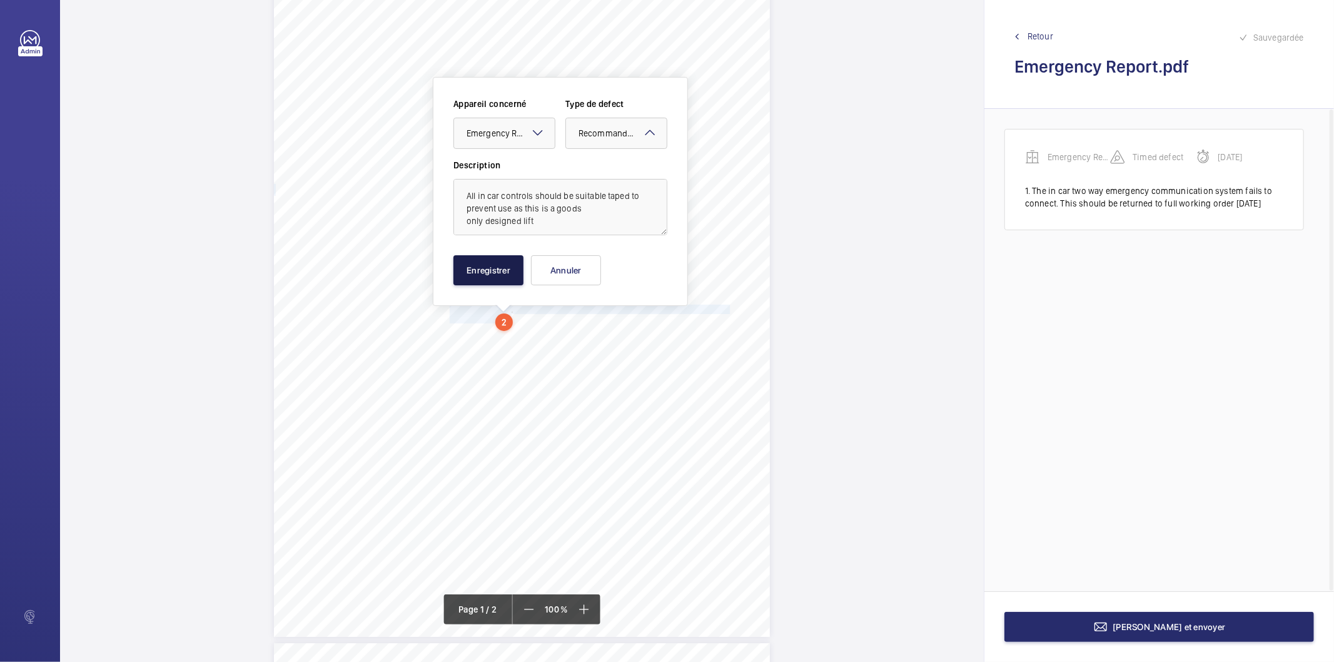
click at [499, 274] on button "Enregistrer" at bounding box center [488, 270] width 70 height 30
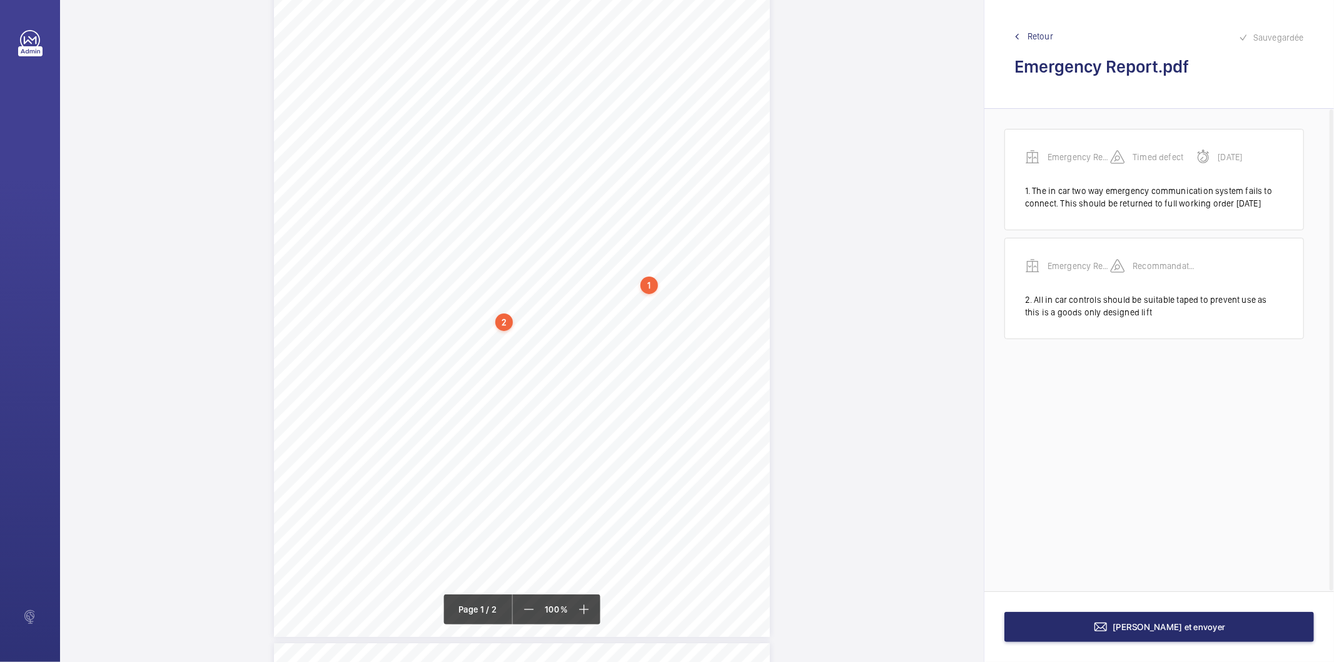
click at [502, 328] on div "2" at bounding box center [504, 322] width 18 height 18
click at [492, 221] on div "Emergency Report" at bounding box center [506, 223] width 107 height 13
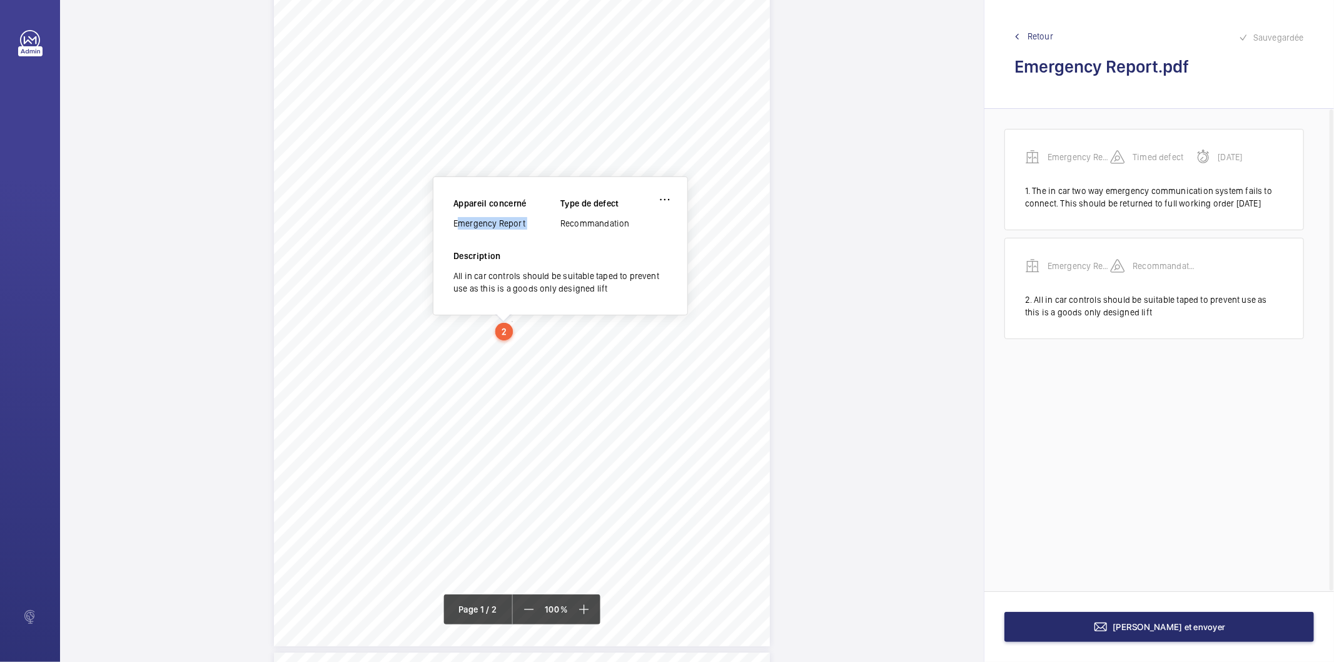
copy div "Emergency Report"
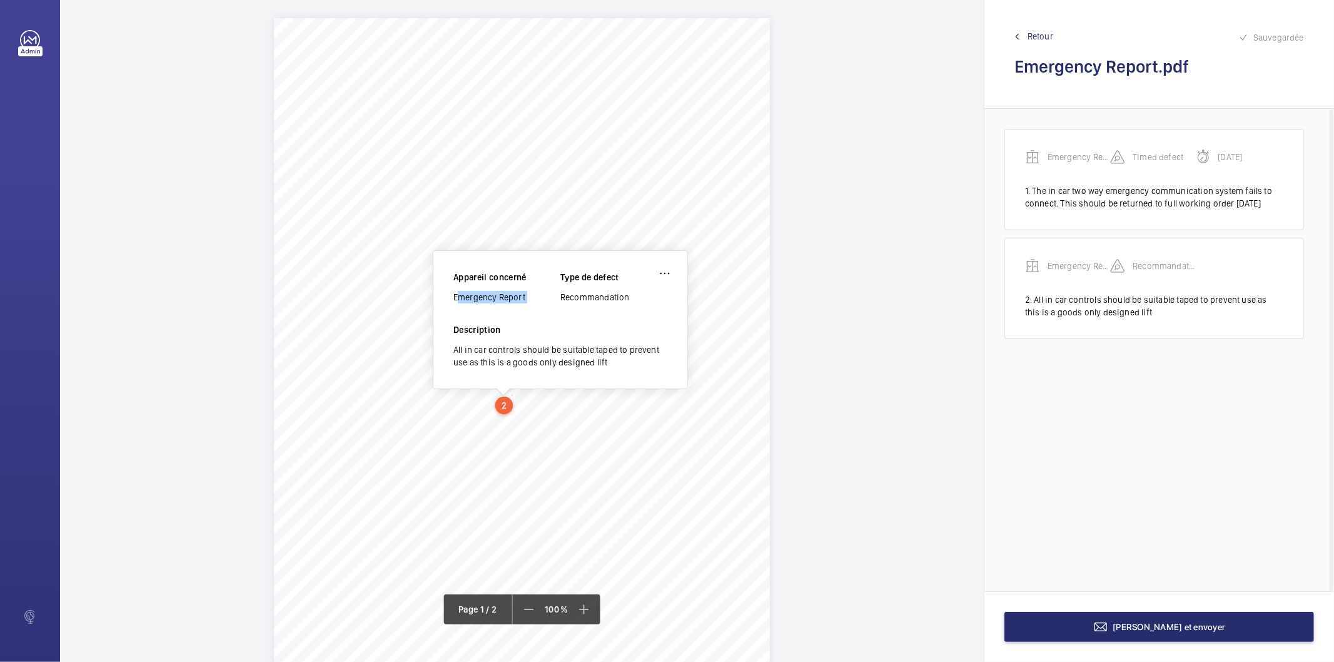
scroll to position [0, 0]
click at [418, 457] on div "NW1 2PG 250 EUSTON ROAD, LONDON, , , Location Address: Client Name: Postcode: C…" at bounding box center [522, 371] width 496 height 702
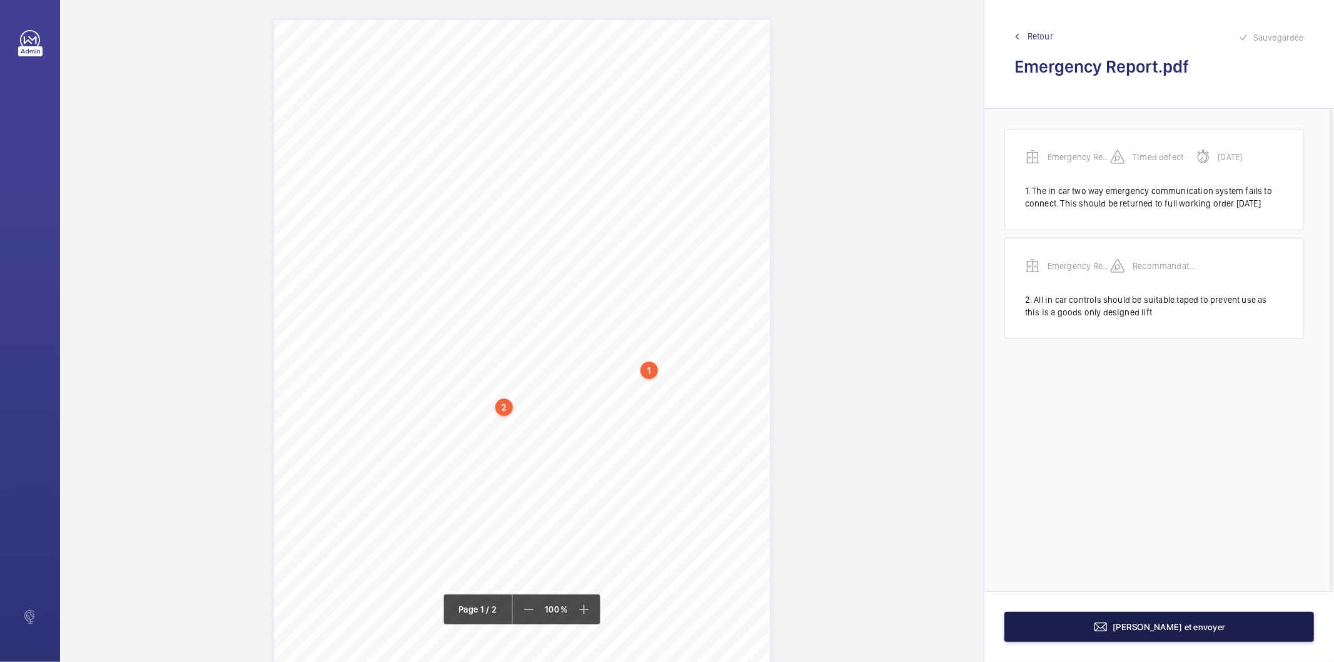
click at [1108, 629] on mat-icon at bounding box center [1100, 626] width 15 height 15
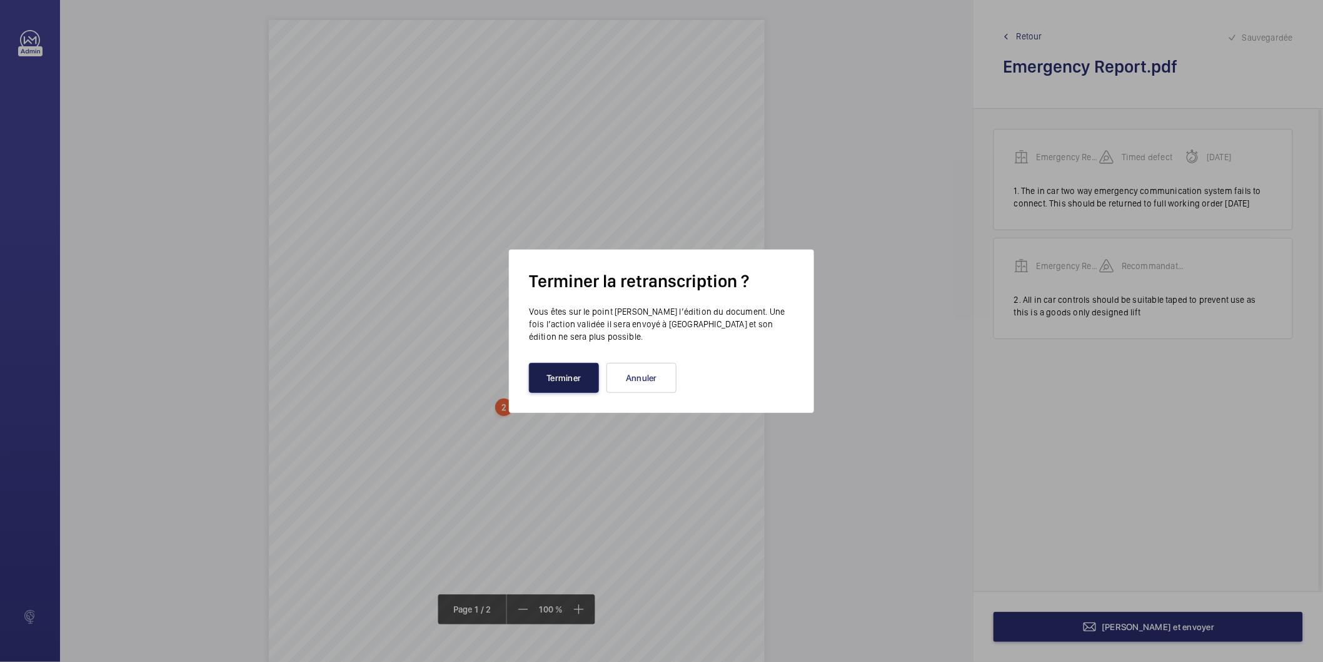
click at [558, 382] on button "Terminer" at bounding box center [564, 378] width 70 height 30
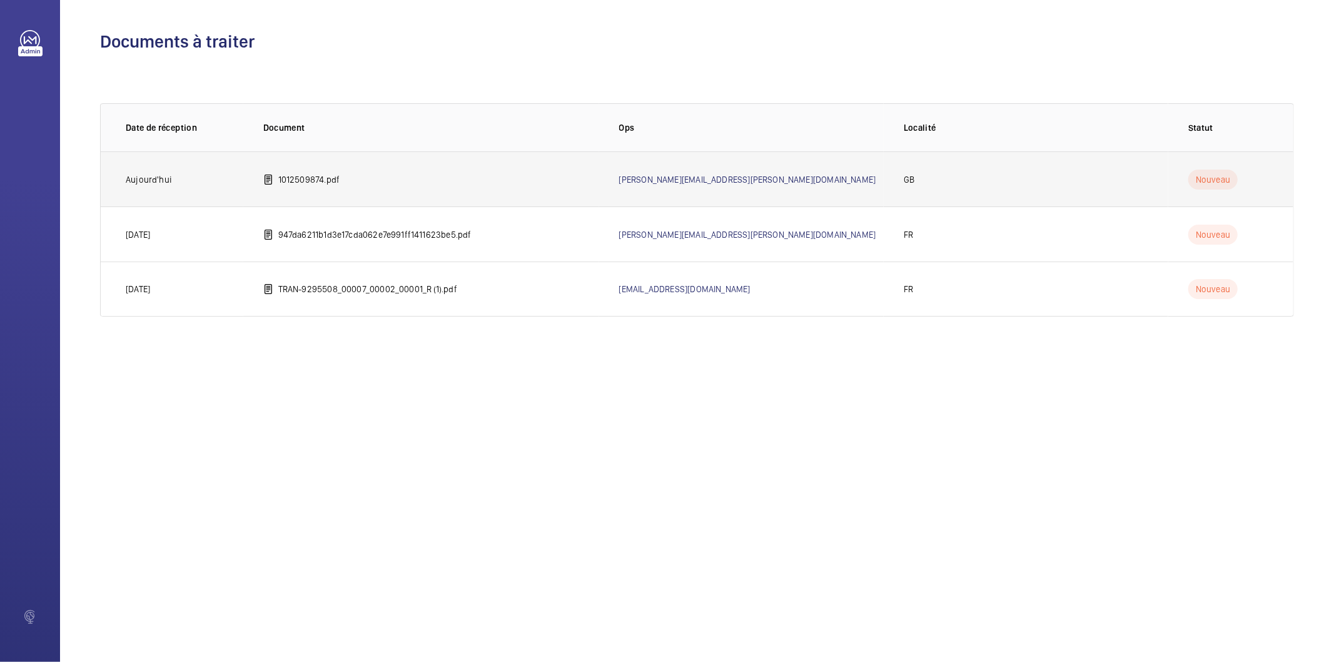
click at [308, 184] on p "1012509874.pdf" at bounding box center [309, 179] width 62 height 13
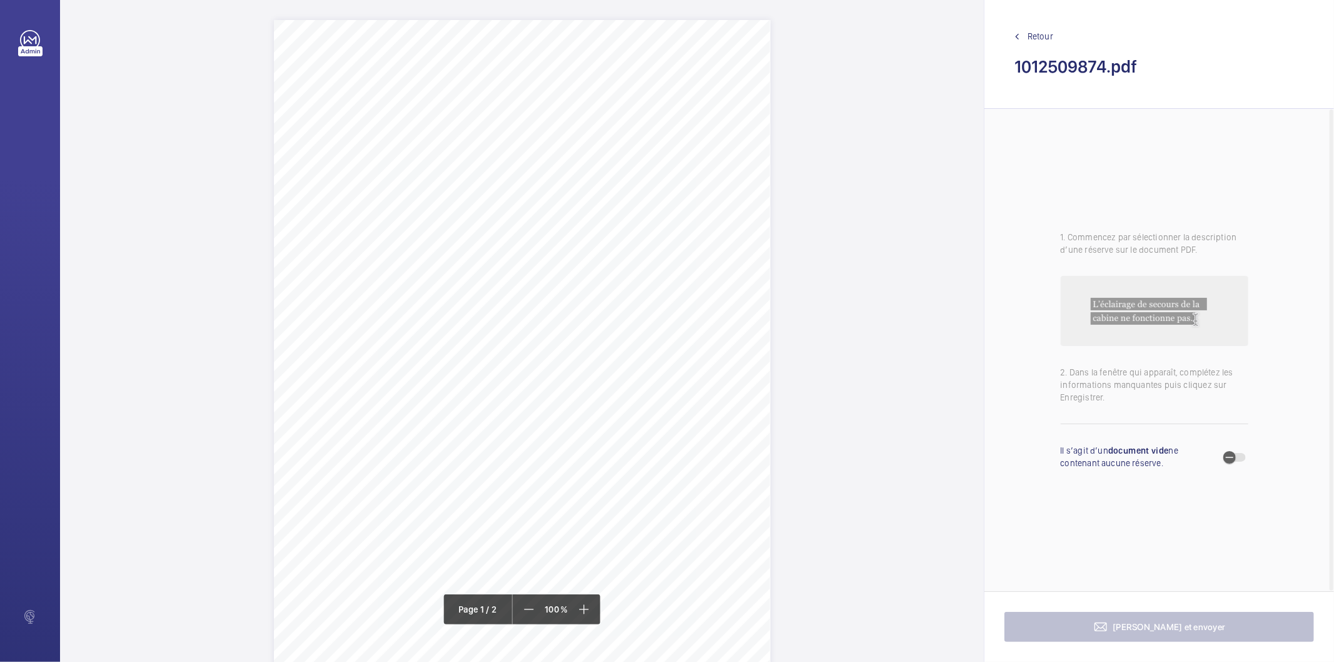
drag, startPoint x: 350, startPoint y: 204, endPoint x: 697, endPoint y: 221, distance: 347.5
click at [697, 221] on div "Lifting Operations and Lifting Equipment Regulations Report of Thorough Examina…" at bounding box center [522, 371] width 497 height 702
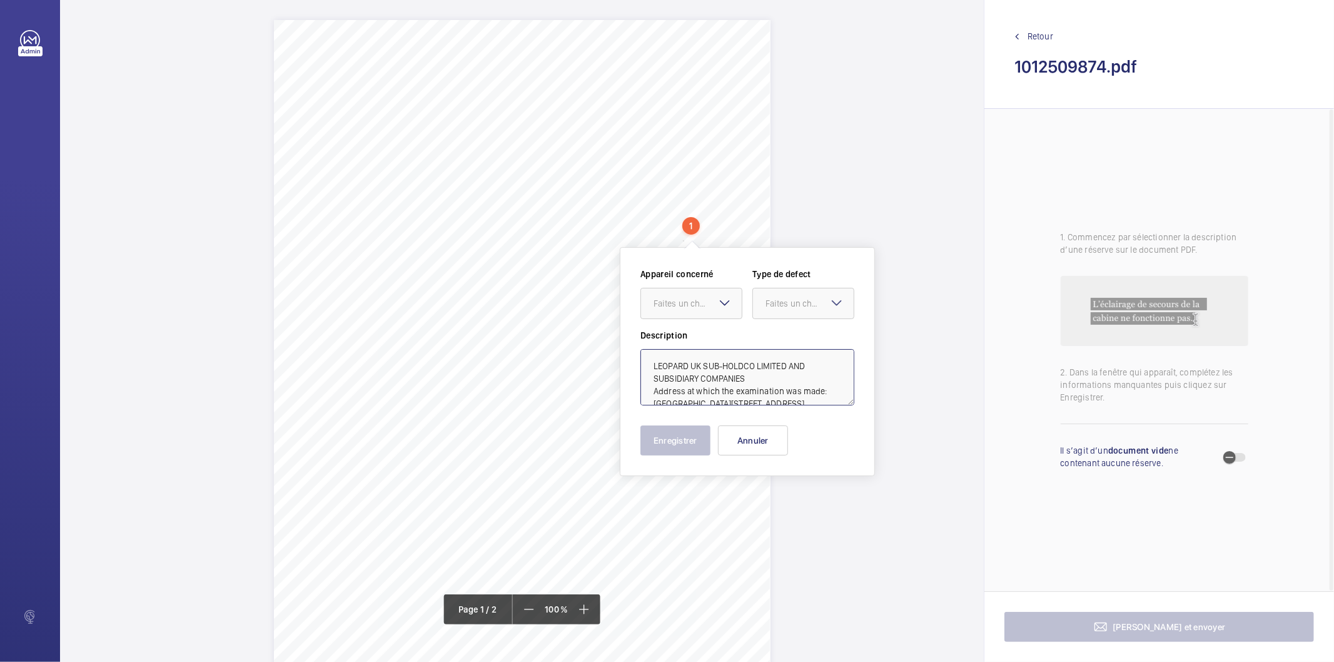
drag, startPoint x: 827, startPoint y: 388, endPoint x: 814, endPoint y: 380, distance: 15.4
click at [814, 380] on textarea "LEOPARD UK SUB-HOLDCO LIMITED AND SUBSIDIARY COMPANIES Address at which the exa…" at bounding box center [747, 377] width 214 height 56
type textarea "LEOPARD UK SUB-HOLDCO LIMITED AND SUBSIDIARY COMPANIES NOVOTEL LONDON HEATHROW …"
click at [729, 451] on button "Annuler" at bounding box center [753, 440] width 70 height 30
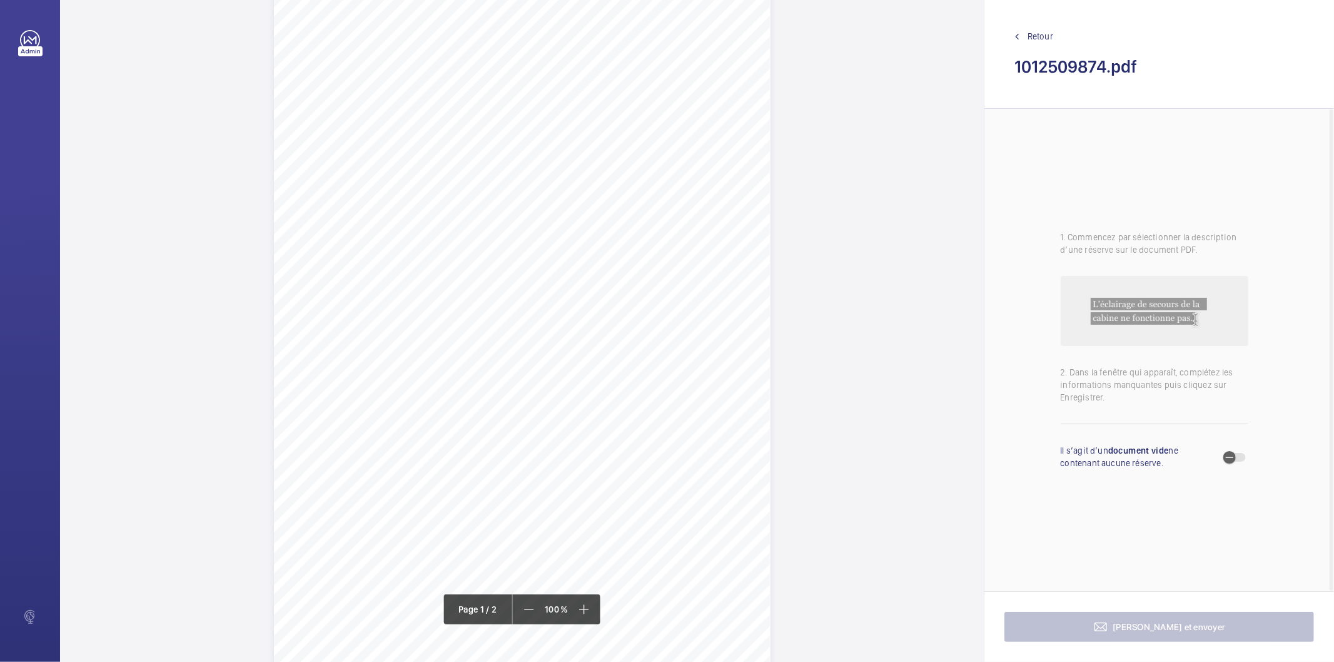
scroll to position [69, 0]
drag, startPoint x: 445, startPoint y: 360, endPoint x: 555, endPoint y: 384, distance: 112.6
click at [555, 384] on div "Lifting Operations and Lifting Equipment Regulations Report of Thorough Examina…" at bounding box center [522, 302] width 497 height 702
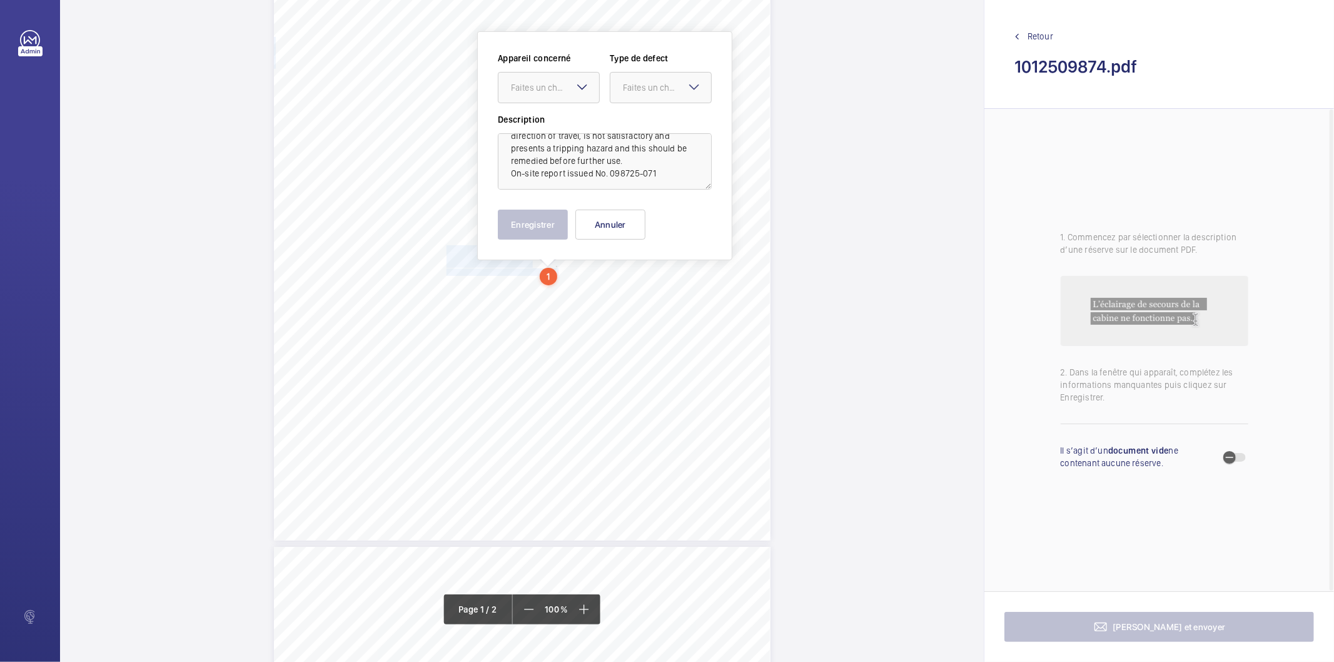
scroll to position [206, 0]
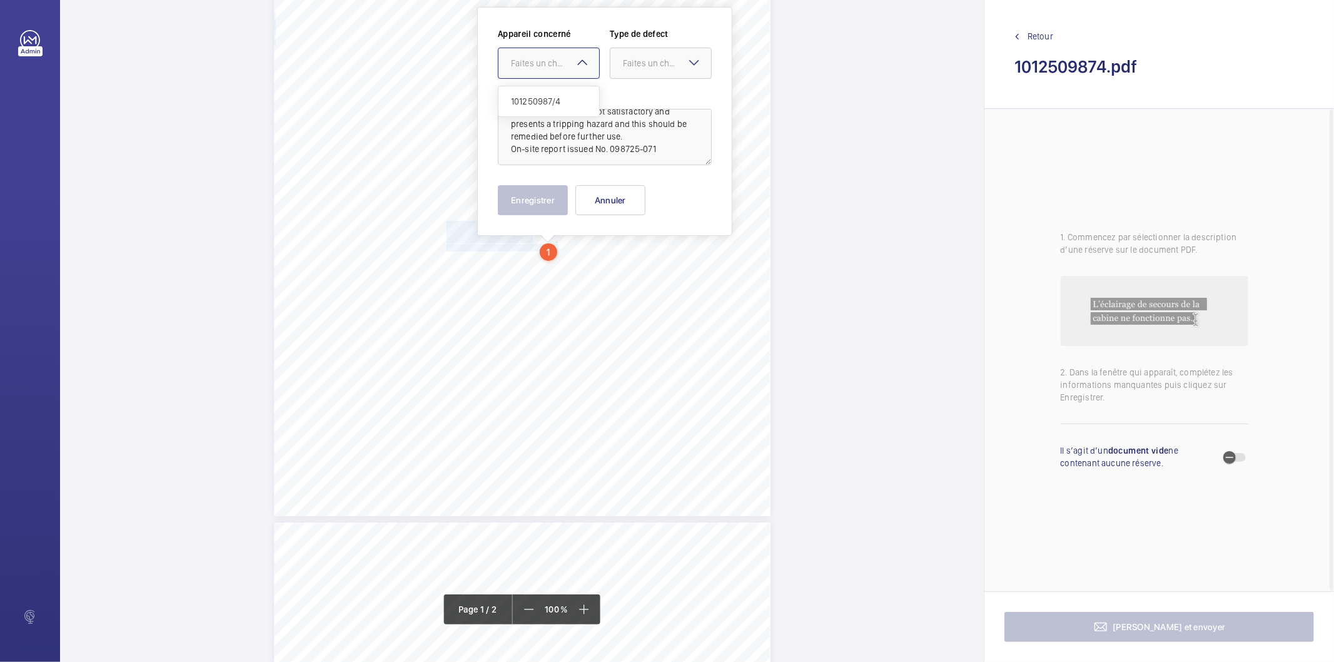
click at [543, 64] on div "Faites un choix" at bounding box center [555, 63] width 88 height 13
click at [544, 99] on span "101250987/4" at bounding box center [549, 101] width 76 height 13
click at [641, 64] on div "Faites un choix" at bounding box center [667, 63] width 88 height 13
click at [645, 102] on span "Standard" at bounding box center [661, 101] width 76 height 13
click at [535, 205] on button "Enregistrer" at bounding box center [533, 200] width 70 height 30
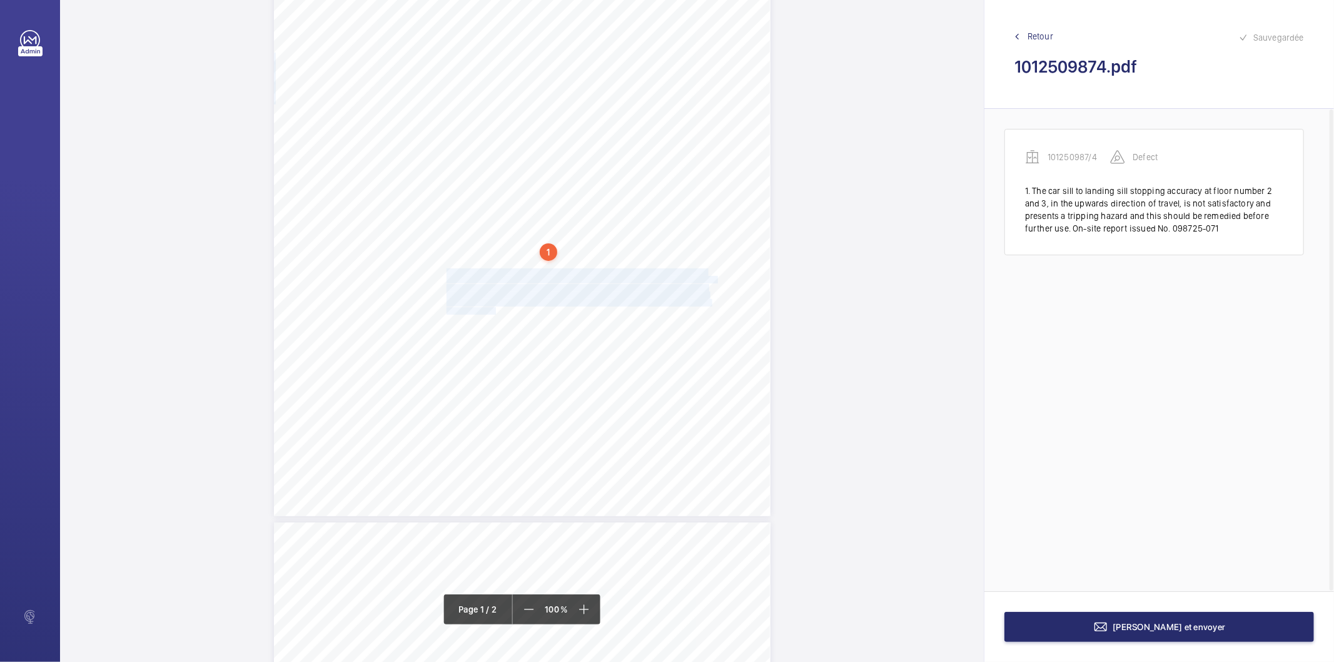
drag, startPoint x: 445, startPoint y: 273, endPoint x: 492, endPoint y: 308, distance: 59.4
click at [492, 308] on div "Lifting Operations and Lifting Equipment Regulations Report of Thorough Examina…" at bounding box center [522, 165] width 497 height 702
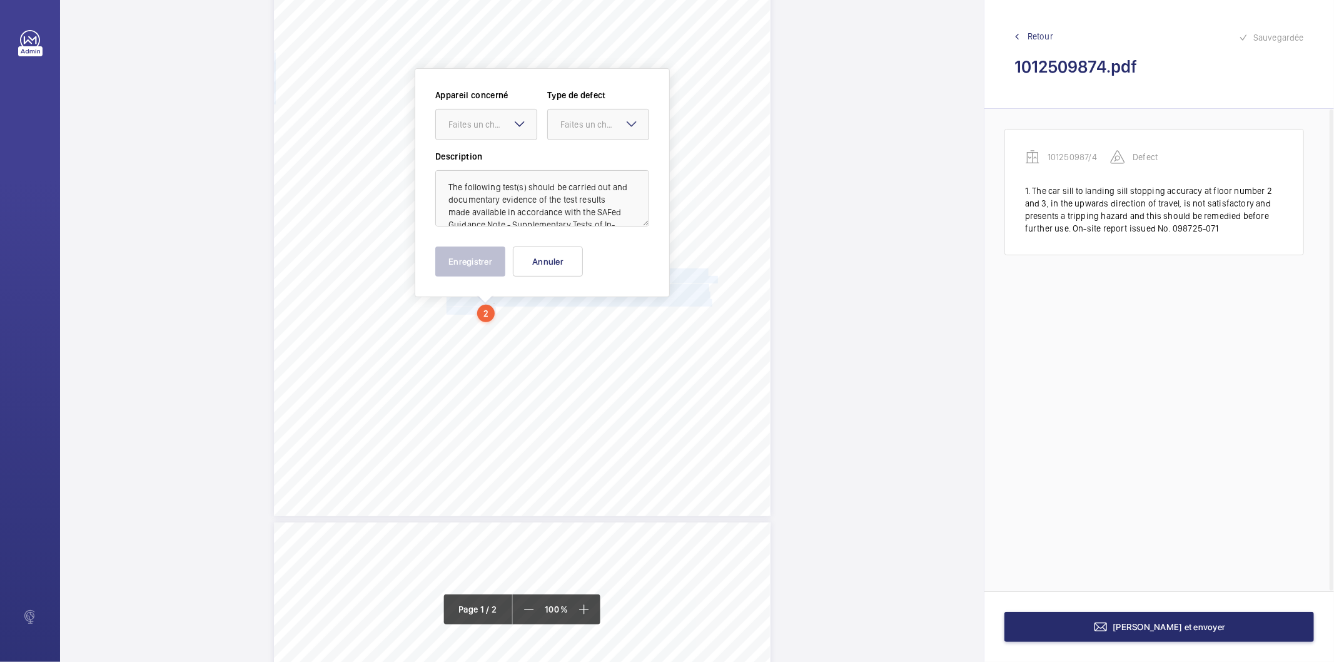
scroll to position [198, 0]
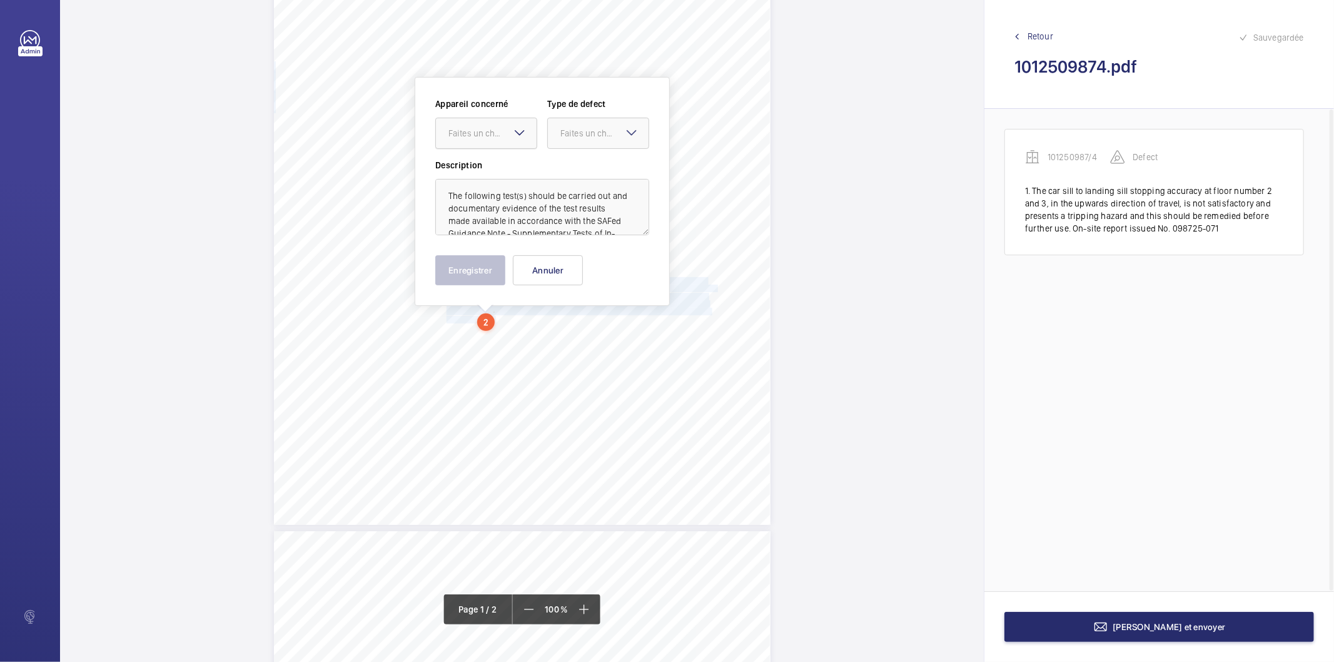
click at [478, 138] on div "Faites un choix" at bounding box center [492, 133] width 88 height 13
click at [492, 173] on span "101250987/4" at bounding box center [486, 171] width 76 height 13
click at [572, 124] on div at bounding box center [598, 133] width 101 height 30
click at [585, 172] on span "Standard" at bounding box center [598, 171] width 76 height 13
click at [495, 274] on button "Enregistrer" at bounding box center [470, 270] width 70 height 30
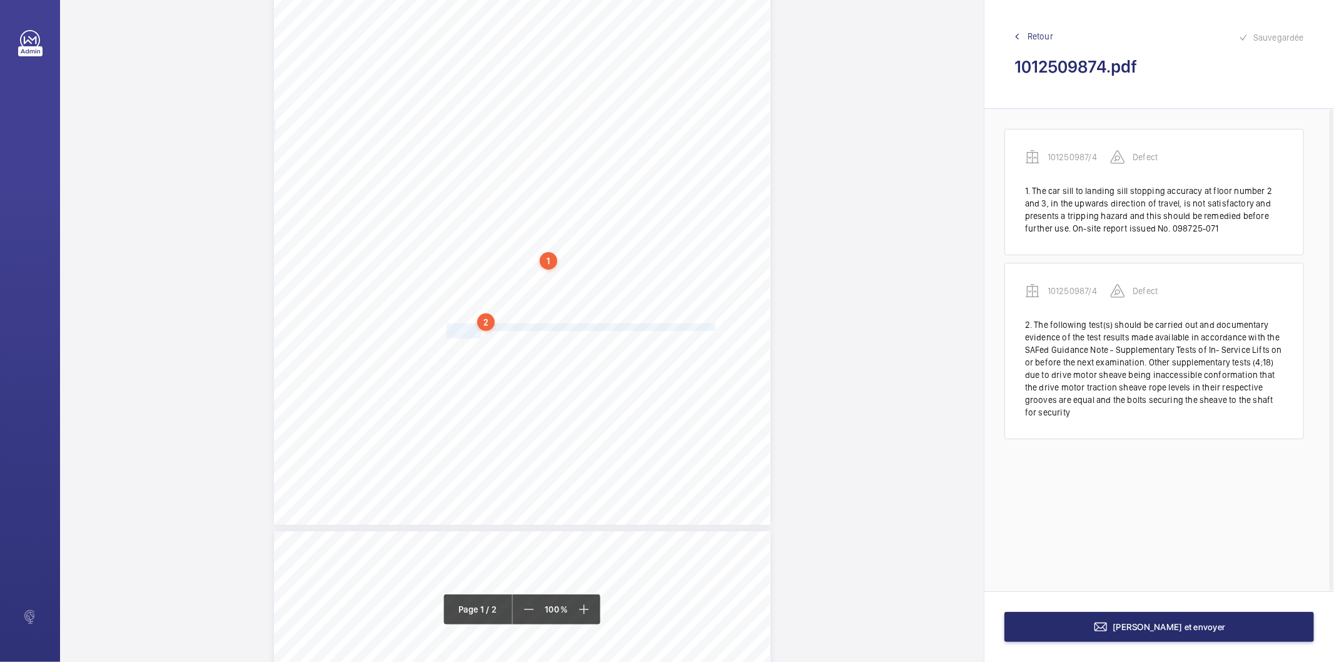
drag, startPoint x: 445, startPoint y: 328, endPoint x: 478, endPoint y: 333, distance: 34.1
click at [478, 333] on div "Lifting Operations and Lifting Equipment Regulations Report of Thorough Examina…" at bounding box center [522, 173] width 497 height 702
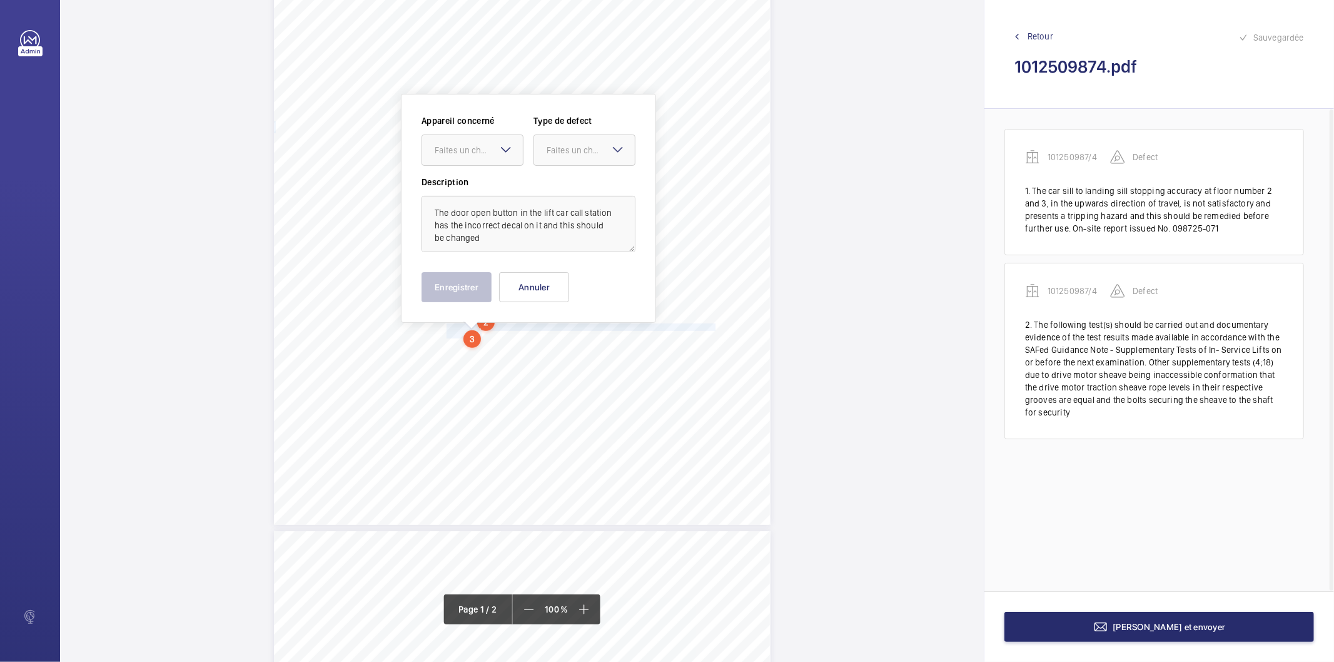
scroll to position [215, 0]
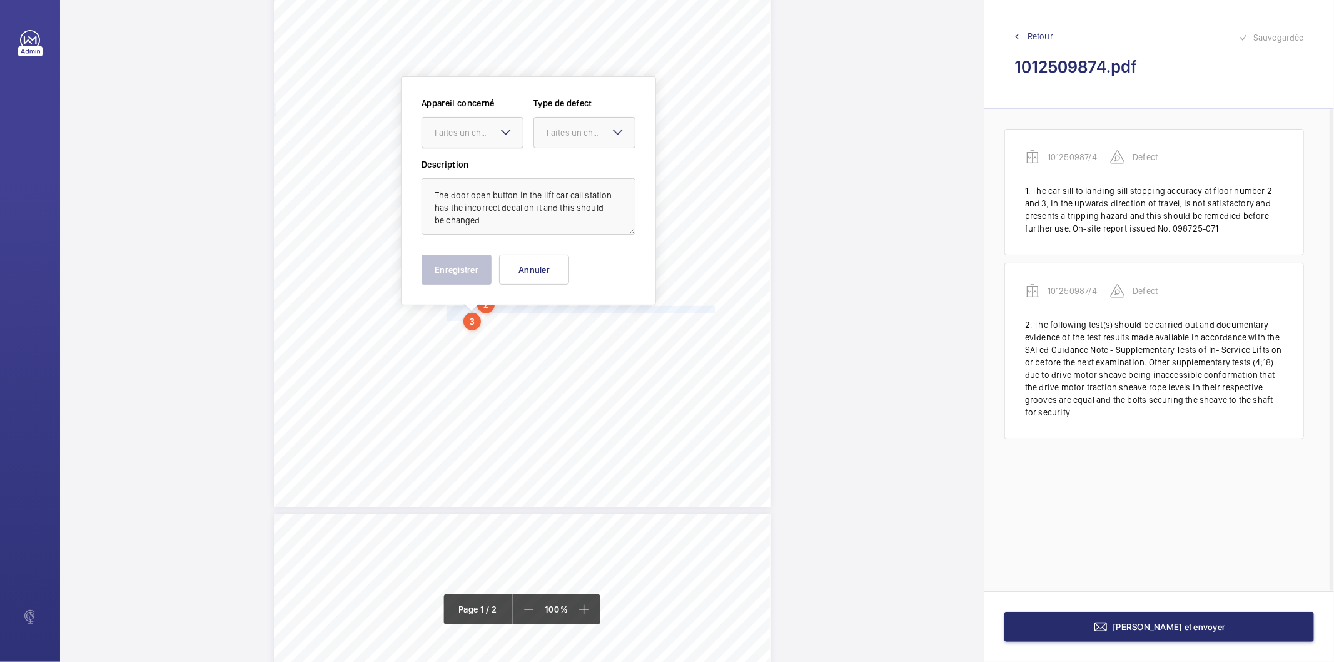
click at [473, 131] on div "Faites un choix" at bounding box center [479, 132] width 88 height 13
click at [474, 169] on span "101250987/4" at bounding box center [473, 170] width 76 height 13
click at [577, 126] on div "Faites un choix" at bounding box center [591, 132] width 88 height 13
click at [575, 166] on span "Standard" at bounding box center [585, 170] width 76 height 13
click at [498, 263] on div "Enregistrer Annuler" at bounding box center [529, 270] width 214 height 30
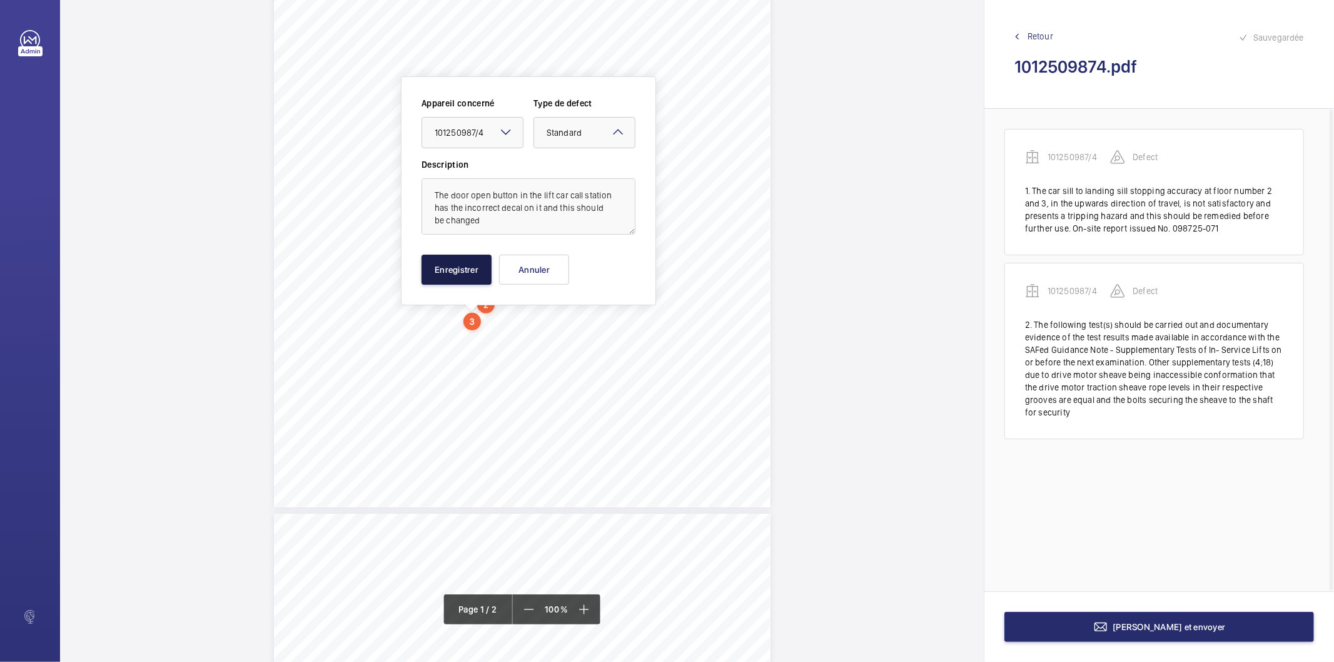
click at [482, 269] on button "Enregistrer" at bounding box center [457, 270] width 70 height 30
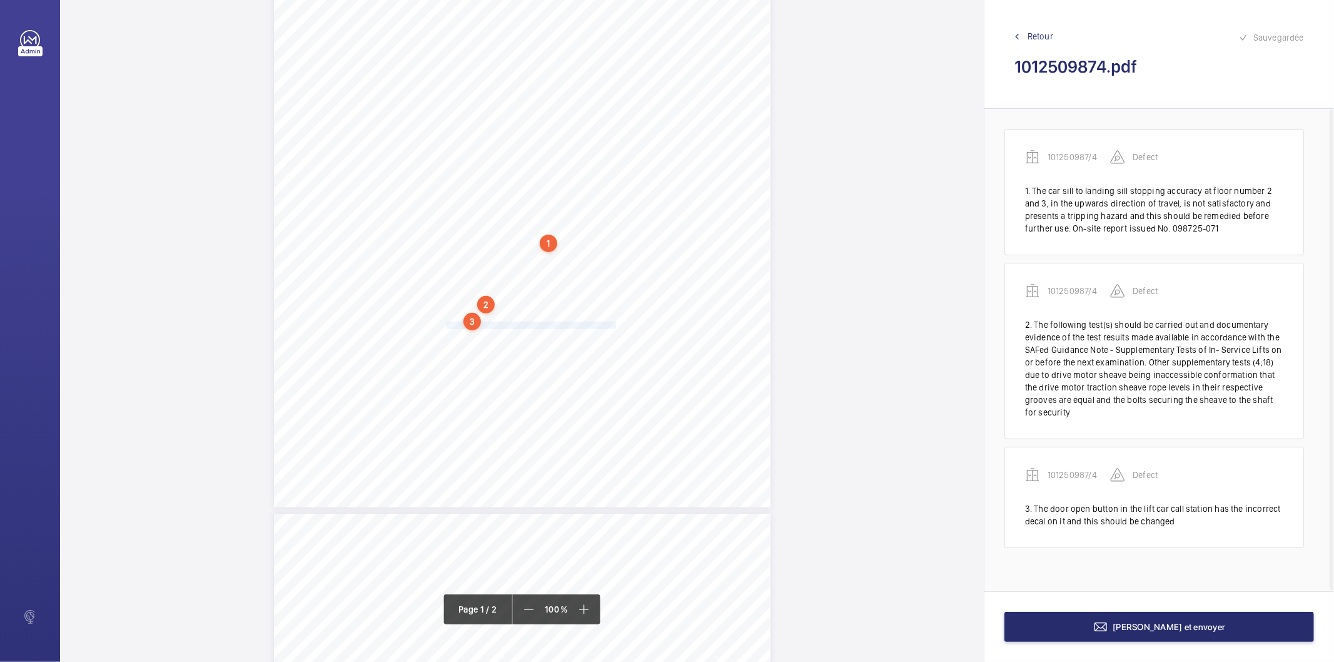
drag, startPoint x: 445, startPoint y: 326, endPoint x: 613, endPoint y: 325, distance: 168.9
click at [613, 325] on span "The hole in the lift car call station should be covered over." at bounding box center [532, 325] width 171 height 7
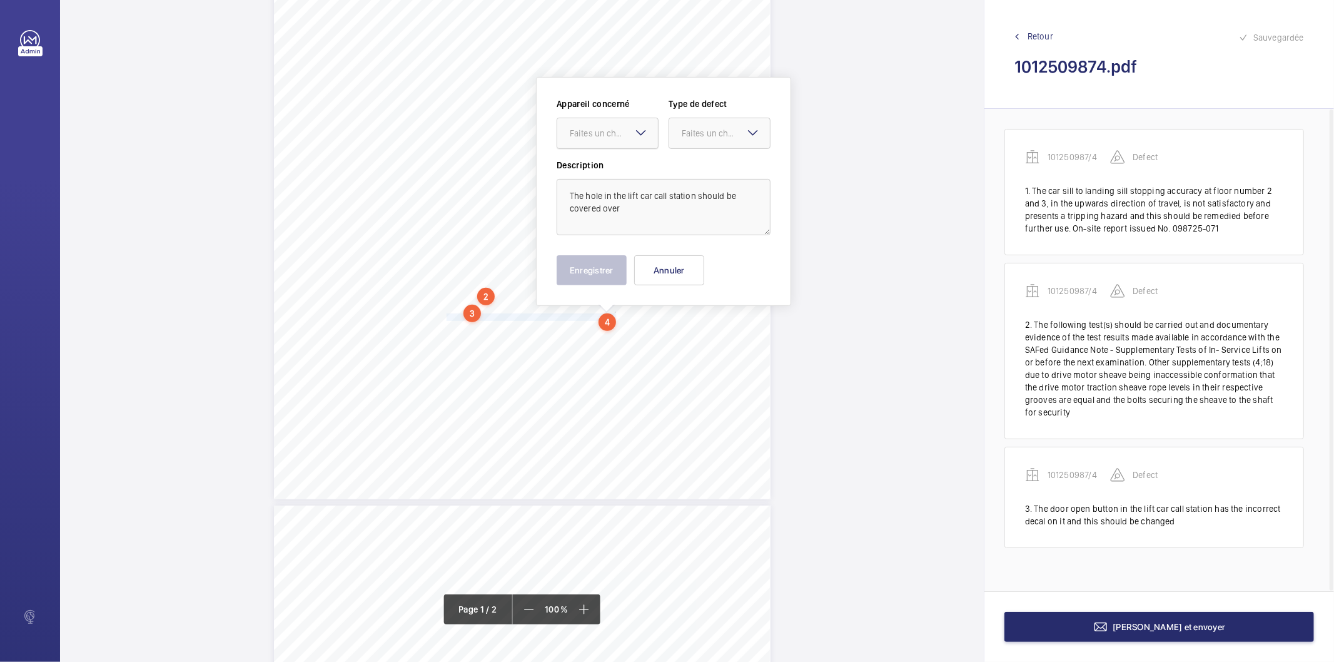
click at [615, 134] on div "Faites un choix" at bounding box center [614, 133] width 88 height 13
drag, startPoint x: 608, startPoint y: 170, endPoint x: 683, endPoint y: 136, distance: 82.0
click at [608, 171] on span "101250987/4" at bounding box center [608, 171] width 76 height 13
click at [684, 134] on div "Faites un choix" at bounding box center [726, 133] width 88 height 13
click at [690, 172] on span "Standard" at bounding box center [720, 171] width 76 height 13
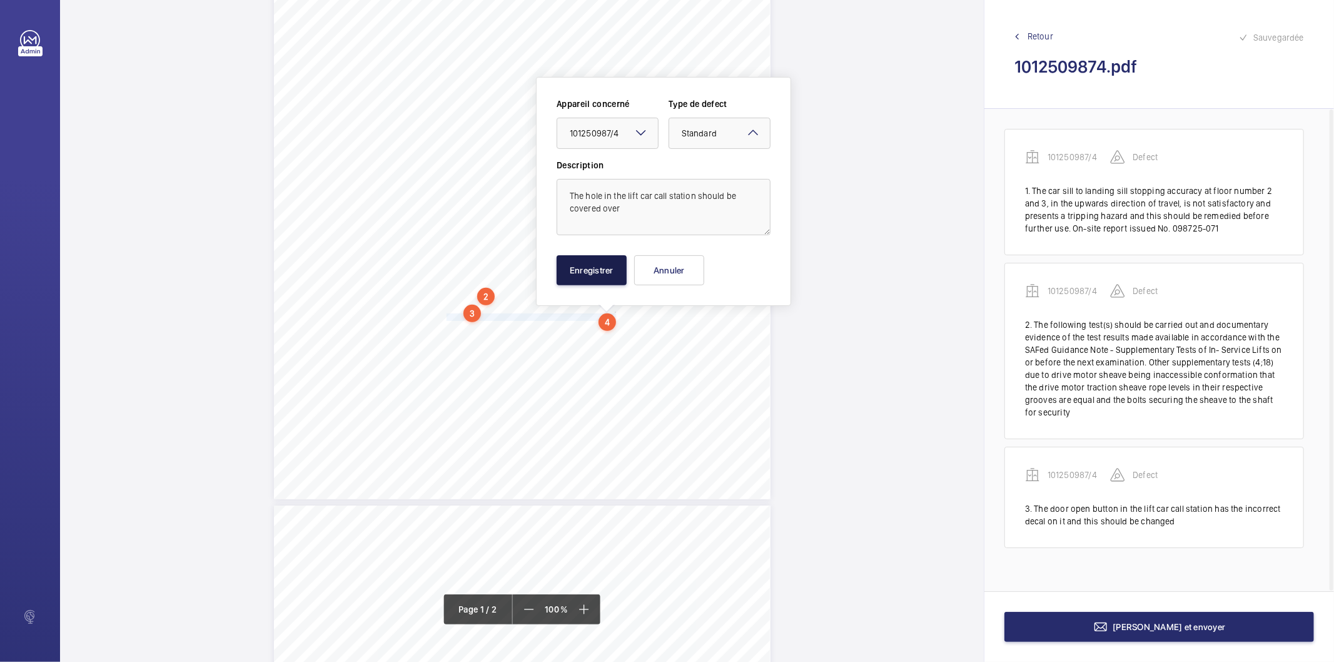
click at [614, 273] on button "Enregistrer" at bounding box center [592, 270] width 70 height 30
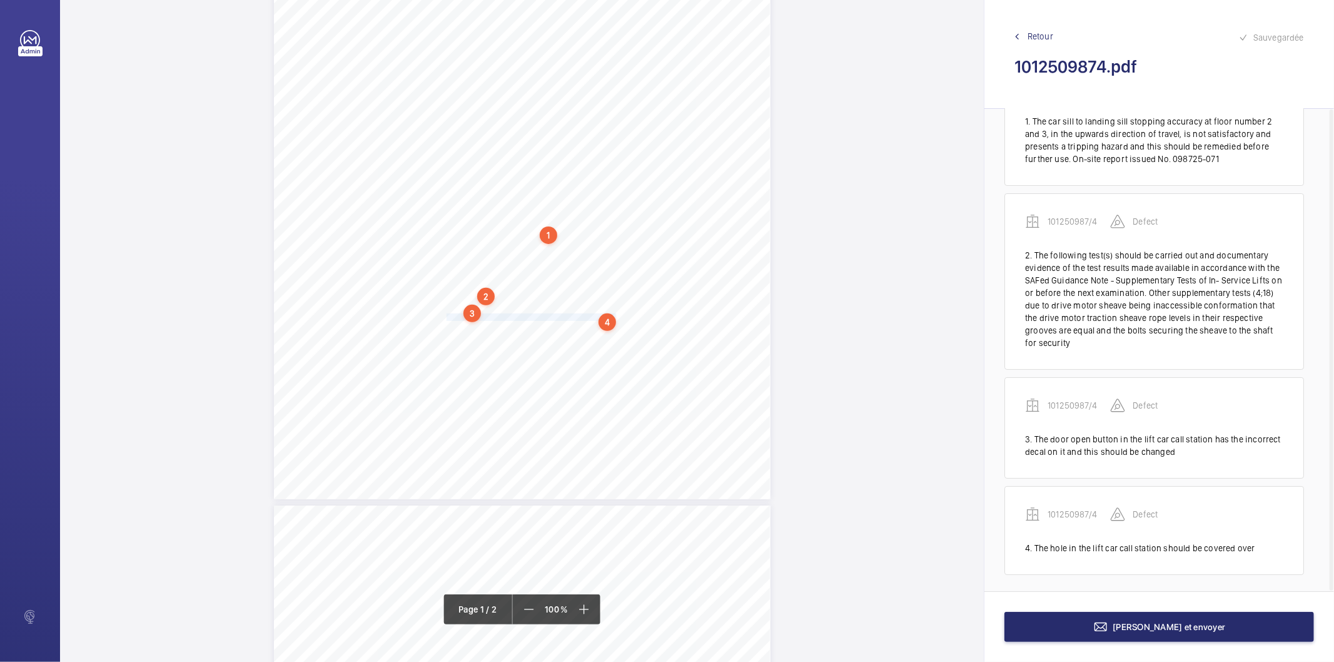
scroll to position [73, 0]
click at [608, 320] on div "4" at bounding box center [607, 322] width 18 height 18
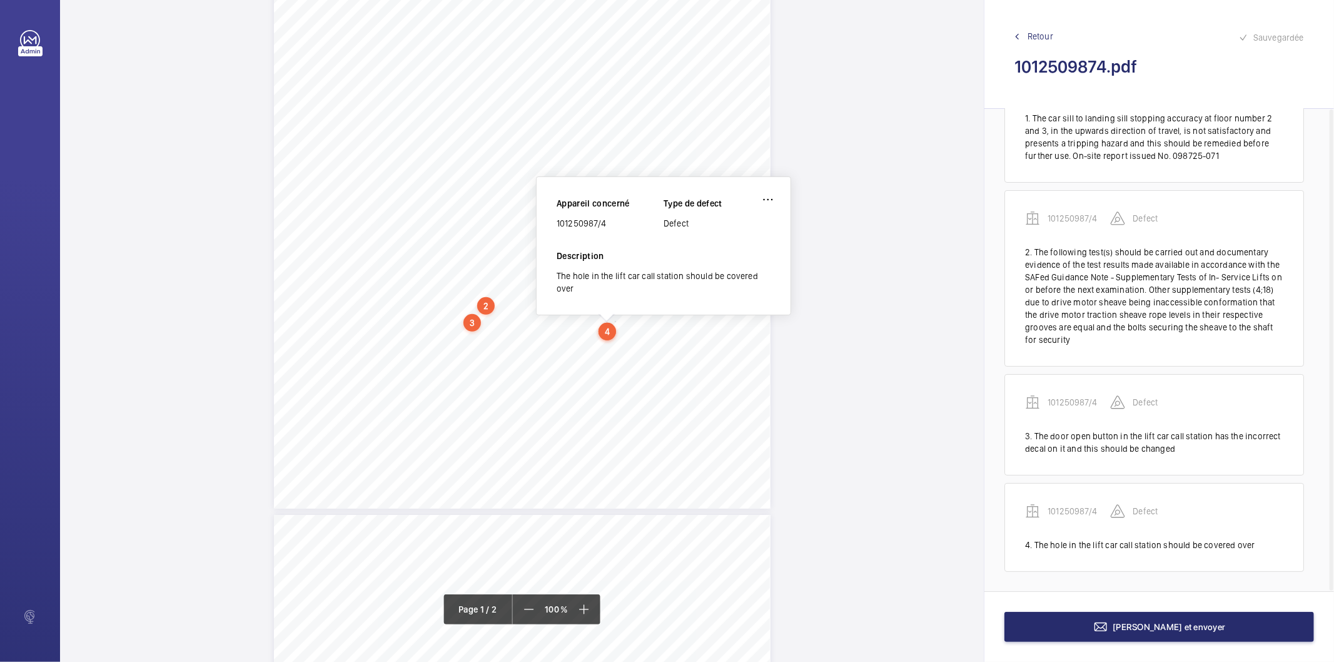
click at [584, 221] on div "101250987/4" at bounding box center [610, 223] width 107 height 13
click at [585, 221] on div "101250987/4" at bounding box center [610, 223] width 107 height 13
copy div "101250987/4"
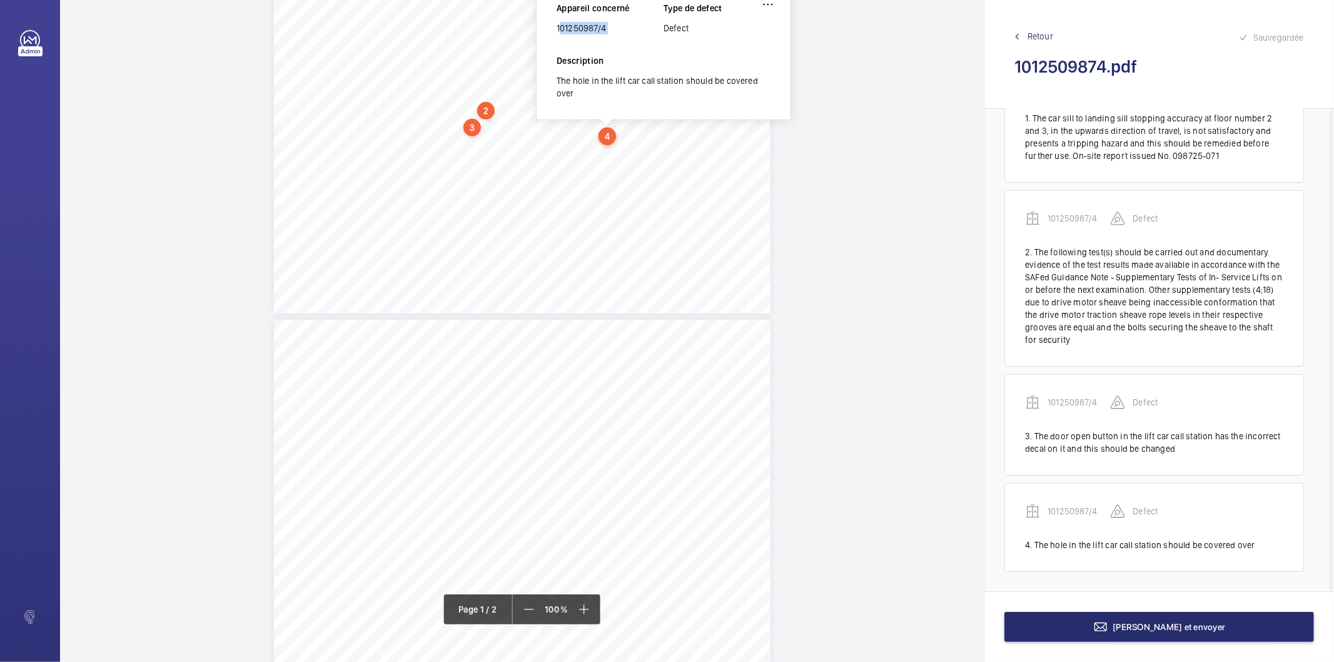
scroll to position [422, 0]
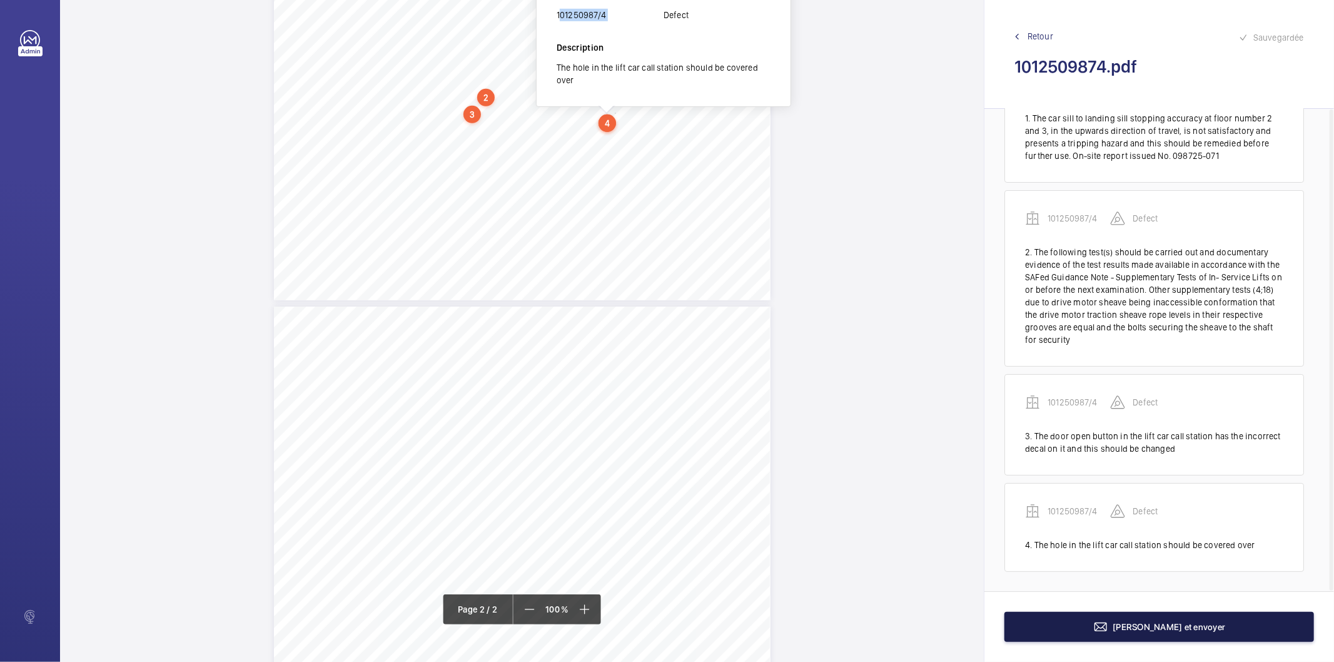
click at [1028, 629] on button "[PERSON_NAME] et envoyer" at bounding box center [1159, 627] width 310 height 30
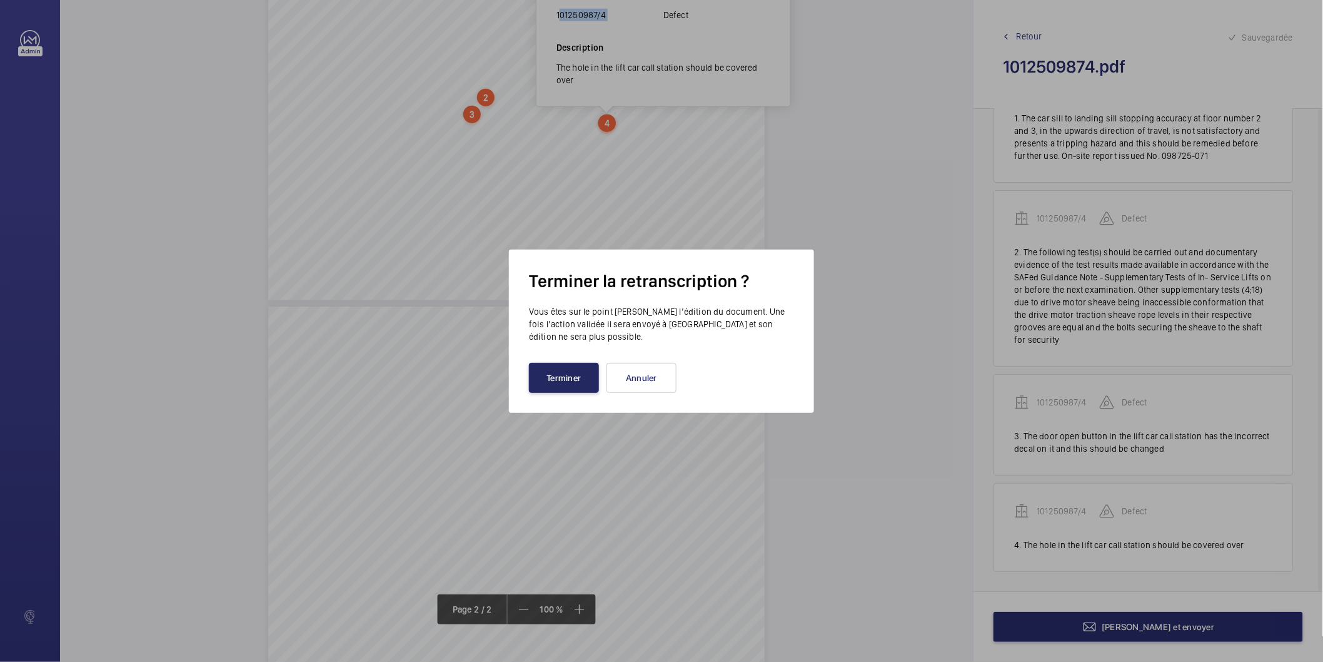
click at [573, 368] on button "Terminer" at bounding box center [564, 378] width 70 height 30
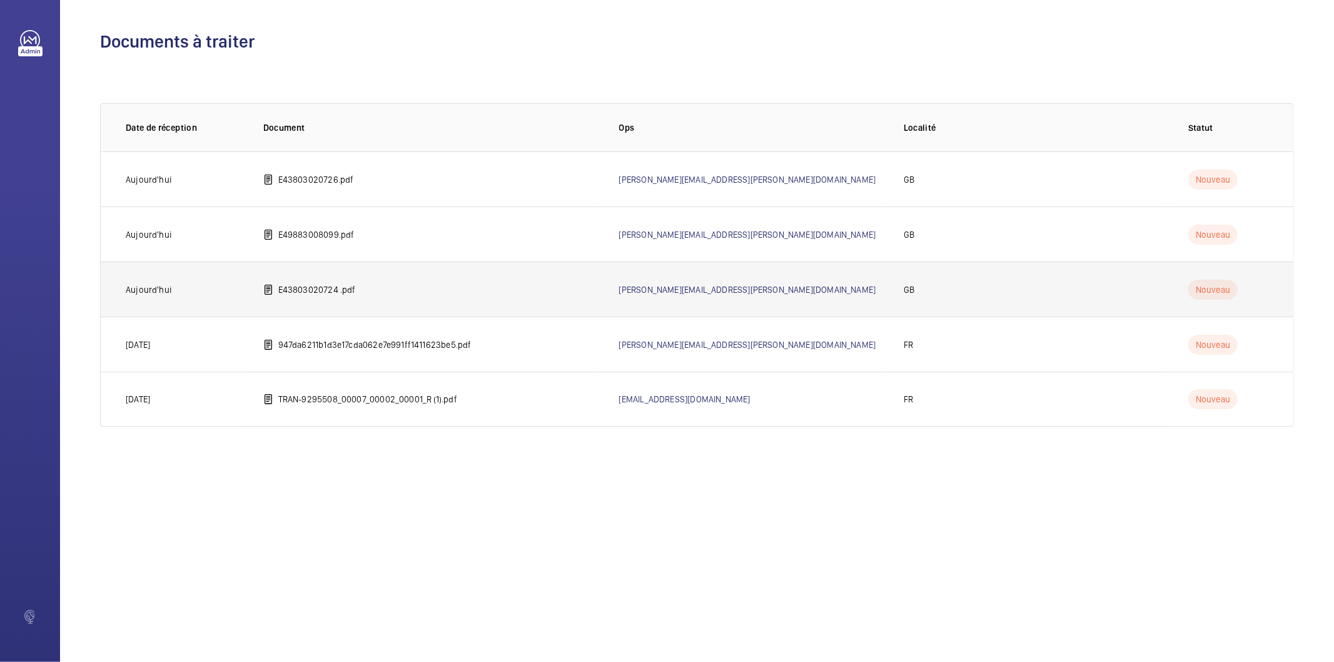
click at [339, 289] on p "E43803020724 .pdf" at bounding box center [317, 289] width 78 height 13
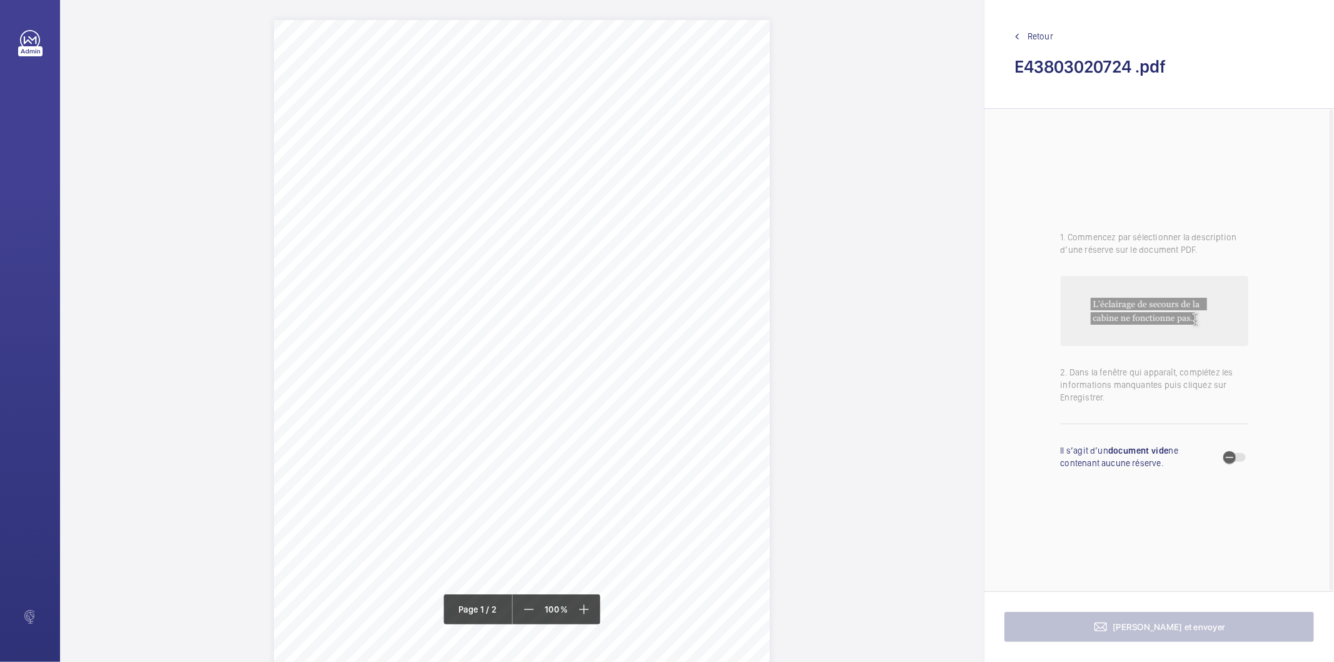
drag, startPoint x: 385, startPoint y: 165, endPoint x: 492, endPoint y: 188, distance: 109.4
click at [492, 188] on div "Lift Report Lifting Operations & Lifting Equipment Regulation 1998 Provision & …" at bounding box center [522, 371] width 496 height 702
click at [483, 180] on div "Lift Report Lifting Operations & Lifting Equipment Regulation 1998 Provision & …" at bounding box center [522, 371] width 496 height 702
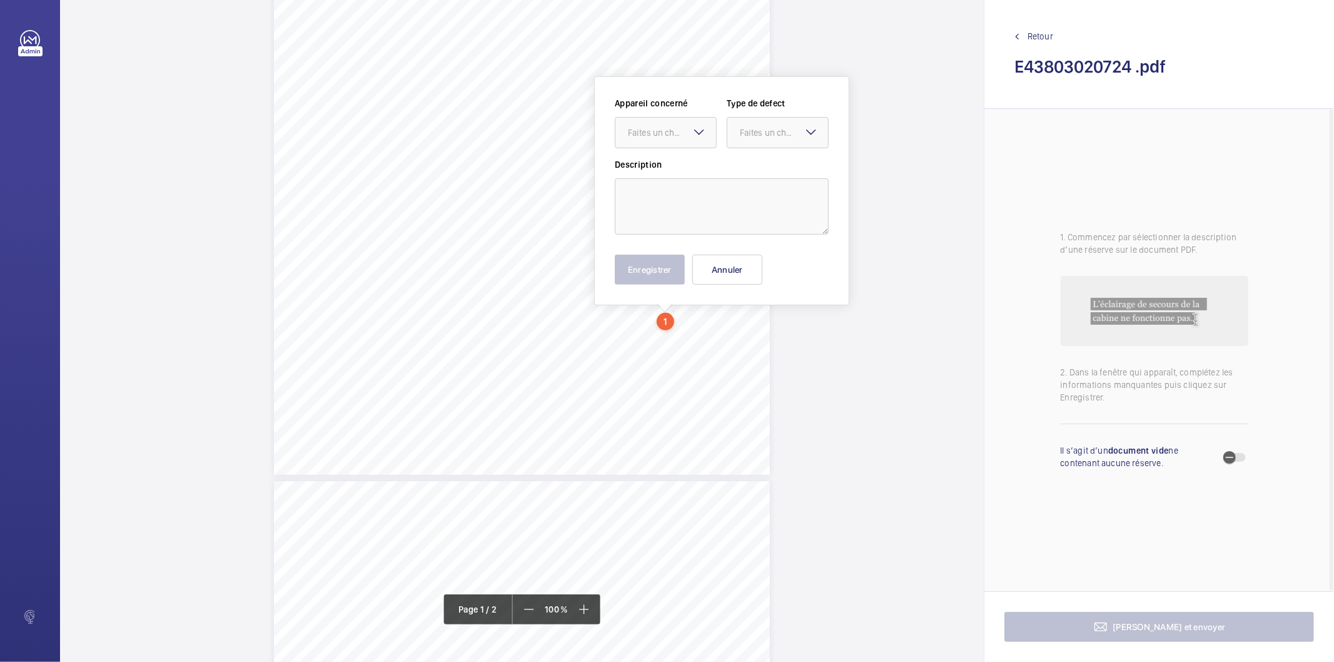
drag, startPoint x: 672, startPoint y: 345, endPoint x: 691, endPoint y: 125, distance: 221.0
click at [691, 125] on div "Faites un choix" at bounding box center [666, 132] width 102 height 31
click at [655, 173] on span "E43803020724" at bounding box center [666, 170] width 76 height 13
click at [770, 133] on div "Faites un choix" at bounding box center [784, 132] width 88 height 13
click at [755, 172] on span "Standard" at bounding box center [778, 170] width 76 height 13
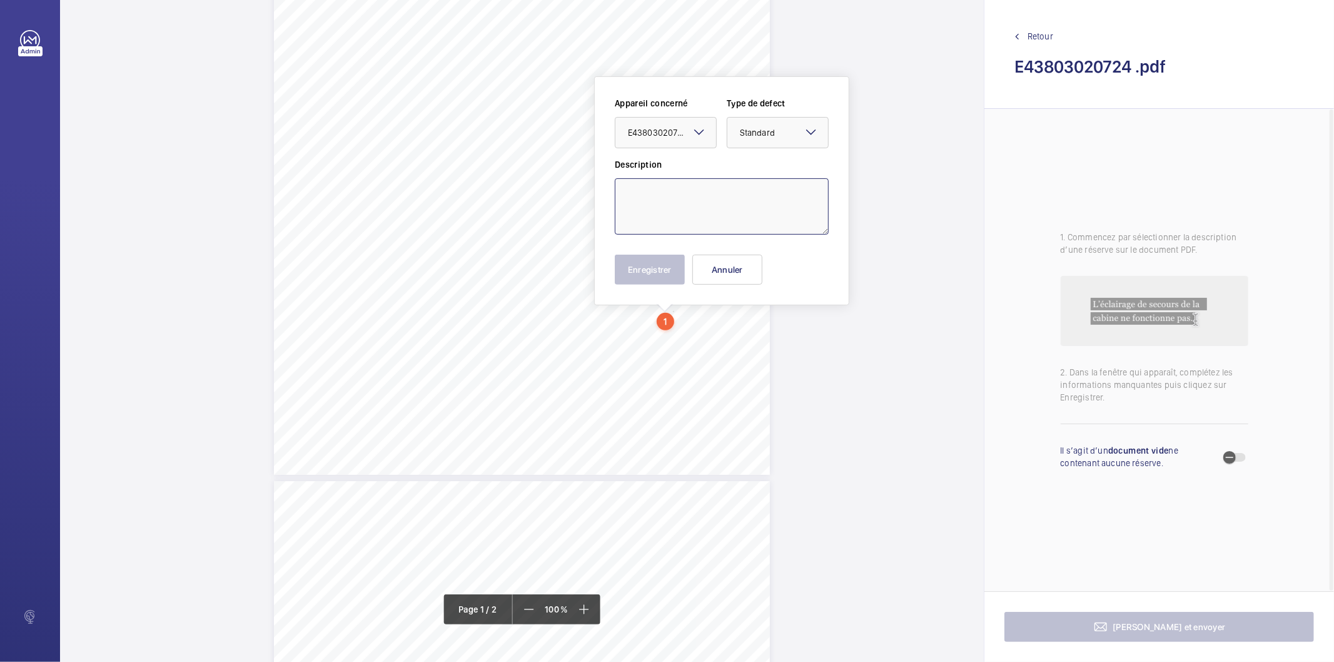
click at [748, 195] on textarea at bounding box center [722, 206] width 214 height 56
type textarea "Engineer's car top diffuser damaged"
click at [678, 276] on button "Enregistrer" at bounding box center [650, 270] width 70 height 30
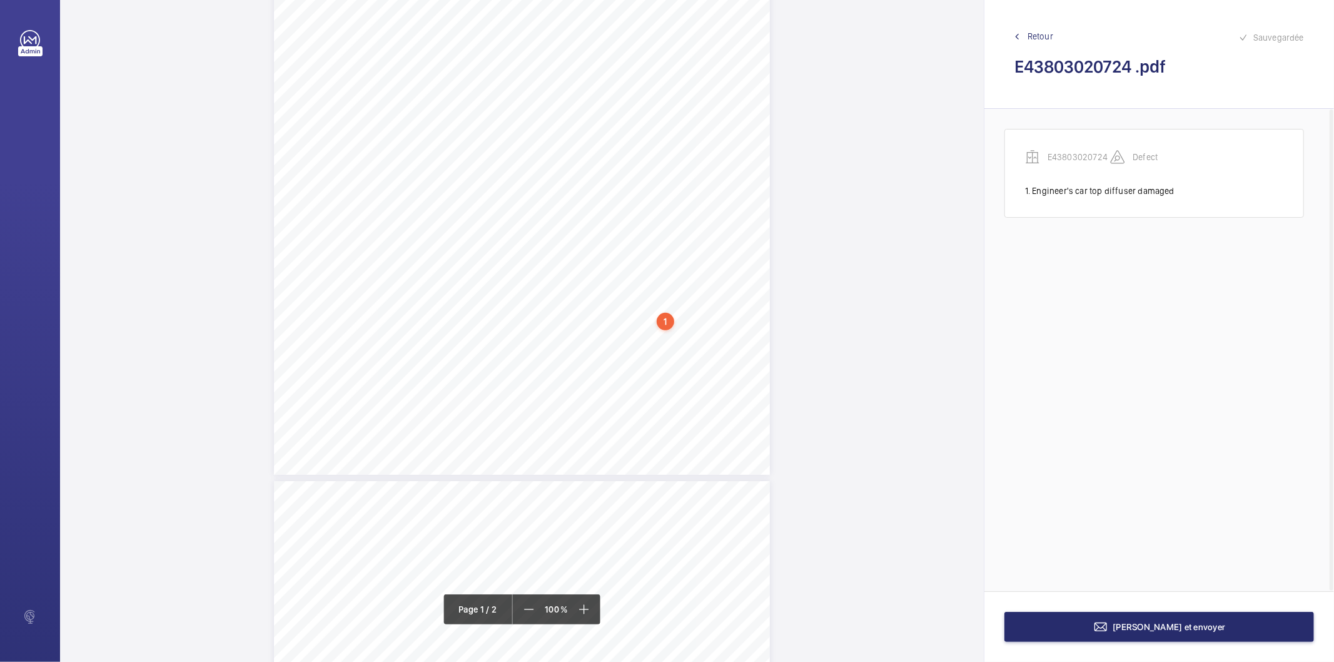
click at [674, 319] on div "Lift Report Lifting Operations & Lifting Equipment Regulation 1998 Provision & …" at bounding box center [522, 124] width 496 height 702
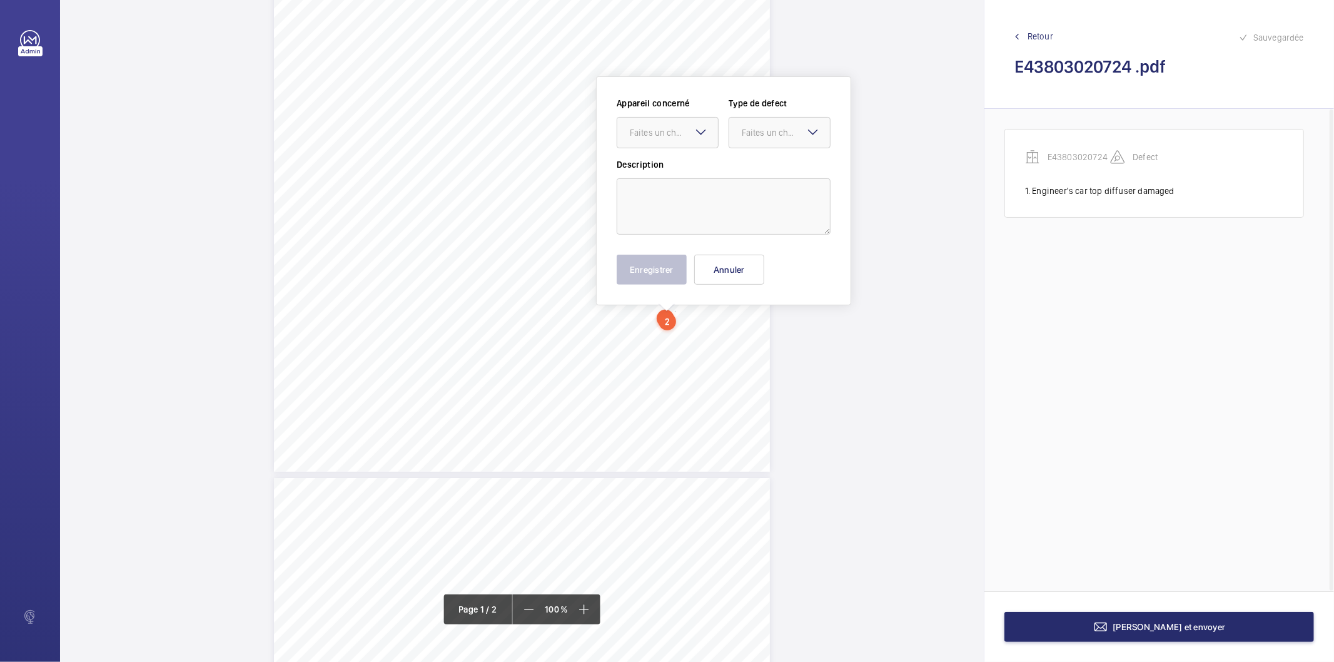
click at [668, 322] on div "2" at bounding box center [668, 322] width 18 height 18
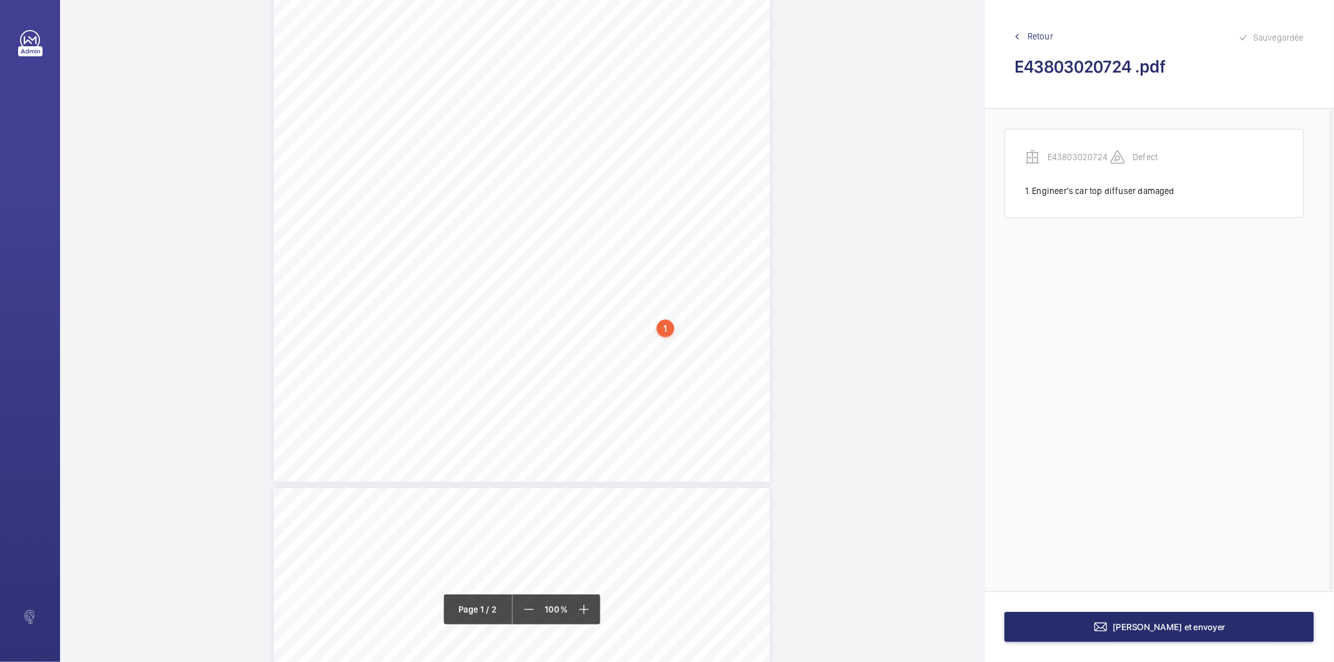
click at [668, 322] on div "1" at bounding box center [666, 329] width 18 height 18
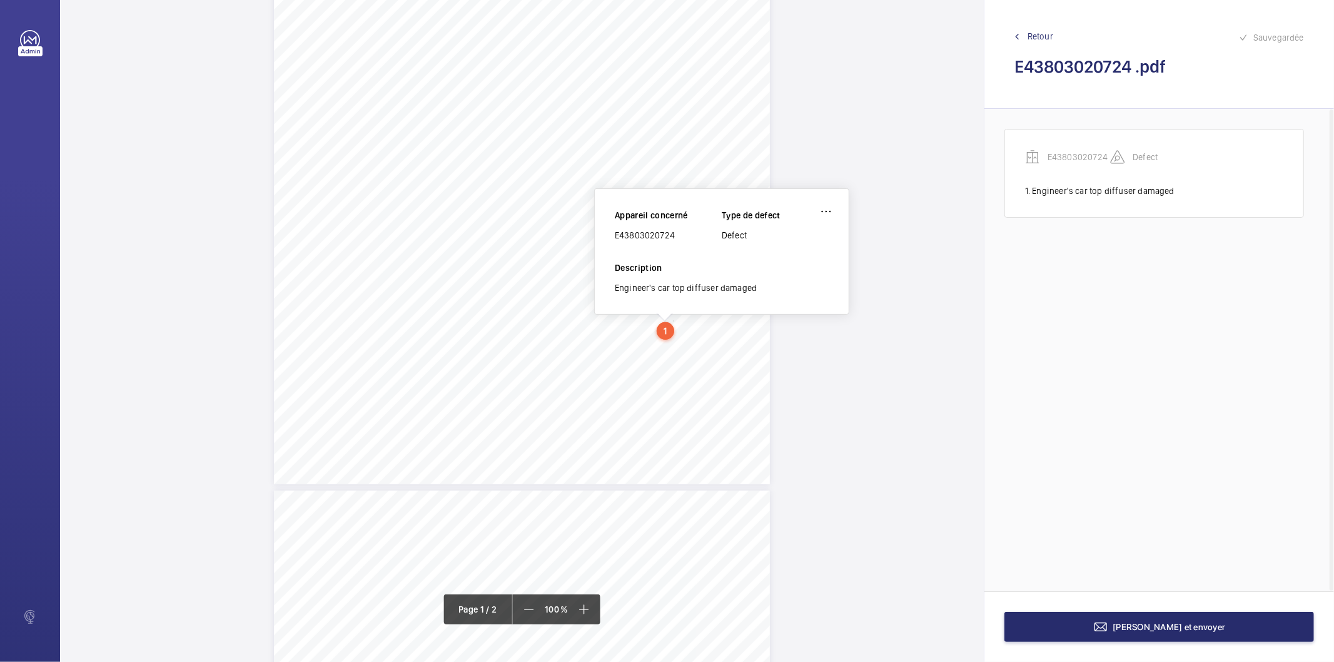
click at [660, 229] on div "E43803020724" at bounding box center [668, 235] width 107 height 13
copy div "E43803020724"
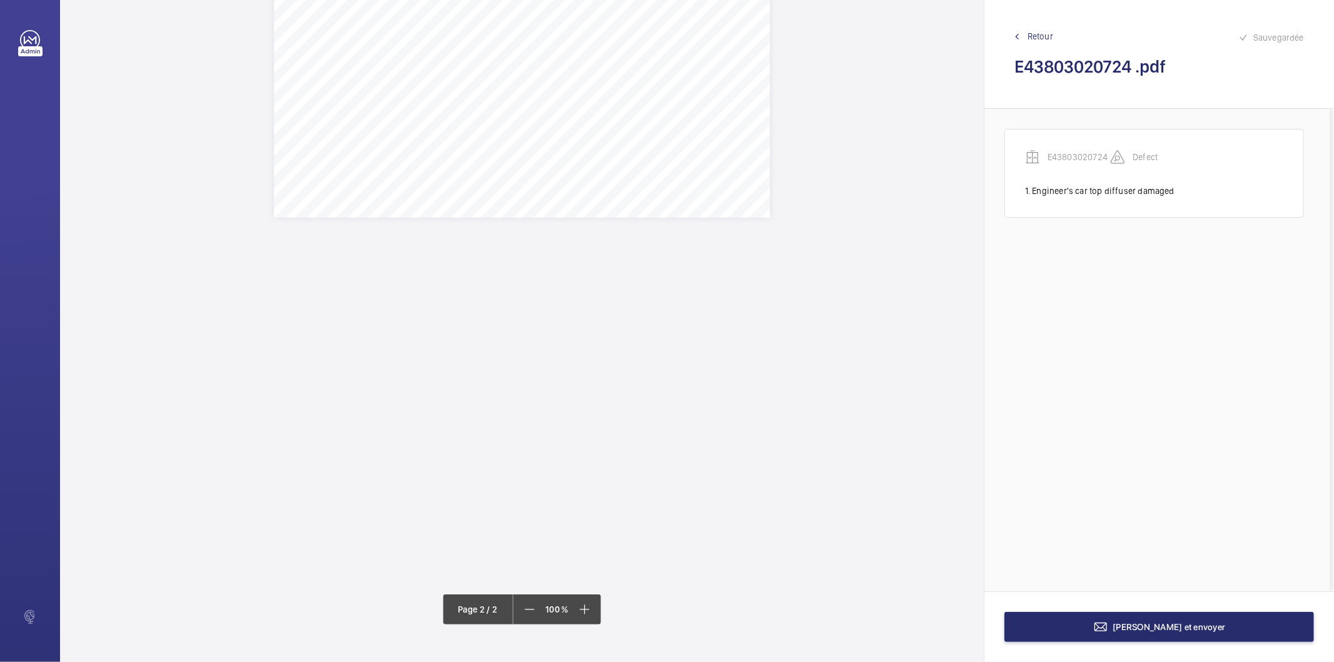
scroll to position [1468, 0]
click at [1043, 637] on button "Terminer et envoyer" at bounding box center [1159, 627] width 310 height 30
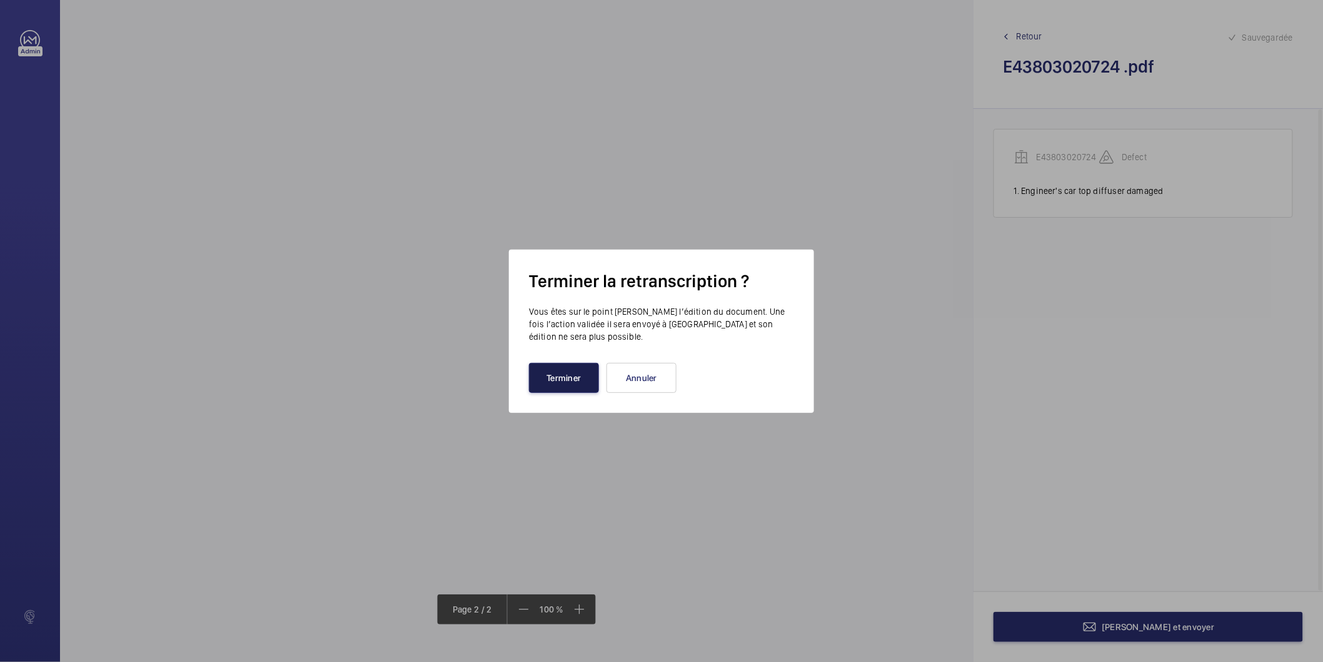
click at [576, 380] on button "Terminer" at bounding box center [564, 378] width 70 height 30
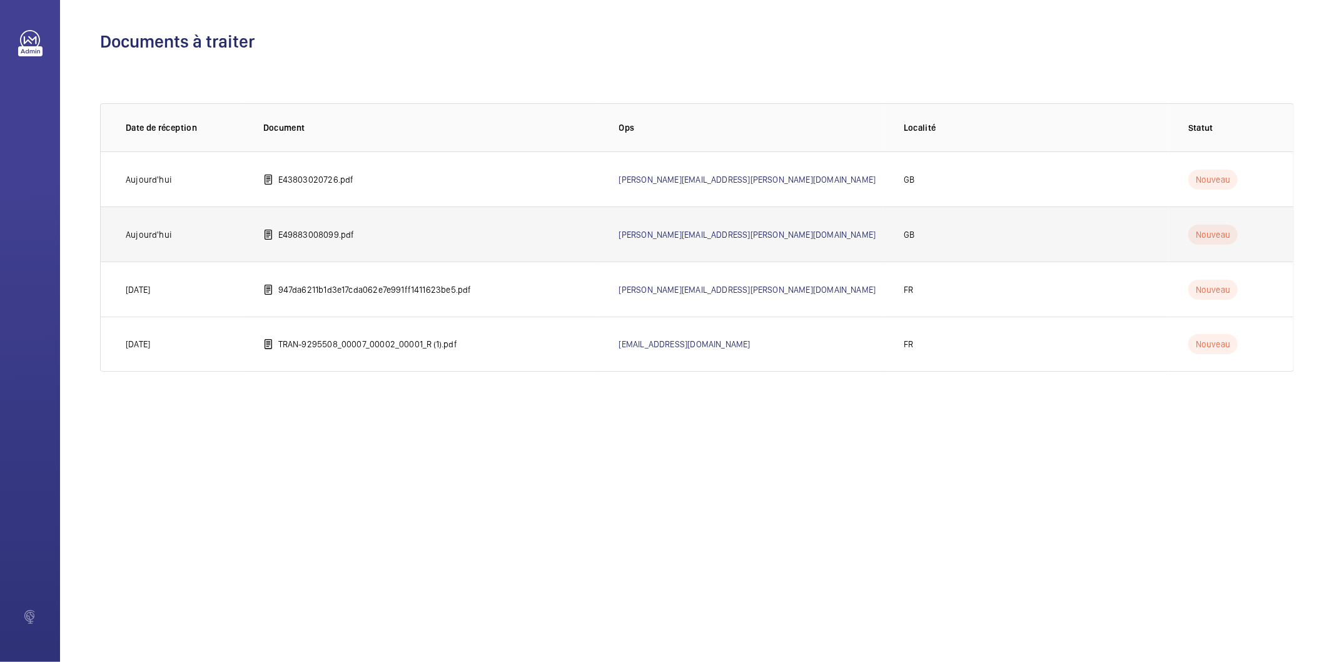
click at [317, 230] on p "E49883008099.pdf" at bounding box center [316, 234] width 76 height 13
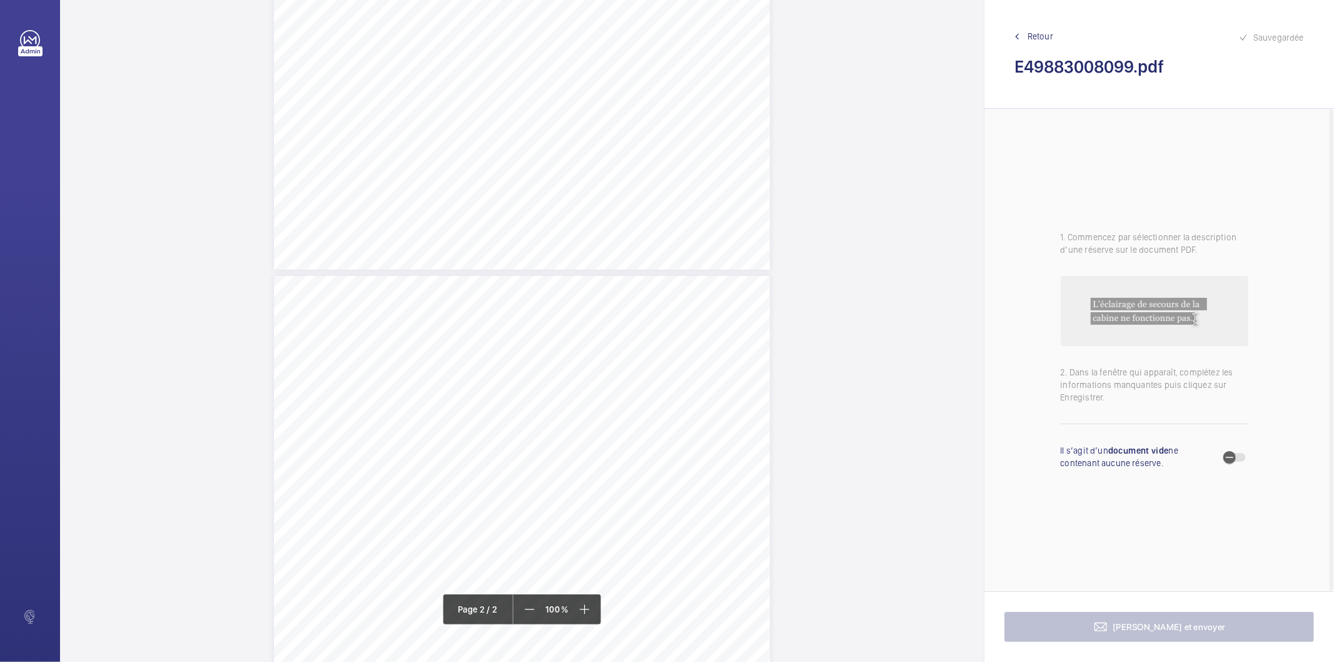
scroll to position [486, 0]
click at [776, 244] on div at bounding box center [522, 239] width 924 height 1410
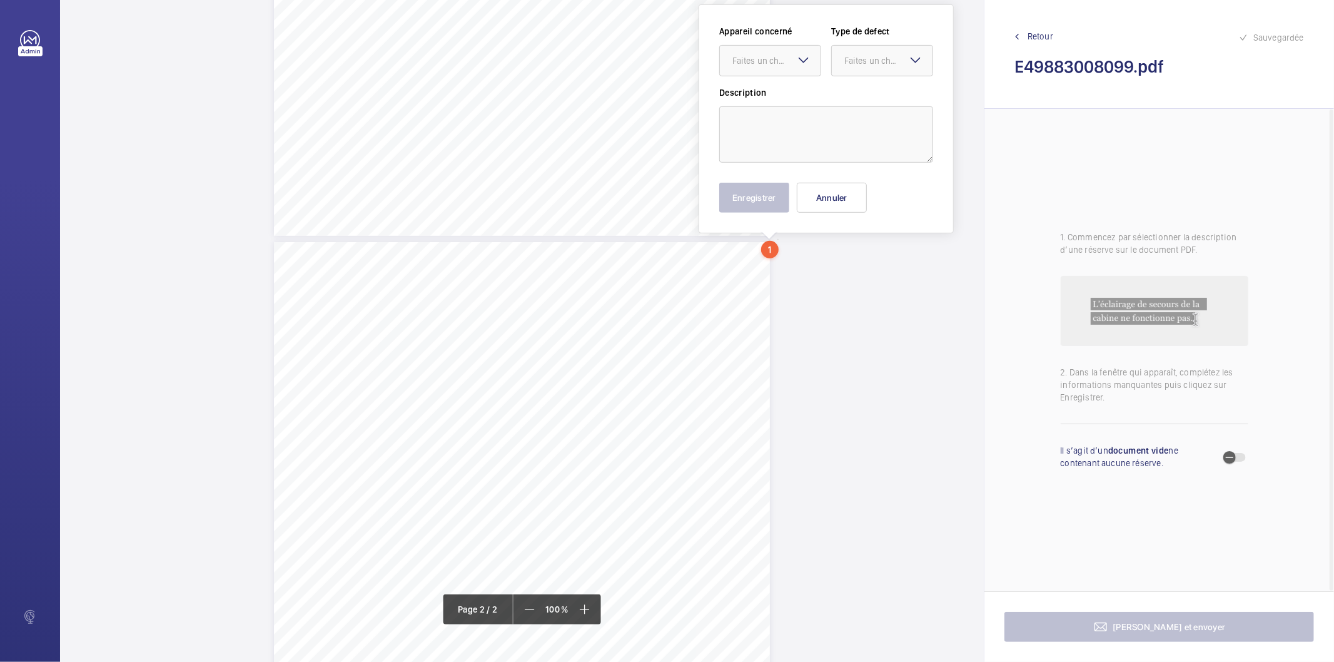
scroll to position [414, 0]
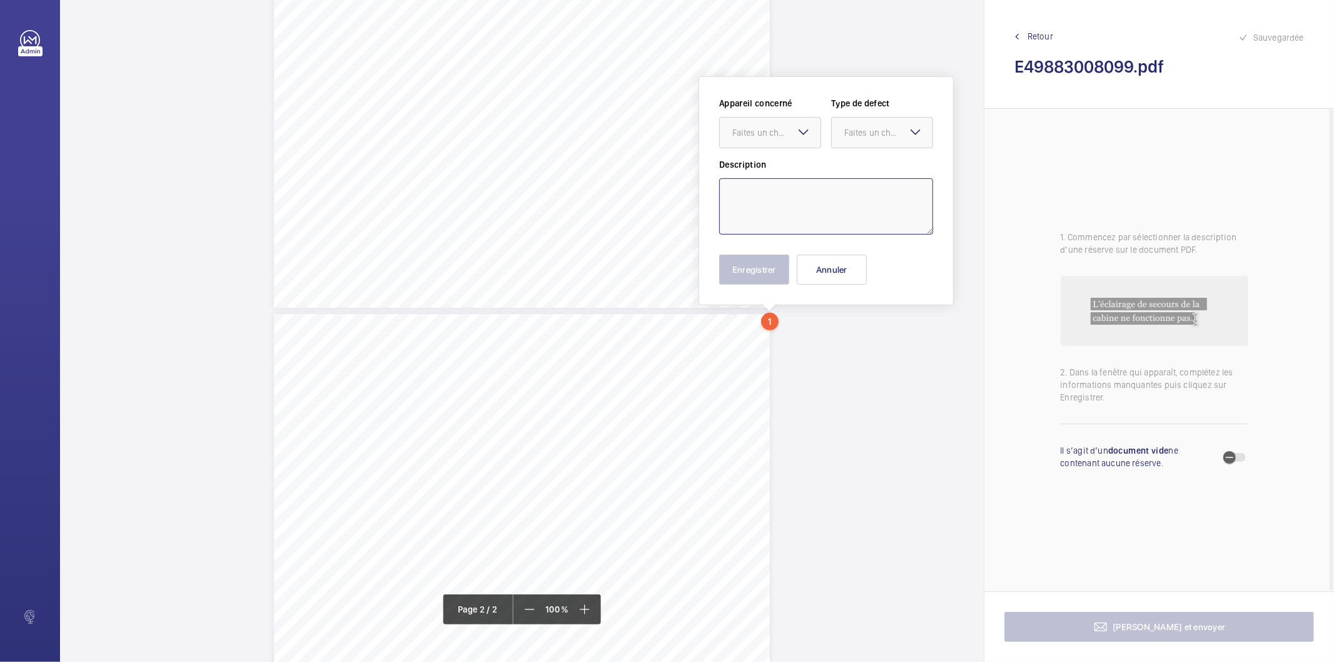
click at [770, 188] on textarea at bounding box center [826, 206] width 214 height 56
paste textarea "A supplementary system is fitted which controls the function of the lift in the…"
click at [780, 132] on div "Faites un choix" at bounding box center [776, 132] width 88 height 13
click at [779, 169] on span "E49883008099" at bounding box center [770, 170] width 76 height 13
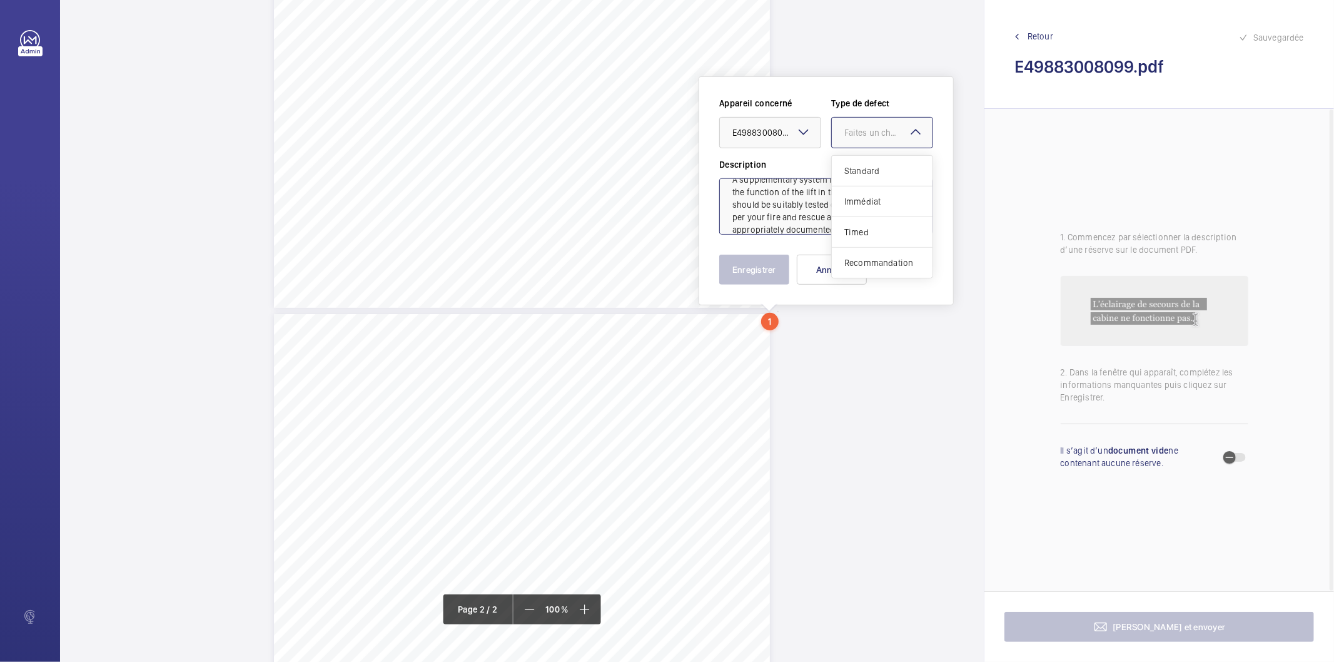
click at [904, 133] on div "Faites un choix" at bounding box center [888, 132] width 88 height 13
click at [858, 255] on div "Recommandation" at bounding box center [882, 263] width 101 height 30
type textarea "A supplementary system is fitted which controls the function of the lift in the…"
click at [745, 270] on button "Enregistrer" at bounding box center [754, 270] width 70 height 30
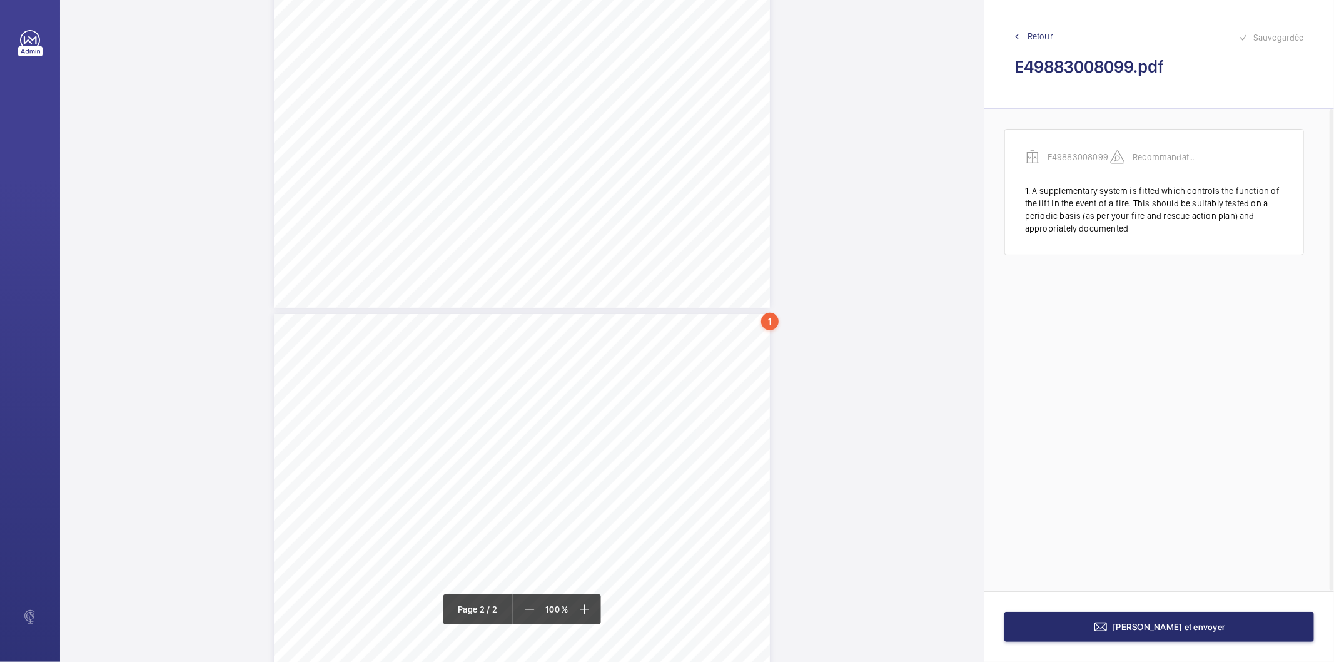
click at [768, 329] on div "1" at bounding box center [770, 322] width 18 height 18
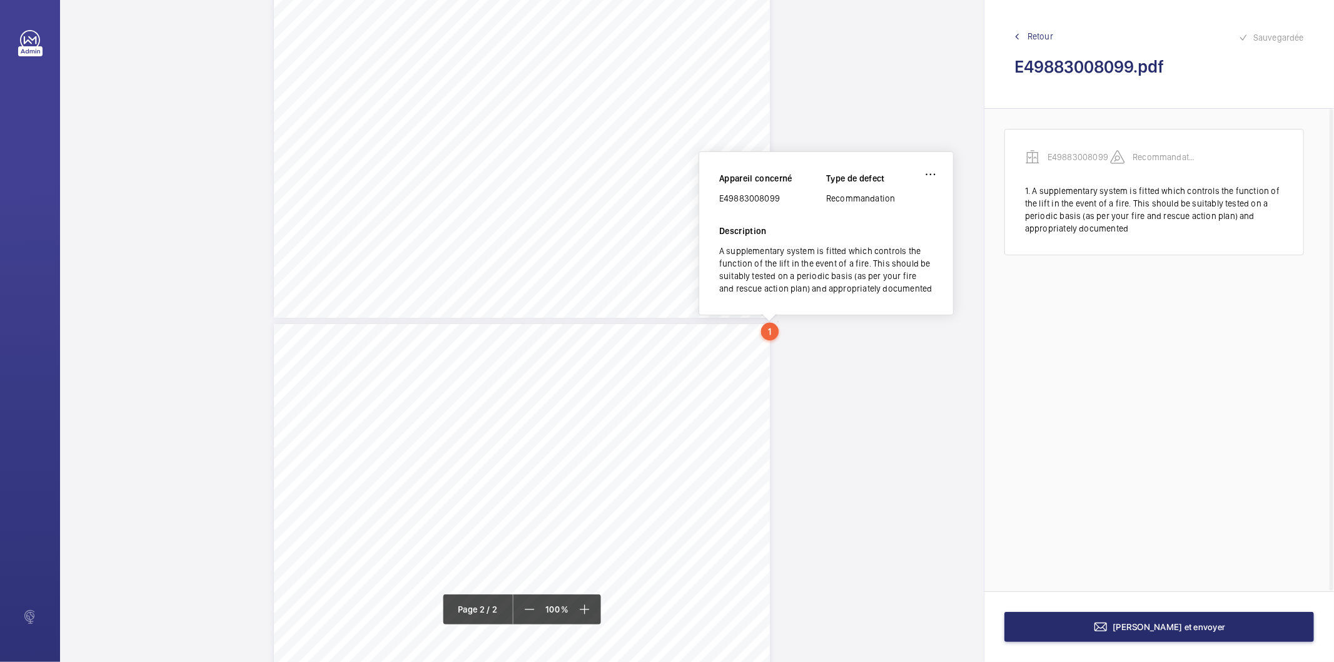
click at [764, 199] on div "E49883008099" at bounding box center [772, 198] width 107 height 13
copy div "E49883008099"
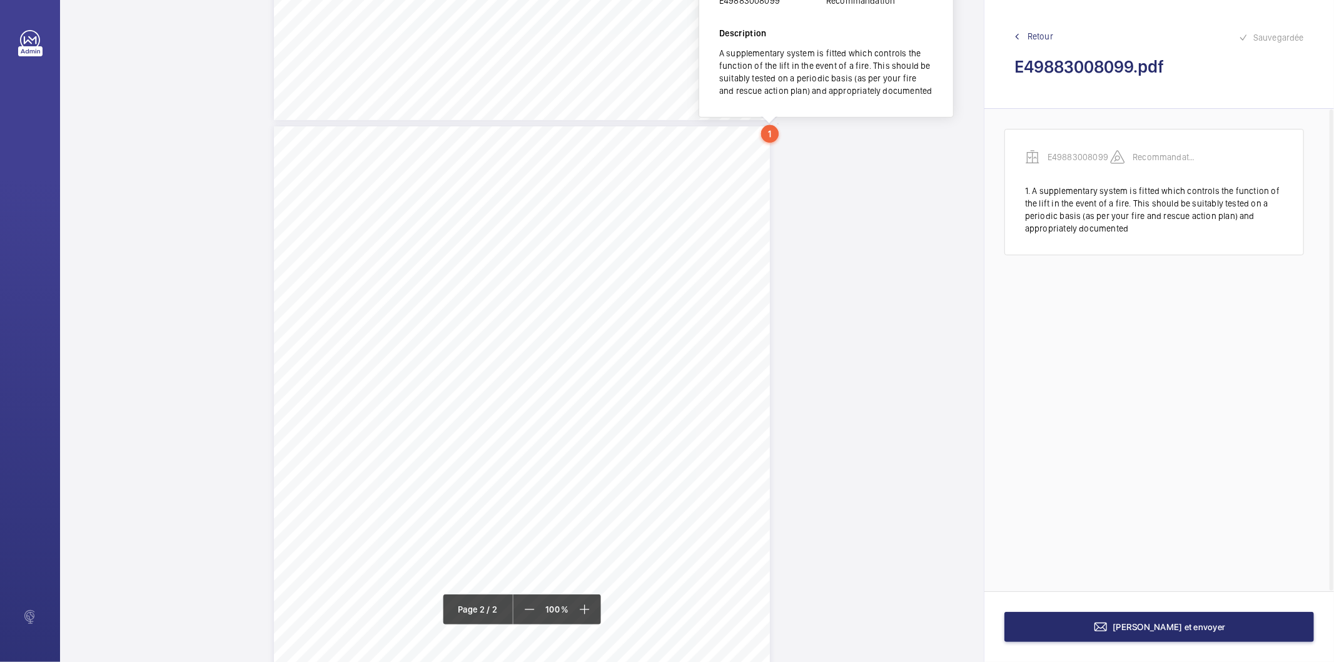
scroll to position [793, 0]
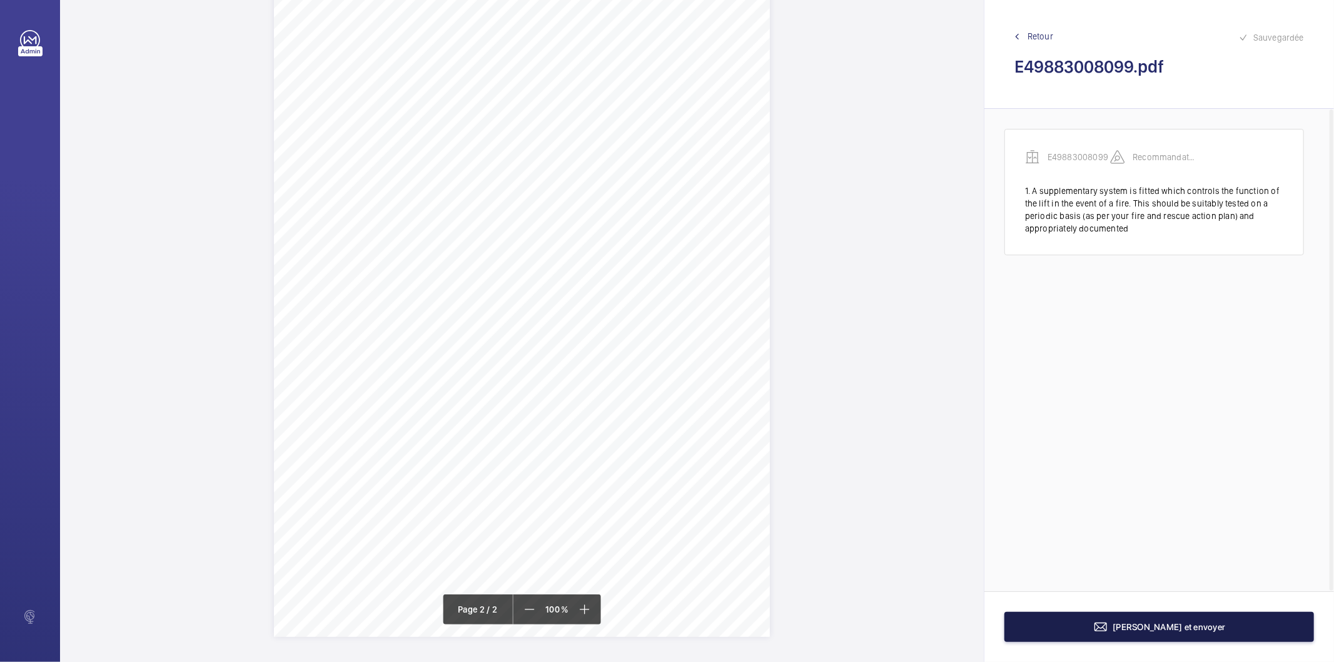
click at [1132, 630] on span "Terminer et envoyer" at bounding box center [1169, 627] width 113 height 10
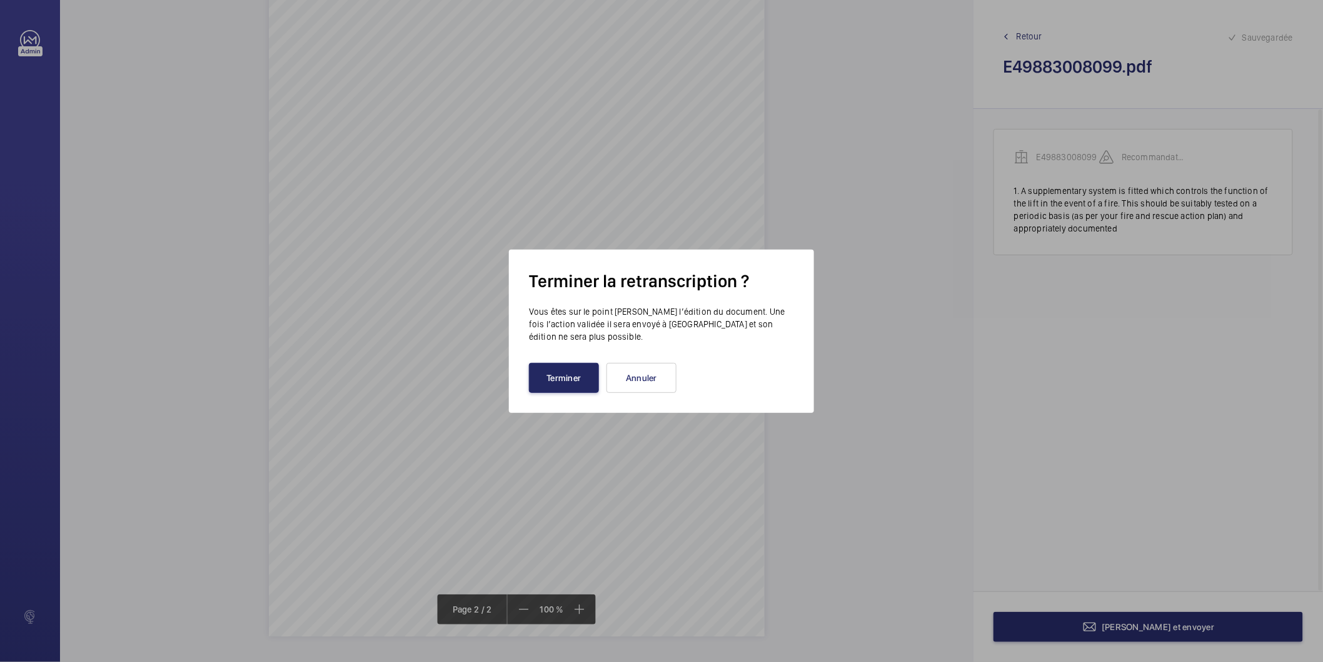
click at [573, 385] on button "Terminer" at bounding box center [564, 378] width 70 height 30
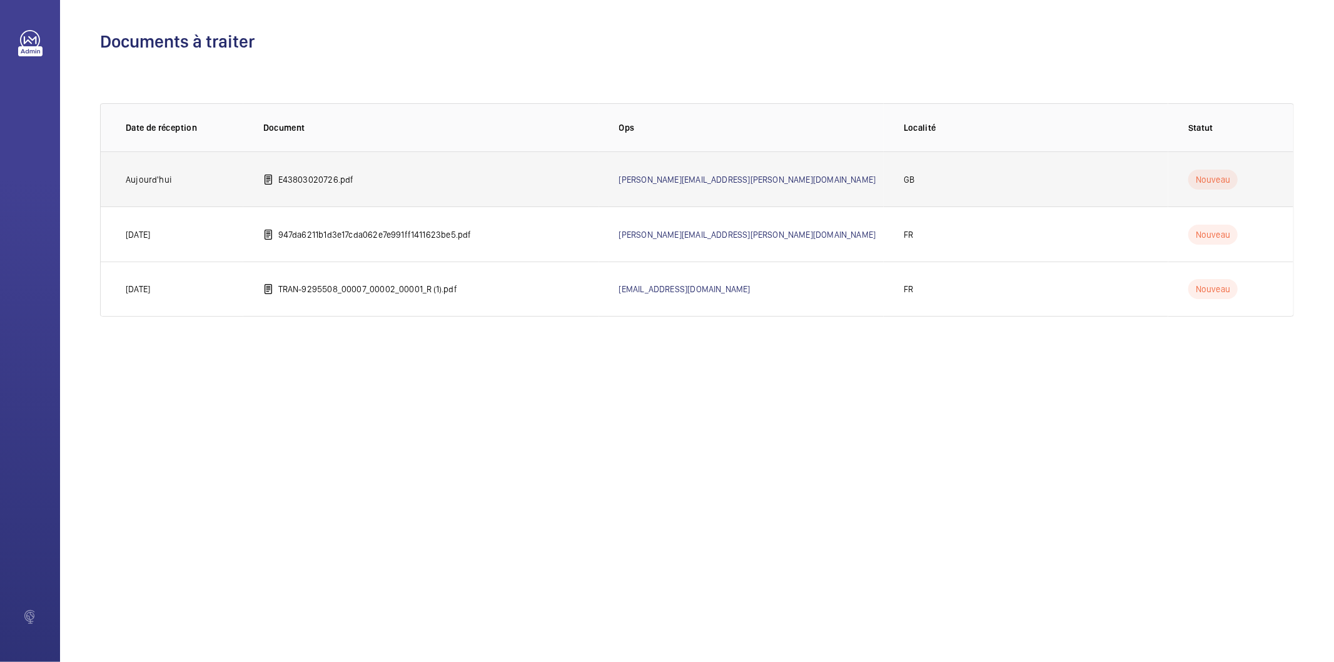
click at [307, 182] on p "E43803020726.pdf" at bounding box center [316, 179] width 76 height 13
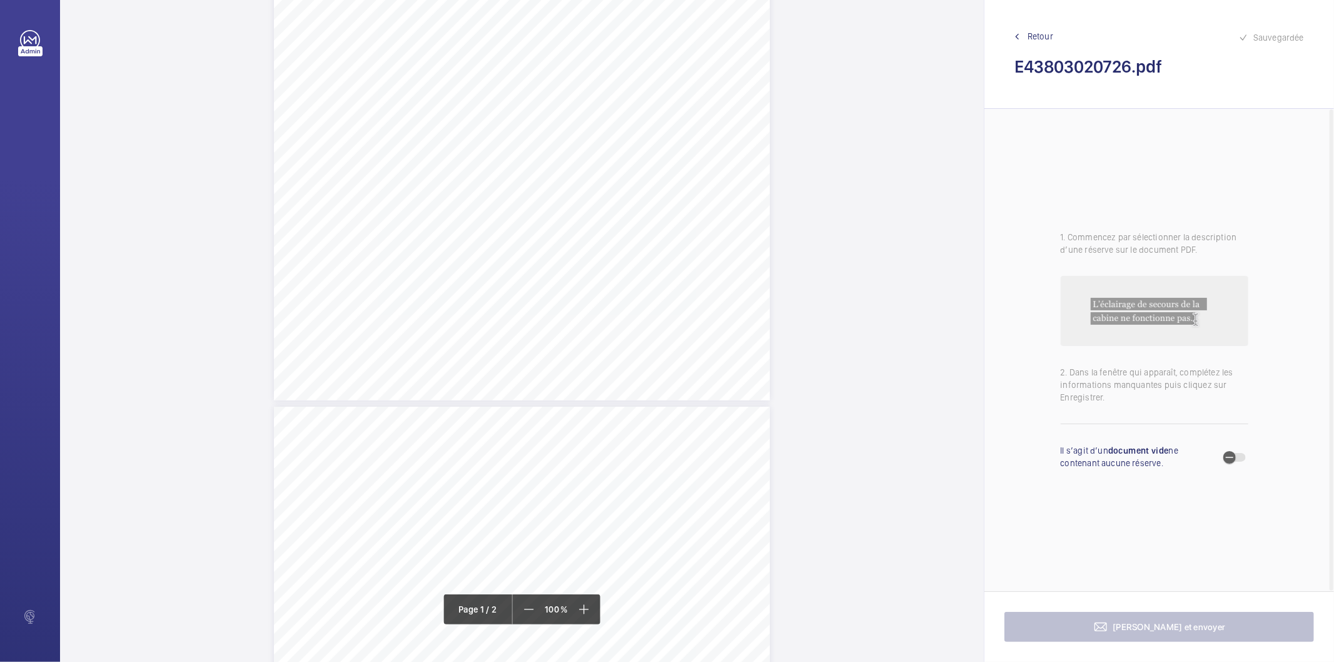
scroll to position [347, 0]
click at [692, 223] on div "Lift Report Lifting Operations & Lifting Equipment Regulation 1998 Provision & …" at bounding box center [522, 24] width 496 height 702
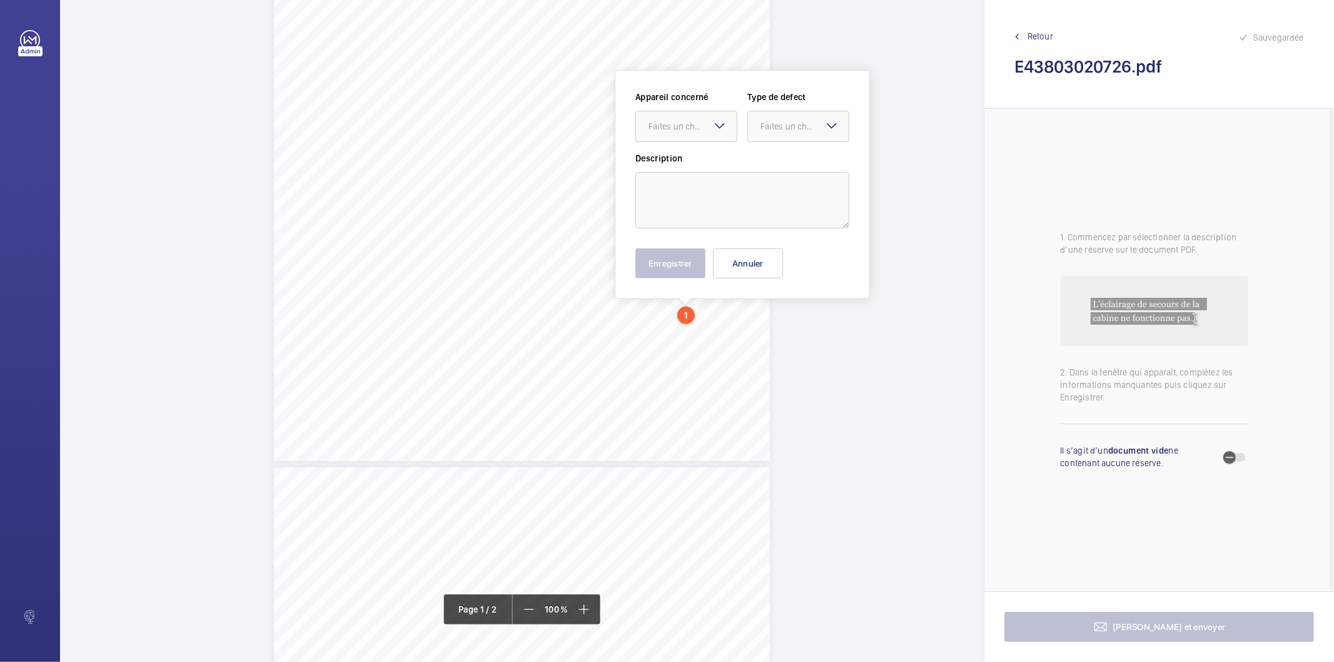
scroll to position [254, 0]
click at [699, 127] on div "Faites un choix" at bounding box center [693, 133] width 88 height 13
click at [679, 165] on span "E43803020726" at bounding box center [687, 171] width 76 height 13
click at [788, 128] on div "Faites un choix" at bounding box center [804, 133] width 88 height 13
click at [779, 173] on span "Standard" at bounding box center [798, 171] width 76 height 13
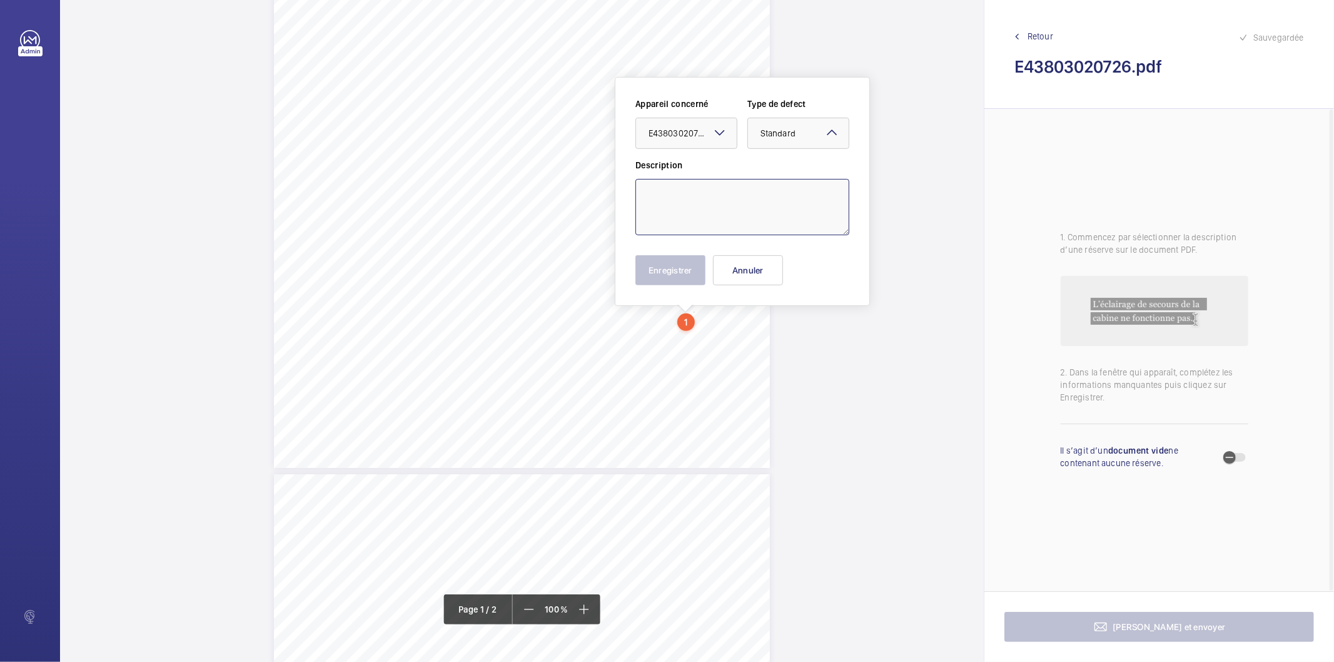
click at [752, 191] on textarea at bounding box center [742, 207] width 214 height 56
type textarea "Car top lighting unit inoperative"
click at [679, 274] on button "Enregistrer" at bounding box center [670, 270] width 70 height 30
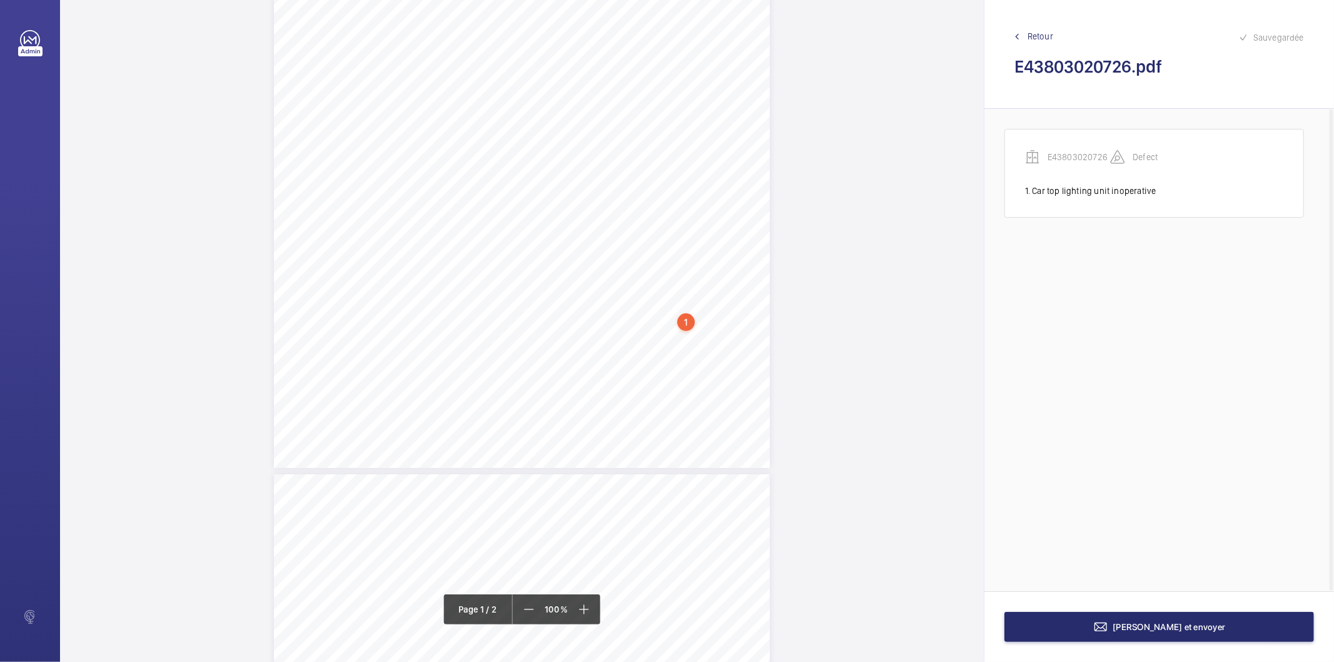
click at [678, 327] on div "Lift Report Lifting Operations & Lifting Equipment Regulation 1998 Provision & …" at bounding box center [522, 117] width 496 height 702
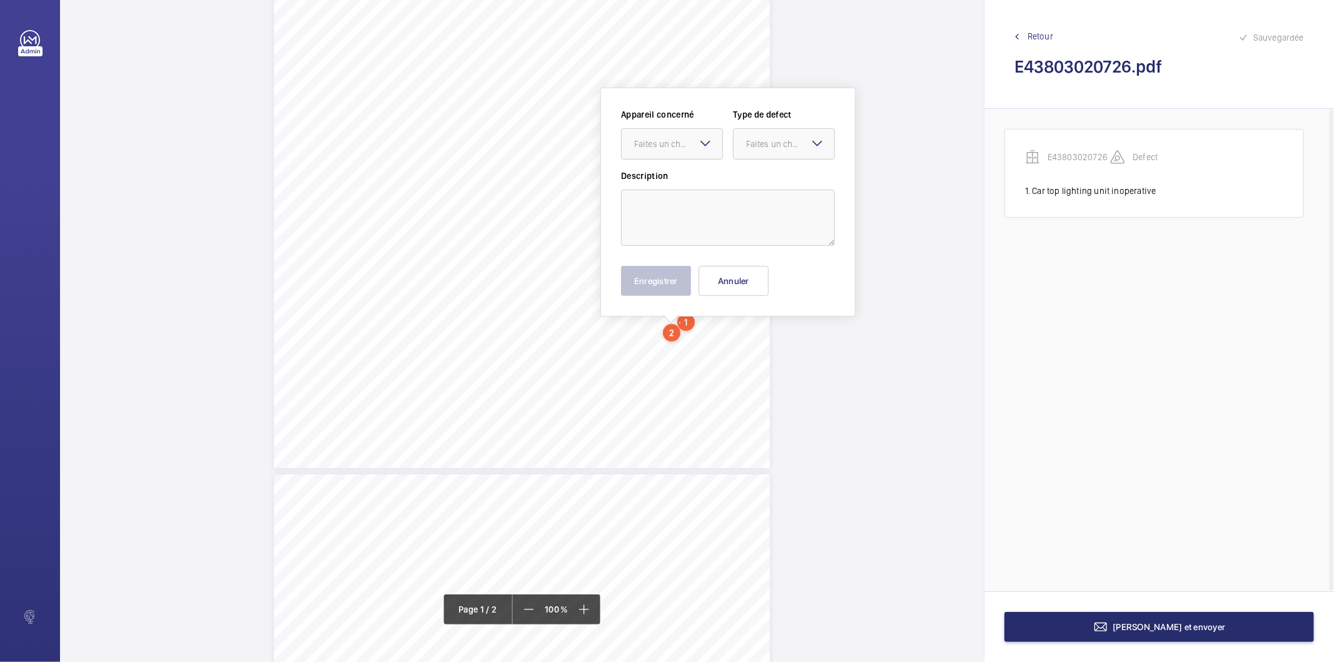
scroll to position [265, 0]
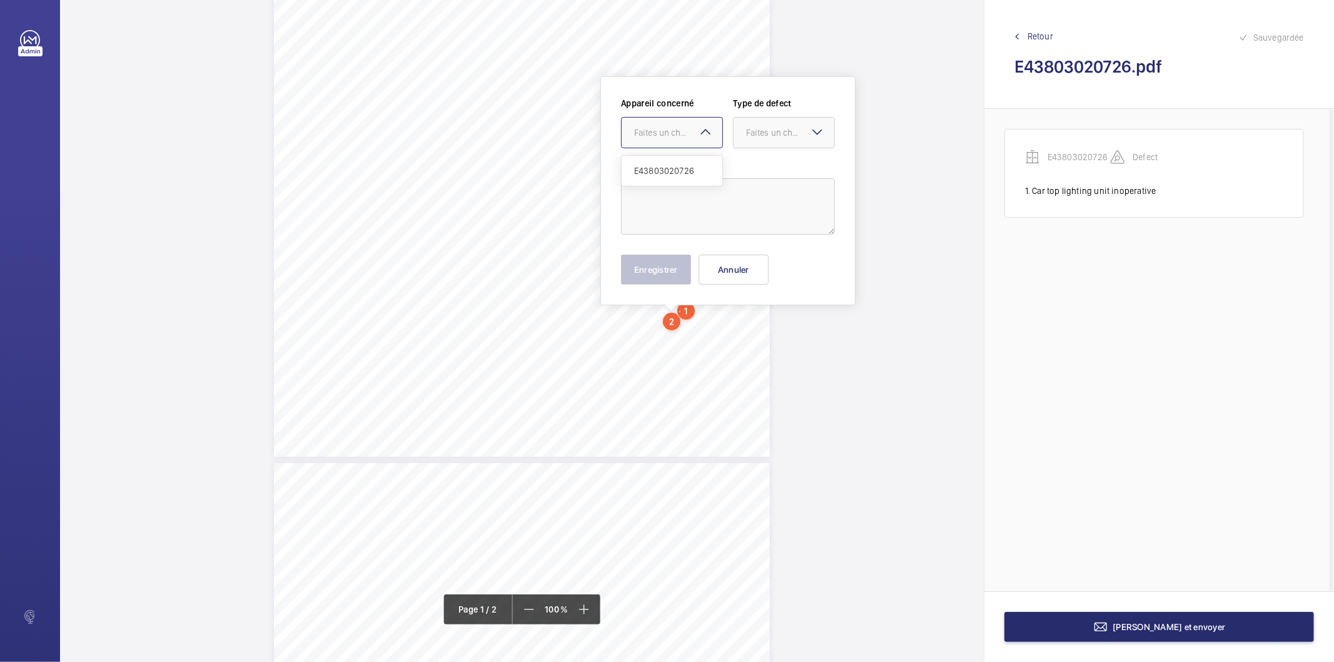
click at [659, 139] on div at bounding box center [672, 133] width 101 height 30
click at [747, 341] on div "Lift Report Lifting Operations & Lifting Equipment Regulation 1998 Provision & …" at bounding box center [522, 106] width 496 height 702
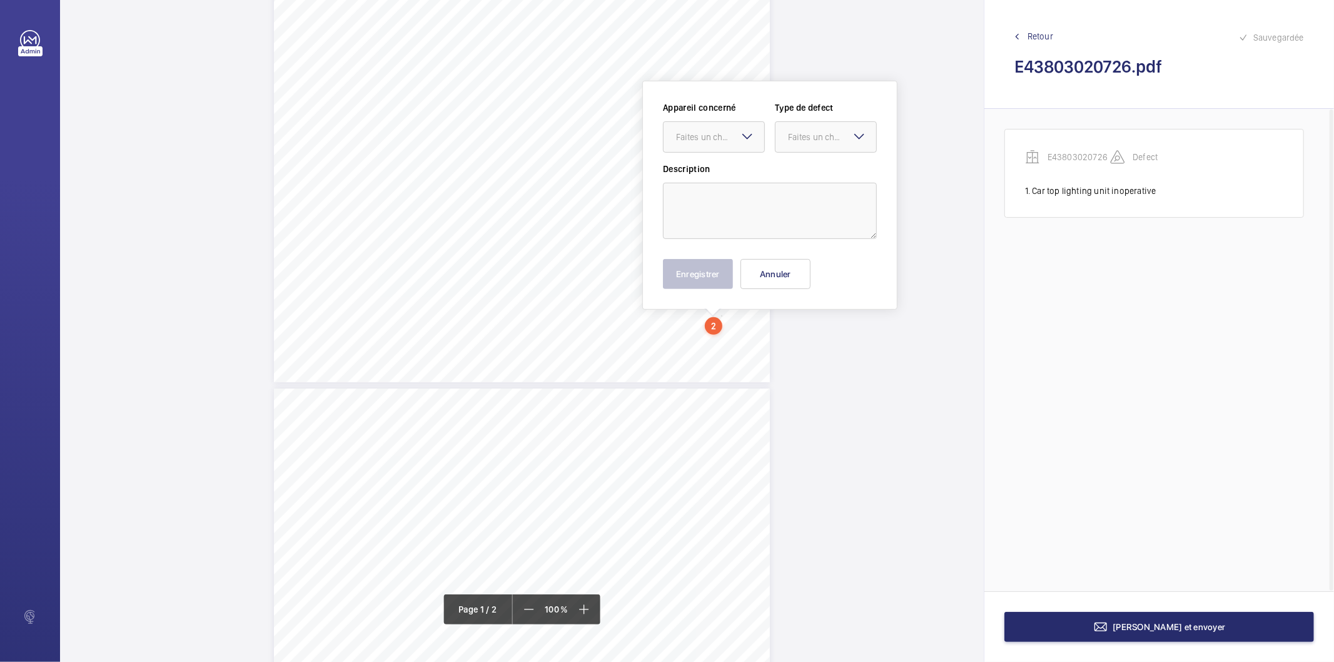
scroll to position [344, 0]
drag, startPoint x: 720, startPoint y: 395, endPoint x: 740, endPoint y: 207, distance: 189.4
click at [740, 207] on textarea at bounding box center [770, 206] width 214 height 56
click at [727, 141] on div at bounding box center [714, 133] width 101 height 30
click at [720, 172] on span "E43803020726" at bounding box center [714, 170] width 76 height 13
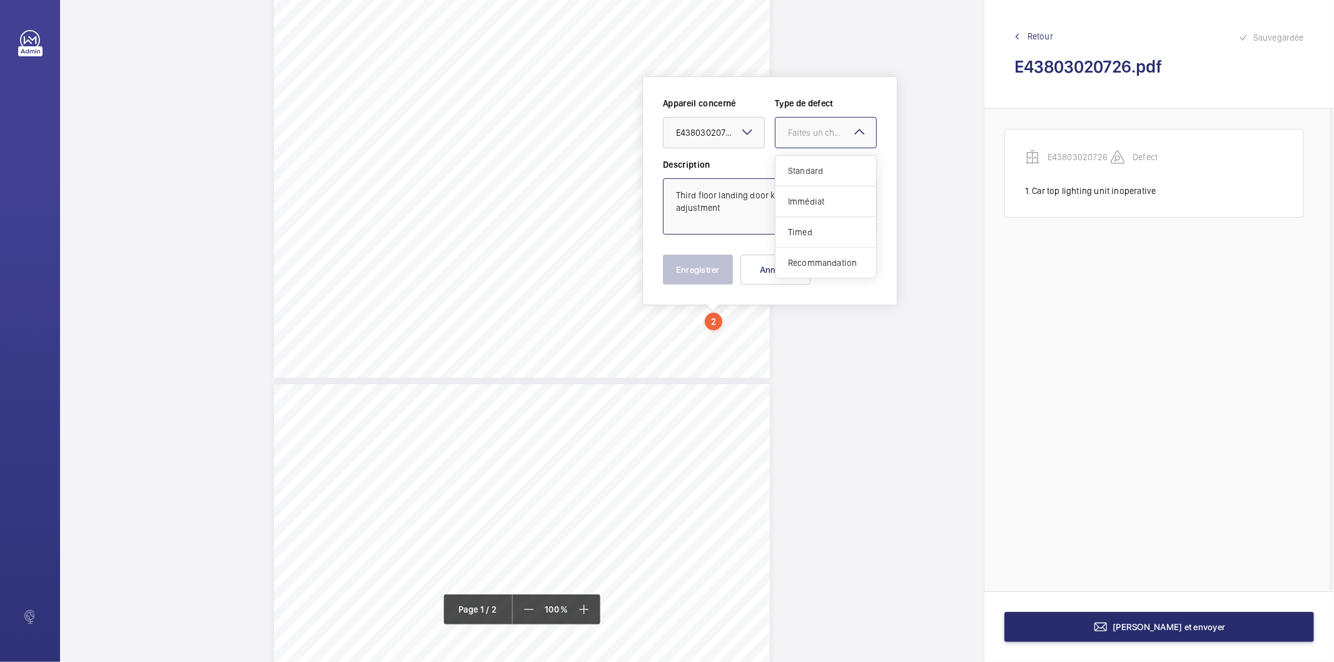
click at [795, 139] on div at bounding box center [825, 133] width 101 height 30
click at [792, 172] on span "Standard" at bounding box center [826, 170] width 76 height 13
type textarea "Third floor landing door kicks rollers require adjustment"
click at [714, 270] on button "Enregistrer" at bounding box center [698, 270] width 70 height 30
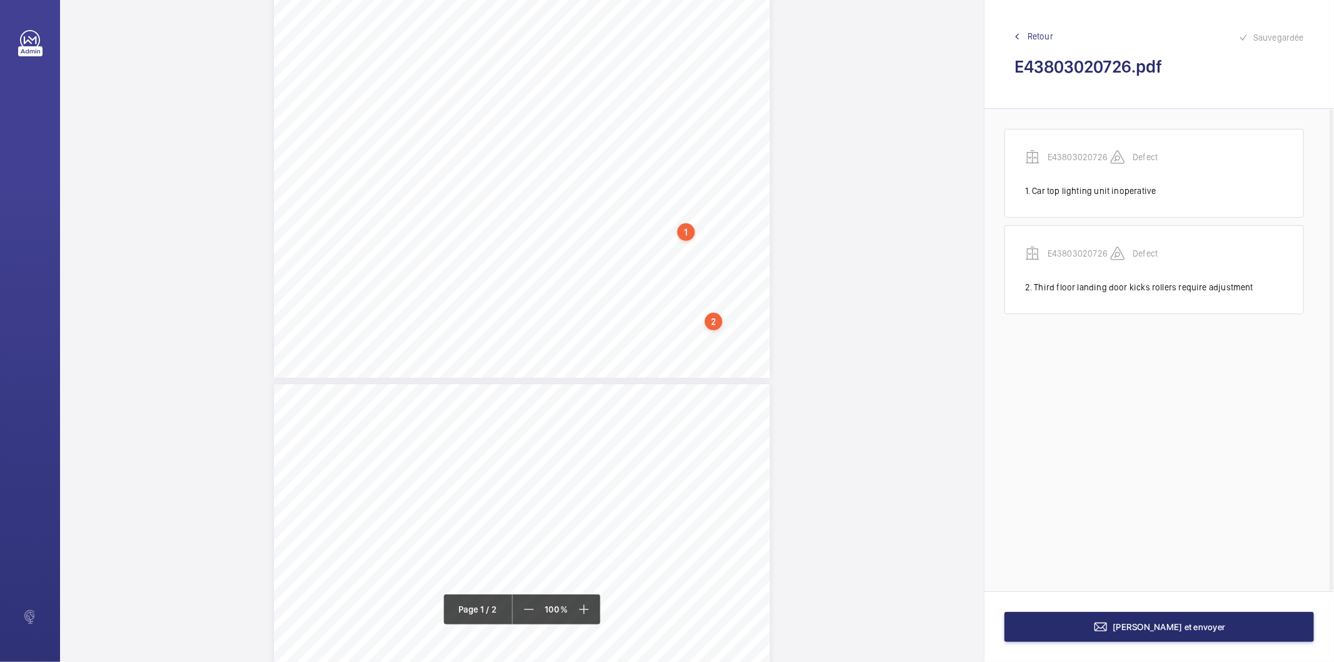
click at [714, 322] on div "2" at bounding box center [714, 322] width 18 height 18
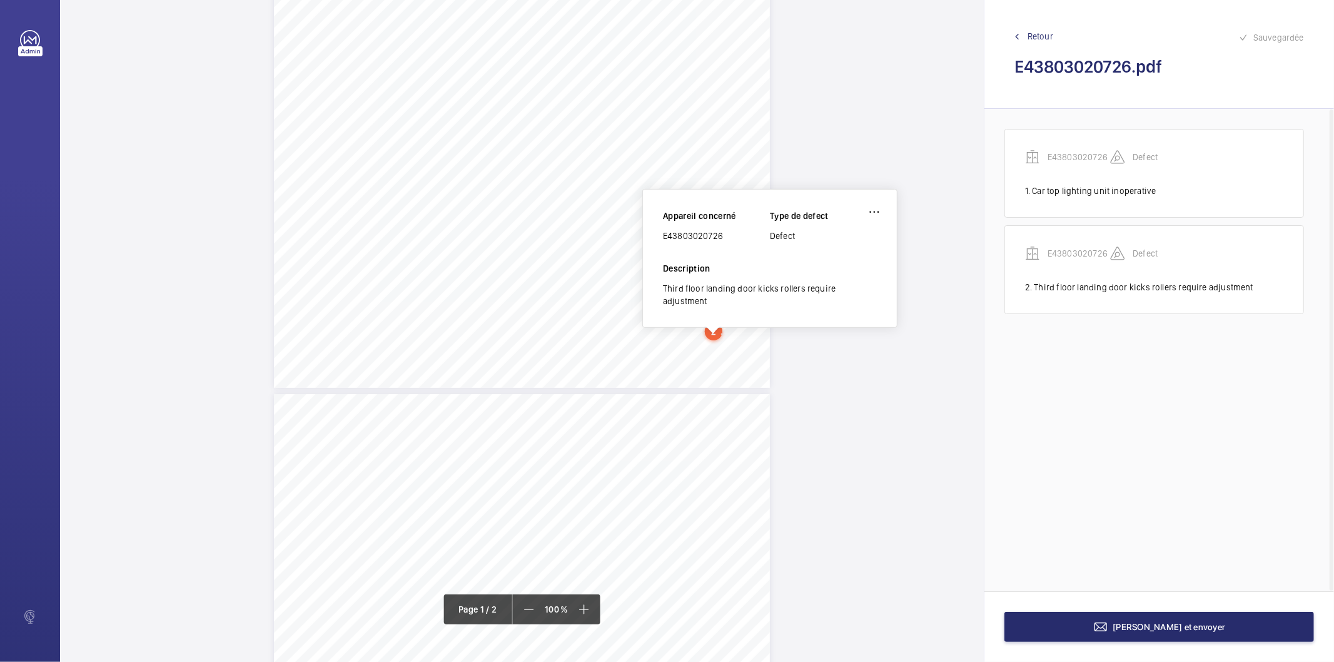
click at [698, 238] on div "E43803020726" at bounding box center [716, 236] width 107 height 13
copy div "E43803020726"
click at [1171, 630] on span "Terminer et envoyer" at bounding box center [1169, 627] width 113 height 10
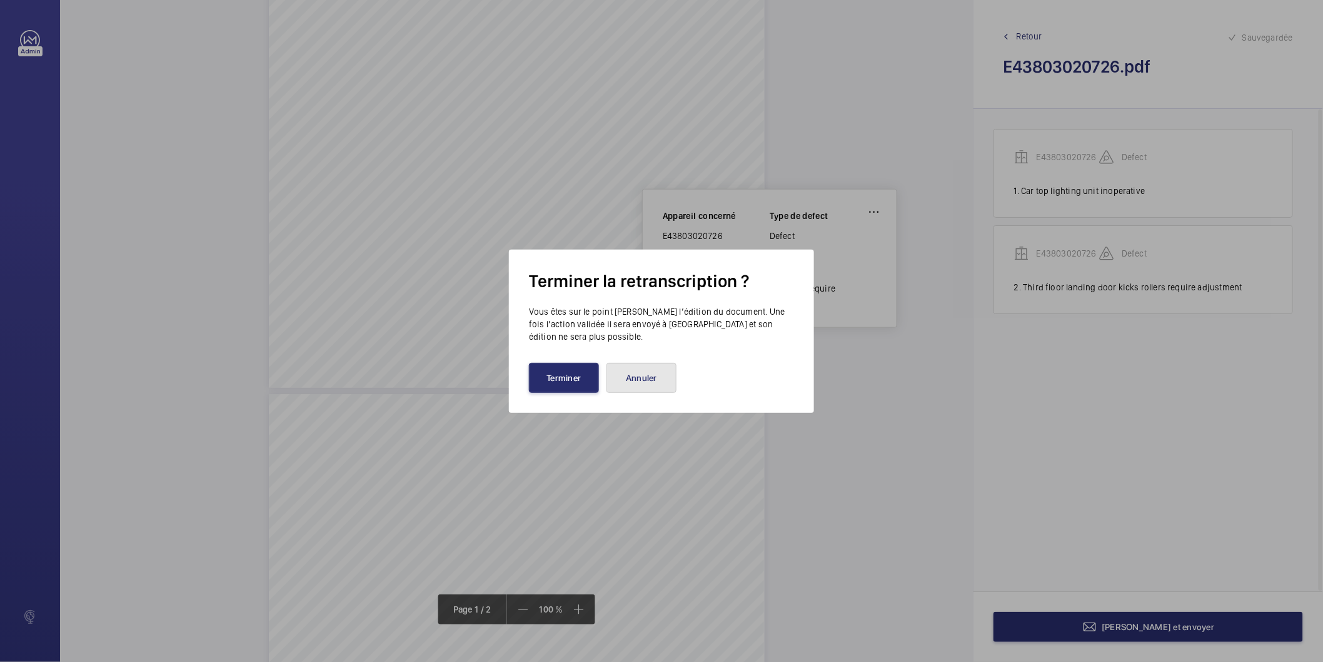
click at [659, 383] on button "Annuler" at bounding box center [642, 378] width 70 height 30
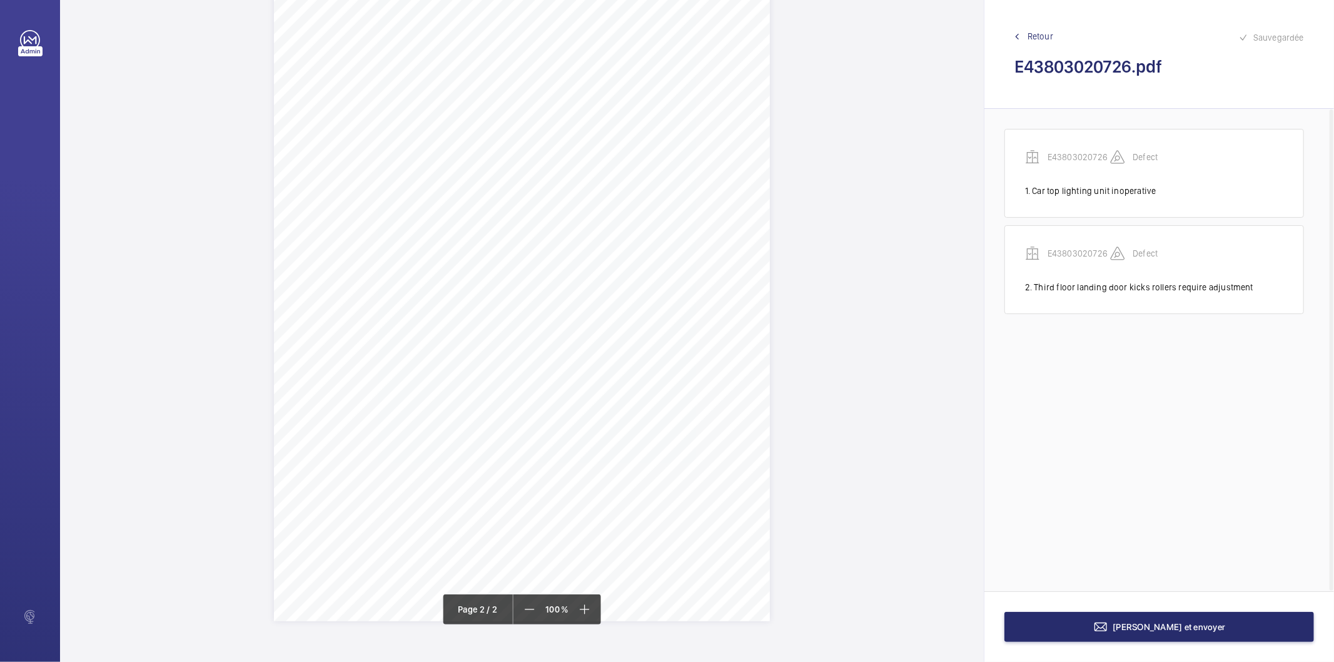
scroll to position [820, 0]
click at [1108, 625] on mat-icon at bounding box center [1100, 626] width 15 height 15
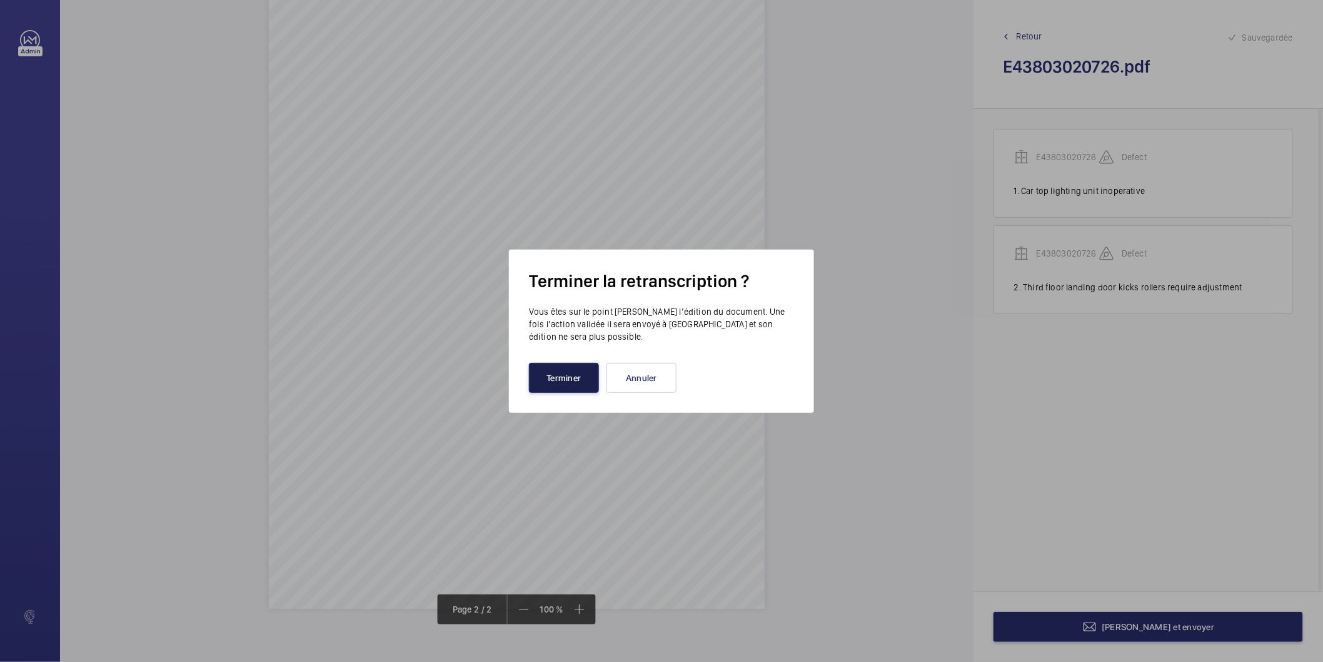
click at [583, 378] on button "Terminer" at bounding box center [564, 378] width 70 height 30
